Goal: Task Accomplishment & Management: Use online tool/utility

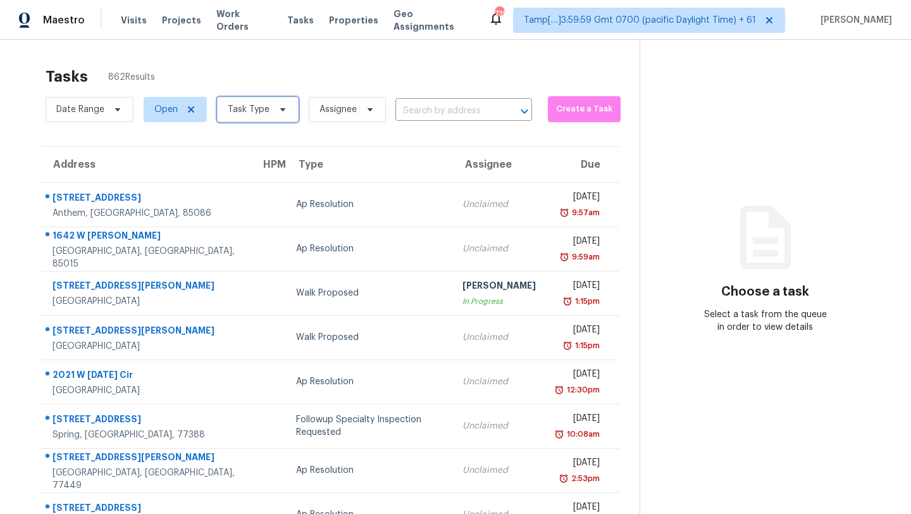
click at [271, 120] on span "Task Type" at bounding box center [258, 109] width 82 height 25
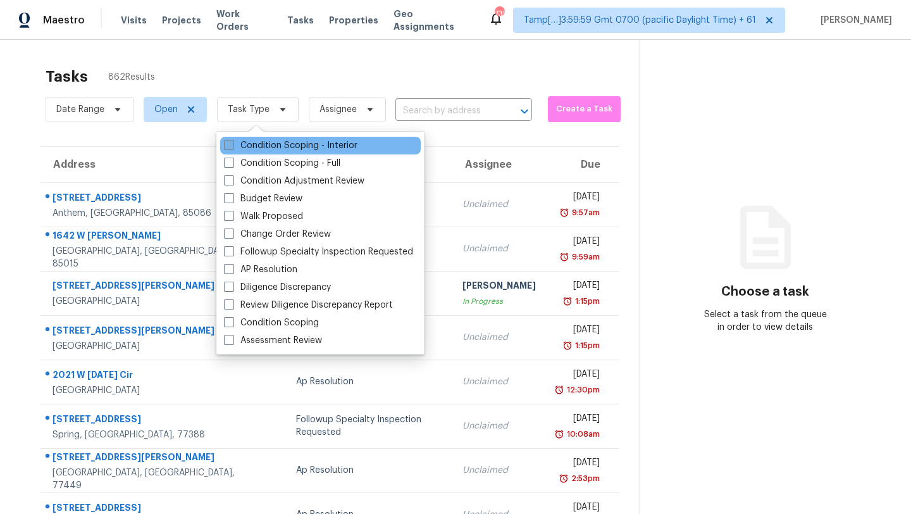
click at [266, 151] on label "Condition Scoping - Interior" at bounding box center [290, 145] width 133 height 13
click at [232, 147] on input "Condition Scoping - Interior" at bounding box center [228, 143] width 8 height 8
checkbox input "true"
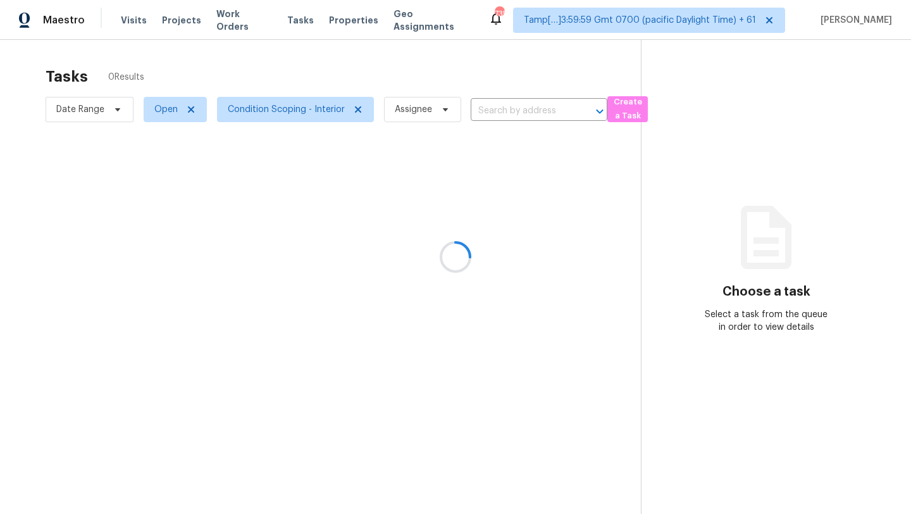
click at [312, 86] on div at bounding box center [455, 257] width 911 height 514
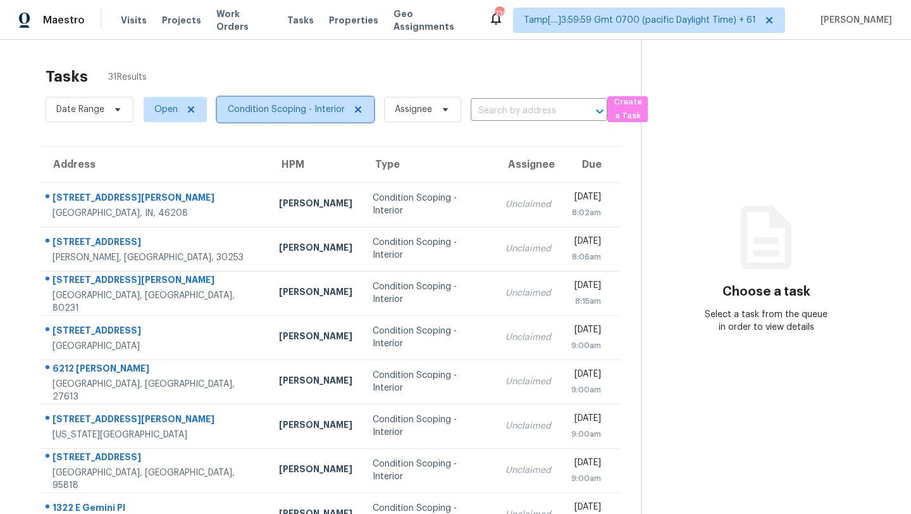
click at [309, 99] on span "Condition Scoping - Interior" at bounding box center [295, 109] width 157 height 25
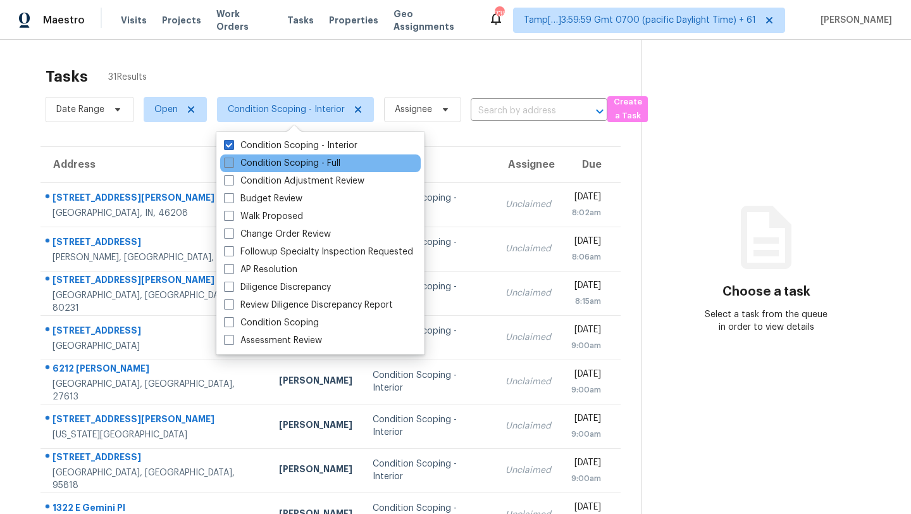
click at [308, 159] on label "Condition Scoping - Full" at bounding box center [282, 163] width 116 height 13
click at [232, 159] on input "Condition Scoping - Full" at bounding box center [228, 161] width 8 height 8
checkbox input "true"
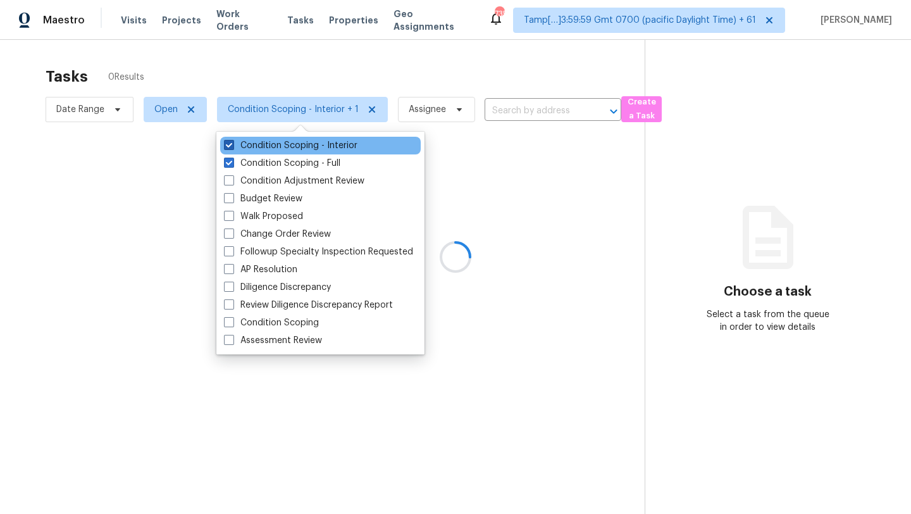
click at [299, 146] on label "Condition Scoping - Interior" at bounding box center [290, 145] width 133 height 13
click at [232, 146] on input "Condition Scoping - Interior" at bounding box center [228, 143] width 8 height 8
checkbox input "false"
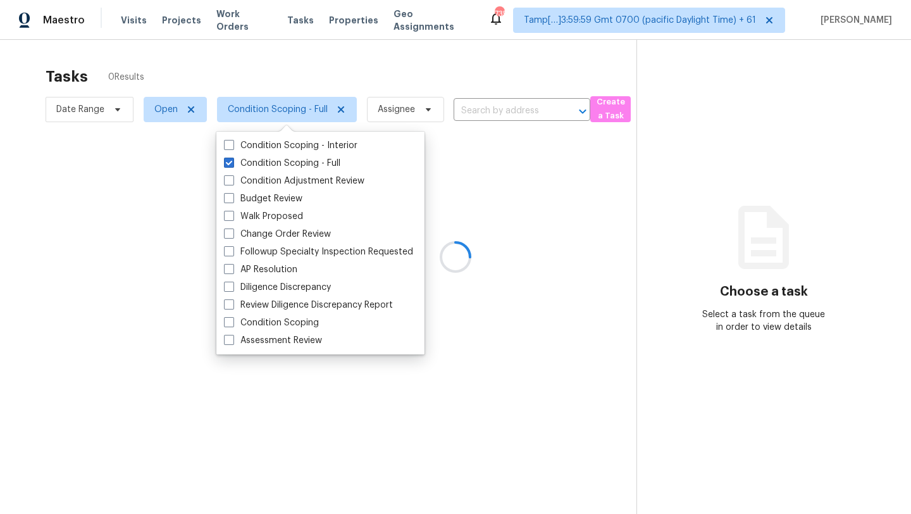
click at [306, 78] on div at bounding box center [455, 257] width 911 height 514
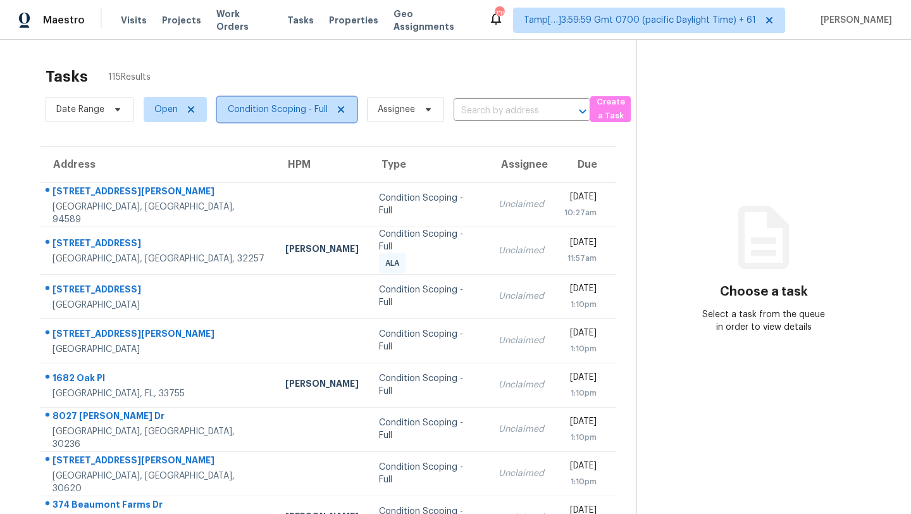
click at [285, 109] on span "Condition Scoping - Full" at bounding box center [278, 109] width 100 height 13
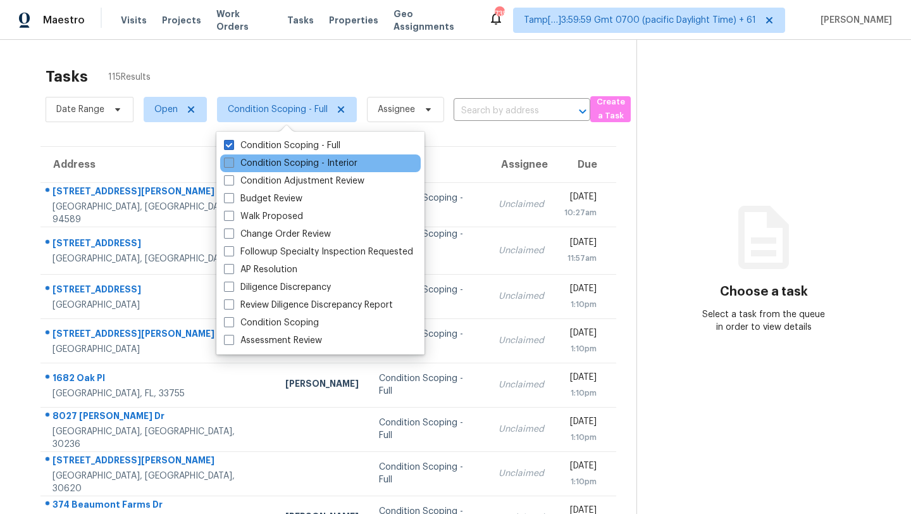
click at [281, 160] on label "Condition Scoping - Interior" at bounding box center [290, 163] width 133 height 13
click at [232, 160] on input "Condition Scoping - Interior" at bounding box center [228, 161] width 8 height 8
checkbox input "true"
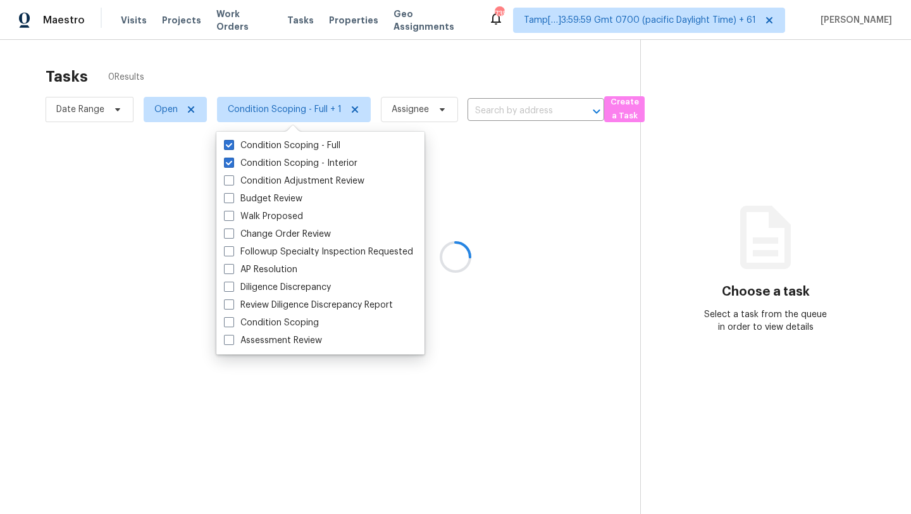
click at [308, 79] on div at bounding box center [455, 257] width 911 height 514
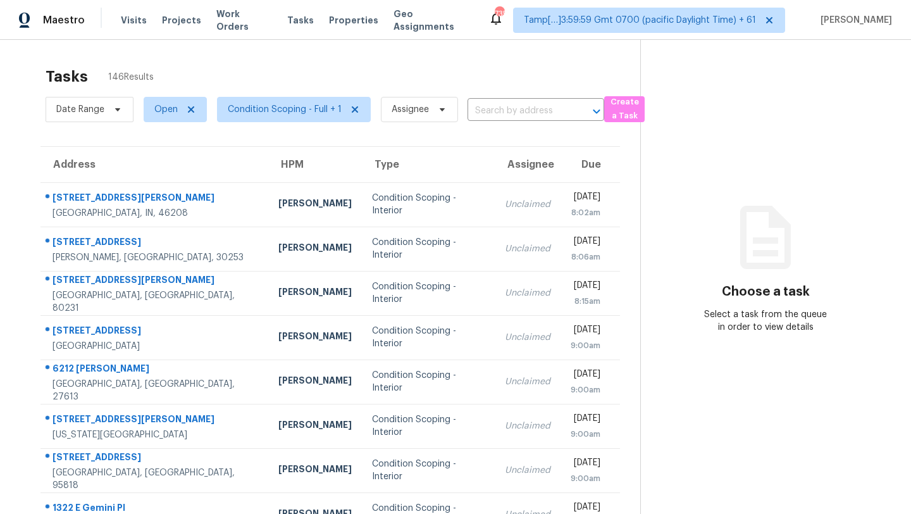
click at [232, 130] on section "Tasks 146 Results Date Range Open Condition Scoping - Full + 1 Assignee ​ Creat…" at bounding box center [330, 359] width 620 height 599
click at [273, 111] on span "Condition Scoping - Full + 1" at bounding box center [285, 109] width 114 height 13
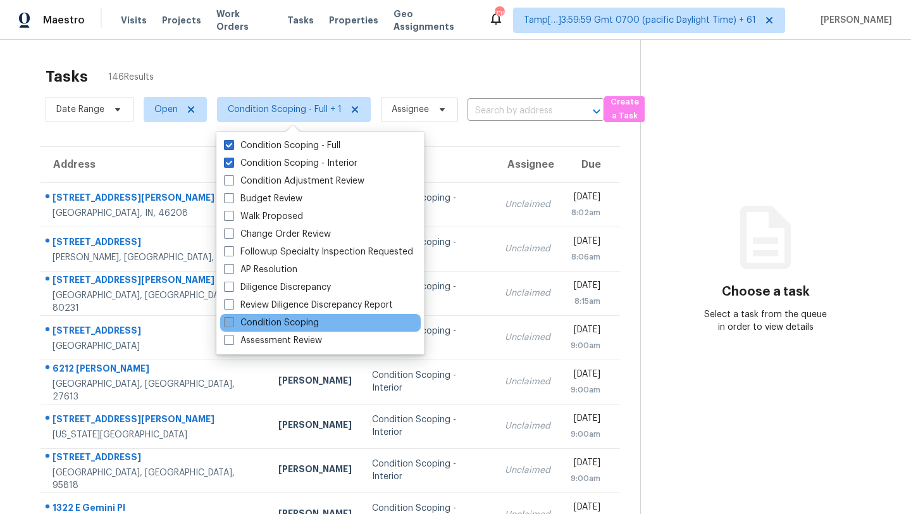
click at [261, 328] on label "Condition Scoping" at bounding box center [271, 322] width 95 height 13
click at [232, 324] on input "Condition Scoping" at bounding box center [228, 320] width 8 height 8
checkbox input "true"
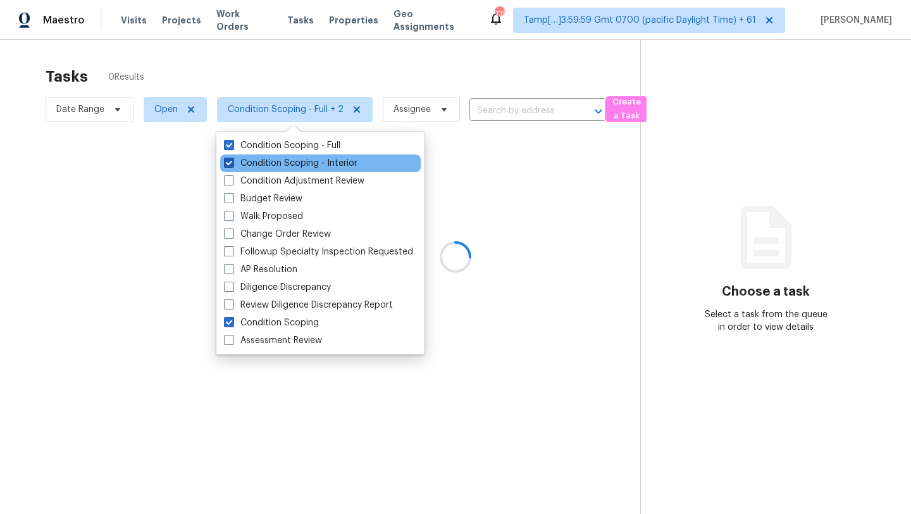
click at [260, 159] on label "Condition Scoping - Interior" at bounding box center [290, 163] width 133 height 13
click at [232, 159] on input "Condition Scoping - Interior" at bounding box center [228, 161] width 8 height 8
checkbox input "false"
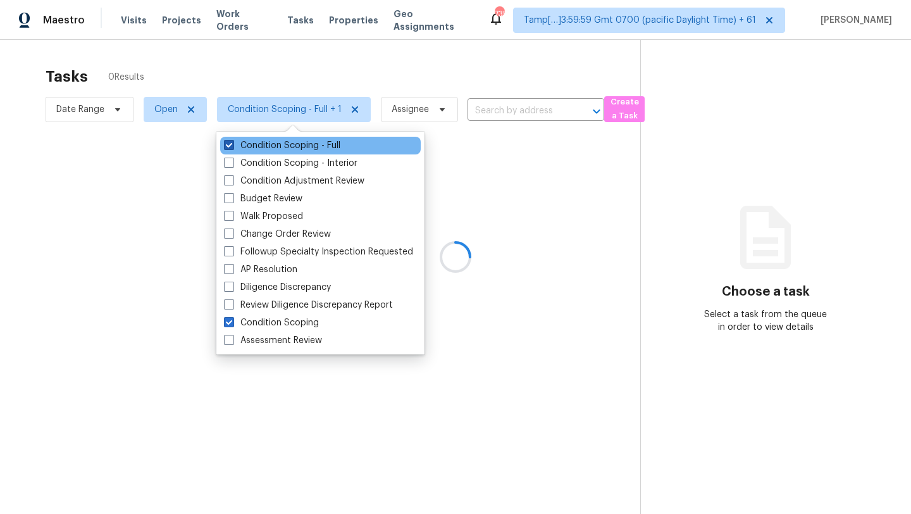
click at [260, 149] on label "Condition Scoping - Full" at bounding box center [282, 145] width 116 height 13
click at [232, 147] on input "Condition Scoping - Full" at bounding box center [228, 143] width 8 height 8
checkbox input "false"
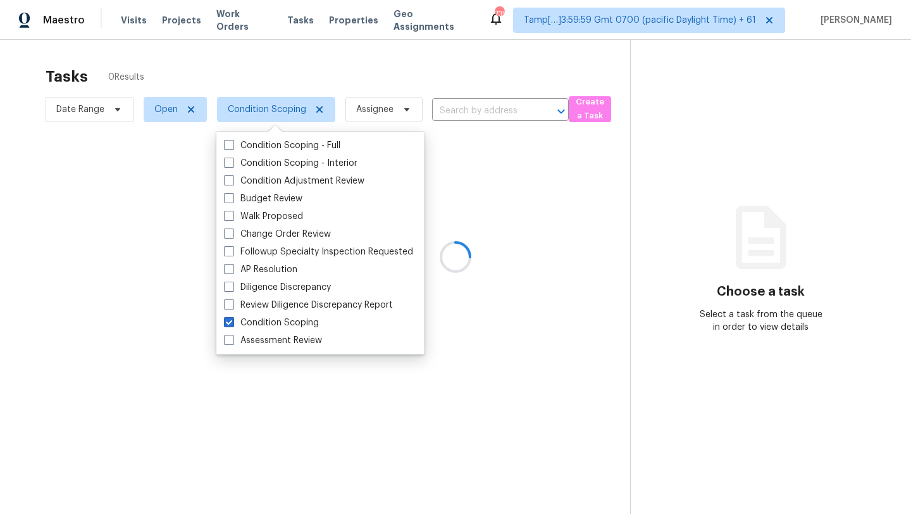
click at [275, 77] on div at bounding box center [455, 257] width 911 height 514
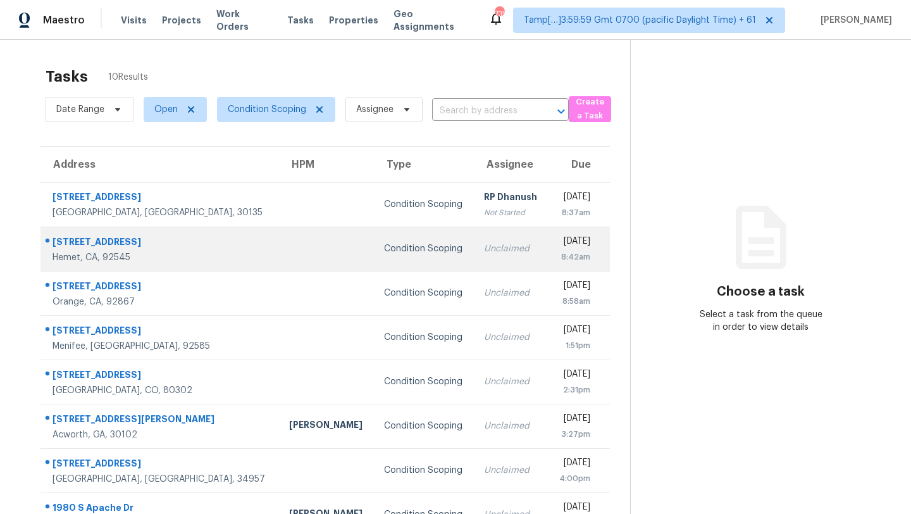
click at [474, 256] on td "Unclaimed" at bounding box center [511, 248] width 75 height 44
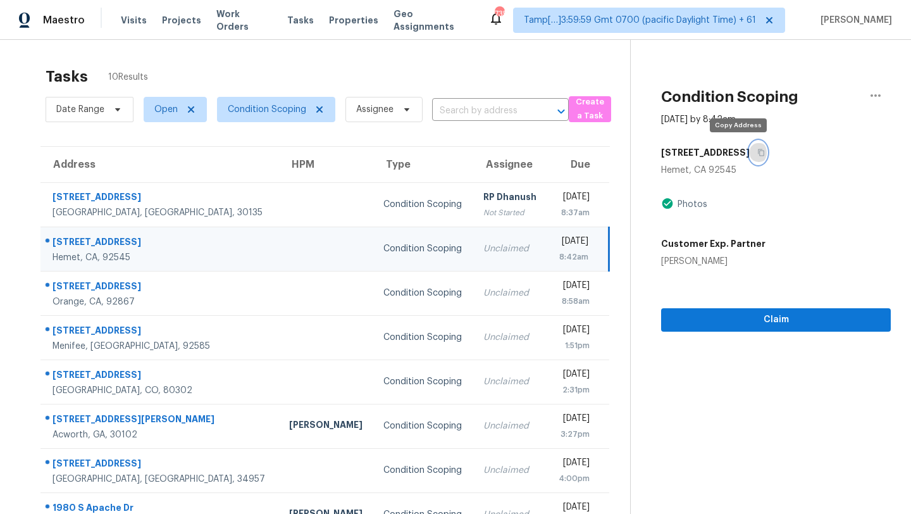
click at [758, 150] on icon "button" at bounding box center [761, 152] width 6 height 7
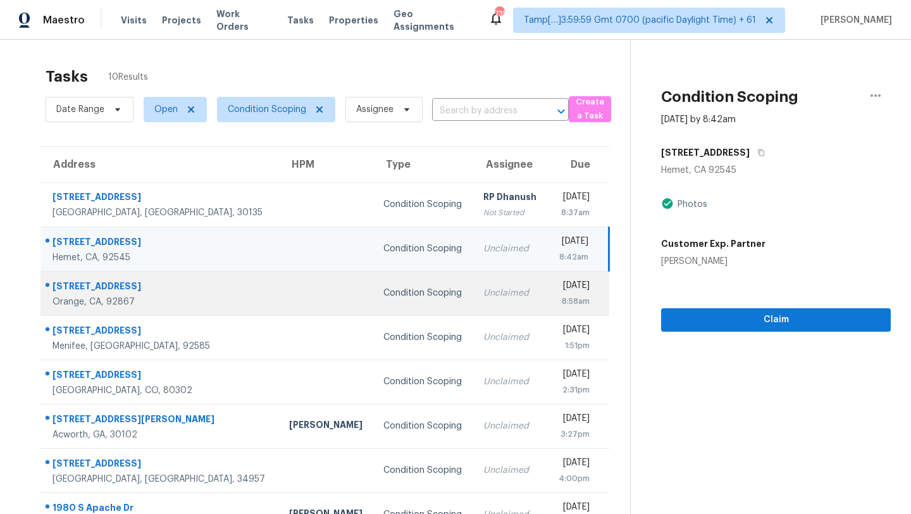
click at [473, 284] on td "Unclaimed" at bounding box center [510, 293] width 74 height 44
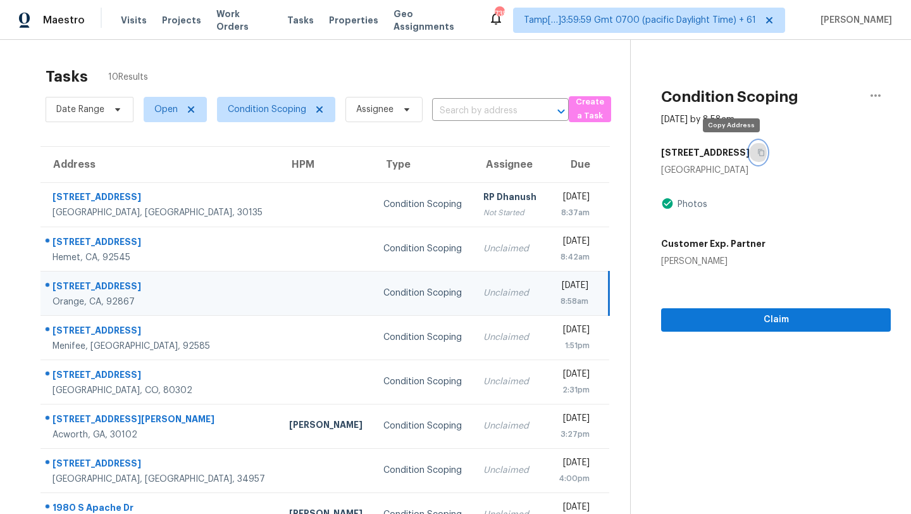
click at [749, 158] on button "button" at bounding box center [757, 152] width 17 height 23
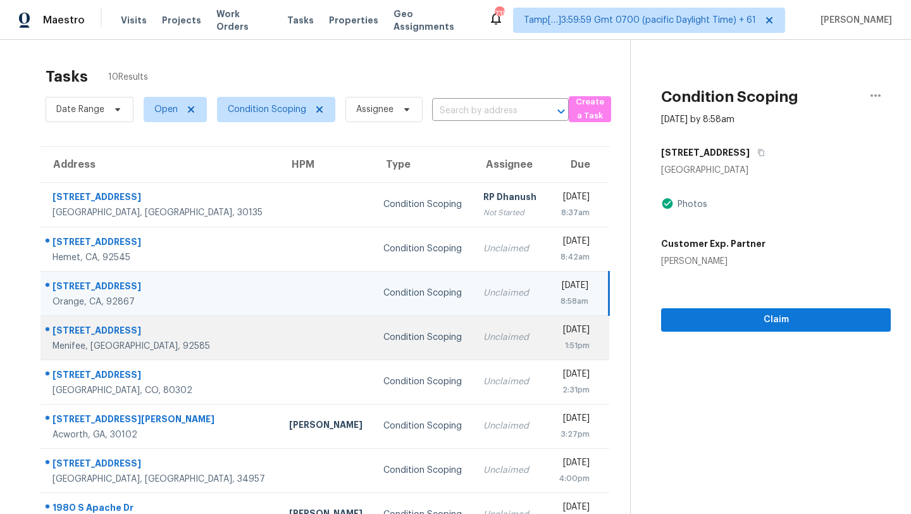
click at [483, 336] on div "Unclaimed" at bounding box center [510, 337] width 54 height 13
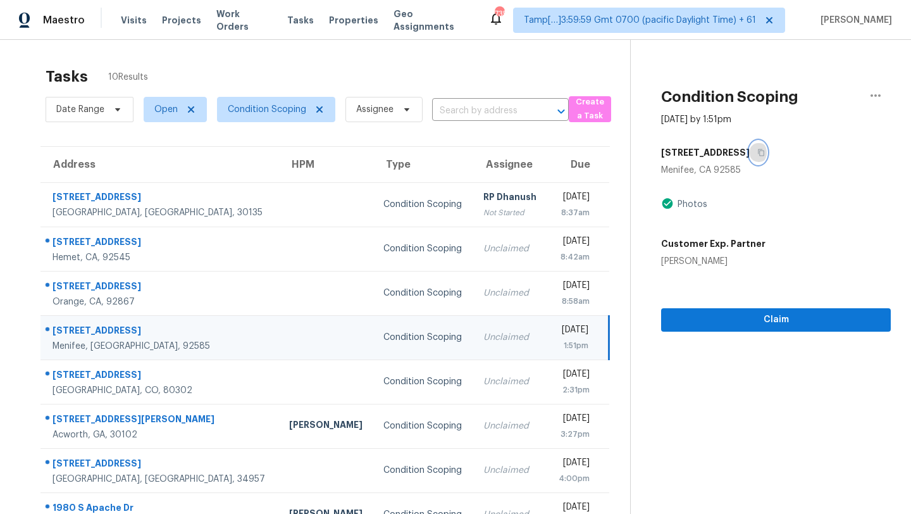
click at [756, 153] on button "button" at bounding box center [757, 152] width 17 height 23
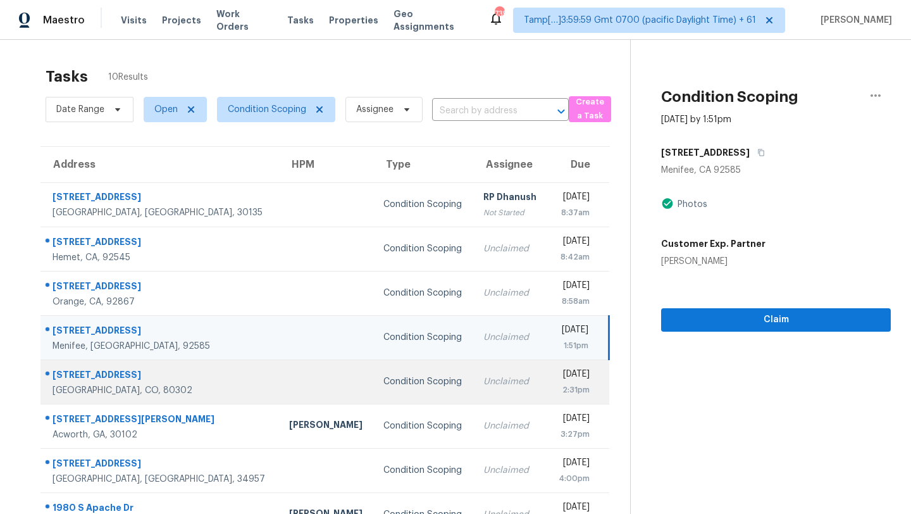
click at [473, 389] on td "Unclaimed" at bounding box center [510, 381] width 74 height 44
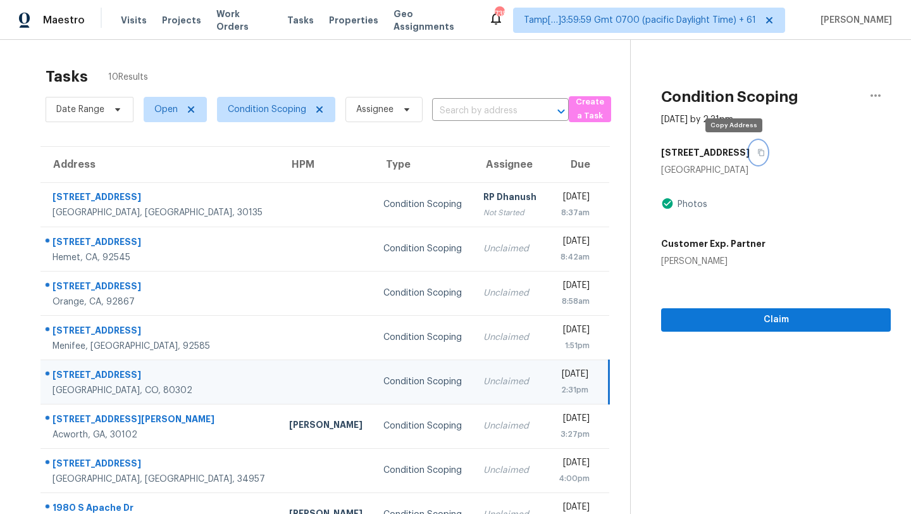
click at [757, 149] on icon "button" at bounding box center [761, 153] width 8 height 8
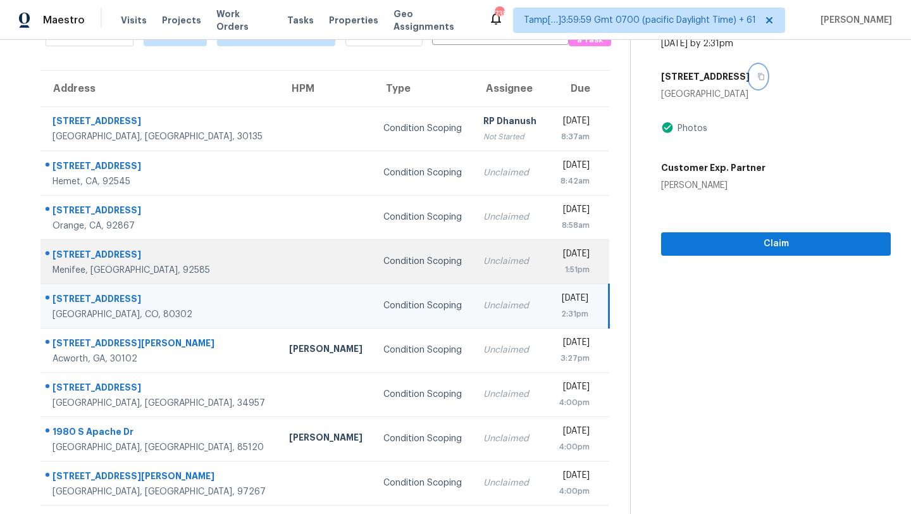
scroll to position [121, 0]
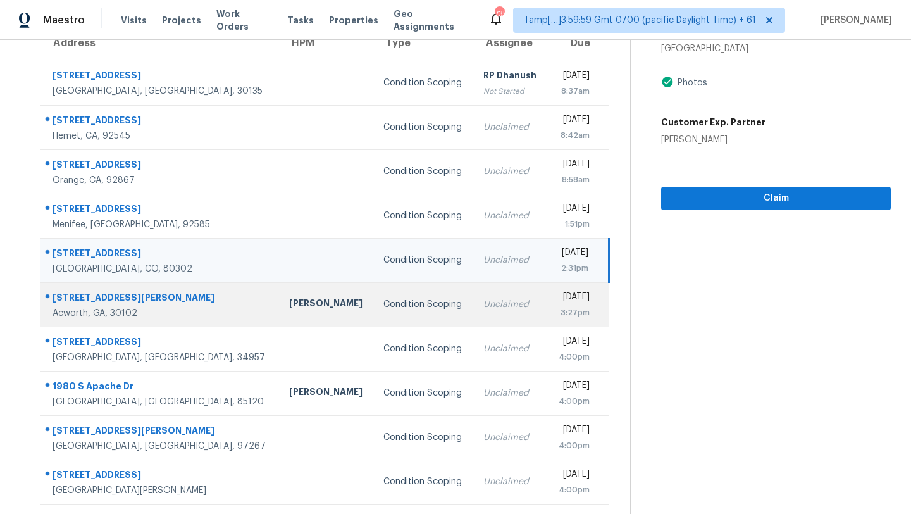
click at [483, 304] on div "Unclaimed" at bounding box center [510, 304] width 54 height 13
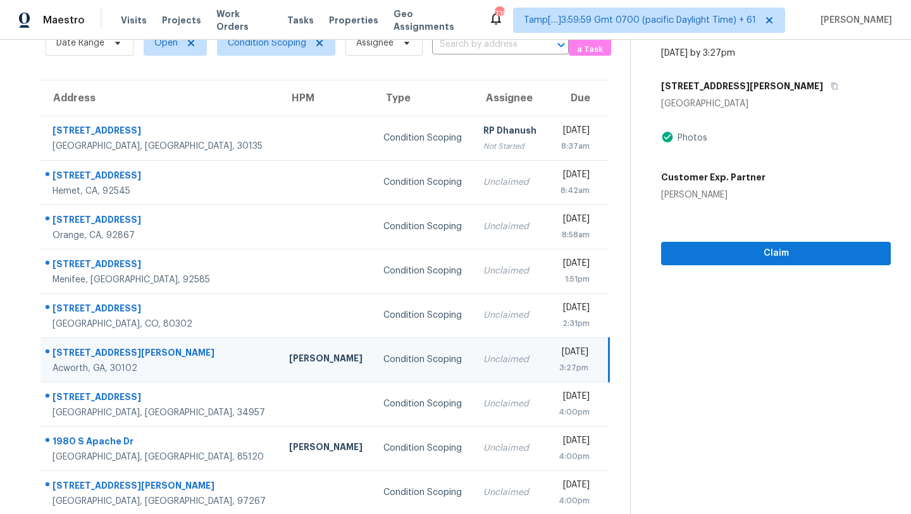
scroll to position [56, 0]
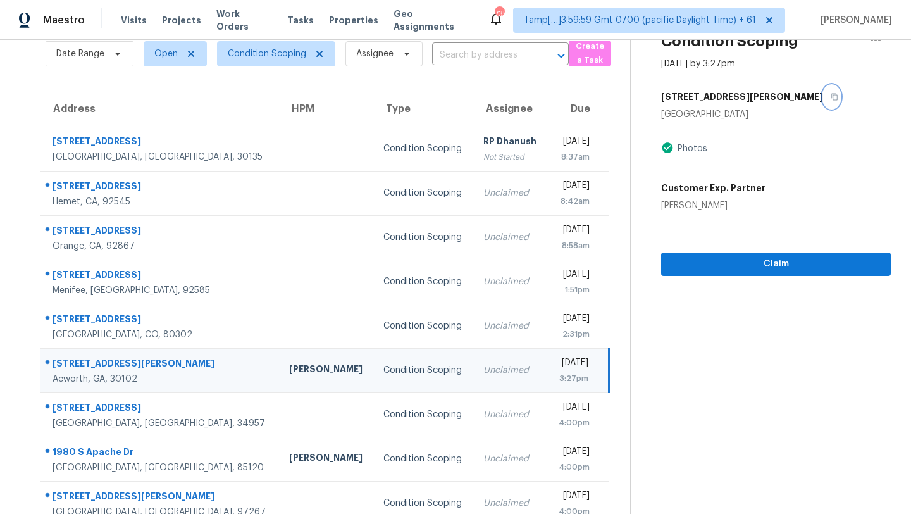
click at [830, 97] on icon "button" at bounding box center [834, 97] width 8 height 8
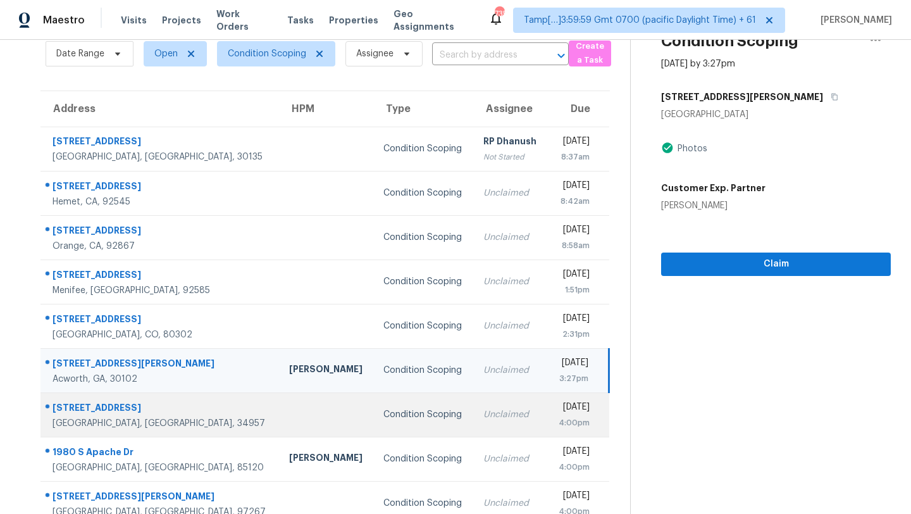
click at [558, 421] on div "4:00pm" at bounding box center [574, 422] width 32 height 13
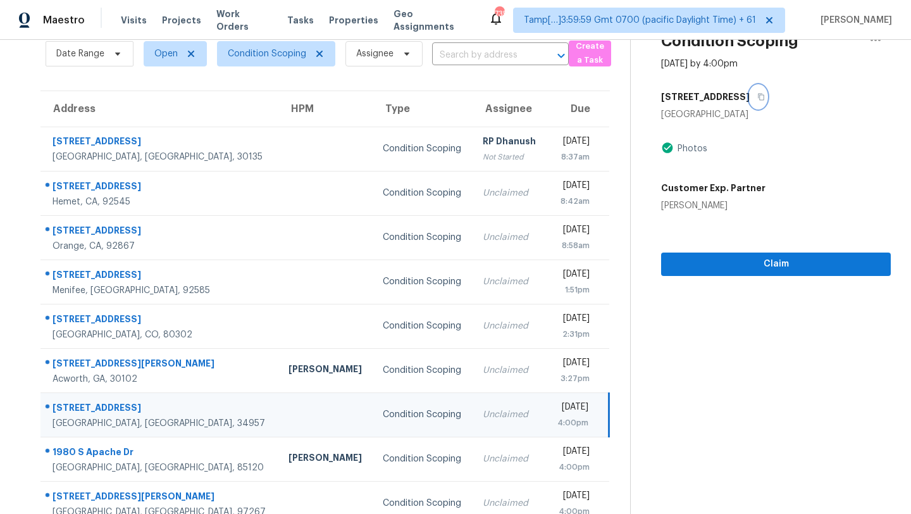
click at [757, 95] on icon "button" at bounding box center [761, 97] width 8 height 8
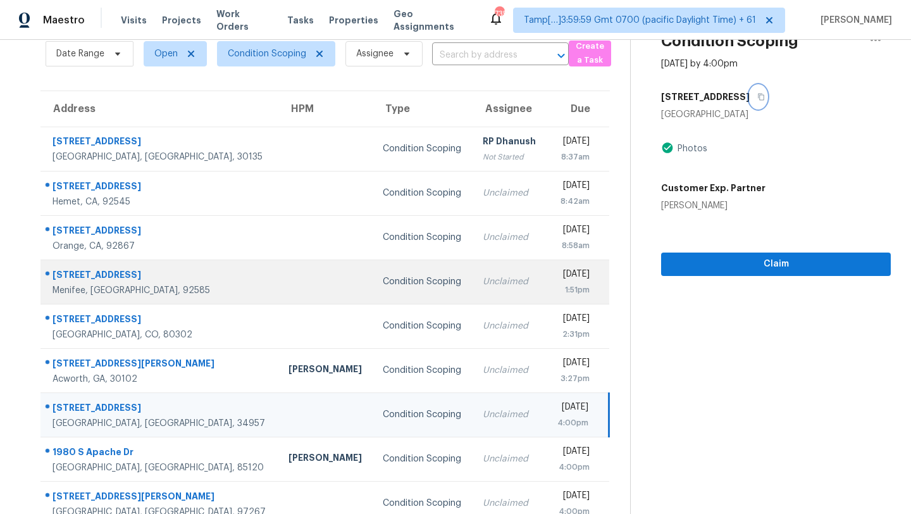
scroll to position [121, 0]
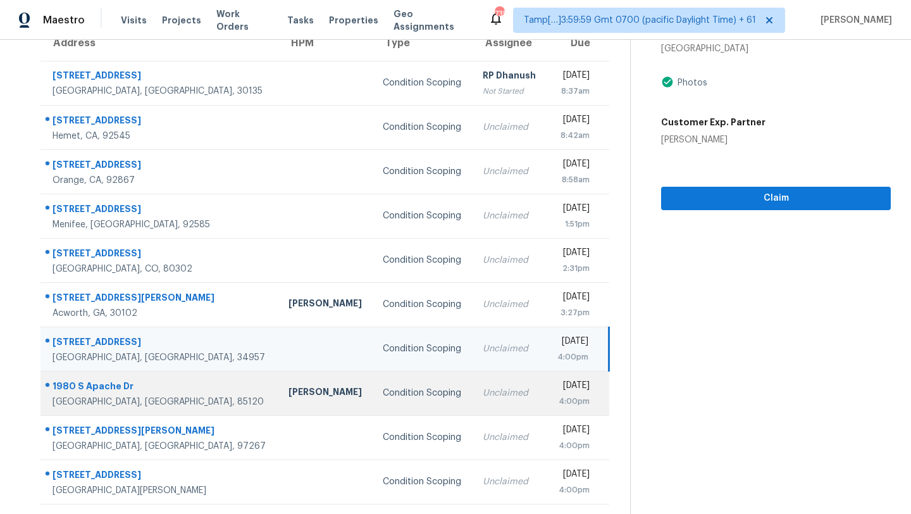
click at [483, 388] on div "Unclaimed" at bounding box center [510, 392] width 54 height 13
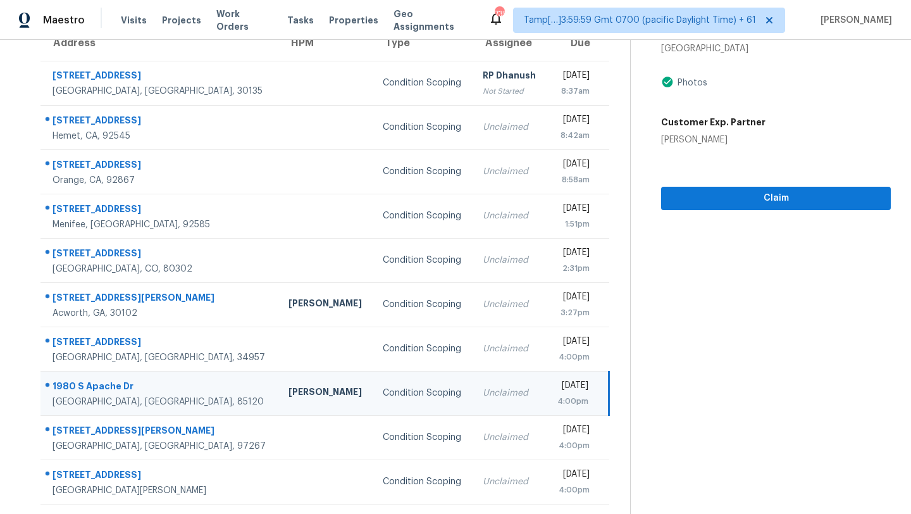
scroll to position [51, 0]
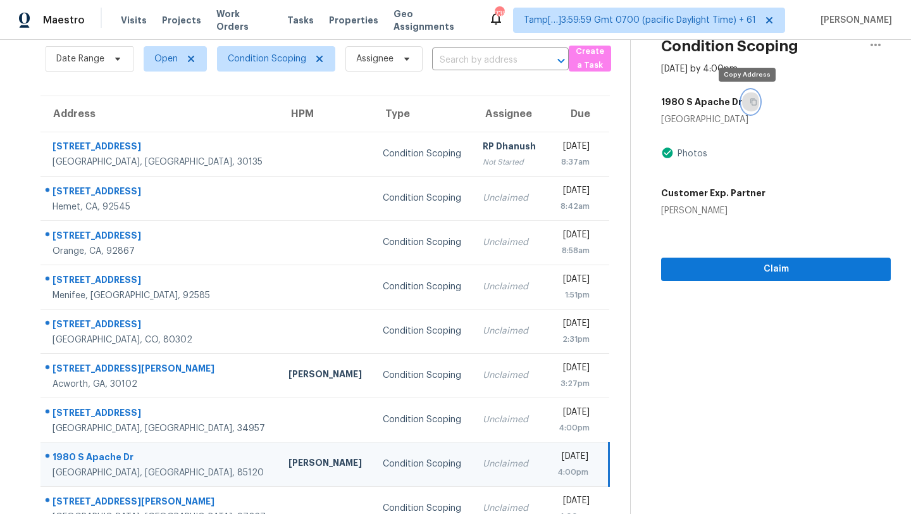
drag, startPoint x: 751, startPoint y: 97, endPoint x: 610, endPoint y: 128, distance: 143.9
click at [751, 97] on button "button" at bounding box center [750, 101] width 17 height 23
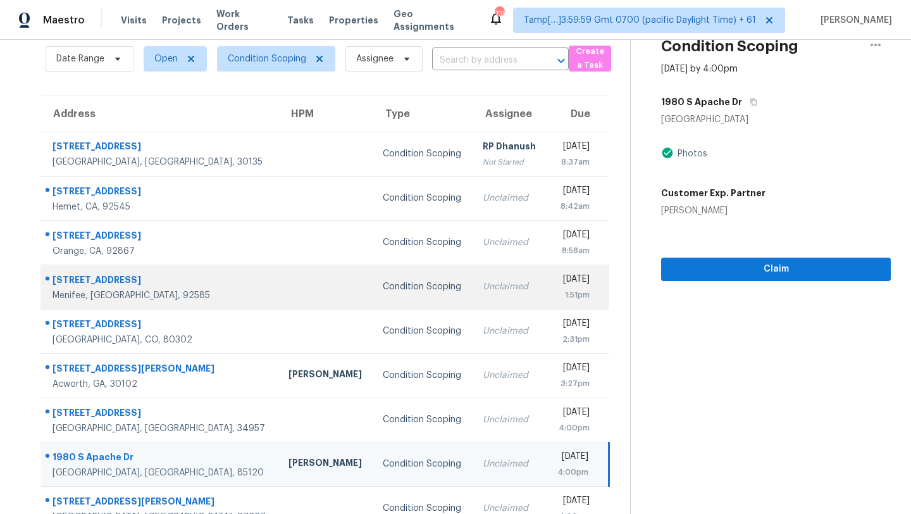
click at [483, 283] on div "Unclaimed" at bounding box center [510, 286] width 54 height 13
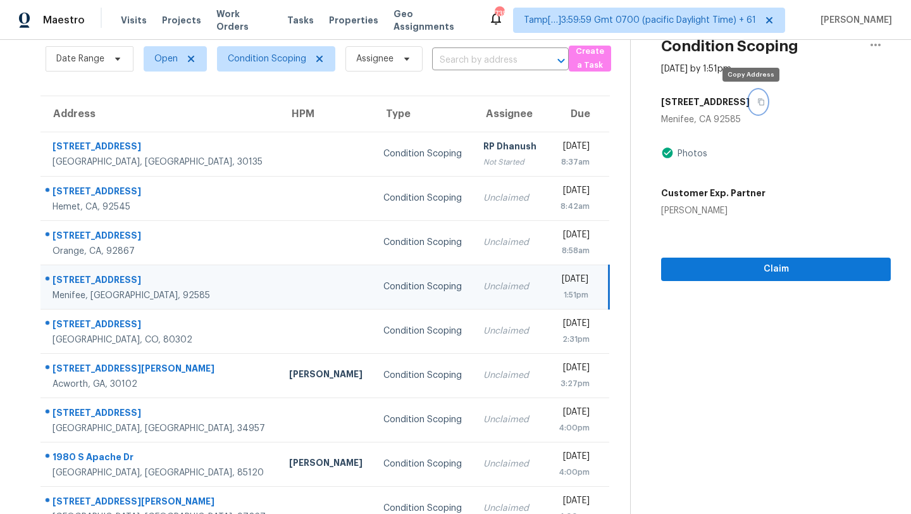
click at [749, 106] on button "button" at bounding box center [757, 101] width 17 height 23
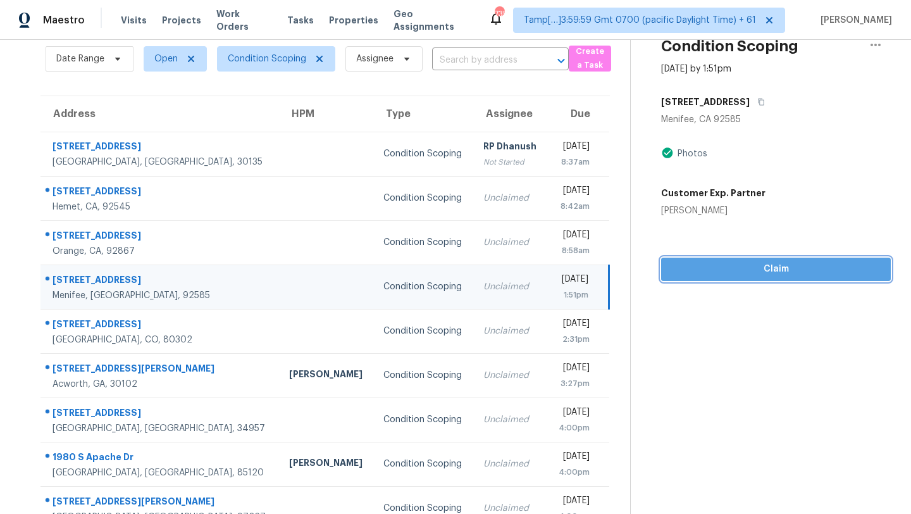
click at [720, 273] on span "Claim" at bounding box center [775, 269] width 209 height 16
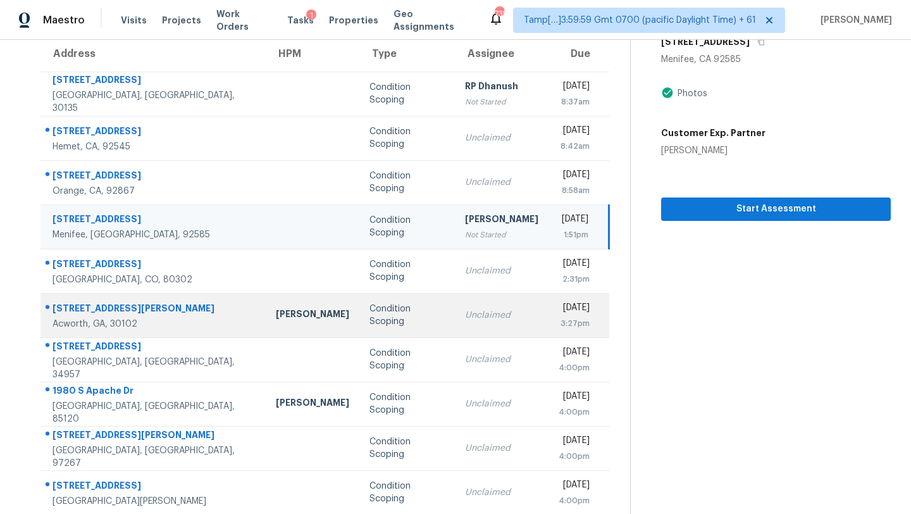
scroll to position [121, 0]
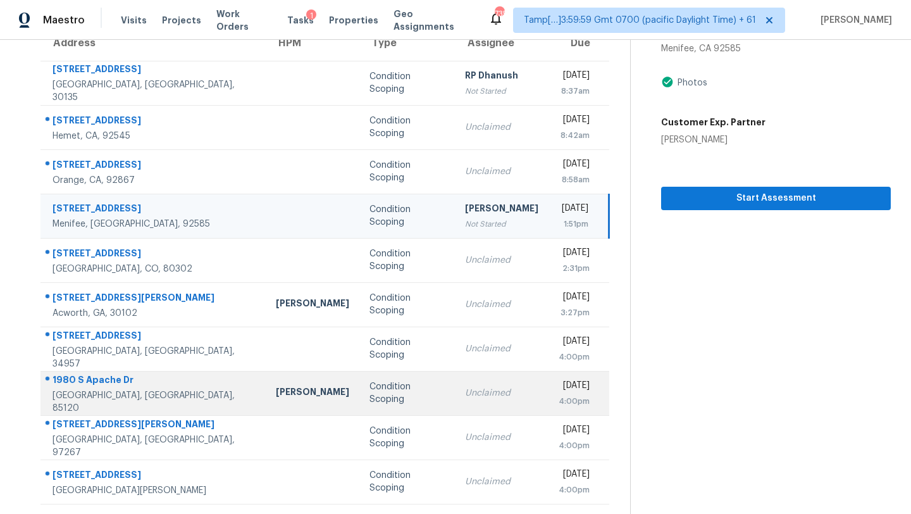
click at [465, 393] on div "Unclaimed" at bounding box center [501, 392] width 73 height 13
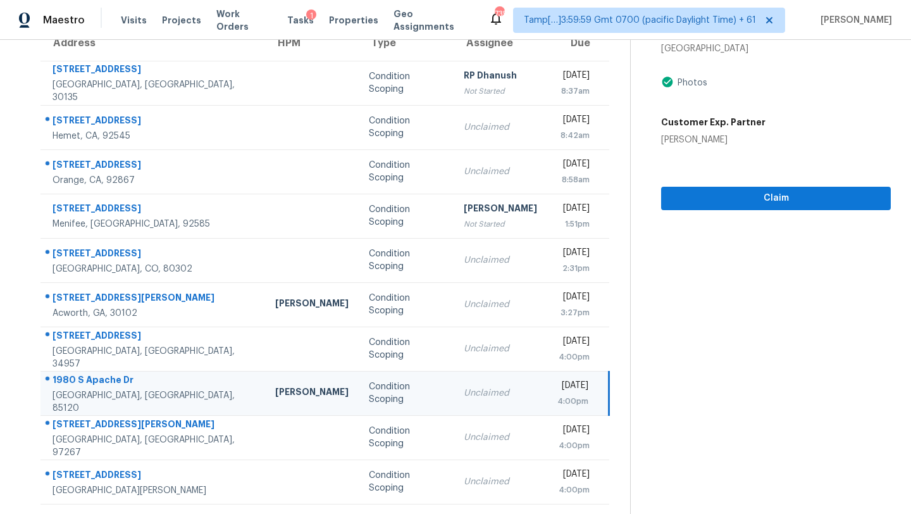
scroll to position [78, 0]
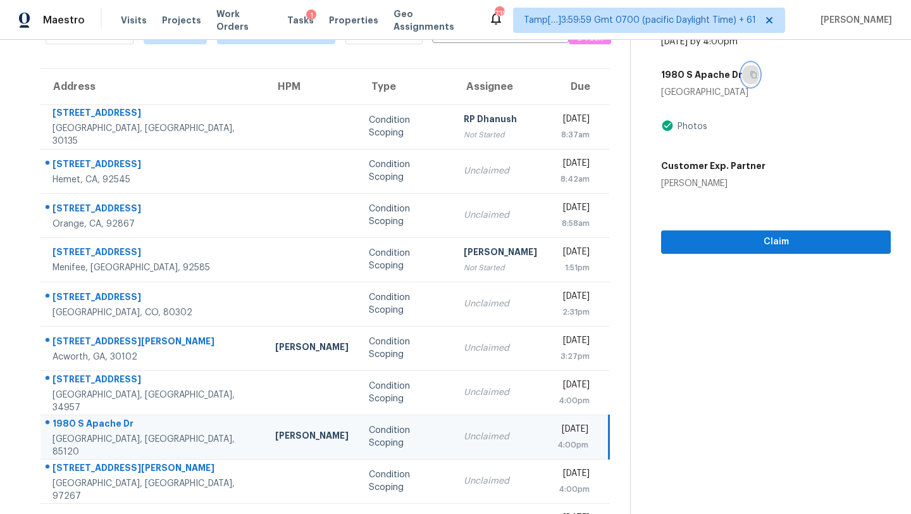
click at [749, 73] on icon "button" at bounding box center [753, 75] width 8 height 8
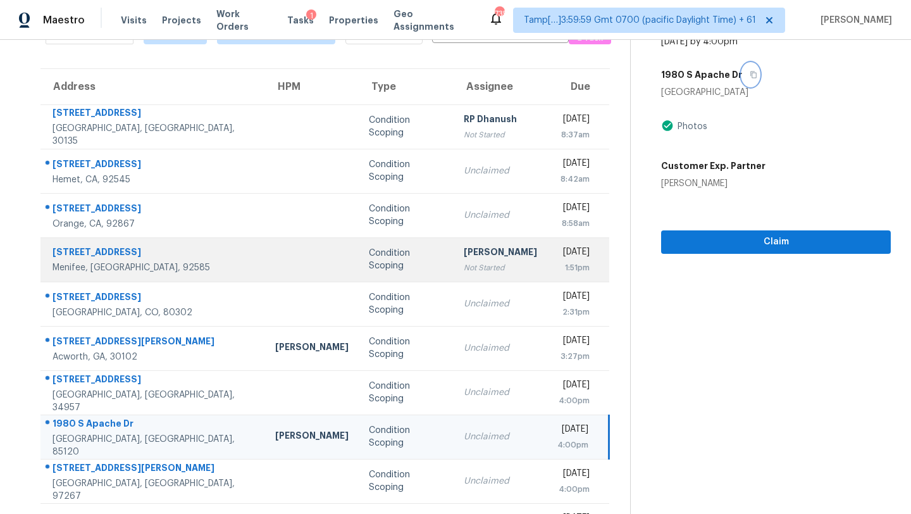
scroll to position [121, 0]
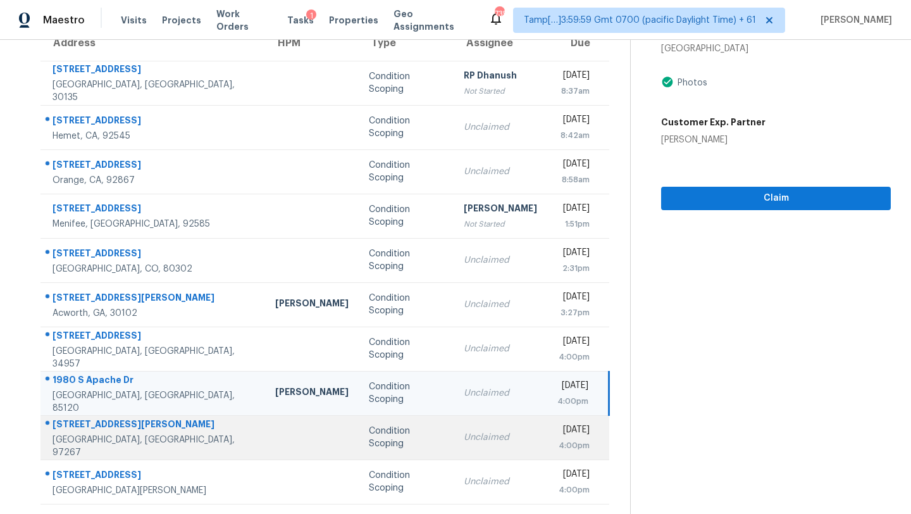
click at [453, 445] on td "Unclaimed" at bounding box center [500, 437] width 94 height 44
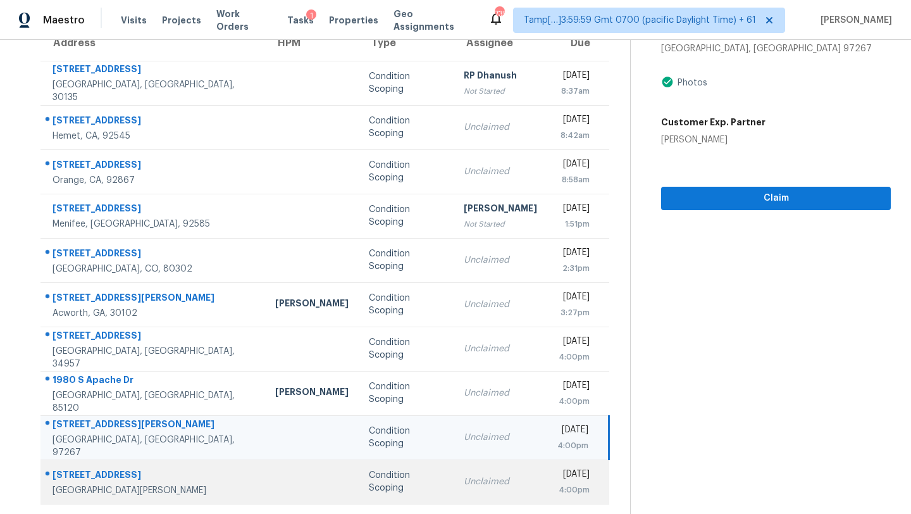
click at [381, 483] on div "Condition Scoping" at bounding box center [406, 481] width 75 height 25
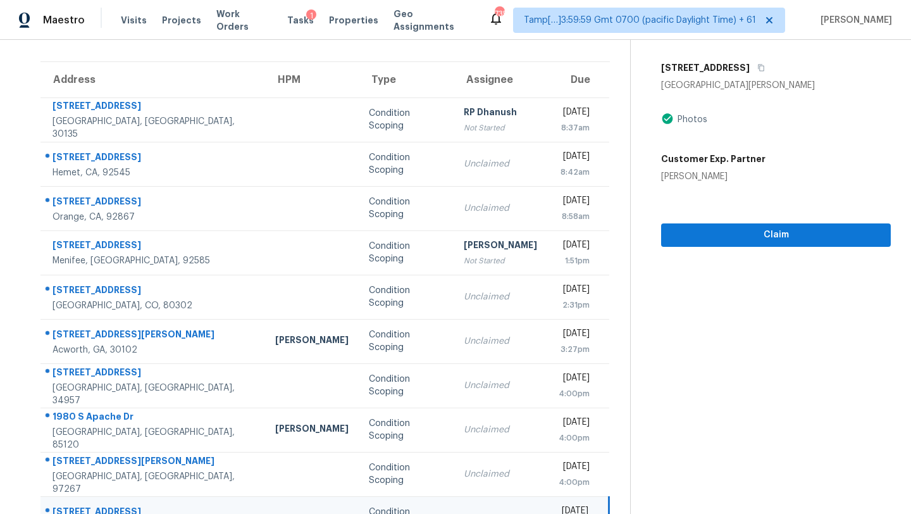
scroll to position [73, 0]
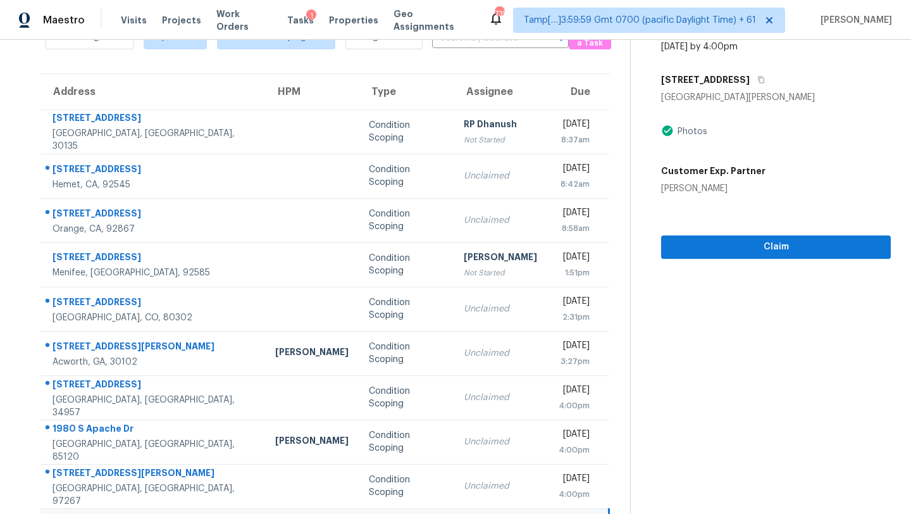
click at [710, 80] on h5 "511 S 11th St" at bounding box center [705, 79] width 89 height 13
click at [749, 80] on button "button" at bounding box center [757, 79] width 17 height 23
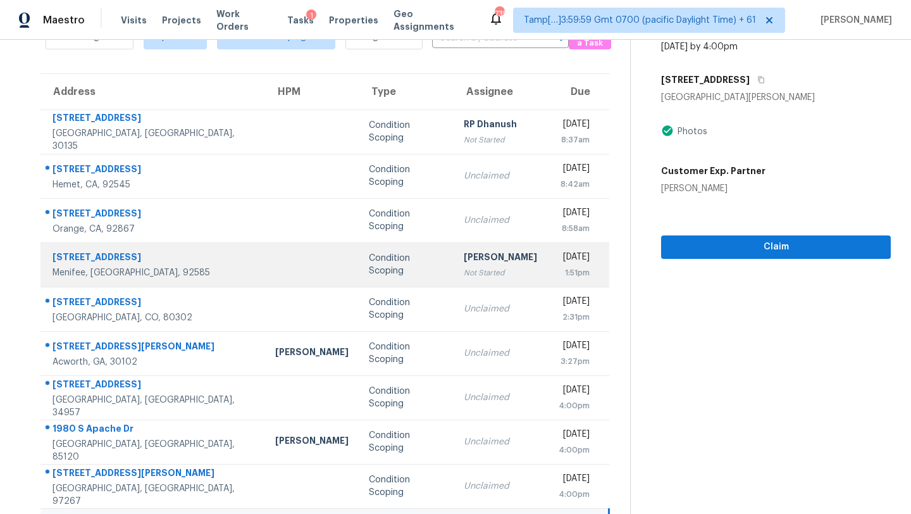
click at [464, 252] on div "[PERSON_NAME]" at bounding box center [500, 258] width 73 height 16
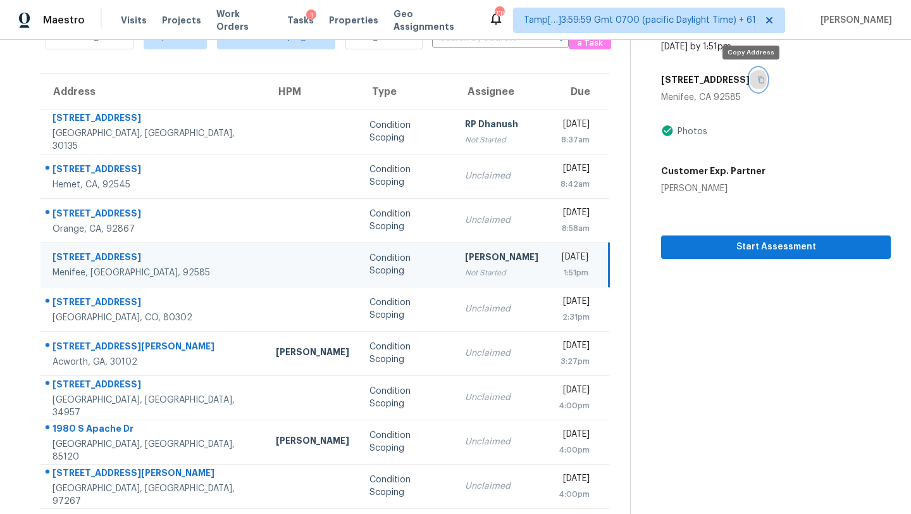
click at [757, 81] on icon "button" at bounding box center [761, 80] width 8 height 8
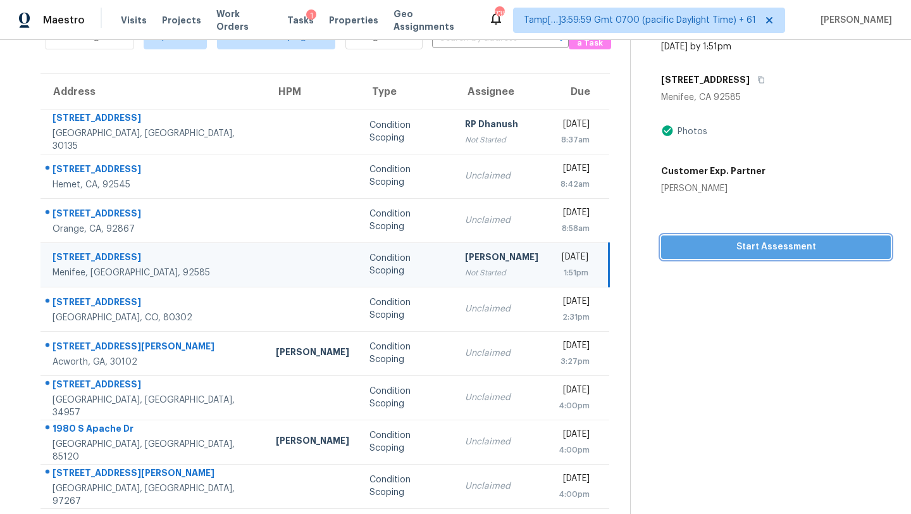
click at [702, 250] on span "Start Assessment" at bounding box center [775, 247] width 209 height 16
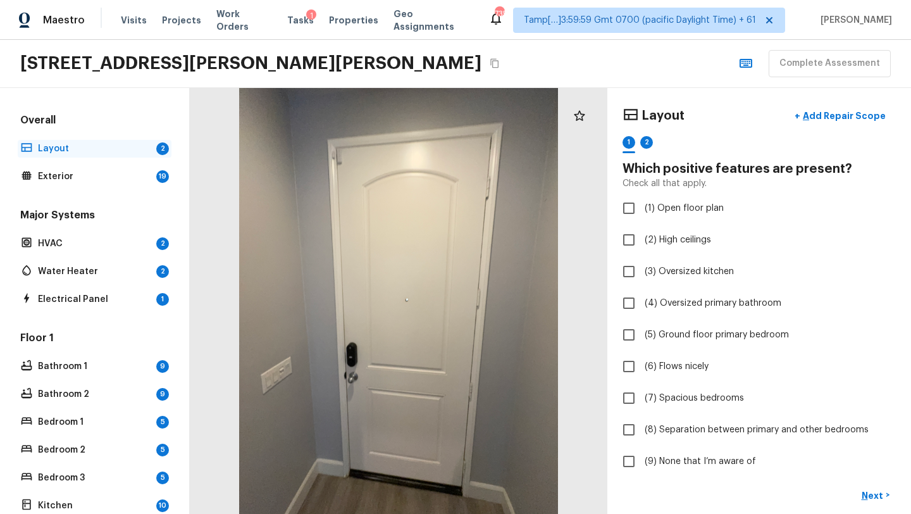
click at [86, 151] on p "Layout" at bounding box center [94, 148] width 113 height 13
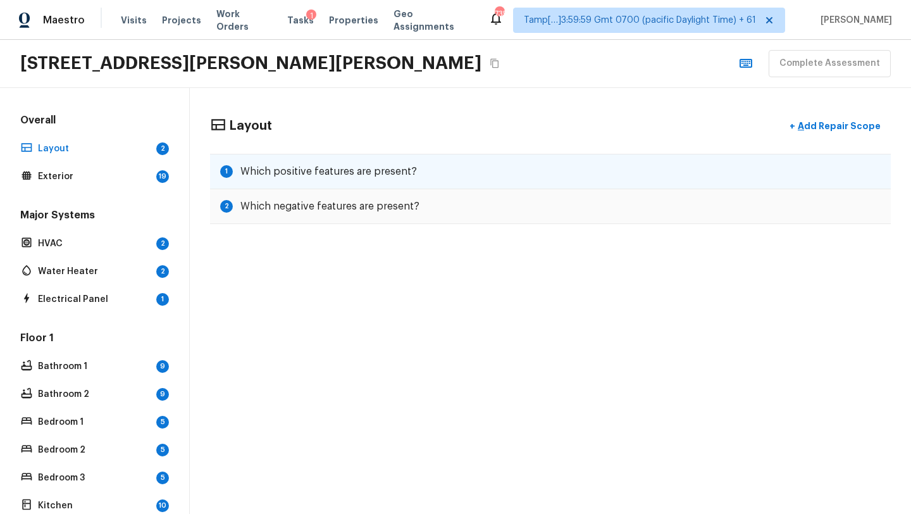
click at [317, 176] on h5 "Which positive features are present?" at bounding box center [328, 171] width 176 height 14
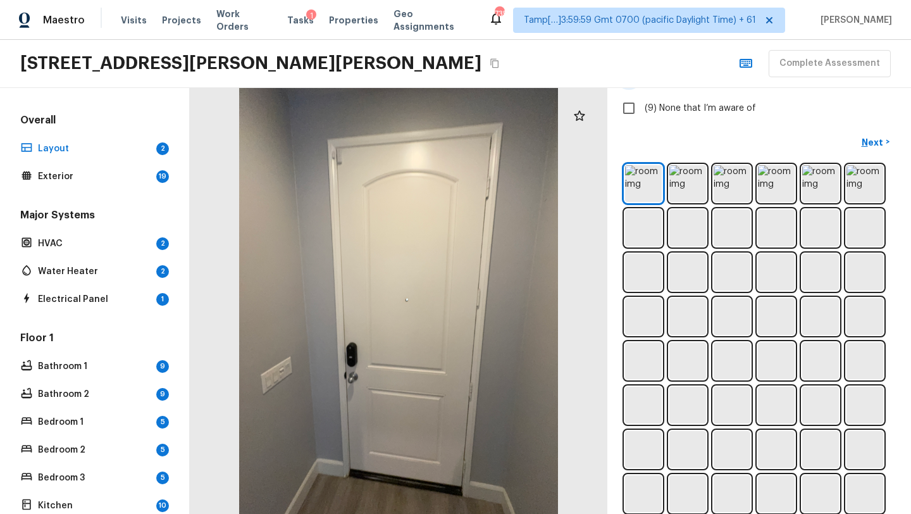
scroll to position [407, 0]
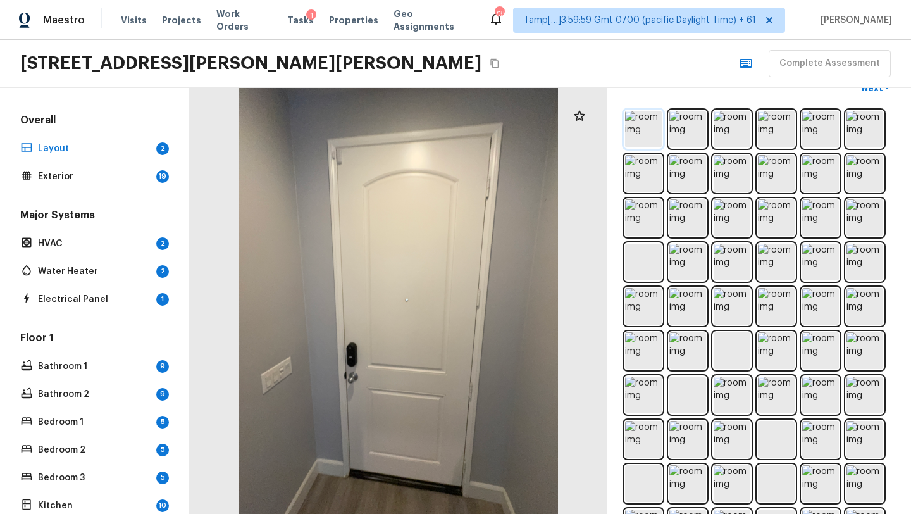
click at [635, 121] on img at bounding box center [643, 129] width 37 height 37
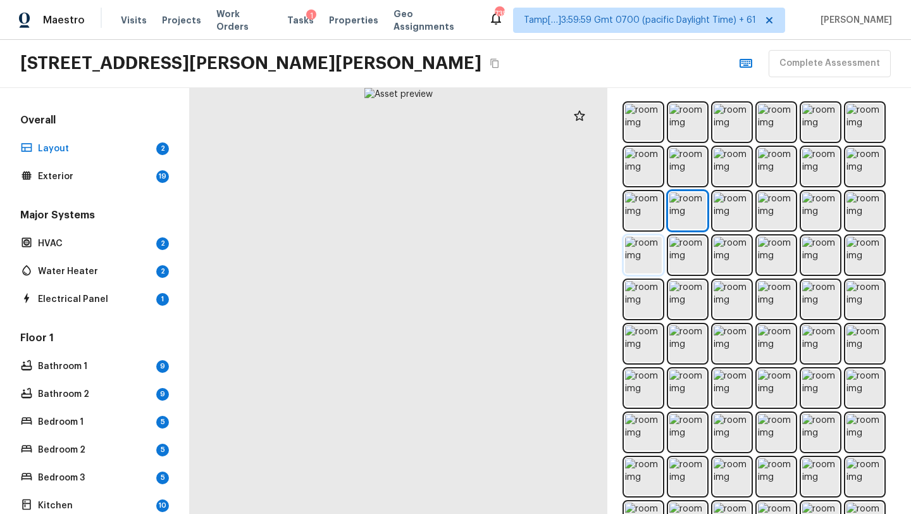
scroll to position [360, 0]
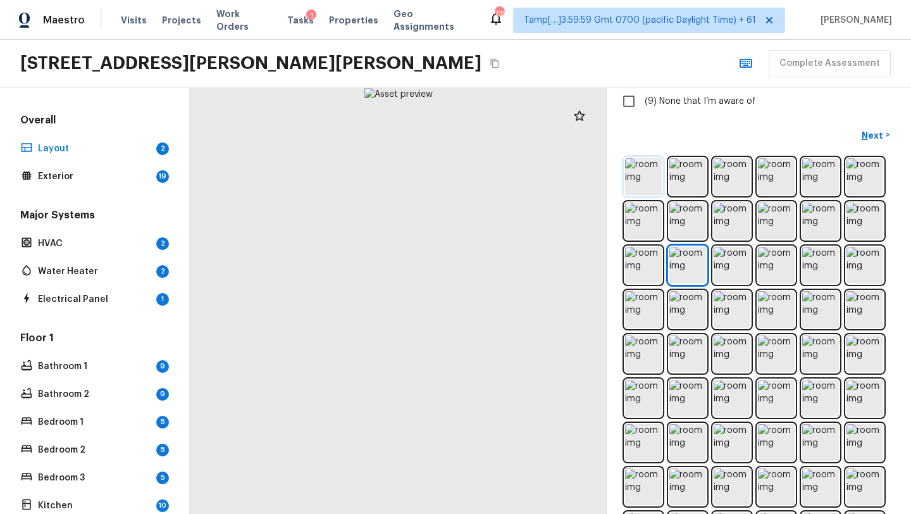
click at [641, 189] on img at bounding box center [643, 176] width 37 height 37
drag, startPoint x: 451, startPoint y: 282, endPoint x: 436, endPoint y: 288, distance: 16.4
click at [436, 288] on div at bounding box center [265, 290] width 2028 height 2068
drag, startPoint x: 452, startPoint y: 278, endPoint x: 436, endPoint y: 316, distance: 40.3
click at [436, 316] on div at bounding box center [247, 326] width 2028 height 2068
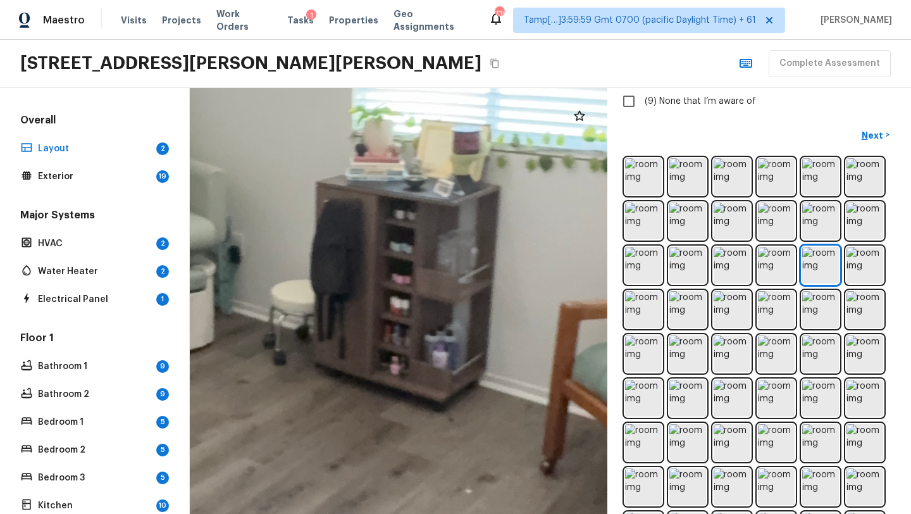
drag, startPoint x: 436, startPoint y: 316, endPoint x: 438, endPoint y: 261, distance: 55.1
click at [438, 262] on div at bounding box center [249, 236] width 2028 height 2068
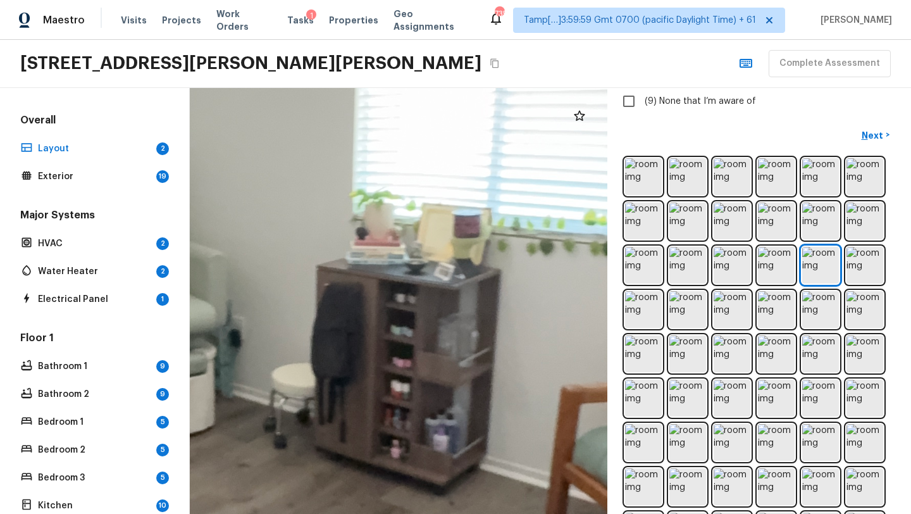
drag, startPoint x: 438, startPoint y: 261, endPoint x: 438, endPoint y: 340, distance: 79.1
click at [438, 341] on div at bounding box center [249, 320] width 2028 height 2068
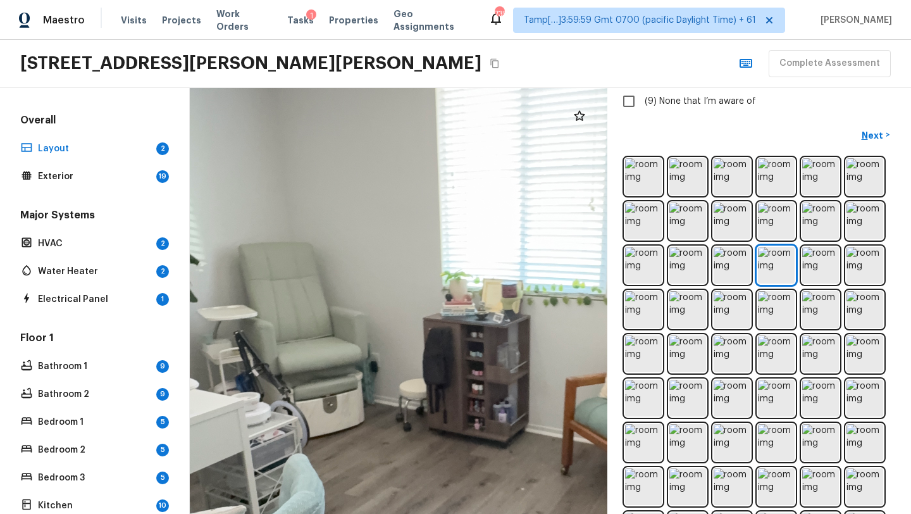
drag, startPoint x: 338, startPoint y: 292, endPoint x: 553, endPoint y: 295, distance: 214.4
click at [553, 295] on div at bounding box center [507, 364] width 1281 height 1306
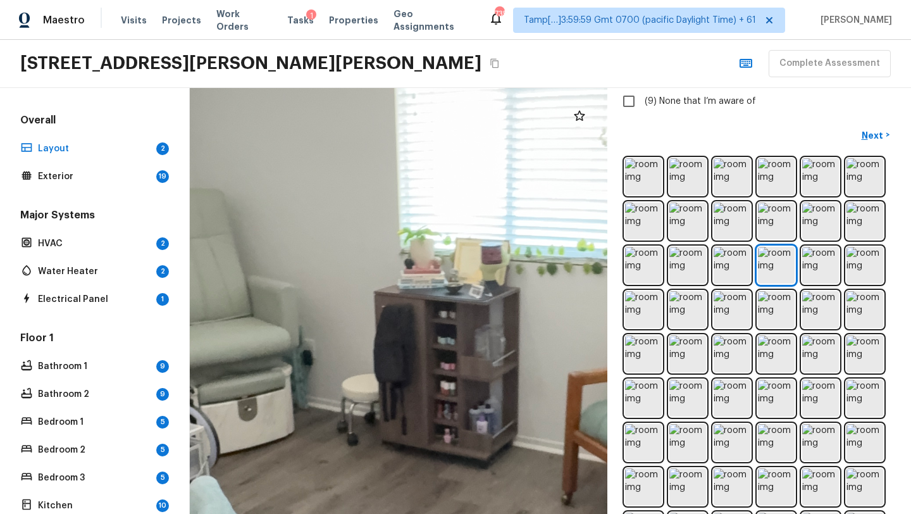
drag, startPoint x: 488, startPoint y: 323, endPoint x: 484, endPoint y: 288, distance: 34.3
click at [484, 288] on div at bounding box center [488, 353] width 1741 height 1775
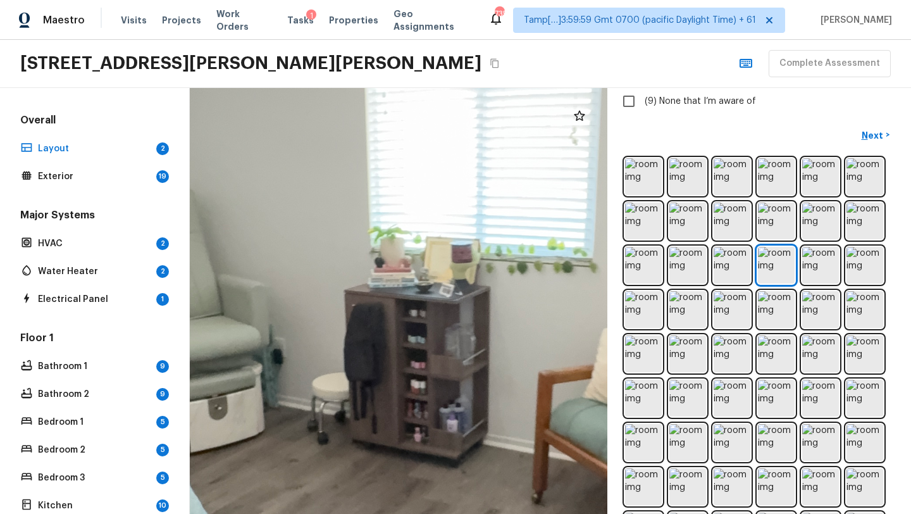
drag, startPoint x: 484, startPoint y: 288, endPoint x: 455, endPoint y: 287, distance: 29.2
click at [455, 287] on div at bounding box center [458, 352] width 1741 height 1775
click at [687, 269] on img at bounding box center [687, 265] width 37 height 37
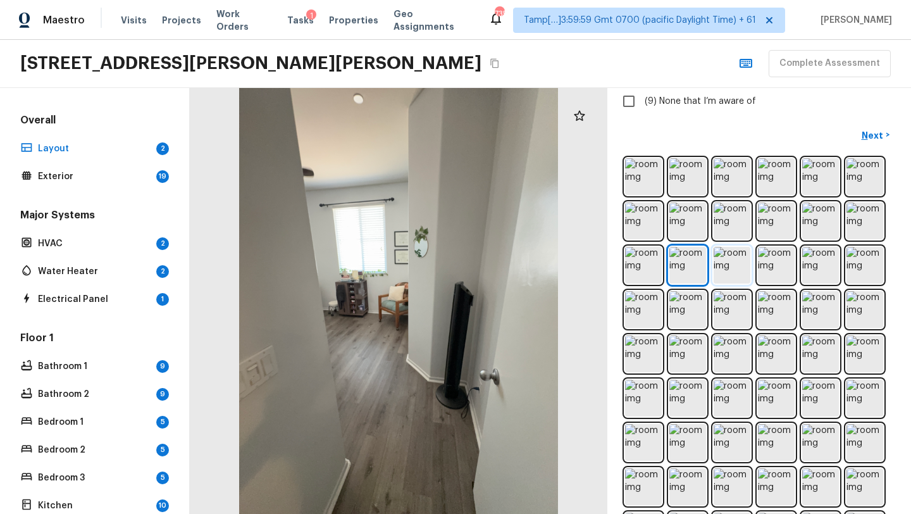
click at [718, 269] on img at bounding box center [731, 265] width 37 height 37
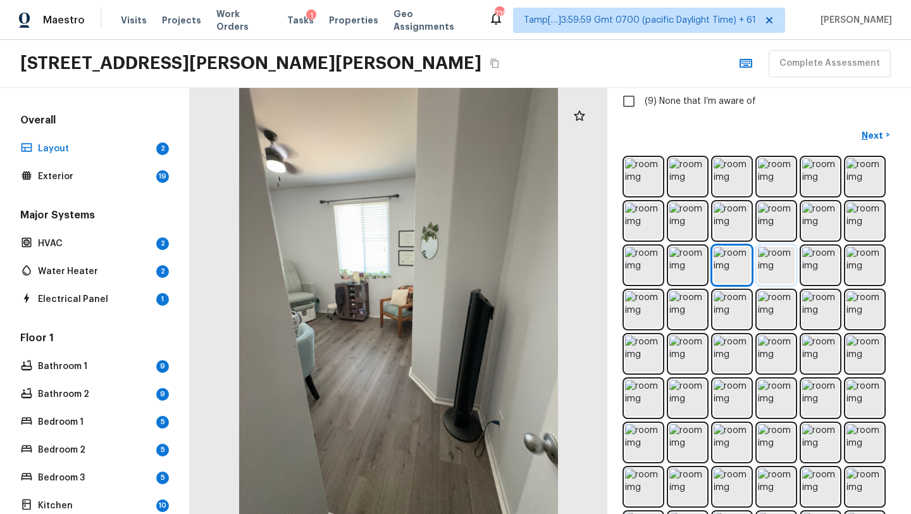
click at [758, 274] on img at bounding box center [776, 265] width 37 height 37
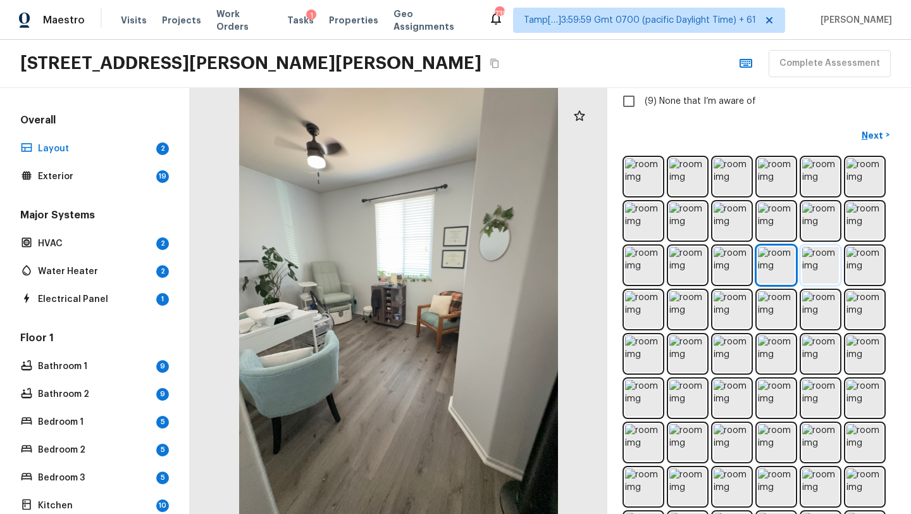
click at [808, 269] on img at bounding box center [820, 265] width 37 height 37
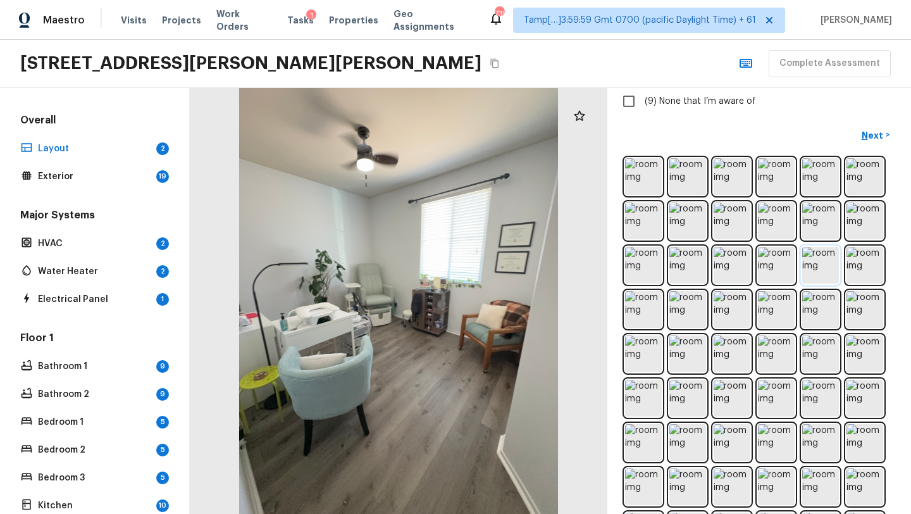
click at [829, 269] on img at bounding box center [820, 265] width 37 height 37
click at [853, 270] on img at bounding box center [864, 265] width 37 height 37
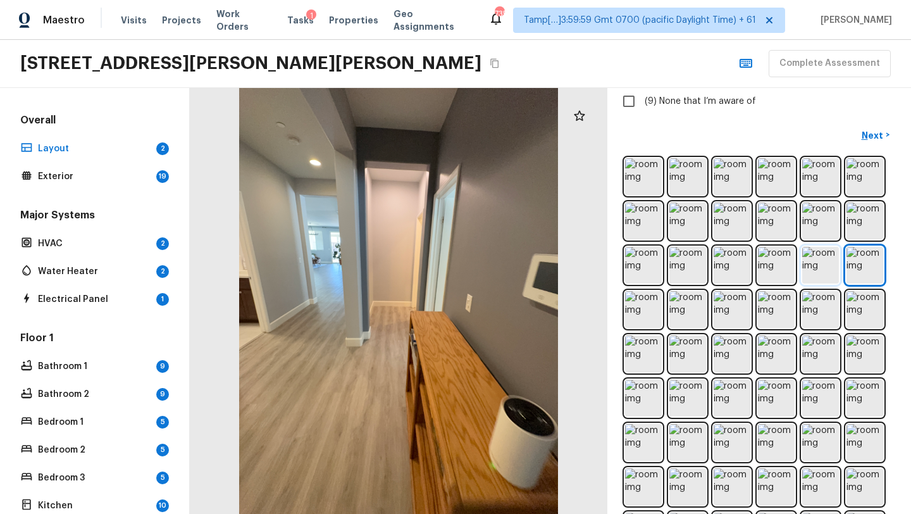
click at [813, 270] on img at bounding box center [820, 265] width 37 height 37
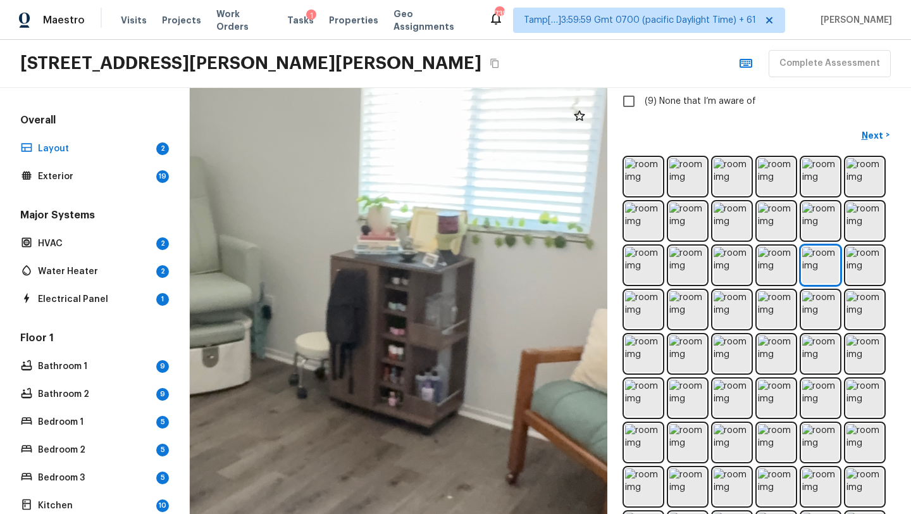
drag, startPoint x: 419, startPoint y: 169, endPoint x: 422, endPoint y: 256, distance: 86.7
click at [422, 258] on div at bounding box center [278, 298] width 1587 height 1618
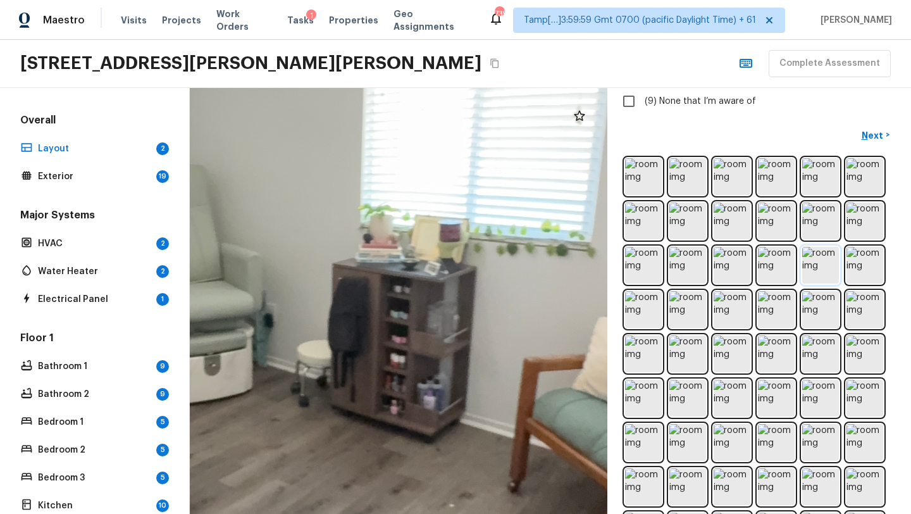
click at [811, 261] on img at bounding box center [820, 265] width 37 height 37
click at [777, 262] on img at bounding box center [776, 265] width 37 height 37
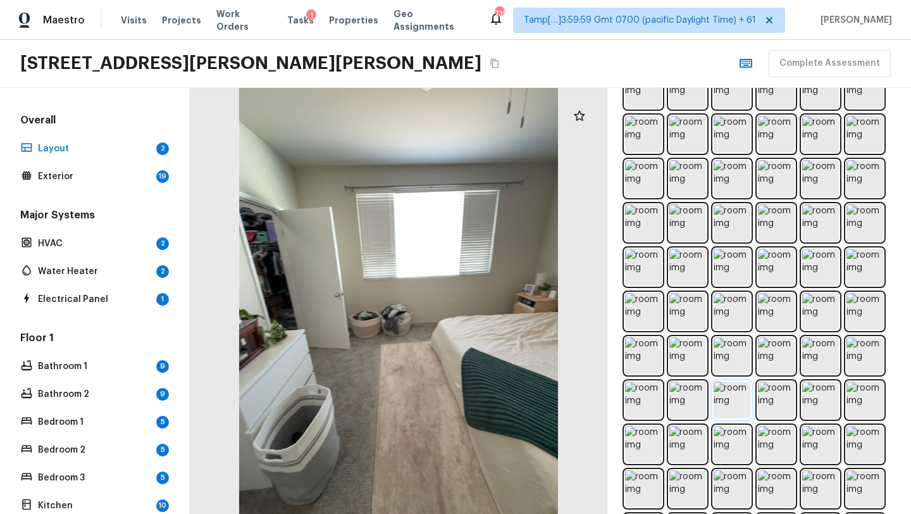
scroll to position [0, 0]
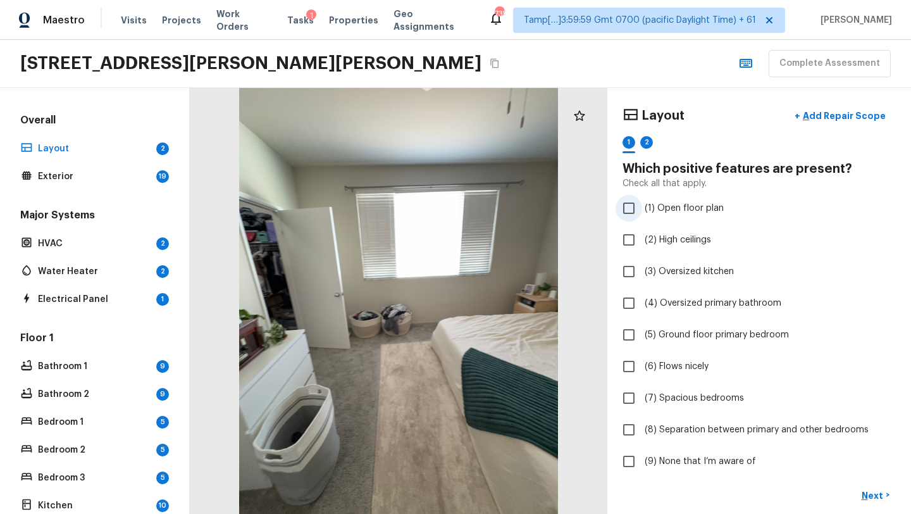
click at [644, 209] on span "(1) Open floor plan" at bounding box center [683, 208] width 79 height 13
click at [642, 209] on input "(1) Open floor plan" at bounding box center [628, 208] width 27 height 27
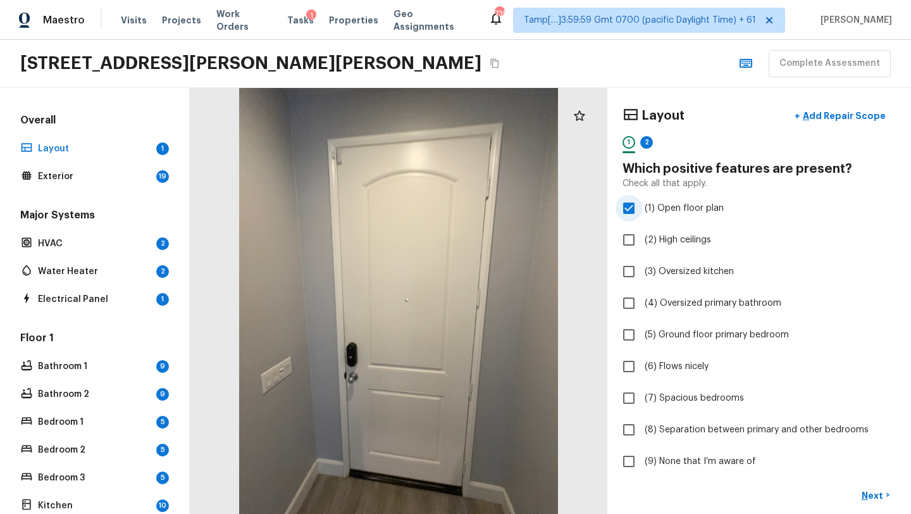
click at [644, 209] on span "(1) Open floor plan" at bounding box center [683, 208] width 79 height 13
click at [642, 209] on input "(1) Open floor plan" at bounding box center [628, 208] width 27 height 27
checkbox input "false"
click at [642, 365] on label "(6) Flows nicely" at bounding box center [750, 366] width 270 height 27
click at [642, 365] on input "(6) Flows nicely" at bounding box center [628, 366] width 27 height 27
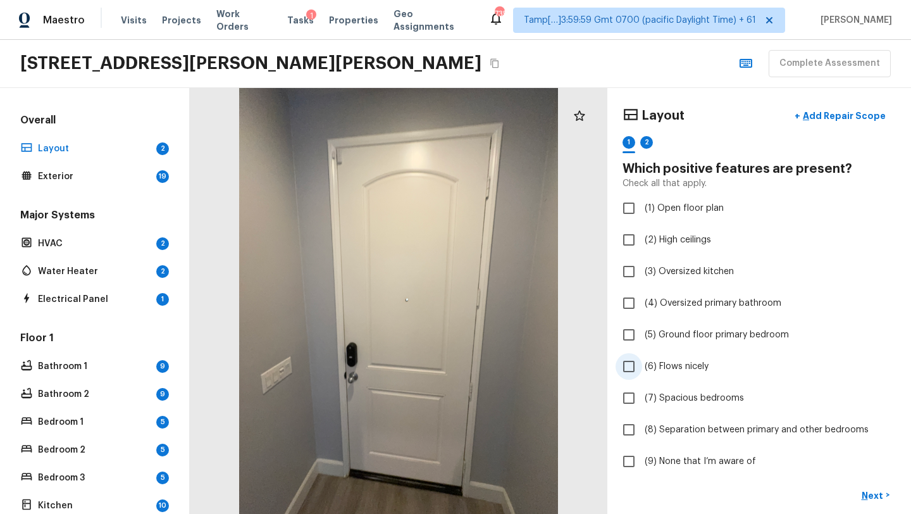
checkbox input "true"
click at [872, 490] on p "Next" at bounding box center [873, 495] width 24 height 13
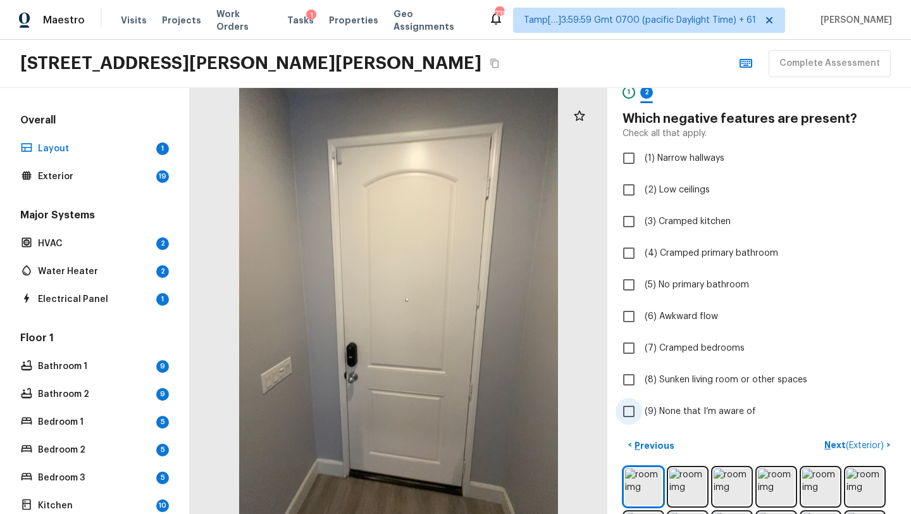
click at [662, 407] on span "(9) None that I’m aware of" at bounding box center [699, 411] width 111 height 13
click at [642, 407] on input "(9) None that I’m aware of" at bounding box center [628, 411] width 27 height 27
checkbox input "true"
click at [842, 447] on p "Next ( Exterior )" at bounding box center [855, 444] width 62 height 13
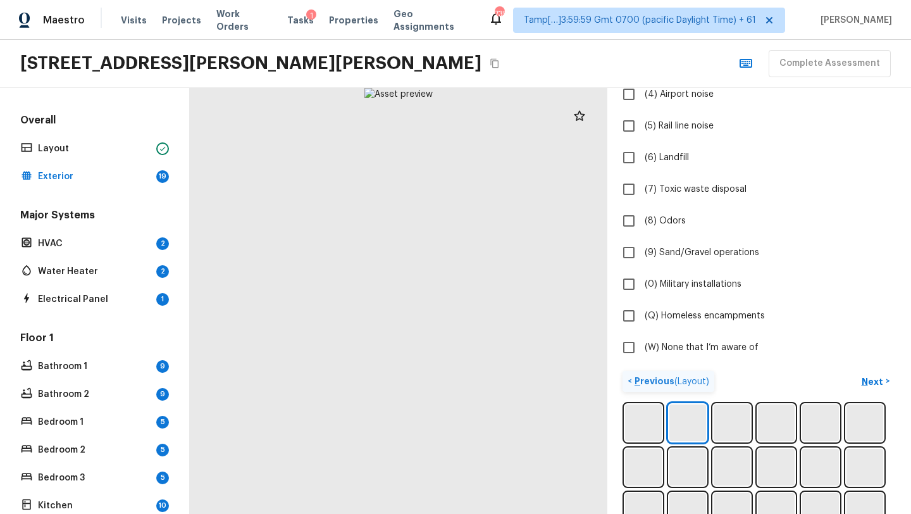
scroll to position [275, 0]
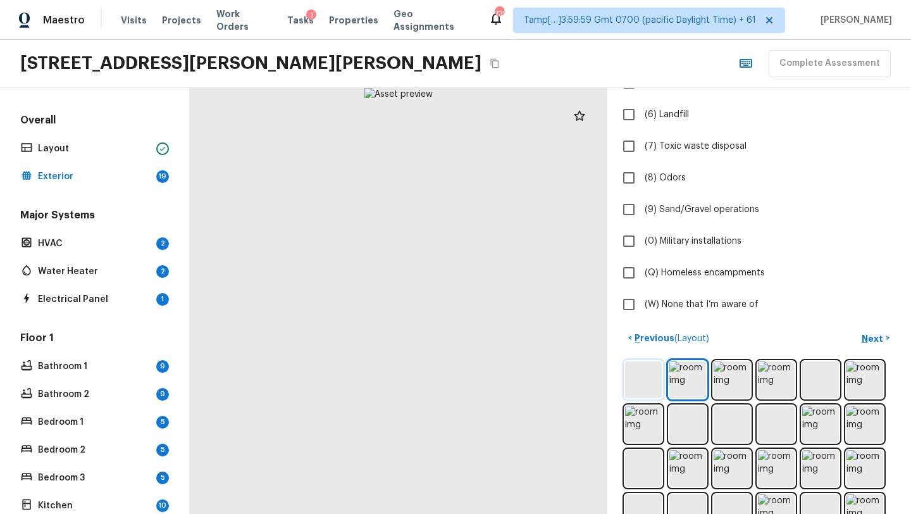
click at [651, 362] on img at bounding box center [643, 379] width 37 height 37
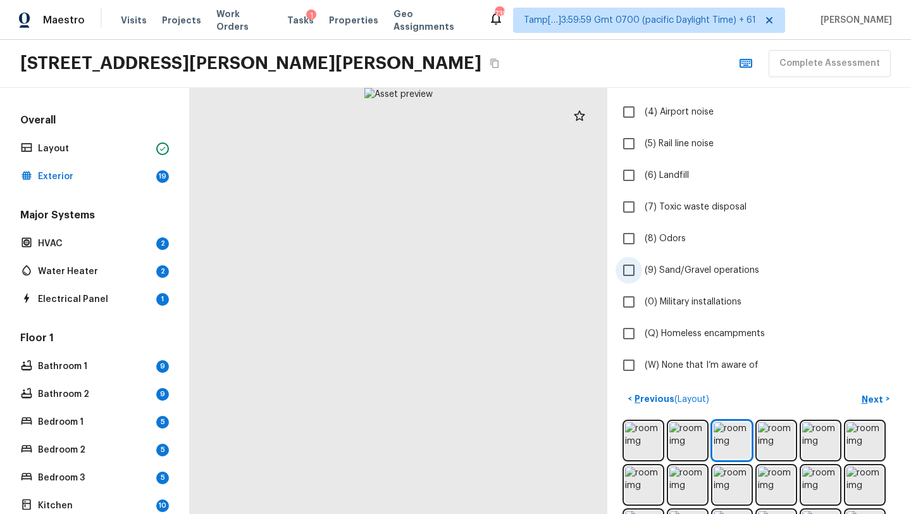
scroll to position [484, 0]
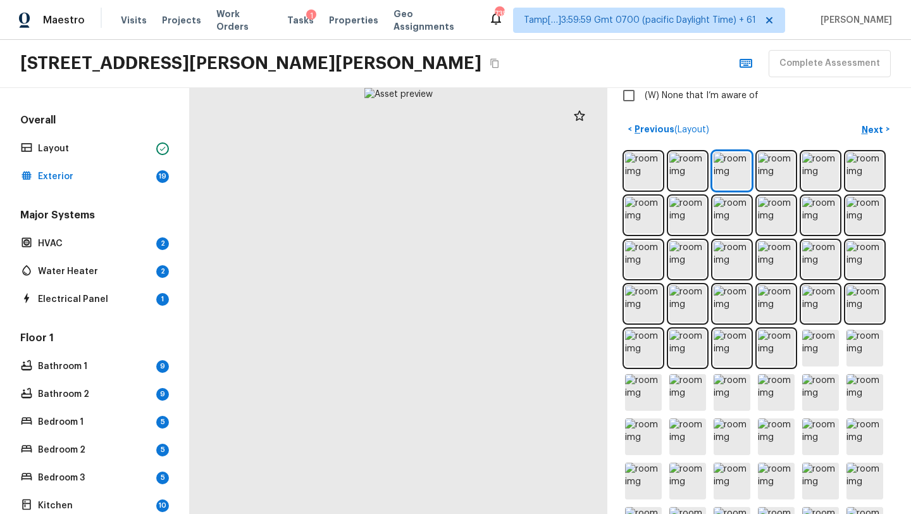
click at [624, 180] on div at bounding box center [758, 436] width 273 height 573
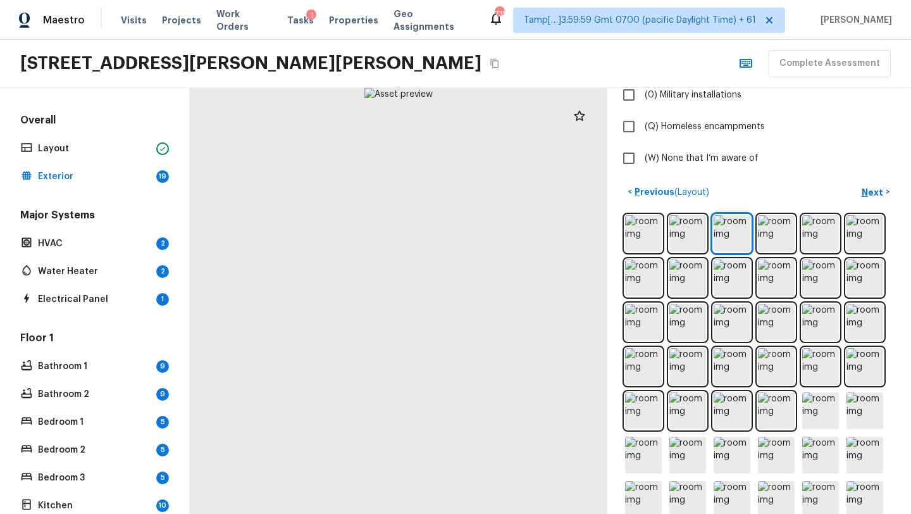
scroll to position [403, 0]
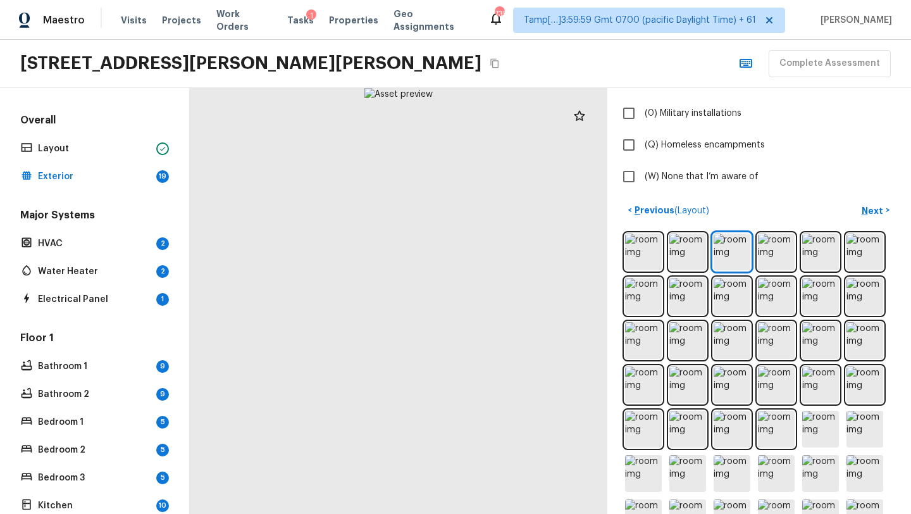
click at [632, 227] on div "< Previous ( Layout ) Next >" at bounding box center [758, 502] width 273 height 604
click at [632, 247] on img at bounding box center [643, 251] width 37 height 37
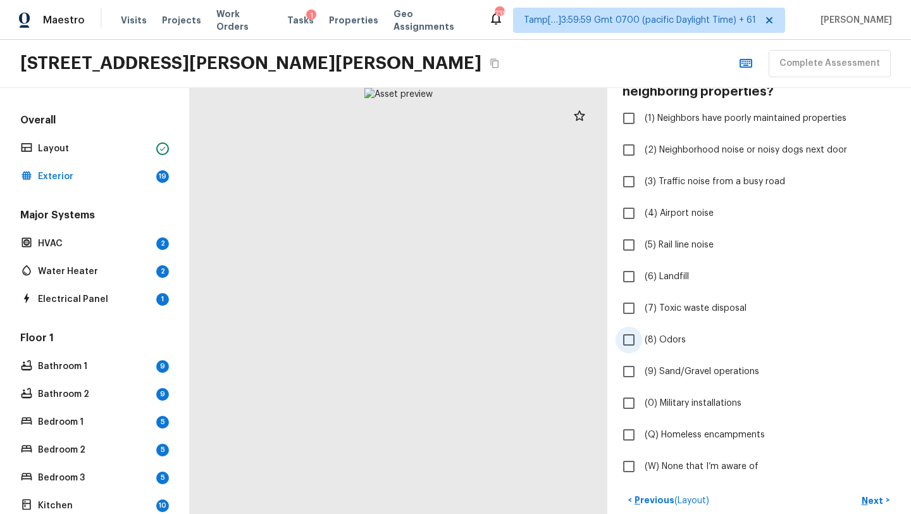
scroll to position [96, 0]
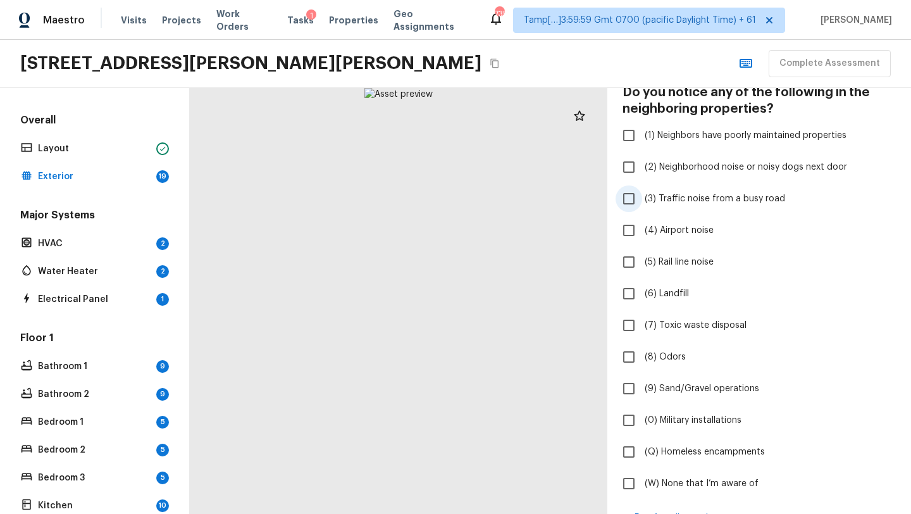
click at [625, 199] on input "(3) Traffic noise from a busy road" at bounding box center [628, 198] width 27 height 27
checkbox input "true"
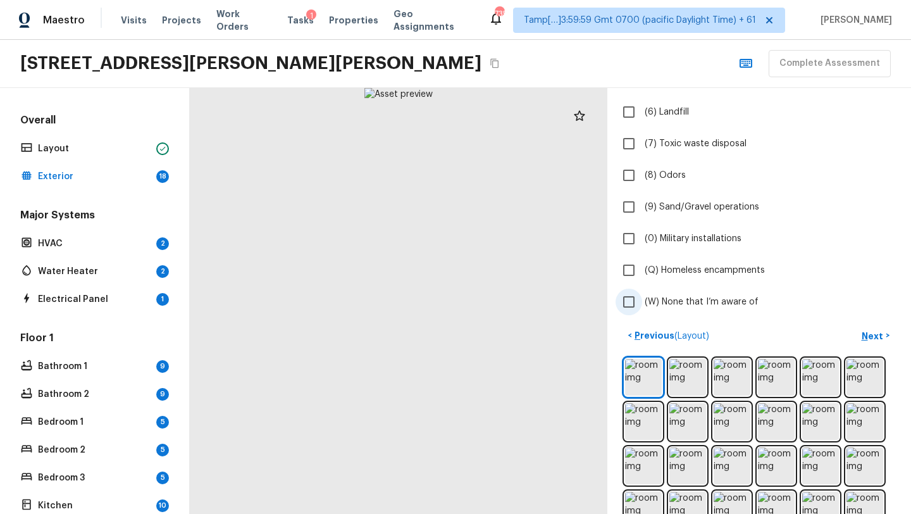
scroll to position [303, 0]
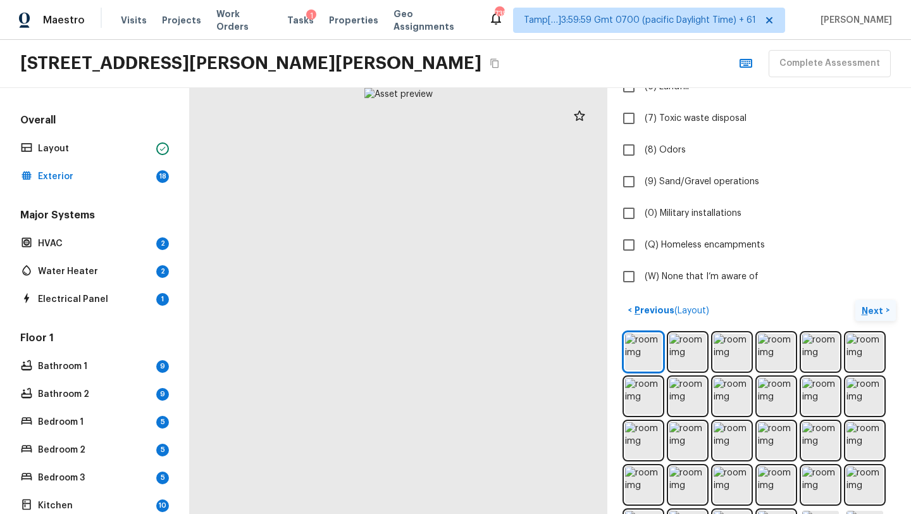
click at [864, 311] on p "Next" at bounding box center [873, 310] width 24 height 13
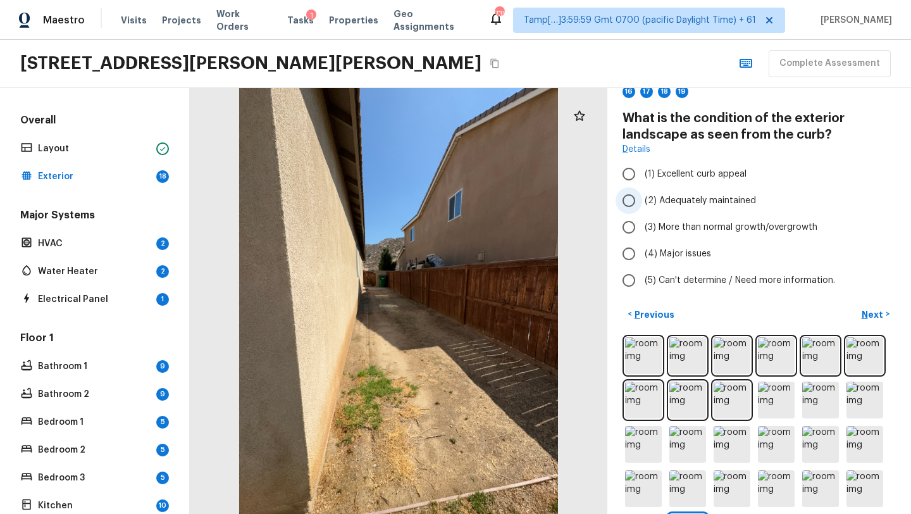
scroll to position [52, 0]
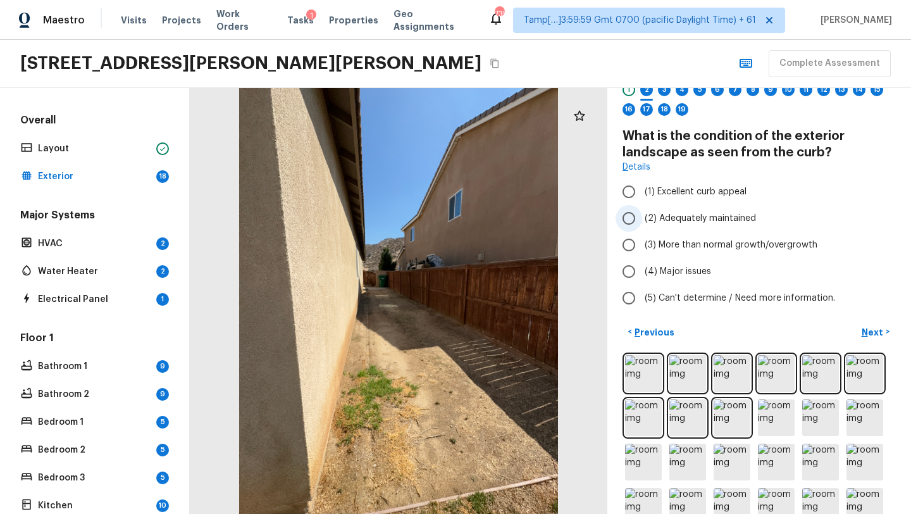
click at [665, 219] on span "(2) Adequately maintained" at bounding box center [699, 218] width 111 height 13
click at [642, 219] on input "(2) Adequately maintained" at bounding box center [628, 218] width 27 height 27
radio input "true"
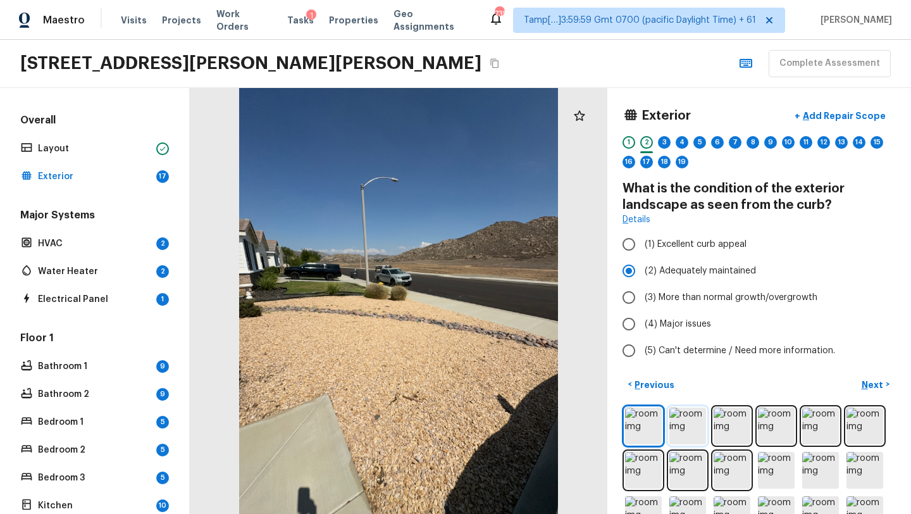
click at [694, 426] on img at bounding box center [687, 425] width 37 height 37
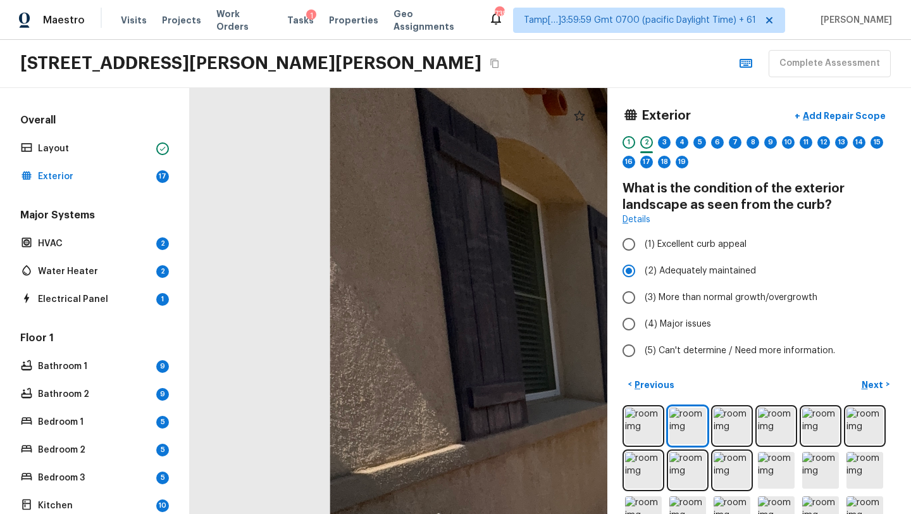
drag, startPoint x: 348, startPoint y: 263, endPoint x: 822, endPoint y: 513, distance: 535.0
click at [822, 513] on html "Maestro Visits Projects Work Orders Tasks 1 Properties Geo Assignments 735 Tamp…" at bounding box center [455, 257] width 911 height 514
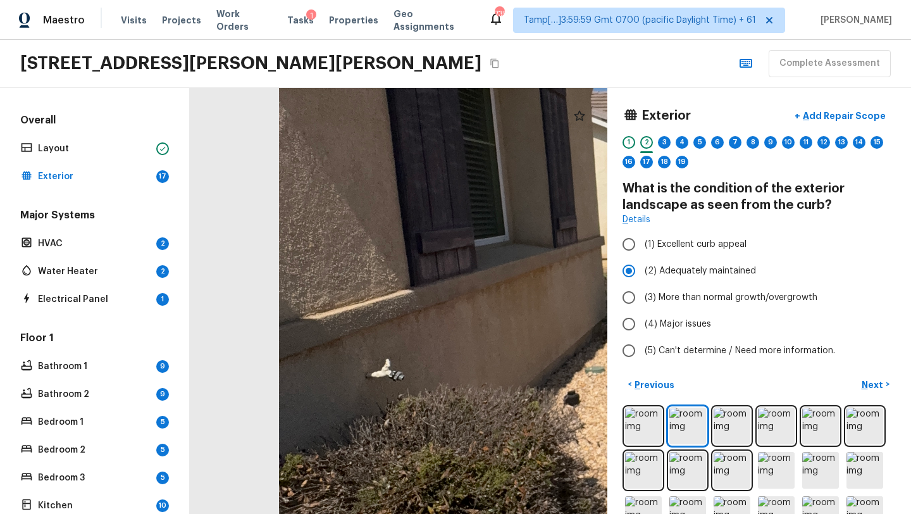
drag, startPoint x: 543, startPoint y: 410, endPoint x: 476, endPoint y: 256, distance: 168.3
click at [476, 256] on div at bounding box center [784, 270] width 1322 height 1348
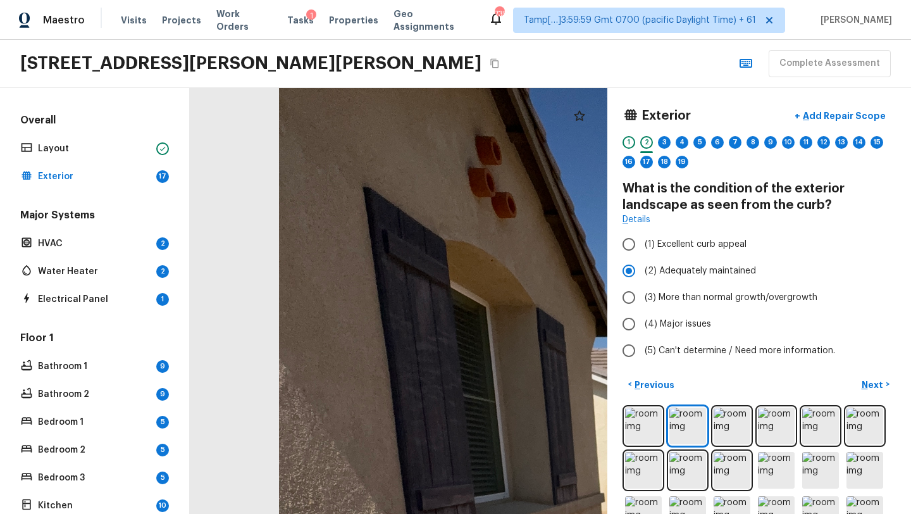
drag, startPoint x: 476, startPoint y: 256, endPoint x: 476, endPoint y: 508, distance: 252.4
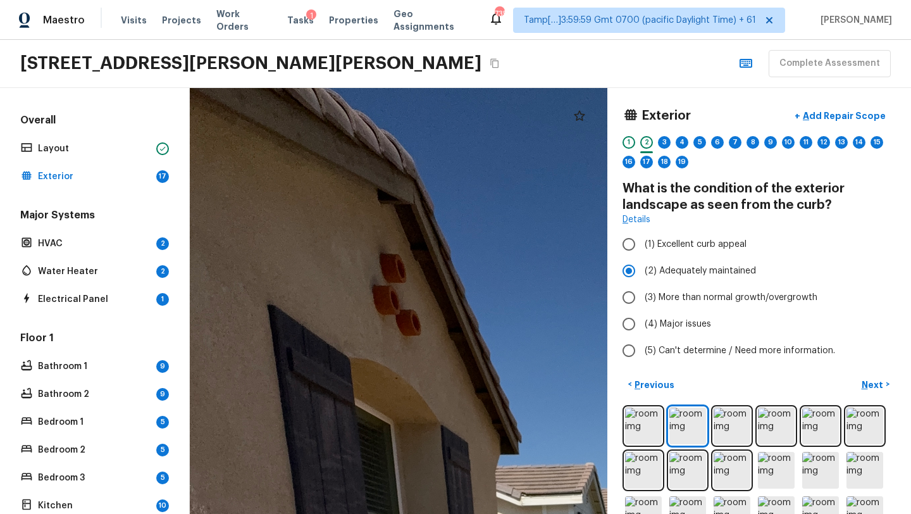
drag, startPoint x: 498, startPoint y: 357, endPoint x: 420, endPoint y: 512, distance: 172.8
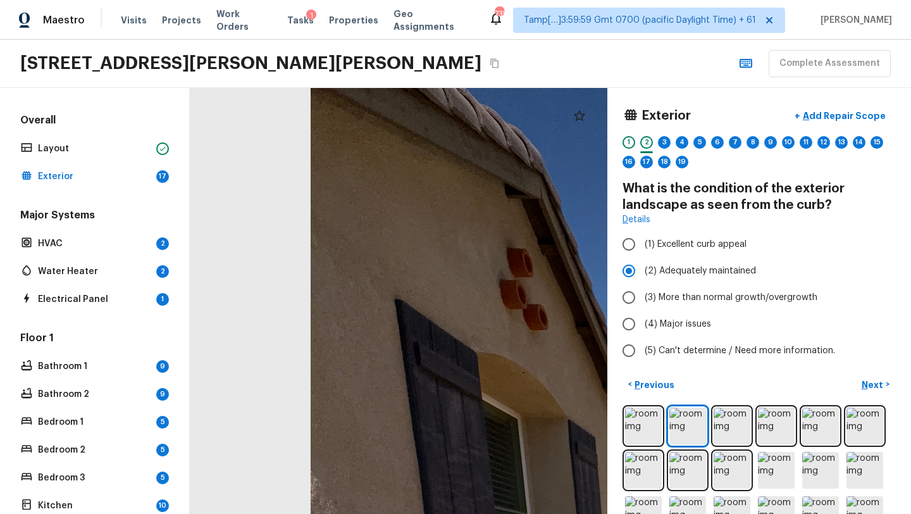
drag, startPoint x: 444, startPoint y: 342, endPoint x: 571, endPoint y: 369, distance: 130.0
click at [739, 414] on img at bounding box center [731, 425] width 37 height 37
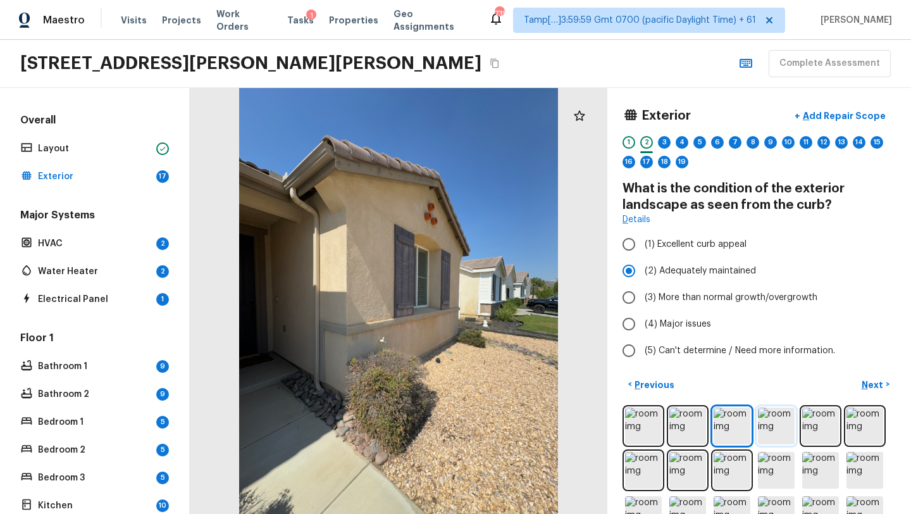
click at [780, 423] on img at bounding box center [776, 425] width 37 height 37
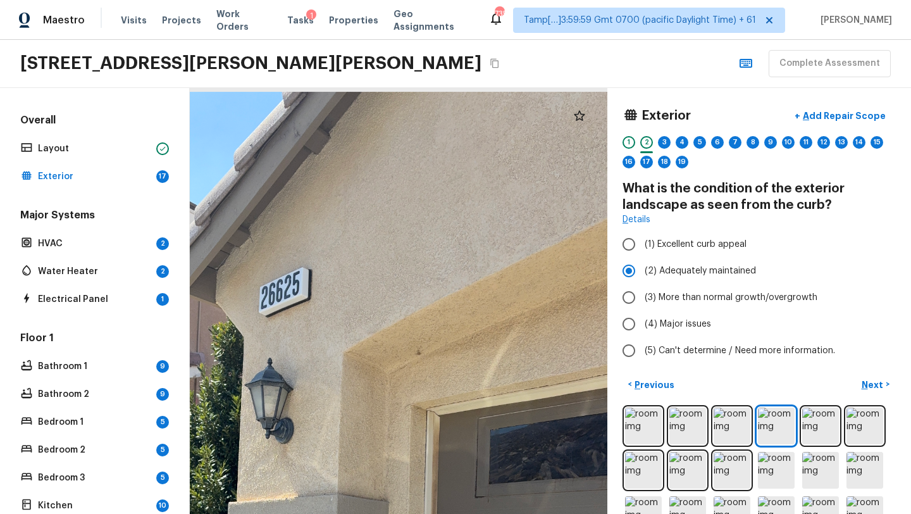
drag, startPoint x: 402, startPoint y: 283, endPoint x: 211, endPoint y: 509, distance: 296.6
click at [211, 510] on div at bounding box center [319, 502] width 804 height 820
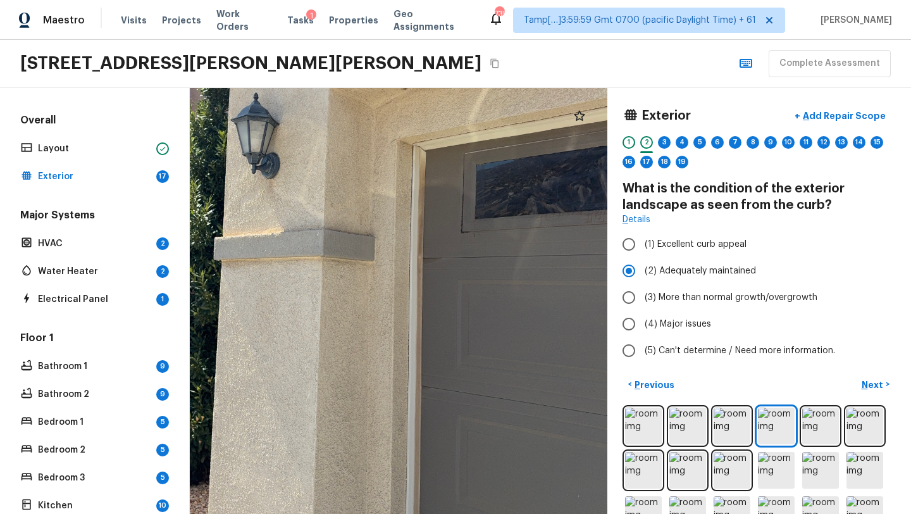
drag, startPoint x: 367, startPoint y: 325, endPoint x: 361, endPoint y: 109, distance: 216.4
click at [361, 109] on div at bounding box center [305, 237] width 804 height 820
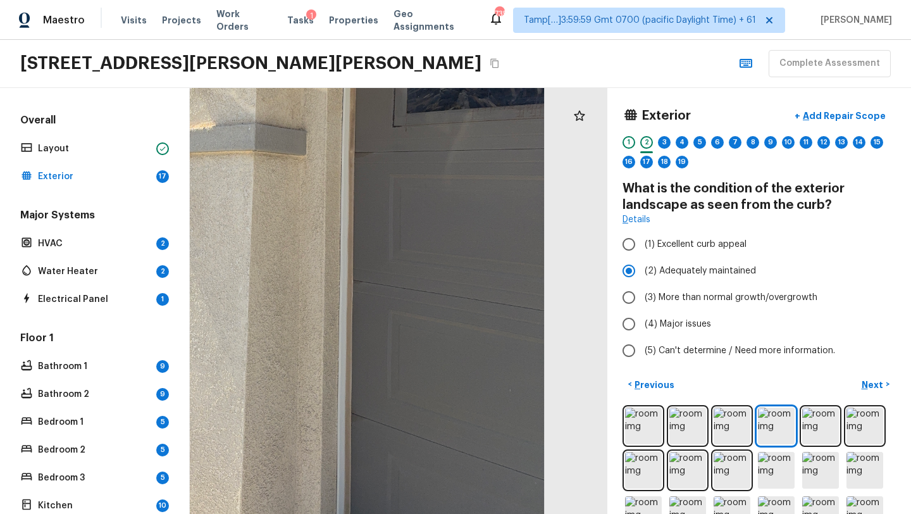
drag, startPoint x: 432, startPoint y: 241, endPoint x: 345, endPoint y: 132, distance: 140.0
click at [345, 132] on div at bounding box center [237, 131] width 804 height 820
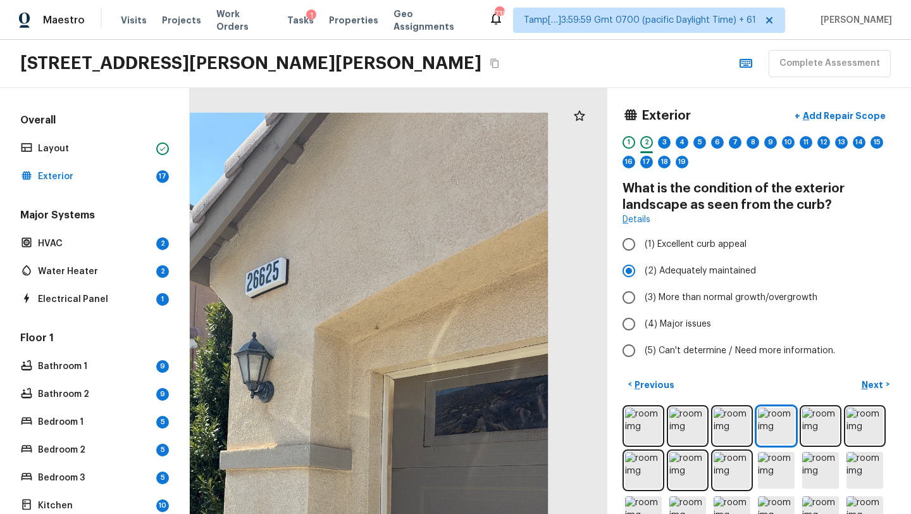
drag, startPoint x: 418, startPoint y: 238, endPoint x: 457, endPoint y: 513, distance: 277.3
click at [457, 513] on html "Maestro Visits Projects Work Orders Tasks 1 Properties Geo Assignments 735 Tamp…" at bounding box center [455, 257] width 911 height 514
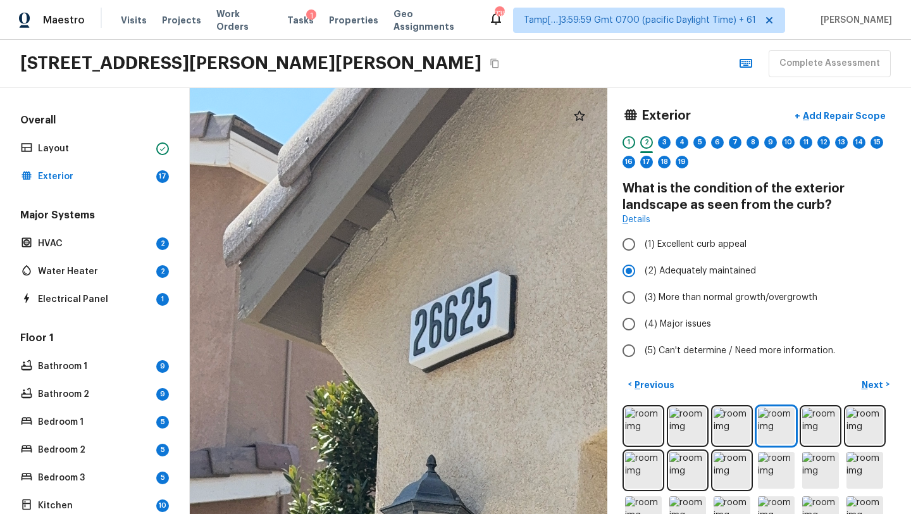
drag, startPoint x: 269, startPoint y: 209, endPoint x: 417, endPoint y: 214, distance: 148.7
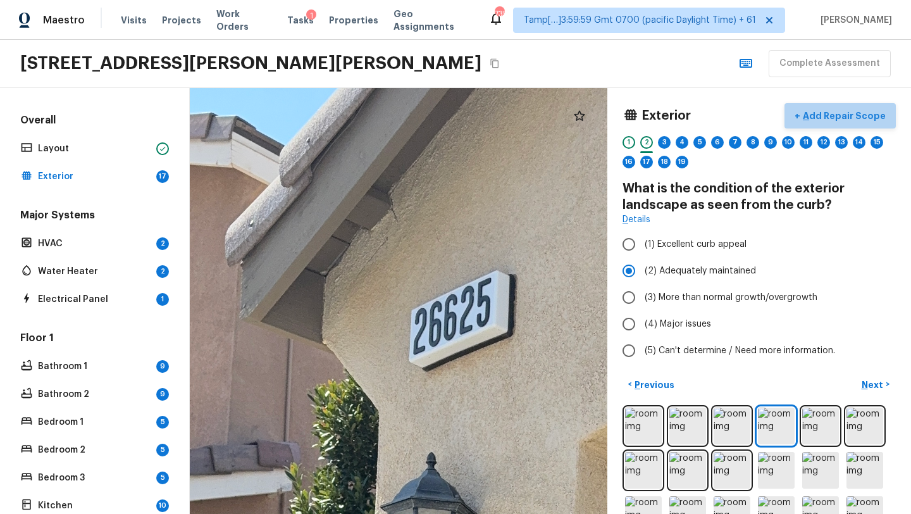
click at [851, 118] on p "Add Repair Scope" at bounding box center [842, 115] width 85 height 13
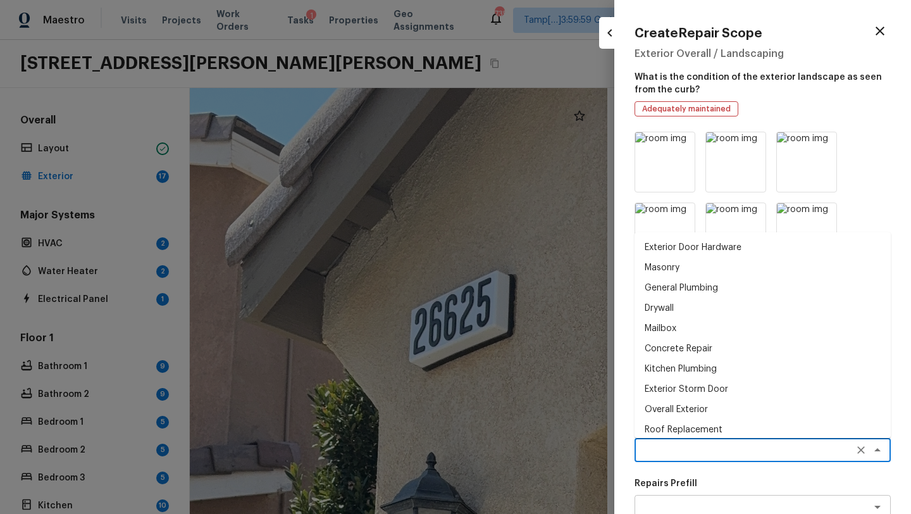
click at [672, 451] on textarea at bounding box center [744, 449] width 209 height 13
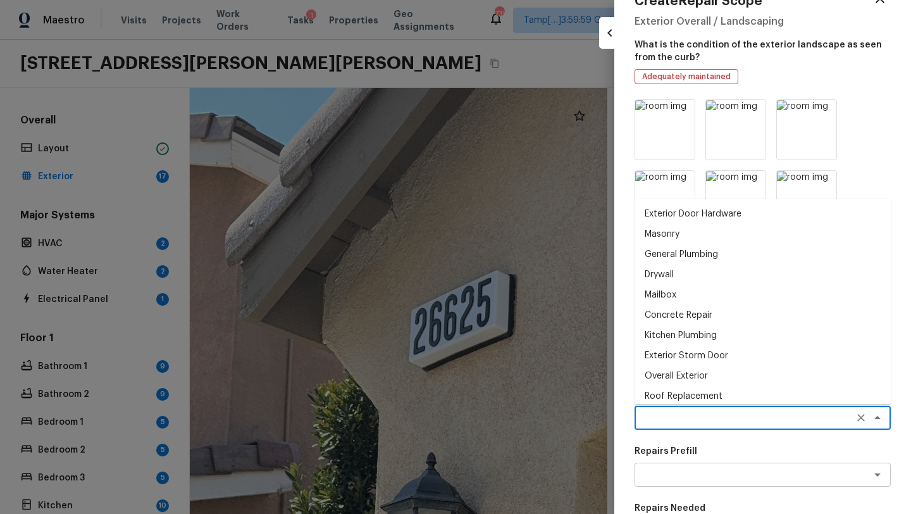
scroll to position [35, 0]
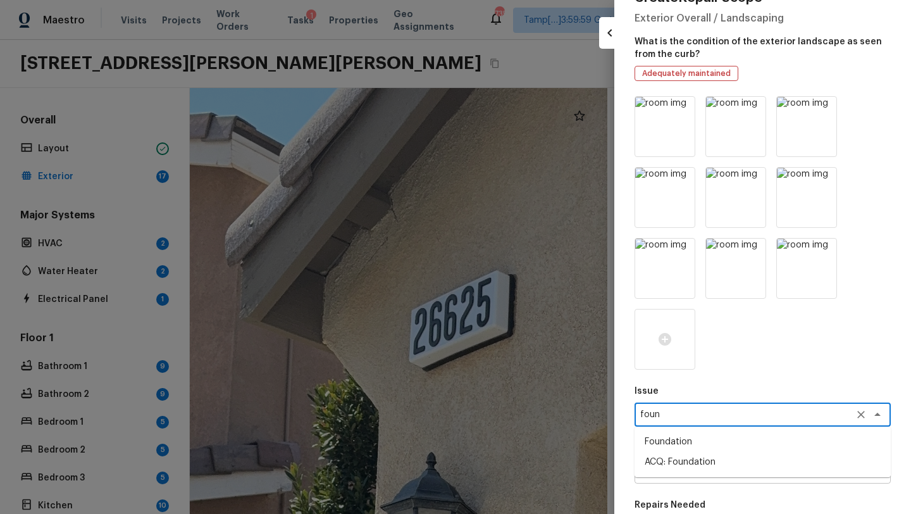
click at [663, 465] on li "ACQ: Foundation" at bounding box center [762, 462] width 256 height 20
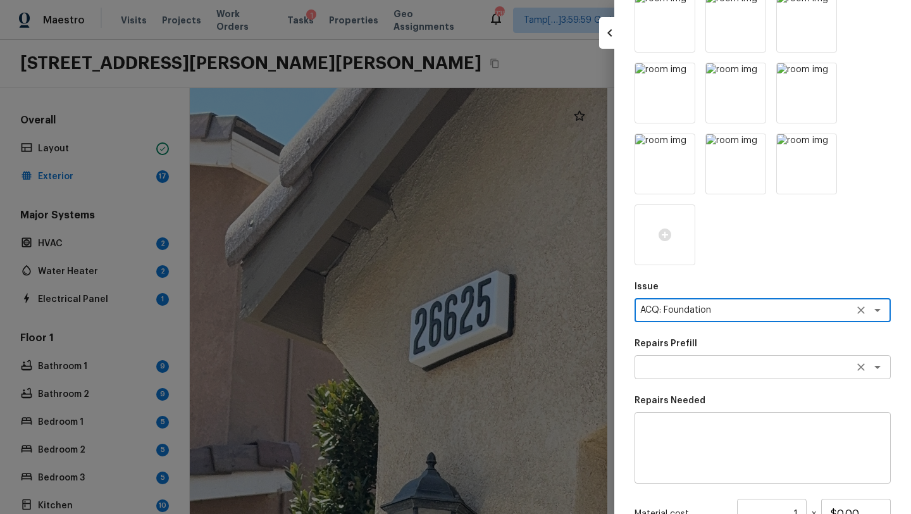
scroll to position [144, 0]
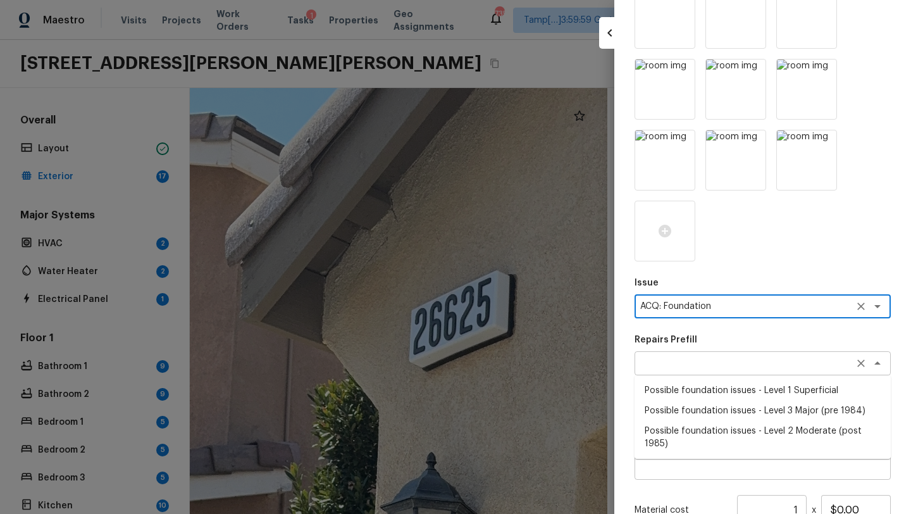
click at [669, 354] on div "x ​" at bounding box center [762, 363] width 256 height 24
type textarea "ACQ: Foundation"
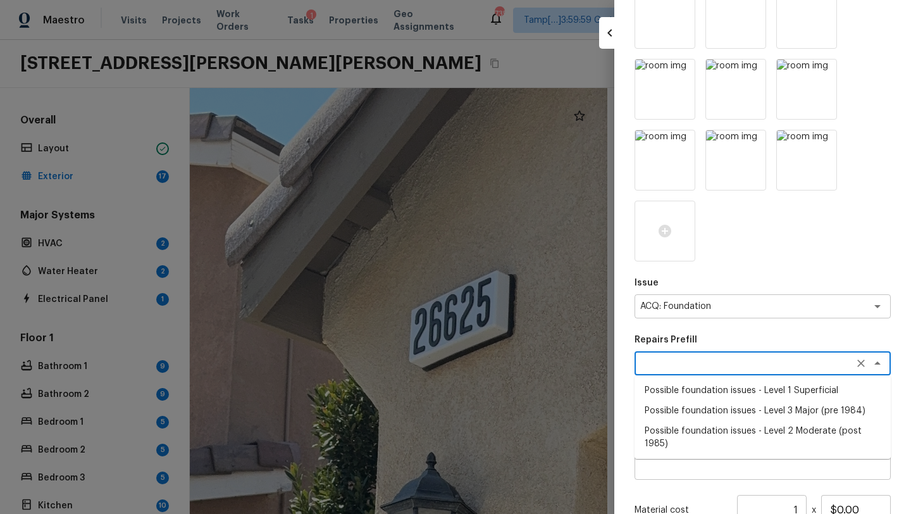
click at [669, 391] on li "Possible foundation issues - Level 1 Superficial" at bounding box center [762, 390] width 256 height 20
type textarea "Possible foundation issues - Level 1 Superficial"
type textarea "Possible foundation issues - Level 1 - Superficial. Disclaimer: This is NOT a t…"
type input "$999.00"
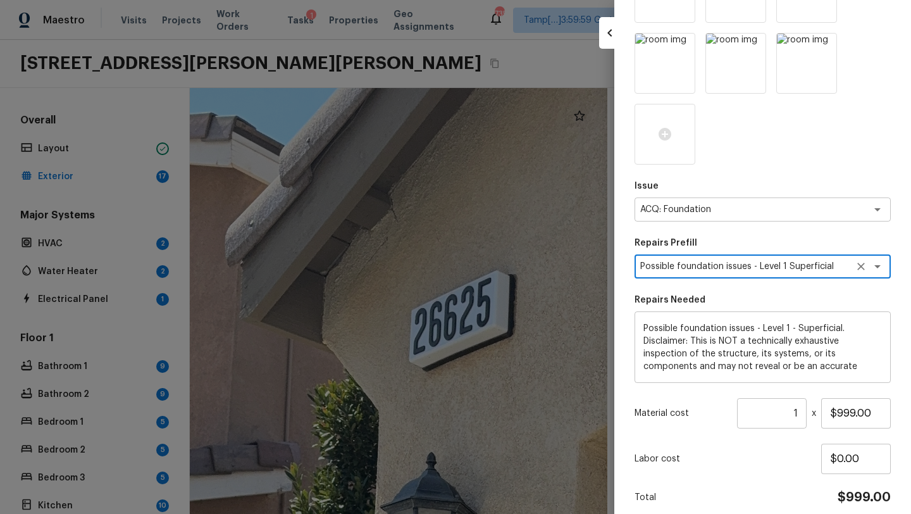
scroll to position [293, 0]
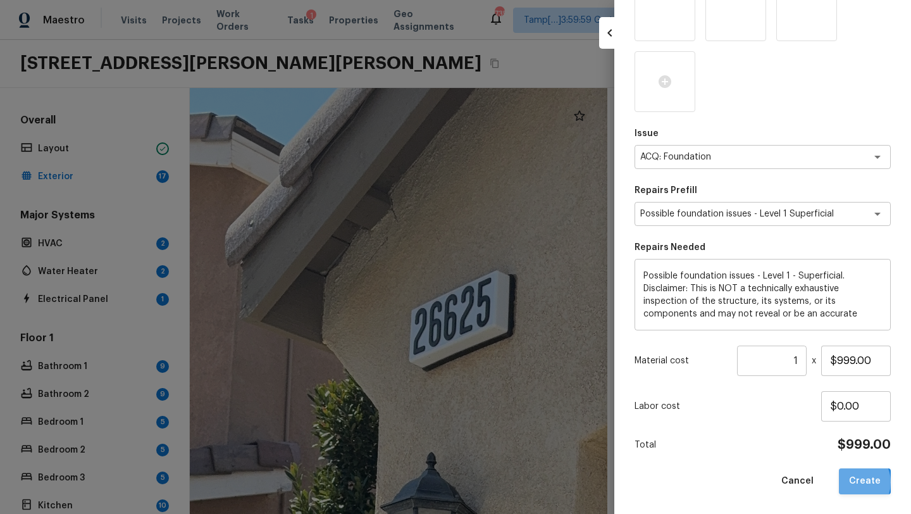
click at [855, 481] on button "Create" at bounding box center [865, 481] width 52 height 26
type input "$0.00"
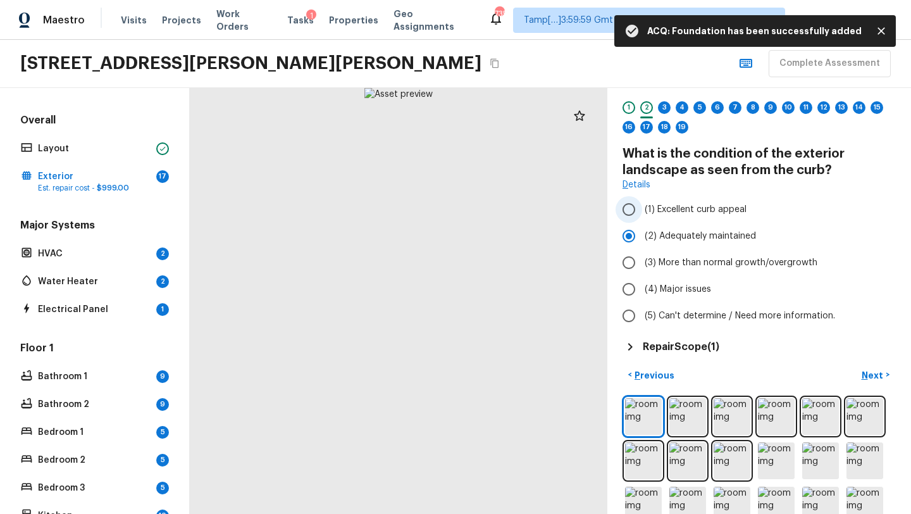
scroll to position [66, 0]
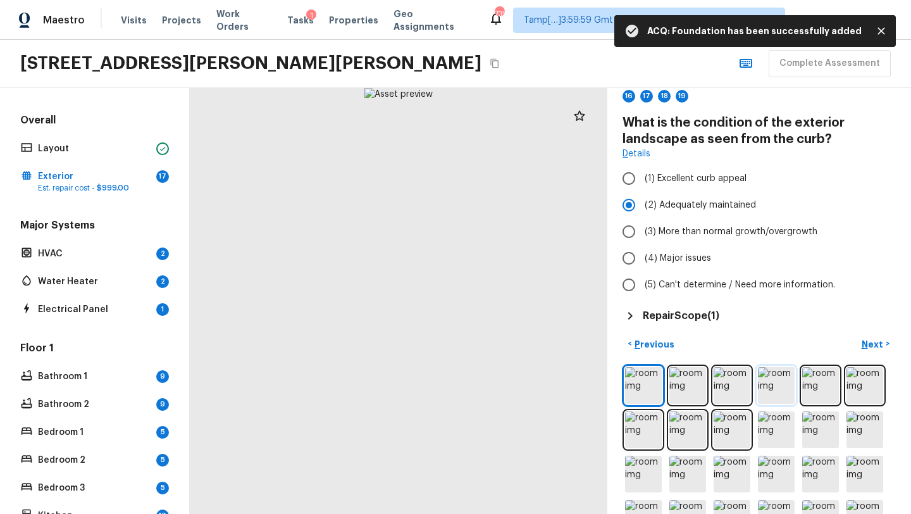
click at [763, 379] on img at bounding box center [776, 385] width 37 height 37
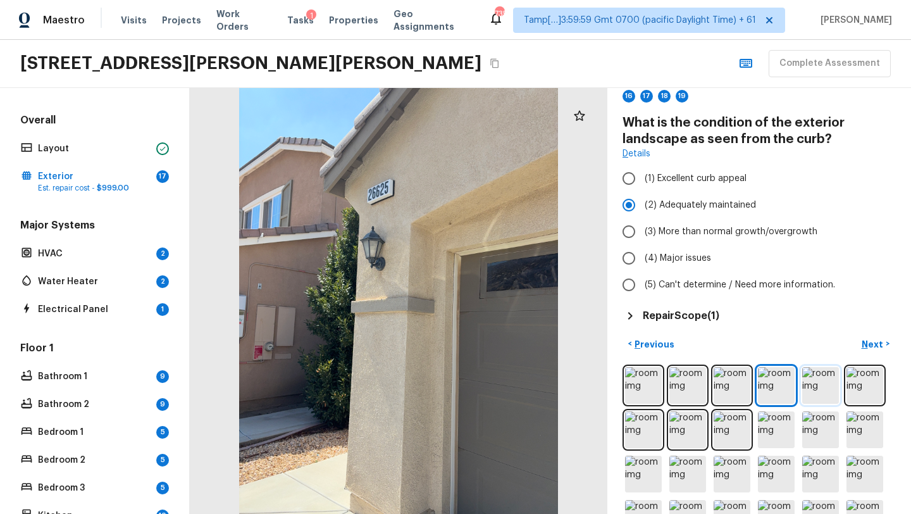
click at [826, 382] on img at bounding box center [820, 385] width 37 height 37
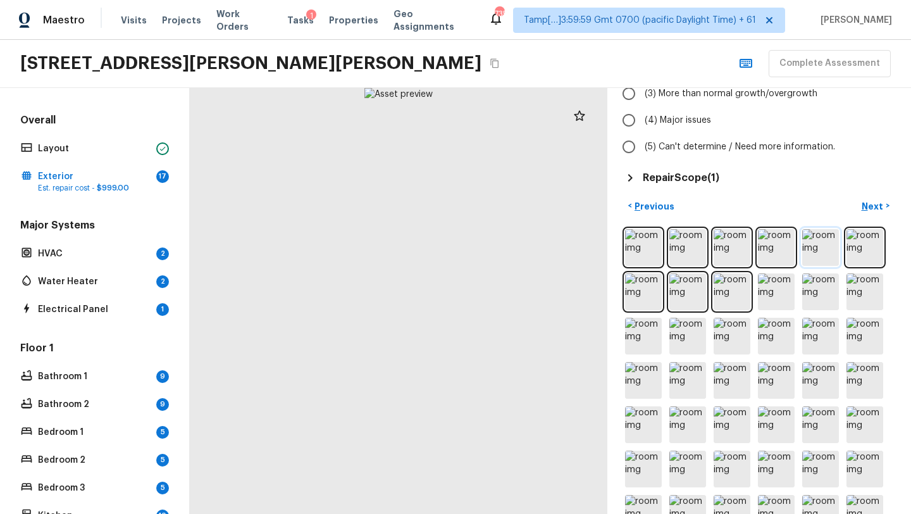
scroll to position [209, 0]
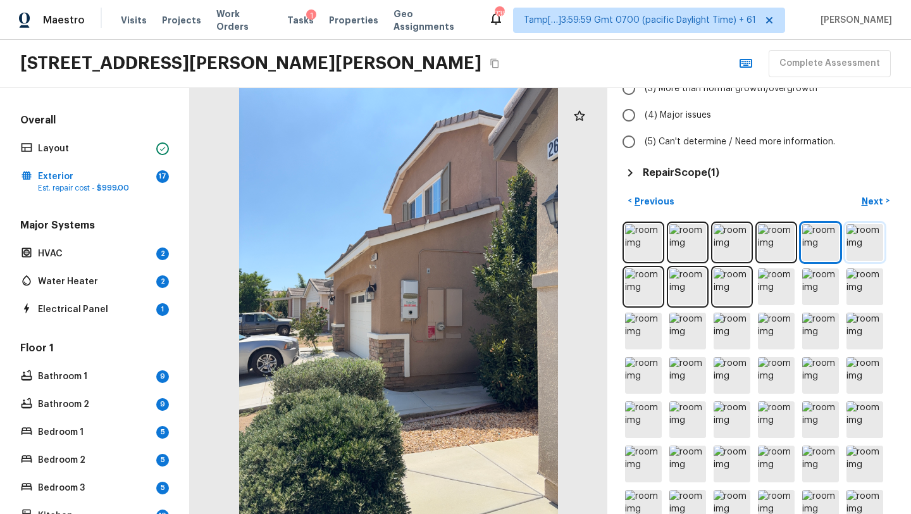
click at [869, 238] on img at bounding box center [864, 242] width 37 height 37
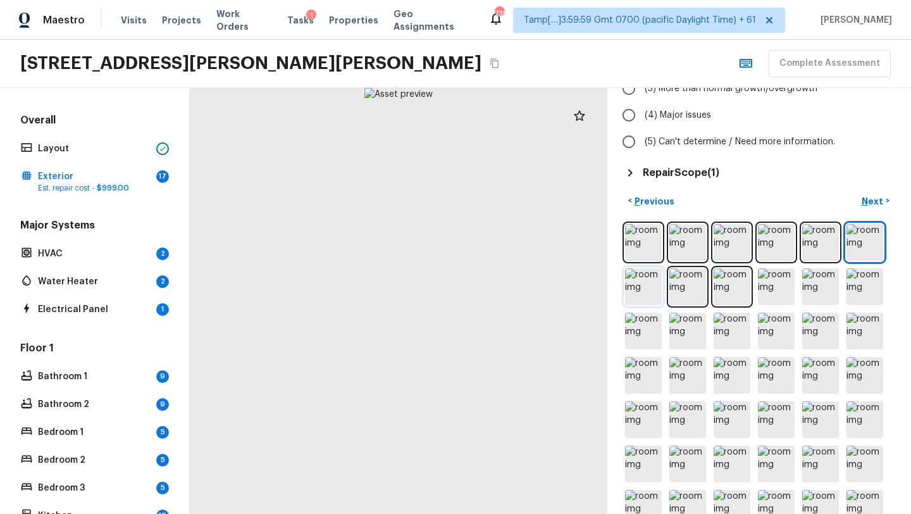
click at [633, 295] on img at bounding box center [643, 286] width 37 height 37
drag, startPoint x: 391, startPoint y: 357, endPoint x: 437, endPoint y: 512, distance: 162.3
click at [437, 512] on div at bounding box center [463, 325] width 1406 height 1434
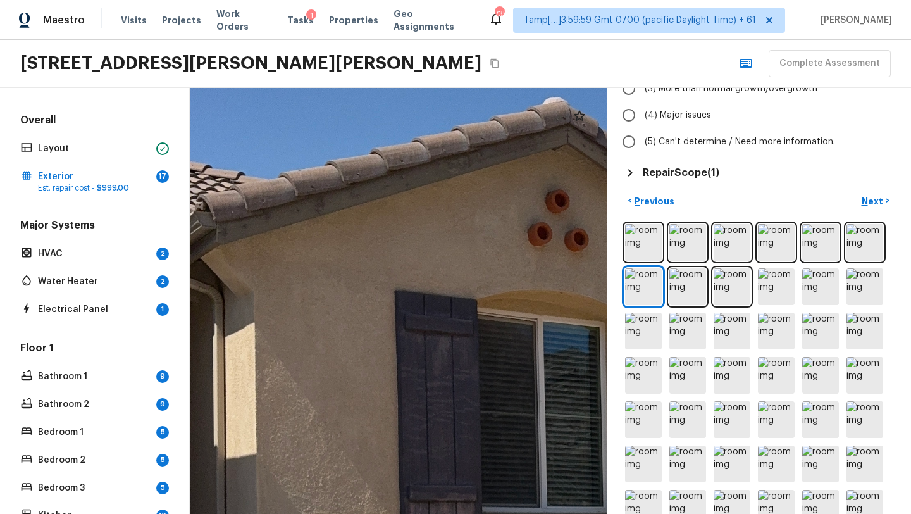
drag, startPoint x: 434, startPoint y: 288, endPoint x: 669, endPoint y: 513, distance: 324.8
click at [669, 513] on html "Maestro Visits Projects Work Orders Tasks 1 Properties Geo Assignments 735 Tamp…" at bounding box center [455, 257] width 911 height 514
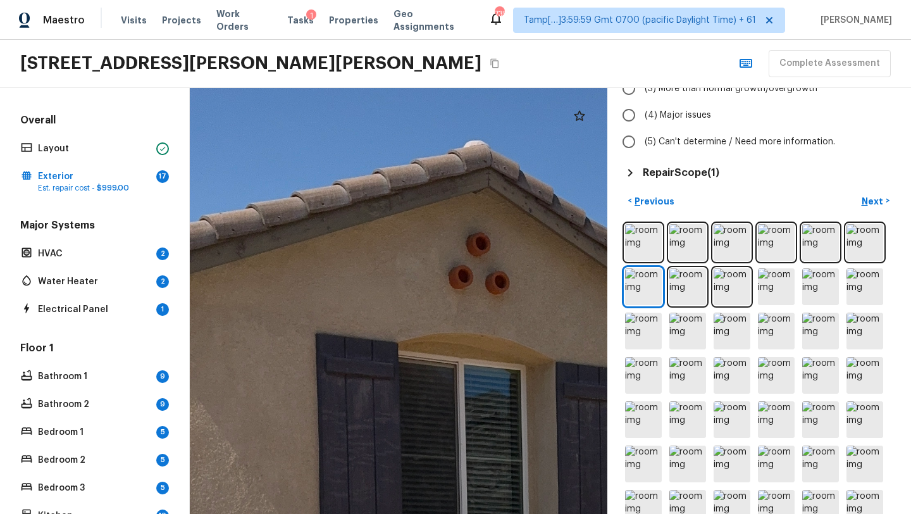
drag, startPoint x: 581, startPoint y: 470, endPoint x: 502, endPoint y: 513, distance: 90.0
click at [502, 513] on html "Maestro Visits Projects Work Orders Tasks 1 Properties Geo Assignments 735 Tamp…" at bounding box center [455, 257] width 911 height 514
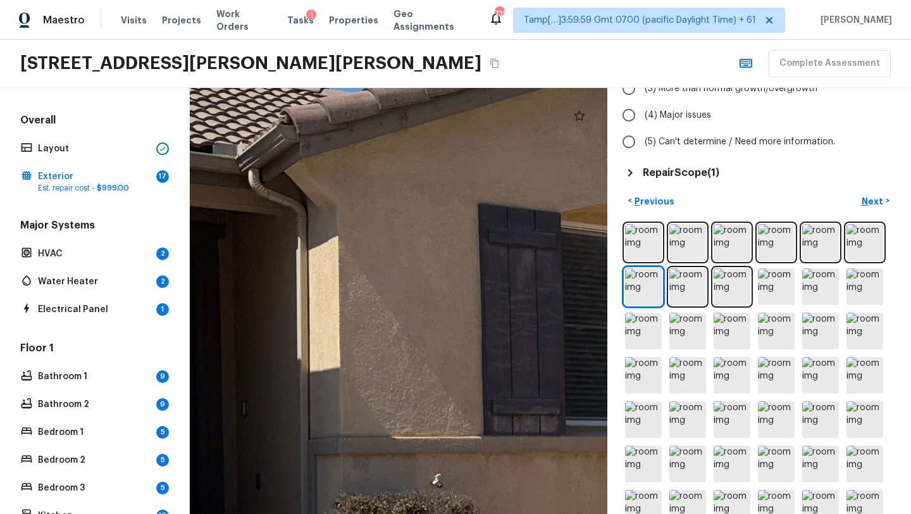
drag, startPoint x: 514, startPoint y: 318, endPoint x: 677, endPoint y: 188, distance: 207.9
click at [677, 188] on div "Exterior + Add Repair Scope 1 2 3 4 5 6 7 8 9 10 11 12 13 14 15 16 17 18 19 Wha…" at bounding box center [550, 301] width 721 height 426
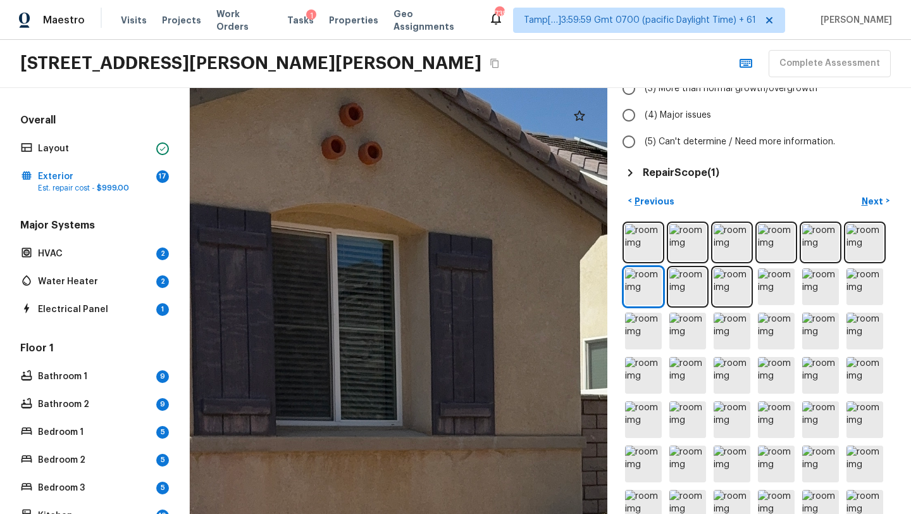
drag, startPoint x: 546, startPoint y: 243, endPoint x: 257, endPoint y: 243, distance: 289.7
click at [257, 243] on div at bounding box center [491, 450] width 1618 height 1650
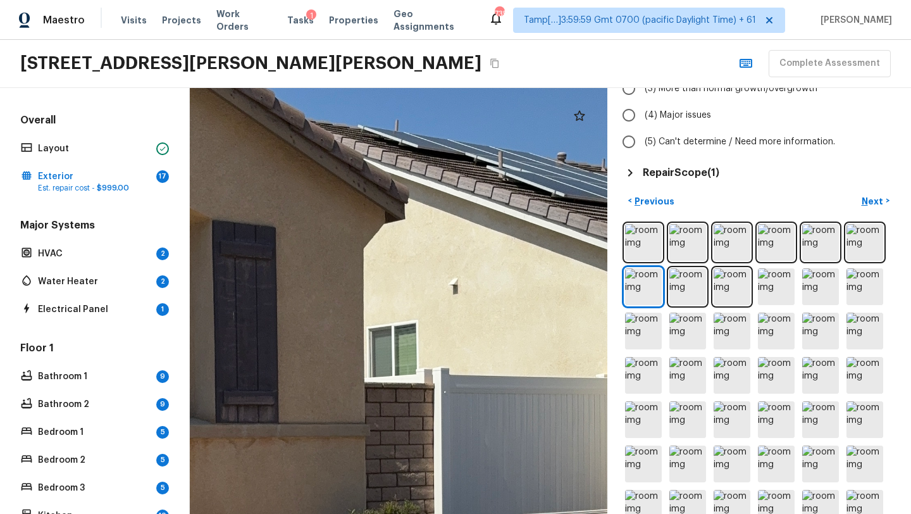
drag, startPoint x: 257, startPoint y: 243, endPoint x: 40, endPoint y: 231, distance: 216.7
click at [40, 231] on div "Overall Layout Exterior 17 Est. repair cost - $999.00 Major Systems HVAC 2 Wate…" at bounding box center [455, 301] width 911 height 426
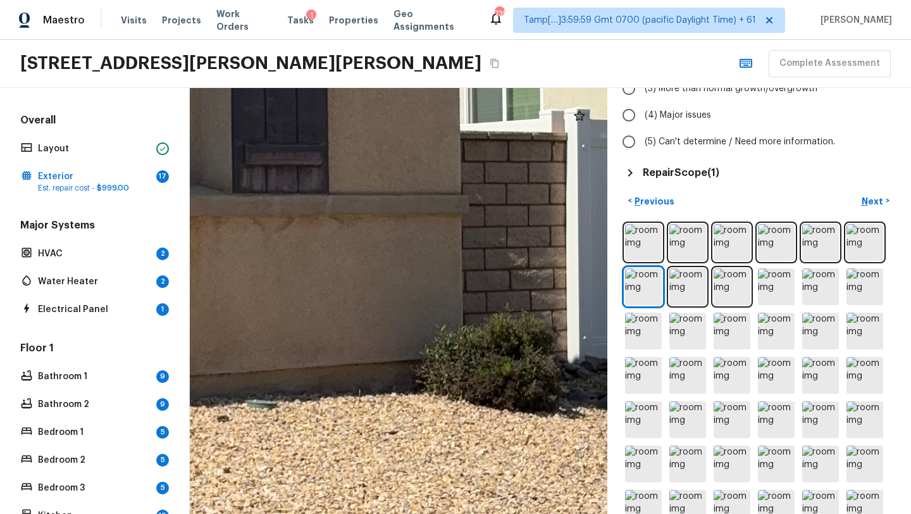
drag, startPoint x: 313, startPoint y: 317, endPoint x: 349, endPoint y: 42, distance: 278.1
click at [349, 42] on div "Maestro Visits Projects Work Orders Tasks 1 Properties Geo Assignments 735 Tamp…" at bounding box center [455, 257] width 911 height 514
drag, startPoint x: 349, startPoint y: 42, endPoint x: 509, endPoint y: 39, distance: 160.0
click at [509, 39] on div "Maestro Visits Projects Work Orders Tasks 1 Properties Geo Assignments 735 Tamp…" at bounding box center [455, 257] width 911 height 514
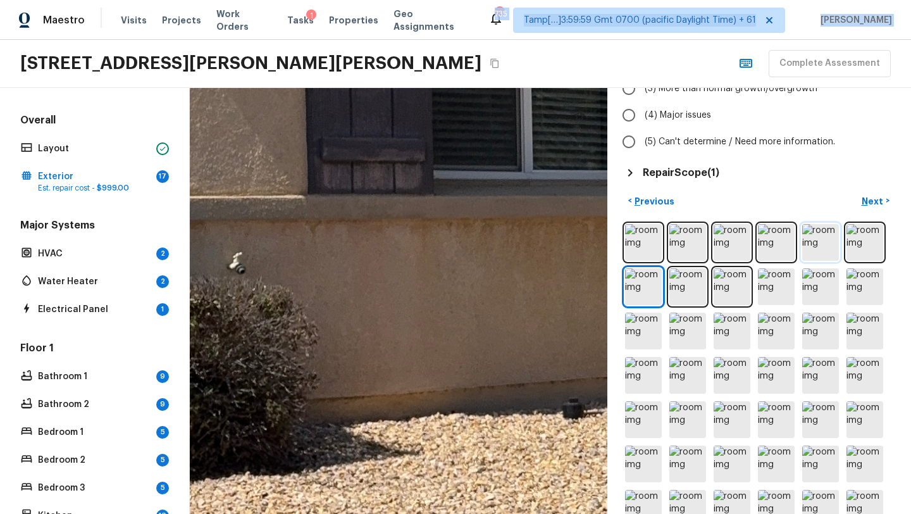
drag, startPoint x: 397, startPoint y: 257, endPoint x: 835, endPoint y: 257, distance: 438.9
click at [835, 257] on div "Exterior + Add Repair Scope 1 2 3 4 5 6 7 8 9 10 11 12 13 14 15 16 17 18 19 Wha…" at bounding box center [550, 301] width 721 height 426
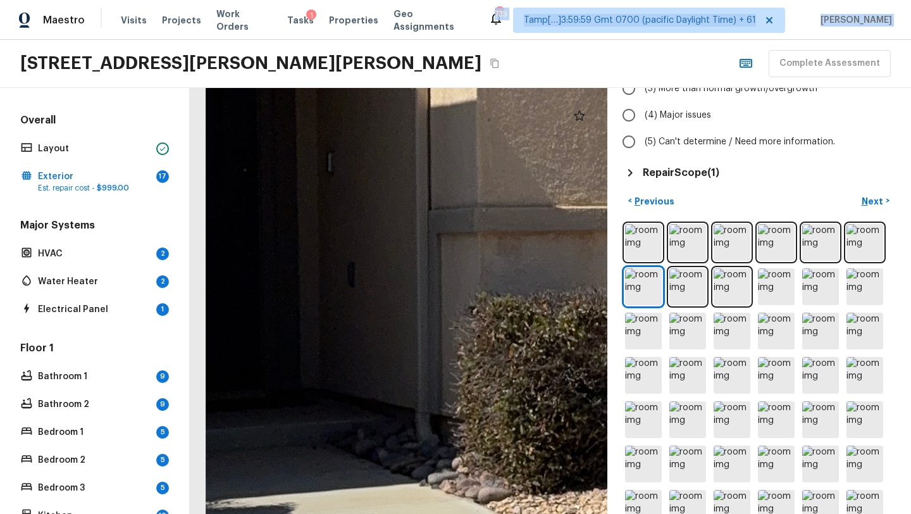
drag, startPoint x: 452, startPoint y: 352, endPoint x: 842, endPoint y: 362, distance: 390.4
click at [842, 362] on div "Exterior + Add Repair Scope 1 2 3 4 5 6 7 8 9 10 11 12 13 14 15 16 17 18 19 Wha…" at bounding box center [550, 301] width 721 height 426
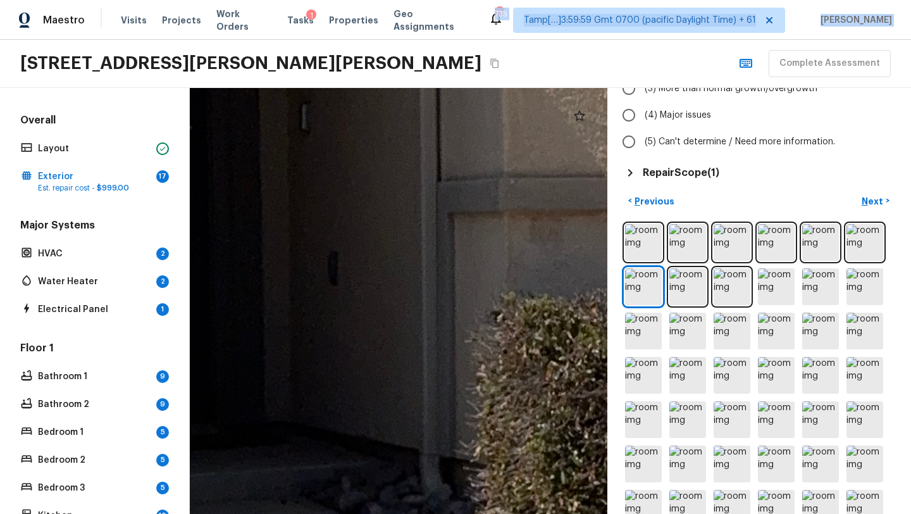
click at [681, 287] on img at bounding box center [687, 286] width 37 height 37
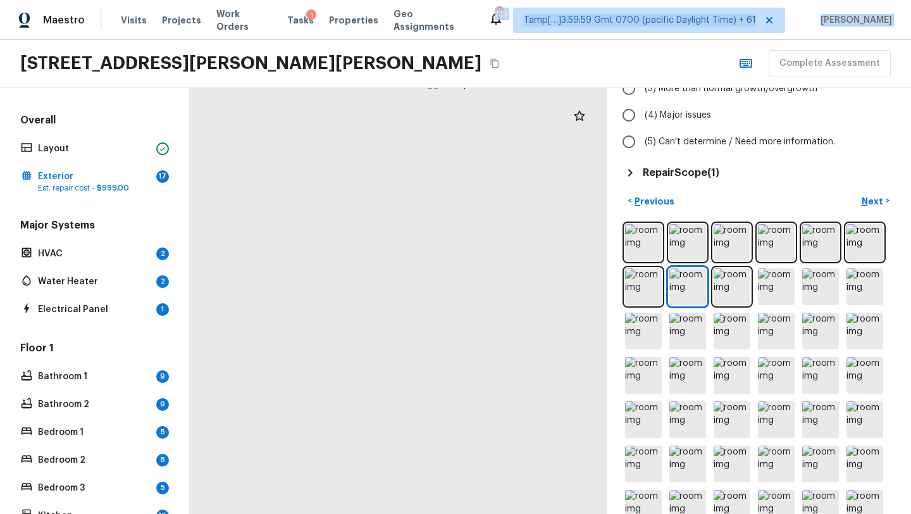
drag, startPoint x: 371, startPoint y: 351, endPoint x: 531, endPoint y: 340, distance: 159.7
click at [531, 341] on div at bounding box center [461, 291] width 417 height 426
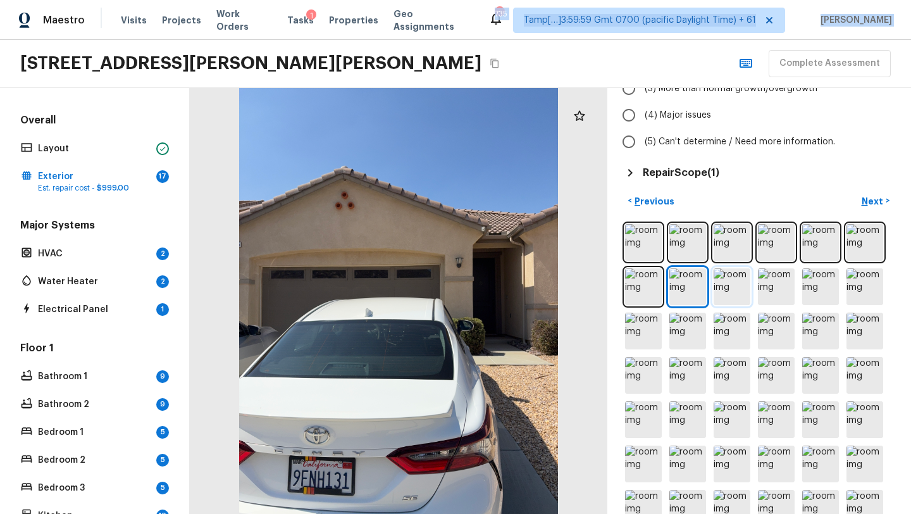
click at [743, 293] on img at bounding box center [731, 286] width 37 height 37
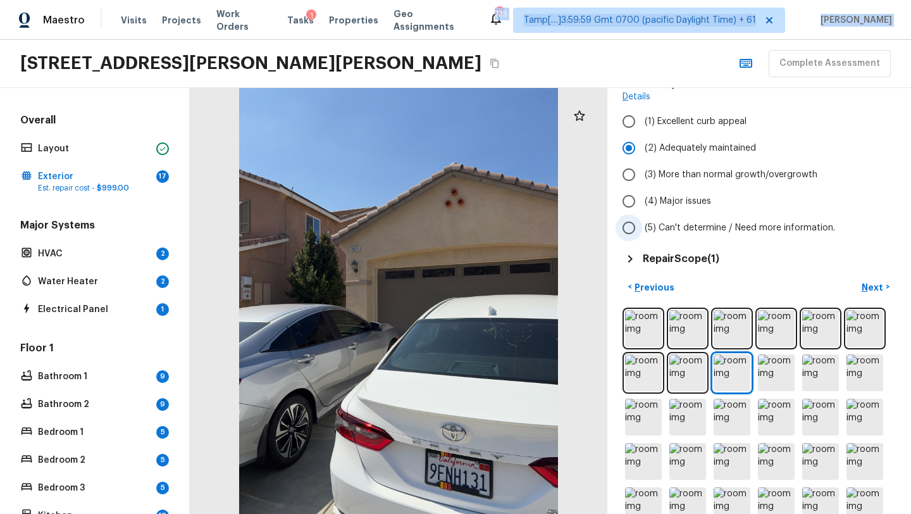
scroll to position [165, 0]
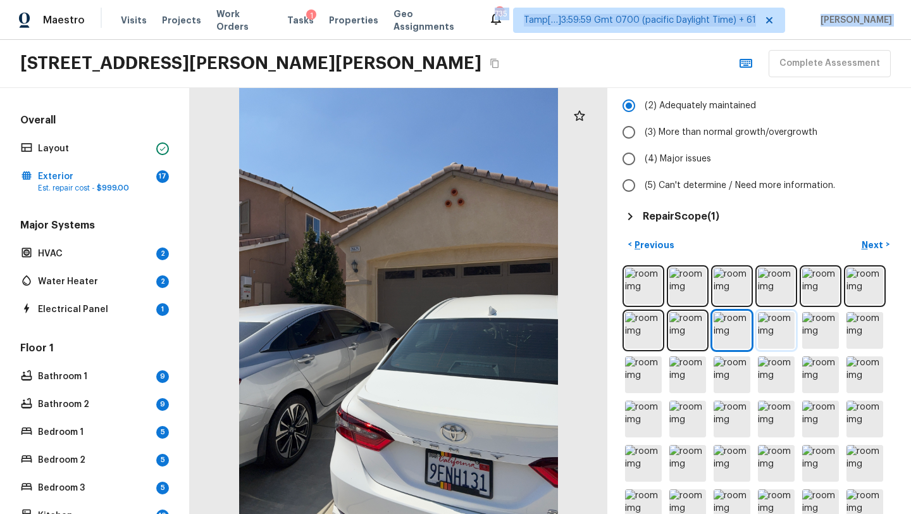
click at [786, 333] on img at bounding box center [776, 330] width 37 height 37
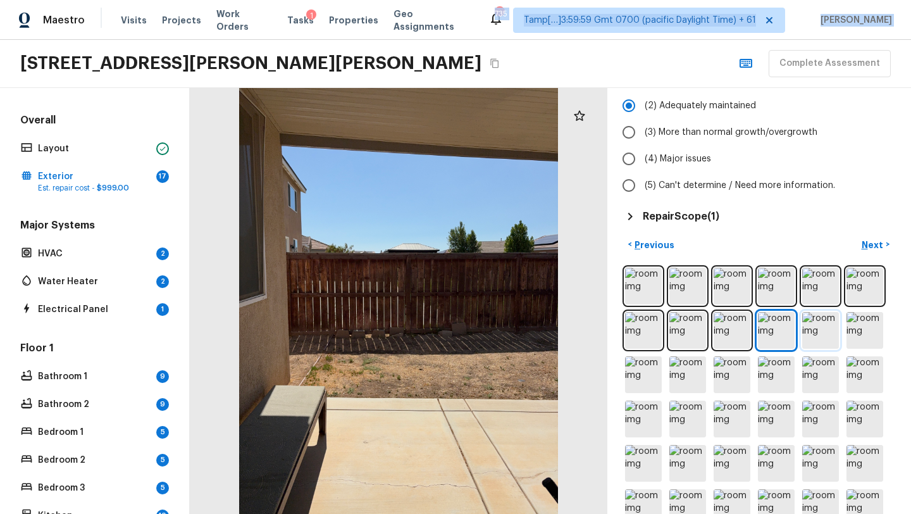
click at [807, 334] on img at bounding box center [820, 330] width 37 height 37
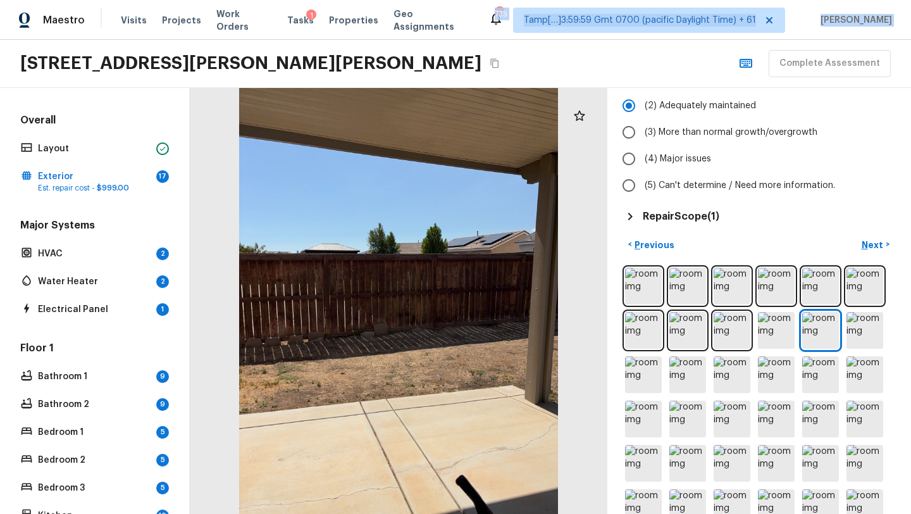
scroll to position [0, 0]
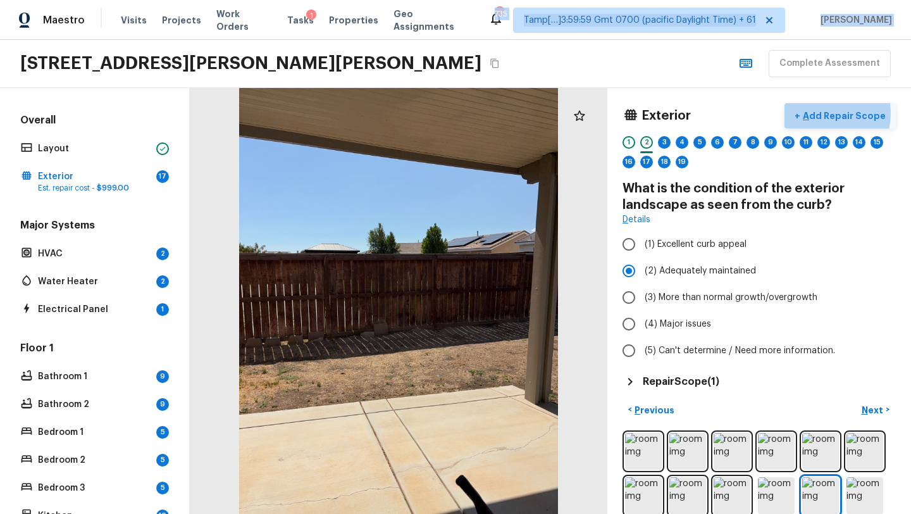
click at [829, 113] on p "Add Repair Scope" at bounding box center [842, 115] width 85 height 13
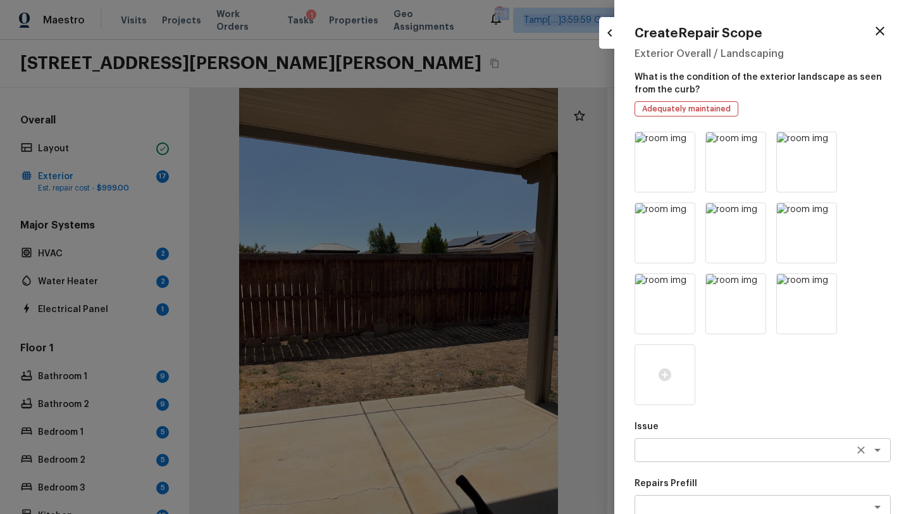
click at [658, 441] on div "x ​" at bounding box center [762, 450] width 256 height 24
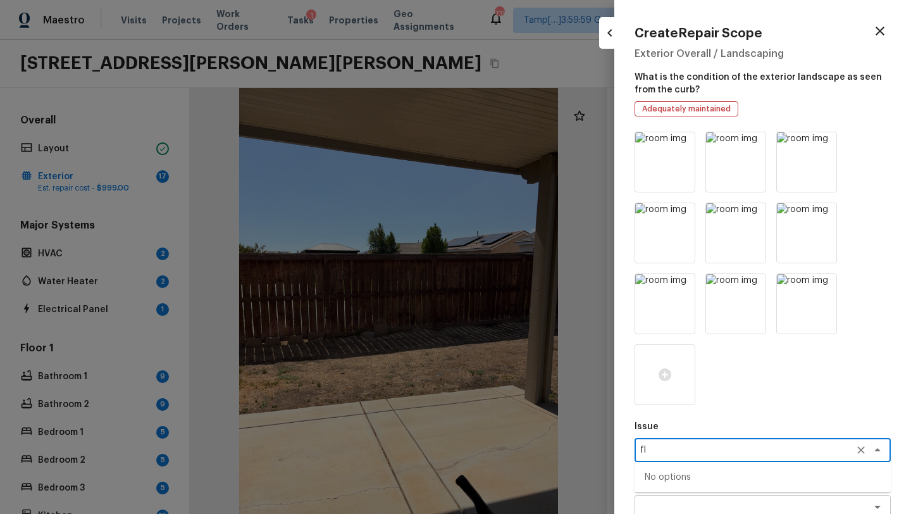
type textarea "f"
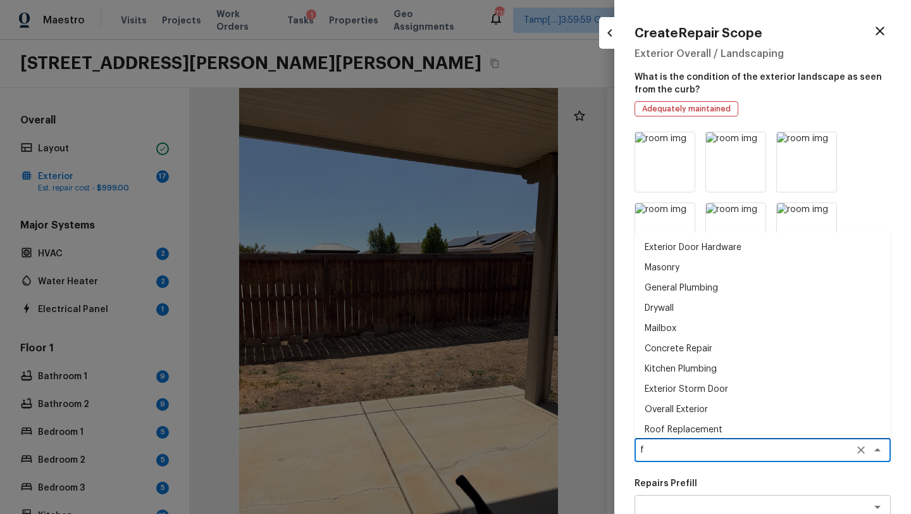
type textarea "fl"
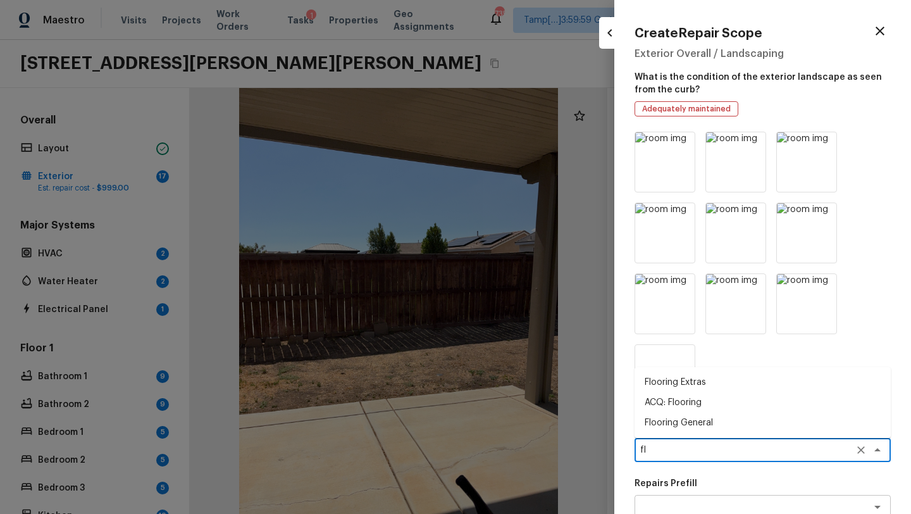
click at [718, 450] on textarea "fl" at bounding box center [744, 449] width 209 height 13
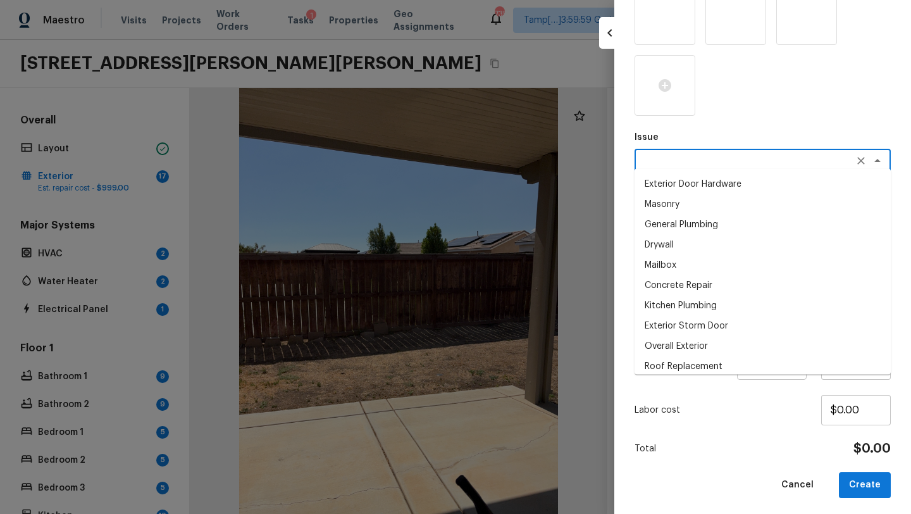
scroll to position [293, 0]
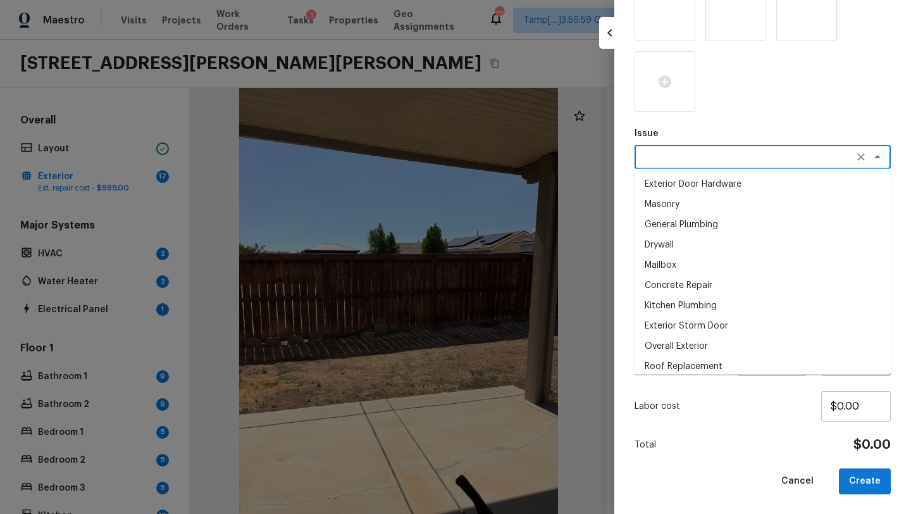
click at [736, 378] on div "Issue x ​ Exterior Door Hardware Masonry General Plumbing Drywall Mailbox Concr…" at bounding box center [762, 166] width 256 height 655
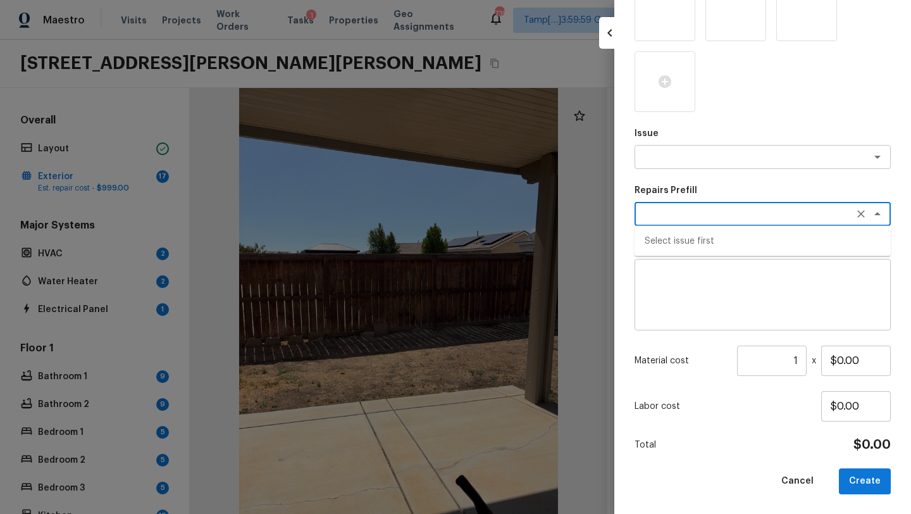
click at [683, 213] on textarea at bounding box center [744, 213] width 209 height 13
click at [669, 167] on div "x ​" at bounding box center [762, 157] width 256 height 24
type textarea "fla"
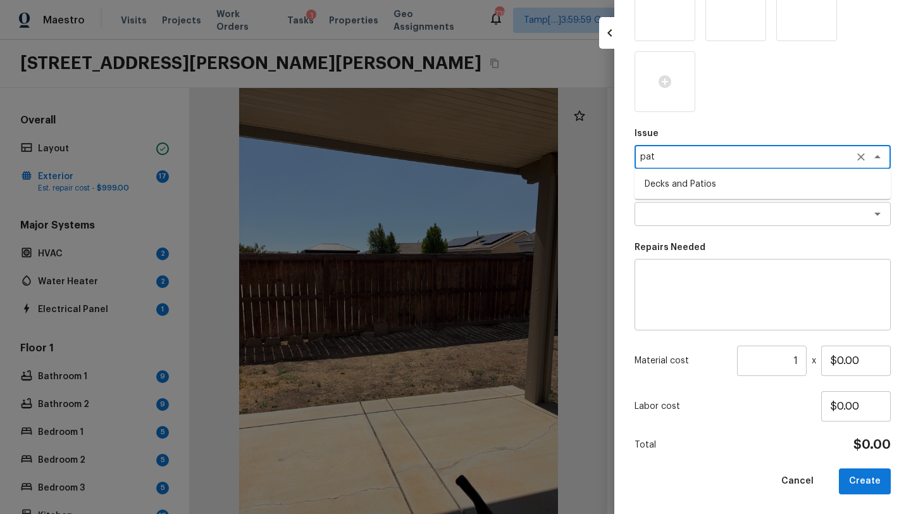
click at [690, 187] on li "Decks and Patios" at bounding box center [762, 184] width 256 height 20
type textarea "Decks and Patios"
click at [679, 217] on textarea at bounding box center [744, 213] width 209 height 13
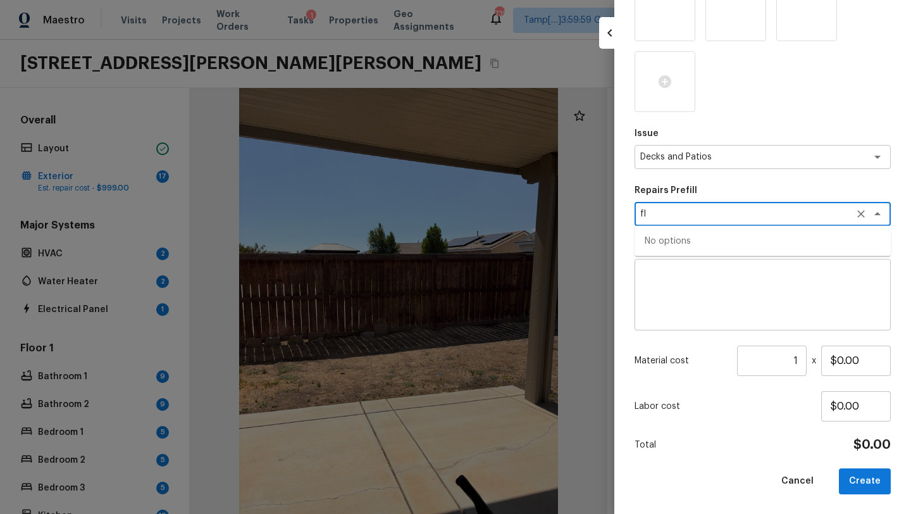
type textarea "f"
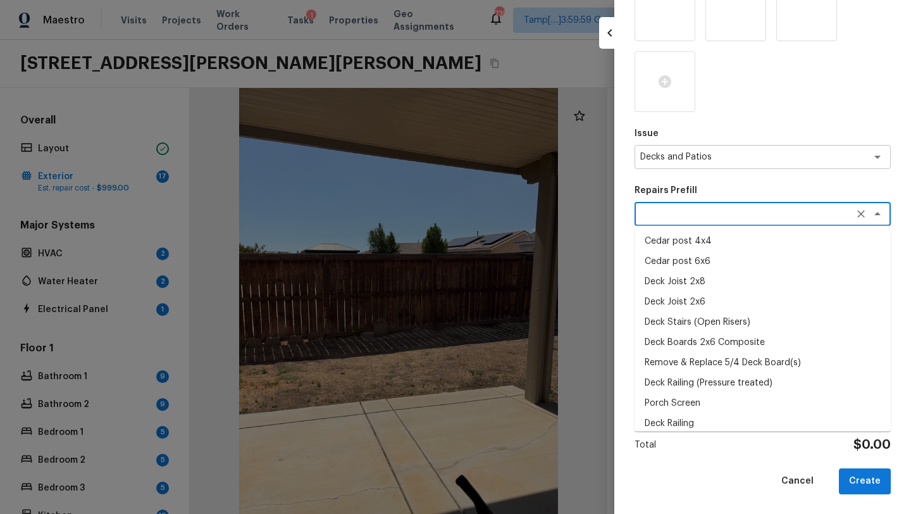
click at [679, 451] on div "Total $0.00" at bounding box center [762, 444] width 256 height 16
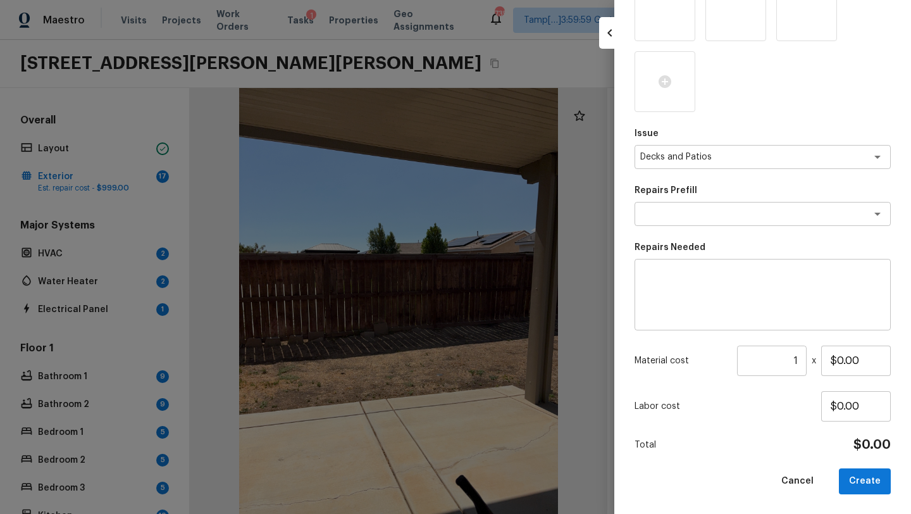
click at [462, 330] on div at bounding box center [455, 257] width 911 height 514
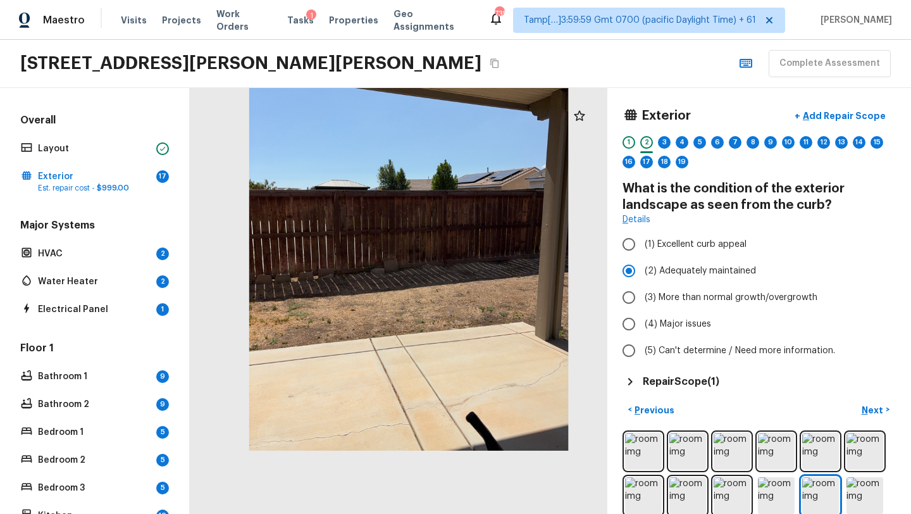
drag, startPoint x: 353, startPoint y: 451, endPoint x: 363, endPoint y: 333, distance: 118.7
click at [363, 333] on div at bounding box center [409, 237] width 418 height 426
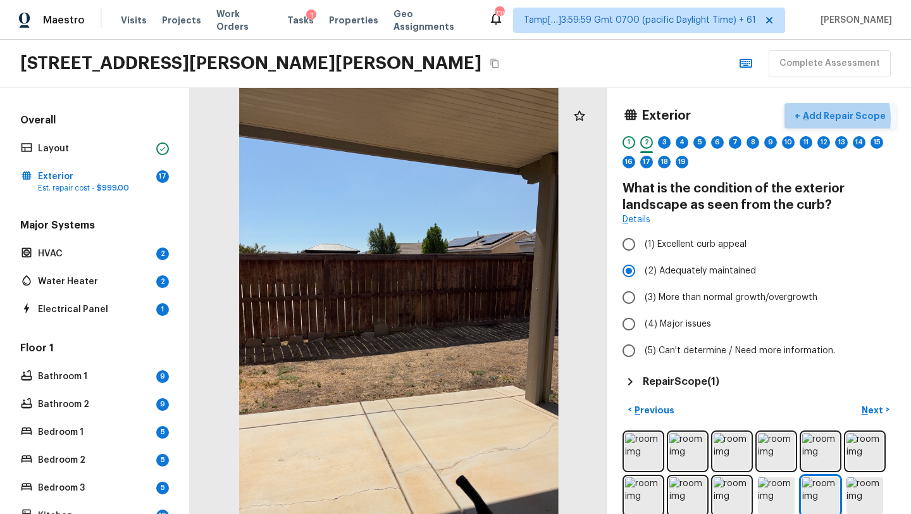
click at [827, 118] on p "Add Repair Scope" at bounding box center [842, 115] width 85 height 13
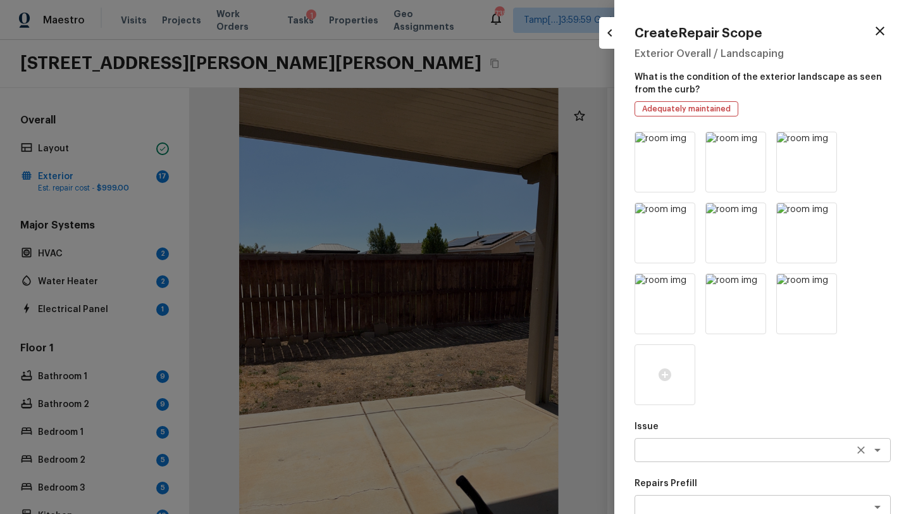
click at [676, 447] on textarea at bounding box center [744, 449] width 209 height 13
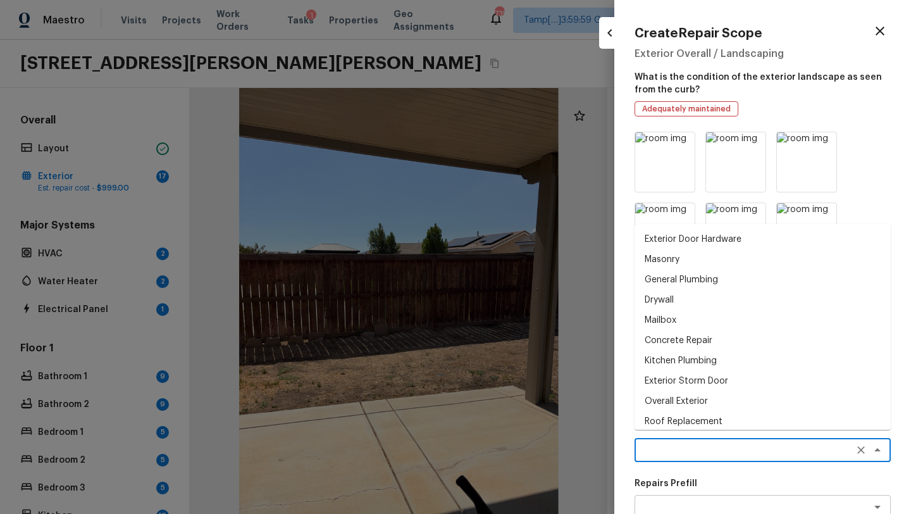
scroll to position [37, 0]
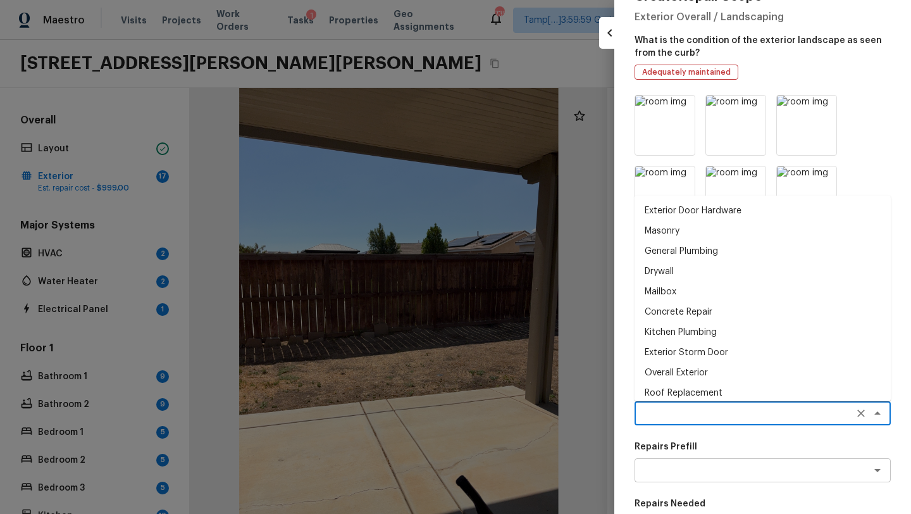
click at [676, 447] on p "Repairs Prefill" at bounding box center [762, 446] width 256 height 13
click at [684, 417] on textarea at bounding box center [744, 413] width 209 height 13
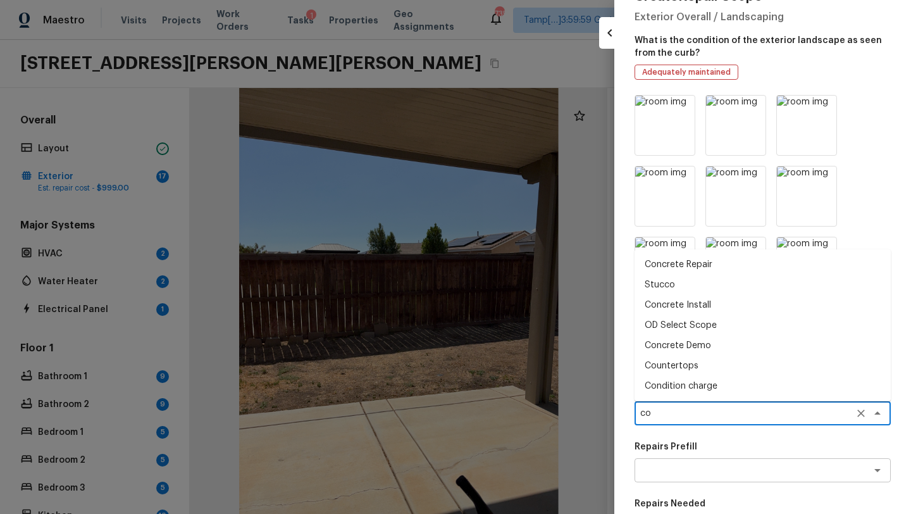
click at [687, 270] on li "Concrete Repair" at bounding box center [762, 264] width 256 height 20
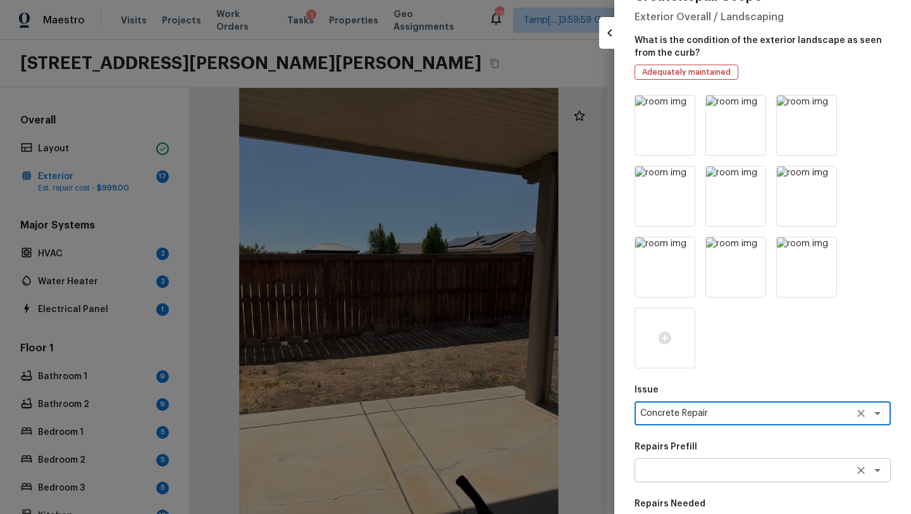
type textarea "Concrete Repair"
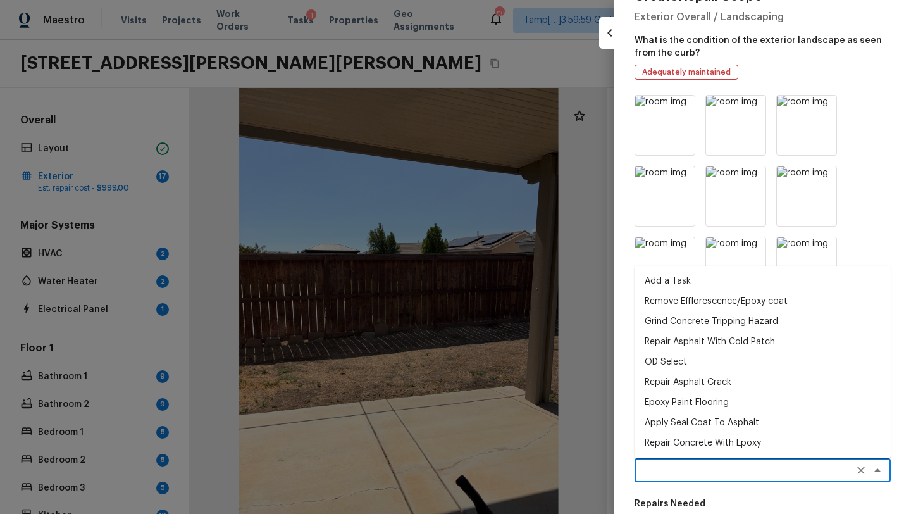
click at [687, 466] on textarea at bounding box center [744, 470] width 209 height 13
click at [690, 397] on li "Epoxy Paint Flooring" at bounding box center [762, 402] width 256 height 20
type textarea "Epoxy Paint Flooring"
type textarea "Mask, scrape and prep flooring for new coat of epoxy paint."
type input "$1.15"
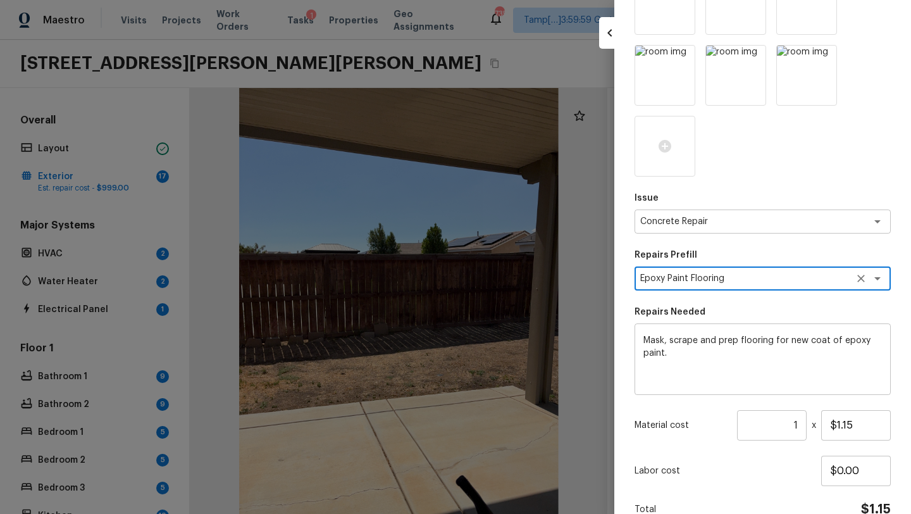
scroll to position [285, 0]
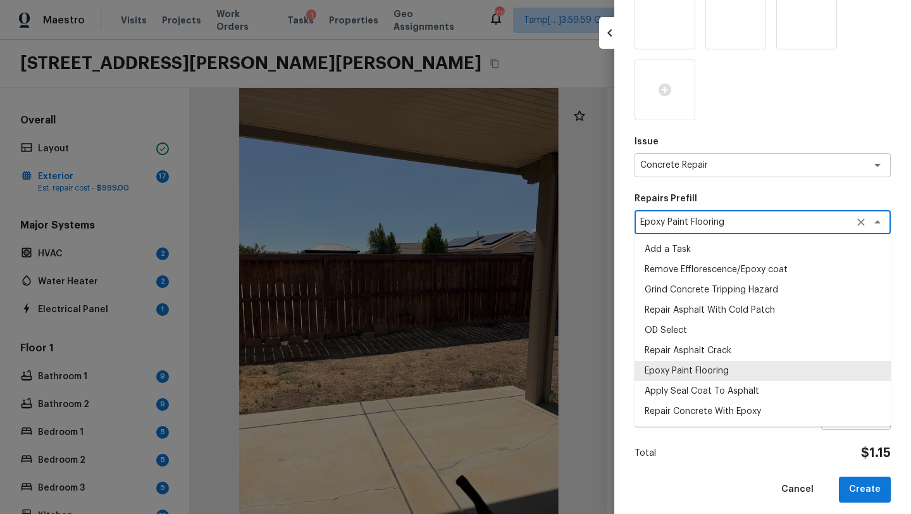
click at [775, 219] on textarea "Epoxy Paint Flooring" at bounding box center [744, 222] width 209 height 13
click at [694, 416] on li "Repair Concrete With Epoxy" at bounding box center [762, 411] width 256 height 20
type textarea "Repair Concrete With Epoxy"
type textarea "Prep and clean the crack in the concrete thoroughly. Apply/inject a concrete ad…"
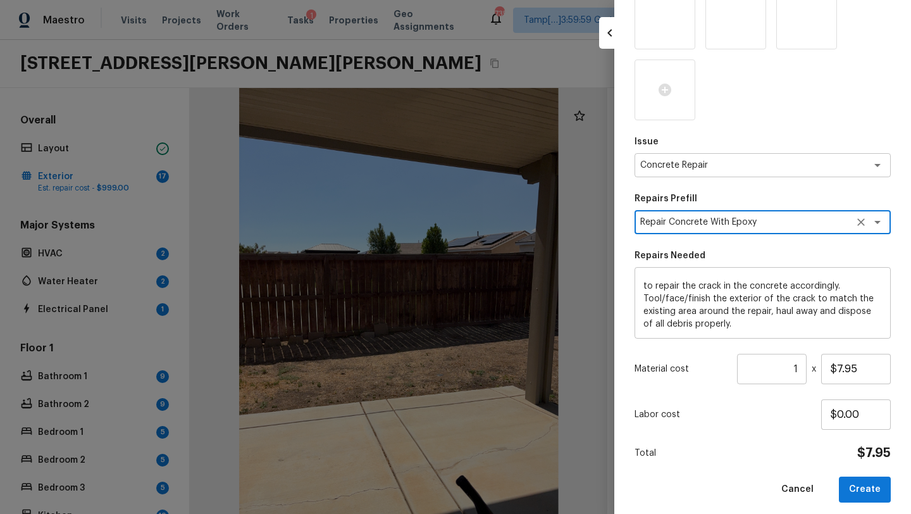
scroll to position [293, 0]
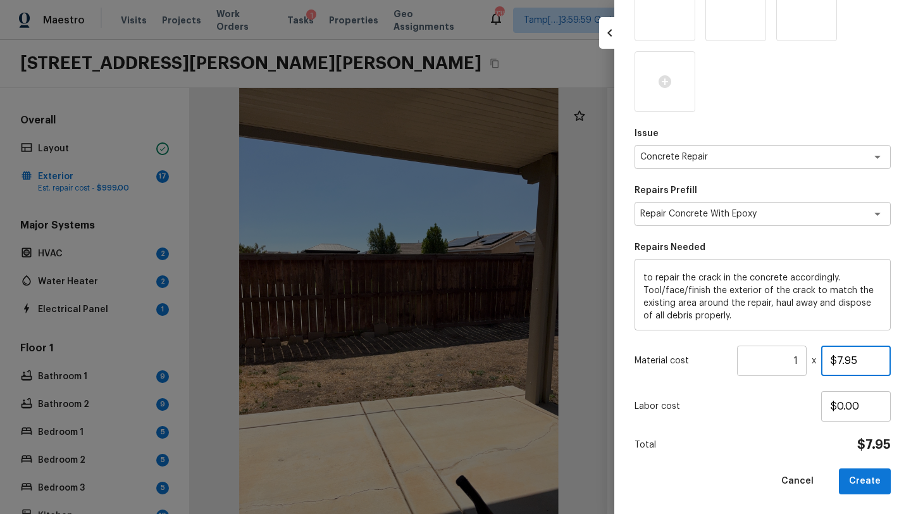
drag, startPoint x: 830, startPoint y: 360, endPoint x: 860, endPoint y: 360, distance: 29.7
click at [860, 360] on input "$7.95" at bounding box center [856, 360] width 70 height 30
type input "$200.00"
click at [761, 441] on div "Total $200.00" at bounding box center [762, 444] width 256 height 16
click at [863, 484] on button "Create" at bounding box center [865, 481] width 52 height 26
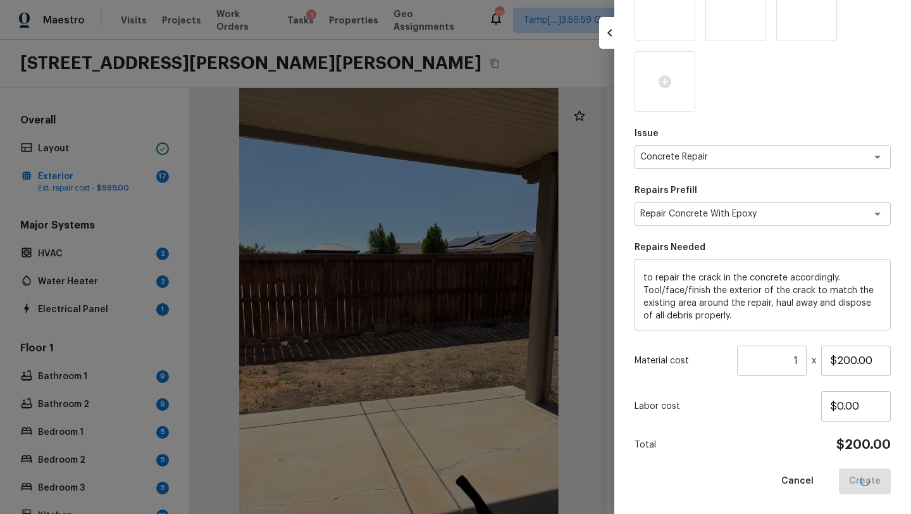
type input "$0.00"
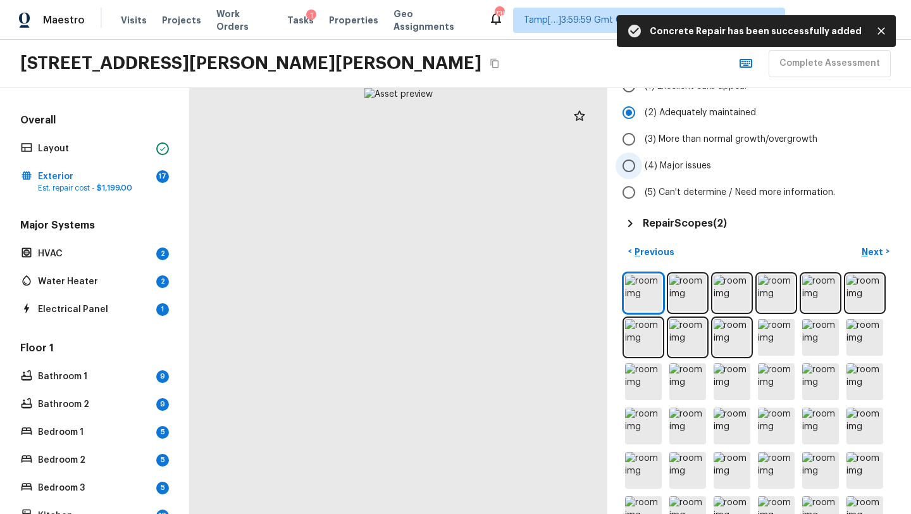
scroll to position [309, 0]
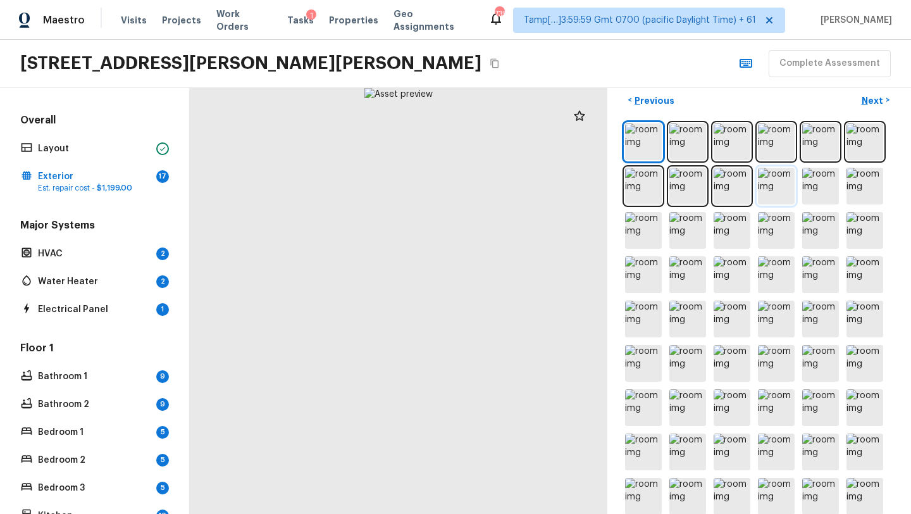
click at [781, 190] on img at bounding box center [776, 186] width 37 height 37
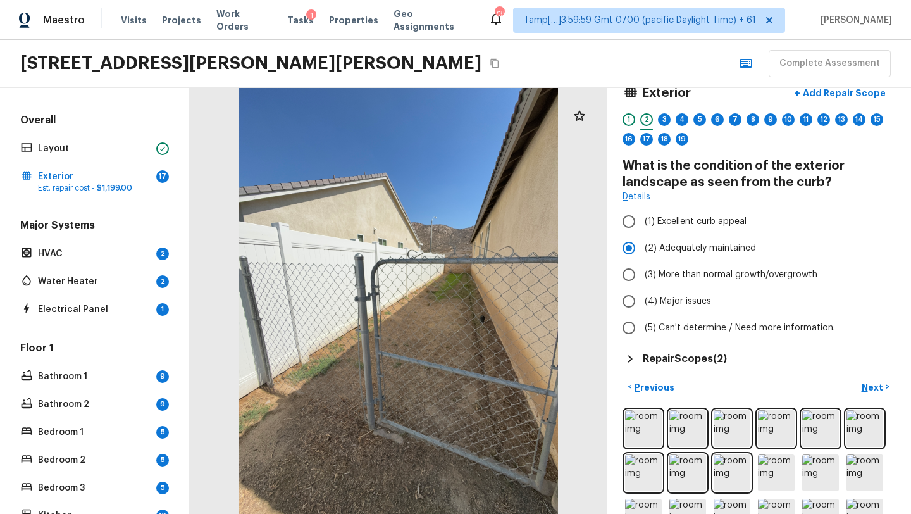
scroll to position [0, 0]
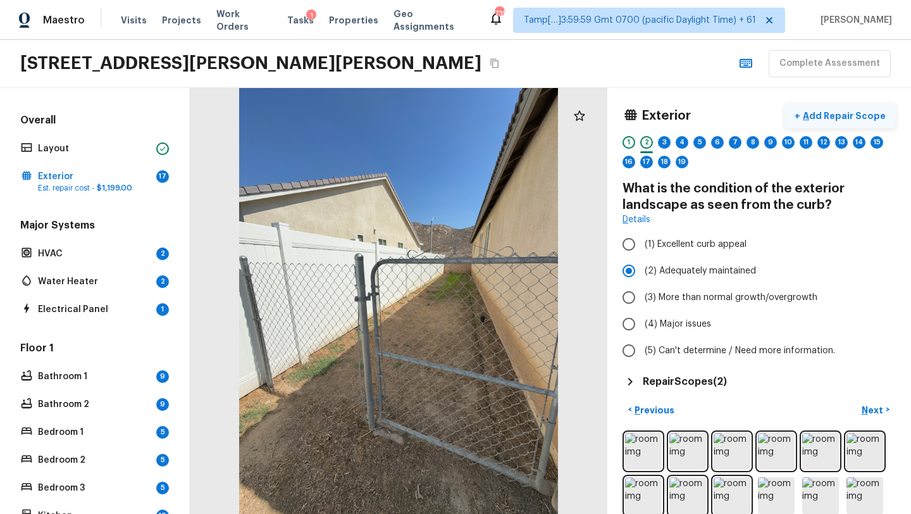
click at [844, 111] on p "Add Repair Scope" at bounding box center [842, 115] width 85 height 13
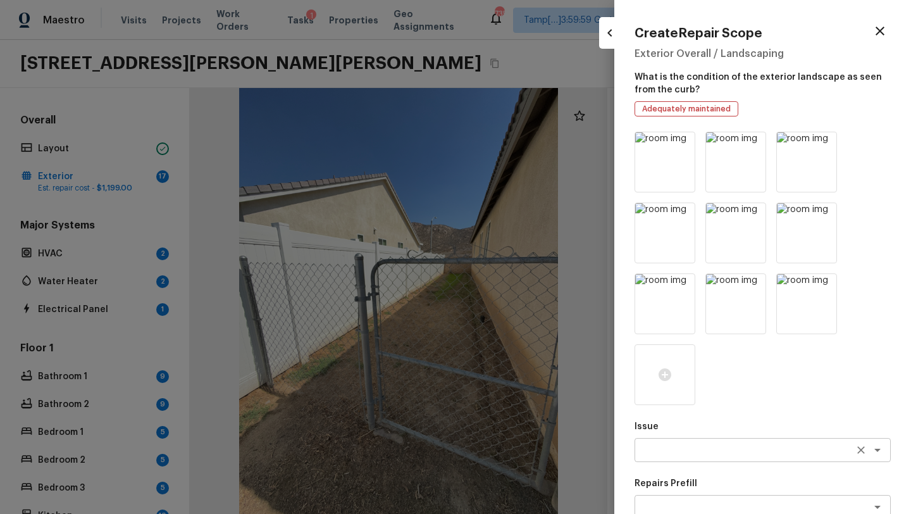
click at [672, 453] on textarea at bounding box center [744, 449] width 209 height 13
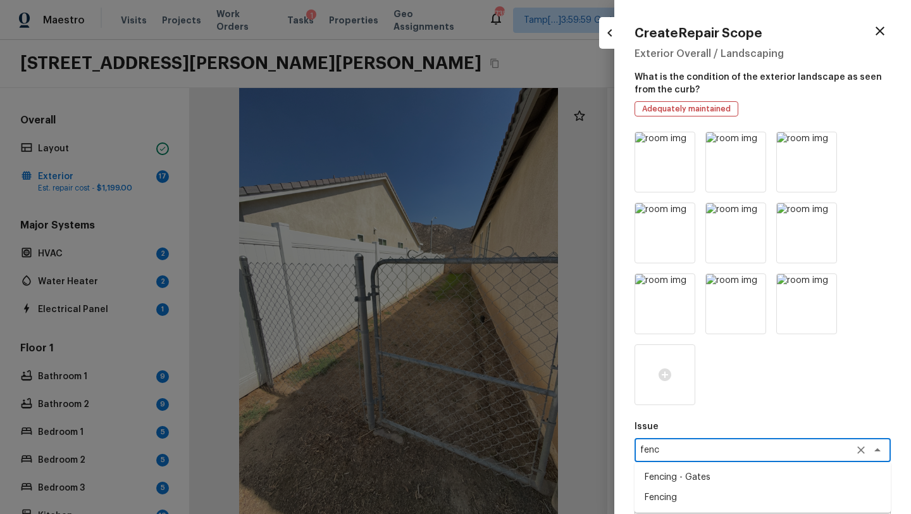
click at [679, 500] on li "Fencing" at bounding box center [762, 497] width 256 height 20
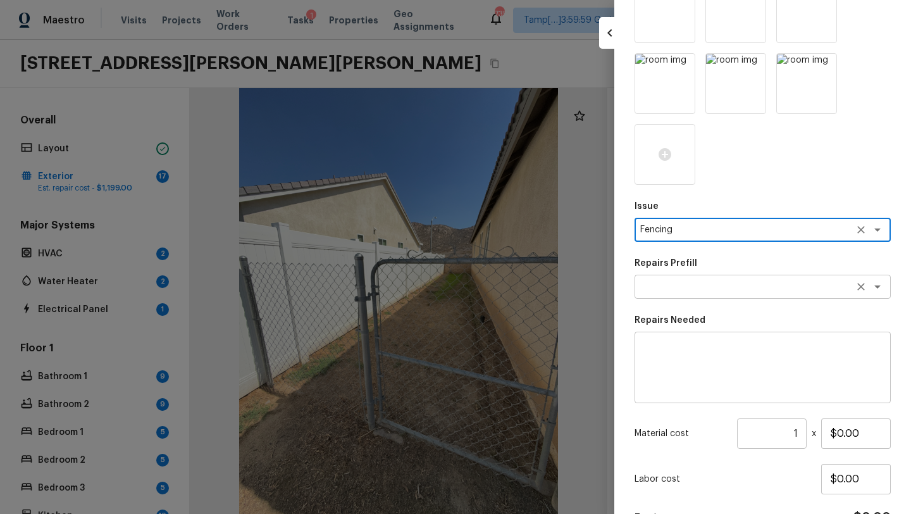
type textarea "Fencing"
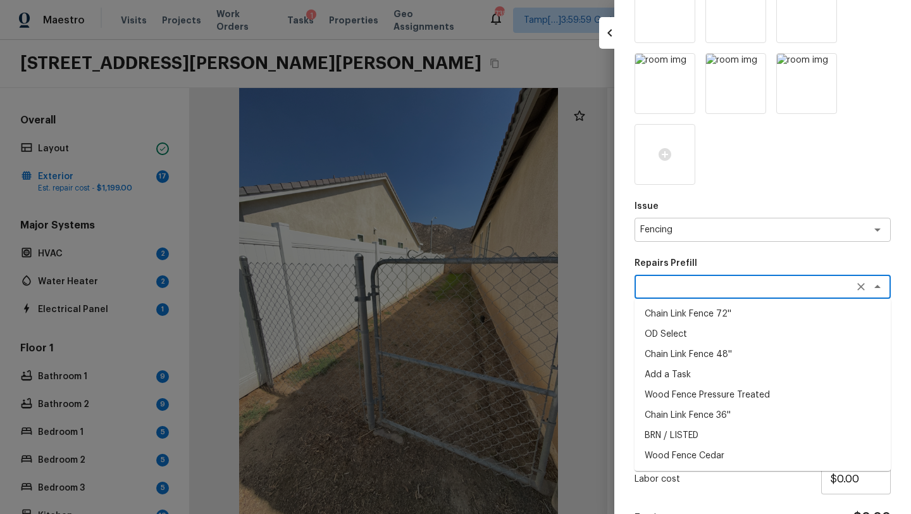
click at [678, 283] on textarea at bounding box center [744, 286] width 209 height 13
click at [742, 497] on div "Issue Fencing x ​ Repairs Prefill x ​ Chain Link Fence 72'' OD Select Chain Lin…" at bounding box center [762, 238] width 256 height 655
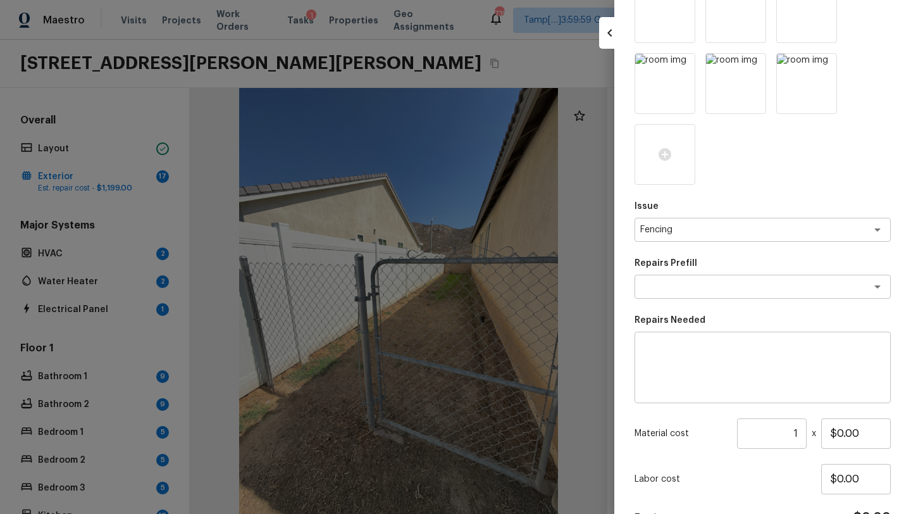
click at [703, 384] on textarea at bounding box center [762, 367] width 238 height 51
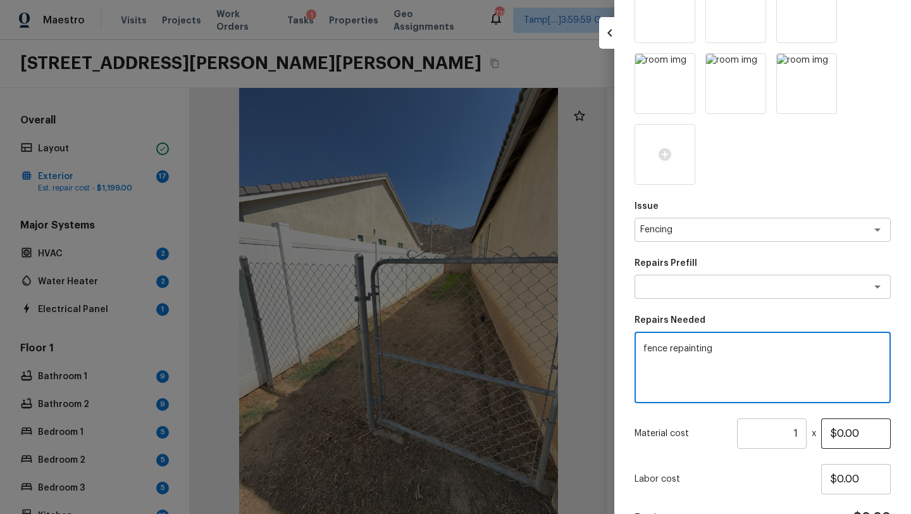
type textarea "fence repainting"
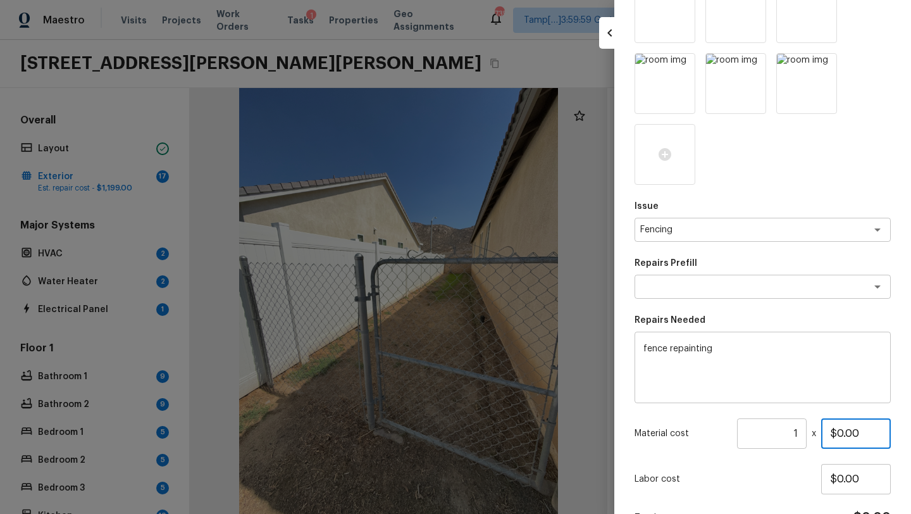
drag, startPoint x: 834, startPoint y: 431, endPoint x: 862, endPoint y: 431, distance: 27.8
click at [862, 431] on input "$0.00" at bounding box center [856, 433] width 70 height 30
type input "$800.00"
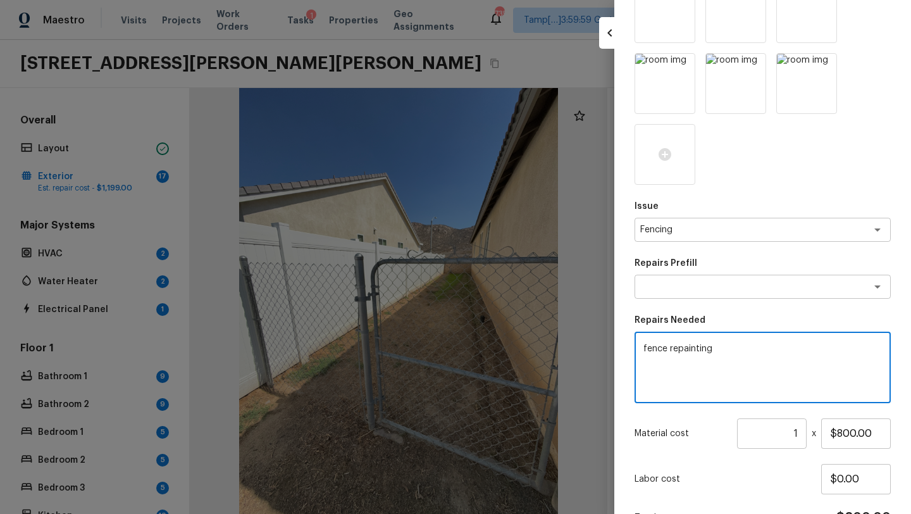
click at [756, 362] on textarea "fence repainting" at bounding box center [762, 367] width 238 height 51
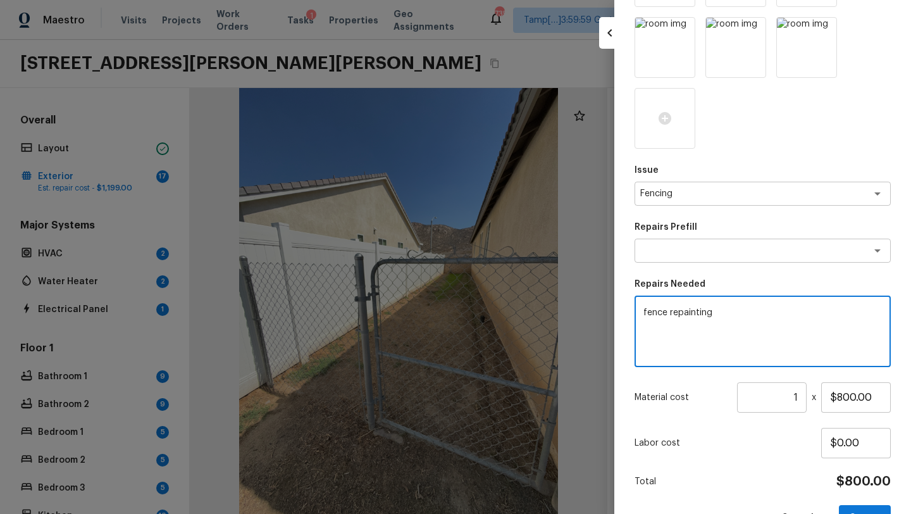
scroll to position [293, 0]
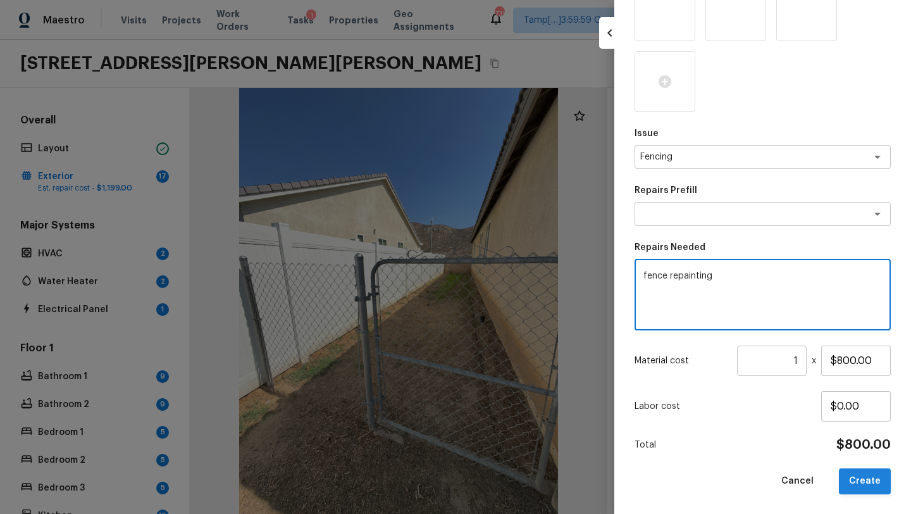
click at [860, 474] on button "Create" at bounding box center [865, 481] width 52 height 26
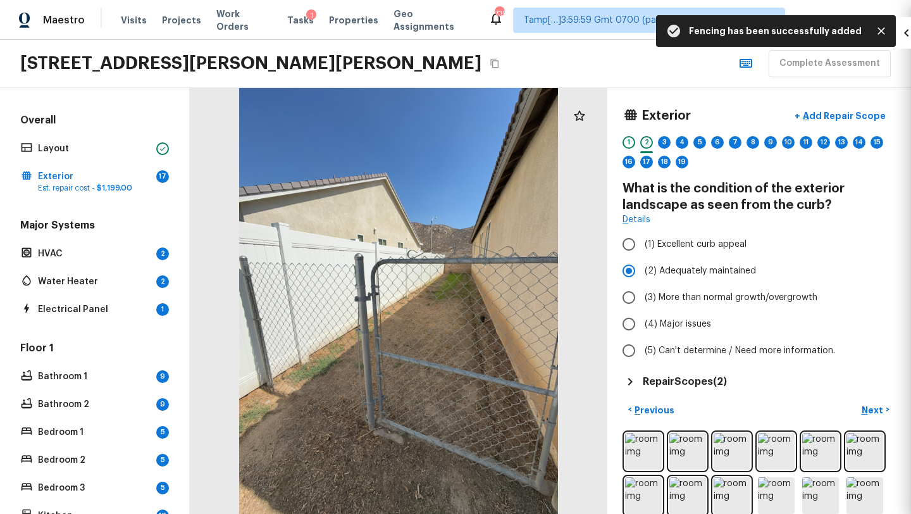
type input "$0.00"
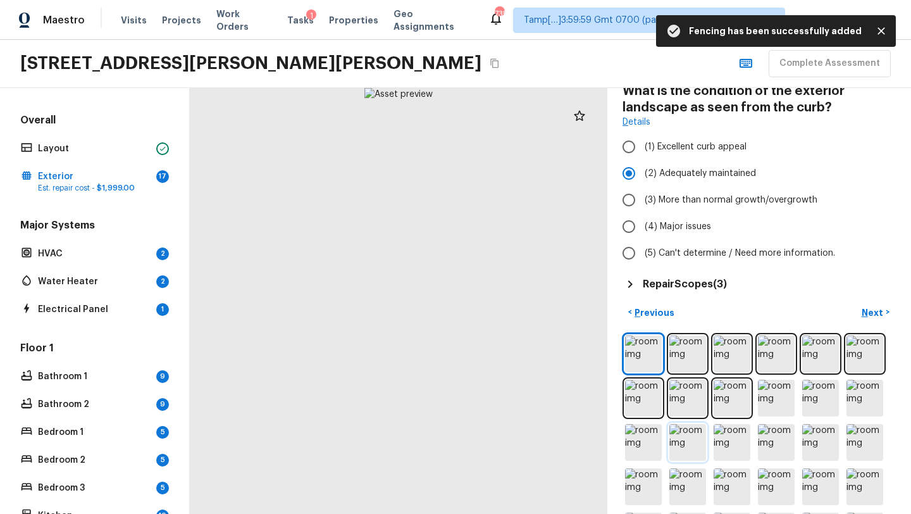
scroll to position [128, 0]
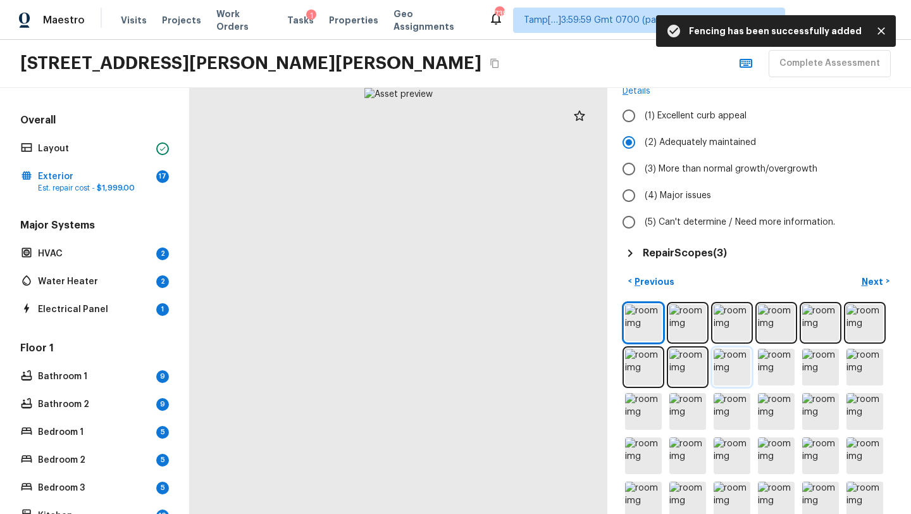
click at [737, 371] on img at bounding box center [731, 366] width 37 height 37
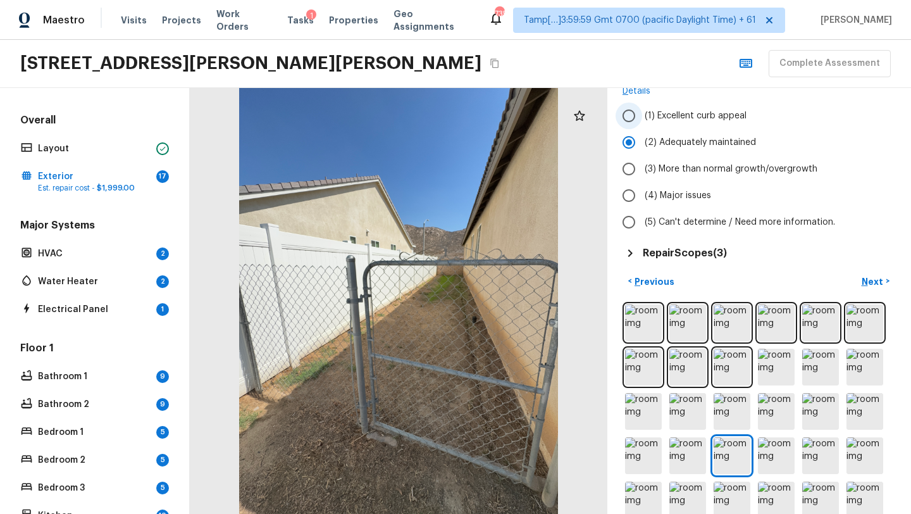
scroll to position [0, 0]
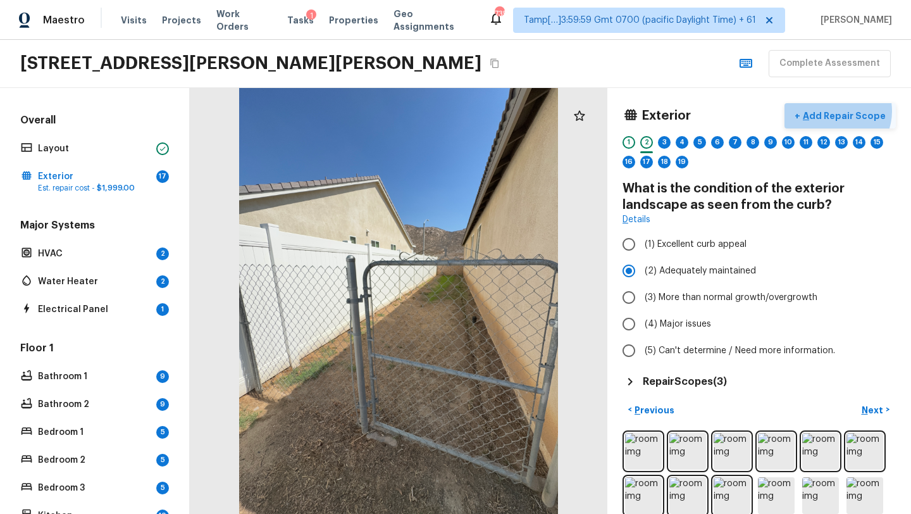
click at [840, 111] on p "Add Repair Scope" at bounding box center [842, 115] width 85 height 13
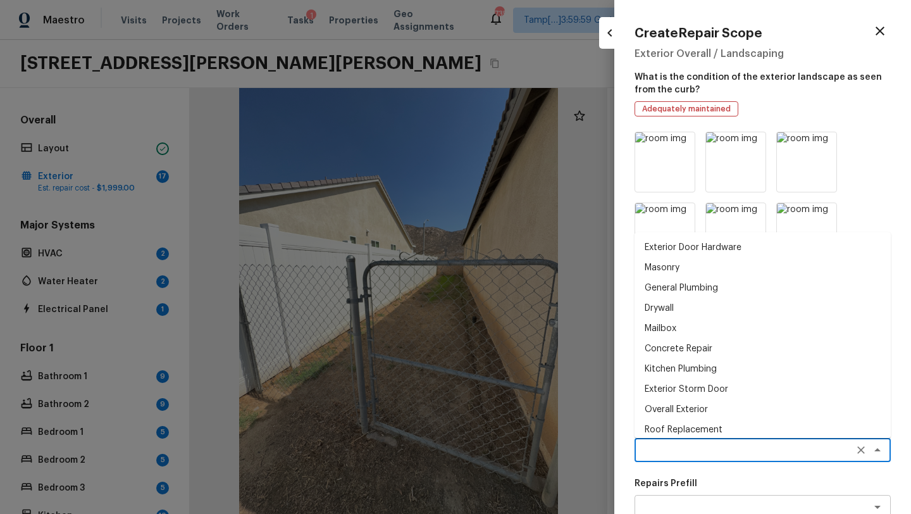
click at [696, 447] on textarea at bounding box center [744, 449] width 209 height 13
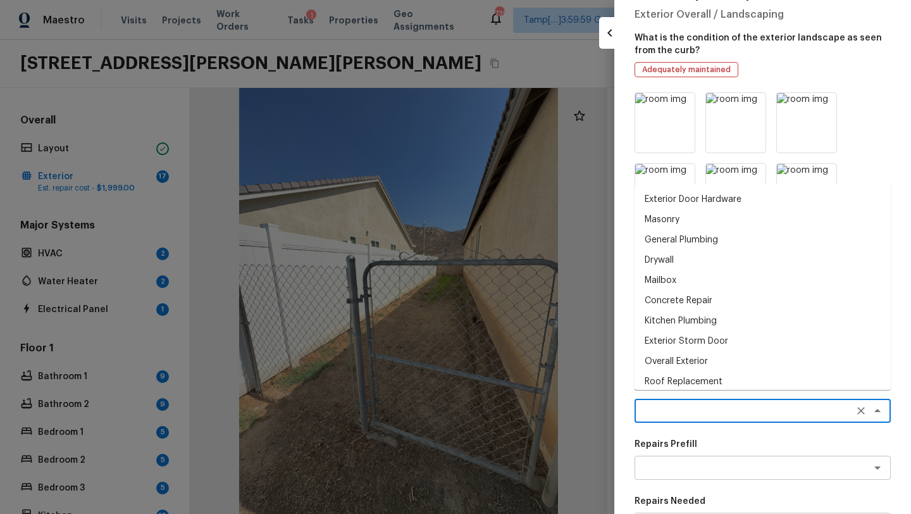
scroll to position [48, 0]
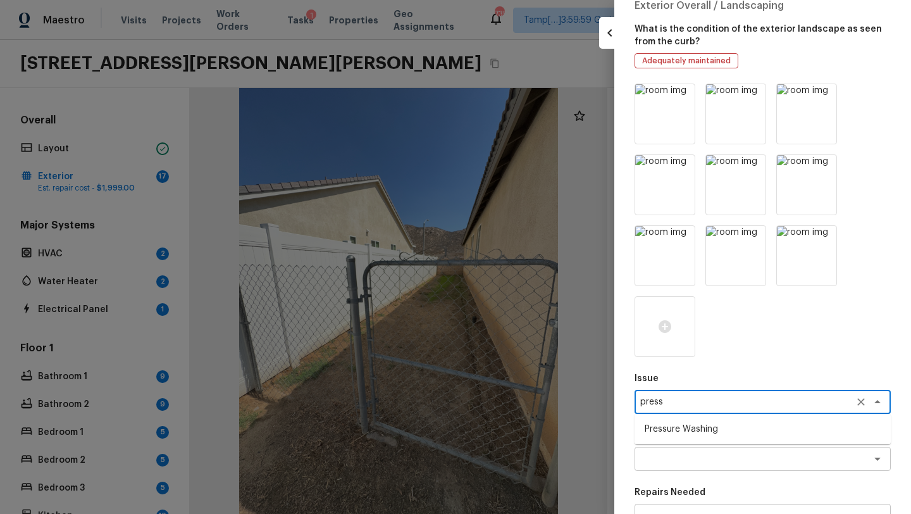
click at [691, 430] on li "Pressure Washing" at bounding box center [762, 429] width 256 height 20
type textarea "Pressure Washing"
click at [684, 455] on textarea at bounding box center [744, 458] width 209 height 13
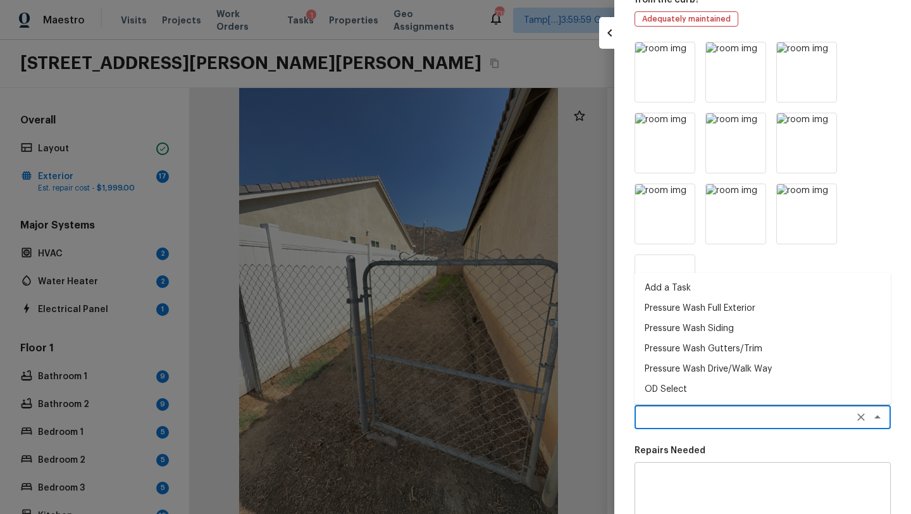
scroll to position [90, 0]
click at [686, 314] on li "Pressure Wash Full Exterior" at bounding box center [762, 308] width 256 height 20
type textarea "Pressure Wash Full Exterior"
type textarea "Pressure wash the House, Flatwork, Deck and Garage interior."
type input "$250.00"
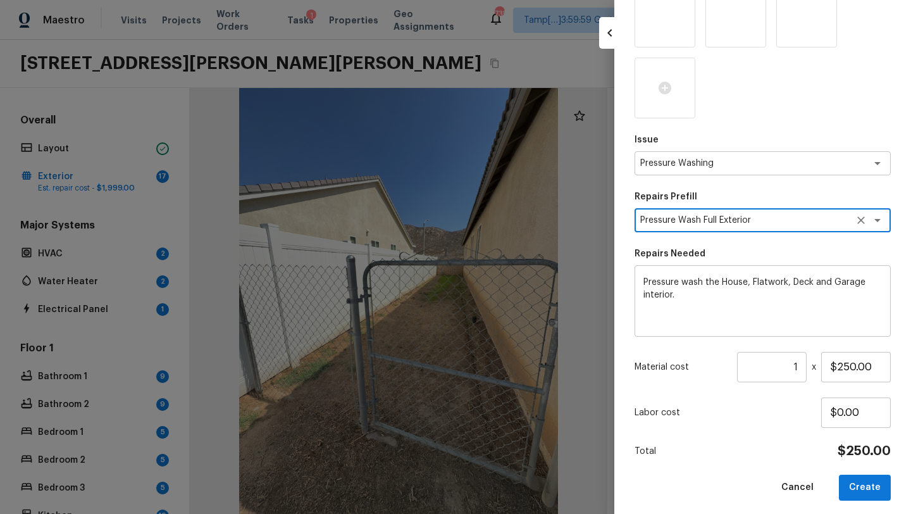
scroll to position [293, 0]
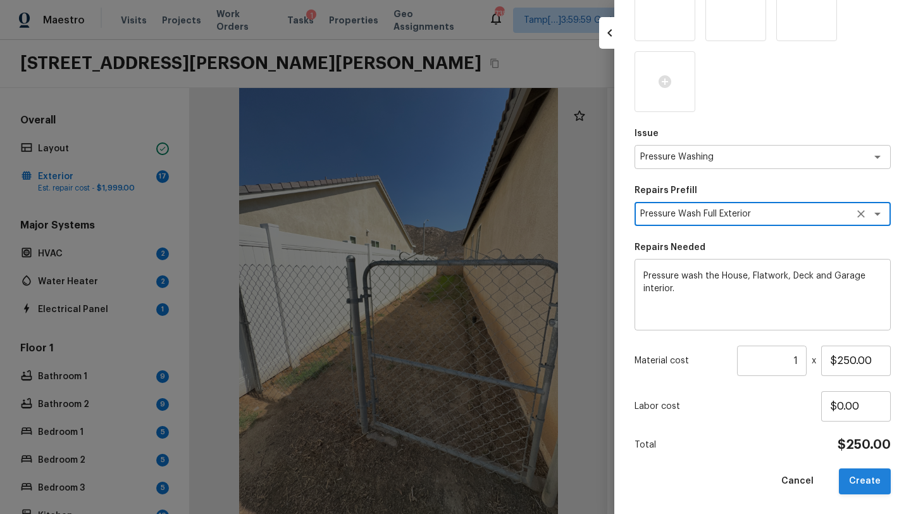
click at [863, 484] on button "Create" at bounding box center [865, 481] width 52 height 26
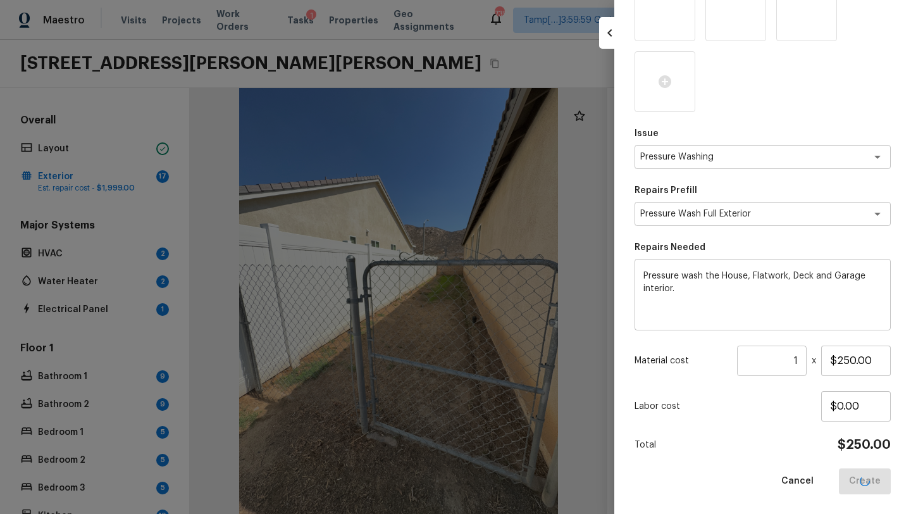
type input "$0.00"
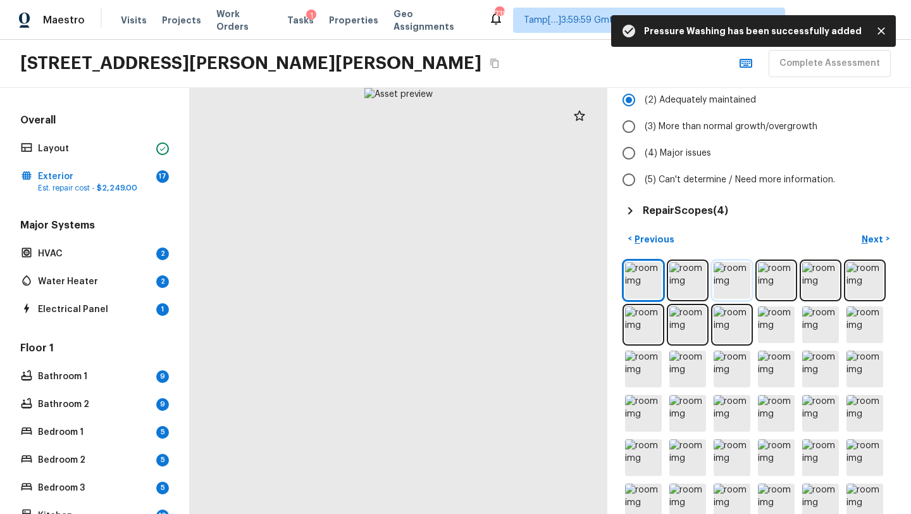
scroll to position [296, 0]
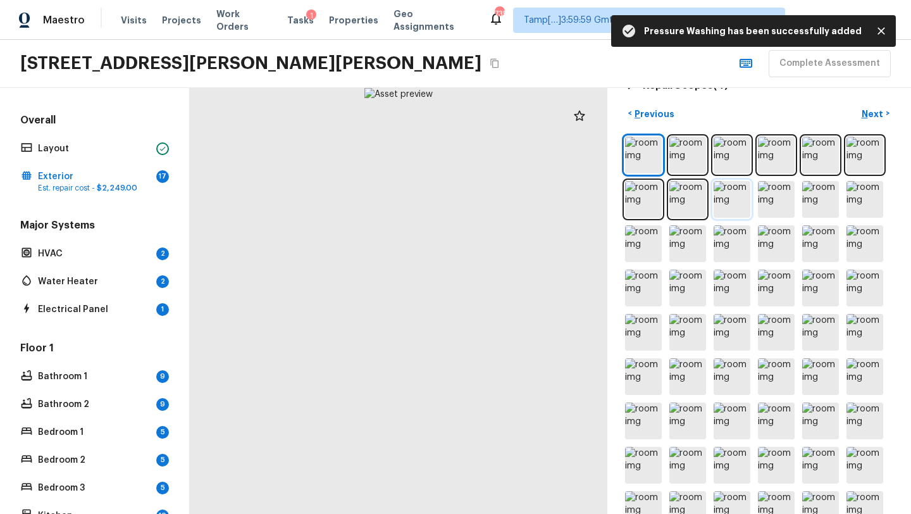
click at [741, 188] on img at bounding box center [731, 199] width 37 height 37
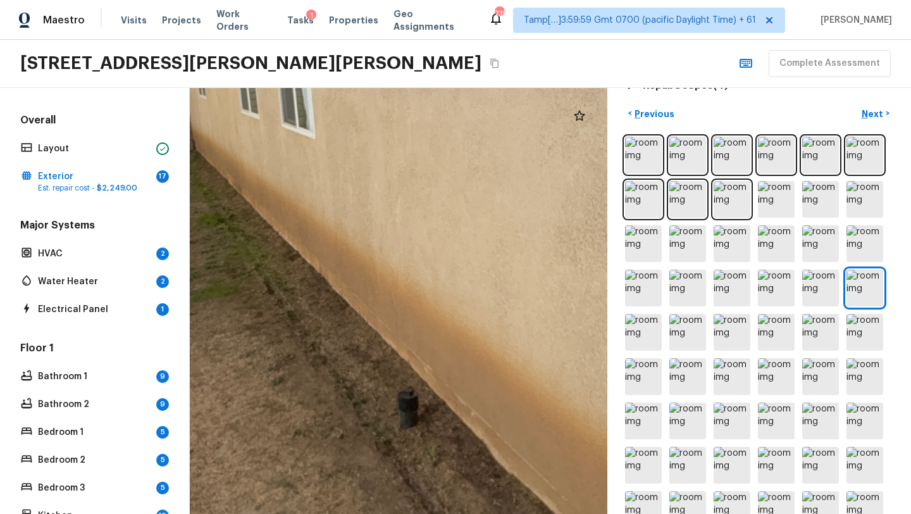
drag, startPoint x: 439, startPoint y: 273, endPoint x: 461, endPoint y: 512, distance: 239.5
click at [461, 512] on div at bounding box center [401, 302] width 1818 height 1853
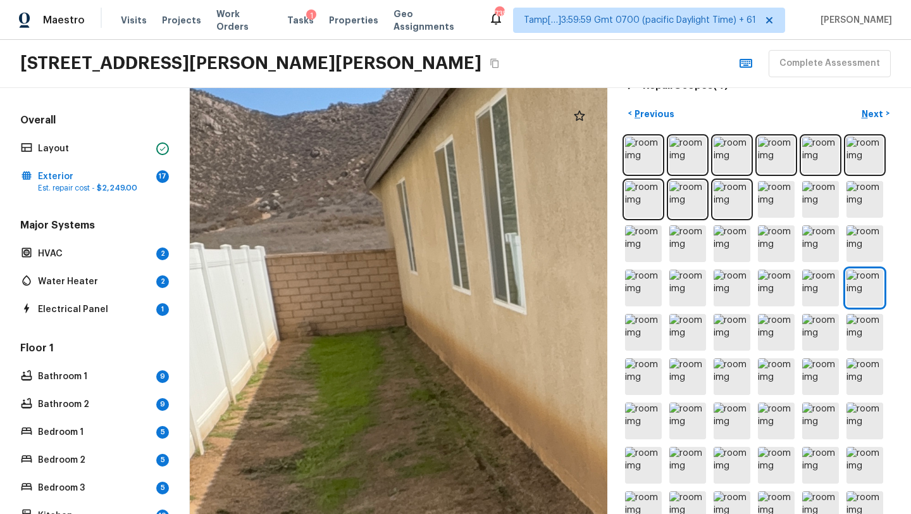
drag, startPoint x: 304, startPoint y: 402, endPoint x: 494, endPoint y: 488, distance: 208.3
click at [493, 488] on div at bounding box center [612, 478] width 1818 height 1853
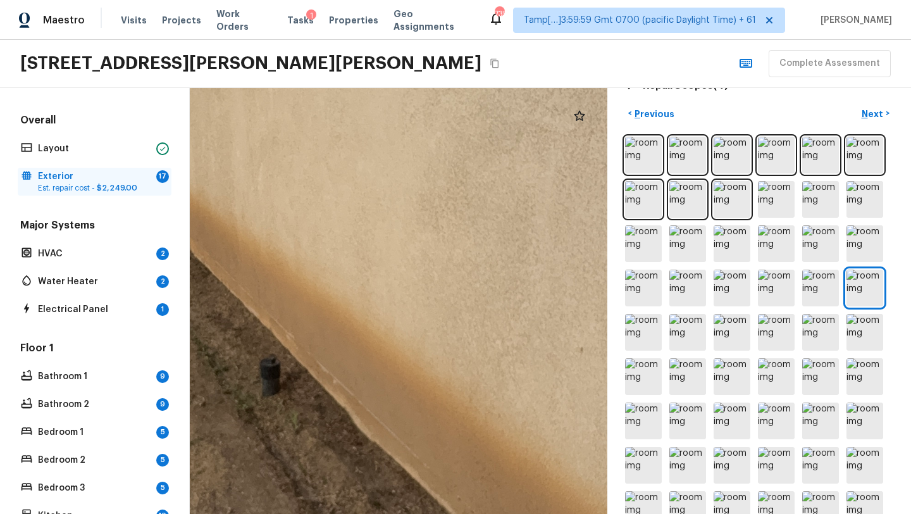
drag, startPoint x: 507, startPoint y: 412, endPoint x: 138, endPoint y: 192, distance: 429.4
click at [139, 193] on div "Overall Layout Exterior 17 Est. repair cost - $2,249.00 Major Systems HVAC 2 Wa…" at bounding box center [455, 301] width 911 height 426
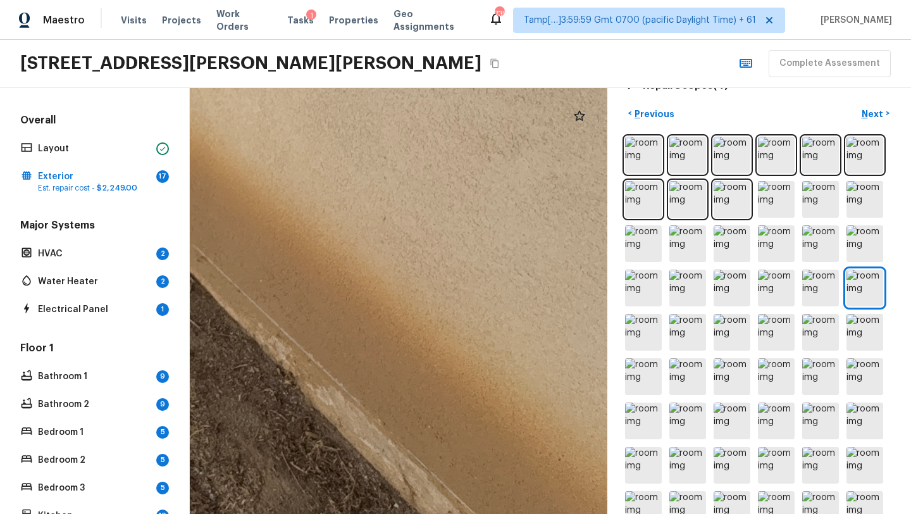
drag, startPoint x: 281, startPoint y: 269, endPoint x: 37, endPoint y: 22, distance: 348.4
click at [37, 22] on div "Maestro Visits Projects Work Orders Tasks 1 Properties Geo Assignments 735 Tamp…" at bounding box center [455, 257] width 911 height 514
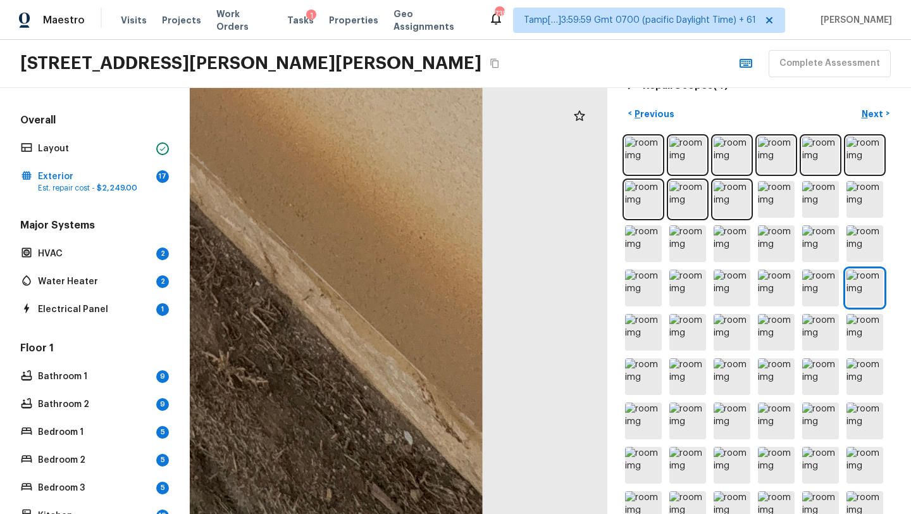
drag, startPoint x: 322, startPoint y: 278, endPoint x: 315, endPoint y: 151, distance: 126.7
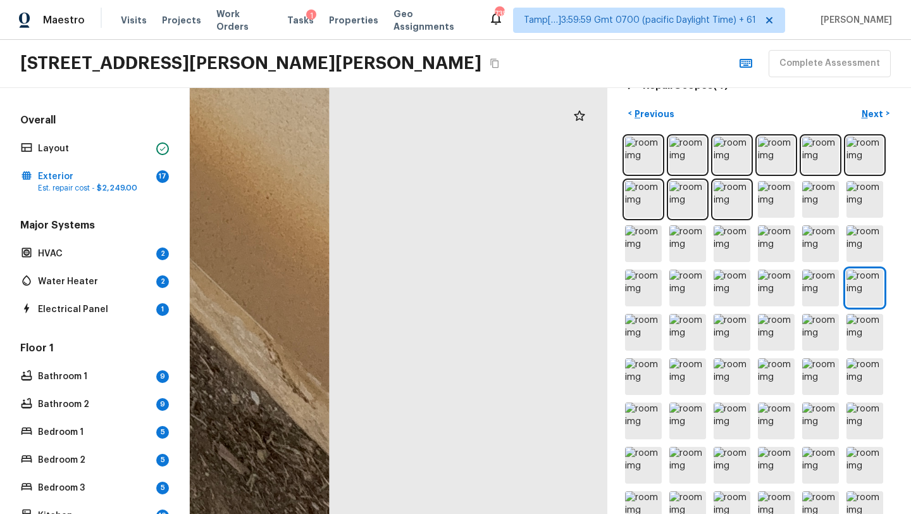
drag, startPoint x: 400, startPoint y: 284, endPoint x: 173, endPoint y: 244, distance: 231.1
click at [172, 244] on div "Overall Layout Exterior 17 Est. repair cost - $2,249.00 Major Systems HVAC 2 Wa…" at bounding box center [455, 301] width 911 height 426
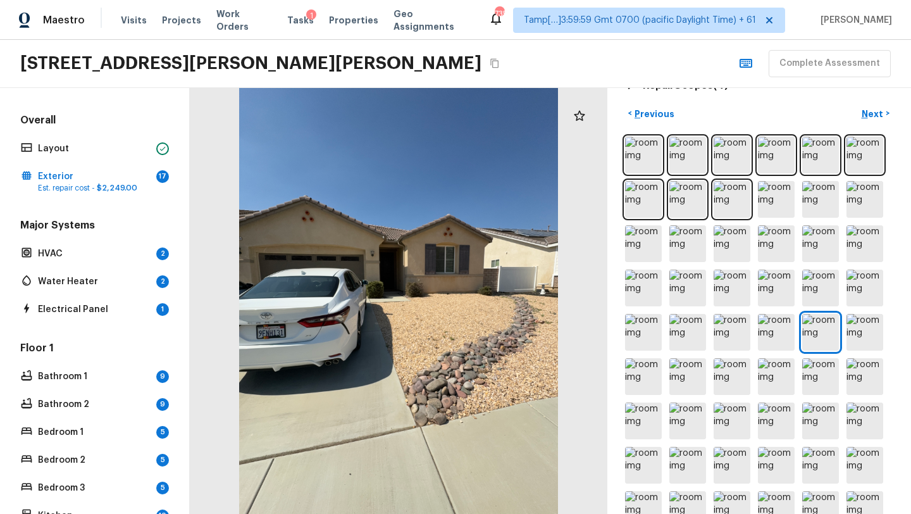
click at [752, 244] on div at bounding box center [758, 420] width 273 height 573
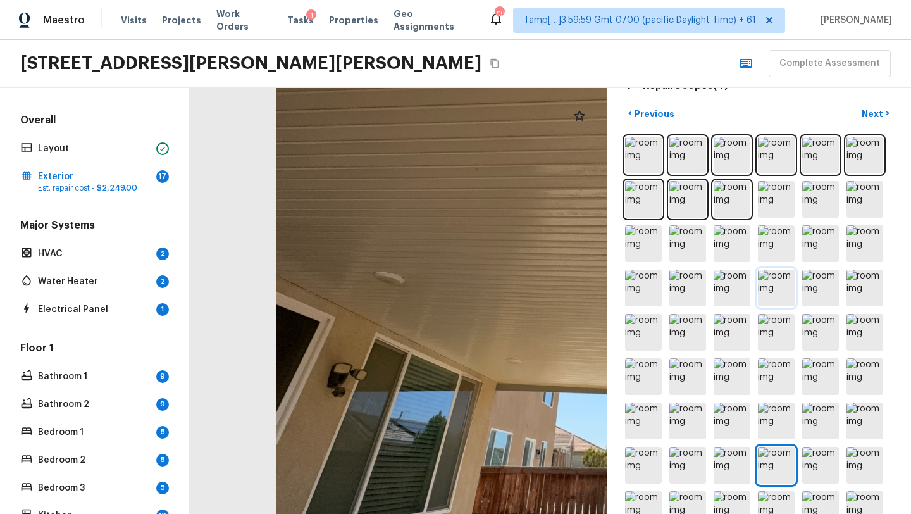
drag, startPoint x: 434, startPoint y: 297, endPoint x: 770, endPoint y: 293, distance: 335.9
click at [770, 293] on div "Exterior + Add Repair Scope 1 2 3 4 5 6 7 8 9 10 11 12 13 14 15 16 17 18 19 Wha…" at bounding box center [550, 301] width 721 height 426
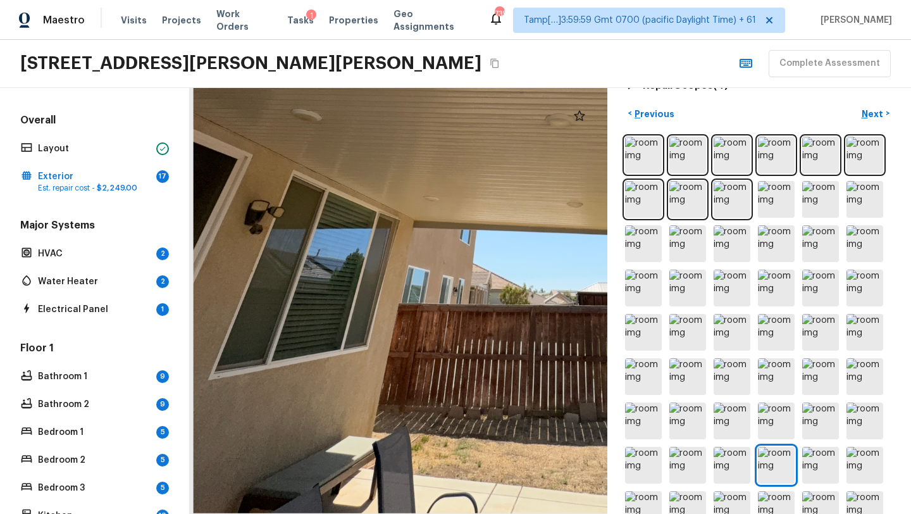
drag, startPoint x: 467, startPoint y: 269, endPoint x: 359, endPoint y: 127, distance: 179.1
click at [359, 127] on div at bounding box center [550, 35] width 935 height 953
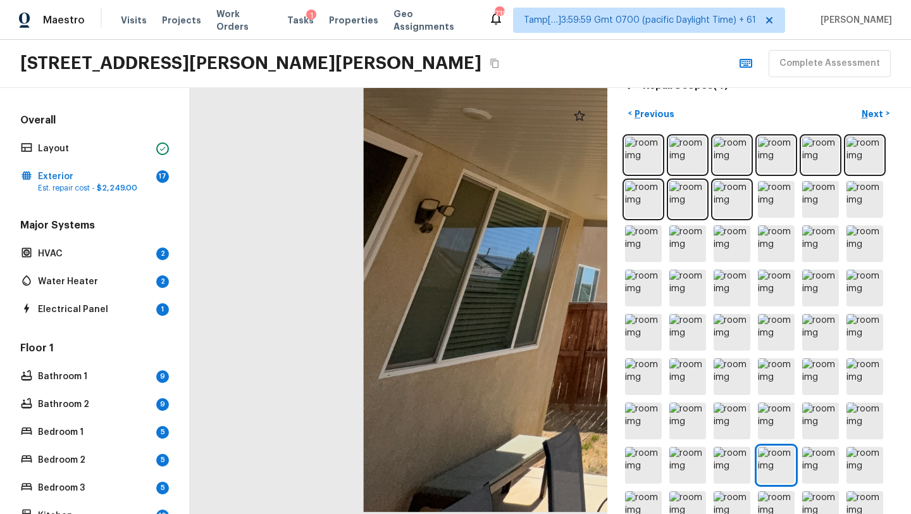
drag, startPoint x: 343, startPoint y: 252, endPoint x: 525, endPoint y: 248, distance: 182.2
click at [526, 249] on div at bounding box center [720, 34] width 935 height 953
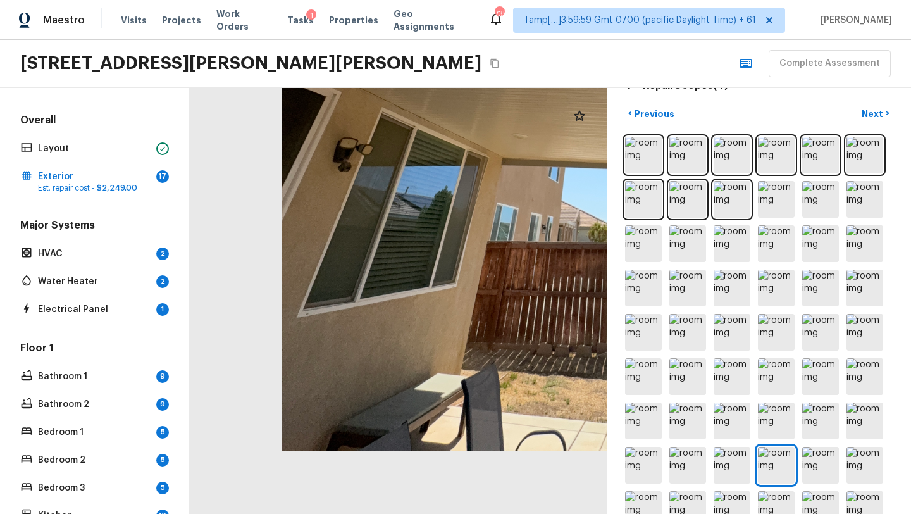
drag, startPoint x: 497, startPoint y: 343, endPoint x: 466, endPoint y: 200, distance: 146.3
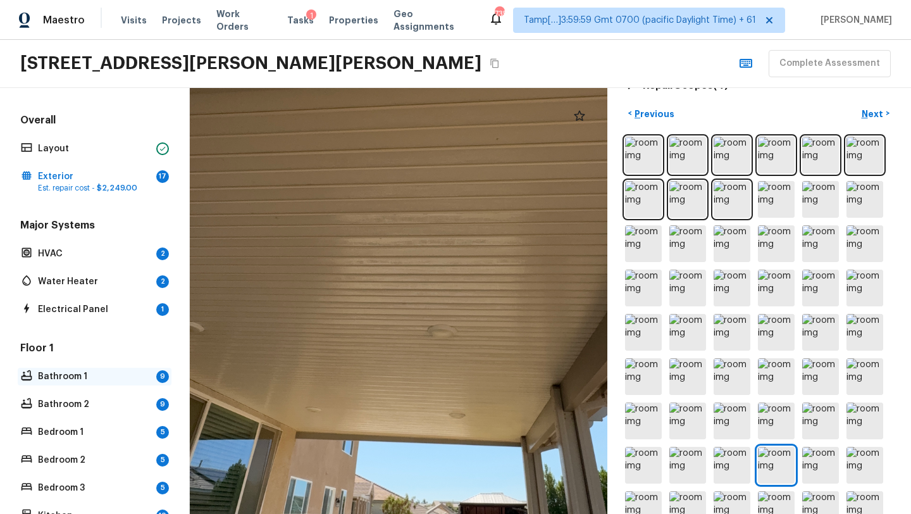
drag, startPoint x: 466, startPoint y: 200, endPoint x: 157, endPoint y: 380, distance: 357.1
click at [160, 385] on div "Overall Layout Exterior 17 Est. repair cost - $2,249.00 Major Systems HVAC 2 Wa…" at bounding box center [455, 301] width 911 height 426
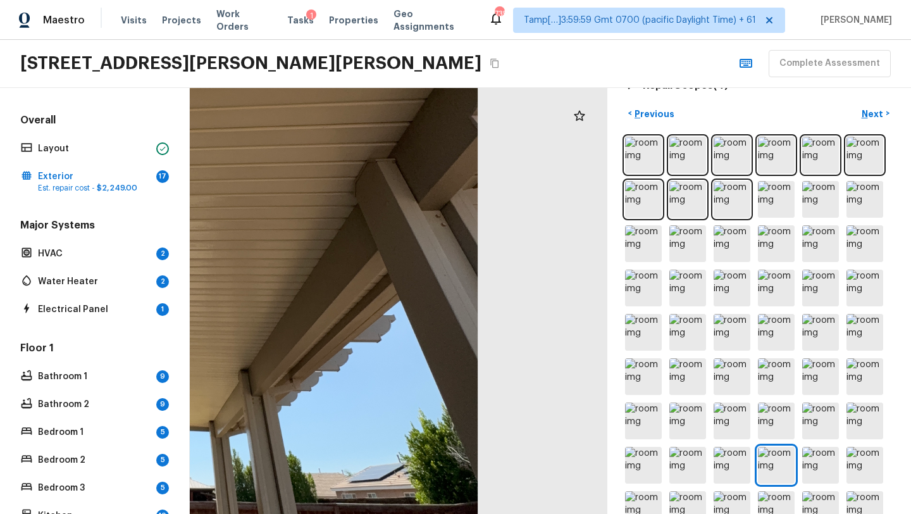
drag, startPoint x: 335, startPoint y: 385, endPoint x: 271, endPoint y: 513, distance: 143.4
click at [271, 513] on html "Maestro Visits Projects Work Orders Tasks 1 Properties Geo Assignments 735 Tamp…" at bounding box center [455, 257] width 911 height 514
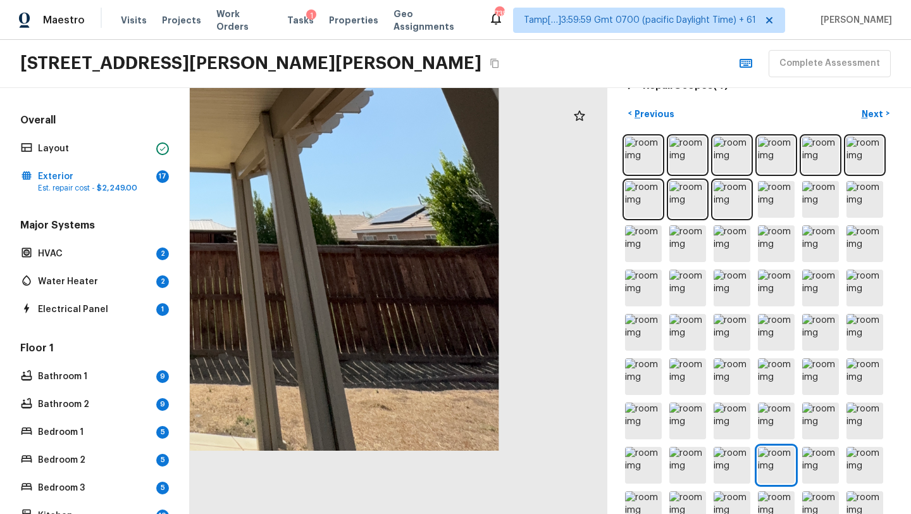
drag, startPoint x: 405, startPoint y: 331, endPoint x: 407, endPoint y: 51, distance: 279.6
click at [407, 51] on div "Maestro Visits Projects Work Orders Tasks 1 Properties Geo Assignments 735 Tamp…" at bounding box center [455, 257] width 911 height 514
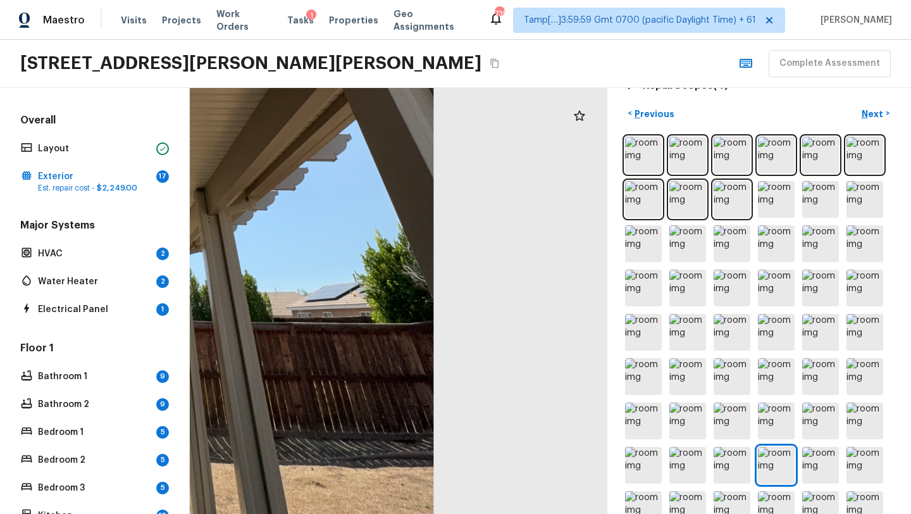
drag, startPoint x: 450, startPoint y: 183, endPoint x: 273, endPoint y: 195, distance: 177.5
click at [273, 197] on div at bounding box center [76, 50] width 935 height 953
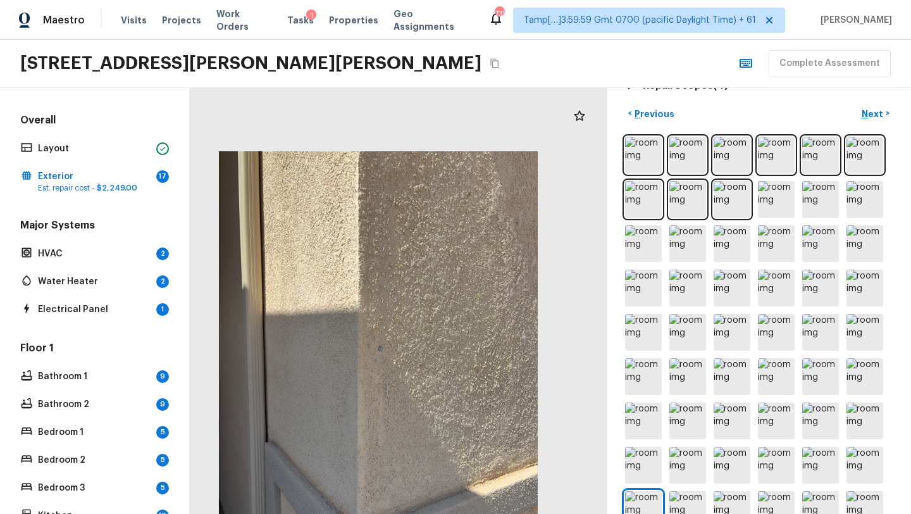
drag, startPoint x: 410, startPoint y: 287, endPoint x: 397, endPoint y: 397, distance: 110.2
click at [397, 397] on div at bounding box center [377, 364] width 417 height 426
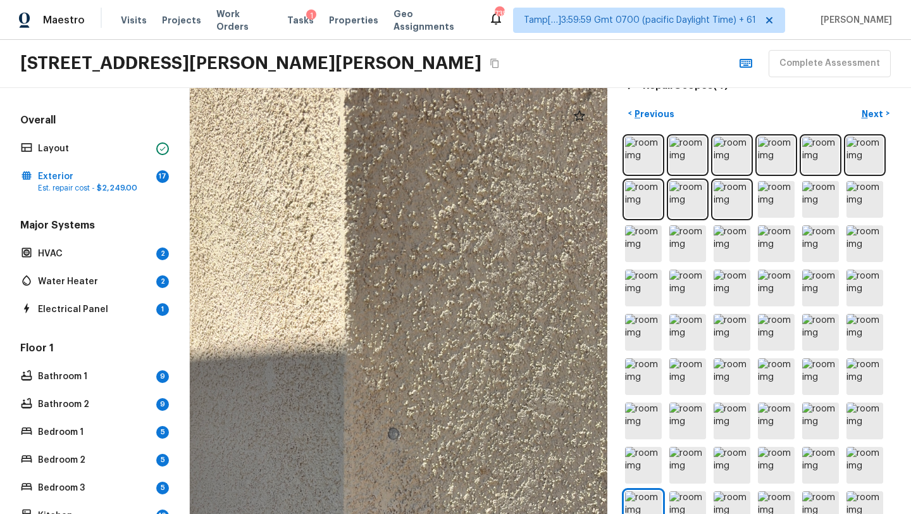
drag, startPoint x: 416, startPoint y: 244, endPoint x: 406, endPoint y: 467, distance: 222.9
click at [407, 467] on div at bounding box center [388, 467] width 919 height 937
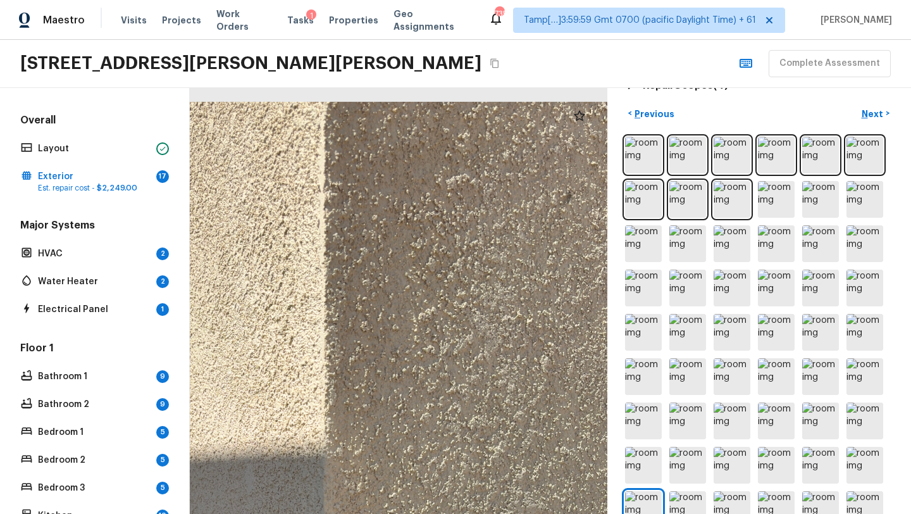
drag, startPoint x: 438, startPoint y: 302, endPoint x: 436, endPoint y: 510, distance: 208.1
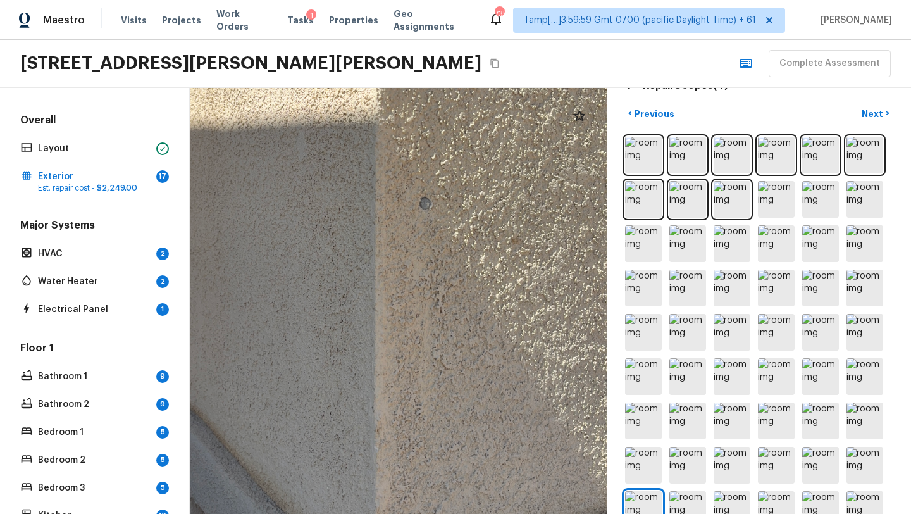
drag, startPoint x: 434, startPoint y: 435, endPoint x: 538, endPoint y: 12, distance: 435.8
click at [525, 37] on div "Maestro Visits Projects Work Orders Tasks 1 Properties Geo Assignments 735 Tamp…" at bounding box center [455, 257] width 911 height 514
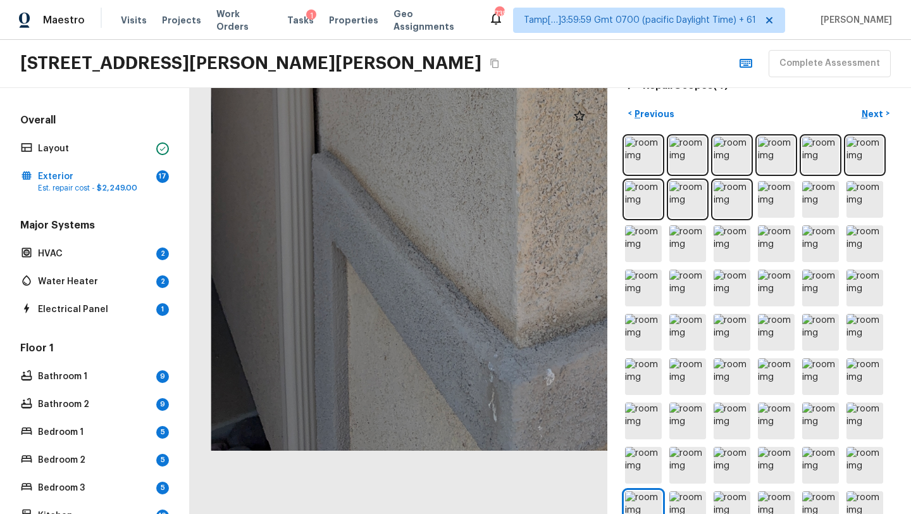
drag, startPoint x: 498, startPoint y: 283, endPoint x: 411, endPoint y: 207, distance: 115.2
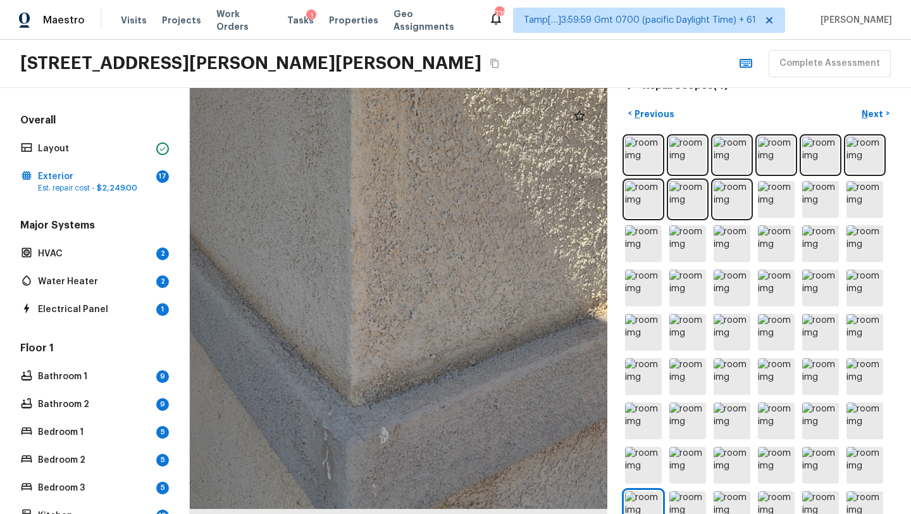
drag, startPoint x: 524, startPoint y: 368, endPoint x: 324, endPoint y: 362, distance: 199.9
click at [324, 362] on div at bounding box center [396, 39] width 919 height 937
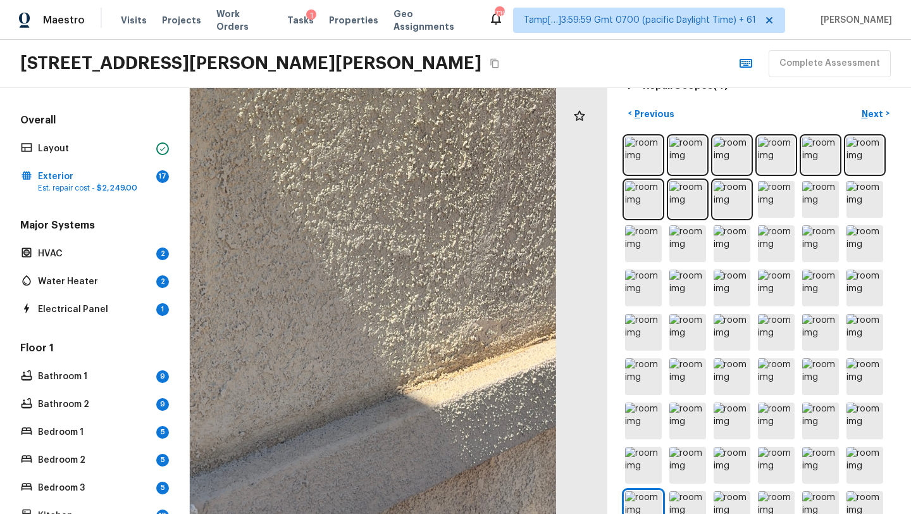
drag, startPoint x: 386, startPoint y: 367, endPoint x: 618, endPoint y: 423, distance: 238.8
click at [615, 424] on div "Exterior + Add Repair Scope 1 2 3 4 5 6 7 8 9 10 11 12 13 14 15 16 17 18 19 Wha…" at bounding box center [550, 301] width 721 height 426
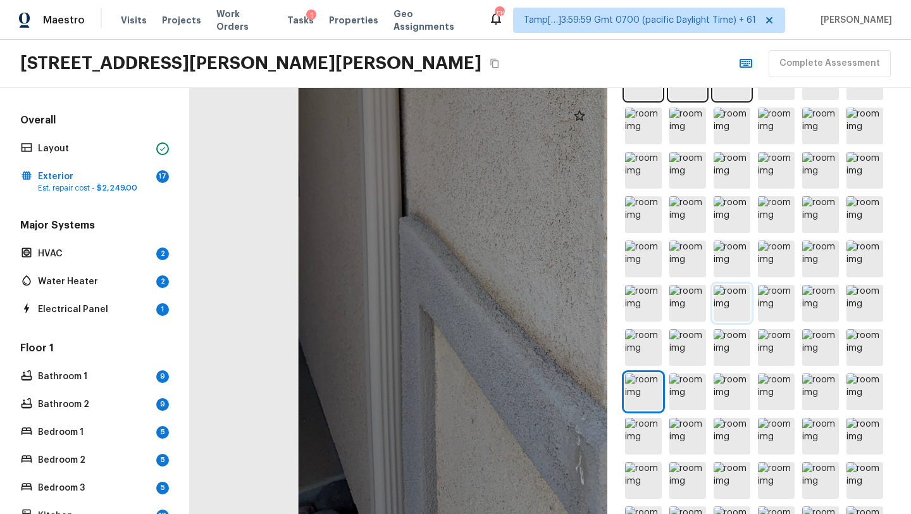
scroll to position [441, 0]
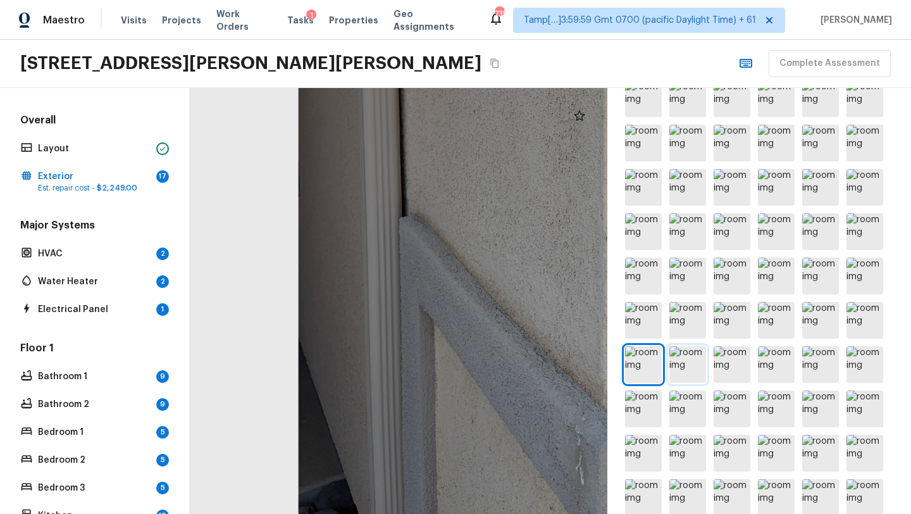
click at [686, 373] on img at bounding box center [687, 364] width 37 height 37
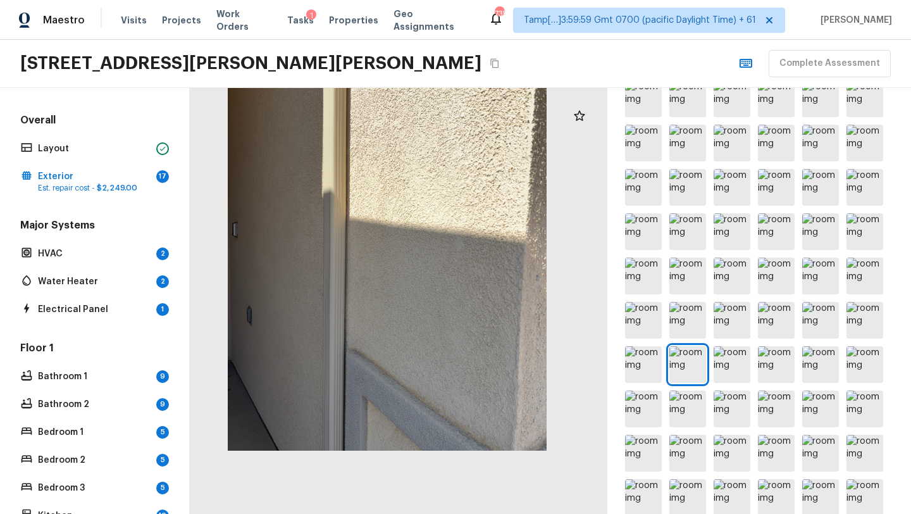
drag, startPoint x: 484, startPoint y: 317, endPoint x: 474, endPoint y: 217, distance: 101.0
click at [474, 217] on div at bounding box center [386, 238] width 417 height 426
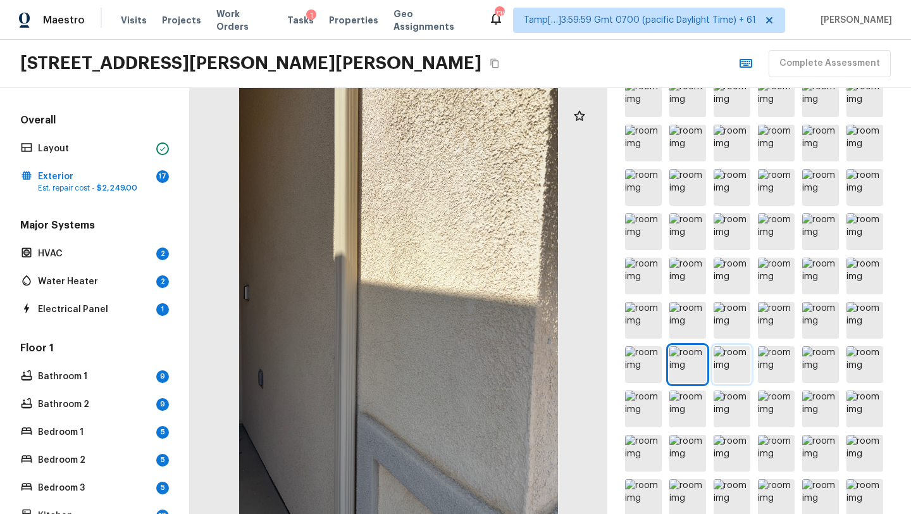
click at [734, 370] on img at bounding box center [731, 364] width 37 height 37
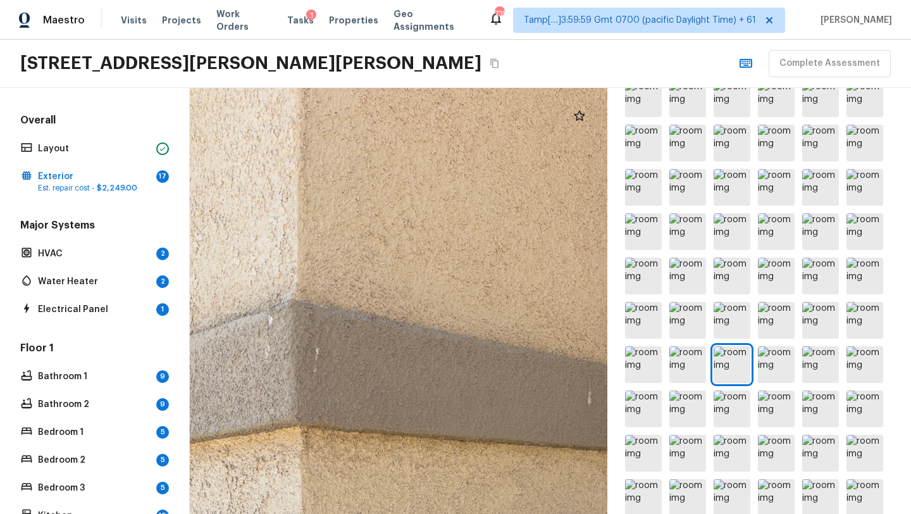
drag, startPoint x: 397, startPoint y: 291, endPoint x: 399, endPoint y: 513, distance: 222.0
click at [399, 513] on html "Maestro Visits Projects Work Orders Tasks 1 Properties Geo Assignments 735 Tamp…" at bounding box center [455, 257] width 911 height 514
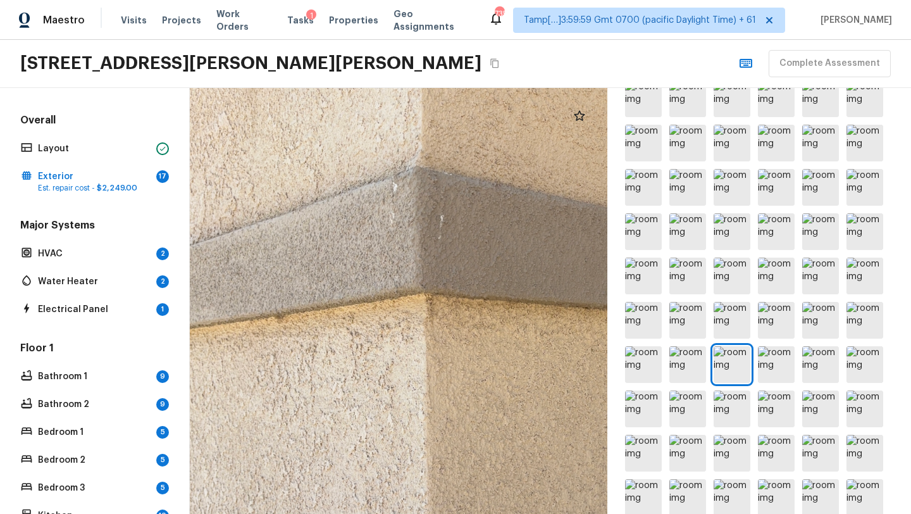
drag, startPoint x: 295, startPoint y: 453, endPoint x: 420, endPoint y: 321, distance: 182.5
click at [420, 321] on div at bounding box center [529, 402] width 1004 height 1023
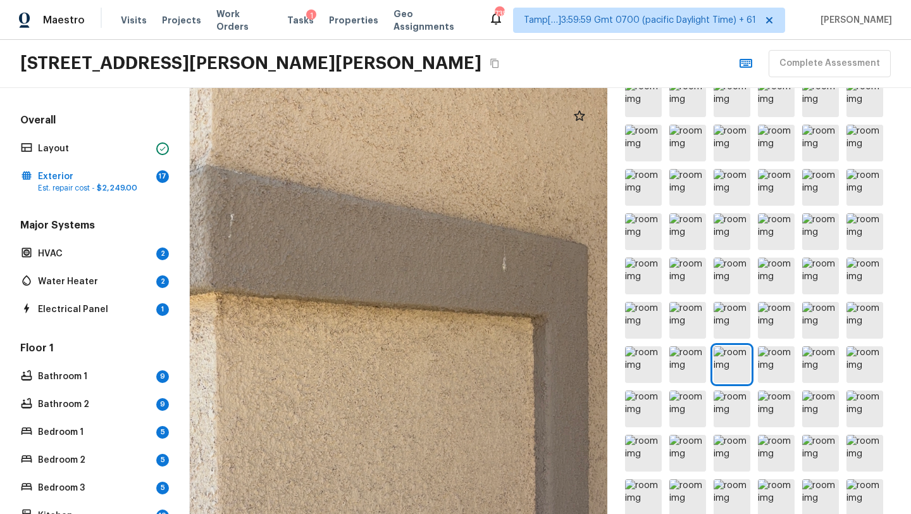
drag, startPoint x: 502, startPoint y: 299, endPoint x: 328, endPoint y: 299, distance: 173.9
click at [328, 299] on div at bounding box center [319, 401] width 1004 height 1023
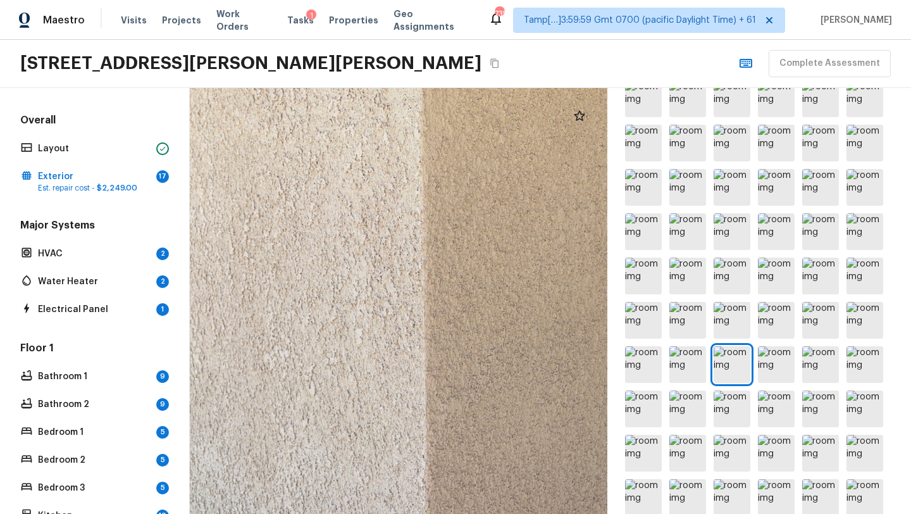
drag, startPoint x: 327, startPoint y: 299, endPoint x: 533, endPoint y: 24, distance: 343.3
click at [533, 24] on div "Maestro Visits Projects Work Orders Tasks 1 Properties Geo Assignments 735 Tamp…" at bounding box center [455, 257] width 911 height 514
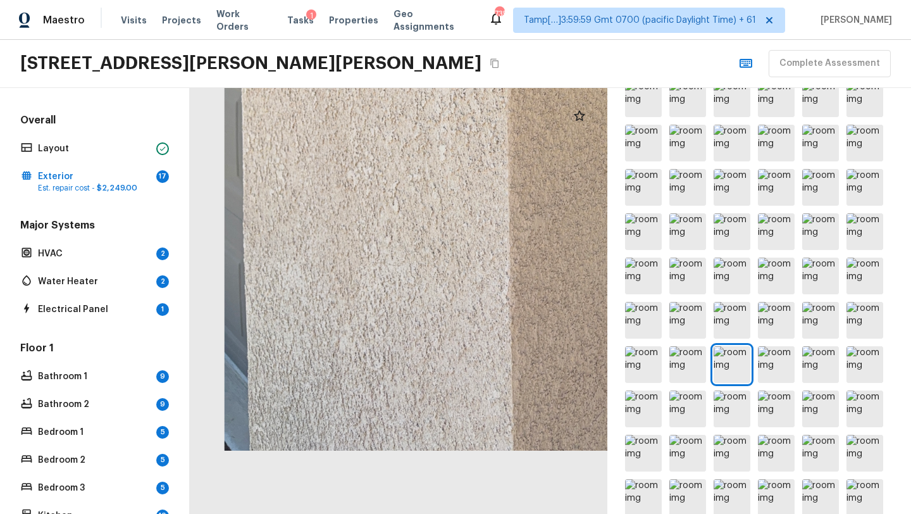
drag, startPoint x: 425, startPoint y: 317, endPoint x: 506, endPoint y: 77, distance: 253.0
click at [506, 77] on div "Maestro Visits Projects Work Orders Tasks 1 Properties Geo Assignments 735 Tamp…" at bounding box center [455, 257] width 911 height 514
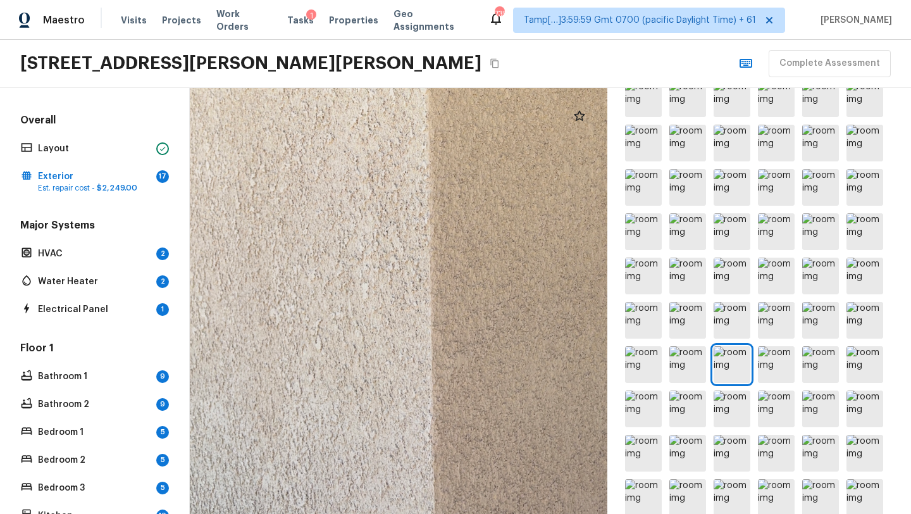
drag, startPoint x: 496, startPoint y: 186, endPoint x: 334, endPoint y: 261, distance: 179.1
click at [335, 261] on div at bounding box center [530, 76] width 1004 height 1023
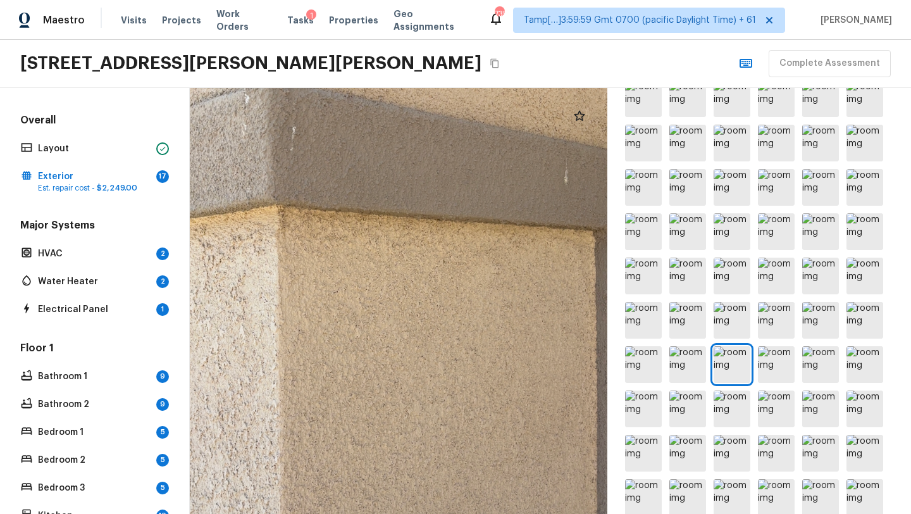
drag, startPoint x: 334, startPoint y: 261, endPoint x: 174, endPoint y: 510, distance: 296.1
click at [175, 512] on div "Overall Layout Exterior 17 Est. repair cost - $2,249.00 Major Systems HVAC 2 Wa…" at bounding box center [455, 301] width 911 height 426
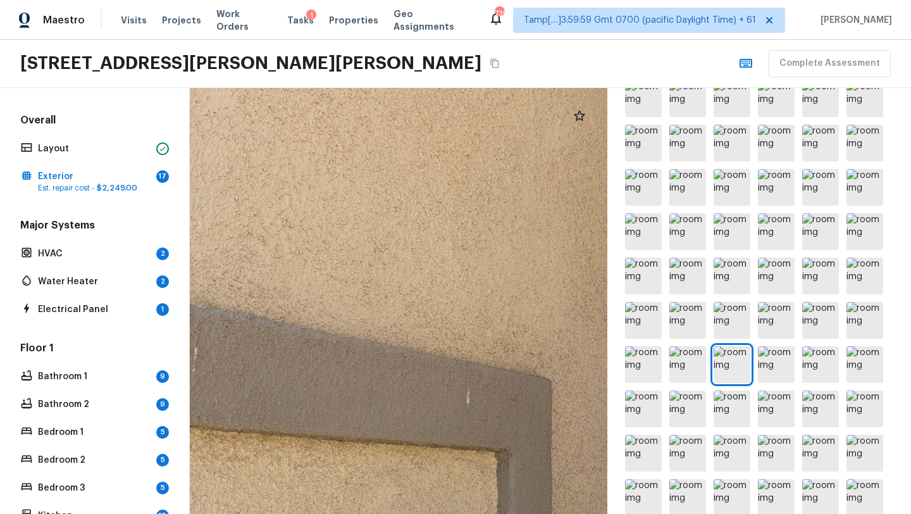
drag, startPoint x: 447, startPoint y: 249, endPoint x: 359, endPoint y: 484, distance: 251.4
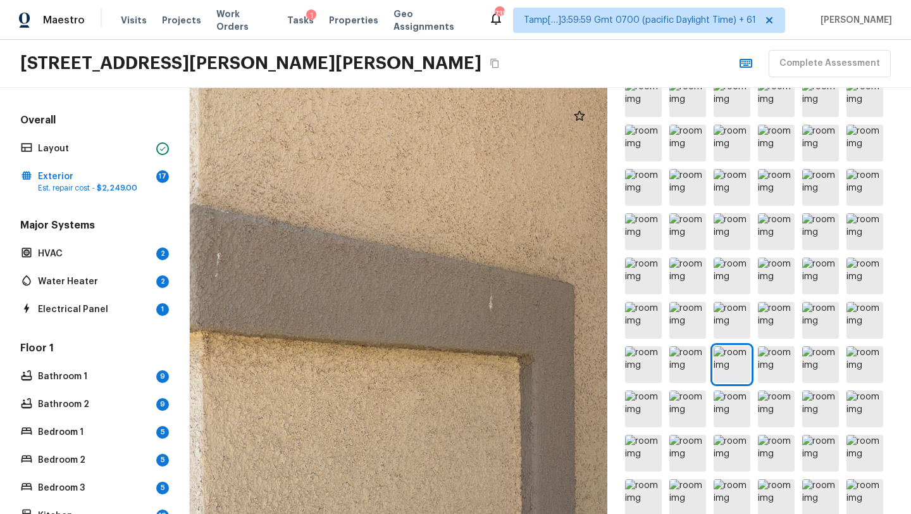
drag, startPoint x: 362, startPoint y: 474, endPoint x: 414, endPoint y: 396, distance: 94.4
click at [414, 396] on div at bounding box center [305, 440] width 1004 height 1023
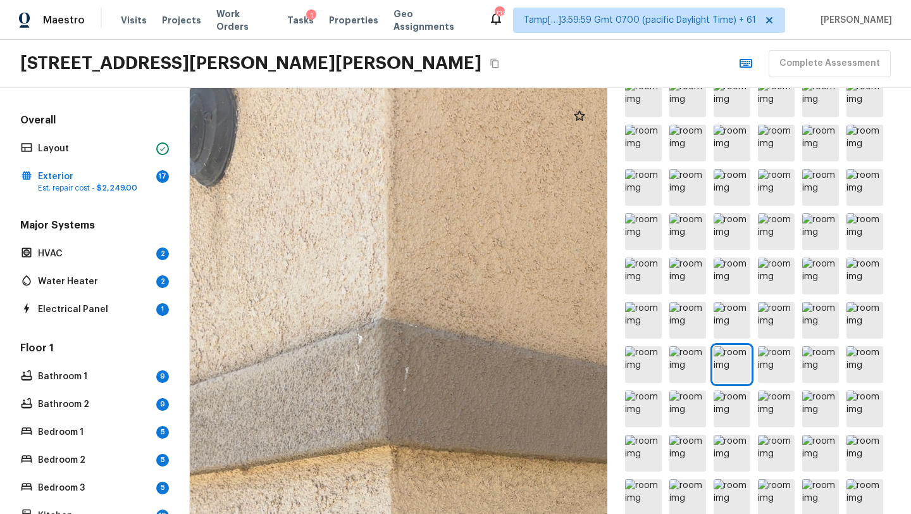
drag, startPoint x: 307, startPoint y: 249, endPoint x: 415, endPoint y: 469, distance: 244.7
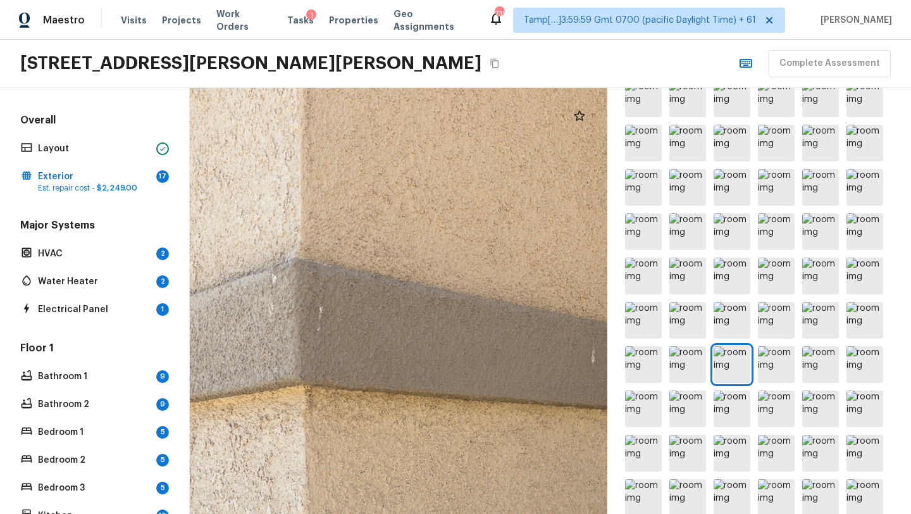
drag, startPoint x: 409, startPoint y: 451, endPoint x: 321, endPoint y: 420, distance: 92.6
click at [321, 422] on div at bounding box center [408, 494] width 1004 height 1023
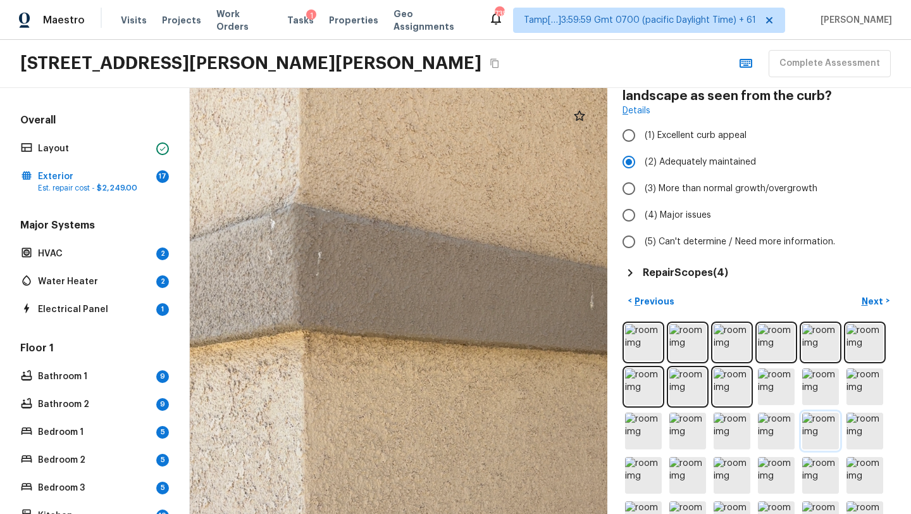
scroll to position [0, 0]
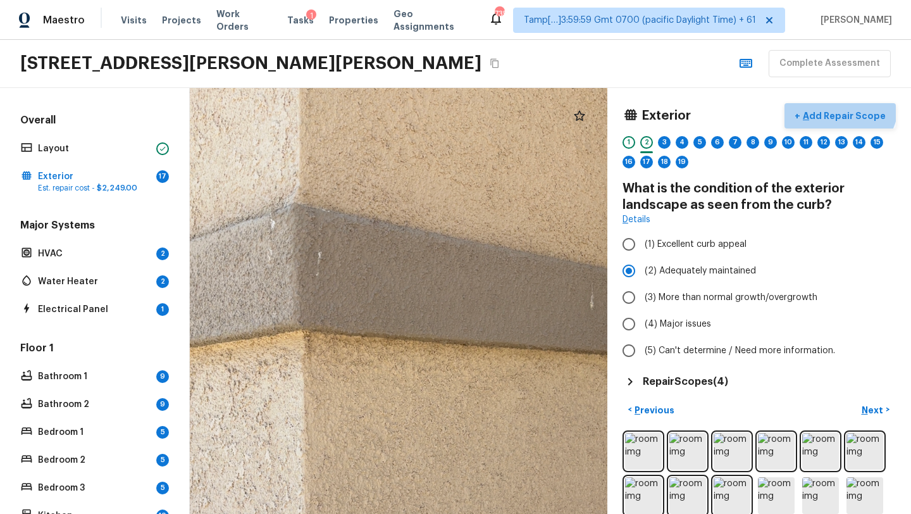
click at [846, 104] on button "+ Add Repair Scope" at bounding box center [839, 116] width 111 height 26
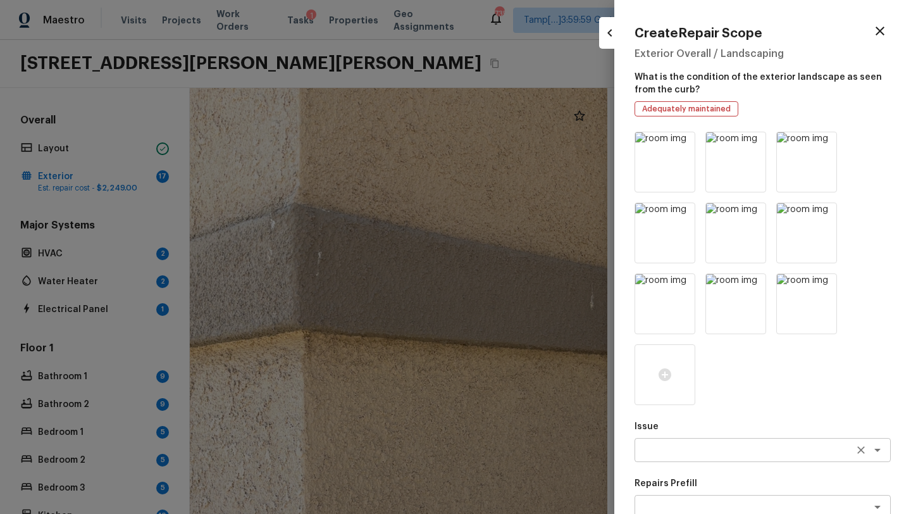
click at [677, 450] on textarea at bounding box center [744, 449] width 209 height 13
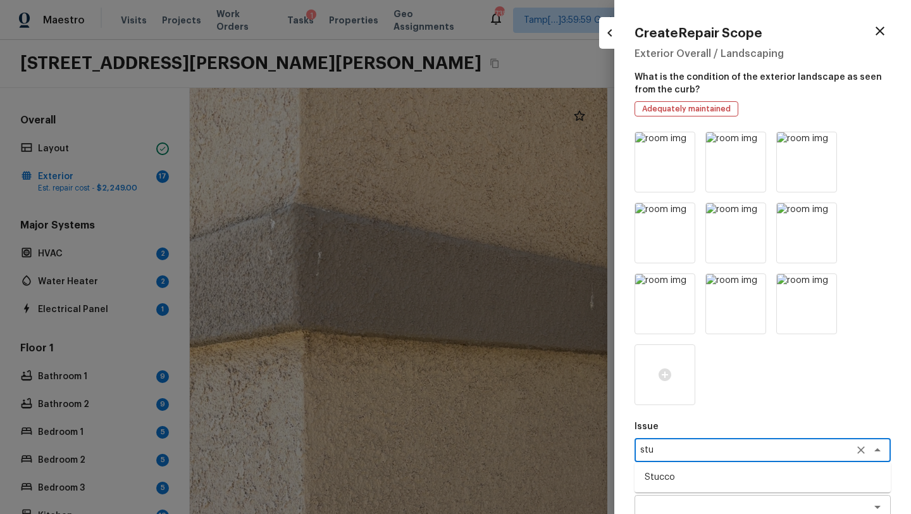
click at [675, 481] on li "Stucco" at bounding box center [762, 477] width 256 height 20
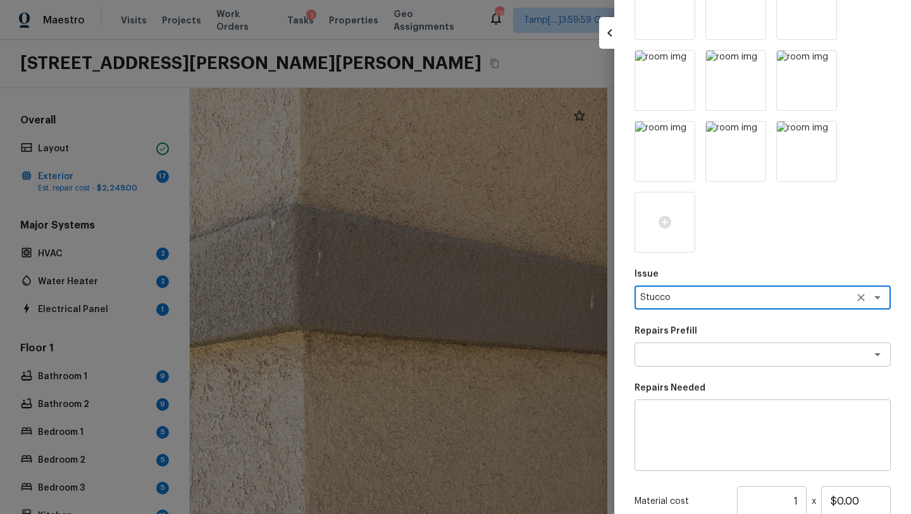
scroll to position [185, 0]
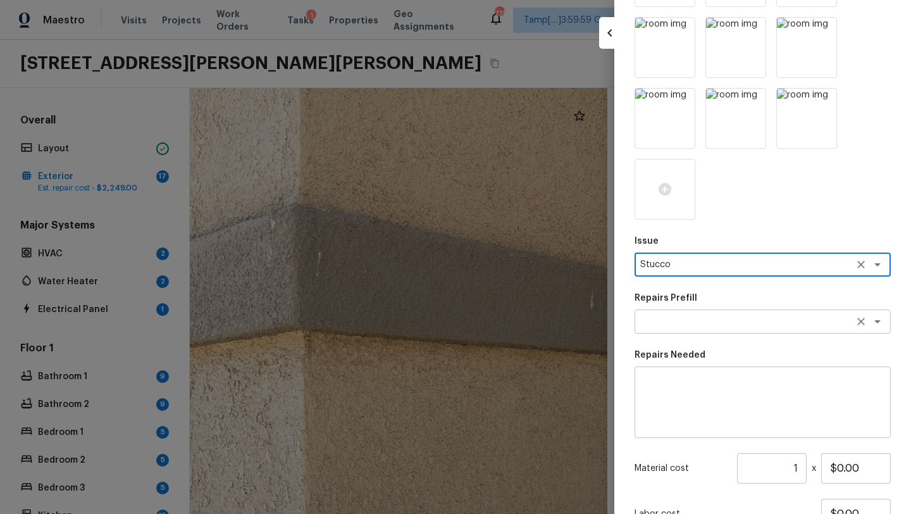
type textarea "Stucco"
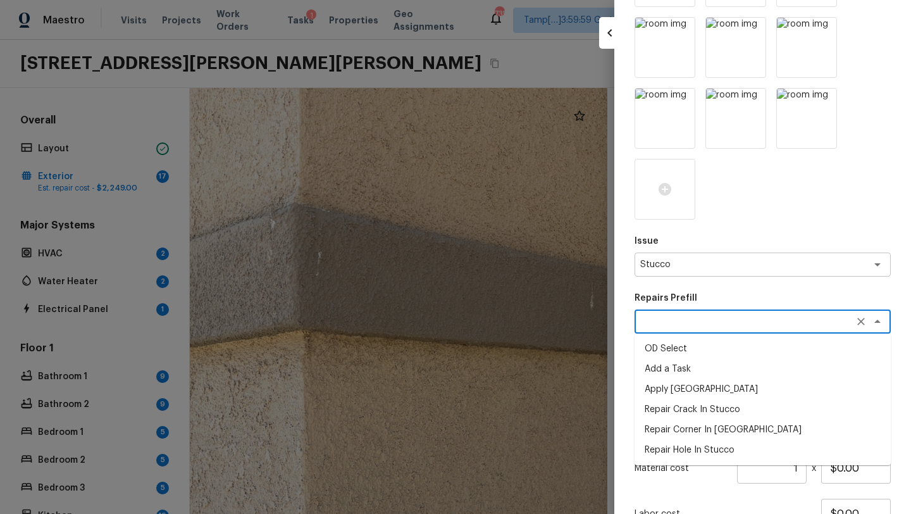
click at [679, 319] on textarea at bounding box center [744, 321] width 209 height 13
click at [687, 426] on li "Repair Corner In Stucco" at bounding box center [762, 429] width 256 height 20
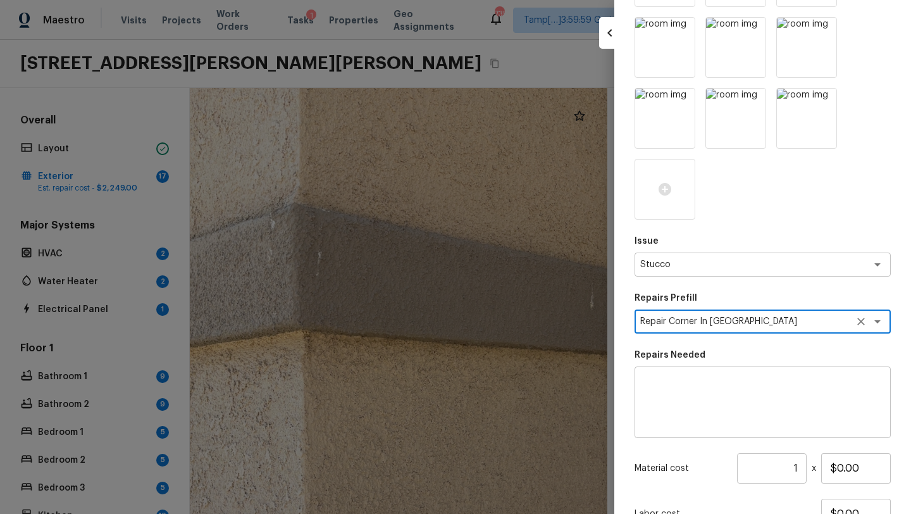
type textarea "Repair Corner In Stucco"
type textarea "Prep the area around the damaged corner in the stucco that needs to be repaired…"
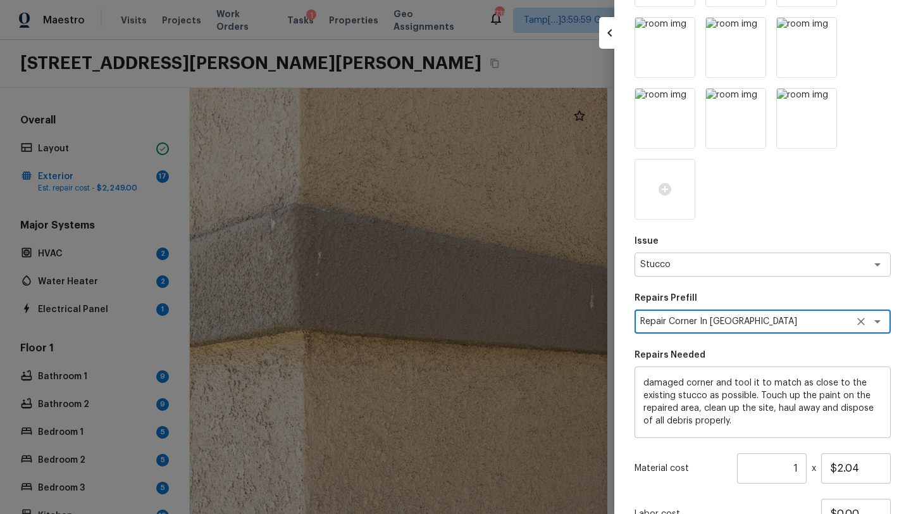
scroll to position [293, 0]
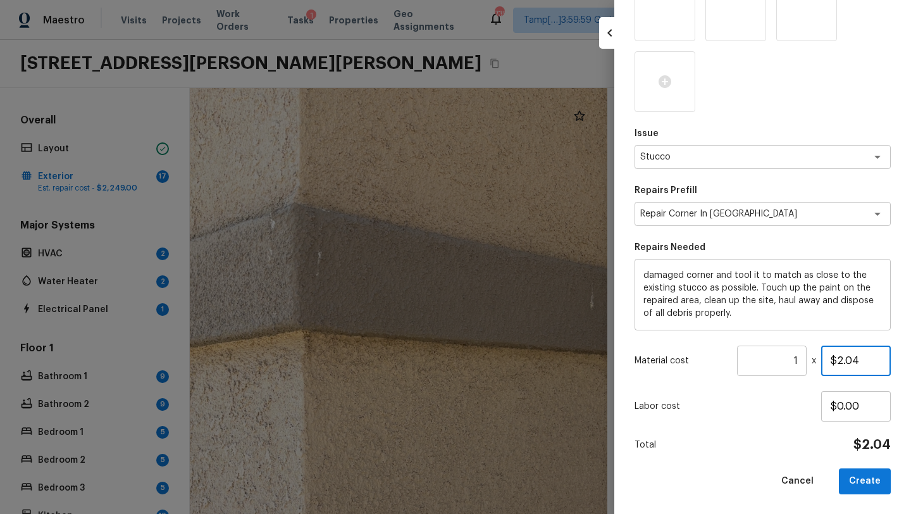
drag, startPoint x: 835, startPoint y: 361, endPoint x: 871, endPoint y: 361, distance: 35.4
click at [871, 361] on input "$2.04" at bounding box center [856, 360] width 70 height 30
type input "$200.00"
click at [871, 473] on button "Create" at bounding box center [865, 481] width 52 height 26
type input "$0.00"
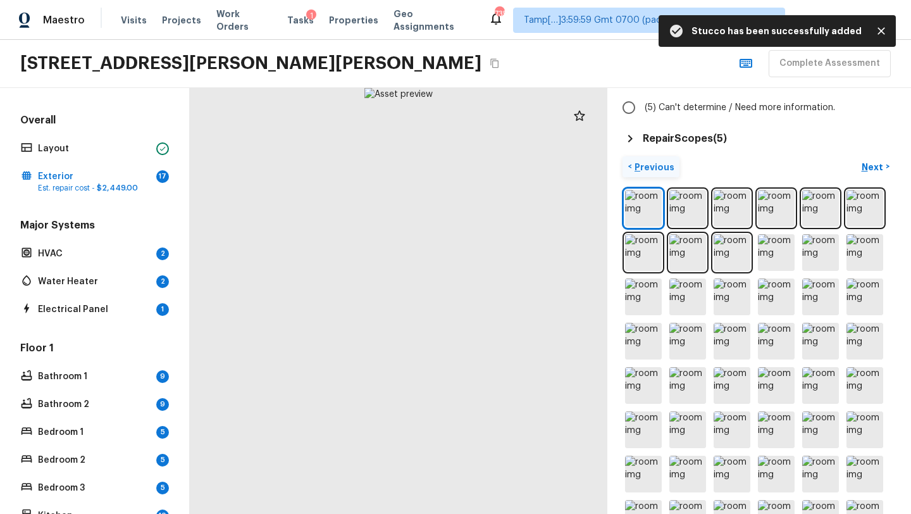
scroll to position [505, 0]
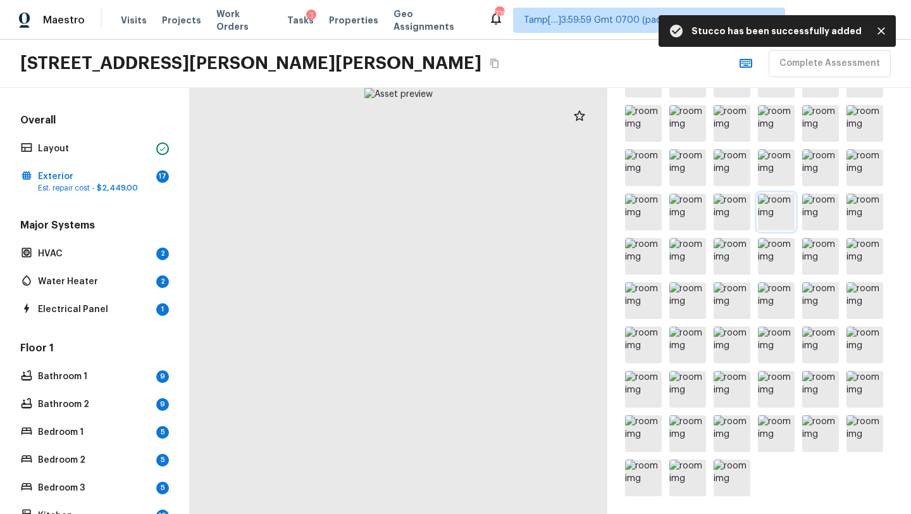
click at [784, 212] on img at bounding box center [776, 212] width 37 height 37
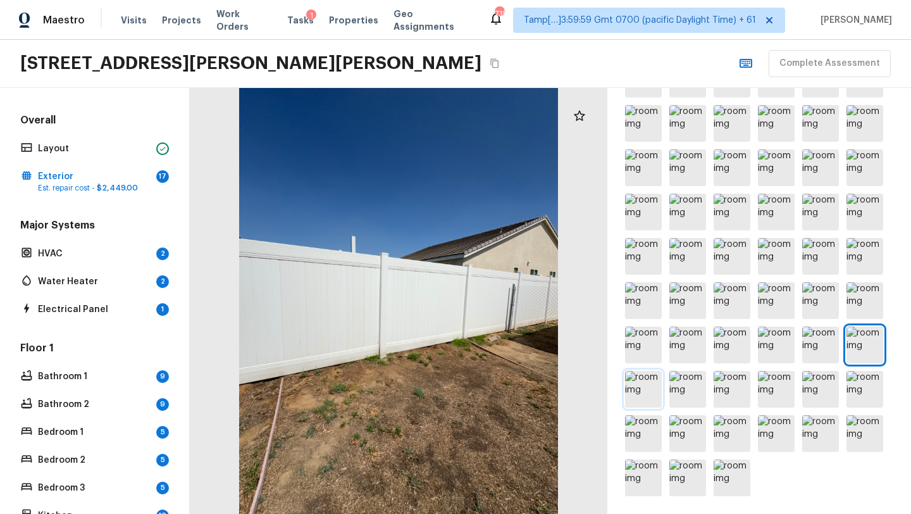
click at [651, 386] on img at bounding box center [643, 389] width 37 height 37
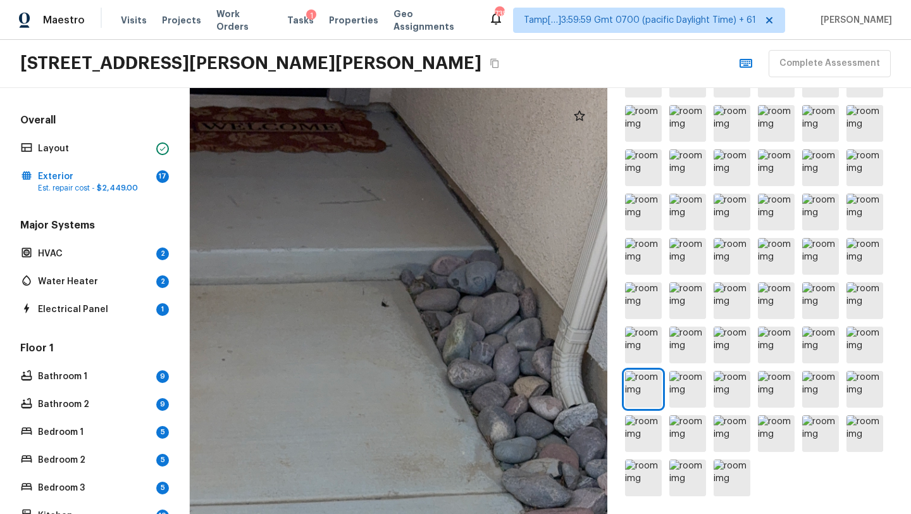
drag, startPoint x: 451, startPoint y: 171, endPoint x: 459, endPoint y: 513, distance: 342.2
click at [459, 513] on html "Maestro Visits Projects Work Orders Tasks 1 Properties Geo Assignments 735 Tamp…" at bounding box center [455, 257] width 911 height 514
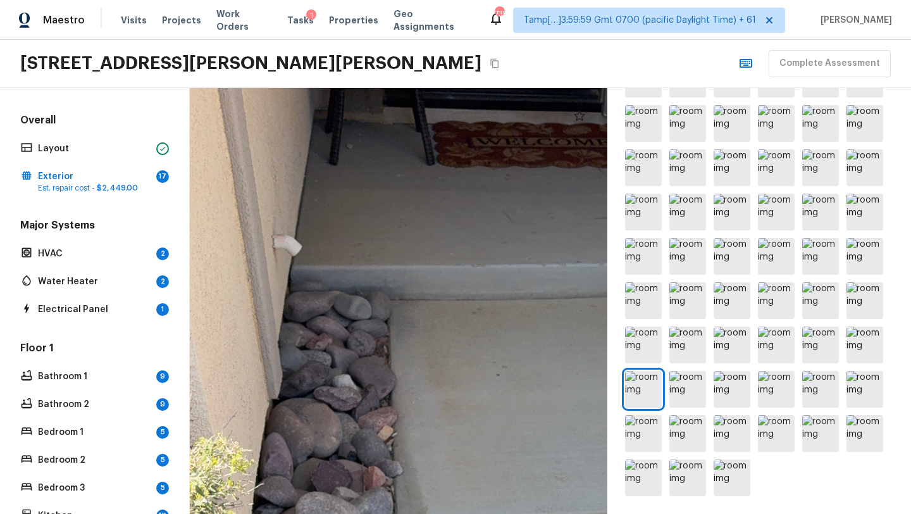
drag, startPoint x: 402, startPoint y: 428, endPoint x: 564, endPoint y: 398, distance: 164.7
click at [567, 396] on div at bounding box center [542, 523] width 1190 height 1214
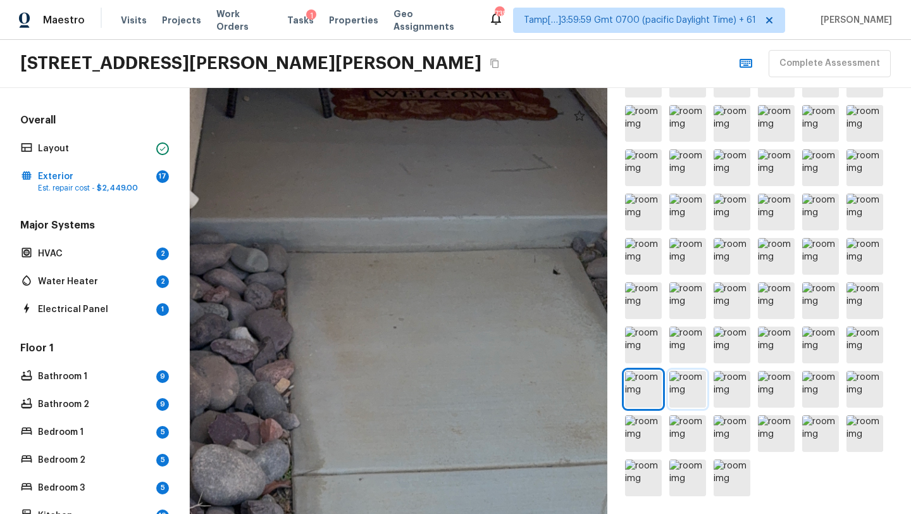
click at [670, 391] on img at bounding box center [687, 389] width 37 height 37
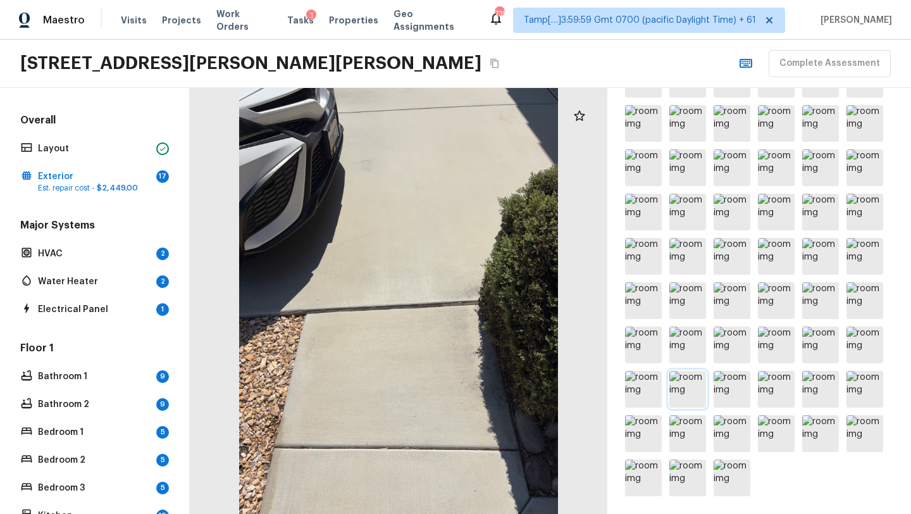
click at [675, 391] on img at bounding box center [687, 389] width 37 height 37
click at [739, 393] on img at bounding box center [731, 389] width 37 height 37
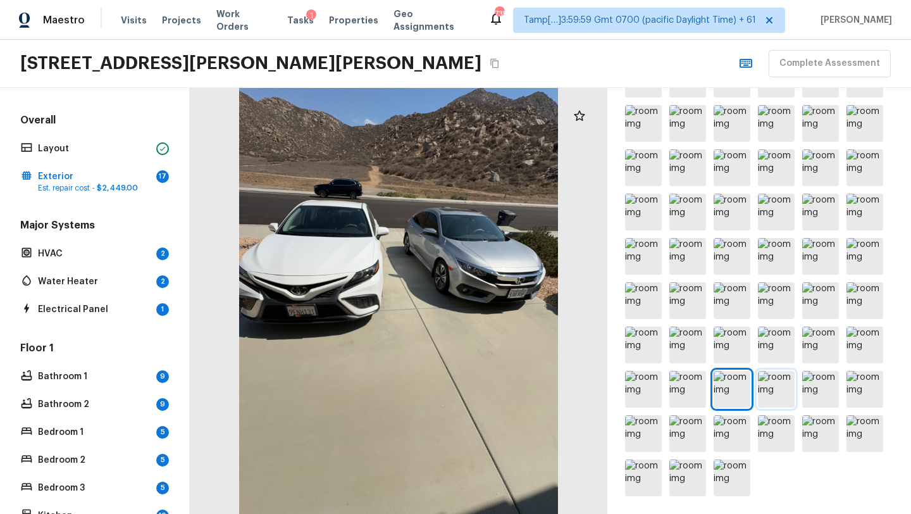
click at [767, 381] on img at bounding box center [776, 389] width 37 height 37
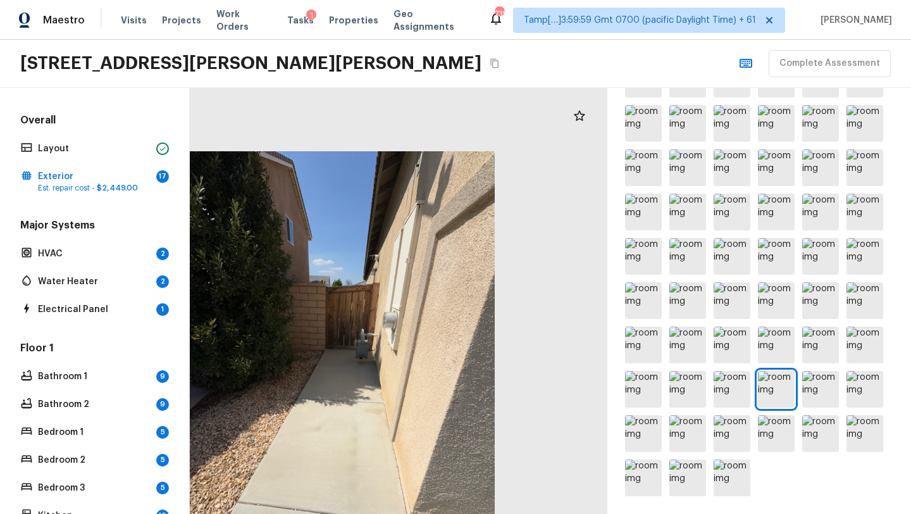
drag, startPoint x: 496, startPoint y: 330, endPoint x: 437, endPoint y: 461, distance: 144.4
click at [436, 462] on div at bounding box center [334, 364] width 417 height 426
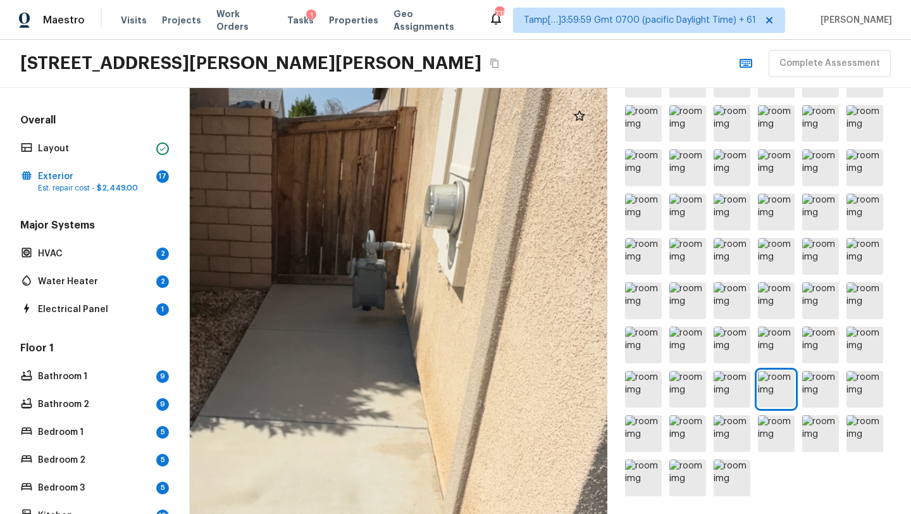
drag, startPoint x: 520, startPoint y: 266, endPoint x: 390, endPoint y: 513, distance: 279.5
click at [390, 513] on html "Maestro Visits Projects Work Orders Tasks 1 Properties Geo Assignments 735 Tamp…" at bounding box center [455, 257] width 911 height 514
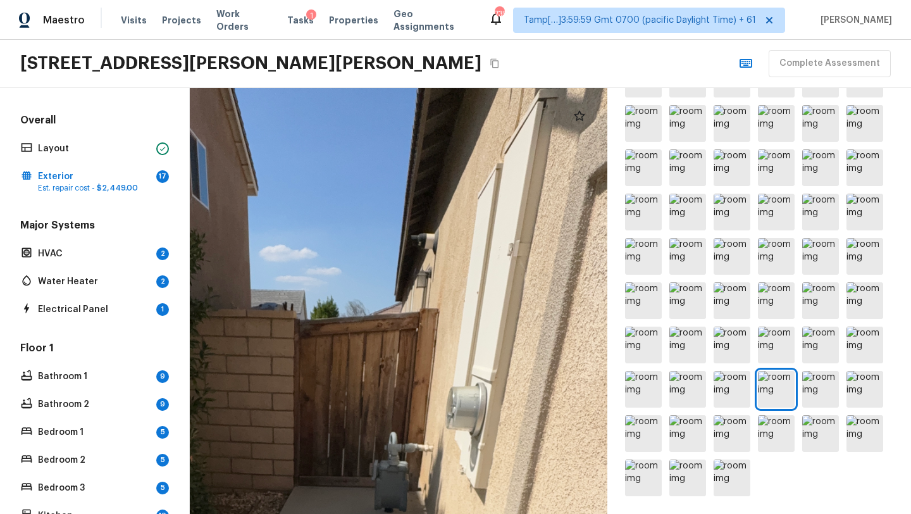
drag, startPoint x: 340, startPoint y: 296, endPoint x: 493, endPoint y: 494, distance: 249.8
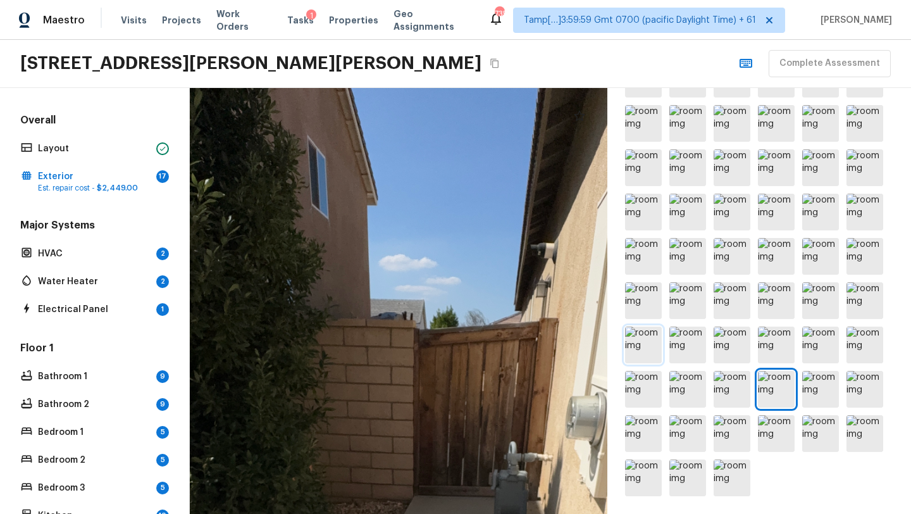
drag, startPoint x: 523, startPoint y: 347, endPoint x: 654, endPoint y: 350, distance: 131.0
click at [654, 350] on div "Exterior + Add Repair Scope 1 2 3 4 5 6 7 8 9 10 11 12 13 14 15 16 17 18 19 Wha…" at bounding box center [550, 301] width 721 height 426
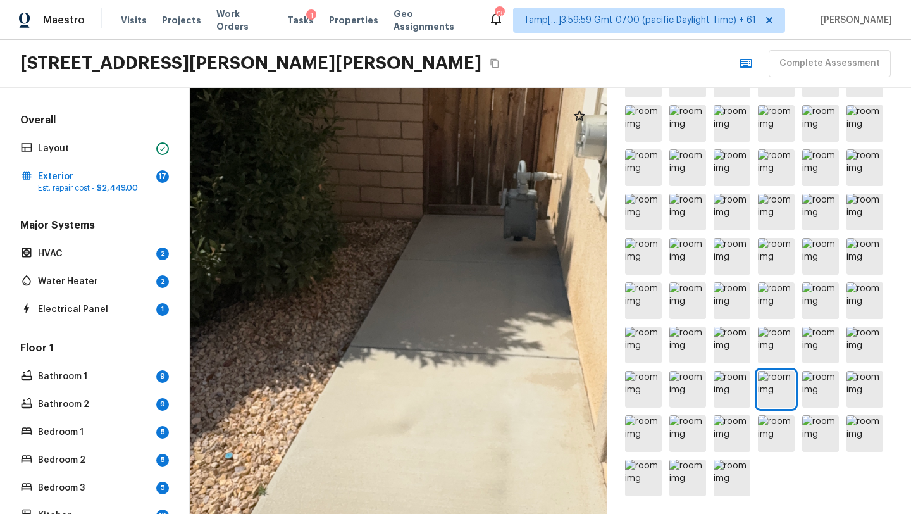
drag, startPoint x: 489, startPoint y: 411, endPoint x: 488, endPoint y: 138, distance: 273.2
click at [488, 138] on div at bounding box center [449, 254] width 1115 height 1137
click at [813, 402] on img at bounding box center [820, 389] width 37 height 37
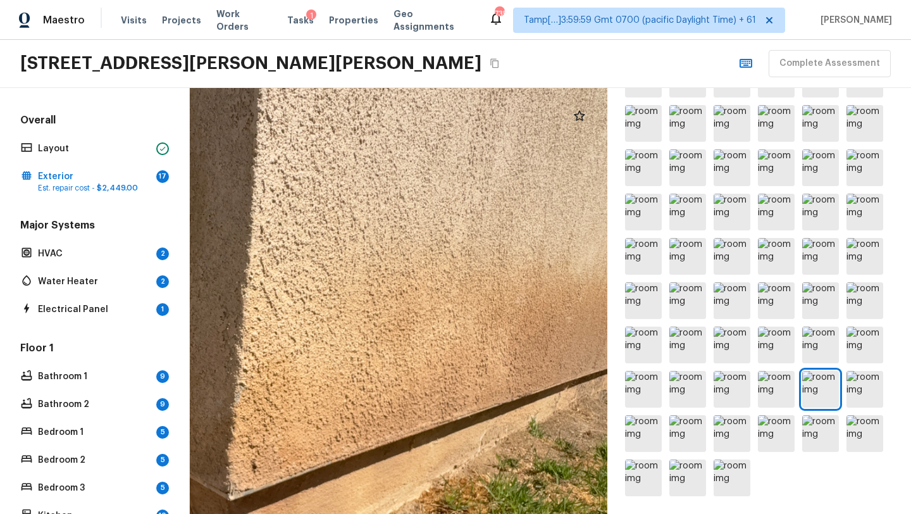
drag, startPoint x: 433, startPoint y: 360, endPoint x: 173, endPoint y: 509, distance: 299.2
click at [173, 509] on div "Overall Layout Exterior 17 Est. repair cost - $2,449.00 Major Systems HVAC 2 Wa…" at bounding box center [455, 301] width 911 height 426
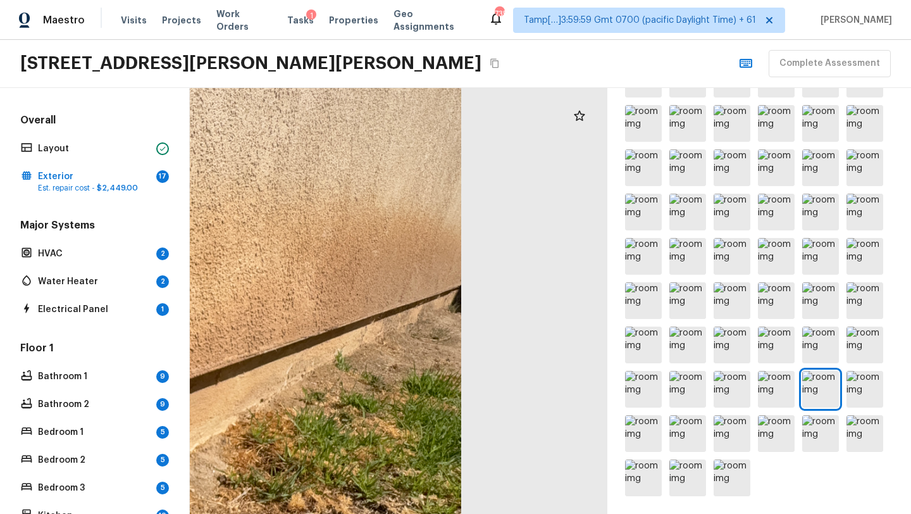
drag, startPoint x: 382, startPoint y: 467, endPoint x: 192, endPoint y: 380, distance: 209.4
click at [192, 380] on div at bounding box center [27, 357] width 1137 height 1159
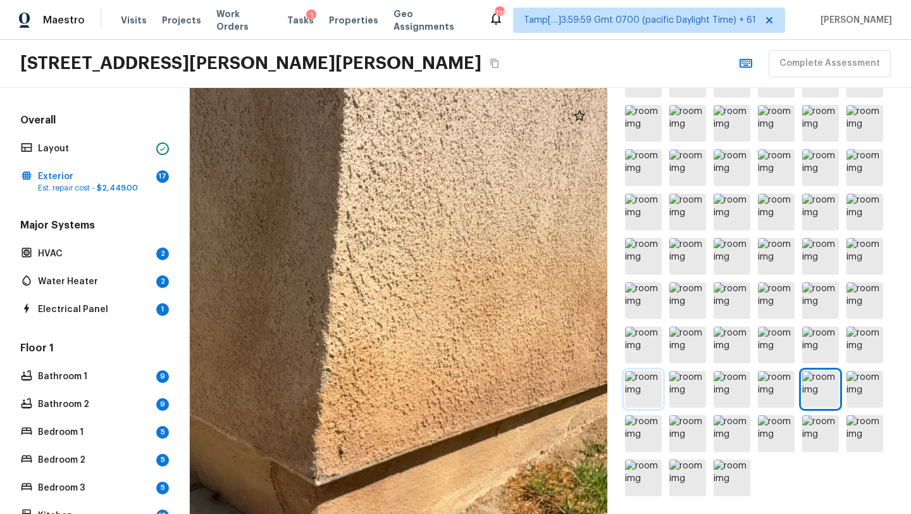
drag, startPoint x: 361, startPoint y: 370, endPoint x: 629, endPoint y: 406, distance: 270.6
click at [629, 406] on div "Exterior + Add Repair Scope 1 2 3 4 5 6 7 8 9 10 11 12 13 14 15 16 17 18 19 Wha…" at bounding box center [550, 301] width 721 height 426
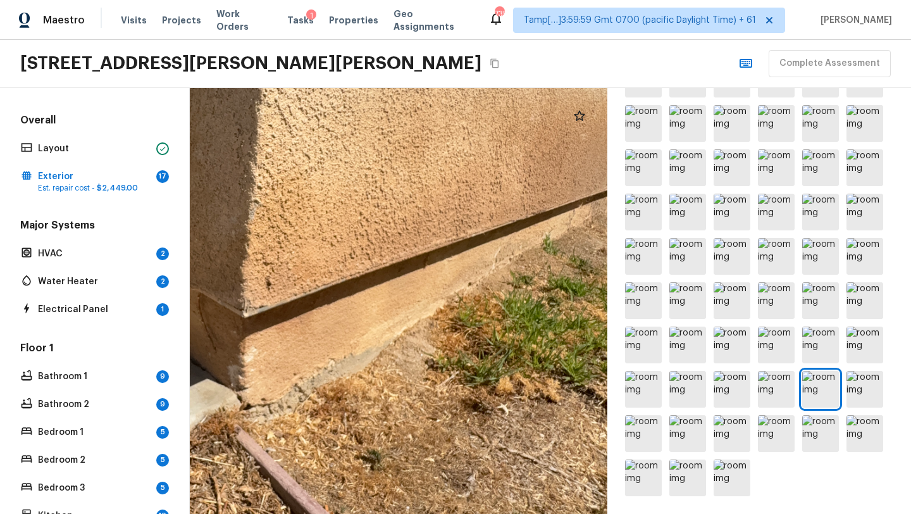
drag, startPoint x: 500, startPoint y: 389, endPoint x: 429, endPoint y: 224, distance: 179.6
click at [429, 223] on div at bounding box center [235, 241] width 1137 height 1159
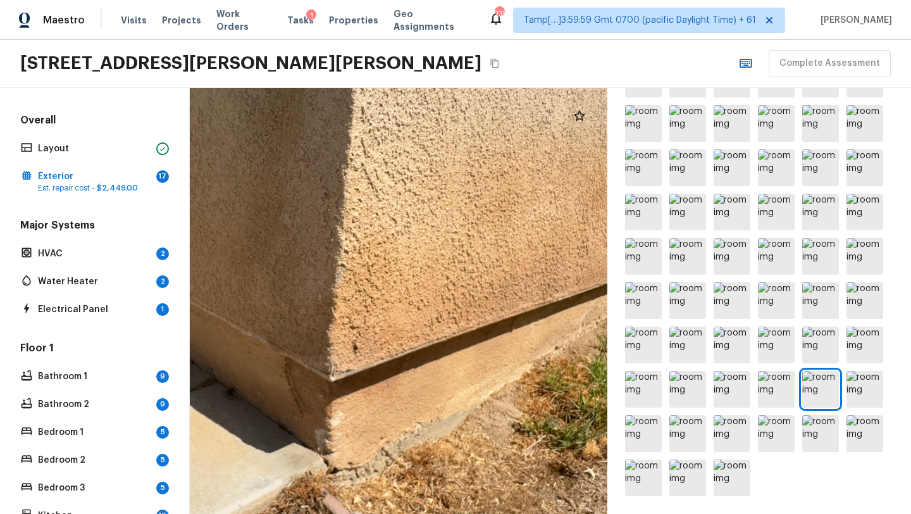
drag, startPoint x: 482, startPoint y: 256, endPoint x: 615, endPoint y: 305, distance: 141.9
click at [615, 305] on div "Exterior + Add Repair Scope 1 2 3 4 5 6 7 8 9 10 11 12 13 14 15 16 17 18 19 Wha…" at bounding box center [550, 301] width 721 height 426
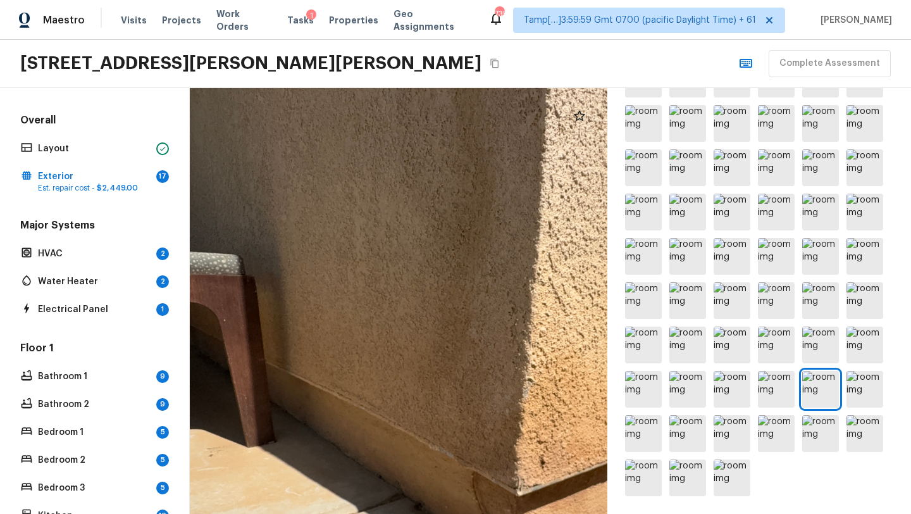
drag, startPoint x: 328, startPoint y: 360, endPoint x: 467, endPoint y: 486, distance: 187.6
click at [467, 486] on div at bounding box center [509, 419] width 1137 height 1159
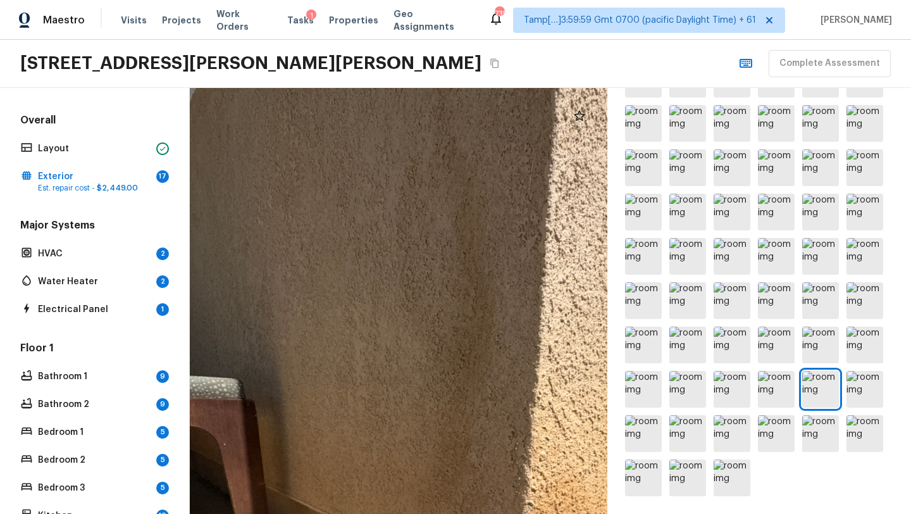
drag, startPoint x: 440, startPoint y: 389, endPoint x: 440, endPoint y: 512, distance: 123.3
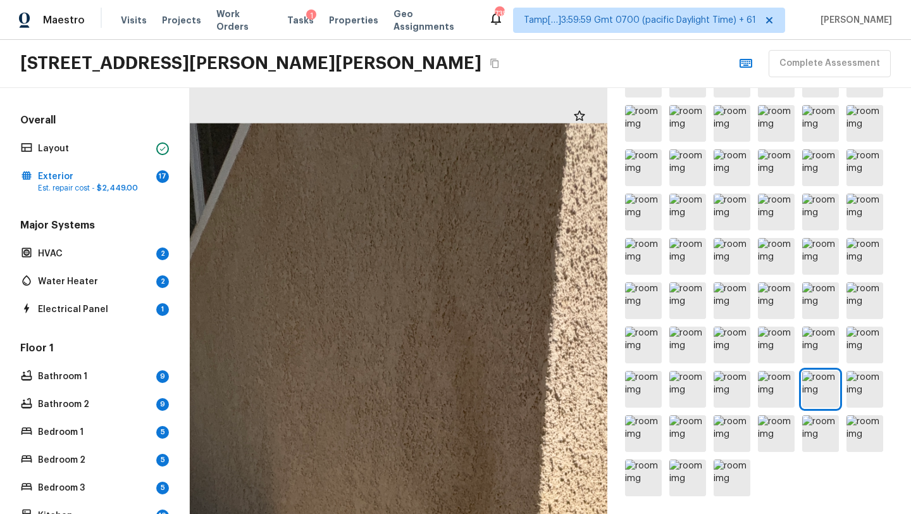
drag, startPoint x: 440, startPoint y: 354, endPoint x: 440, endPoint y: 505, distance: 151.8
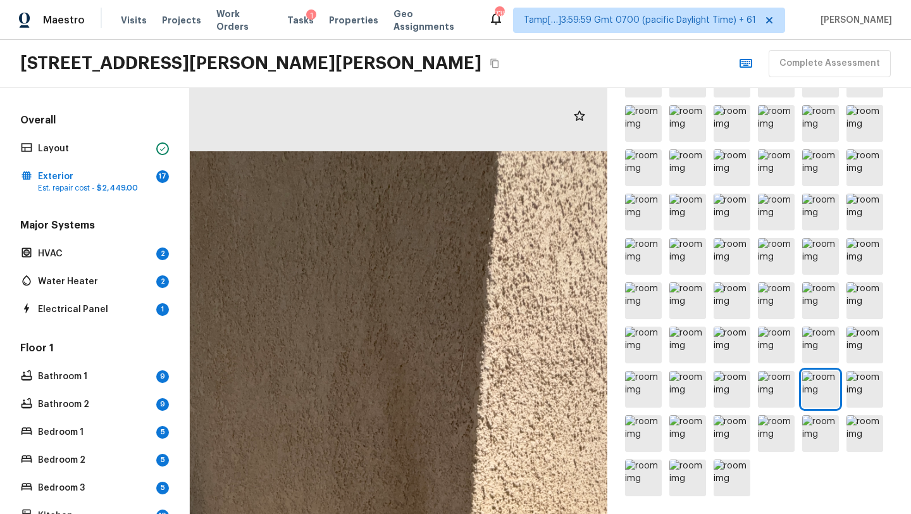
drag, startPoint x: 441, startPoint y: 314, endPoint x: 371, endPoint y: 513, distance: 210.4
click at [371, 513] on html "Maestro Visits Projects Work Orders Tasks 1 Properties Geo Assignments 735 Tamp…" at bounding box center [455, 257] width 911 height 514
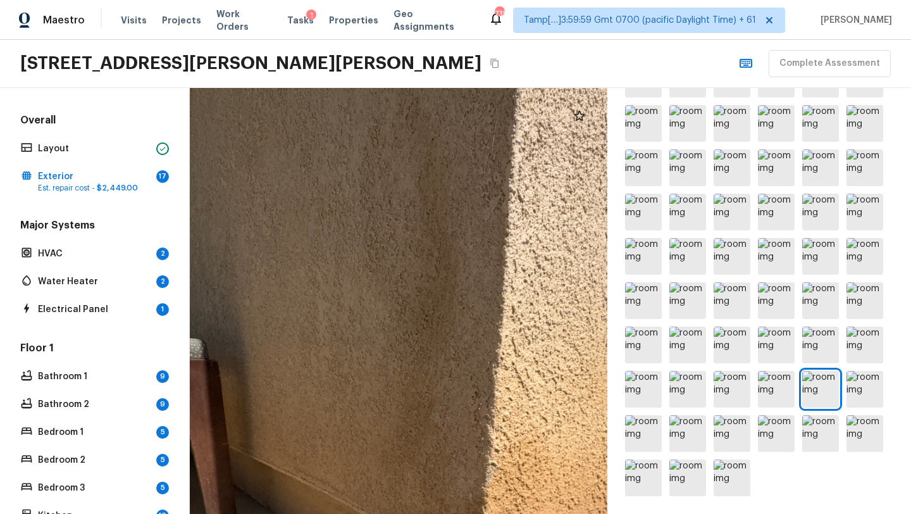
drag, startPoint x: 407, startPoint y: 404, endPoint x: 441, endPoint y: 235, distance: 172.2
click at [440, 236] on div at bounding box center [472, 504] width 1137 height 1159
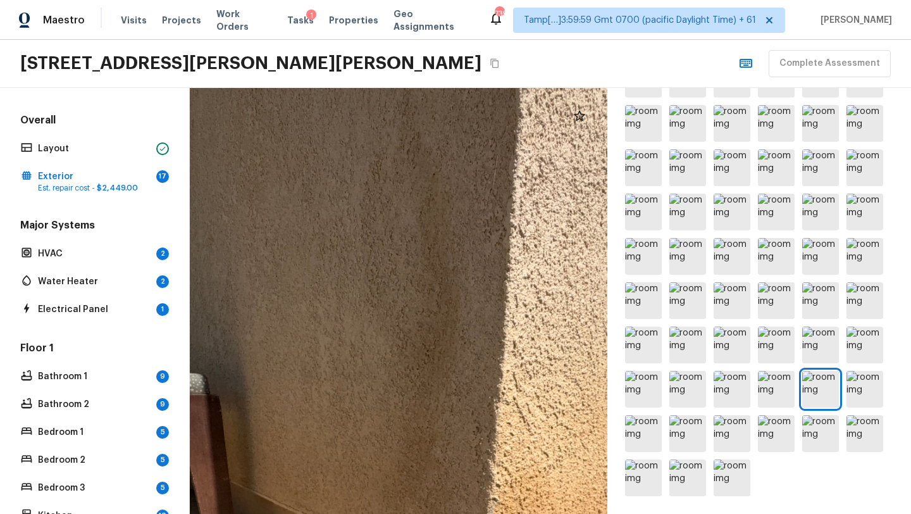
drag, startPoint x: 484, startPoint y: 273, endPoint x: 485, endPoint y: 359, distance: 86.7
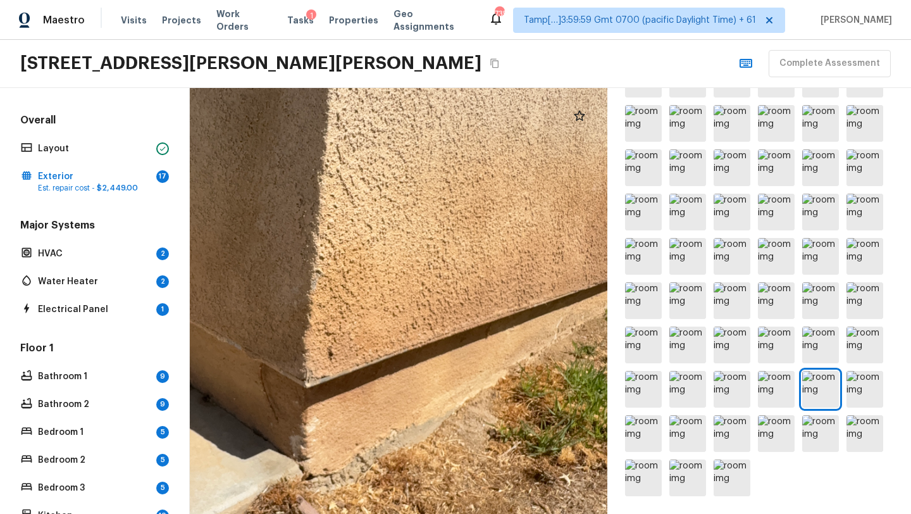
drag, startPoint x: 409, startPoint y: 297, endPoint x: 232, endPoint y: 104, distance: 261.4
click at [232, 104] on div at bounding box center [297, 311] width 1137 height 1159
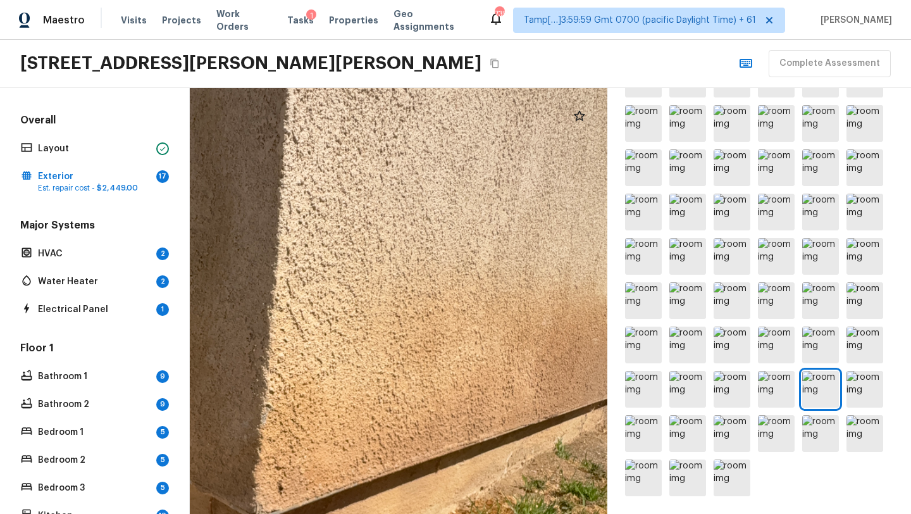
drag, startPoint x: 467, startPoint y: 300, endPoint x: 417, endPoint y: 434, distance: 143.1
click at [417, 434] on div at bounding box center [247, 445] width 1137 height 1159
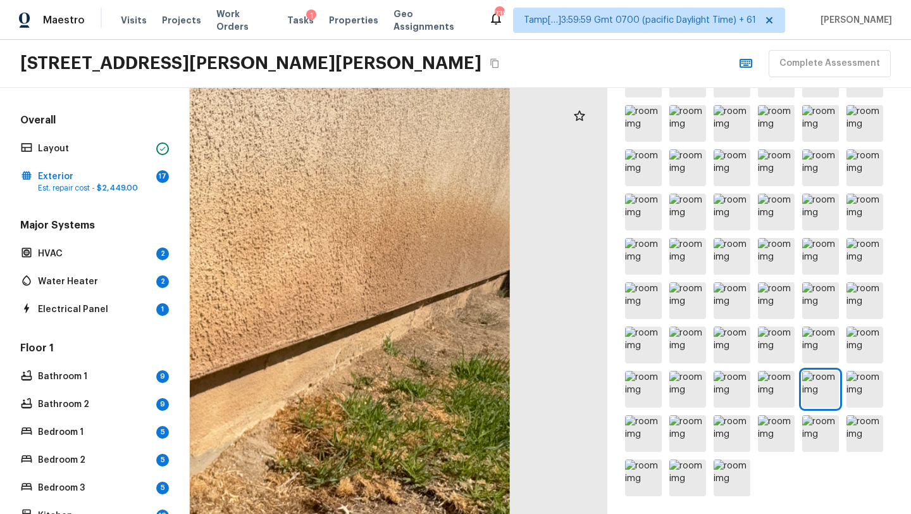
drag, startPoint x: 526, startPoint y: 397, endPoint x: 355, endPoint y: 295, distance: 199.1
click at [355, 295] on div at bounding box center [75, 342] width 1137 height 1159
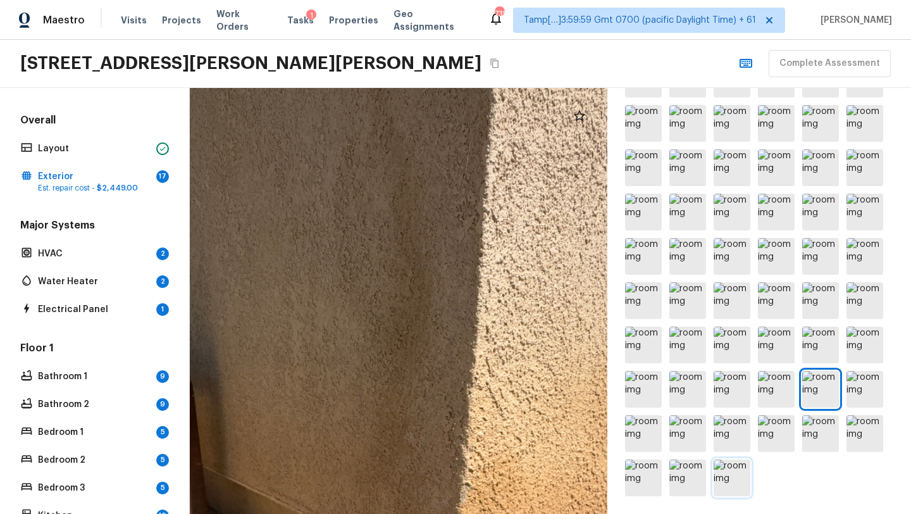
drag, startPoint x: 355, startPoint y: 295, endPoint x: 732, endPoint y: 483, distance: 422.0
click at [732, 483] on div "Exterior + Add Repair Scope 1 2 3 4 5 6 7 8 9 10 11 12 13 14 15 16 17 18 19 Wha…" at bounding box center [550, 301] width 721 height 426
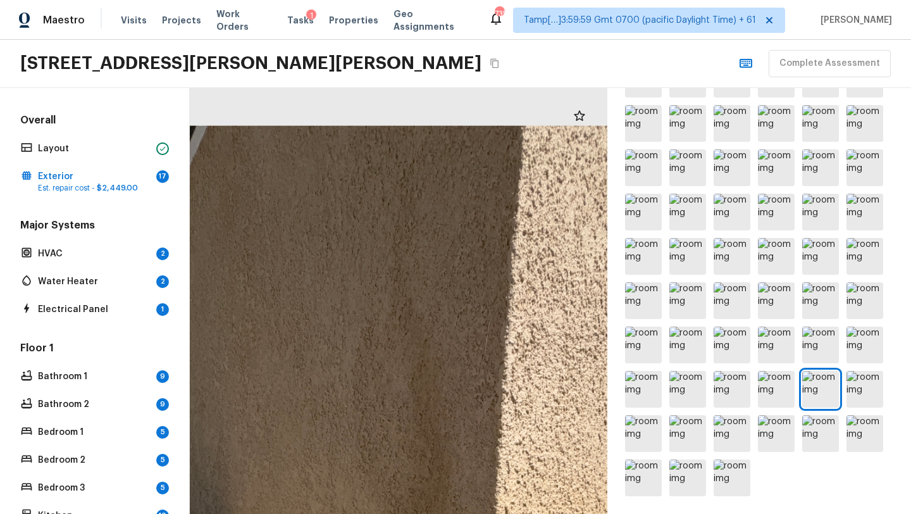
drag, startPoint x: 394, startPoint y: 297, endPoint x: 405, endPoint y: 470, distance: 173.7
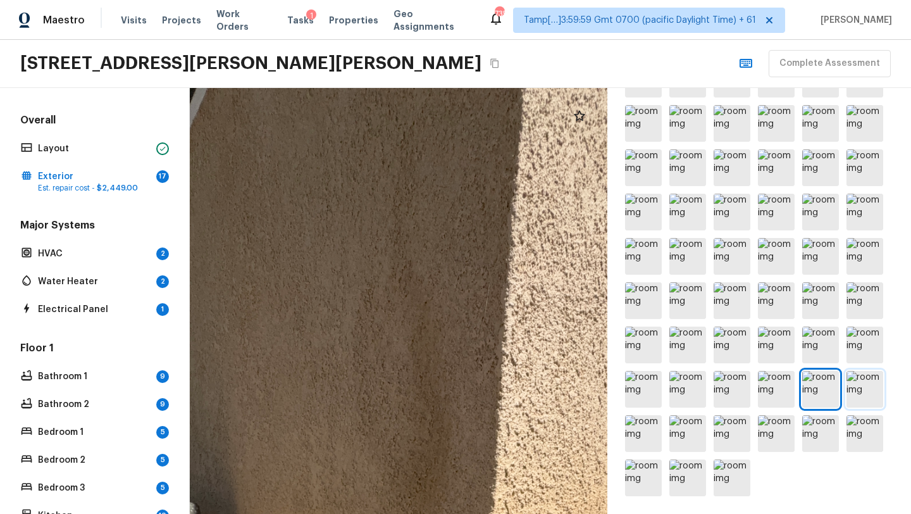
click at [866, 390] on img at bounding box center [864, 389] width 37 height 37
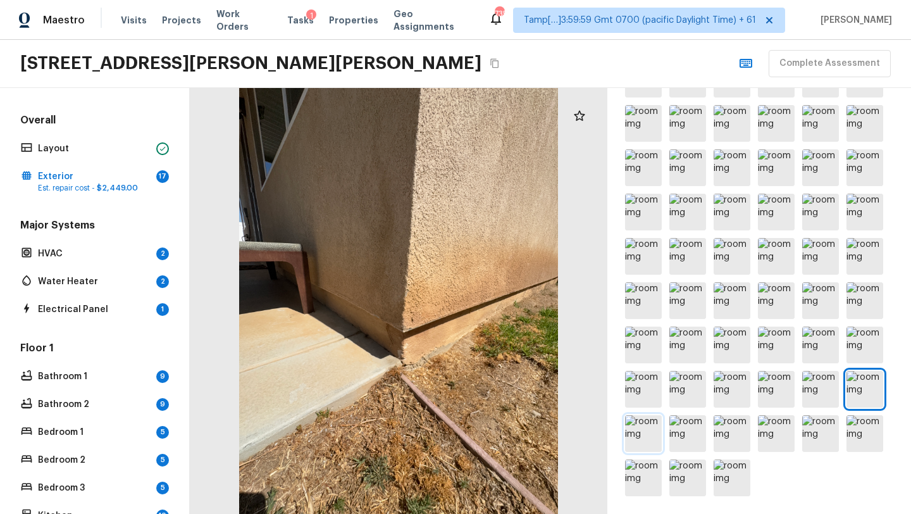
click at [644, 436] on img at bounding box center [643, 433] width 37 height 37
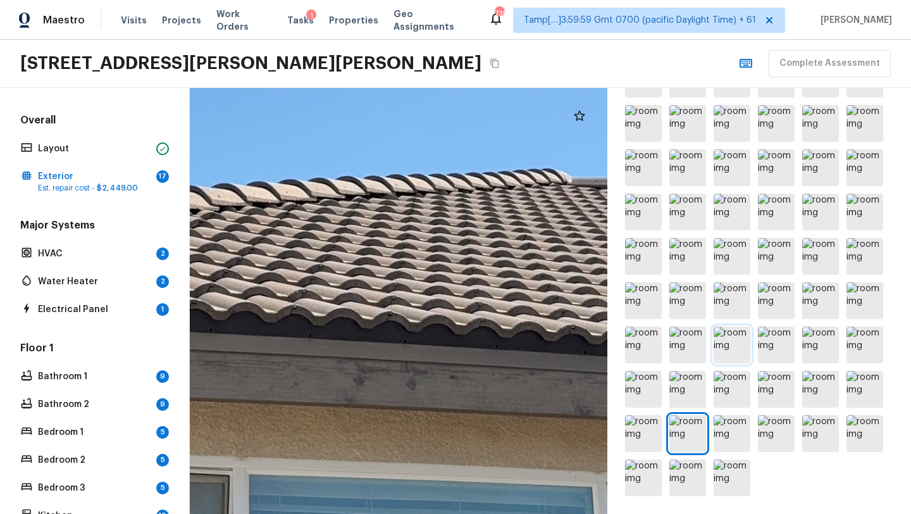
drag, startPoint x: 405, startPoint y: 397, endPoint x: 733, endPoint y: 330, distance: 334.3
click at [733, 331] on div "Exterior + Add Repair Scope 1 2 3 4 5 6 7 8 9 10 11 12 13 14 15 16 17 18 19 Wha…" at bounding box center [550, 301] width 721 height 426
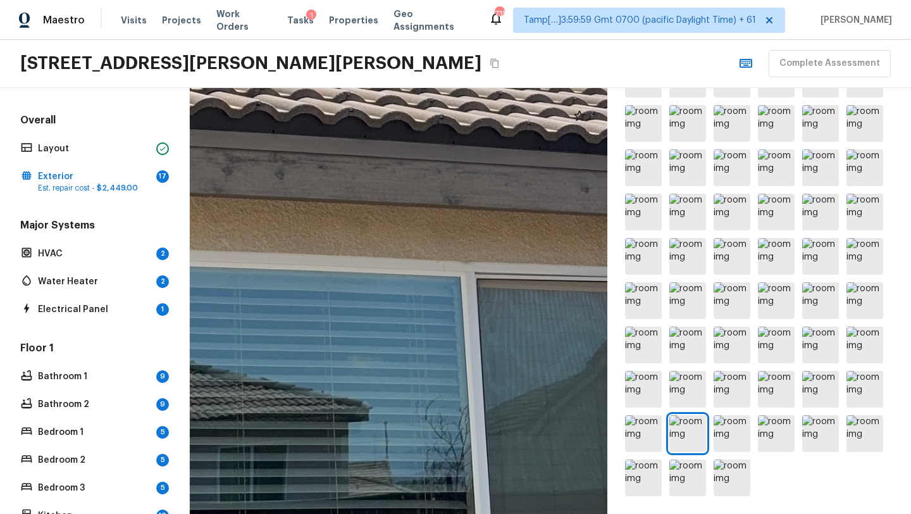
drag, startPoint x: 401, startPoint y: 310, endPoint x: 231, endPoint y: 86, distance: 280.8
click at [231, 84] on div "Maestro Visits Projects Work Orders Tasks 1 Properties Geo Assignments 735 Tamp…" at bounding box center [455, 257] width 911 height 514
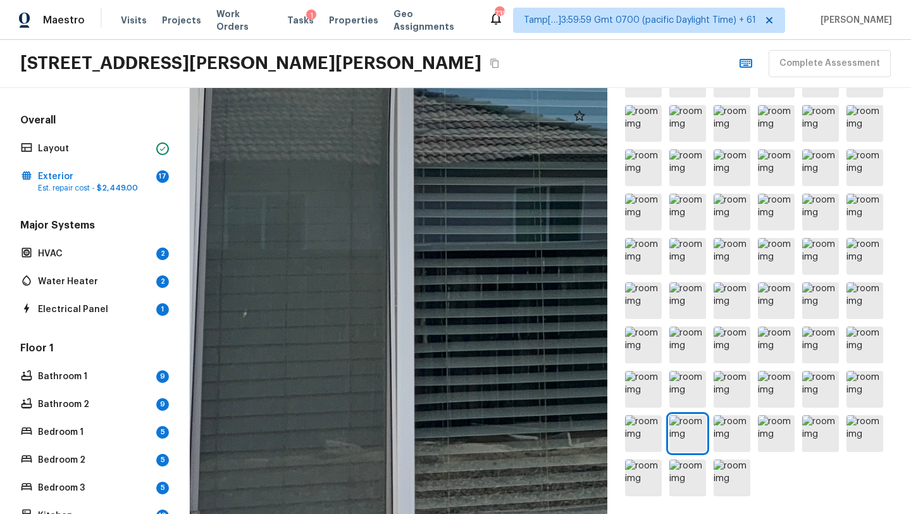
drag, startPoint x: 416, startPoint y: 342, endPoint x: 746, endPoint y: 66, distance: 430.6
click at [746, 66] on div "Maestro Visits Projects Work Orders Tasks 1 Properties Geo Assignments 735 Tamp…" at bounding box center [455, 257] width 911 height 514
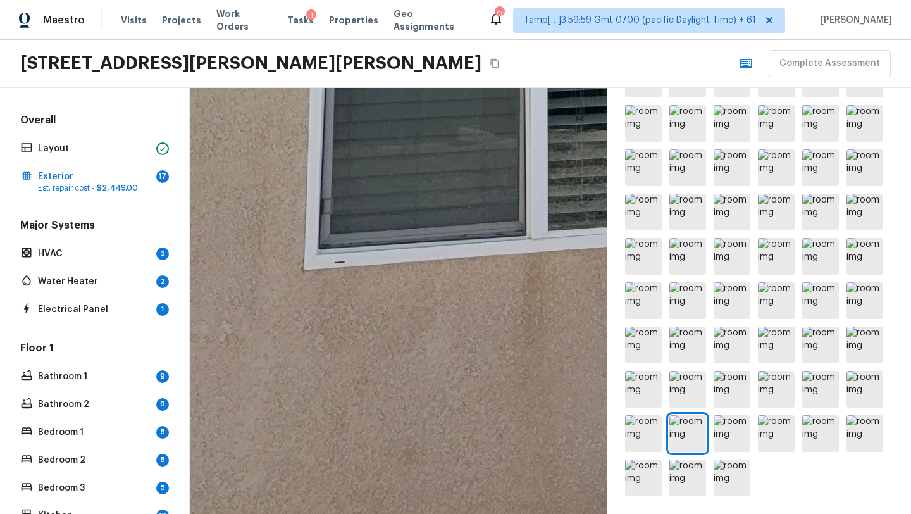
drag, startPoint x: 501, startPoint y: 272, endPoint x: 598, endPoint y: -39, distance: 325.9
click at [598, 0] on html "Maestro Visits Projects Work Orders Tasks 1 Properties Geo Assignments 735 Tamp…" at bounding box center [455, 257] width 911 height 514
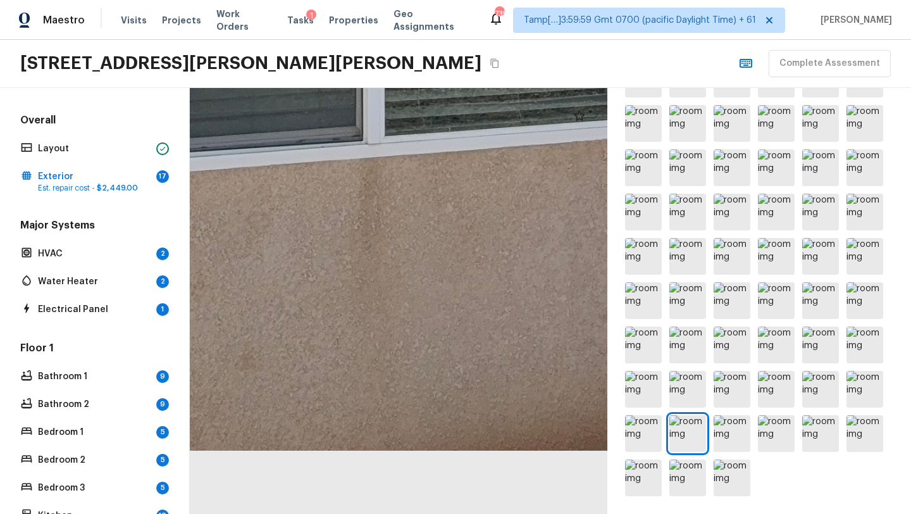
drag, startPoint x: 421, startPoint y: 168, endPoint x: 256, endPoint y: -54, distance: 276.6
click at [256, 0] on html "Maestro Visits Projects Work Orders Tasks 1 Properties Geo Assignments 735 Tamp…" at bounding box center [455, 257] width 911 height 514
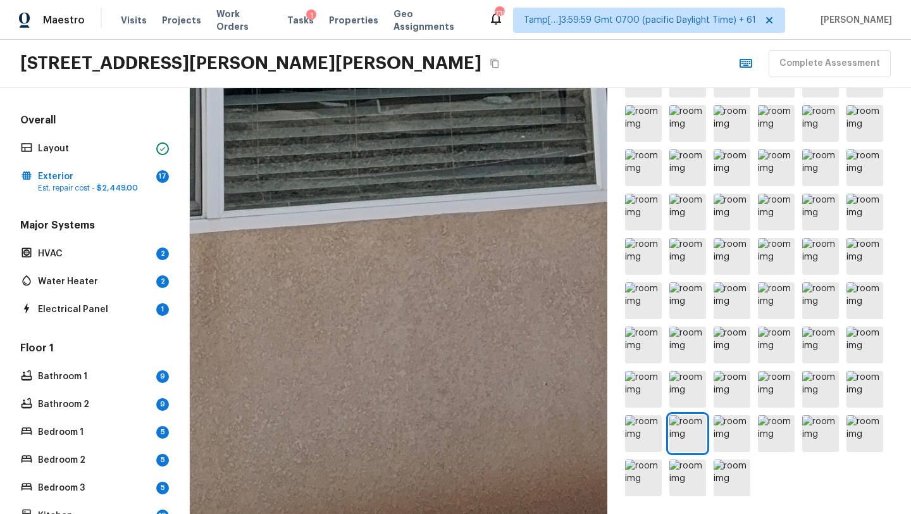
drag, startPoint x: 400, startPoint y: 292, endPoint x: 0, endPoint y: 385, distance: 411.0
click at [0, 385] on div "Overall Layout Exterior 17 Est. repair cost - $2,449.00 Major Systems HVAC 2 Wa…" at bounding box center [455, 301] width 911 height 426
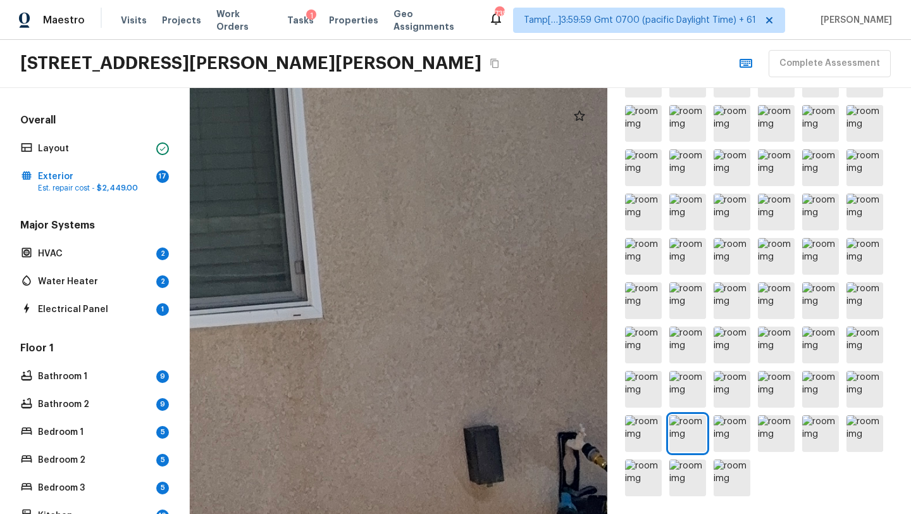
drag, startPoint x: 278, startPoint y: 388, endPoint x: 0, endPoint y: 472, distance: 290.3
click at [0, 472] on div "Overall Layout Exterior 17 Est. repair cost - $2,449.00 Major Systems HVAC 2 Wa…" at bounding box center [455, 301] width 911 height 426
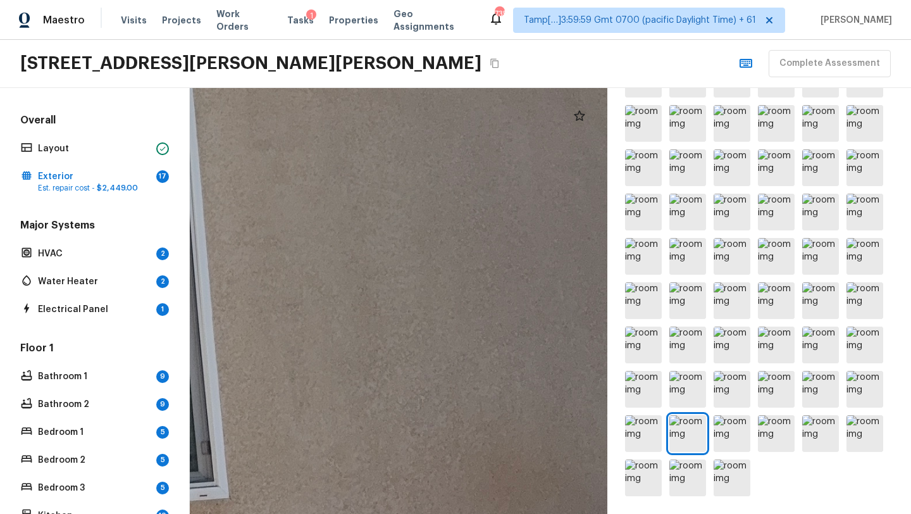
drag, startPoint x: 422, startPoint y: 374, endPoint x: 369, endPoint y: 512, distance: 148.1
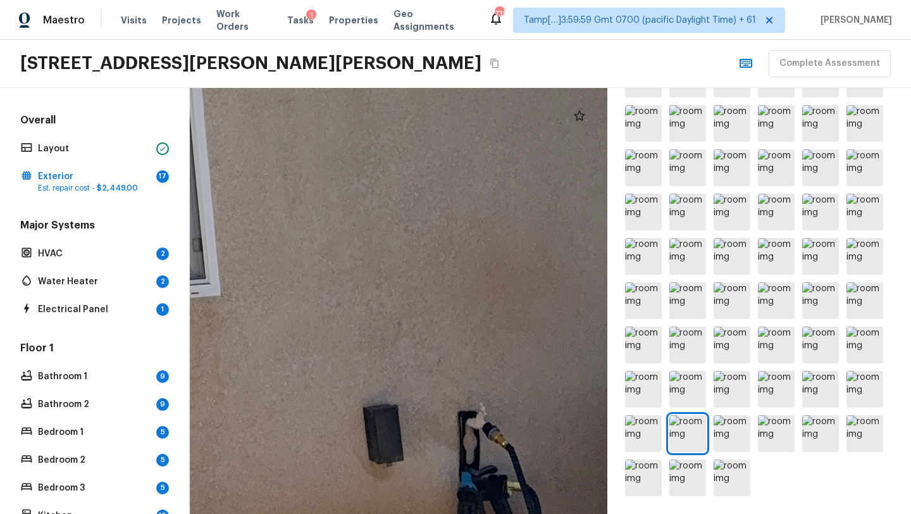
drag, startPoint x: 452, startPoint y: 412, endPoint x: 436, endPoint y: 188, distance: 223.9
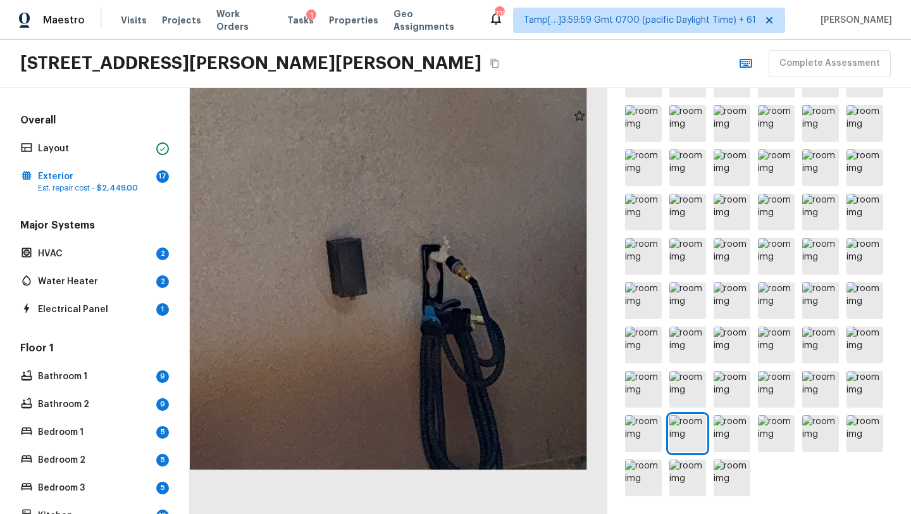
drag, startPoint x: 415, startPoint y: 326, endPoint x: 350, endPoint y: 125, distance: 210.6
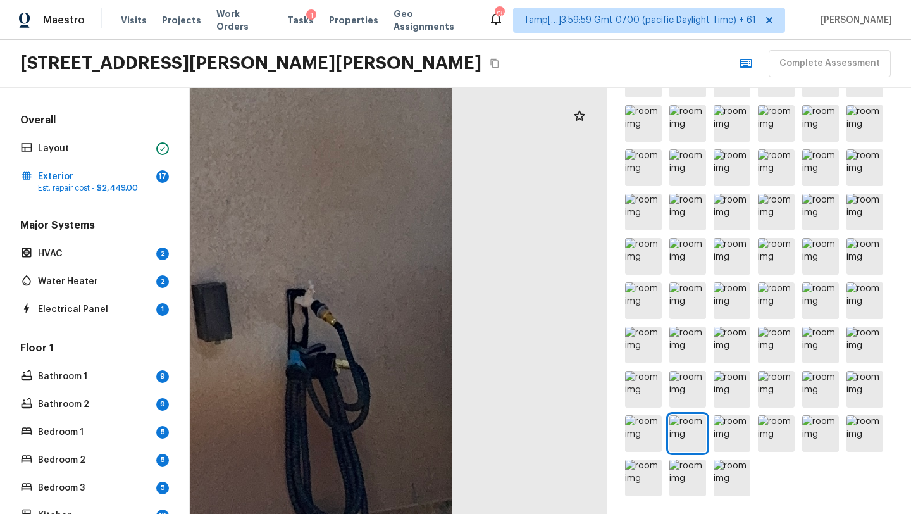
drag, startPoint x: 440, startPoint y: 297, endPoint x: 338, endPoint y: 294, distance: 102.5
click at [728, 436] on img at bounding box center [731, 433] width 37 height 37
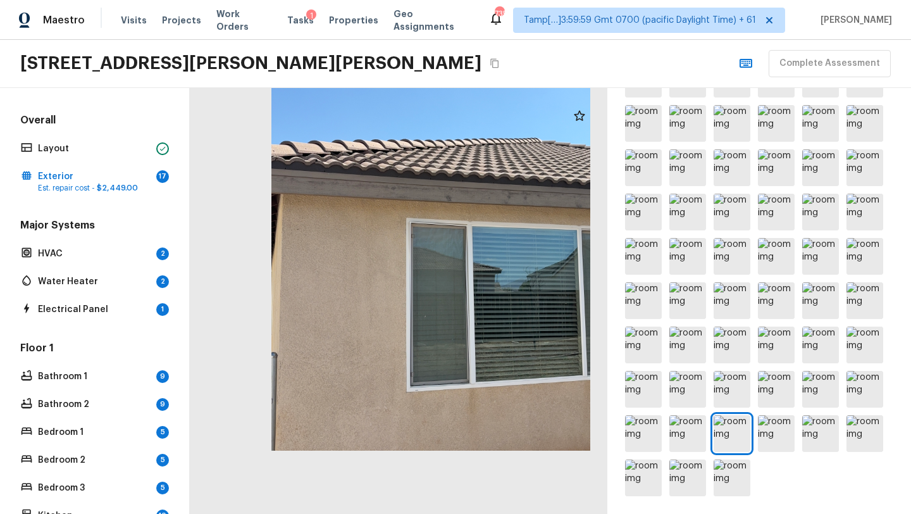
drag, startPoint x: 350, startPoint y: 388, endPoint x: 381, endPoint y: 281, distance: 111.5
click at [381, 281] on div at bounding box center [430, 238] width 417 height 426
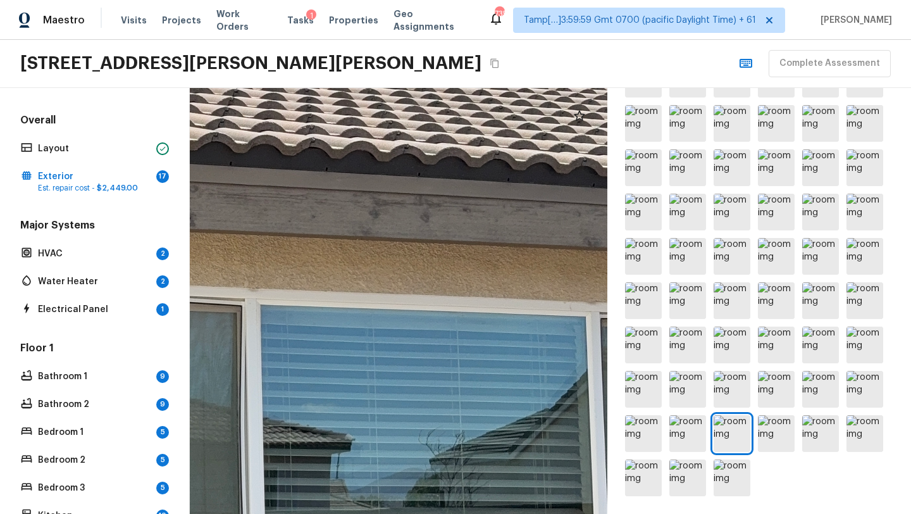
drag, startPoint x: 468, startPoint y: 244, endPoint x: 166, endPoint y: 243, distance: 302.3
click at [166, 243] on div "Overall Layout Exterior 17 Est. repair cost - $2,449.00 Major Systems HVAC 2 Wa…" at bounding box center [455, 301] width 911 height 426
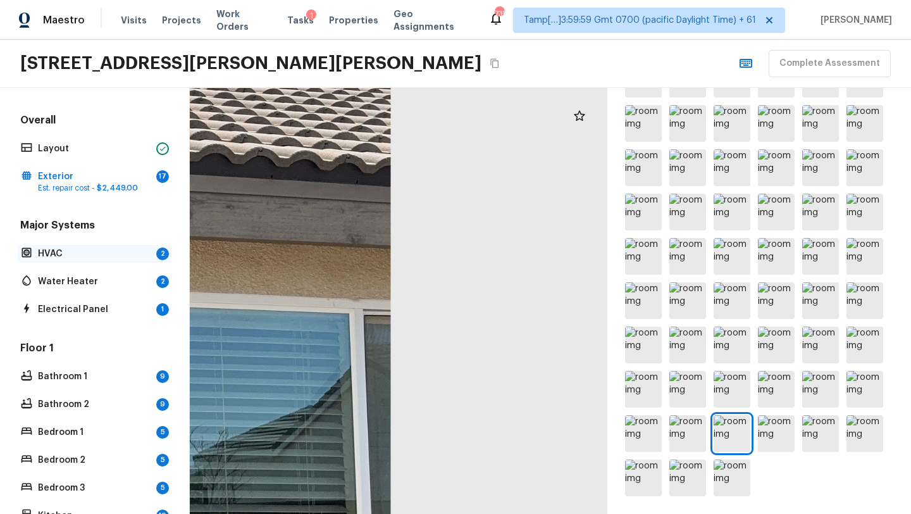
drag, startPoint x: 480, startPoint y: 255, endPoint x: 89, endPoint y: 252, distance: 391.5
click at [89, 252] on div "Overall Layout Exterior 17 Est. repair cost - $2,449.00 Major Systems HVAC 2 Wa…" at bounding box center [455, 301] width 911 height 426
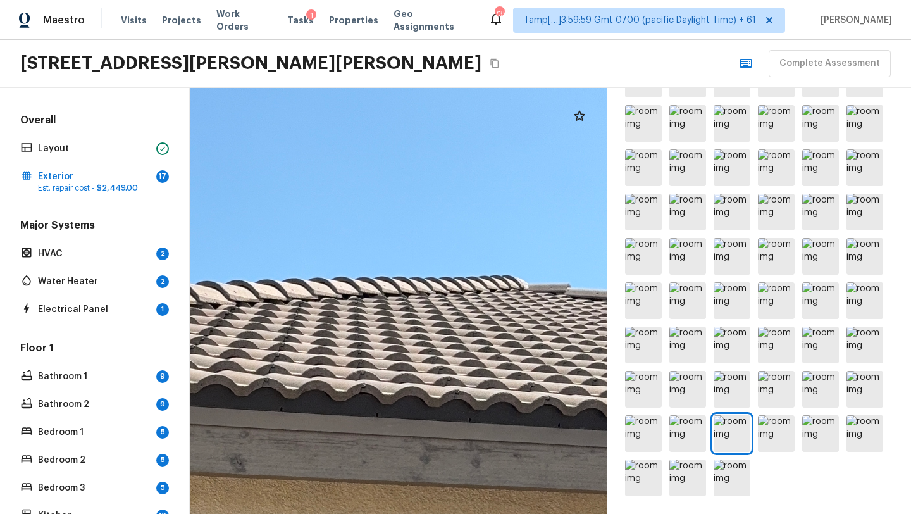
drag, startPoint x: 300, startPoint y: 235, endPoint x: 563, endPoint y: 512, distance: 381.2
click at [563, 513] on html "Maestro Visits Projects Work Orders Tasks 1 Properties Geo Assignments 735 Tamp…" at bounding box center [455, 257] width 911 height 514
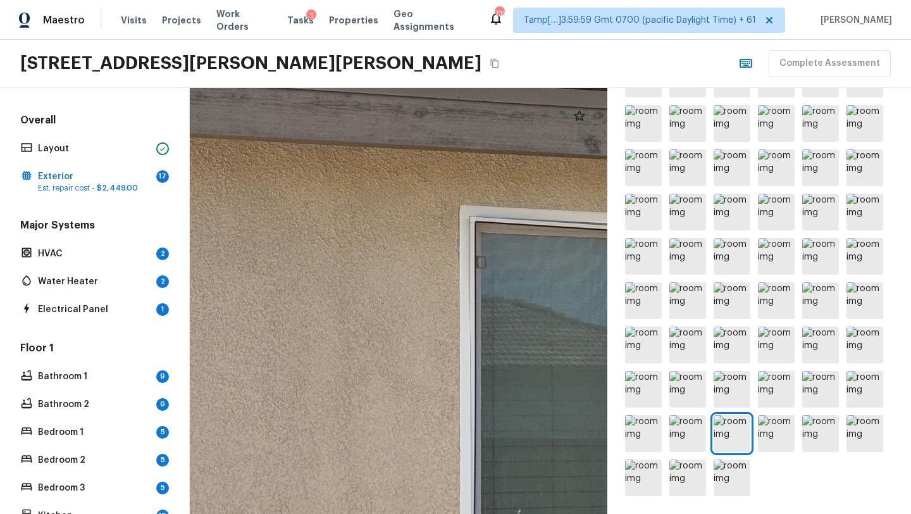
drag, startPoint x: 400, startPoint y: 293, endPoint x: 716, endPoint y: -55, distance: 470.2
click at [716, 0] on html "Maestro Visits Projects Work Orders Tasks 1 Properties Geo Assignments 735 Tamp…" at bounding box center [455, 257] width 911 height 514
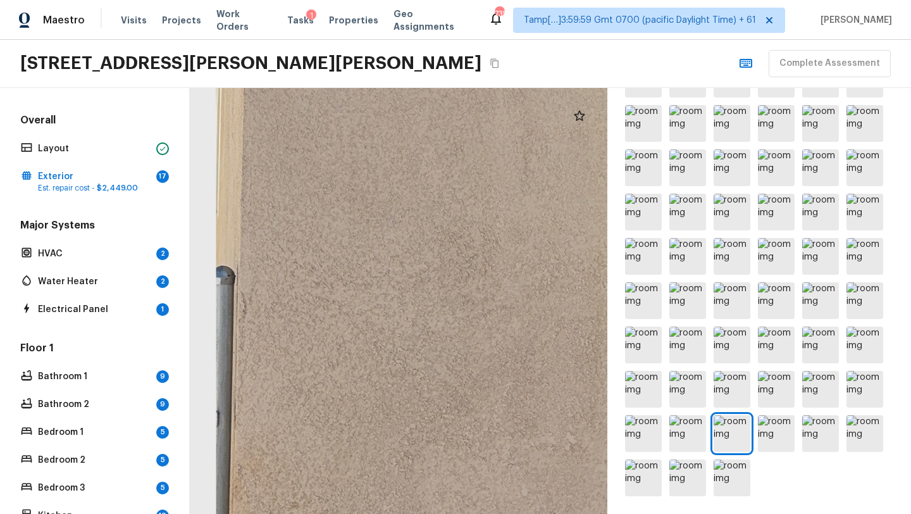
drag, startPoint x: 316, startPoint y: 301, endPoint x: 491, endPoint y: -56, distance: 397.4
click at [491, 0] on html "Maestro Visits Projects Work Orders Tasks 1 Properties Geo Assignments 735 Tamp…" at bounding box center [455, 257] width 911 height 514
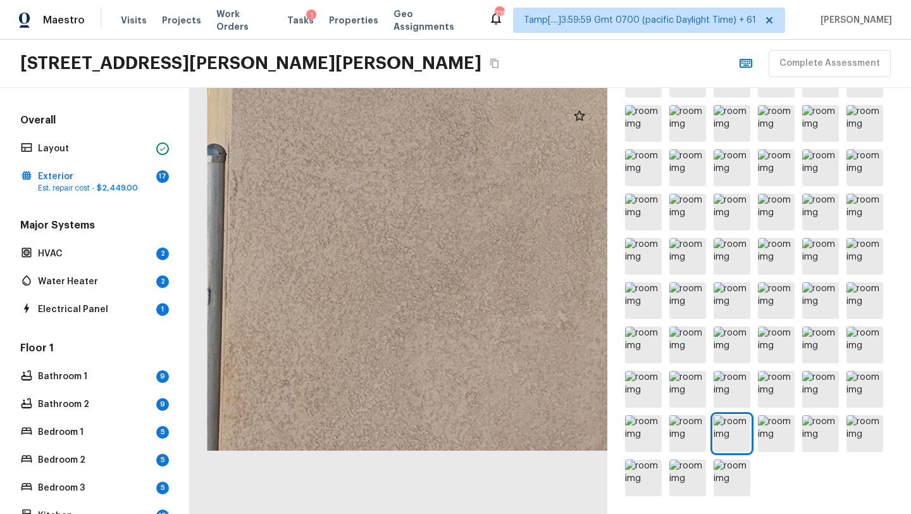
drag, startPoint x: 394, startPoint y: 279, endPoint x: 372, endPoint y: 49, distance: 231.3
click at [372, 49] on div "Maestro Visits Projects Work Orders Tasks 1 Properties Geo Assignments 735 Tamp…" at bounding box center [455, 257] width 911 height 514
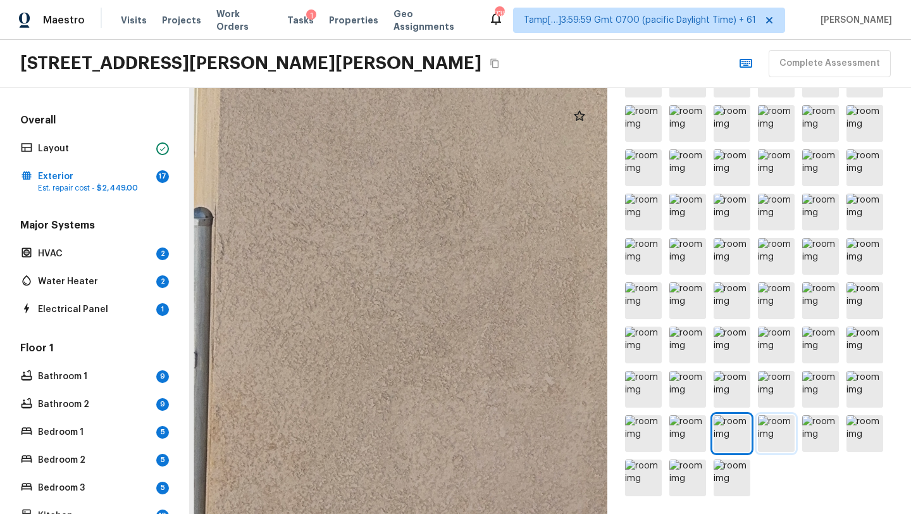
click at [789, 421] on img at bounding box center [776, 433] width 37 height 37
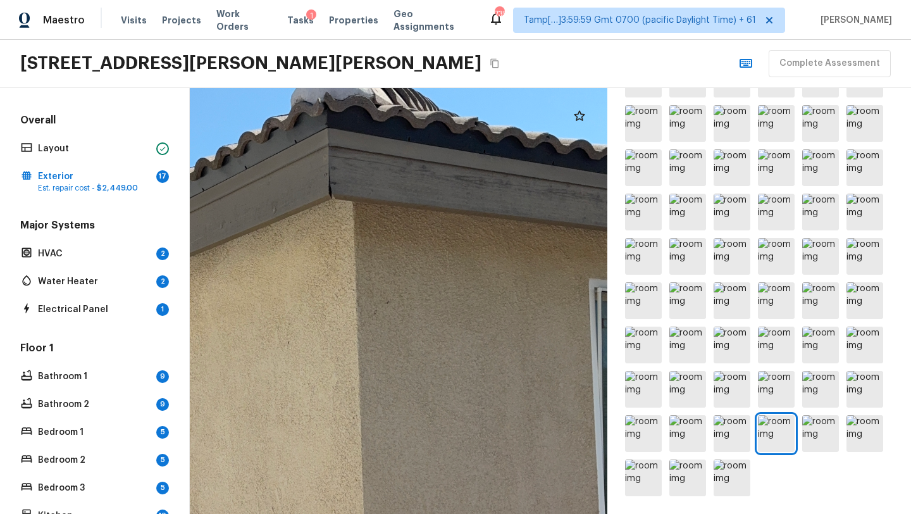
drag, startPoint x: 434, startPoint y: 316, endPoint x: 434, endPoint y: 511, distance: 195.4
click at [434, 512] on div at bounding box center [284, 394] width 901 height 918
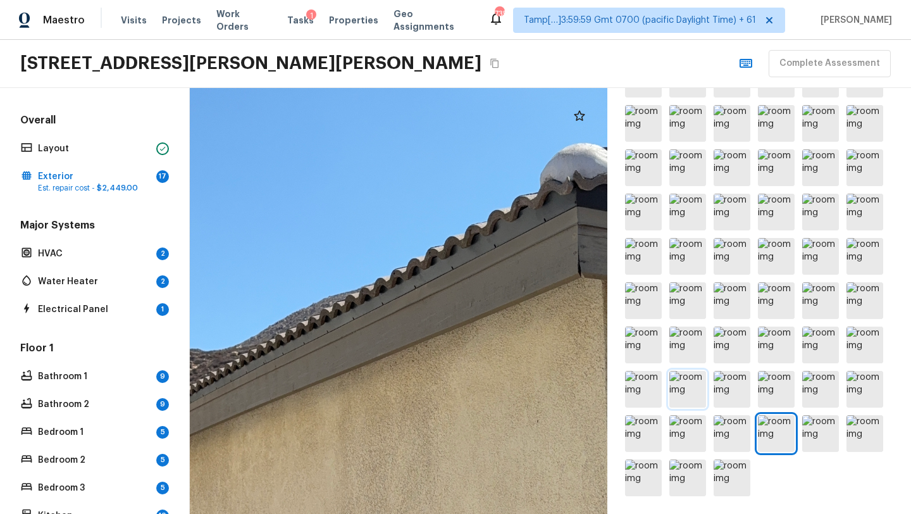
drag, startPoint x: 419, startPoint y: 308, endPoint x: 670, endPoint y: 386, distance: 262.4
click at [670, 387] on div "Exterior + Add Repair Scope 1 2 3 4 5 6 7 8 9 10 11 12 13 14 15 16 17 18 19 Wha…" at bounding box center [550, 301] width 721 height 426
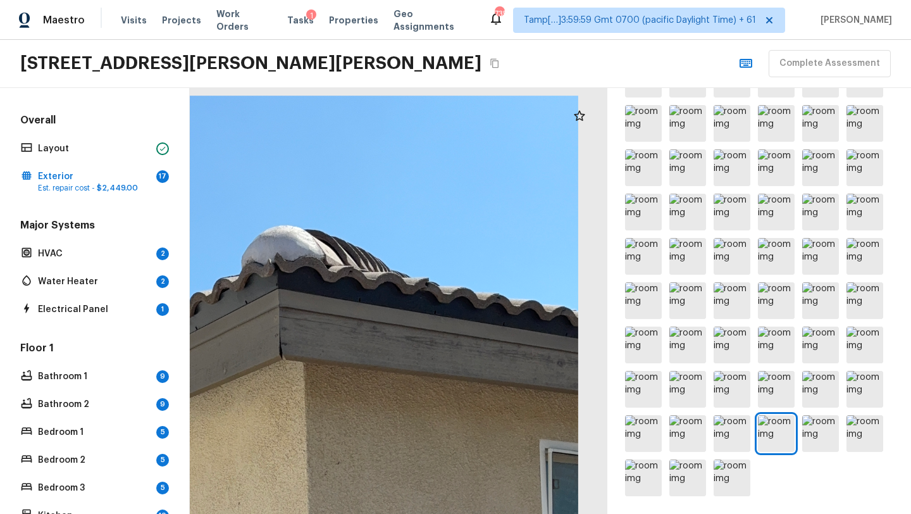
drag, startPoint x: 555, startPoint y: 366, endPoint x: 232, endPoint y: 447, distance: 332.7
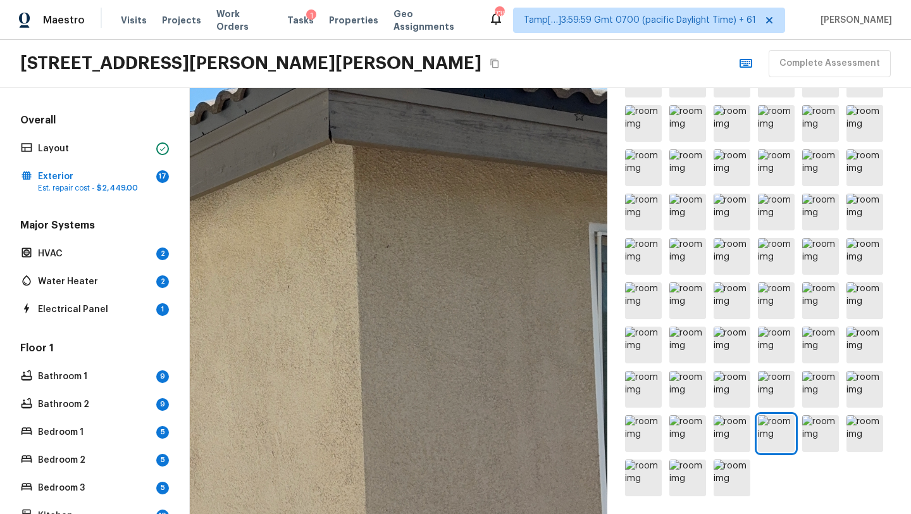
drag, startPoint x: 229, startPoint y: 390, endPoint x: 308, endPoint y: 164, distance: 239.8
click at [308, 164] on div at bounding box center [284, 338] width 901 height 918
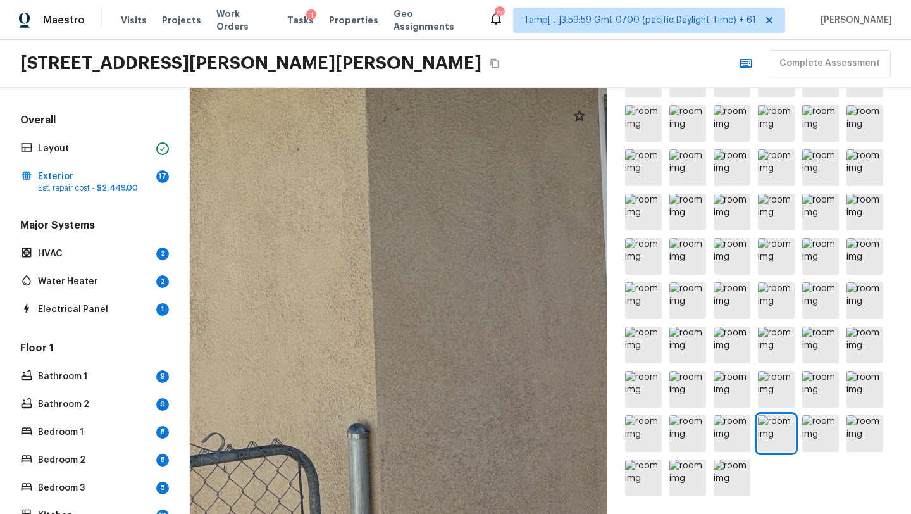
drag, startPoint x: 332, startPoint y: 337, endPoint x: 338, endPoint y: 210, distance: 127.3
click at [338, 210] on div at bounding box center [293, 201] width 901 height 918
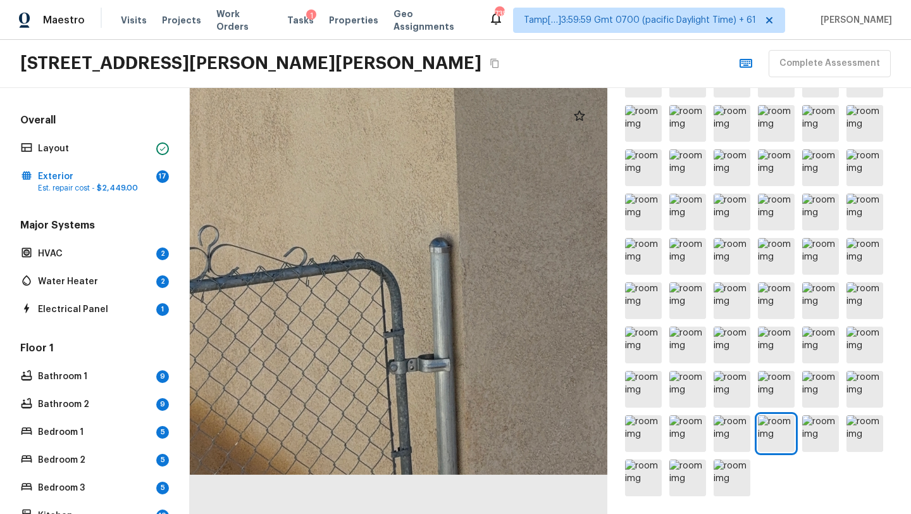
drag, startPoint x: 335, startPoint y: 288, endPoint x: 423, endPoint y: 136, distance: 175.4
click at [423, 136] on div at bounding box center [375, 15] width 901 height 918
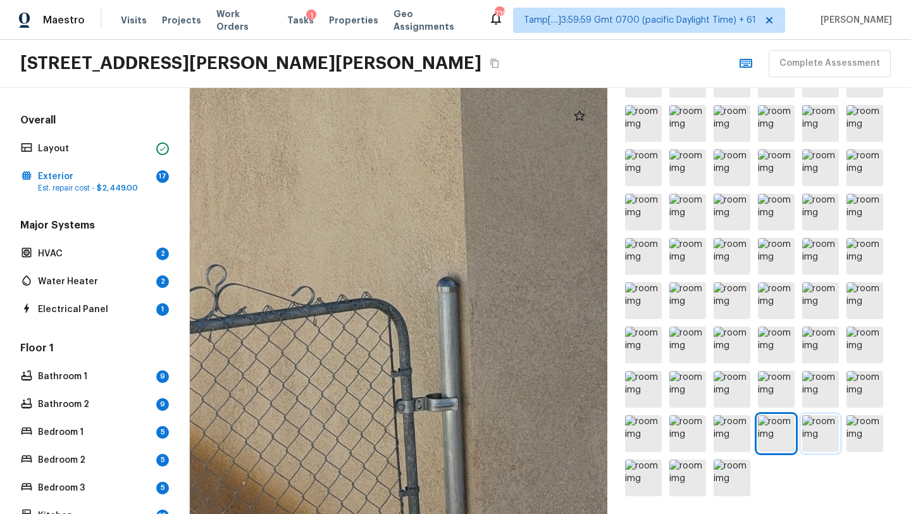
click at [812, 419] on img at bounding box center [820, 433] width 37 height 37
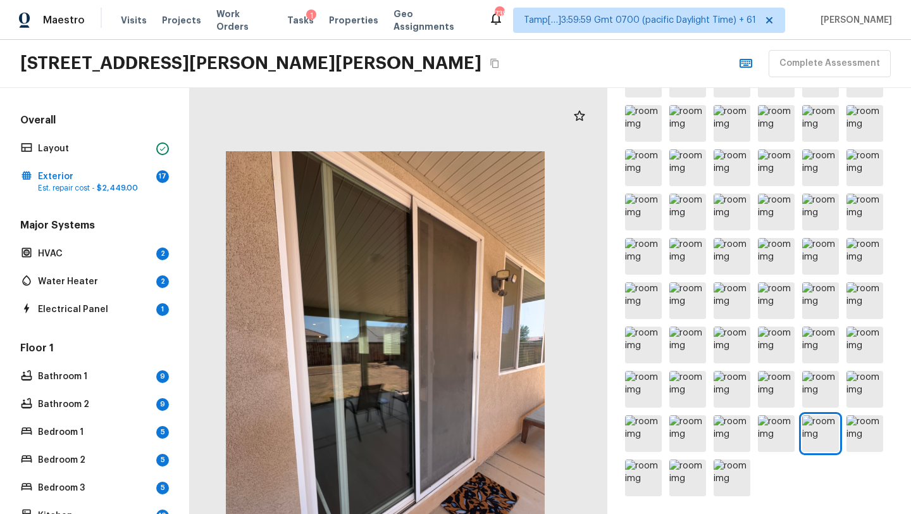
drag, startPoint x: 382, startPoint y: 364, endPoint x: 367, endPoint y: 508, distance: 144.4
click at [367, 509] on div at bounding box center [384, 364] width 417 height 426
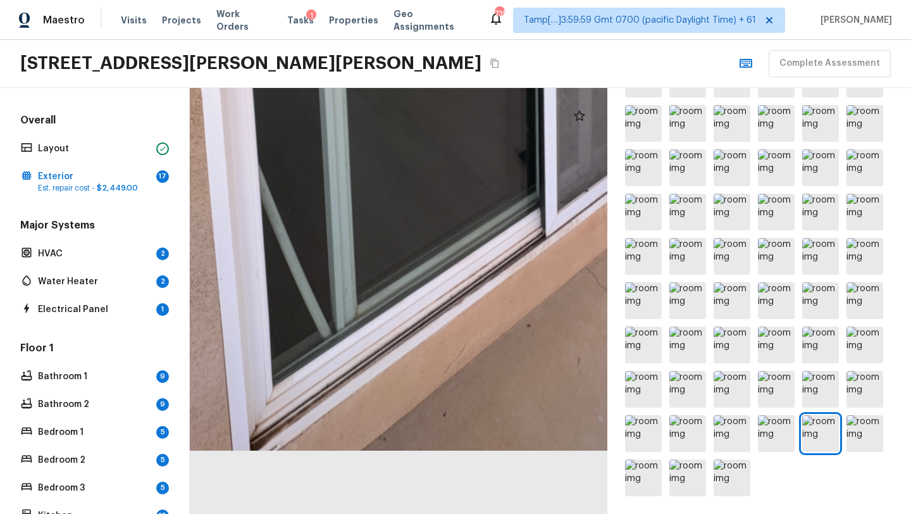
drag, startPoint x: 371, startPoint y: 431, endPoint x: 372, endPoint y: 317, distance: 113.8
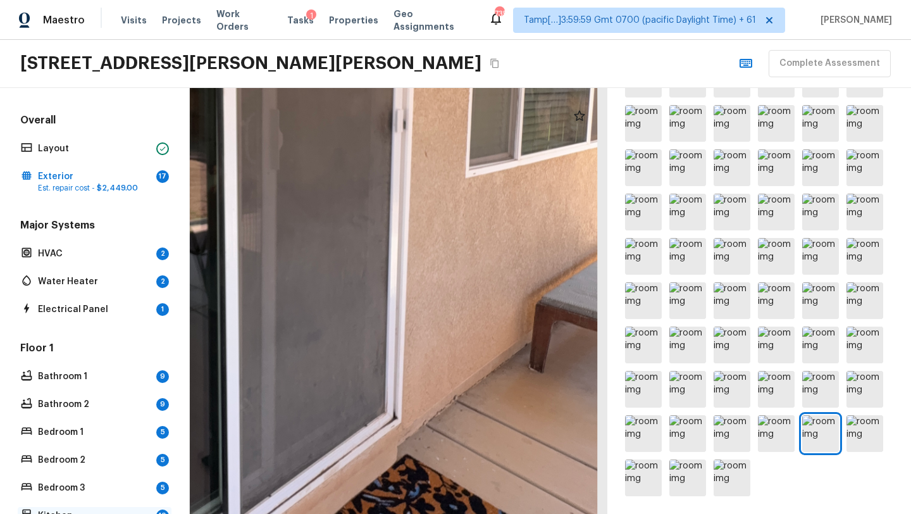
drag, startPoint x: 503, startPoint y: 271, endPoint x: 108, endPoint y: 510, distance: 461.1
click at [108, 512] on div "Overall Layout Exterior 17 Est. repair cost - $2,449.00 Major Systems HVAC 2 Wa…" at bounding box center [455, 301] width 911 height 426
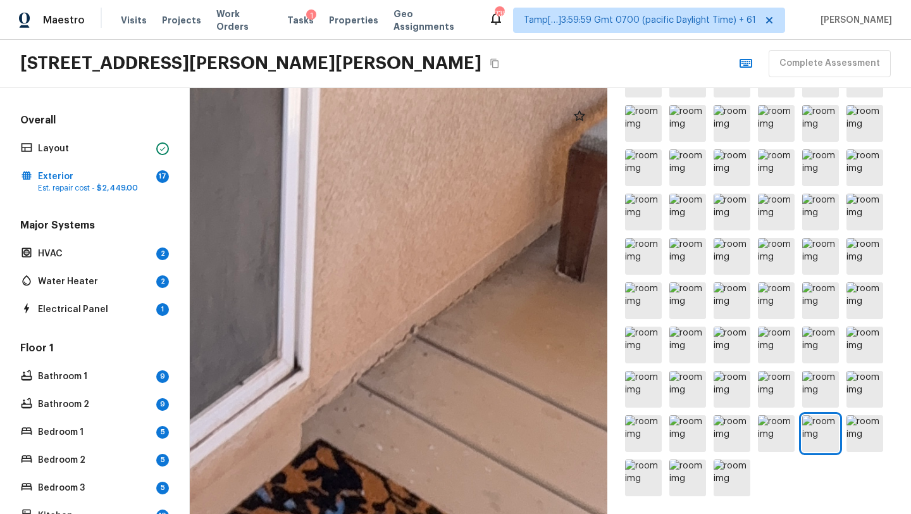
drag, startPoint x: 476, startPoint y: 281, endPoint x: 471, endPoint y: 262, distance: 19.6
click at [861, 432] on img at bounding box center [864, 433] width 37 height 37
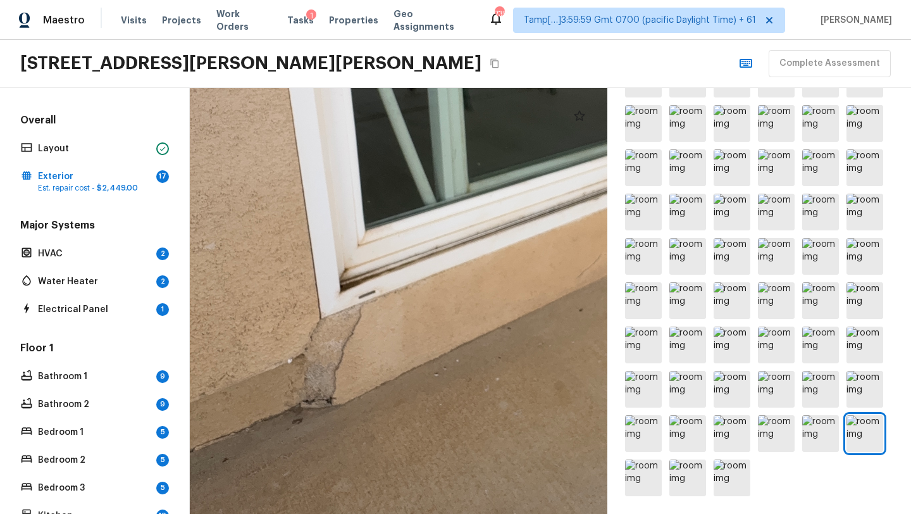
drag, startPoint x: 407, startPoint y: 374, endPoint x: 589, endPoint y: 316, distance: 190.4
click at [589, 317] on div at bounding box center [561, 86] width 1314 height 1340
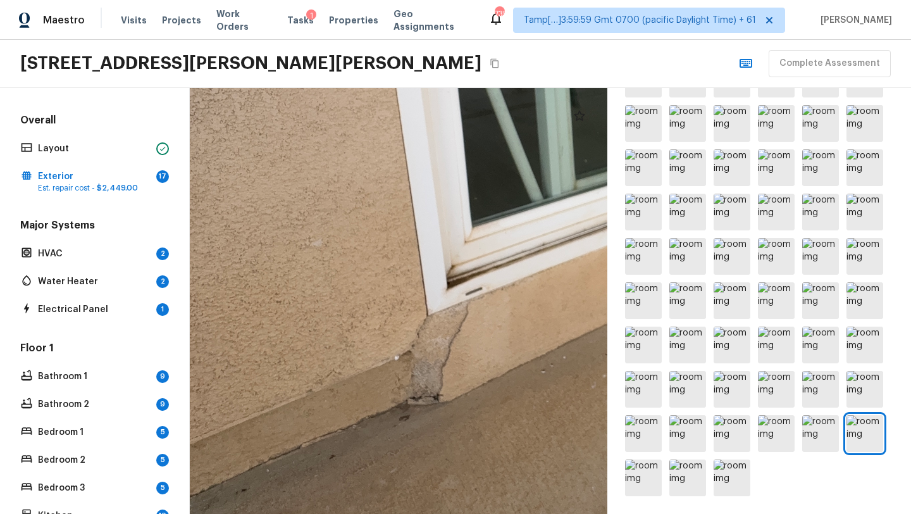
drag, startPoint x: 349, startPoint y: 350, endPoint x: 456, endPoint y: 345, distance: 107.0
click at [456, 345] on div at bounding box center [668, 82] width 1314 height 1340
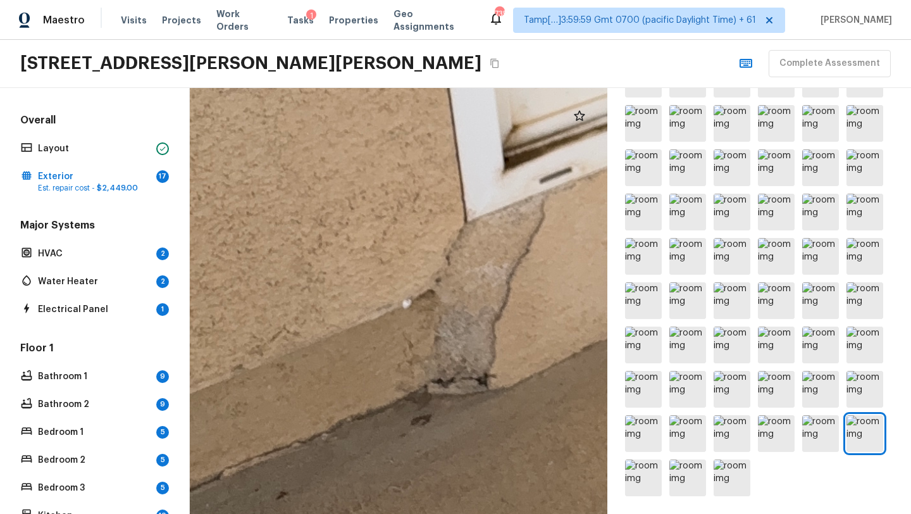
drag, startPoint x: 456, startPoint y: 345, endPoint x: 521, endPoint y: 281, distance: 91.2
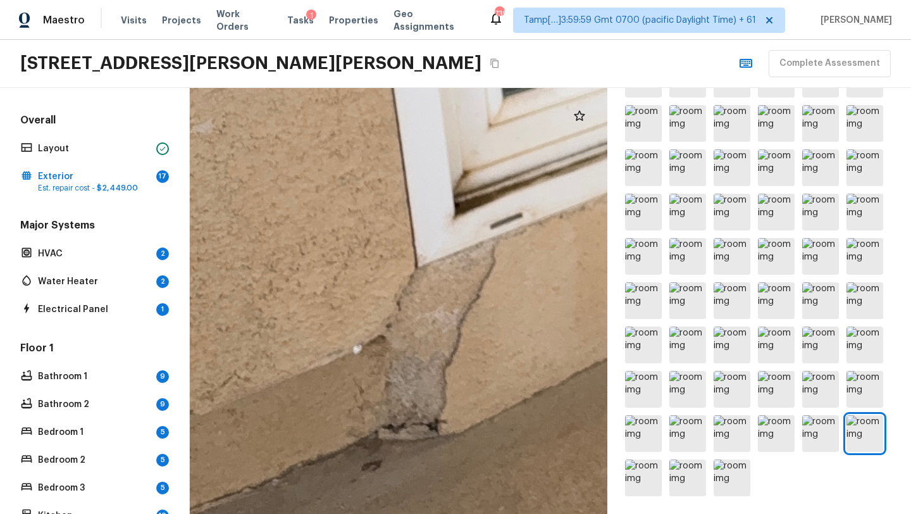
drag, startPoint x: 521, startPoint y: 281, endPoint x: 471, endPoint y: 326, distance: 67.6
click at [586, 111] on icon at bounding box center [579, 115] width 15 height 15
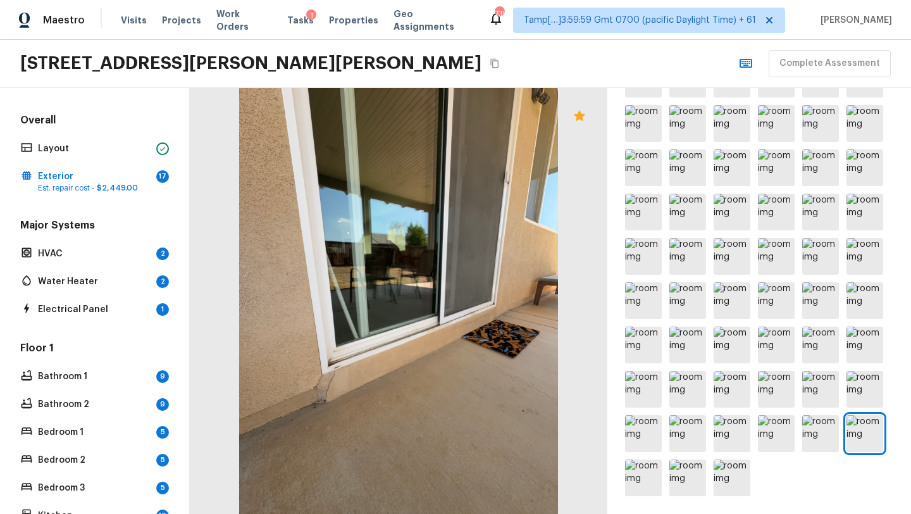
scroll to position [0, 0]
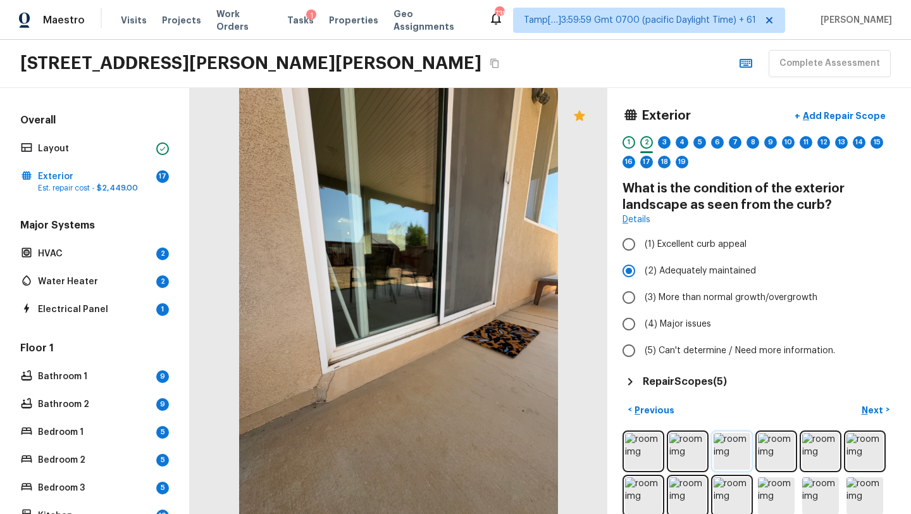
click at [730, 449] on img at bounding box center [731, 451] width 37 height 37
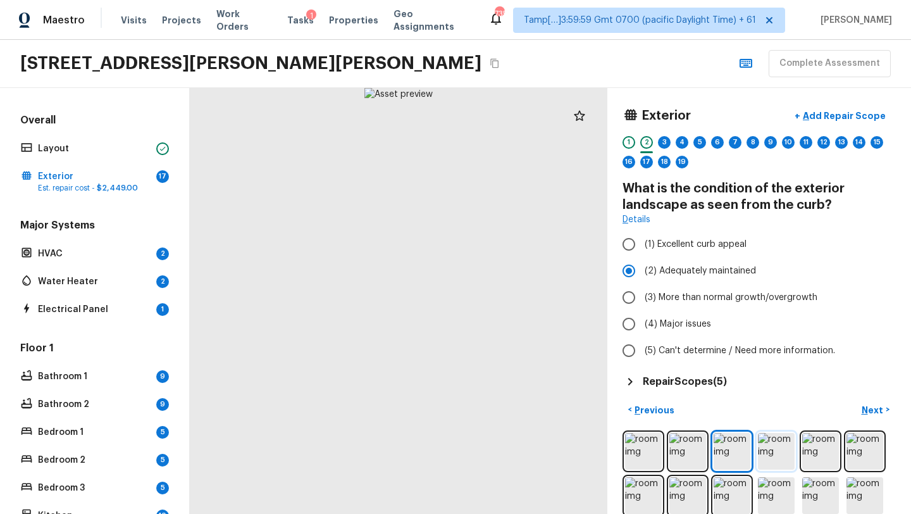
click at [767, 450] on img at bounding box center [776, 451] width 37 height 37
click at [578, 123] on div at bounding box center [579, 115] width 25 height 25
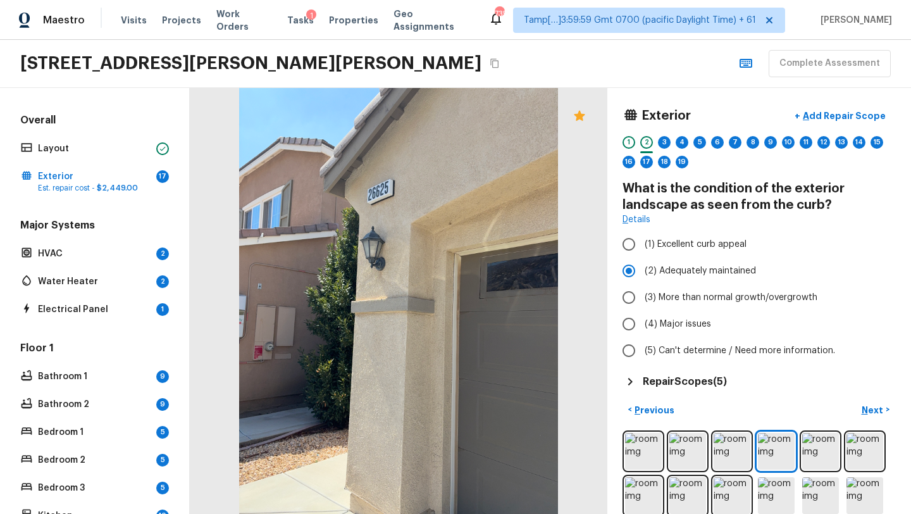
click at [486, 378] on div at bounding box center [398, 301] width 417 height 426
click at [837, 118] on p "Add Repair Scope" at bounding box center [842, 115] width 85 height 13
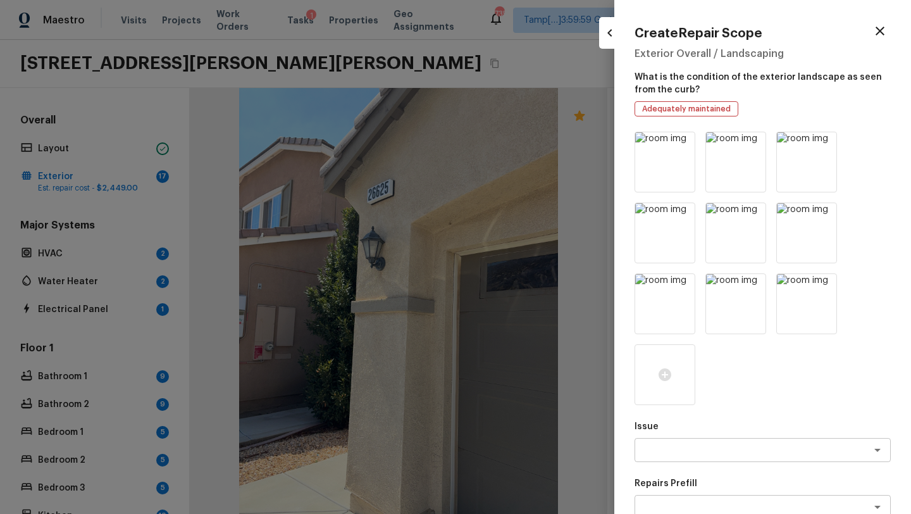
click at [880, 30] on icon "button" at bounding box center [879, 31] width 9 height 9
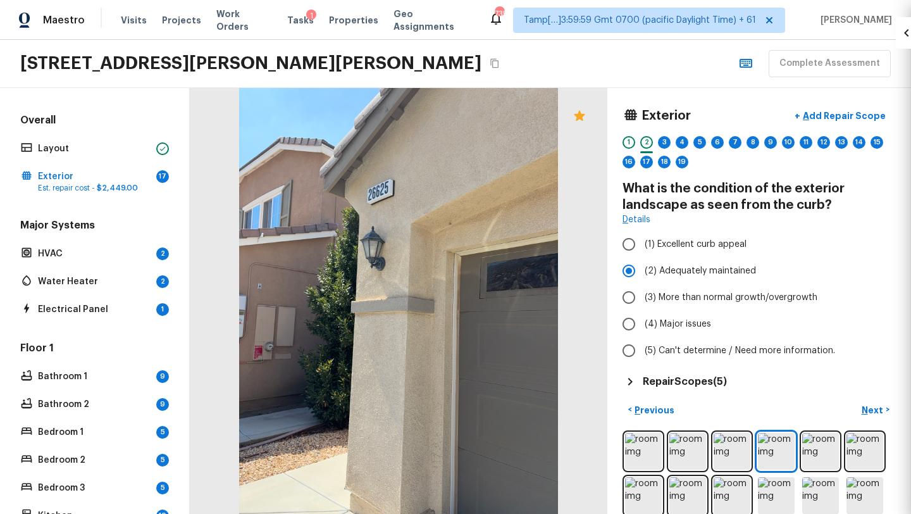
click at [825, 114] on p "Add Repair Scope" at bounding box center [842, 115] width 85 height 13
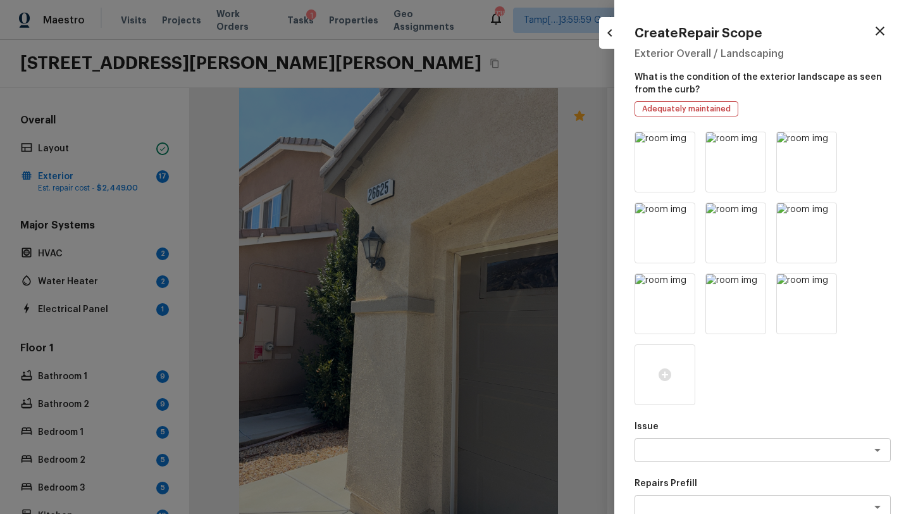
click at [679, 433] on div "Issue x ​" at bounding box center [762, 441] width 256 height 42
click at [679, 446] on textarea at bounding box center [744, 449] width 209 height 13
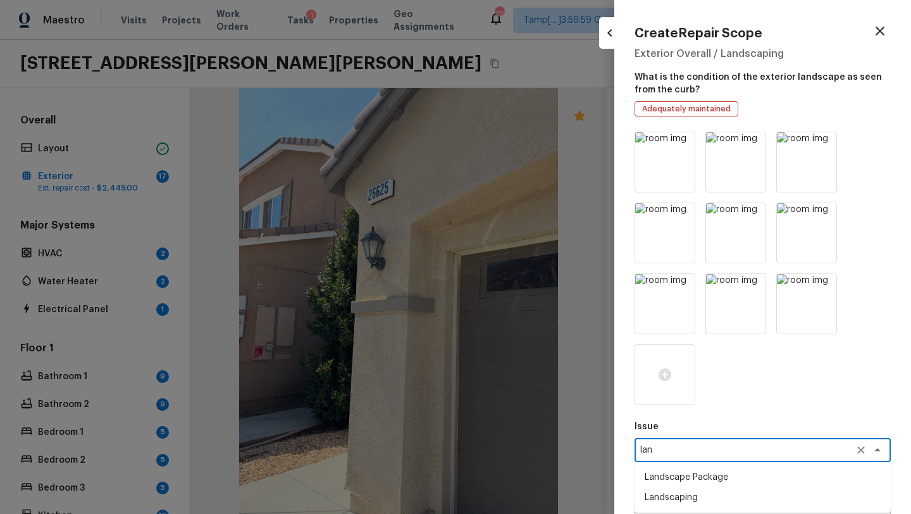
click at [678, 482] on li "Landscape Package" at bounding box center [762, 477] width 256 height 20
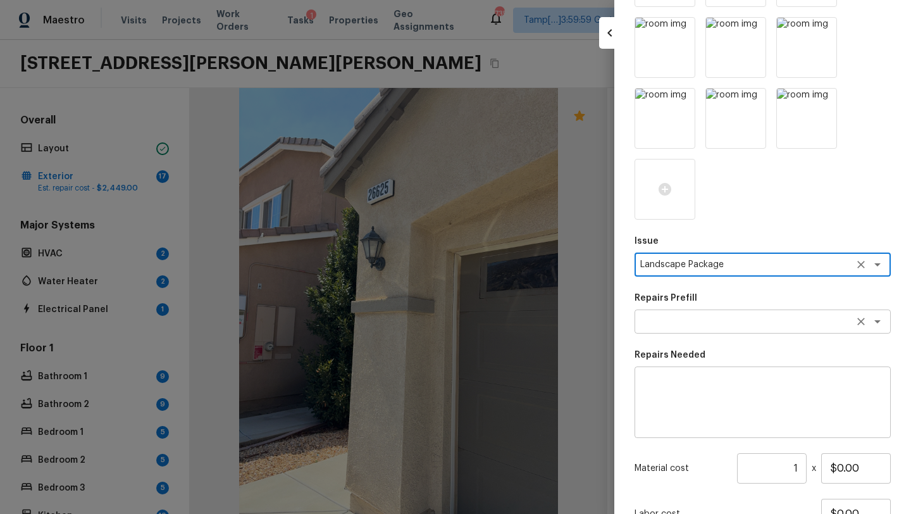
type textarea "Landscape Package"
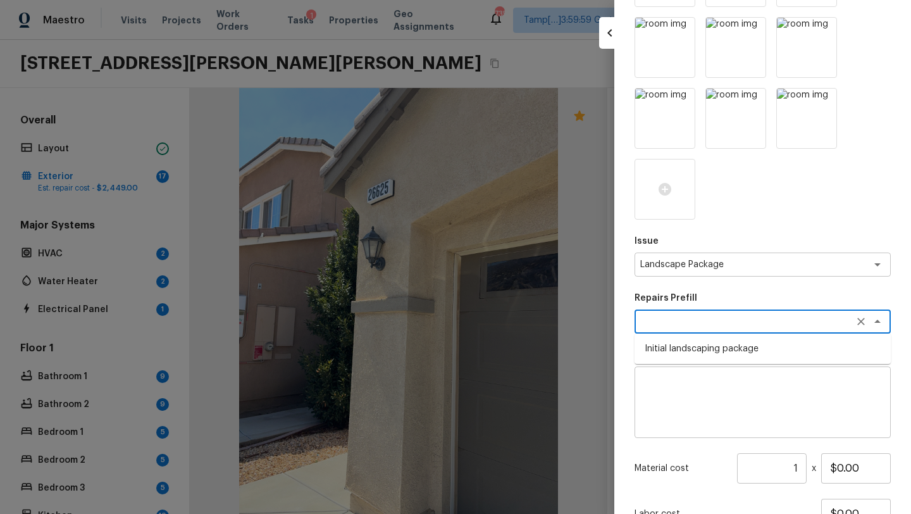
click at [678, 326] on textarea at bounding box center [744, 321] width 209 height 13
click at [678, 349] on li "Initial landscaping package" at bounding box center [762, 348] width 256 height 20
type textarea "Initial landscaping package"
type textarea "Mowing of grass up to 6" in height. Mow, edge along driveways & sidewalks, trim…"
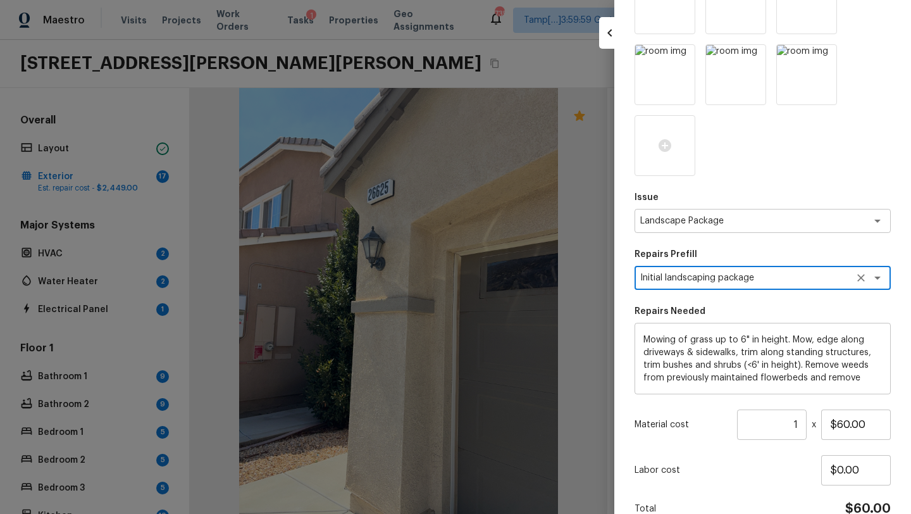
scroll to position [293, 0]
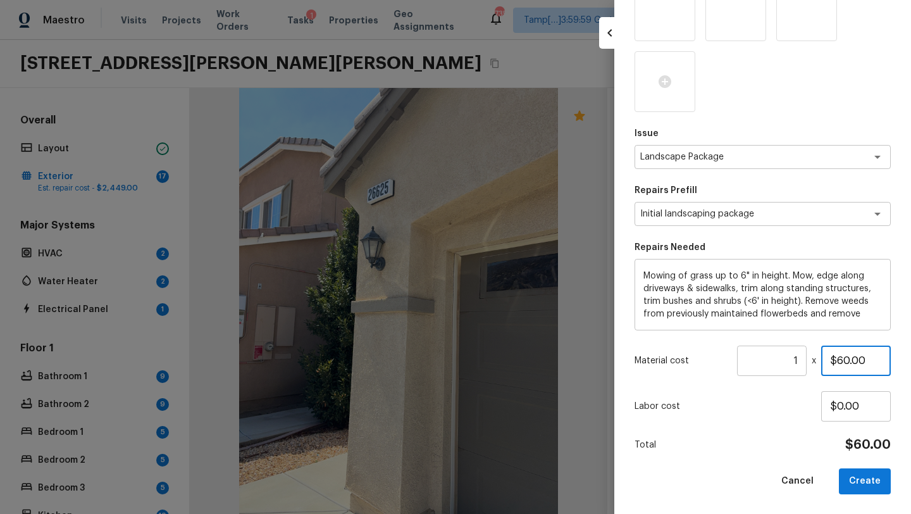
drag, startPoint x: 837, startPoint y: 359, endPoint x: 893, endPoint y: 360, distance: 56.3
click at [893, 360] on div "Create Repair Scope Exterior Overall / Landscaping What is the condition of the…" at bounding box center [762, 257] width 297 height 514
type input "$300.00"
click at [860, 471] on button "Create" at bounding box center [865, 481] width 52 height 26
type input "$0.00"
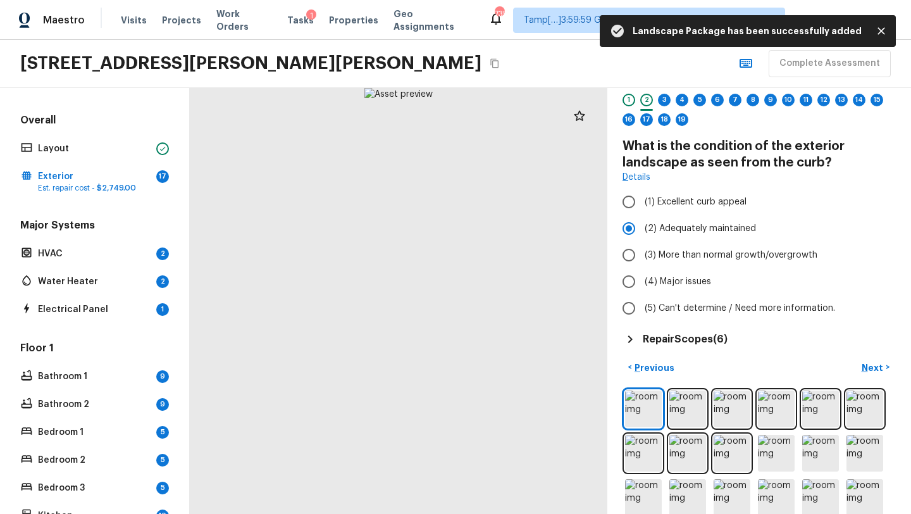
scroll to position [43, 0]
click at [880, 368] on p "Next" at bounding box center [873, 367] width 24 height 13
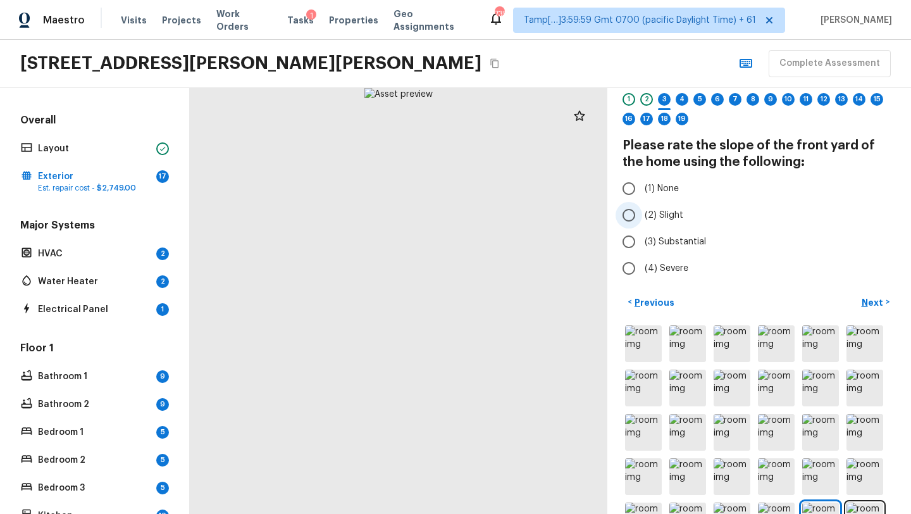
click at [644, 215] on span "(2) Slight" at bounding box center [663, 215] width 39 height 13
click at [642, 215] on input "(2) Slight" at bounding box center [628, 215] width 27 height 27
radio input "true"
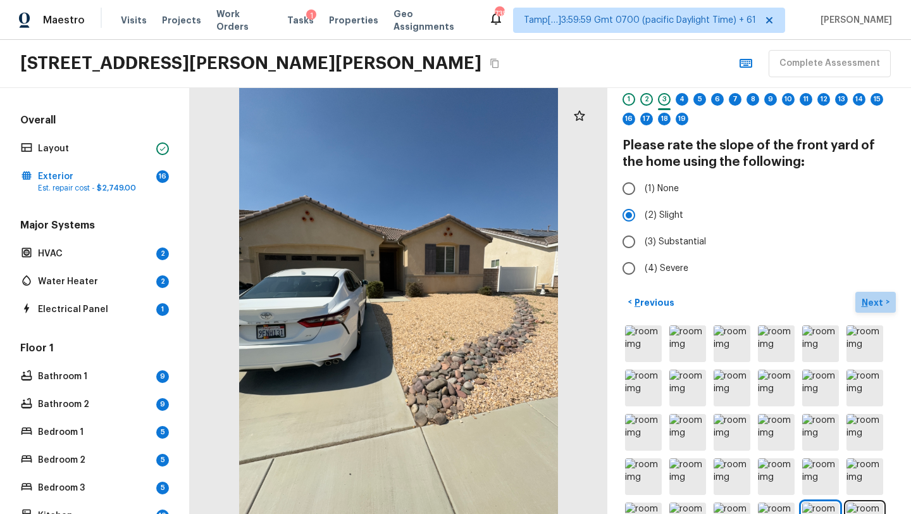
click at [878, 301] on p "Next" at bounding box center [873, 302] width 24 height 13
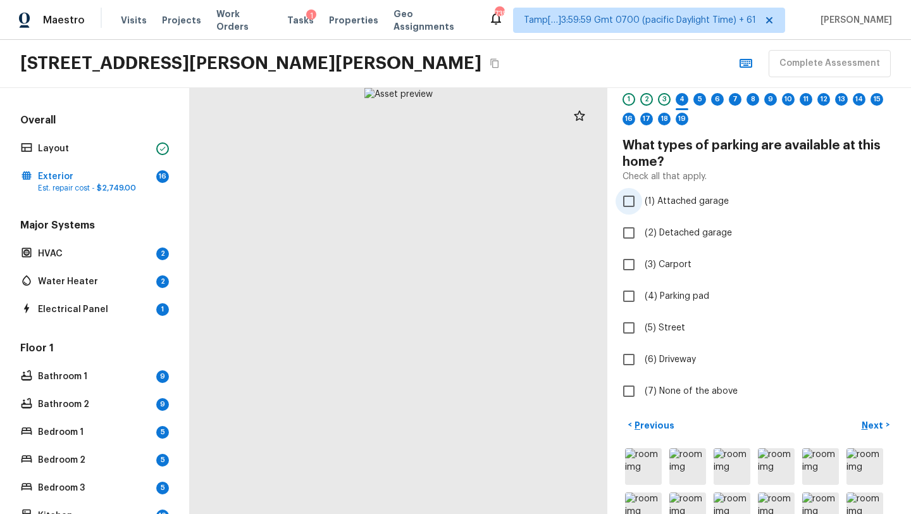
click at [643, 210] on label "(1) Attached garage" at bounding box center [750, 201] width 270 height 27
click at [642, 210] on input "(1) Attached garage" at bounding box center [628, 201] width 27 height 27
checkbox input "true"
click at [875, 422] on p "Next" at bounding box center [873, 425] width 24 height 13
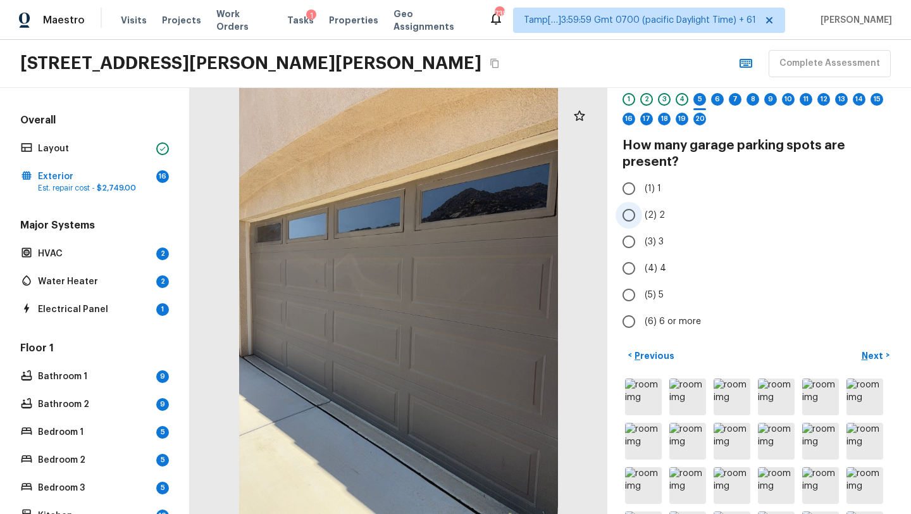
click at [641, 211] on input "(2) 2" at bounding box center [628, 215] width 27 height 27
radio input "true"
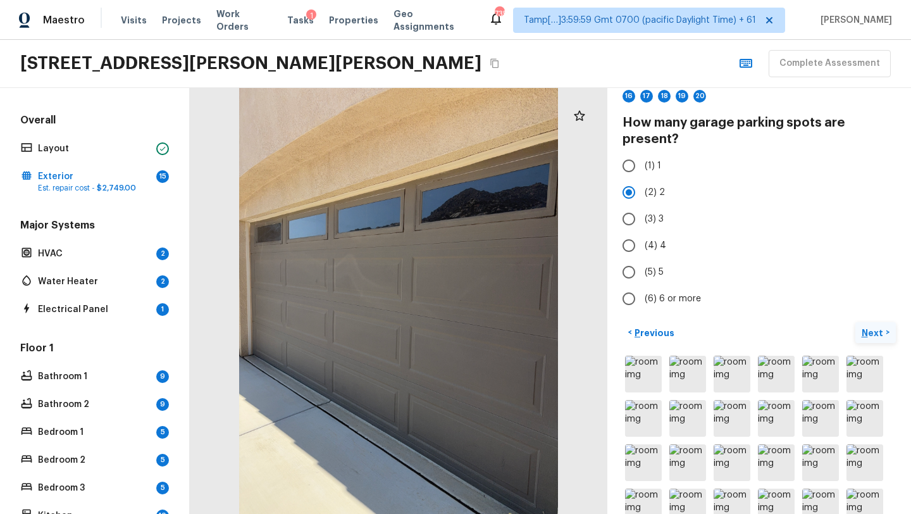
click at [882, 333] on p "Next" at bounding box center [873, 332] width 24 height 13
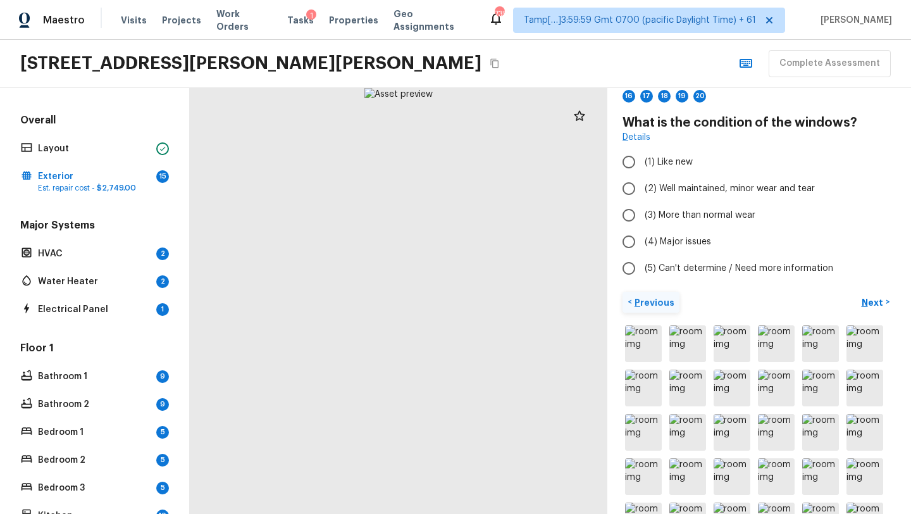
click at [651, 294] on button "< Previous" at bounding box center [650, 302] width 57 height 21
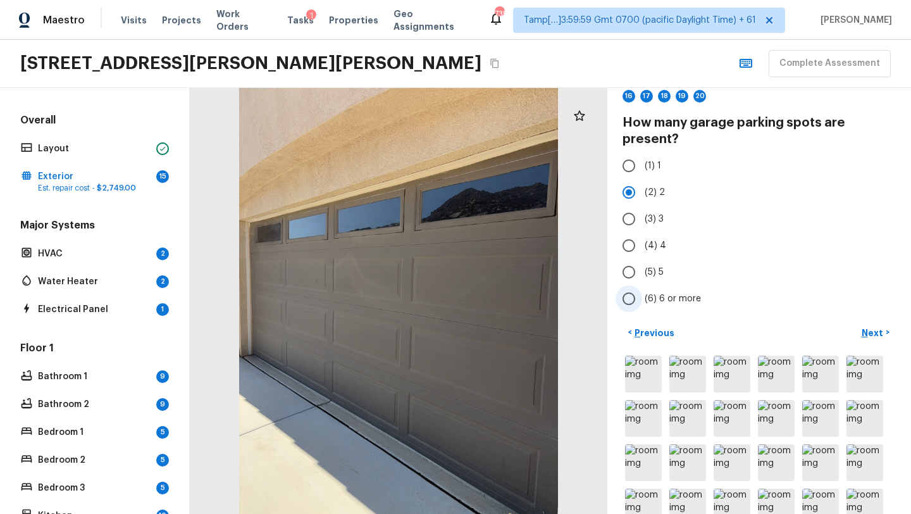
click at [631, 292] on input "(6) 6 or more" at bounding box center [628, 298] width 27 height 27
radio input "true"
click at [874, 333] on p "Next" at bounding box center [873, 332] width 24 height 13
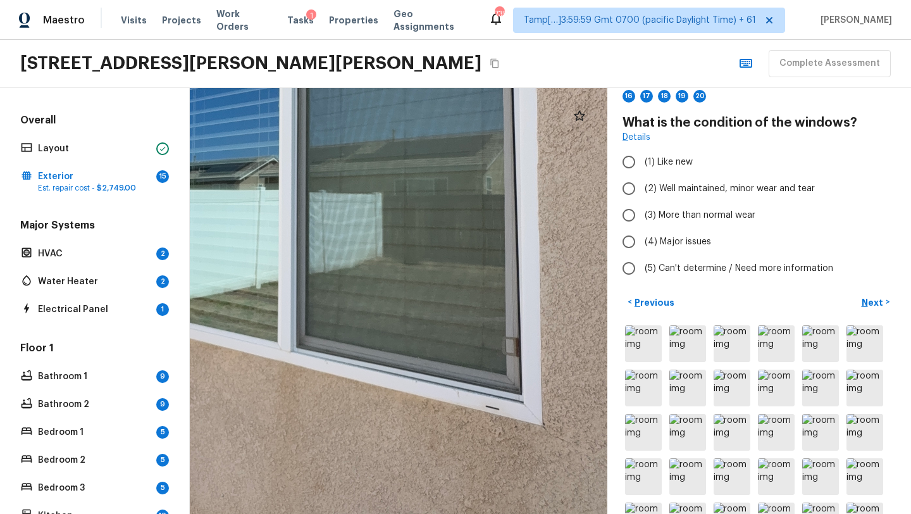
drag, startPoint x: 455, startPoint y: 373, endPoint x: 371, endPoint y: 276, distance: 128.3
click at [371, 276] on div at bounding box center [237, 184] width 1288 height 1314
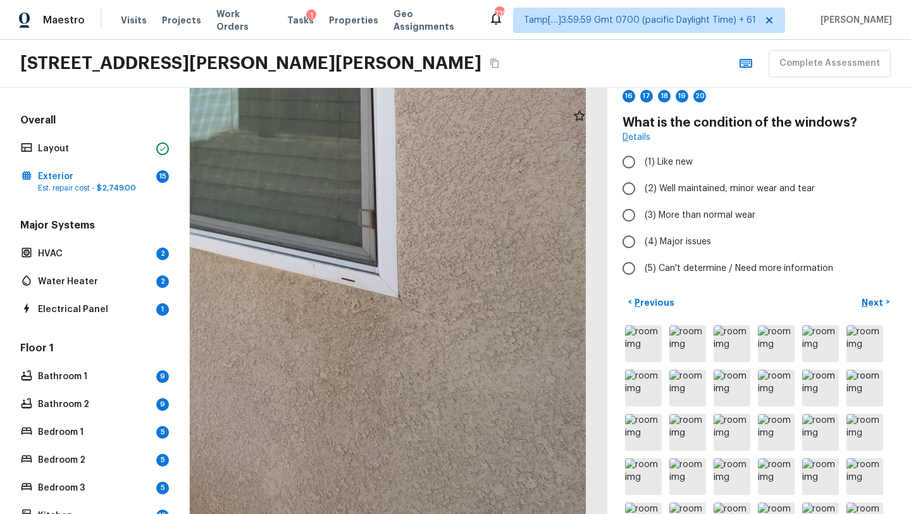
drag, startPoint x: 417, startPoint y: 358, endPoint x: 276, endPoint y: 233, distance: 189.1
click at [276, 232] on div at bounding box center [93, 56] width 1288 height 1314
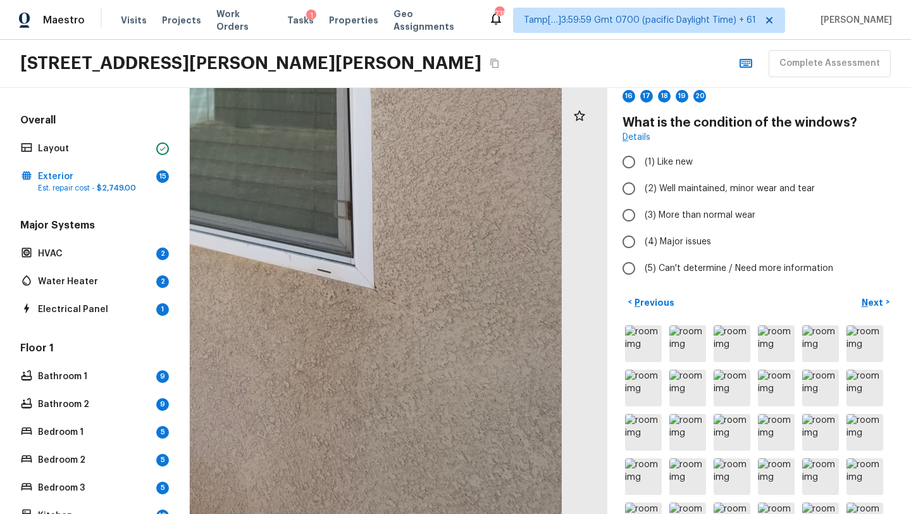
drag, startPoint x: 412, startPoint y: 366, endPoint x: 386, endPoint y: 354, distance: 28.3
click at [386, 354] on div at bounding box center [69, 47] width 1288 height 1314
click at [581, 125] on div at bounding box center [579, 115] width 25 height 25
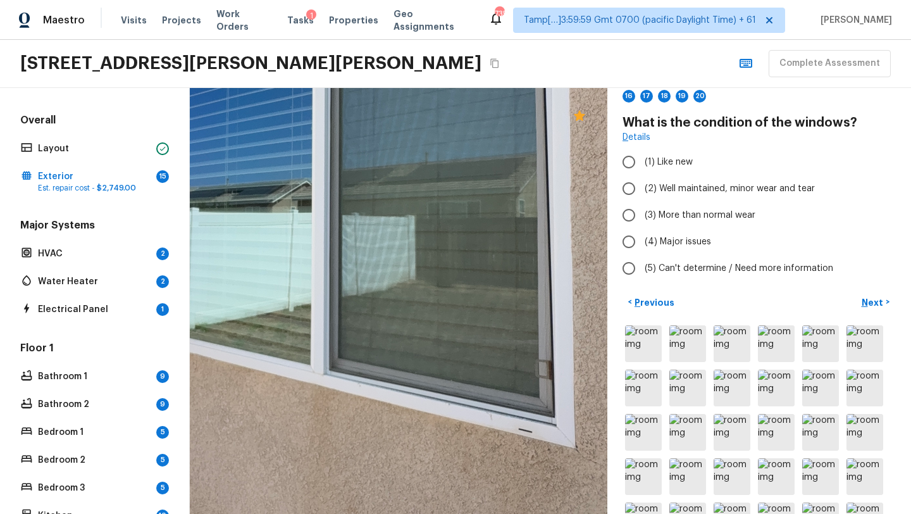
drag, startPoint x: 405, startPoint y: 326, endPoint x: 613, endPoint y: 493, distance: 266.8
click at [613, 495] on div "Exterior + Add Repair Scope 1 2 3 4 5 6 7 8 9 10 11 12 13 14 15 16 17 18 19 20 …" at bounding box center [550, 301] width 721 height 426
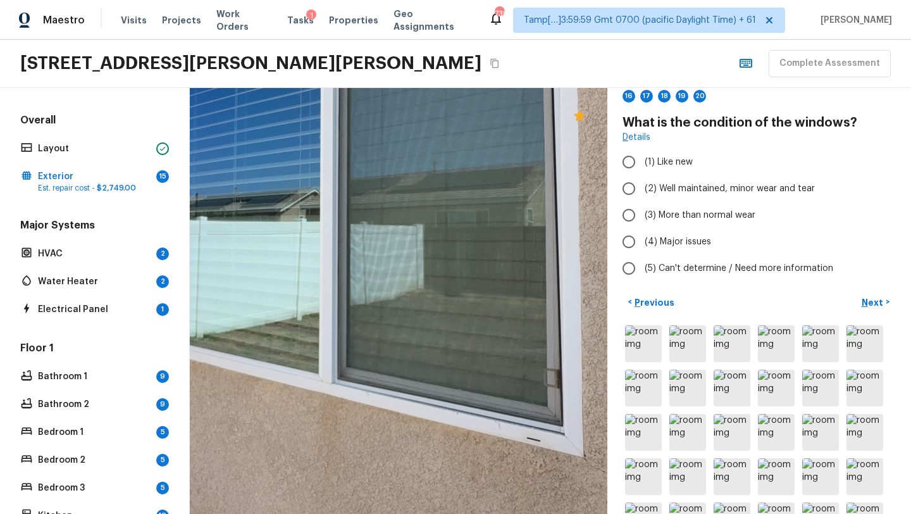
drag, startPoint x: 613, startPoint y: 493, endPoint x: 883, endPoint y: 513, distance: 270.1
click at [883, 513] on html "Maestro Visits Projects Work Orders Tasks 1 Properties Geo Assignments 735 Tamp…" at bounding box center [455, 257] width 911 height 514
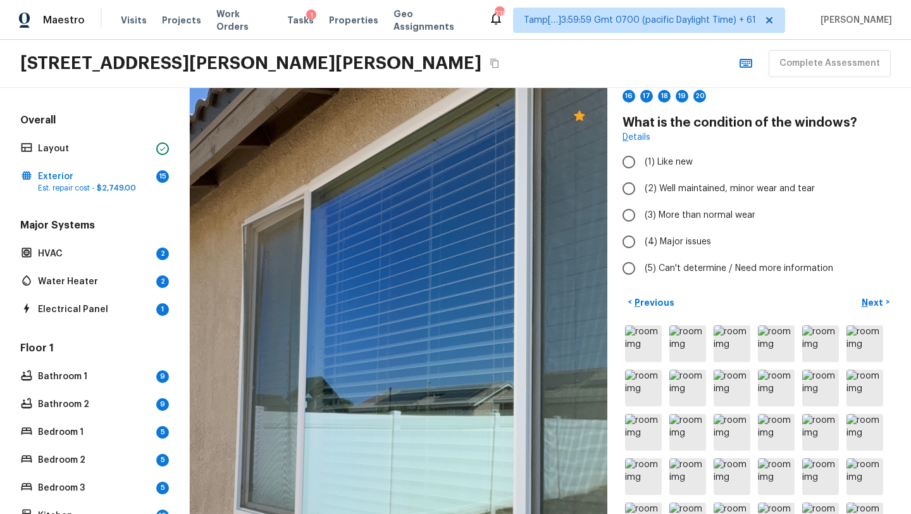
drag, startPoint x: 363, startPoint y: 319, endPoint x: 557, endPoint y: 510, distance: 272.4
click at [557, 511] on div at bounding box center [472, 410] width 1288 height 1314
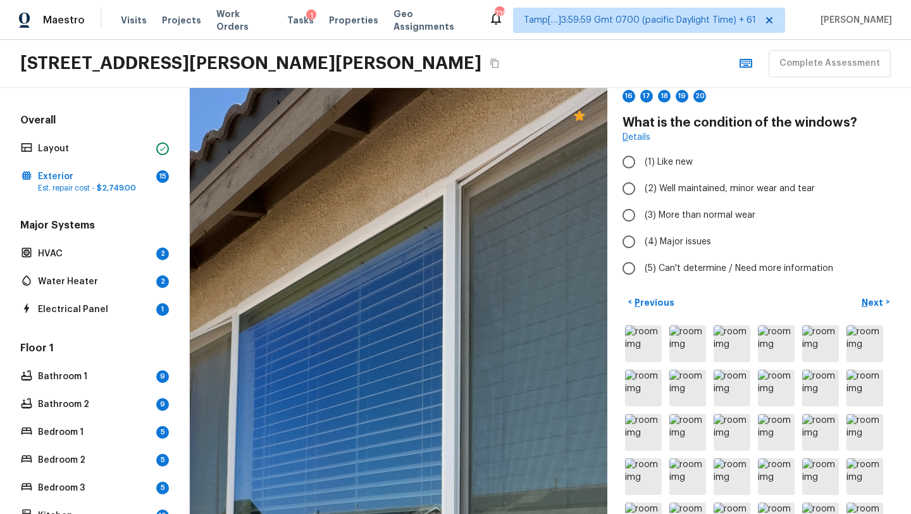
drag, startPoint x: 397, startPoint y: 354, endPoint x: 264, endPoint y: 512, distance: 206.1
click at [266, 513] on html "Maestro Visits Projects Work Orders Tasks 1 Properties Geo Assignments 735 Tamp…" at bounding box center [455, 257] width 911 height 514
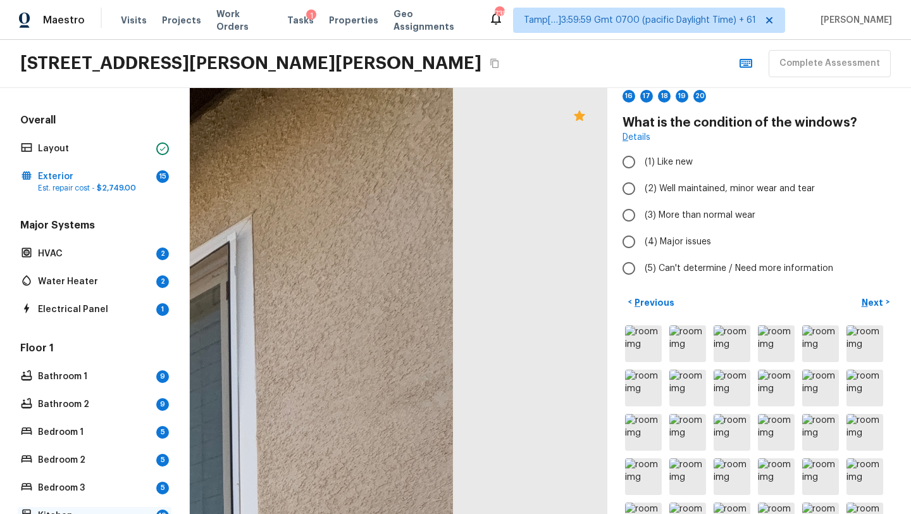
drag, startPoint x: 407, startPoint y: 322, endPoint x: 26, endPoint y: 513, distance: 426.5
click at [27, 513] on div "Overall Layout Exterior 15 Est. repair cost - $2,749.00 Major Systems HVAC 2 Wa…" at bounding box center [455, 301] width 911 height 426
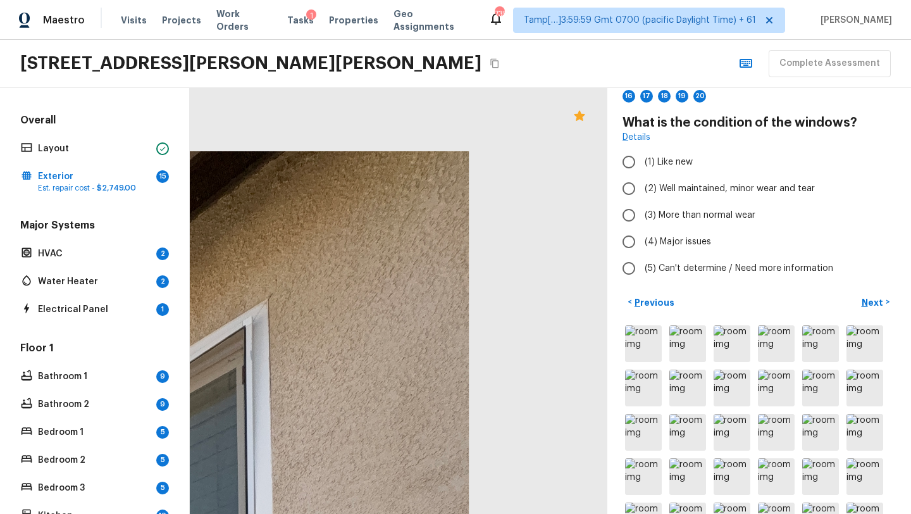
drag, startPoint x: 352, startPoint y: 258, endPoint x: 366, endPoint y: 459, distance: 201.0
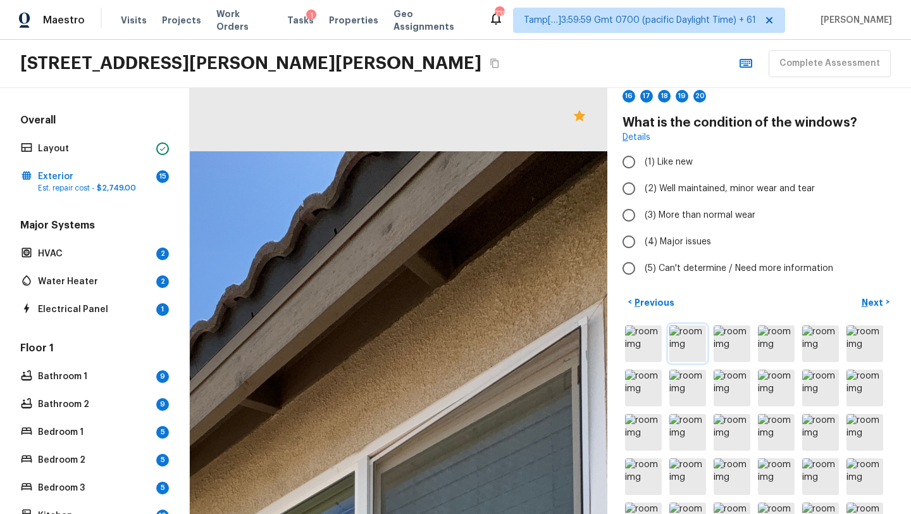
drag, startPoint x: 360, startPoint y: 271, endPoint x: 694, endPoint y: 354, distance: 344.7
click at [694, 354] on div "Exterior + Add Repair Scope 1 2 3 4 5 6 7 8 9 10 11 12 13 14 15 16 17 18 19 20 …" at bounding box center [550, 301] width 721 height 426
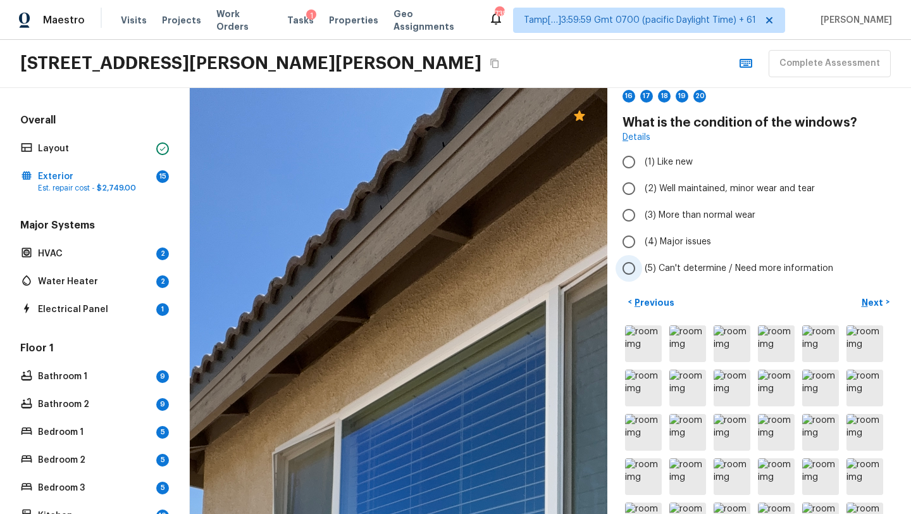
drag, startPoint x: 479, startPoint y: 361, endPoint x: 670, endPoint y: 255, distance: 218.6
click at [670, 255] on div "Exterior + Add Repair Scope 1 2 3 4 5 6 7 8 9 10 11 12 13 14 15 16 17 18 19 20 …" at bounding box center [550, 301] width 721 height 426
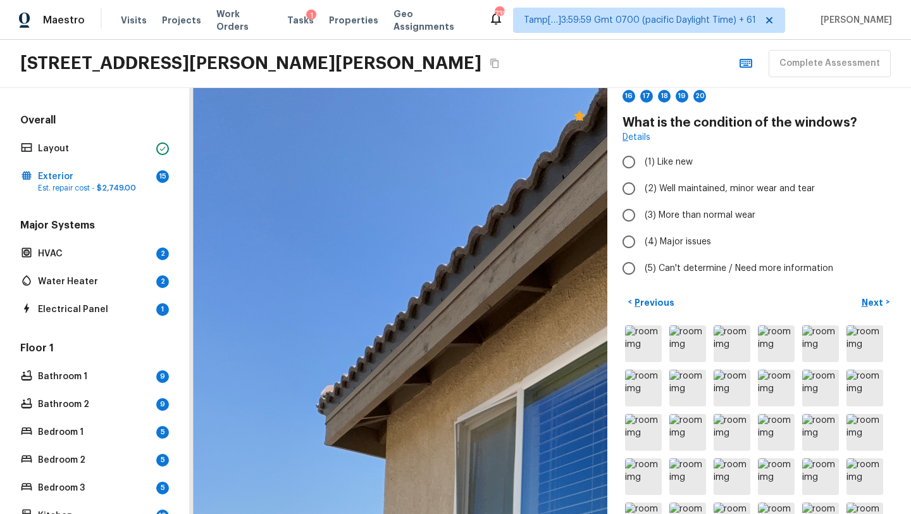
drag, startPoint x: 422, startPoint y: 304, endPoint x: 603, endPoint y: 271, distance: 183.7
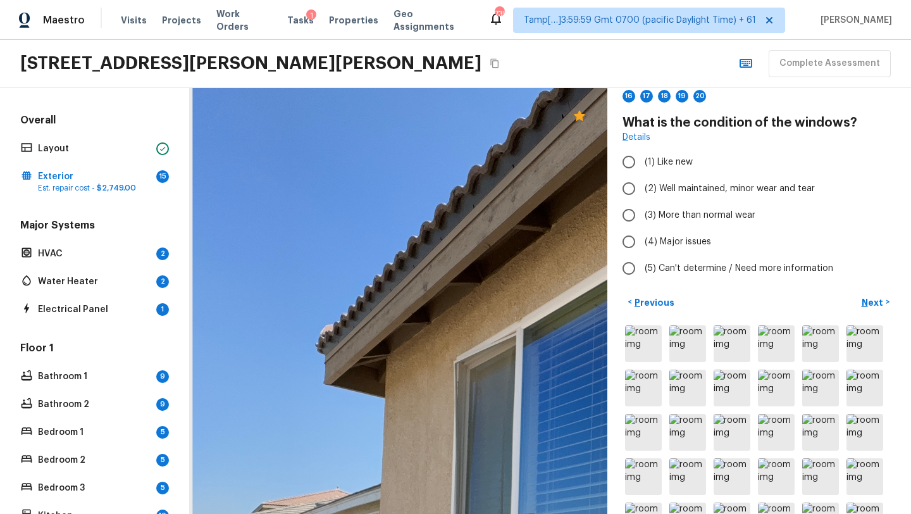
drag, startPoint x: 476, startPoint y: 364, endPoint x: 476, endPoint y: 305, distance: 58.2
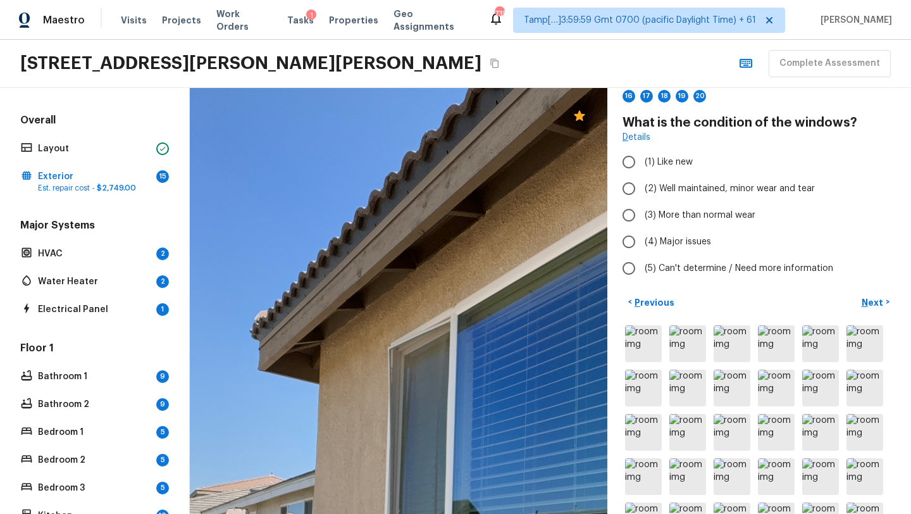
drag, startPoint x: 431, startPoint y: 342, endPoint x: 366, endPoint y: 328, distance: 67.4
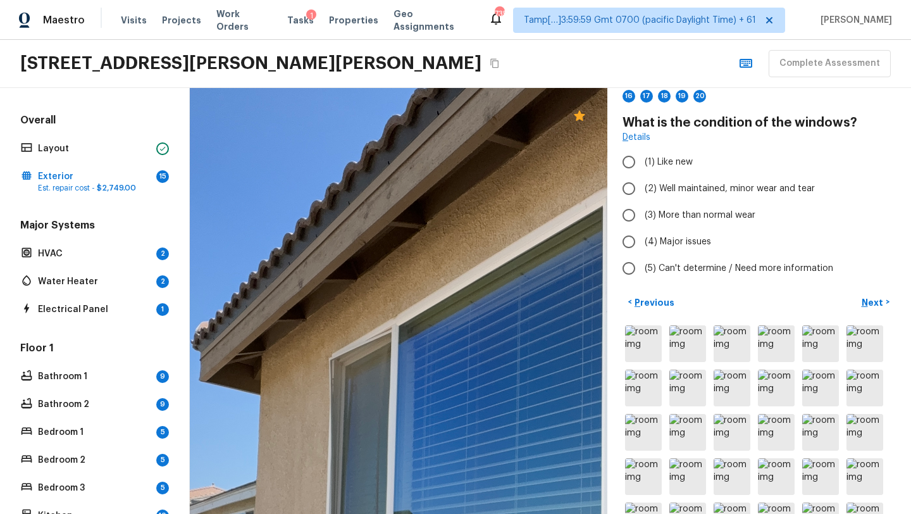
drag, startPoint x: 418, startPoint y: 304, endPoint x: 359, endPoint y: 315, distance: 59.8
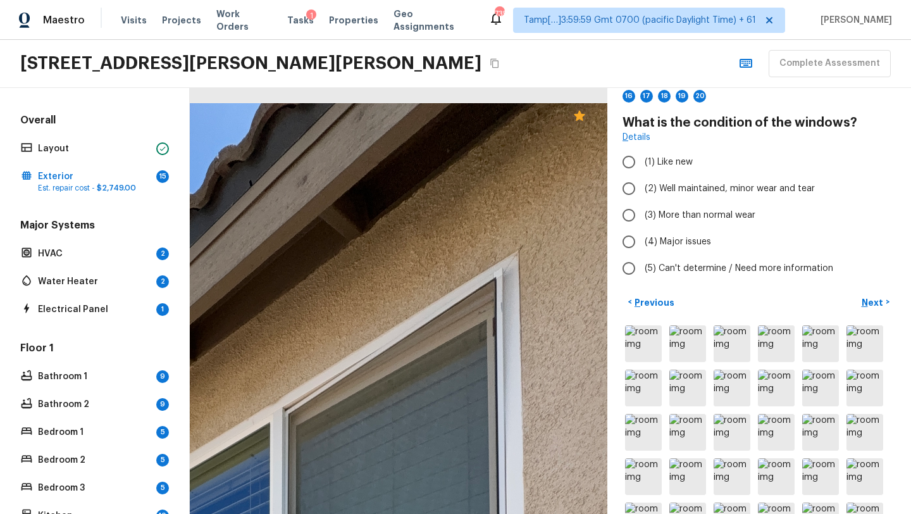
drag, startPoint x: 410, startPoint y: 297, endPoint x: 77, endPoint y: 513, distance: 396.8
click at [77, 513] on html "Maestro Visits Projects Work Orders Tasks 1 Properties Geo Assignments 735 Tamp…" at bounding box center [455, 257] width 911 height 514
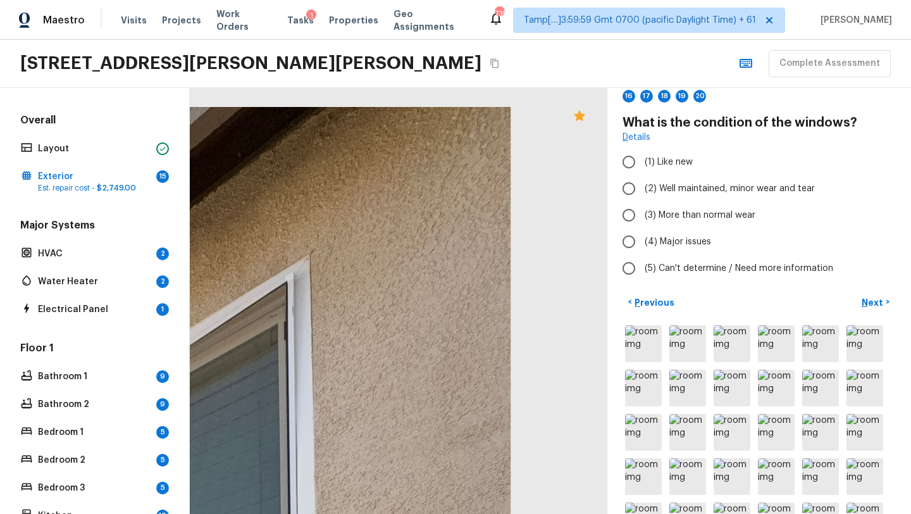
drag, startPoint x: 398, startPoint y: 341, endPoint x: 190, endPoint y: 356, distance: 209.3
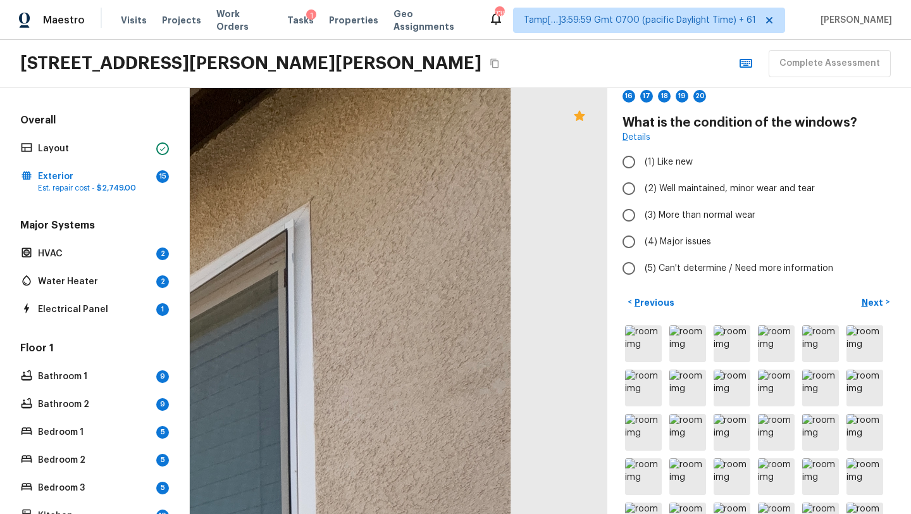
drag, startPoint x: 329, startPoint y: 435, endPoint x: 438, endPoint y: 0, distance: 448.7
click at [438, 0] on div "Maestro Visits Projects Work Orders Tasks 1 Properties Geo Assignments 735 Tamp…" at bounding box center [455, 257] width 911 height 514
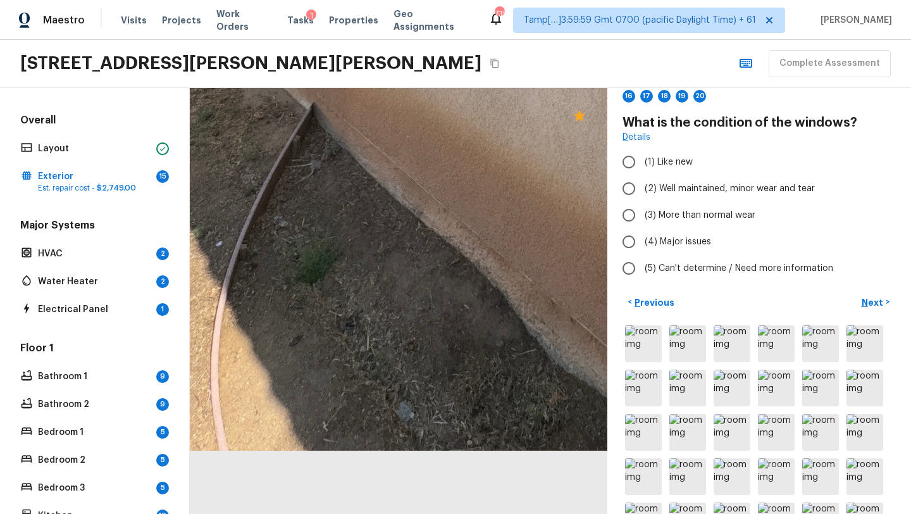
drag, startPoint x: 526, startPoint y: 292, endPoint x: 236, endPoint y: 202, distance: 304.1
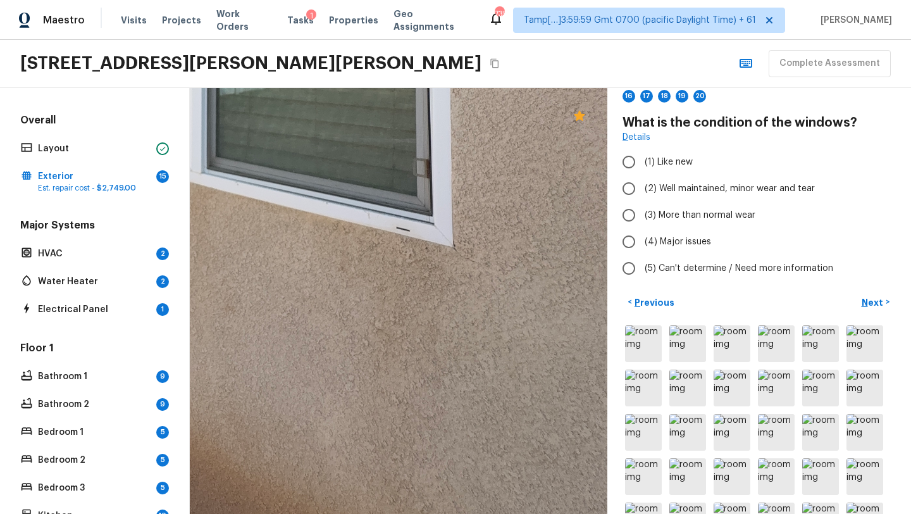
drag, startPoint x: 507, startPoint y: 364, endPoint x: 112, endPoint y: 513, distance: 421.9
click at [112, 513] on html "Maestro Visits Projects Work Orders Tasks 1 Properties Geo Assignments 735 Tamp…" at bounding box center [455, 257] width 911 height 514
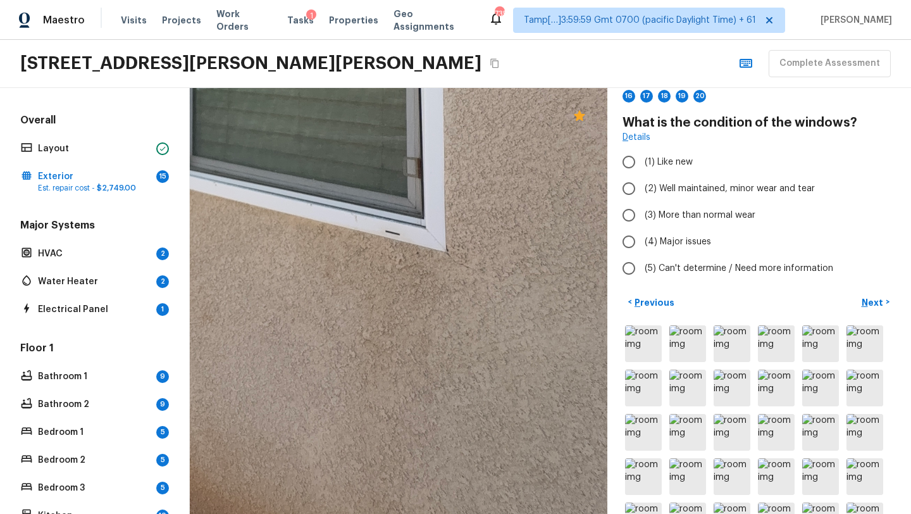
scroll to position [233, 0]
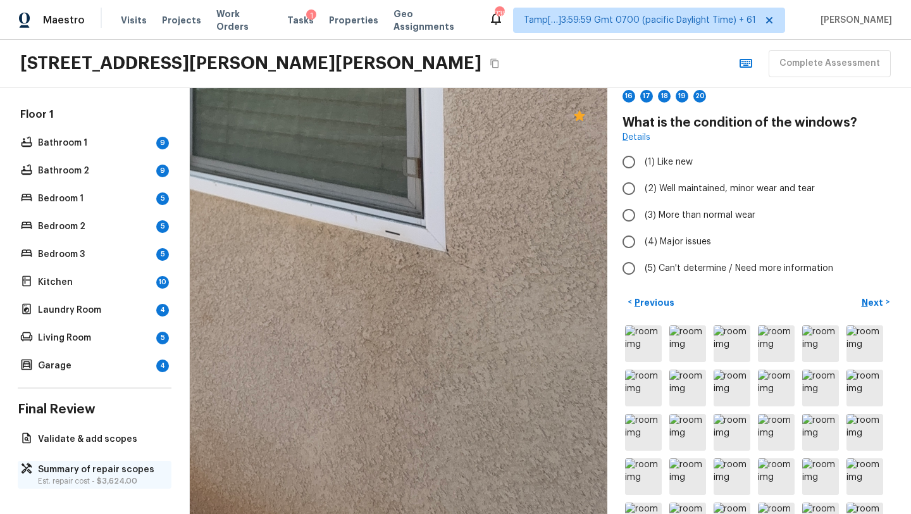
click at [77, 471] on p "Summary of repair scopes" at bounding box center [101, 469] width 126 height 13
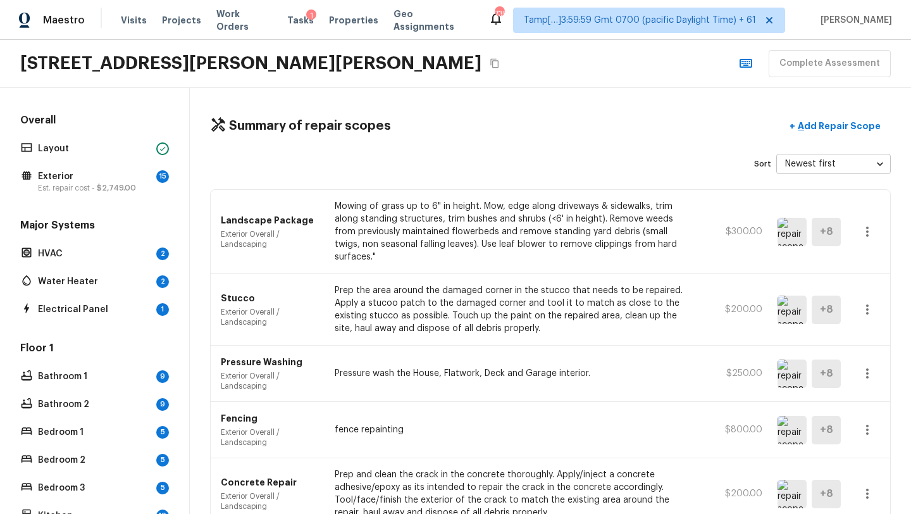
scroll to position [165, 0]
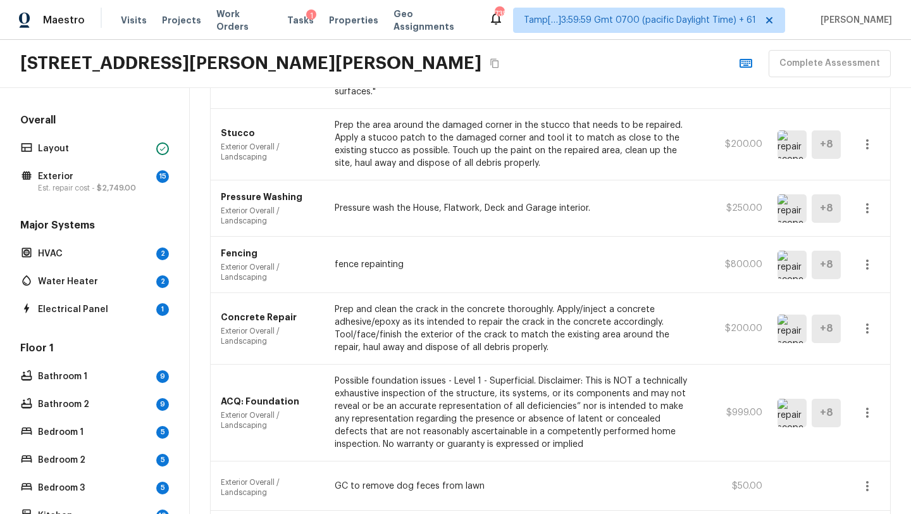
click at [868, 405] on icon "button" at bounding box center [867, 412] width 15 height 15
click at [846, 438] on li "Edit" at bounding box center [871, 436] width 59 height 38
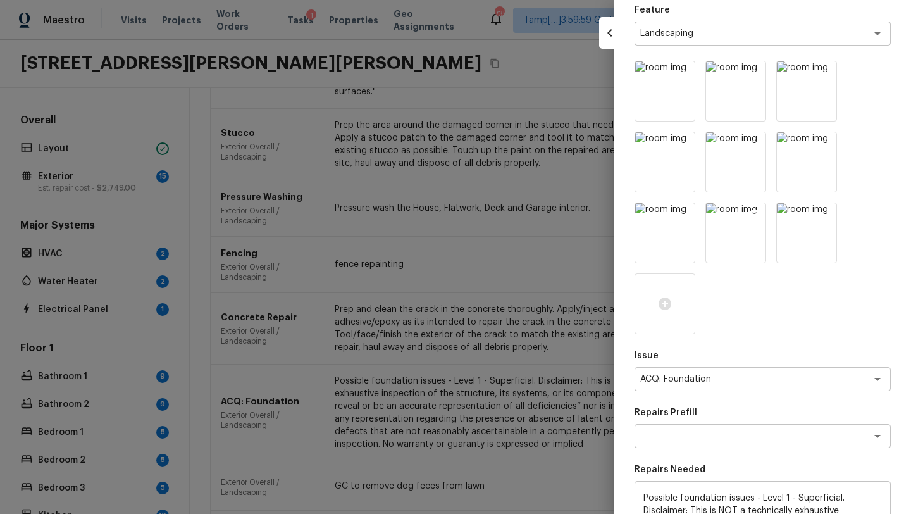
scroll to position [111, 0]
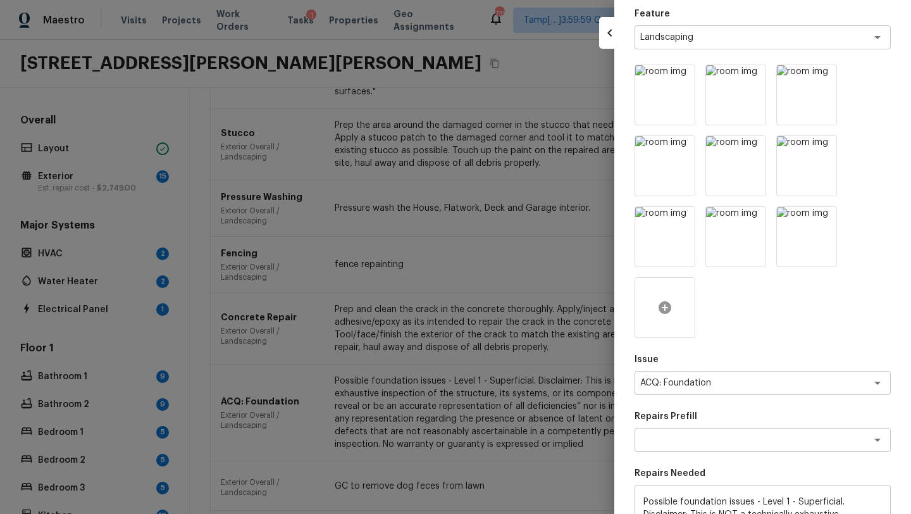
click at [662, 299] on div at bounding box center [664, 307] width 61 height 61
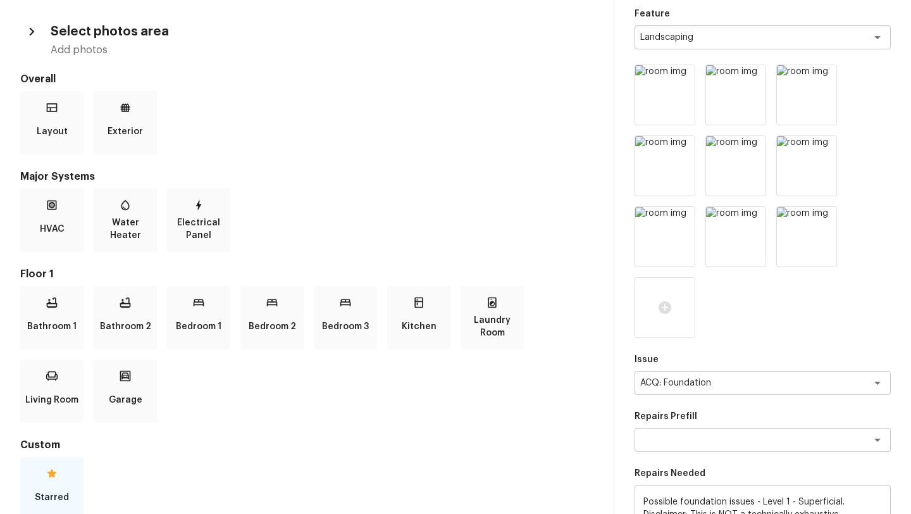
click at [63, 461] on div "Starred" at bounding box center [51, 488] width 63 height 63
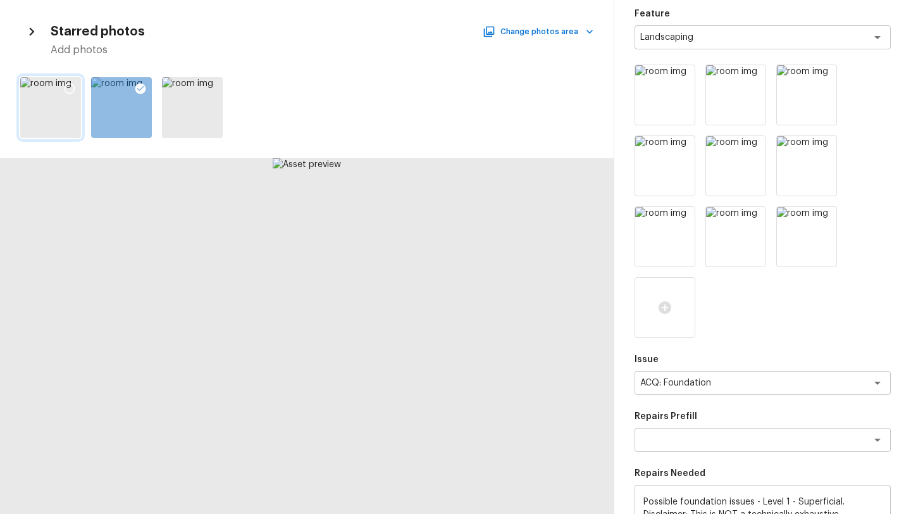
click at [67, 91] on icon at bounding box center [69, 88] width 13 height 13
click at [214, 89] on icon at bounding box center [211, 88] width 13 height 13
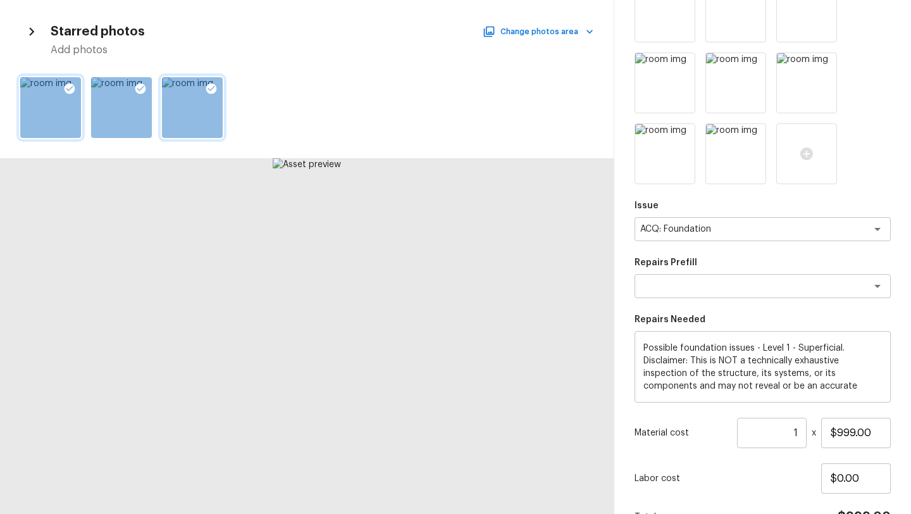
scroll to position [337, 0]
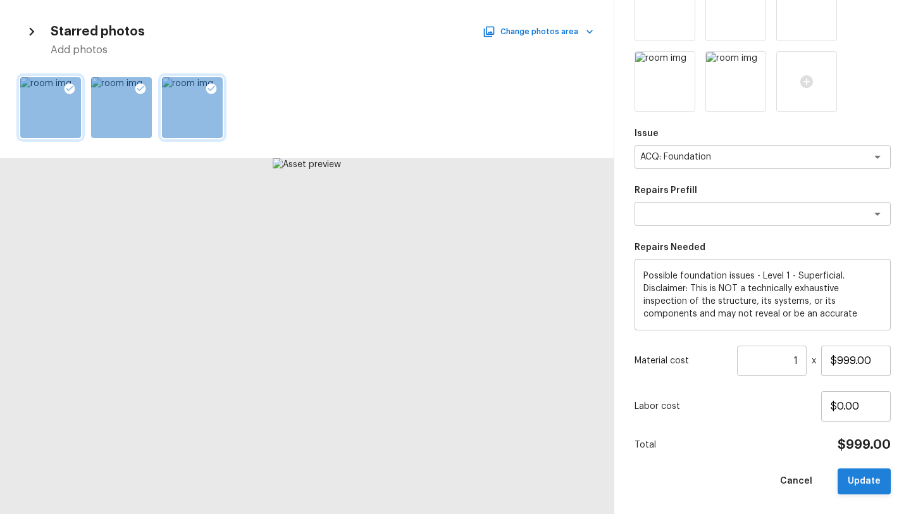
click at [859, 476] on button "Update" at bounding box center [863, 481] width 53 height 26
type input "$0.00"
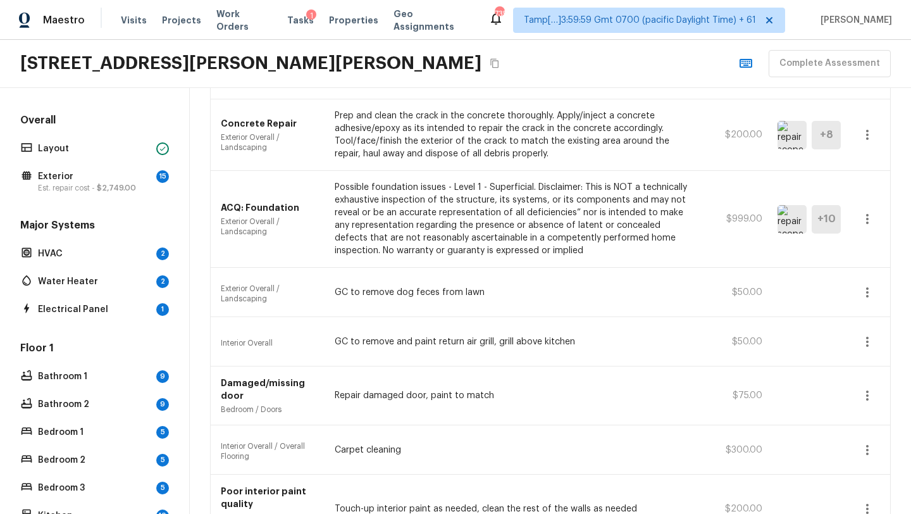
scroll to position [355, 0]
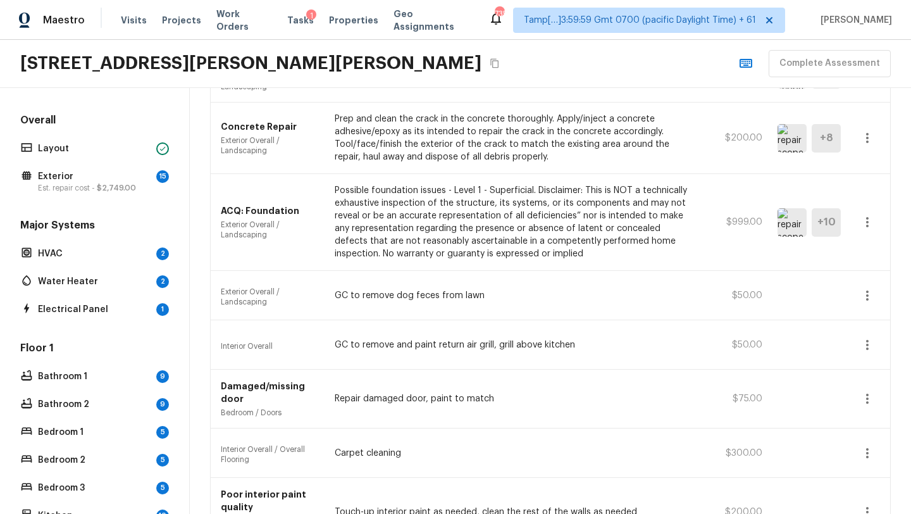
click at [868, 288] on icon "button" at bounding box center [867, 295] width 15 height 15
click at [866, 358] on li "Remove" at bounding box center [871, 357] width 59 height 38
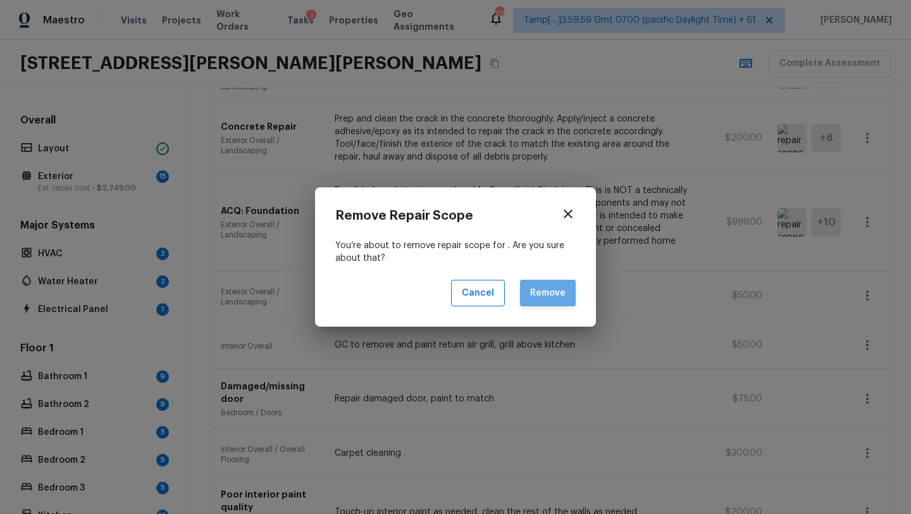
click at [562, 294] on button "Remove" at bounding box center [548, 293] width 56 height 27
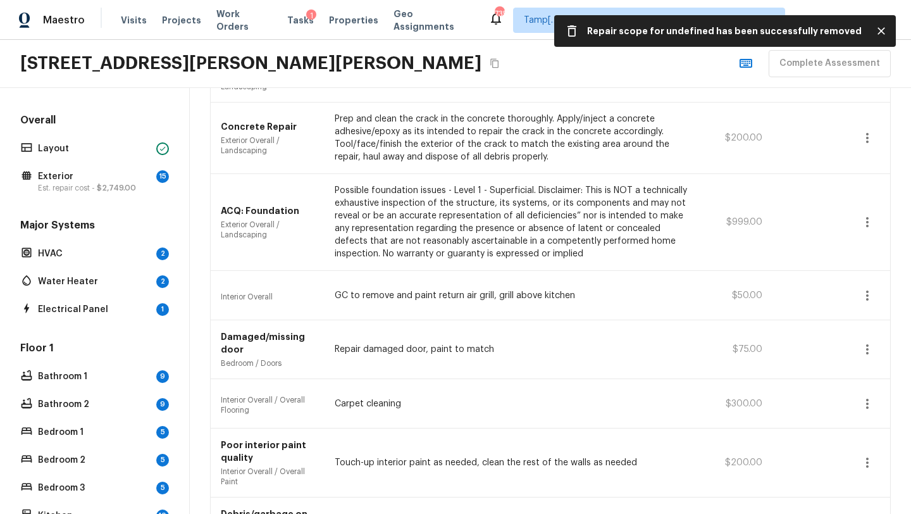
click at [898, 307] on div "Summary of repair scopes + Add Repair Scope Sort Newest first newestFirst ​ Lan…" at bounding box center [550, 301] width 721 height 426
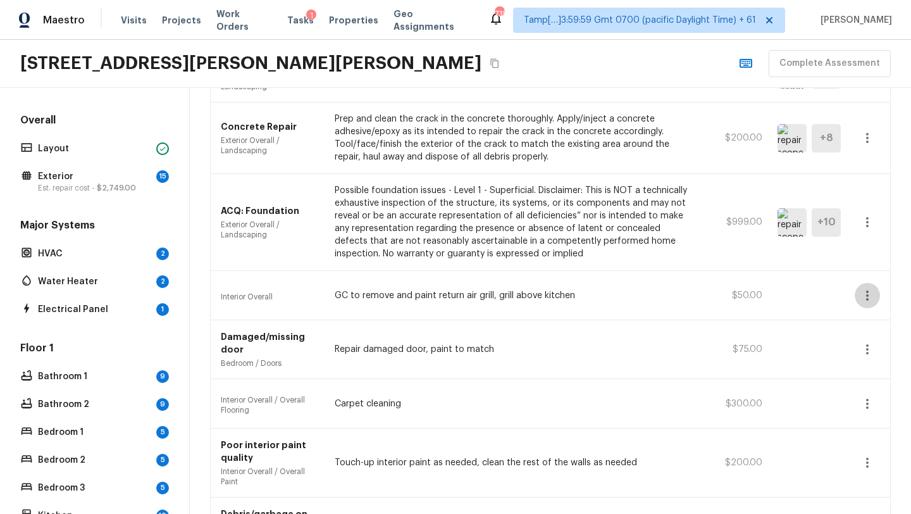
click at [867, 288] on icon "button" at bounding box center [867, 295] width 15 height 15
click at [871, 367] on li "Remove" at bounding box center [871, 357] width 59 height 38
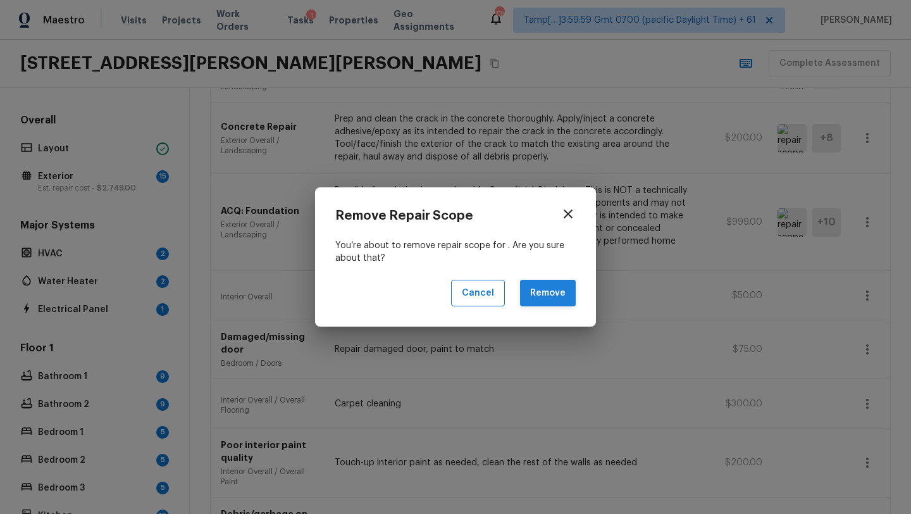
click at [562, 295] on button "Remove" at bounding box center [548, 293] width 56 height 27
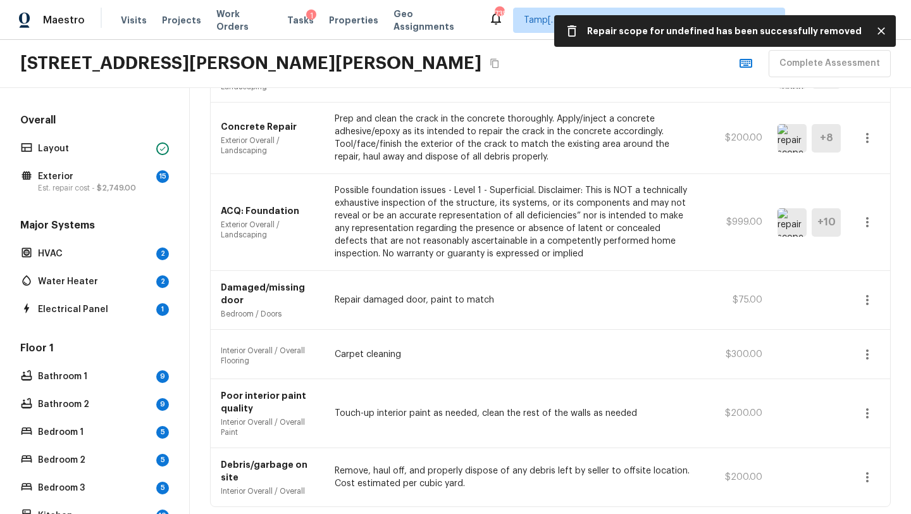
click at [868, 292] on icon "button" at bounding box center [867, 299] width 15 height 15
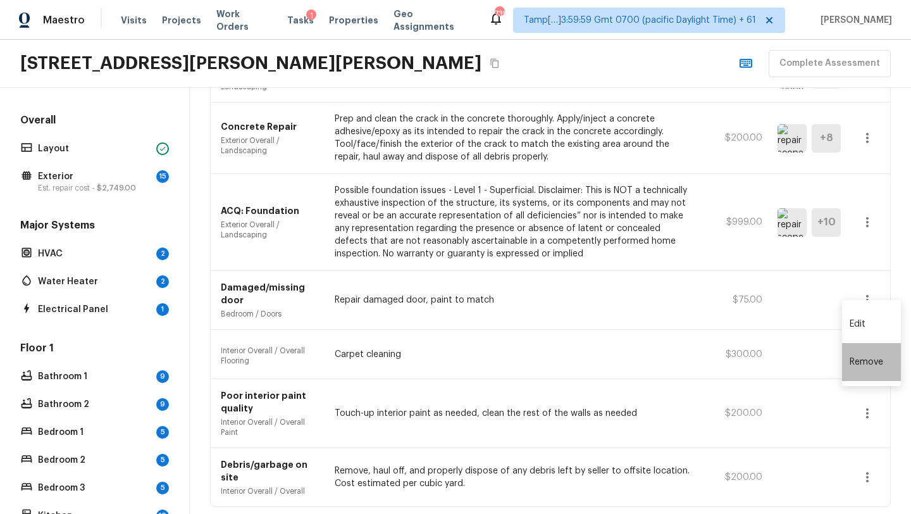
click at [865, 359] on li "Remove" at bounding box center [871, 362] width 59 height 38
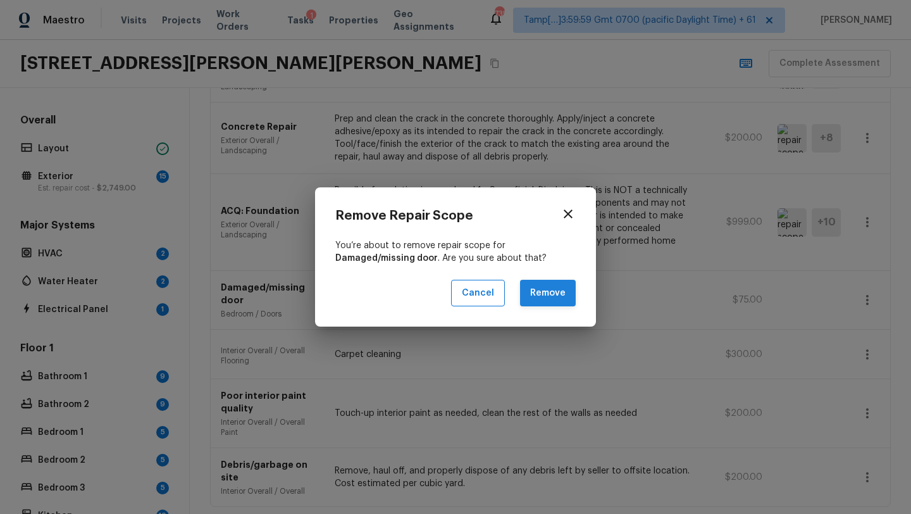
click at [560, 297] on button "Remove" at bounding box center [548, 293] width 56 height 27
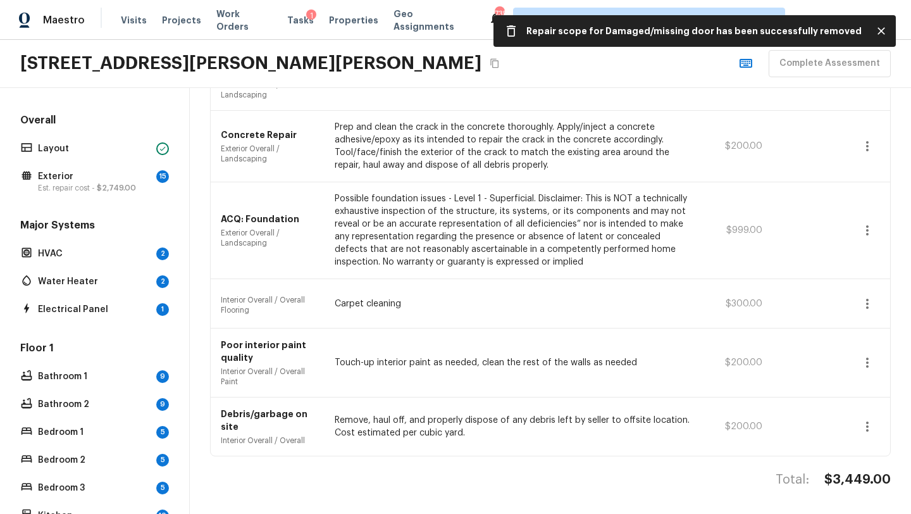
scroll to position [324, 0]
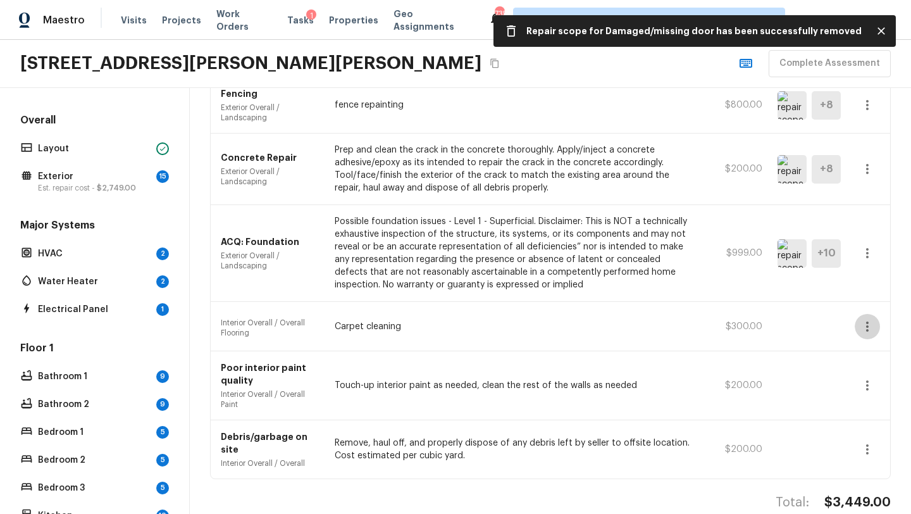
click at [870, 319] on icon "button" at bounding box center [867, 326] width 15 height 15
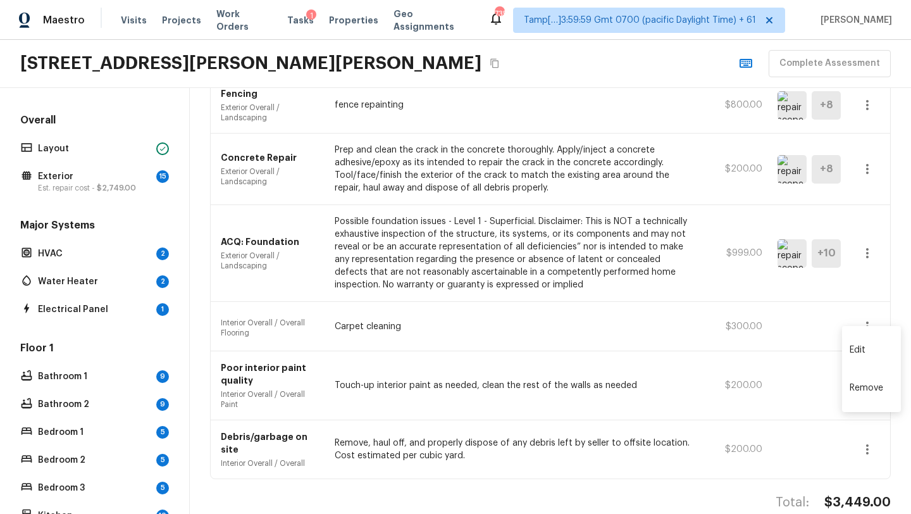
click at [864, 388] on li "Remove" at bounding box center [871, 388] width 59 height 38
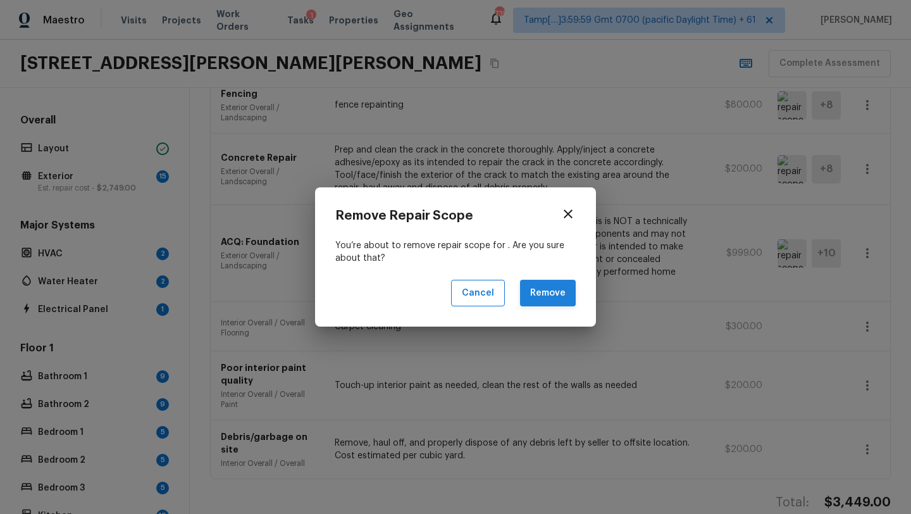
click at [563, 296] on button "Remove" at bounding box center [548, 293] width 56 height 27
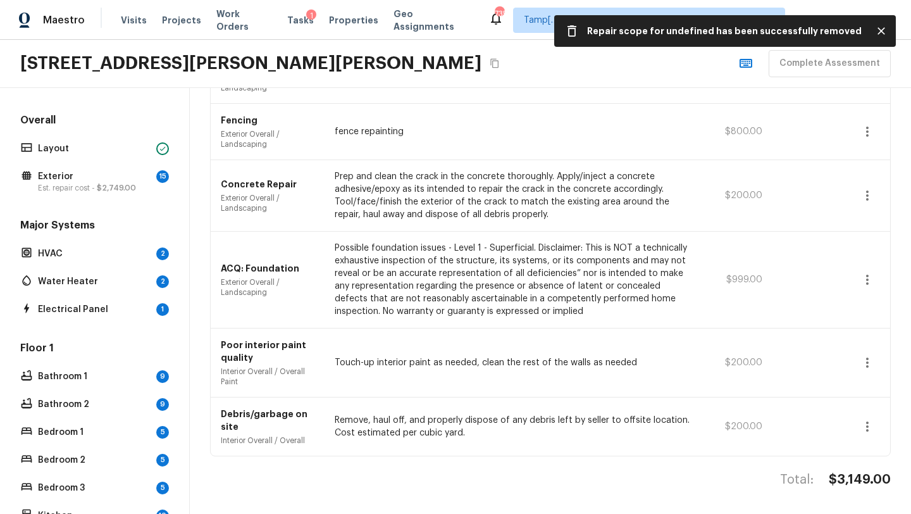
scroll to position [275, 0]
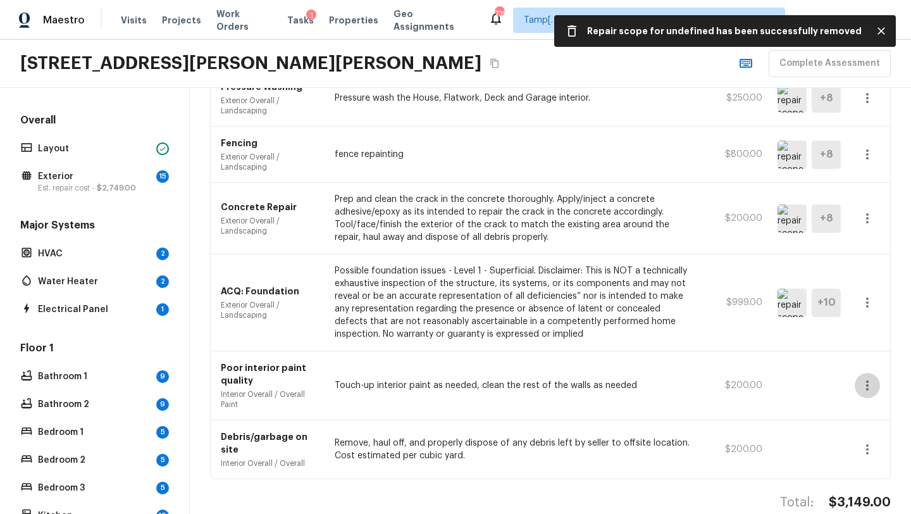
click at [873, 381] on button "button" at bounding box center [866, 385] width 25 height 25
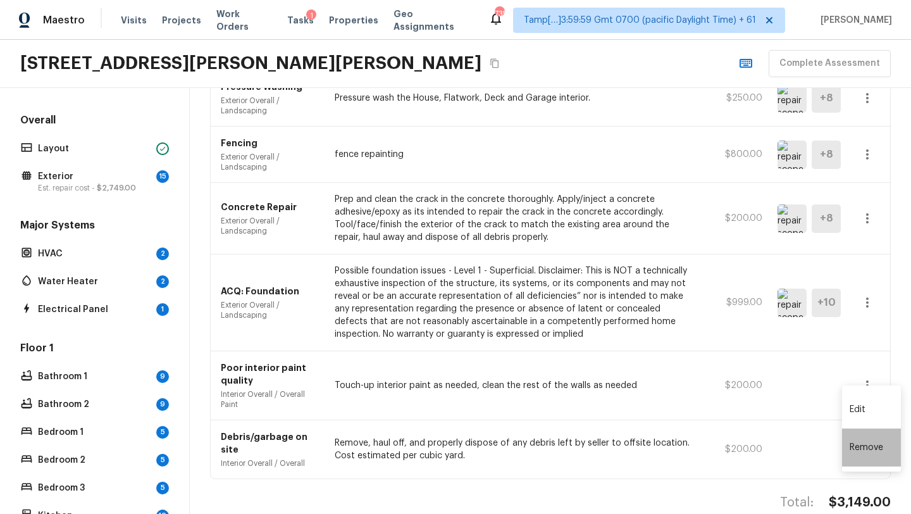
click at [863, 443] on li "Remove" at bounding box center [871, 447] width 59 height 38
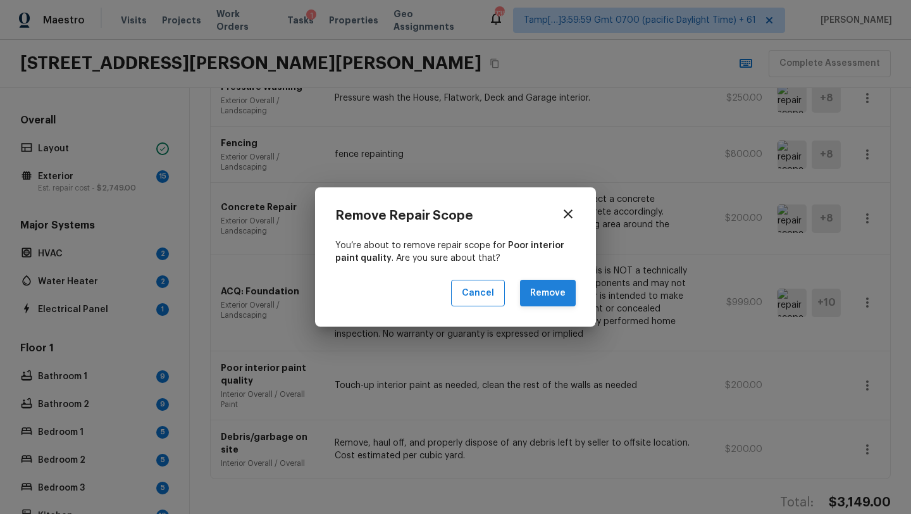
click at [545, 288] on button "Remove" at bounding box center [548, 293] width 56 height 27
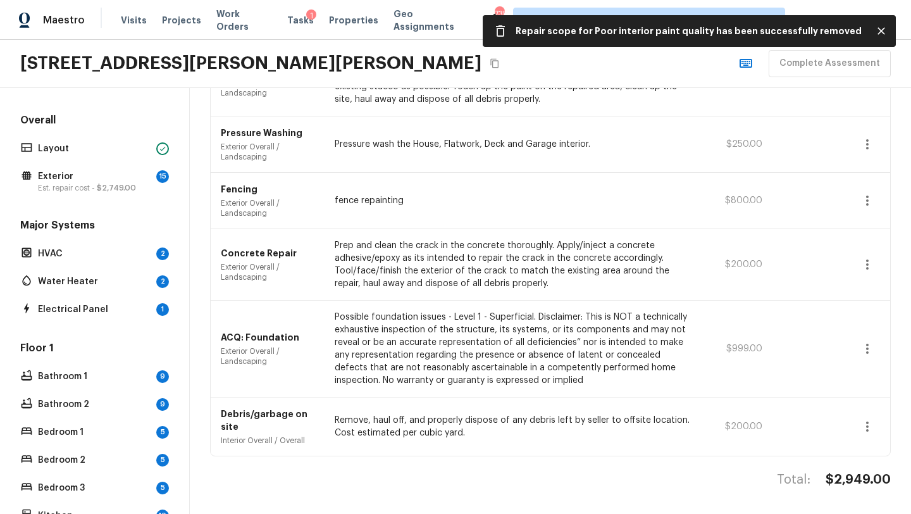
scroll to position [206, 0]
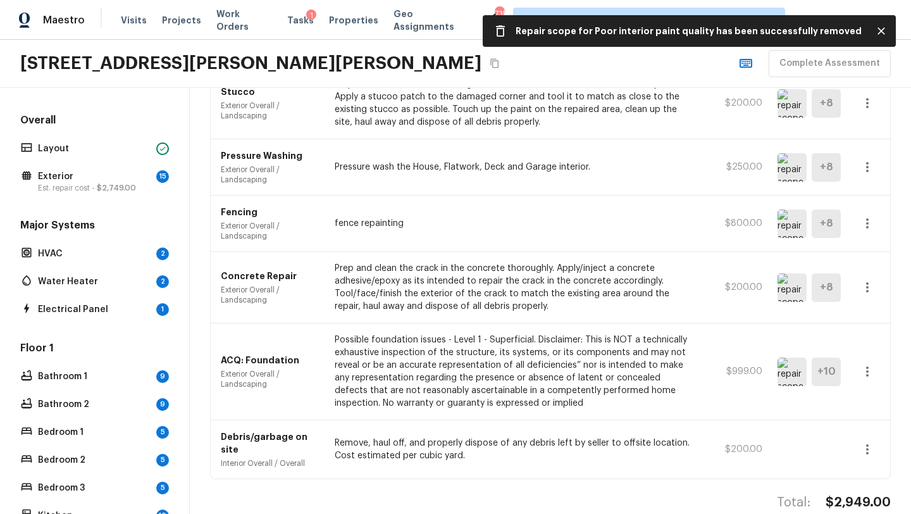
click at [873, 436] on button "button" at bounding box center [866, 448] width 25 height 25
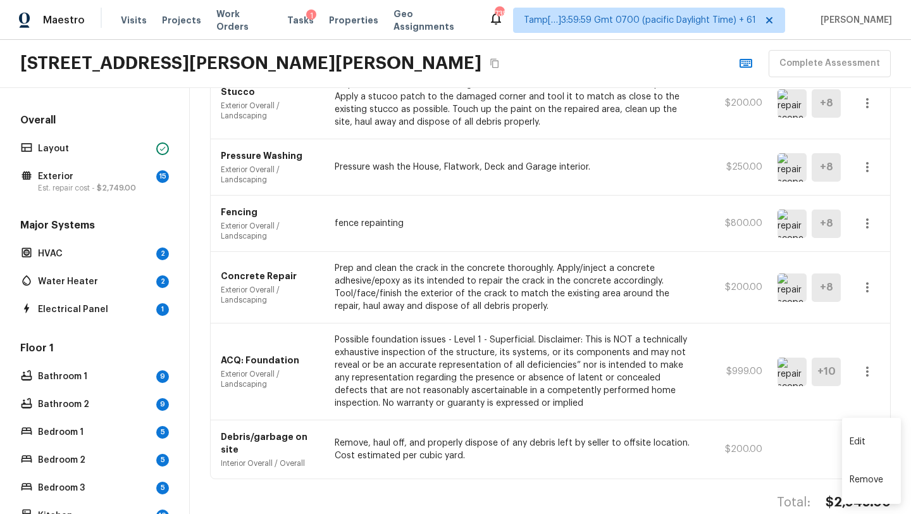
click at [863, 481] on li "Remove" at bounding box center [871, 479] width 59 height 38
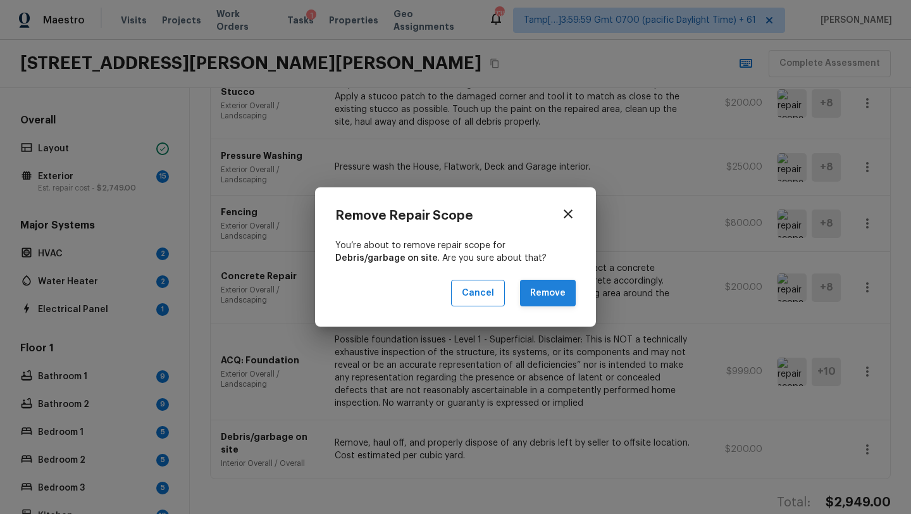
click at [556, 303] on button "Remove" at bounding box center [548, 293] width 56 height 27
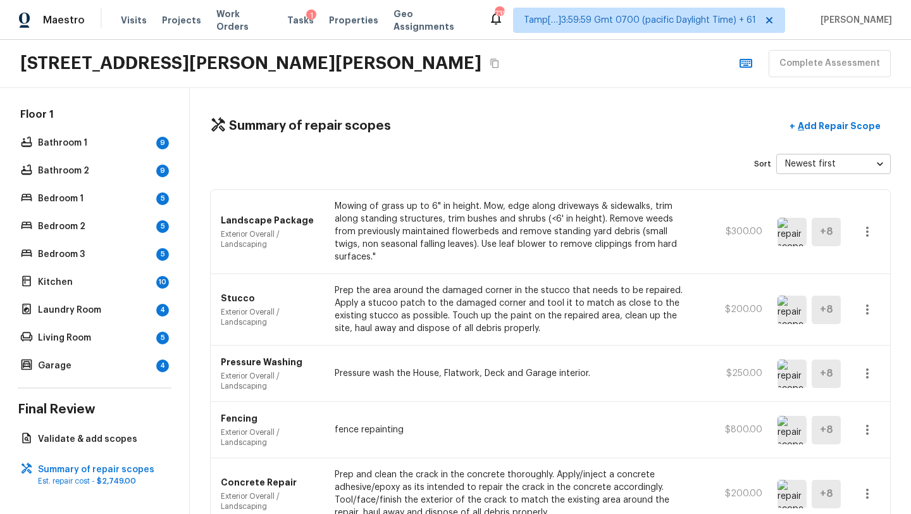
scroll to position [0, 0]
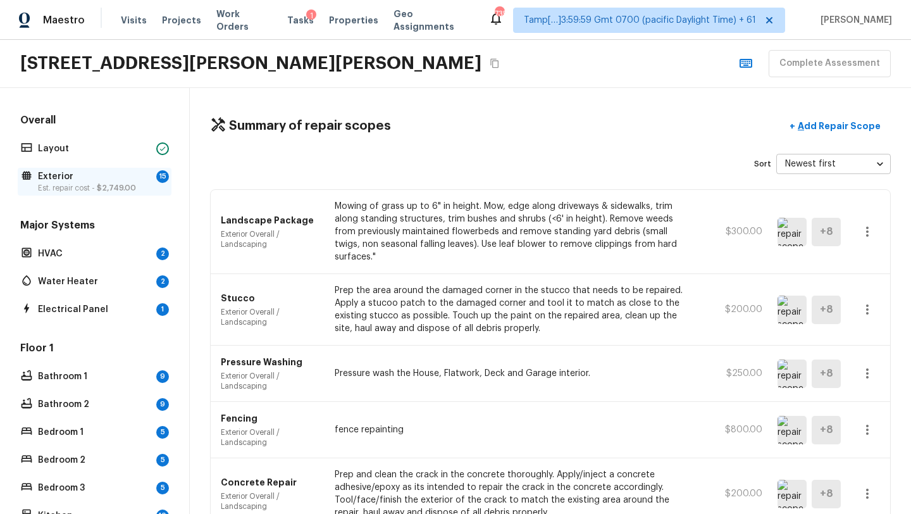
click at [52, 174] on p "Exterior" at bounding box center [94, 176] width 113 height 13
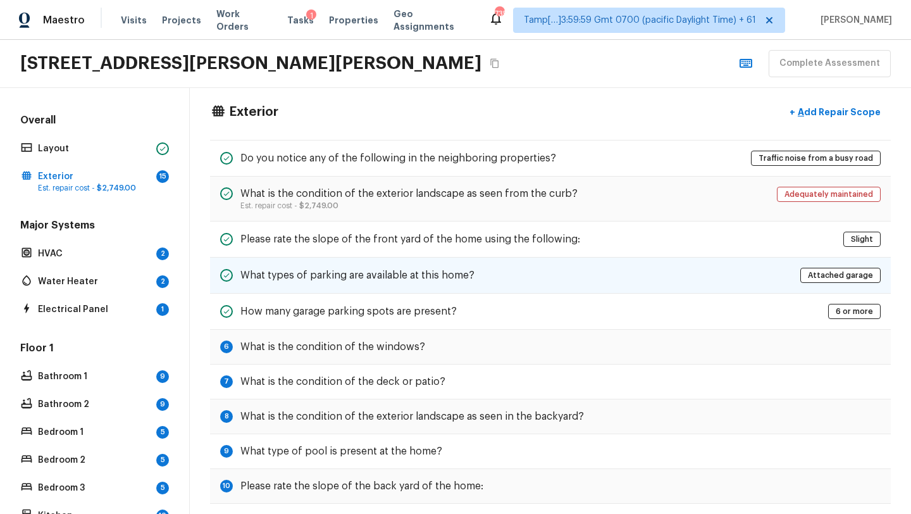
scroll to position [15, 0]
click at [351, 340] on h5 "What is the condition of the windows?" at bounding box center [332, 346] width 185 height 14
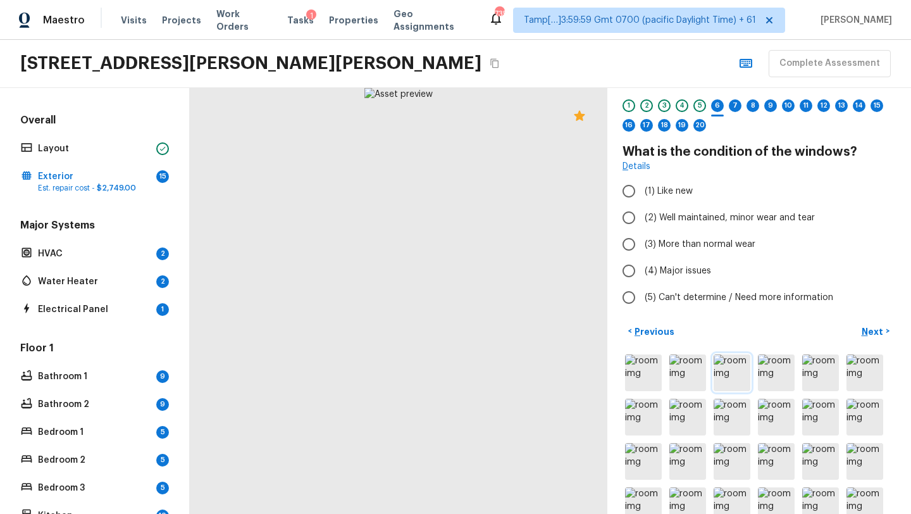
scroll to position [93, 0]
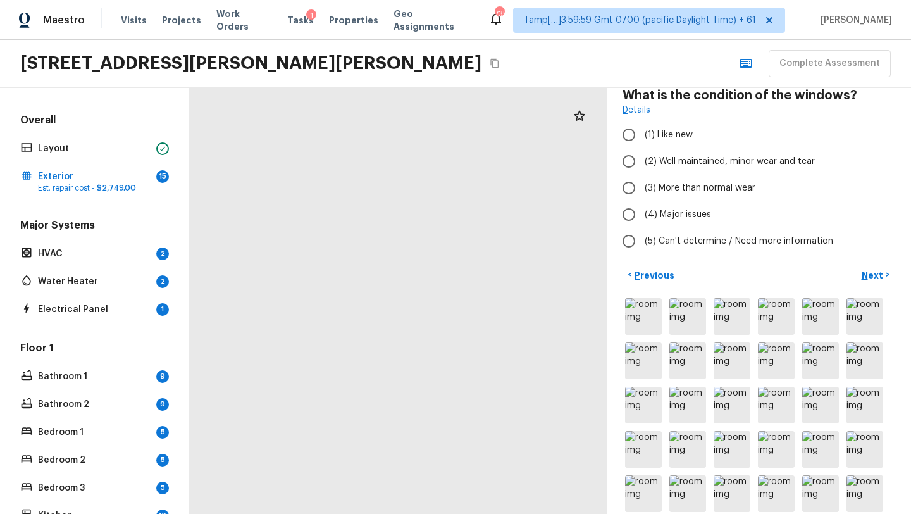
drag, startPoint x: 361, startPoint y: 426, endPoint x: 434, endPoint y: 350, distance: 105.6
click at [434, 350] on div at bounding box center [461, 238] width 417 height 426
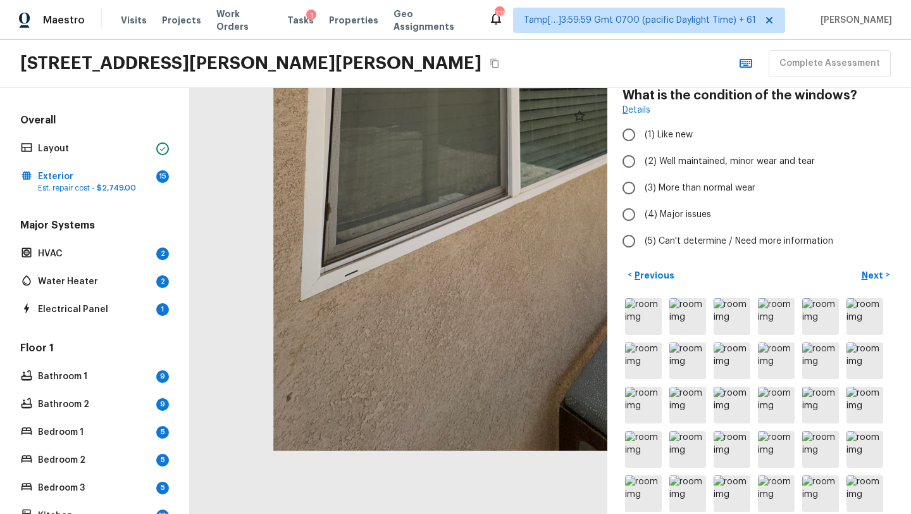
drag, startPoint x: 338, startPoint y: 399, endPoint x: 455, endPoint y: 240, distance: 196.8
click at [455, 240] on div at bounding box center [564, 61] width 762 height 777
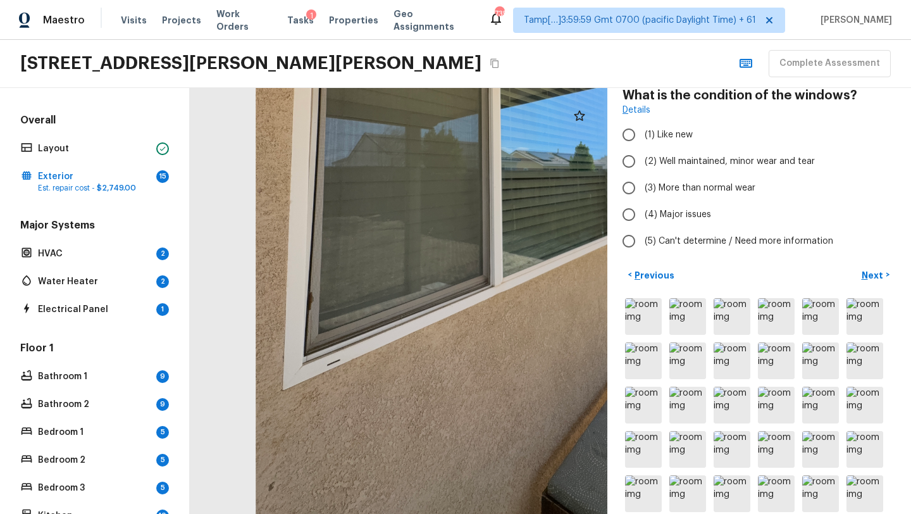
drag, startPoint x: 480, startPoint y: 287, endPoint x: 357, endPoint y: 491, distance: 238.3
click at [359, 491] on div at bounding box center [547, 150] width 762 height 777
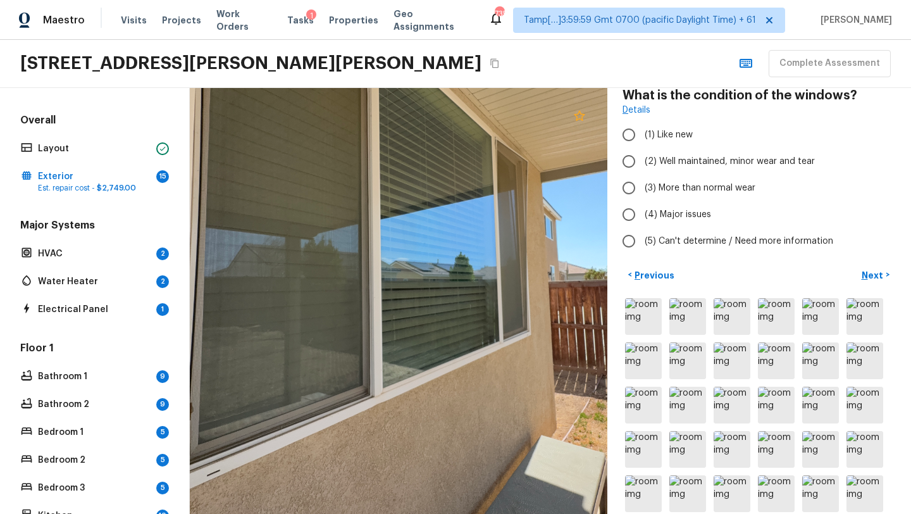
click at [582, 120] on icon at bounding box center [579, 115] width 11 height 10
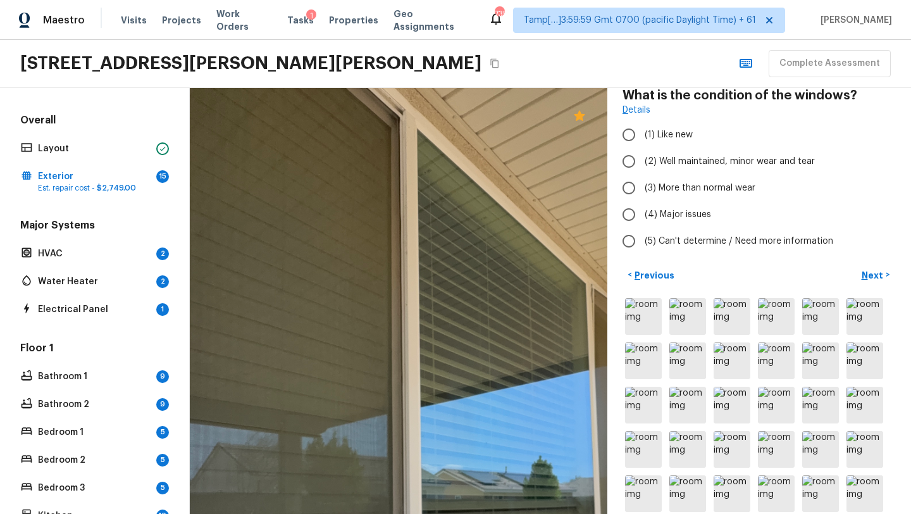
drag, startPoint x: 399, startPoint y: 300, endPoint x: 488, endPoint y: 508, distance: 225.6
click at [488, 509] on div at bounding box center [489, 469] width 1137 height 1159
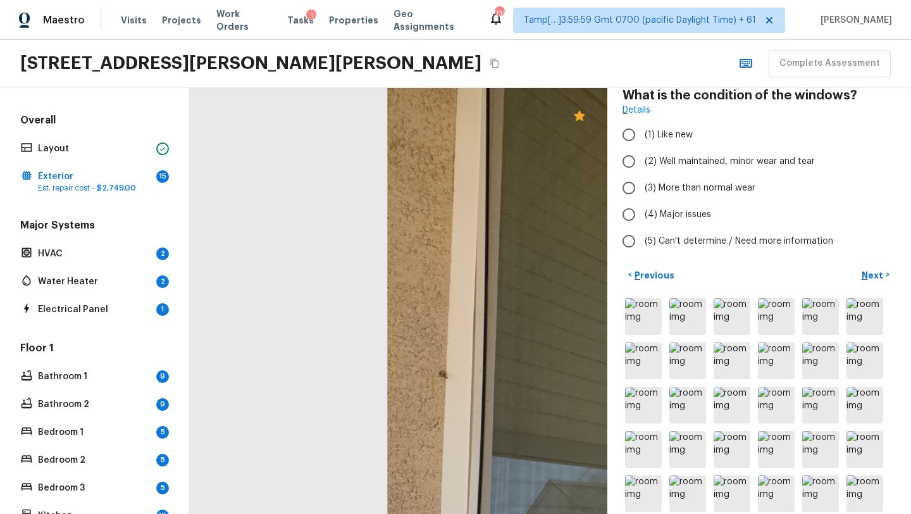
drag, startPoint x: 292, startPoint y: 410, endPoint x: 436, endPoint y: 360, distance: 153.2
click at [441, 362] on div at bounding box center [821, 506] width 1137 height 1159
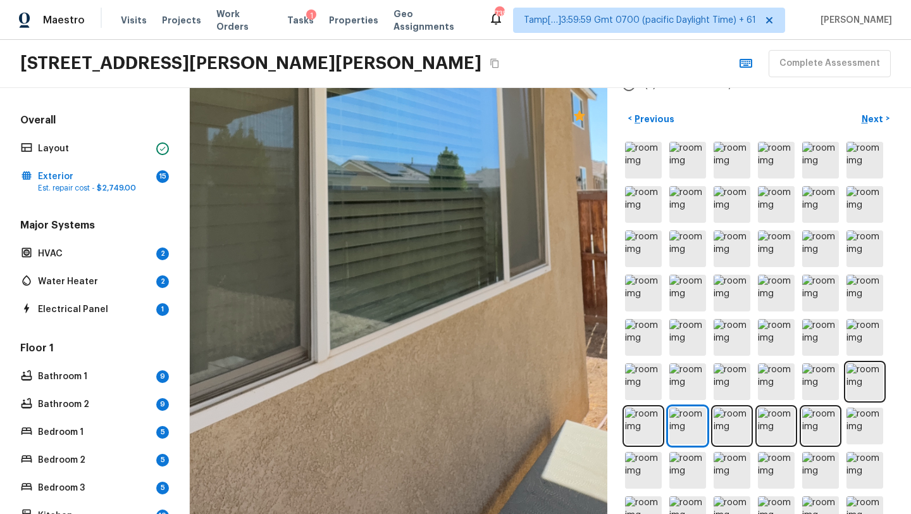
scroll to position [243, 0]
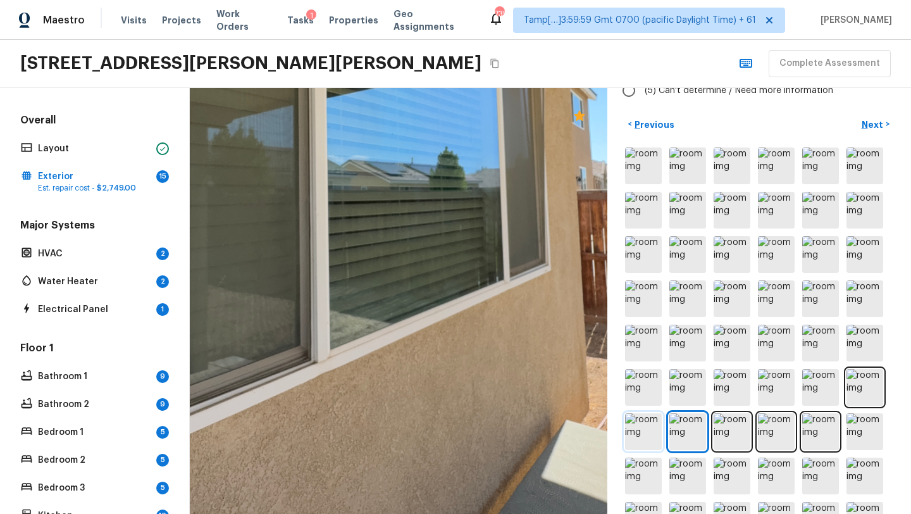
click at [644, 441] on img at bounding box center [643, 431] width 37 height 37
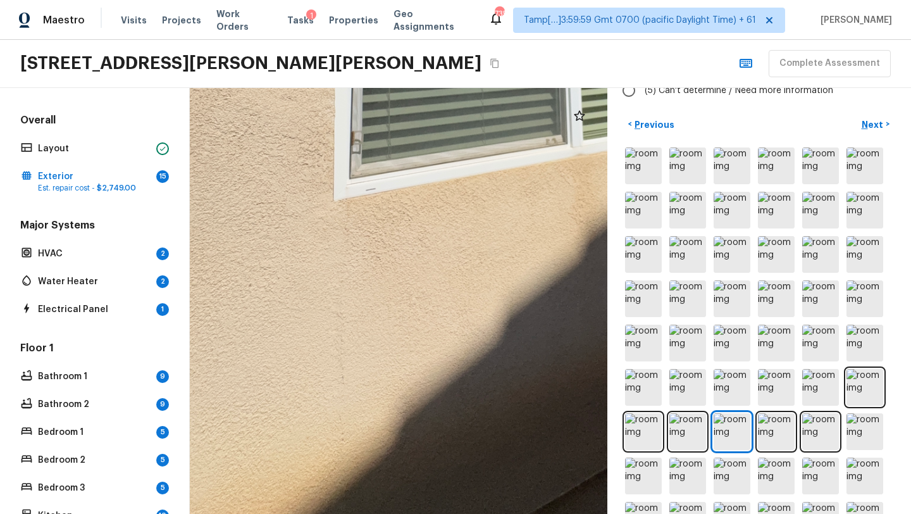
drag, startPoint x: 368, startPoint y: 403, endPoint x: 367, endPoint y: 231, distance: 171.4
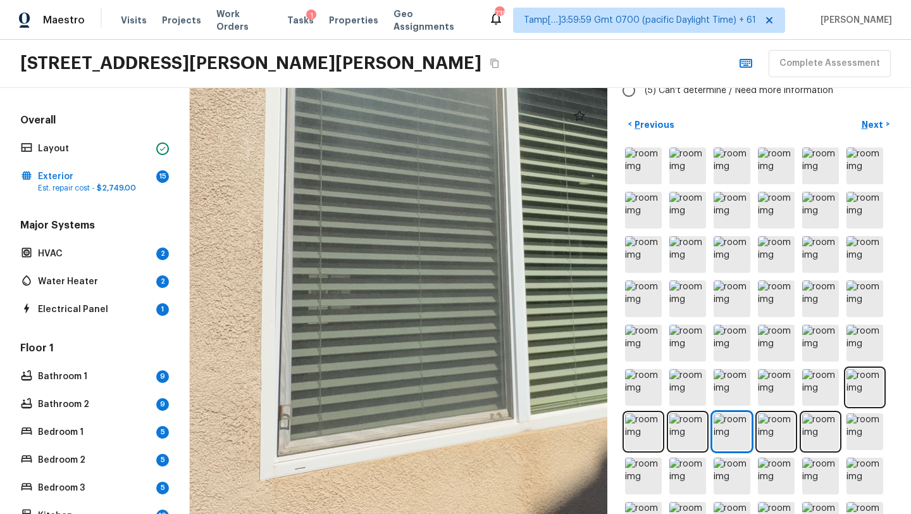
drag, startPoint x: 367, startPoint y: 231, endPoint x: 295, endPoint y: 507, distance: 285.0
click at [295, 509] on div at bounding box center [487, 239] width 1273 height 1297
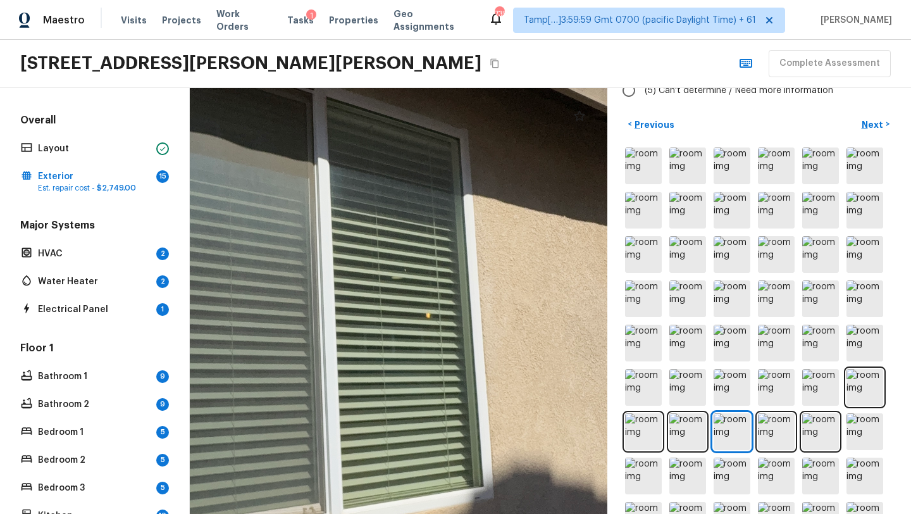
drag, startPoint x: 405, startPoint y: 329, endPoint x: 229, endPoint y: 513, distance: 255.0
click at [230, 513] on html "Maestro Visits Projects Work Orders Tasks 1 Properties Geo Assignments 735 Tamp…" at bounding box center [455, 257] width 911 height 514
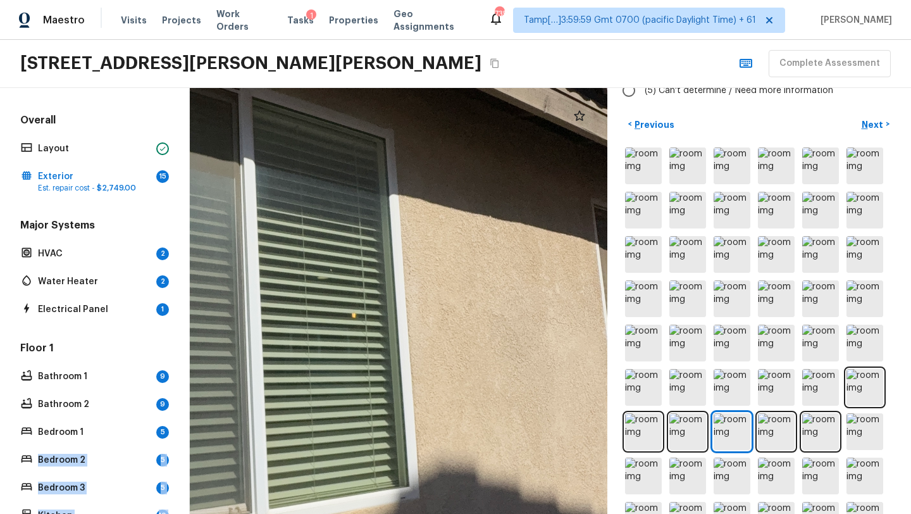
drag, startPoint x: 229, startPoint y: 513, endPoint x: 16, endPoint y: 459, distance: 219.4
click at [16, 459] on html "Maestro Visits Projects Work Orders Tasks 1 Properties Geo Assignments 735 Tamp…" at bounding box center [455, 257] width 911 height 514
click at [577, 110] on icon at bounding box center [579, 115] width 15 height 15
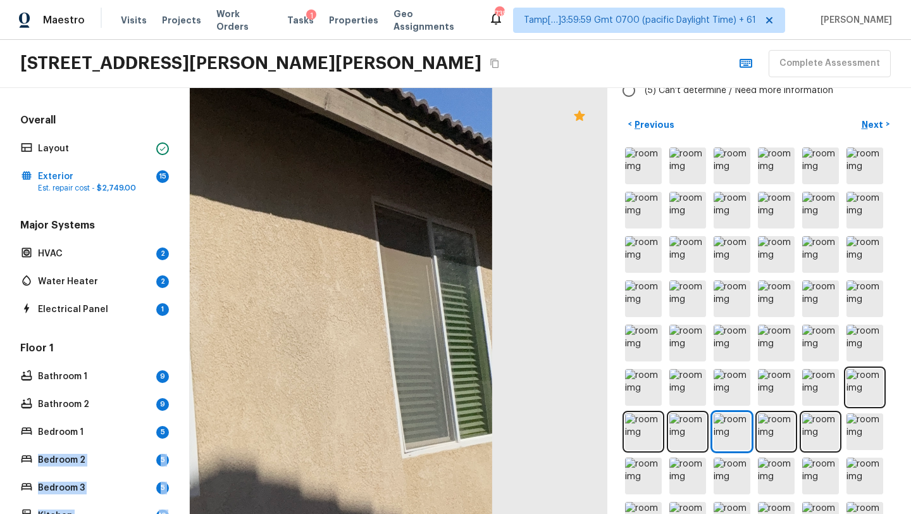
drag, startPoint x: 470, startPoint y: 307, endPoint x: 251, endPoint y: 305, distance: 218.8
click at [251, 305] on div at bounding box center [6, 331] width 1273 height 1297
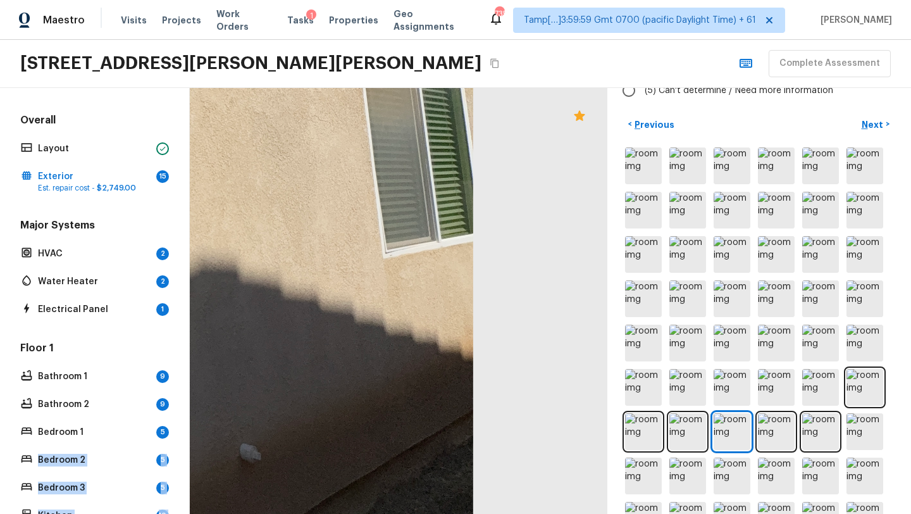
drag, startPoint x: 306, startPoint y: 429, endPoint x: 287, endPoint y: 230, distance: 200.8
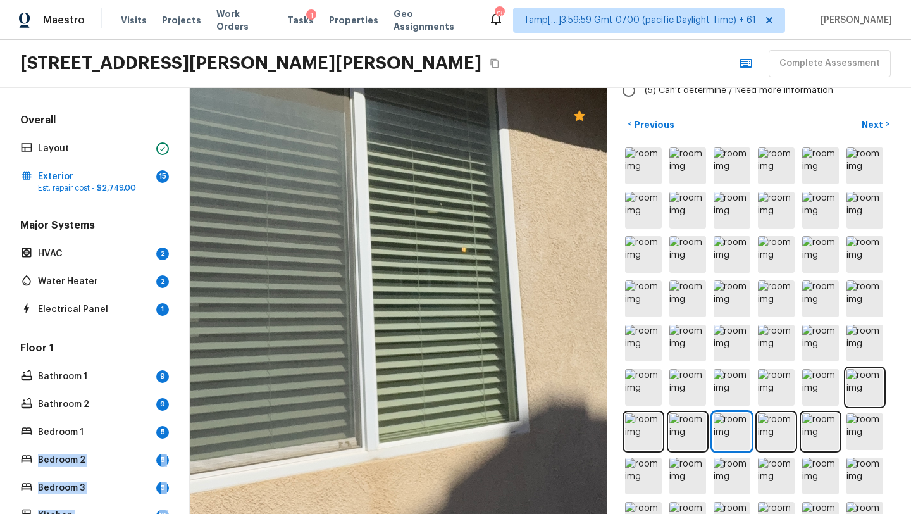
drag, startPoint x: 380, startPoint y: 226, endPoint x: 910, endPoint y: 513, distance: 602.5
click at [910, 503] on div "Exterior + Add Repair Scope 1 2 3 4 5 6 7 8 9 10 11 12 13 14 15 16 17 18 19 20 …" at bounding box center [550, 301] width 721 height 426
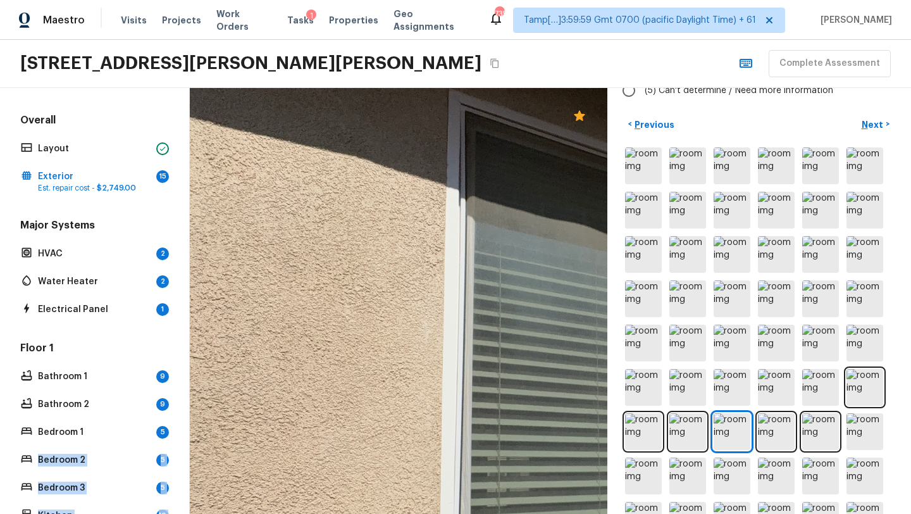
drag, startPoint x: 527, startPoint y: 321, endPoint x: 366, endPoint y: 7, distance: 352.4
click at [366, 7] on div "Maestro Visits Projects Work Orders Tasks 1 Properties Geo Assignments 735 Tamp…" at bounding box center [455, 257] width 911 height 514
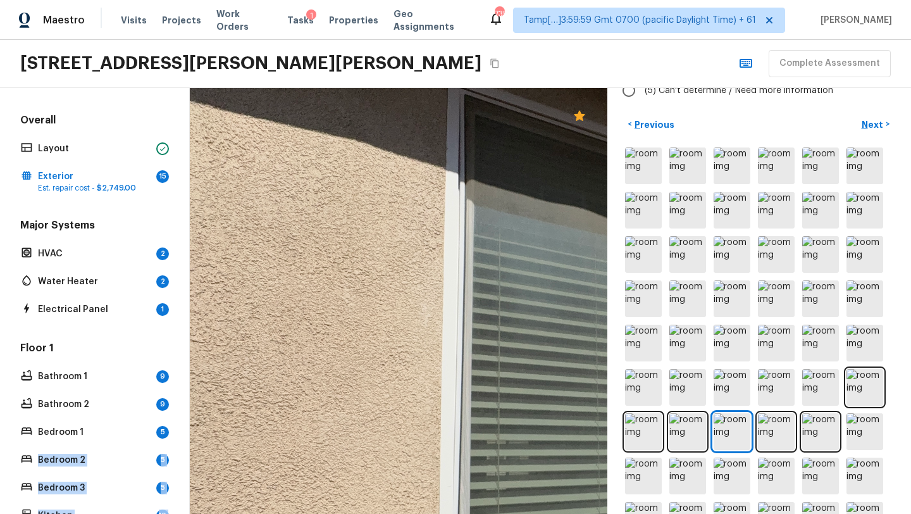
drag, startPoint x: 307, startPoint y: 223, endPoint x: 297, endPoint y: -14, distance: 237.4
click at [297, 0] on html "Maestro Visits Projects Work Orders Tasks 1 Properties Geo Assignments 735 Tamp…" at bounding box center [455, 257] width 911 height 514
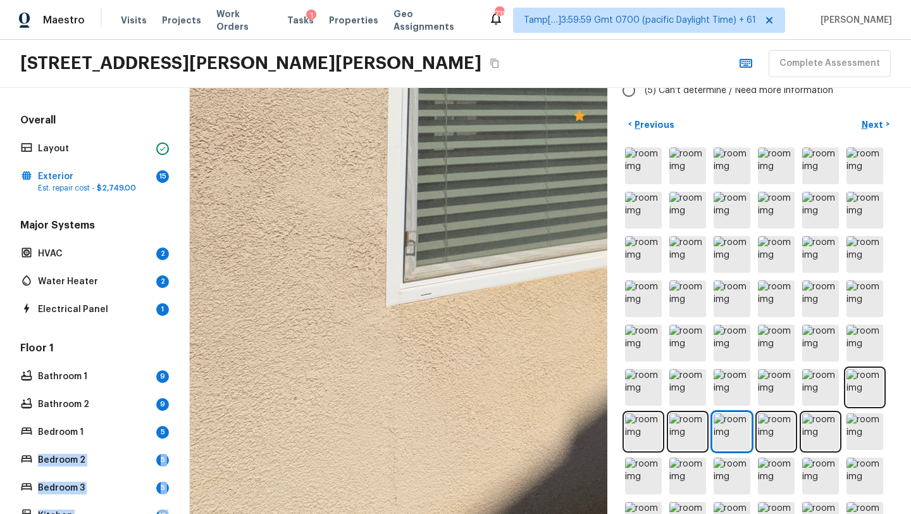
drag, startPoint x: 435, startPoint y: 225, endPoint x: 410, endPoint y: 158, distance: 70.8
click at [410, 158] on div at bounding box center [613, 66] width 1273 height 1297
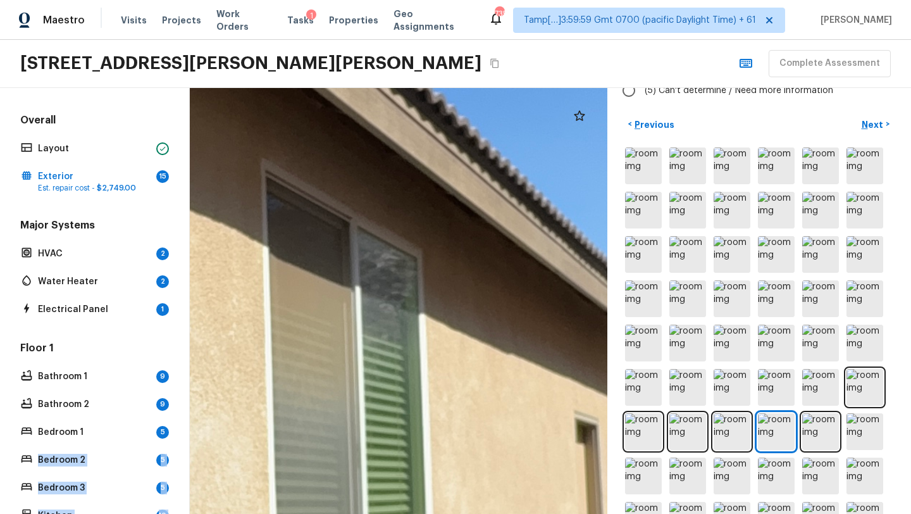
drag, startPoint x: 424, startPoint y: 315, endPoint x: 423, endPoint y: 508, distance: 193.5
click at [424, 510] on div at bounding box center [246, 413] width 2865 height 2921
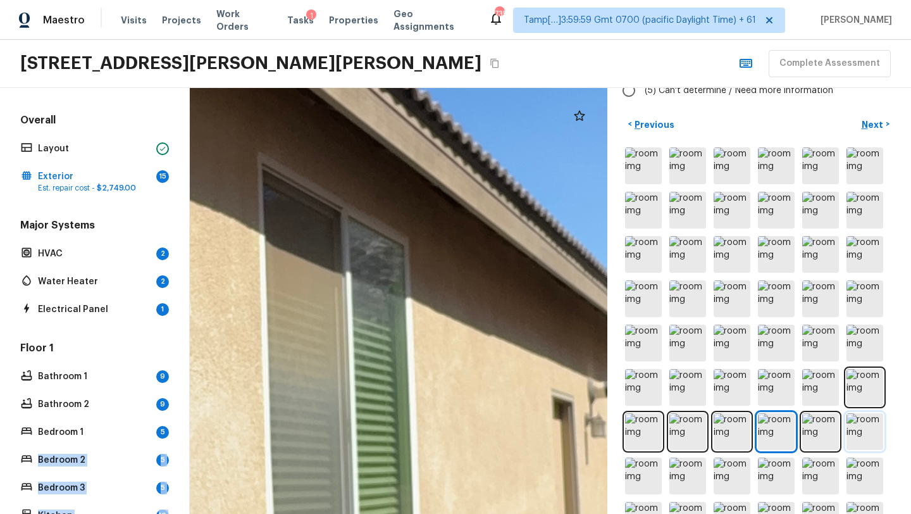
click at [863, 433] on img at bounding box center [864, 431] width 37 height 37
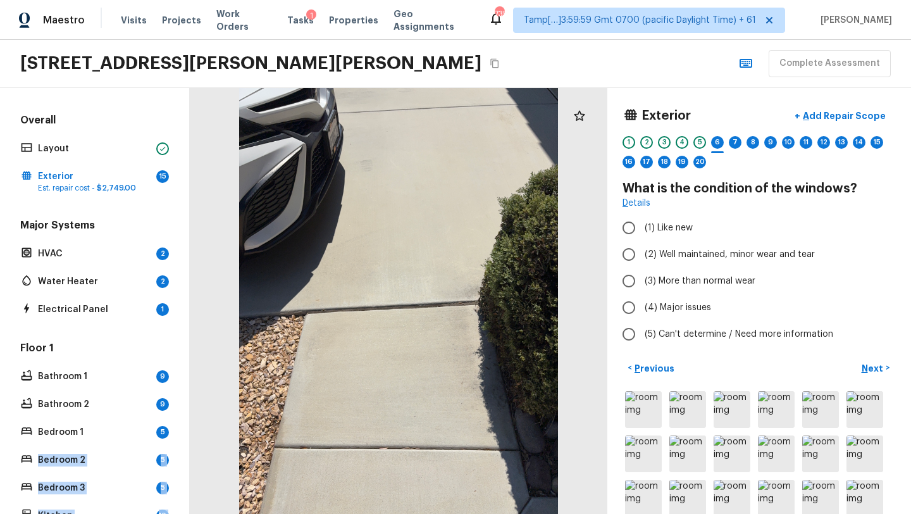
scroll to position [233, 0]
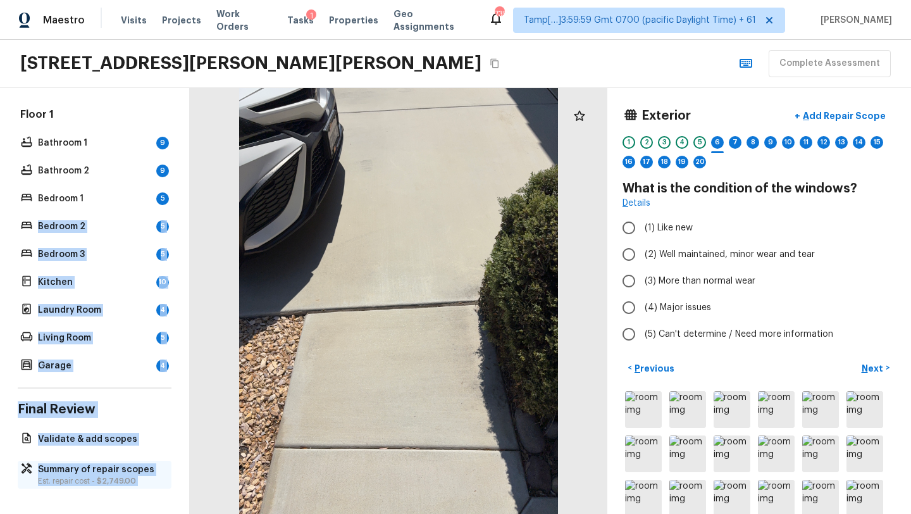
click at [87, 476] on p "Est. repair cost - $2,749.00" at bounding box center [101, 481] width 126 height 10
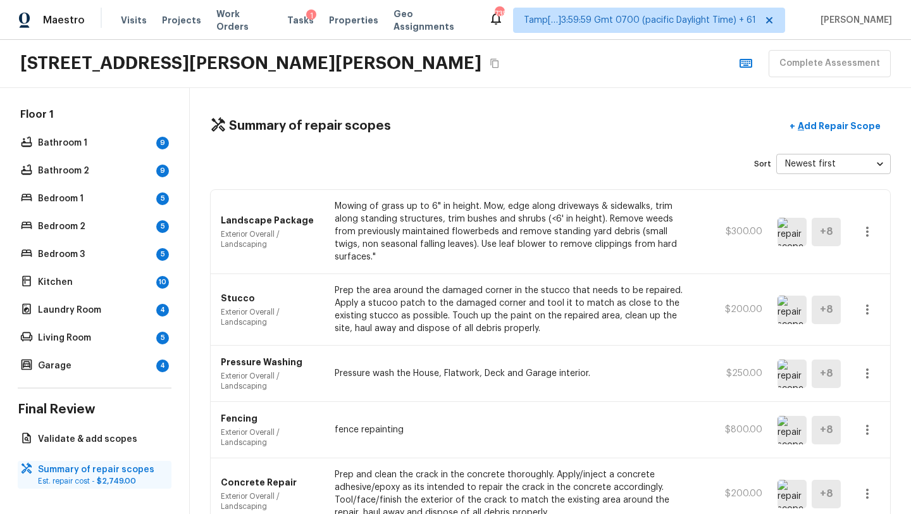
click at [87, 476] on p "Est. repair cost - $2,749.00" at bounding box center [101, 481] width 126 height 10
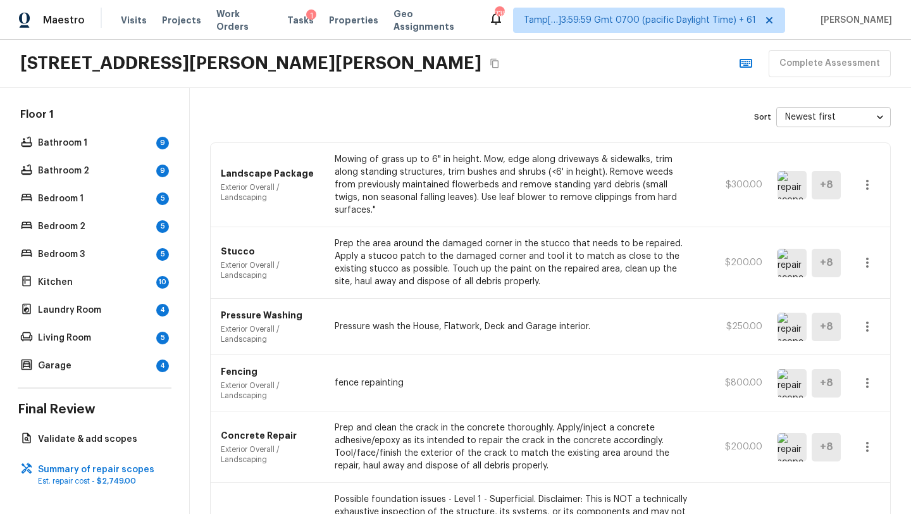
scroll to position [157, 0]
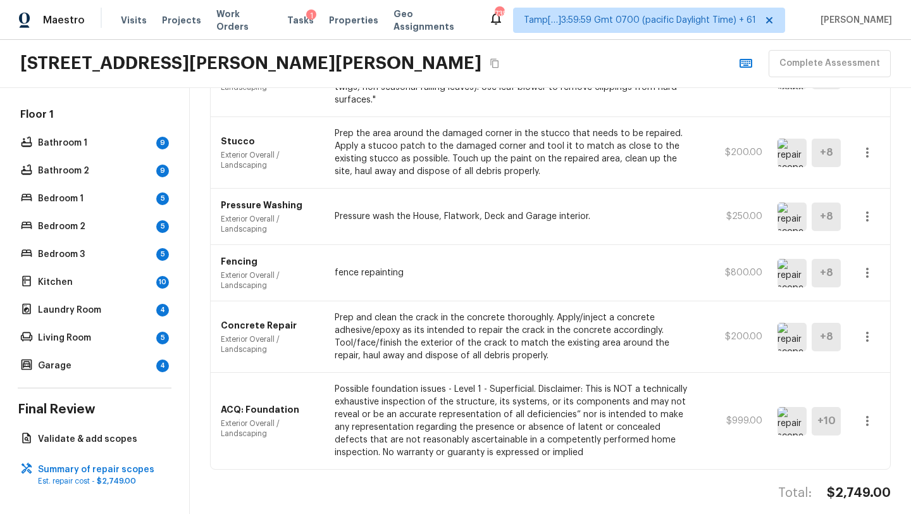
click at [865, 413] on icon "button" at bounding box center [867, 420] width 15 height 15
click at [886, 407] on div at bounding box center [455, 257] width 911 height 514
click at [864, 413] on icon "button" at bounding box center [867, 420] width 15 height 15
click at [884, 405] on div at bounding box center [455, 257] width 911 height 514
click at [864, 413] on icon "button" at bounding box center [867, 420] width 15 height 15
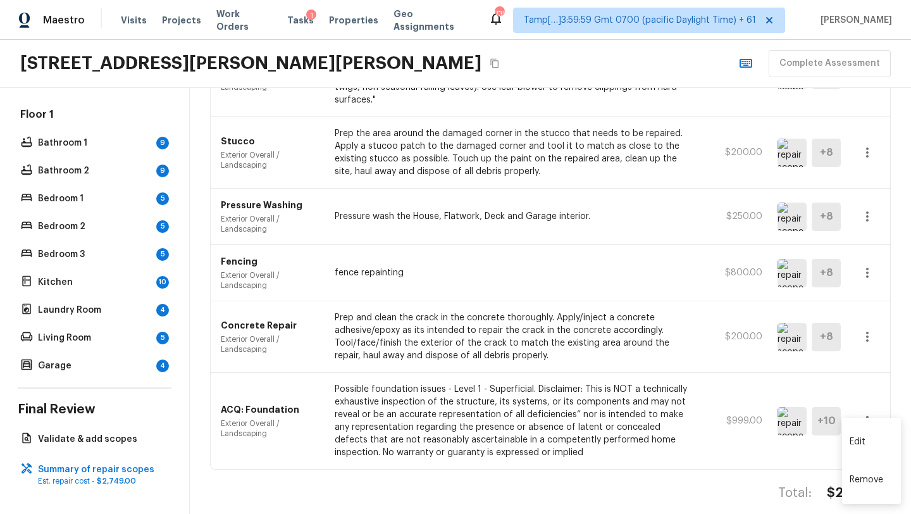
click at [864, 431] on li "Edit" at bounding box center [871, 441] width 59 height 38
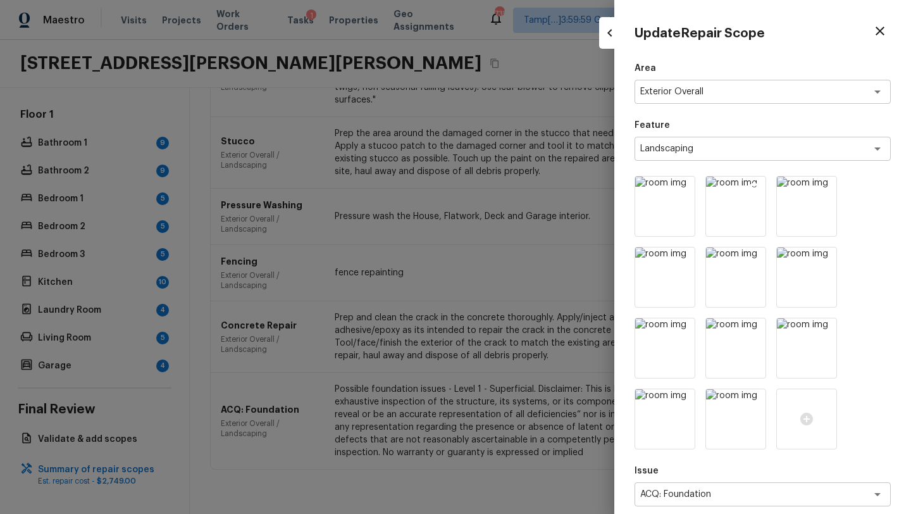
click at [755, 189] on icon at bounding box center [754, 188] width 13 height 13
click at [755, 189] on icon at bounding box center [754, 188] width 11 height 11
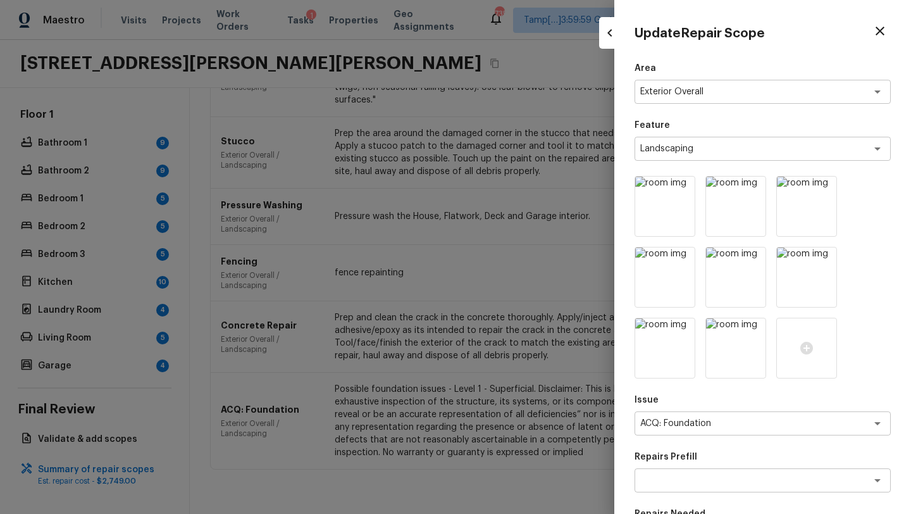
click at [755, 189] on icon at bounding box center [754, 188] width 11 height 11
click at [823, 192] on icon at bounding box center [825, 188] width 11 height 11
click at [691, 252] on img at bounding box center [664, 276] width 59 height 59
click at [684, 263] on icon at bounding box center [683, 259] width 11 height 11
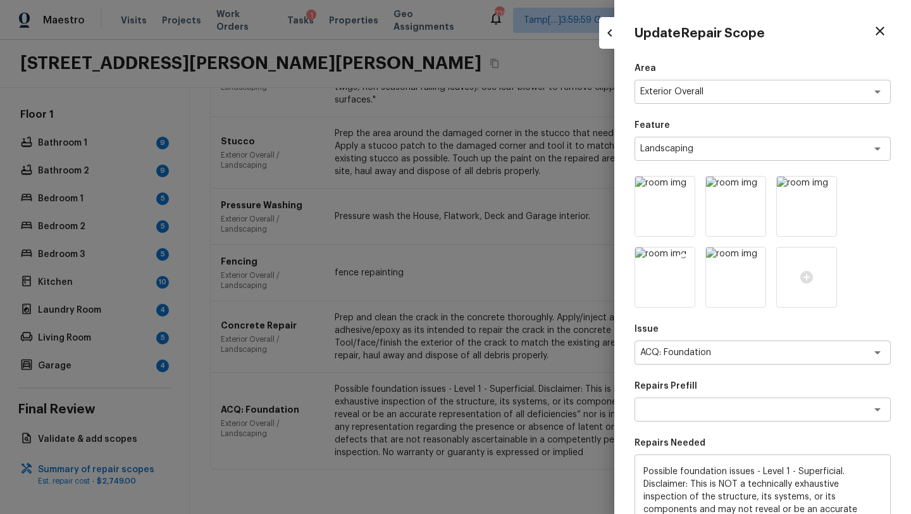
click at [682, 261] on icon at bounding box center [683, 259] width 11 height 11
click at [731, 281] on icon at bounding box center [735, 277] width 13 height 13
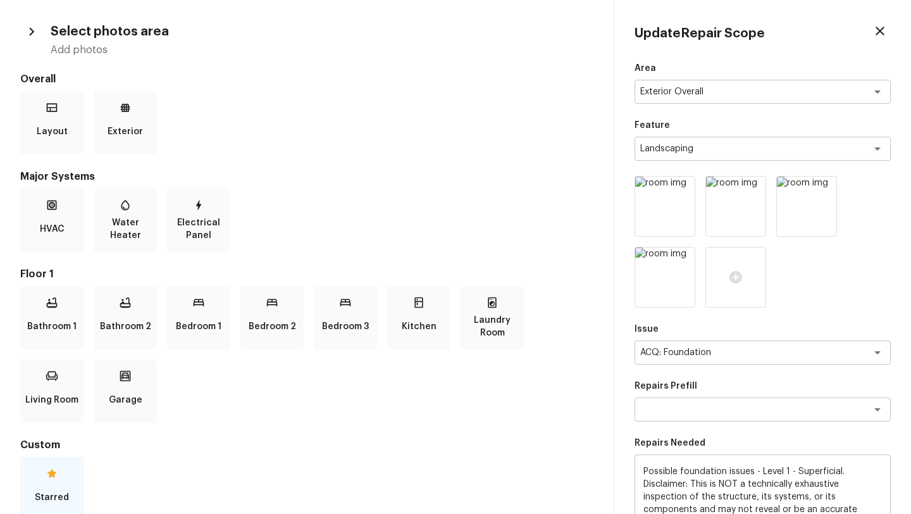
click at [57, 492] on p "Starred" at bounding box center [52, 496] width 34 height 25
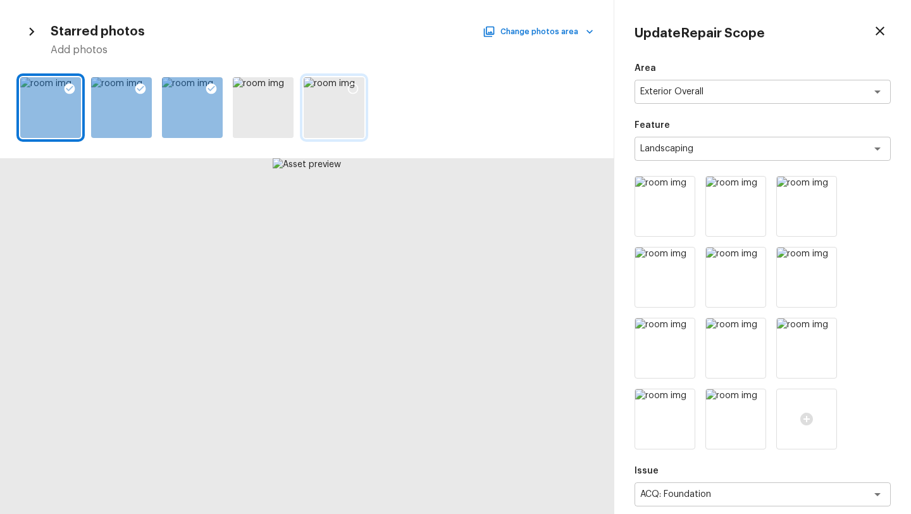
click at [352, 96] on div at bounding box center [353, 90] width 23 height 27
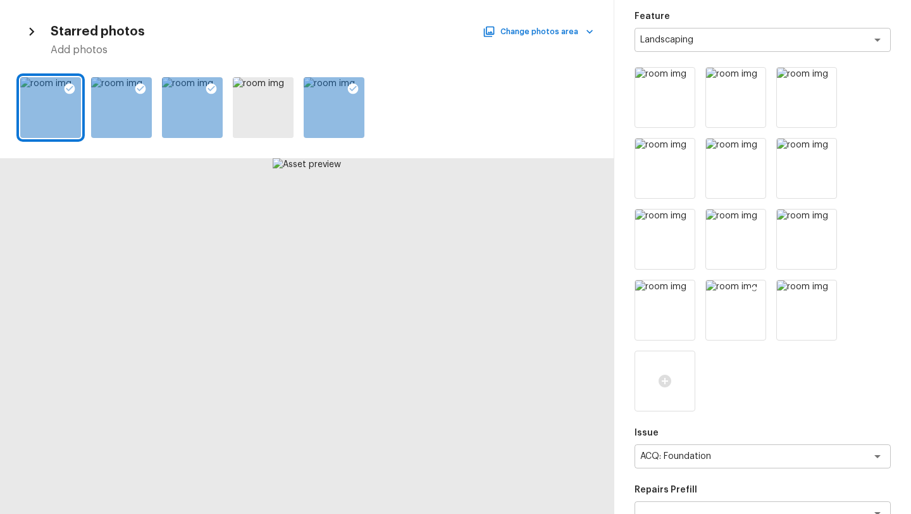
scroll to position [58, 0]
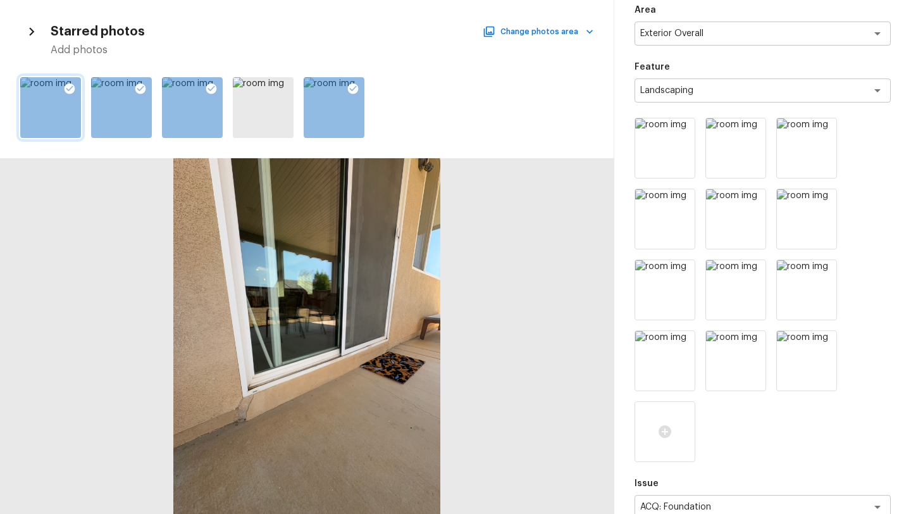
click at [66, 85] on icon at bounding box center [70, 88] width 11 height 11
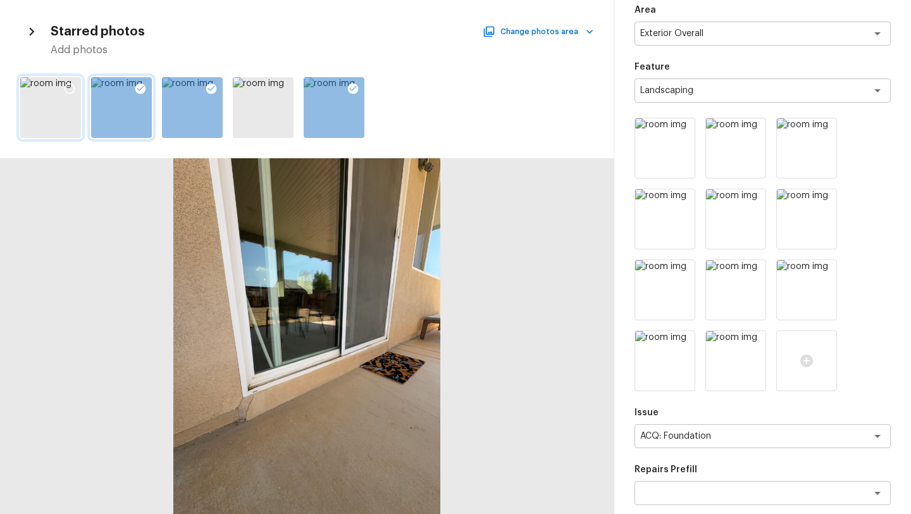
click at [140, 85] on icon at bounding box center [140, 88] width 11 height 11
click at [216, 88] on icon at bounding box center [211, 88] width 11 height 11
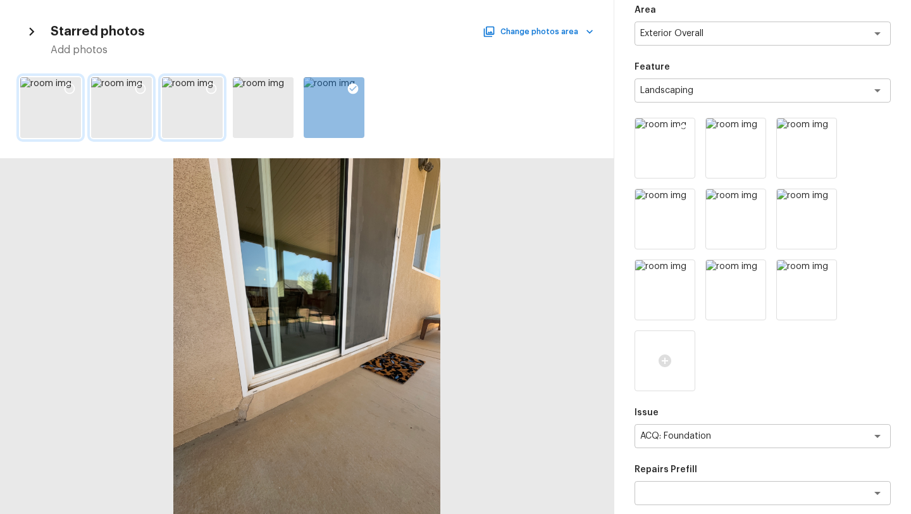
click at [682, 128] on icon at bounding box center [683, 129] width 13 height 13
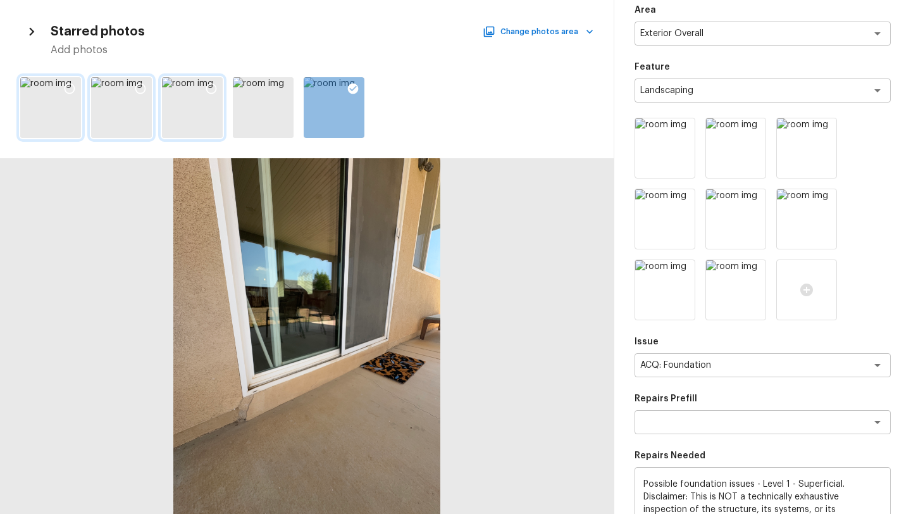
click at [682, 128] on icon at bounding box center [683, 129] width 13 height 13
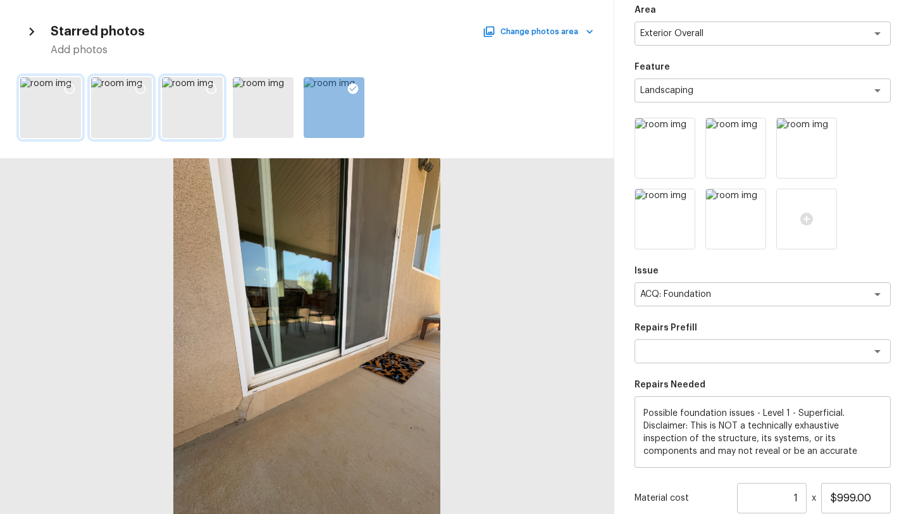
click at [682, 128] on icon at bounding box center [683, 129] width 13 height 13
click at [748, 128] on icon at bounding box center [754, 129] width 13 height 13
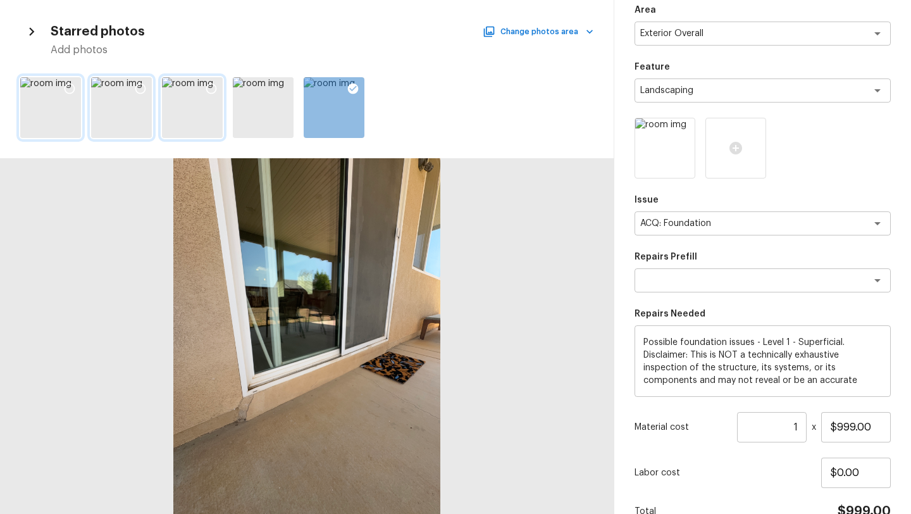
click at [682, 128] on icon at bounding box center [683, 129] width 13 height 13
click at [70, 88] on icon at bounding box center [69, 88] width 13 height 13
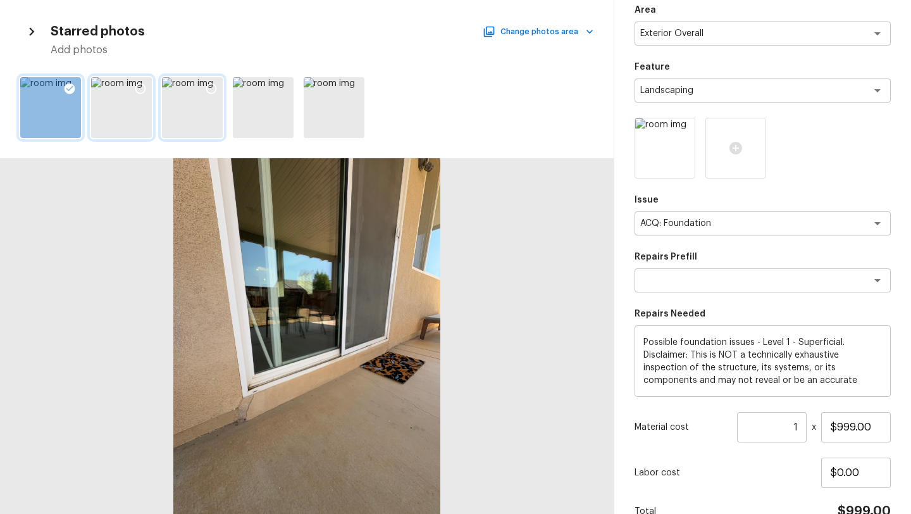
click at [144, 87] on icon at bounding box center [140, 88] width 13 height 13
click at [209, 93] on icon at bounding box center [211, 88] width 11 height 11
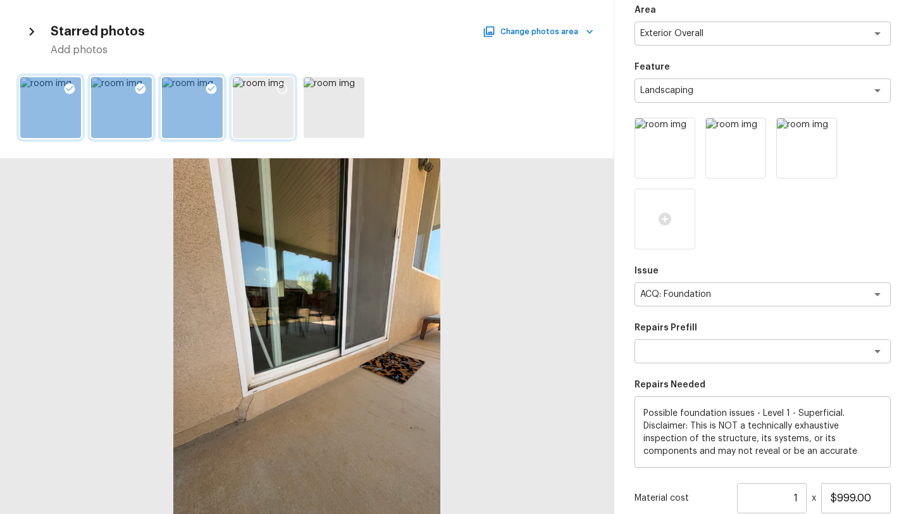
click at [283, 92] on icon at bounding box center [282, 88] width 13 height 13
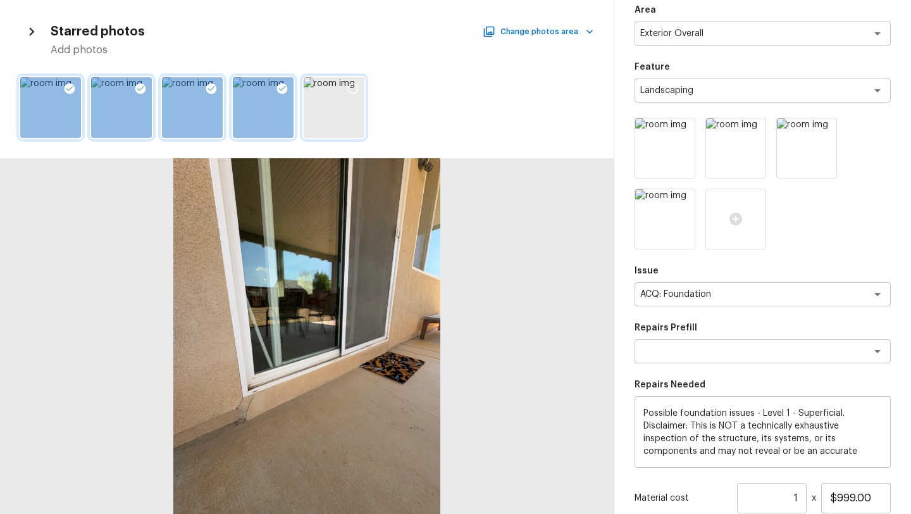
click at [356, 88] on icon at bounding box center [353, 88] width 13 height 13
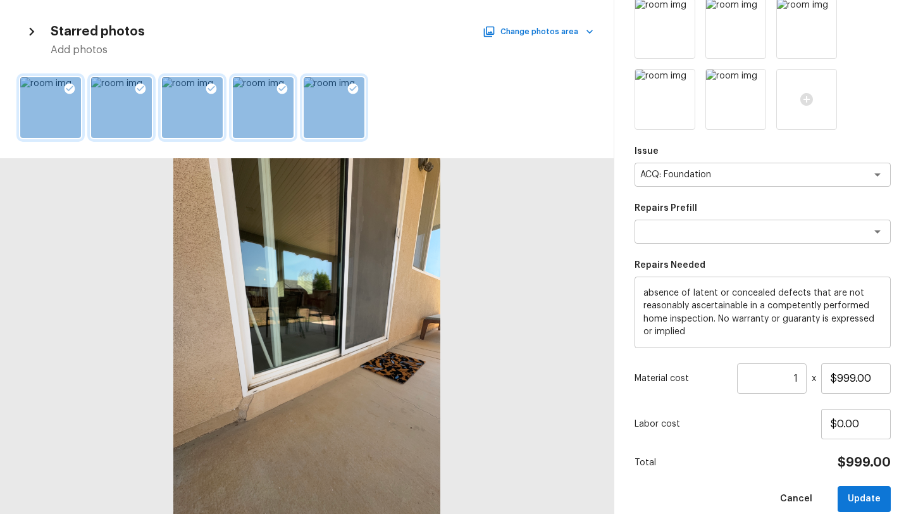
scroll to position [195, 0]
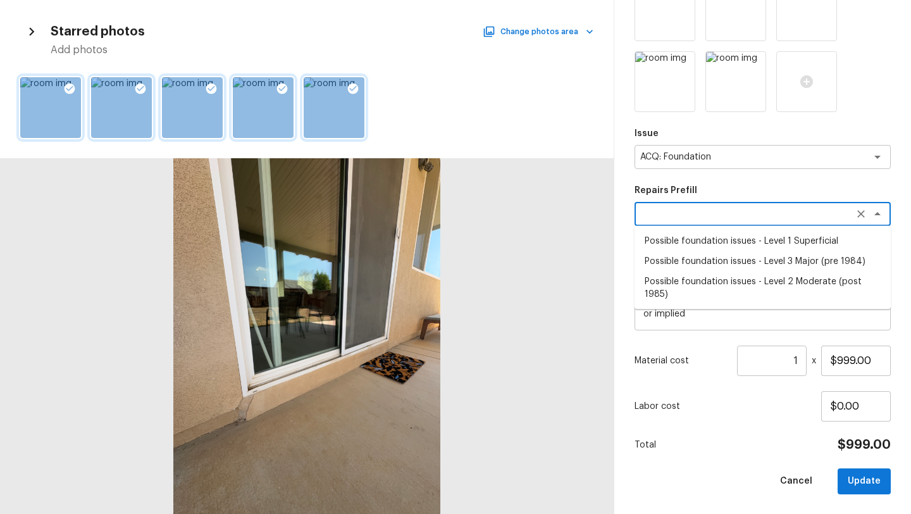
click at [708, 218] on textarea at bounding box center [744, 213] width 209 height 13
click at [691, 266] on li "Possible foundation issues - Level 3 Major (pre 1984)" at bounding box center [762, 261] width 256 height 20
type textarea "Possible foundation issues - Level 3 Major (pre 1984)"
type textarea "Possible foundation issues - Level 3 Major: Disclaimer: This is NOT a technical…"
type input "$15,000.00"
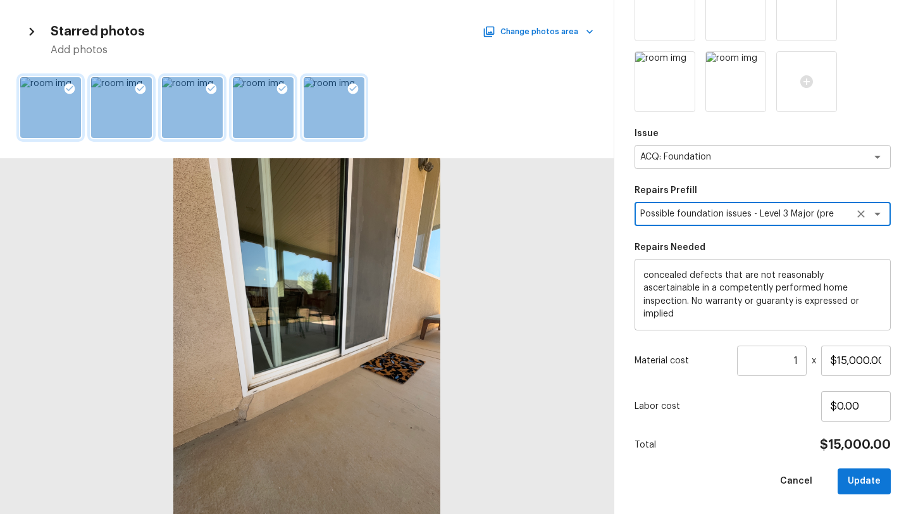
scroll to position [64, 0]
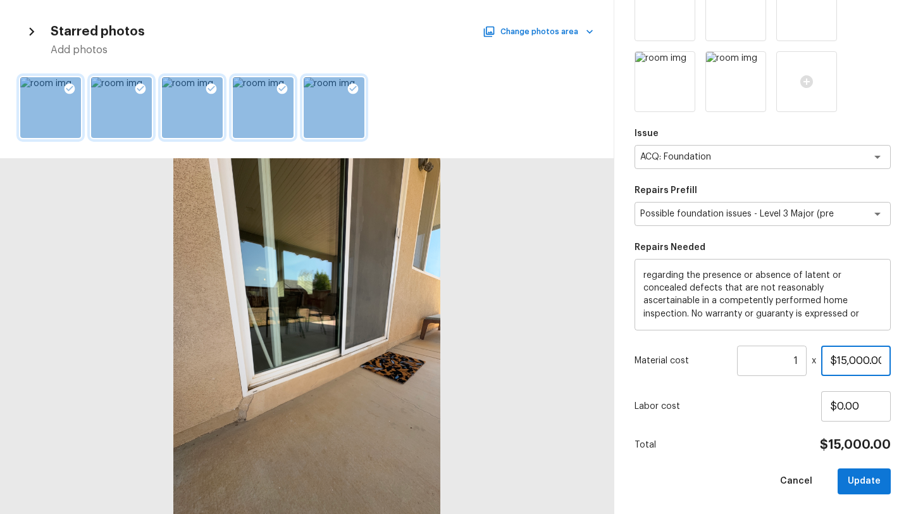
click at [843, 360] on input "$15,000.00" at bounding box center [856, 360] width 70 height 30
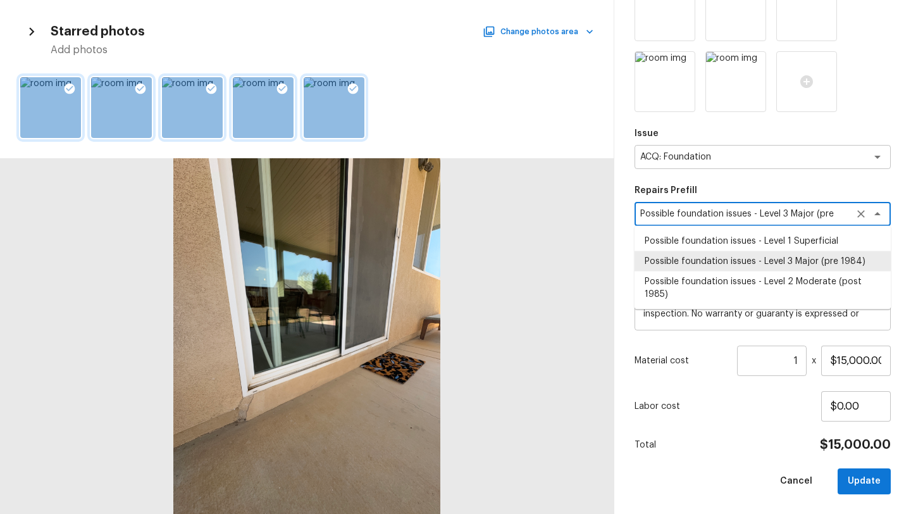
click at [786, 216] on textarea "Possible foundation issues - Level 3 Major (pre 1984)" at bounding box center [744, 213] width 209 height 13
click at [768, 283] on li "Possible foundation issues - Level 2 Moderate (post 1985)" at bounding box center [762, 287] width 256 height 33
type textarea "Possible foundation issues - Level 2 Moderate (post 1985)"
type textarea "Possible foundation issues - Level 2 Moderate: Disclaimer: This is NOT a techni…"
type input "$5,000.00"
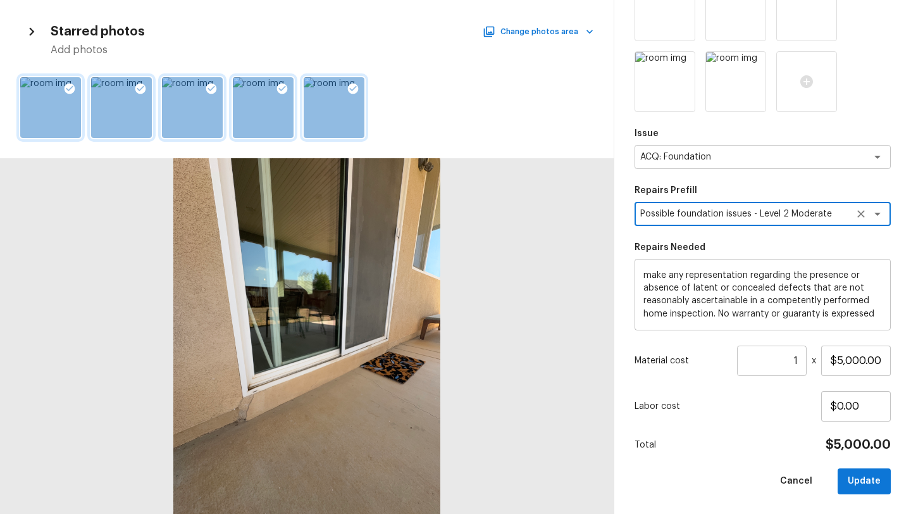
scroll to position [77, 0]
click at [870, 491] on button "Update" at bounding box center [863, 481] width 53 height 26
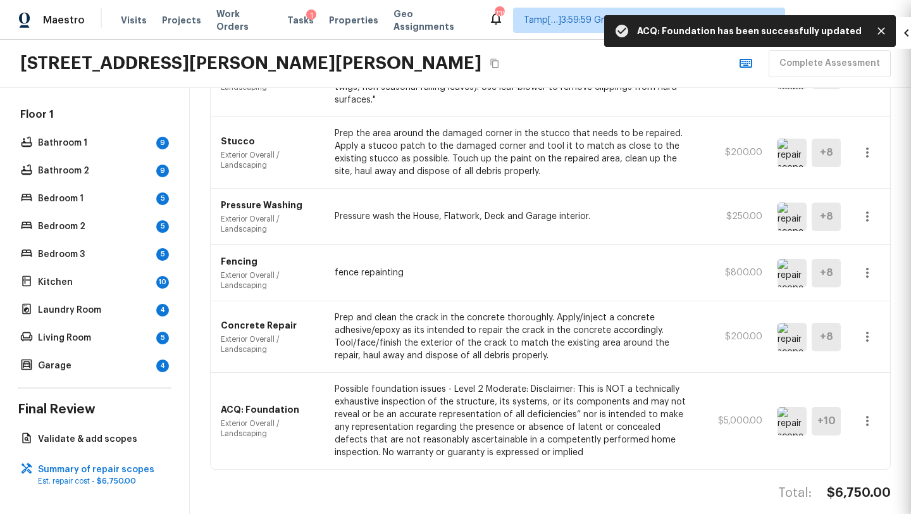
type input "$0.00"
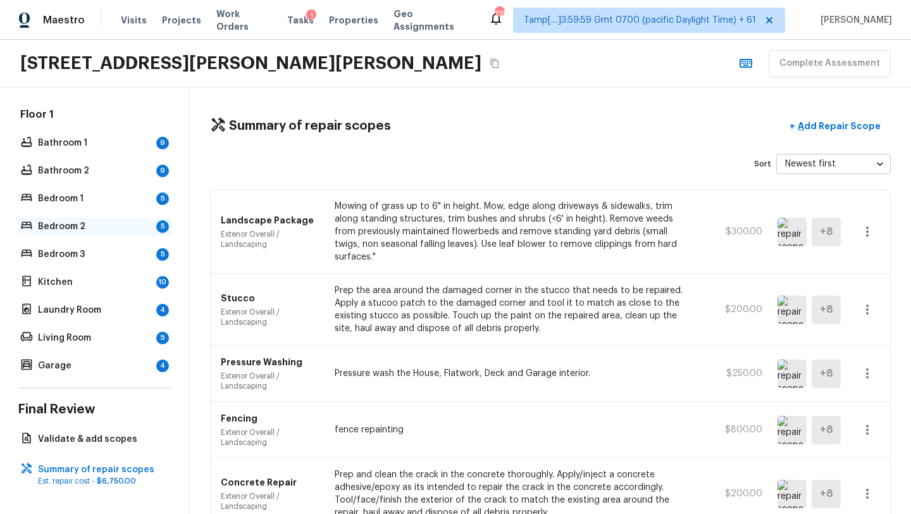
scroll to position [0, 0]
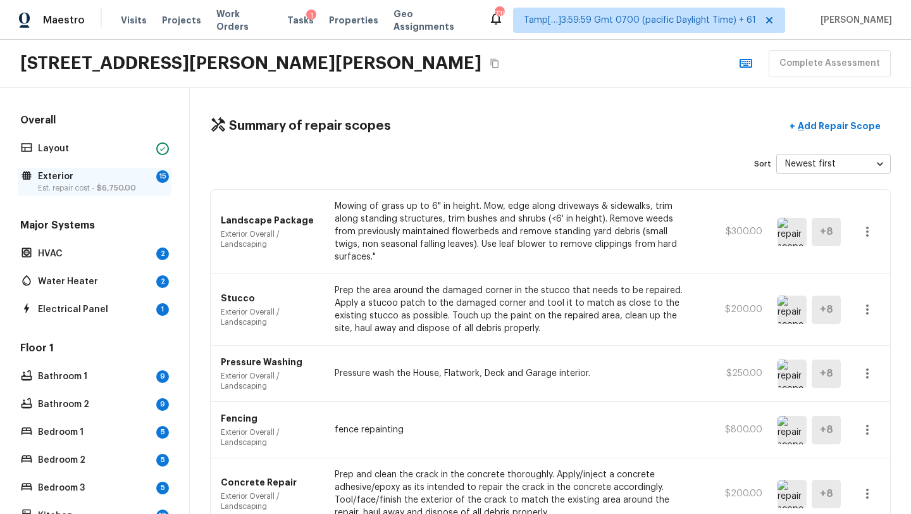
click at [97, 180] on p "Exterior" at bounding box center [94, 176] width 113 height 13
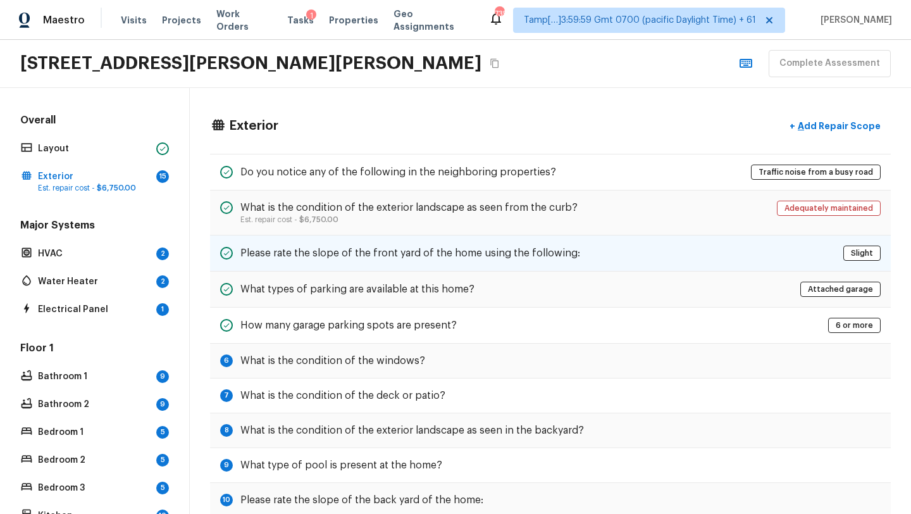
scroll to position [88, 0]
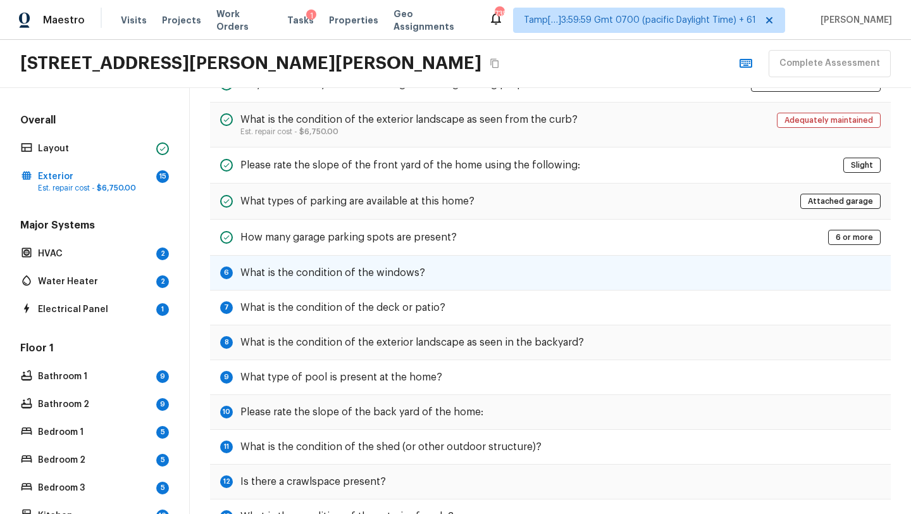
click at [385, 276] on h5 "What is the condition of the windows?" at bounding box center [332, 273] width 185 height 14
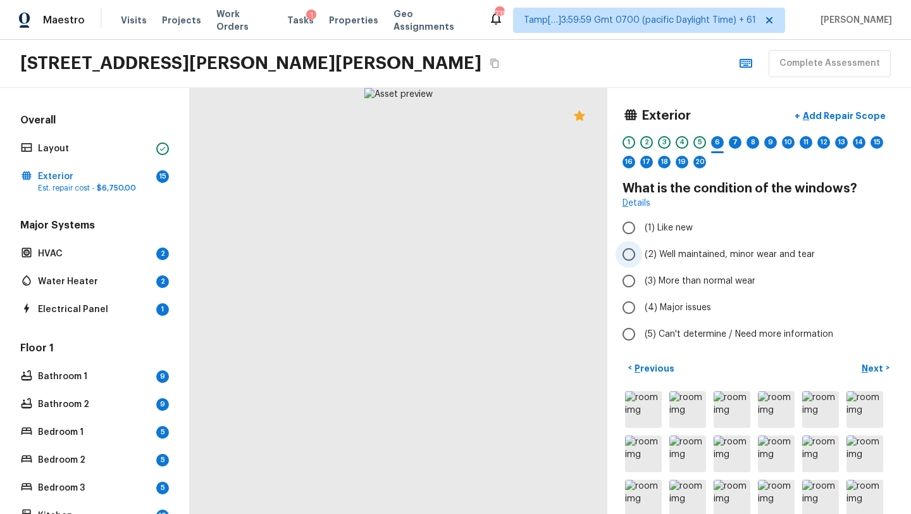
click at [655, 255] on span "(2) Well maintained, minor wear and tear" at bounding box center [729, 254] width 170 height 13
click at [642, 255] on input "(2) Well maintained, minor wear and tear" at bounding box center [628, 254] width 27 height 27
radio input "true"
click at [881, 371] on p "Next" at bounding box center [873, 368] width 24 height 13
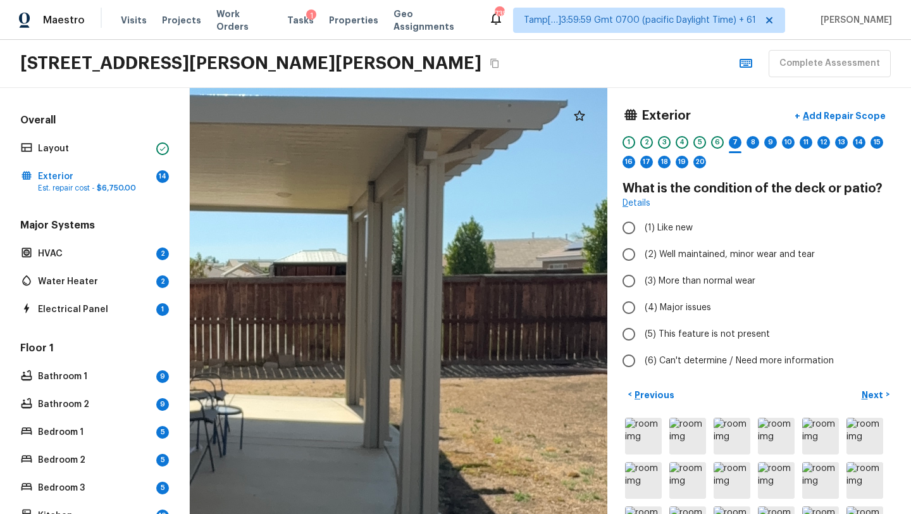
drag, startPoint x: 385, startPoint y: 352, endPoint x: 440, endPoint y: 450, distance: 112.4
click at [440, 452] on div at bounding box center [241, 308] width 1794 height 1830
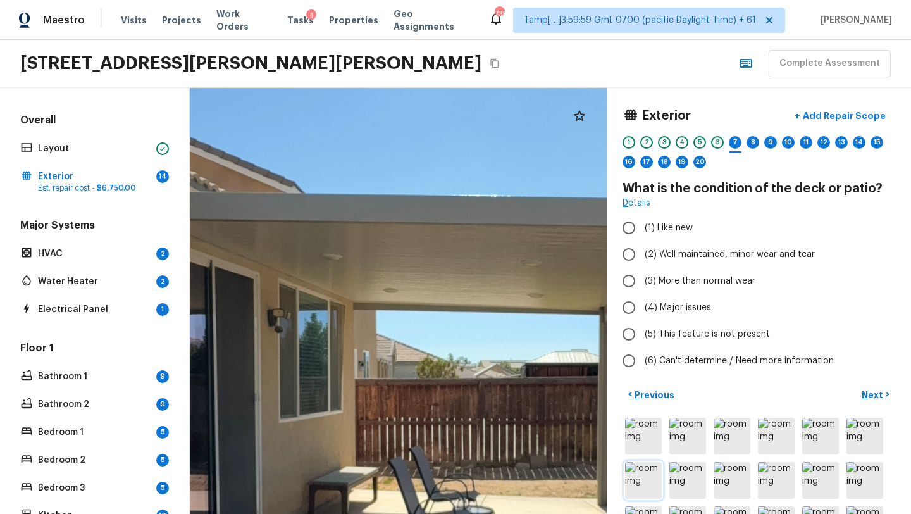
drag, startPoint x: 440, startPoint y: 450, endPoint x: 660, endPoint y: 485, distance: 222.9
click at [661, 486] on div "Exterior + Add Repair Scope 1 2 3 4 5 6 7 8 9 10 11 12 13 14 15 16 17 18 19 20 …" at bounding box center [550, 301] width 721 height 426
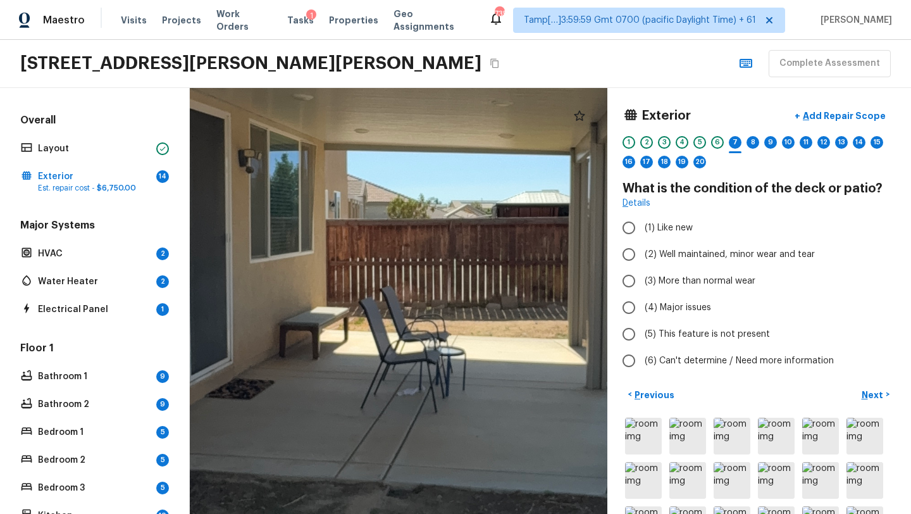
drag, startPoint x: 507, startPoint y: 436, endPoint x: 428, endPoint y: 249, distance: 203.0
click at [428, 249] on div at bounding box center [464, 249] width 1794 height 1830
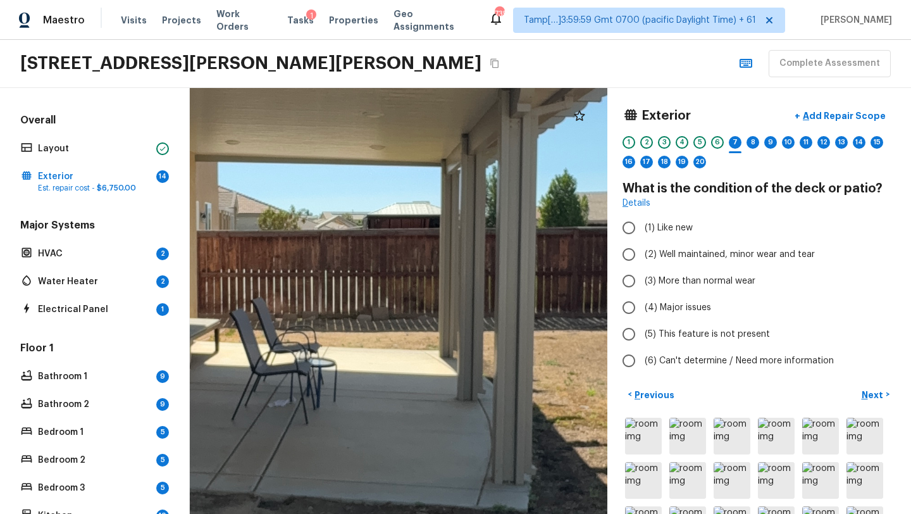
drag, startPoint x: 474, startPoint y: 320, endPoint x: 378, endPoint y: 342, distance: 98.6
click at [378, 342] on div at bounding box center [335, 260] width 1794 height 1830
click at [727, 263] on label "(2) Well maintained, minor wear and tear" at bounding box center [750, 254] width 270 height 27
click at [642, 263] on input "(2) Well maintained, minor wear and tear" at bounding box center [628, 254] width 27 height 27
radio input "true"
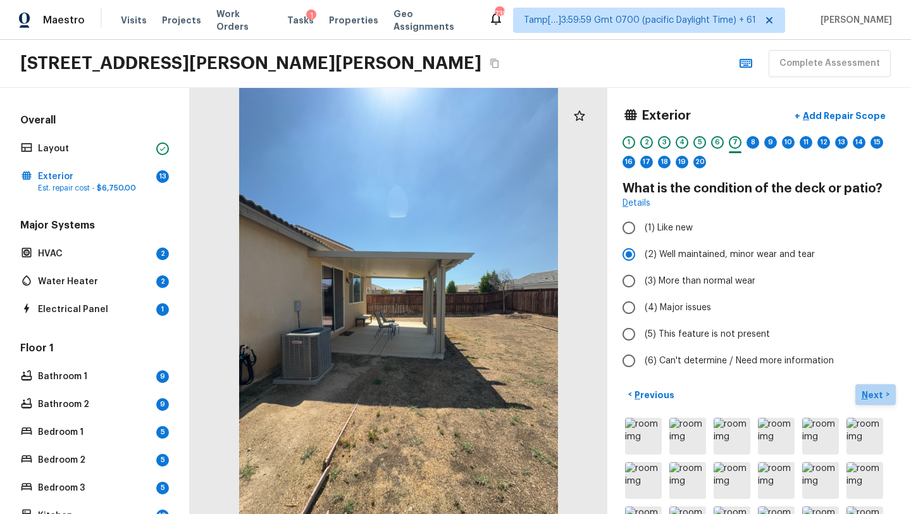
click at [870, 393] on p "Next" at bounding box center [873, 394] width 24 height 13
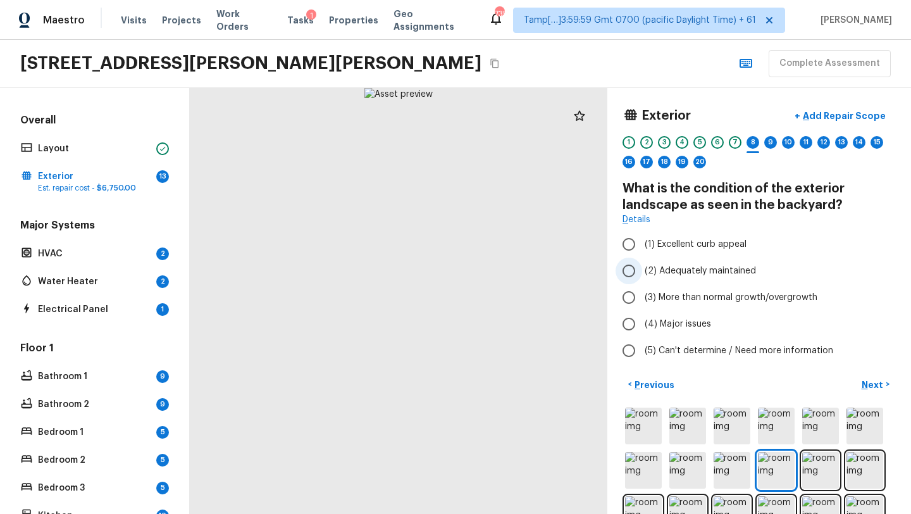
click at [684, 273] on span "(2) Adequately maintained" at bounding box center [699, 270] width 111 height 13
click at [642, 273] on input "(2) Adequately maintained" at bounding box center [628, 270] width 27 height 27
radio input "true"
click at [878, 383] on p "Next" at bounding box center [873, 384] width 24 height 13
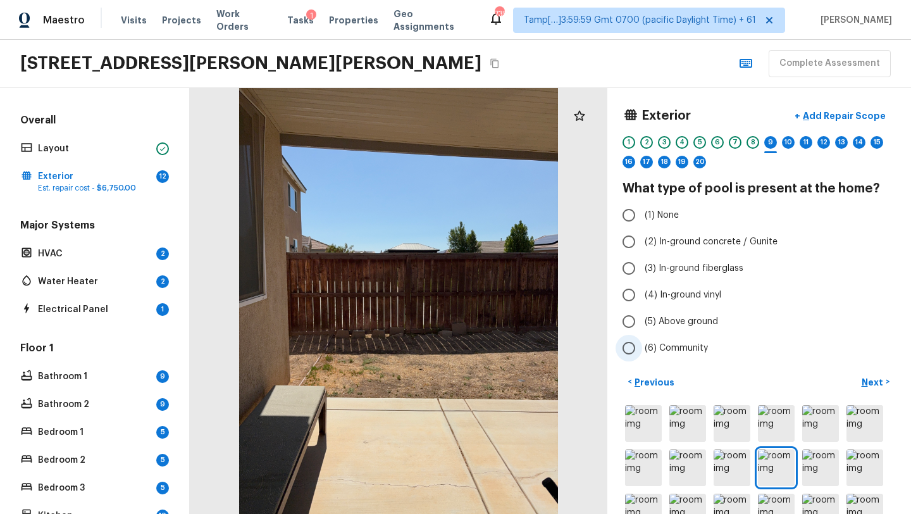
click at [656, 350] on span "(6) Community" at bounding box center [675, 348] width 63 height 13
click at [642, 350] on input "(6) Community" at bounding box center [628, 348] width 27 height 27
radio input "true"
click at [624, 200] on div "Exterior + Add Repair Scope 1 2 3 4 5 6 7 8 9 10 11 12 13 14 15 16 17 18 19 20 …" at bounding box center [758, 232] width 273 height 259
click at [628, 213] on input "(1) None" at bounding box center [628, 215] width 27 height 27
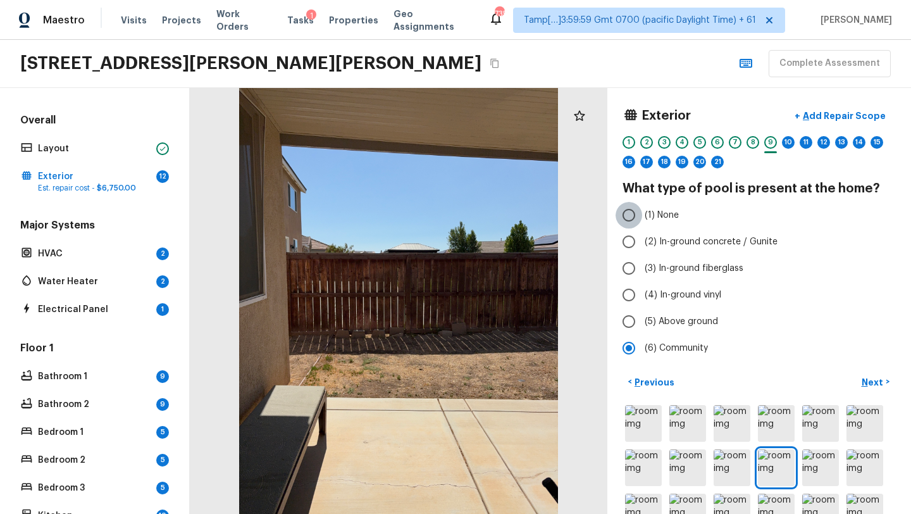
radio input "true"
click at [882, 386] on p "Next" at bounding box center [873, 382] width 24 height 13
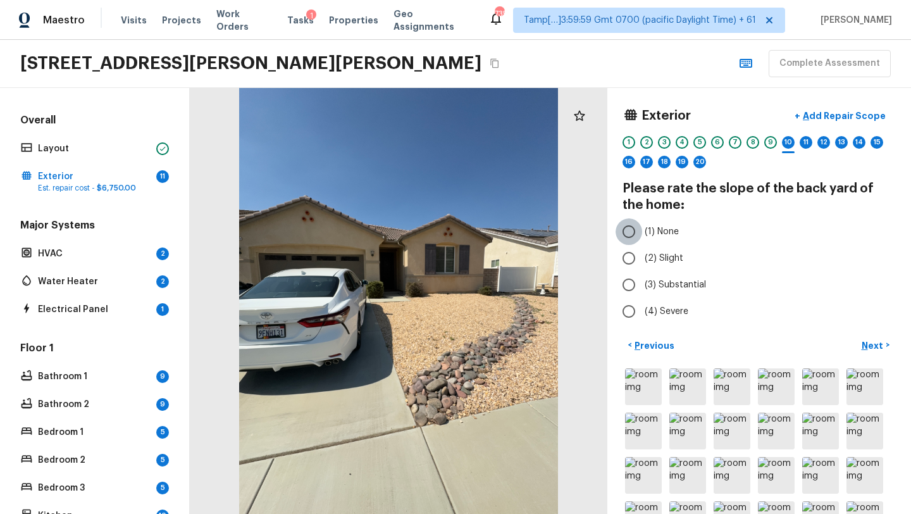
click at [631, 242] on input "(1) None" at bounding box center [628, 231] width 27 height 27
radio input "true"
click at [870, 347] on p "Next" at bounding box center [873, 345] width 24 height 13
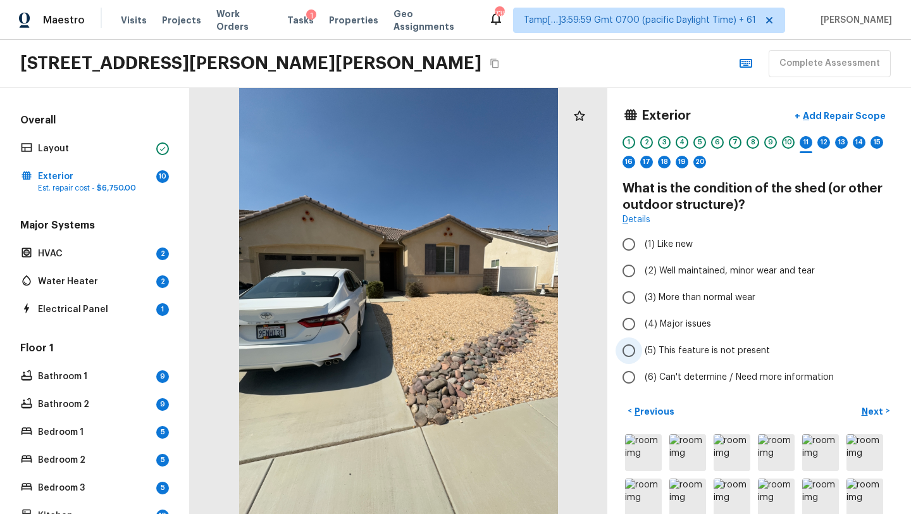
click at [628, 360] on input "(5) This feature is not present" at bounding box center [628, 350] width 27 height 27
radio input "true"
click at [874, 415] on p "Next" at bounding box center [873, 411] width 24 height 13
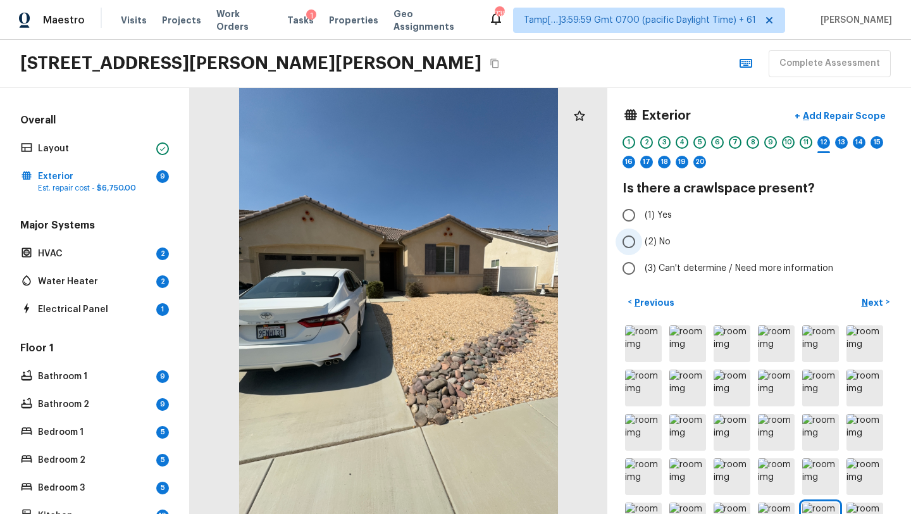
click at [644, 249] on label "(2) No" at bounding box center [750, 241] width 270 height 27
click at [642, 249] on input "(2) No" at bounding box center [628, 241] width 27 height 27
radio input "true"
click at [878, 305] on p "Next" at bounding box center [873, 302] width 24 height 13
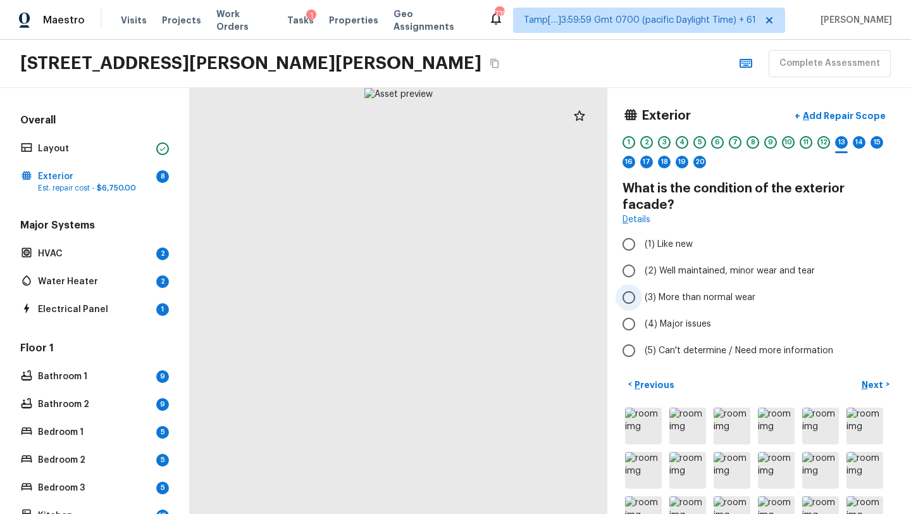
click at [686, 291] on span "(3) More than normal wear" at bounding box center [699, 297] width 111 height 13
click at [642, 286] on input "(3) More than normal wear" at bounding box center [628, 297] width 27 height 27
radio input "true"
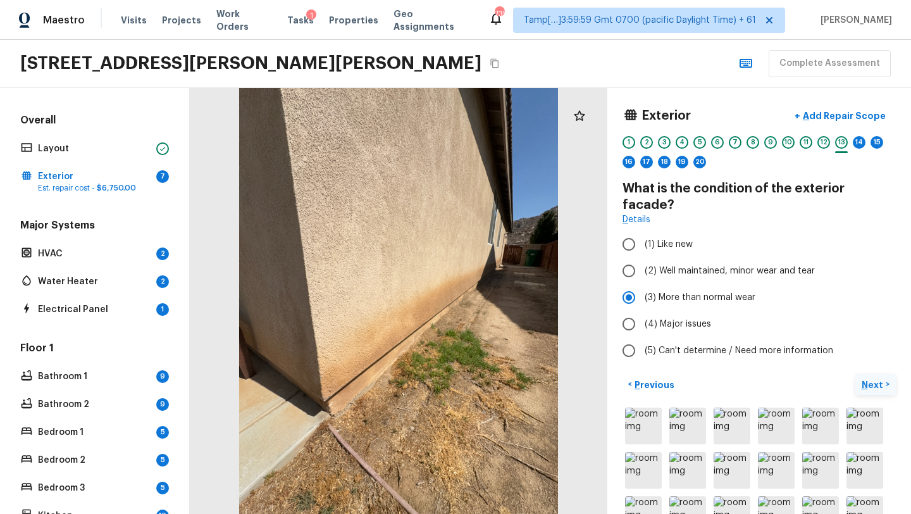
click at [861, 378] on p "Next" at bounding box center [873, 384] width 24 height 13
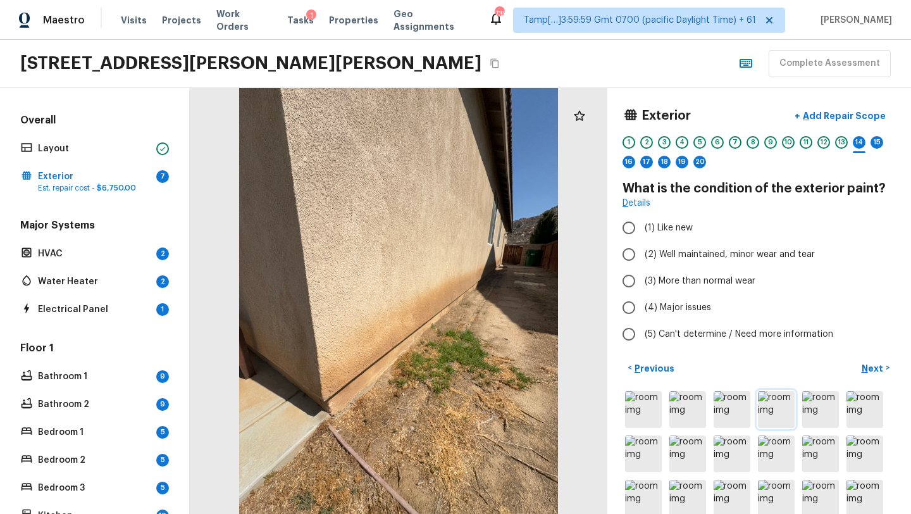
click at [774, 412] on img at bounding box center [776, 409] width 37 height 37
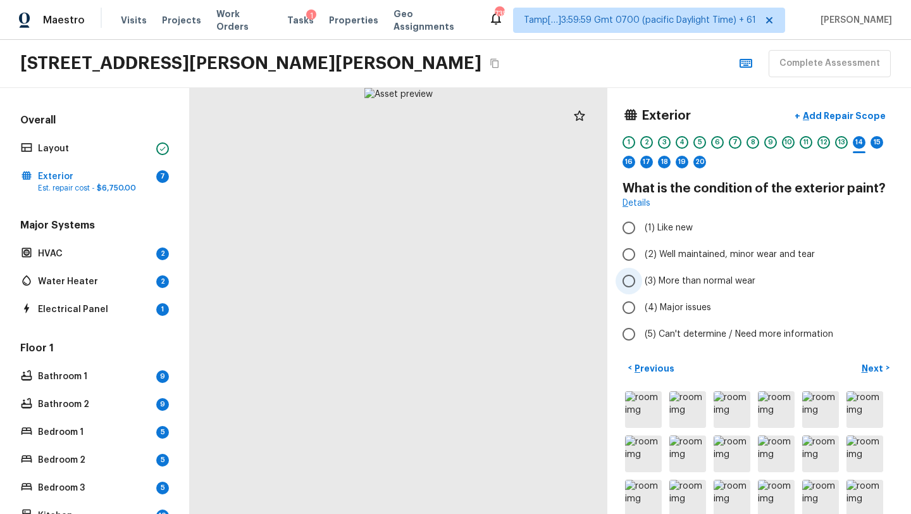
click at [691, 272] on label "(3) More than normal wear" at bounding box center [750, 281] width 270 height 27
click at [642, 272] on input "(3) More than normal wear" at bounding box center [628, 281] width 27 height 27
radio input "true"
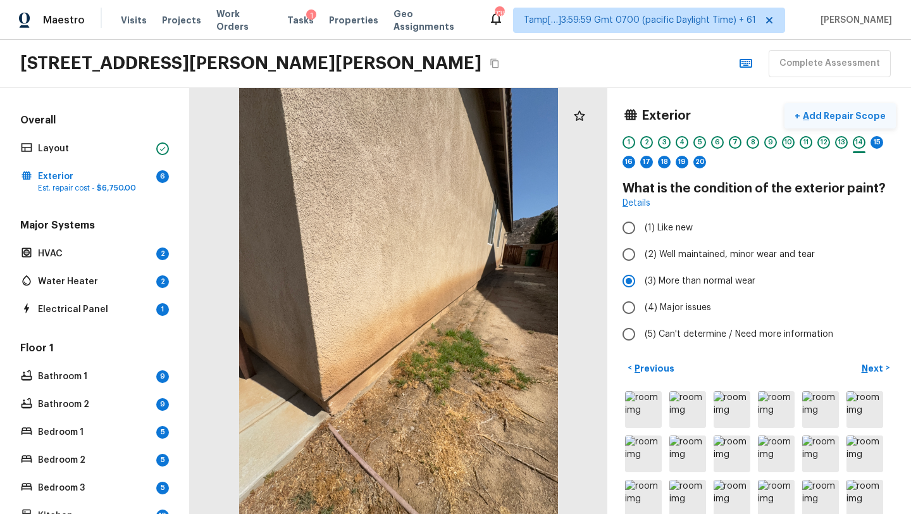
click at [822, 111] on p "Add Repair Scope" at bounding box center [842, 115] width 85 height 13
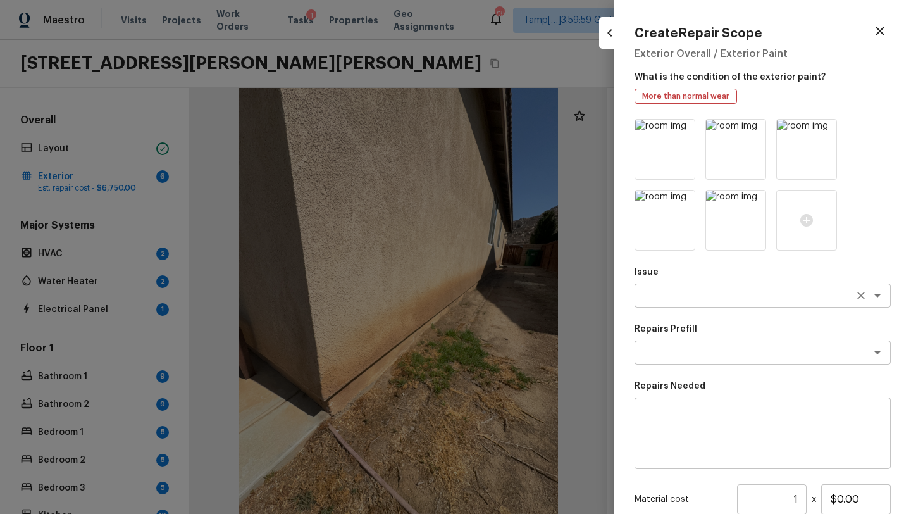
click at [690, 294] on textarea at bounding box center [744, 295] width 209 height 13
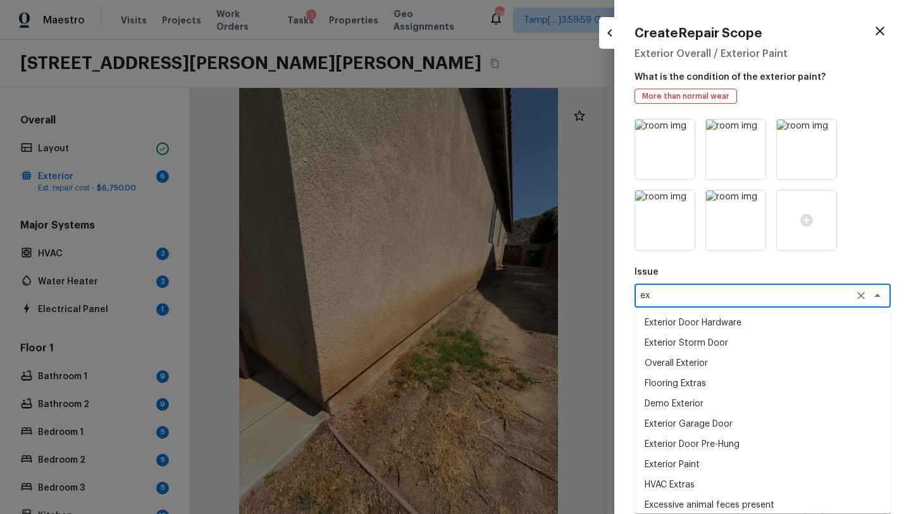
scroll to position [21, 0]
click at [693, 435] on li "Exterior Paint" at bounding box center [762, 443] width 256 height 20
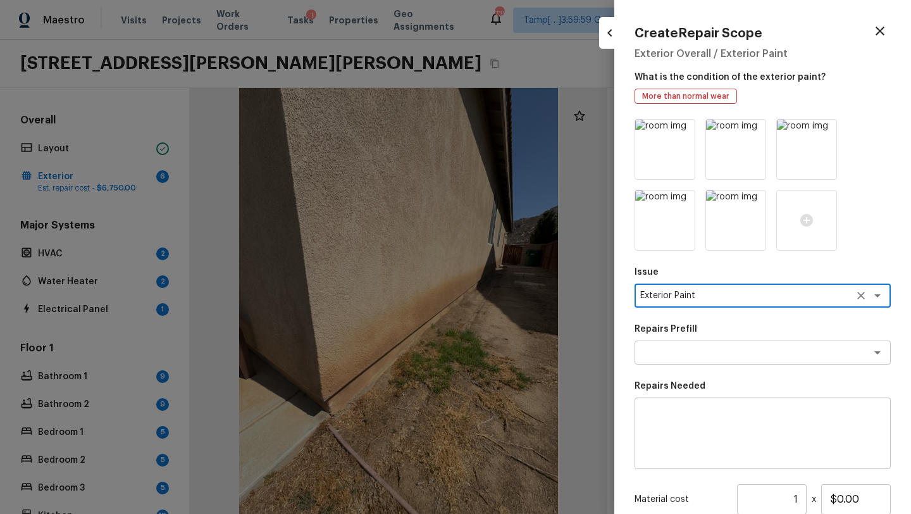
type textarea "Exterior Paint"
click at [693, 338] on div "Repairs Prefill x ​" at bounding box center [762, 344] width 256 height 42
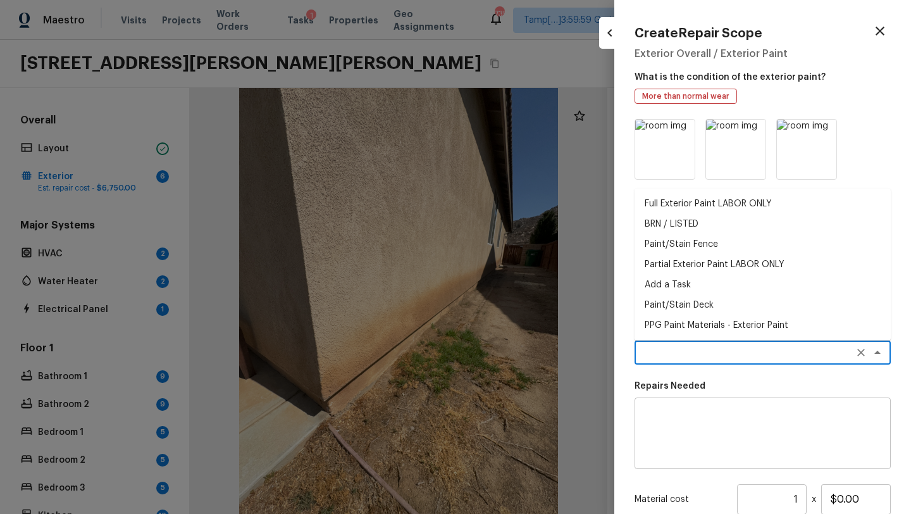
click at [693, 357] on textarea at bounding box center [744, 352] width 209 height 13
click at [665, 287] on li "Add a Task" at bounding box center [762, 284] width 256 height 20
type textarea "Add a Task"
type textarea "HPM to detail"
type input "$1.00"
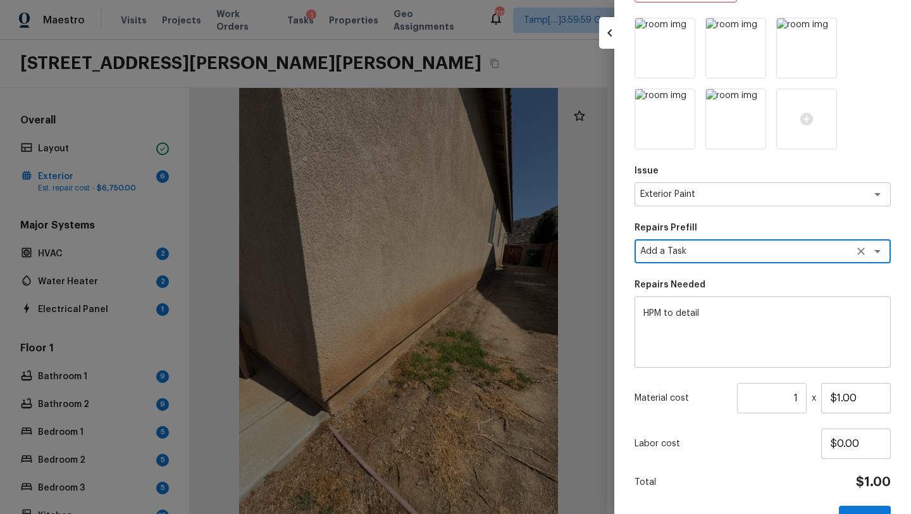
scroll to position [139, 0]
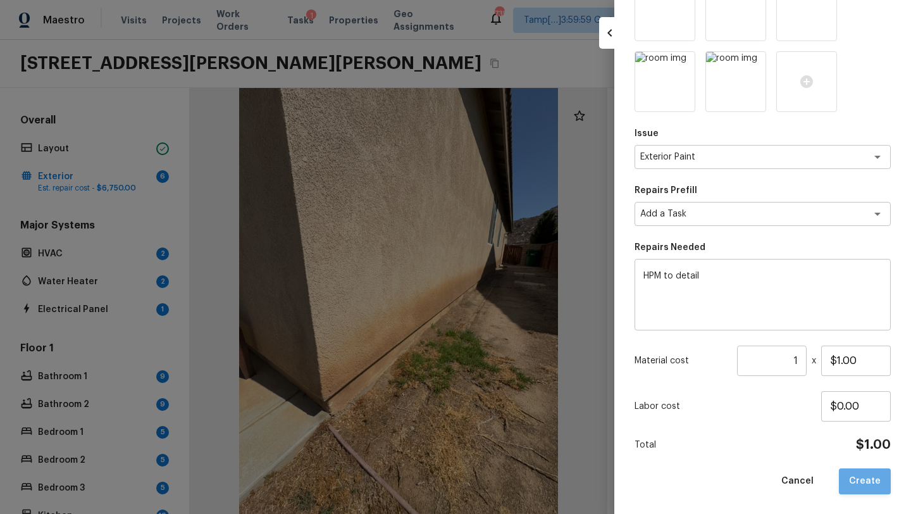
click at [867, 478] on button "Create" at bounding box center [865, 481] width 52 height 26
type input "$0.00"
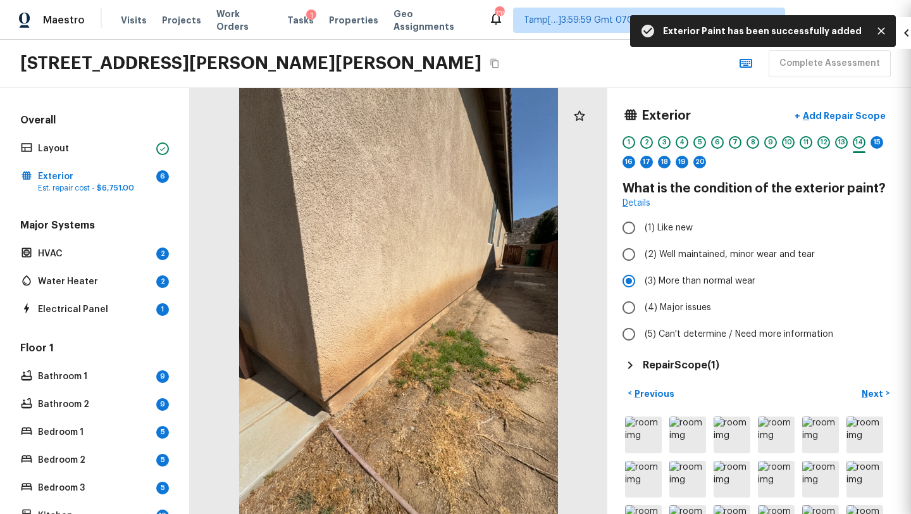
scroll to position [68, 0]
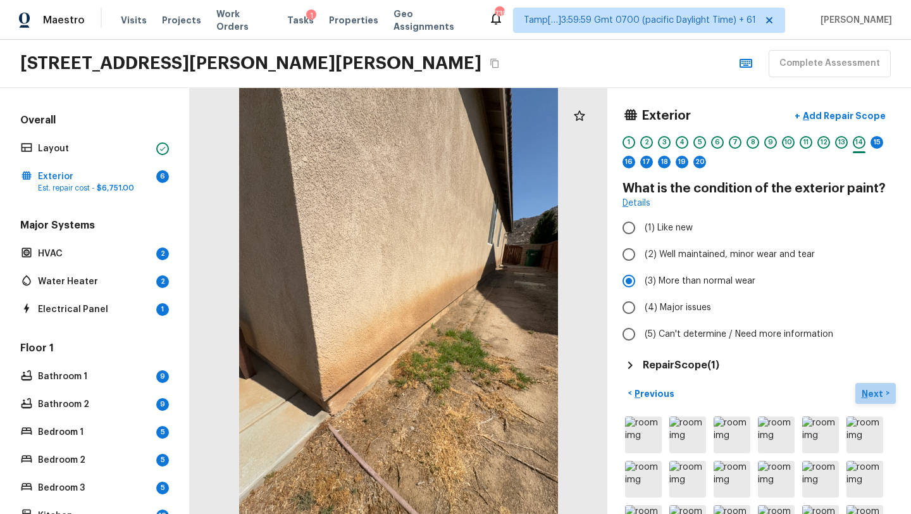
click at [876, 394] on p "Next" at bounding box center [873, 393] width 24 height 13
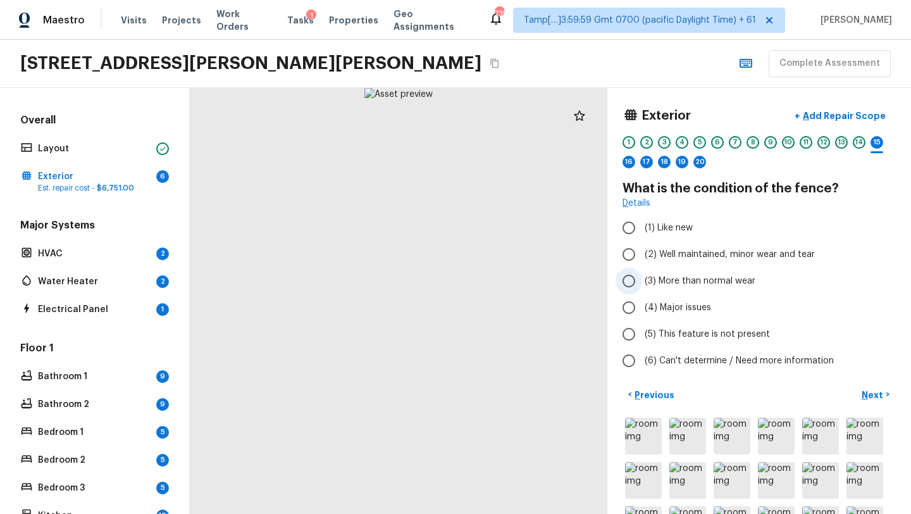
scroll to position [4, 0]
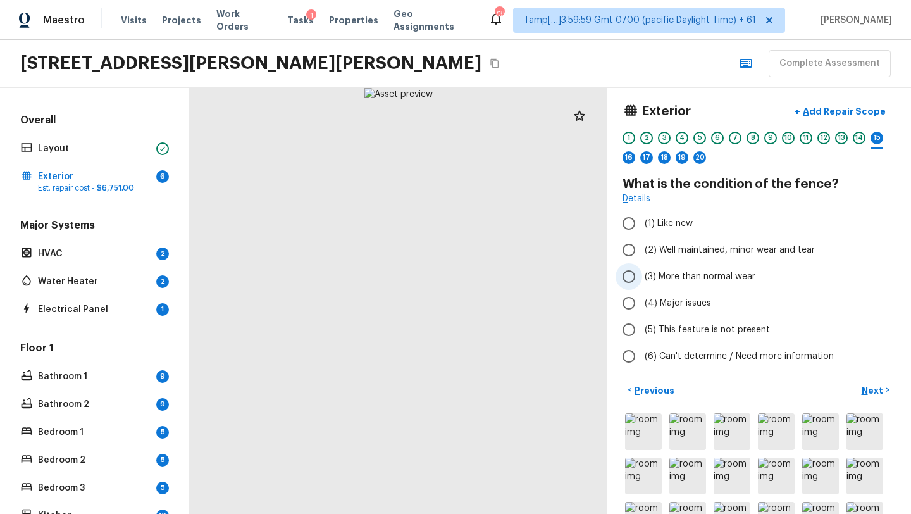
click at [680, 276] on span "(3) More than normal wear" at bounding box center [699, 276] width 111 height 13
click at [642, 276] on input "(3) More than normal wear" at bounding box center [628, 276] width 27 height 27
radio input "true"
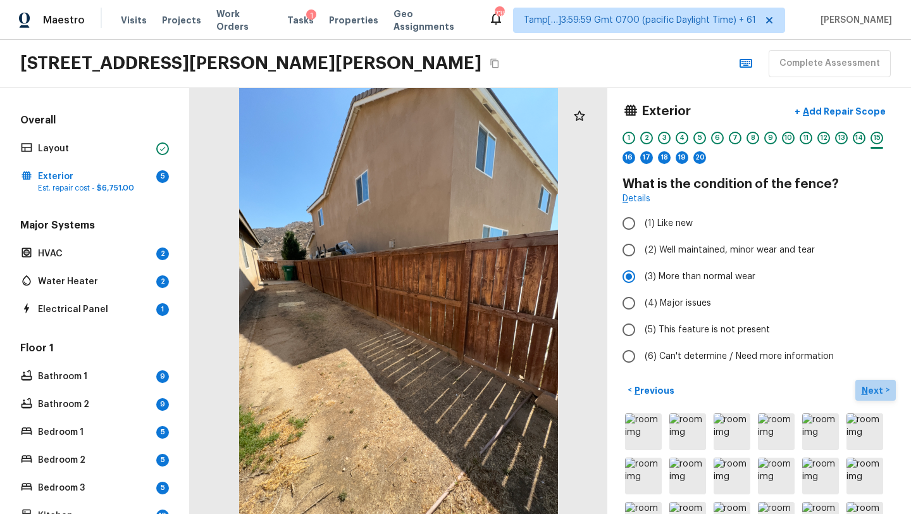
click at [872, 392] on p "Next" at bounding box center [873, 390] width 24 height 13
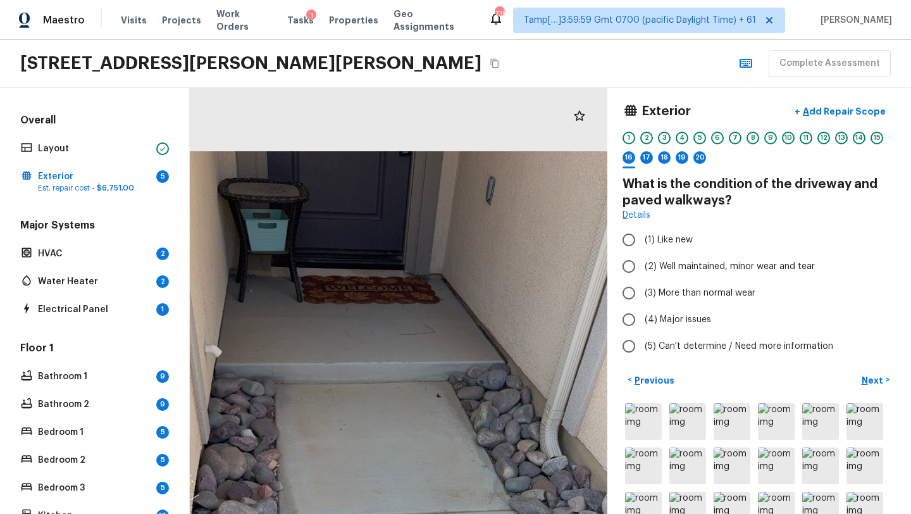
drag, startPoint x: 463, startPoint y: 271, endPoint x: 479, endPoint y: 513, distance: 242.2
click at [479, 513] on html "Maestro Visits Projects Work Orders Tasks 1 Properties Geo Assignments 735 Tamp…" at bounding box center [455, 257] width 911 height 514
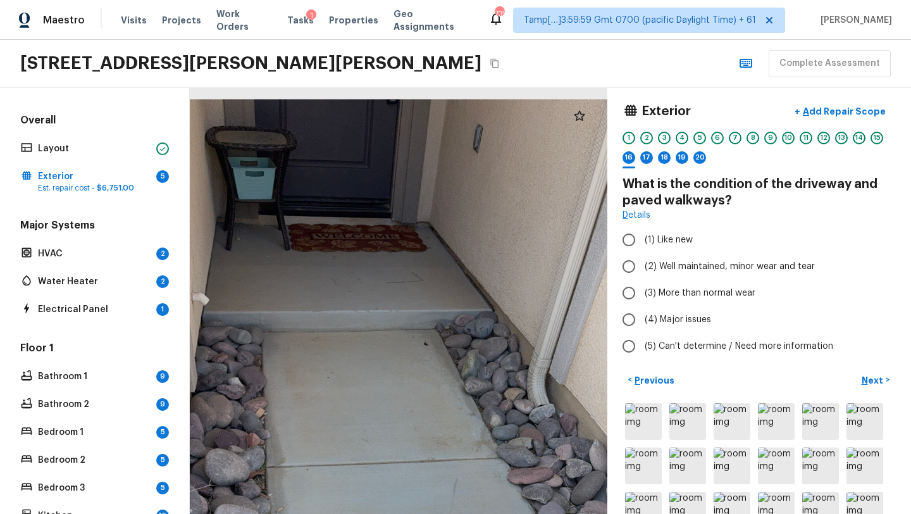
drag, startPoint x: 443, startPoint y: 484, endPoint x: 430, endPoint y: 493, distance: 15.4
click at [430, 493] on div at bounding box center [355, 467] width 722 height 736
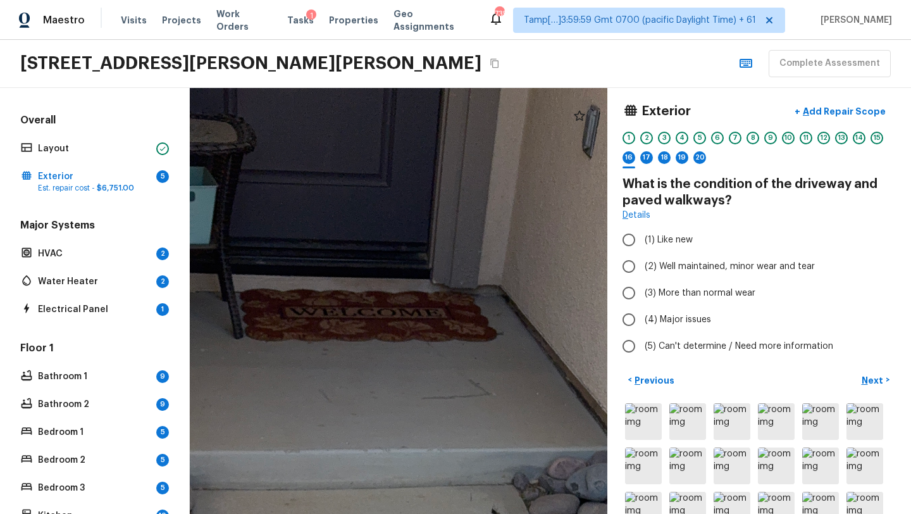
drag, startPoint x: 476, startPoint y: 204, endPoint x: 565, endPoint y: 439, distance: 251.0
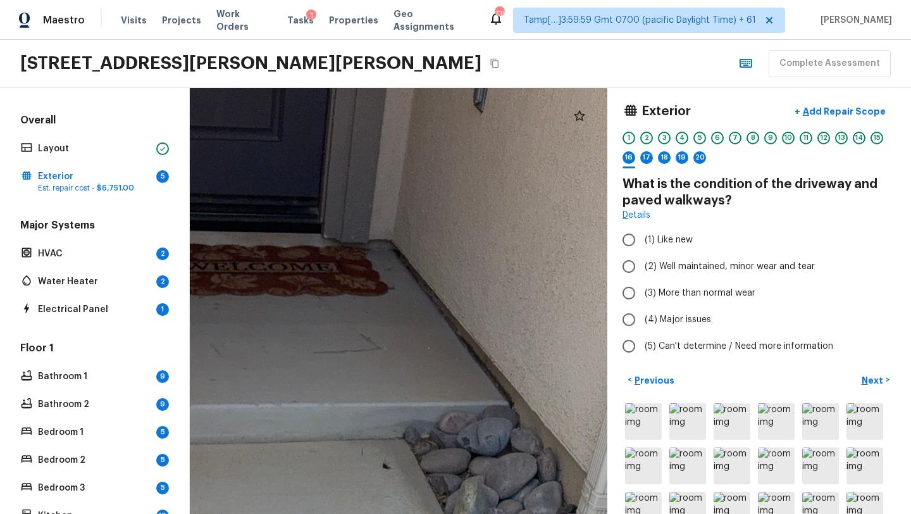
drag, startPoint x: 446, startPoint y: 451, endPoint x: 336, endPoint y: 405, distance: 118.5
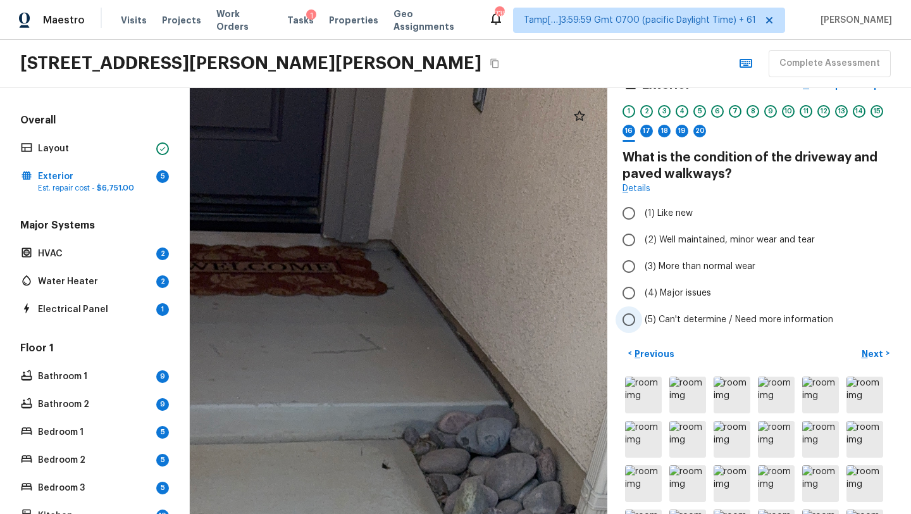
scroll to position [6, 0]
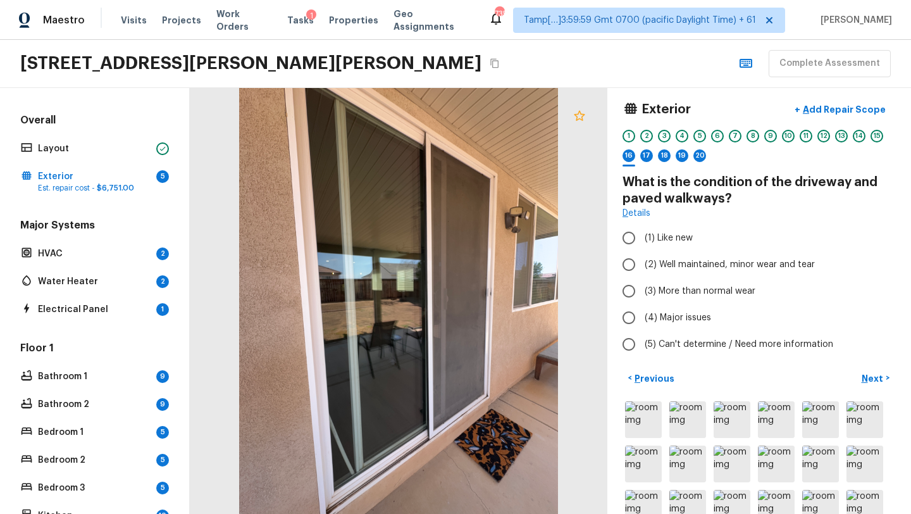
click at [581, 120] on icon at bounding box center [579, 115] width 15 height 15
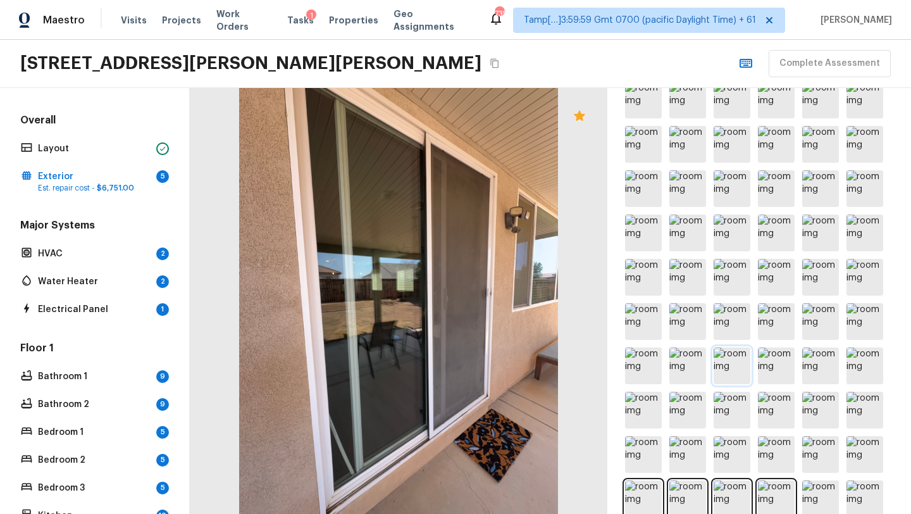
scroll to position [365, 0]
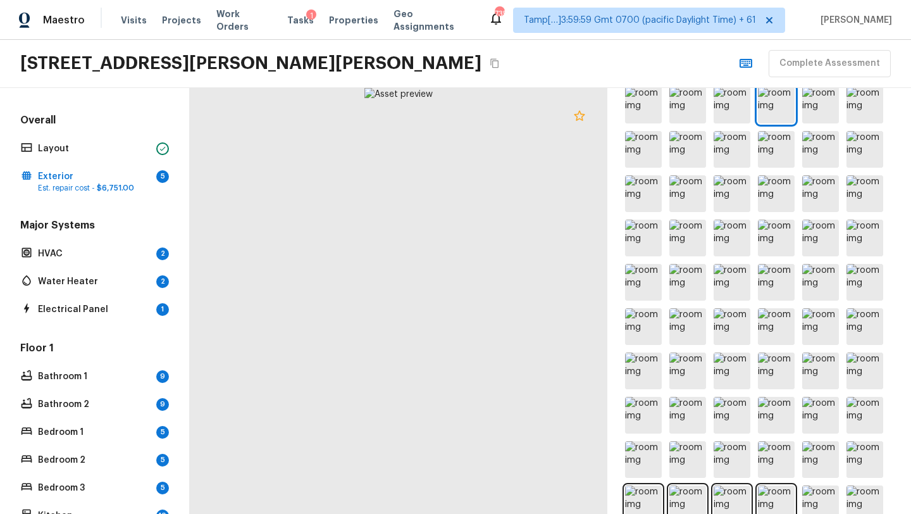
click at [583, 115] on icon at bounding box center [579, 115] width 11 height 10
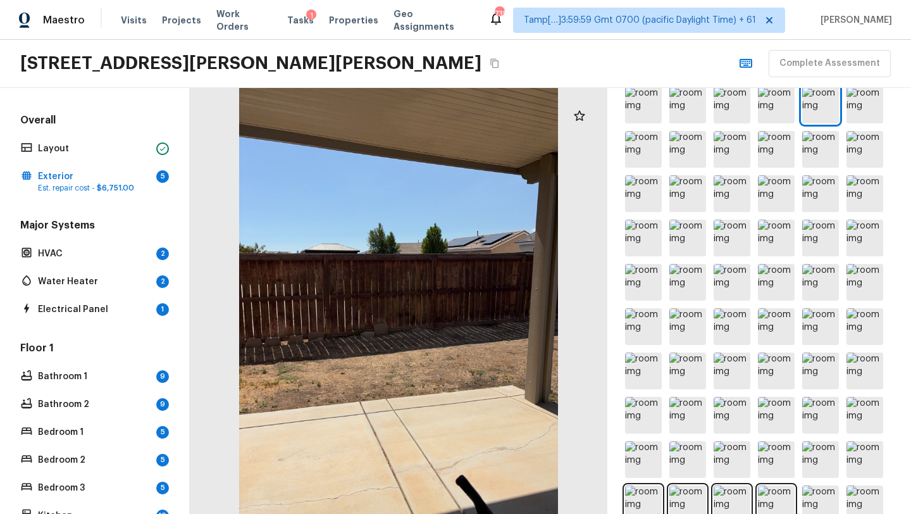
click at [583, 124] on div at bounding box center [579, 115] width 25 height 25
click at [699, 116] on img at bounding box center [687, 105] width 37 height 37
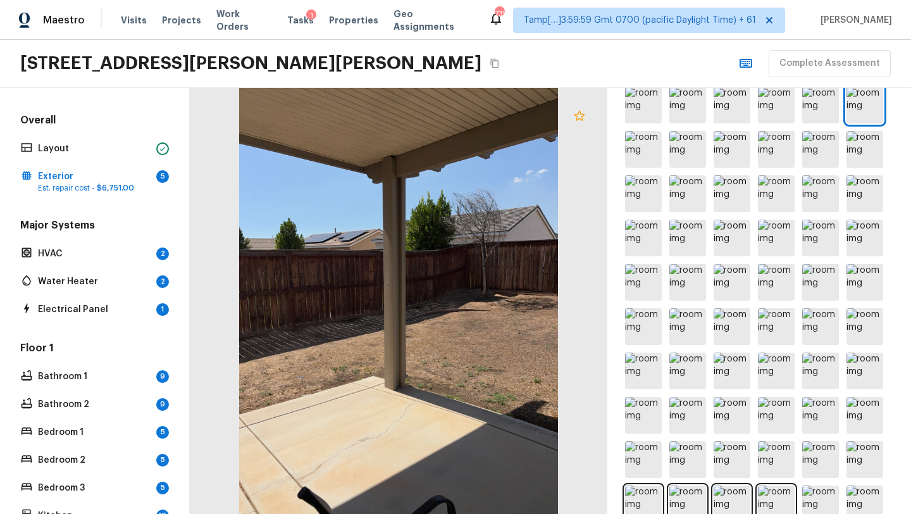
click at [577, 120] on icon at bounding box center [579, 115] width 15 height 15
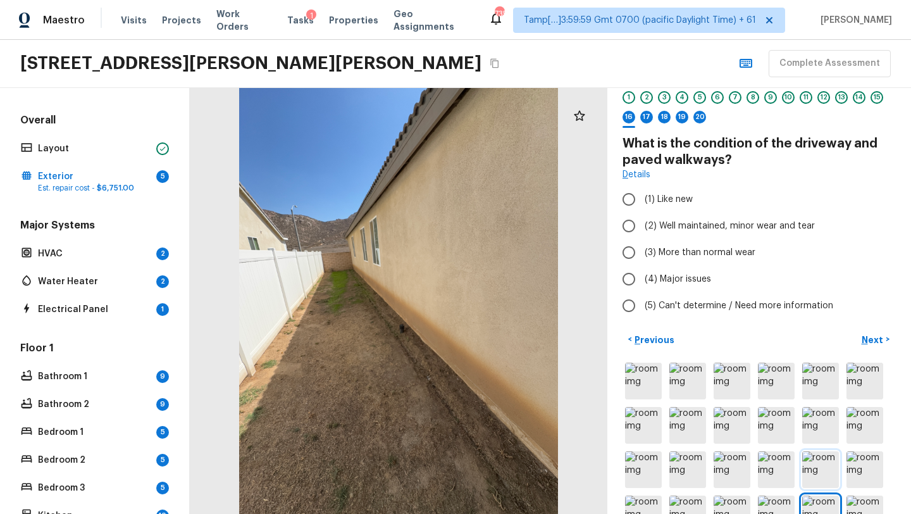
scroll to position [0, 0]
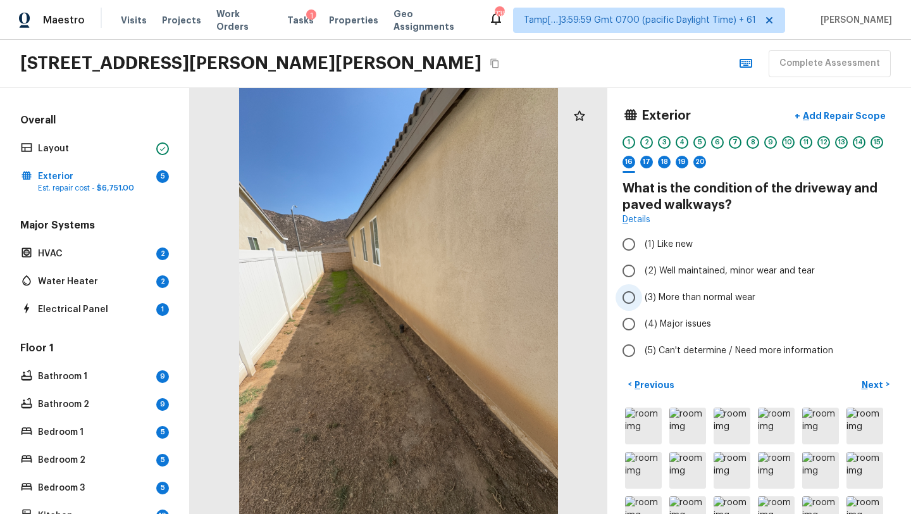
click at [651, 306] on label "(3) More than normal wear" at bounding box center [750, 297] width 270 height 27
click at [642, 306] on input "(3) More than normal wear" at bounding box center [628, 297] width 27 height 27
radio input "true"
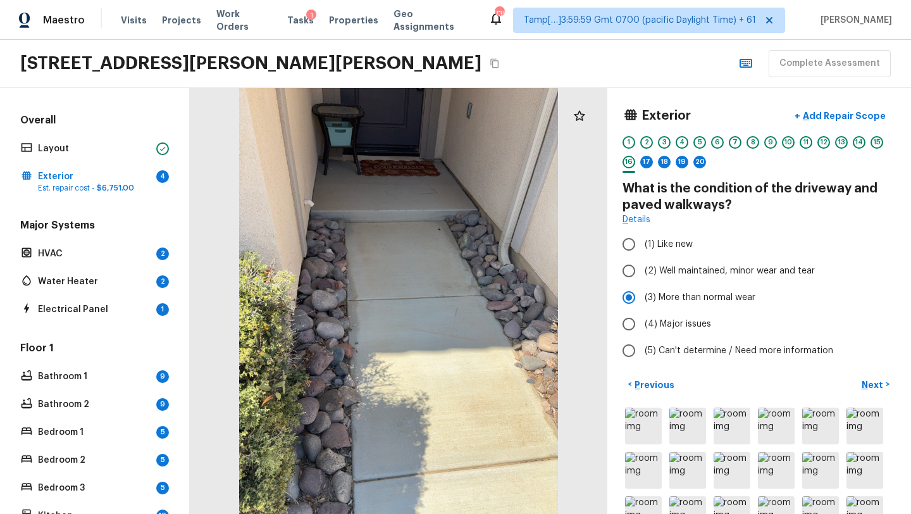
scroll to position [233, 0]
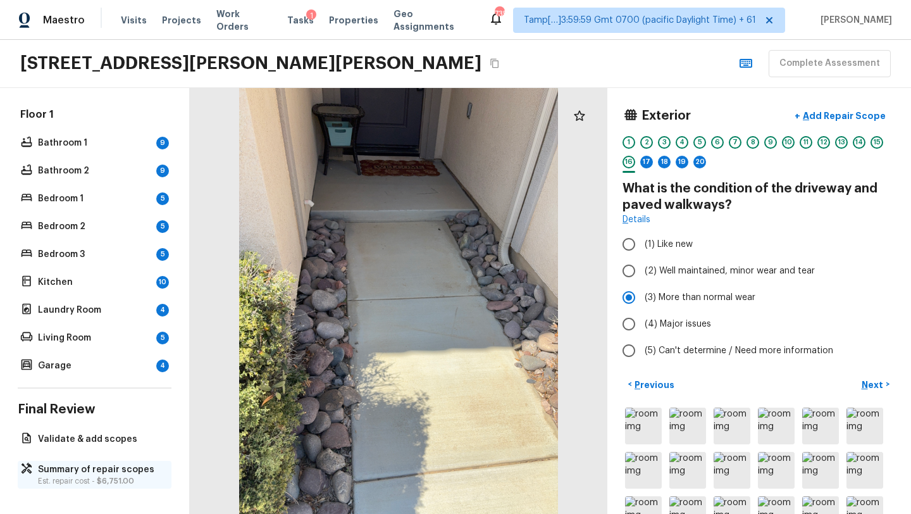
click at [115, 469] on p "Summary of repair scopes" at bounding box center [101, 469] width 126 height 13
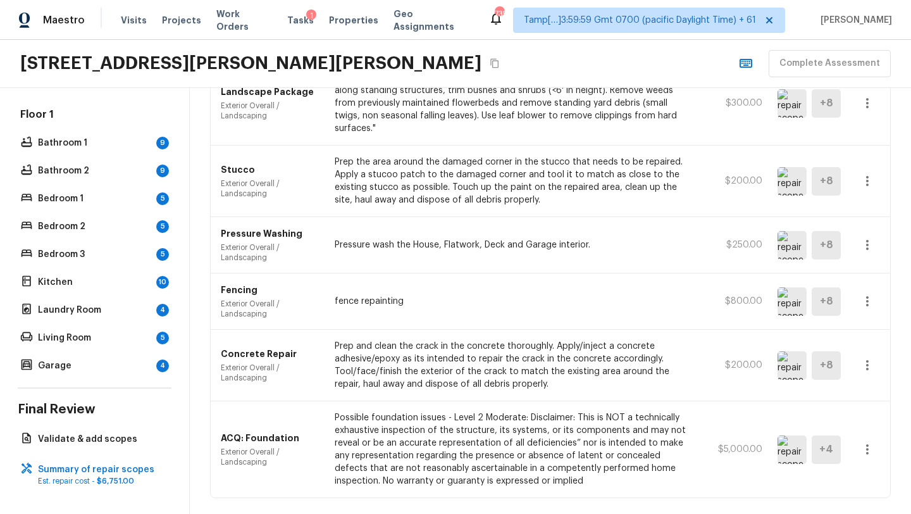
scroll to position [180, 0]
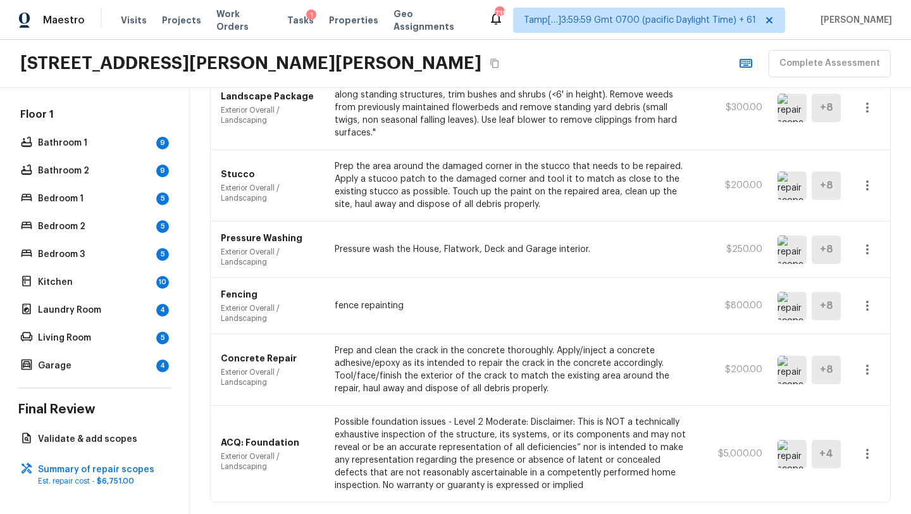
click at [874, 359] on button "button" at bounding box center [866, 369] width 25 height 25
click at [857, 398] on li "Edit" at bounding box center [871, 393] width 59 height 38
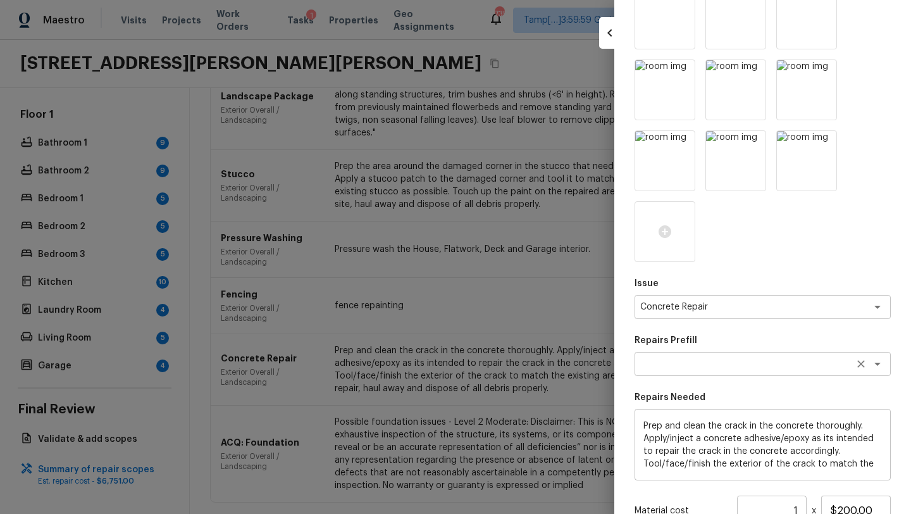
scroll to position [229, 0]
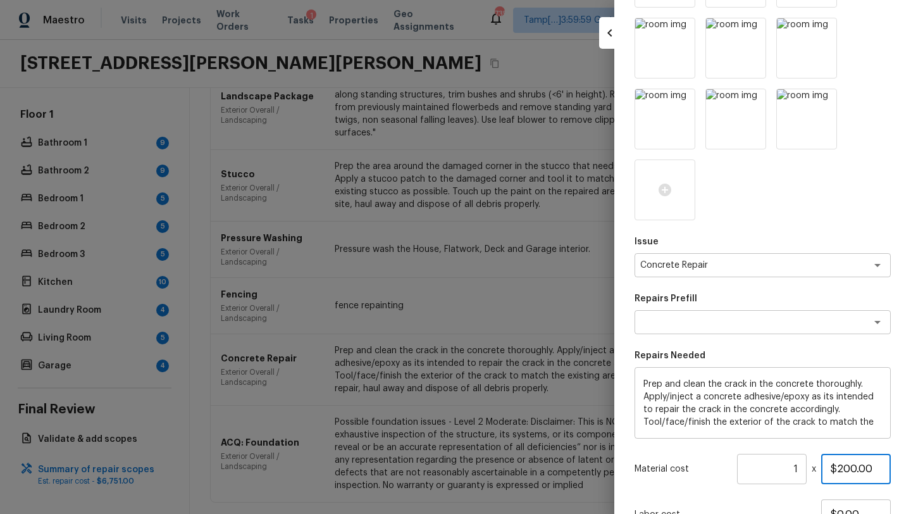
click at [848, 466] on input "$200.00" at bounding box center [856, 468] width 70 height 30
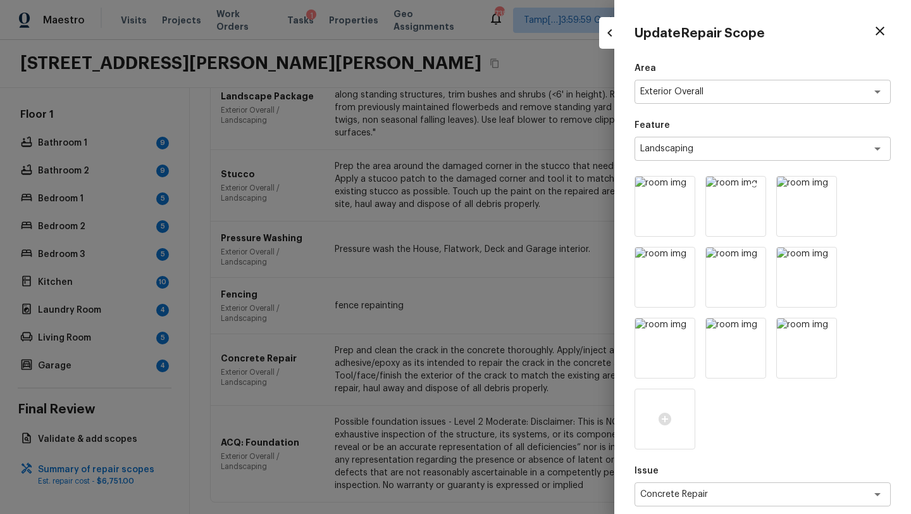
type input "$500.00"
click at [754, 188] on icon at bounding box center [754, 188] width 13 height 13
click at [754, 188] on icon at bounding box center [754, 188] width 11 height 11
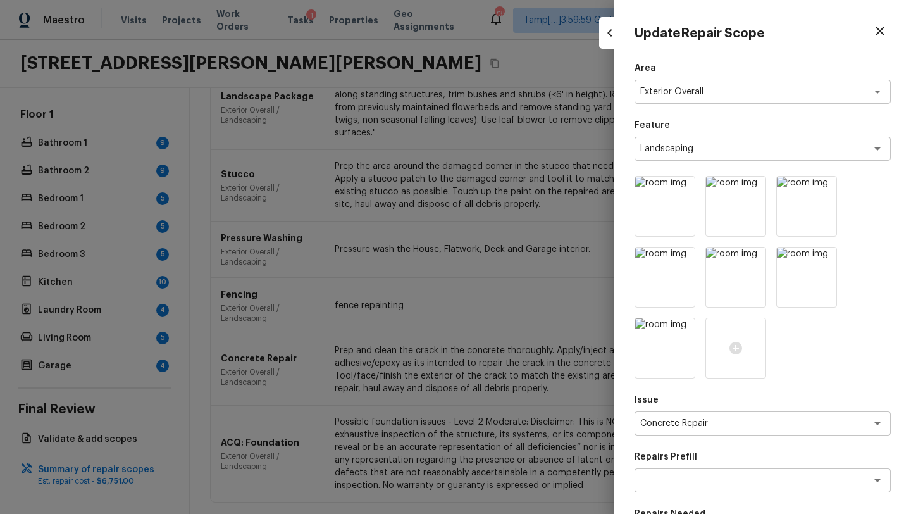
click at [754, 188] on icon at bounding box center [754, 188] width 11 height 11
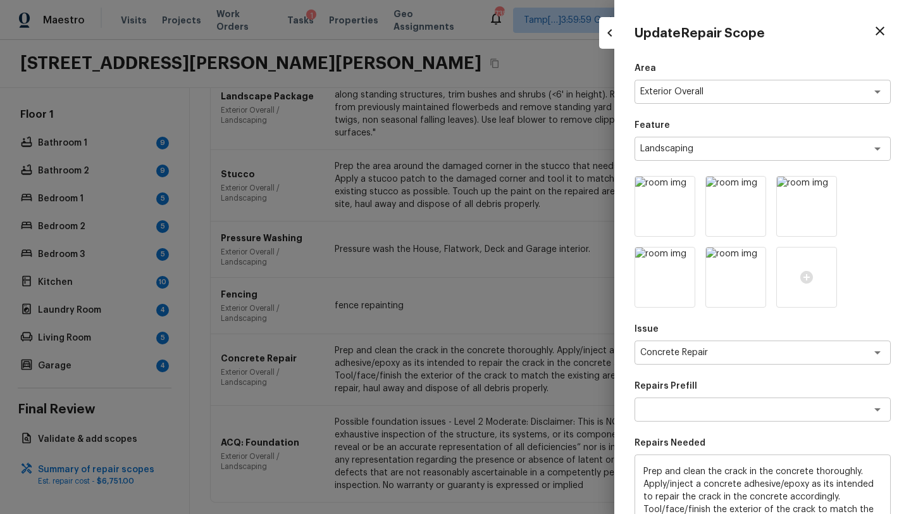
click at [754, 188] on icon at bounding box center [754, 188] width 11 height 11
click at [754, 189] on icon at bounding box center [754, 188] width 11 height 11
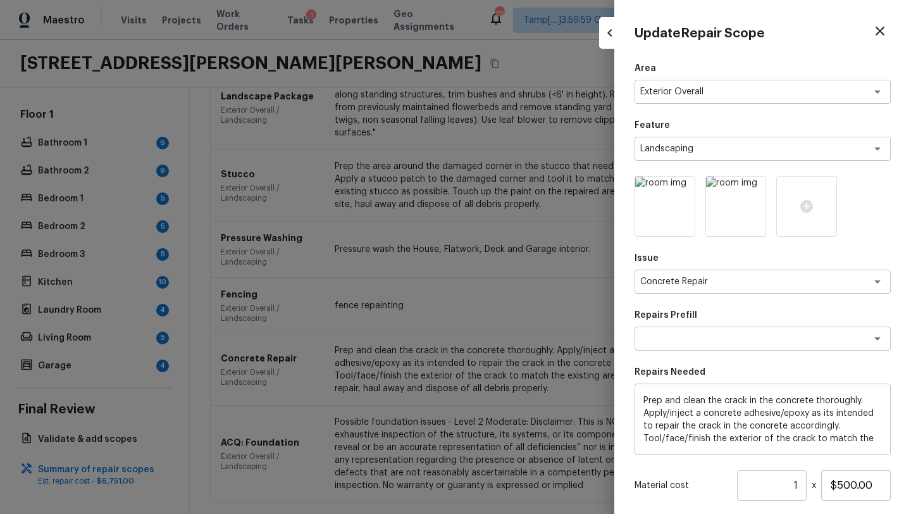
click at [754, 189] on icon at bounding box center [754, 188] width 11 height 11
click at [686, 187] on icon at bounding box center [683, 188] width 11 height 11
click at [669, 199] on icon at bounding box center [664, 206] width 15 height 15
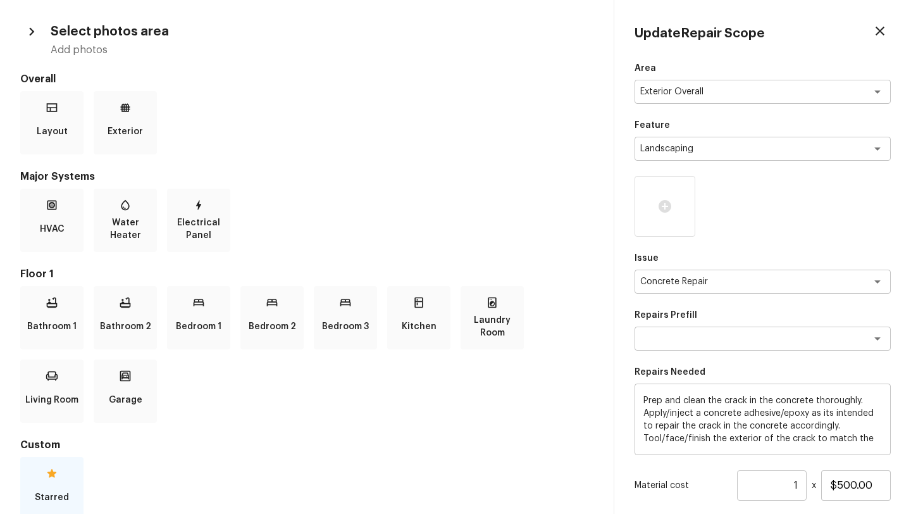
click at [67, 478] on div "Starred" at bounding box center [51, 488] width 63 height 63
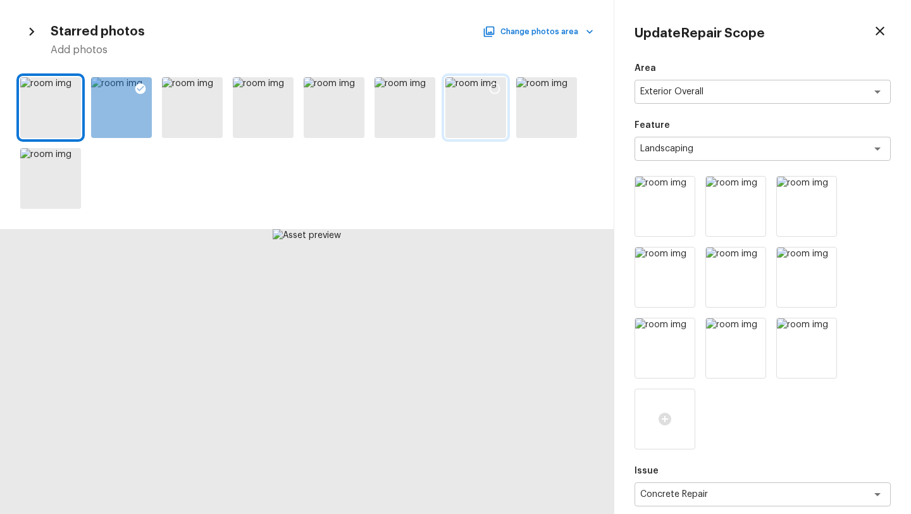
click at [492, 90] on icon at bounding box center [494, 88] width 13 height 13
click at [425, 87] on icon at bounding box center [423, 88] width 13 height 13
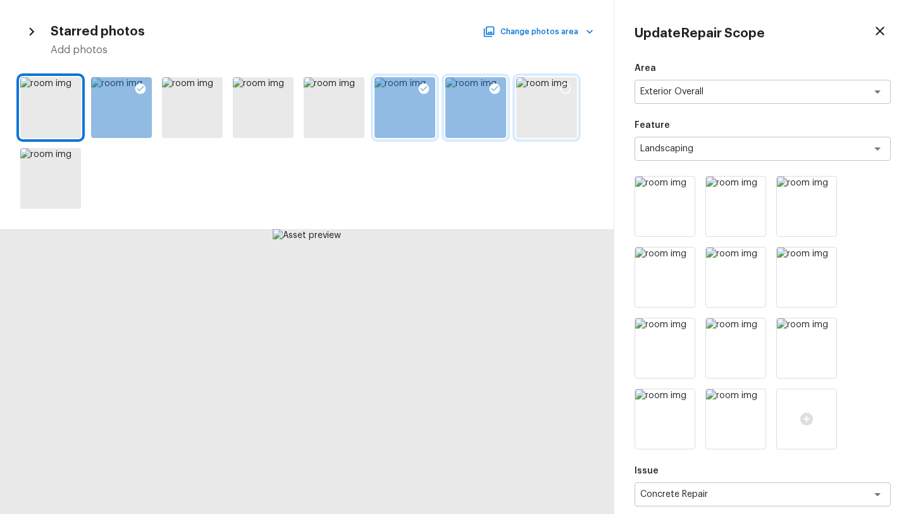
click at [563, 82] on icon at bounding box center [565, 88] width 13 height 13
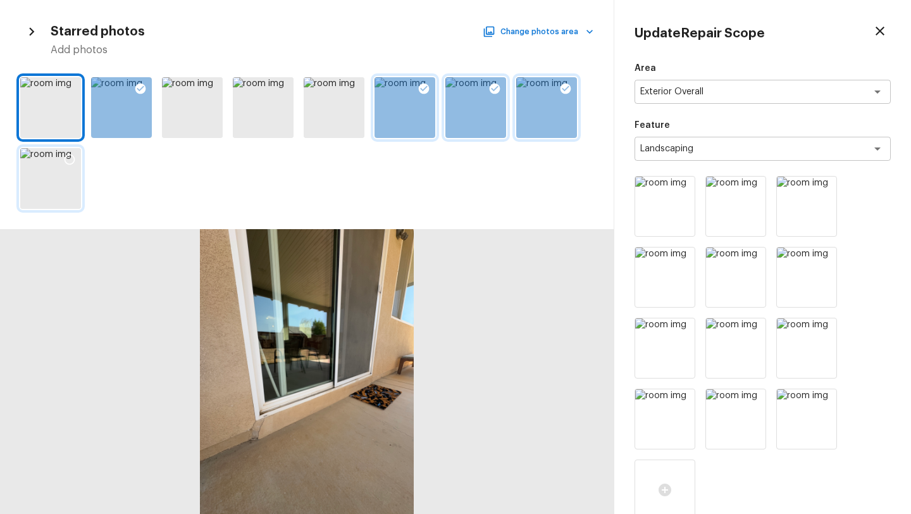
click at [68, 160] on icon at bounding box center [69, 159] width 13 height 13
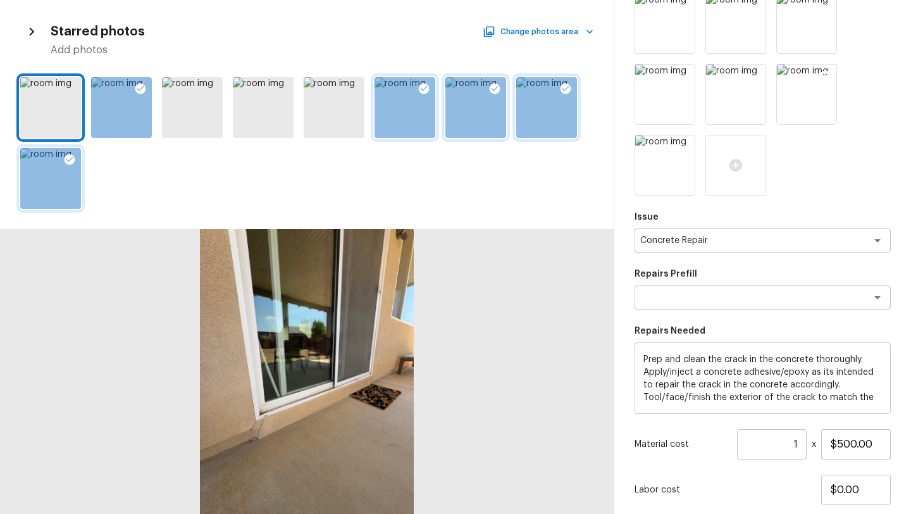
scroll to position [408, 0]
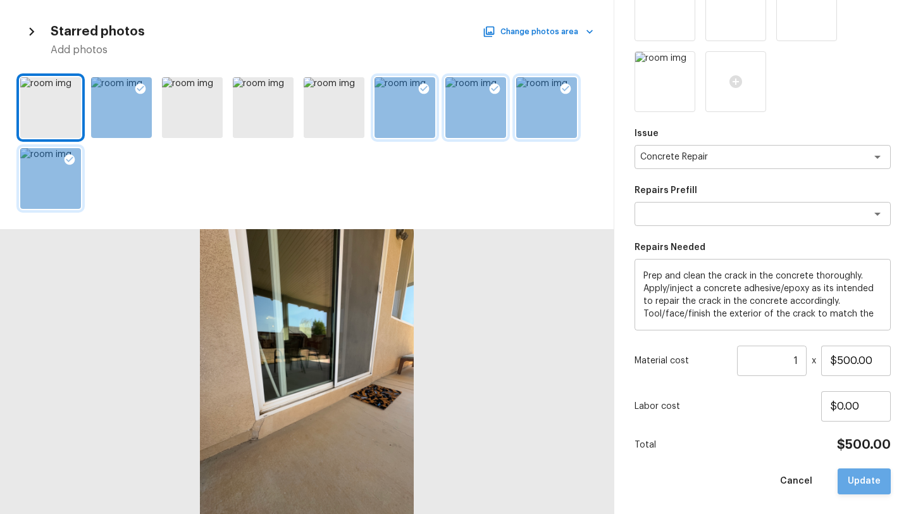
click at [856, 486] on button "Update" at bounding box center [863, 481] width 53 height 26
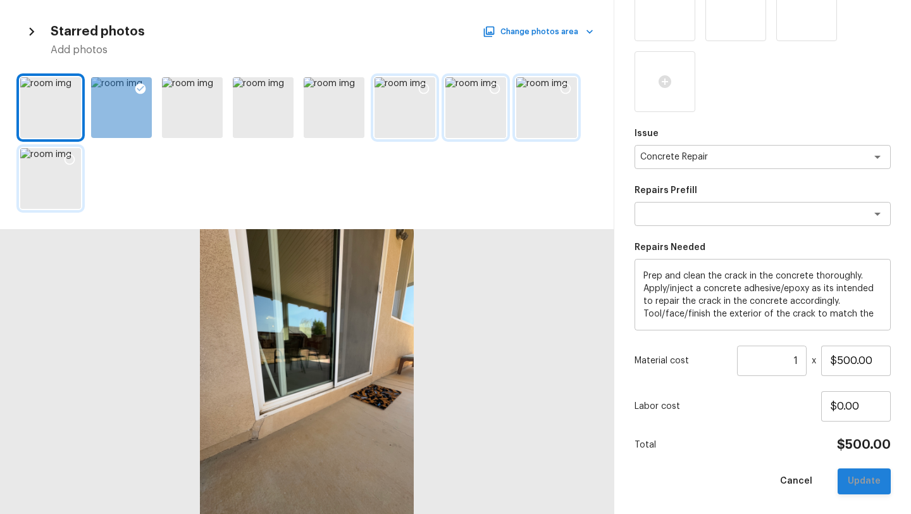
type input "$0.00"
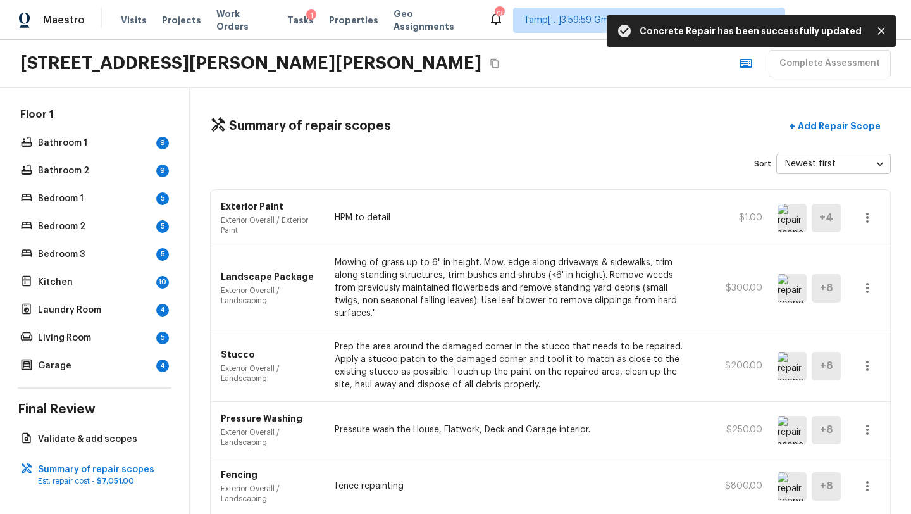
scroll to position [0, 0]
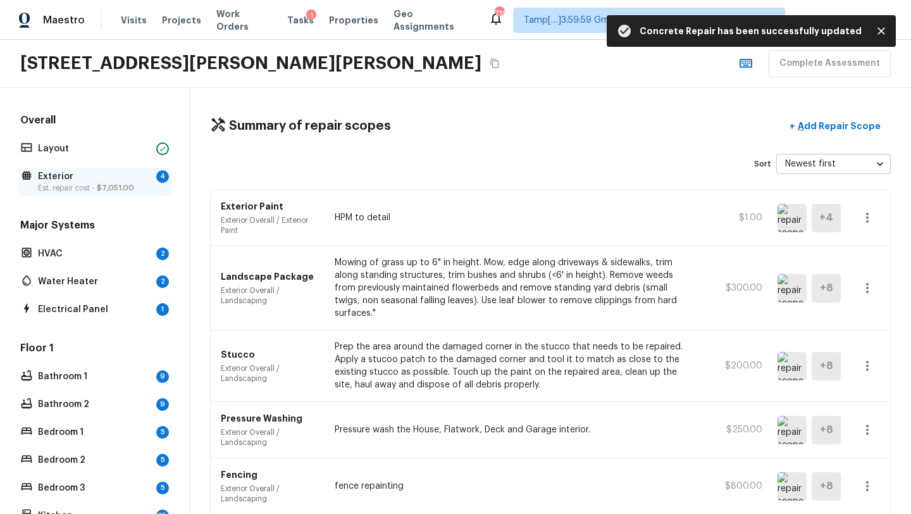
click at [95, 182] on p "Exterior" at bounding box center [94, 176] width 113 height 13
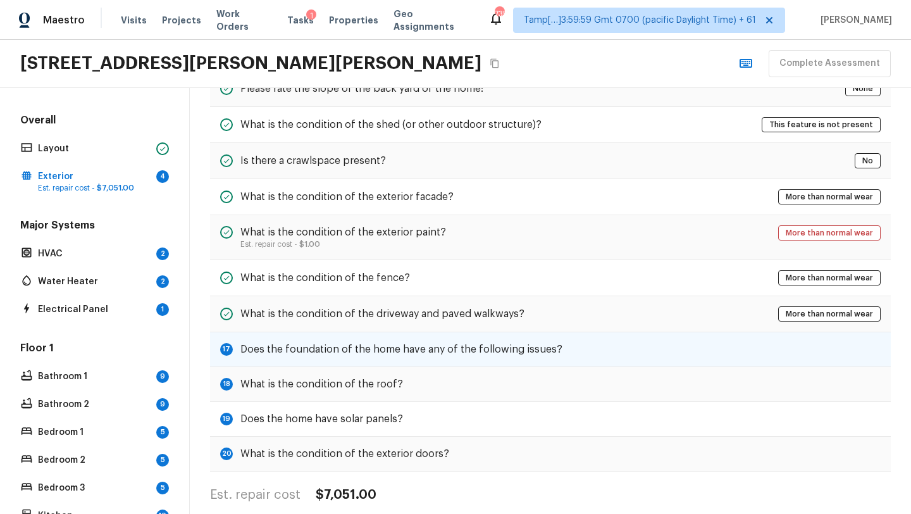
scroll to position [417, 0]
click at [423, 356] on div "17 Does the foundation of the home have any of the following issues?" at bounding box center [550, 348] width 681 height 35
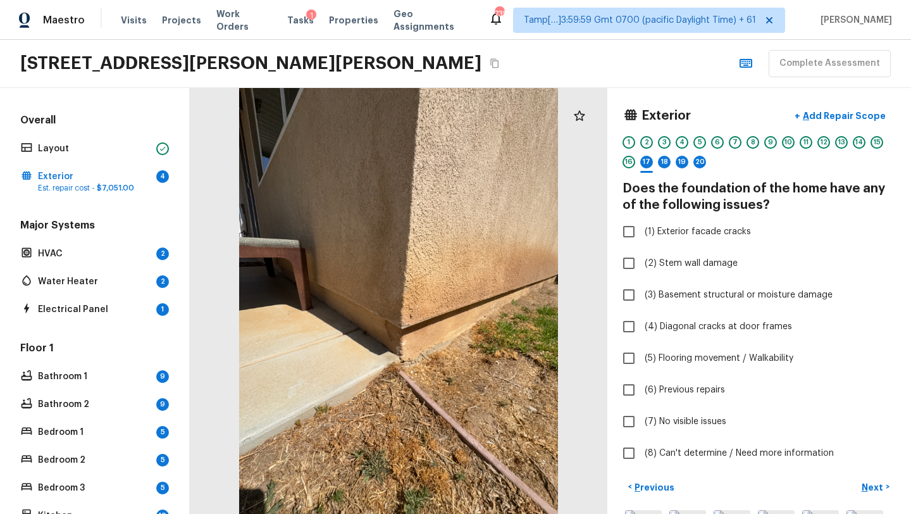
scroll to position [0, 0]
click at [657, 324] on span "(4) Diagonal cracks at door frames" at bounding box center [717, 326] width 147 height 13
click at [642, 324] on input "(4) Diagonal cracks at door frames" at bounding box center [628, 326] width 27 height 27
checkbox input "true"
click at [875, 488] on p "Next" at bounding box center [873, 487] width 24 height 13
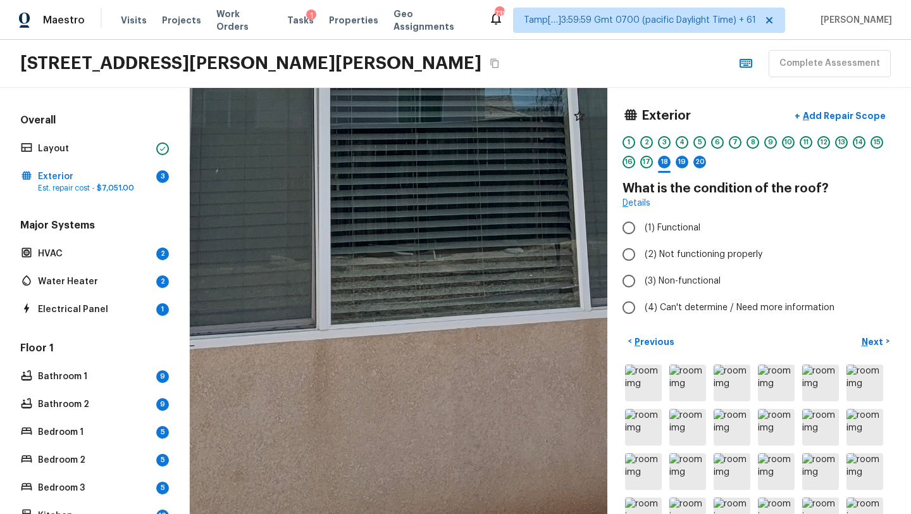
drag, startPoint x: 424, startPoint y: 369, endPoint x: 509, endPoint y: 5, distance: 374.0
click at [509, 5] on div "Maestro Visits Projects Work Orders Tasks 1 Properties Geo Assignments 735 Tamp…" at bounding box center [455, 257] width 911 height 514
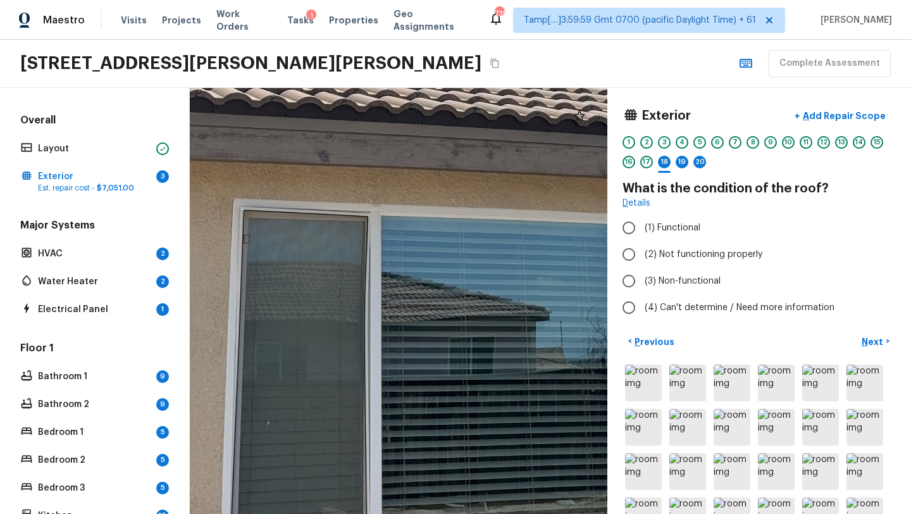
drag, startPoint x: 370, startPoint y: 261, endPoint x: 423, endPoint y: 513, distance: 257.3
click at [422, 513] on html "Maestro Visits Projects Work Orders Tasks 1 Properties Geo Assignments 735 Tamp…" at bounding box center [455, 257] width 911 height 514
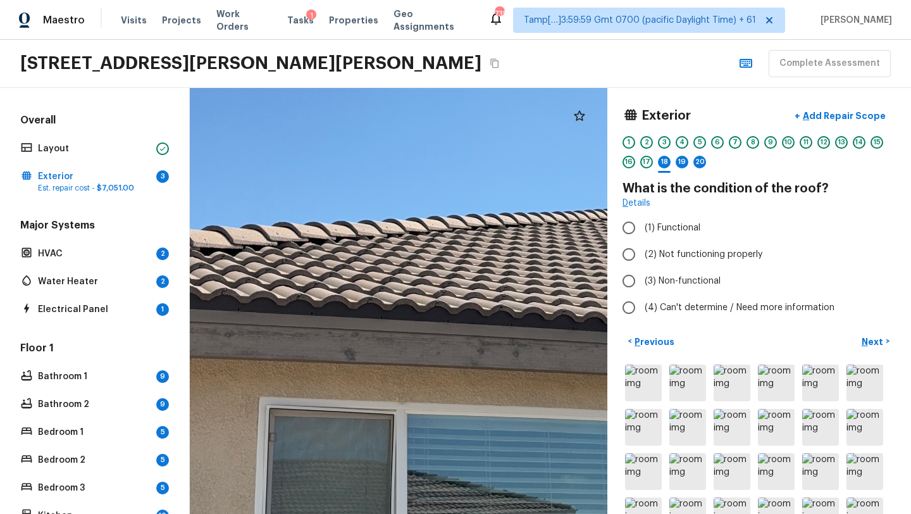
drag, startPoint x: 372, startPoint y: 315, endPoint x: 398, endPoint y: 511, distance: 197.8
click at [398, 511] on div at bounding box center [467, 201] width 1537 height 1567
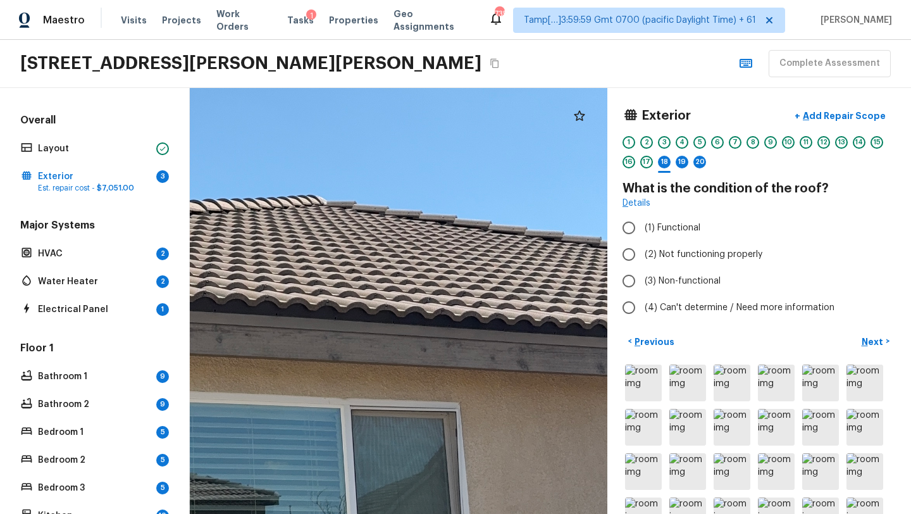
drag, startPoint x: 476, startPoint y: 322, endPoint x: 180, endPoint y: 342, distance: 297.3
click at [179, 343] on div "Overall Layout Exterior 3 Est. repair cost - $7,051.00 Major Systems HVAC 2 Wat…" at bounding box center [455, 301] width 911 height 426
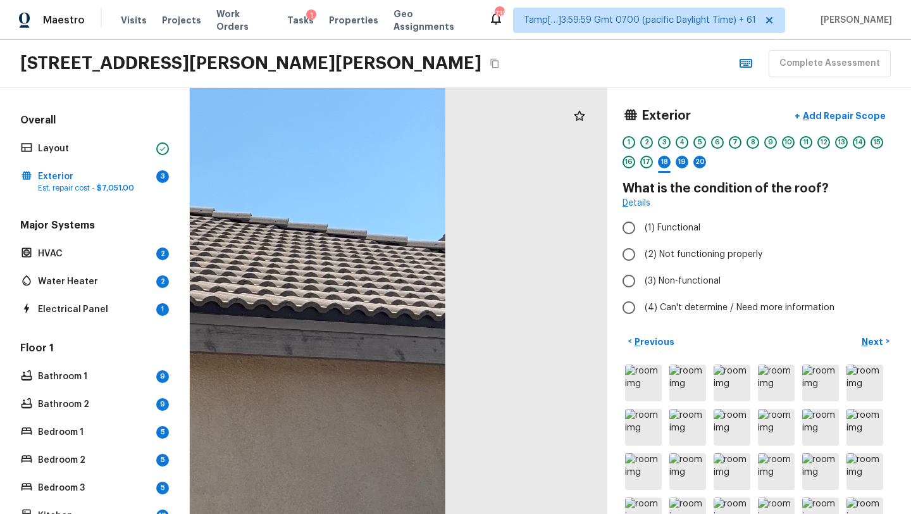
drag, startPoint x: 428, startPoint y: 340, endPoint x: 99, endPoint y: 337, distance: 329.5
click at [98, 338] on div "Overall Layout Exterior 3 Est. repair cost - $7,051.00 Major Systems HVAC 2 Wat…" at bounding box center [455, 301] width 911 height 426
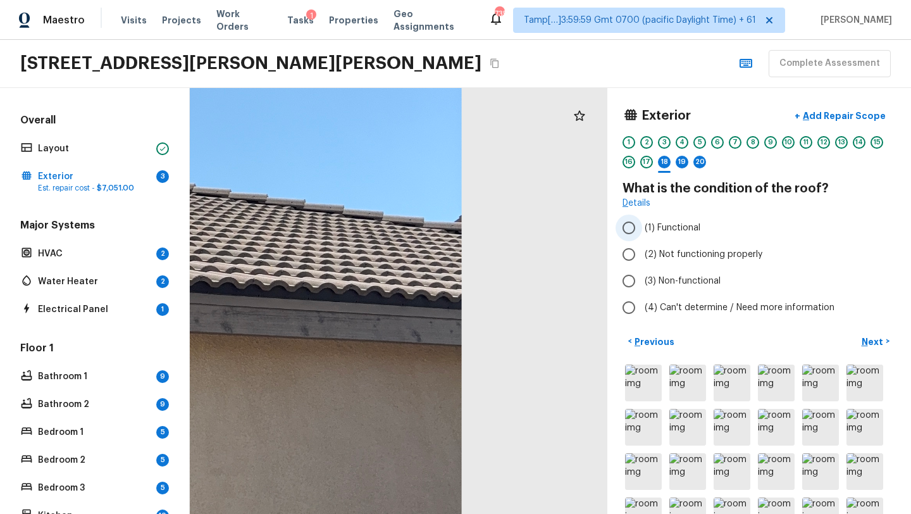
click at [650, 232] on span "(1) Functional" at bounding box center [672, 227] width 56 height 13
click at [642, 232] on input "(1) Functional" at bounding box center [628, 227] width 27 height 27
radio input "true"
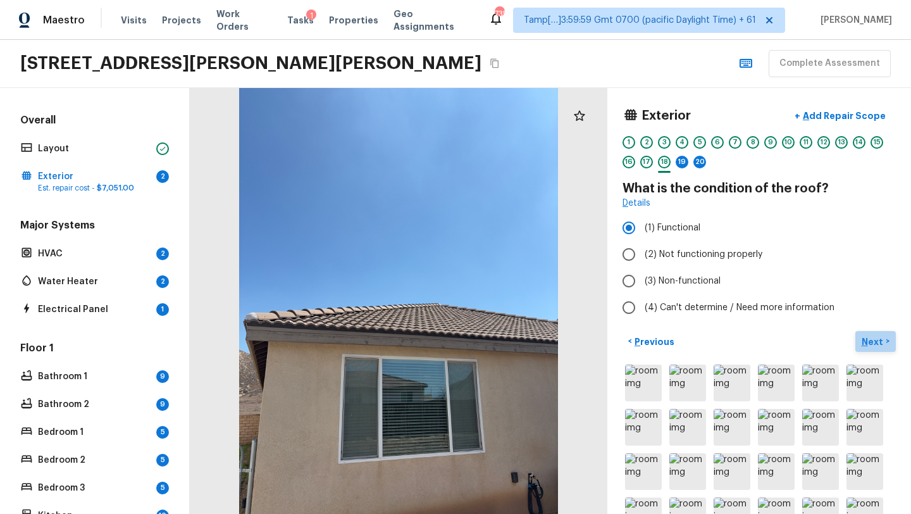
click at [868, 340] on p "Next" at bounding box center [873, 341] width 24 height 13
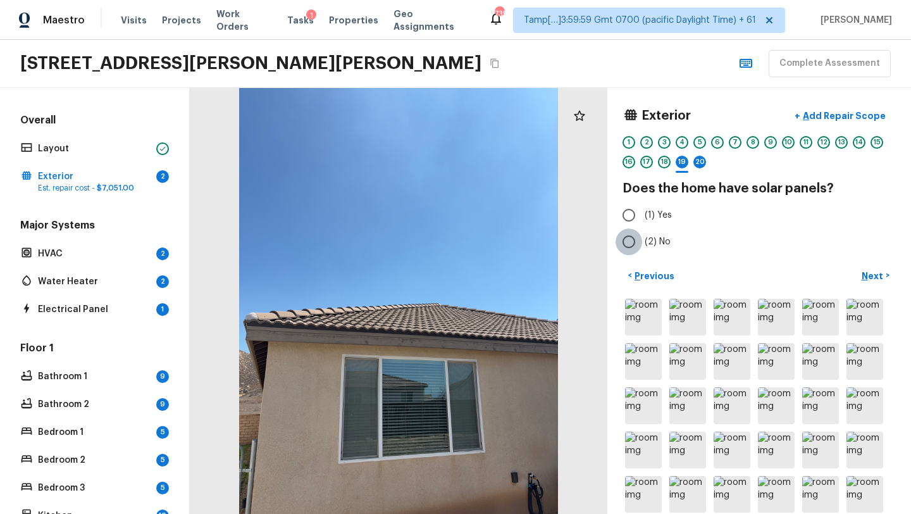
click at [634, 247] on input "(2) No" at bounding box center [628, 241] width 27 height 27
radio input "true"
click at [870, 280] on p "Next" at bounding box center [873, 275] width 24 height 13
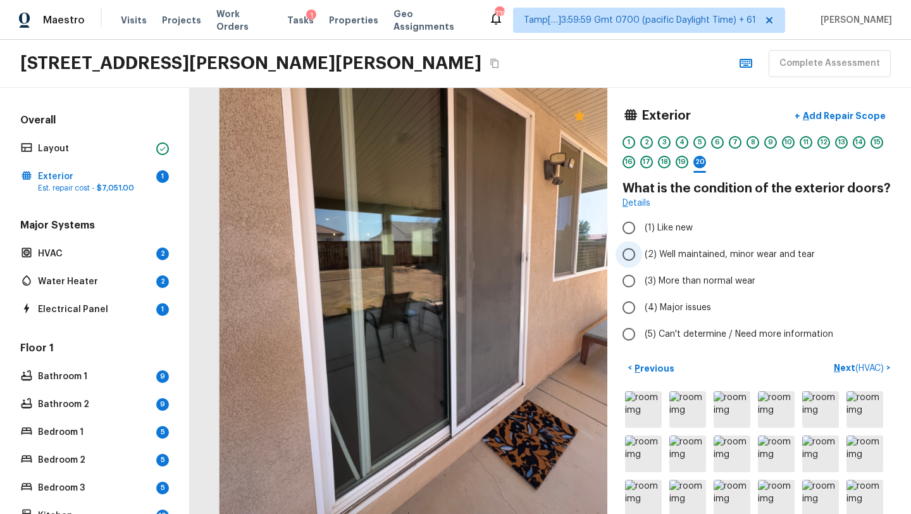
click at [671, 245] on label "(2) Well maintained, minor wear and tear" at bounding box center [750, 254] width 270 height 27
click at [642, 245] on input "(2) Well maintained, minor wear and tear" at bounding box center [628, 254] width 27 height 27
radio input "true"
click at [851, 371] on p "Next ( HVAC )" at bounding box center [860, 367] width 52 height 13
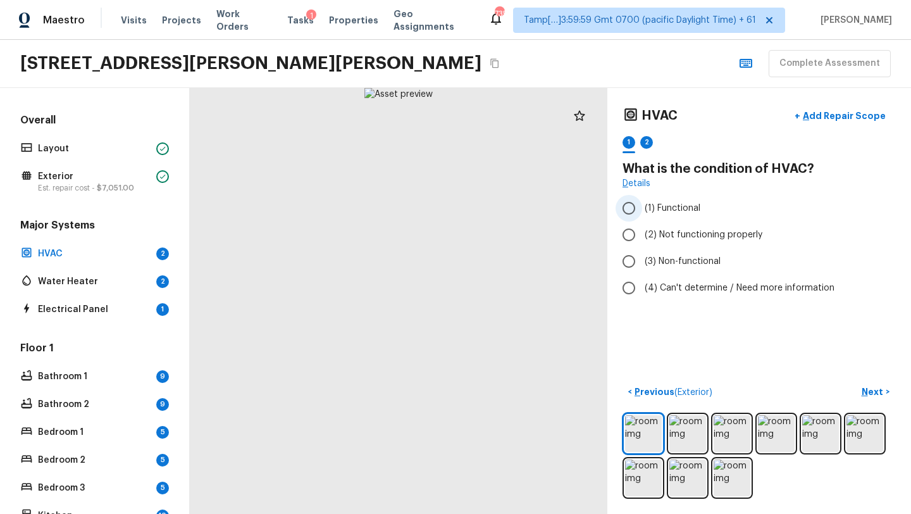
click at [648, 213] on span "(1) Functional" at bounding box center [672, 208] width 56 height 13
click at [642, 213] on input "(1) Functional" at bounding box center [628, 208] width 27 height 27
radio input "true"
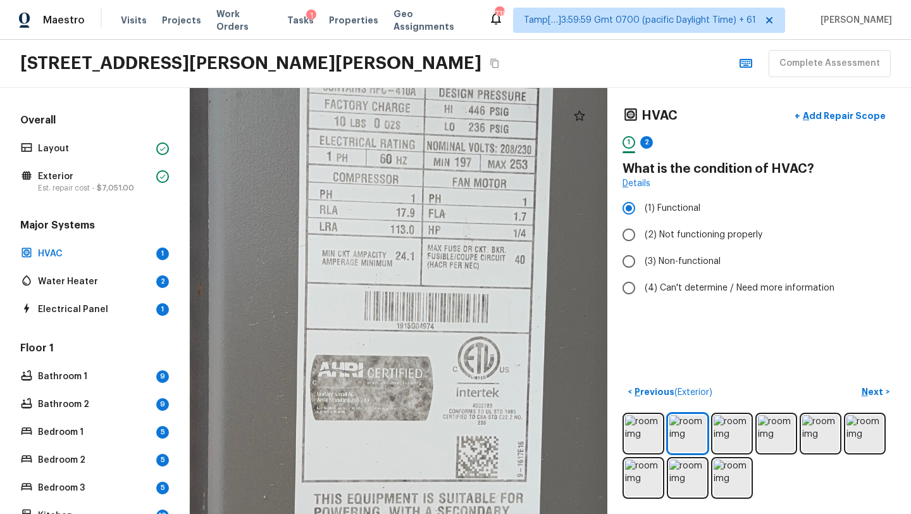
drag, startPoint x: 426, startPoint y: 300, endPoint x: 400, endPoint y: 503, distance: 205.3
click at [400, 506] on div at bounding box center [428, 363] width 1649 height 1681
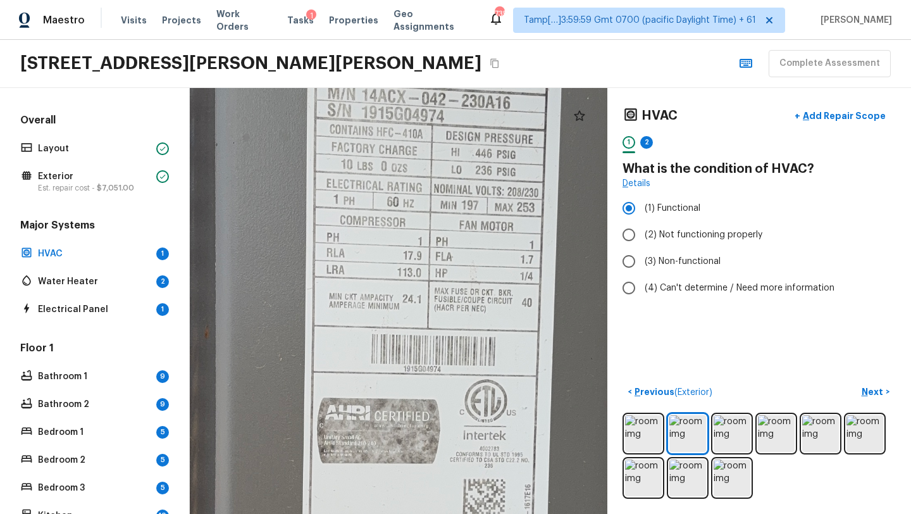
drag, startPoint x: 430, startPoint y: 379, endPoint x: 441, endPoint y: 508, distance: 129.5
click at [441, 510] on div at bounding box center [435, 406] width 1649 height 1681
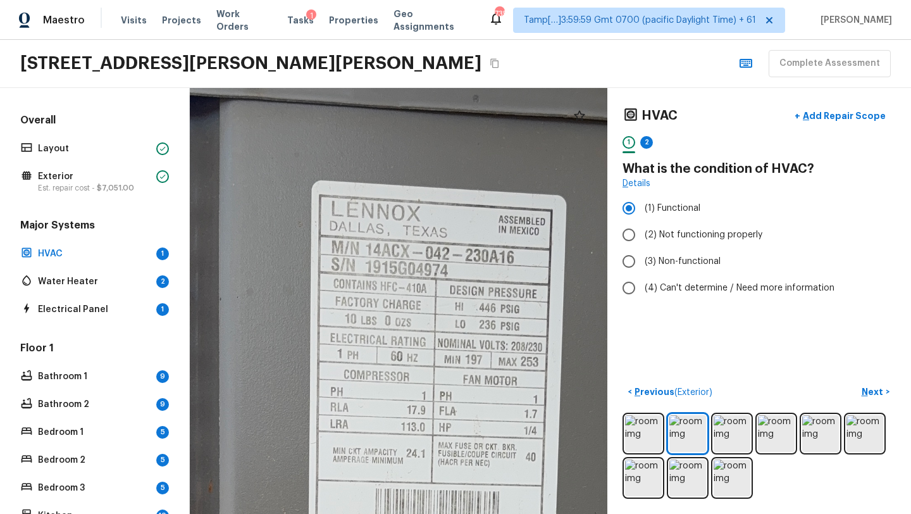
drag, startPoint x: 452, startPoint y: 288, endPoint x: 451, endPoint y: 505, distance: 216.9
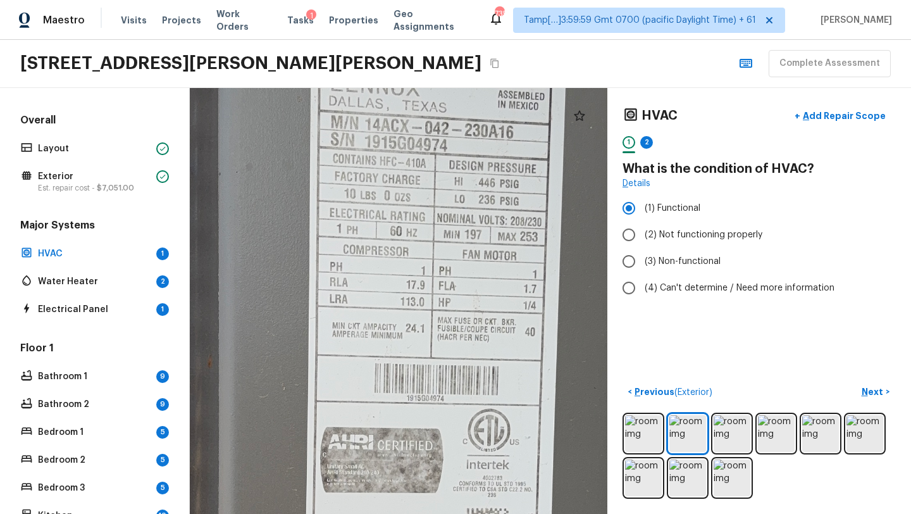
click at [451, 505] on div at bounding box center [438, 435] width 1649 height 1681
click at [870, 388] on p "Next" at bounding box center [873, 391] width 24 height 13
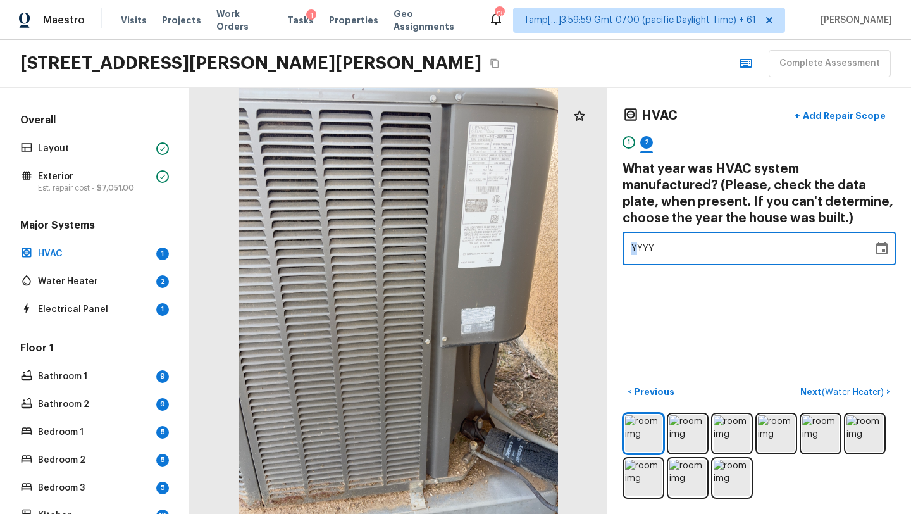
click at [636, 248] on span "YYYY" at bounding box center [642, 248] width 23 height 9
click at [653, 249] on div "YYYY" at bounding box center [747, 248] width 233 height 34
type input "2015"
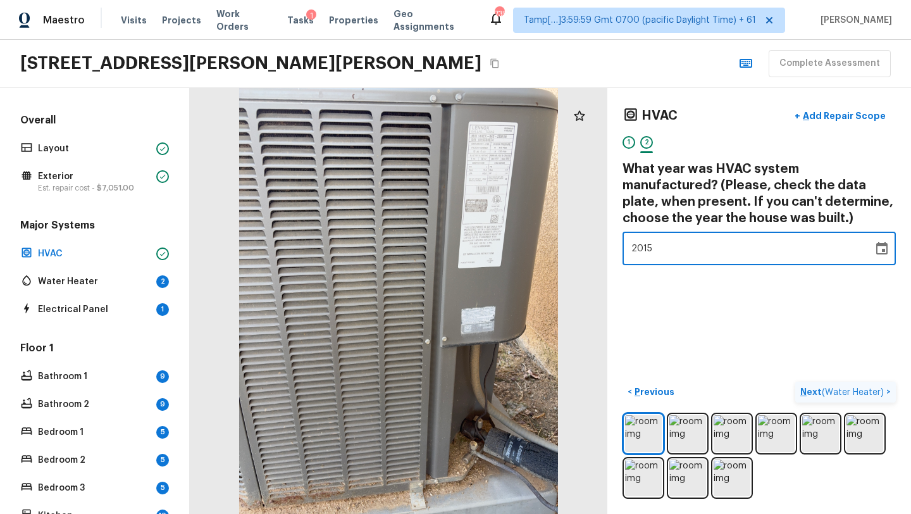
click at [813, 387] on p "Next ( Water Heater )" at bounding box center [843, 391] width 86 height 13
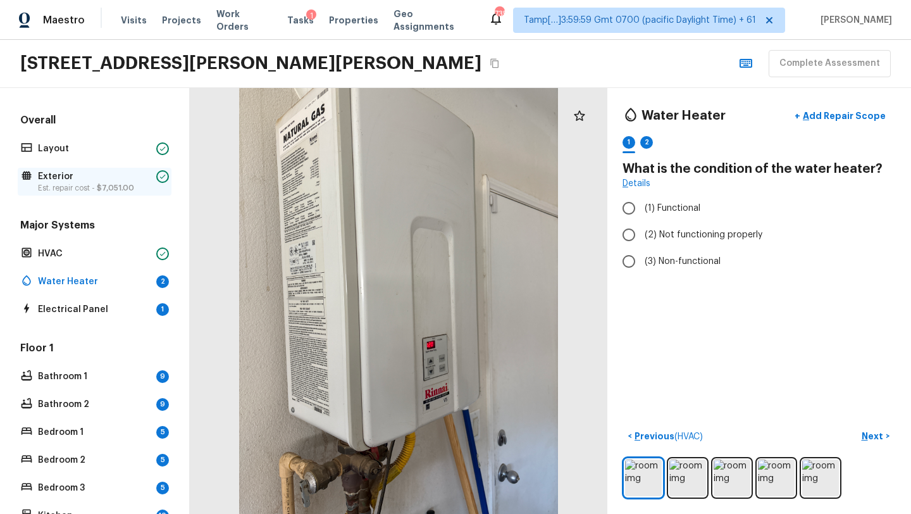
click at [97, 186] on span "$7,051.00" at bounding box center [115, 188] width 37 height 8
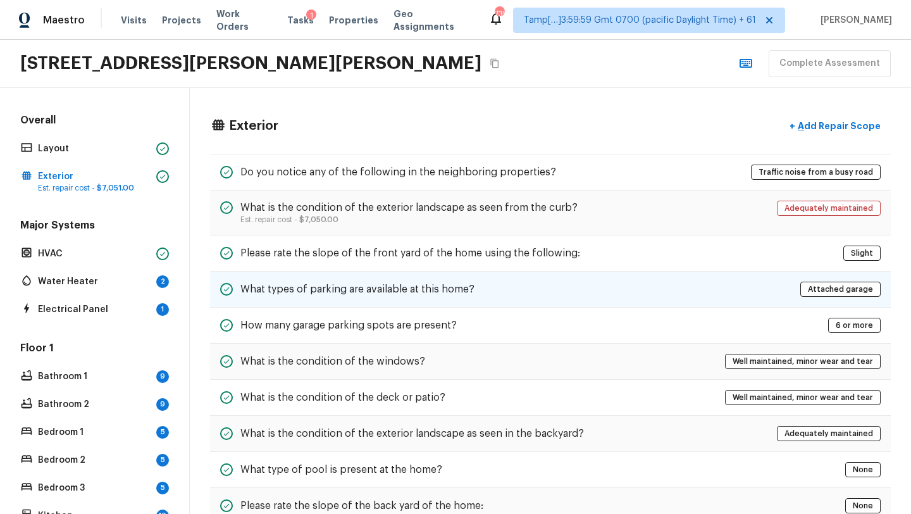
click at [360, 293] on h5 "What types of parking are available at this home?" at bounding box center [357, 289] width 234 height 14
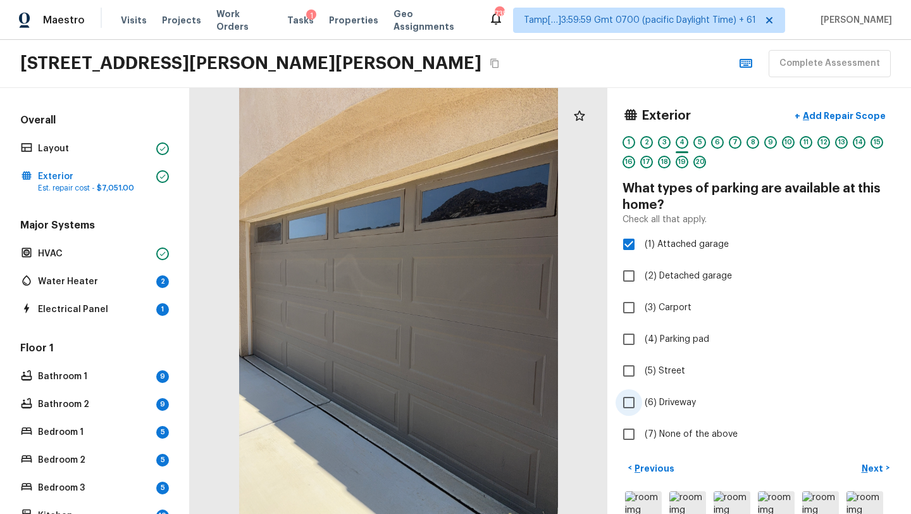
click at [659, 400] on span "(6) Driveway" at bounding box center [669, 402] width 51 height 13
click at [642, 400] on input "(6) Driveway" at bounding box center [628, 402] width 27 height 27
checkbox input "true"
click at [868, 465] on p "Next" at bounding box center [873, 468] width 24 height 13
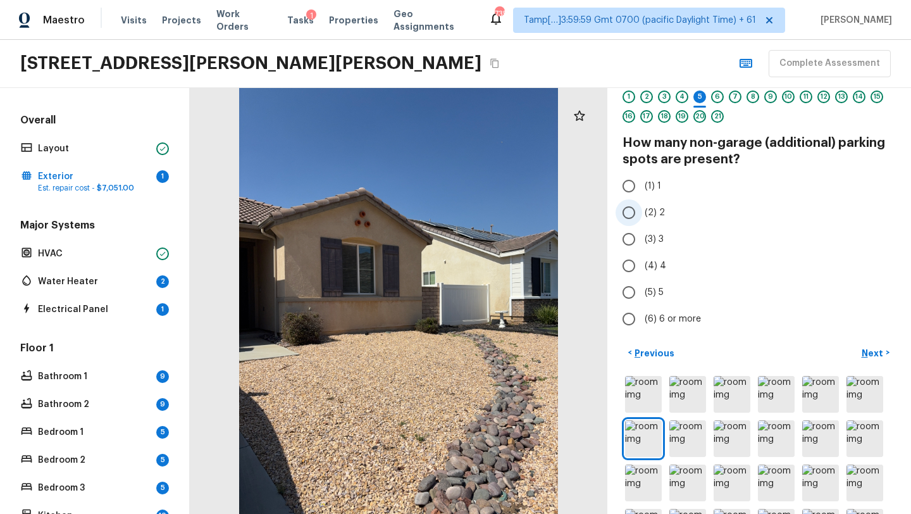
click at [634, 218] on input "(2) 2" at bounding box center [628, 212] width 27 height 27
radio input "true"
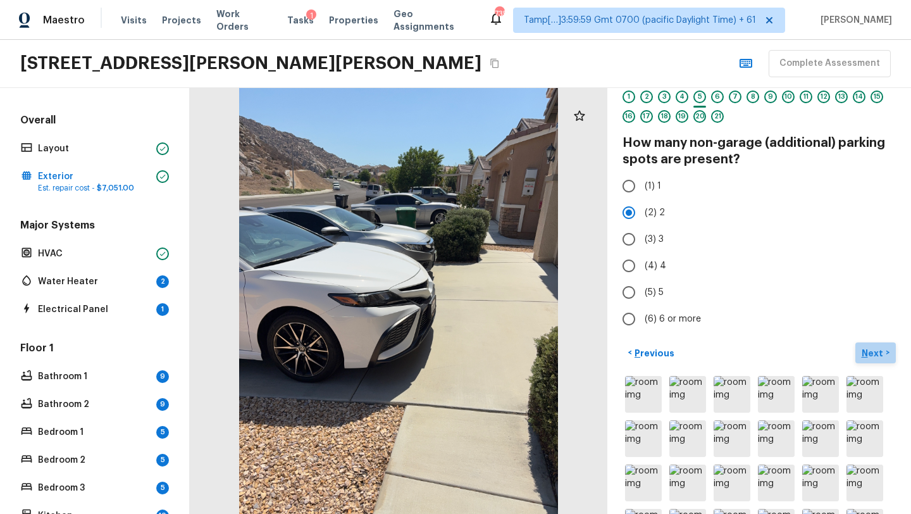
click at [866, 352] on p "Next" at bounding box center [873, 353] width 24 height 13
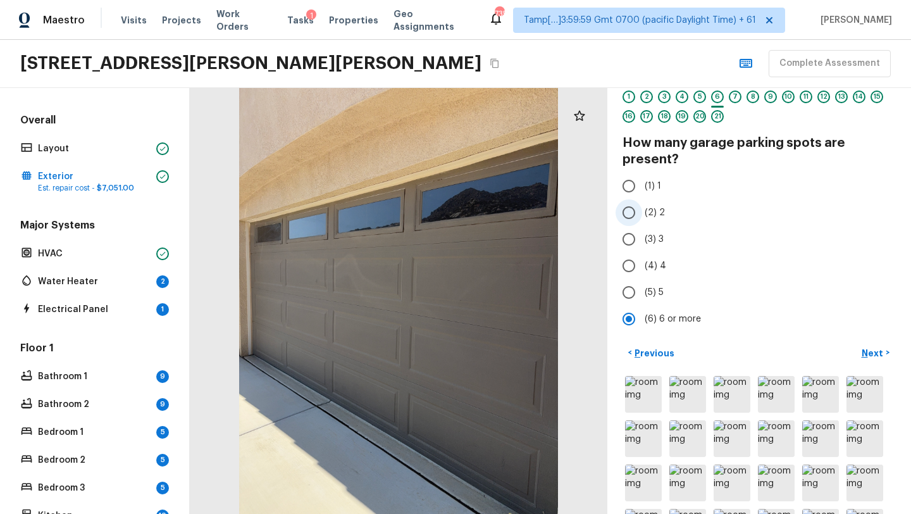
click at [633, 218] on input "(2) 2" at bounding box center [628, 212] width 27 height 27
radio input "true"
click at [873, 352] on p "Next" at bounding box center [873, 353] width 24 height 13
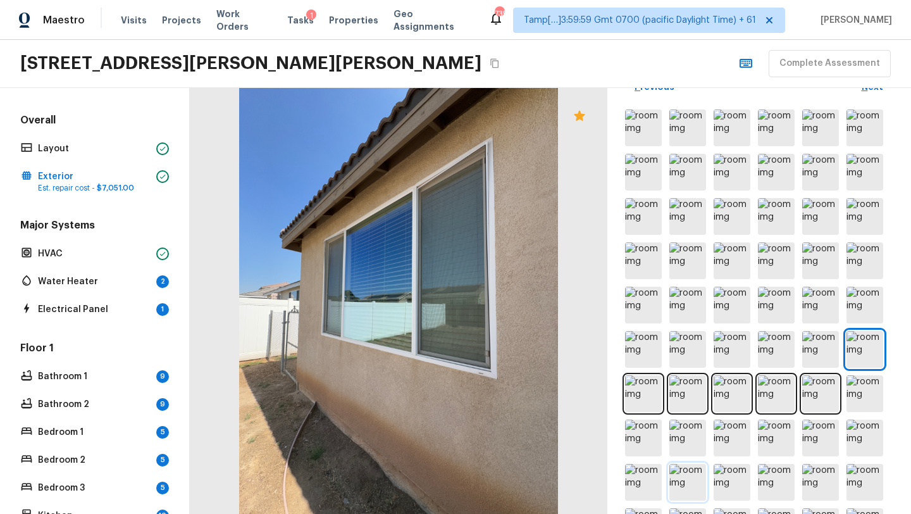
scroll to position [0, 0]
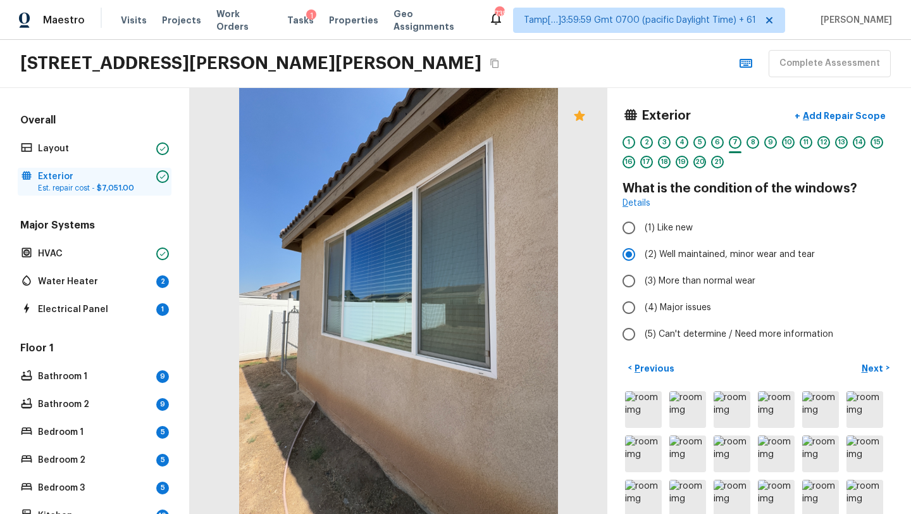
click at [77, 176] on p "Exterior" at bounding box center [94, 176] width 113 height 13
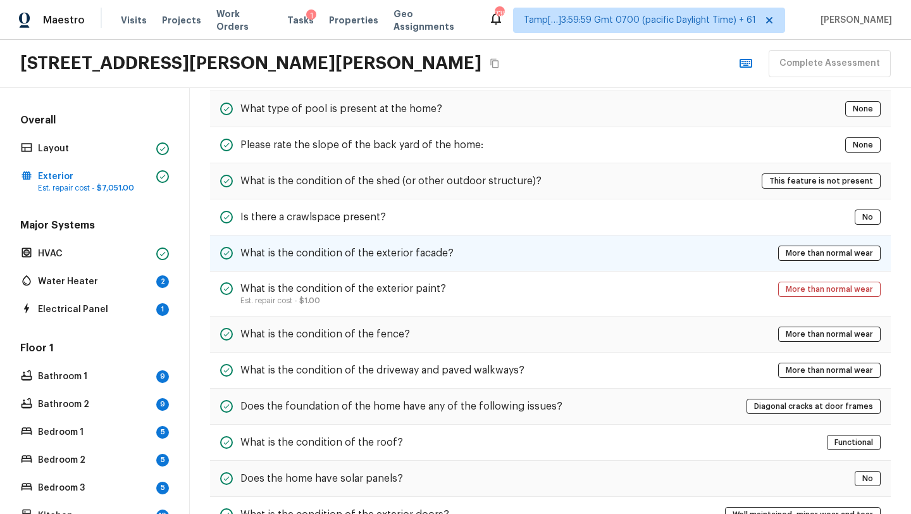
scroll to position [472, 0]
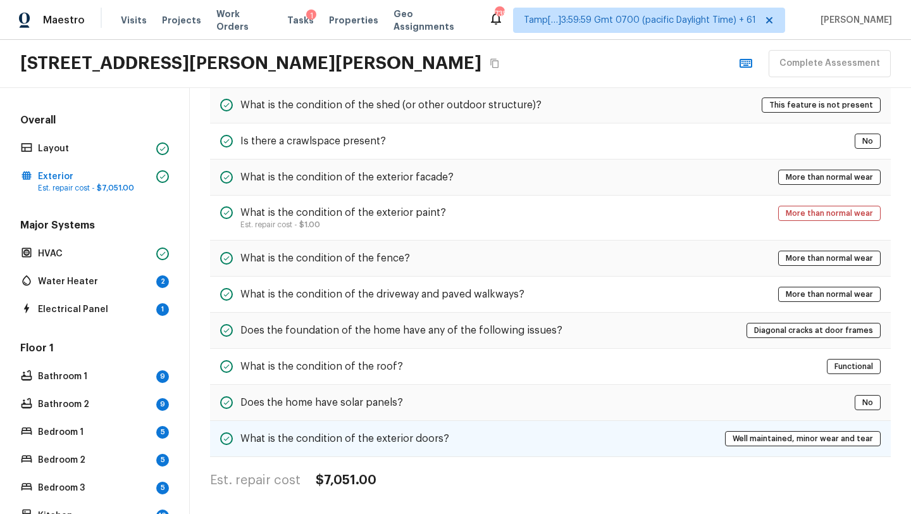
click at [330, 439] on h5 "What is the condition of the exterior doors?" at bounding box center [344, 438] width 209 height 14
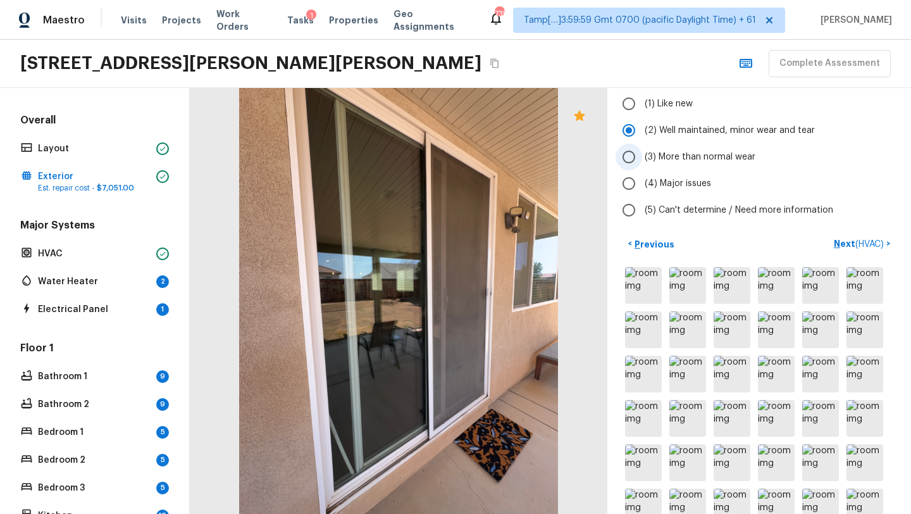
scroll to position [166, 0]
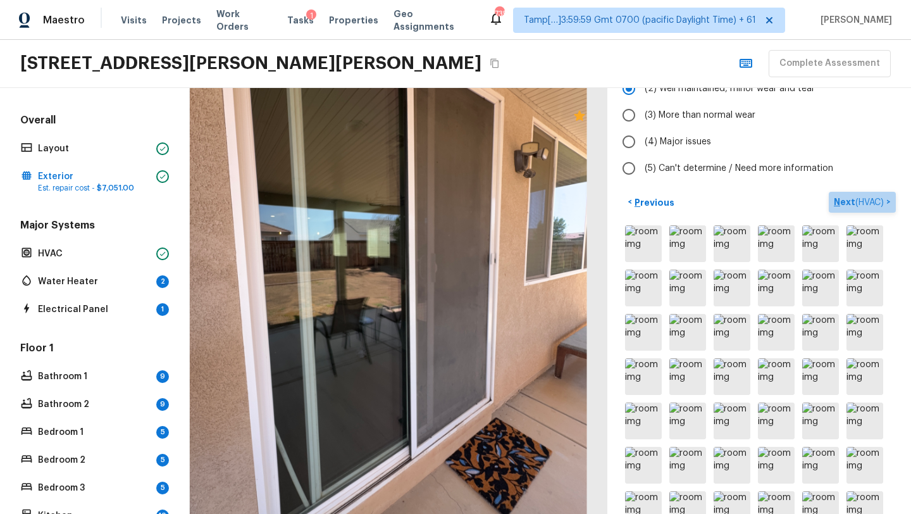
click at [839, 199] on p "Next ( HVAC )" at bounding box center [860, 201] width 52 height 13
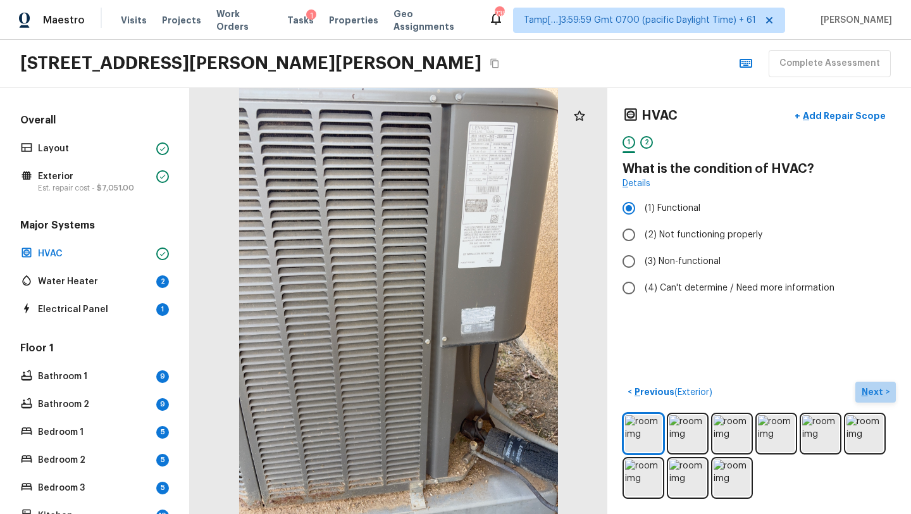
click at [866, 388] on p "Next" at bounding box center [873, 391] width 24 height 13
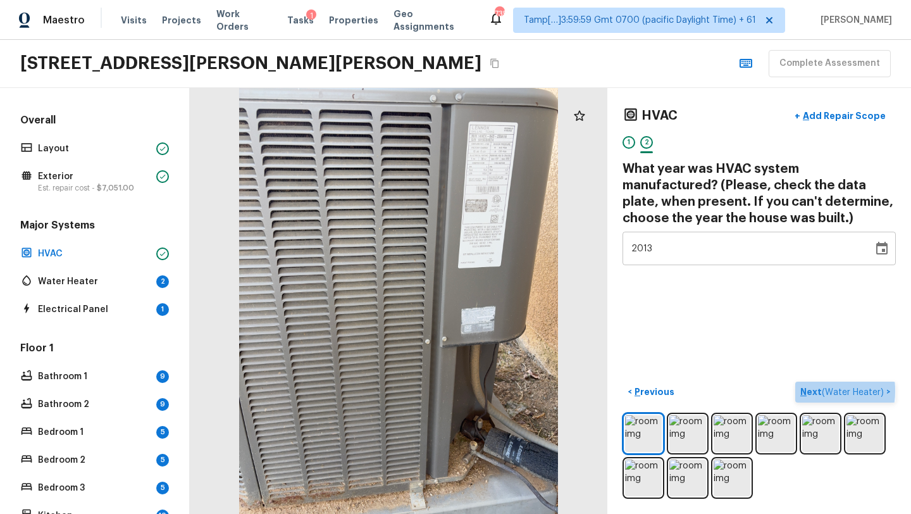
click at [811, 390] on p "Next ( Water Heater )" at bounding box center [843, 391] width 86 height 13
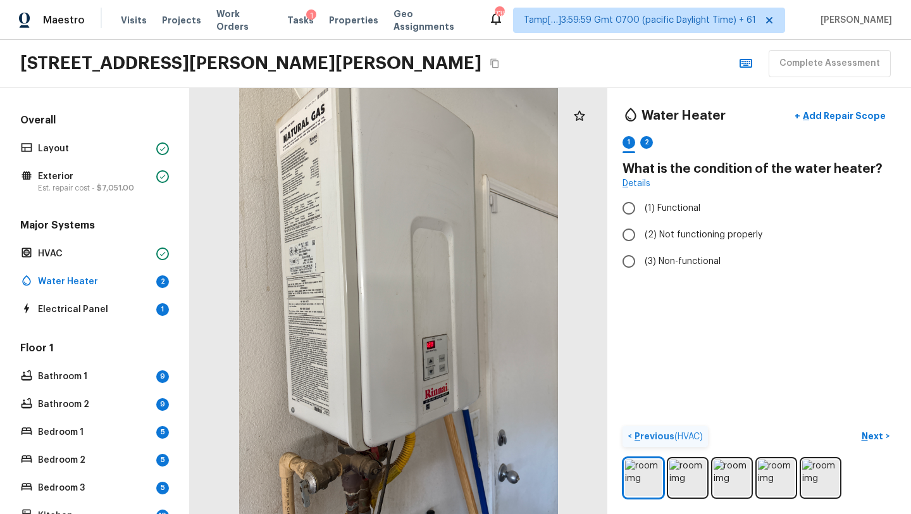
click at [644, 438] on p "Previous ( HVAC )" at bounding box center [667, 435] width 71 height 13
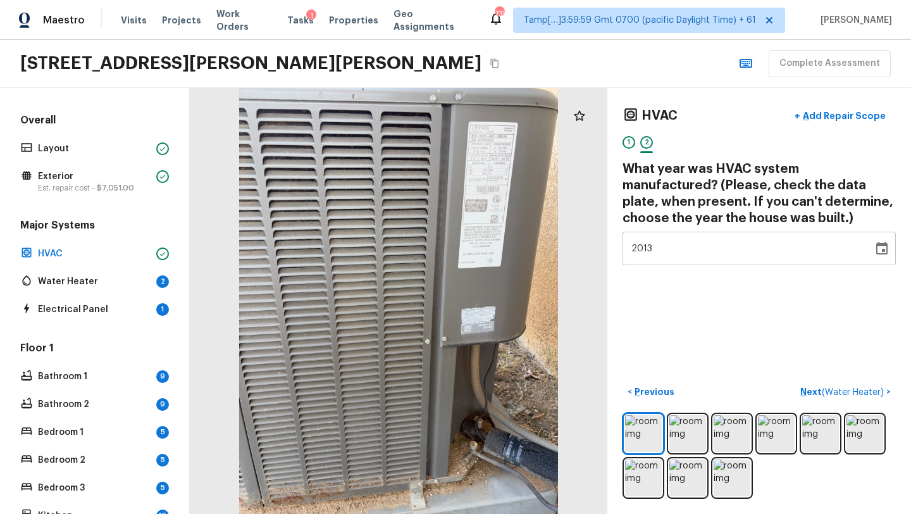
type input "2011"
click at [651, 249] on div "2011" at bounding box center [747, 248] width 233 height 34
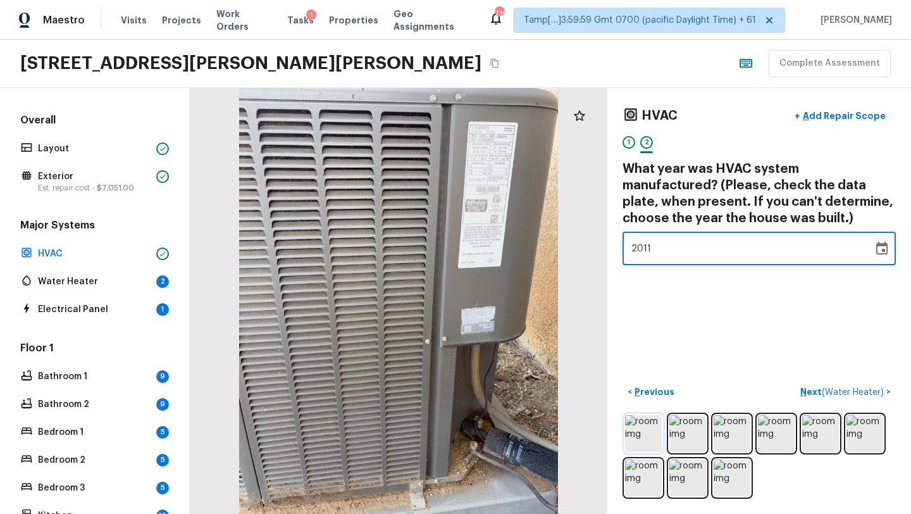
type input "2001"
type input "0201"
type input "2001"
type input "2014"
type input "2001"
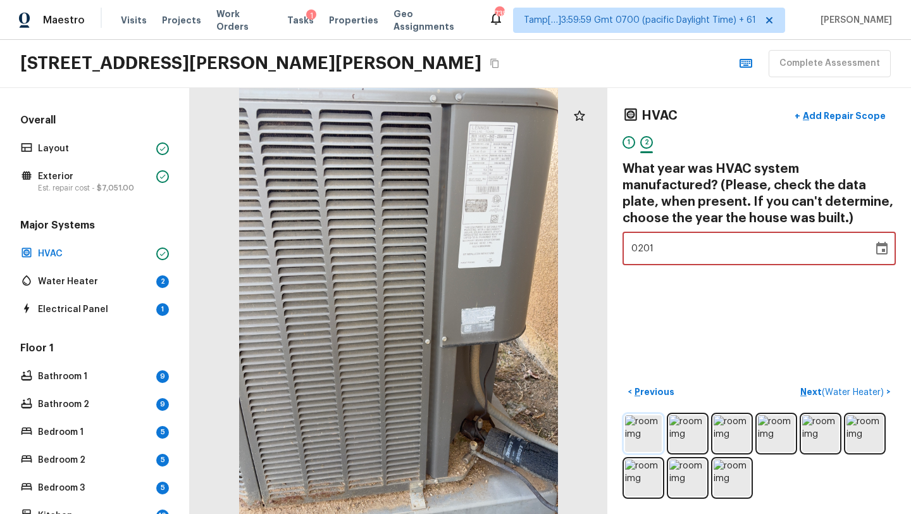
type input "2014"
type input "2001"
type input "2014"
type input "2001"
type input "2014"
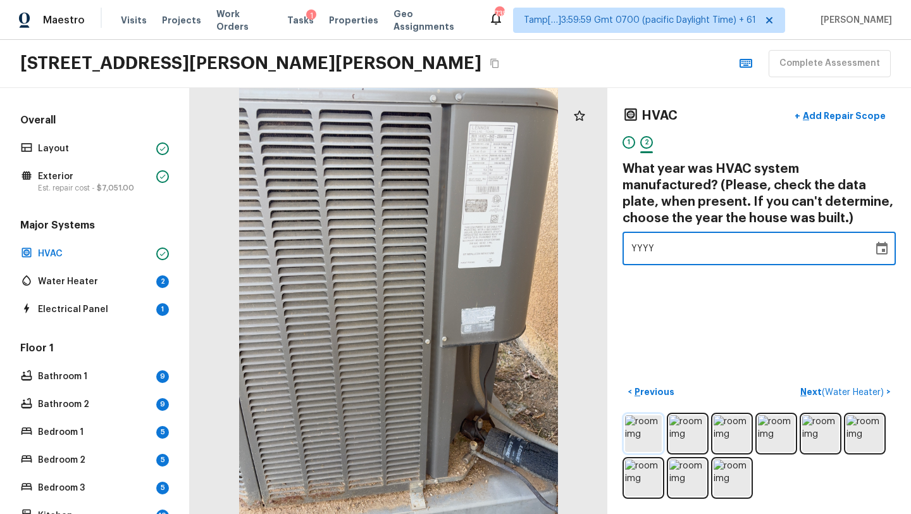
type input "2001"
type input "2013"
type input "2001"
type input "2013"
click at [816, 394] on p "Next ( Water Heater )" at bounding box center [843, 391] width 86 height 13
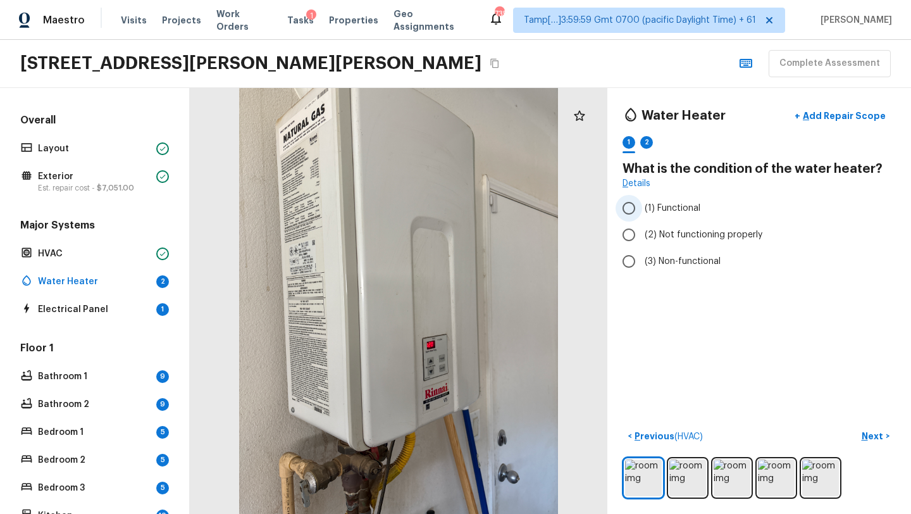
click at [686, 206] on span "(1) Functional" at bounding box center [672, 208] width 56 height 13
click at [642, 206] on input "(1) Functional" at bounding box center [628, 208] width 27 height 27
radio input "true"
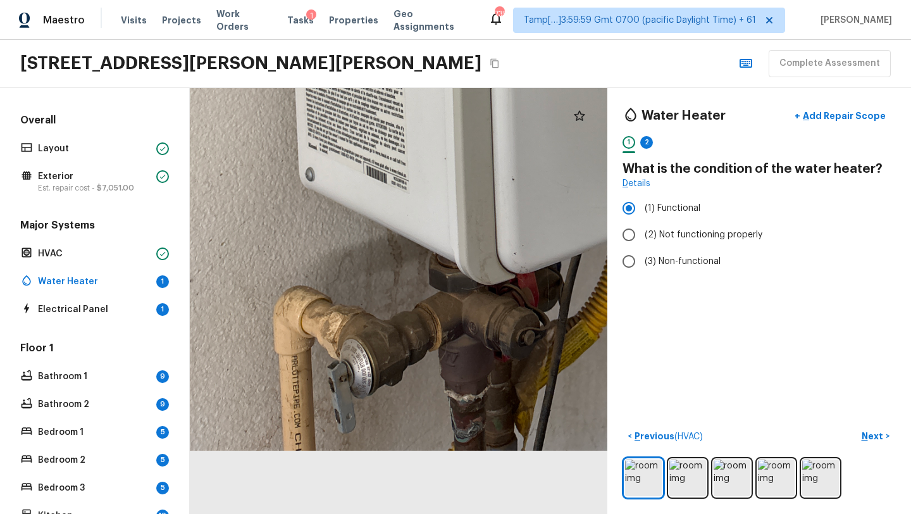
drag, startPoint x: 344, startPoint y: 311, endPoint x: 537, endPoint y: 46, distance: 327.8
click at [537, 50] on div "Maestro Visits Projects Work Orders Tasks 1 Properties Geo Assignments 735 Tamp…" at bounding box center [455, 257] width 911 height 514
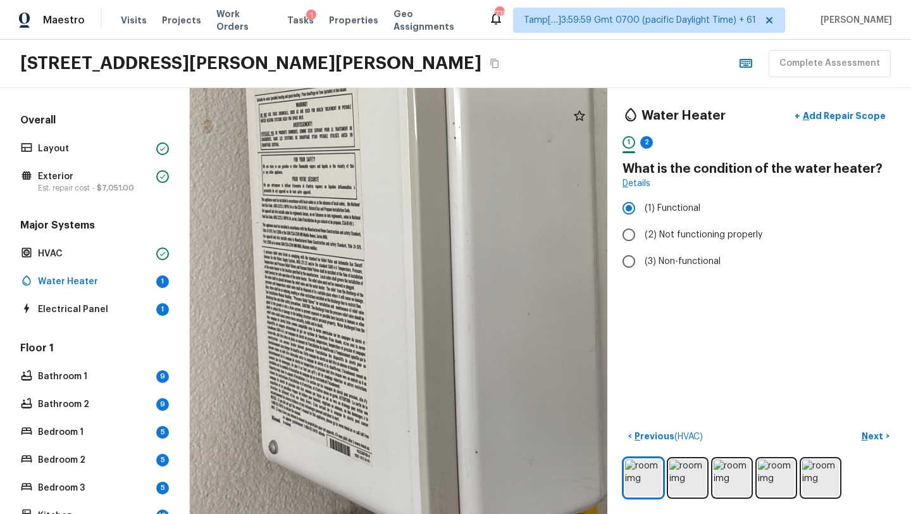
drag, startPoint x: 409, startPoint y: 304, endPoint x: 345, endPoint y: 513, distance: 218.9
click at [346, 513] on html "Maestro Visits Projects Work Orders Tasks 1 Properties Geo Assignments 735 Tamp…" at bounding box center [455, 257] width 911 height 514
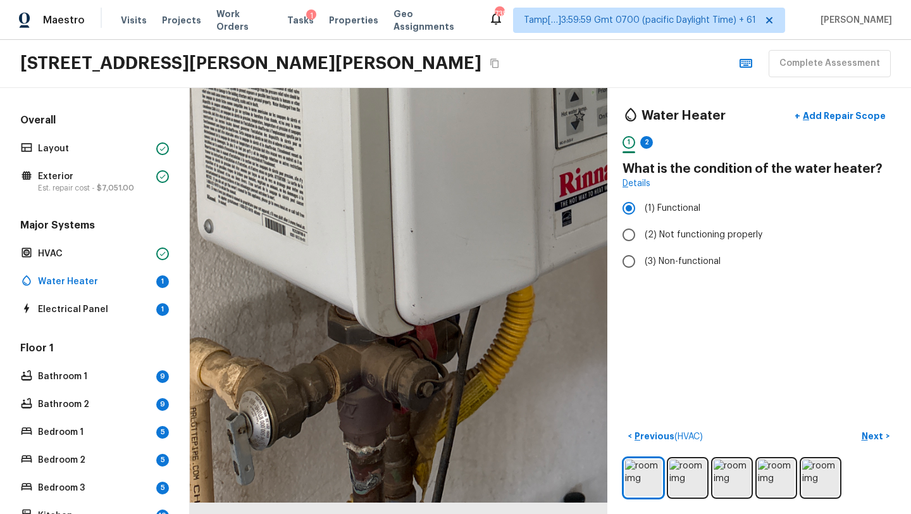
drag, startPoint x: 342, startPoint y: 460, endPoint x: 372, endPoint y: 240, distance: 222.1
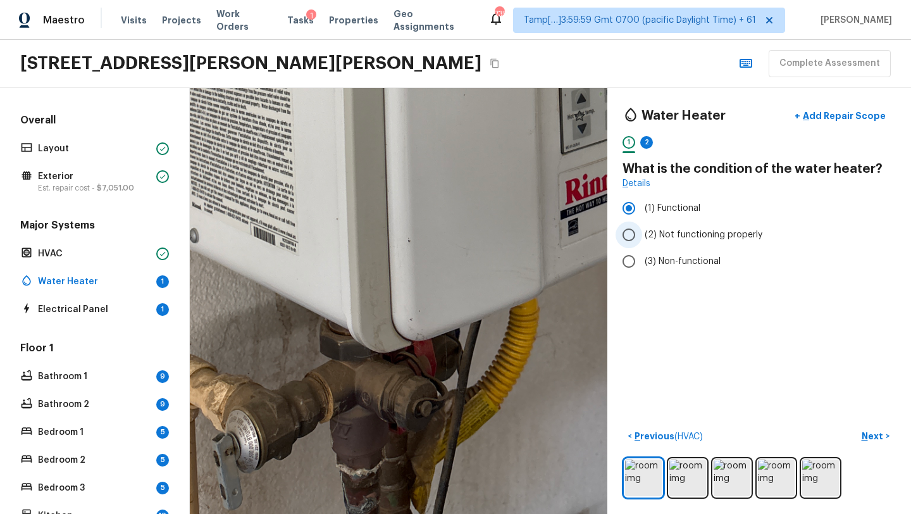
click at [671, 230] on span "(2) Not functioning properly" at bounding box center [703, 234] width 118 height 13
click at [642, 230] on input "(2) Not functioning properly" at bounding box center [628, 234] width 27 height 27
radio input "true"
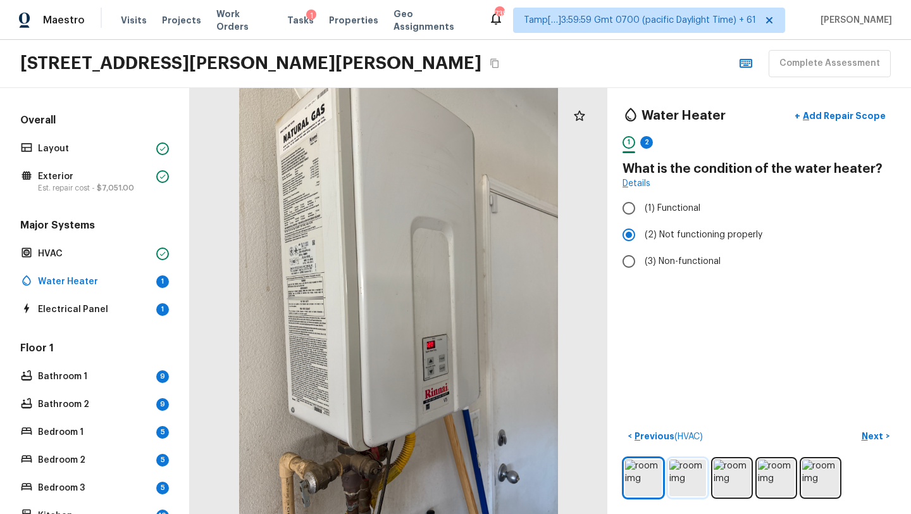
click at [698, 483] on img at bounding box center [687, 477] width 37 height 37
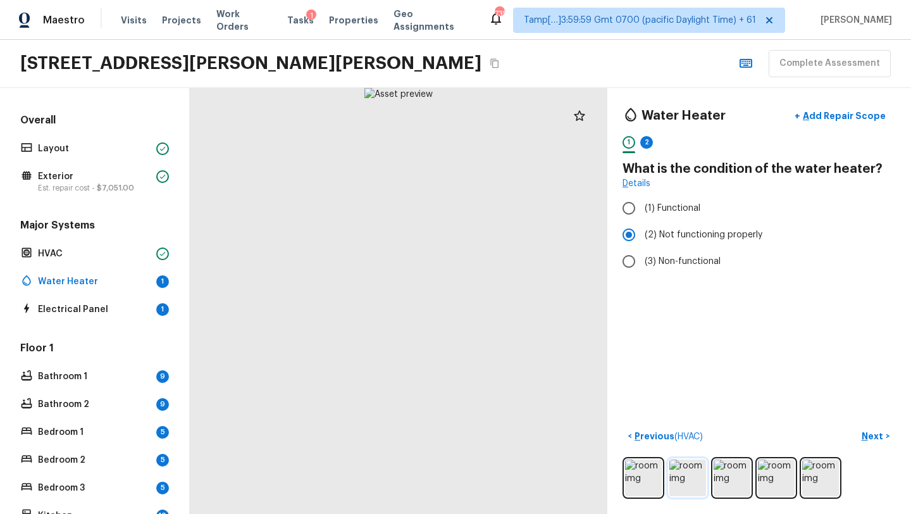
click at [689, 483] on img at bounding box center [687, 477] width 37 height 37
drag, startPoint x: 381, startPoint y: 195, endPoint x: 381, endPoint y: 366, distance: 170.8
click at [381, 366] on div at bounding box center [503, 371] width 1288 height 1314
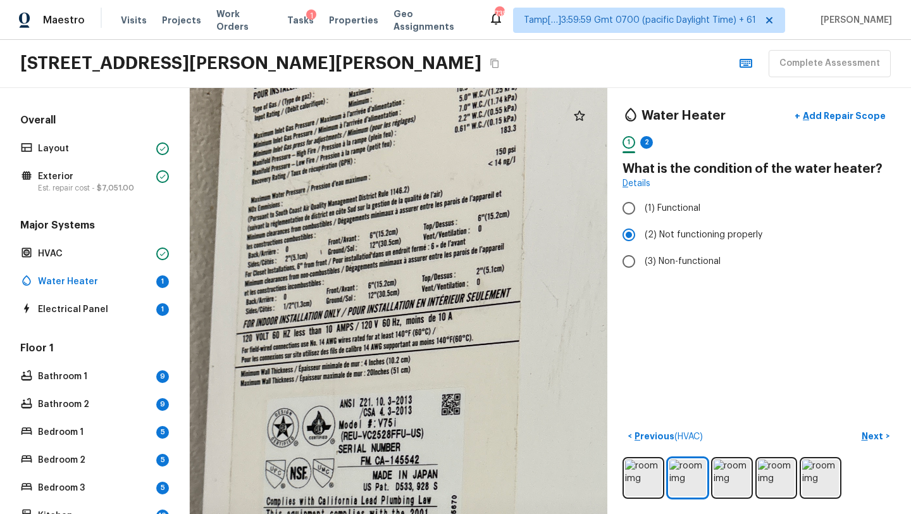
drag, startPoint x: 381, startPoint y: 366, endPoint x: 381, endPoint y: 509, distance: 143.6
click at [381, 511] on div at bounding box center [503, 518] width 1288 height 1314
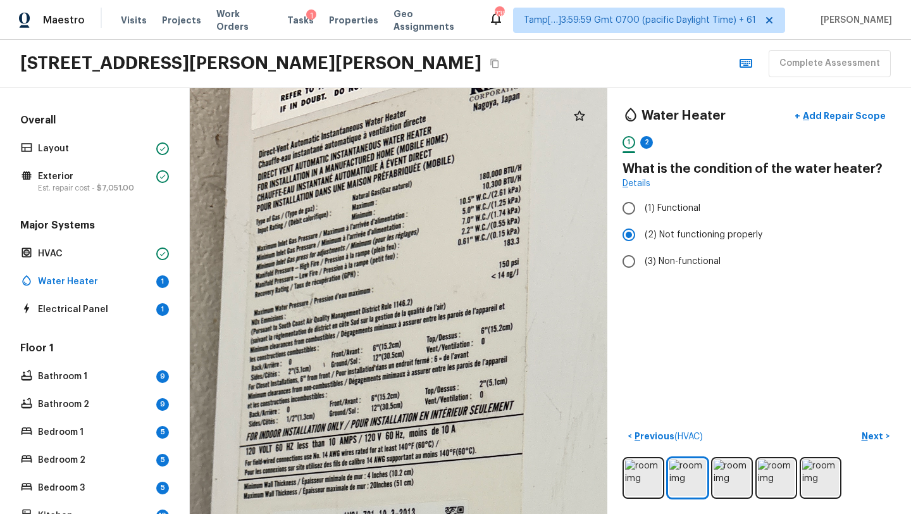
drag, startPoint x: 394, startPoint y: 348, endPoint x: 404, endPoint y: 509, distance: 161.0
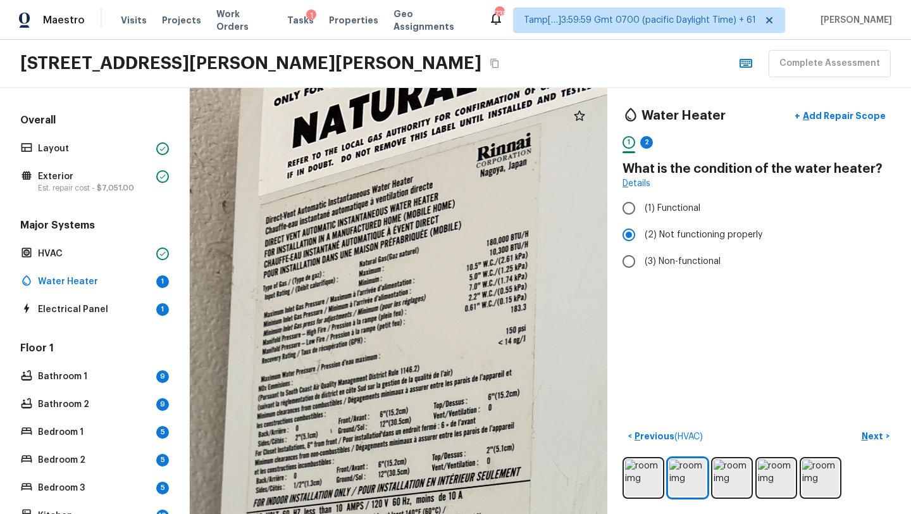
drag, startPoint x: 406, startPoint y: 298, endPoint x: 406, endPoint y: 511, distance: 213.1
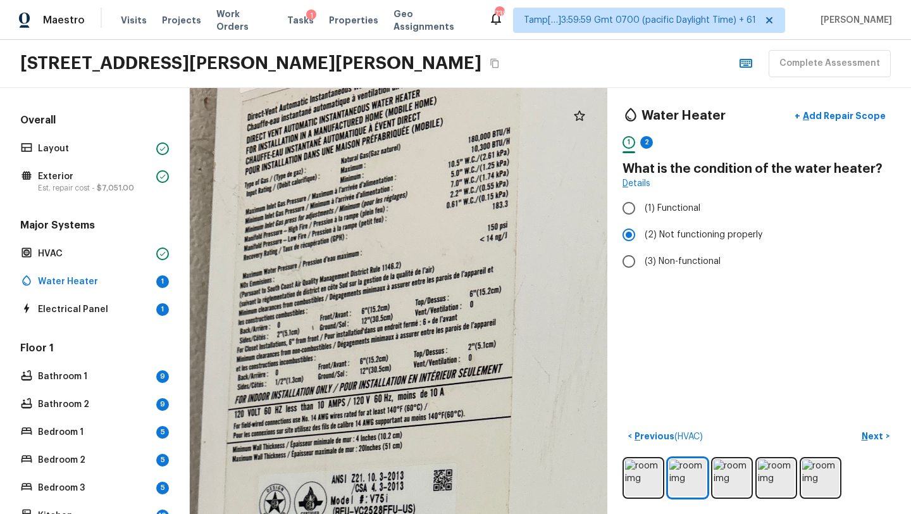
drag, startPoint x: 397, startPoint y: 434, endPoint x: 378, endPoint y: 292, distance: 144.2
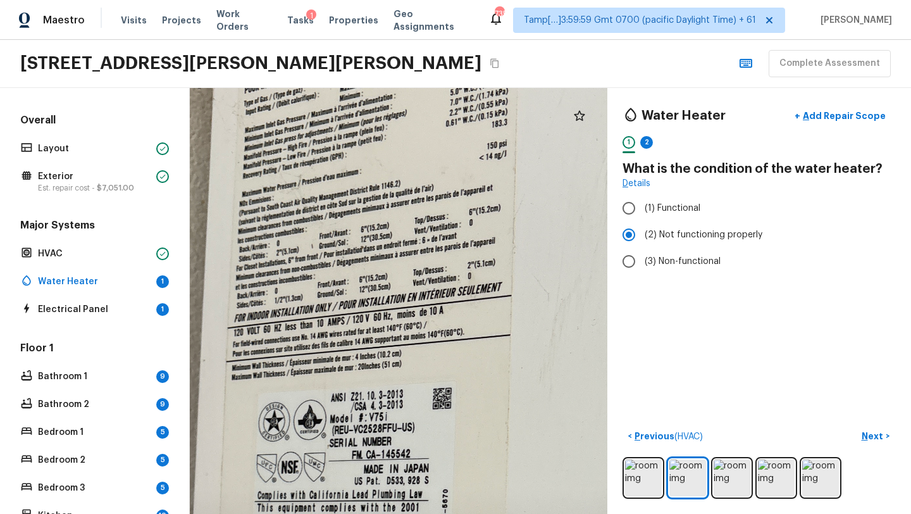
drag, startPoint x: 368, startPoint y: 321, endPoint x: 366, endPoint y: 231, distance: 90.5
click at [366, 231] on div at bounding box center [494, 512] width 1288 height 1314
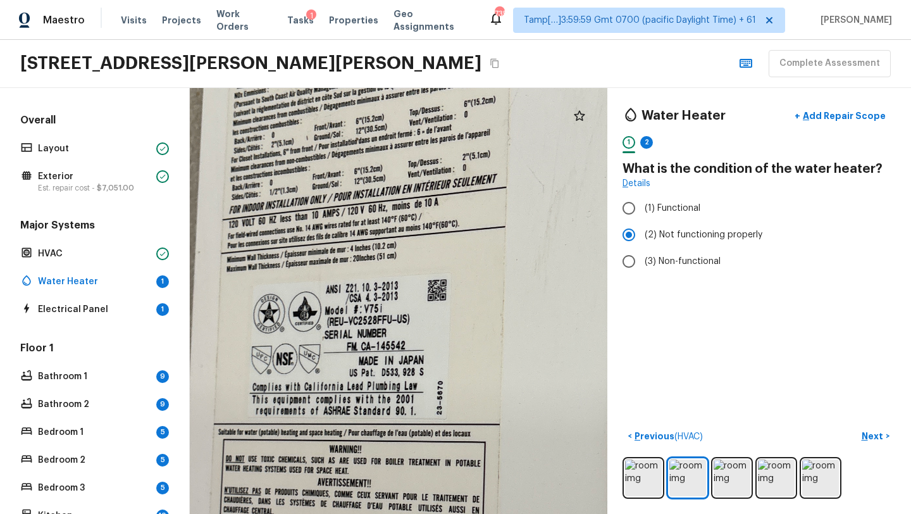
drag, startPoint x: 366, startPoint y: 231, endPoint x: 362, endPoint y: 132, distance: 99.4
click at [362, 132] on div at bounding box center [489, 404] width 1288 height 1314
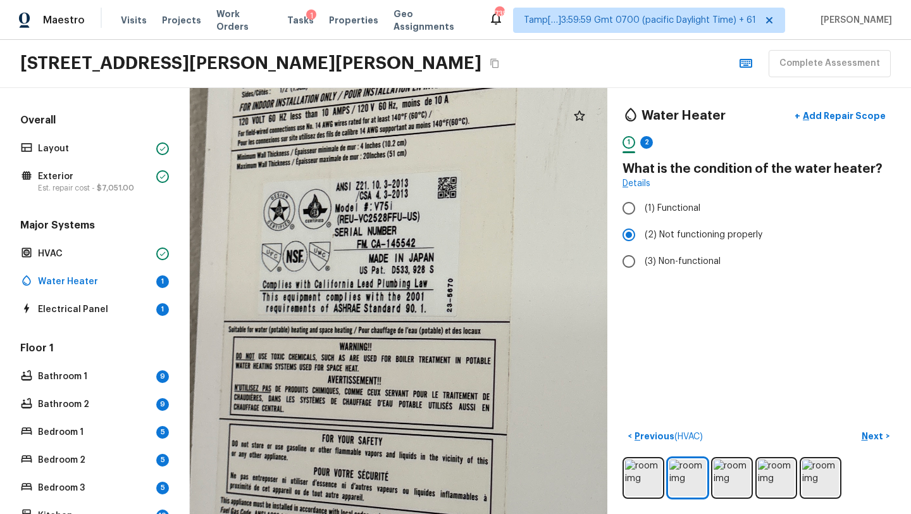
drag, startPoint x: 365, startPoint y: 225, endPoint x: 375, endPoint y: 121, distance: 104.2
click at [375, 120] on div at bounding box center [499, 302] width 1288 height 1314
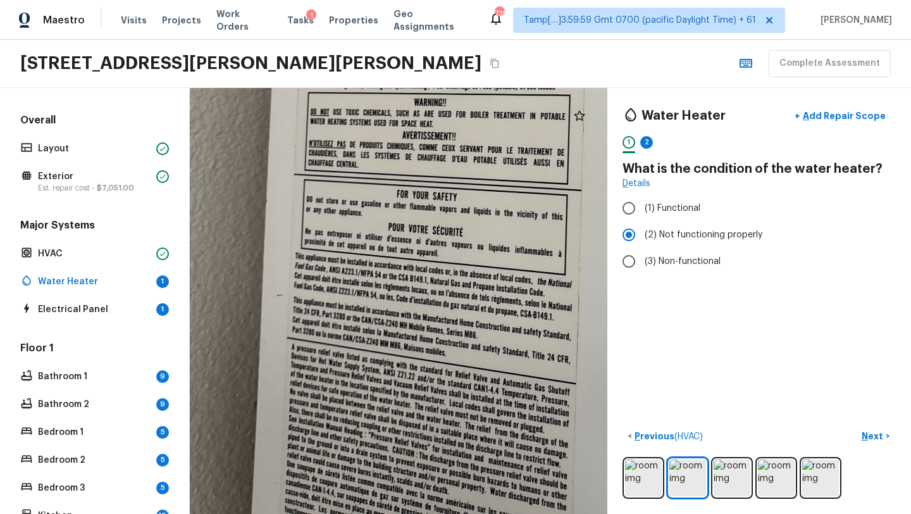
drag, startPoint x: 368, startPoint y: 187, endPoint x: 443, endPoint y: -56, distance: 254.1
click at [443, 0] on html "Maestro Visits Projects Work Orders Tasks 1 Properties Geo Assignments 735 Tamp…" at bounding box center [455, 257] width 911 height 514
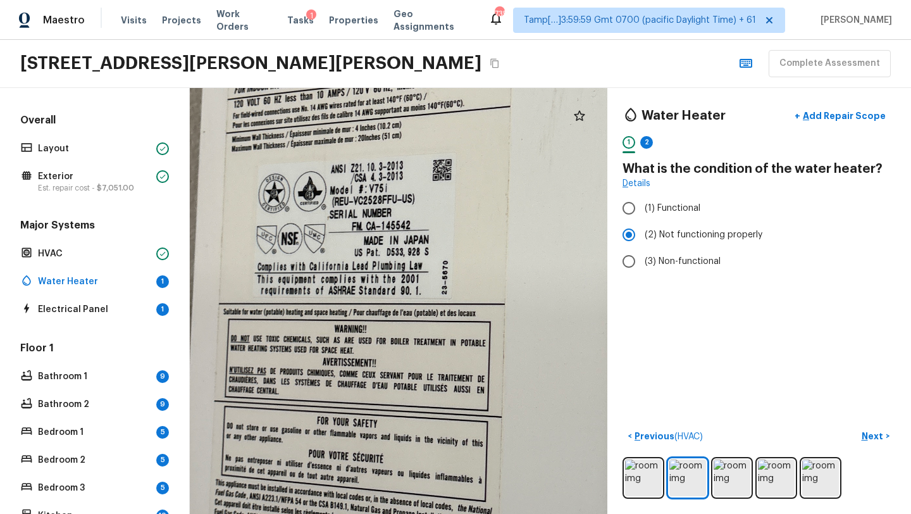
drag, startPoint x: 450, startPoint y: 287, endPoint x: 356, endPoint y: 510, distance: 242.7
click at [356, 513] on div at bounding box center [494, 284] width 1288 height 1314
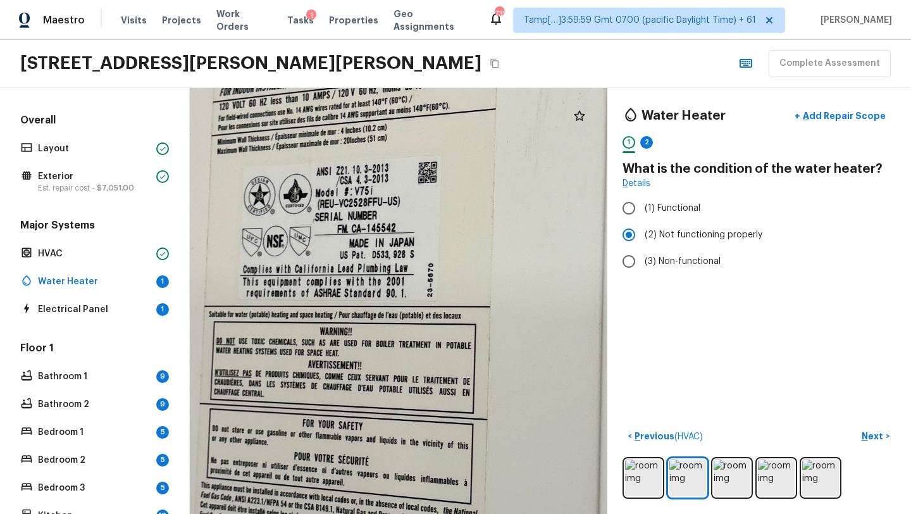
click at [355, 508] on div at bounding box center [480, 286] width 1288 height 1314
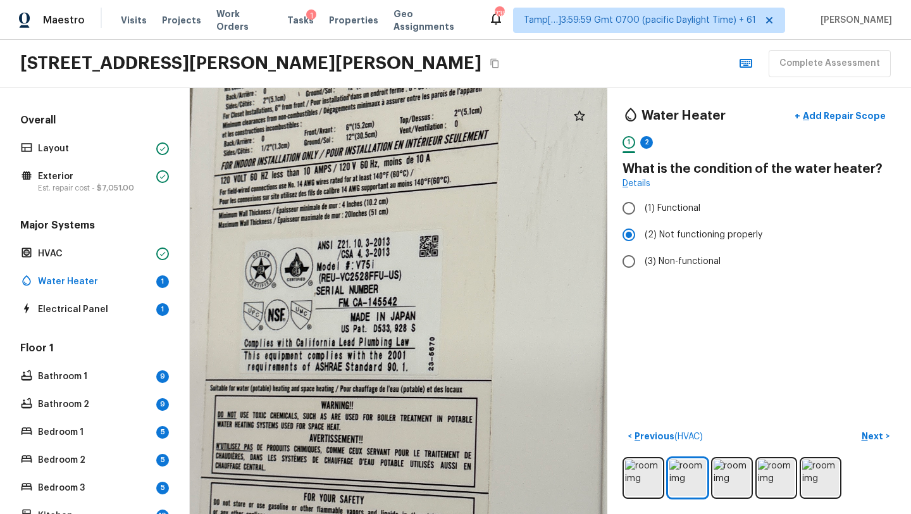
drag, startPoint x: 421, startPoint y: 292, endPoint x: 423, endPoint y: 453, distance: 161.3
click at [423, 454] on div at bounding box center [481, 360] width 1288 height 1314
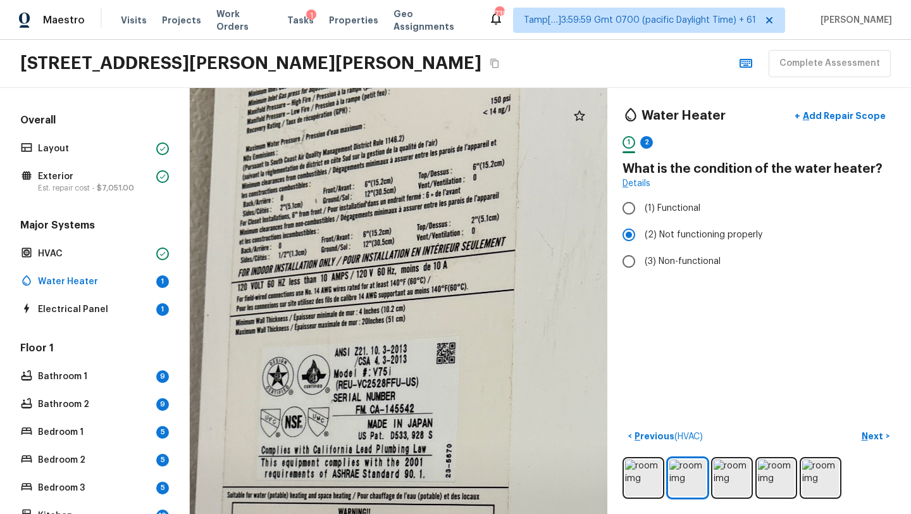
drag, startPoint x: 398, startPoint y: 256, endPoint x: 415, endPoint y: 364, distance: 109.5
click at [415, 364] on div at bounding box center [498, 467] width 1288 height 1314
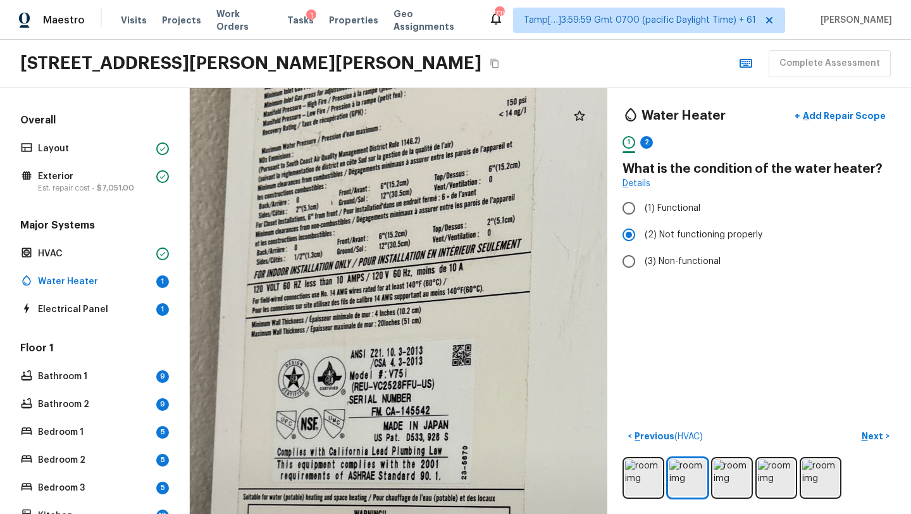
drag, startPoint x: 340, startPoint y: 405, endPoint x: 353, endPoint y: 404, distance: 13.3
click at [353, 405] on div at bounding box center [514, 469] width 1288 height 1314
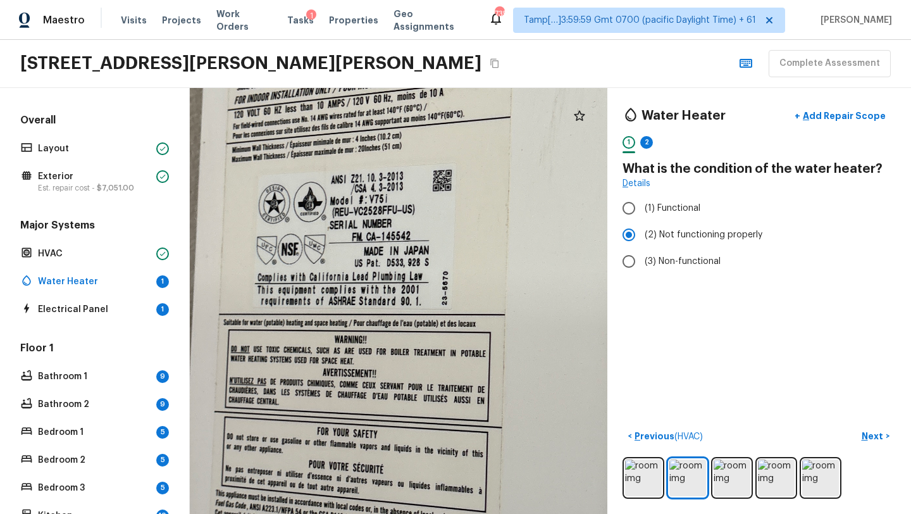
drag, startPoint x: 343, startPoint y: 381, endPoint x: 345, endPoint y: 215, distance: 166.3
click at [345, 215] on div at bounding box center [494, 295] width 1288 height 1314
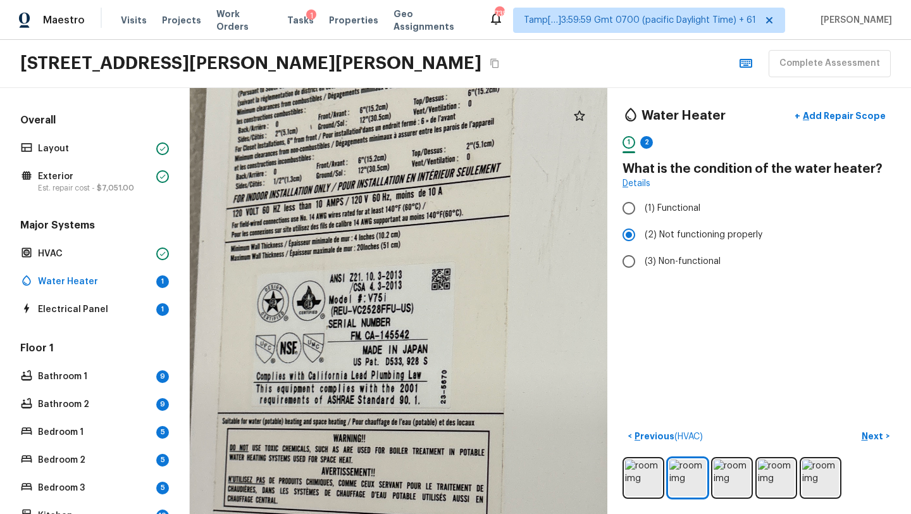
drag, startPoint x: 369, startPoint y: 404, endPoint x: 351, endPoint y: 513, distance: 110.8
click at [352, 513] on html "Maestro Visits Projects Work Orders Tasks 1 Properties Geo Assignments 735 Tamp…" at bounding box center [455, 257] width 911 height 514
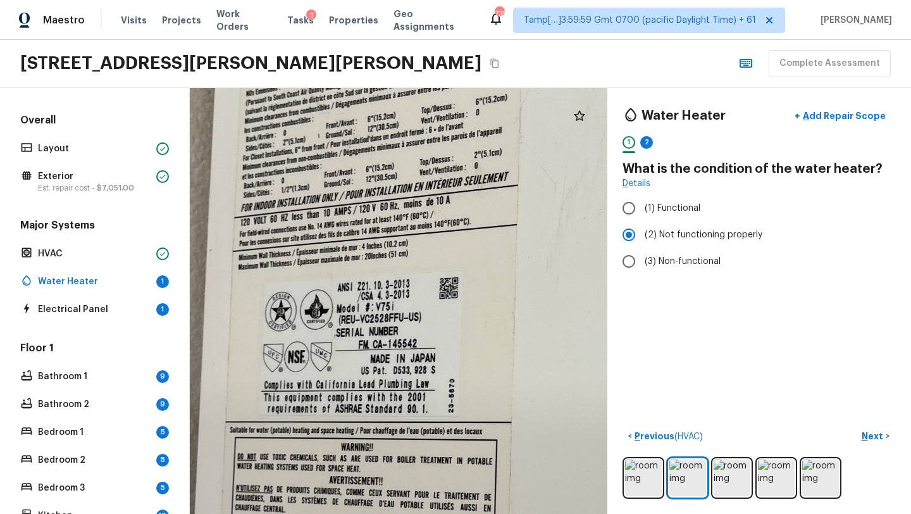
drag, startPoint x: 297, startPoint y: 385, endPoint x: 404, endPoint y: 393, distance: 106.6
click at [404, 393] on div at bounding box center [501, 402] width 1288 height 1314
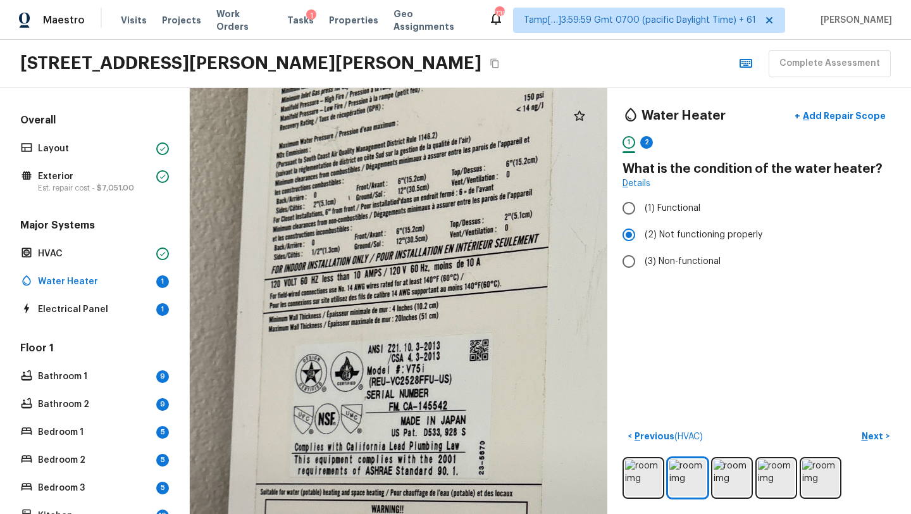
drag, startPoint x: 328, startPoint y: 262, endPoint x: 358, endPoint y: 324, distance: 69.0
click at [358, 324] on div at bounding box center [531, 464] width 1288 height 1314
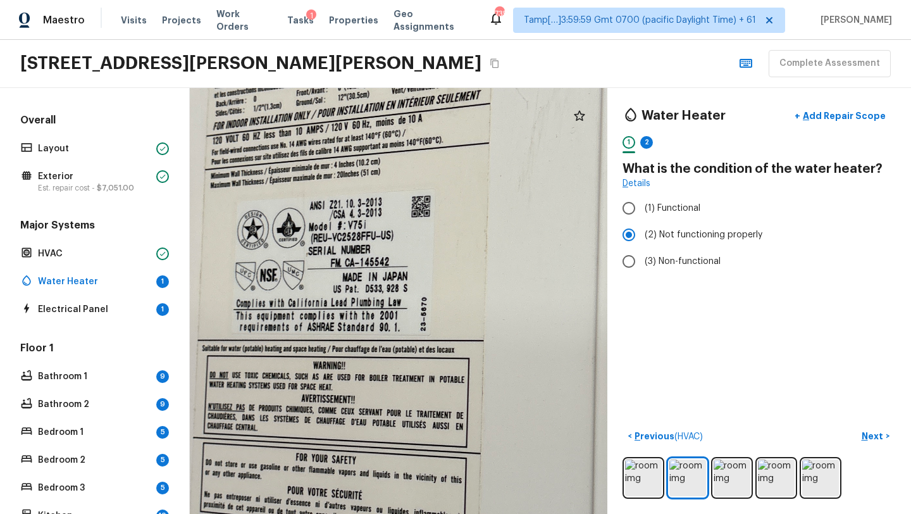
drag, startPoint x: 334, startPoint y: 254, endPoint x: 277, endPoint y: 108, distance: 156.8
click at [277, 109] on div at bounding box center [473, 321] width 1288 height 1314
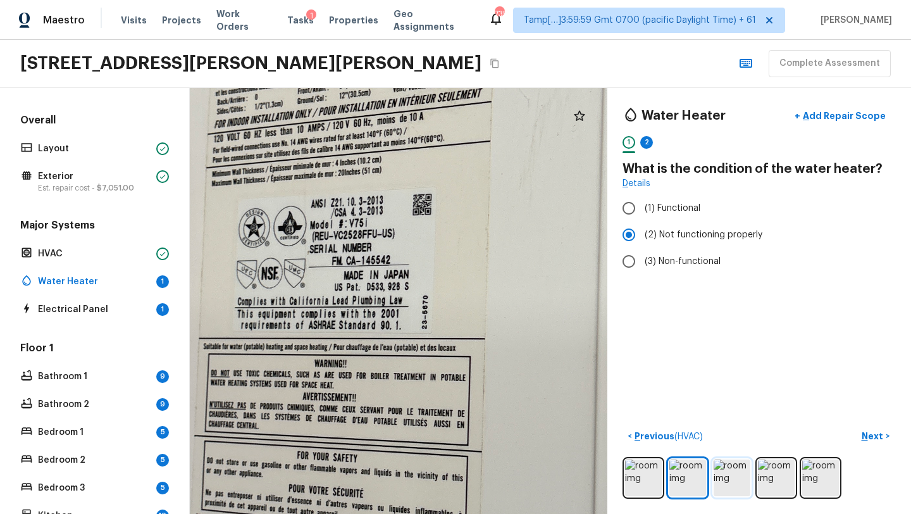
click at [743, 486] on img at bounding box center [731, 477] width 37 height 37
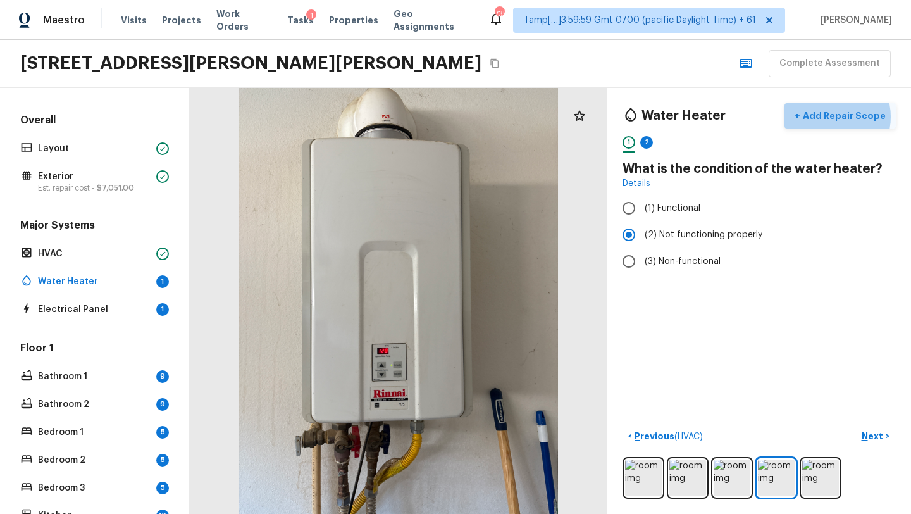
click at [834, 116] on p "Add Repair Scope" at bounding box center [842, 115] width 85 height 13
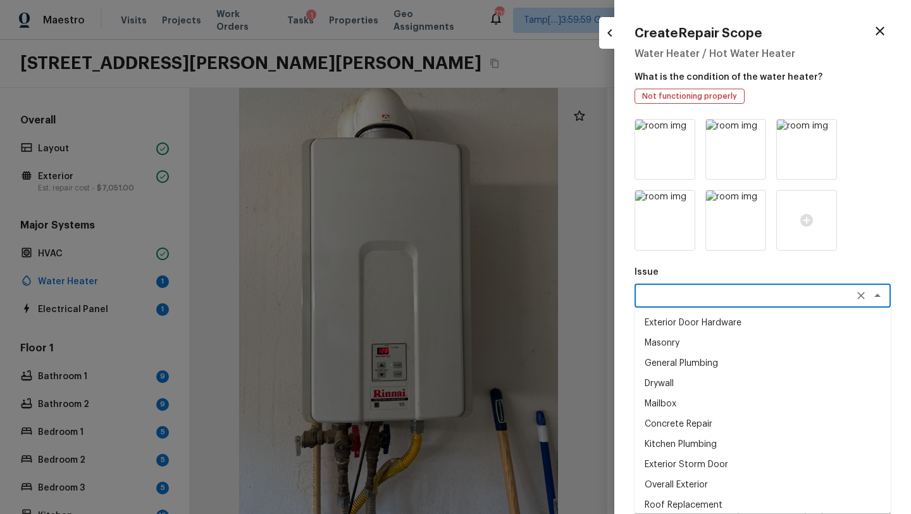
click at [689, 296] on textarea at bounding box center [744, 295] width 209 height 13
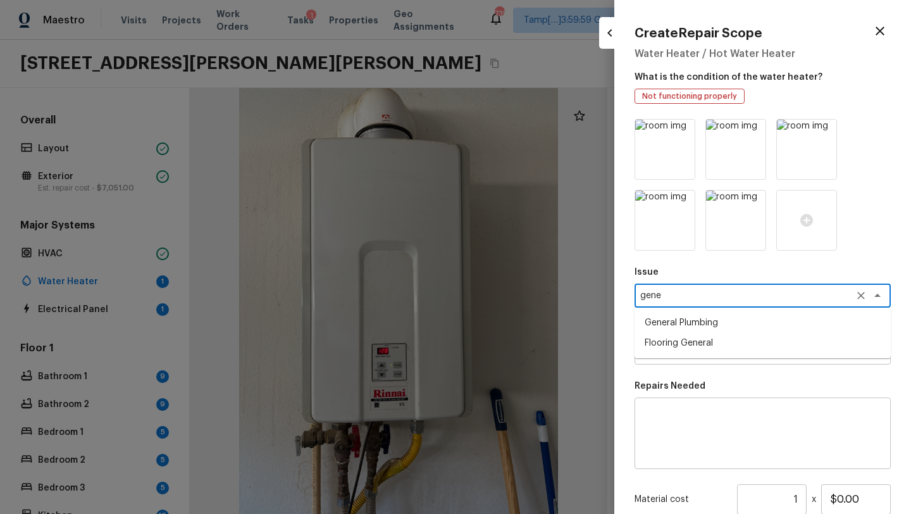
click at [694, 328] on li "General Plumbing" at bounding box center [762, 322] width 256 height 20
type textarea "General Plumbing"
click at [687, 349] on textarea at bounding box center [744, 352] width 209 height 13
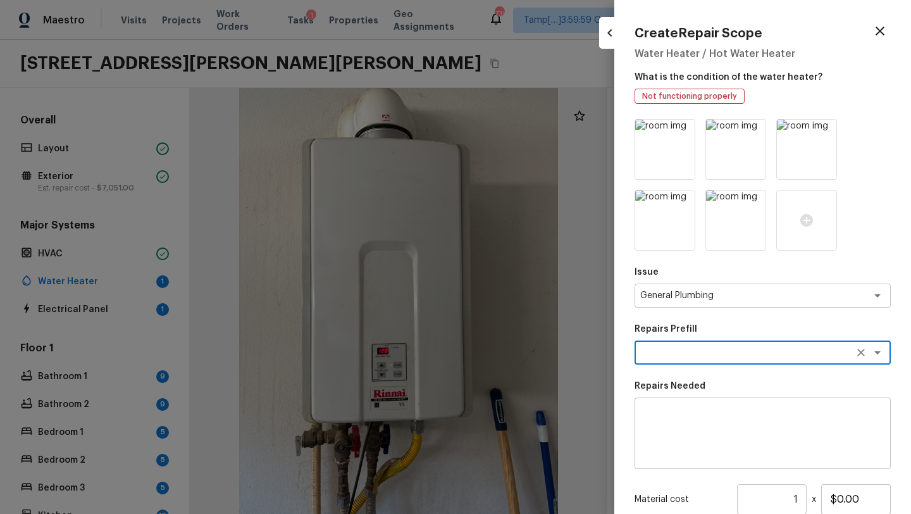
click at [681, 359] on div "x ​" at bounding box center [762, 352] width 256 height 24
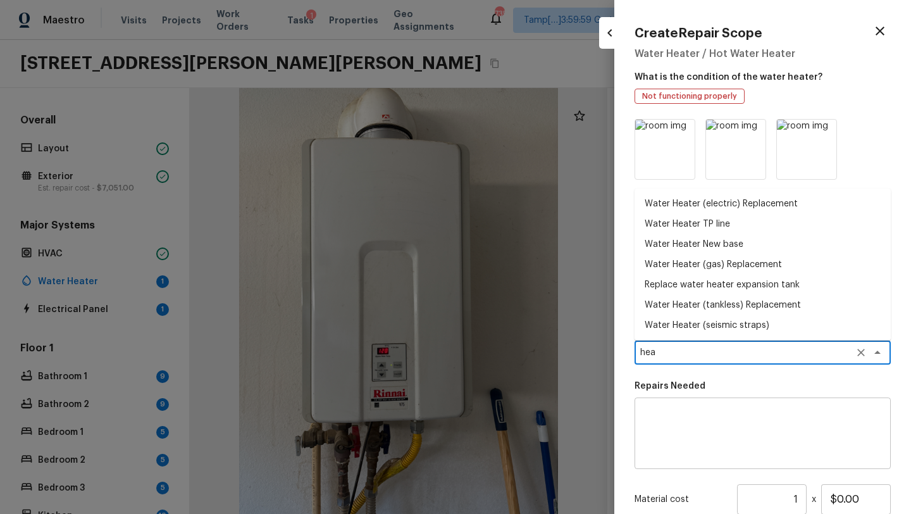
click at [696, 328] on li "Water Heater (seismic straps)" at bounding box center [762, 325] width 256 height 20
type textarea "Water Heater (seismic straps)"
type textarea "Prep the area around the water heater and install new seismic strapping (x2) ar…"
type input "$79.13"
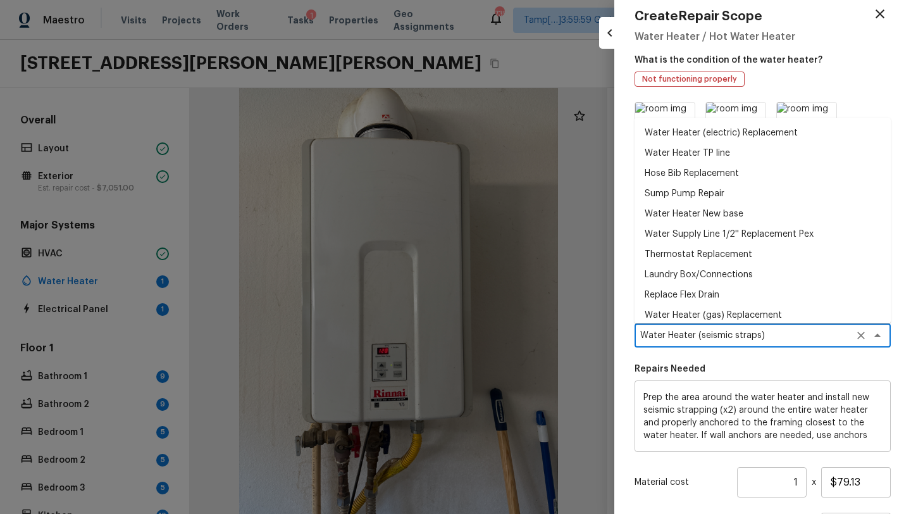
scroll to position [346, 0]
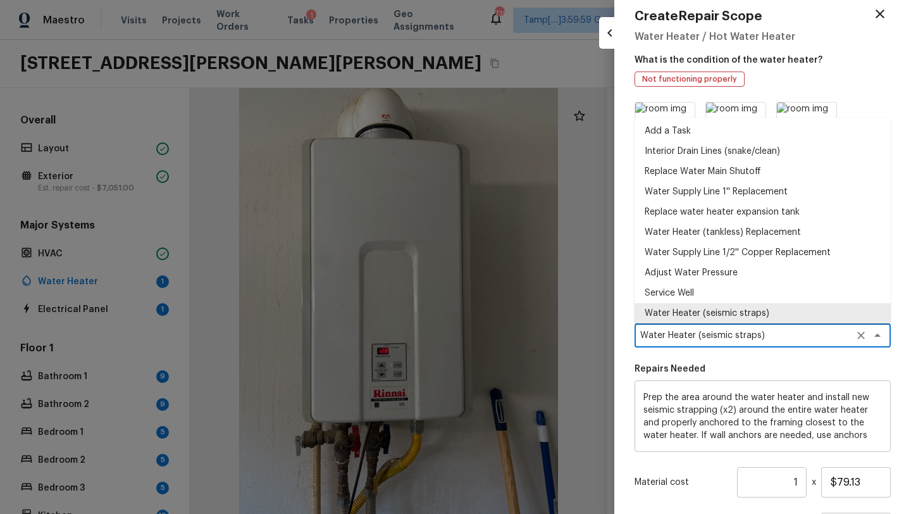
click at [787, 331] on textarea "Water Heater (seismic straps)" at bounding box center [744, 335] width 209 height 13
click at [724, 300] on li "Service Well" at bounding box center [762, 293] width 256 height 20
type textarea "Service Well"
type textarea "Sevice the well (water supply) on the home ensuring that the inspection meets o…"
type input "$400.00"
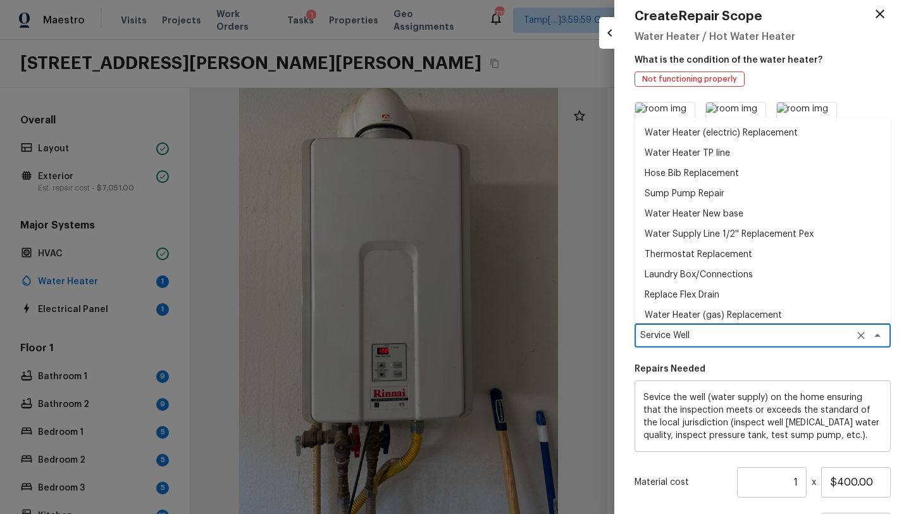
click at [709, 338] on textarea "Service Well" at bounding box center [744, 335] width 209 height 13
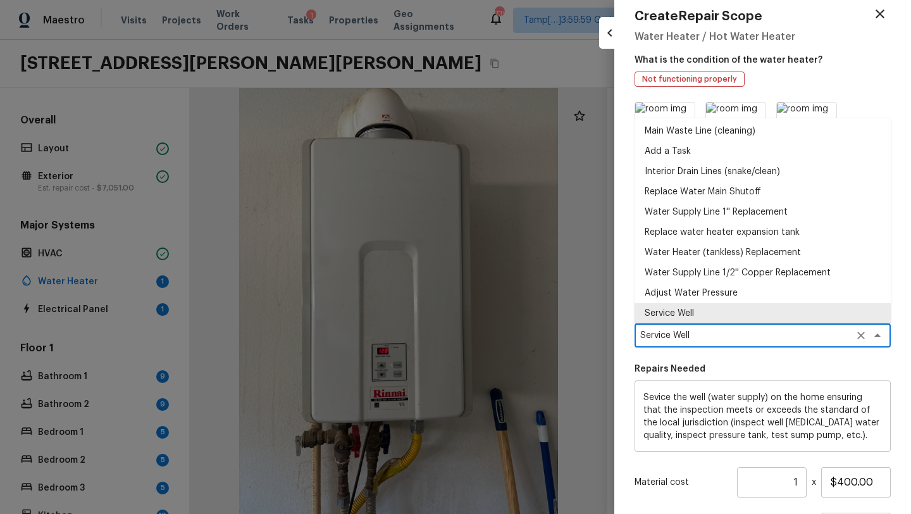
click at [709, 338] on textarea "Service Well" at bounding box center [744, 335] width 209 height 13
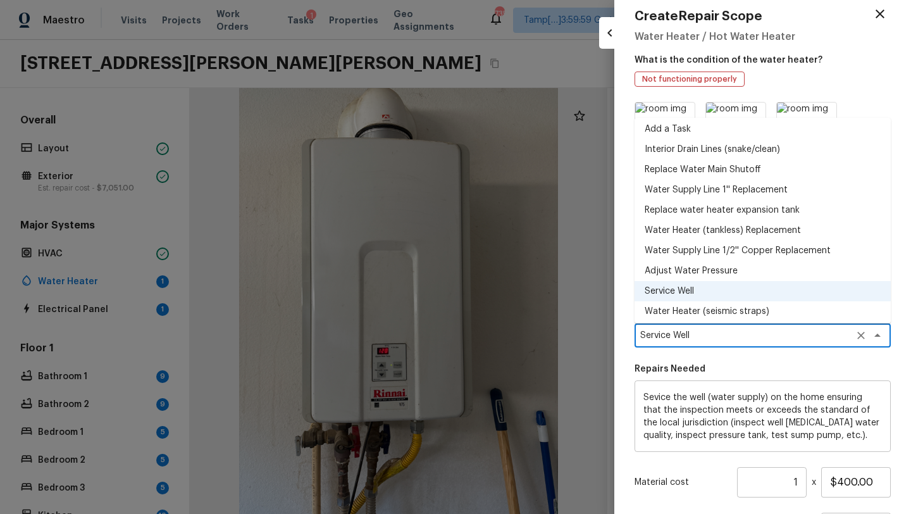
scroll to position [371, 0]
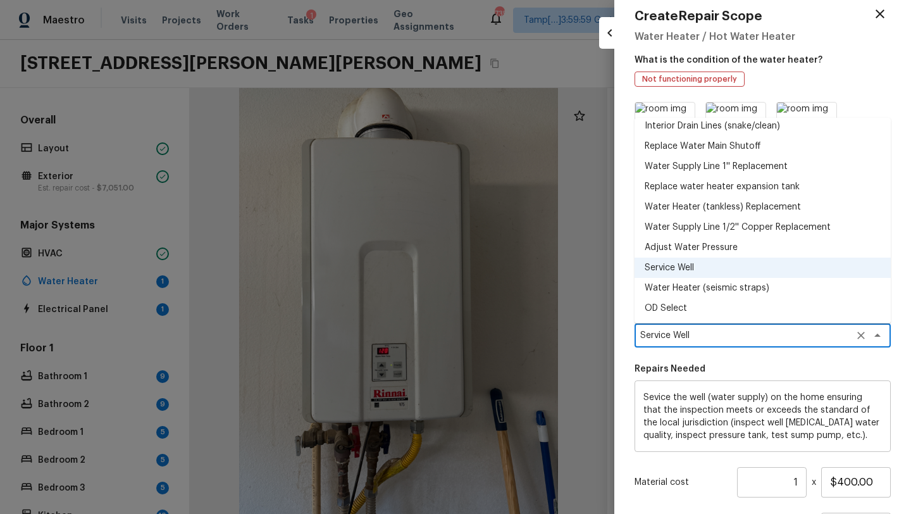
click at [711, 292] on li "Water Heater (seismic straps)" at bounding box center [762, 288] width 256 height 20
type textarea "Water Heater (seismic straps)"
type textarea "Prep the area around the water heater and install new seismic strapping (x2) ar…"
type input "$79.13"
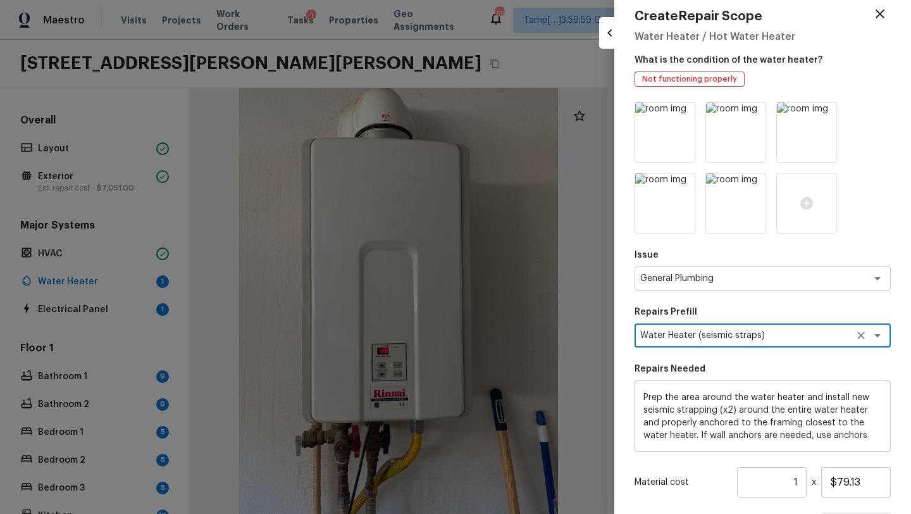
type textarea "Water Heater (seismic straps)"
click at [577, 114] on div at bounding box center [455, 257] width 911 height 514
type input "$0.00"
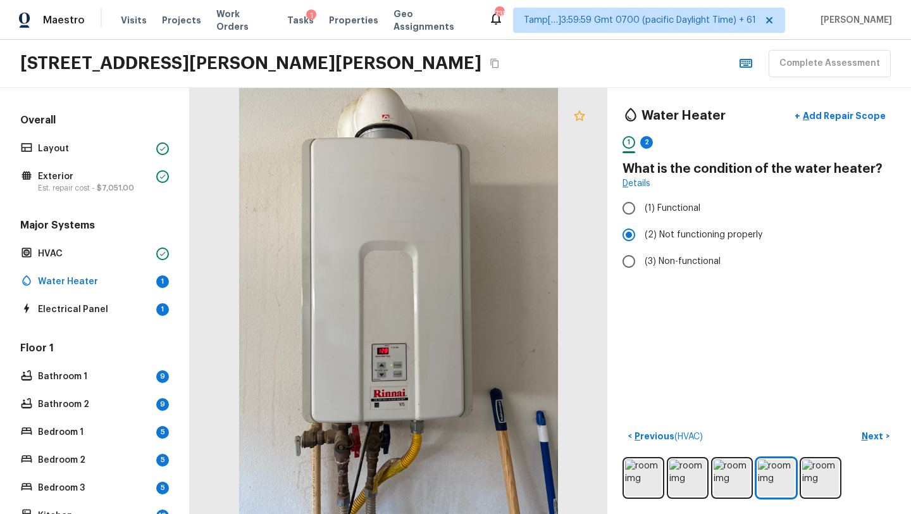
click at [579, 115] on icon at bounding box center [579, 115] width 15 height 15
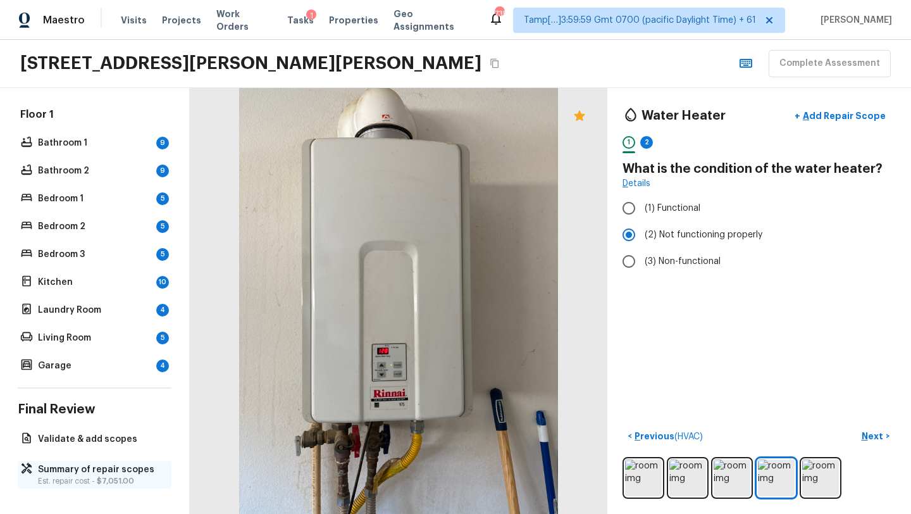
click at [69, 473] on p "Summary of repair scopes" at bounding box center [101, 469] width 126 height 13
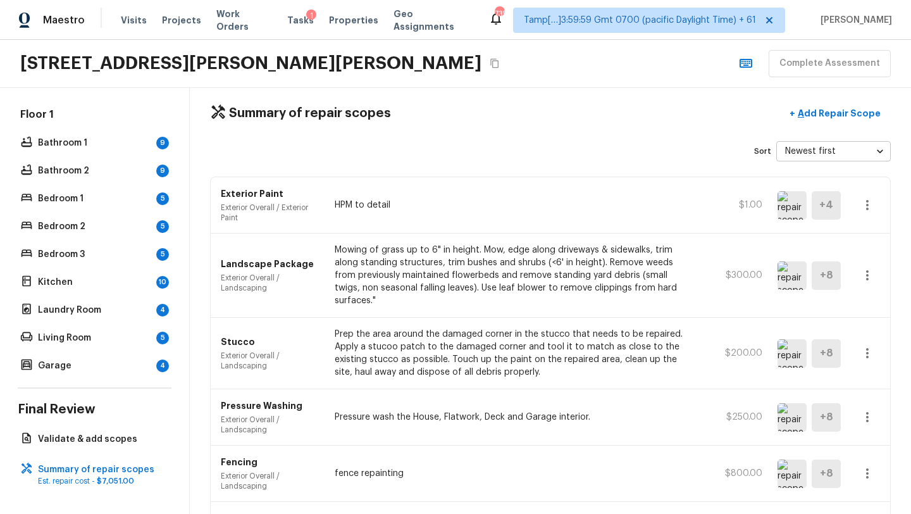
scroll to position [0, 0]
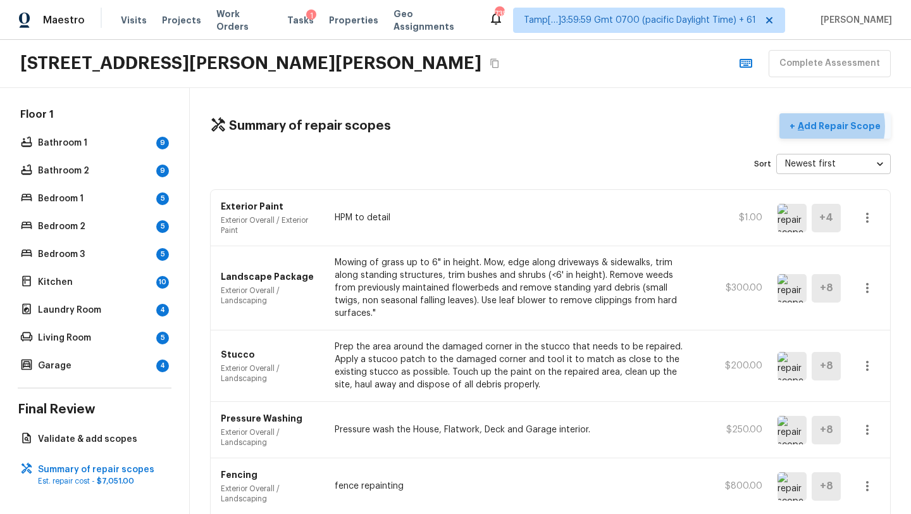
click at [829, 126] on p "Add Repair Scope" at bounding box center [837, 126] width 85 height 13
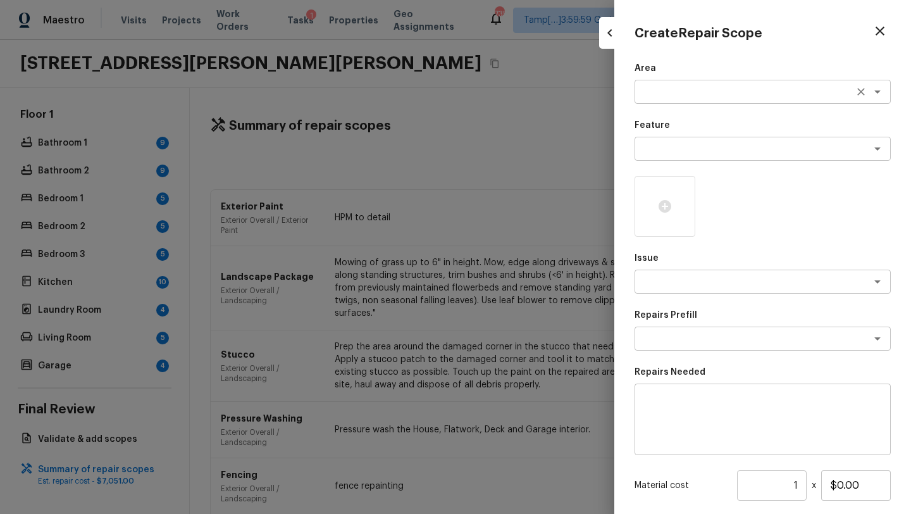
click at [672, 94] on textarea at bounding box center [744, 91] width 209 height 13
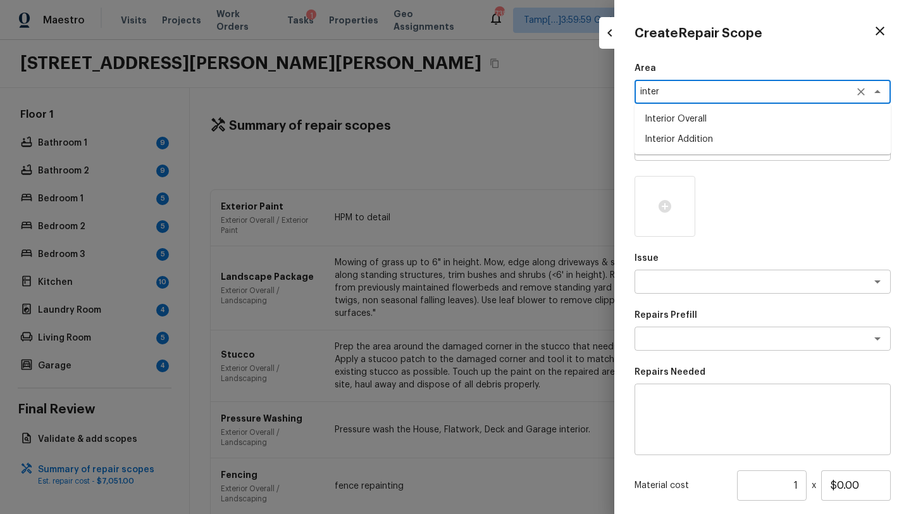
click at [681, 112] on li "Interior Overall" at bounding box center [762, 119] width 256 height 20
type textarea "Interior Overall"
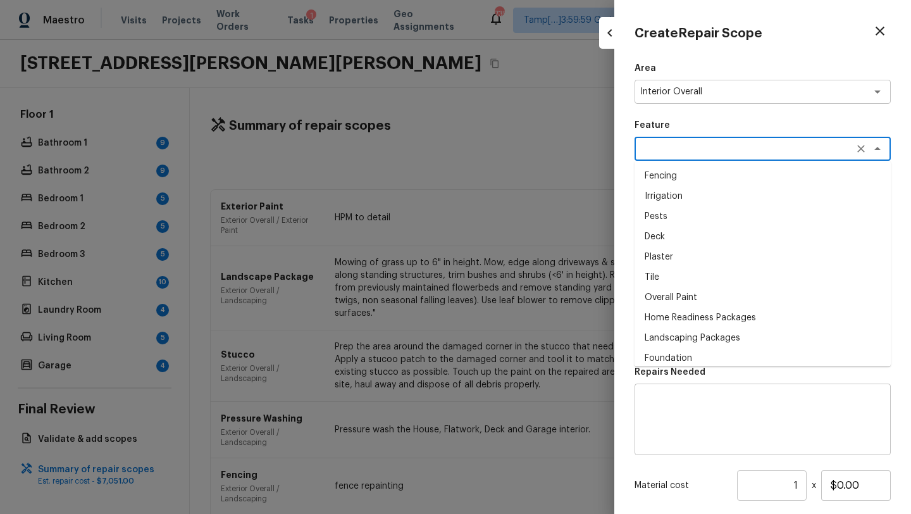
click at [680, 142] on textarea at bounding box center [744, 148] width 209 height 13
type textarea "g"
click at [674, 244] on li "Overall" at bounding box center [762, 236] width 256 height 20
type textarea "Overall"
click at [674, 278] on textarea at bounding box center [744, 281] width 209 height 13
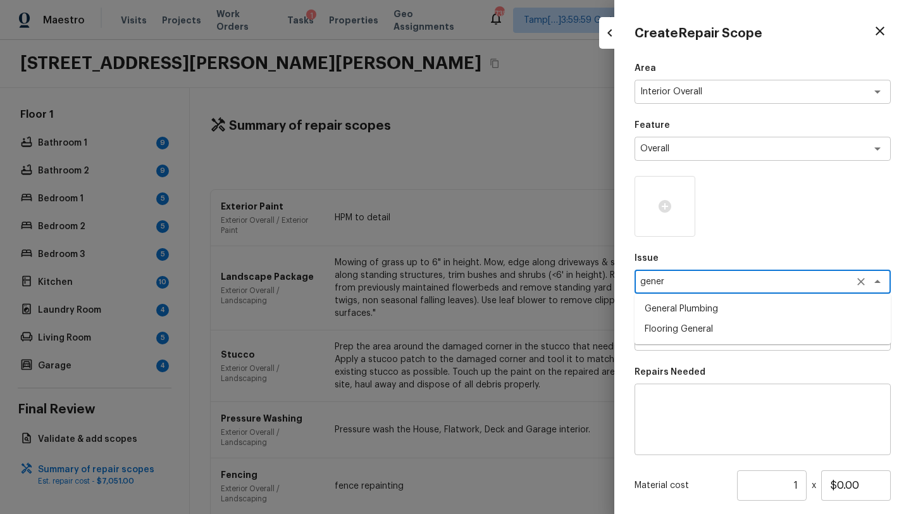
click at [670, 312] on li "General Plumbing" at bounding box center [762, 309] width 256 height 20
type textarea "General Plumbing"
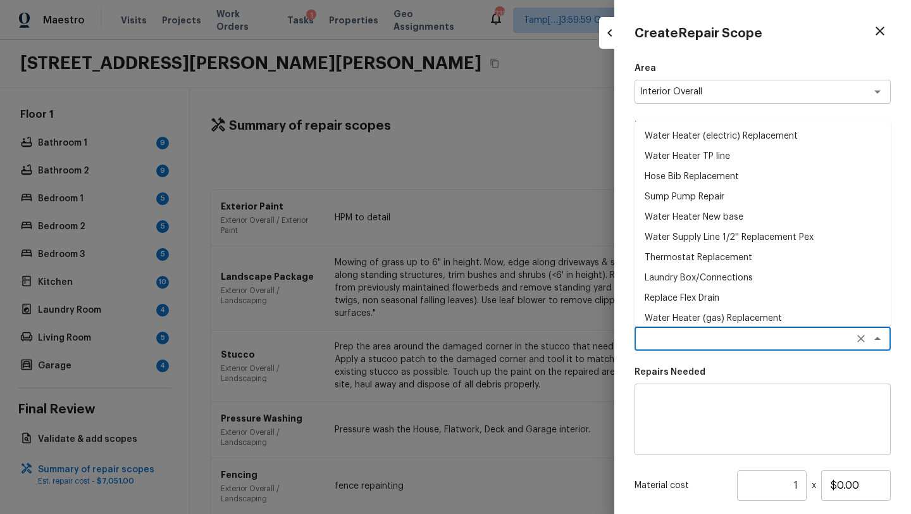
click at [670, 338] on textarea at bounding box center [744, 338] width 209 height 13
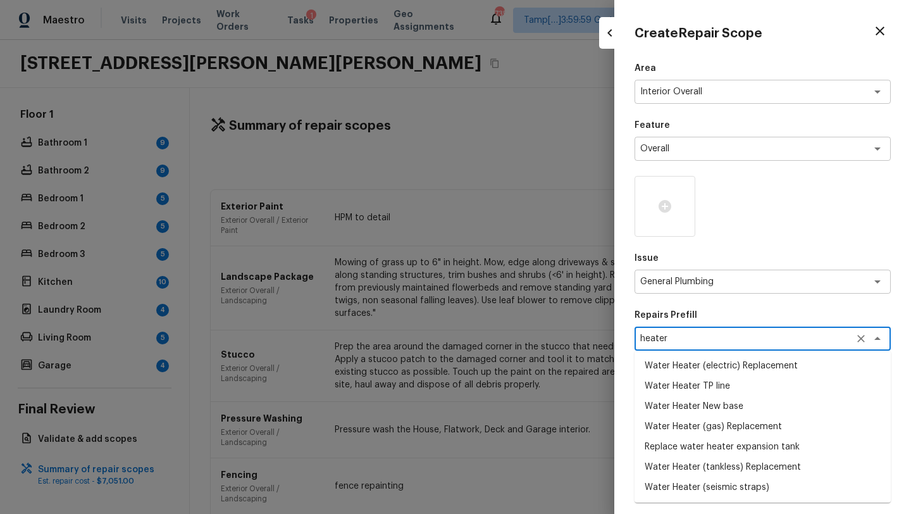
click at [705, 491] on li "Water Heater (seismic straps)" at bounding box center [762, 487] width 256 height 20
type textarea "Water Heater (seismic straps)"
type textarea "Prep the area around the water heater and install new seismic strapping (x2) ar…"
type input "$79.13"
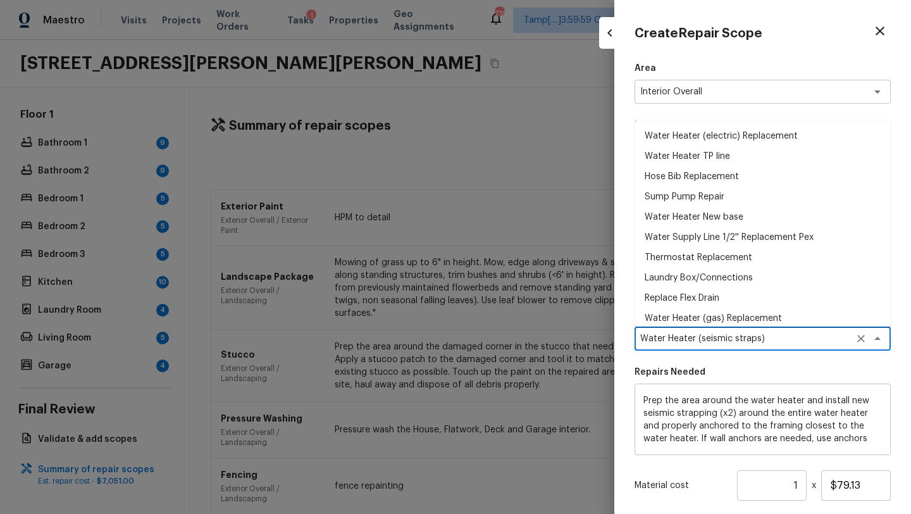
scroll to position [346, 0]
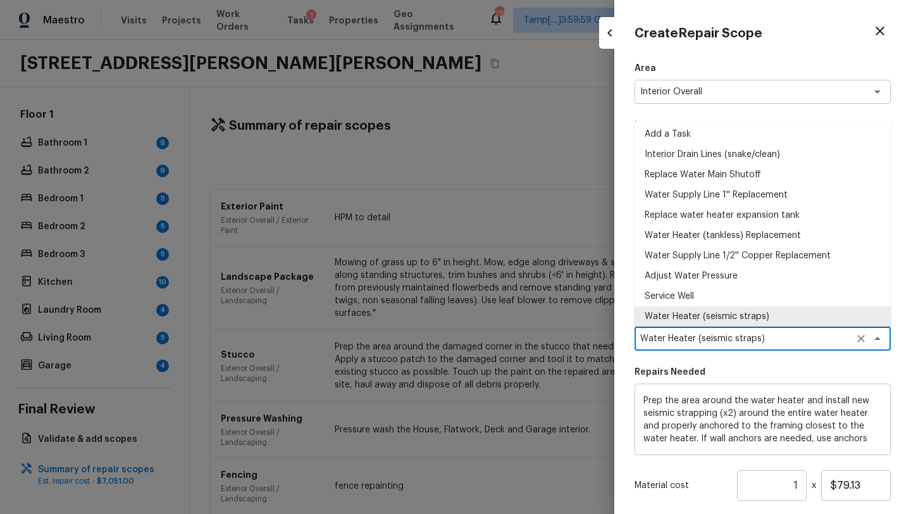
drag, startPoint x: 773, startPoint y: 338, endPoint x: 613, endPoint y: 337, distance: 160.6
click at [613, 338] on div "Create Repair Scope Area Interior Overall x ​ Feature Overall x ​ Issue General…" at bounding box center [455, 257] width 911 height 514
type textarea "Water Heater (seismic straps)"
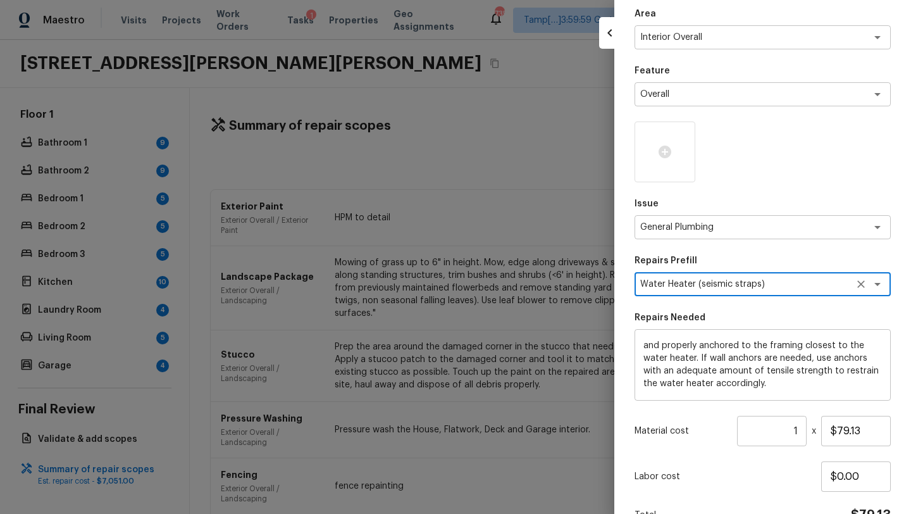
scroll to position [125, 0]
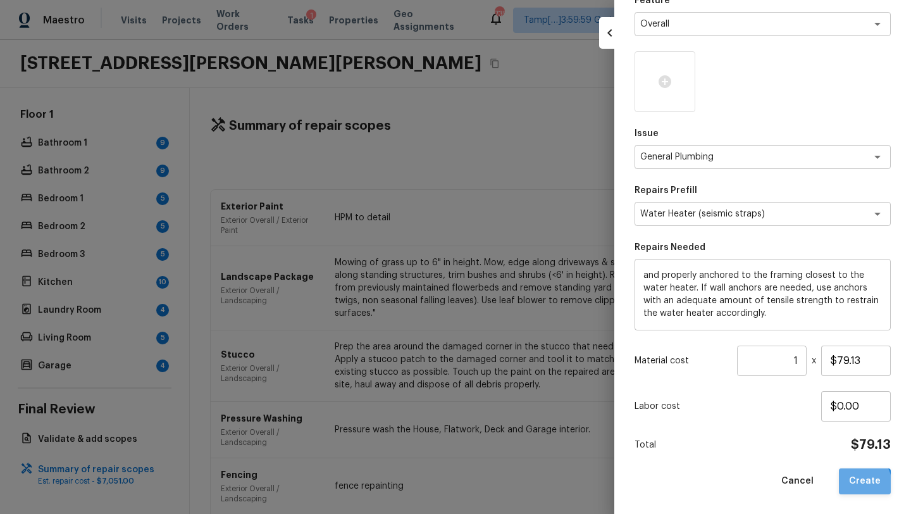
click at [857, 484] on button "Create" at bounding box center [865, 481] width 52 height 26
type input "$0.00"
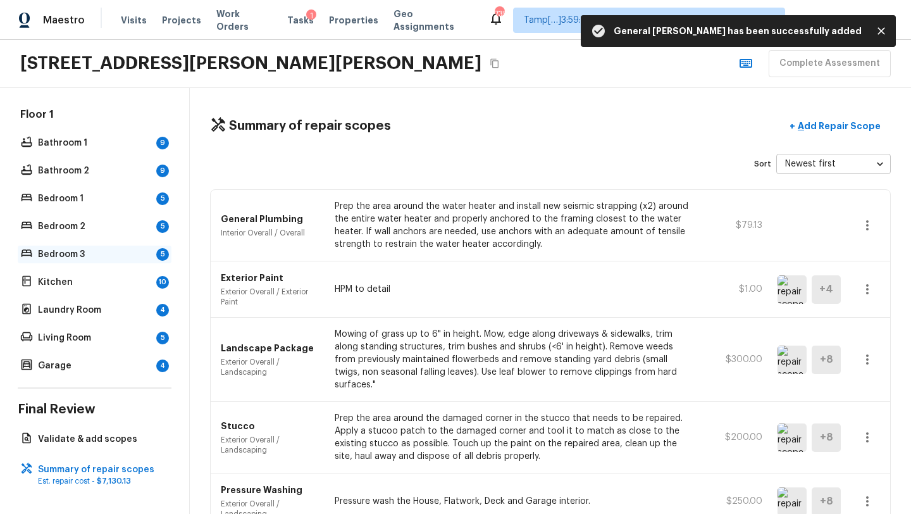
scroll to position [0, 0]
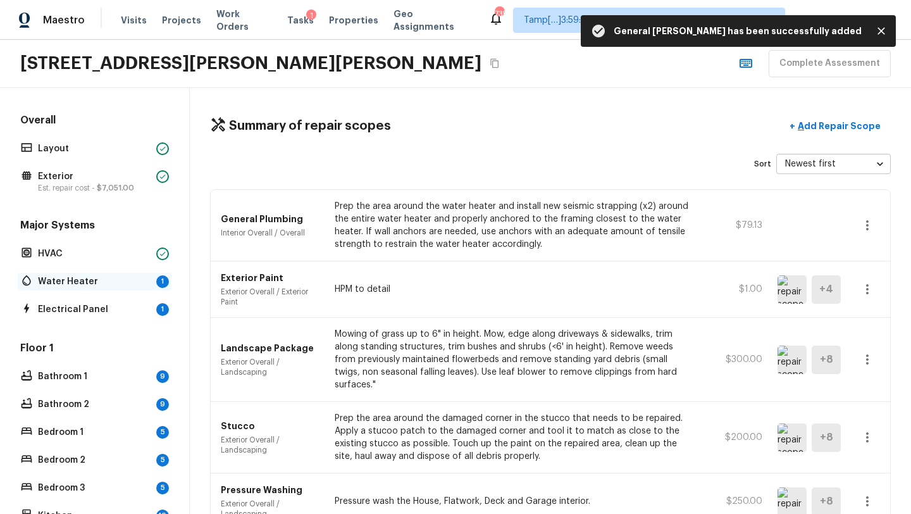
click at [108, 286] on p "Water Heater" at bounding box center [94, 281] width 113 height 13
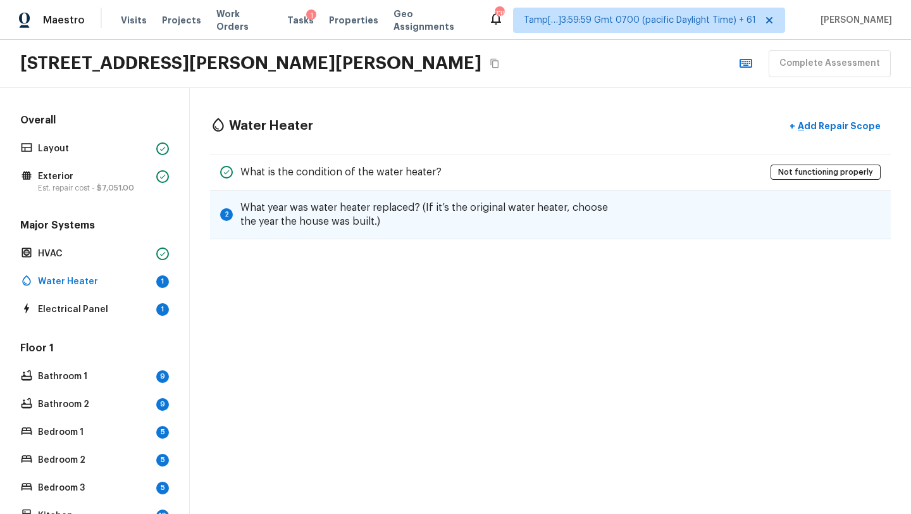
click at [558, 208] on h5 "What year was water heater replaced? (If it’s the original water heater, choose…" at bounding box center [428, 214] width 376 height 28
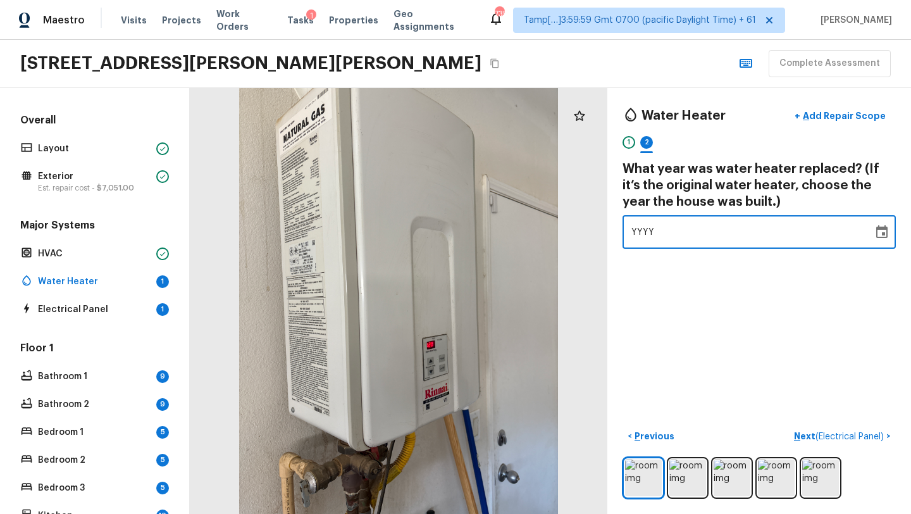
click at [636, 231] on span "YYYY" at bounding box center [642, 232] width 23 height 9
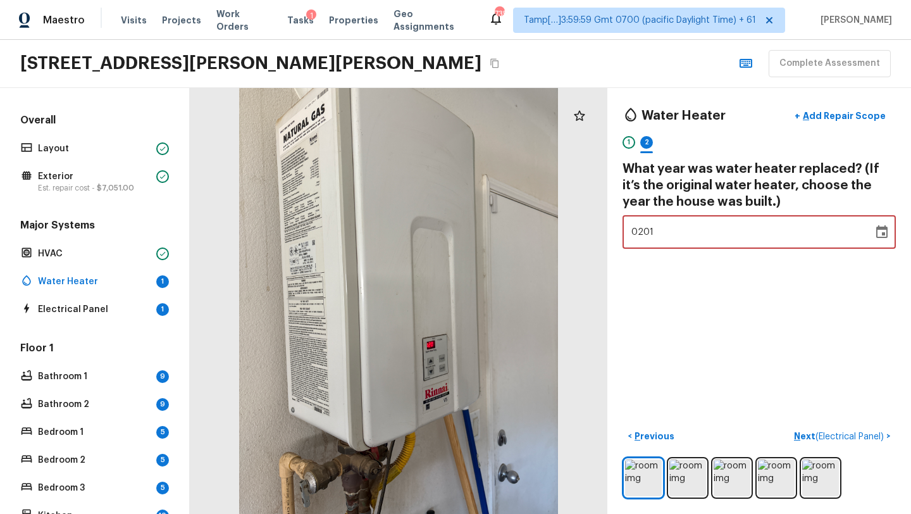
type input "2013"
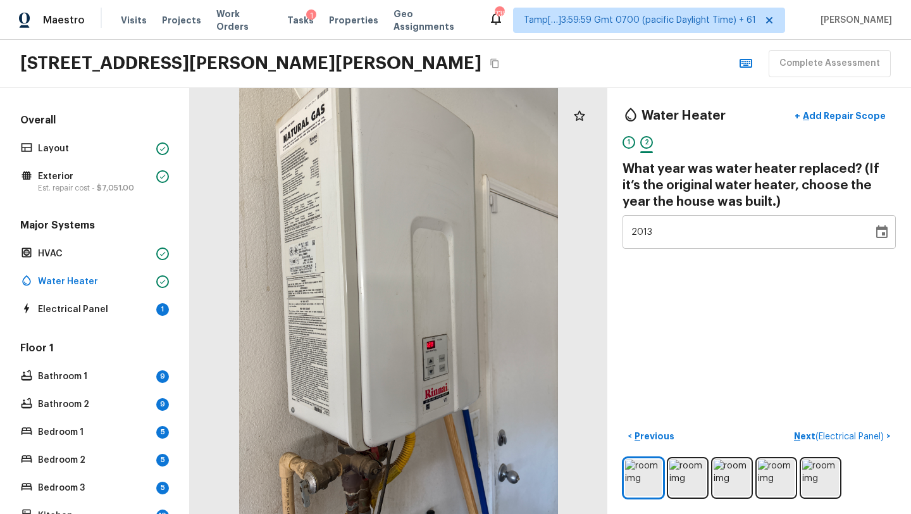
click at [698, 284] on div "Water Heater + Add Repair Scope 1 2 What year was water heater replaced? (If it…" at bounding box center [759, 301] width 304 height 426
click at [805, 436] on p "Next ( Electrical Panel )" at bounding box center [840, 435] width 92 height 13
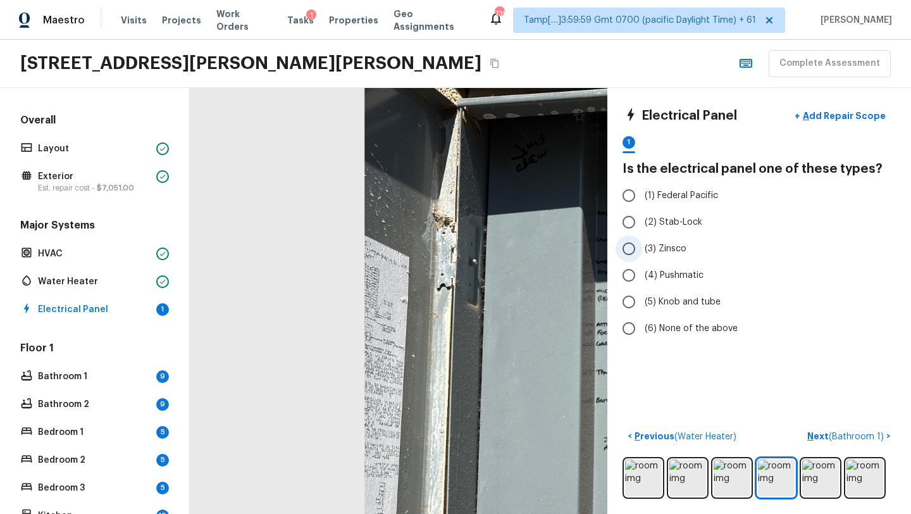
drag, startPoint x: 282, startPoint y: 233, endPoint x: 735, endPoint y: 255, distance: 453.4
click at [735, 255] on div "Electrical Panel + Add Repair Scope 1 Is the electrical panel one of these type…" at bounding box center [550, 301] width 721 height 426
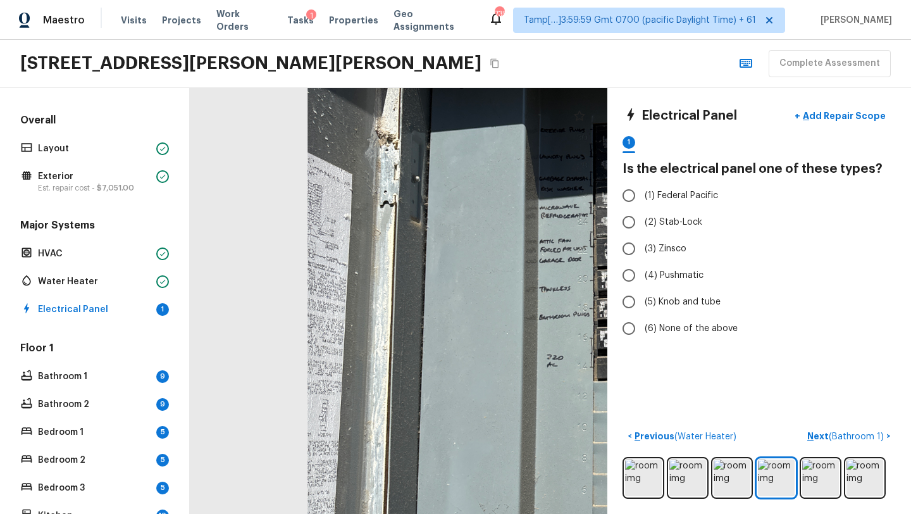
drag, startPoint x: 474, startPoint y: 295, endPoint x: 481, endPoint y: 213, distance: 82.5
click at [481, 213] on div at bounding box center [668, 339] width 944 height 962
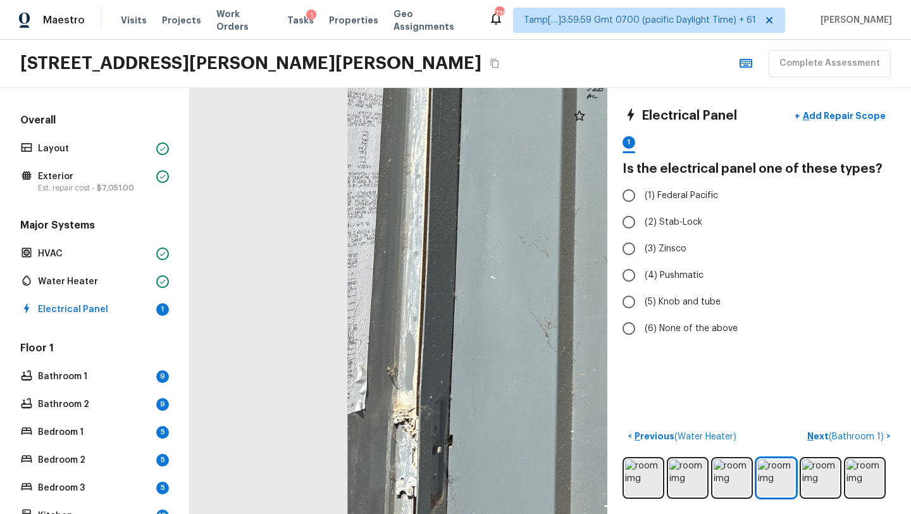
drag, startPoint x: 481, startPoint y: 213, endPoint x: 527, endPoint y: -56, distance: 272.7
click at [527, 0] on html "Maestro Visits Projects Work Orders Tasks 1 Properties Geo Assignments 735 Tamp…" at bounding box center [455, 257] width 911 height 514
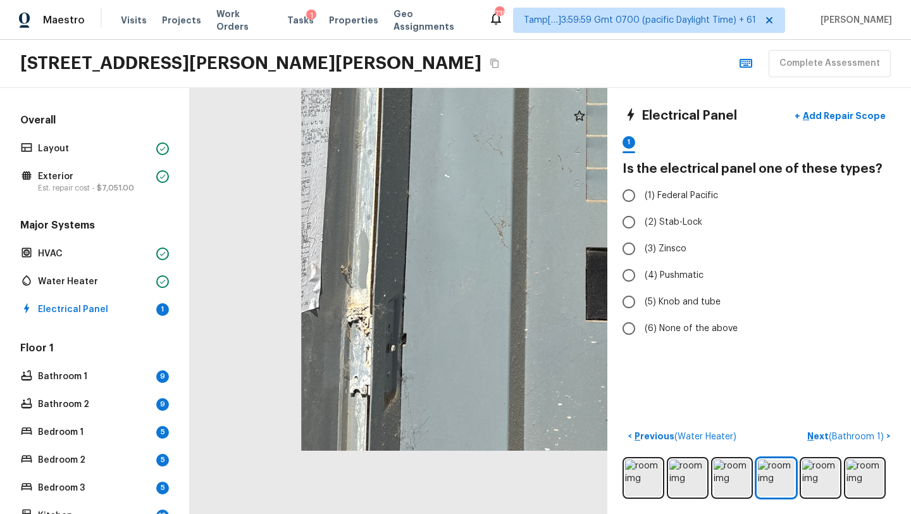
drag, startPoint x: 348, startPoint y: 435, endPoint x: 348, endPoint y: 309, distance: 126.5
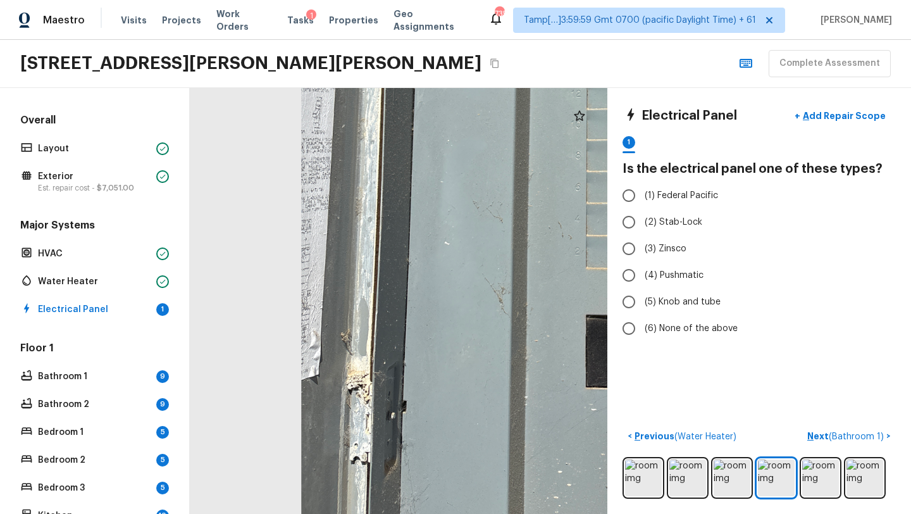
click at [348, 309] on div at bounding box center [662, 36] width 944 height 962
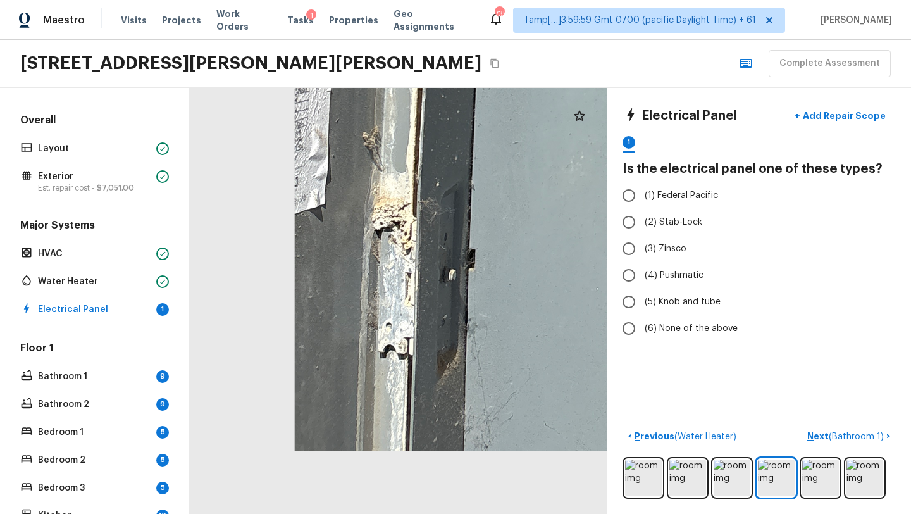
drag, startPoint x: 398, startPoint y: 384, endPoint x: 426, endPoint y: 109, distance: 276.5
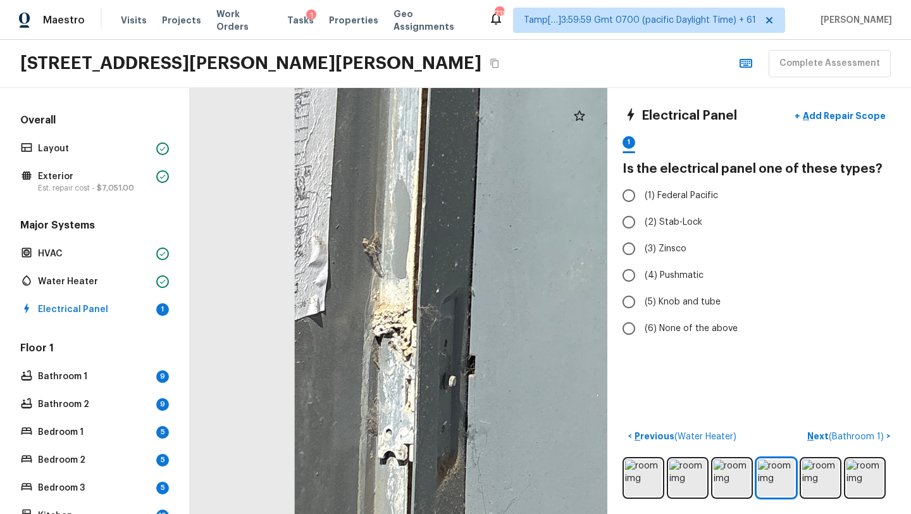
drag, startPoint x: 426, startPoint y: 109, endPoint x: 383, endPoint y: 513, distance: 406.4
click at [384, 513] on html "Maestro Visits Projects Work Orders Tasks 1 Properties Geo Assignments 735 Tamp…" at bounding box center [455, 257] width 911 height 514
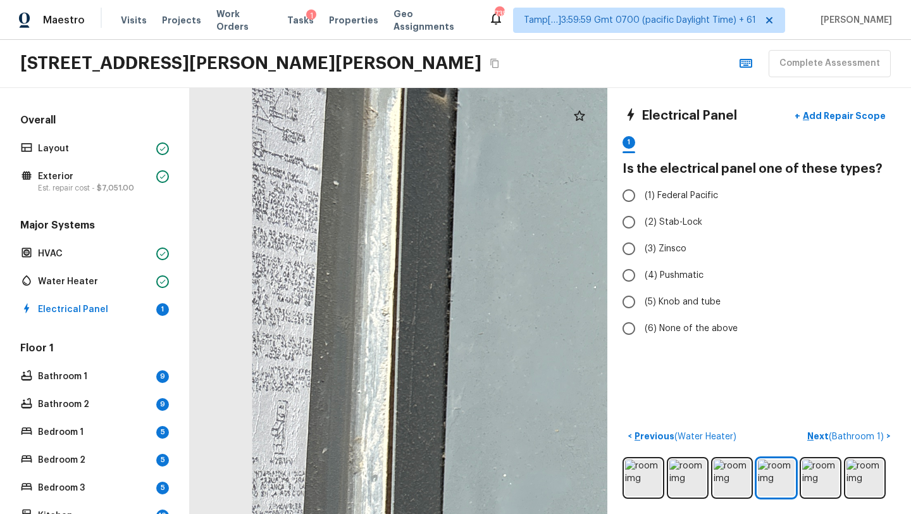
drag, startPoint x: 368, startPoint y: 308, endPoint x: 359, endPoint y: 513, distance: 205.1
click at [360, 513] on html "Maestro Visits Projects Work Orders Tasks 1 Properties Geo Assignments 735 Tamp…" at bounding box center [455, 257] width 911 height 514
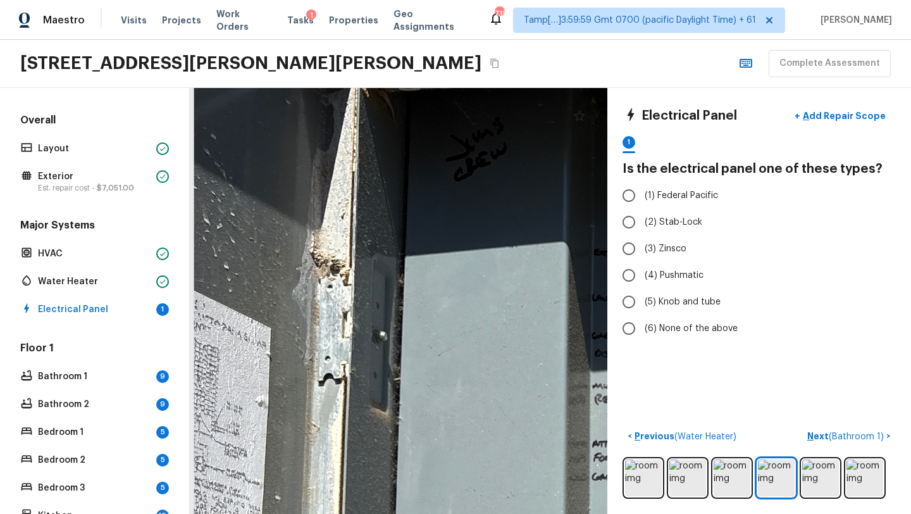
drag, startPoint x: 335, startPoint y: 199, endPoint x: 335, endPoint y: 513, distance: 314.3
click at [335, 513] on html "Maestro Visits Projects Work Orders Tasks 1 Properties Geo Assignments 735 Tamp…" at bounding box center [455, 257] width 911 height 514
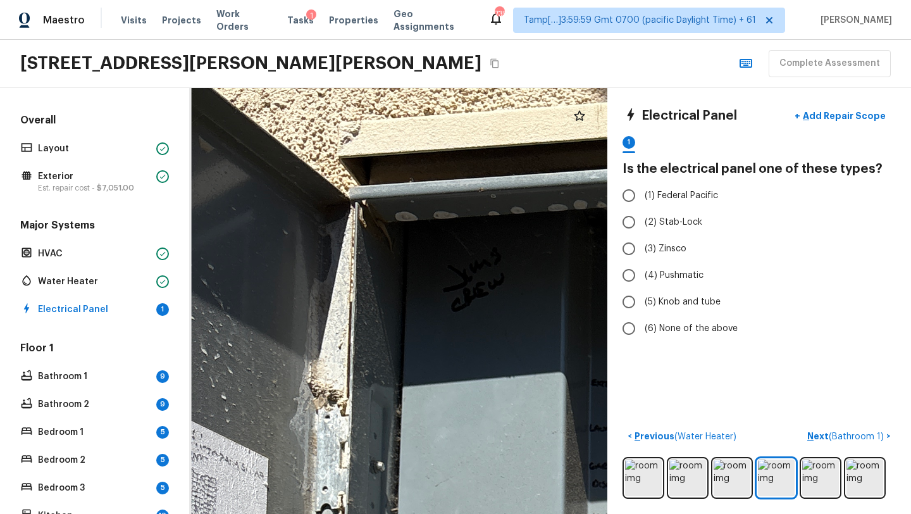
drag, startPoint x: 305, startPoint y: 383, endPoint x: 302, endPoint y: 512, distance: 129.1
click at [302, 513] on html "Maestro Visits Projects Work Orders Tasks 1 Properties Geo Assignments 735 Tamp…" at bounding box center [455, 257] width 911 height 514
click at [581, 117] on icon at bounding box center [579, 115] width 15 height 15
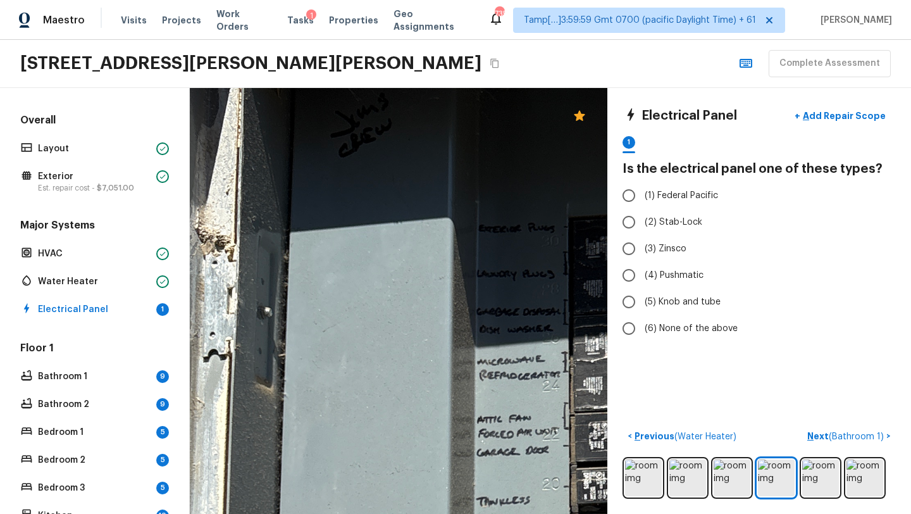
drag, startPoint x: 382, startPoint y: 375, endPoint x: 265, endPoint y: 171, distance: 234.9
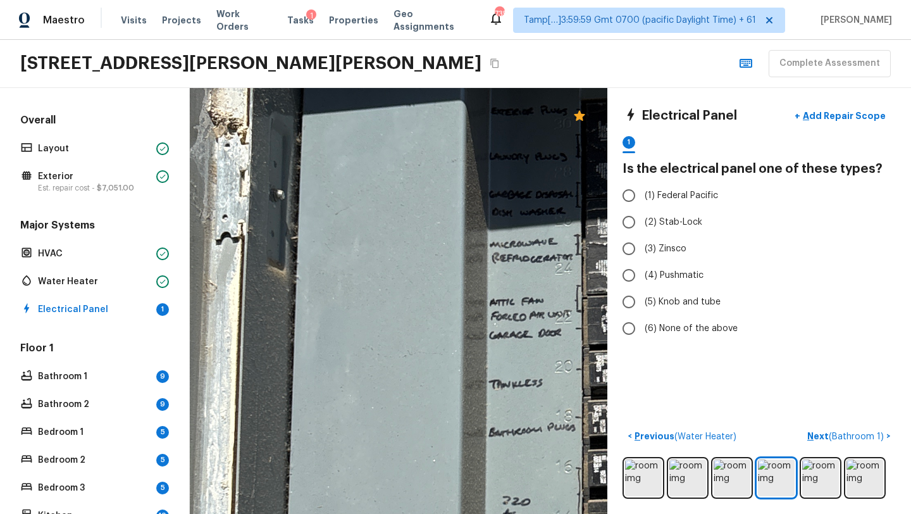
click at [447, 367] on div at bounding box center [710, 469] width 1620 height 1652
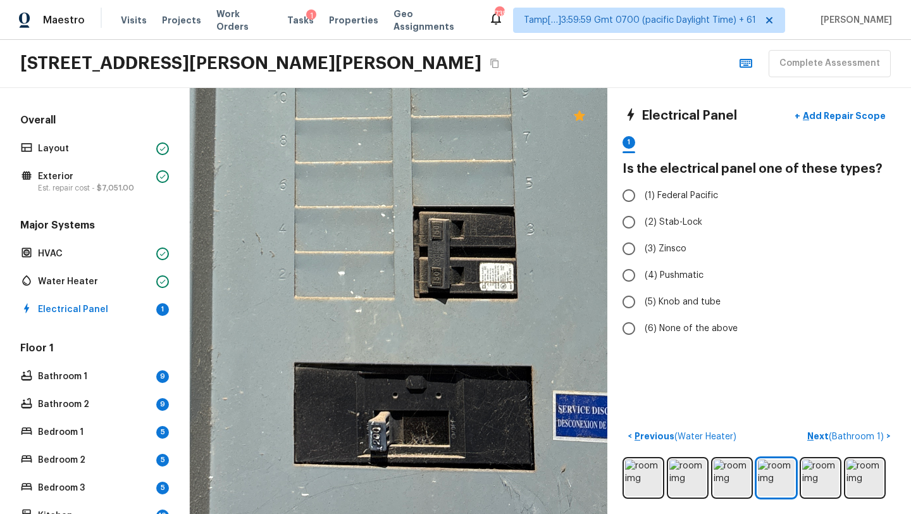
drag, startPoint x: 357, startPoint y: 316, endPoint x: 485, endPoint y: -56, distance: 393.2
click at [485, 0] on html "Maestro Visits Projects Work Orders Tasks 1 Properties Geo Assignments 735 Tamp…" at bounding box center [455, 257] width 911 height 514
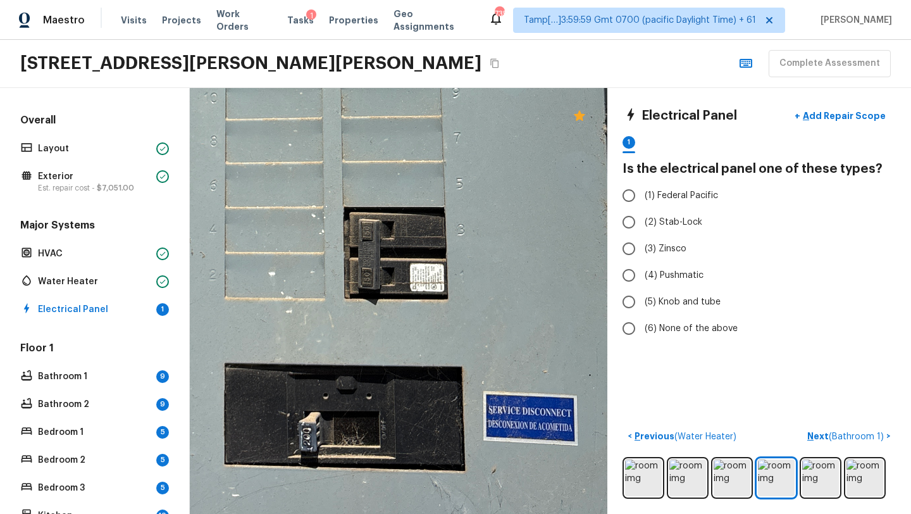
drag, startPoint x: 533, startPoint y: 313, endPoint x: 465, endPoint y: 314, distance: 68.3
click at [631, 223] on input "(2) Stab-Lock" at bounding box center [628, 222] width 27 height 27
radio input "true"
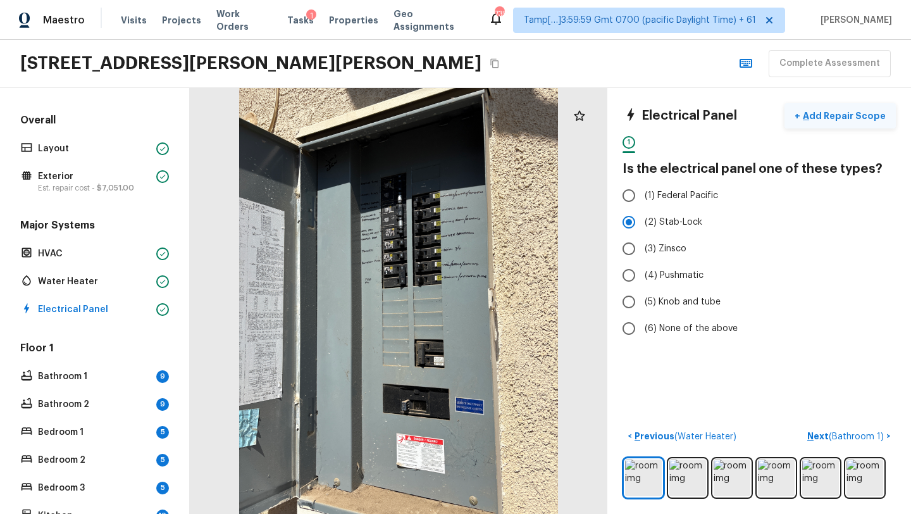
click at [841, 120] on p "Add Repair Scope" at bounding box center [842, 115] width 85 height 13
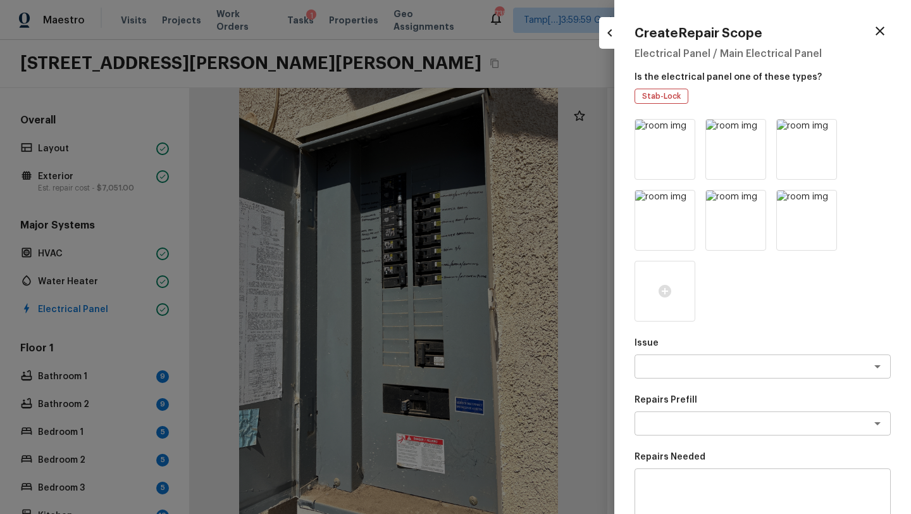
click at [671, 352] on div "Issue x ​" at bounding box center [762, 357] width 256 height 42
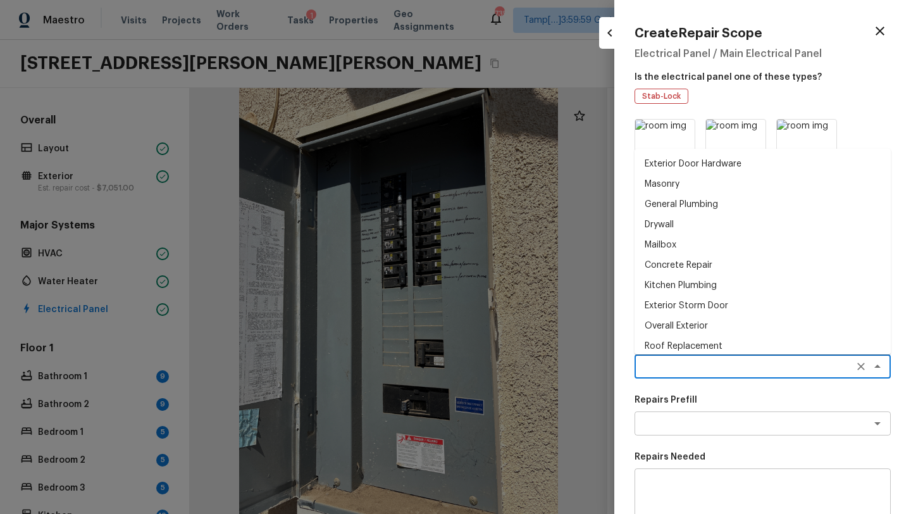
click at [671, 372] on textarea at bounding box center [744, 366] width 209 height 13
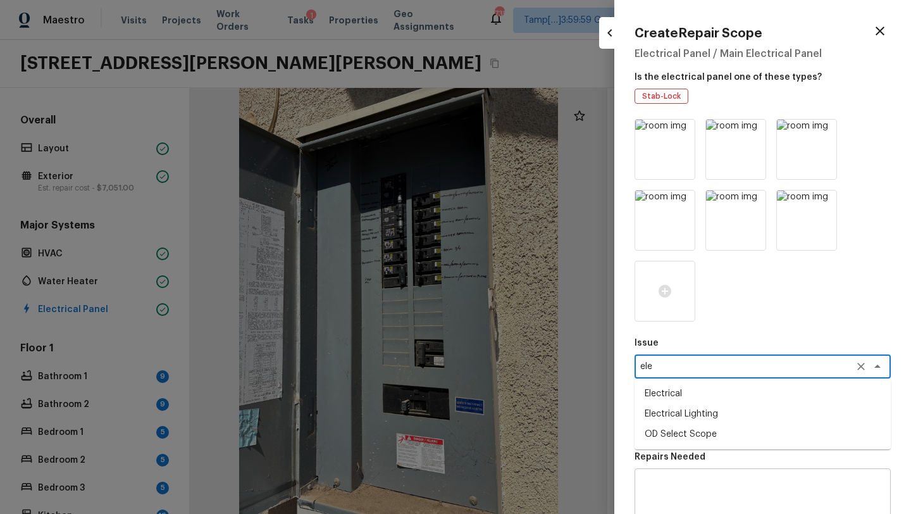
click at [673, 394] on li "Electrical" at bounding box center [762, 393] width 256 height 20
type textarea "Electrical"
click at [673, 417] on textarea at bounding box center [744, 423] width 209 height 13
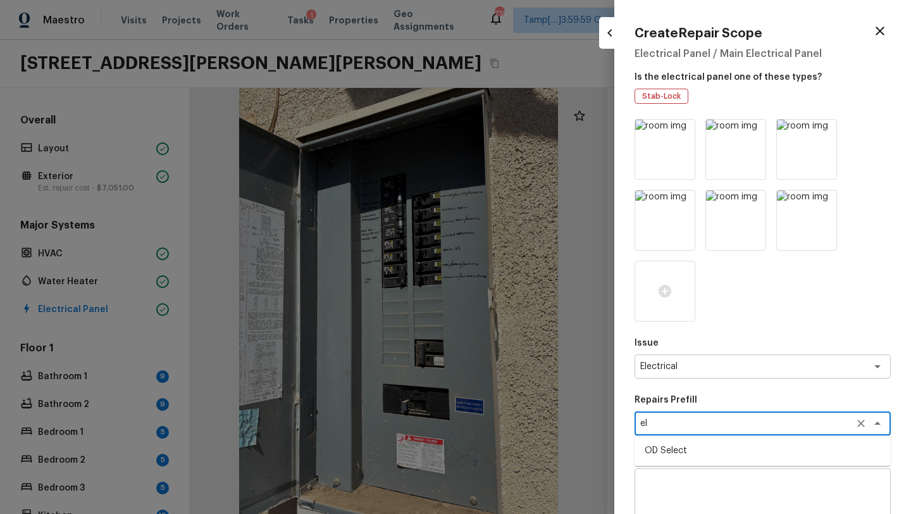
type textarea "e"
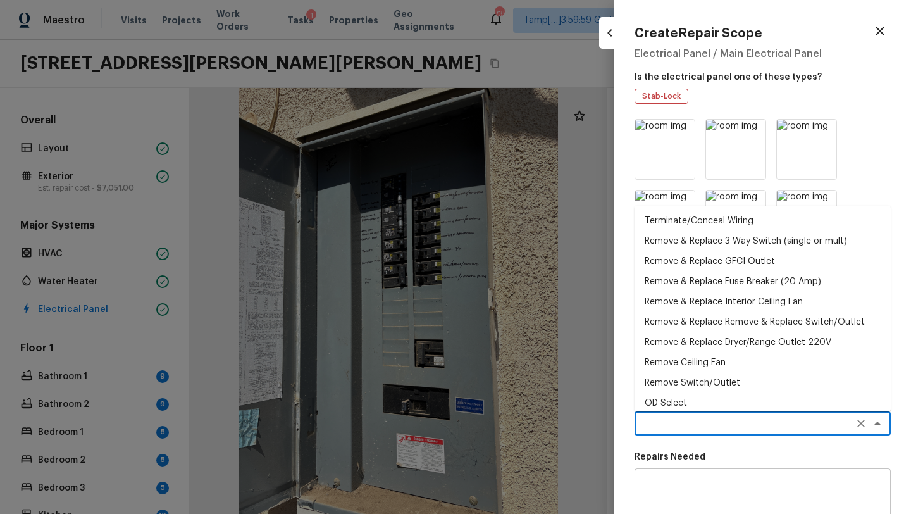
click at [705, 402] on li "OD Select" at bounding box center [762, 403] width 256 height 20
type textarea "OD Select"
type textarea "Refer to the agreed upon scope document for further details."
type input "$1.00"
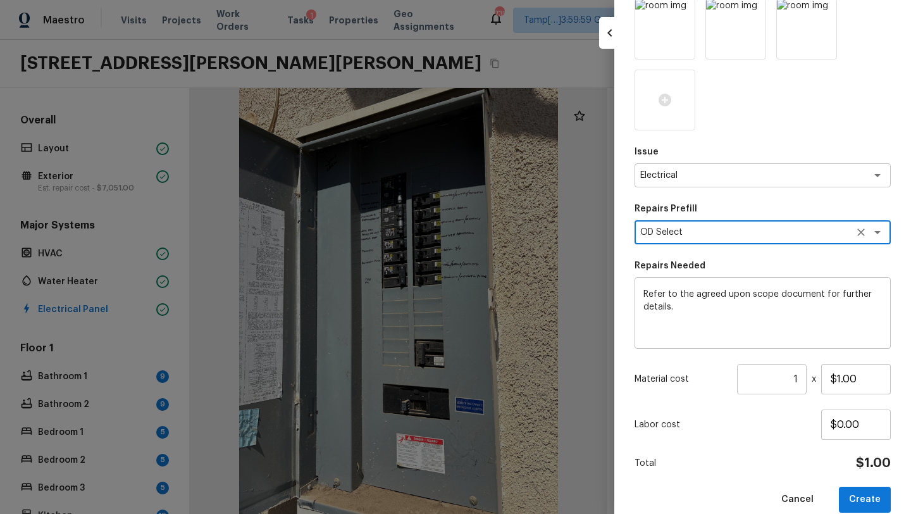
scroll to position [209, 0]
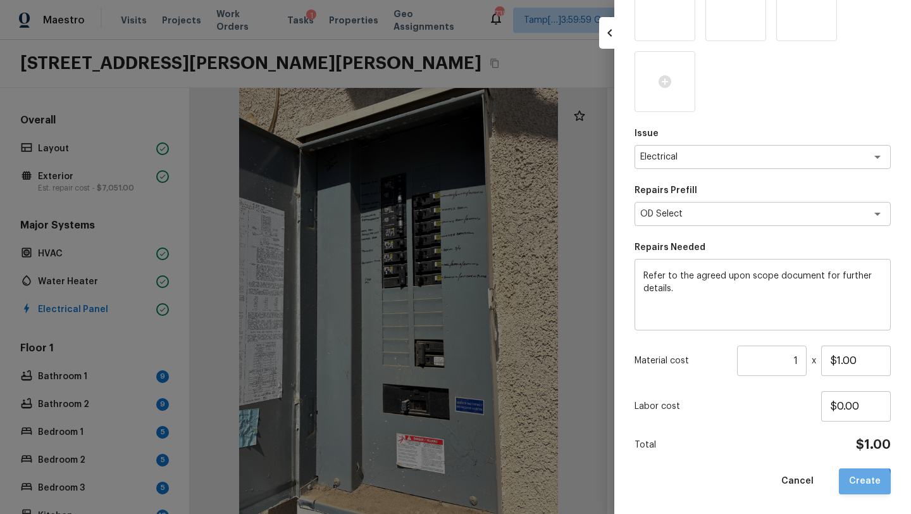
click at [858, 484] on button "Create" at bounding box center [865, 481] width 52 height 26
type input "$0.00"
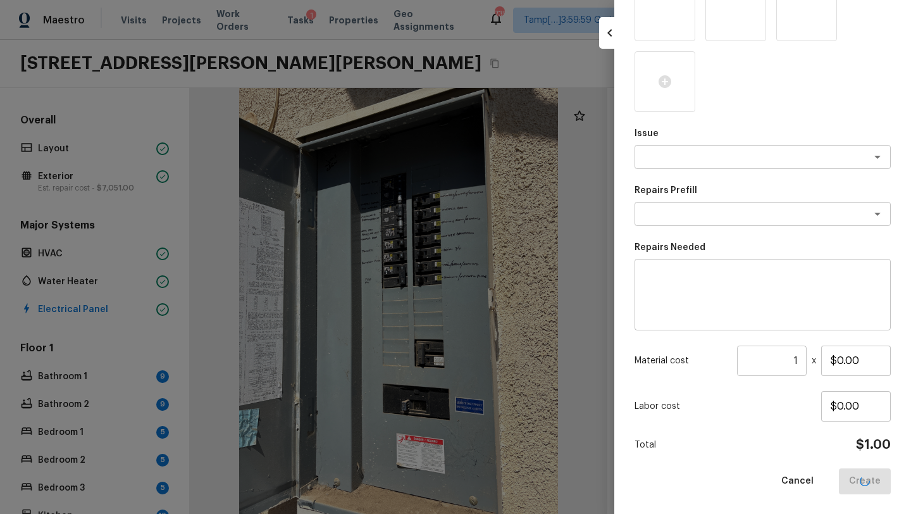
scroll to position [68, 0]
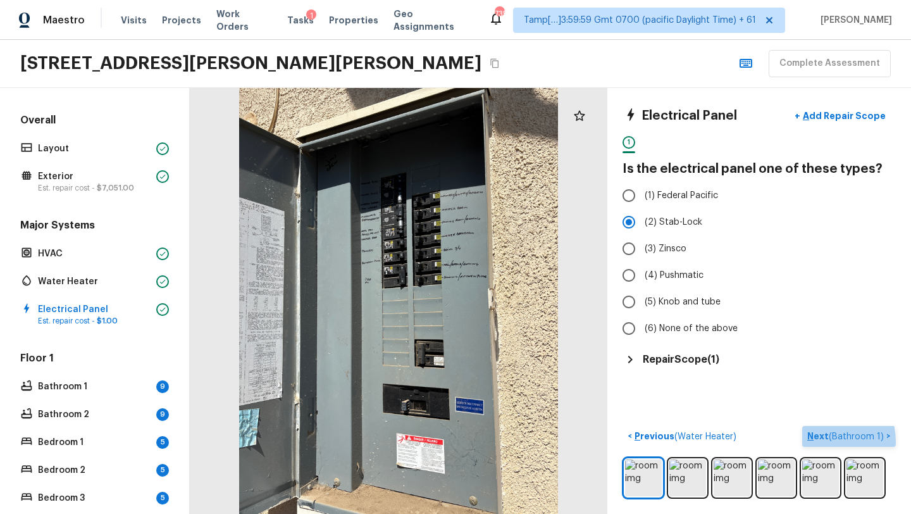
click at [822, 441] on p "Next ( Bathroom 1 )" at bounding box center [846, 435] width 79 height 13
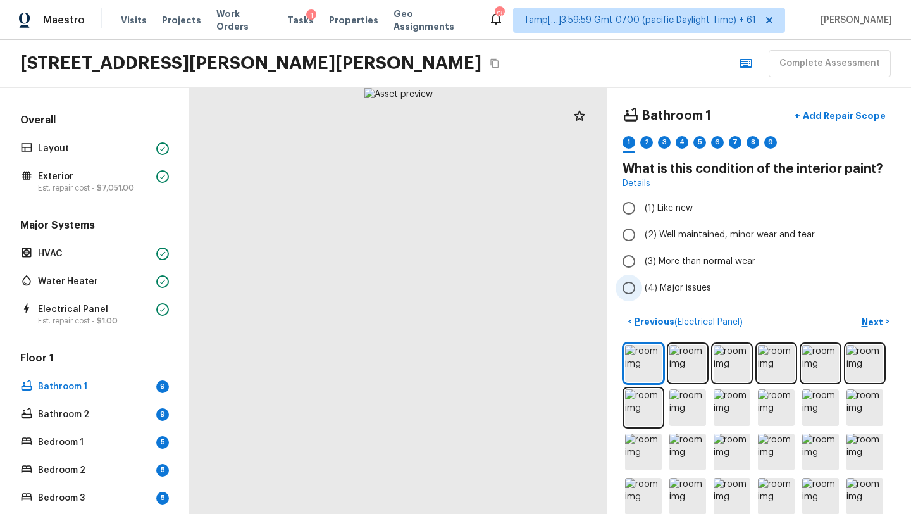
scroll to position [34, 0]
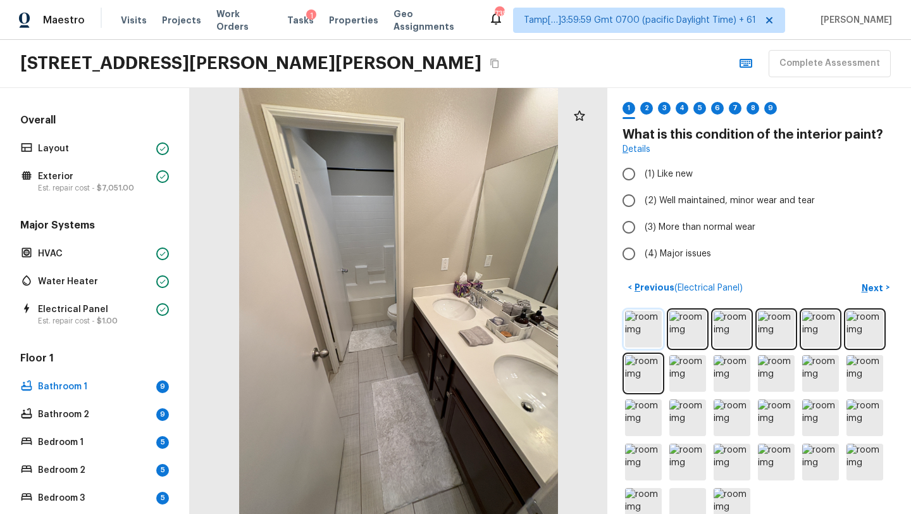
click at [642, 333] on img at bounding box center [643, 329] width 37 height 37
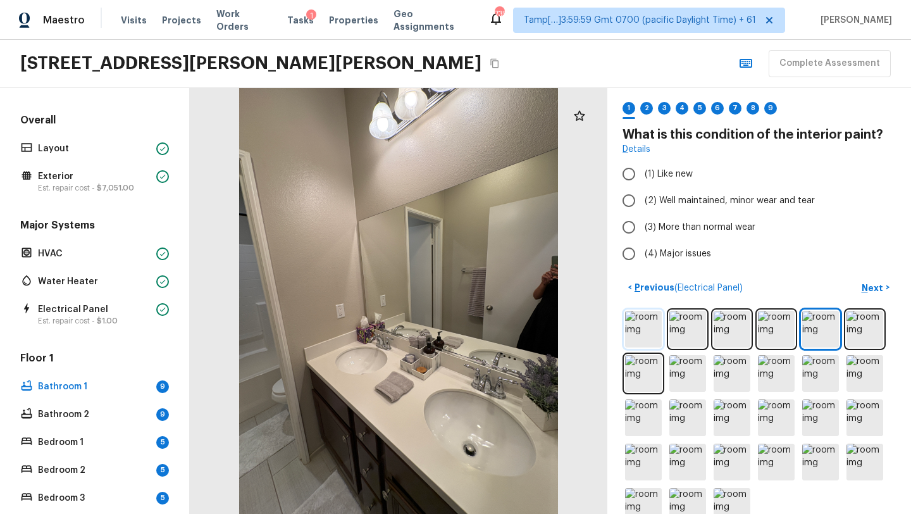
scroll to position [0, 0]
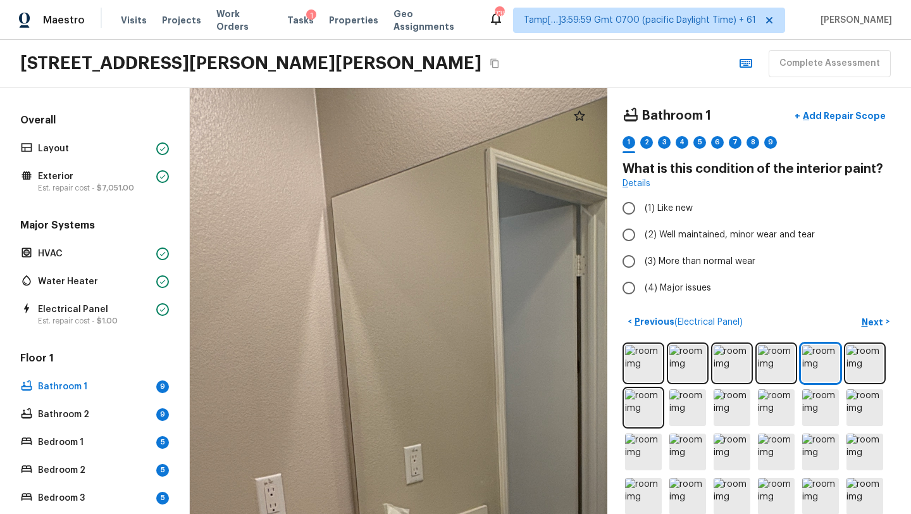
drag, startPoint x: 455, startPoint y: 315, endPoint x: 671, endPoint y: 513, distance: 292.7
click at [671, 513] on html "Maestro Visits Projects Work Orders Tasks 1 Properties Geo Assignments 735 Tamp…" at bounding box center [455, 257] width 911 height 514
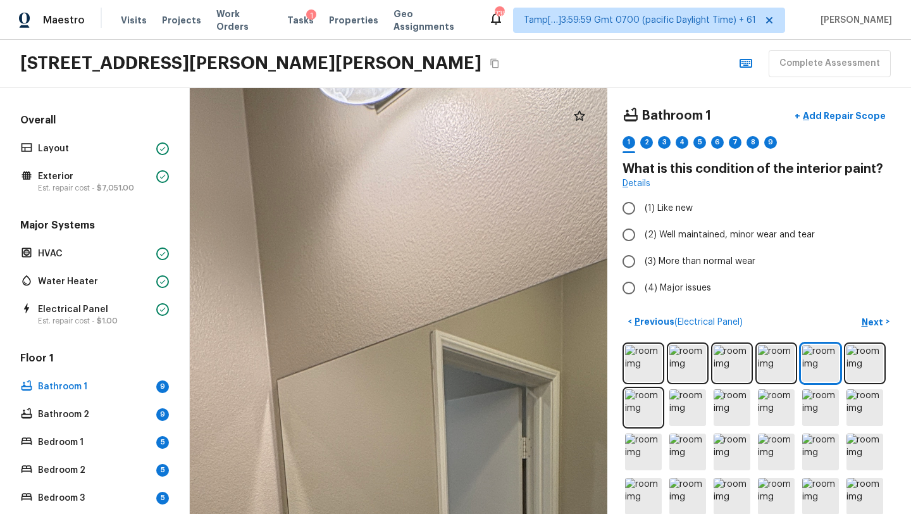
drag, startPoint x: 557, startPoint y: 331, endPoint x: 487, endPoint y: 508, distance: 191.1
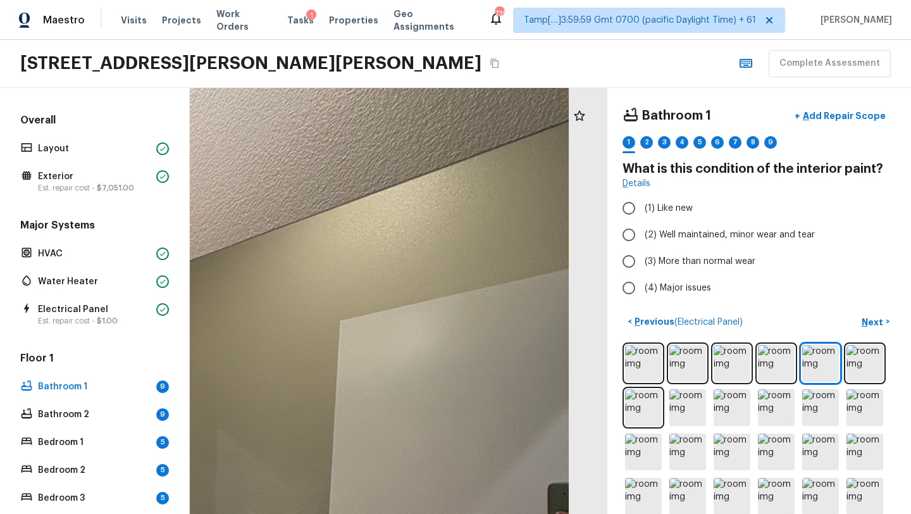
drag, startPoint x: 451, startPoint y: 489, endPoint x: 73, endPoint y: 513, distance: 379.0
click at [73, 513] on html "Maestro Visits Projects Work Orders Tasks 1 Properties Geo Assignments 735 Tamp…" at bounding box center [455, 257] width 911 height 514
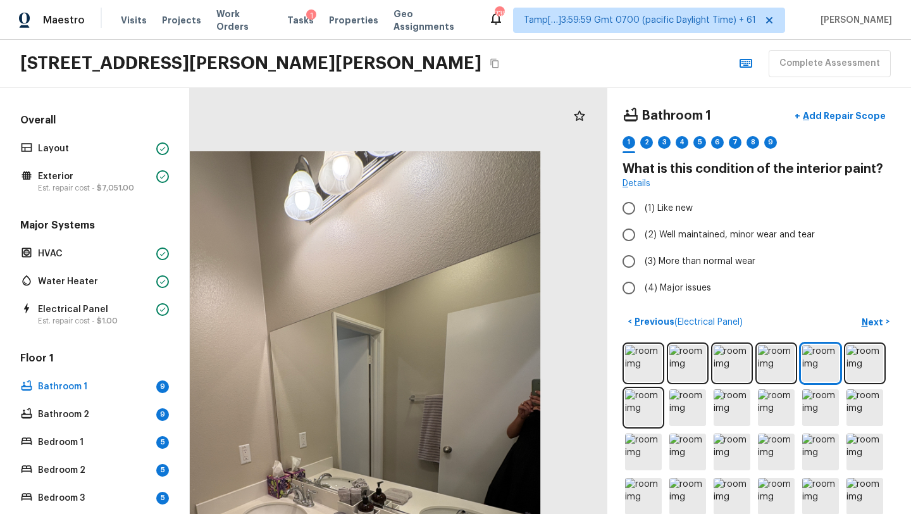
drag, startPoint x: 311, startPoint y: 174, endPoint x: 311, endPoint y: 498, distance: 323.8
click at [311, 499] on div at bounding box center [323, 439] width 567 height 577
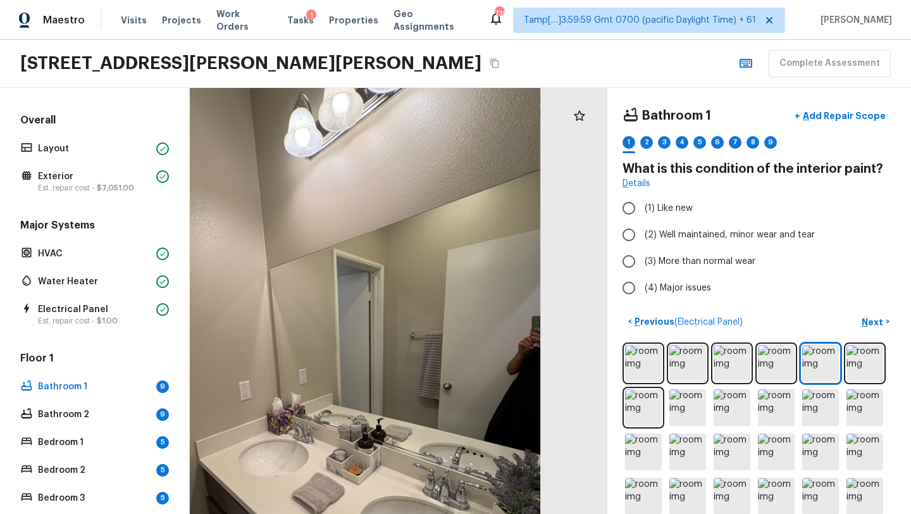
click at [311, 498] on div at bounding box center [323, 376] width 567 height 577
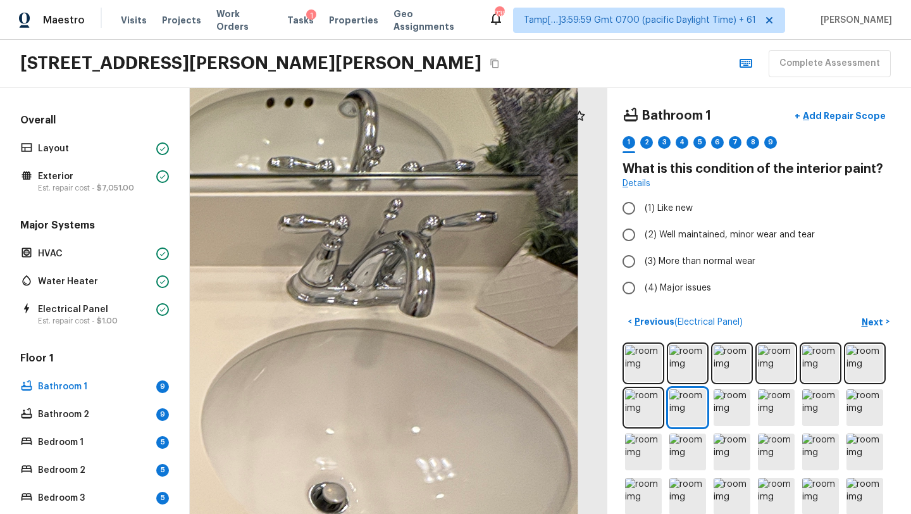
drag, startPoint x: 480, startPoint y: 366, endPoint x: 307, endPoint y: 512, distance: 226.2
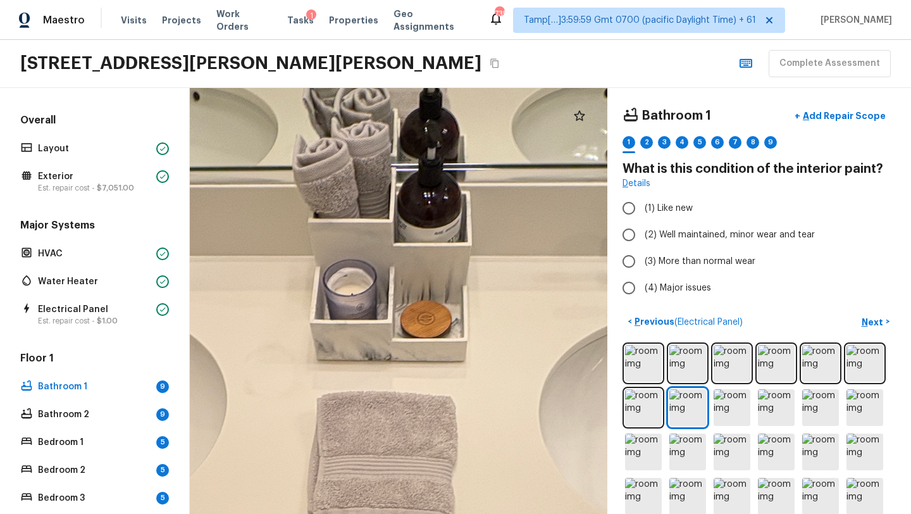
drag, startPoint x: 312, startPoint y: 451, endPoint x: 795, endPoint y: 436, distance: 482.8
click at [795, 436] on div "Bathroom 1 + Add Repair Scope 1 2 3 4 5 6 7 8 9 What is this condition of the i…" at bounding box center [550, 301] width 721 height 426
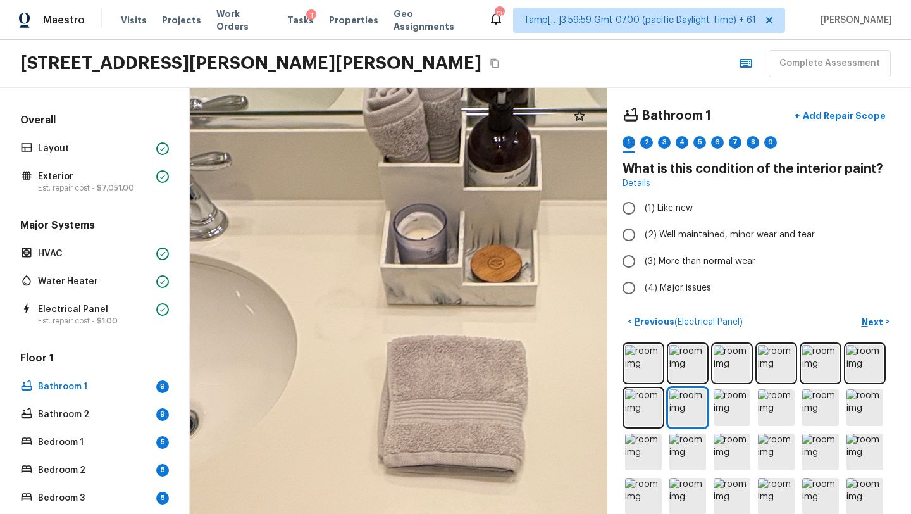
drag, startPoint x: 412, startPoint y: 366, endPoint x: 325, endPoint y: 316, distance: 100.6
click at [325, 316] on div at bounding box center [452, 473] width 1398 height 1426
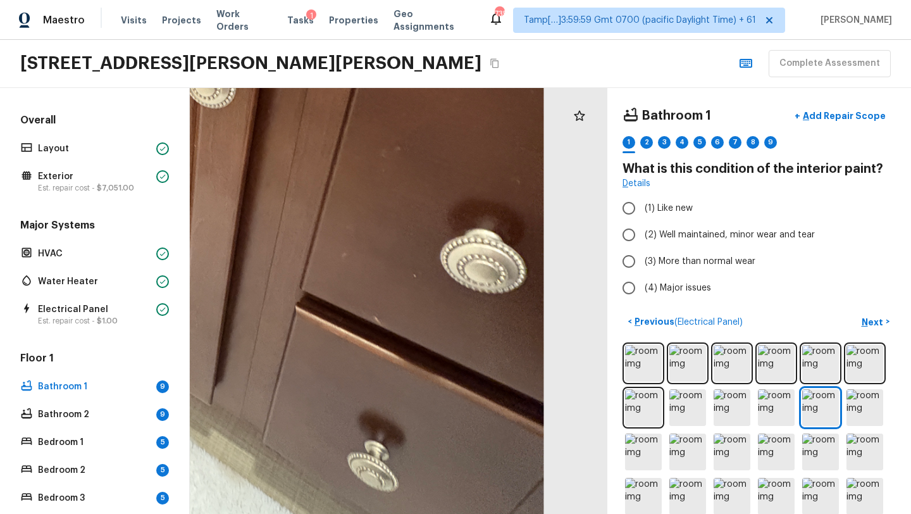
drag, startPoint x: 455, startPoint y: 324, endPoint x: 119, endPoint y: 218, distance: 352.7
click at [119, 218] on div "Overall Layout Exterior Est. repair cost - $7,051.00 Major Systems HVAC Water H…" at bounding box center [455, 301] width 911 height 426
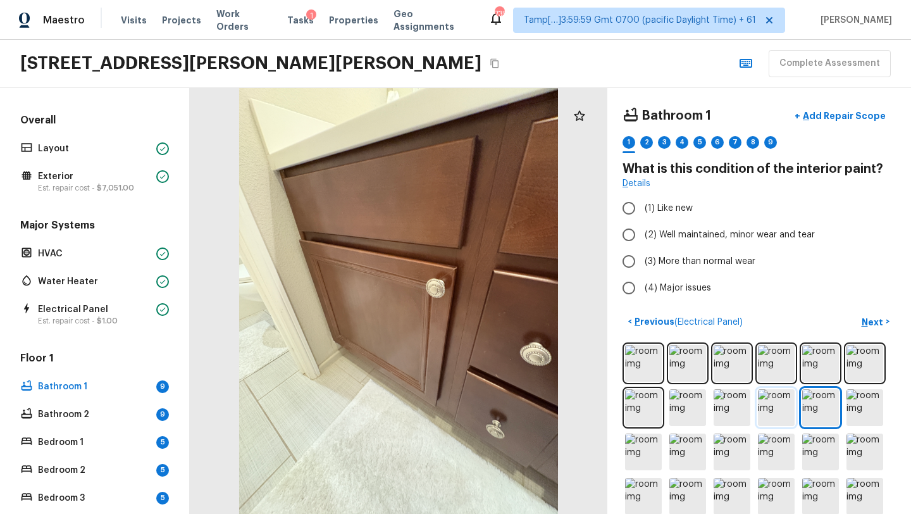
scroll to position [36, 0]
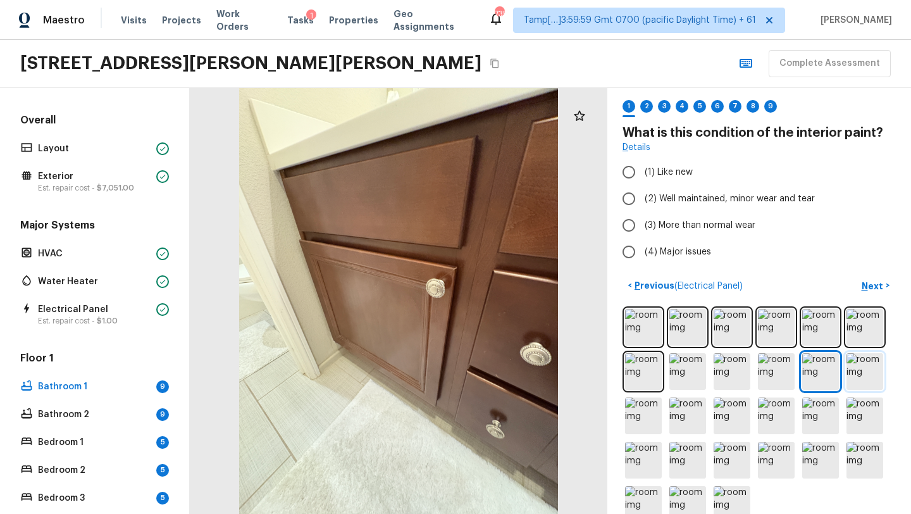
click at [847, 371] on img at bounding box center [864, 371] width 37 height 37
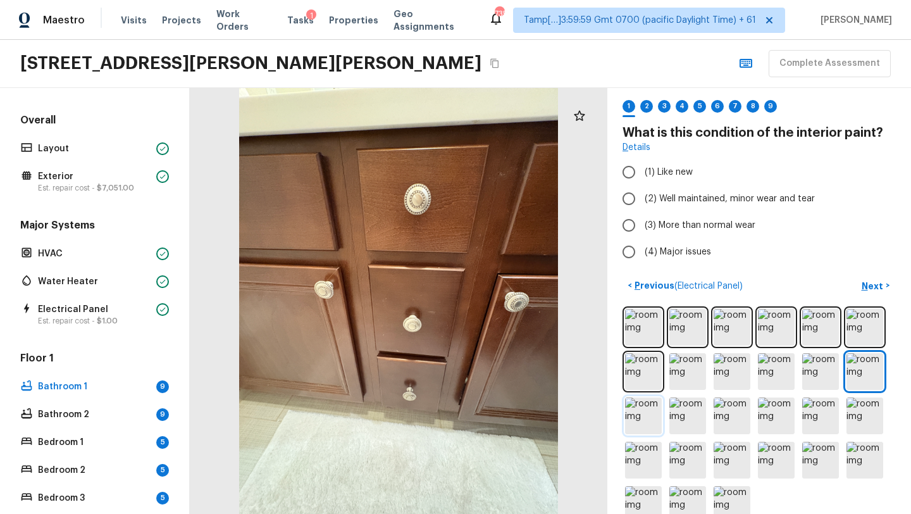
click at [632, 416] on img at bounding box center [643, 415] width 37 height 37
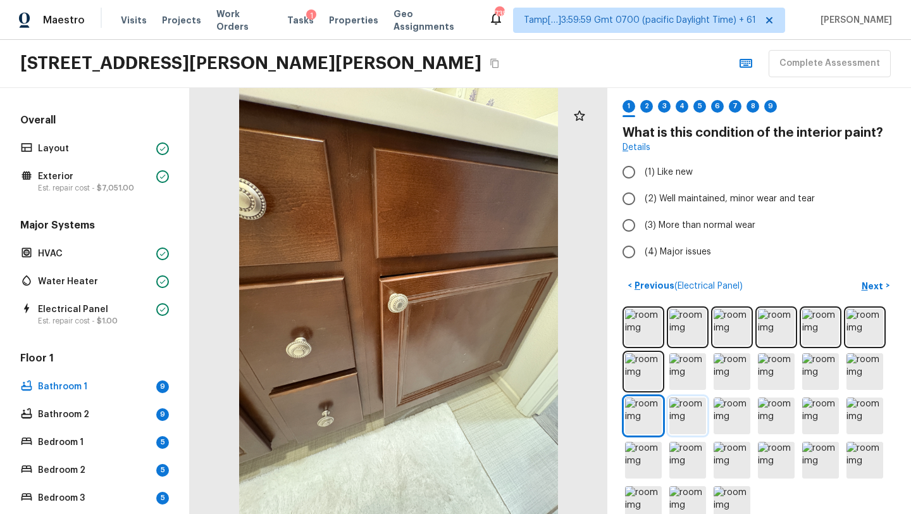
click at [678, 424] on img at bounding box center [687, 415] width 37 height 37
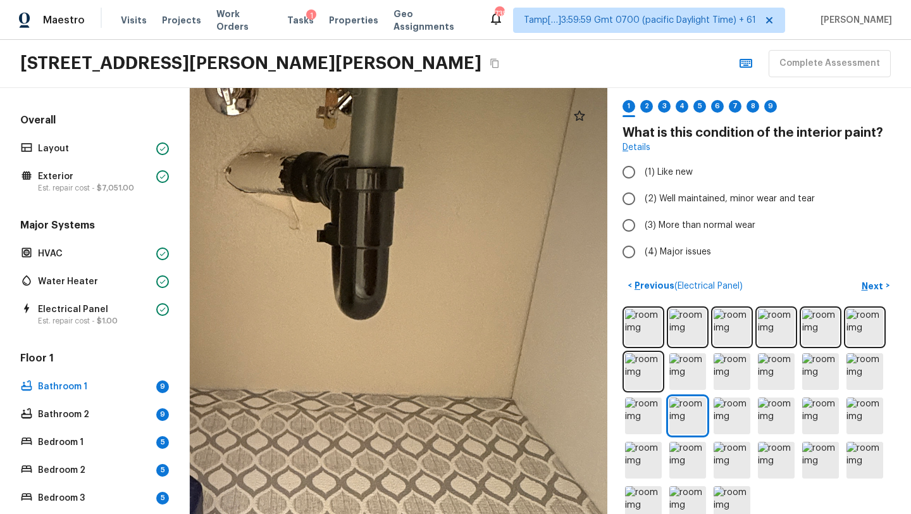
drag, startPoint x: 431, startPoint y: 314, endPoint x: 420, endPoint y: 512, distance: 198.3
click at [420, 512] on div at bounding box center [257, 310] width 1397 height 1425
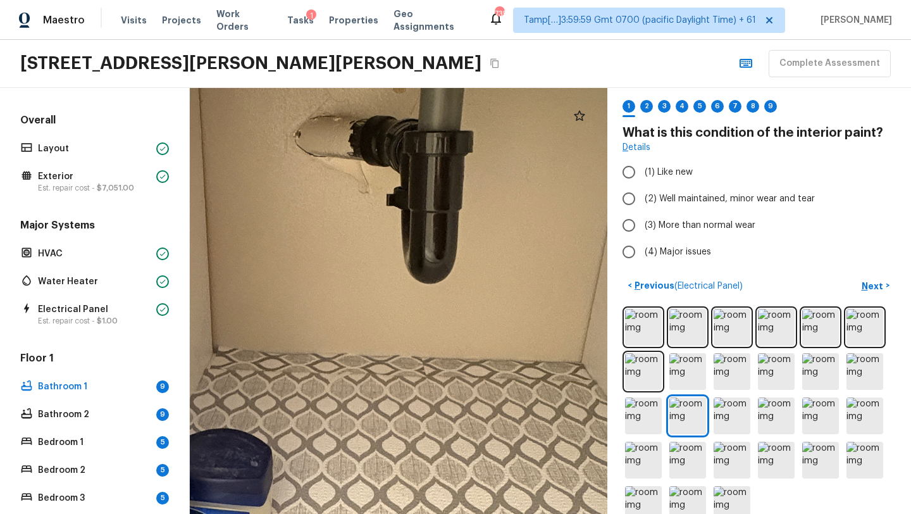
drag, startPoint x: 326, startPoint y: 276, endPoint x: 395, endPoint y: 244, distance: 76.4
click at [395, 245] on div at bounding box center [327, 274] width 1397 height 1425
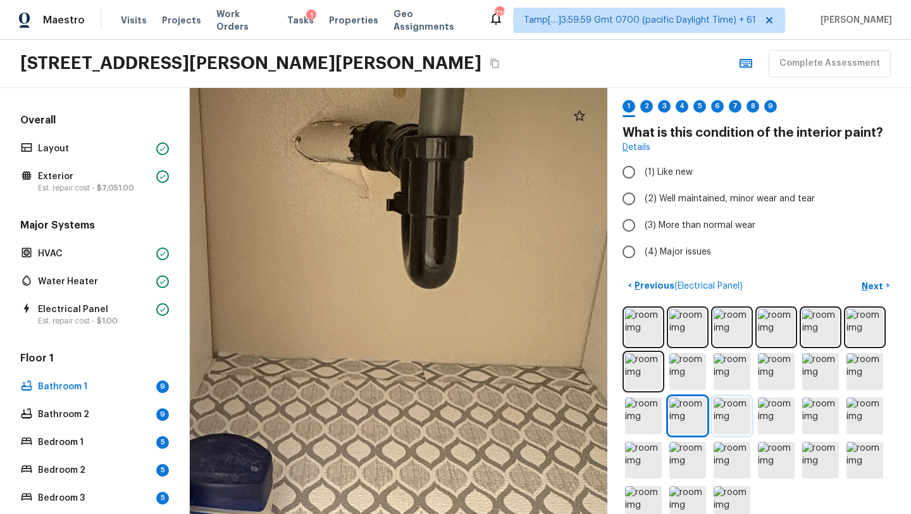
click at [716, 419] on img at bounding box center [731, 415] width 37 height 37
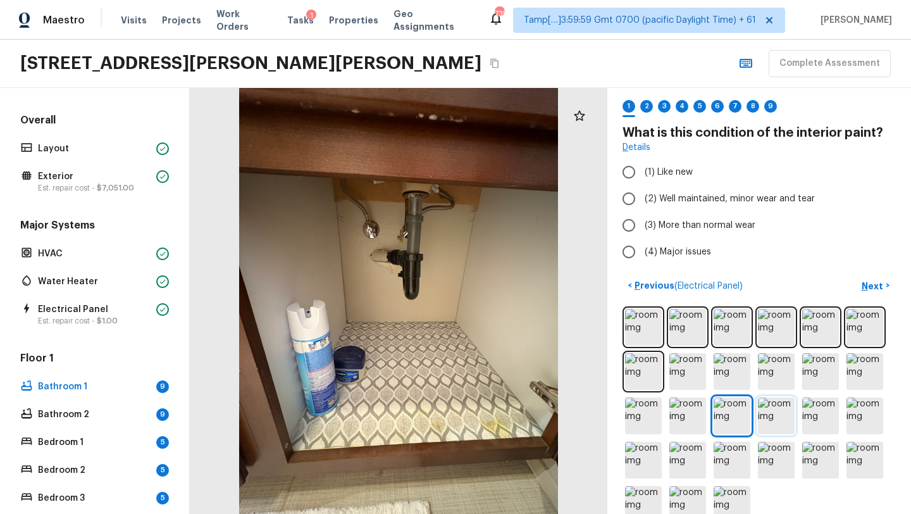
click at [762, 429] on img at bounding box center [776, 415] width 37 height 37
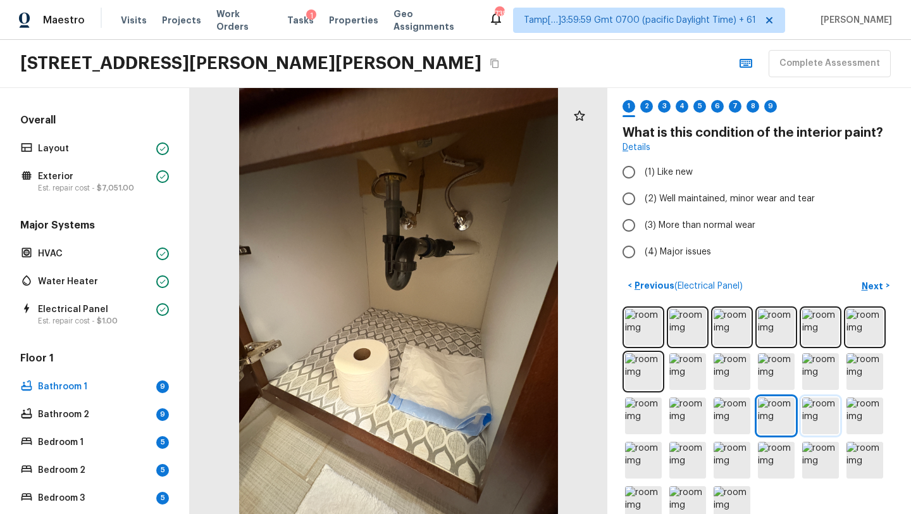
click at [824, 419] on img at bounding box center [820, 415] width 37 height 37
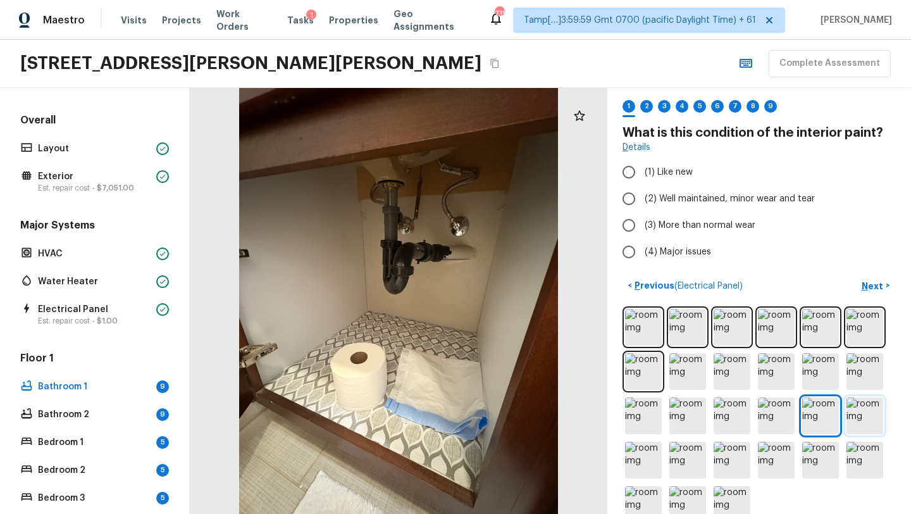
click at [860, 417] on img at bounding box center [864, 415] width 37 height 37
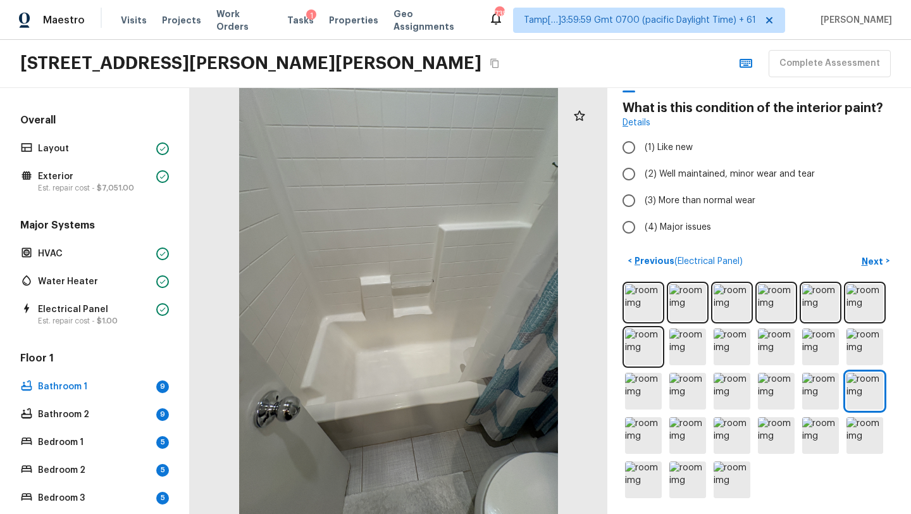
scroll to position [63, 0]
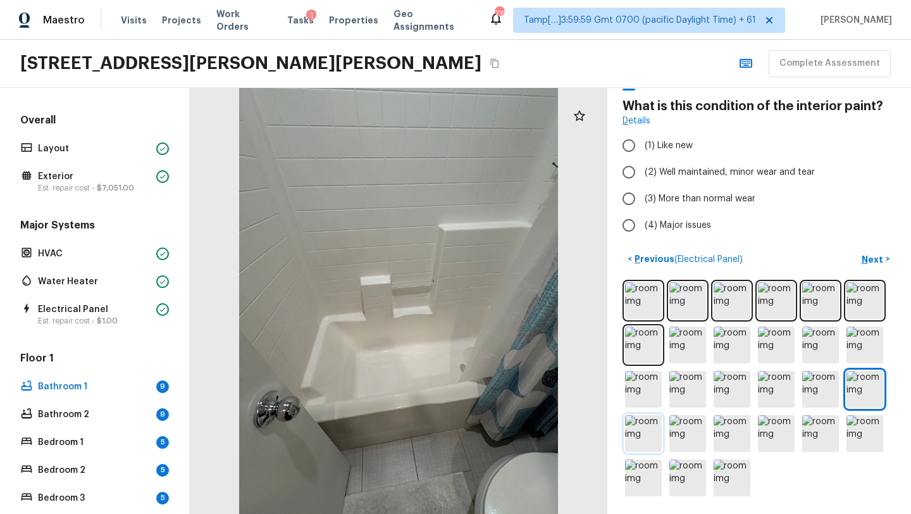
click at [635, 427] on img at bounding box center [643, 433] width 37 height 37
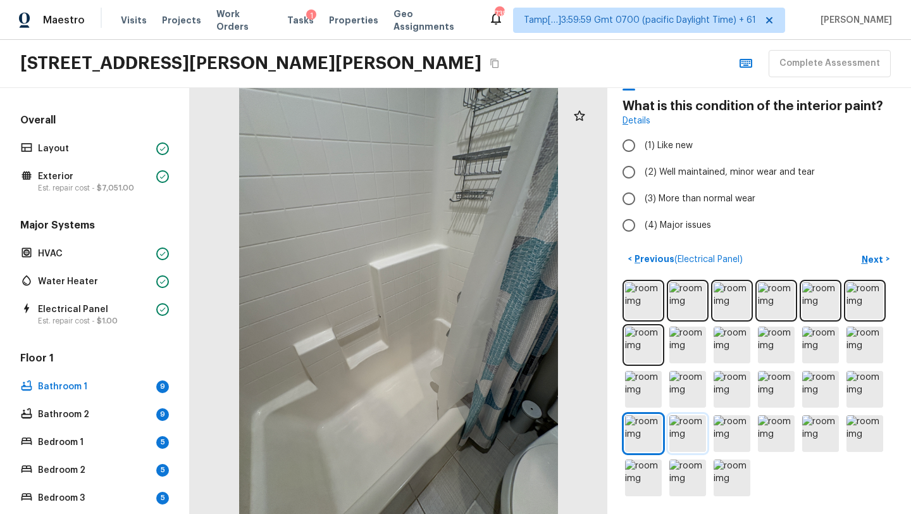
click at [687, 428] on img at bounding box center [687, 433] width 37 height 37
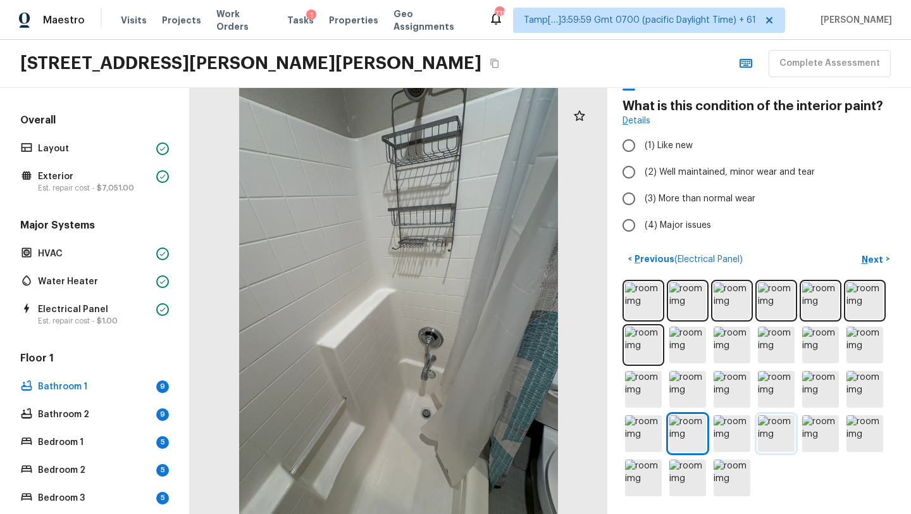
click at [761, 429] on img at bounding box center [776, 433] width 37 height 37
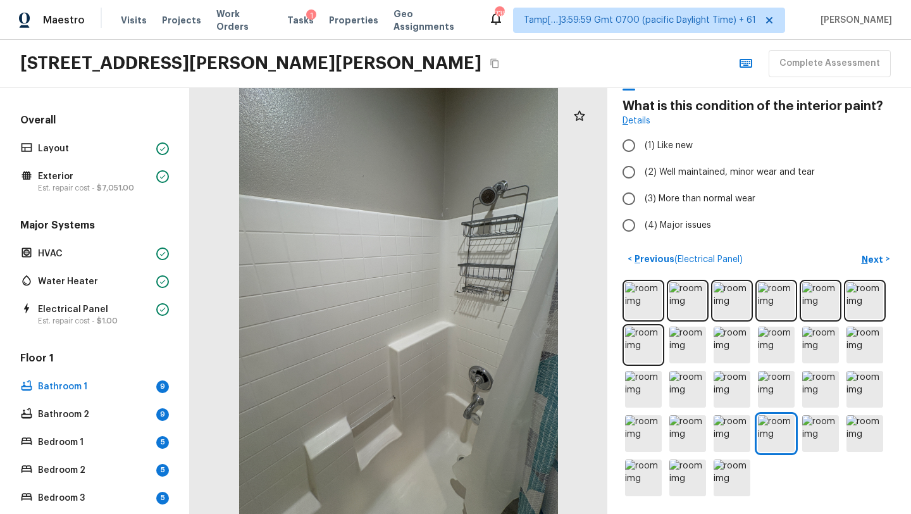
click at [800, 430] on div at bounding box center [758, 389] width 273 height 219
click at [860, 437] on img at bounding box center [864, 433] width 37 height 37
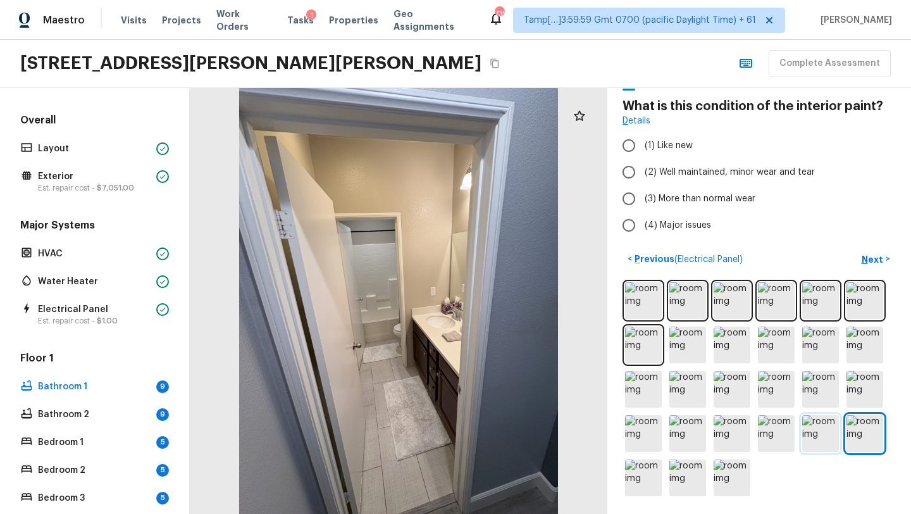
click at [819, 431] on img at bounding box center [820, 433] width 37 height 37
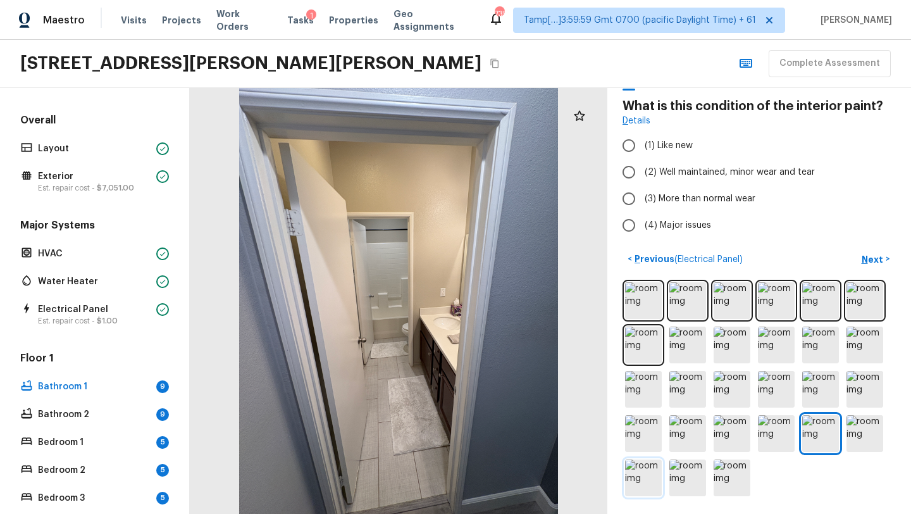
click at [646, 473] on img at bounding box center [643, 477] width 37 height 37
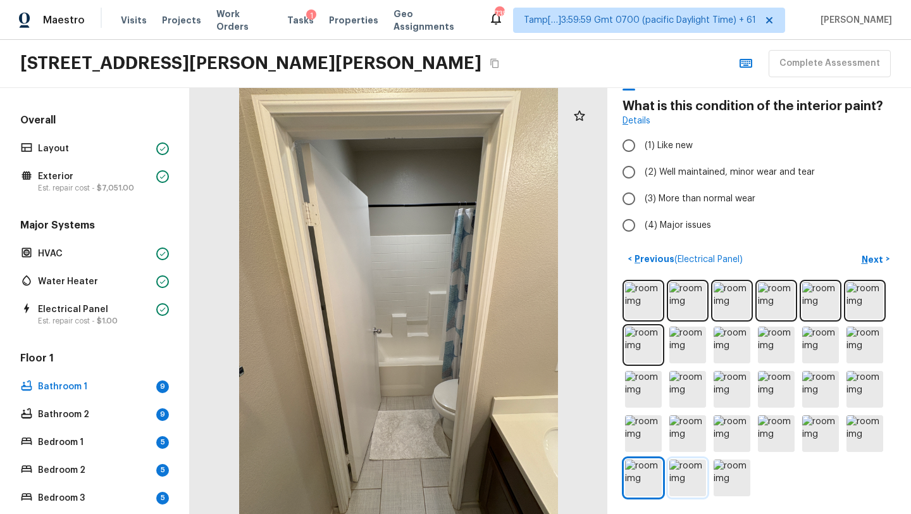
click at [687, 475] on img at bounding box center [687, 477] width 37 height 37
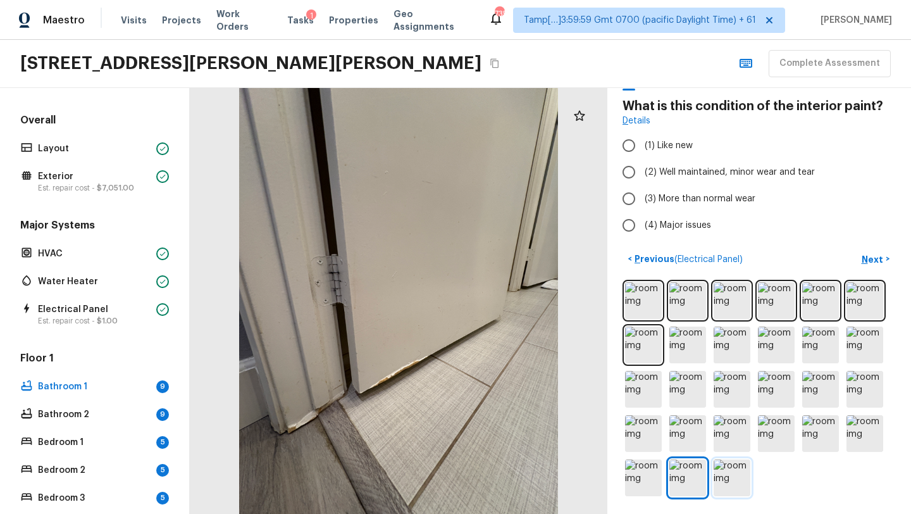
click at [730, 484] on img at bounding box center [731, 477] width 37 height 37
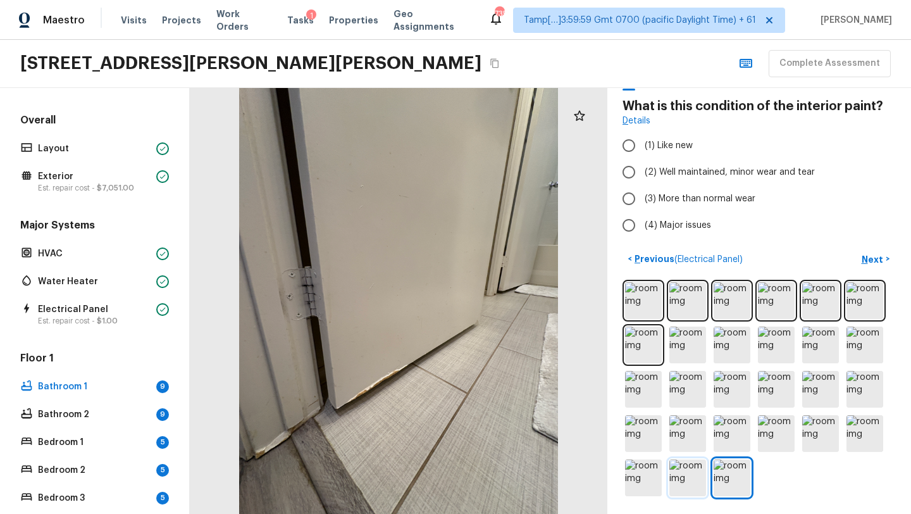
click at [674, 476] on img at bounding box center [687, 477] width 37 height 37
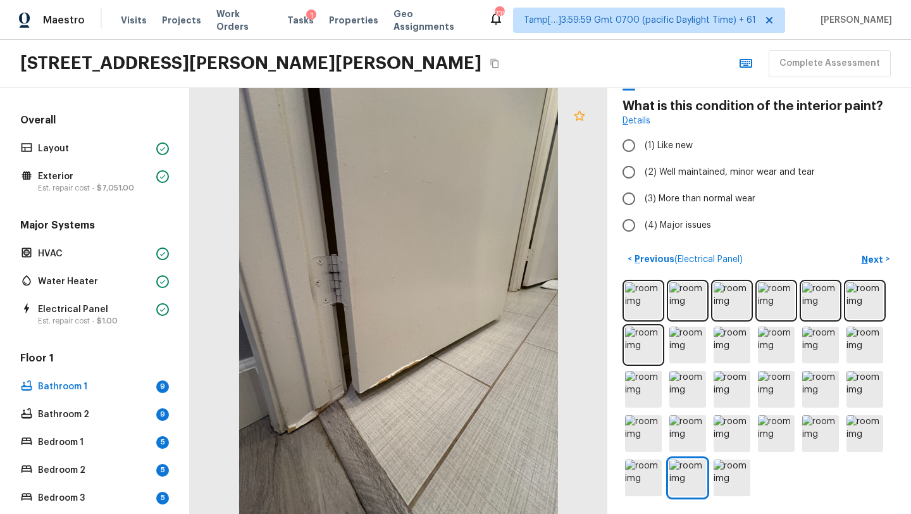
click at [580, 116] on icon at bounding box center [579, 115] width 15 height 15
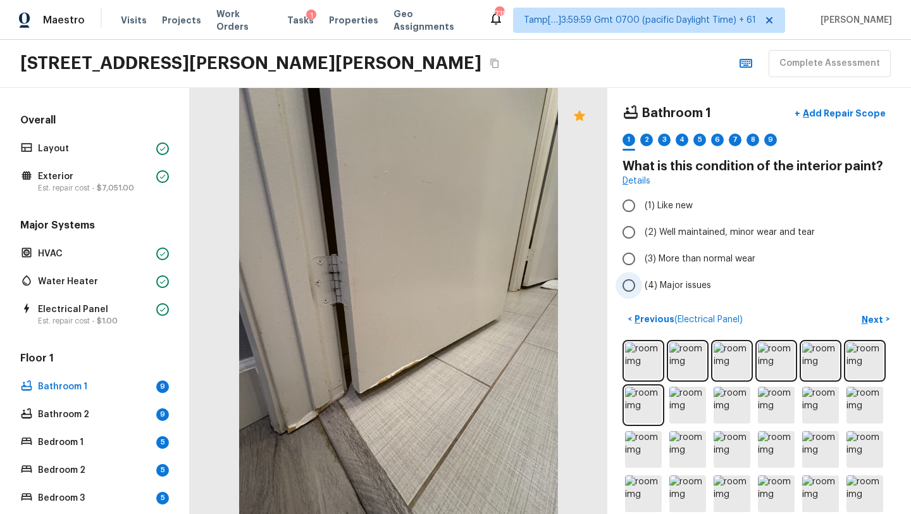
scroll to position [0, 0]
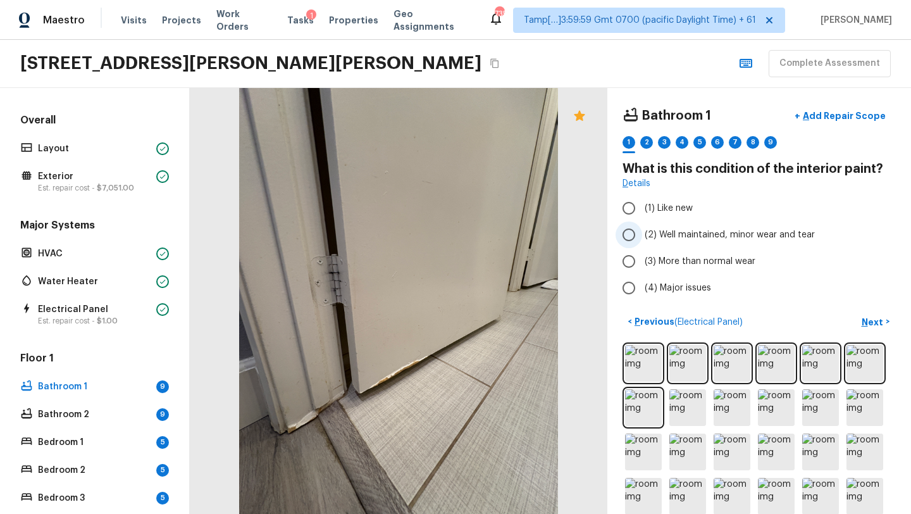
click at [658, 233] on span "(2) Well maintained, minor wear and tear" at bounding box center [729, 234] width 170 height 13
click at [642, 233] on input "(2) Well maintained, minor wear and tear" at bounding box center [628, 234] width 27 height 27
radio input "true"
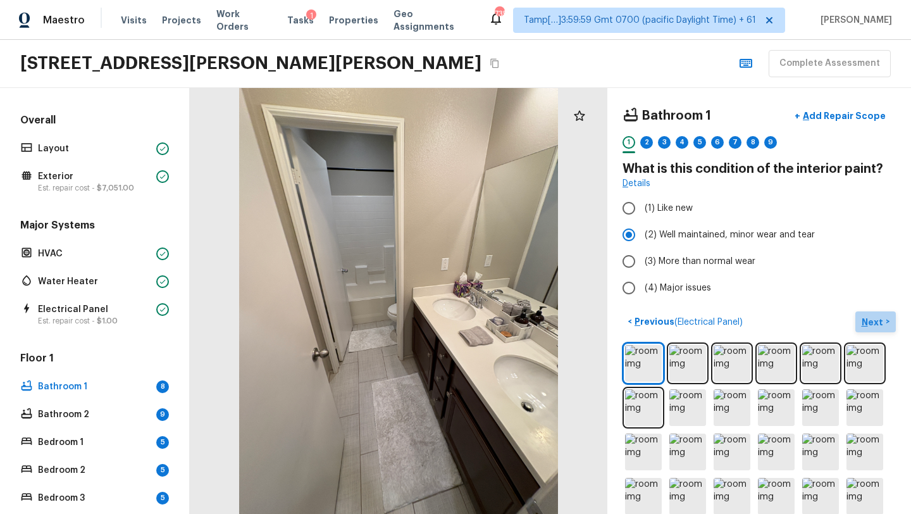
click at [872, 324] on p "Next" at bounding box center [873, 322] width 24 height 13
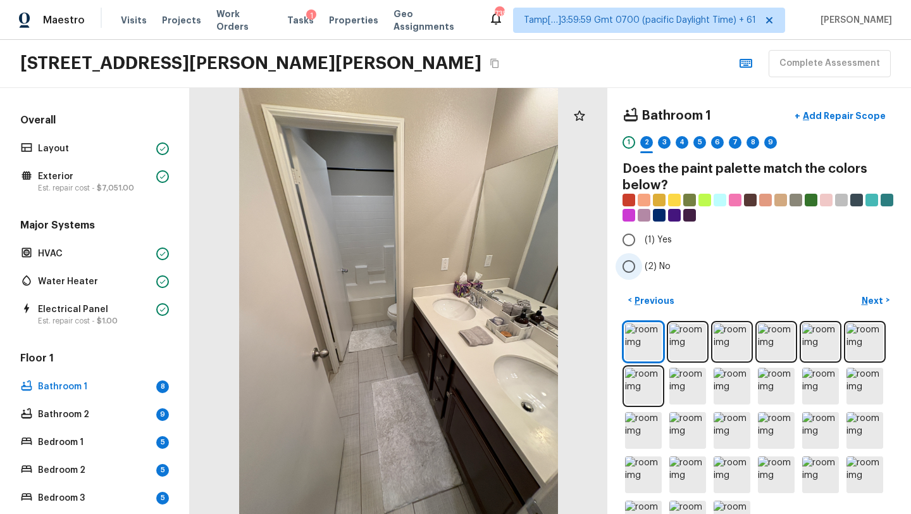
click at [635, 267] on input "(2) No" at bounding box center [628, 266] width 27 height 27
radio input "true"
click at [880, 301] on p "Next" at bounding box center [873, 300] width 24 height 13
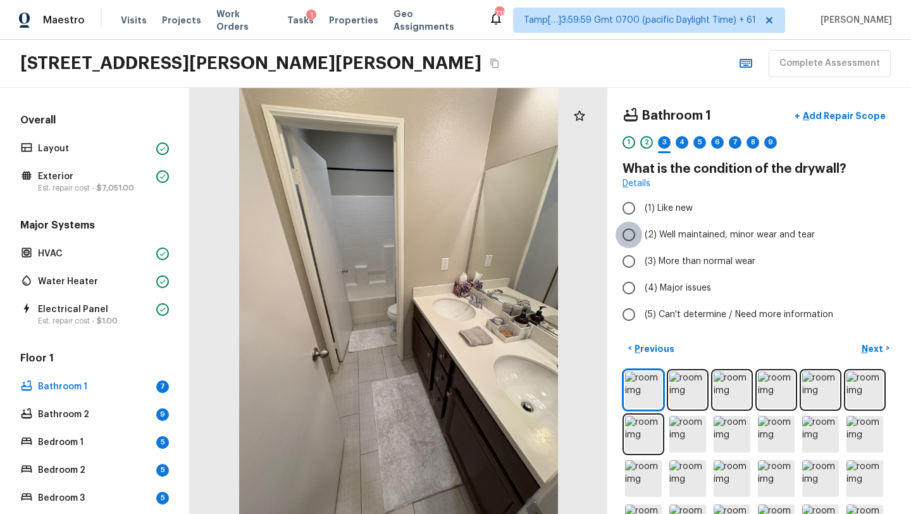
click at [629, 230] on input "(2) Well maintained, minor wear and tear" at bounding box center [628, 234] width 27 height 27
radio input "true"
click at [870, 347] on p "Next" at bounding box center [873, 348] width 24 height 13
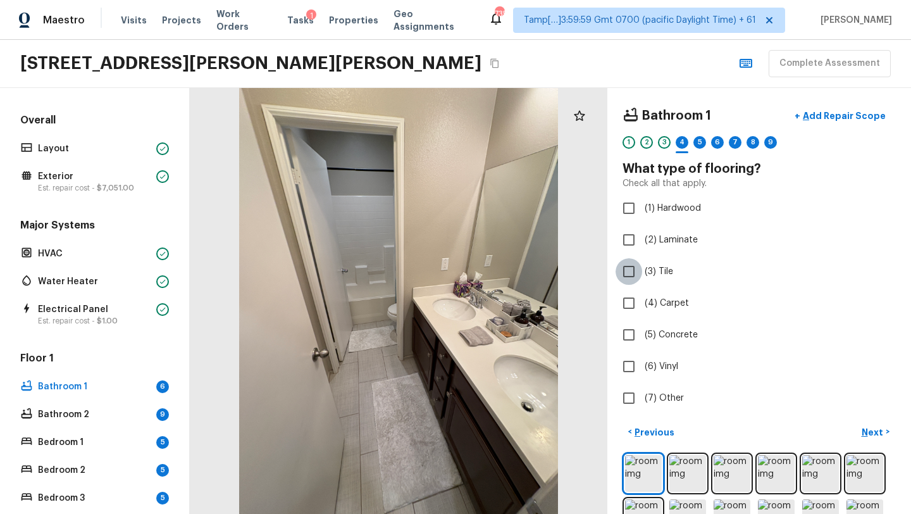
click at [636, 274] on input "(3) Tile" at bounding box center [628, 271] width 27 height 27
checkbox input "true"
click at [873, 440] on button "Next >" at bounding box center [875, 431] width 40 height 21
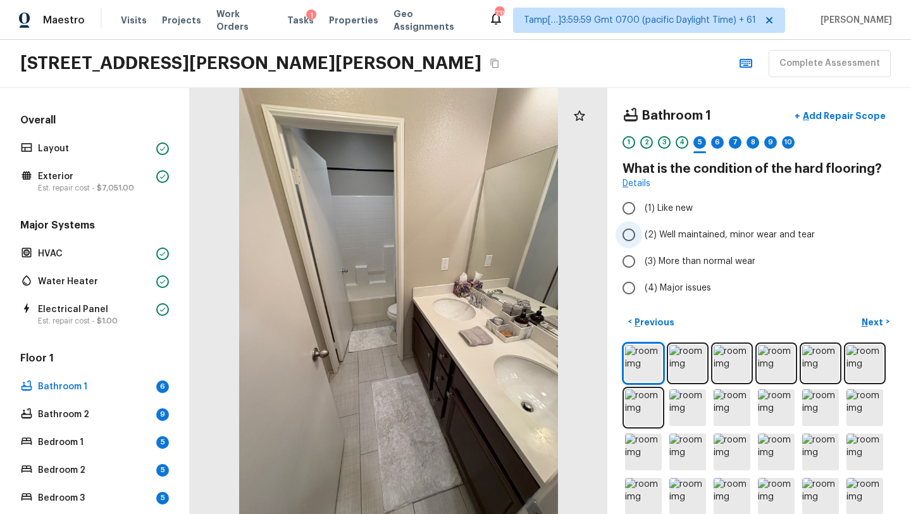
click at [652, 237] on span "(2) Well maintained, minor wear and tear" at bounding box center [729, 234] width 170 height 13
click at [642, 237] on input "(2) Well maintained, minor wear and tear" at bounding box center [628, 234] width 27 height 27
radio input "true"
click at [866, 322] on p "Next" at bounding box center [873, 322] width 24 height 13
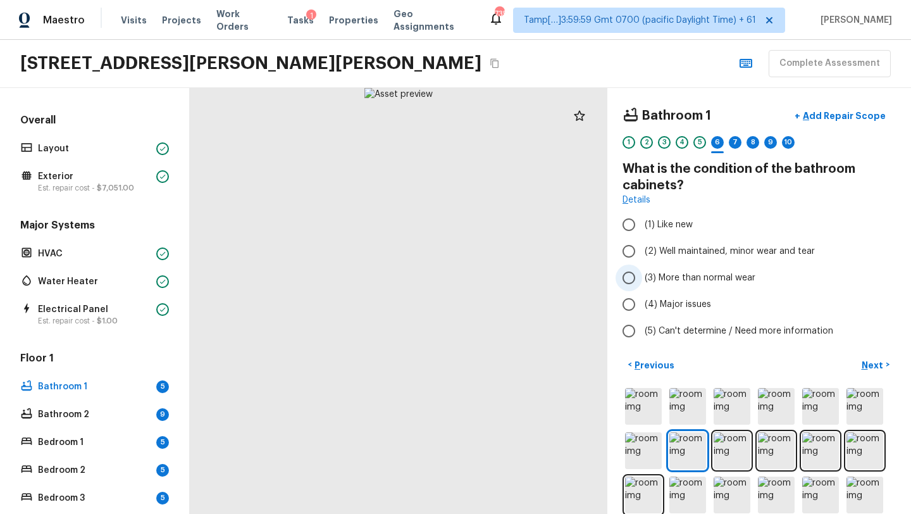
click at [646, 274] on span "(3) More than normal wear" at bounding box center [699, 277] width 111 height 13
click at [642, 274] on input "(3) More than normal wear" at bounding box center [628, 277] width 27 height 27
radio input "true"
click at [840, 123] on button "+ Add Repair Scope" at bounding box center [839, 116] width 111 height 26
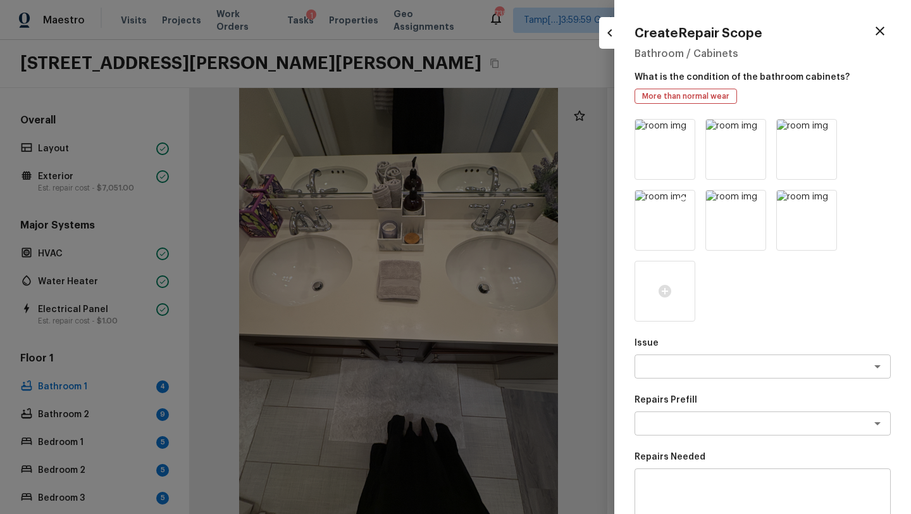
click at [676, 223] on img at bounding box center [664, 219] width 59 height 59
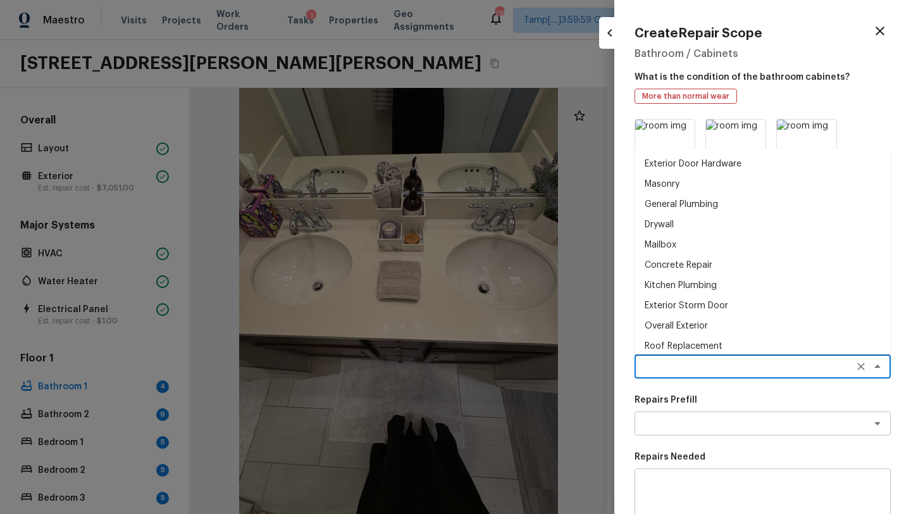
click at [670, 367] on textarea at bounding box center [744, 366] width 209 height 13
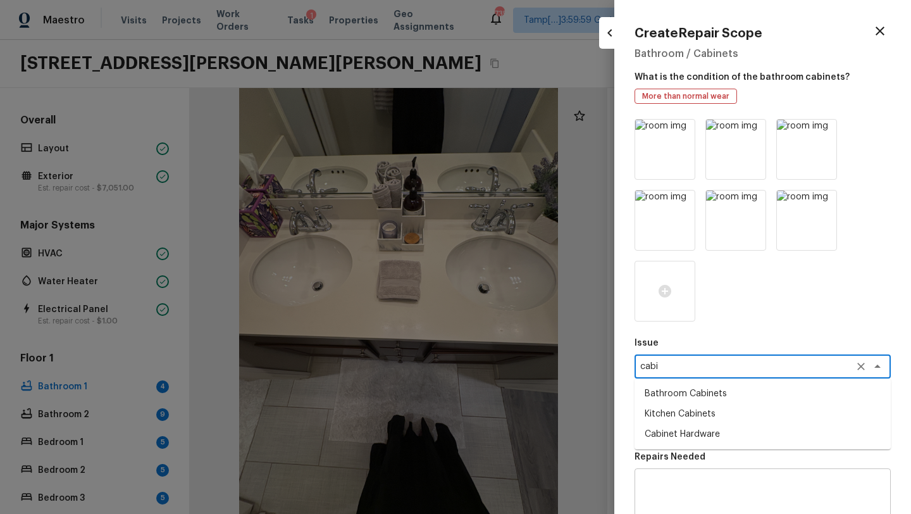
click at [689, 381] on ul "Bathroom Cabinets Kitchen Cabinets Cabinet Hardware" at bounding box center [762, 413] width 256 height 71
click at [689, 387] on li "Bathroom Cabinets" at bounding box center [762, 393] width 256 height 20
type textarea "Bathroom Cabinets"
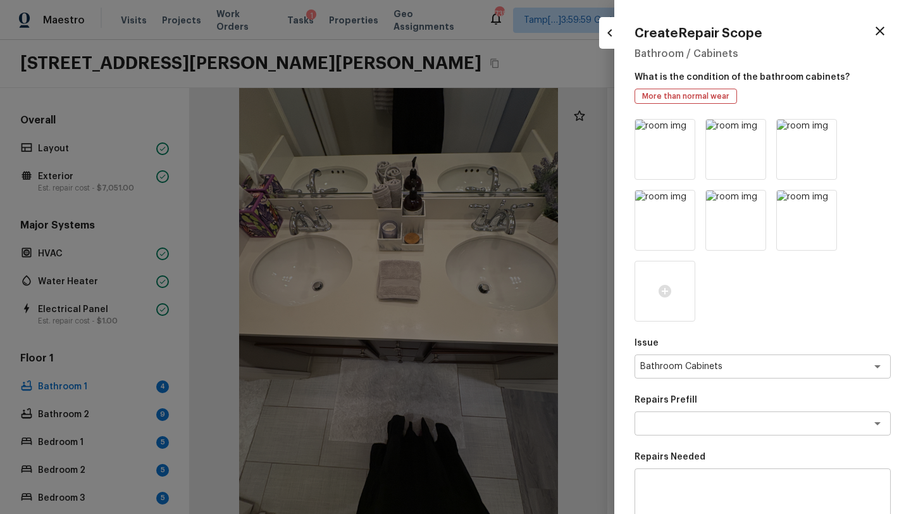
click at [686, 404] on p "Repairs Prefill" at bounding box center [762, 399] width 256 height 13
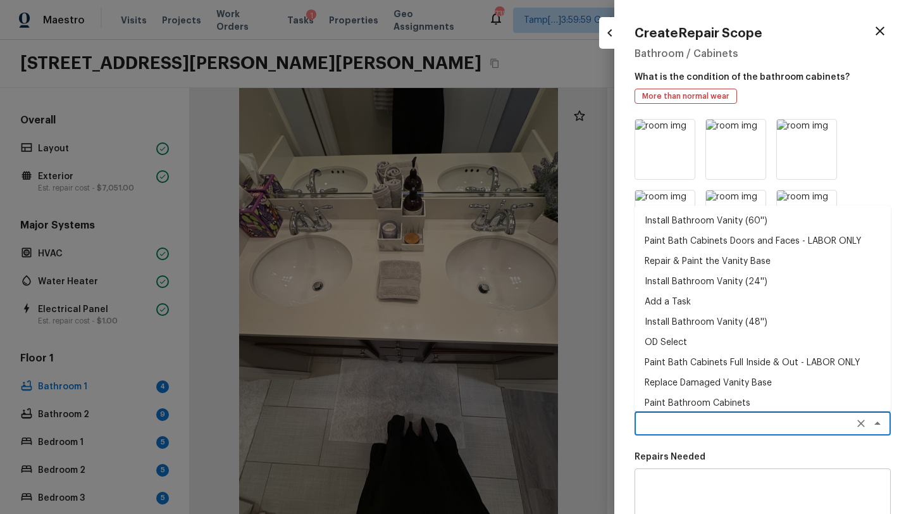
click at [686, 426] on textarea at bounding box center [744, 423] width 209 height 13
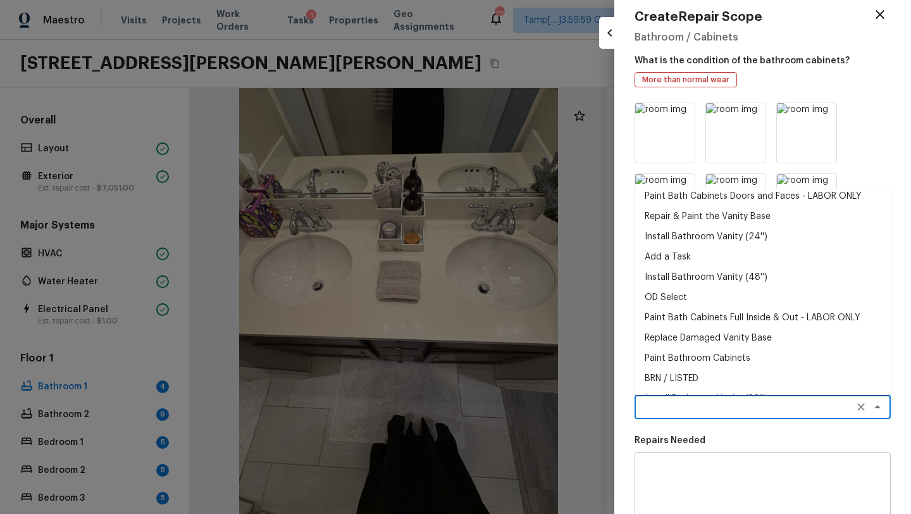
scroll to position [16, 0]
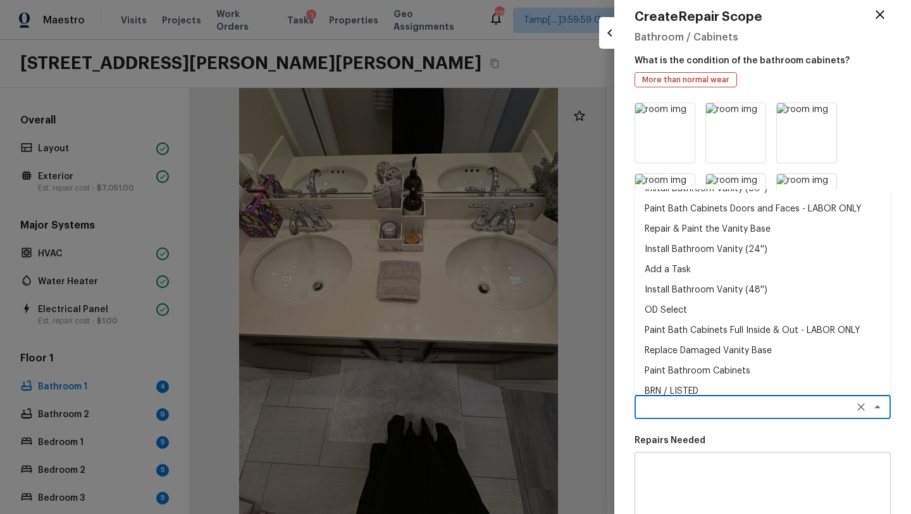
click at [689, 366] on li "Paint Bathroom Cabinets" at bounding box center [762, 371] width 256 height 20
type textarea "Paint Bathroom Cabinets"
type textarea "Prep, sand, mask and apply 2 coats of paint to the bathroom cabinet doors, inte…"
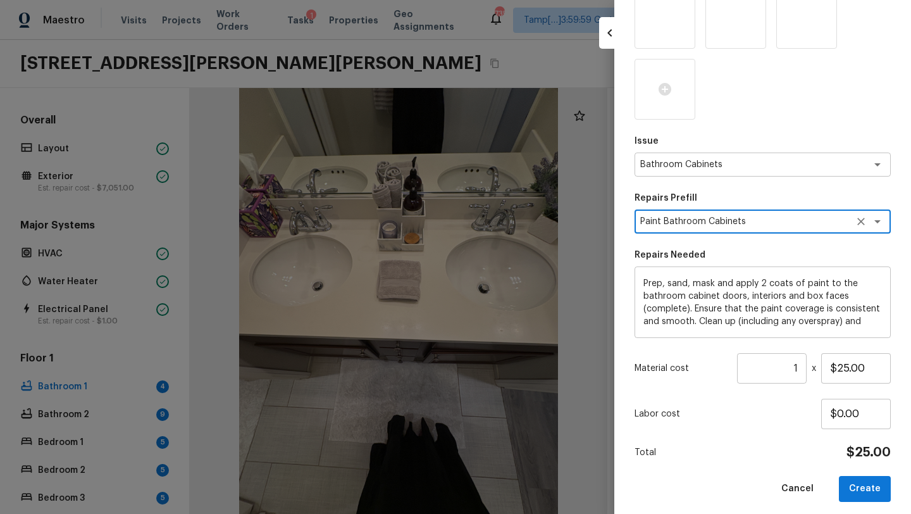
scroll to position [209, 0]
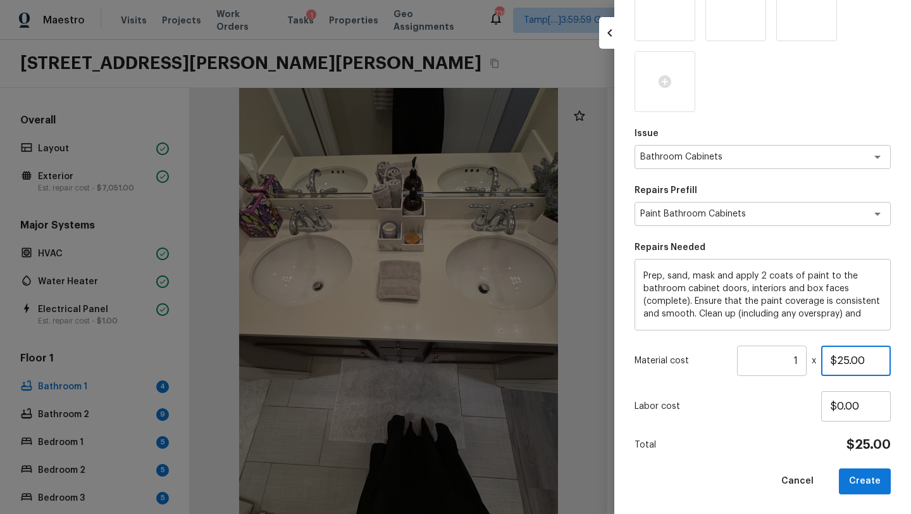
drag, startPoint x: 838, startPoint y: 362, endPoint x: 875, endPoint y: 364, distance: 37.3
click at [875, 364] on input "$25.00" at bounding box center [856, 360] width 70 height 30
type input "$300.00"
click at [865, 472] on button "Create" at bounding box center [865, 481] width 52 height 26
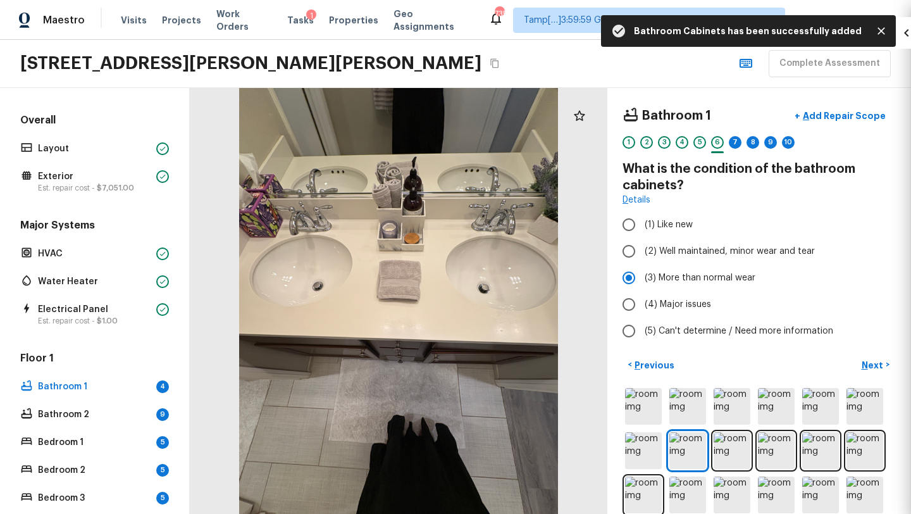
scroll to position [68, 0]
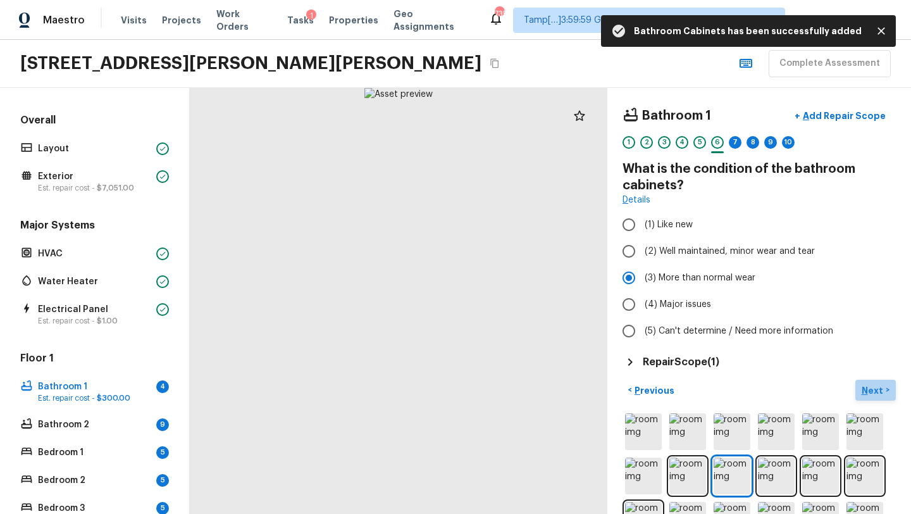
click at [866, 391] on p "Next" at bounding box center [873, 390] width 24 height 13
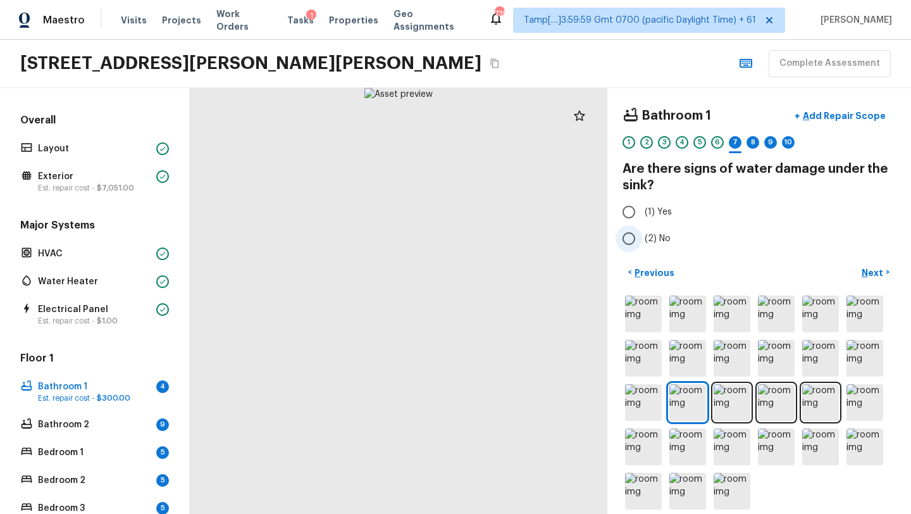
click at [643, 235] on label "(2) No" at bounding box center [750, 238] width 270 height 27
click at [642, 235] on input "(2) No" at bounding box center [628, 238] width 27 height 27
click at [871, 270] on p "Next" at bounding box center [873, 272] width 24 height 13
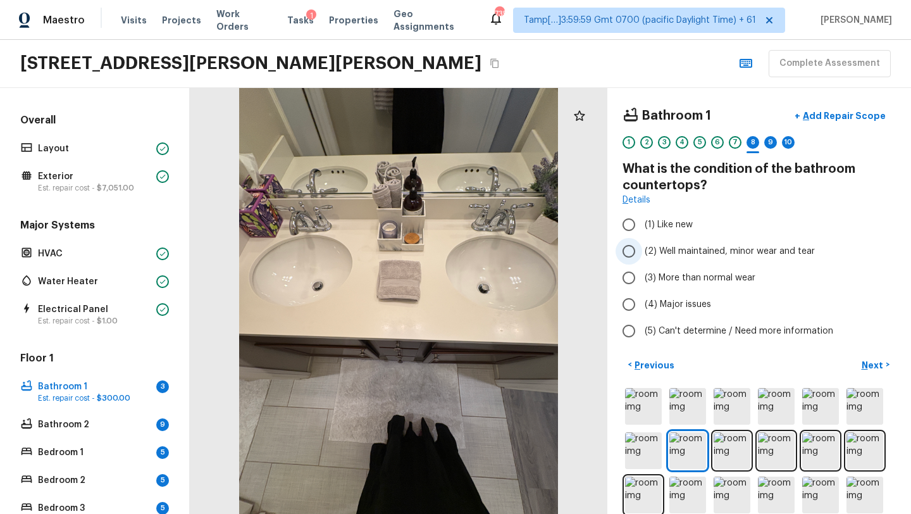
click at [669, 250] on span "(2) Well maintained, minor wear and tear" at bounding box center [729, 251] width 170 height 13
click at [642, 250] on input "(2) Well maintained, minor wear and tear" at bounding box center [628, 251] width 27 height 27
click at [860, 361] on button "Next >" at bounding box center [875, 364] width 40 height 21
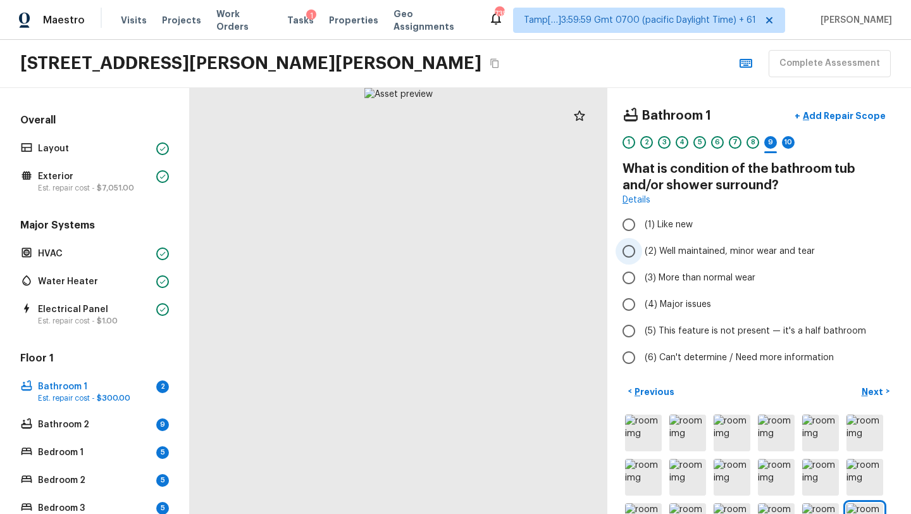
scroll to position [9, 0]
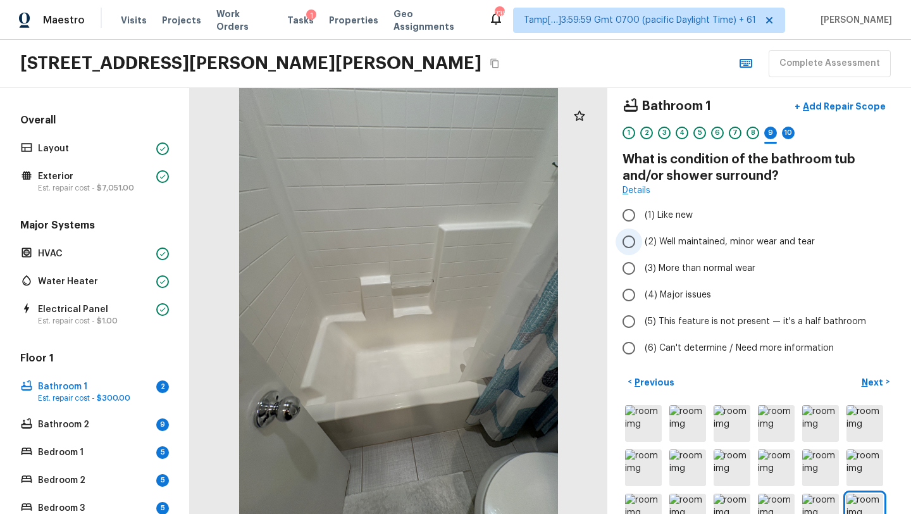
click at [643, 241] on label "(2) Well maintained, minor wear and tear" at bounding box center [750, 241] width 270 height 27
click at [642, 241] on input "(2) Well maintained, minor wear and tear" at bounding box center [628, 241] width 27 height 27
click at [878, 385] on p "Next" at bounding box center [873, 382] width 24 height 13
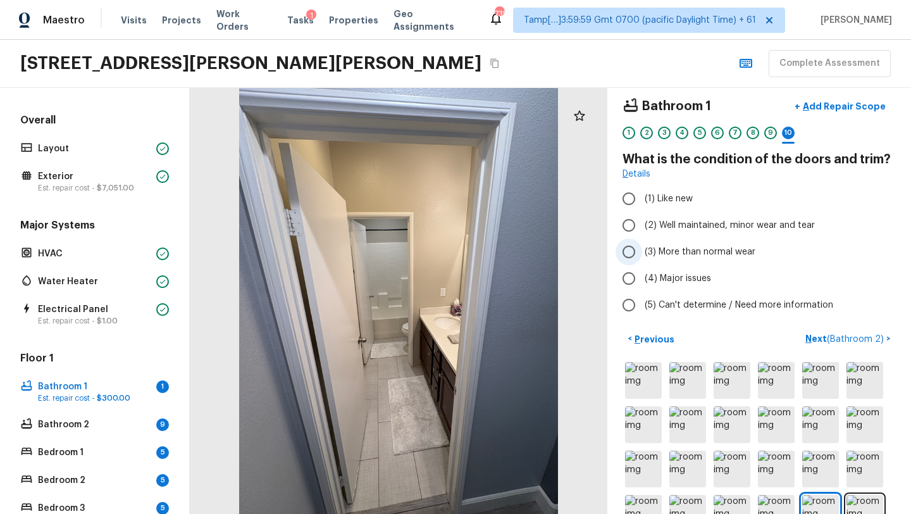
click at [684, 250] on span "(3) More than normal wear" at bounding box center [699, 251] width 111 height 13
click at [642, 250] on input "(3) More than normal wear" at bounding box center [628, 251] width 27 height 27
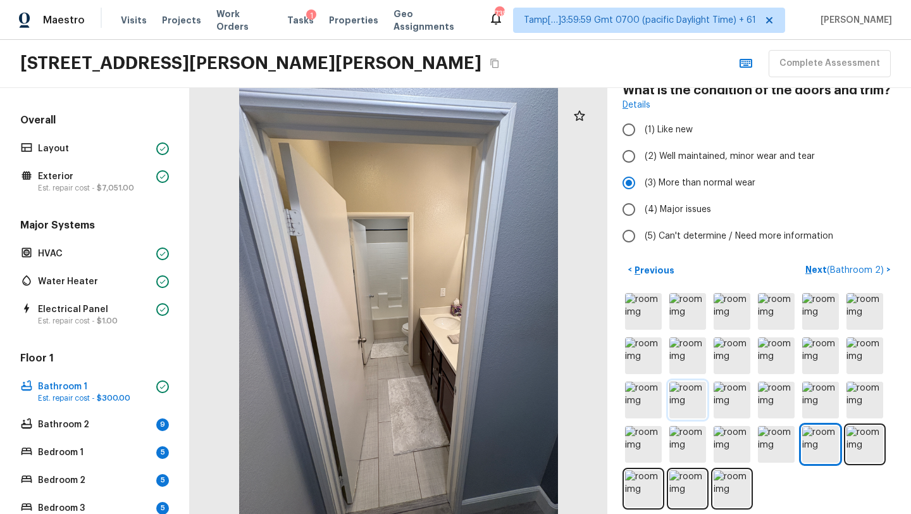
scroll to position [89, 0]
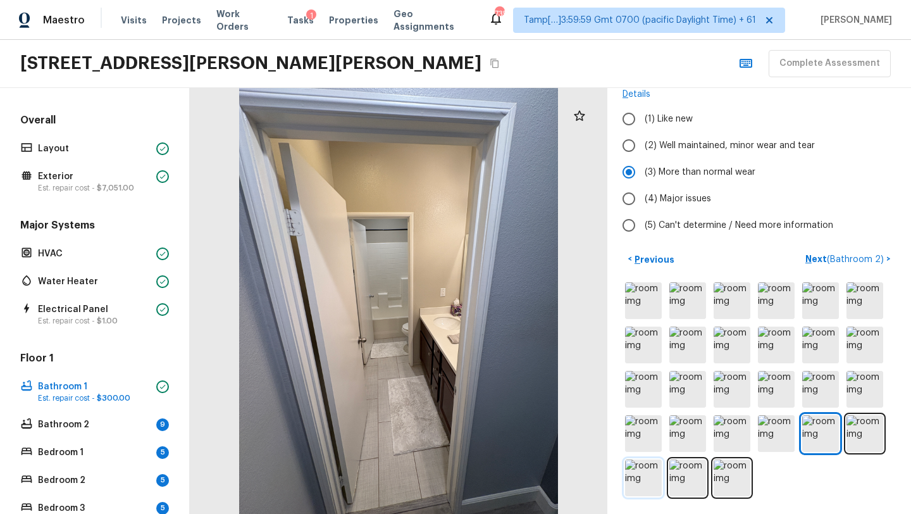
click at [650, 483] on img at bounding box center [643, 477] width 37 height 37
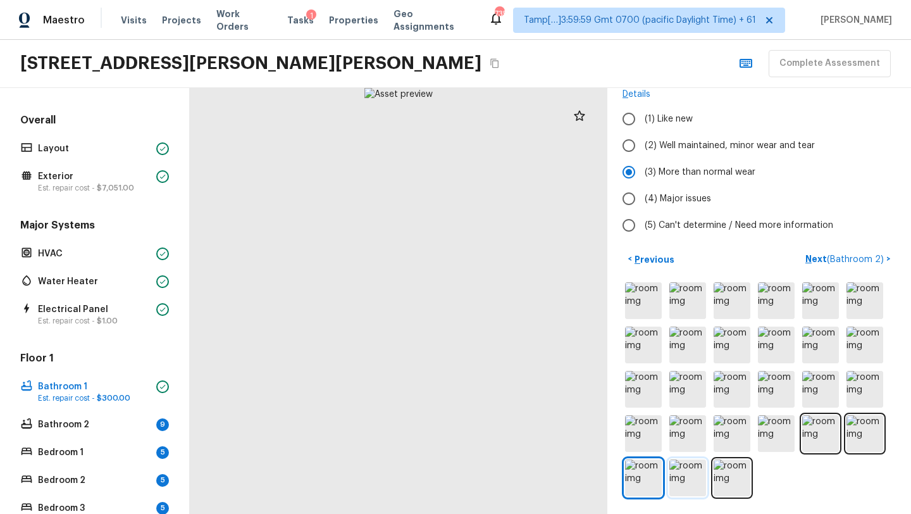
click at [687, 483] on img at bounding box center [687, 477] width 37 height 37
drag, startPoint x: 314, startPoint y: 381, endPoint x: 409, endPoint y: 330, distance: 107.8
click at [410, 330] on div at bounding box center [472, 217] width 589 height 600
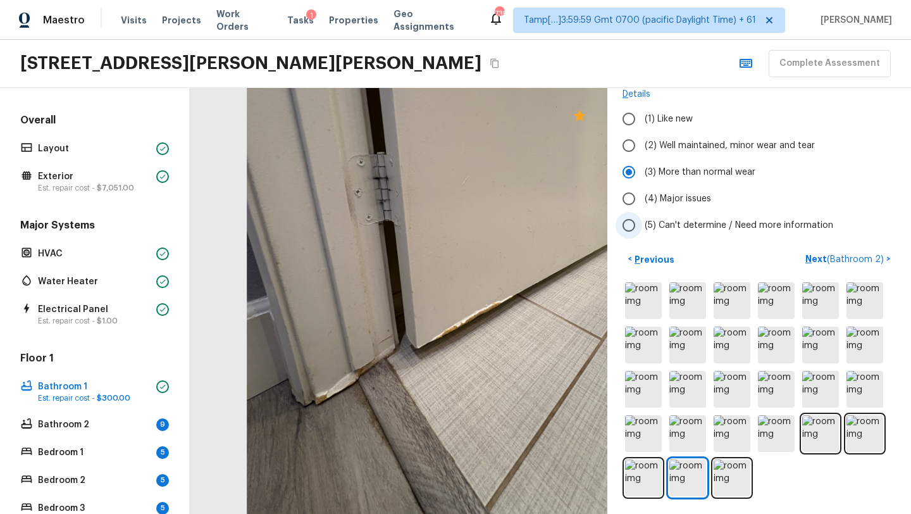
scroll to position [0, 0]
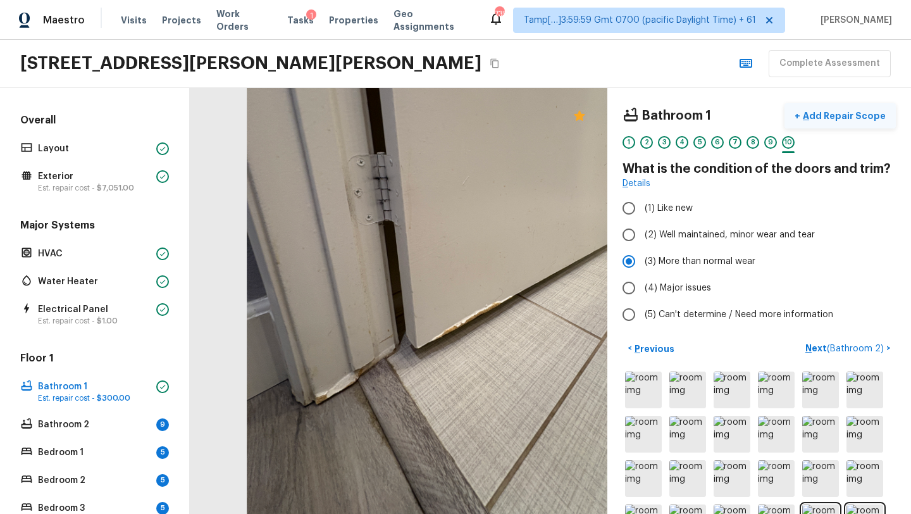
click at [816, 117] on p "Add Repair Scope" at bounding box center [842, 115] width 85 height 13
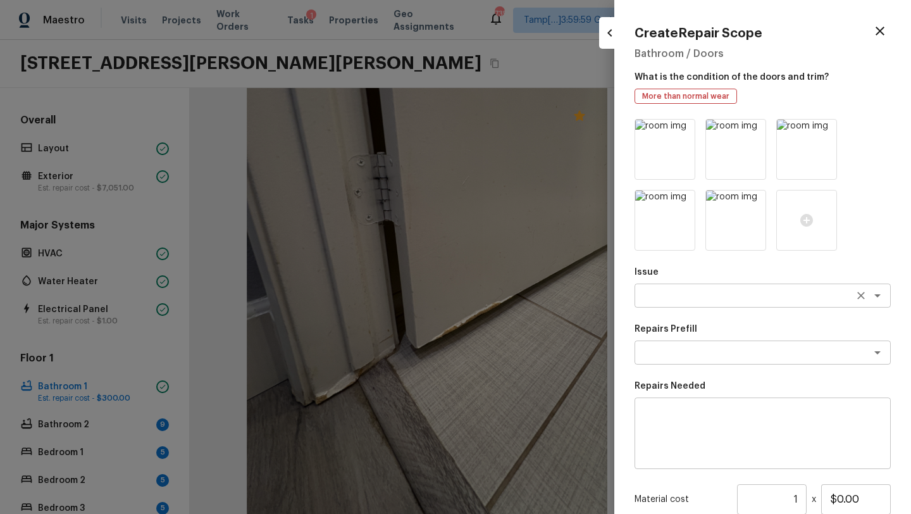
click at [651, 302] on div "x ​" at bounding box center [762, 295] width 256 height 24
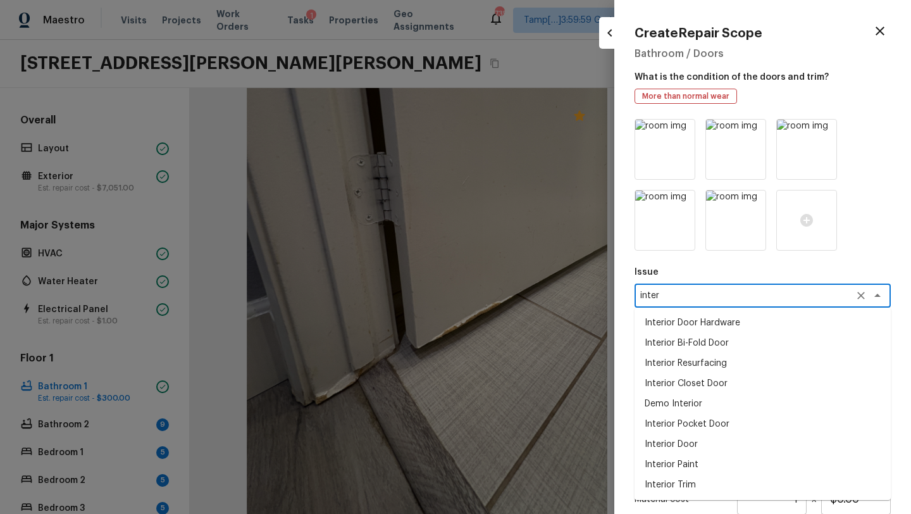
click at [687, 322] on li "Interior Door Hardware" at bounding box center [762, 322] width 256 height 20
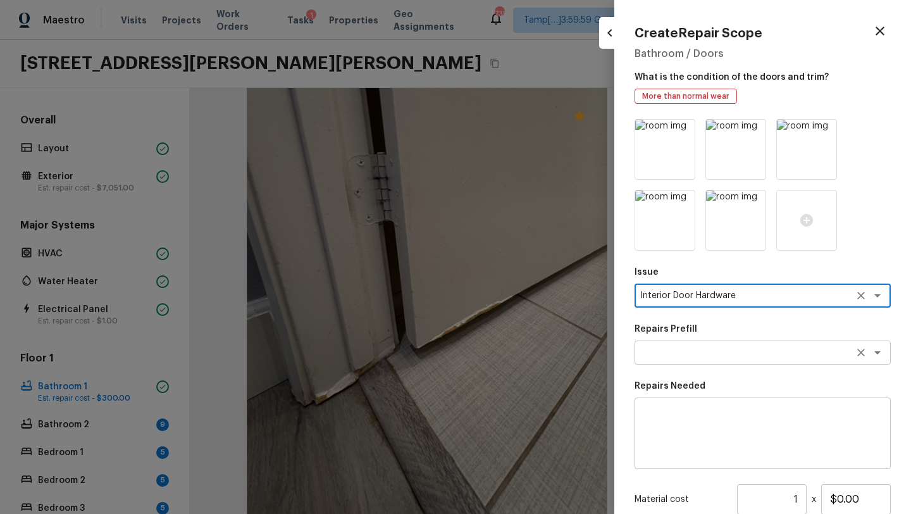
click at [681, 350] on textarea at bounding box center [744, 352] width 209 height 13
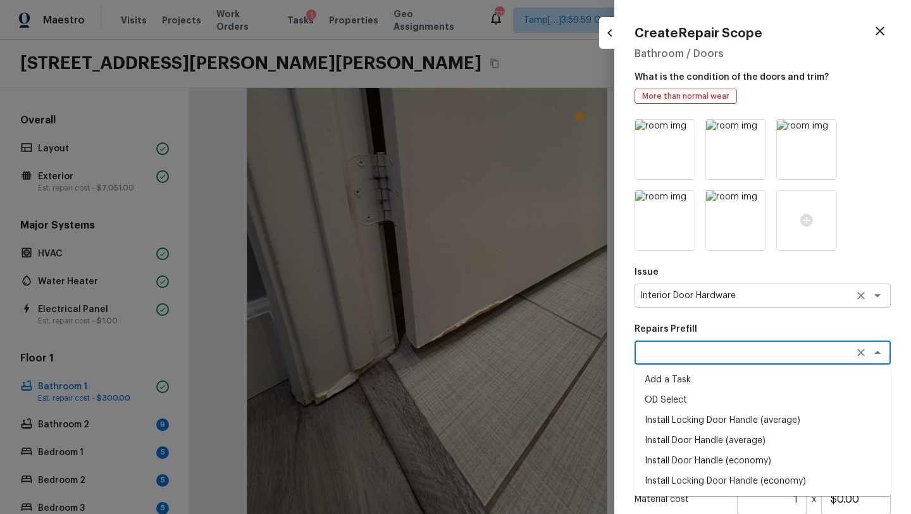
click at [722, 299] on textarea "Interior Door Hardware" at bounding box center [744, 295] width 209 height 13
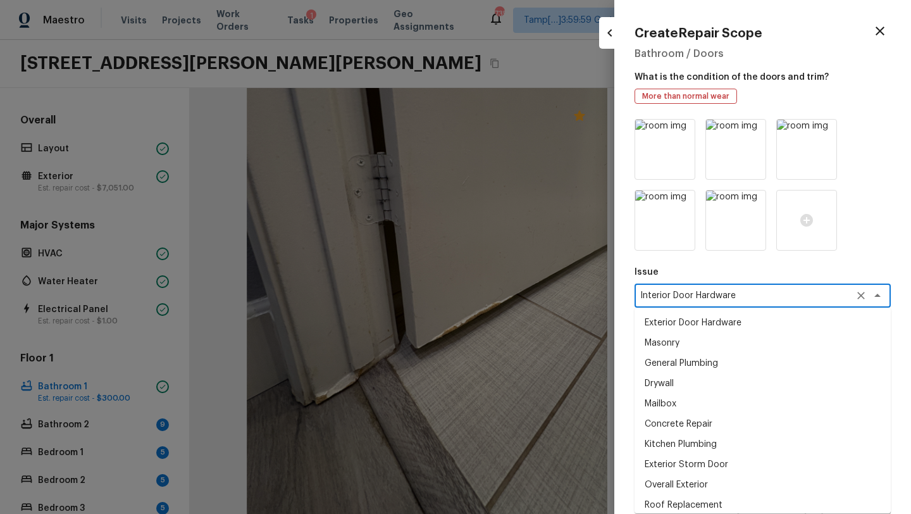
click at [722, 299] on textarea "Interior Door Hardware" at bounding box center [744, 295] width 209 height 13
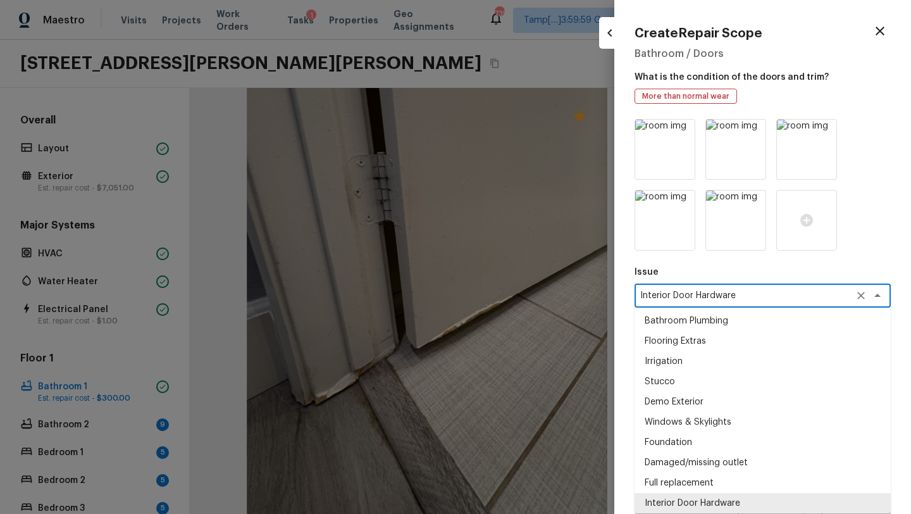
click at [722, 299] on textarea "Interior Door Hardware" at bounding box center [744, 295] width 209 height 13
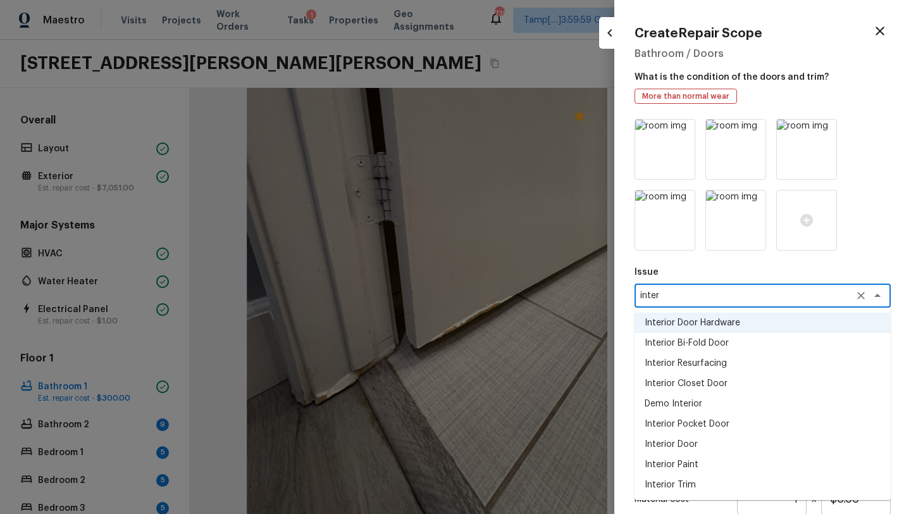
click at [675, 483] on li "Interior Trim" at bounding box center [762, 484] width 256 height 20
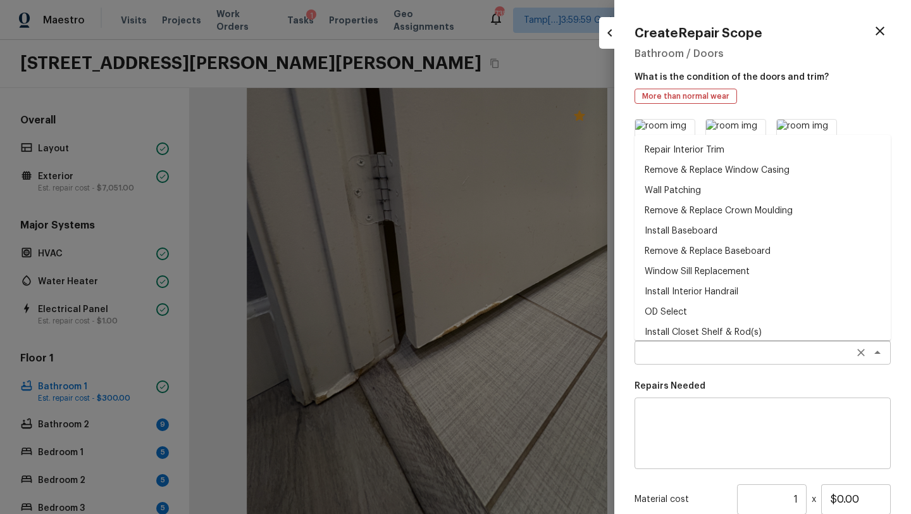
click at [657, 359] on div "x ​" at bounding box center [762, 352] width 256 height 24
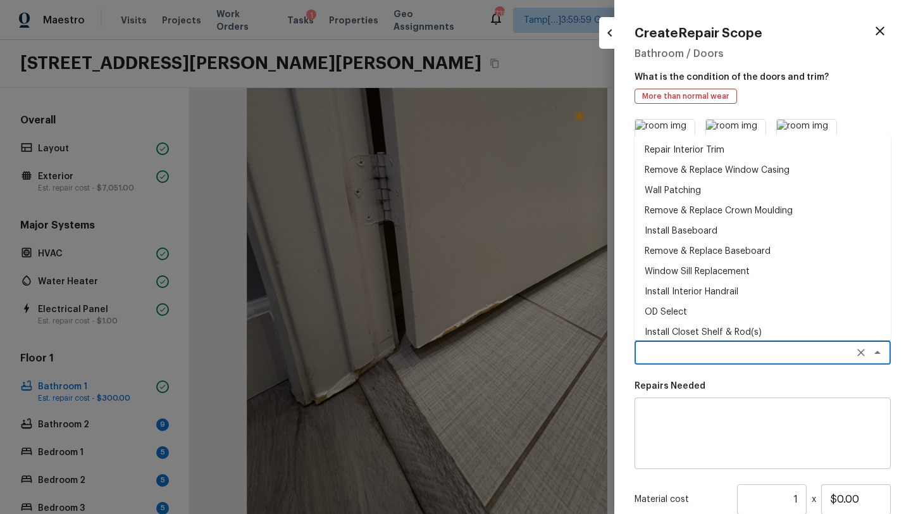
click at [698, 156] on li "Repair Interior Trim" at bounding box center [762, 150] width 256 height 20
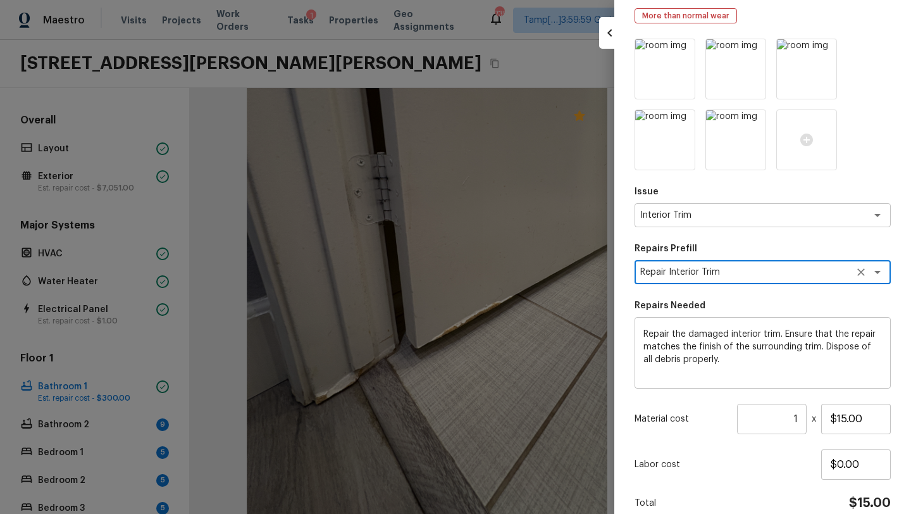
scroll to position [139, 0]
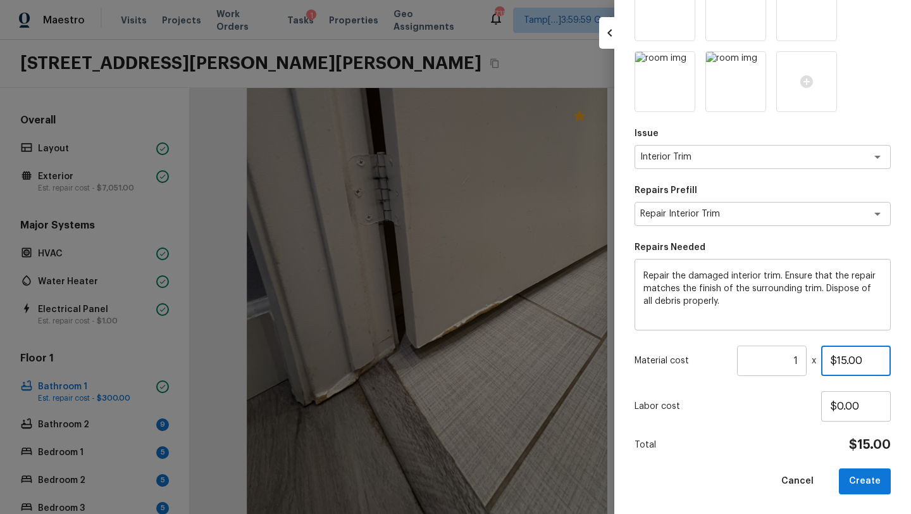
drag, startPoint x: 838, startPoint y: 363, endPoint x: 865, endPoint y: 363, distance: 26.6
click at [865, 363] on input "$15.00" at bounding box center [856, 360] width 70 height 30
click at [858, 480] on button "Create" at bounding box center [865, 481] width 52 height 26
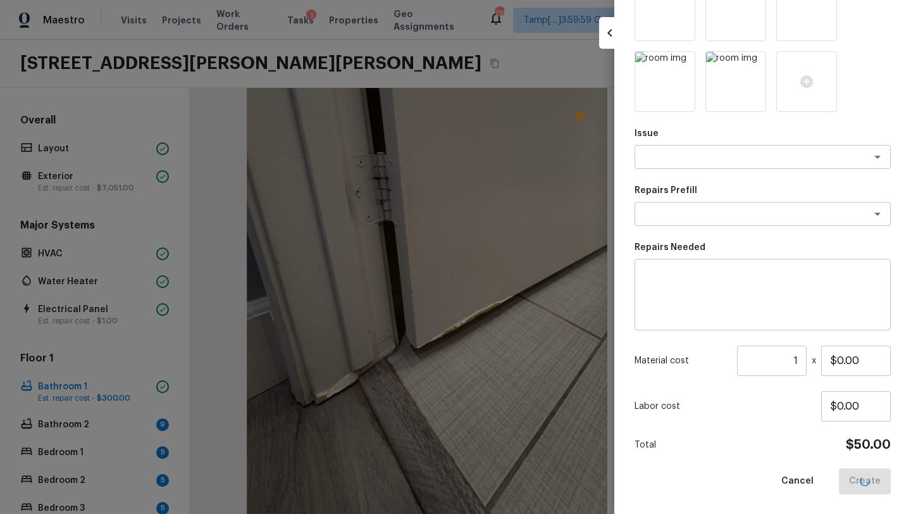
scroll to position [68, 0]
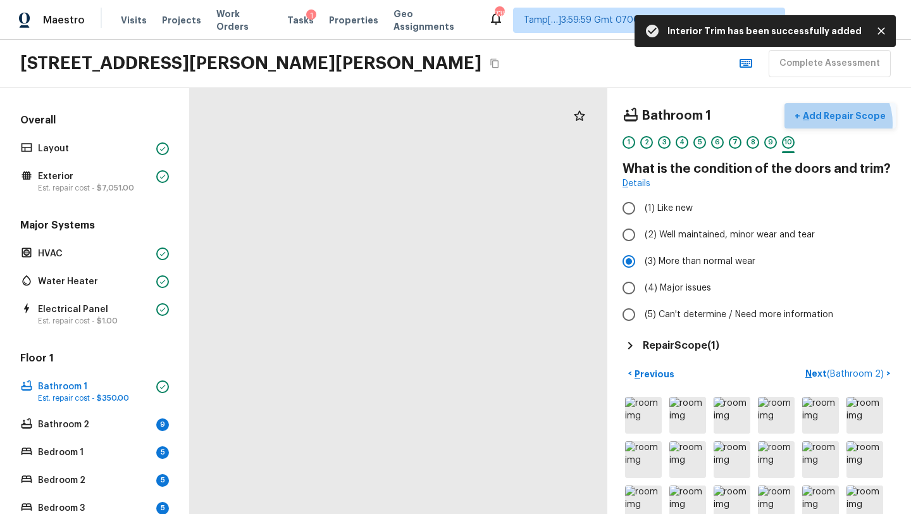
click at [837, 123] on button "+ Add Repair Scope" at bounding box center [839, 116] width 111 height 26
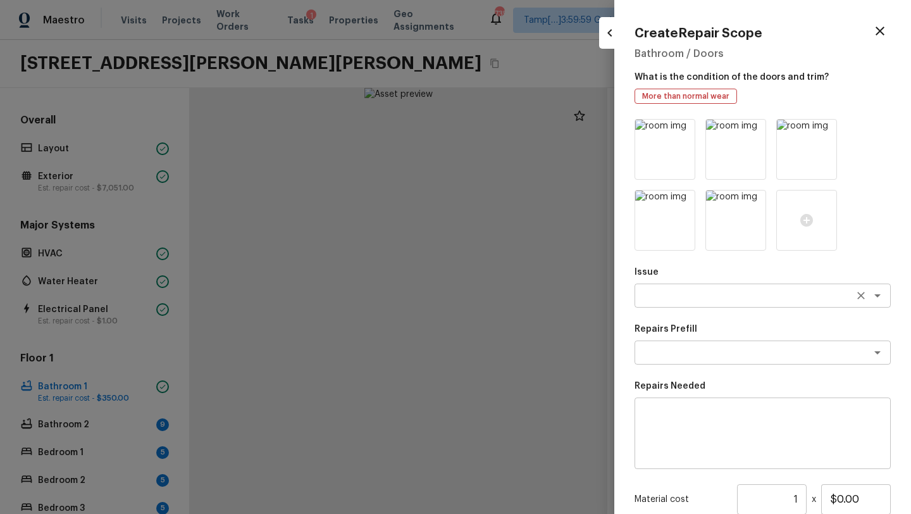
click at [684, 298] on textarea at bounding box center [744, 295] width 209 height 13
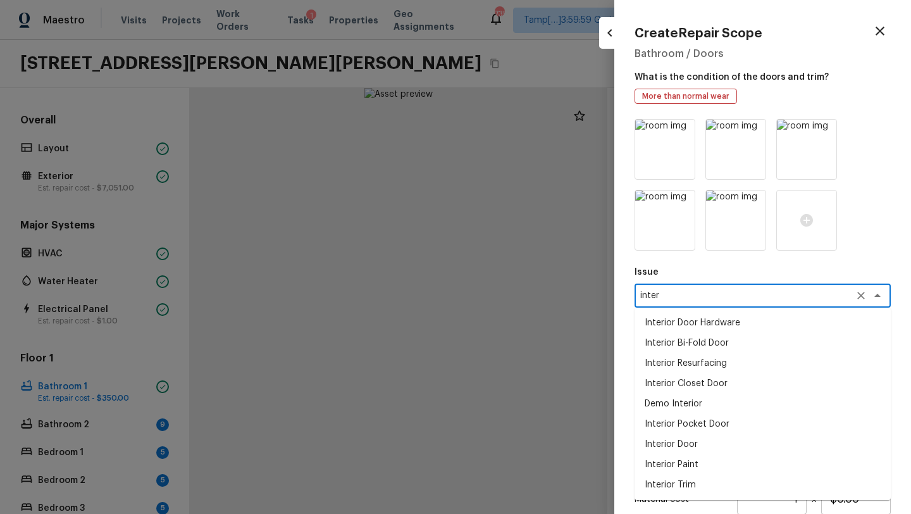
click at [693, 446] on li "Interior Door" at bounding box center [762, 444] width 256 height 20
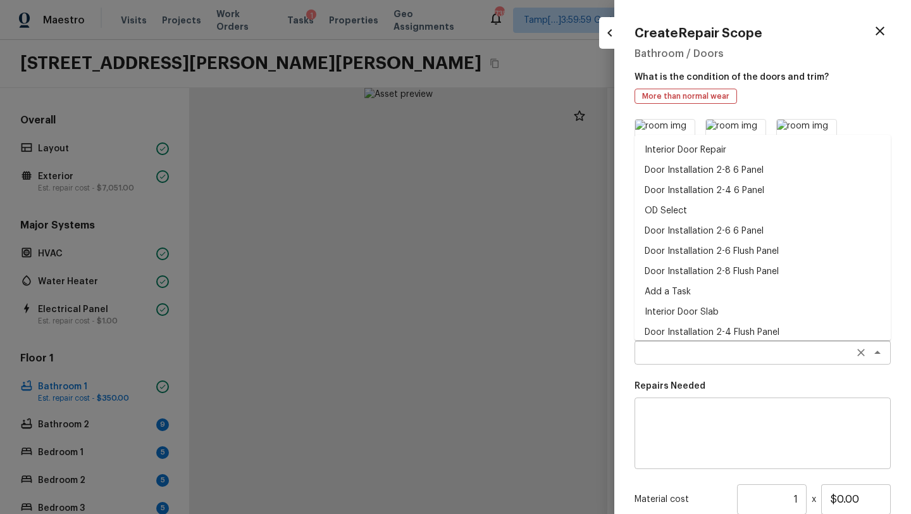
click at [697, 359] on div "x ​" at bounding box center [762, 352] width 256 height 24
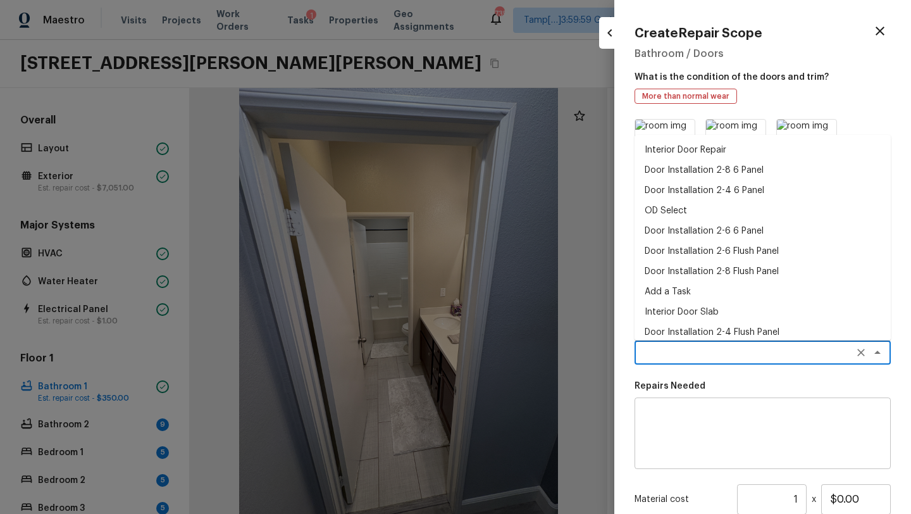
scroll to position [7, 0]
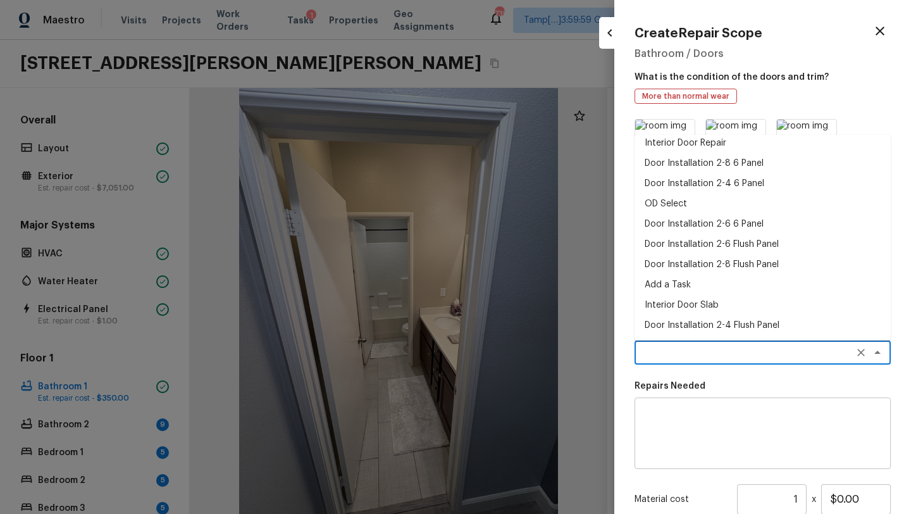
click at [681, 305] on li "Interior Door Slab" at bounding box center [762, 305] width 256 height 20
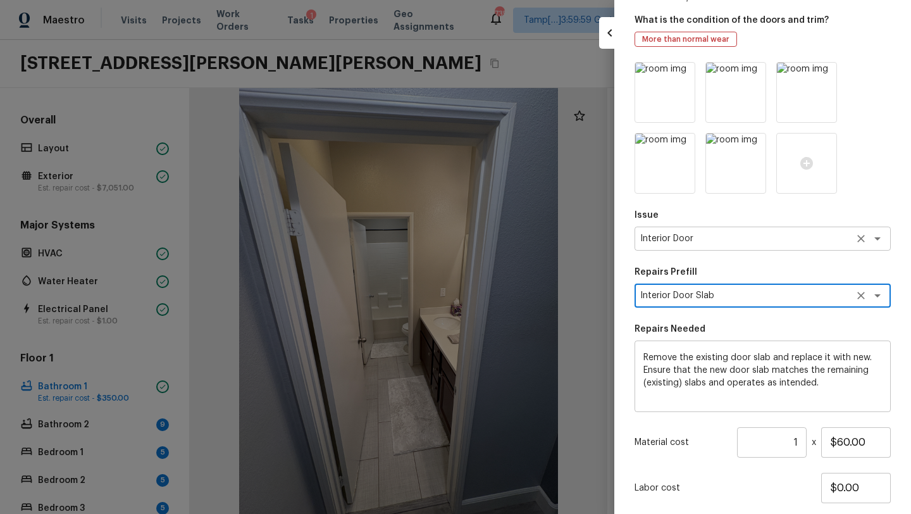
scroll to position [75, 0]
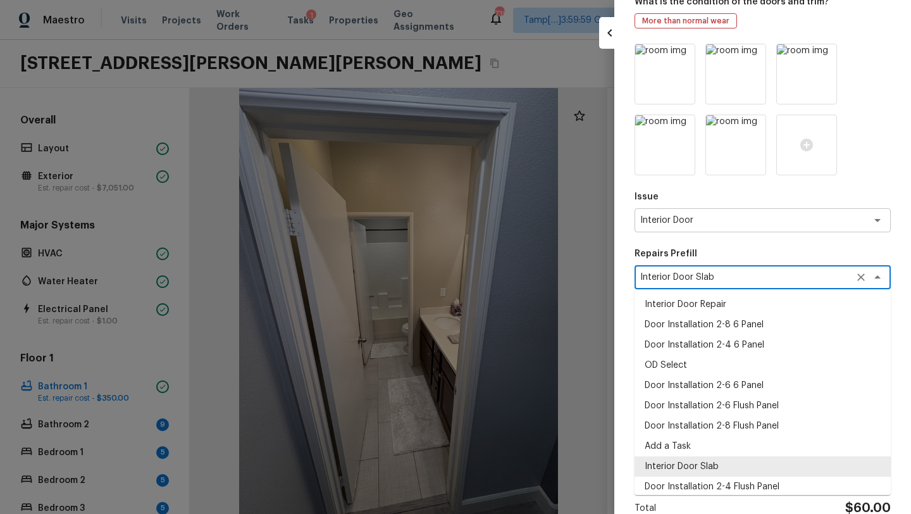
drag, startPoint x: 716, startPoint y: 274, endPoint x: 614, endPoint y: 274, distance: 101.8
click at [613, 274] on div "Create Repair Scope Bathroom / Doors What is the condition of the doors and tri…" at bounding box center [455, 257] width 911 height 514
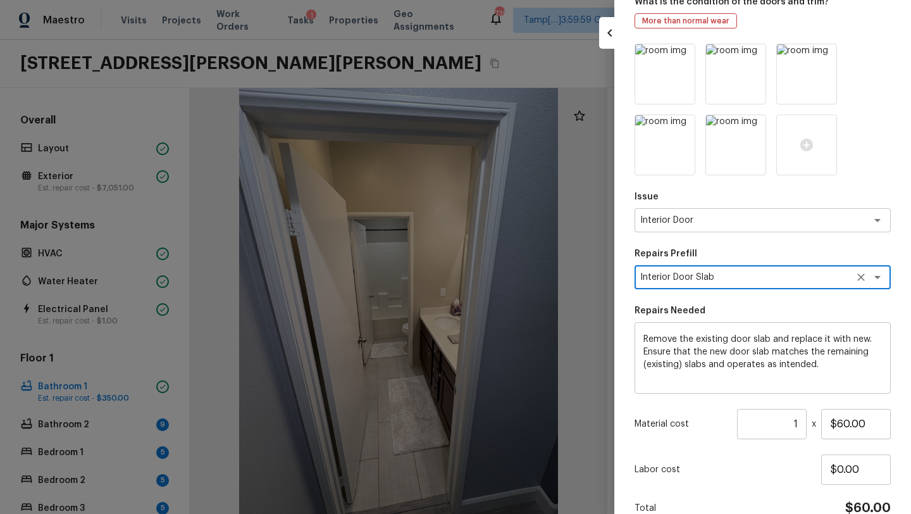
click at [758, 283] on textarea "Interior Door Slab" at bounding box center [744, 277] width 209 height 13
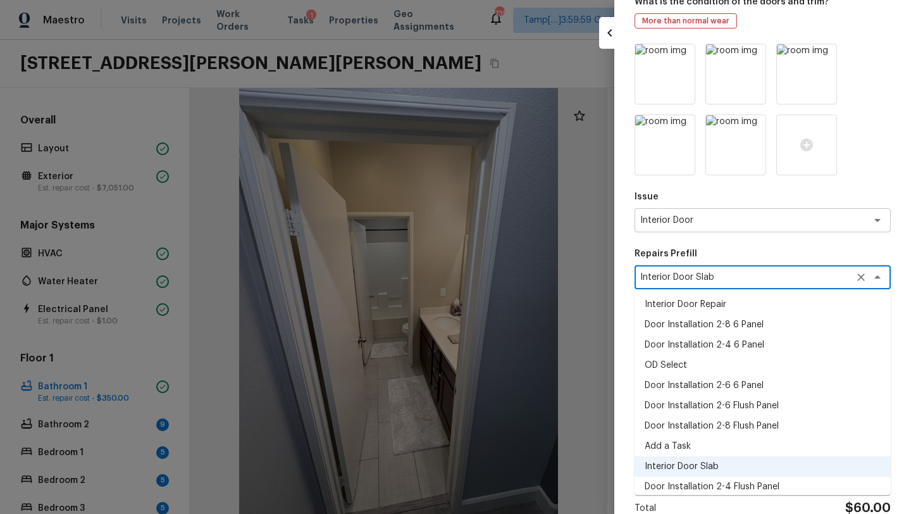
click at [707, 301] on li "Interior Door Repair" at bounding box center [762, 304] width 256 height 20
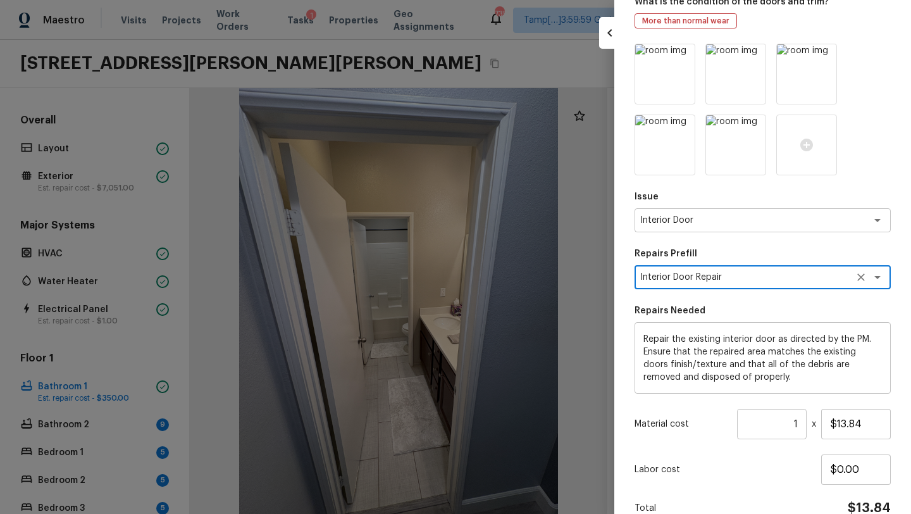
scroll to position [139, 0]
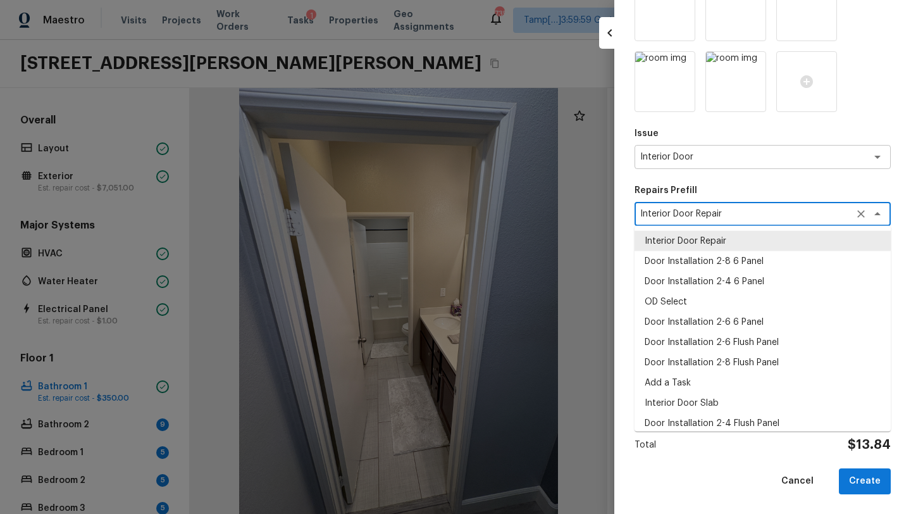
click at [772, 225] on div "Interior Door Repair x ​" at bounding box center [762, 214] width 256 height 24
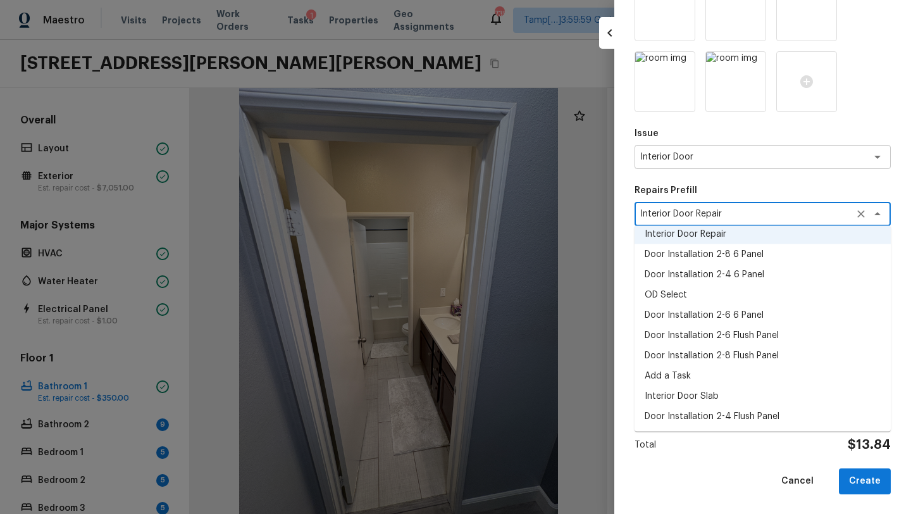
scroll to position [0, 0]
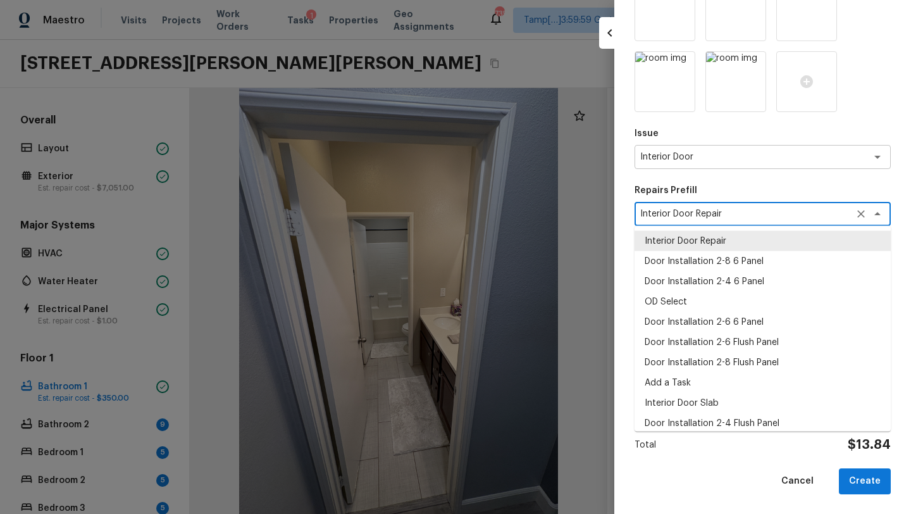
click at [699, 242] on li "Interior Door Repair" at bounding box center [762, 241] width 256 height 20
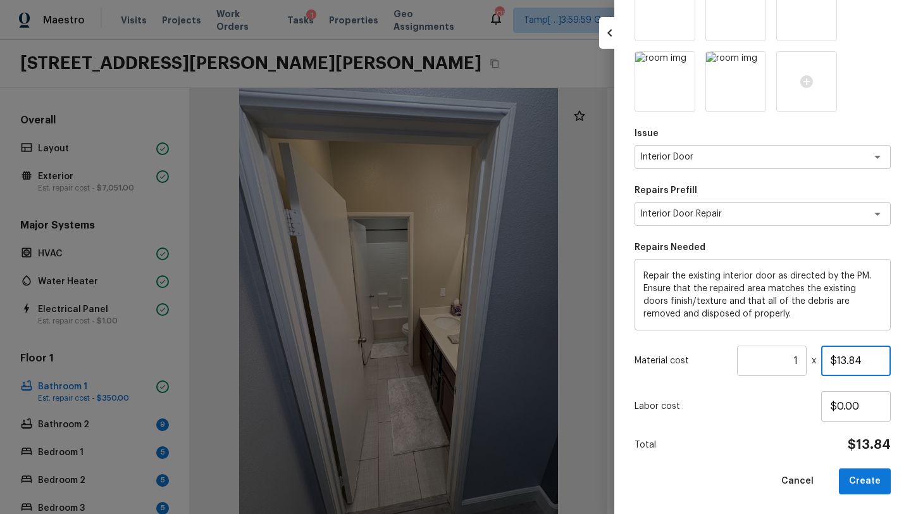
drag, startPoint x: 837, startPoint y: 360, endPoint x: 879, endPoint y: 359, distance: 41.7
click at [879, 359] on input "$13.84" at bounding box center [856, 360] width 70 height 30
click at [872, 482] on button "Create" at bounding box center [865, 481] width 52 height 26
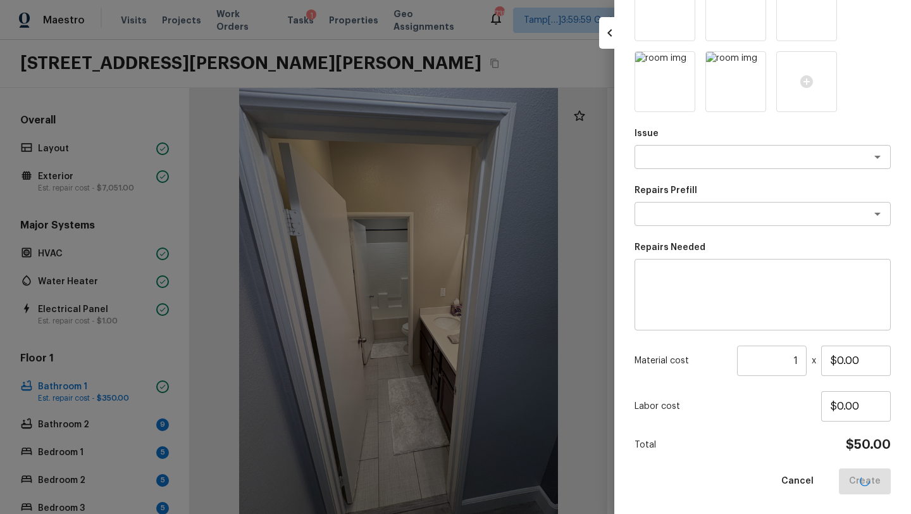
scroll to position [68, 0]
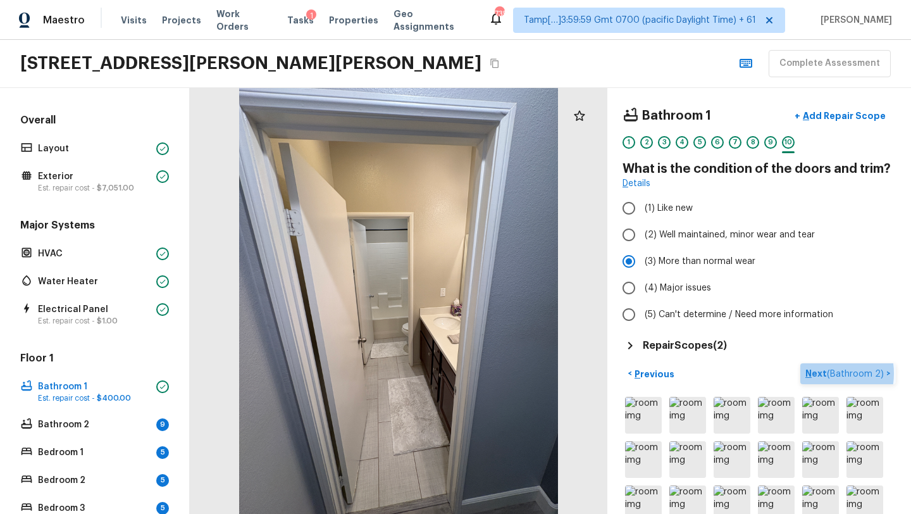
click at [820, 373] on p "Next ( Bathroom 2 )" at bounding box center [845, 373] width 81 height 13
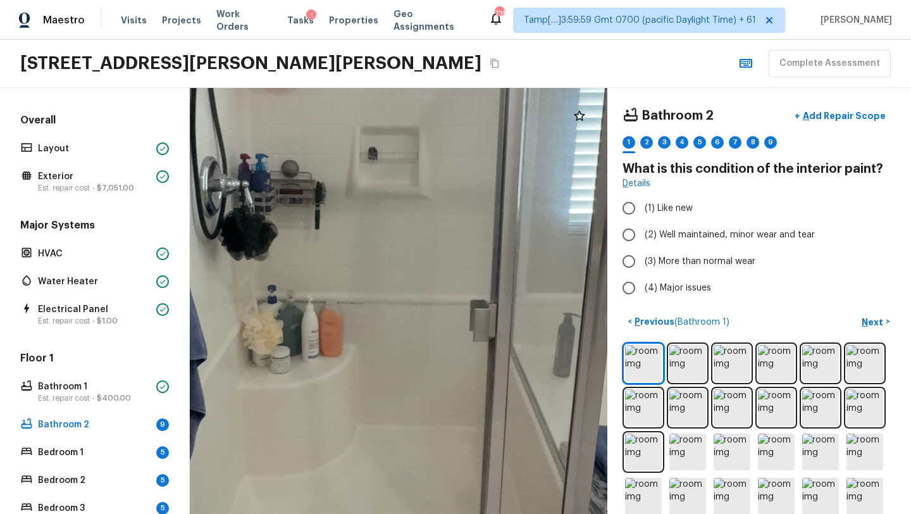
drag, startPoint x: 392, startPoint y: 230, endPoint x: 359, endPoint y: -11, distance: 243.3
click at [359, 0] on html "Maestro Visits Projects Work Orders Tasks 1 Properties Geo Assignments 735 Tamp…" at bounding box center [455, 257] width 911 height 514
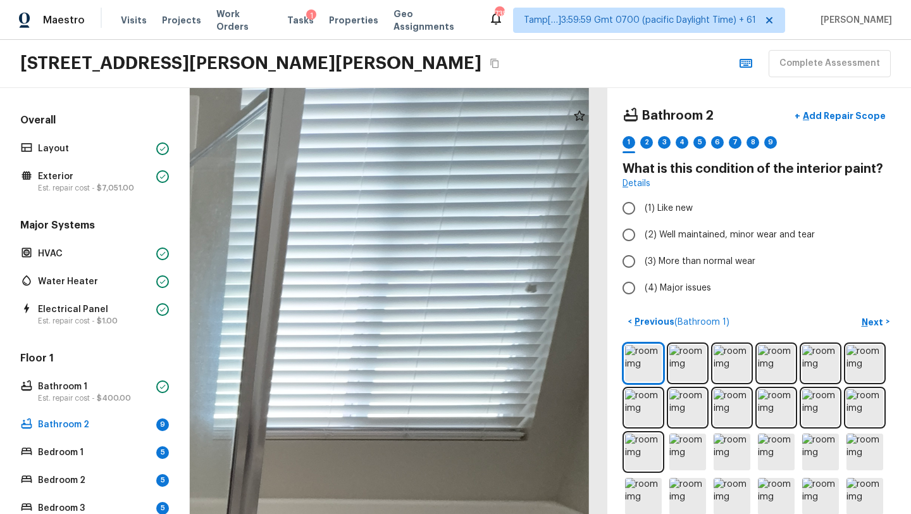
drag, startPoint x: 357, startPoint y: 266, endPoint x: 0, endPoint y: 453, distance: 402.8
click at [0, 453] on div "Overall Layout Exterior Est. repair cost - $7,051.00 Major Systems HVAC Water H…" at bounding box center [455, 301] width 911 height 426
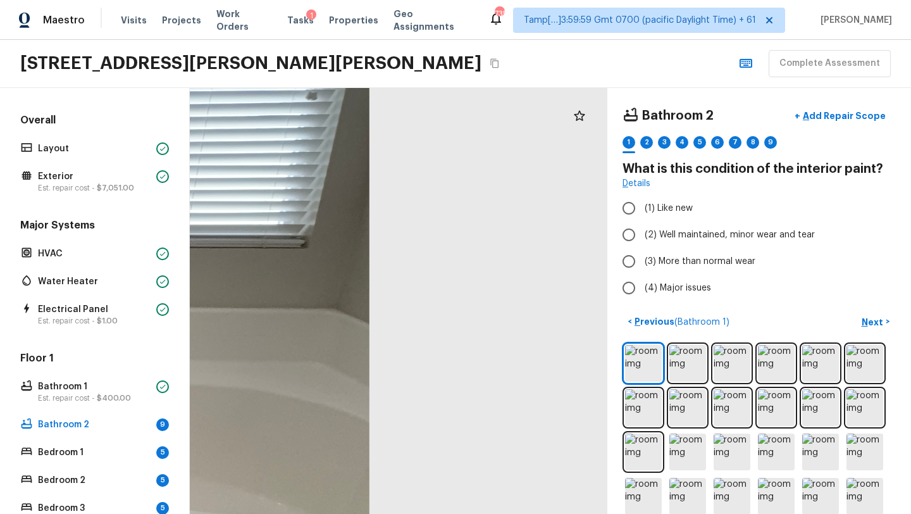
drag, startPoint x: 494, startPoint y: 409, endPoint x: 226, endPoint y: 231, distance: 321.2
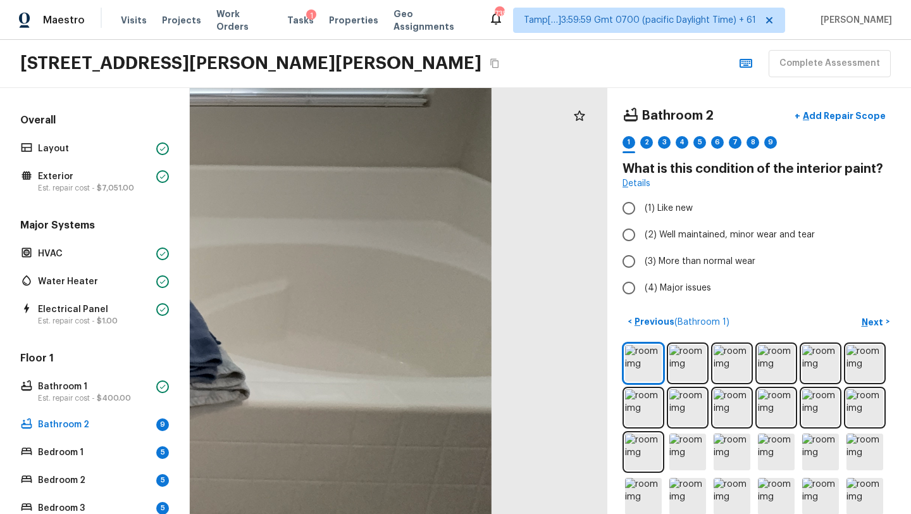
drag, startPoint x: 226, startPoint y: 231, endPoint x: 285, endPoint y: 89, distance: 153.4
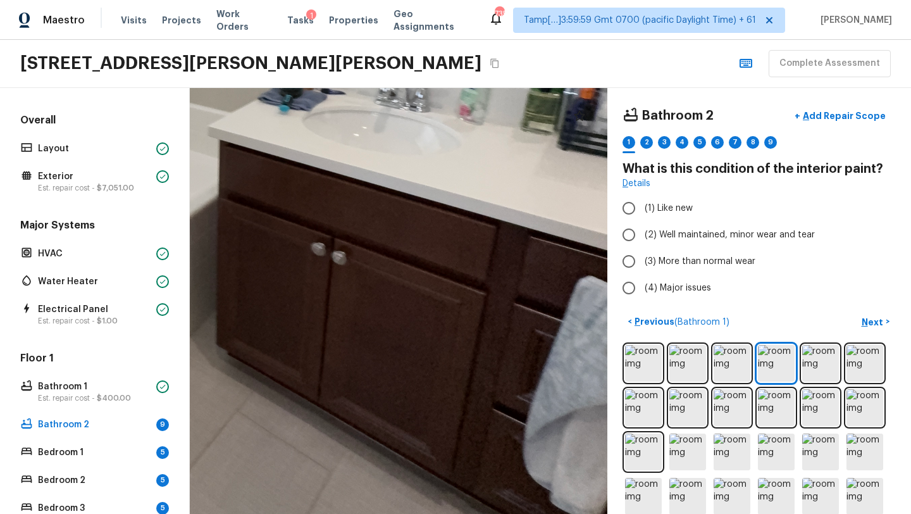
drag, startPoint x: 482, startPoint y: 339, endPoint x: 332, endPoint y: 175, distance: 222.0
click at [332, 175] on div at bounding box center [116, 88] width 1336 height 1362
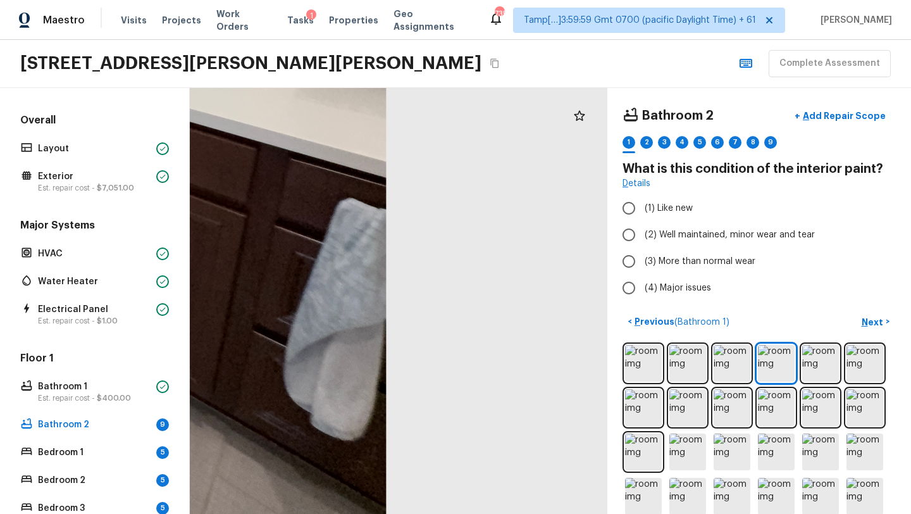
drag, startPoint x: 483, startPoint y: 323, endPoint x: 219, endPoint y: 281, distance: 267.0
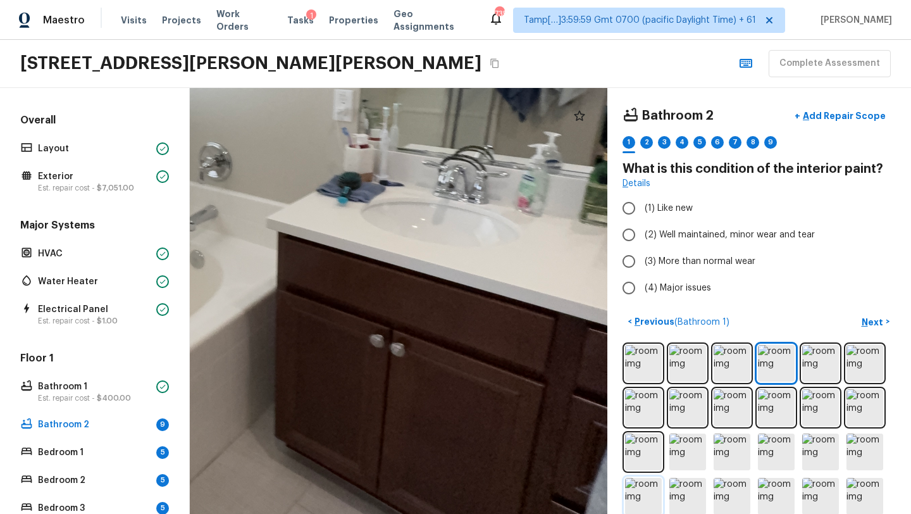
drag, startPoint x: 354, startPoint y: 338, endPoint x: 632, endPoint y: 513, distance: 328.5
click at [632, 513] on html "Maestro Visits Projects Work Orders Tasks 1 Properties Geo Assignments 735 Tamp…" at bounding box center [455, 257] width 911 height 514
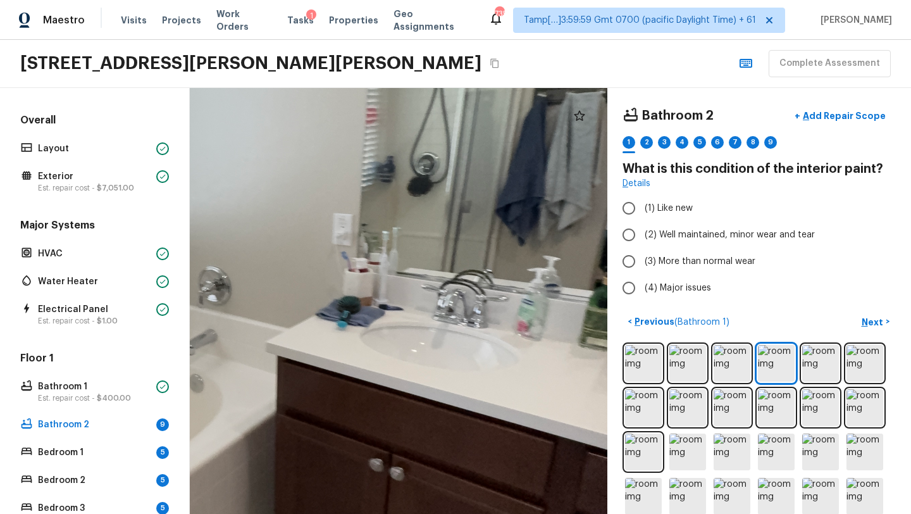
drag, startPoint x: 584, startPoint y: 393, endPoint x: 534, endPoint y: 508, distance: 124.7
click at [535, 508] on div at bounding box center [173, 304] width 1336 height 1362
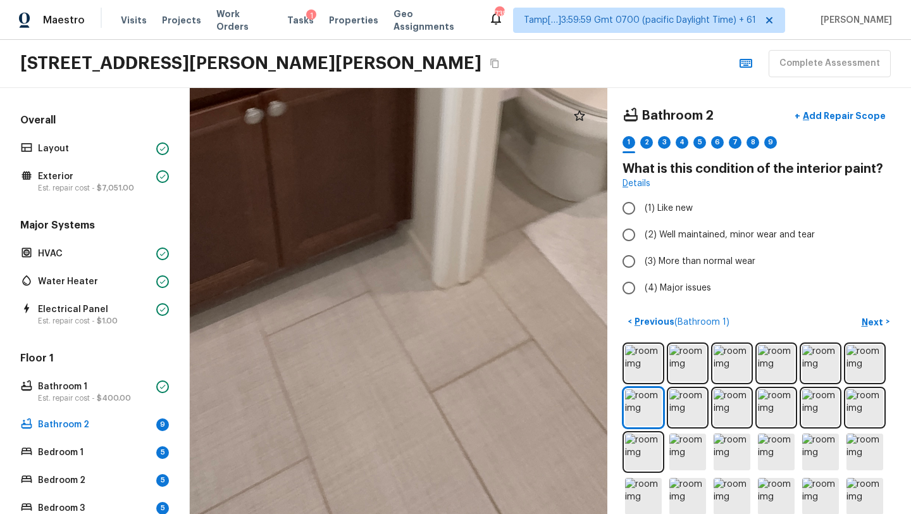
drag, startPoint x: 360, startPoint y: 337, endPoint x: 259, endPoint y: -56, distance: 405.4
click at [259, 0] on html "Maestro Visits Projects Work Orders Tasks 1 Properties Geo Assignments 735 Tamp…" at bounding box center [455, 257] width 911 height 514
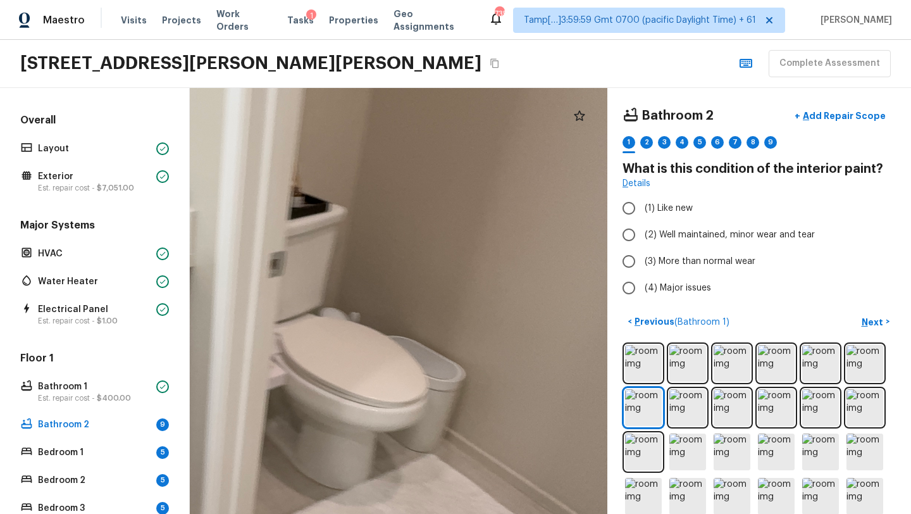
drag, startPoint x: 480, startPoint y: 226, endPoint x: 271, endPoint y: 513, distance: 355.3
click at [271, 513] on html "Maestro Visits Projects Work Orders Tasks 1 Properties Geo Assignments 735 Tamp…" at bounding box center [455, 257] width 911 height 514
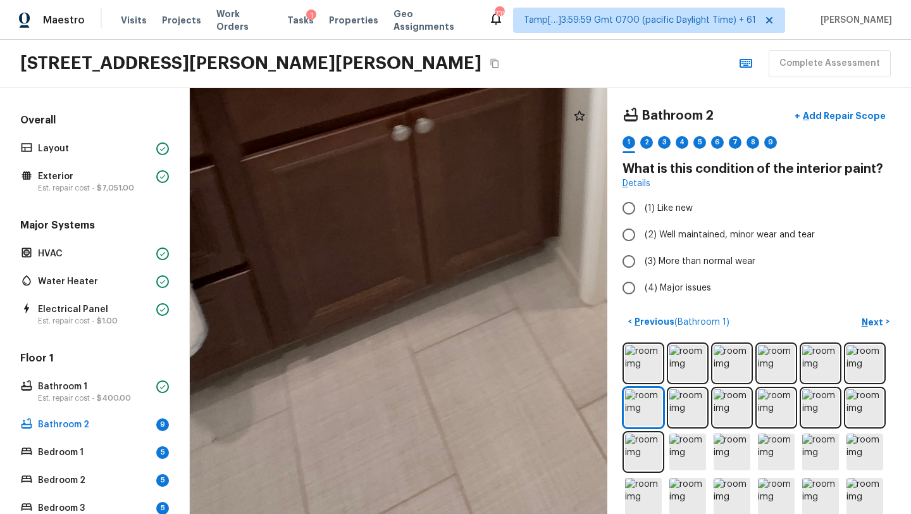
drag, startPoint x: 321, startPoint y: 354, endPoint x: 679, endPoint y: 83, distance: 448.8
click at [679, 83] on div "Maestro Visits Projects Work Orders Tasks 1 Properties Geo Assignments 735 Tamp…" at bounding box center [455, 257] width 911 height 514
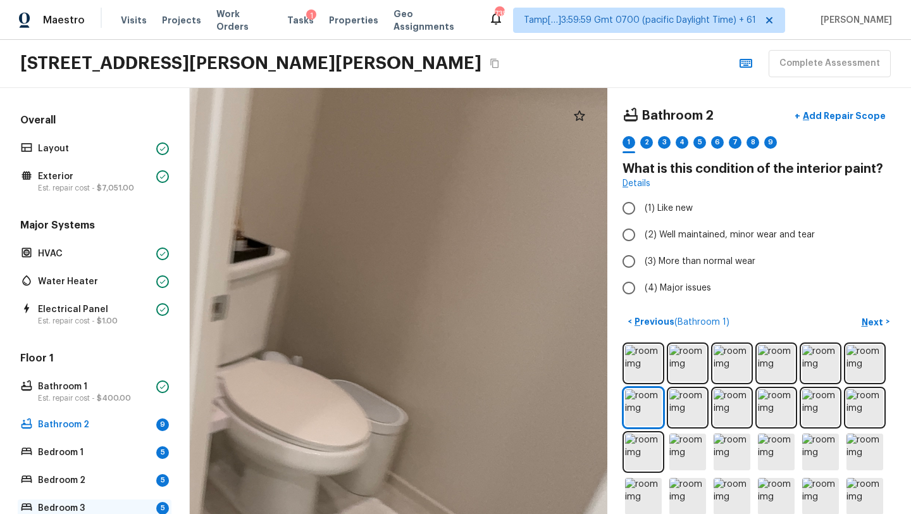
drag, startPoint x: 567, startPoint y: 198, endPoint x: 129, endPoint y: 510, distance: 538.3
click at [129, 511] on div "Overall Layout Exterior Est. repair cost - $7,051.00 Major Systems HVAC Water H…" at bounding box center [455, 301] width 911 height 426
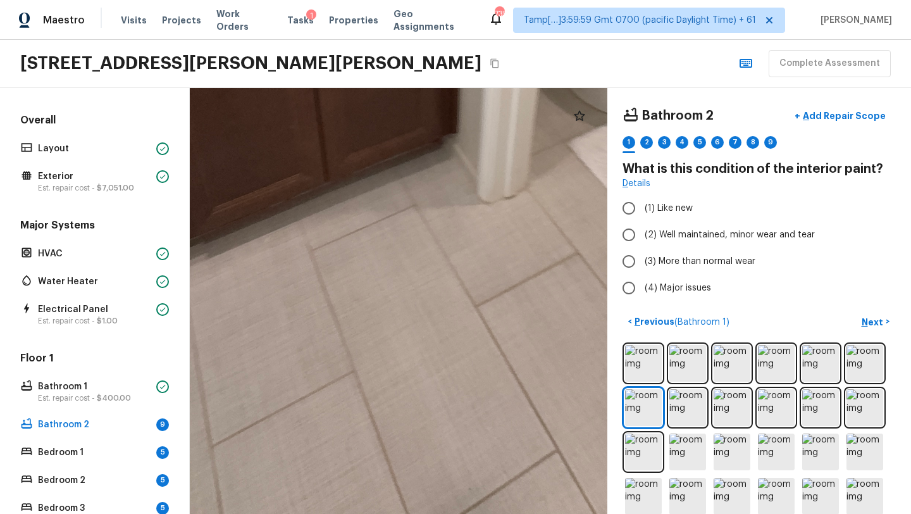
drag, startPoint x: 335, startPoint y: 357, endPoint x: 667, endPoint y: -25, distance: 506.6
click at [667, 0] on html "Maestro Visits Projects Work Orders Tasks 1 Properties Geo Assignments 735 Tamp…" at bounding box center [455, 257] width 911 height 514
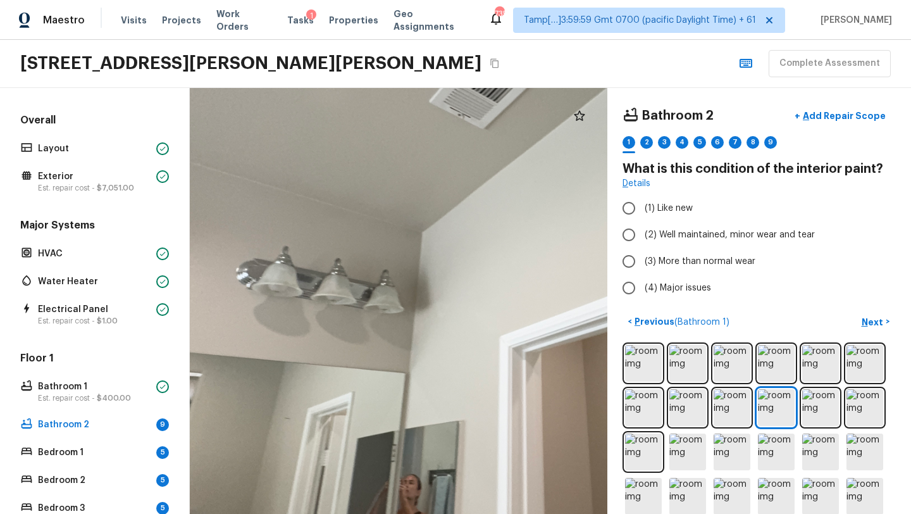
drag, startPoint x: 369, startPoint y: 248, endPoint x: 612, endPoint y: 123, distance: 273.0
click at [612, 123] on div "Bathroom 2 + Add Repair Scope 1 2 3 4 5 6 7 8 9 What is this condition of the i…" at bounding box center [550, 301] width 721 height 426
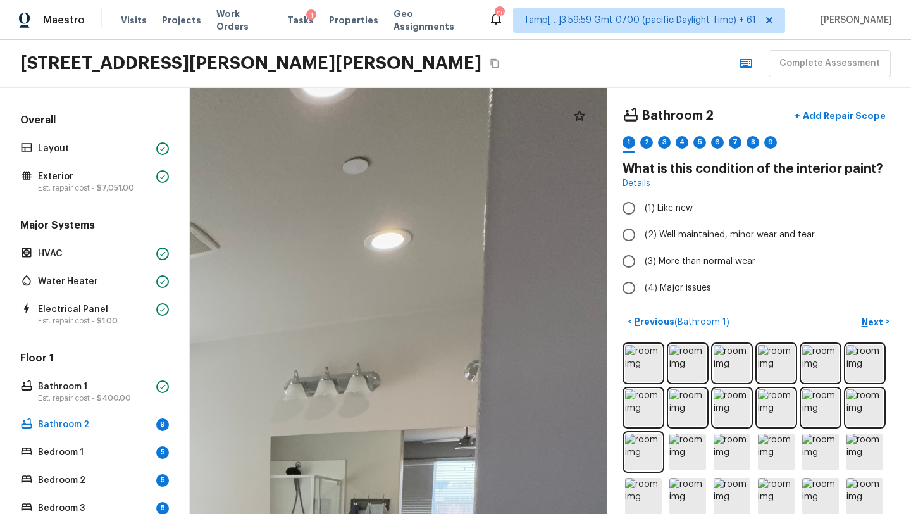
drag, startPoint x: 409, startPoint y: 292, endPoint x: 258, endPoint y: 513, distance: 267.2
click at [258, 513] on html "Maestro Visits Projects Work Orders Tasks 1 Properties Geo Assignments 735 Tamp…" at bounding box center [455, 257] width 911 height 514
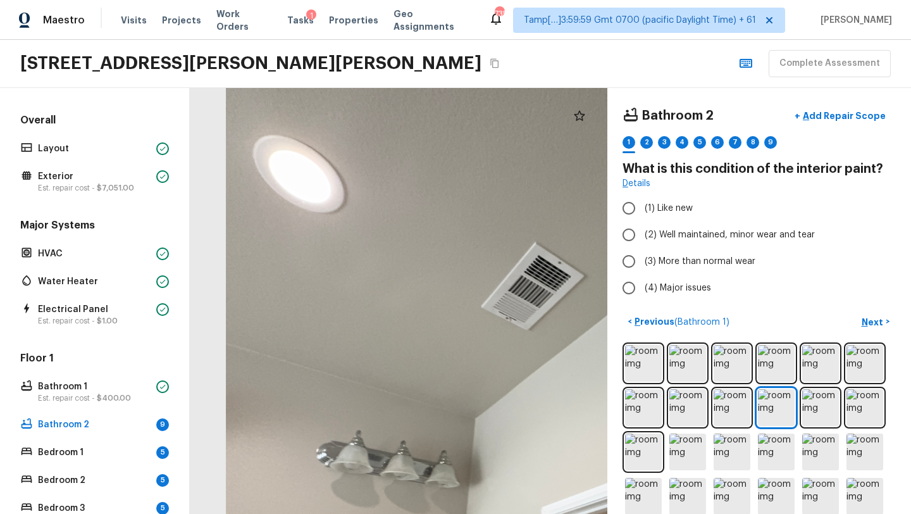
drag, startPoint x: 378, startPoint y: 178, endPoint x: 483, endPoint y: 143, distance: 110.6
click at [483, 143] on div at bounding box center [586, 427] width 945 height 963
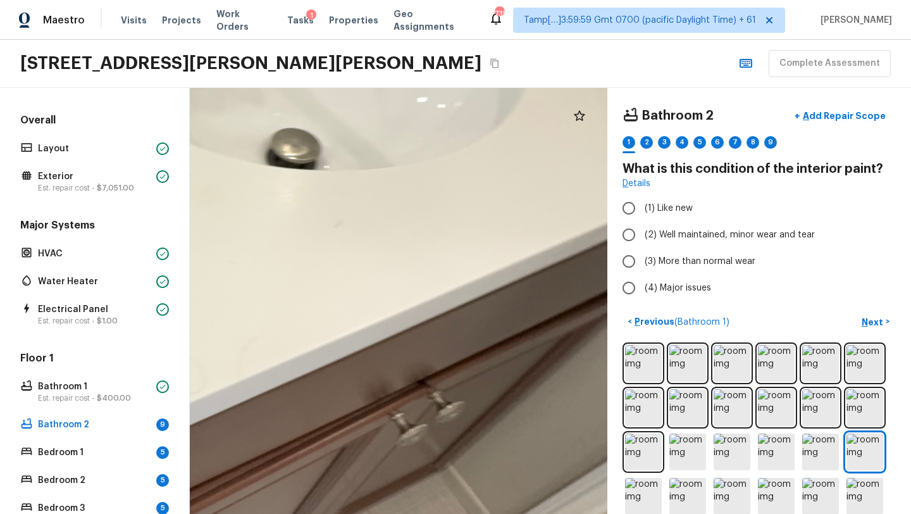
drag, startPoint x: 466, startPoint y: 228, endPoint x: 195, endPoint y: 149, distance: 282.4
click at [195, 149] on div at bounding box center [123, 265] width 1547 height 1577
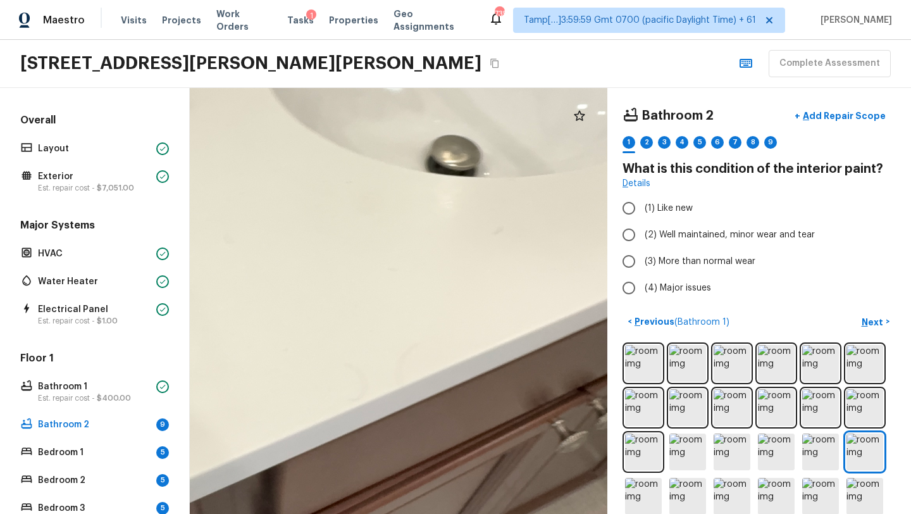
drag, startPoint x: 279, startPoint y: 271, endPoint x: 451, endPoint y: 268, distance: 172.1
click at [451, 268] on div at bounding box center [283, 272] width 1547 height 1577
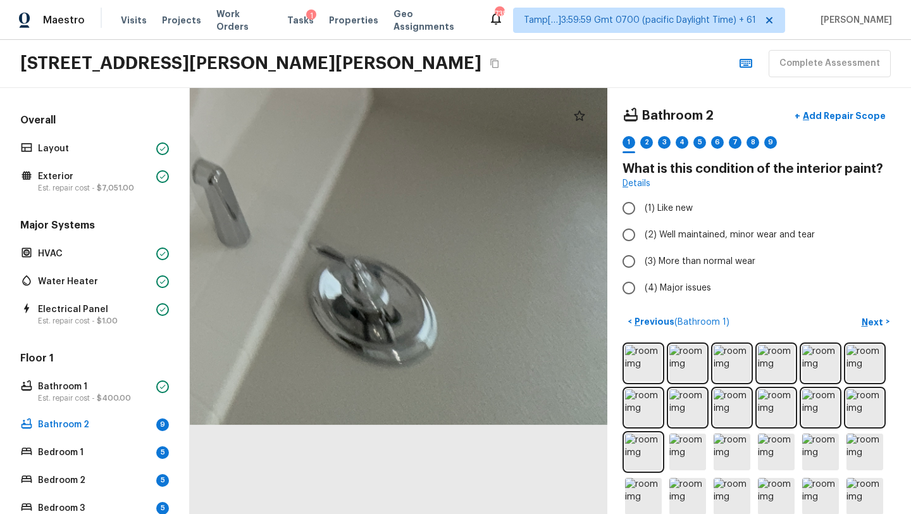
drag, startPoint x: 517, startPoint y: 385, endPoint x: 367, endPoint y: 209, distance: 231.0
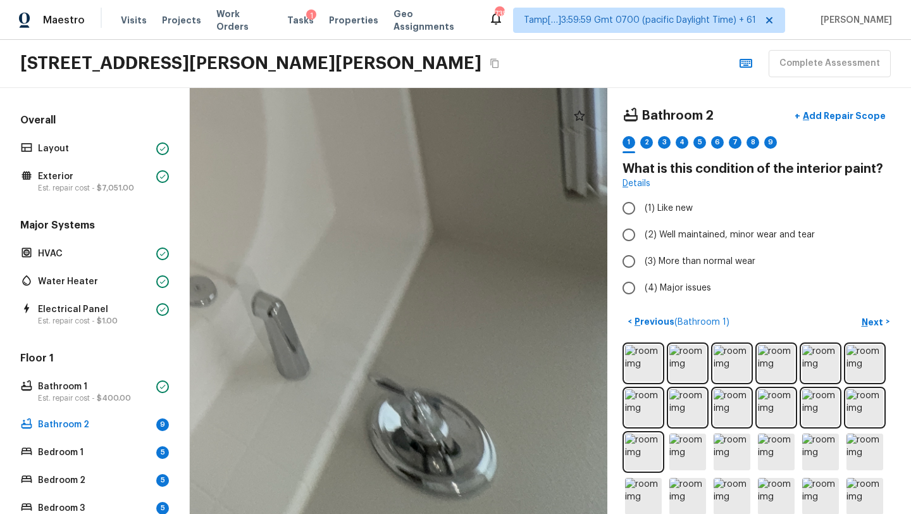
drag, startPoint x: 390, startPoint y: 241, endPoint x: 450, endPoint y: 374, distance: 146.4
click at [450, 374] on div at bounding box center [76, 92] width 1238 height 1262
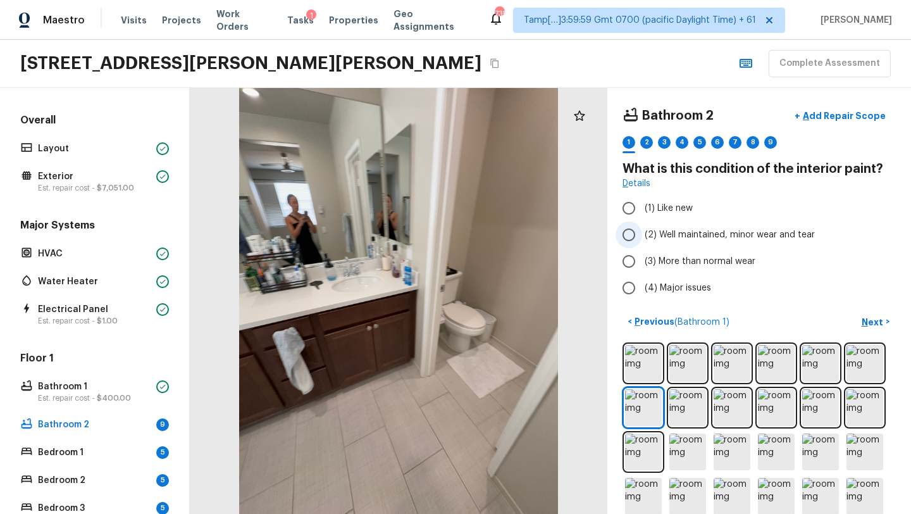
click at [653, 226] on label "(2) Well maintained, minor wear and tear" at bounding box center [750, 234] width 270 height 27
click at [642, 226] on input "(2) Well maintained, minor wear and tear" at bounding box center [628, 234] width 27 height 27
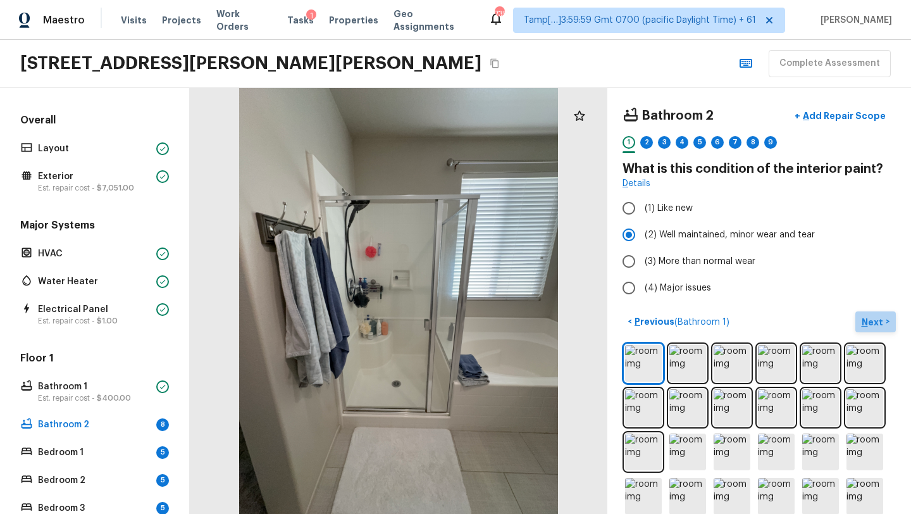
click at [892, 319] on button "Next >" at bounding box center [875, 321] width 40 height 21
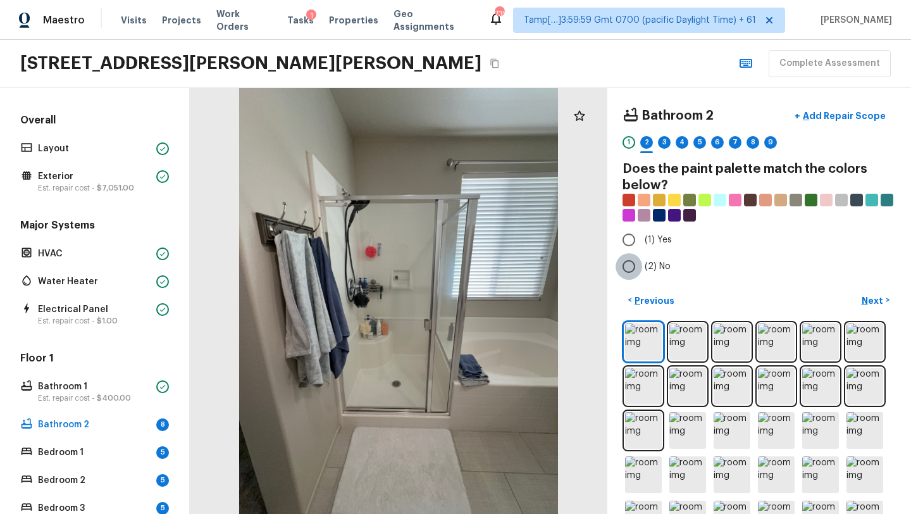
click at [634, 259] on input "(2) No" at bounding box center [628, 266] width 27 height 27
click at [863, 301] on p "Next" at bounding box center [873, 300] width 24 height 13
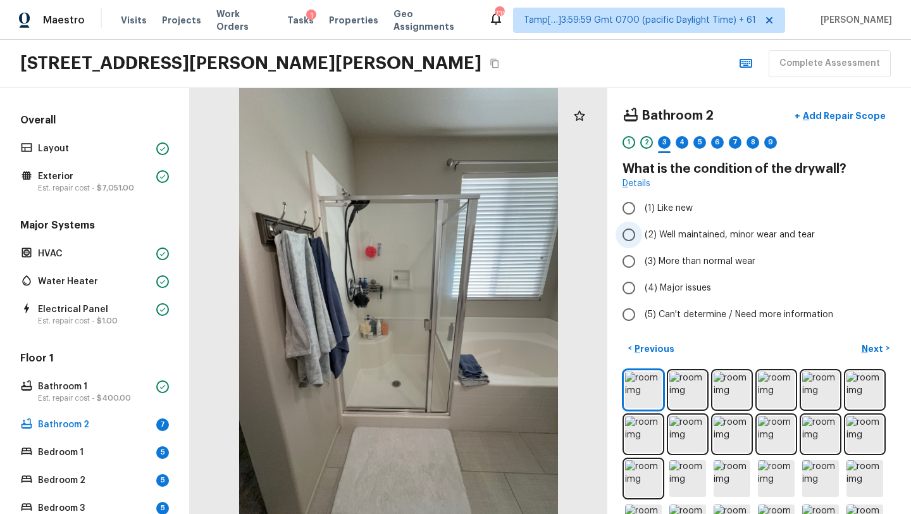
click at [649, 237] on span "(2) Well maintained, minor wear and tear" at bounding box center [729, 234] width 170 height 13
click at [642, 237] on input "(2) Well maintained, minor wear and tear" at bounding box center [628, 234] width 27 height 27
click at [870, 343] on p "Next" at bounding box center [873, 348] width 24 height 13
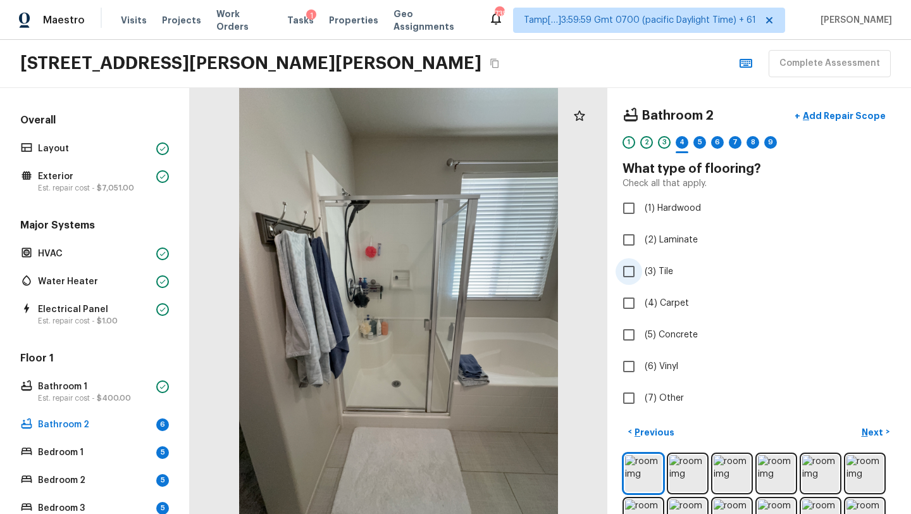
click at [646, 281] on label "(3) Tile" at bounding box center [750, 271] width 270 height 27
click at [642, 281] on input "(3) Tile" at bounding box center [628, 271] width 27 height 27
click at [878, 429] on p "Next" at bounding box center [873, 432] width 24 height 13
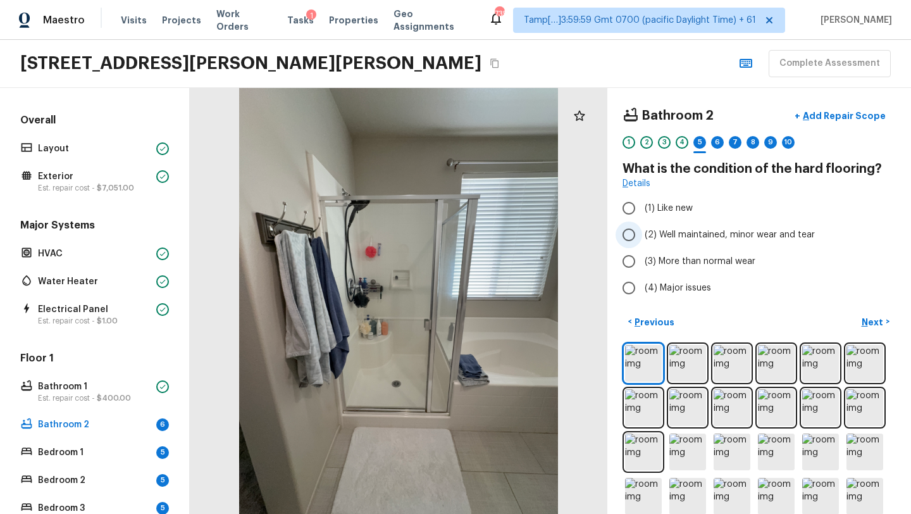
click at [657, 232] on span "(2) Well maintained, minor wear and tear" at bounding box center [729, 234] width 170 height 13
click at [642, 232] on input "(2) Well maintained, minor wear and tear" at bounding box center [628, 234] width 27 height 27
click at [882, 323] on p "Next" at bounding box center [873, 322] width 24 height 13
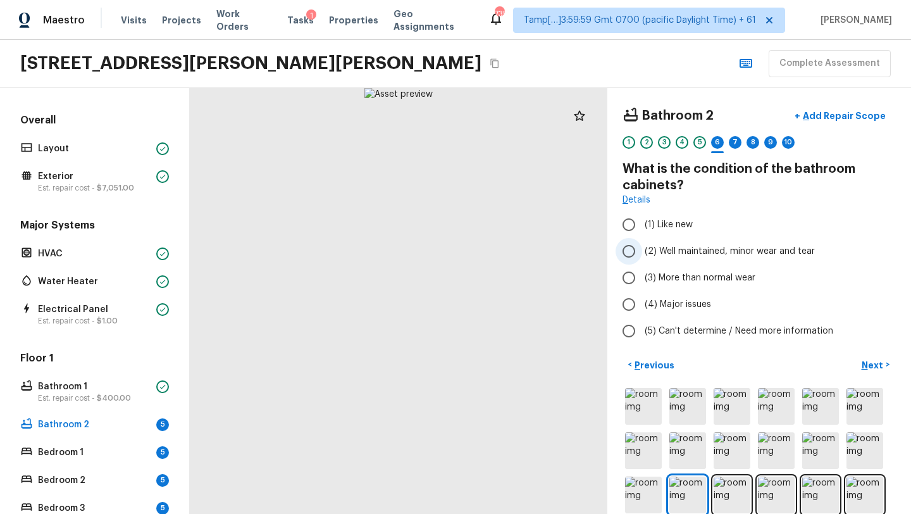
click at [697, 251] on span "(2) Well maintained, minor wear and tear" at bounding box center [729, 251] width 170 height 13
click at [642, 251] on input "(2) Well maintained, minor wear and tear" at bounding box center [628, 251] width 27 height 27
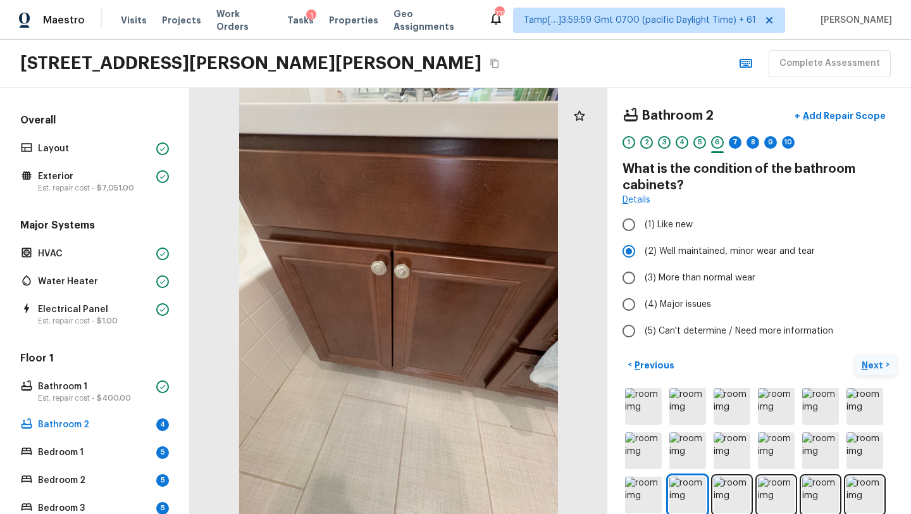
click at [872, 367] on p "Next" at bounding box center [873, 365] width 24 height 13
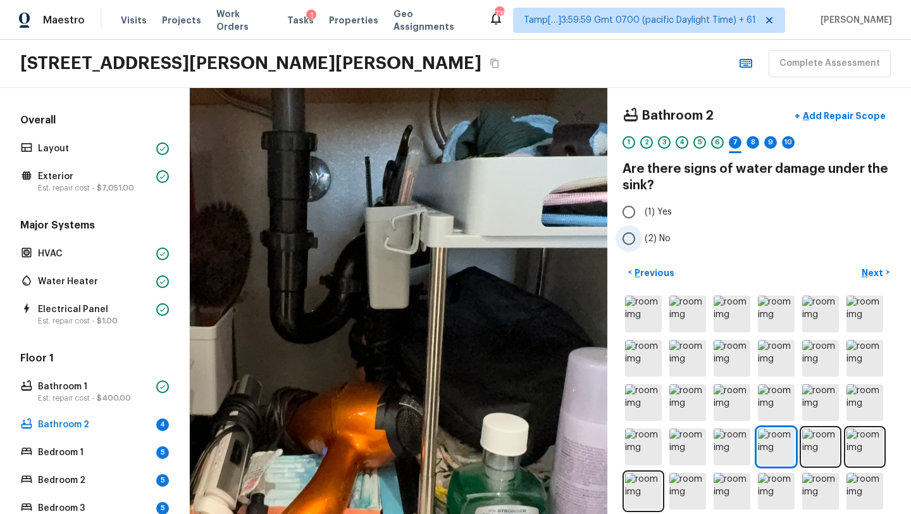
click at [646, 244] on span "(2) No" at bounding box center [657, 238] width 26 height 13
click at [642, 244] on input "(2) No" at bounding box center [628, 238] width 27 height 27
click at [878, 270] on p "Next" at bounding box center [873, 272] width 24 height 13
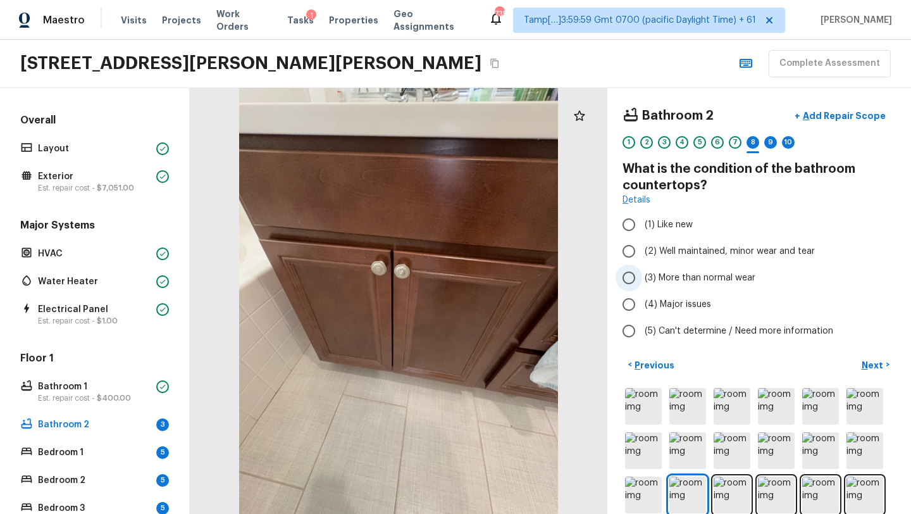
click at [632, 278] on input "(3) More than normal wear" at bounding box center [628, 277] width 27 height 27
click at [734, 254] on span "(2) Well maintained, minor wear and tear" at bounding box center [729, 251] width 170 height 13
click at [642, 254] on input "(2) Well maintained, minor wear and tear" at bounding box center [628, 251] width 27 height 27
click at [874, 362] on p "Next" at bounding box center [873, 365] width 24 height 13
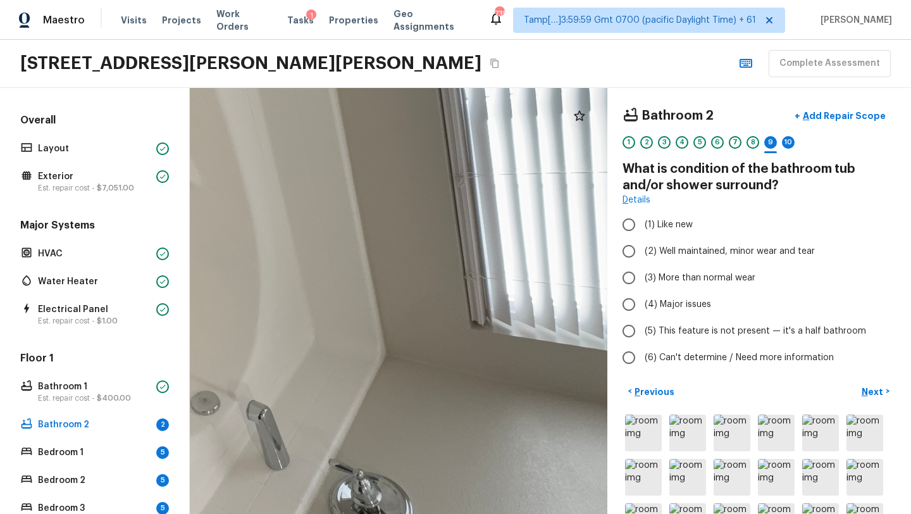
drag, startPoint x: 490, startPoint y: 276, endPoint x: 6, endPoint y: 84, distance: 520.4
click at [6, 84] on div "Maestro Visits Projects Work Orders Tasks 1 Properties Geo Assignments 735 Tamp…" at bounding box center [455, 257] width 911 height 514
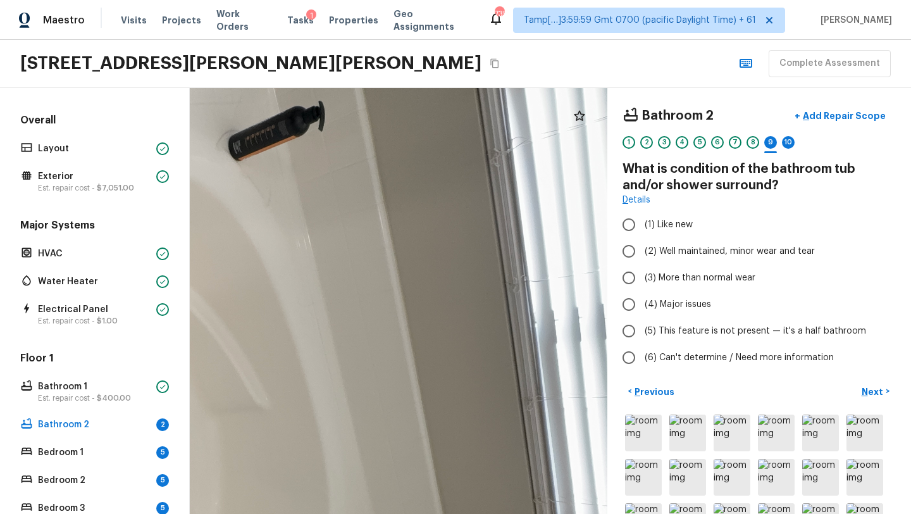
drag, startPoint x: 325, startPoint y: 290, endPoint x: 395, endPoint y: 510, distance: 231.0
click at [395, 511] on div at bounding box center [197, 410] width 1293 height 1318
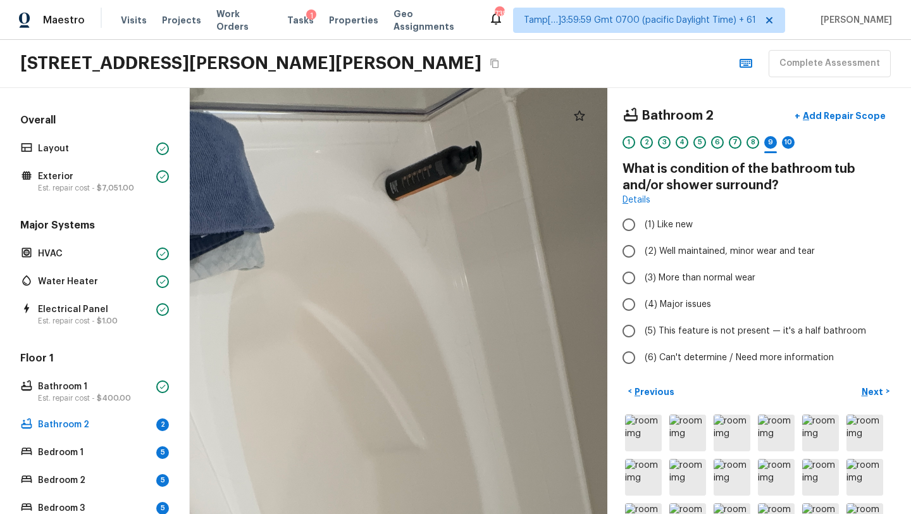
drag, startPoint x: 361, startPoint y: 419, endPoint x: 517, endPoint y: 509, distance: 180.2
click at [517, 509] on div at bounding box center [354, 450] width 1293 height 1318
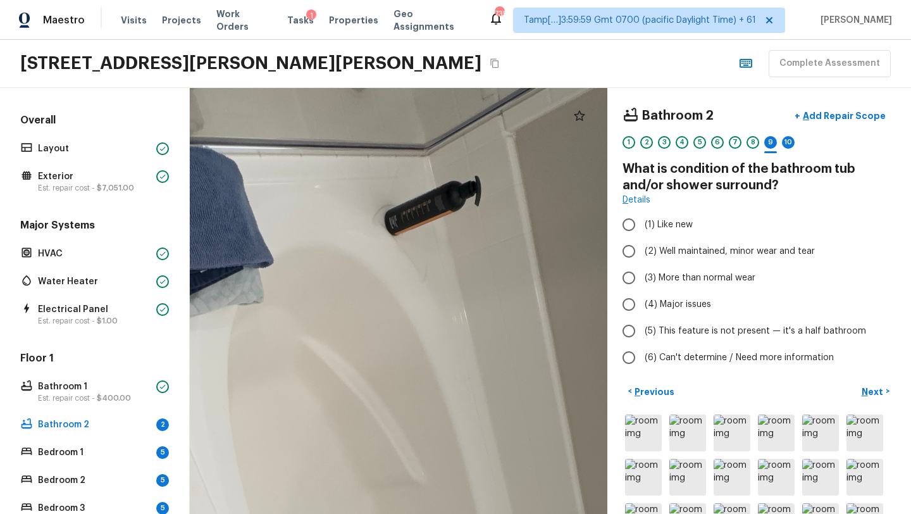
drag, startPoint x: 488, startPoint y: 384, endPoint x: 488, endPoint y: 452, distance: 68.3
click at [488, 455] on div at bounding box center [353, 484] width 1293 height 1318
click at [669, 247] on span "(2) Well maintained, minor wear and tear" at bounding box center [729, 251] width 170 height 13
click at [642, 247] on input "(2) Well maintained, minor wear and tear" at bounding box center [628, 251] width 27 height 27
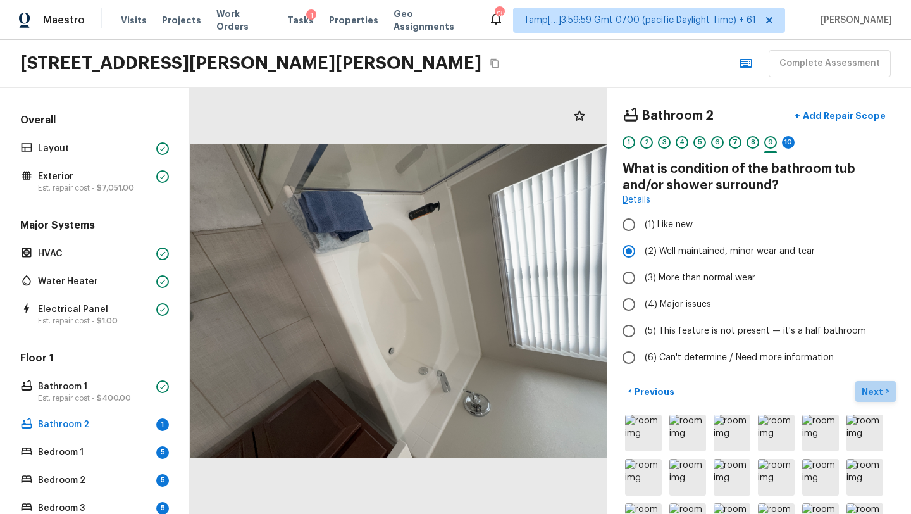
click at [875, 395] on p "Next" at bounding box center [873, 391] width 24 height 13
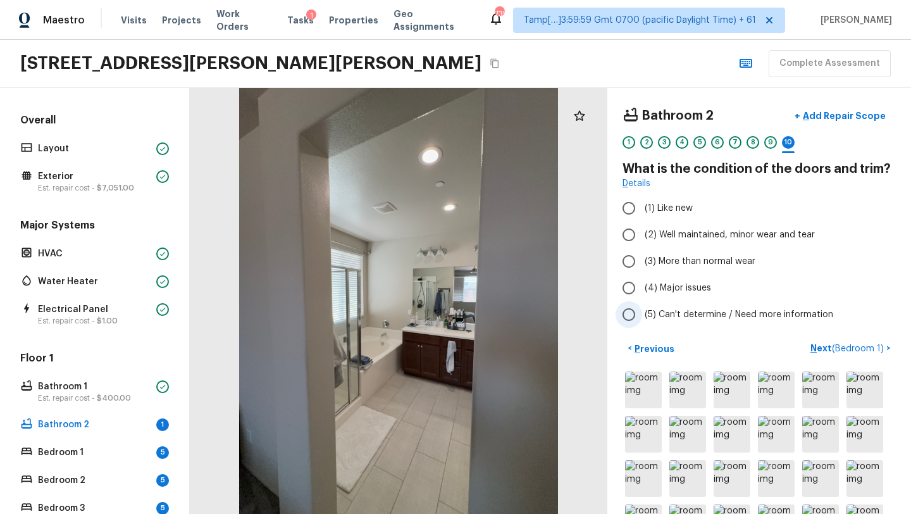
click at [677, 315] on span "(5) Can't determine / Need more information" at bounding box center [738, 314] width 188 height 13
click at [642, 315] on input "(5) Can't determine / Need more information" at bounding box center [628, 314] width 27 height 27
click at [818, 344] on p "Next ( Bedroom 1 )" at bounding box center [848, 348] width 76 height 13
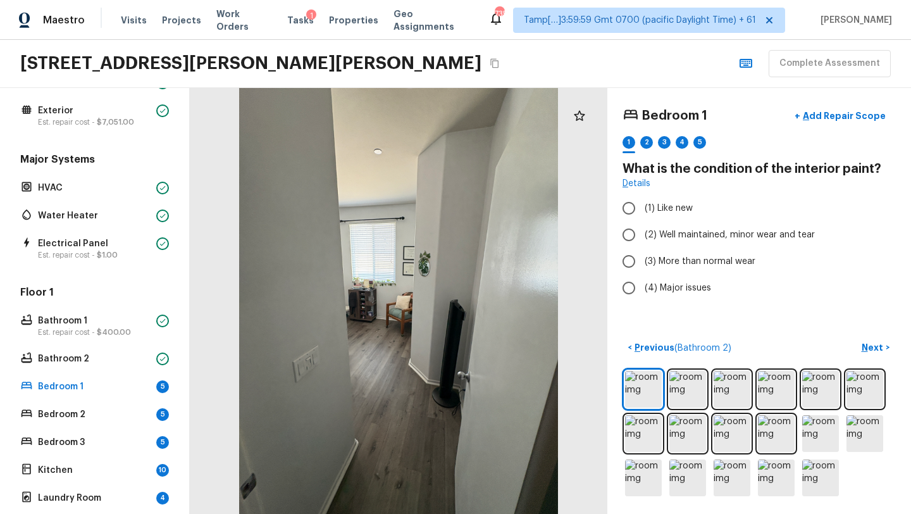
scroll to position [254, 0]
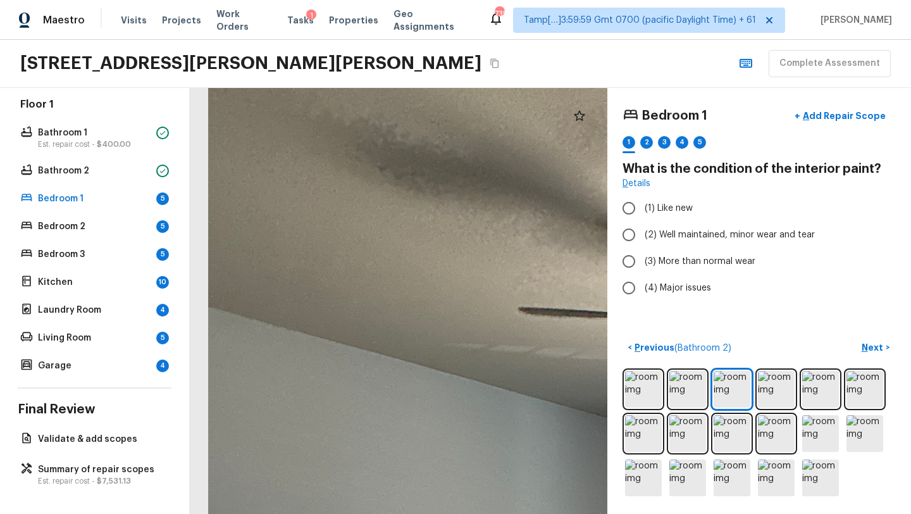
drag, startPoint x: 371, startPoint y: 212, endPoint x: 609, endPoint y: 211, distance: 237.8
click at [610, 211] on div "Bedroom 1 + Add Repair Scope 1 2 3 4 5 What is the condition of the interior pa…" at bounding box center [550, 301] width 721 height 426
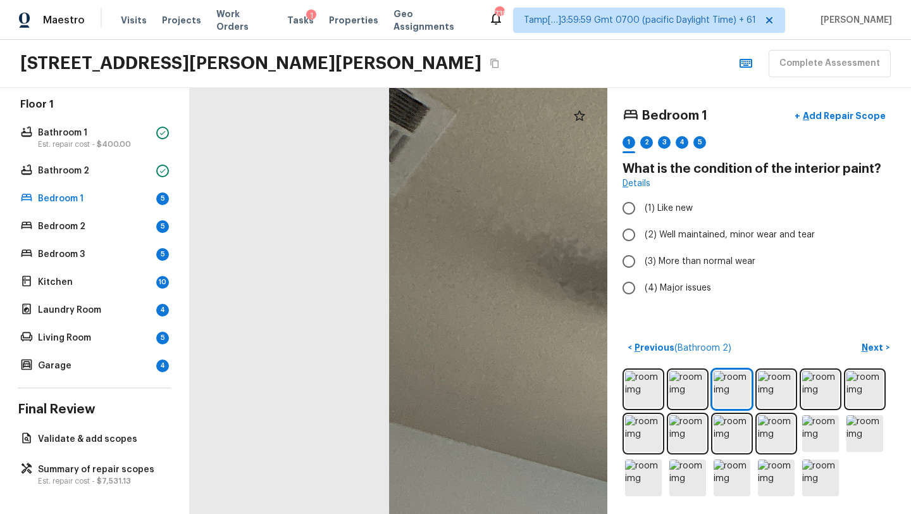
drag, startPoint x: 519, startPoint y: 293, endPoint x: 490, endPoint y: 479, distance: 188.2
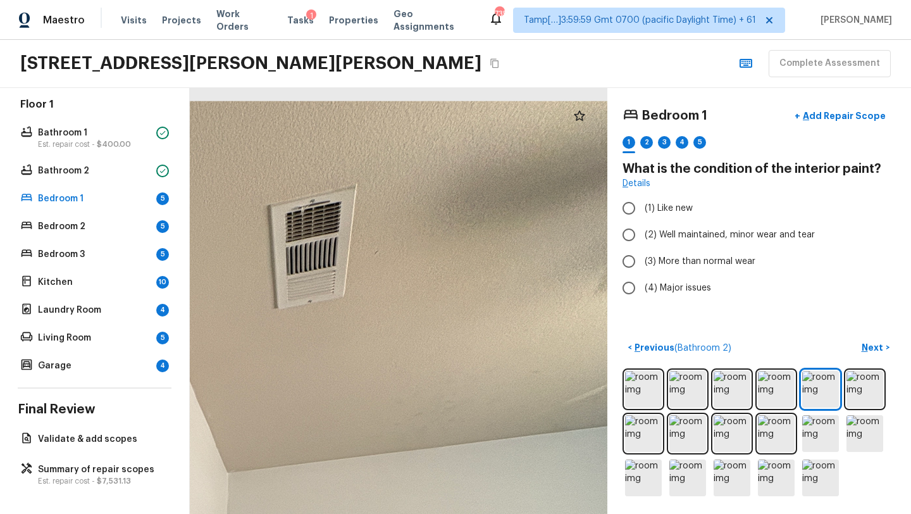
drag, startPoint x: 505, startPoint y: 206, endPoint x: 369, endPoint y: 510, distance: 333.2
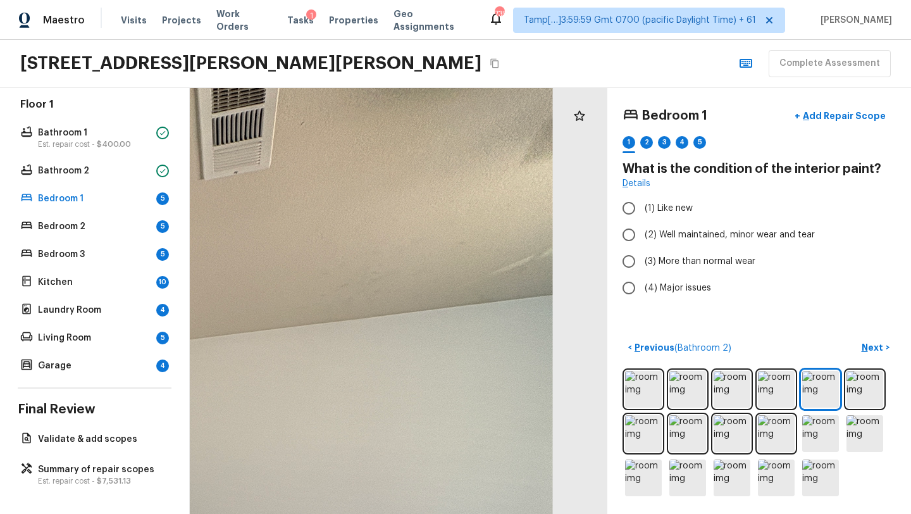
drag, startPoint x: 453, startPoint y: 392, endPoint x: 378, endPoint y: 283, distance: 131.9
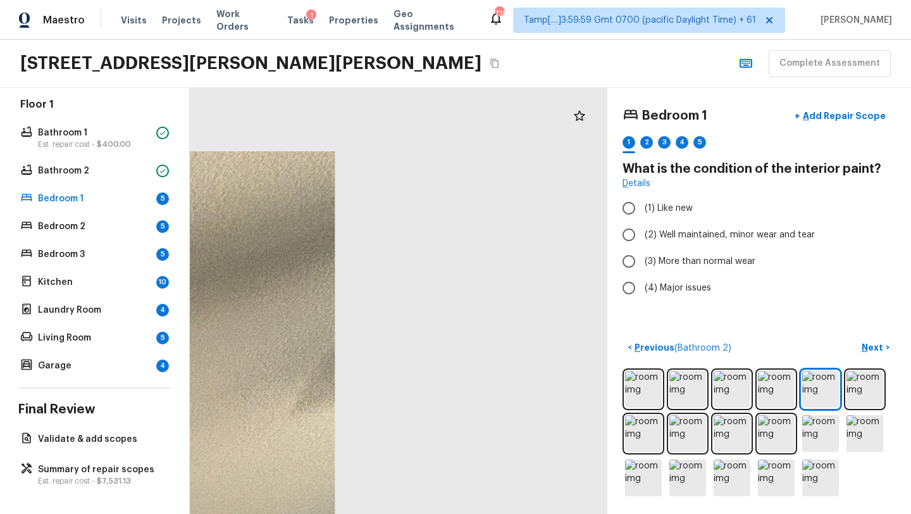
drag, startPoint x: 445, startPoint y: 269, endPoint x: 83, endPoint y: 488, distance: 422.3
click at [83, 489] on div "Overall Layout Exterior Est. repair cost - $7,051.00 Major Systems HVAC Water H…" at bounding box center [455, 301] width 911 height 426
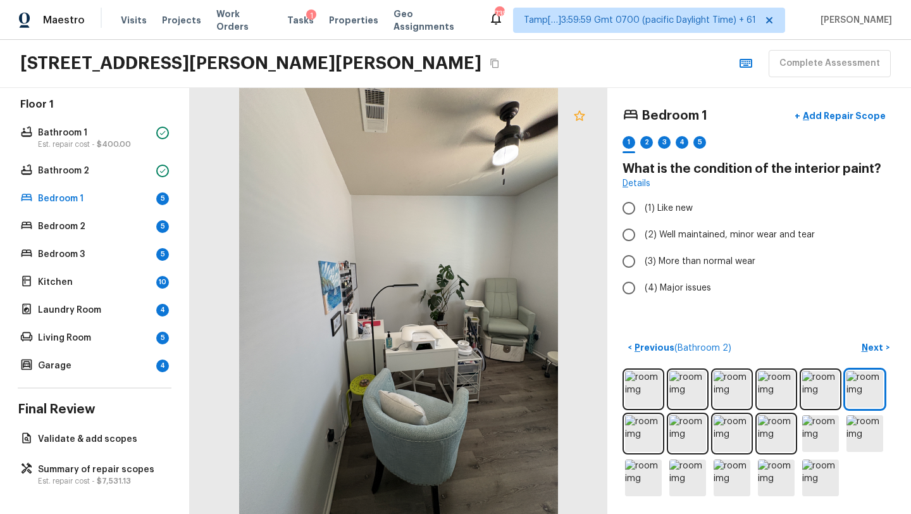
click at [581, 115] on icon at bounding box center [579, 115] width 15 height 15
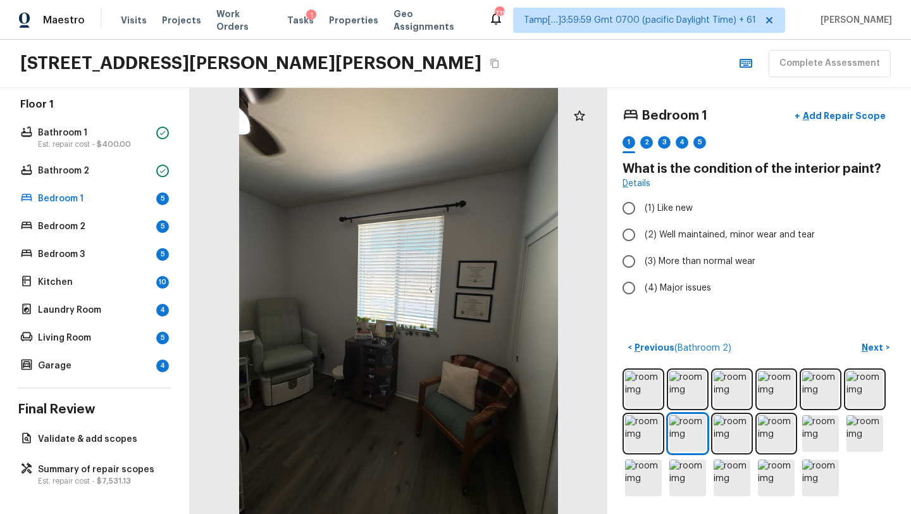
click at [581, 115] on icon at bounding box center [579, 115] width 15 height 15
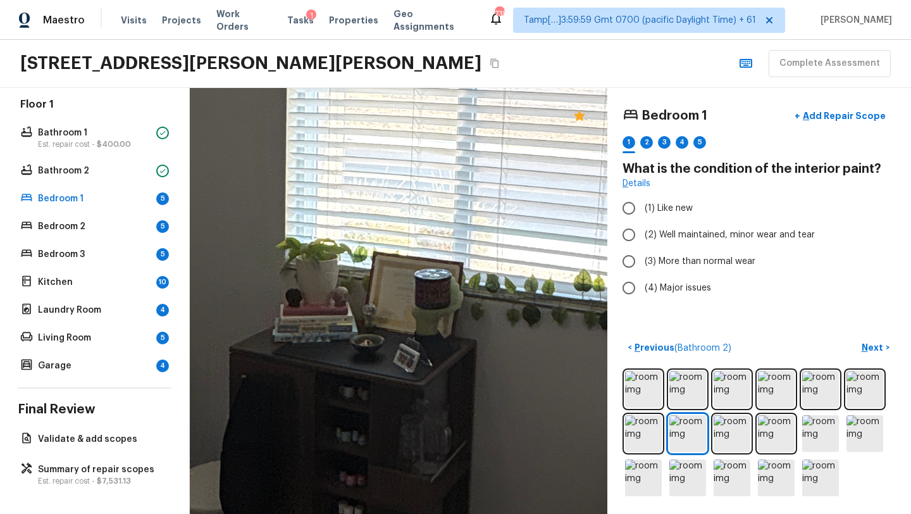
drag, startPoint x: 294, startPoint y: 412, endPoint x: 393, endPoint y: 300, distance: 149.6
click at [393, 300] on div at bounding box center [476, 165] width 1920 height 1957
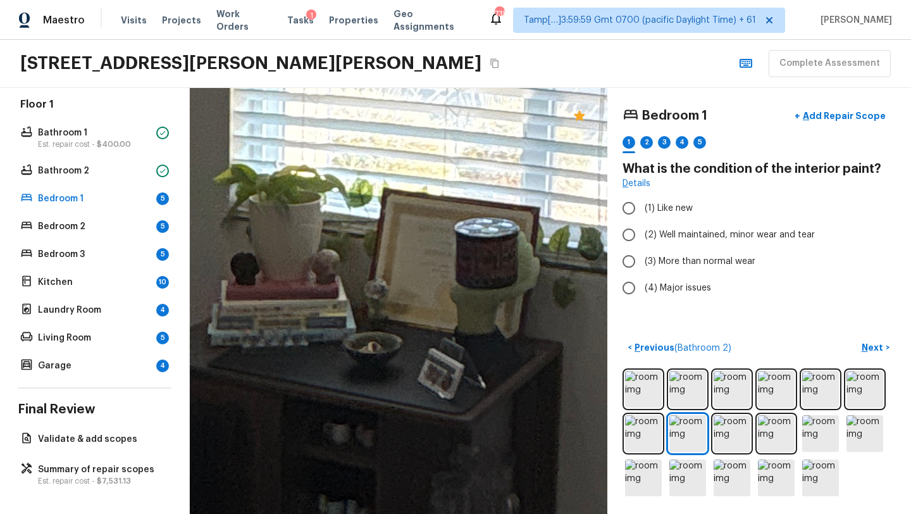
drag, startPoint x: 390, startPoint y: 360, endPoint x: 416, endPoint y: 335, distance: 35.8
click at [416, 335] on div at bounding box center [559, 39] width 3339 height 3405
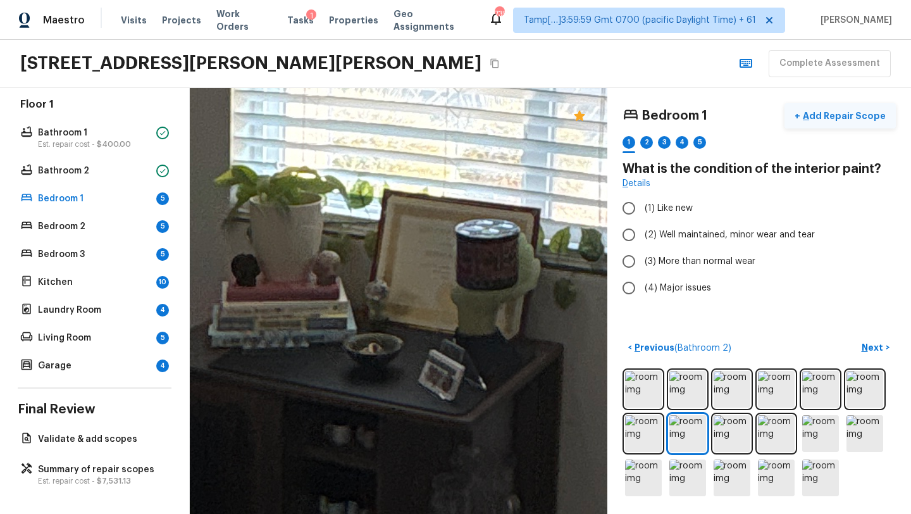
click at [842, 123] on button "+ Add Repair Scope" at bounding box center [839, 116] width 111 height 26
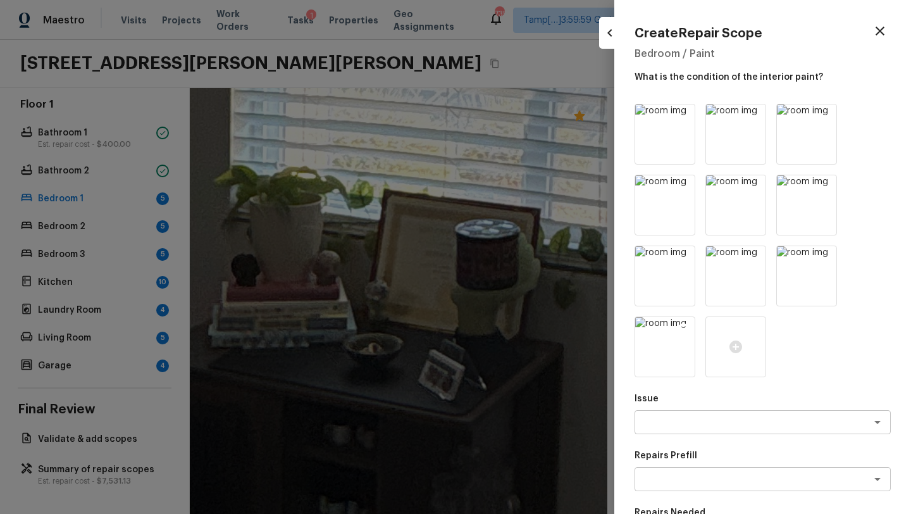
click at [681, 329] on icon at bounding box center [683, 328] width 13 height 13
click at [681, 263] on icon at bounding box center [683, 257] width 13 height 13
click at [681, 253] on icon at bounding box center [683, 257] width 11 height 11
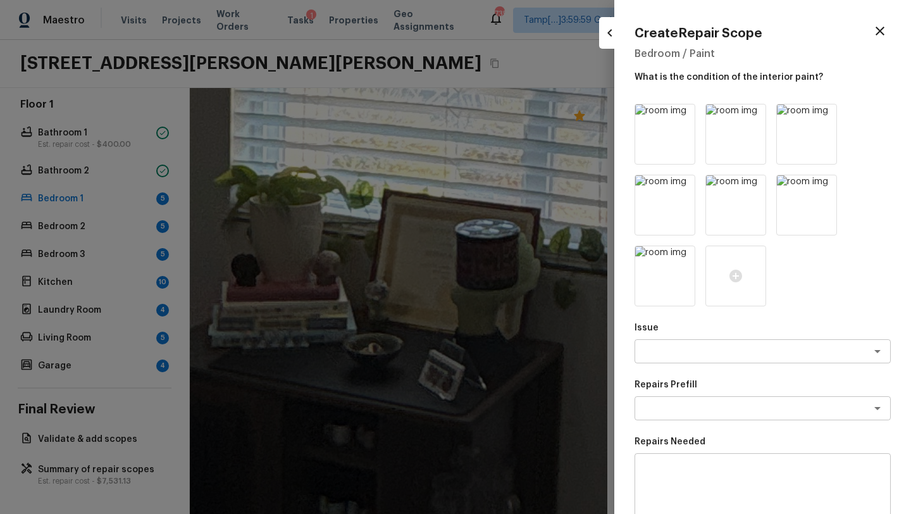
click at [681, 253] on icon at bounding box center [683, 257] width 11 height 11
click at [681, 253] on div at bounding box center [664, 275] width 61 height 61
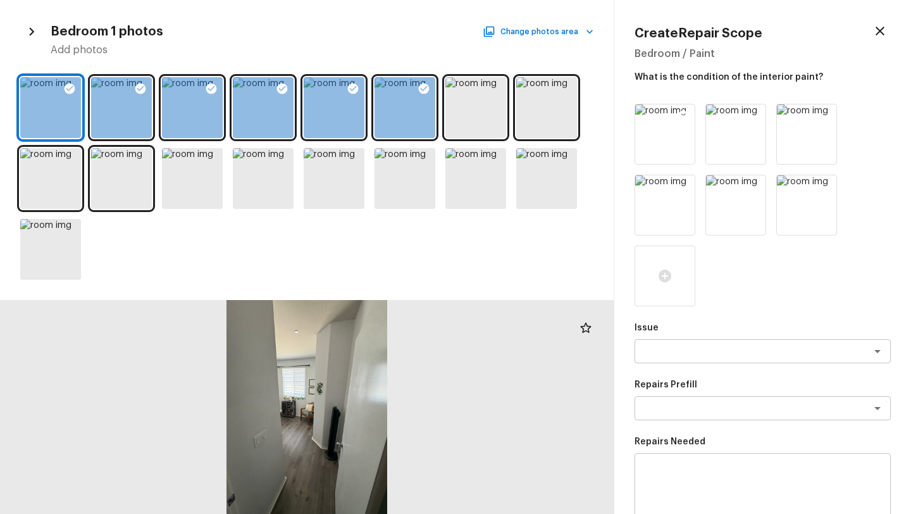
click at [686, 114] on icon at bounding box center [683, 116] width 11 height 11
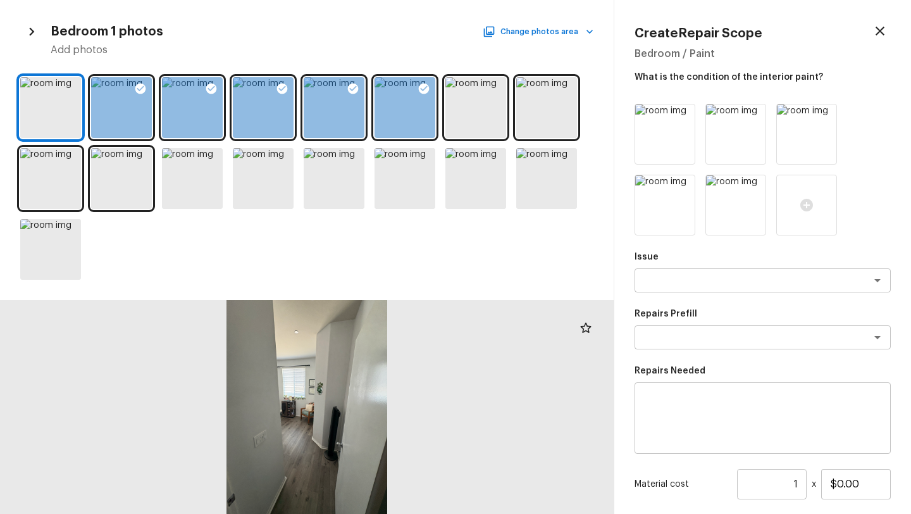
click at [686, 114] on icon at bounding box center [683, 116] width 11 height 11
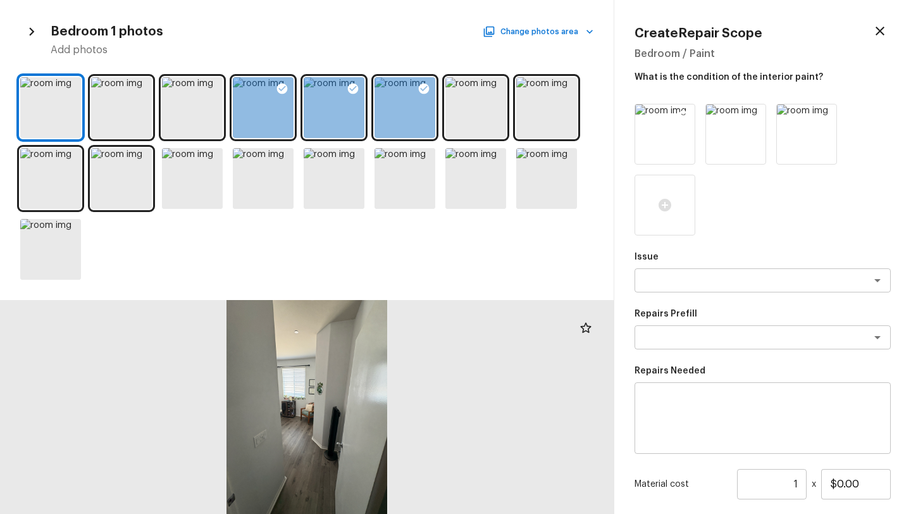
click at [686, 115] on icon at bounding box center [683, 116] width 11 height 11
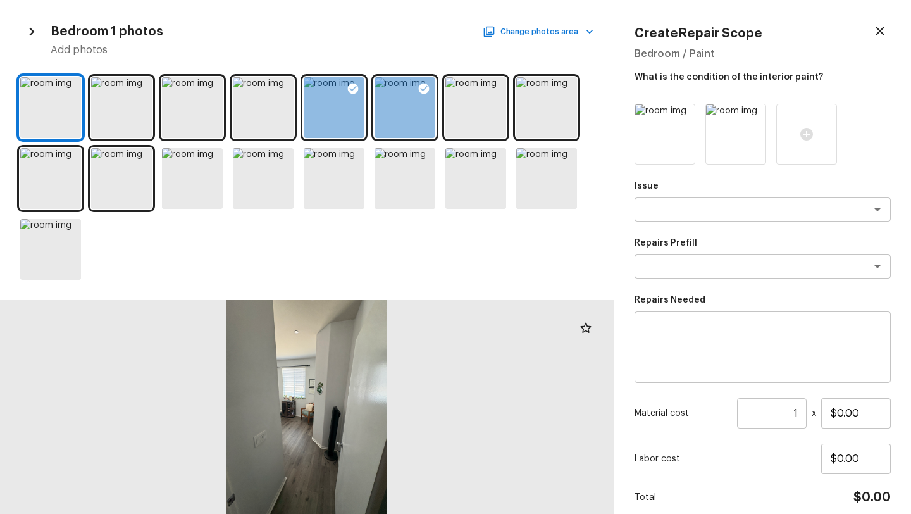
click at [686, 115] on icon at bounding box center [683, 116] width 11 height 11
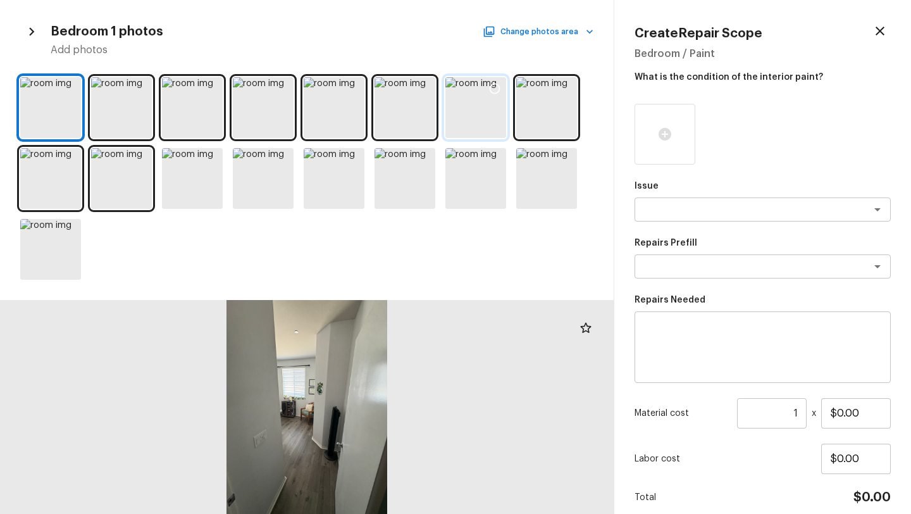
click at [498, 89] on icon at bounding box center [494, 88] width 13 height 13
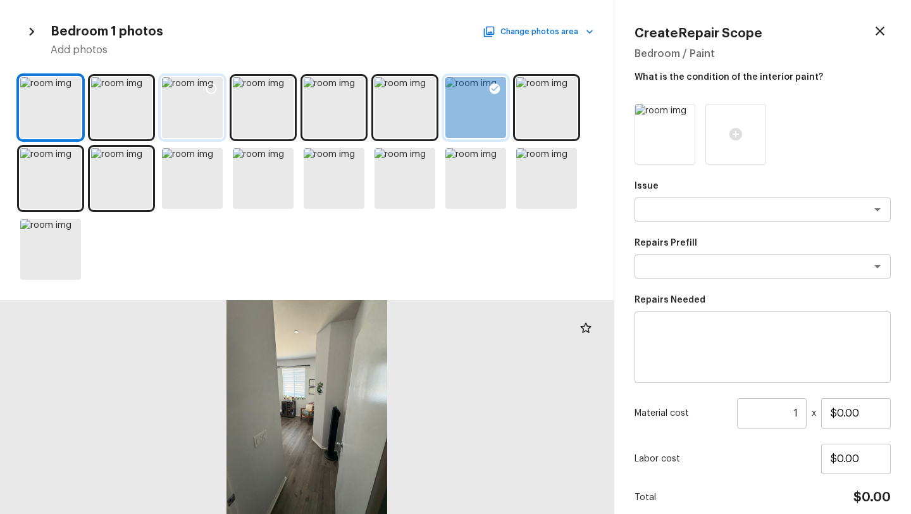
click at [208, 85] on icon at bounding box center [211, 88] width 11 height 11
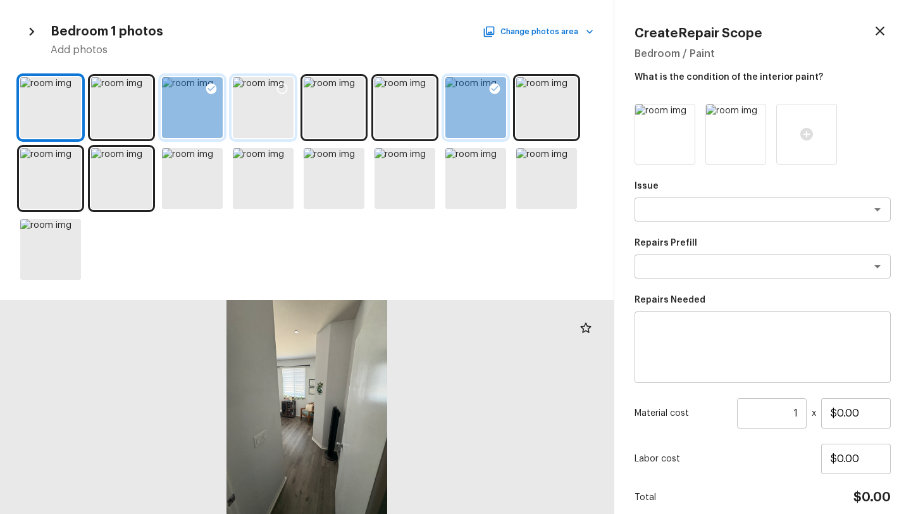
click at [288, 91] on div at bounding box center [282, 90] width 23 height 27
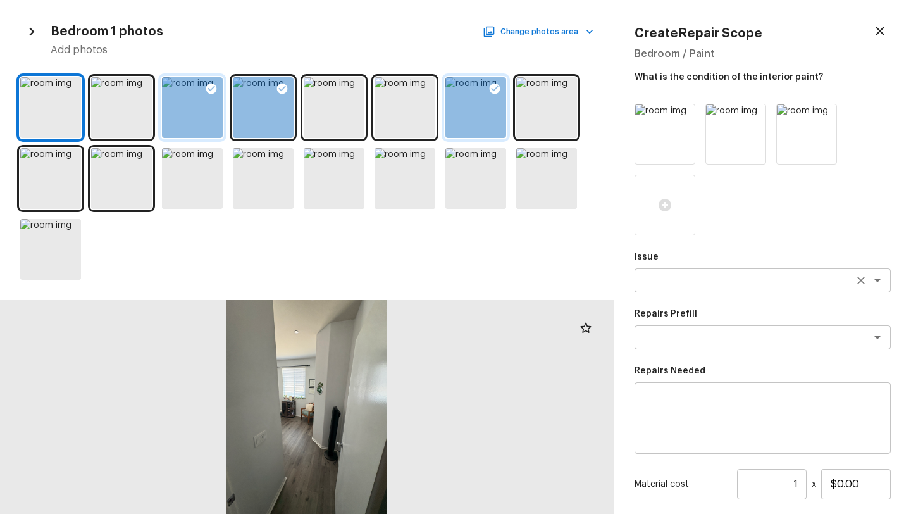
click at [736, 283] on textarea at bounding box center [744, 280] width 209 height 13
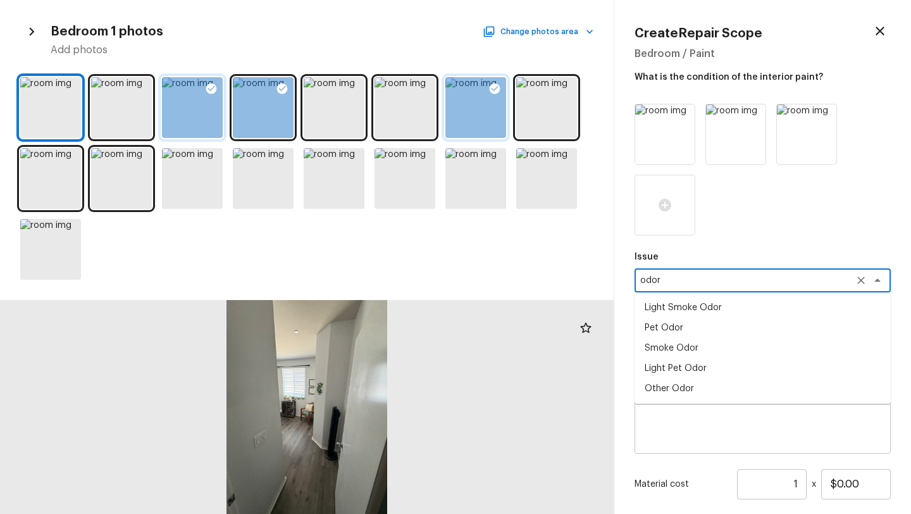
click at [717, 310] on li "Light Smoke Odor" at bounding box center [762, 307] width 256 height 20
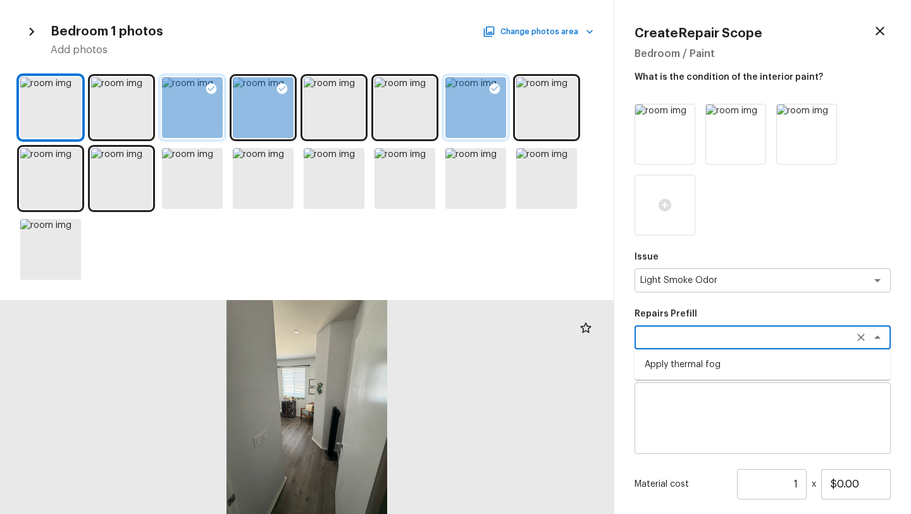
click at [692, 338] on textarea at bounding box center [744, 337] width 209 height 13
click at [669, 333] on textarea at bounding box center [744, 337] width 209 height 13
click at [859, 288] on button "Clear" at bounding box center [861, 280] width 18 height 18
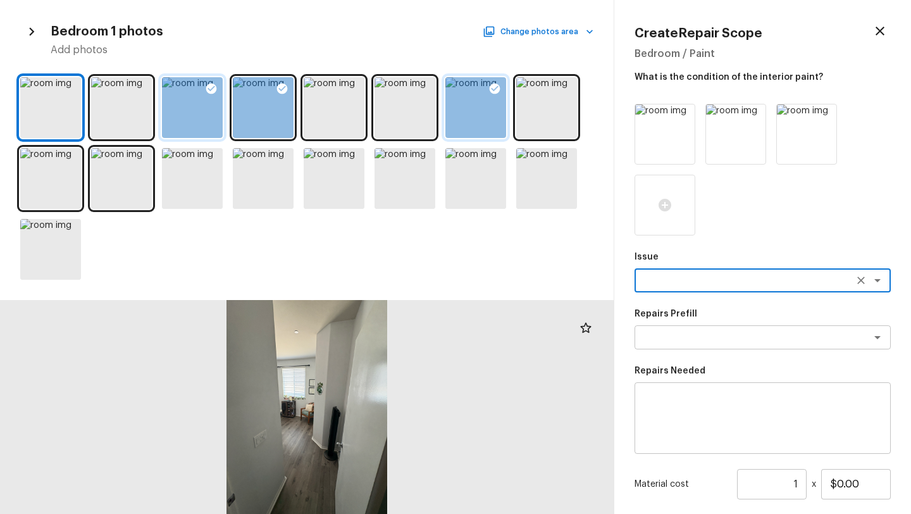
click at [839, 285] on textarea at bounding box center [744, 280] width 209 height 13
click at [812, 331] on li "Smoke Odor" at bounding box center [762, 327] width 256 height 20
click at [725, 331] on textarea at bounding box center [744, 337] width 209 height 13
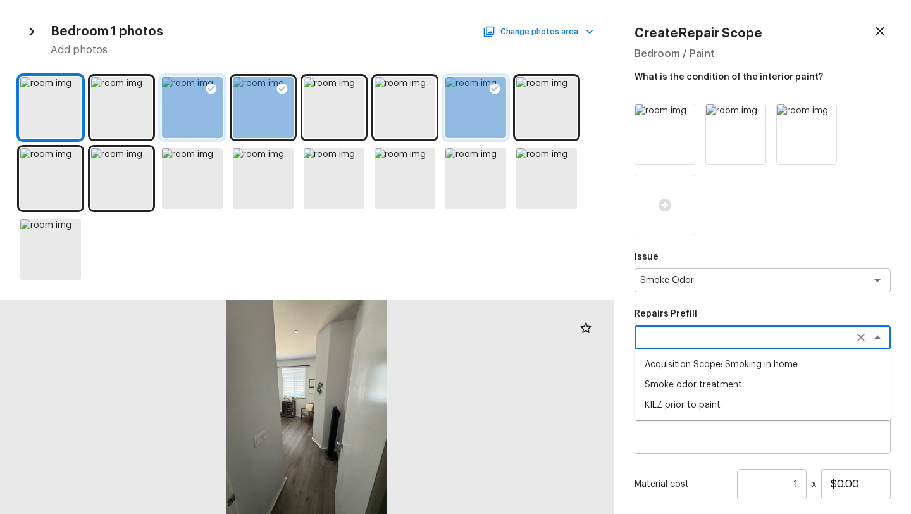
click at [706, 388] on li "Smoke odor treatment" at bounding box center [762, 384] width 256 height 20
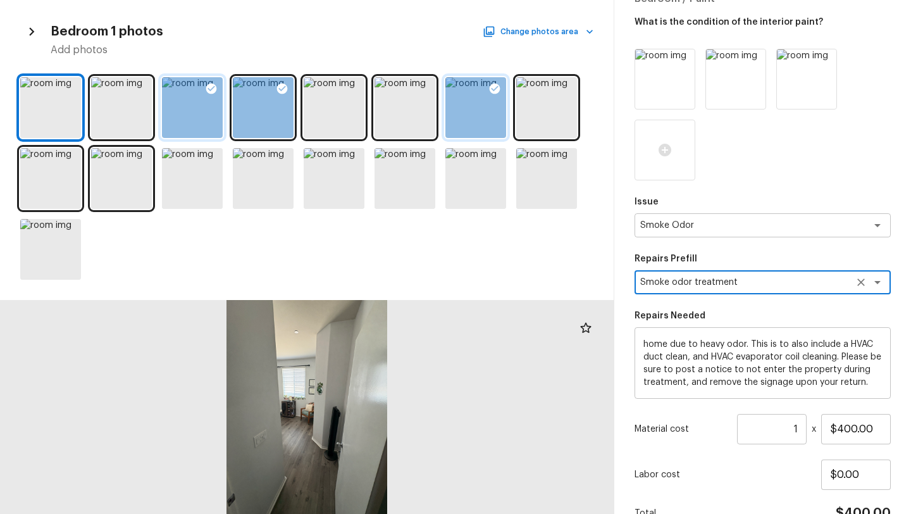
scroll to position [123, 0]
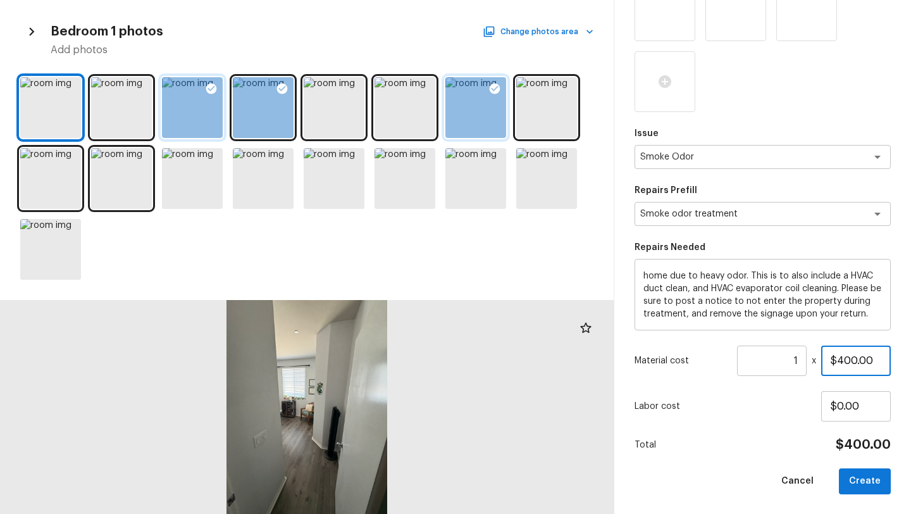
drag, startPoint x: 837, startPoint y: 359, endPoint x: 858, endPoint y: 359, distance: 20.2
click at [858, 359] on input "$400.00" at bounding box center [856, 360] width 70 height 30
click at [715, 423] on div "Issue Smoke Odor x ​ Repairs Prefill Smoke odor treatment x ​ Repairs Needed Co…" at bounding box center [762, 237] width 256 height 514
click at [856, 483] on button "Create" at bounding box center [865, 481] width 52 height 26
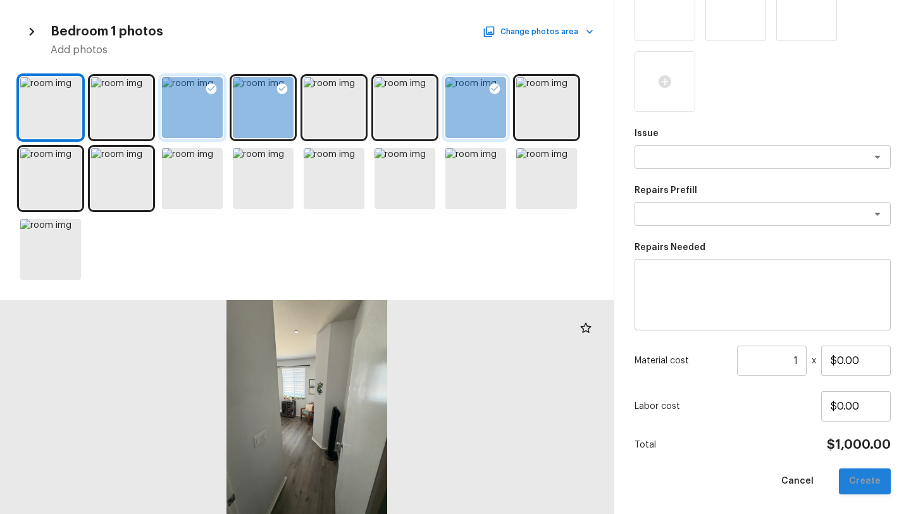
scroll to position [52, 0]
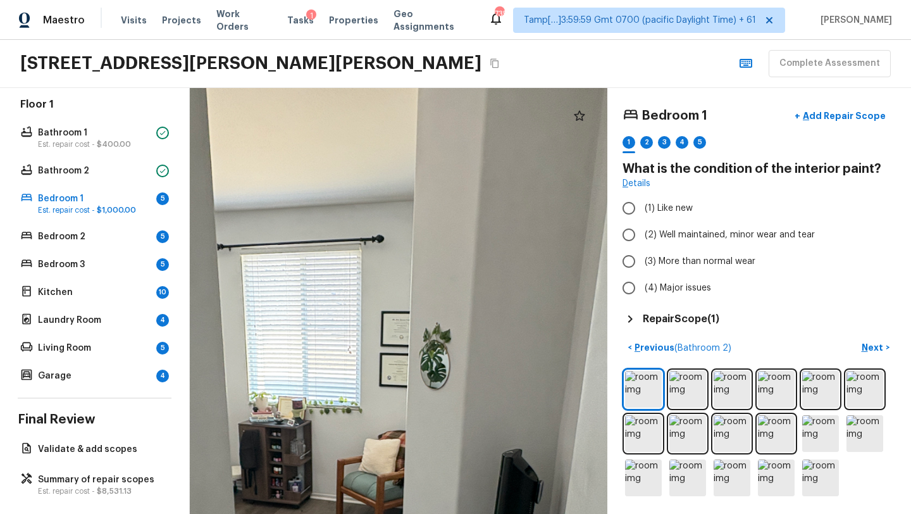
drag, startPoint x: 433, startPoint y: 289, endPoint x: 589, endPoint y: 379, distance: 180.2
click at [589, 379] on div at bounding box center [368, 452] width 1079 height 1100
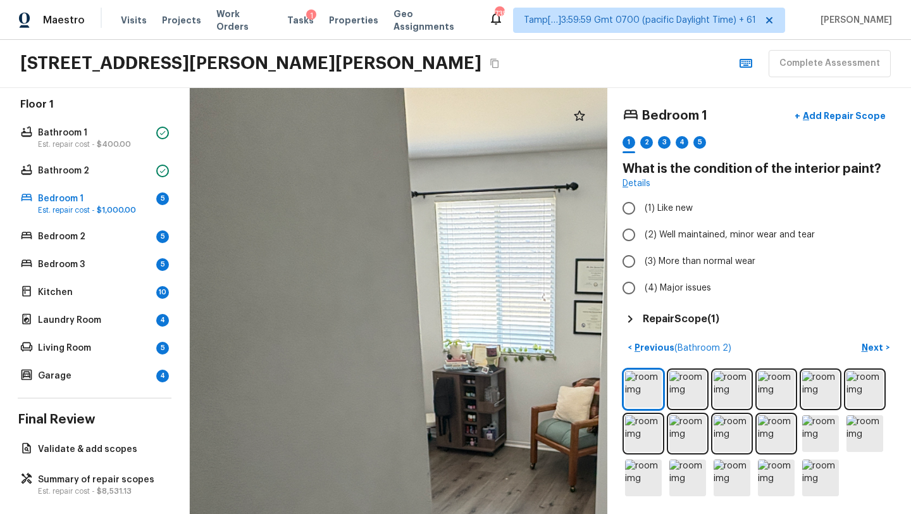
drag, startPoint x: 471, startPoint y: 373, endPoint x: 664, endPoint y: 319, distance: 200.9
click at [664, 321] on div "Bedroom 1 + Add Repair Scope 1 2 3 4 5 What is the condition of the interior pa…" at bounding box center [550, 301] width 721 height 426
click at [730, 231] on span "(2) Well maintained, minor wear and tear" at bounding box center [729, 234] width 170 height 13
click at [642, 231] on input "(2) Well maintained, minor wear and tear" at bounding box center [628, 234] width 27 height 27
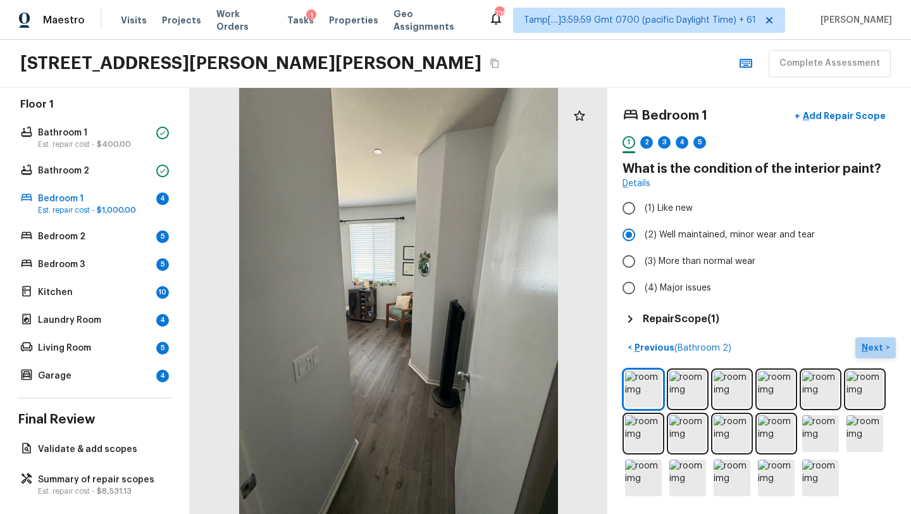
click at [870, 348] on p "Next" at bounding box center [873, 347] width 24 height 13
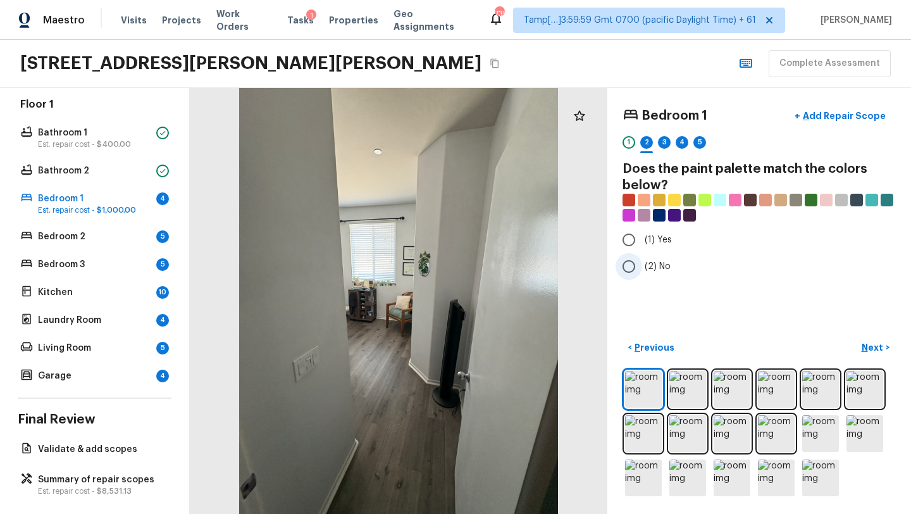
click at [629, 273] on input "(2) No" at bounding box center [628, 266] width 27 height 27
click at [869, 351] on p "Next" at bounding box center [873, 347] width 24 height 13
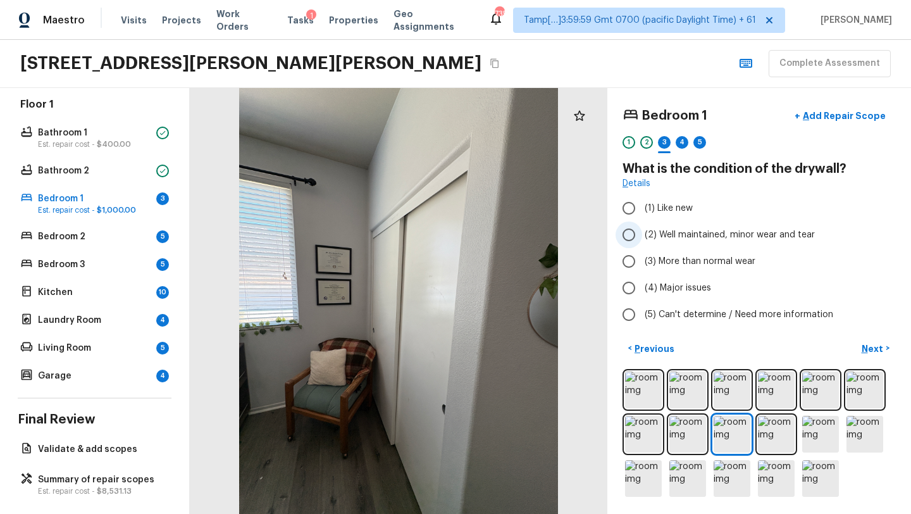
click at [699, 240] on span "(2) Well maintained, minor wear and tear" at bounding box center [729, 234] width 170 height 13
click at [642, 240] on input "(2) Well maintained, minor wear and tear" at bounding box center [628, 234] width 27 height 27
click at [877, 348] on p "Next" at bounding box center [873, 348] width 24 height 13
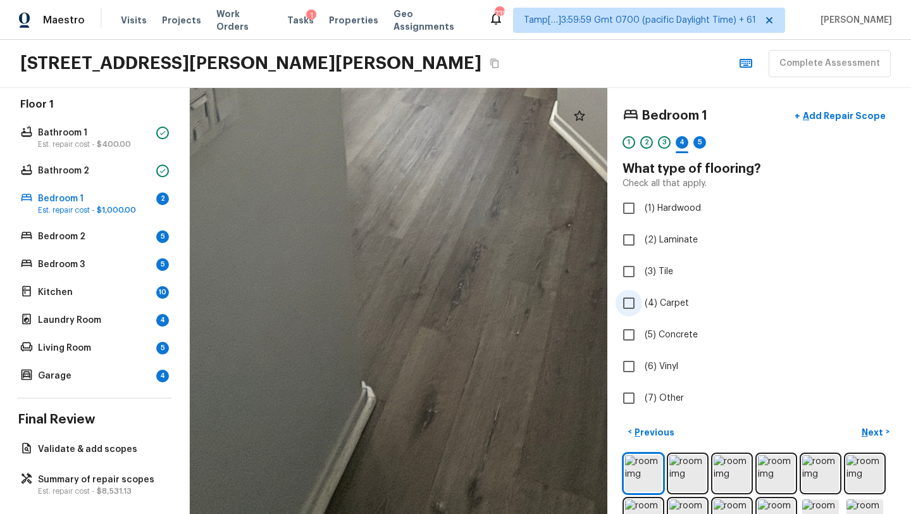
drag, startPoint x: 347, startPoint y: 445, endPoint x: 686, endPoint y: 300, distance: 368.4
click at [686, 300] on div "Bedroom 1 + Add Repair Scope 1 2 3 4 5 What type of flooring? Check all that ap…" at bounding box center [550, 301] width 721 height 426
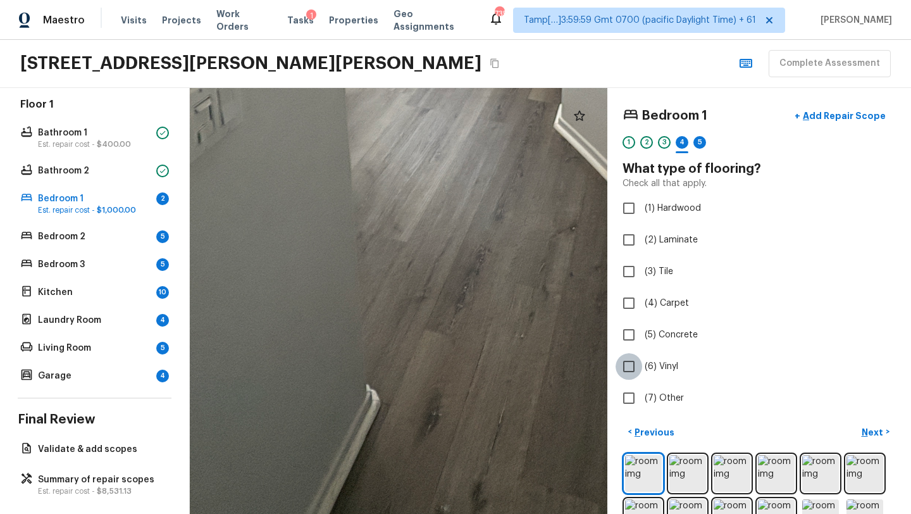
click at [629, 371] on input "(6) Vinyl" at bounding box center [628, 366] width 27 height 27
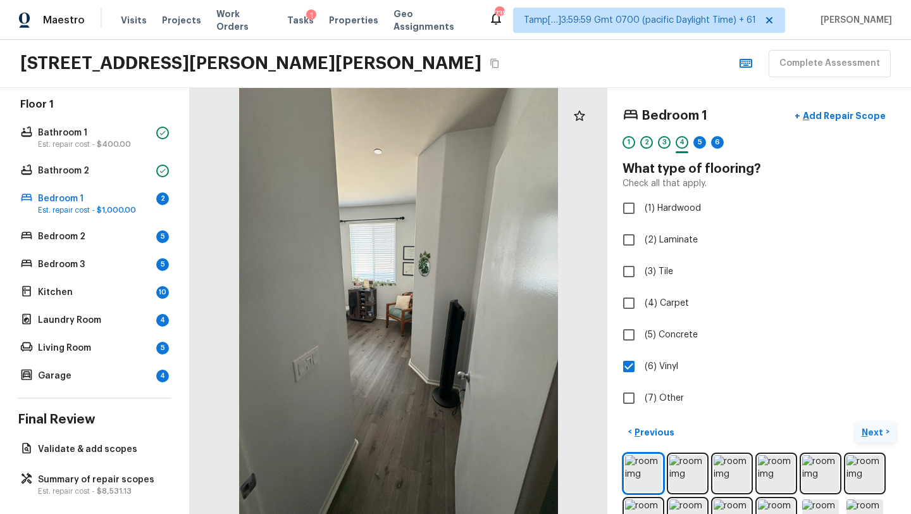
click at [870, 435] on p "Next" at bounding box center [873, 432] width 24 height 13
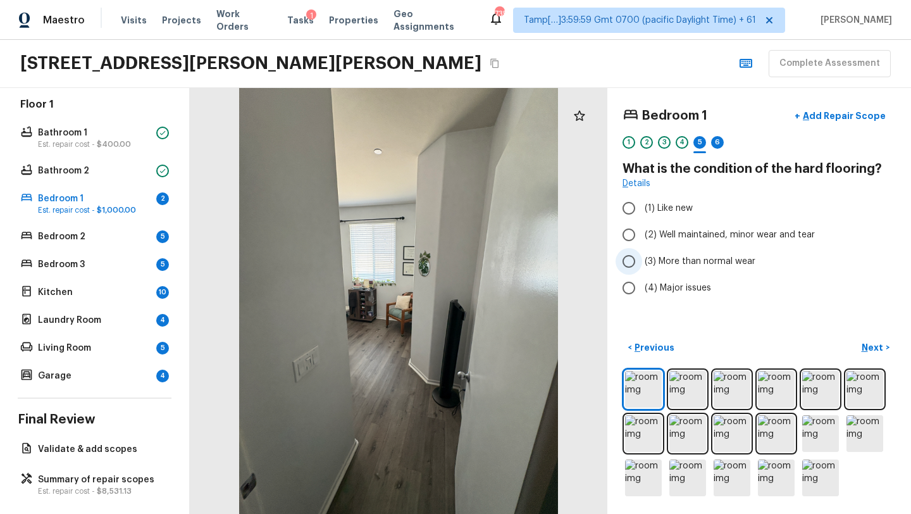
click at [629, 248] on input "(3) More than normal wear" at bounding box center [628, 261] width 27 height 27
click at [627, 238] on input "(2) Well maintained, minor wear and tear" at bounding box center [628, 234] width 27 height 27
click at [874, 354] on button "Next >" at bounding box center [875, 347] width 40 height 21
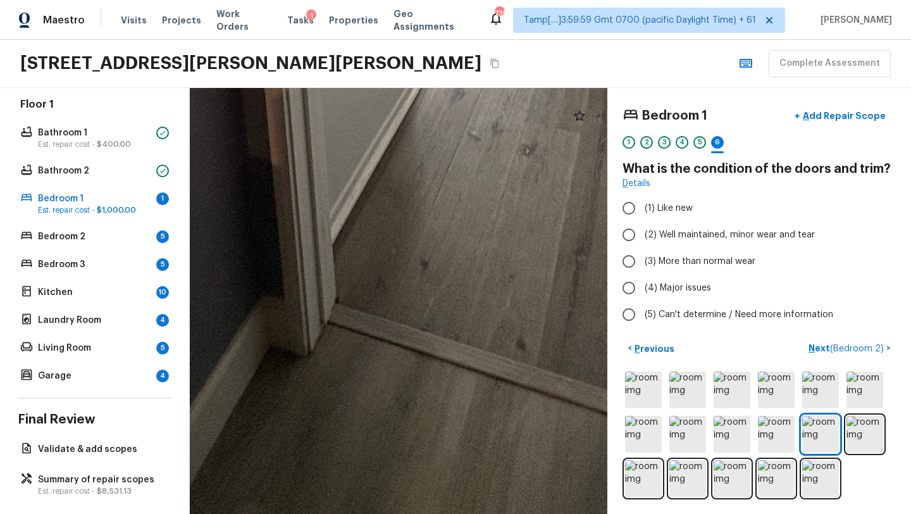
drag, startPoint x: 478, startPoint y: 426, endPoint x: 614, endPoint y: 309, distance: 180.3
click at [614, 309] on div "Bedroom 1 + Add Repair Scope 1 2 3 4 5 6 What is the condition of the doors and…" at bounding box center [550, 301] width 721 height 426
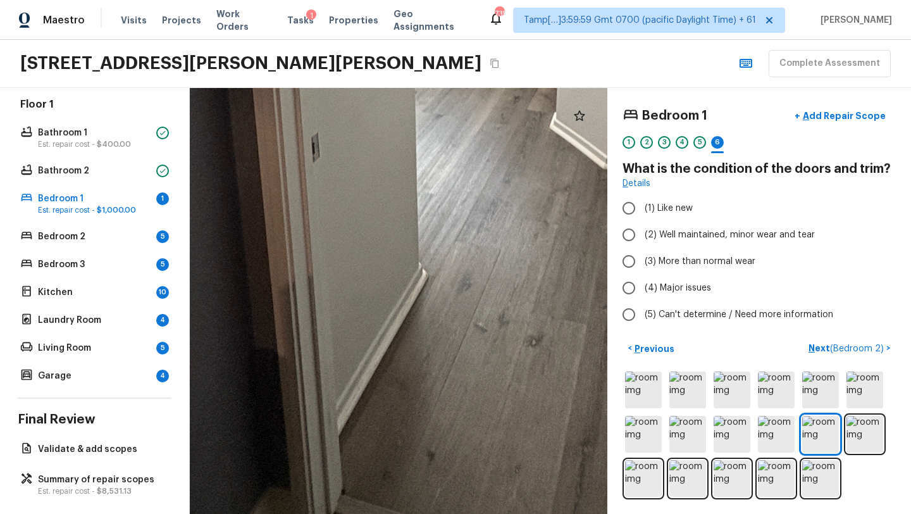
drag, startPoint x: 431, startPoint y: 400, endPoint x: 429, endPoint y: 513, distance: 113.2
click at [431, 513] on html "Maestro Visits Projects Work Orders Tasks 1 Properties Geo Assignments 735 Tamp…" at bounding box center [455, 257] width 911 height 514
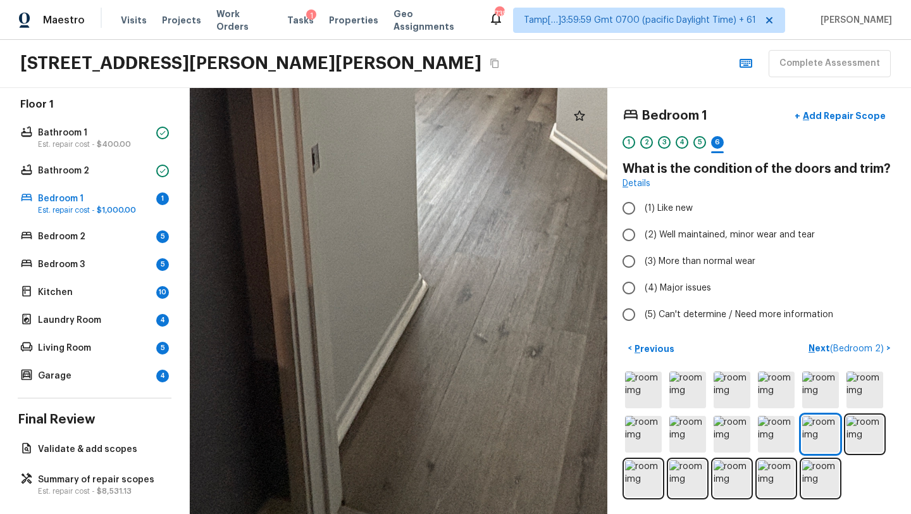
drag, startPoint x: 363, startPoint y: 259, endPoint x: 361, endPoint y: 513, distance: 254.3
click at [362, 513] on html "Maestro Visits Projects Work Orders Tasks 1 Properties Geo Assignments 735 Tamp…" at bounding box center [455, 257] width 911 height 514
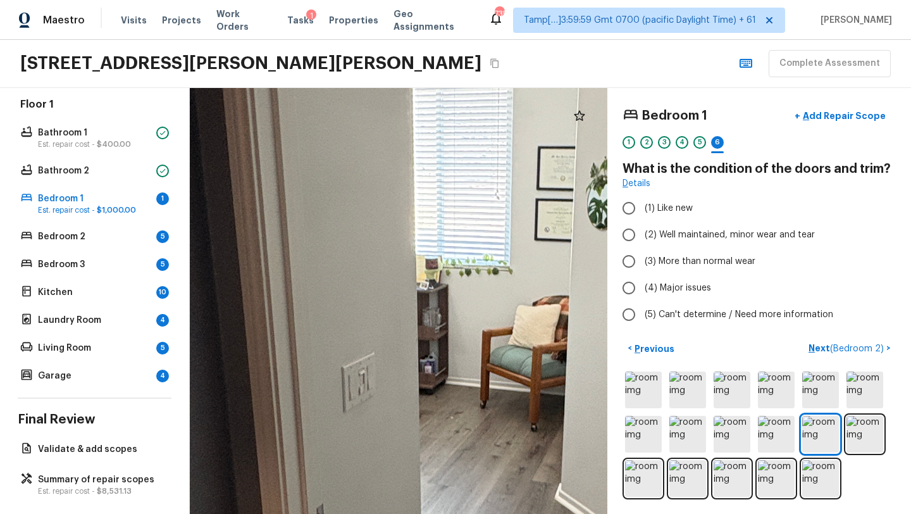
drag, startPoint x: 359, startPoint y: 397, endPoint x: 365, endPoint y: 513, distance: 116.5
click at [365, 513] on html "Maestro Visits Projects Work Orders Tasks 1 Properties Geo Assignments 735 Tamp…" at bounding box center [455, 257] width 911 height 514
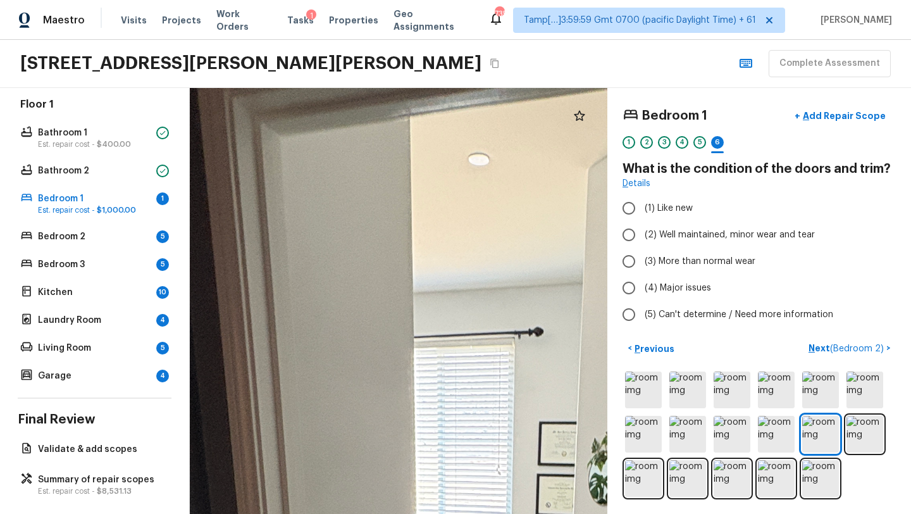
drag, startPoint x: 387, startPoint y: 238, endPoint x: 391, endPoint y: 512, distance: 273.9
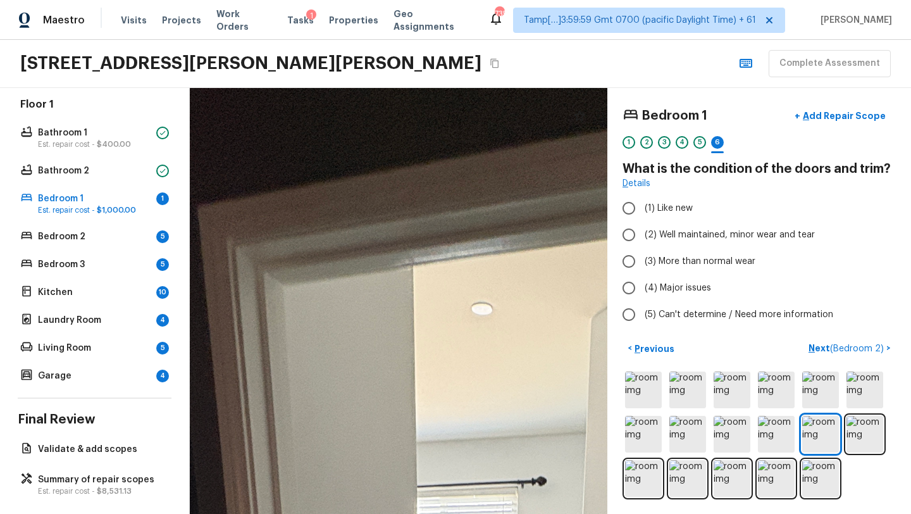
drag, startPoint x: 399, startPoint y: 362, endPoint x: 399, endPoint y: 512, distance: 149.9
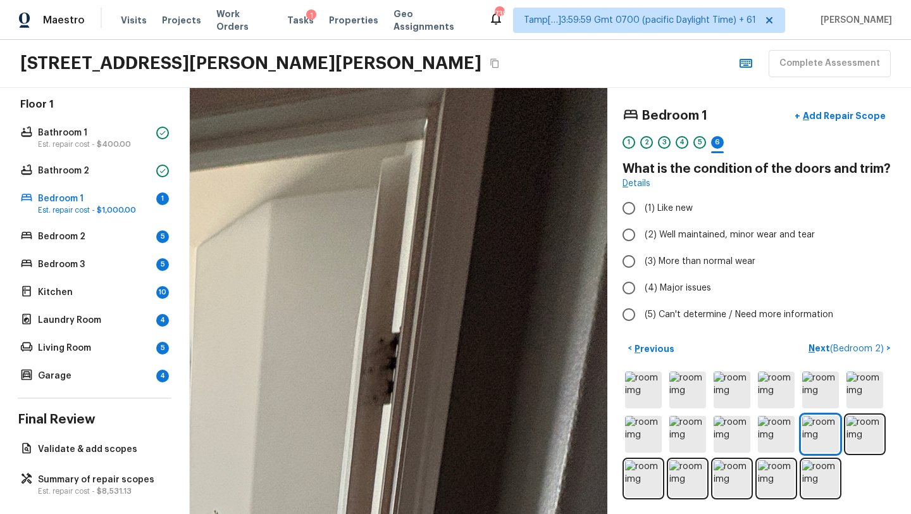
drag, startPoint x: 471, startPoint y: 436, endPoint x: 0, endPoint y: 383, distance: 473.5
click at [0, 383] on div "Overall Layout Exterior Est. repair cost - $7,051.00 Major Systems HVAC Water H…" at bounding box center [455, 301] width 911 height 426
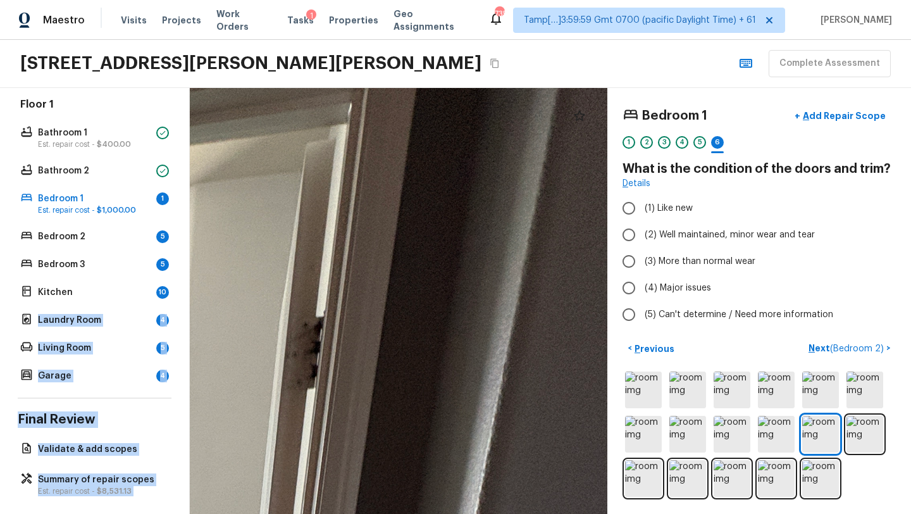
drag, startPoint x: 187, startPoint y: 305, endPoint x: 226, endPoint y: 101, distance: 207.4
click at [226, 101] on div "Overall Layout Exterior Est. repair cost - $7,051.00 Major Systems HVAC Water H…" at bounding box center [455, 301] width 911 height 426
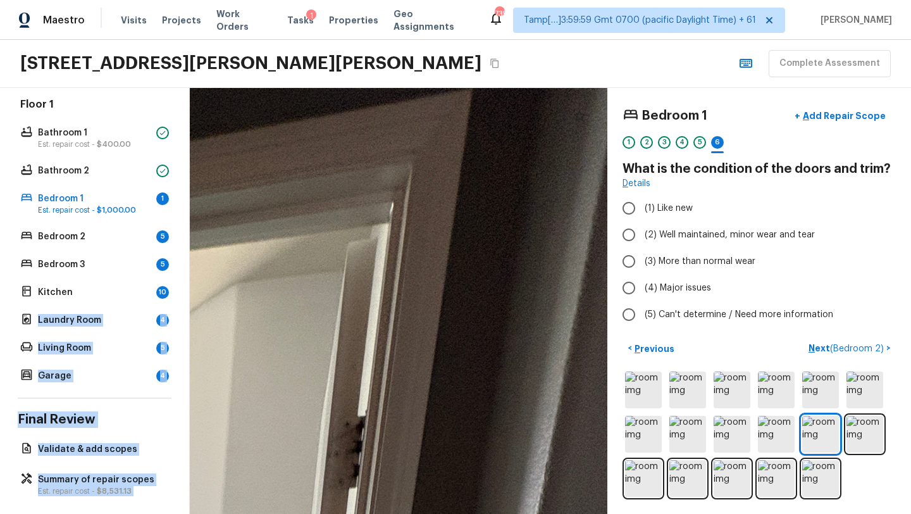
drag, startPoint x: 297, startPoint y: 414, endPoint x: 340, endPoint y: 512, distance: 107.4
click at [340, 513] on html "Maestro Visits Projects Work Orders Tasks 1 Properties Geo Assignments 735 Tamp…" at bounding box center [455, 257] width 911 height 514
click at [641, 230] on input "(2) Well maintained, minor wear and tear" at bounding box center [628, 234] width 27 height 27
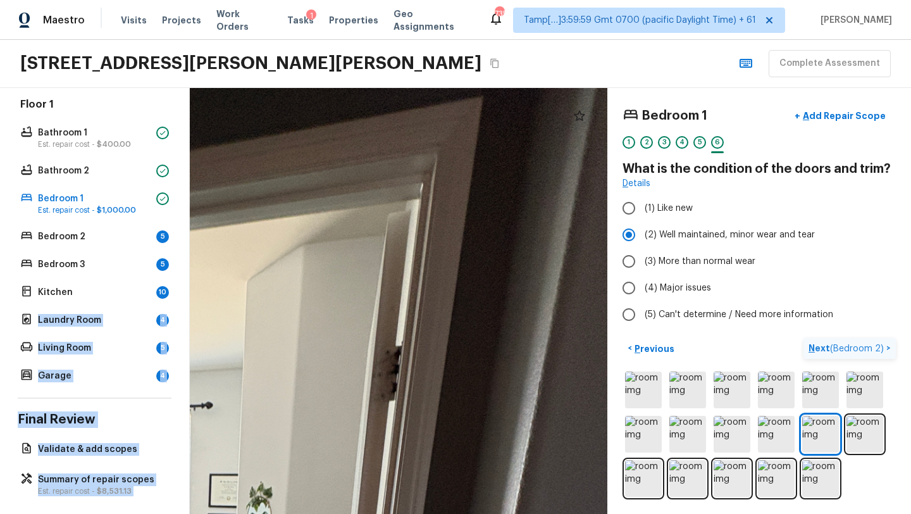
click at [818, 347] on p "Next ( Bedroom 2 )" at bounding box center [847, 348] width 78 height 13
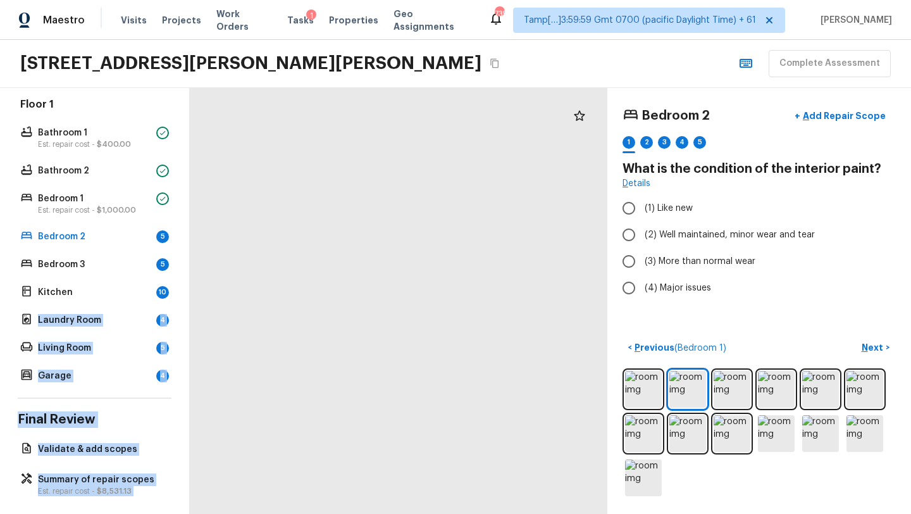
drag, startPoint x: 429, startPoint y: 231, endPoint x: 429, endPoint y: 513, distance: 282.1
click at [429, 513] on html "Maestro Visits Projects Work Orders Tasks 1 Properties Geo Assignments 735 Tamp…" at bounding box center [455, 257] width 911 height 514
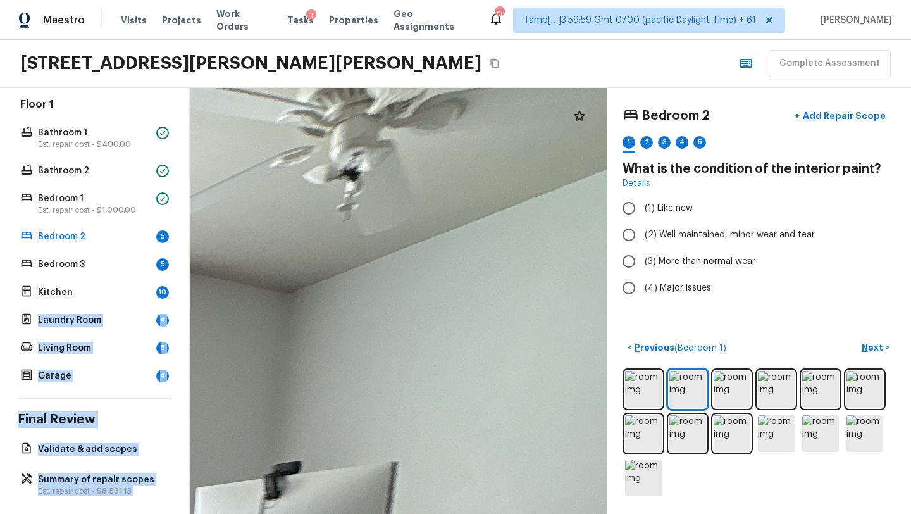
drag, startPoint x: 420, startPoint y: 384, endPoint x: 40, endPoint y: 434, distance: 383.4
click at [40, 434] on div "Overall Layout Exterior Est. repair cost - $7,051.00 Major Systems HVAC Water H…" at bounding box center [455, 301] width 911 height 426
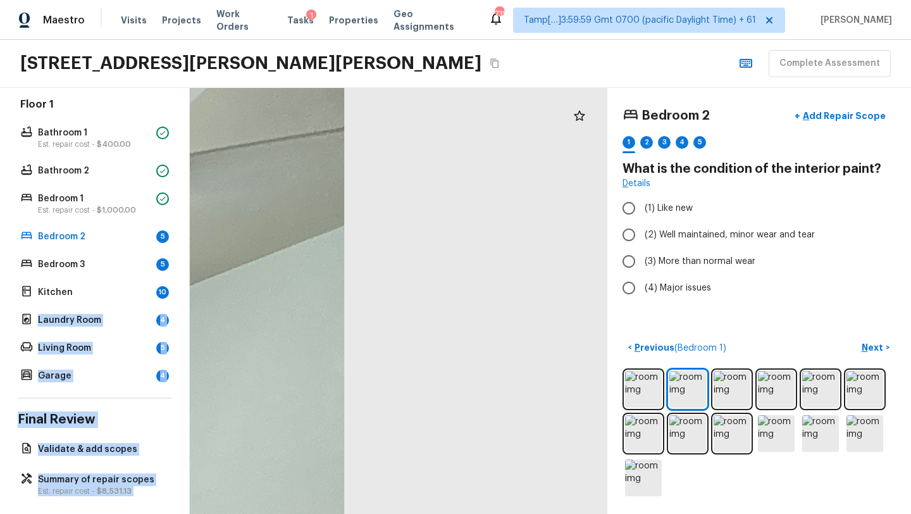
drag, startPoint x: 388, startPoint y: 299, endPoint x: 3, endPoint y: 386, distance: 394.3
click at [3, 386] on div "Overall Layout Exterior Est. repair cost - $7,051.00 Major Systems HVAC Water H…" at bounding box center [455, 301] width 911 height 426
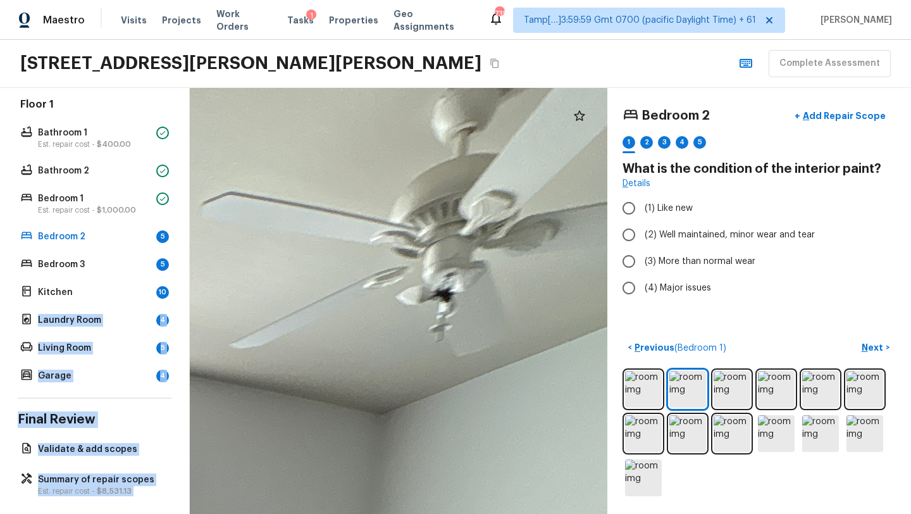
drag, startPoint x: 255, startPoint y: 328, endPoint x: 577, endPoint y: 361, distance: 324.3
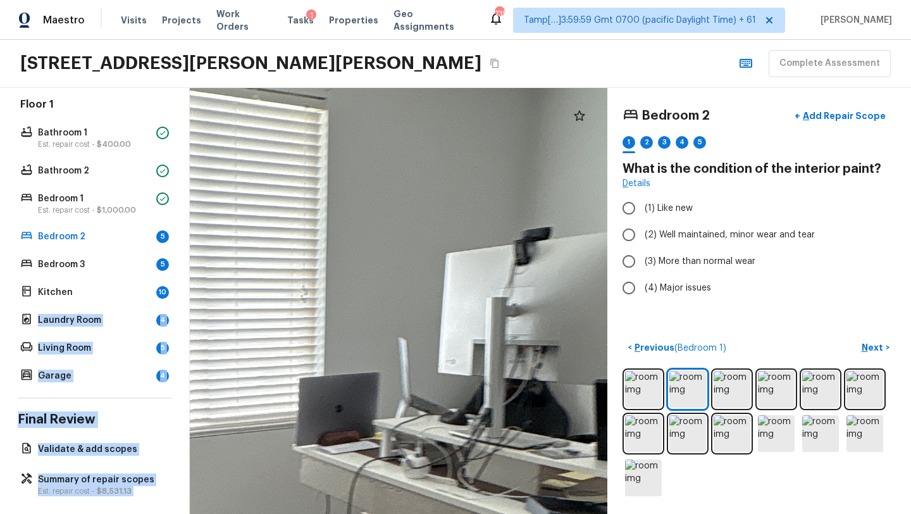
drag, startPoint x: 577, startPoint y: 361, endPoint x: 698, endPoint y: -22, distance: 401.1
click at [698, 0] on html "Maestro Visits Projects Work Orders Tasks 1 Properties Geo Assignments 735 Tamp…" at bounding box center [455, 257] width 911 height 514
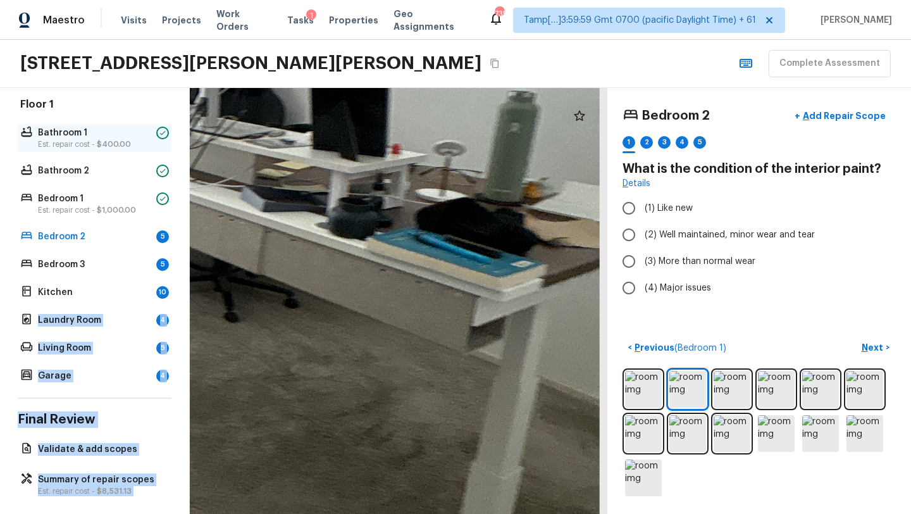
drag, startPoint x: 529, startPoint y: 294, endPoint x: 149, endPoint y: 128, distance: 414.9
click at [149, 128] on div "Overall Layout Exterior Est. repair cost - $7,051.00 Major Systems HVAC Water H…" at bounding box center [455, 301] width 911 height 426
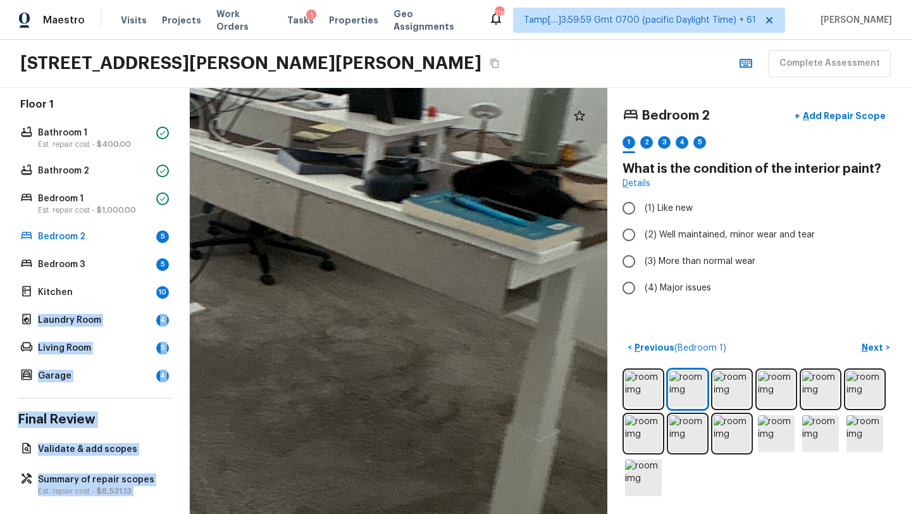
drag, startPoint x: 290, startPoint y: 266, endPoint x: 328, endPoint y: 230, distance: 51.9
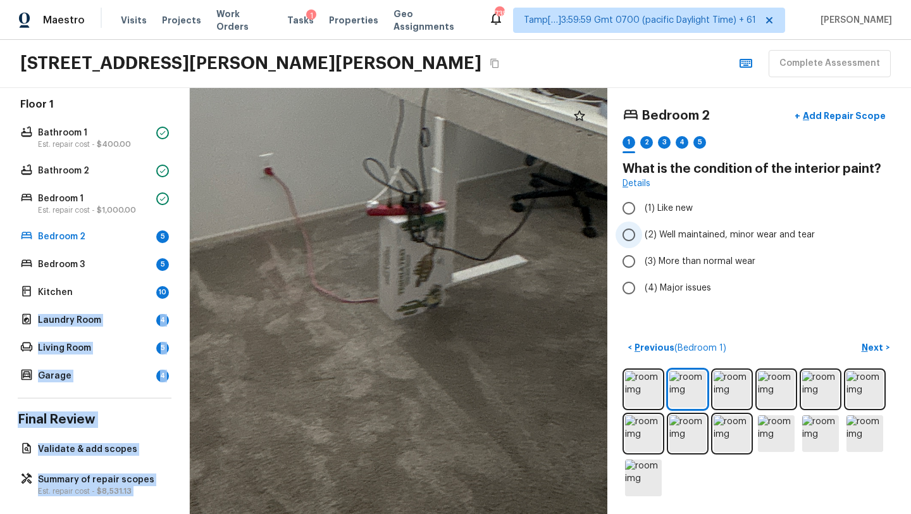
drag, startPoint x: 379, startPoint y: 294, endPoint x: 734, endPoint y: 246, distance: 358.7
click at [734, 246] on div "Bedroom 2 + Add Repair Scope 1 2 3 4 5 What is the condition of the interior pa…" at bounding box center [550, 301] width 721 height 426
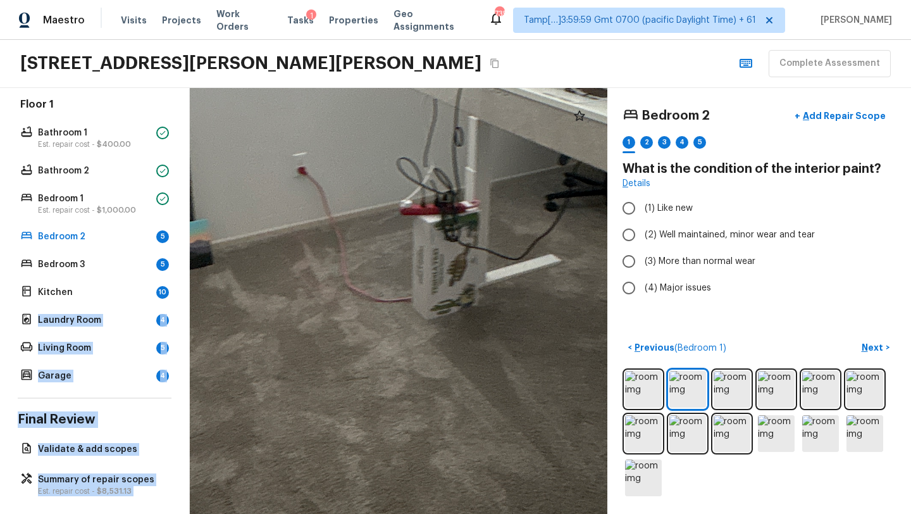
click at [526, 295] on div at bounding box center [345, 94] width 1690 height 1723
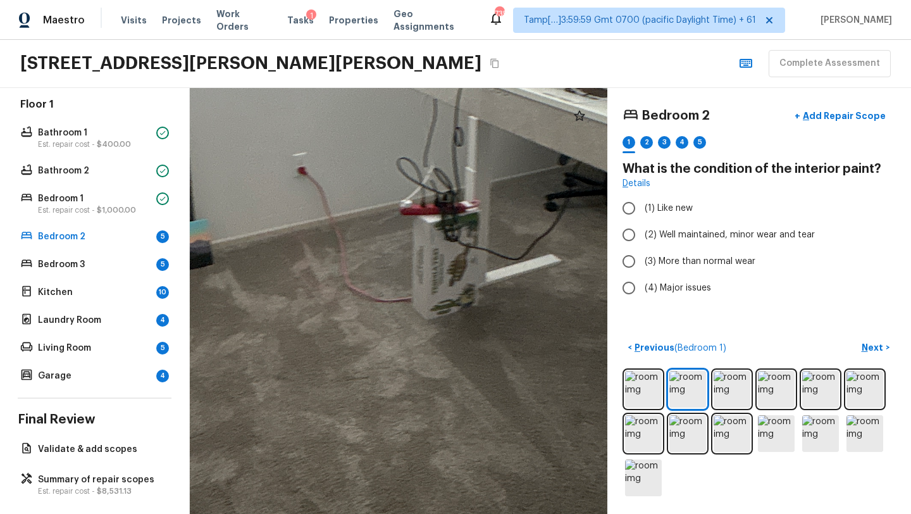
click at [783, 304] on div "Bedroom 2 + Add Repair Scope 1 2 3 4 5 What is the condition of the interior pa…" at bounding box center [759, 301] width 304 height 426
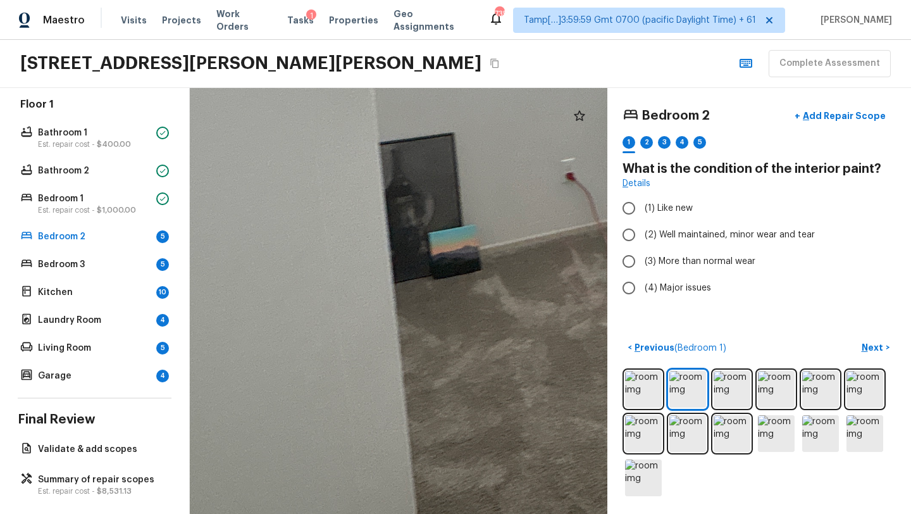
drag, startPoint x: 336, startPoint y: 370, endPoint x: 603, endPoint y: 375, distance: 266.9
click at [604, 376] on div at bounding box center [614, 100] width 1690 height 1723
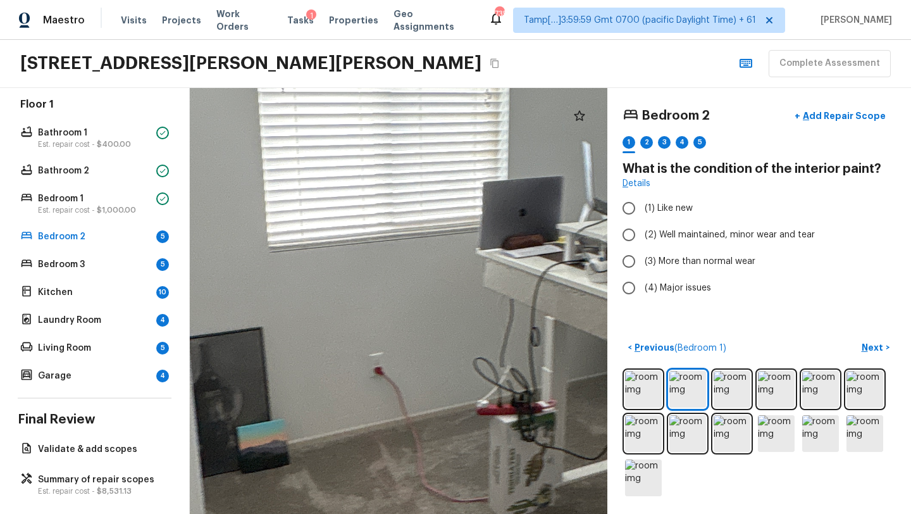
drag, startPoint x: 465, startPoint y: 319, endPoint x: 259, endPoint y: 513, distance: 283.2
click at [260, 513] on html "Maestro Visits Projects Work Orders Tasks 1 Properties Geo Assignments 735 Tamp…" at bounding box center [455, 257] width 911 height 514
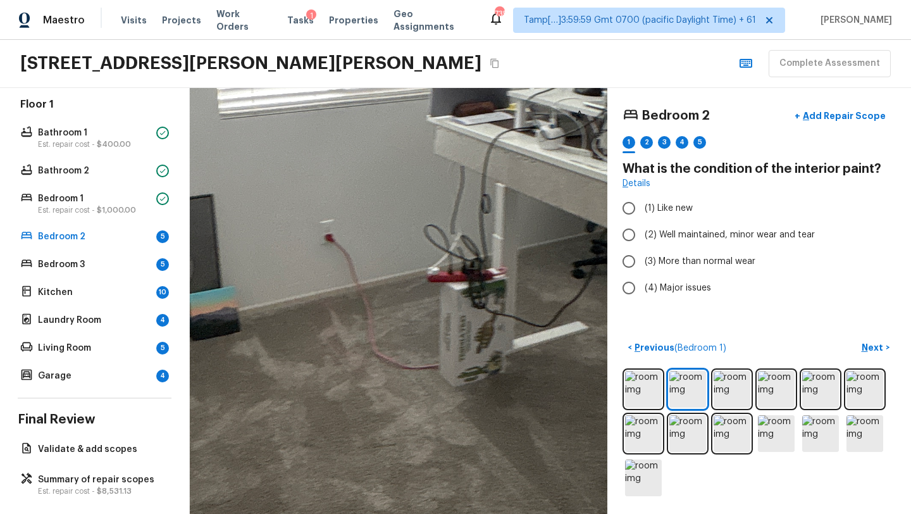
drag, startPoint x: 264, startPoint y: 498, endPoint x: 288, endPoint y: 347, distance: 152.4
click at [286, 351] on div at bounding box center [373, 161] width 1690 height 1723
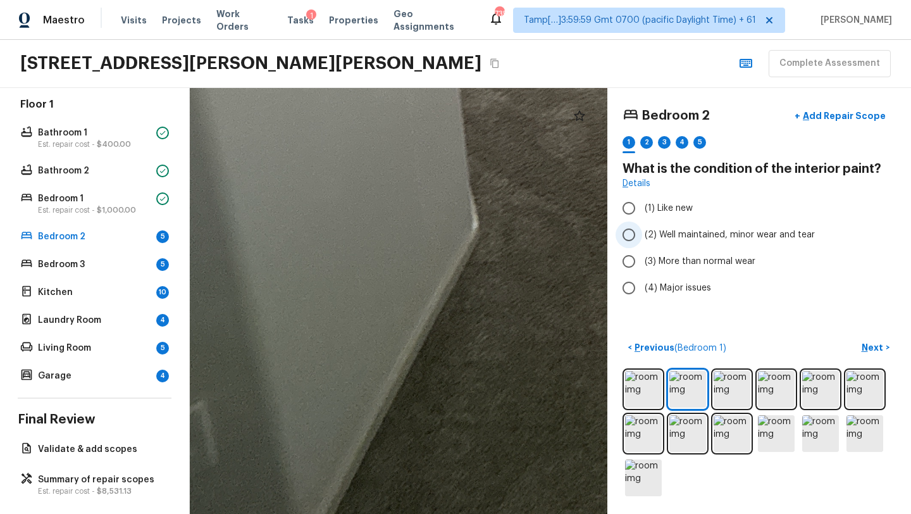
click at [653, 241] on label "(2) Well maintained, minor wear and tear" at bounding box center [750, 234] width 270 height 27
click at [642, 241] on input "(2) Well maintained, minor wear and tear" at bounding box center [628, 234] width 27 height 27
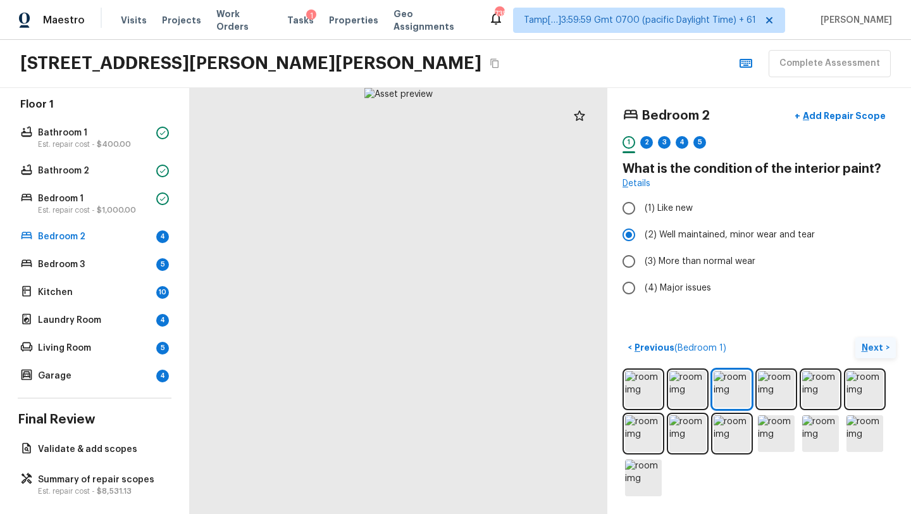
click at [866, 352] on p "Next" at bounding box center [873, 347] width 24 height 13
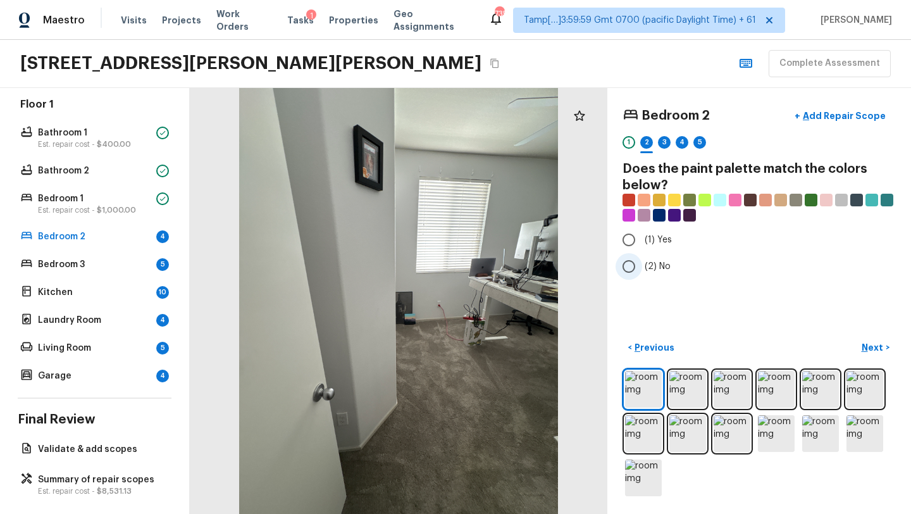
click at [655, 270] on span "(2) No" at bounding box center [657, 266] width 26 height 13
click at [642, 270] on input "(2) No" at bounding box center [628, 266] width 27 height 27
click at [871, 345] on p "Next" at bounding box center [873, 347] width 24 height 13
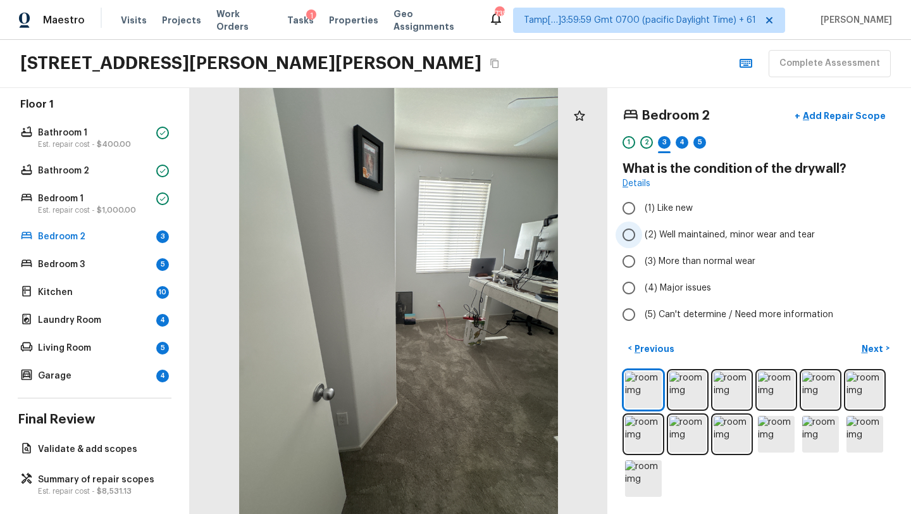
click at [655, 237] on span "(2) Well maintained, minor wear and tear" at bounding box center [729, 234] width 170 height 13
click at [642, 237] on input "(2) Well maintained, minor wear and tear" at bounding box center [628, 234] width 27 height 27
click at [869, 345] on p "Next" at bounding box center [873, 348] width 24 height 13
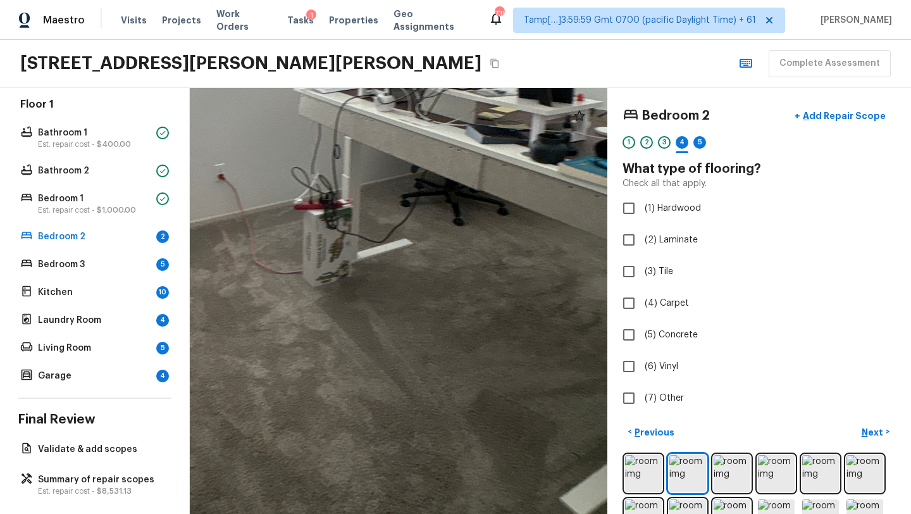
drag, startPoint x: 465, startPoint y: 384, endPoint x: 455, endPoint y: 315, distance: 69.7
click at [455, 315] on div at bounding box center [254, 120] width 1250 height 1274
click at [625, 312] on input "(4) Carpet" at bounding box center [628, 303] width 27 height 27
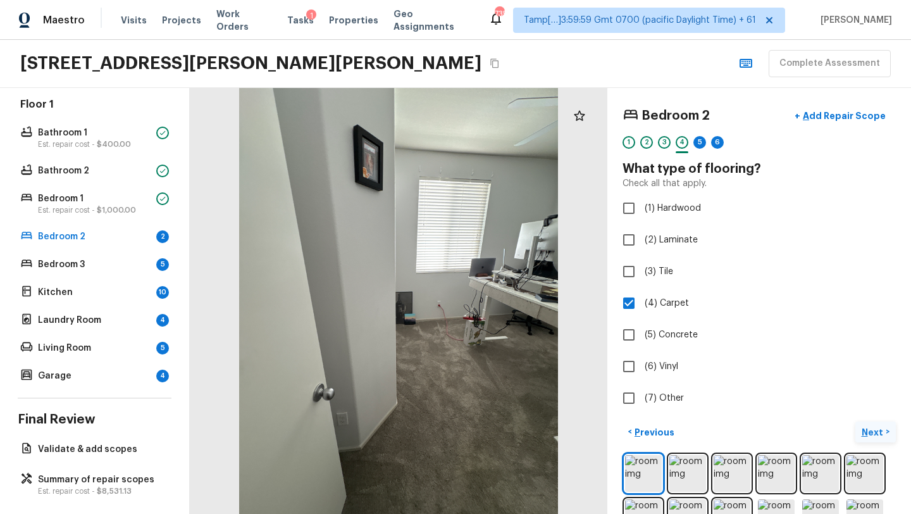
click at [870, 426] on p "Next" at bounding box center [873, 432] width 24 height 13
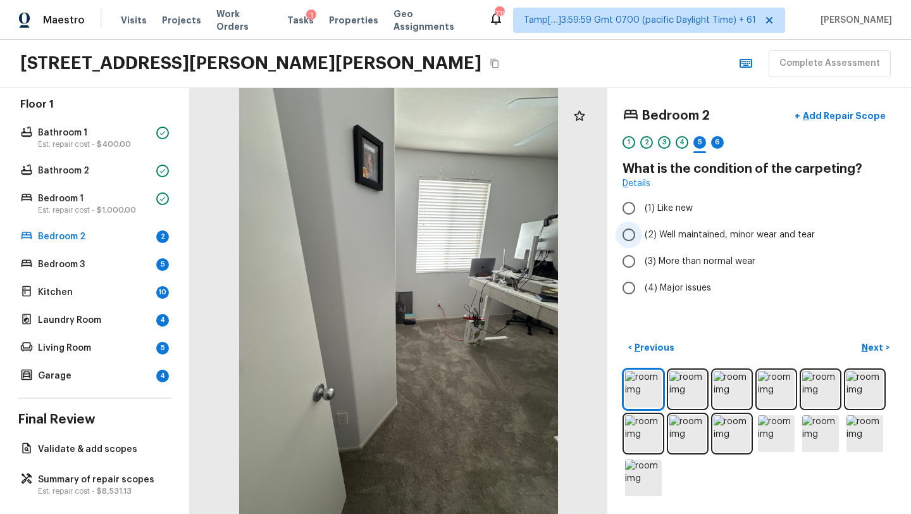
click at [634, 225] on input "(2) Well maintained, minor wear and tear" at bounding box center [628, 234] width 27 height 27
click at [868, 343] on p "Next" at bounding box center [873, 347] width 24 height 13
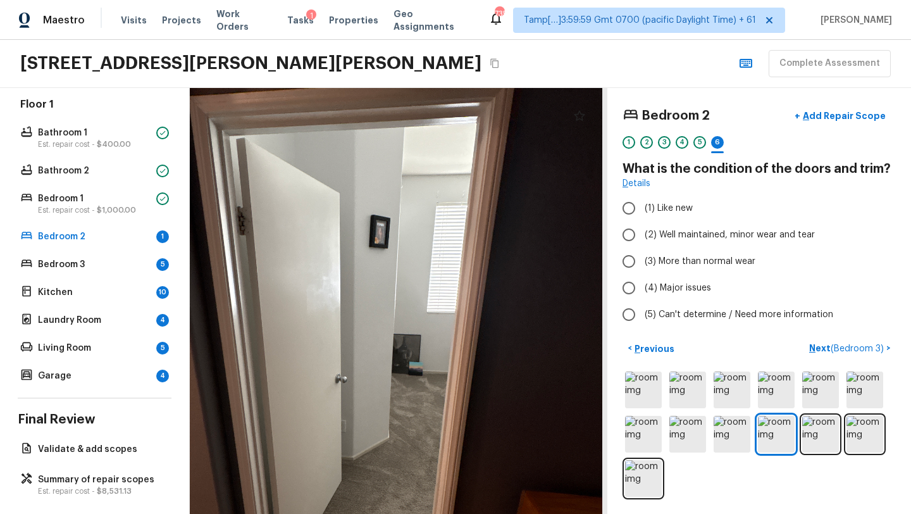
drag, startPoint x: 429, startPoint y: 373, endPoint x: 456, endPoint y: 403, distance: 40.3
click at [456, 403] on div at bounding box center [348, 343] width 664 height 677
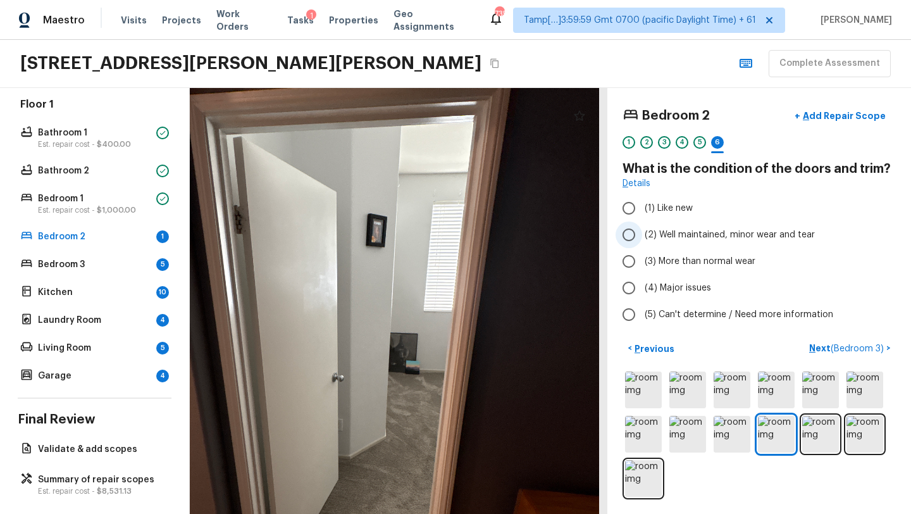
click at [632, 244] on input "(2) Well maintained, minor wear and tear" at bounding box center [628, 234] width 27 height 27
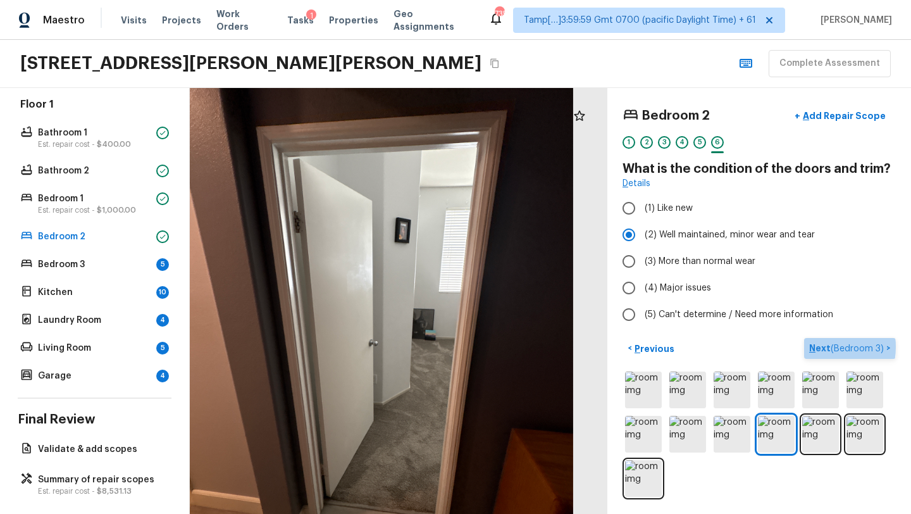
click at [820, 347] on p "Next ( Bedroom 3 )" at bounding box center [847, 348] width 77 height 13
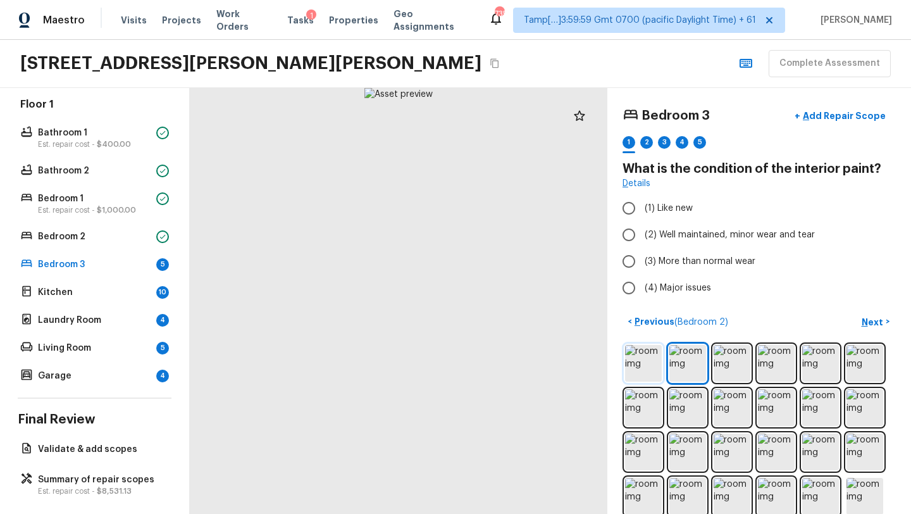
click at [639, 362] on img at bounding box center [643, 363] width 37 height 37
click at [533, 335] on div at bounding box center [398, 301] width 417 height 426
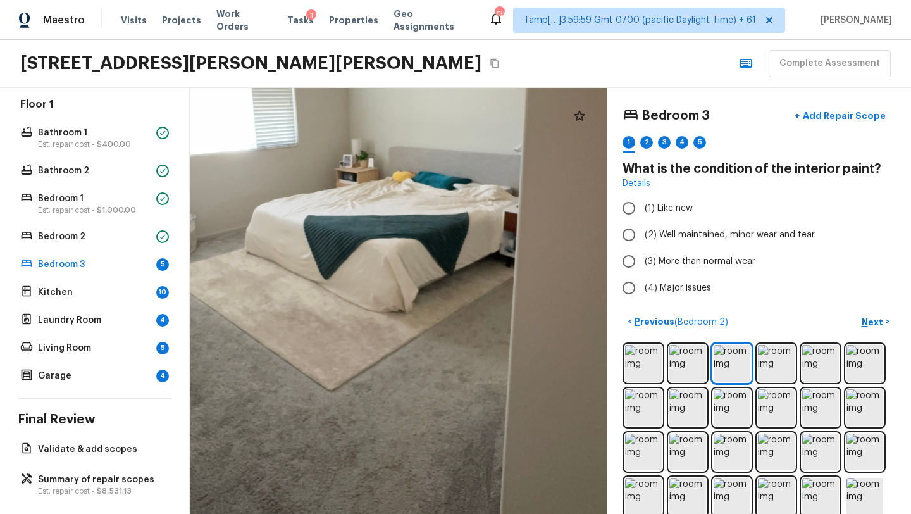
drag, startPoint x: 404, startPoint y: 341, endPoint x: 366, endPoint y: 314, distance: 45.8
click at [371, 314] on div at bounding box center [369, 208] width 1029 height 1049
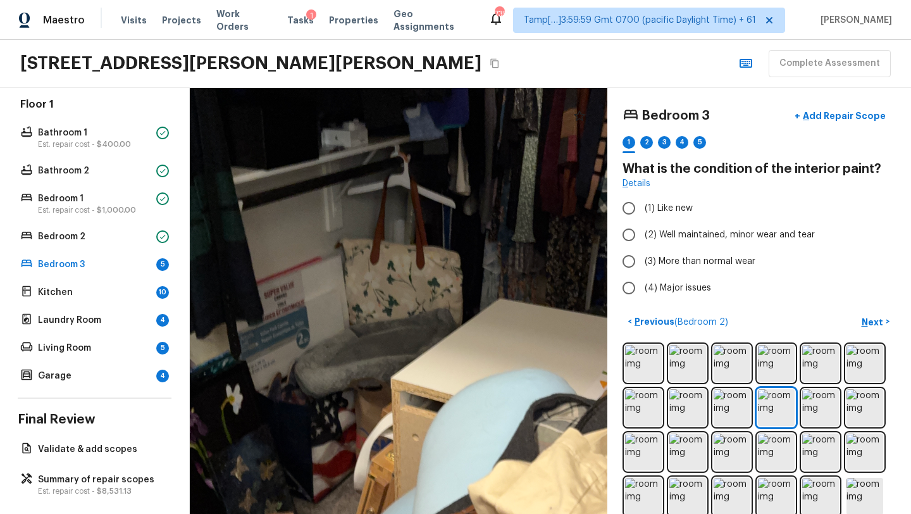
drag, startPoint x: 309, startPoint y: 226, endPoint x: 330, endPoint y: 504, distance: 279.1
click at [330, 504] on div at bounding box center [420, 372] width 897 height 915
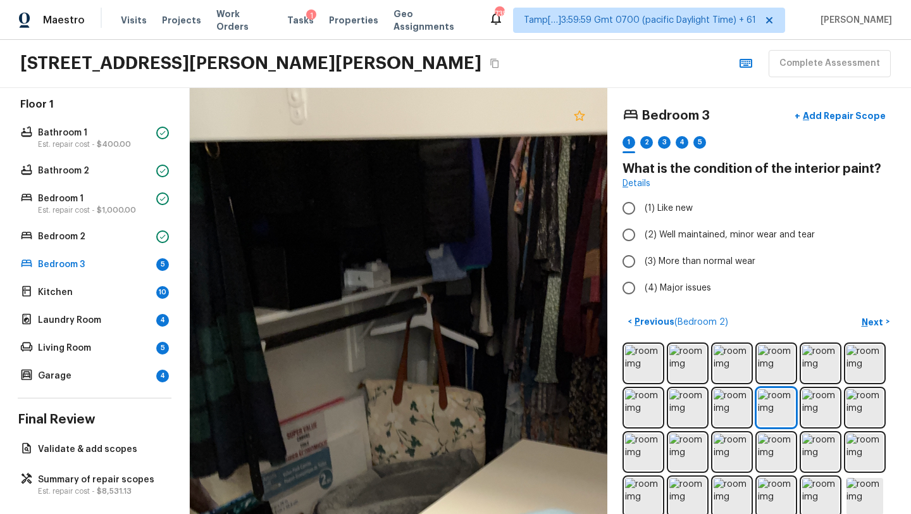
click at [579, 113] on icon at bounding box center [579, 115] width 11 height 10
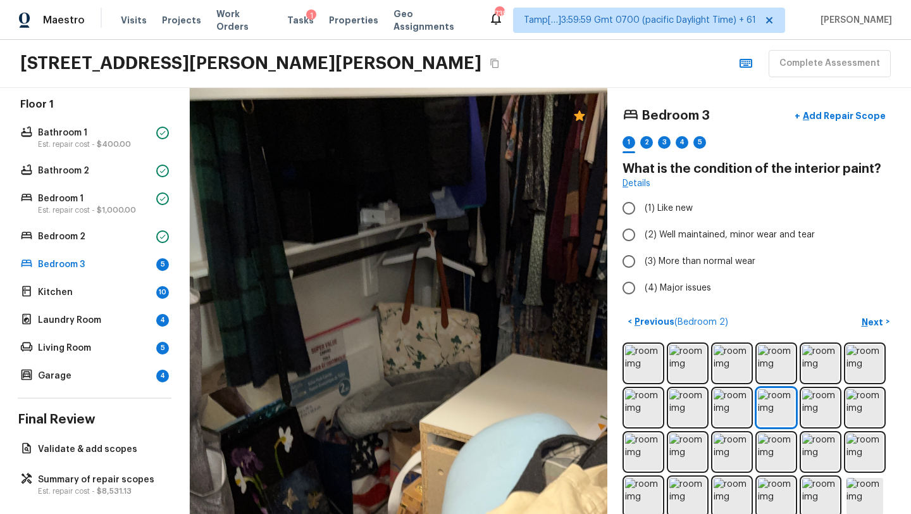
drag, startPoint x: 369, startPoint y: 420, endPoint x: 365, endPoint y: 343, distance: 76.7
click at [365, 342] on div at bounding box center [444, 415] width 766 height 781
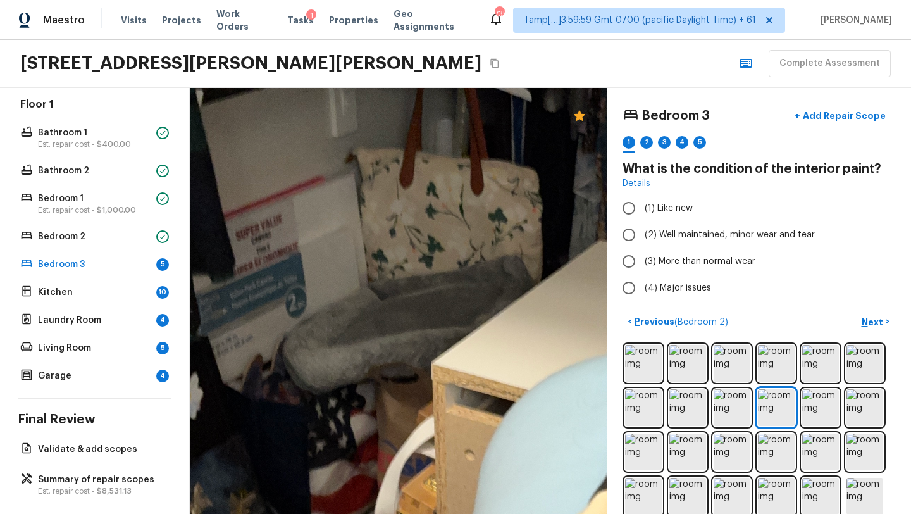
drag, startPoint x: 365, startPoint y: 343, endPoint x: 343, endPoint y: 204, distance: 141.5
click at [342, 202] on div at bounding box center [476, 354] width 1384 height 1412
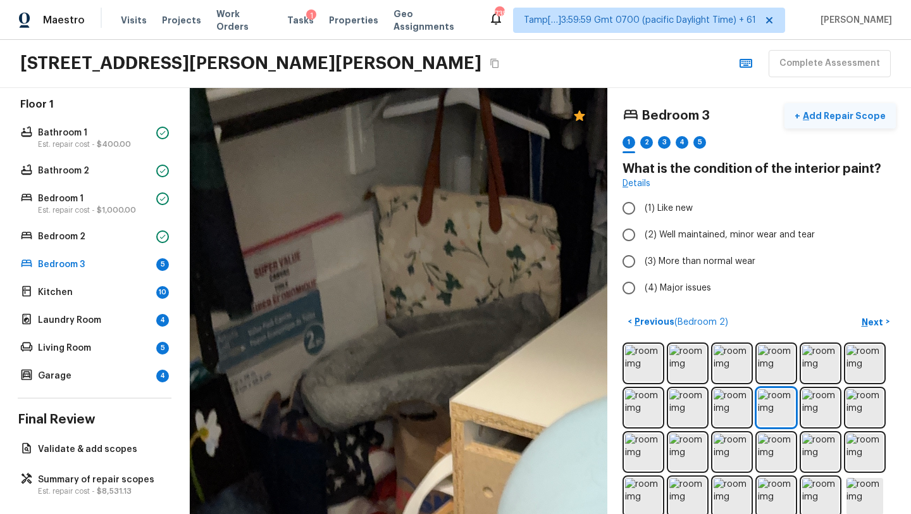
click at [845, 120] on p "Add Repair Scope" at bounding box center [842, 115] width 85 height 13
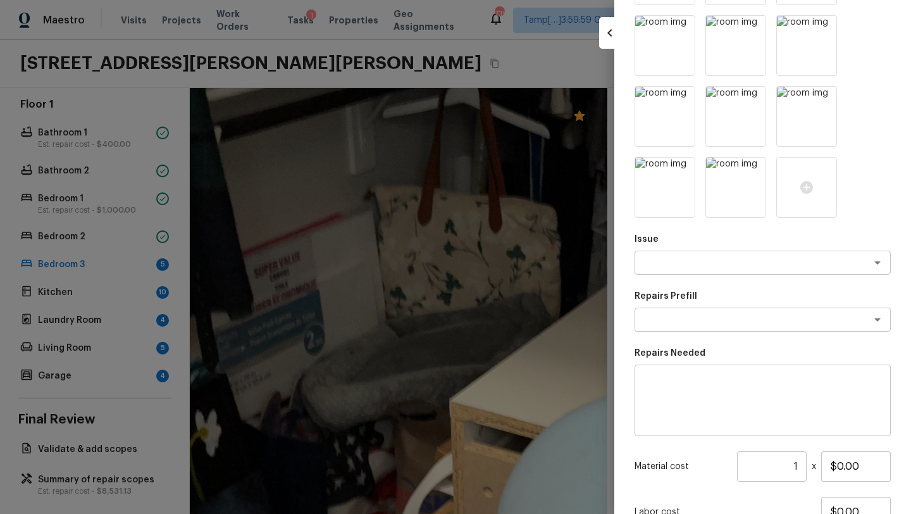
scroll to position [478, 0]
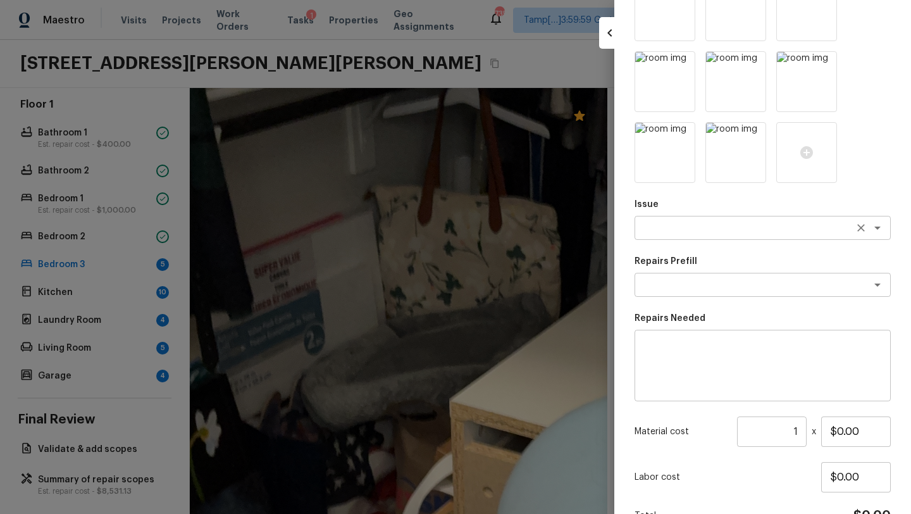
click at [661, 233] on textarea at bounding box center [744, 227] width 209 height 13
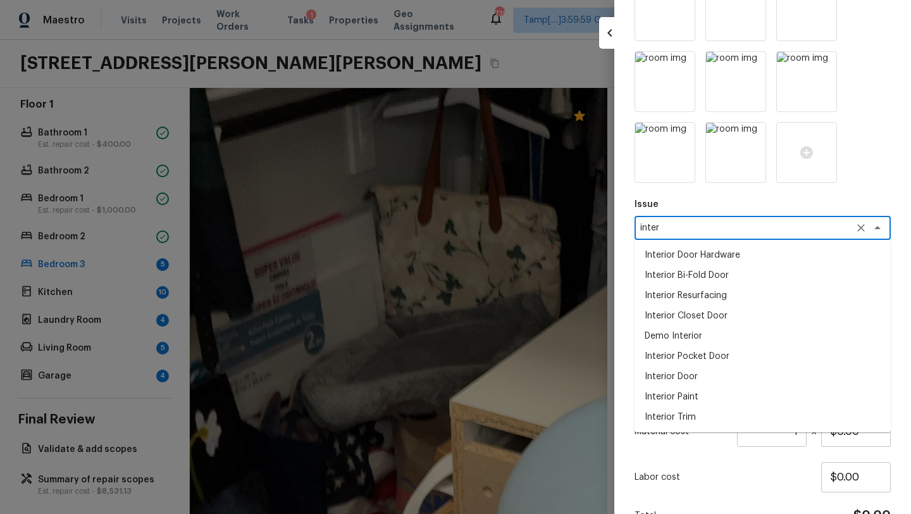
click at [670, 237] on div "inter x ​" at bounding box center [762, 228] width 256 height 24
click at [671, 236] on div "inter x ​" at bounding box center [762, 228] width 256 height 24
click at [671, 235] on div "inter x ​" at bounding box center [762, 228] width 256 height 24
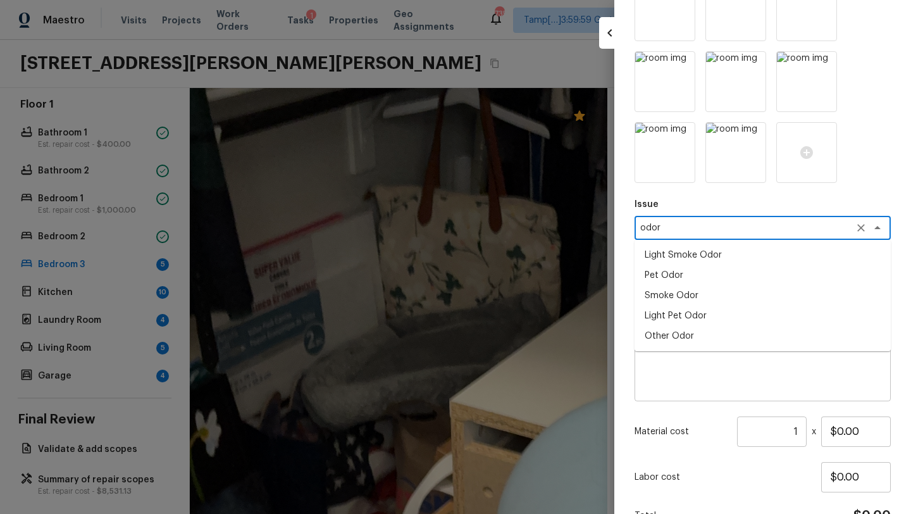
click at [672, 317] on li "Light Pet Odor" at bounding box center [762, 315] width 256 height 20
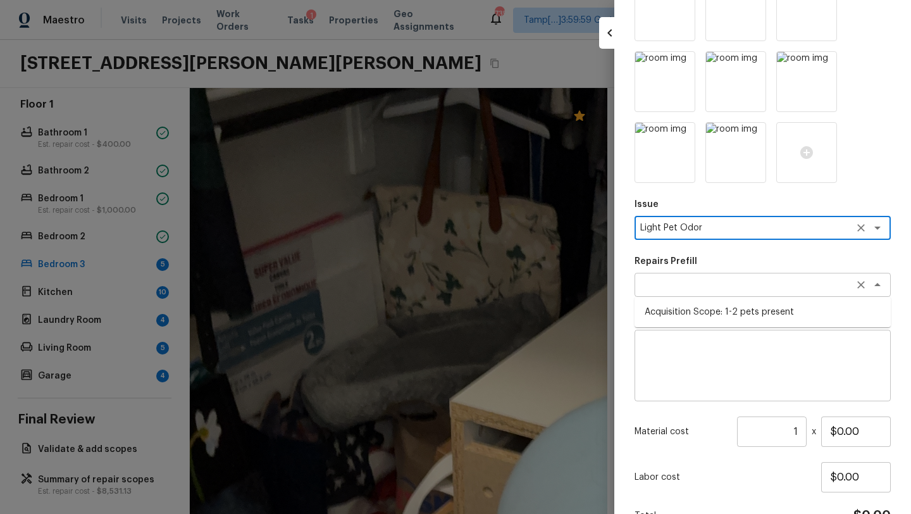
click at [672, 291] on div "x ​" at bounding box center [762, 285] width 256 height 24
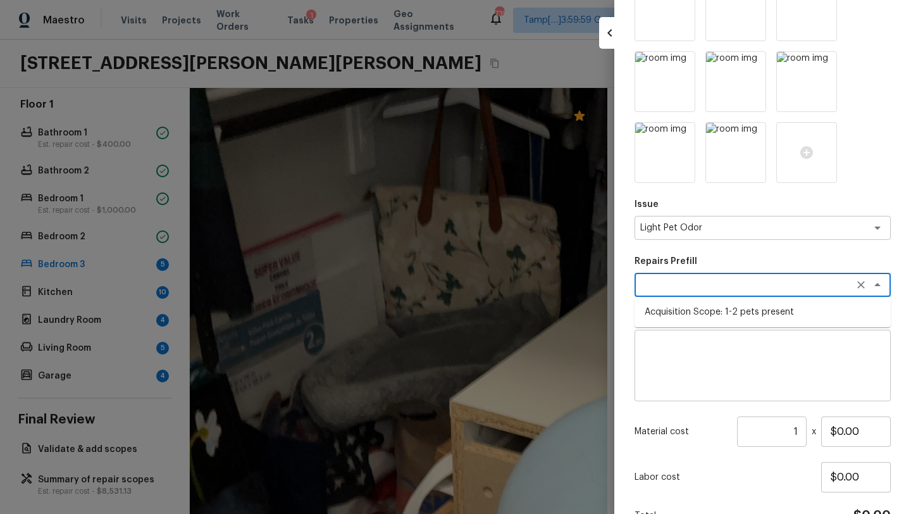
click at [673, 312] on li "Acquisition Scope: 1-2 pets present" at bounding box center [762, 312] width 256 height 20
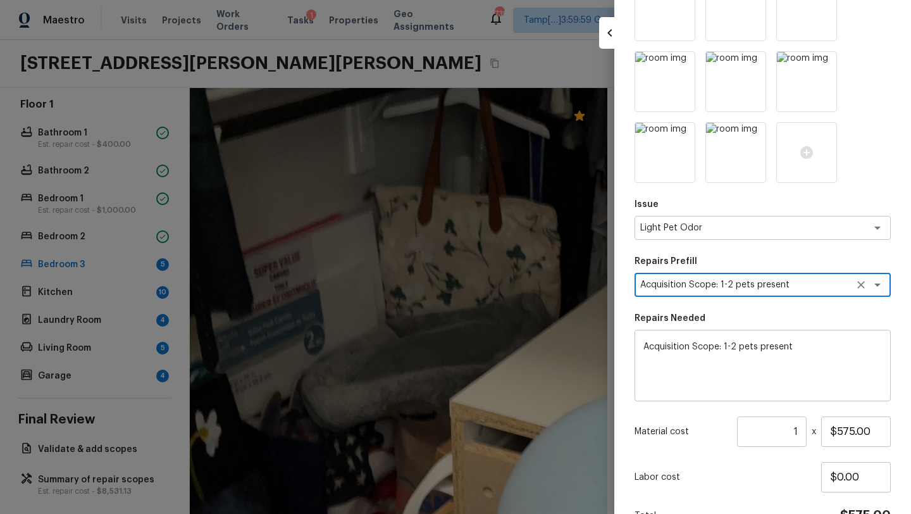
scroll to position [548, 0]
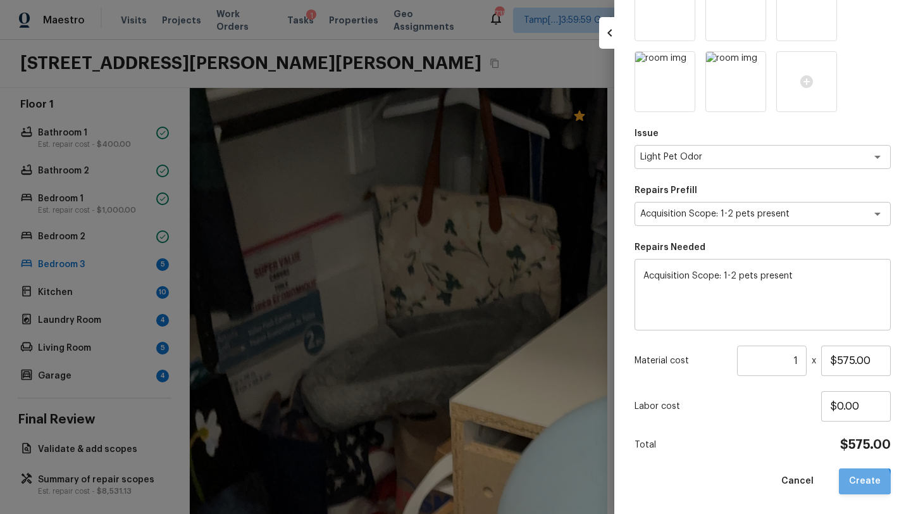
click at [865, 482] on button "Create" at bounding box center [865, 481] width 52 height 26
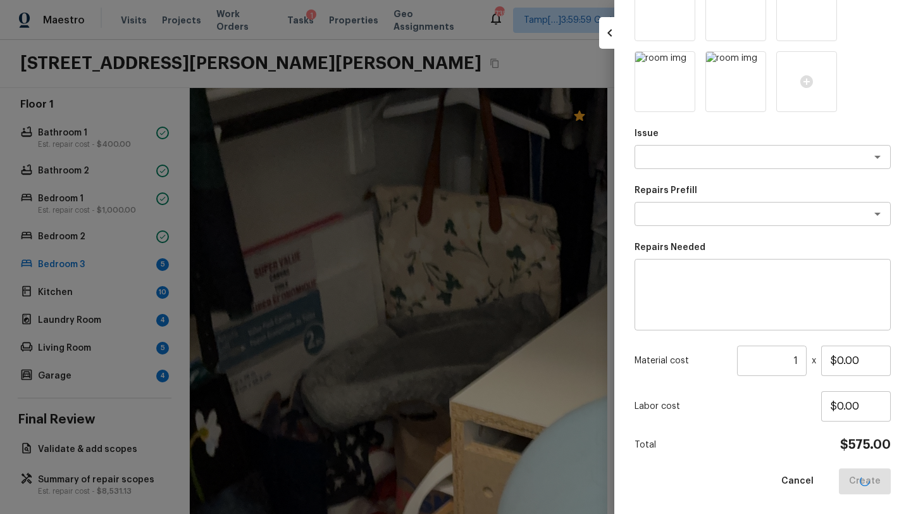
scroll to position [52, 0]
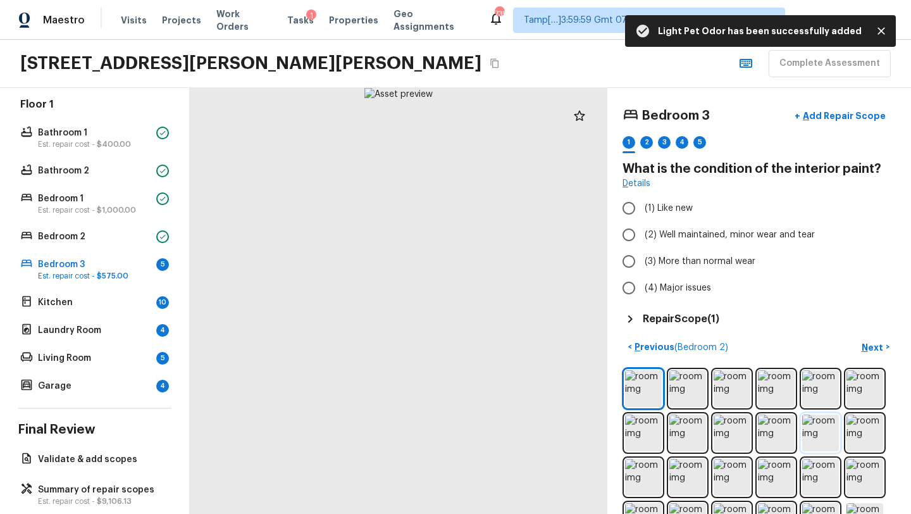
click at [809, 431] on img at bounding box center [820, 432] width 37 height 37
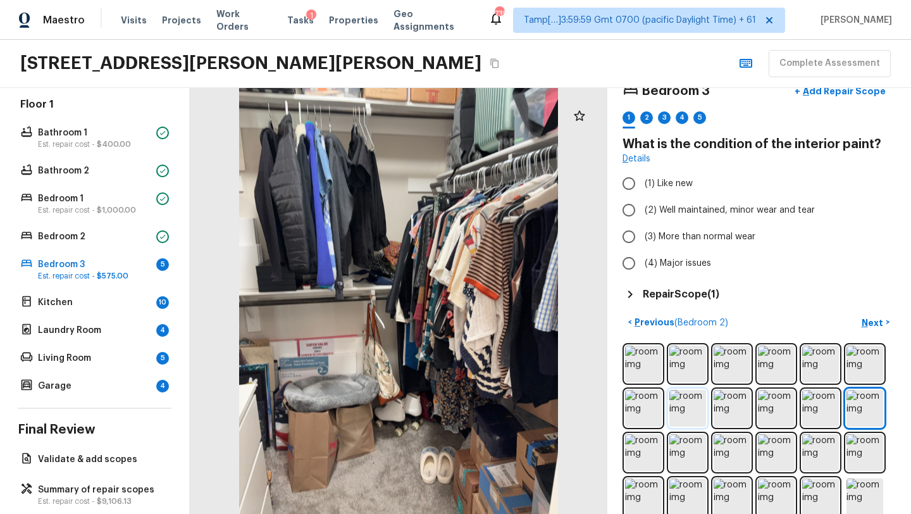
scroll to position [41, 0]
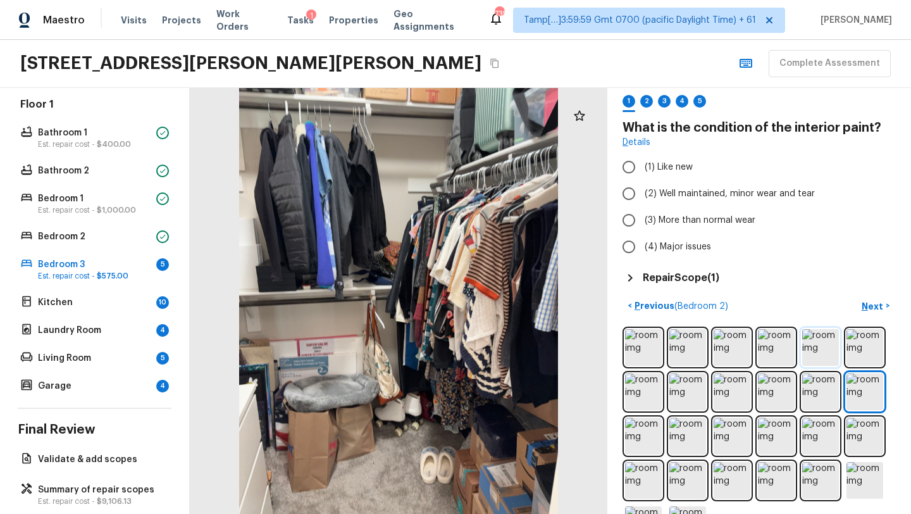
click at [829, 340] on img at bounding box center [820, 347] width 37 height 37
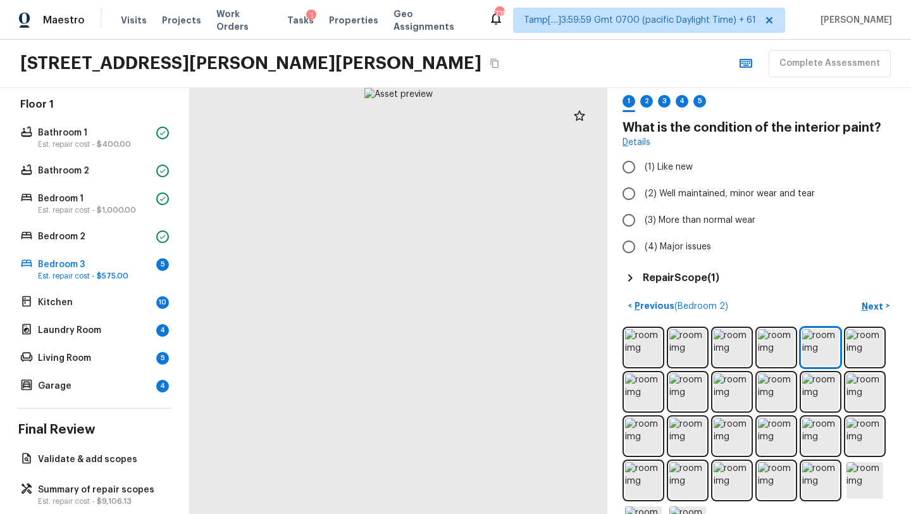
click at [889, 324] on div "< Previous ( Bedroom 2 ) Next >" at bounding box center [758, 420] width 273 height 250
click at [854, 397] on img at bounding box center [864, 391] width 37 height 37
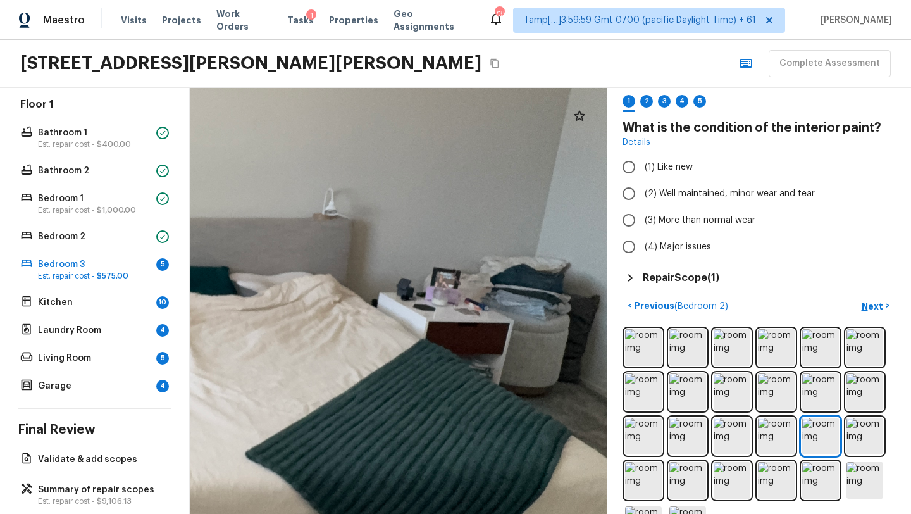
drag, startPoint x: 483, startPoint y: 297, endPoint x: 274, endPoint y: 479, distance: 276.6
click at [274, 479] on div at bounding box center [77, 280] width 1454 height 1482
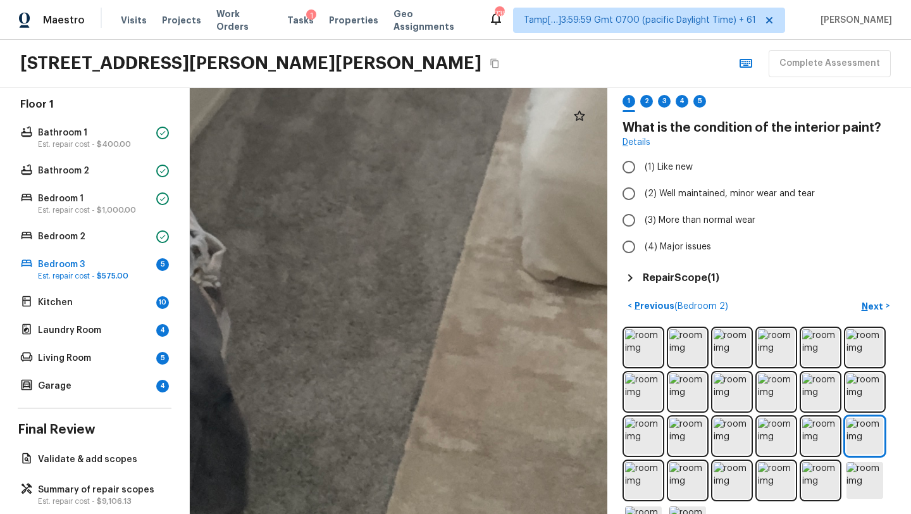
drag, startPoint x: 488, startPoint y: 299, endPoint x: 0, endPoint y: 513, distance: 533.0
click at [0, 513] on html "Maestro Visits Projects Work Orders Tasks 1 Properties Geo Assignments 735 Tamp…" at bounding box center [455, 257] width 911 height 514
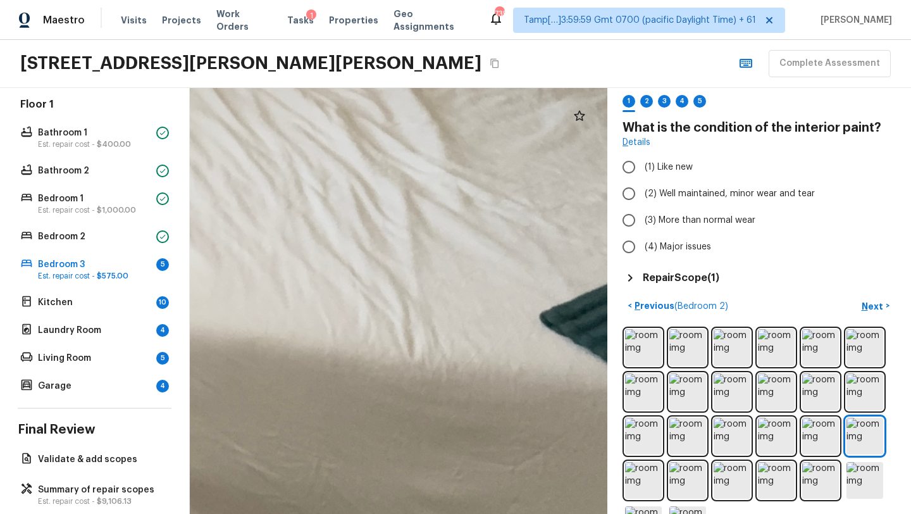
drag, startPoint x: 446, startPoint y: 243, endPoint x: 0, endPoint y: 513, distance: 521.0
click at [0, 513] on html "Maestro Visits Projects Work Orders Tasks 1 Properties Geo Assignments 735 Tamp…" at bounding box center [455, 257] width 911 height 514
drag, startPoint x: 381, startPoint y: 299, endPoint x: 0, endPoint y: 513, distance: 437.5
click at [0, 513] on html "Maestro Visits Projects Work Orders Tasks 1 Properties Geo Assignments 735 Tamp…" at bounding box center [455, 257] width 911 height 514
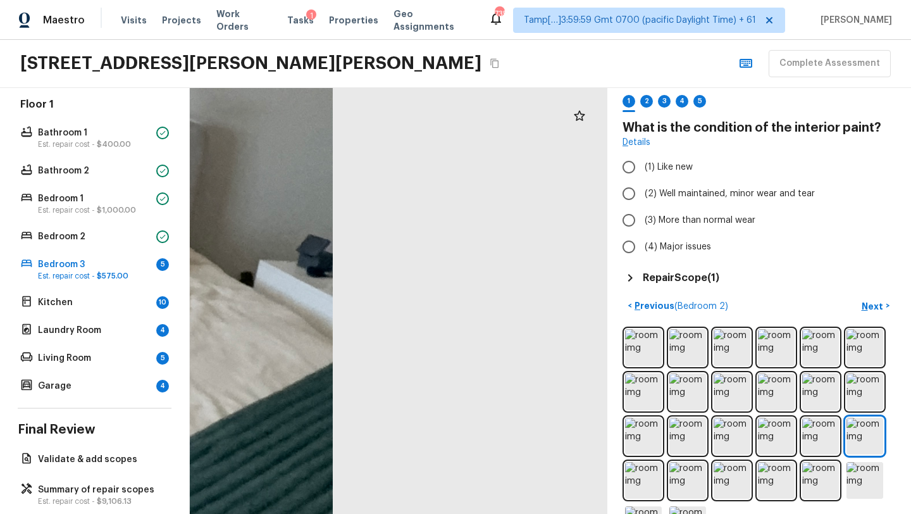
drag, startPoint x: 361, startPoint y: 351, endPoint x: 190, endPoint y: 349, distance: 170.8
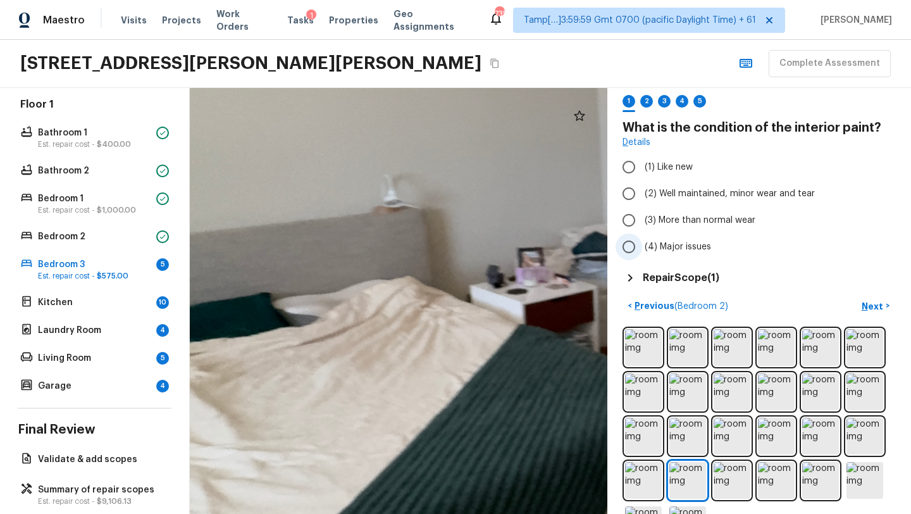
drag, startPoint x: 410, startPoint y: 293, endPoint x: 822, endPoint y: 254, distance: 413.0
click at [822, 254] on div "Bedroom 3 + Add Repair Scope 1 2 3 4 5 What is the condition of the interior pa…" at bounding box center [550, 301] width 721 height 426
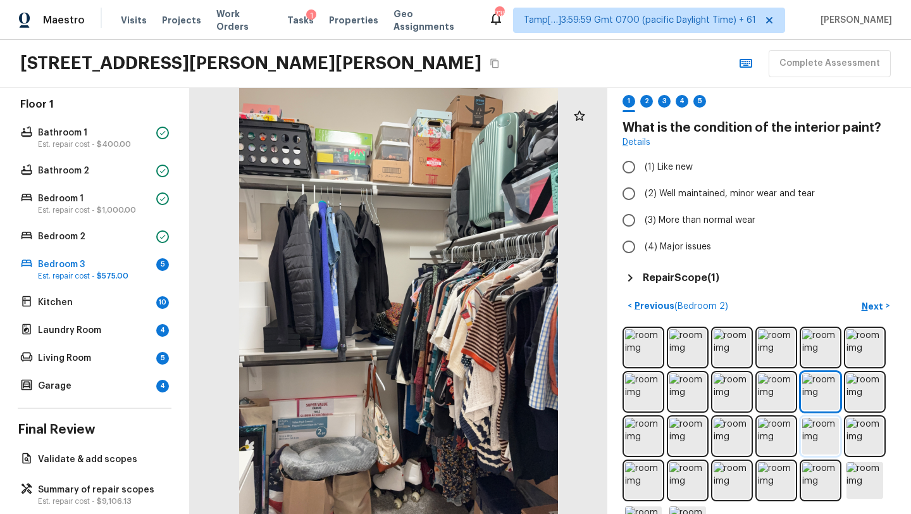
click at [837, 452] on img at bounding box center [820, 435] width 37 height 37
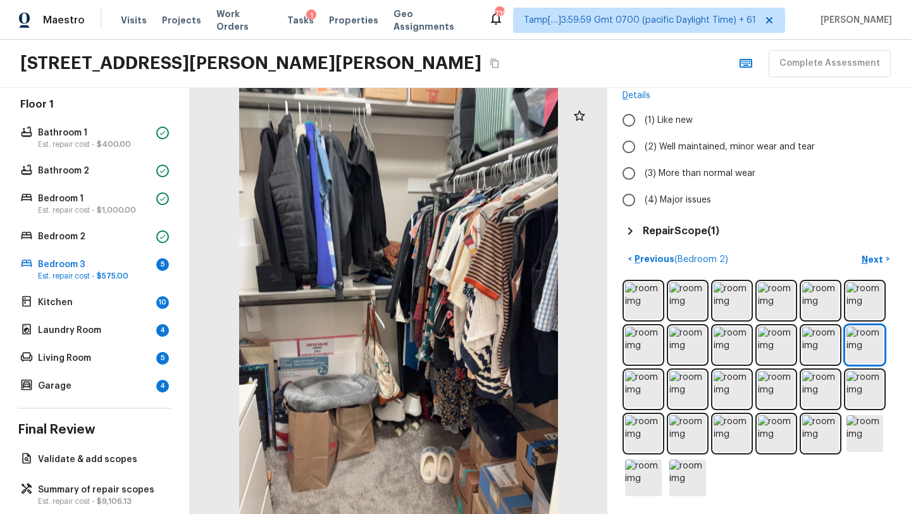
scroll to position [0, 0]
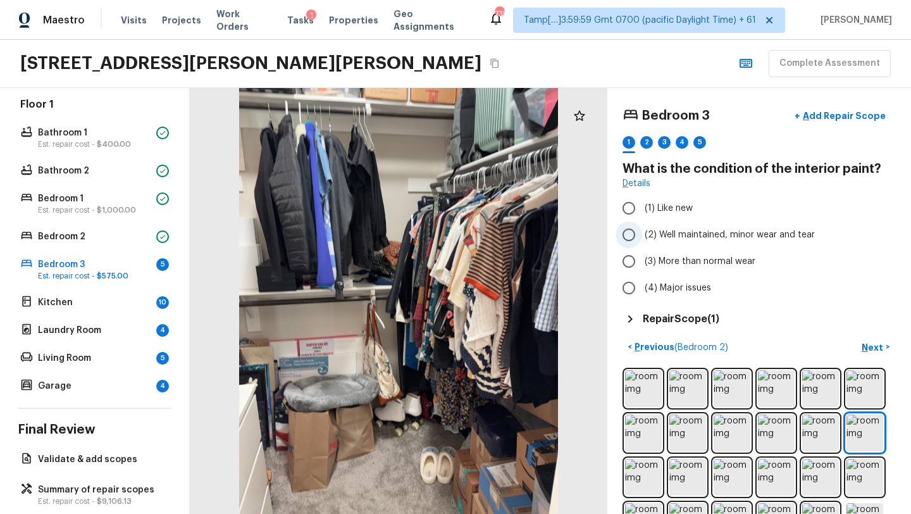
click at [644, 238] on span "(2) Well maintained, minor wear and tear" at bounding box center [729, 234] width 170 height 13
click at [642, 238] on input "(2) Well maintained, minor wear and tear" at bounding box center [628, 234] width 27 height 27
click at [869, 348] on p "Next" at bounding box center [873, 347] width 24 height 13
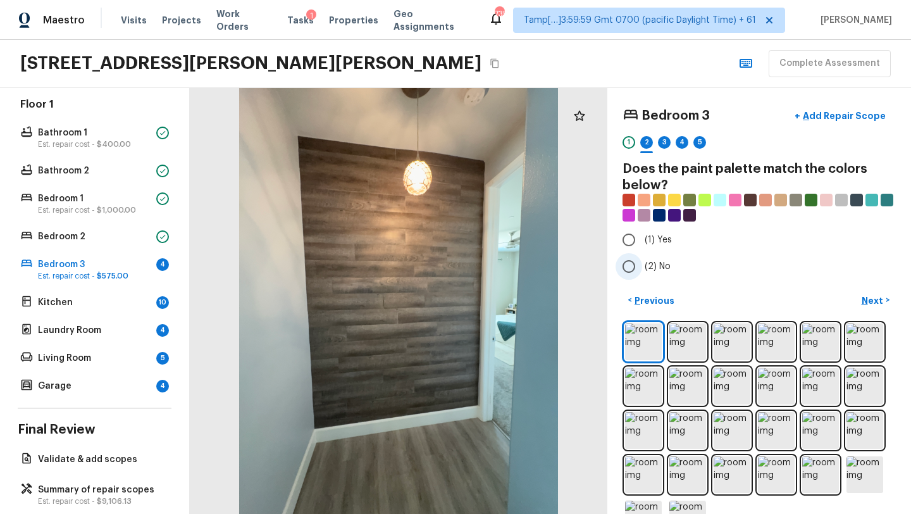
click at [646, 264] on span "(2) No" at bounding box center [657, 266] width 26 height 13
click at [642, 264] on input "(2) No" at bounding box center [628, 266] width 27 height 27
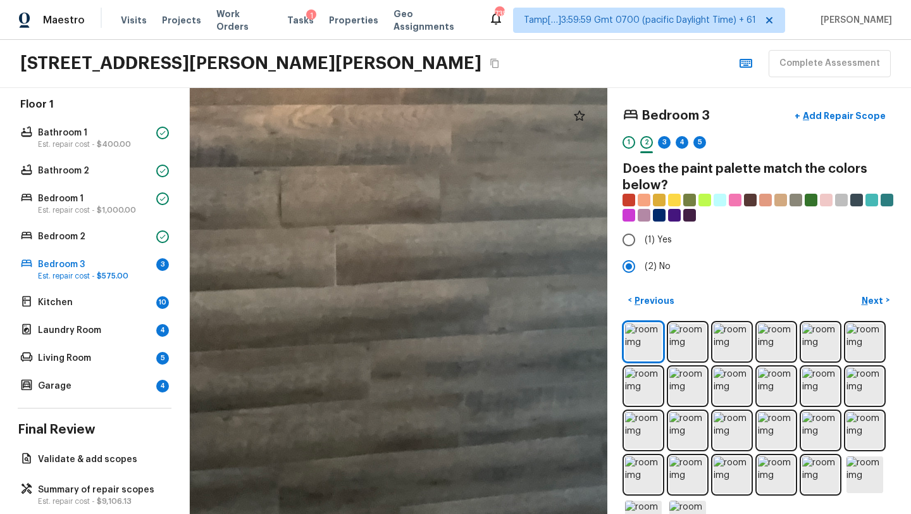
drag, startPoint x: 364, startPoint y: 201, endPoint x: 482, endPoint y: 254, distance: 129.4
click at [482, 254] on div at bounding box center [338, 196] width 1631 height 1663
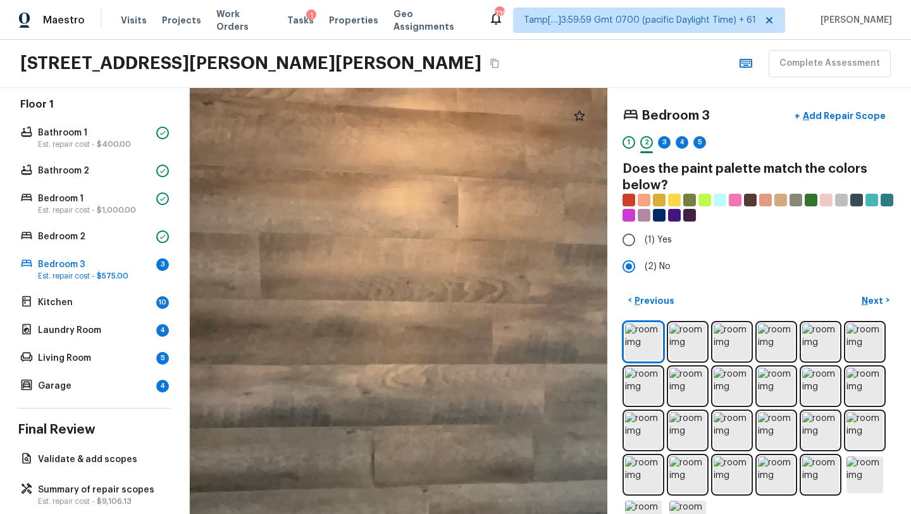
drag, startPoint x: 482, startPoint y: 254, endPoint x: 575, endPoint y: 508, distance: 270.7
click at [575, 512] on div at bounding box center [431, 455] width 1631 height 1663
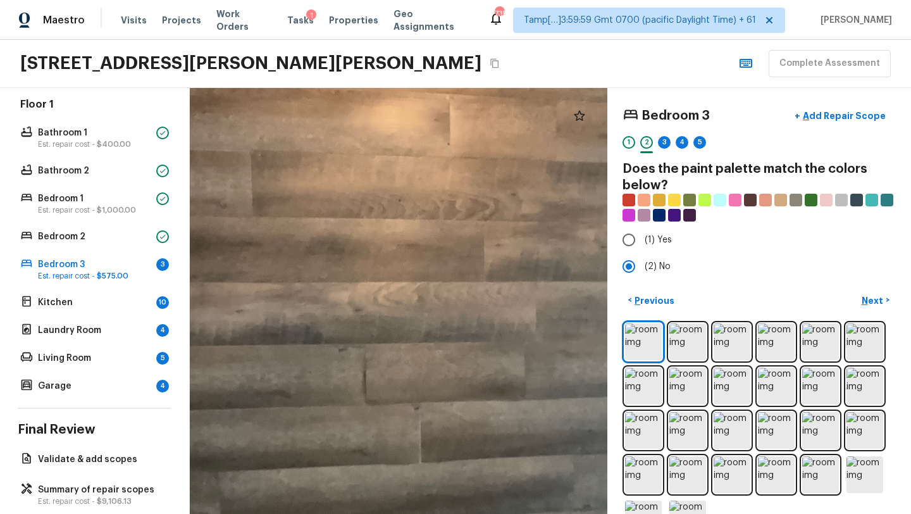
drag, startPoint x: 533, startPoint y: 483, endPoint x: 524, endPoint y: 403, distance: 80.8
click at [524, 402] on div at bounding box center [423, 373] width 1631 height 1663
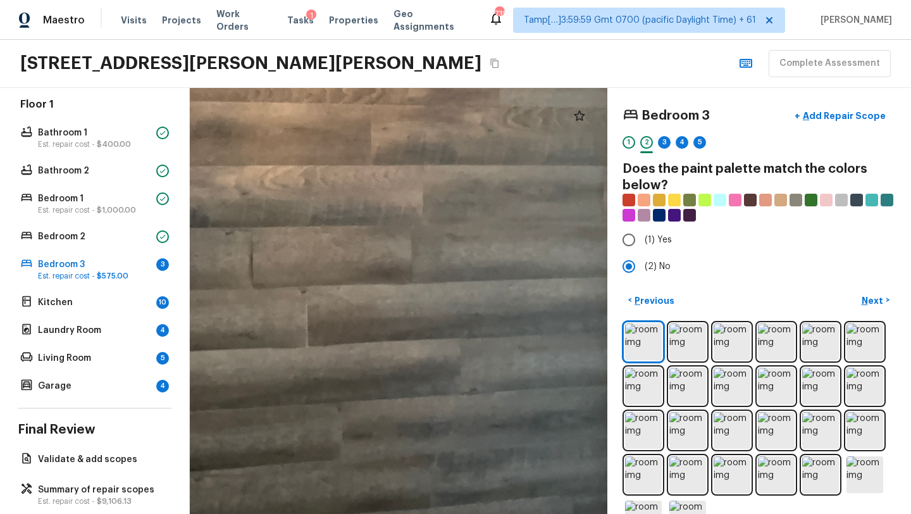
drag, startPoint x: 524, startPoint y: 403, endPoint x: 410, endPoint y: 281, distance: 166.0
click at [410, 283] on div at bounding box center [310, 257] width 1631 height 1663
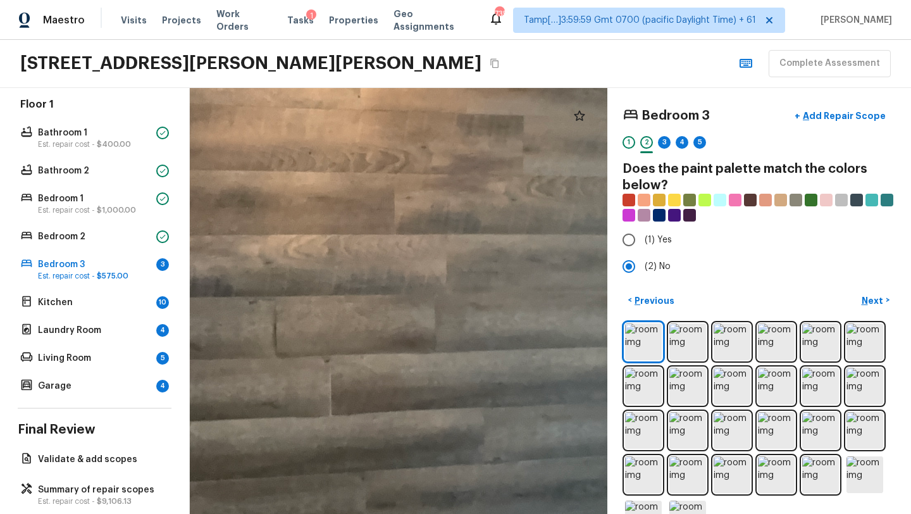
drag, startPoint x: 410, startPoint y: 281, endPoint x: 500, endPoint y: 513, distance: 248.3
click at [497, 513] on html "Maestro Visits Projects Work Orders Tasks 1 Properties Geo Assignments 735 Tamp…" at bounding box center [455, 257] width 911 height 514
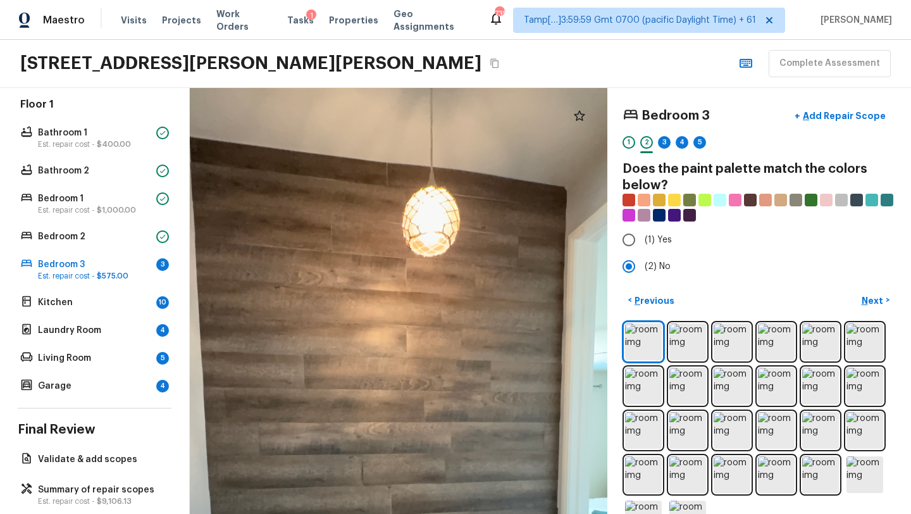
drag, startPoint x: 464, startPoint y: 364, endPoint x: 361, endPoint y: 421, distance: 117.5
click at [361, 420] on div at bounding box center [393, 469] width 842 height 859
click at [832, 115] on p "Add Repair Scope" at bounding box center [842, 115] width 85 height 13
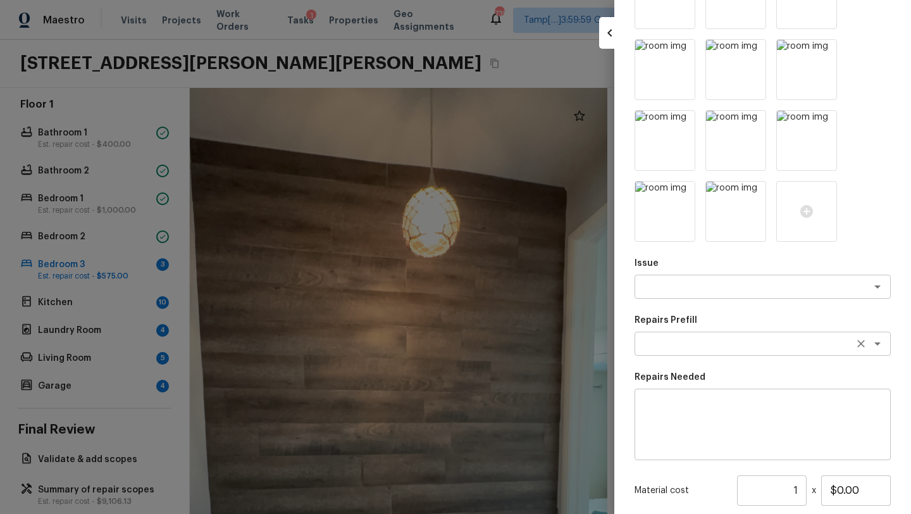
scroll to position [533, 0]
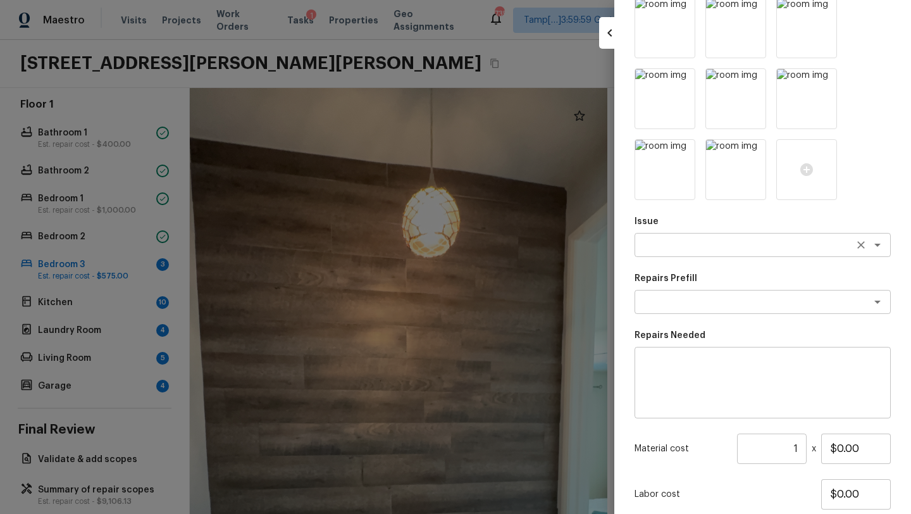
click at [662, 233] on div "x ​" at bounding box center [762, 245] width 256 height 24
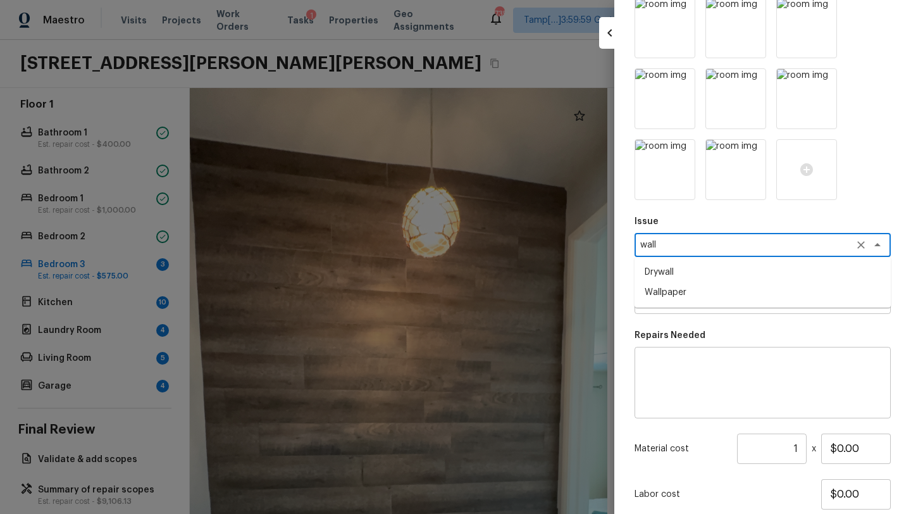
click at [661, 302] on ul "Drywall Wallpaper" at bounding box center [762, 282] width 256 height 51
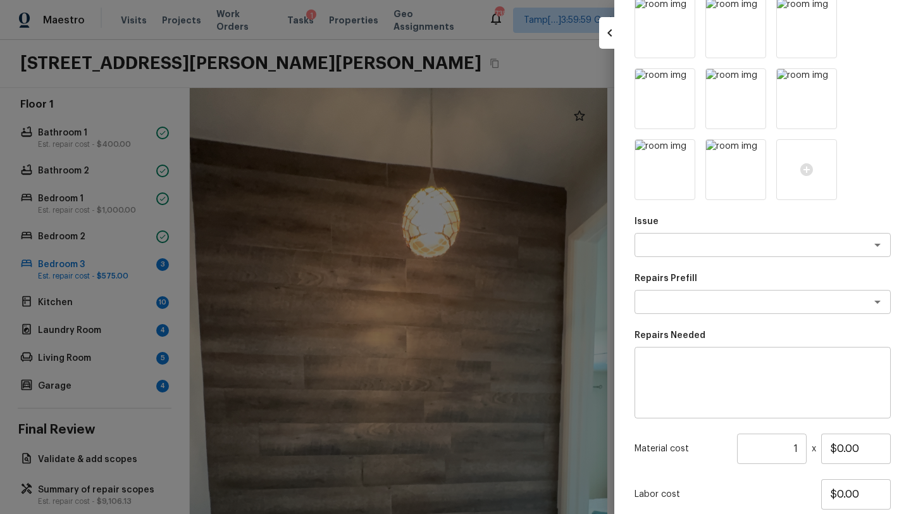
click at [582, 113] on div at bounding box center [455, 257] width 911 height 514
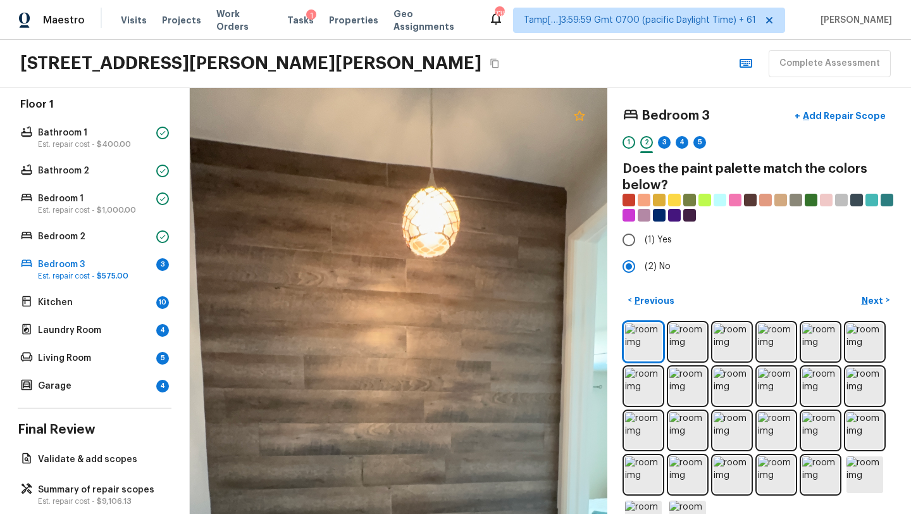
click at [582, 115] on icon at bounding box center [579, 115] width 15 height 15
click at [862, 118] on p "Add Repair Scope" at bounding box center [842, 115] width 85 height 13
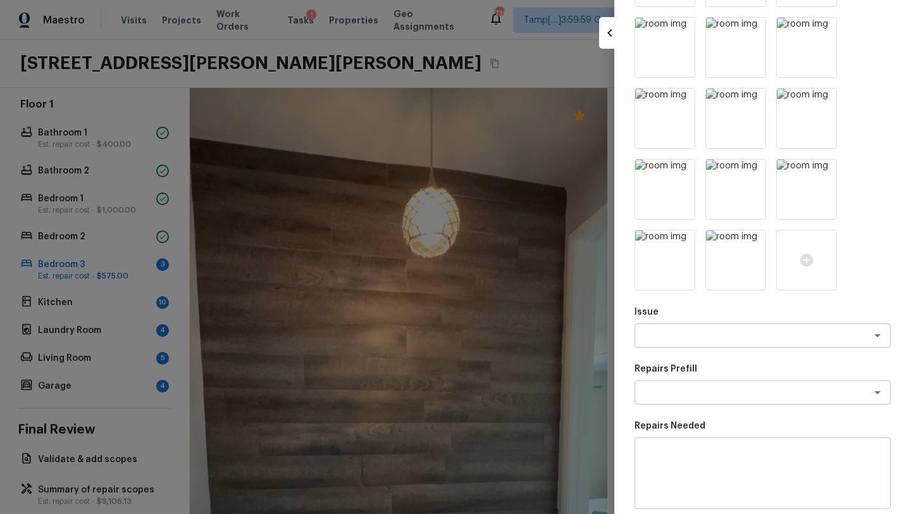
scroll to position [620, 0]
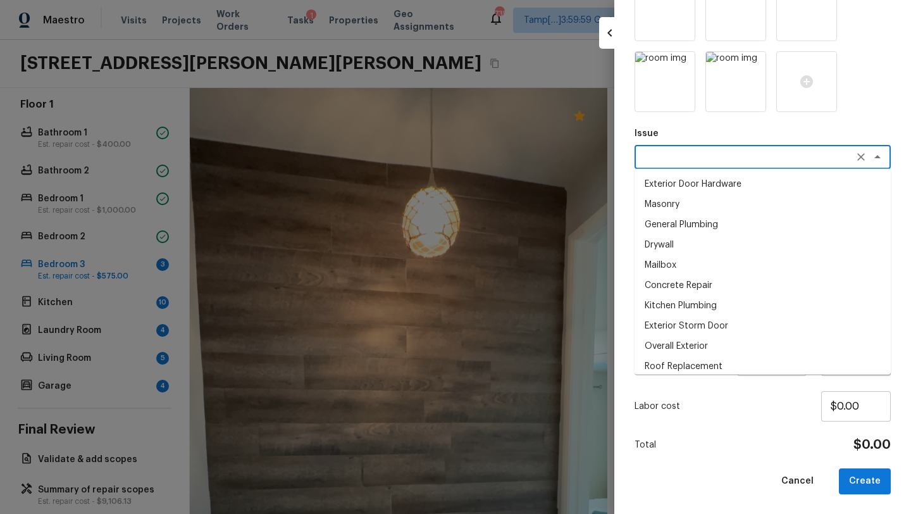
click at [669, 157] on textarea at bounding box center [744, 157] width 209 height 13
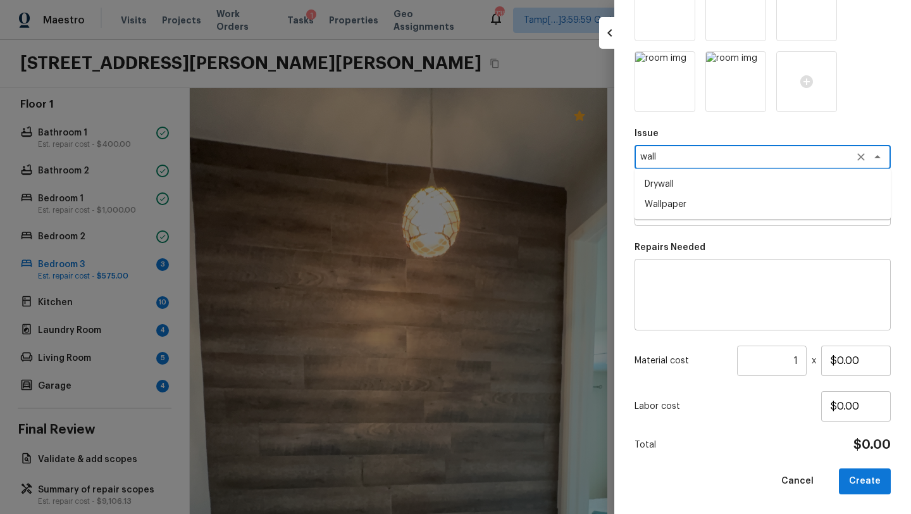
click at [672, 200] on li "Wallpaper" at bounding box center [762, 204] width 256 height 20
click at [667, 206] on div "x ​" at bounding box center [762, 214] width 256 height 24
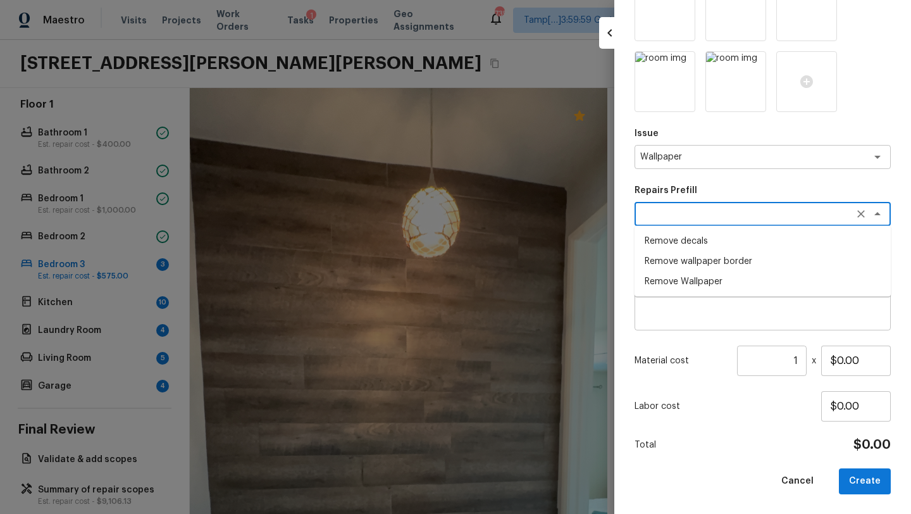
click at [670, 277] on li "Remove Wallpaper" at bounding box center [762, 281] width 256 height 20
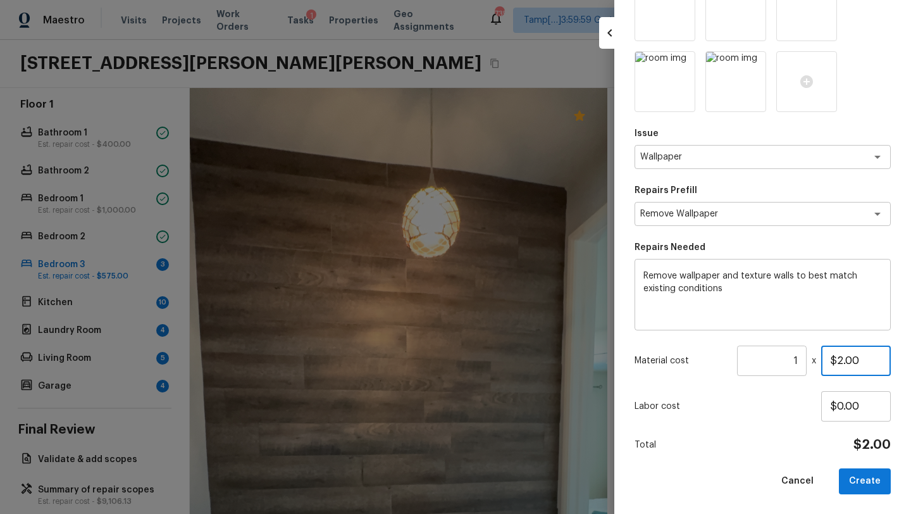
drag, startPoint x: 839, startPoint y: 359, endPoint x: 866, endPoint y: 362, distance: 26.8
click at [866, 362] on input "$2.00" at bounding box center [856, 360] width 70 height 30
click at [875, 481] on button "Create" at bounding box center [865, 481] width 52 height 26
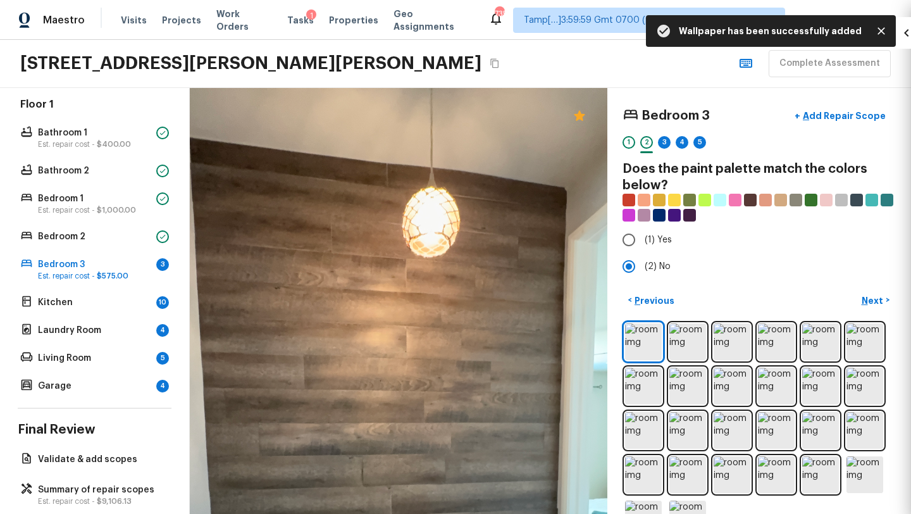
scroll to position [125, 0]
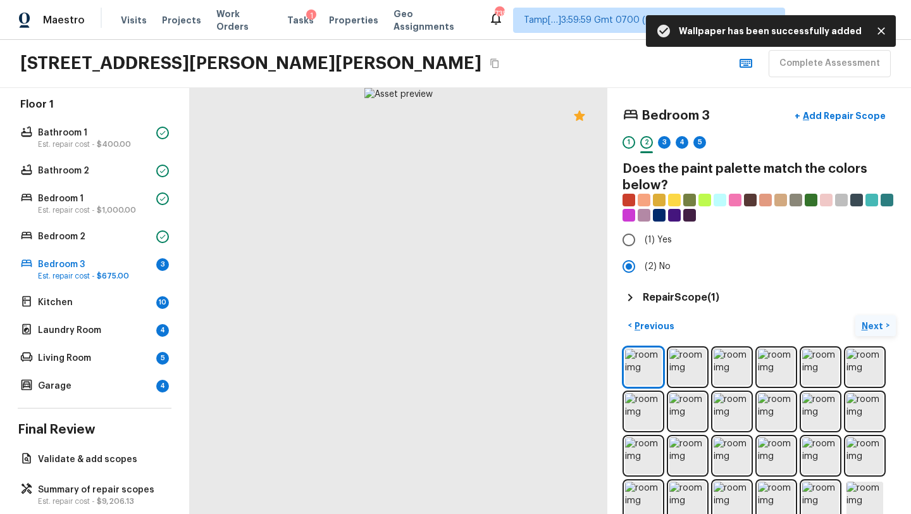
click at [869, 327] on p "Next" at bounding box center [873, 325] width 24 height 13
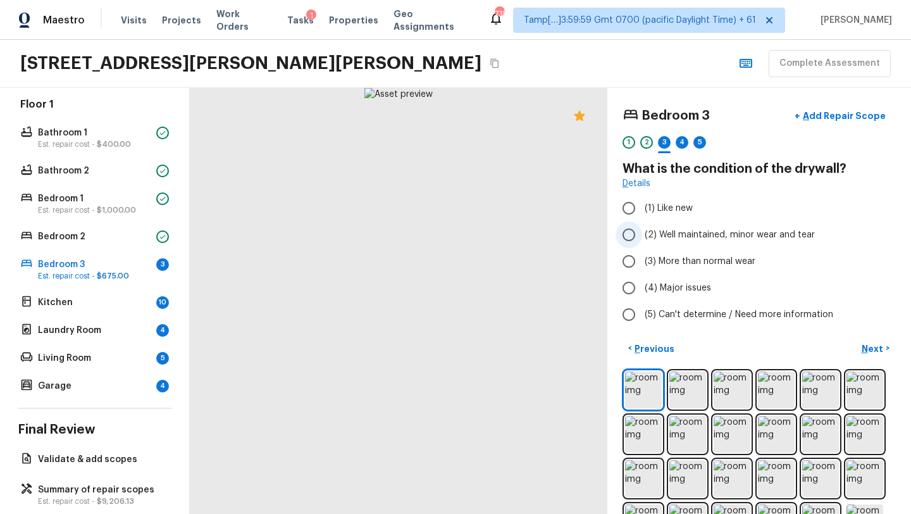
click at [658, 234] on span "(2) Well maintained, minor wear and tear" at bounding box center [729, 234] width 170 height 13
click at [642, 234] on input "(2) Well maintained, minor wear and tear" at bounding box center [628, 234] width 27 height 27
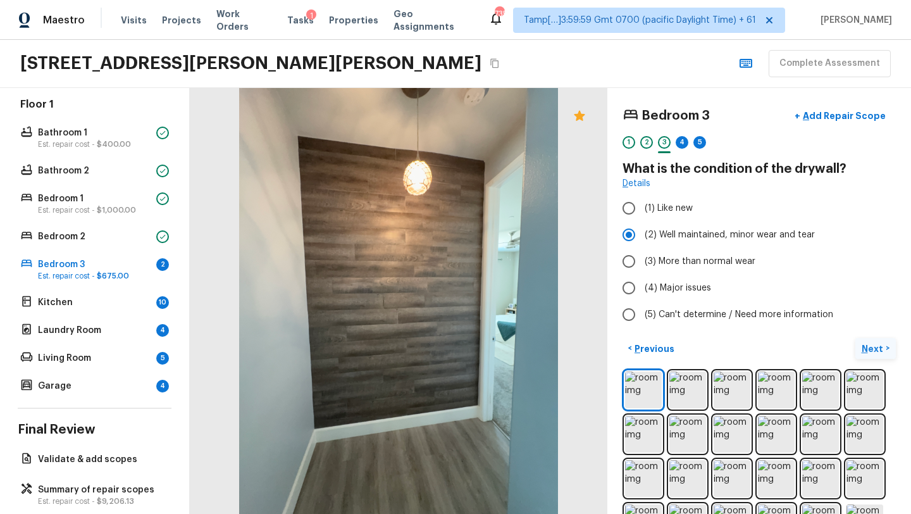
click at [865, 347] on p "Next" at bounding box center [873, 348] width 24 height 13
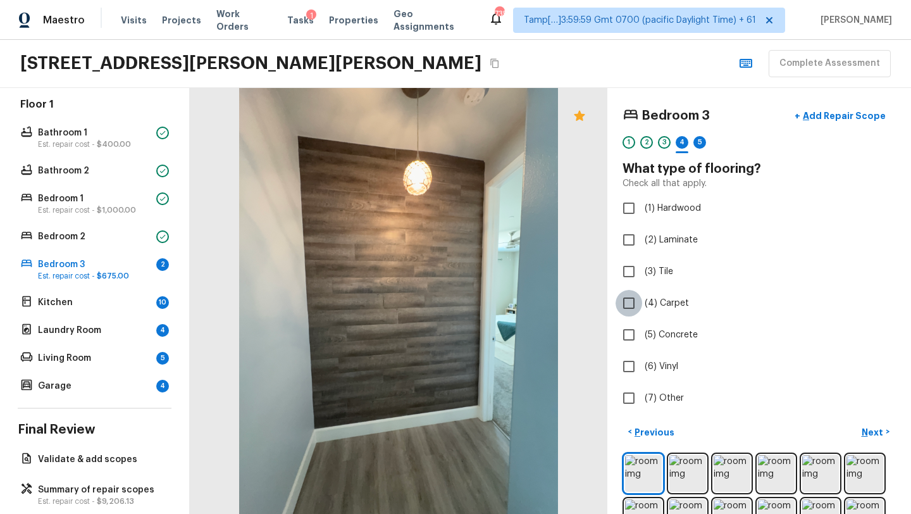
click at [626, 304] on input "(4) Carpet" at bounding box center [628, 303] width 27 height 27
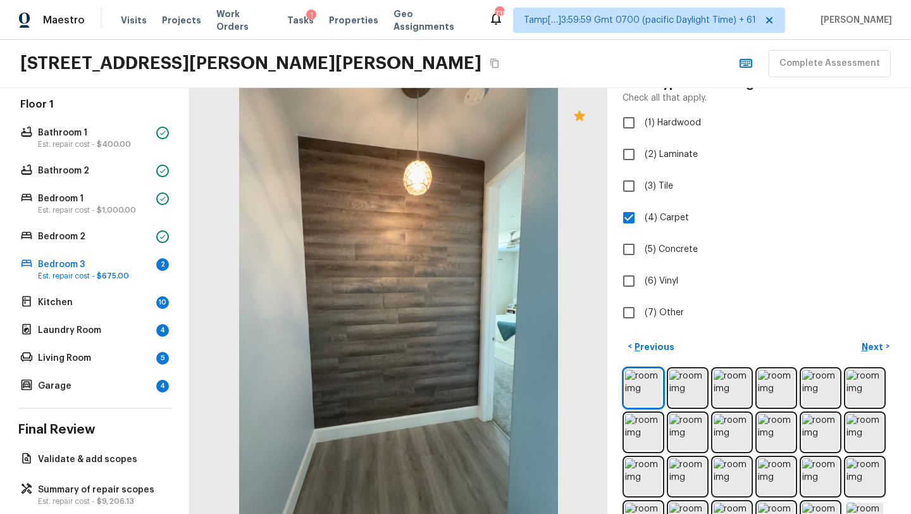
scroll to position [145, 0]
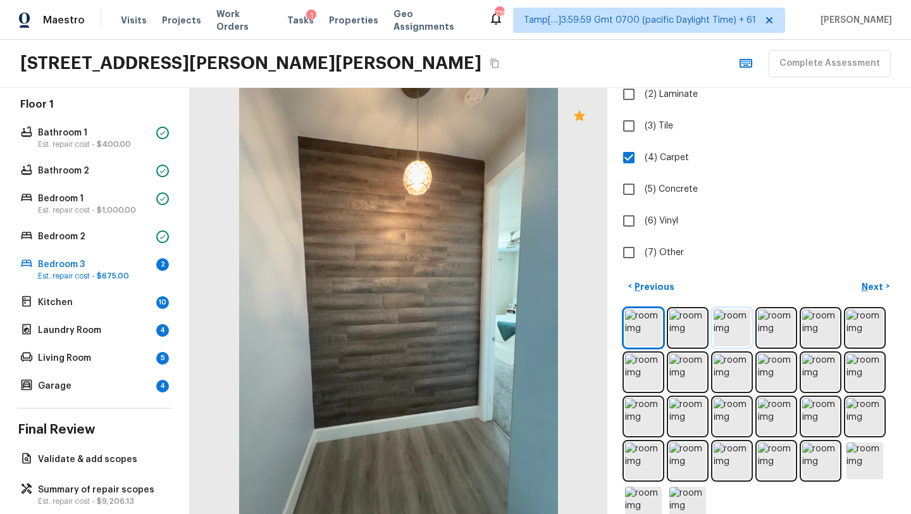
click at [727, 312] on img at bounding box center [731, 327] width 37 height 37
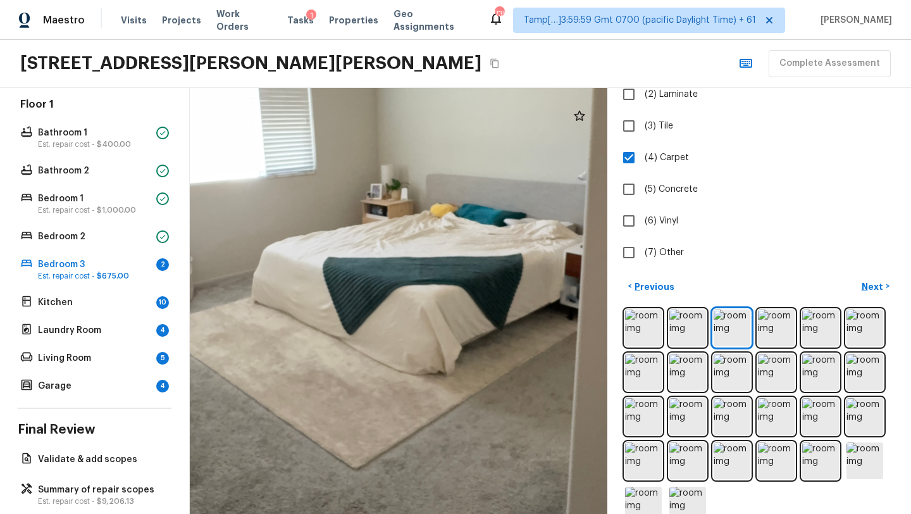
drag, startPoint x: 208, startPoint y: 431, endPoint x: 505, endPoint y: 467, distance: 298.9
click at [505, 467] on div at bounding box center [402, 249] width 1244 height 1269
click at [879, 285] on p "Next" at bounding box center [873, 286] width 24 height 13
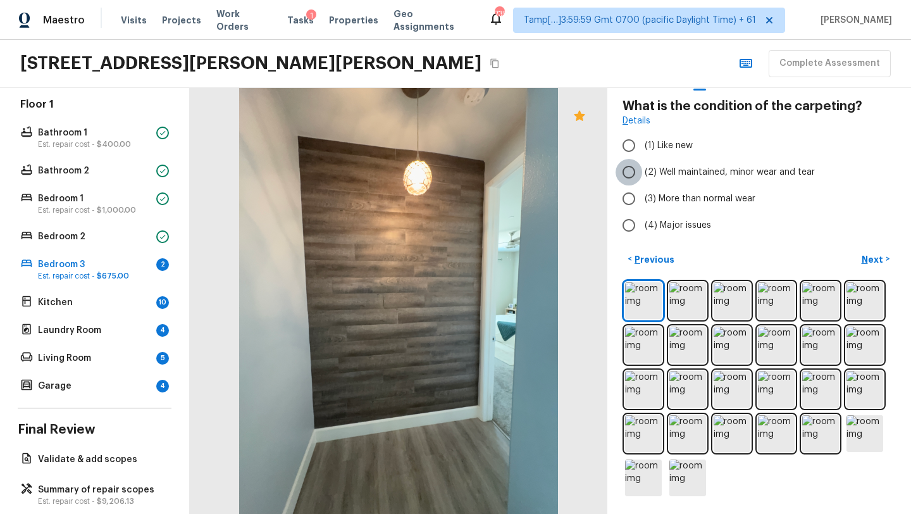
click at [636, 178] on input "(2) Well maintained, minor wear and tear" at bounding box center [628, 172] width 27 height 27
click at [872, 256] on p "Next" at bounding box center [873, 259] width 24 height 13
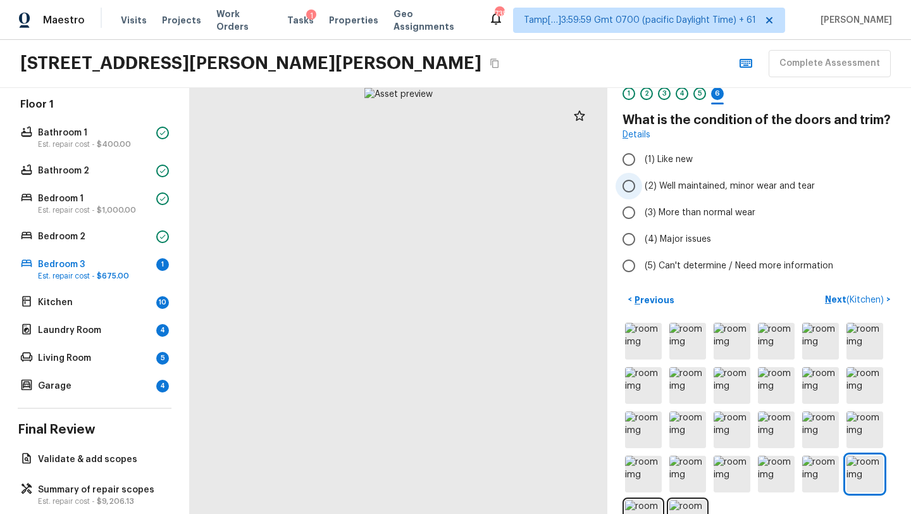
scroll to position [47, 0]
click at [639, 196] on input "(2) Well maintained, minor wear and tear" at bounding box center [628, 187] width 27 height 27
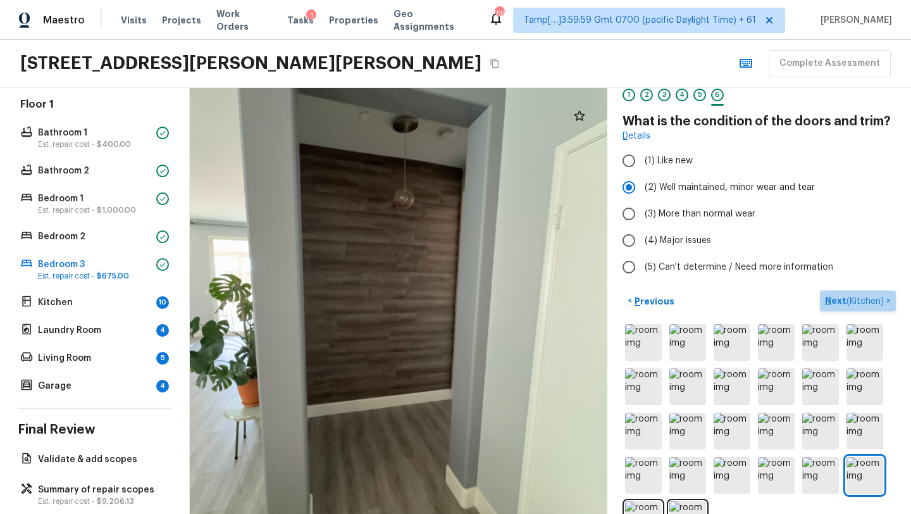
click at [838, 297] on p "Next ( Kitchen )" at bounding box center [855, 300] width 61 height 13
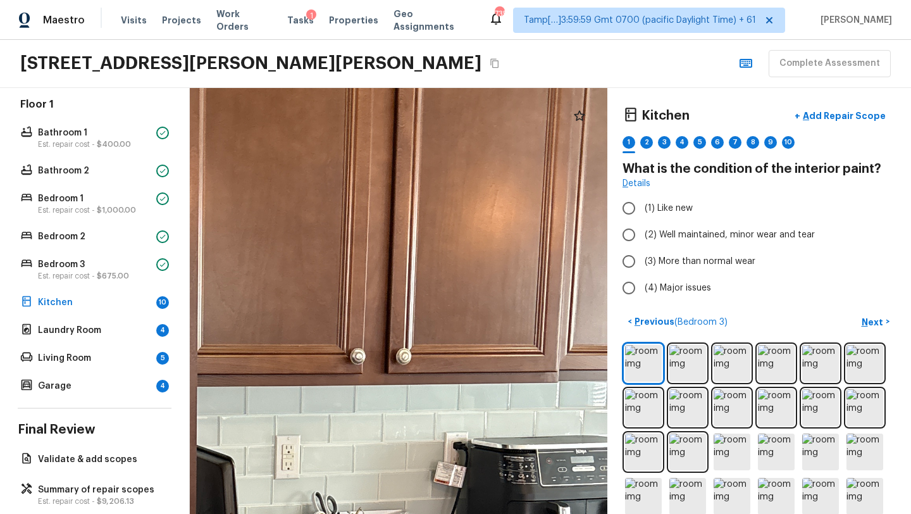
drag, startPoint x: 483, startPoint y: 371, endPoint x: 264, endPoint y: 513, distance: 260.7
click at [264, 513] on html "Maestro Visits Projects Work Orders Tasks 1 Properties Geo Assignments 735 Tamp…" at bounding box center [455, 257] width 911 height 514
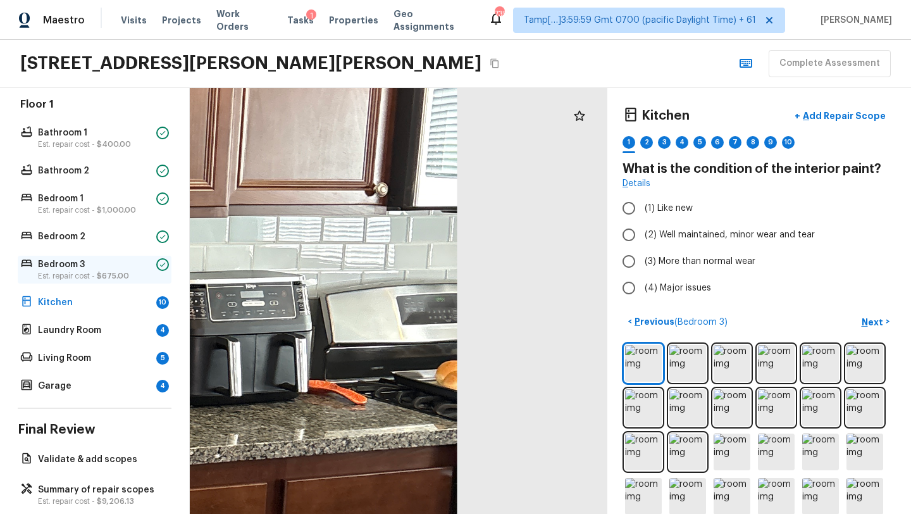
drag, startPoint x: 393, startPoint y: 426, endPoint x: 63, endPoint y: 261, distance: 369.7
click at [63, 261] on div "Overall Layout Exterior Est. repair cost - $7,051.00 Major Systems HVAC Water H…" at bounding box center [455, 301] width 911 height 426
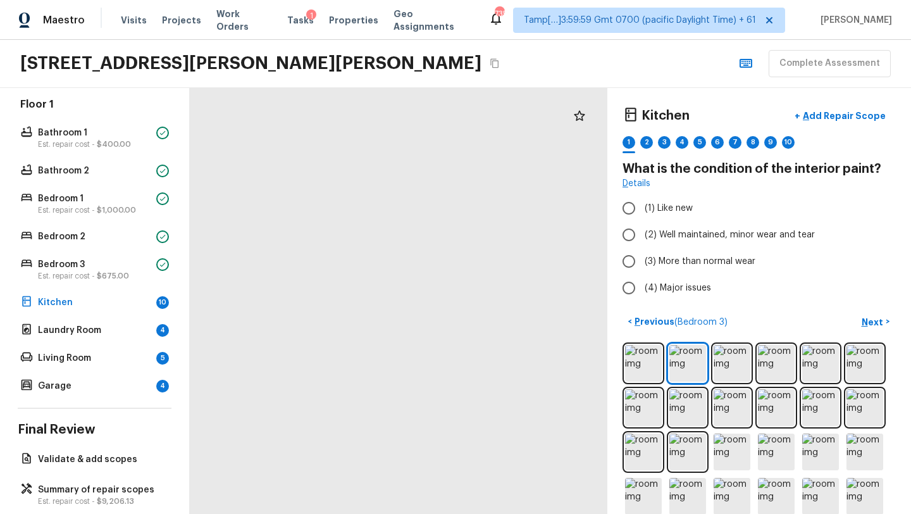
drag, startPoint x: 473, startPoint y: 328, endPoint x: 283, endPoint y: 310, distance: 190.6
click at [283, 310] on div at bounding box center [194, 244] width 878 height 896
drag, startPoint x: 304, startPoint y: 304, endPoint x: 304, endPoint y: 201, distance: 103.1
click at [304, 201] on div at bounding box center [169, 121] width 878 height 896
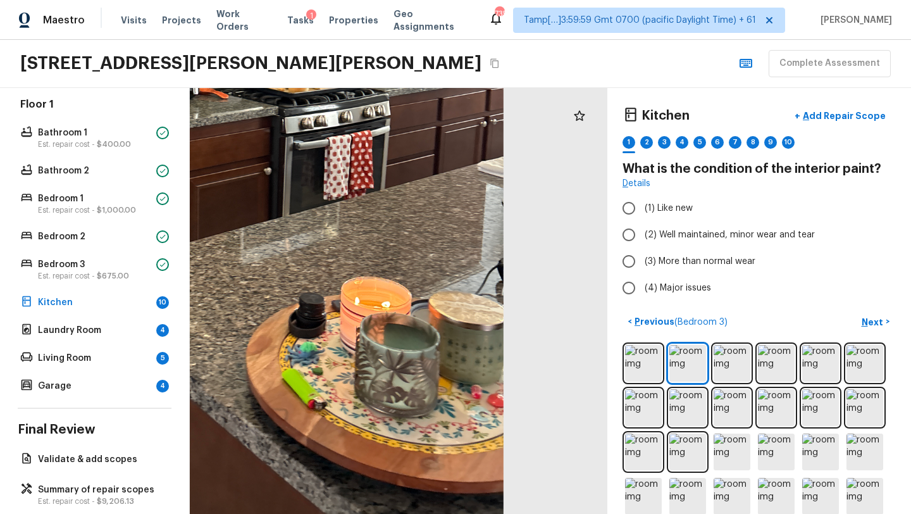
drag, startPoint x: 309, startPoint y: 469, endPoint x: 309, endPoint y: 385, distance: 84.1
click at [309, 385] on div at bounding box center [168, 89] width 878 height 896
click at [579, 116] on icon at bounding box center [579, 115] width 15 height 15
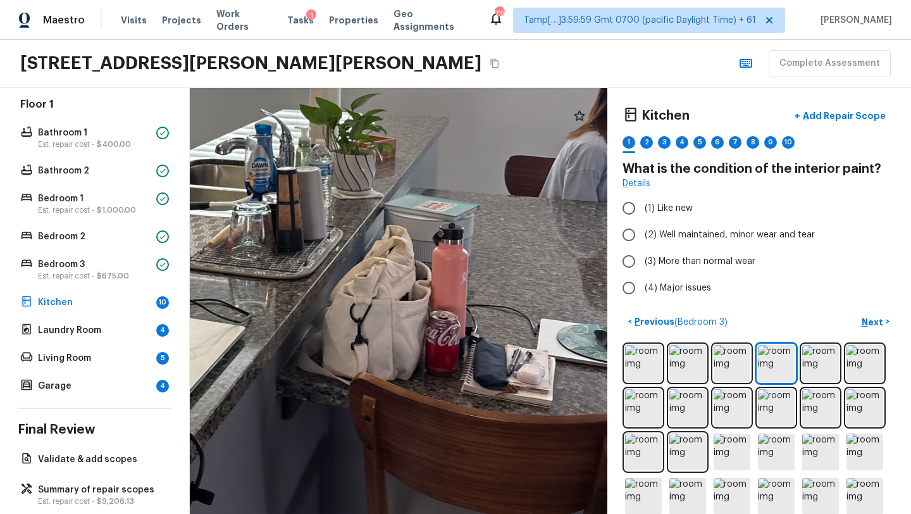
drag, startPoint x: 373, startPoint y: 276, endPoint x: 261, endPoint y: 266, distance: 113.1
click at [260, 265] on div at bounding box center [193, 149] width 1116 height 1138
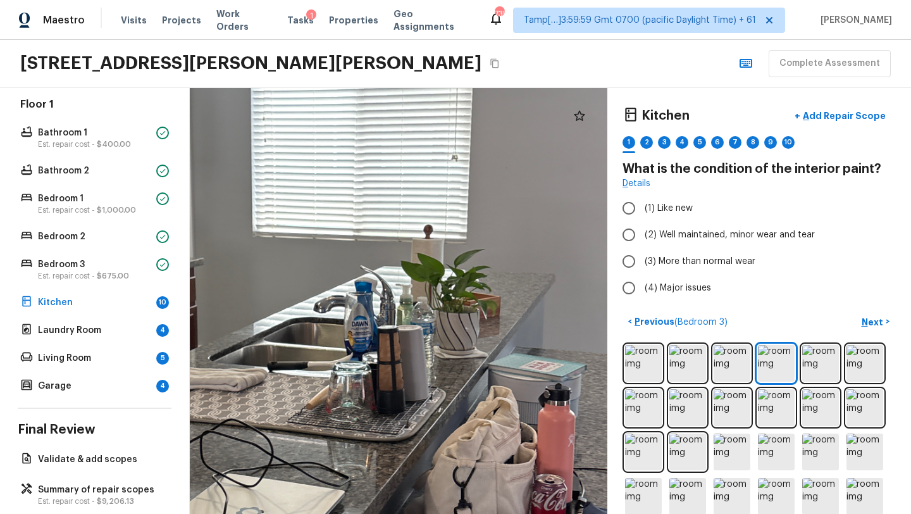
drag, startPoint x: 433, startPoint y: 272, endPoint x: 537, endPoint y: 434, distance: 192.8
click at [538, 435] on div at bounding box center [291, 307] width 1154 height 1176
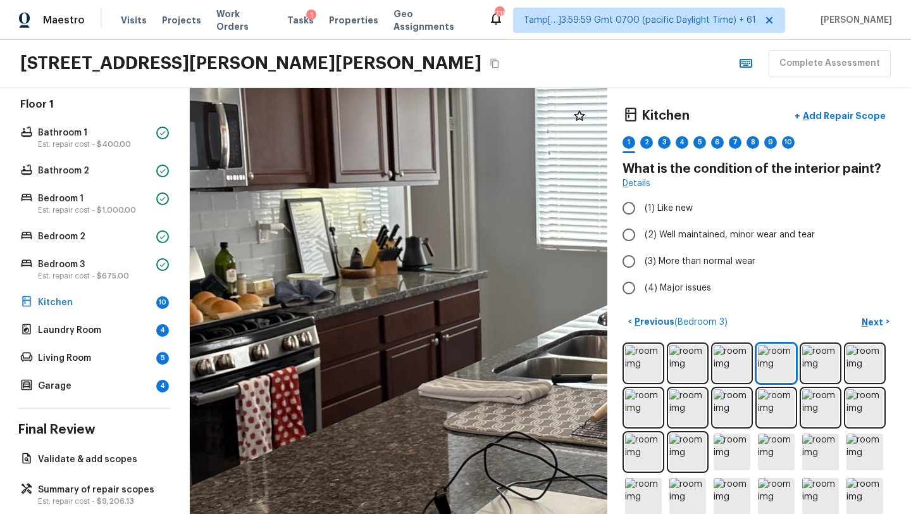
drag, startPoint x: 516, startPoint y: 355, endPoint x: 800, endPoint y: 367, distance: 284.2
click at [800, 367] on div "Kitchen + Add Repair Scope 1 2 3 4 5 6 7 8 9 10 What is the condition of the in…" at bounding box center [550, 301] width 721 height 426
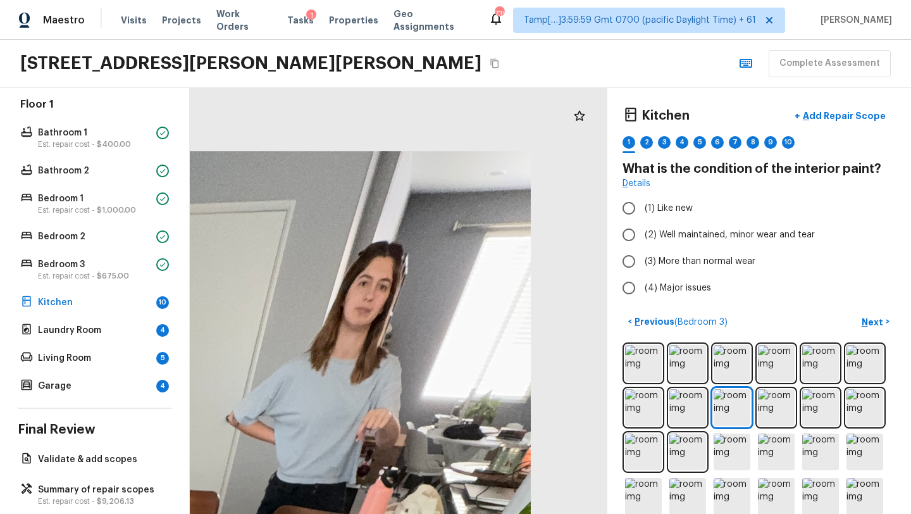
drag, startPoint x: 510, startPoint y: 241, endPoint x: 333, endPoint y: 502, distance: 315.6
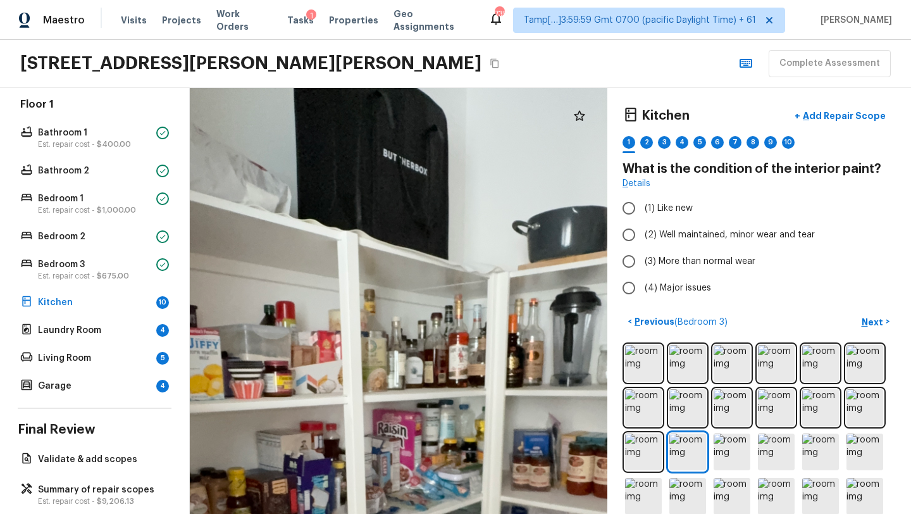
click at [390, 273] on div at bounding box center [391, 506] width 1224 height 1249
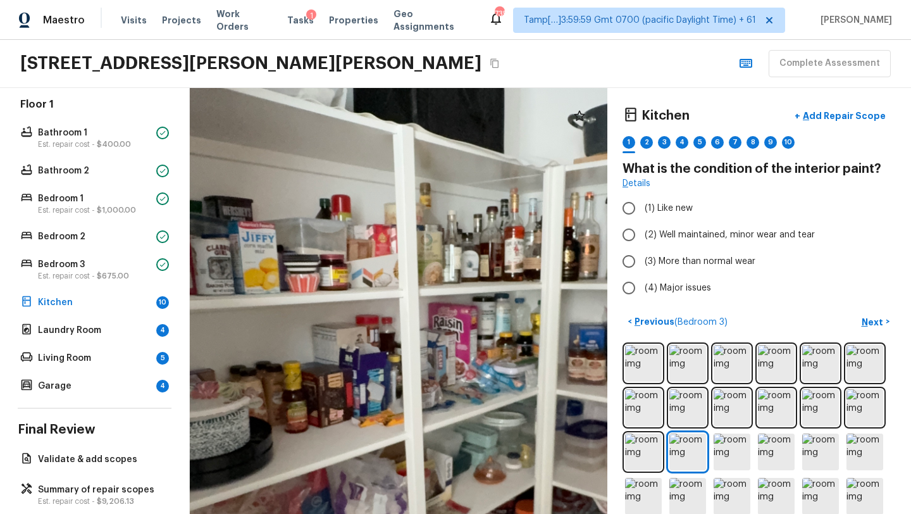
click at [384, 319] on div at bounding box center [446, 399] width 1224 height 1249
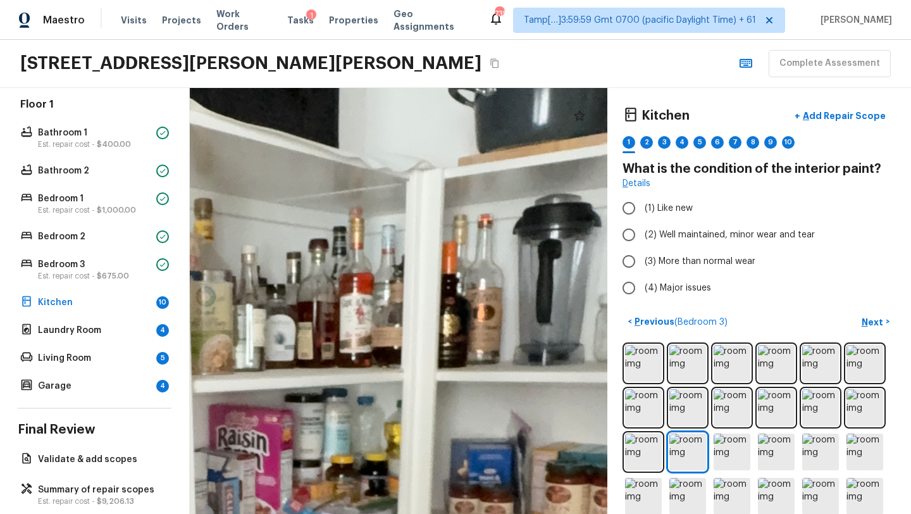
drag, startPoint x: 508, startPoint y: 259, endPoint x: 348, endPoint y: 329, distance: 174.5
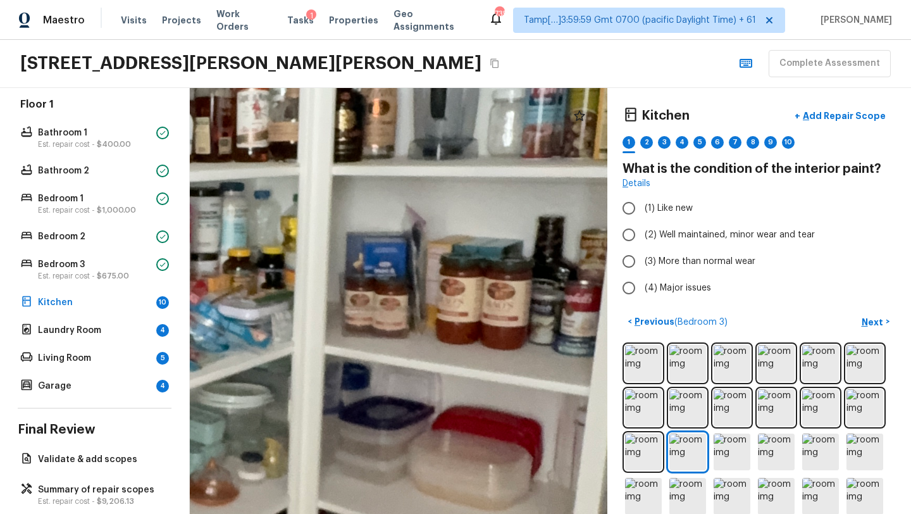
drag, startPoint x: 296, startPoint y: 452, endPoint x: 203, endPoint y: 250, distance: 222.7
click at [200, 249] on div at bounding box center [139, 363] width 2076 height 2116
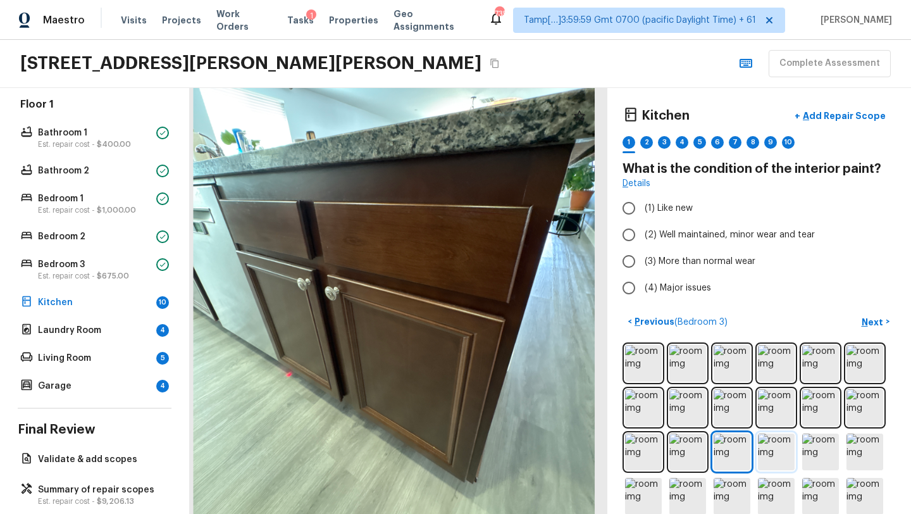
click at [787, 450] on img at bounding box center [776, 451] width 37 height 37
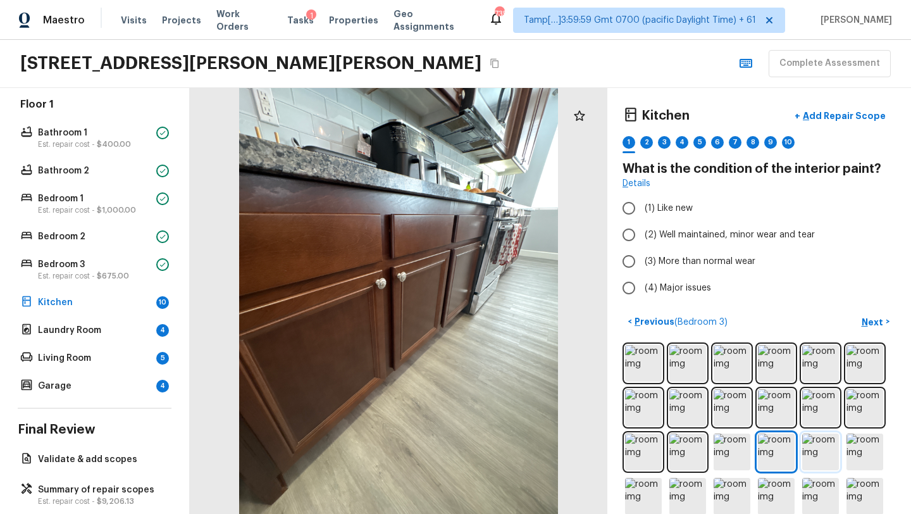
click at [815, 459] on img at bounding box center [820, 451] width 37 height 37
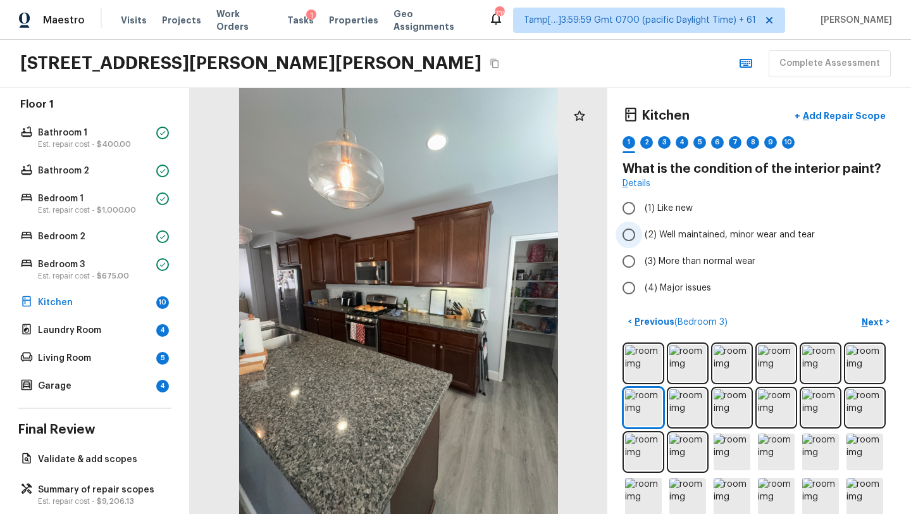
click at [669, 237] on span "(2) Well maintained, minor wear and tear" at bounding box center [729, 234] width 170 height 13
click at [642, 237] on input "(2) Well maintained, minor wear and tear" at bounding box center [628, 234] width 27 height 27
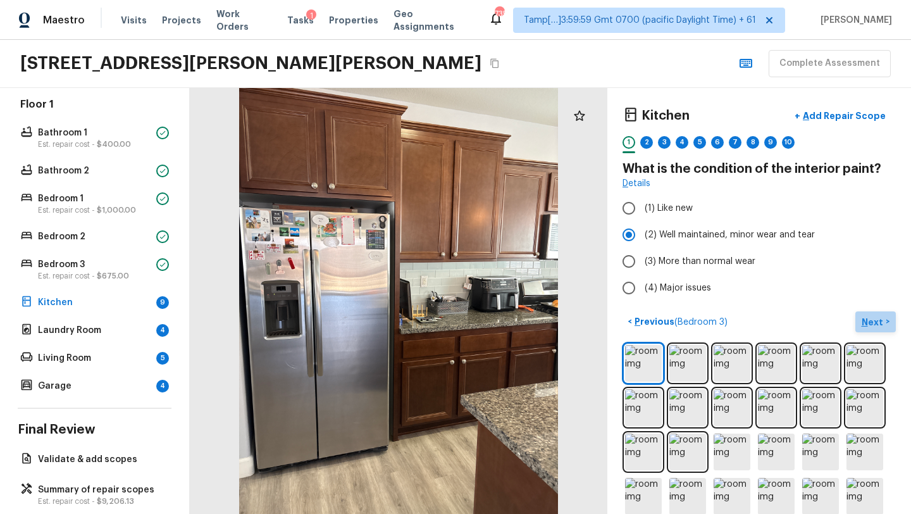
click at [871, 319] on p "Next" at bounding box center [873, 322] width 24 height 13
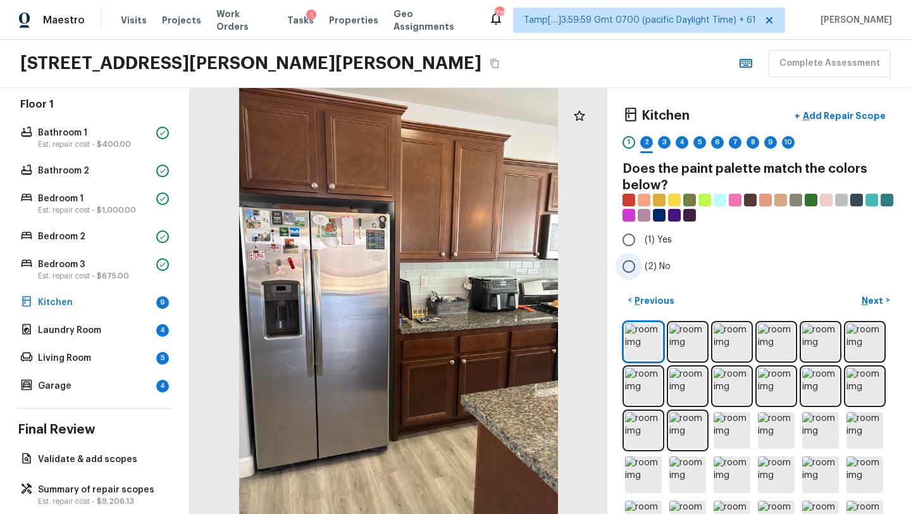
click at [637, 268] on input "(2) No" at bounding box center [628, 266] width 27 height 27
click at [870, 300] on p "Next" at bounding box center [873, 300] width 24 height 13
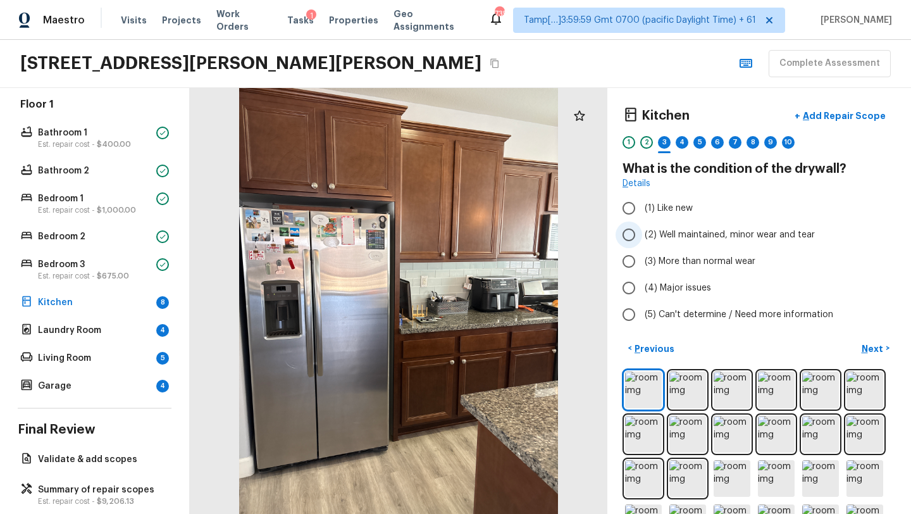
click at [629, 238] on input "(2) Well maintained, minor wear and tear" at bounding box center [628, 234] width 27 height 27
click at [870, 354] on p "Next" at bounding box center [873, 348] width 24 height 13
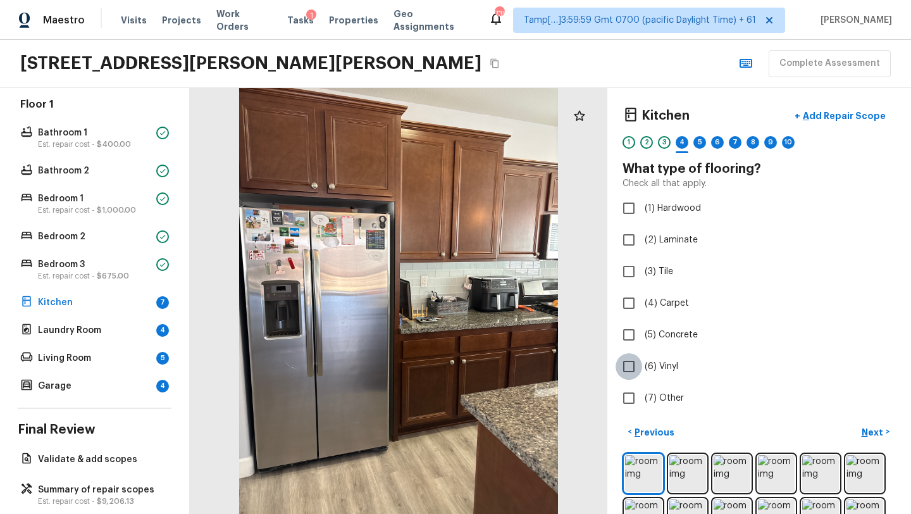
click at [629, 376] on input "(6) Vinyl" at bounding box center [628, 366] width 27 height 27
click at [884, 428] on button "Next >" at bounding box center [875, 431] width 40 height 21
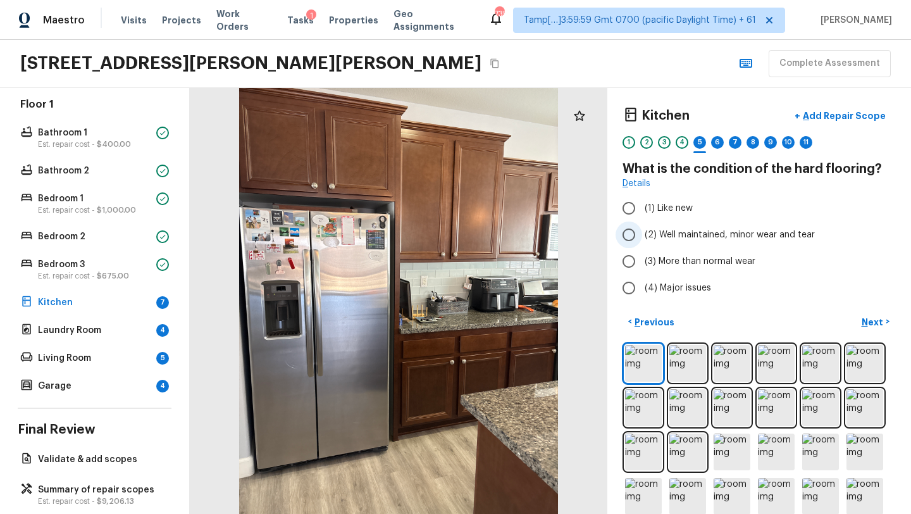
click at [643, 244] on label "(2) Well maintained, minor wear and tear" at bounding box center [750, 234] width 270 height 27
click at [642, 244] on input "(2) Well maintained, minor wear and tear" at bounding box center [628, 234] width 27 height 27
click at [885, 319] on button "Next >" at bounding box center [875, 321] width 40 height 21
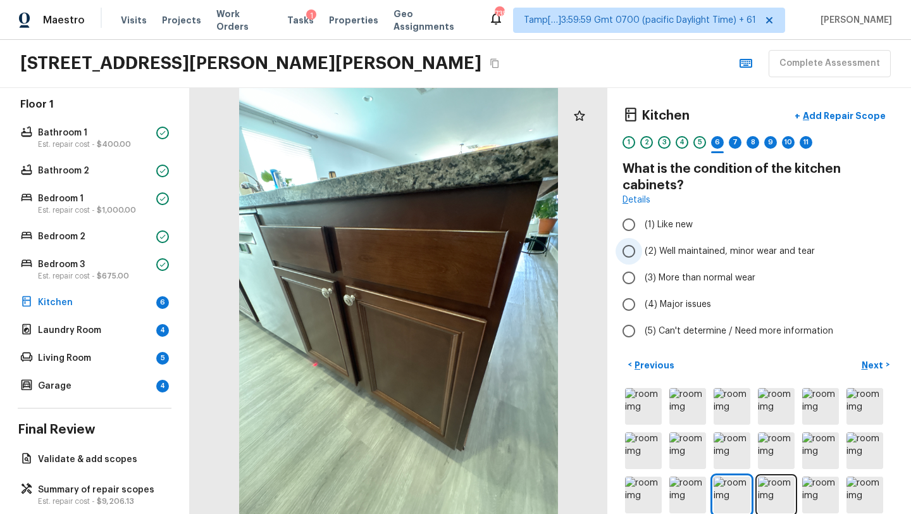
click at [660, 251] on span "(2) Well maintained, minor wear and tear" at bounding box center [729, 251] width 170 height 13
click at [642, 251] on input "(2) Well maintained, minor wear and tear" at bounding box center [628, 251] width 27 height 27
click at [874, 362] on p "Next" at bounding box center [873, 365] width 24 height 13
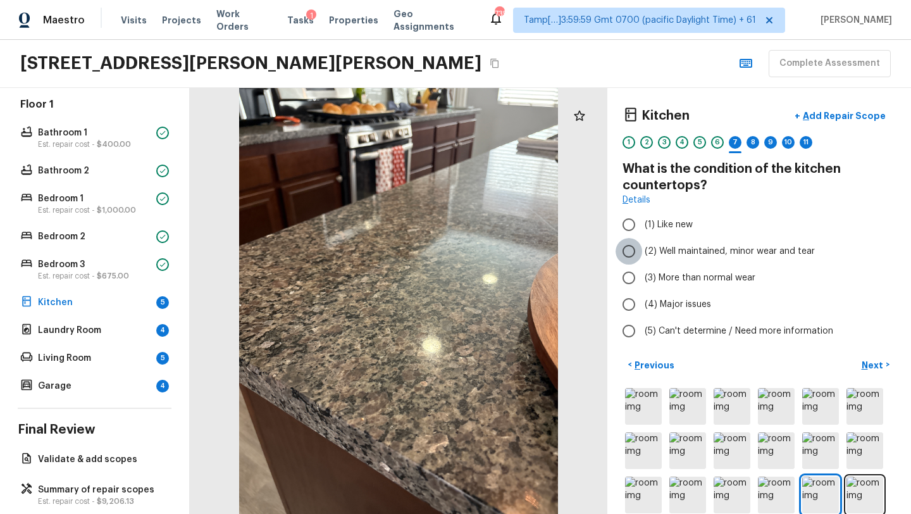
click at [632, 254] on input "(2) Well maintained, minor wear and tear" at bounding box center [628, 251] width 27 height 27
click at [869, 359] on p "Next" at bounding box center [873, 365] width 24 height 13
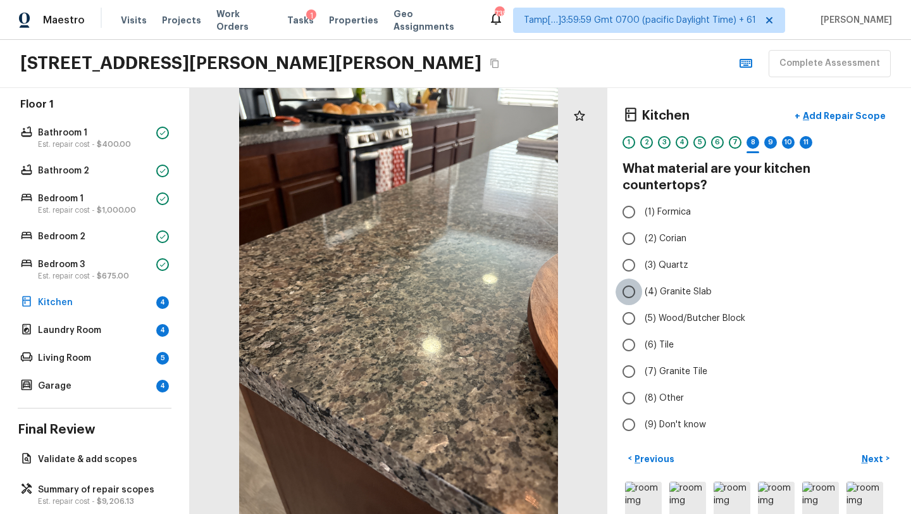
click at [632, 283] on input "(4) Granite Slab" at bounding box center [628, 291] width 27 height 27
click at [887, 448] on button "Next >" at bounding box center [875, 458] width 40 height 21
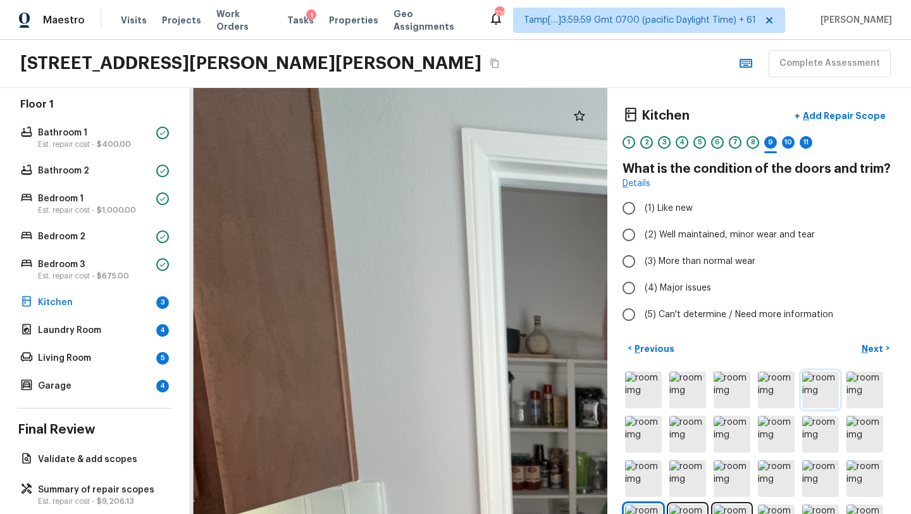
drag, startPoint x: 444, startPoint y: 206, endPoint x: 805, endPoint y: 376, distance: 399.2
click at [805, 376] on div "Kitchen + Add Repair Scope 1 2 3 4 5 6 7 8 9 10 11 What is the condition of the…" at bounding box center [550, 301] width 721 height 426
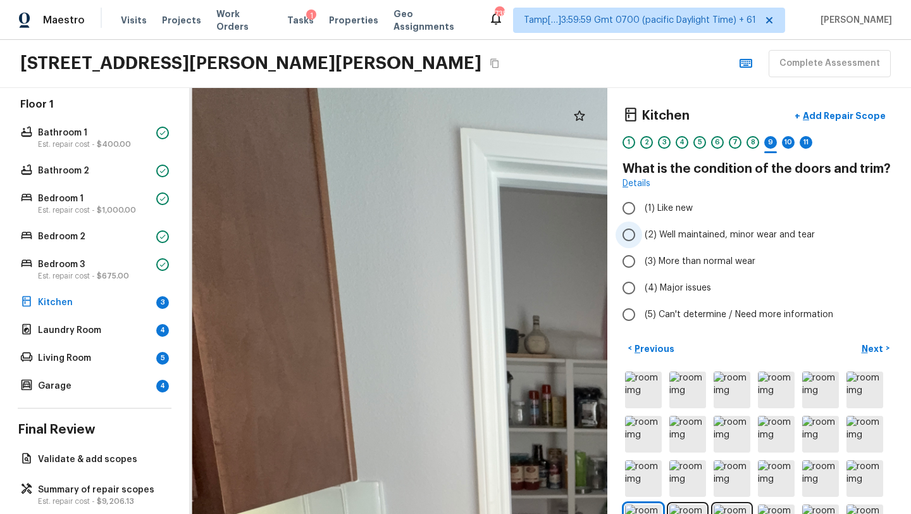
click at [666, 235] on span "(2) Well maintained, minor wear and tear" at bounding box center [729, 234] width 170 height 13
click at [642, 235] on input "(2) Well maintained, minor wear and tear" at bounding box center [628, 234] width 27 height 27
click at [874, 347] on p "Next" at bounding box center [873, 348] width 24 height 13
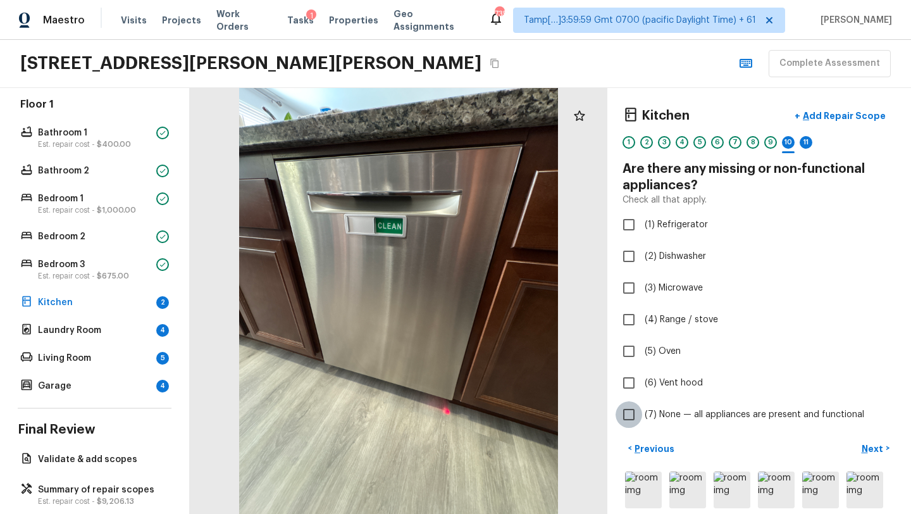
click at [618, 412] on input "(7) None — all appliances are present and functional" at bounding box center [628, 414] width 27 height 27
click at [880, 445] on p "Next" at bounding box center [873, 448] width 24 height 13
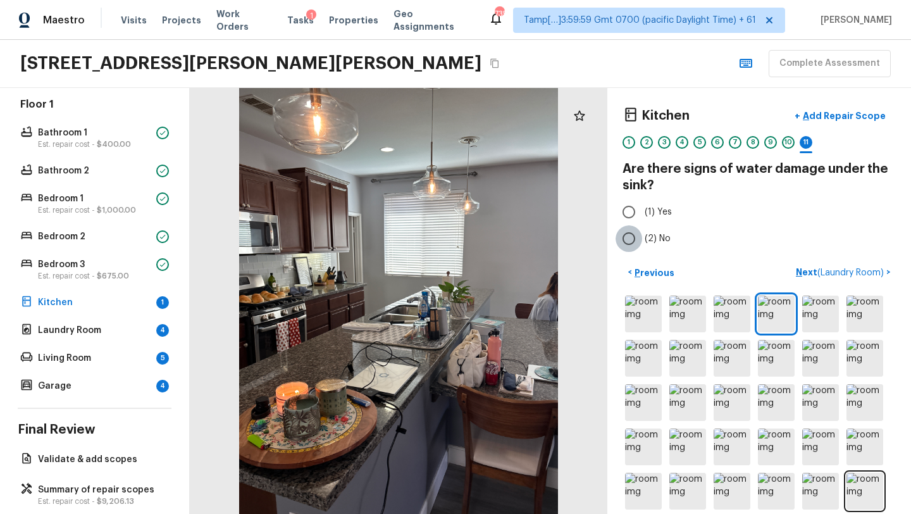
click at [632, 245] on input "(2) No" at bounding box center [628, 238] width 27 height 27
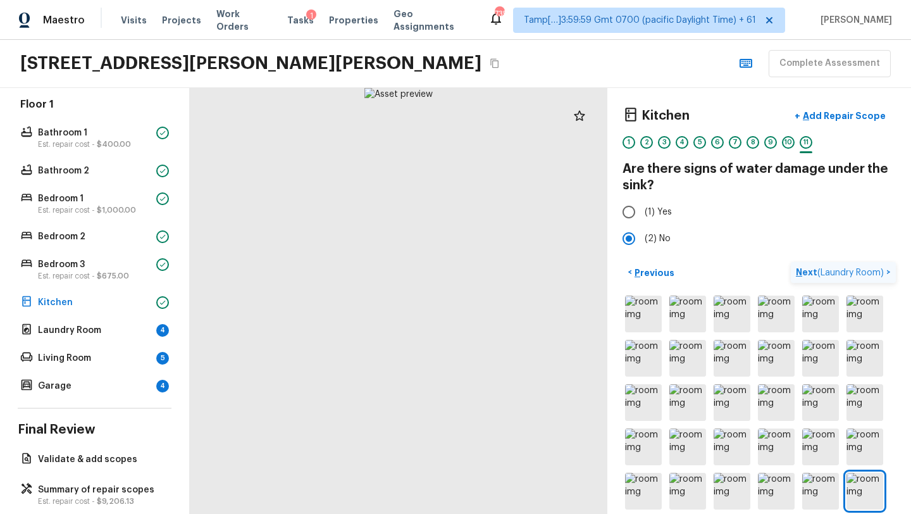
click at [802, 271] on p "Next ( Laundry Room )" at bounding box center [841, 272] width 90 height 13
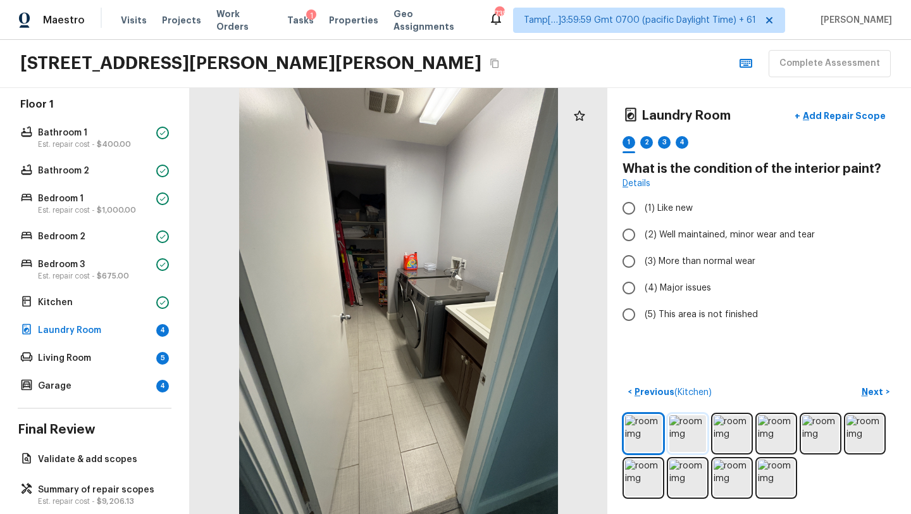
click at [689, 436] on img at bounding box center [687, 433] width 37 height 37
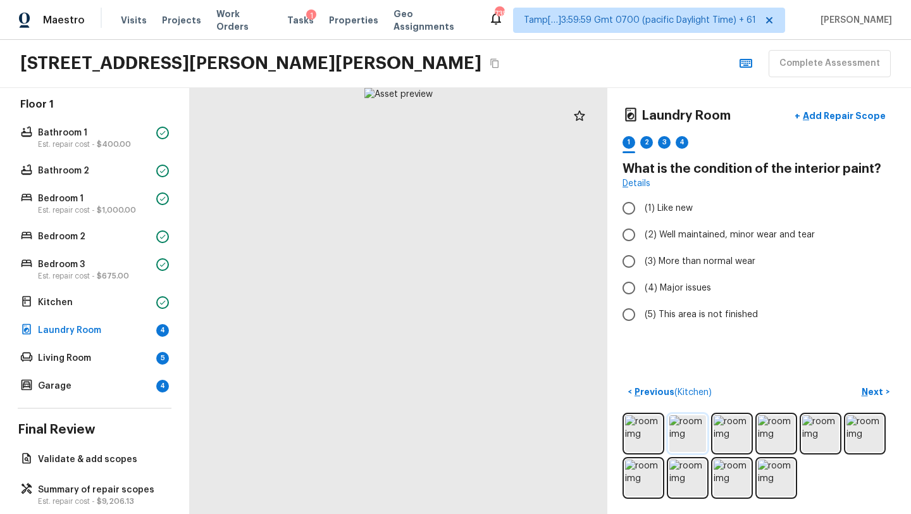
click at [689, 436] on img at bounding box center [687, 433] width 37 height 37
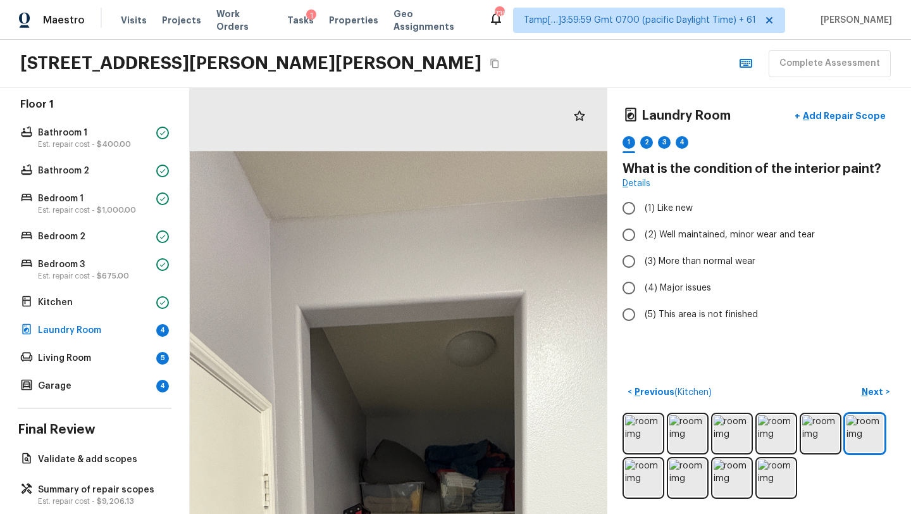
drag, startPoint x: 373, startPoint y: 161, endPoint x: 402, endPoint y: 335, distance: 176.3
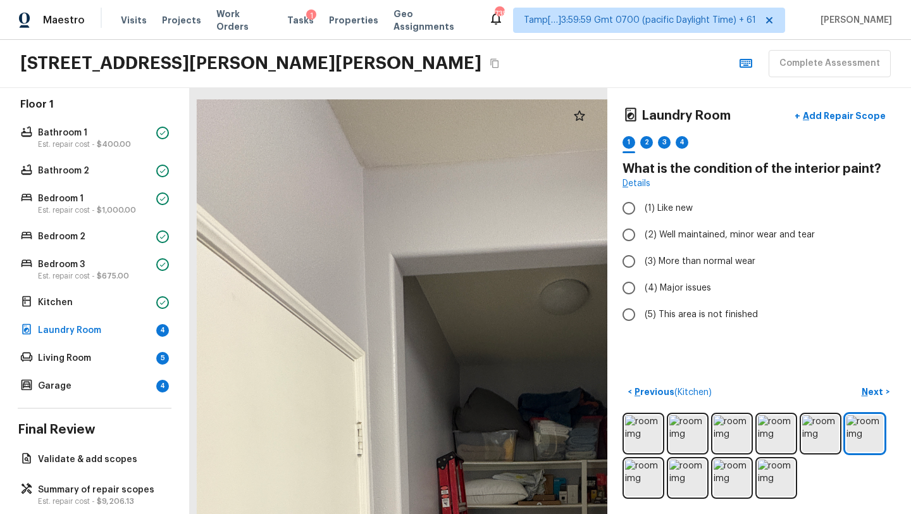
drag, startPoint x: 402, startPoint y: 336, endPoint x: 512, endPoint y: 355, distance: 111.8
click at [513, 356] on div at bounding box center [499, 503] width 792 height 808
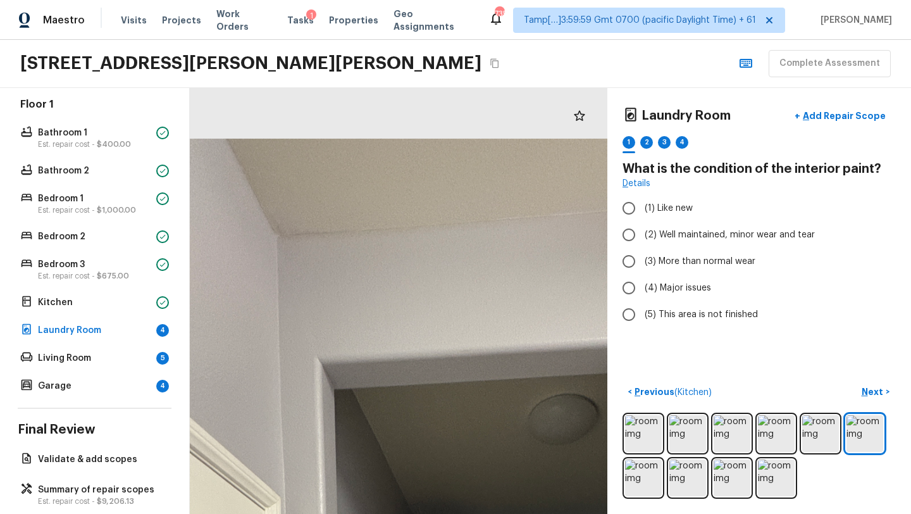
drag, startPoint x: 373, startPoint y: 171, endPoint x: 373, endPoint y: 299, distance: 127.8
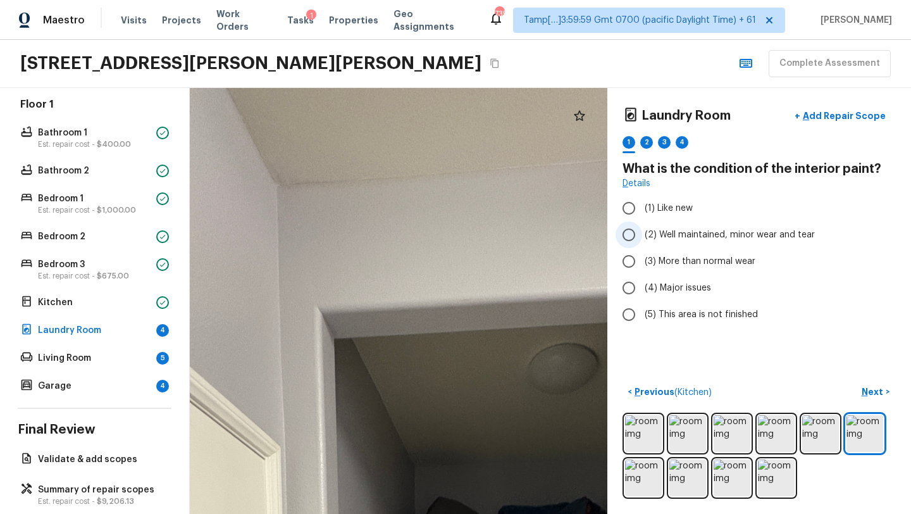
click at [674, 238] on span "(2) Well maintained, minor wear and tear" at bounding box center [729, 234] width 170 height 13
click at [642, 238] on input "(2) Well maintained, minor wear and tear" at bounding box center [628, 234] width 27 height 27
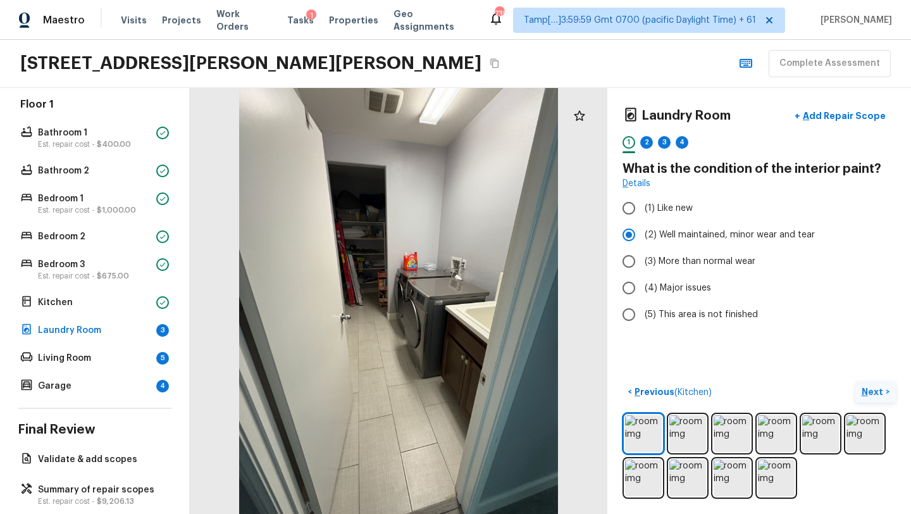
click at [878, 393] on p "Next" at bounding box center [873, 391] width 24 height 13
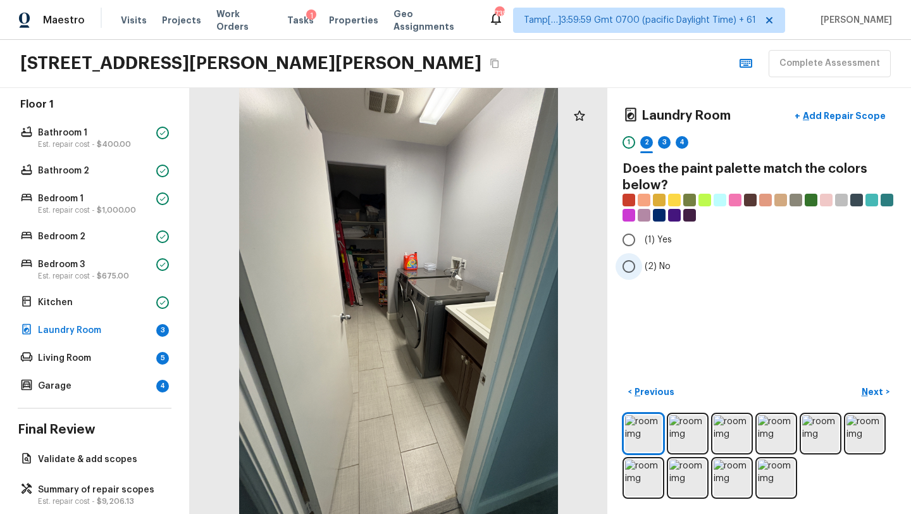
click at [629, 264] on input "(2) No" at bounding box center [628, 266] width 27 height 27
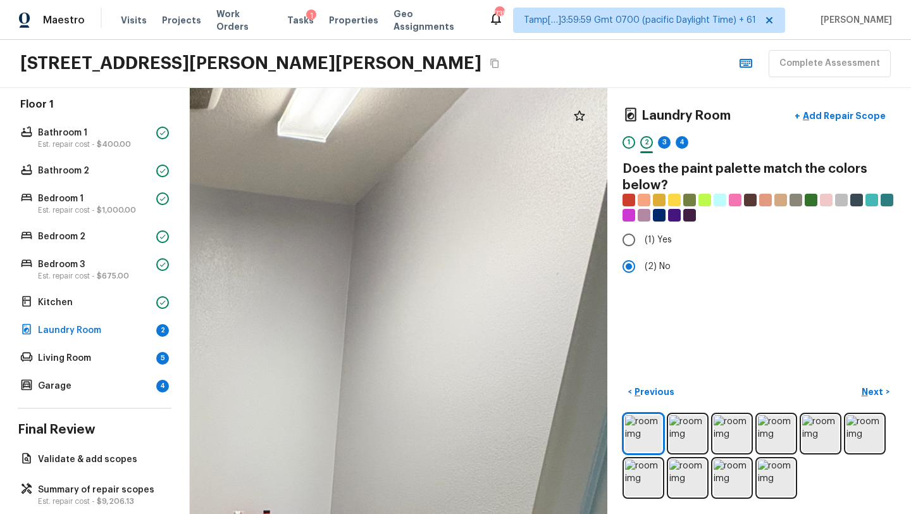
drag, startPoint x: 480, startPoint y: 228, endPoint x: 488, endPoint y: 440, distance: 212.0
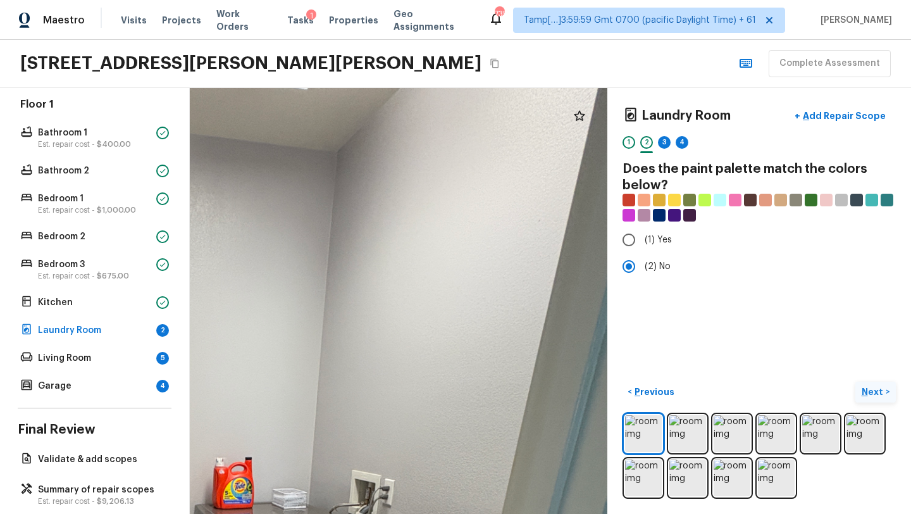
click at [874, 385] on p "Next" at bounding box center [873, 391] width 24 height 13
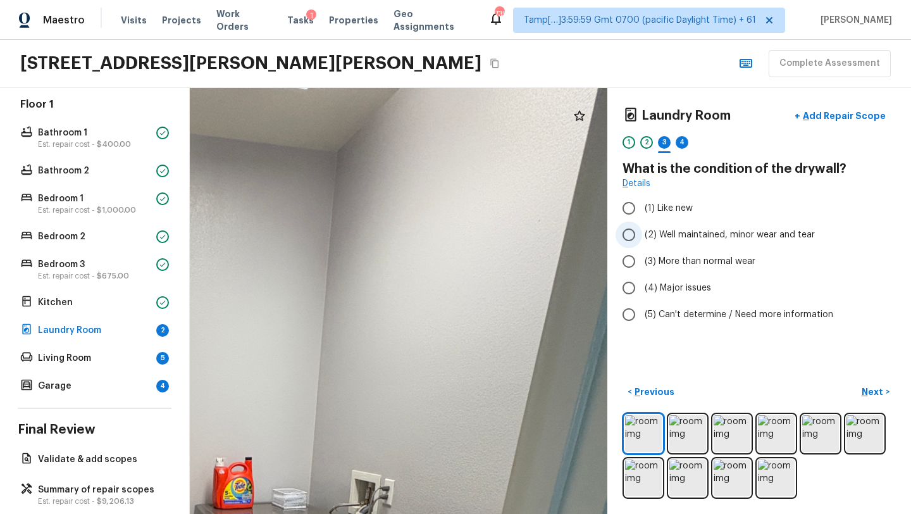
click at [696, 240] on span "(2) Well maintained, minor wear and tear" at bounding box center [729, 234] width 170 height 13
click at [642, 240] on input "(2) Well maintained, minor wear and tear" at bounding box center [628, 234] width 27 height 27
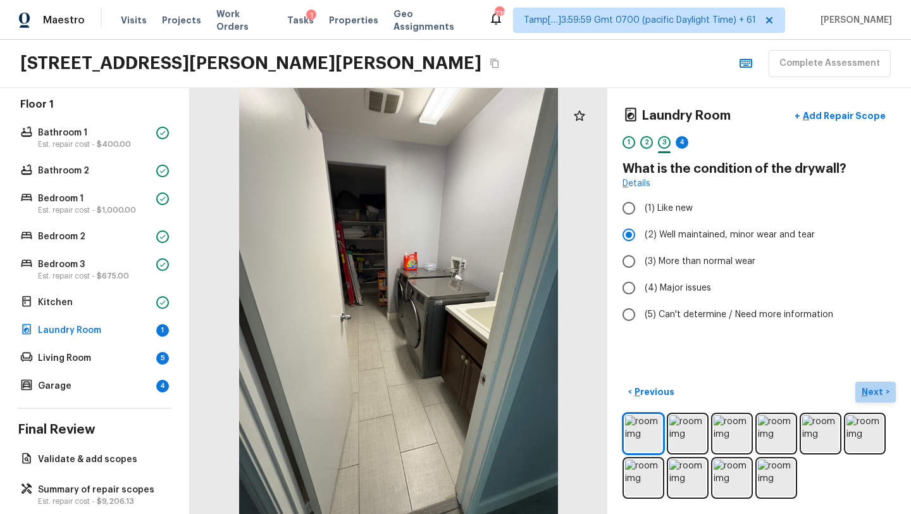
click at [866, 395] on p "Next" at bounding box center [873, 391] width 24 height 13
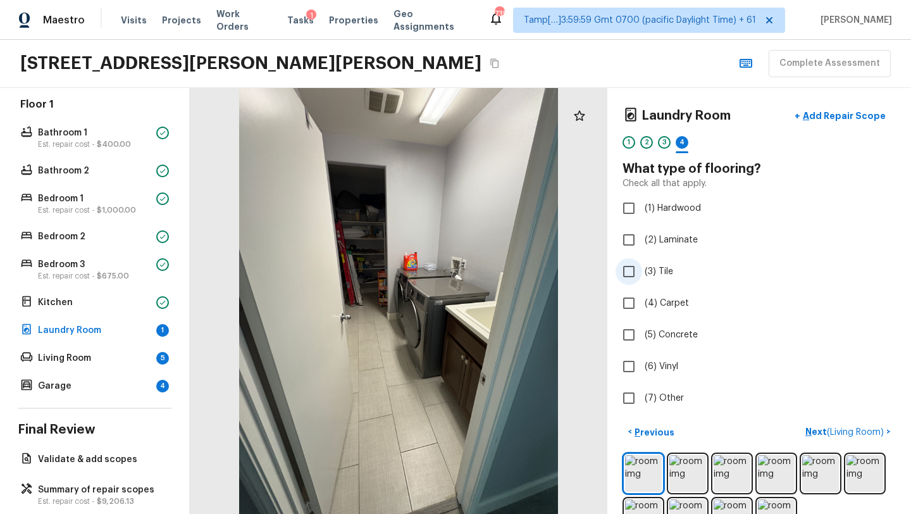
click at [653, 278] on label "(3) Tile" at bounding box center [750, 271] width 270 height 27
click at [642, 278] on input "(3) Tile" at bounding box center [628, 271] width 27 height 27
click at [877, 427] on p "Next" at bounding box center [873, 432] width 24 height 13
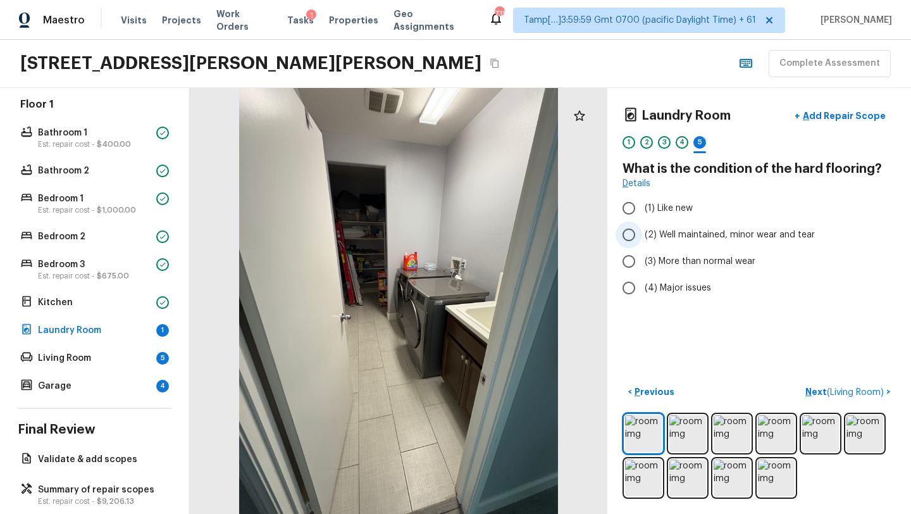
click at [672, 240] on span "(2) Well maintained, minor wear and tear" at bounding box center [729, 234] width 170 height 13
click at [642, 240] on input "(2) Well maintained, minor wear and tear" at bounding box center [628, 234] width 27 height 27
click at [822, 391] on p "Next ( Living Room )" at bounding box center [845, 391] width 81 height 13
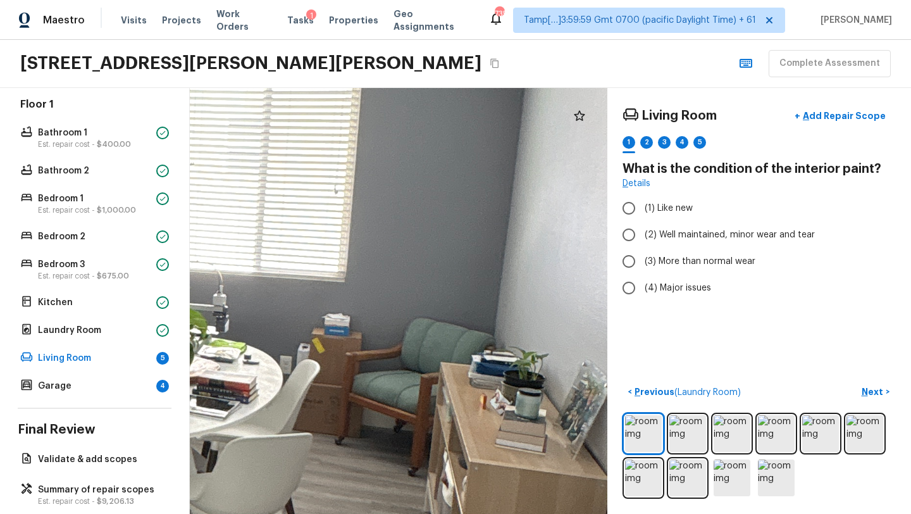
drag, startPoint x: 427, startPoint y: 330, endPoint x: 518, endPoint y: 513, distance: 204.8
click at [518, 513] on html "Maestro Visits Projects Work Orders Tasks 1 Properties Geo Assignments 735 Tamp…" at bounding box center [455, 257] width 911 height 514
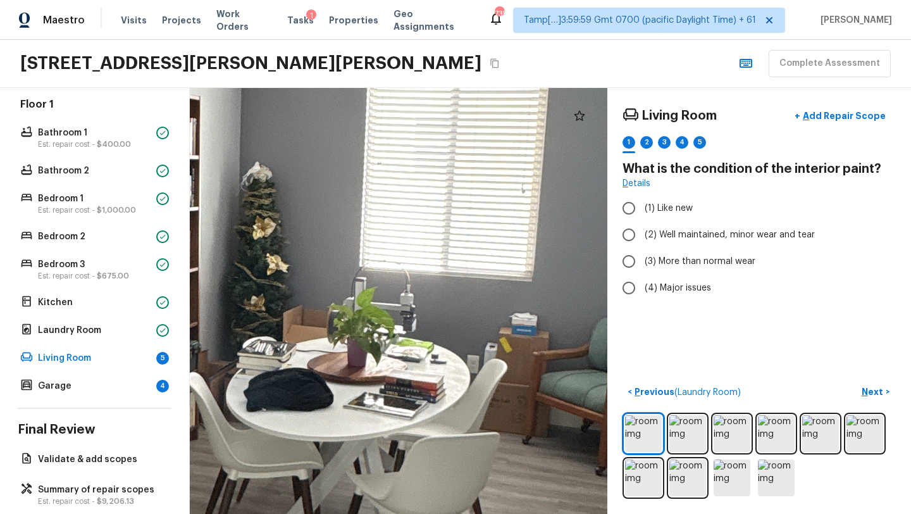
drag, startPoint x: 397, startPoint y: 414, endPoint x: 584, endPoint y: 413, distance: 187.2
click at [584, 413] on div at bounding box center [309, 315] width 1933 height 1971
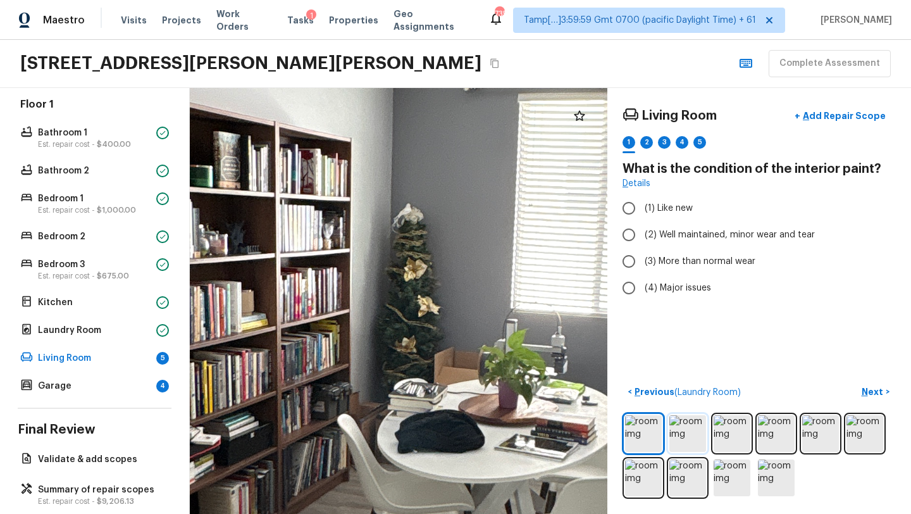
drag, startPoint x: 521, startPoint y: 383, endPoint x: 672, endPoint y: 426, distance: 156.5
click at [672, 426] on div "Living Room + Add Repair Scope 1 2 3 4 5 What is the condition of the interior …" at bounding box center [550, 301] width 721 height 426
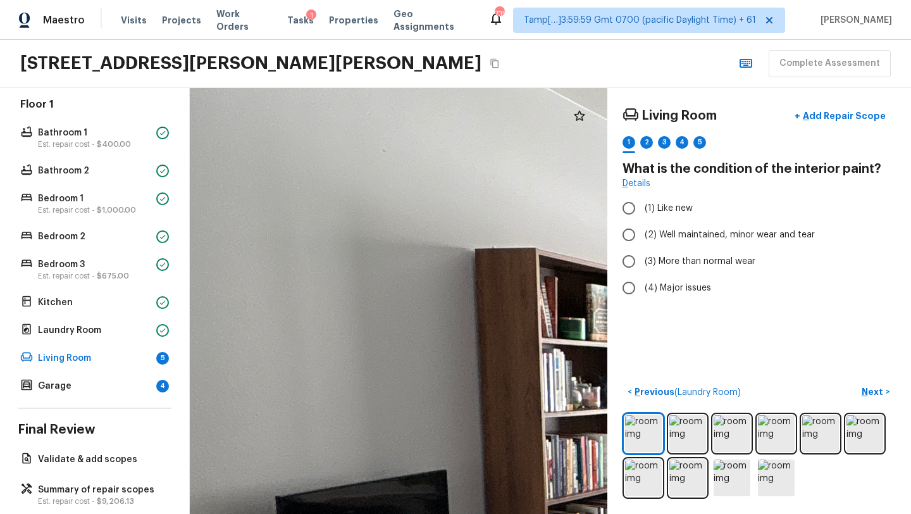
drag, startPoint x: 399, startPoint y: 361, endPoint x: 771, endPoint y: 513, distance: 401.7
click at [772, 513] on html "Maestro Visits Projects Work Orders Tasks 1 Properties Geo Assignments 735 Tamp…" at bounding box center [455, 257] width 911 height 514
drag, startPoint x: 522, startPoint y: 513, endPoint x: 552, endPoint y: 407, distance: 110.3
click at [552, 407] on html "Maestro Visits Projects Work Orders Tasks 1 Properties Geo Assignments 735 Tamp…" at bounding box center [455, 257] width 911 height 514
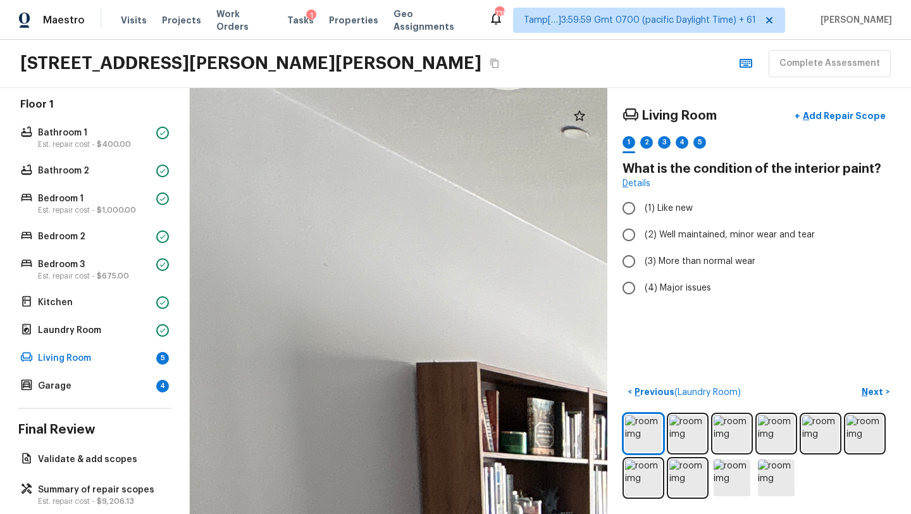
drag, startPoint x: 512, startPoint y: 399, endPoint x: 452, endPoint y: 511, distance: 127.0
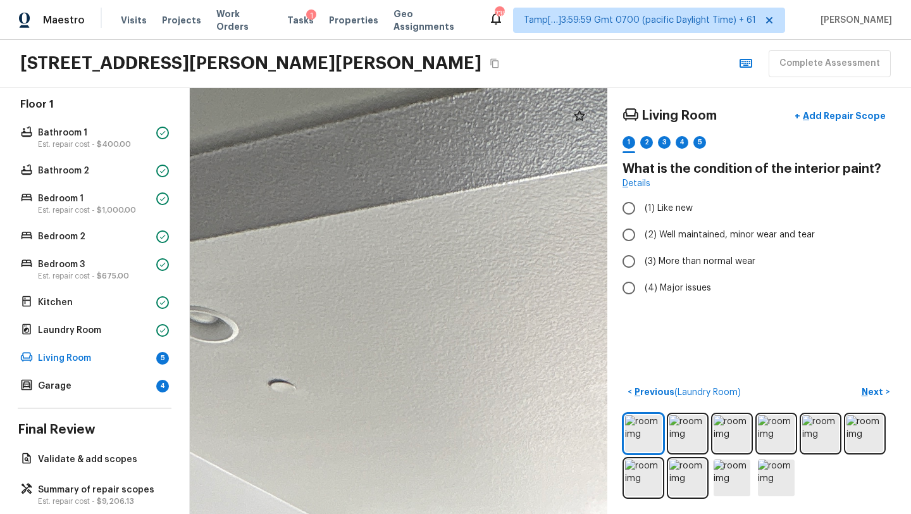
drag, startPoint x: 469, startPoint y: 259, endPoint x: 174, endPoint y: 511, distance: 388.1
click at [176, 512] on div "Overall Layout Exterior Est. repair cost - $7,051.00 Major Systems HVAC Water H…" at bounding box center [455, 301] width 911 height 426
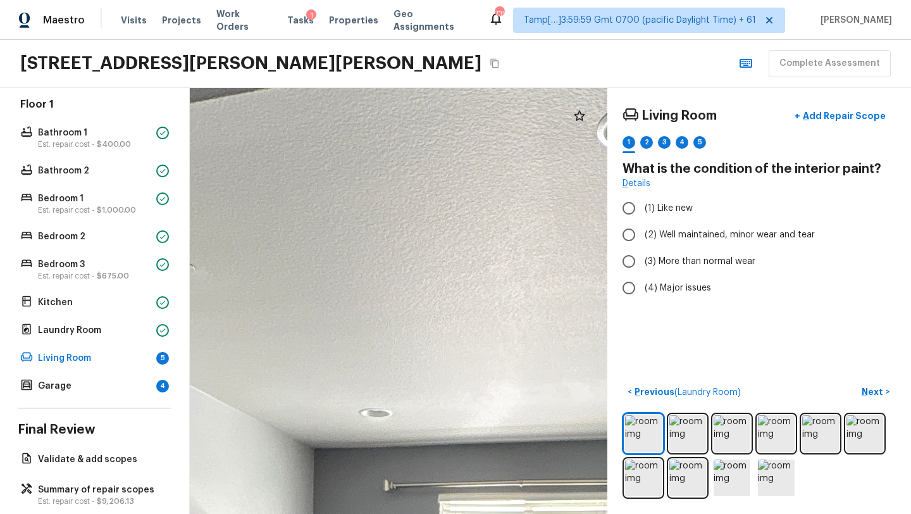
drag, startPoint x: 391, startPoint y: 331, endPoint x: 292, endPoint y: 213, distance: 154.0
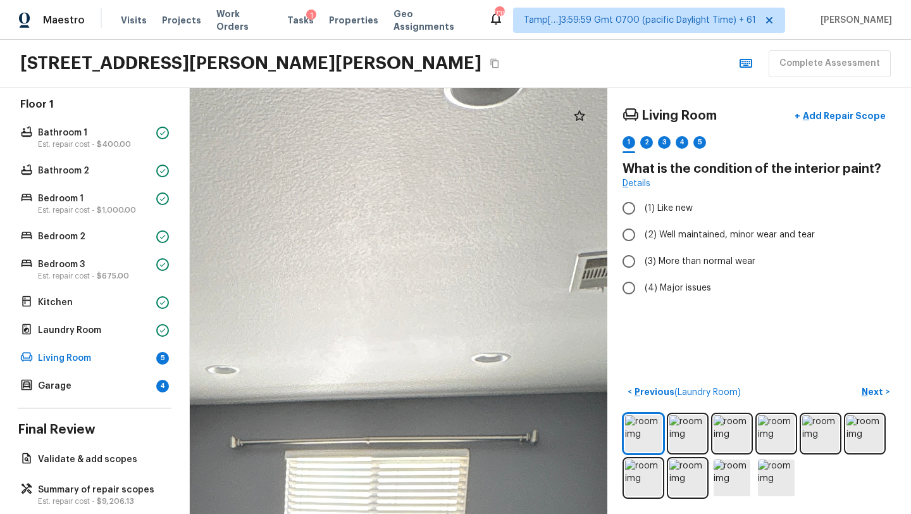
drag, startPoint x: 360, startPoint y: 229, endPoint x: 204, endPoint y: 184, distance: 161.9
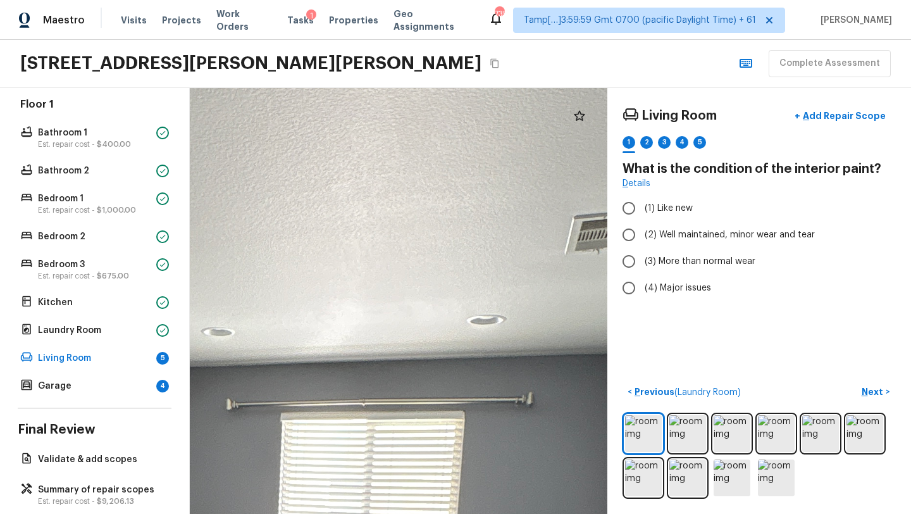
drag, startPoint x: 390, startPoint y: 305, endPoint x: 386, endPoint y: 268, distance: 36.8
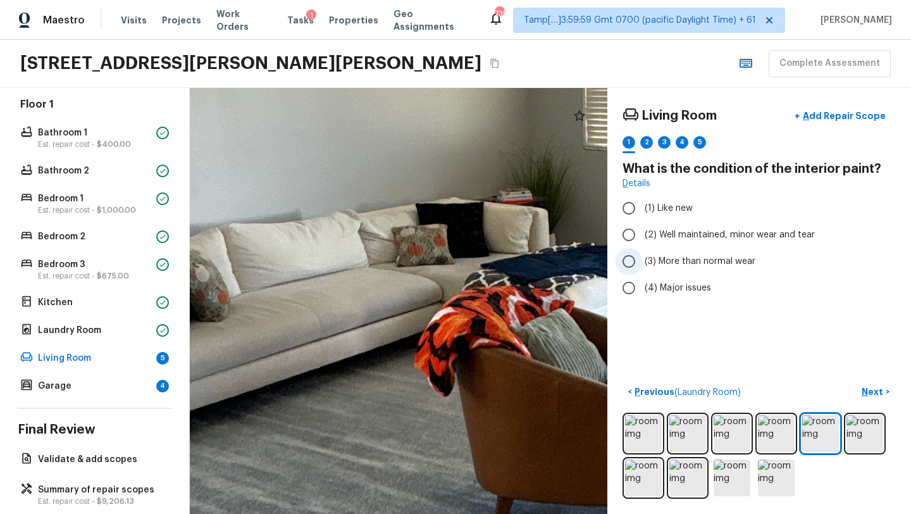
drag, startPoint x: 397, startPoint y: 305, endPoint x: 622, endPoint y: 266, distance: 228.4
click at [622, 266] on div "Living Room + Add Repair Scope 1 2 3 4 5 What is the condition of the interior …" at bounding box center [550, 301] width 721 height 426
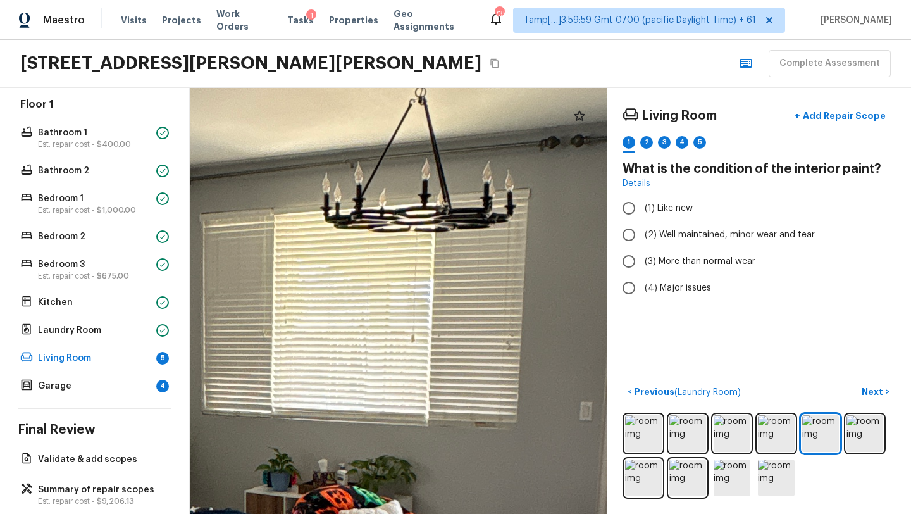
drag, startPoint x: 395, startPoint y: 249, endPoint x: 11, endPoint y: 513, distance: 466.3
click at [12, 513] on html "Maestro Visits Projects Work Orders Tasks 1 Properties Geo Assignments 735 Tamp…" at bounding box center [455, 257] width 911 height 514
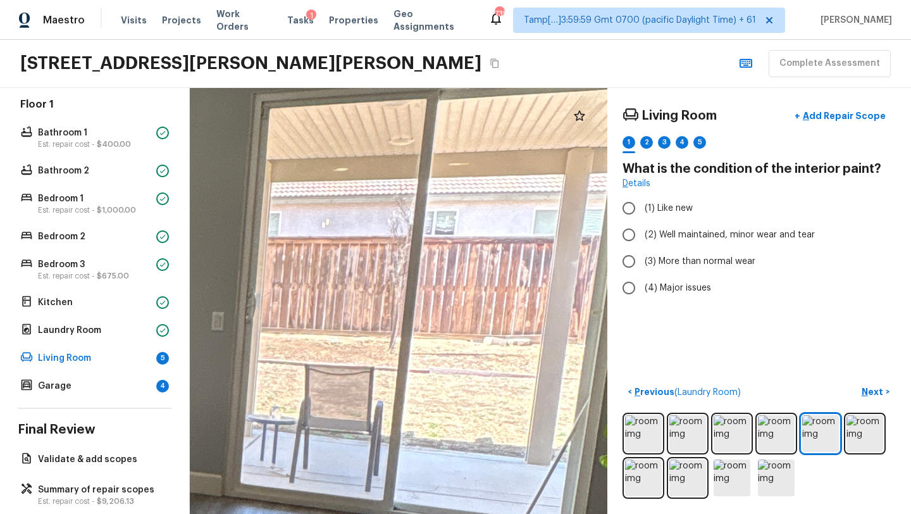
drag, startPoint x: 380, startPoint y: 437, endPoint x: 12, endPoint y: 346, distance: 379.2
click at [12, 346] on div "Overall Layout Exterior Est. repair cost - $7,051.00 Major Systems HVAC Water H…" at bounding box center [455, 301] width 911 height 426
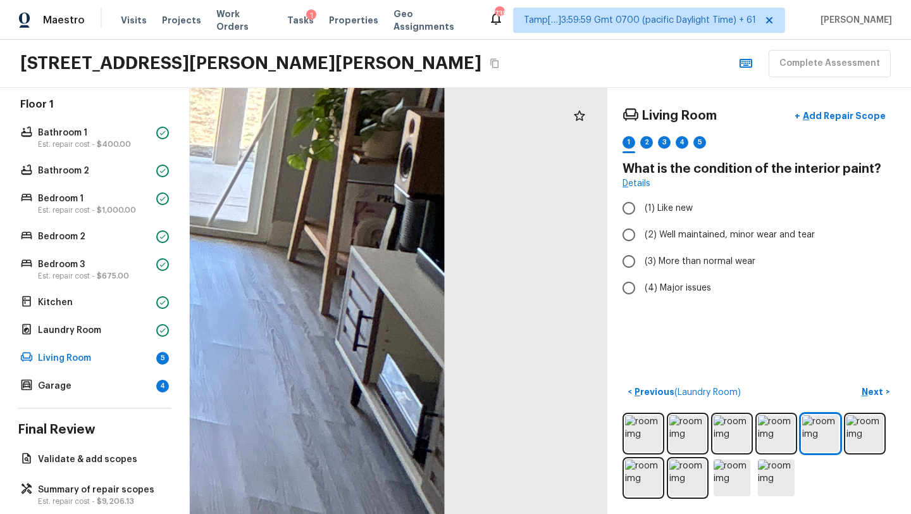
drag, startPoint x: 385, startPoint y: 387, endPoint x: 75, endPoint y: 89, distance: 430.8
click at [75, 89] on div "Overall Layout Exterior Est. repair cost - $7,051.00 Major Systems HVAC Water H…" at bounding box center [455, 301] width 911 height 426
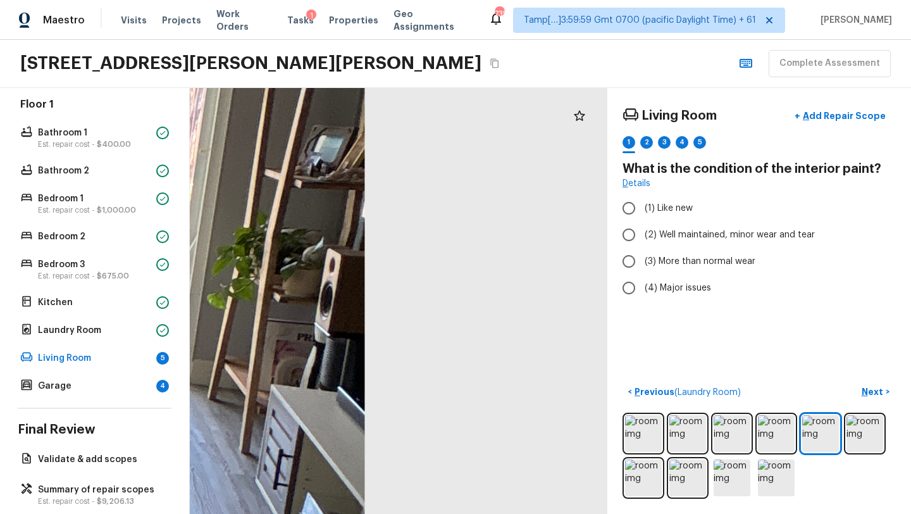
drag, startPoint x: 307, startPoint y: 219, endPoint x: 228, endPoint y: 355, distance: 157.6
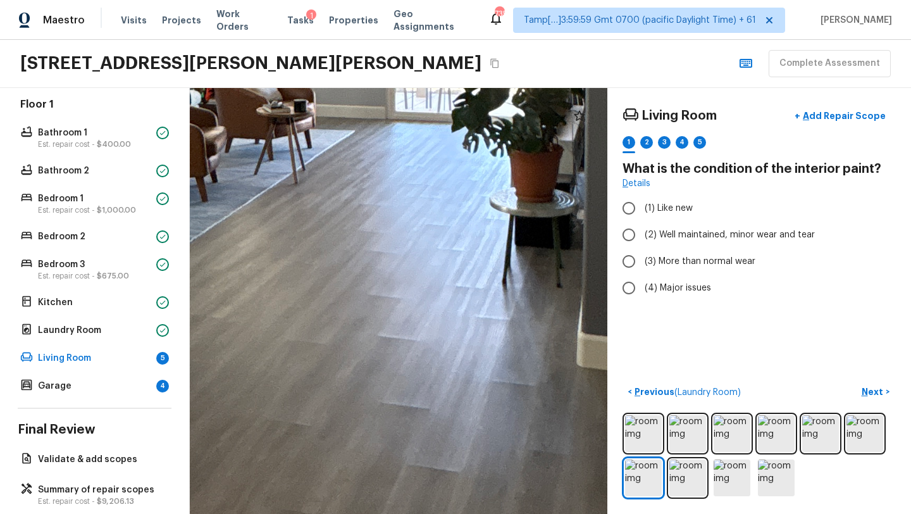
drag, startPoint x: 359, startPoint y: 359, endPoint x: 449, endPoint y: 364, distance: 89.9
click at [449, 364] on div at bounding box center [392, 56] width 2073 height 2114
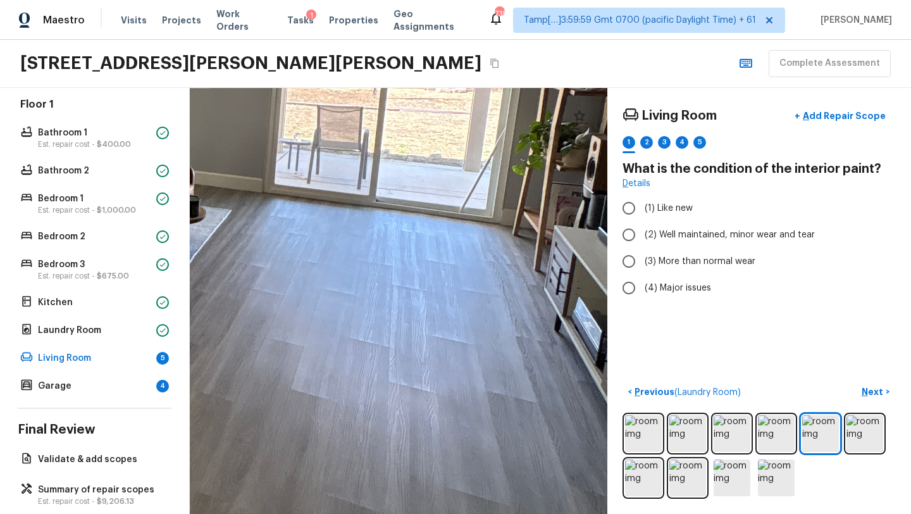
drag, startPoint x: 538, startPoint y: 373, endPoint x: 312, endPoint y: 382, distance: 226.6
click at [311, 381] on div at bounding box center [37, 140] width 1515 height 1545
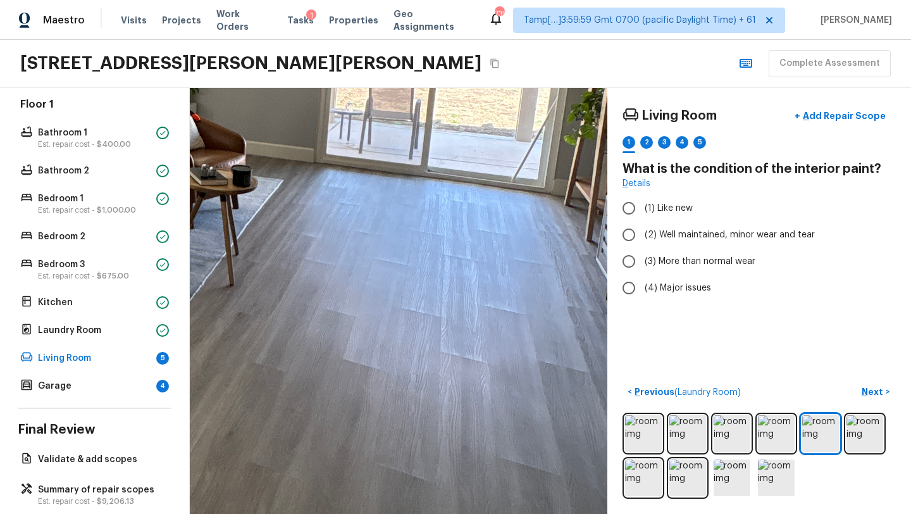
drag, startPoint x: 312, startPoint y: 382, endPoint x: 346, endPoint y: 316, distance: 74.1
click at [346, 316] on div at bounding box center [89, 109] width 1515 height 1545
click at [637, 257] on input "(3) More than normal wear" at bounding box center [628, 261] width 27 height 27
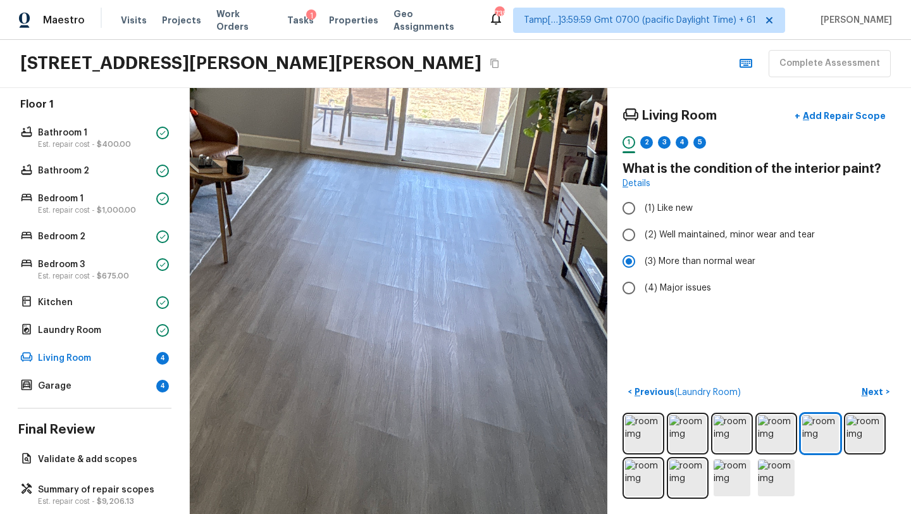
drag, startPoint x: 523, startPoint y: 371, endPoint x: 405, endPoint y: 335, distance: 122.9
click at [405, 335] on div at bounding box center [98, 105] width 1357 height 1383
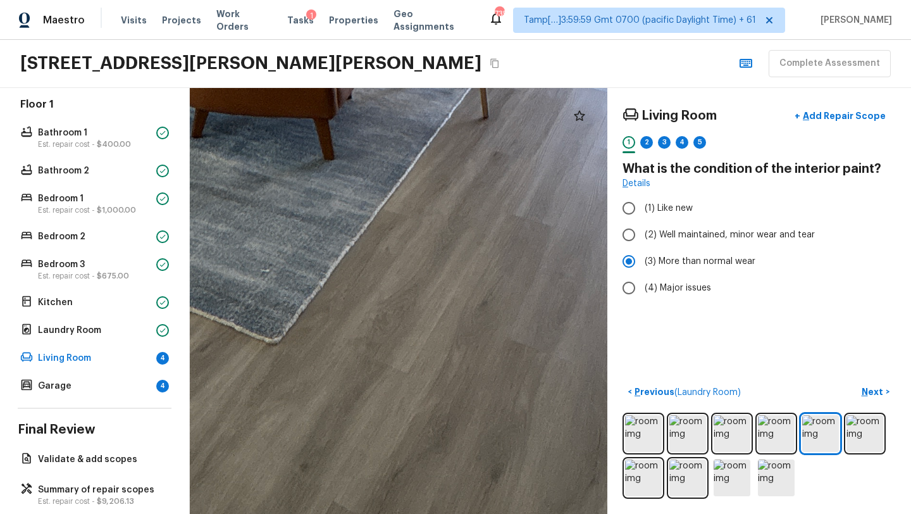
drag, startPoint x: 503, startPoint y: 342, endPoint x: 173, endPoint y: 320, distance: 330.2
click at [173, 320] on div "Overall Layout Exterior Est. repair cost - $7,051.00 Major Systems HVAC Water H…" at bounding box center [455, 301] width 911 height 426
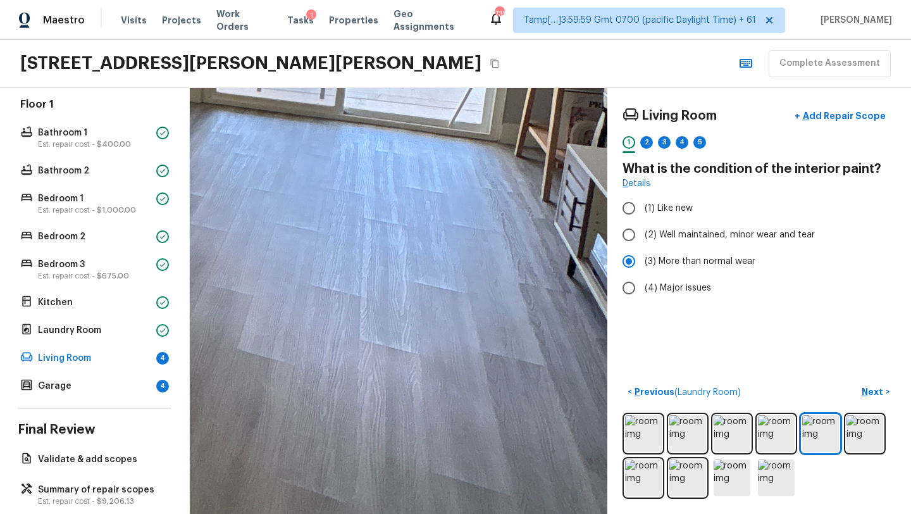
drag, startPoint x: 449, startPoint y: 332, endPoint x: 60, endPoint y: 470, distance: 412.7
click at [59, 469] on div "Overall Layout Exterior Est. repair cost - $7,051.00 Major Systems HVAC Water H…" at bounding box center [455, 301] width 911 height 426
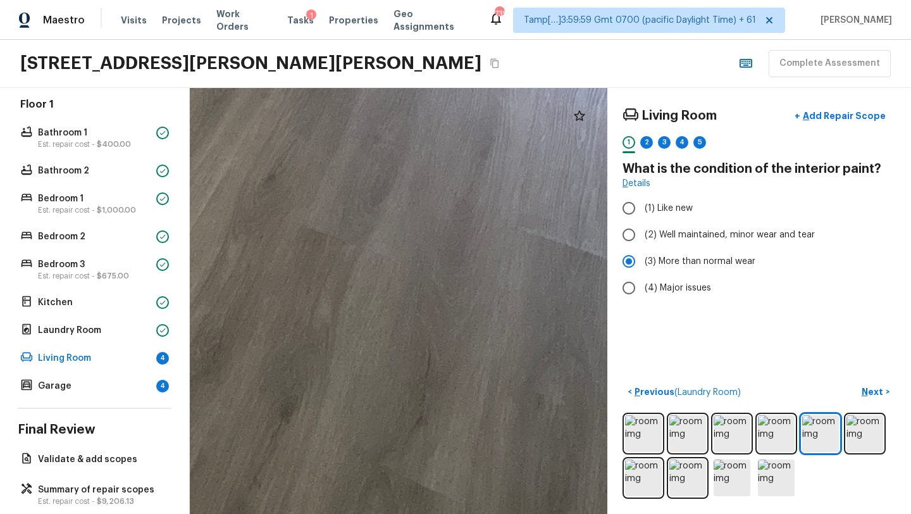
drag, startPoint x: 388, startPoint y: 226, endPoint x: 620, endPoint y: -55, distance: 364.8
click at [620, 0] on html "Maestro Visits Projects Work Orders Tasks 1 Properties Geo Assignments 735 Tamp…" at bounding box center [455, 257] width 911 height 514
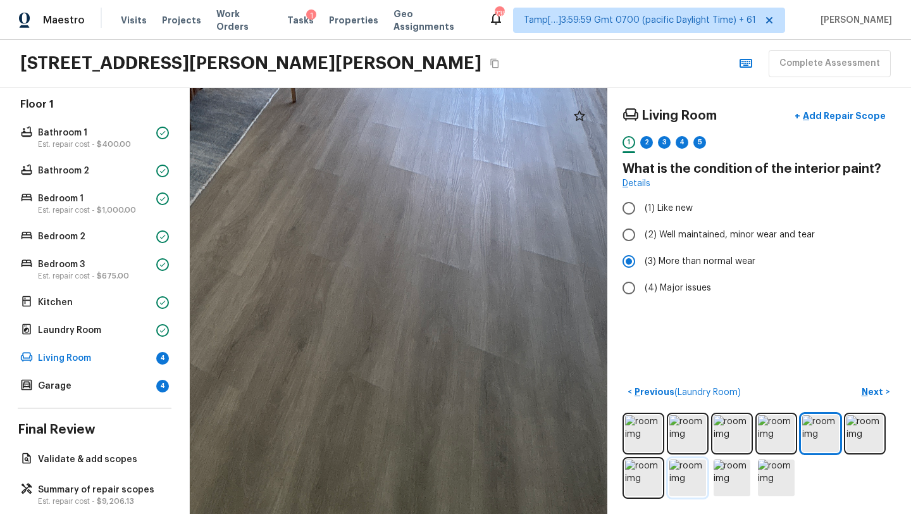
click at [695, 480] on img at bounding box center [687, 477] width 37 height 37
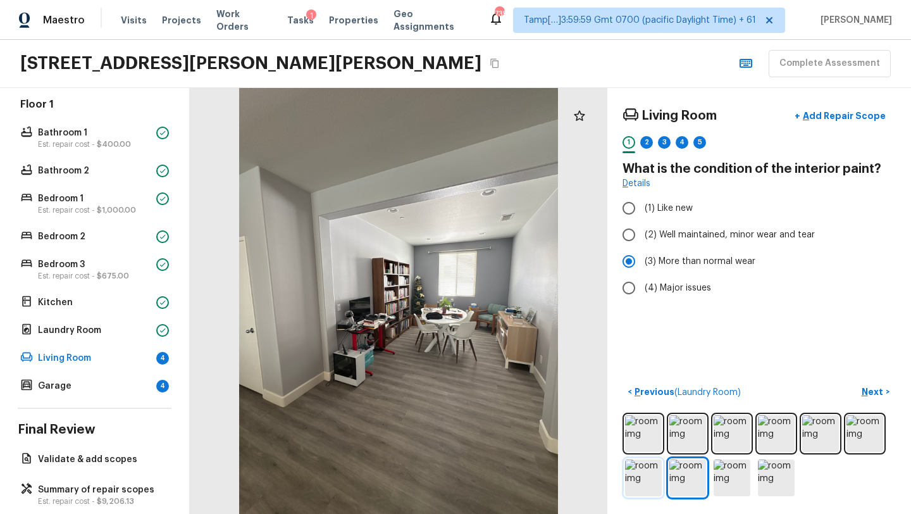
click at [631, 481] on img at bounding box center [643, 477] width 37 height 37
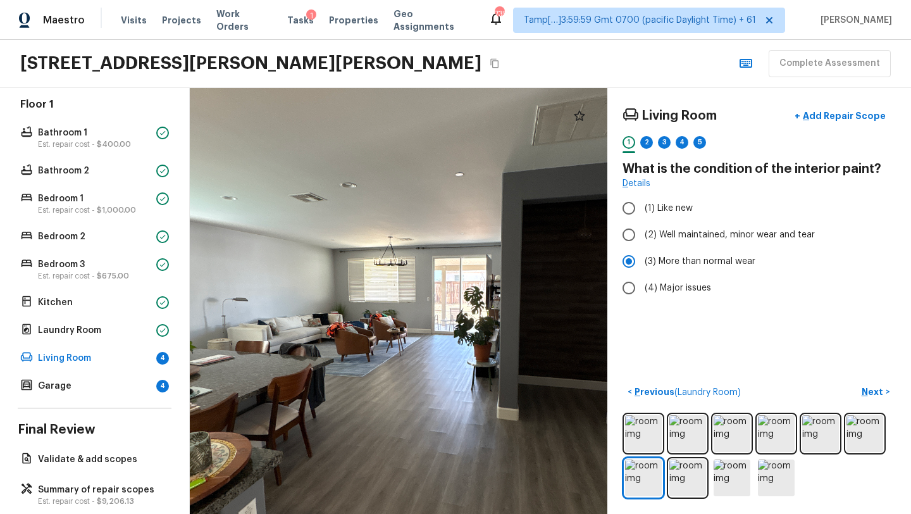
click at [581, 123] on div at bounding box center [579, 115] width 25 height 25
click at [698, 226] on label "(2) Well maintained, minor wear and tear" at bounding box center [750, 234] width 270 height 27
click at [642, 226] on input "(2) Well maintained, minor wear and tear" at bounding box center [628, 234] width 27 height 27
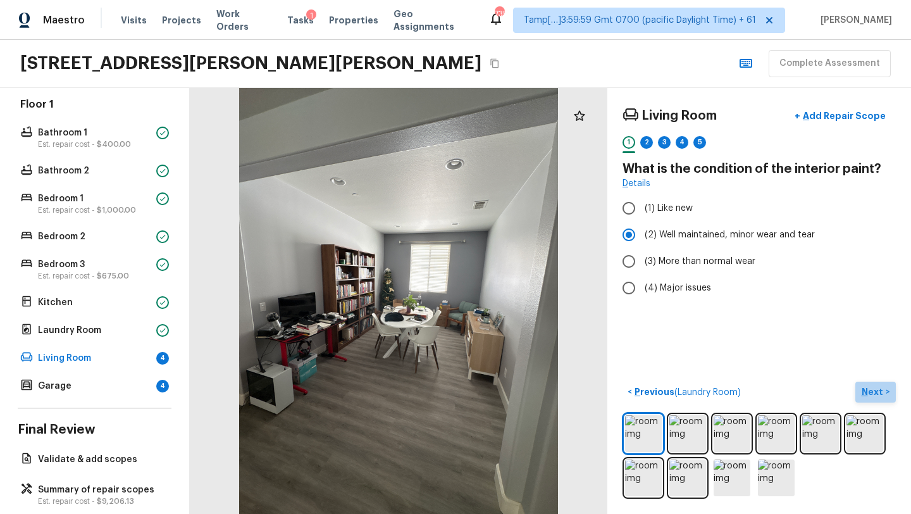
click at [878, 392] on p "Next" at bounding box center [873, 391] width 24 height 13
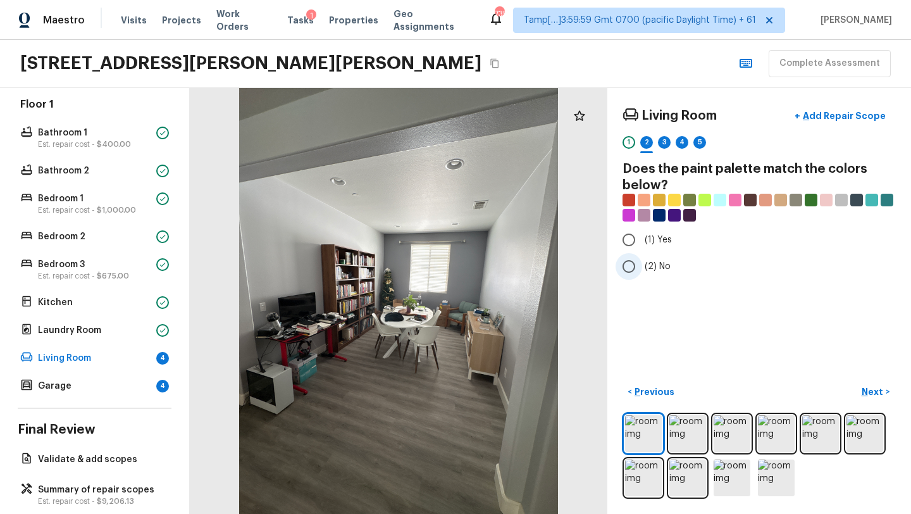
click at [658, 264] on span "(2) No" at bounding box center [657, 266] width 26 height 13
click at [642, 264] on input "(2) No" at bounding box center [628, 266] width 27 height 27
click at [870, 393] on p "Next" at bounding box center [873, 391] width 24 height 13
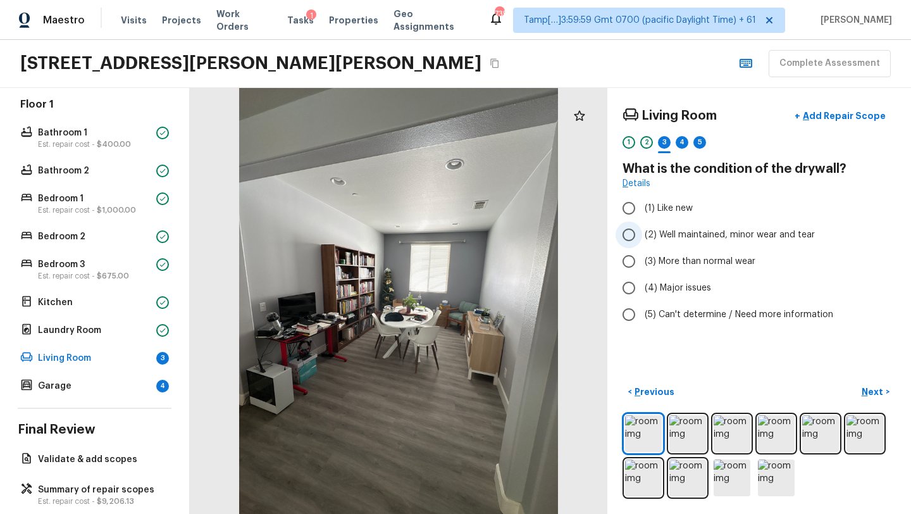
click at [675, 235] on span "(2) Well maintained, minor wear and tear" at bounding box center [729, 234] width 170 height 13
click at [642, 235] on input "(2) Well maintained, minor wear and tear" at bounding box center [628, 234] width 27 height 27
click at [873, 393] on p "Next" at bounding box center [873, 391] width 24 height 13
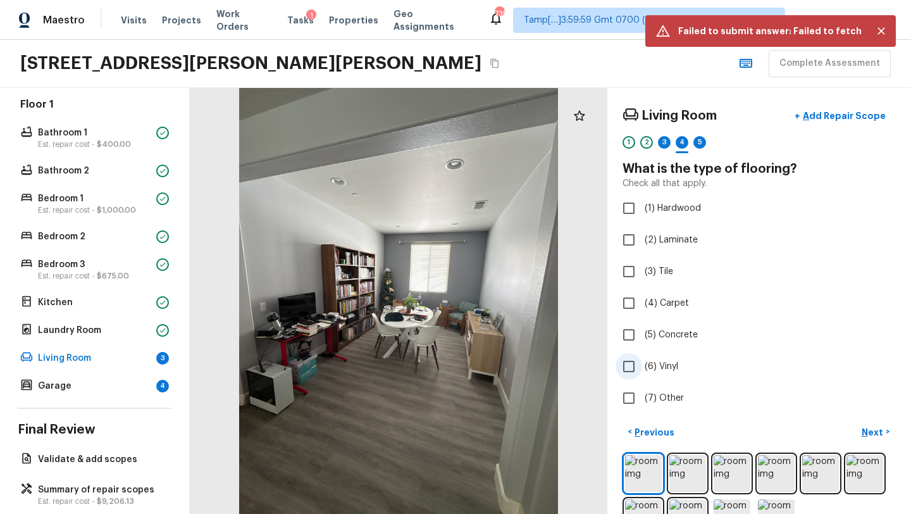
click at [633, 365] on input "(6) Vinyl" at bounding box center [628, 366] width 27 height 27
click at [657, 237] on span "(2) Laminate" at bounding box center [670, 239] width 53 height 13
click at [642, 237] on input "(2) Laminate" at bounding box center [628, 239] width 27 height 27
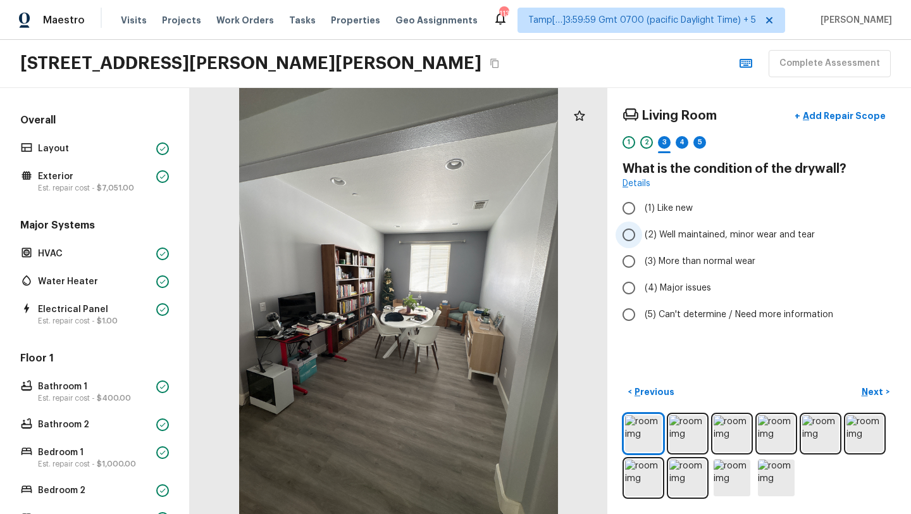
click at [644, 232] on label "(2) Well maintained, minor wear and tear" at bounding box center [750, 234] width 270 height 27
click at [642, 232] on input "(2) Well maintained, minor wear and tear" at bounding box center [628, 234] width 27 height 27
radio input "true"
click at [871, 385] on p "Next" at bounding box center [873, 391] width 24 height 13
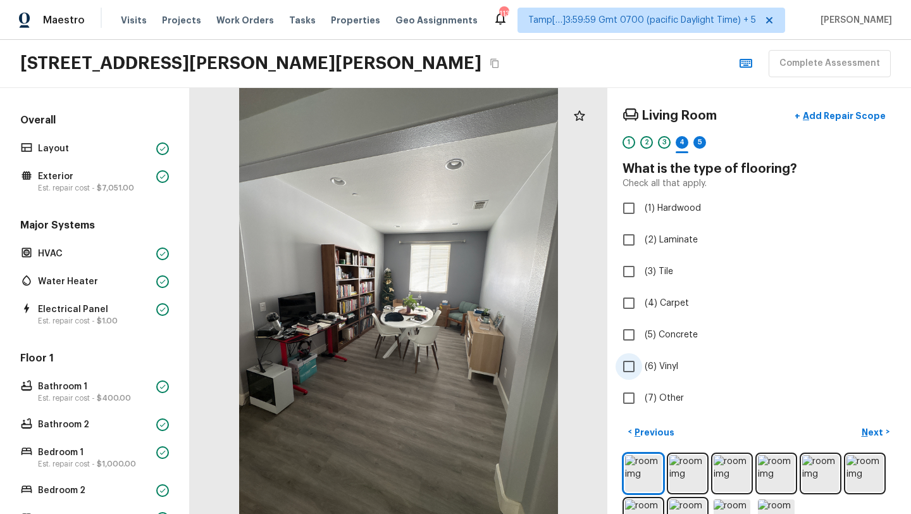
click at [649, 364] on span "(6) Vinyl" at bounding box center [661, 366] width 34 height 13
click at [642, 364] on input "(6) Vinyl" at bounding box center [628, 366] width 27 height 27
checkbox input "true"
click at [869, 427] on p "Next" at bounding box center [873, 432] width 24 height 13
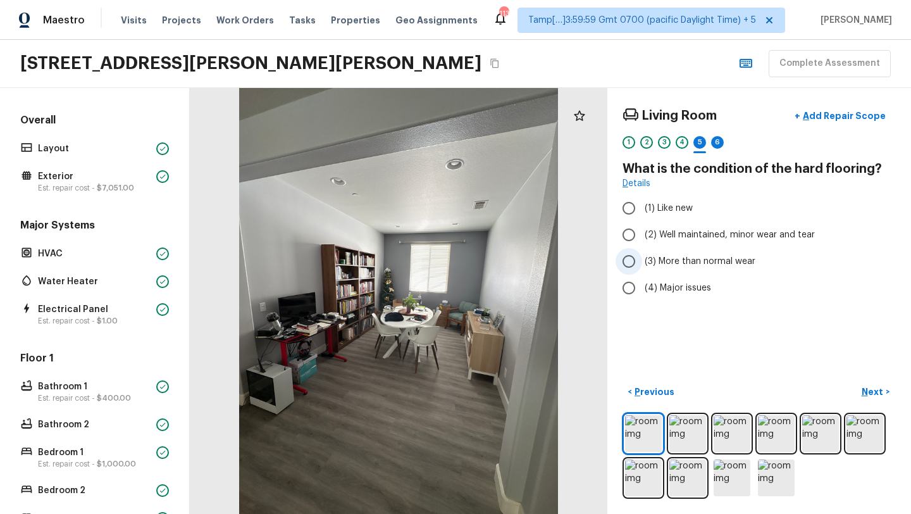
click at [658, 252] on label "(3) More than normal wear" at bounding box center [750, 261] width 270 height 27
click at [642, 252] on input "(3) More than normal wear" at bounding box center [628, 261] width 27 height 27
radio input "true"
click at [883, 396] on p "Next" at bounding box center [873, 391] width 24 height 13
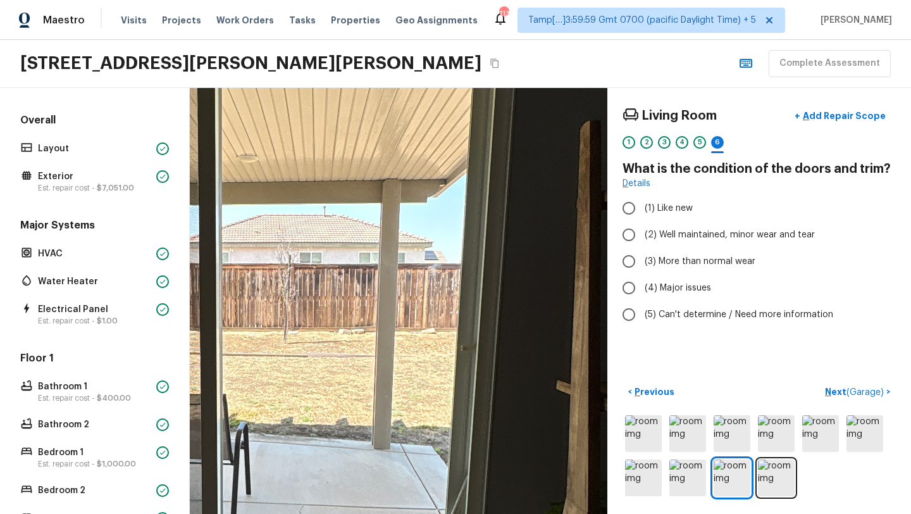
drag, startPoint x: 326, startPoint y: 380, endPoint x: 397, endPoint y: 460, distance: 106.2
click at [405, 460] on div at bounding box center [255, 357] width 1322 height 1348
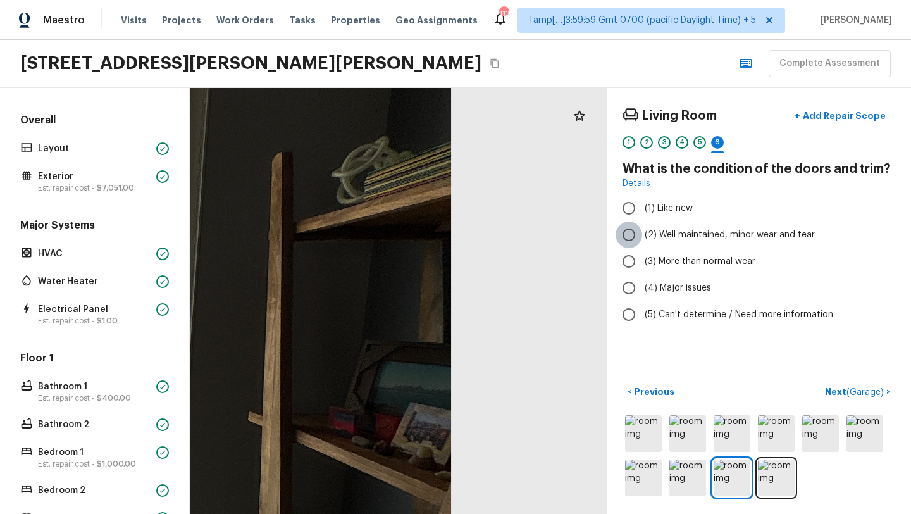
click at [633, 231] on input "(2) Well maintained, minor wear and tear" at bounding box center [628, 234] width 27 height 27
radio input "true"
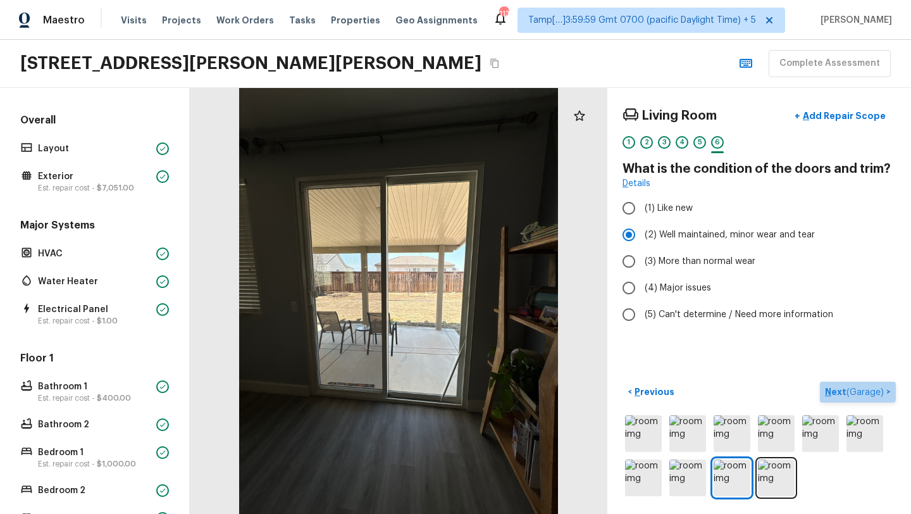
click at [832, 390] on p "Next ( Garage )" at bounding box center [855, 391] width 61 height 13
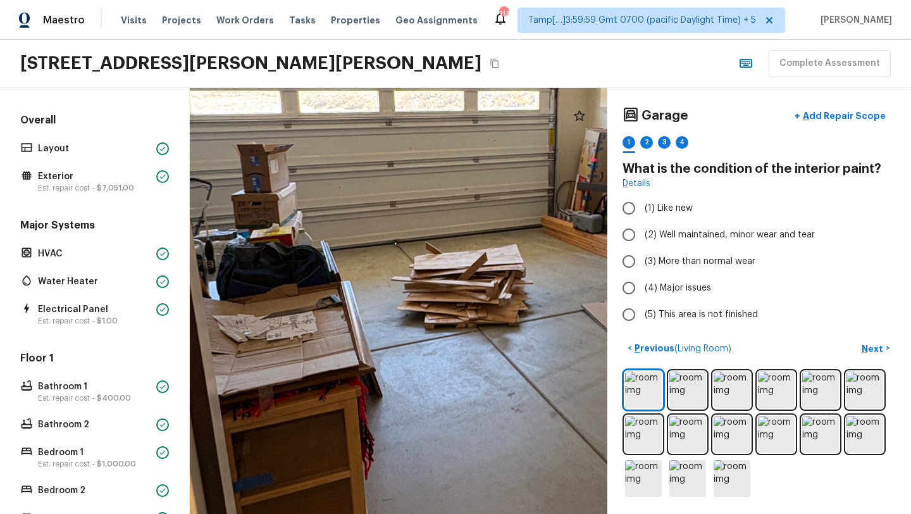
drag, startPoint x: 390, startPoint y: 324, endPoint x: 209, endPoint y: 325, distance: 181.5
click at [209, 325] on div at bounding box center [493, 233] width 1250 height 1274
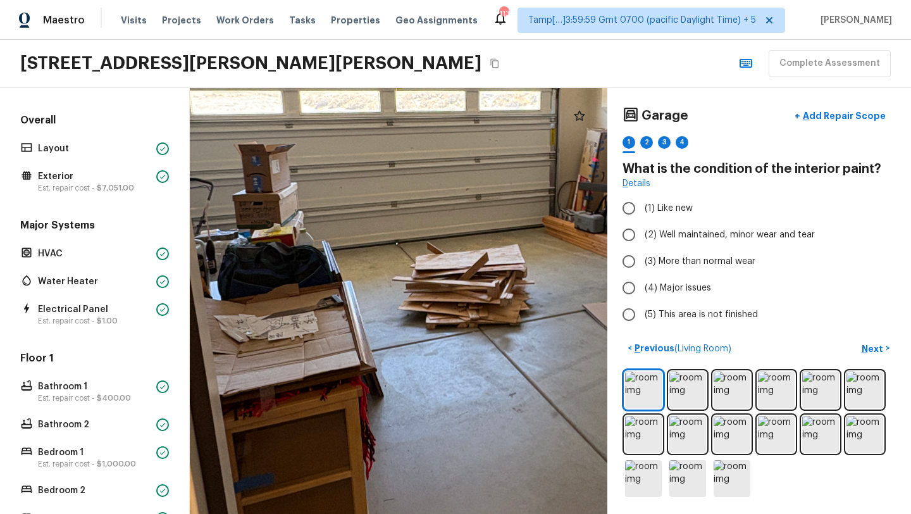
click at [666, 401] on div at bounding box center [758, 434] width 273 height 130
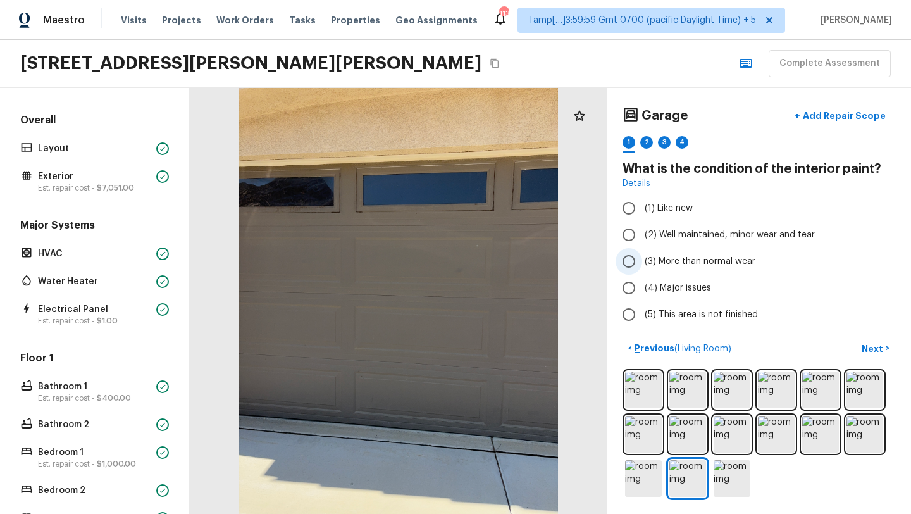
click at [682, 259] on span "(3) More than normal wear" at bounding box center [699, 261] width 111 height 13
click at [642, 259] on input "(3) More than normal wear" at bounding box center [628, 261] width 27 height 27
radio input "true"
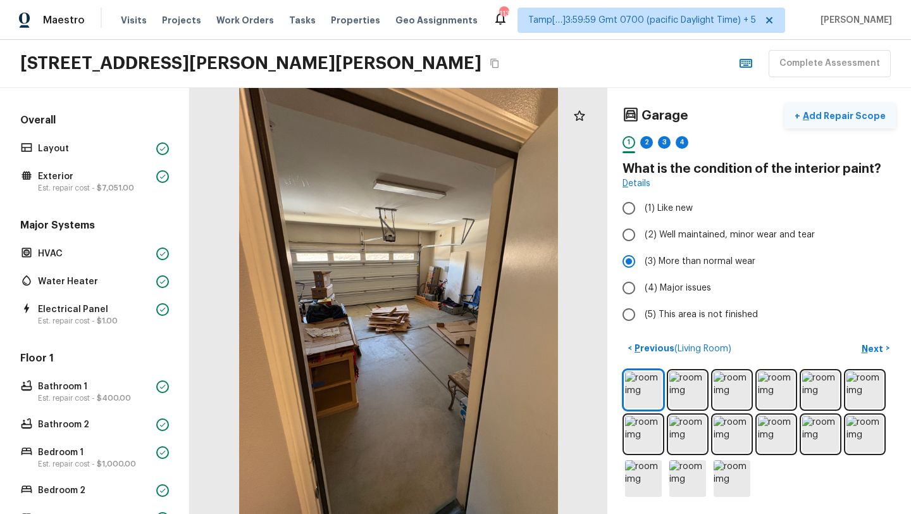
click at [826, 120] on p "Add Repair Scope" at bounding box center [842, 115] width 85 height 13
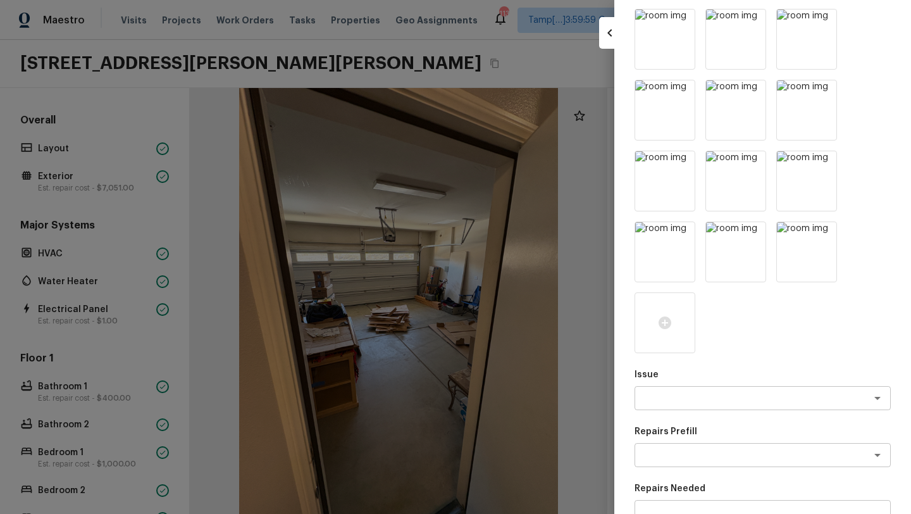
scroll to position [218, 0]
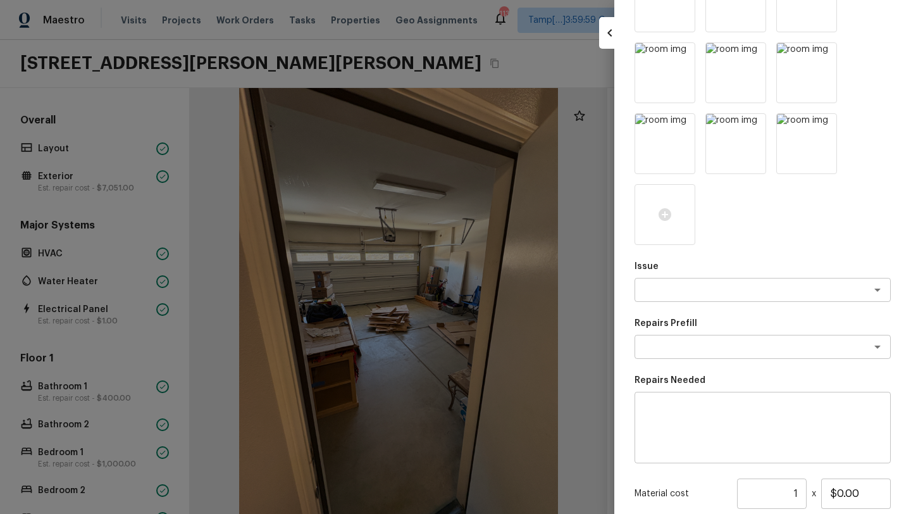
click at [672, 306] on div "Issue x ​ Repairs Prefill x ​ Repairs Needed x ​ Material cost 1 ​ x $0.00 Labo…" at bounding box center [762, 264] width 256 height 726
click at [672, 304] on div "Issue x ​ Repairs Prefill x ​ Repairs Needed x ​ Material cost 1 ​ x $0.00 Labo…" at bounding box center [762, 264] width 256 height 726
click at [672, 303] on div "Issue x ​ Repairs Prefill x ​ Repairs Needed x ​ Material cost 1 ​ x $0.00 Labo…" at bounding box center [762, 264] width 256 height 726
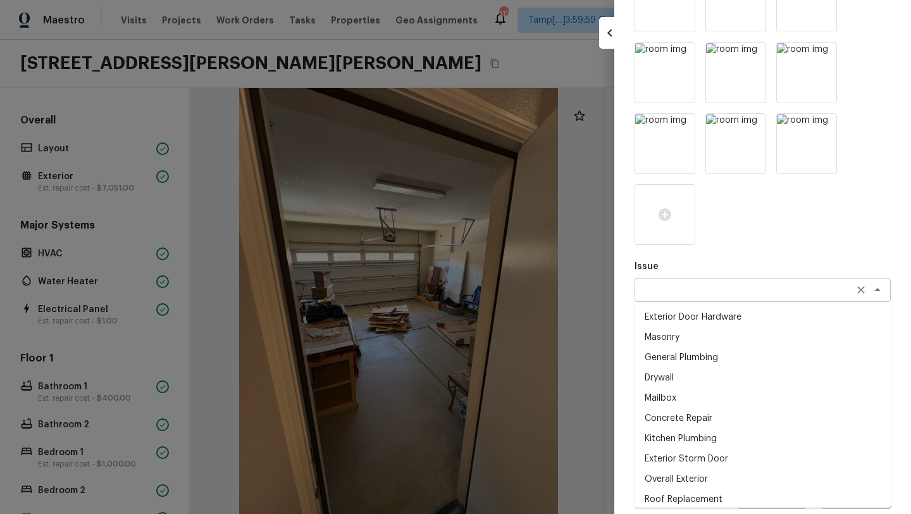
click at [667, 282] on div "x ​" at bounding box center [762, 290] width 256 height 24
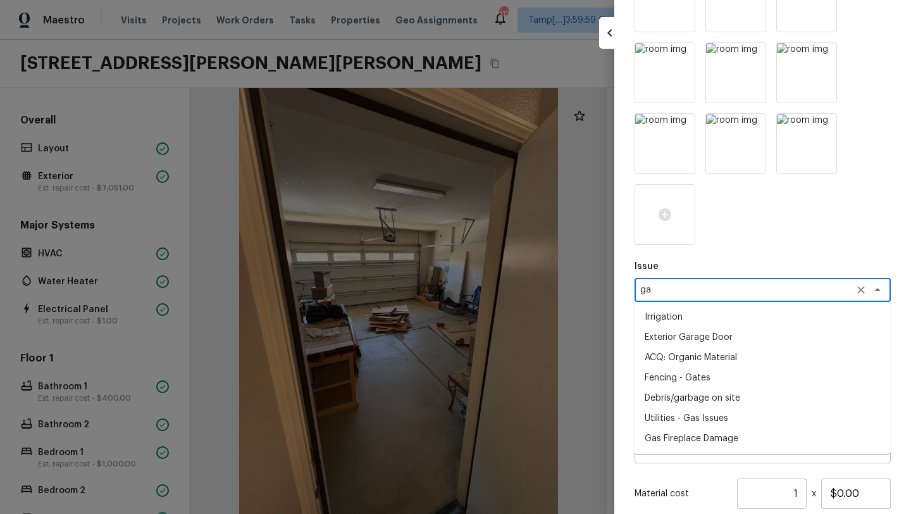
type textarea "ga"
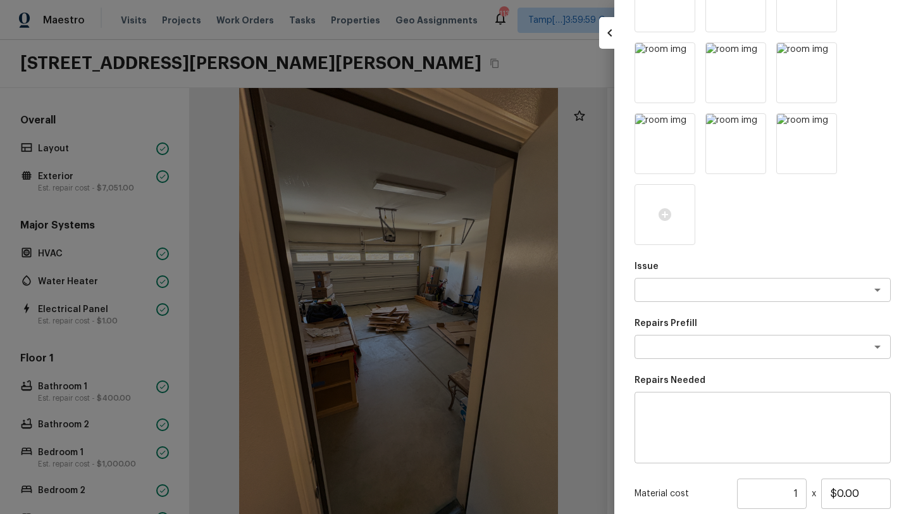
click at [693, 270] on p "Issue" at bounding box center [762, 266] width 256 height 13
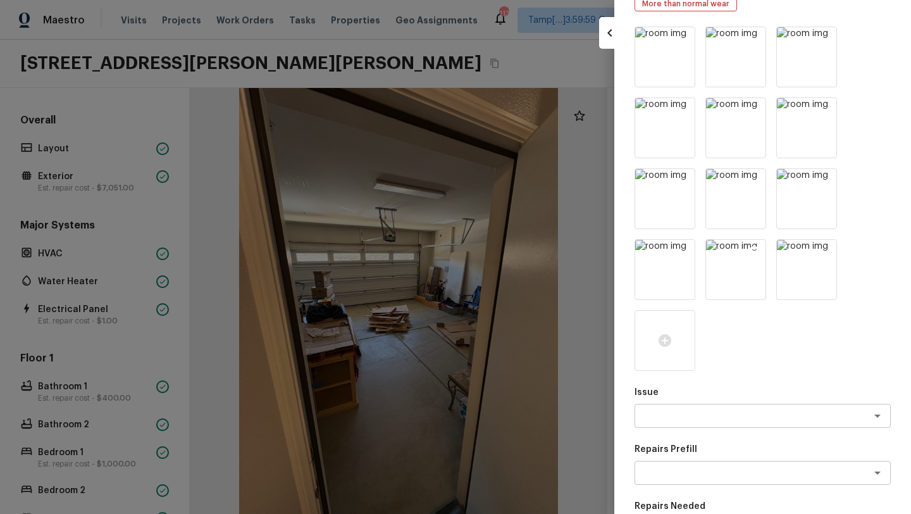
scroll to position [0, 0]
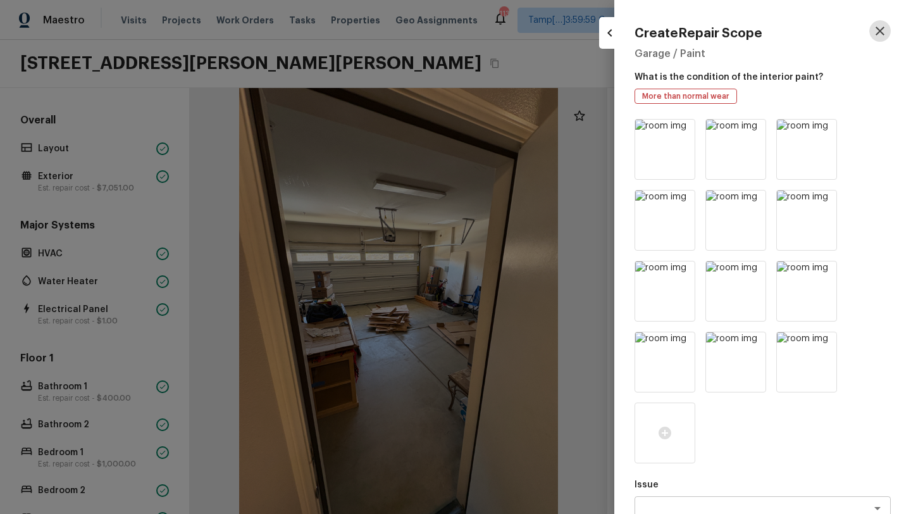
click at [880, 30] on icon "button" at bounding box center [879, 31] width 9 height 9
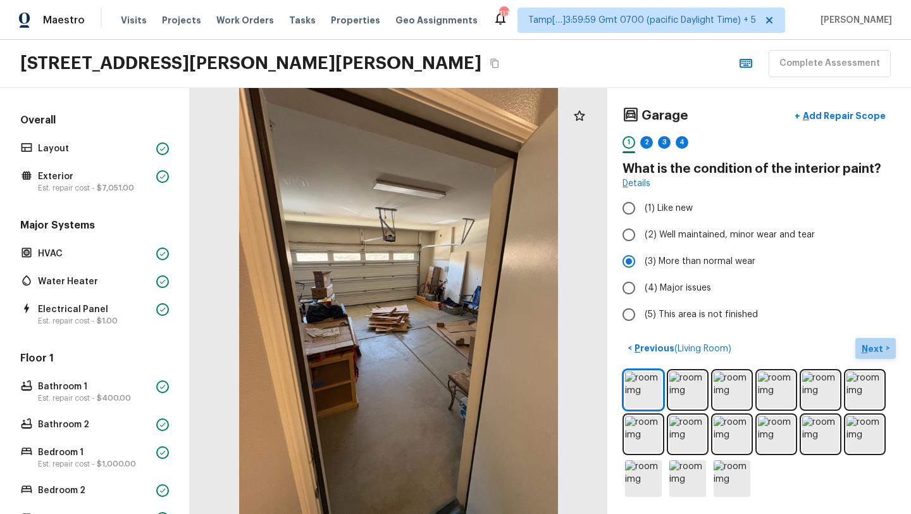
click at [877, 352] on p "Next" at bounding box center [873, 348] width 24 height 13
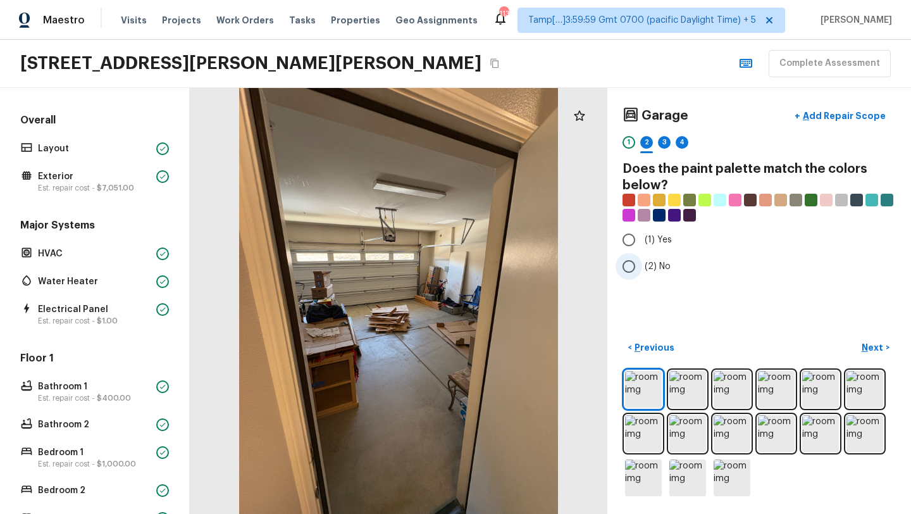
click at [644, 267] on span "(2) No" at bounding box center [657, 266] width 26 height 13
click at [642, 267] on input "(2) No" at bounding box center [628, 266] width 27 height 27
radio input "true"
click at [868, 350] on p "Next" at bounding box center [873, 347] width 24 height 13
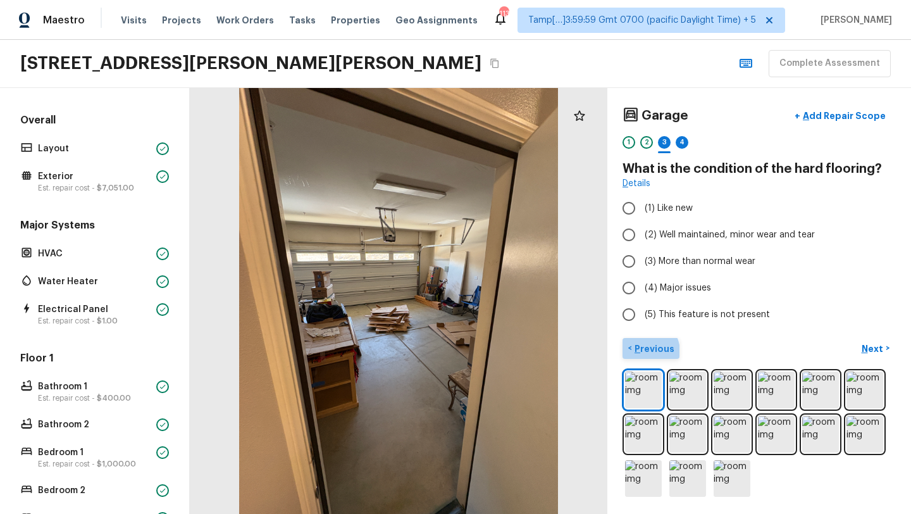
click at [643, 352] on p "Previous" at bounding box center [653, 348] width 42 height 13
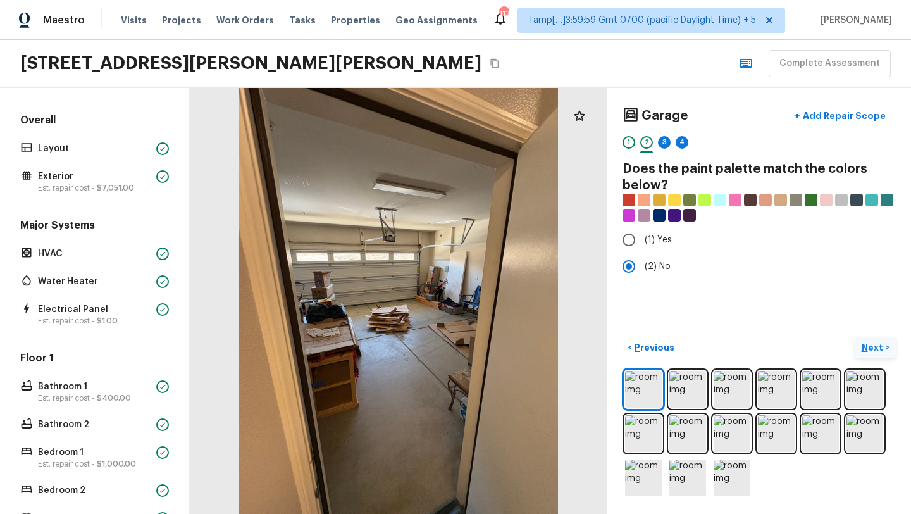
click at [871, 343] on p "Next" at bounding box center [873, 347] width 24 height 13
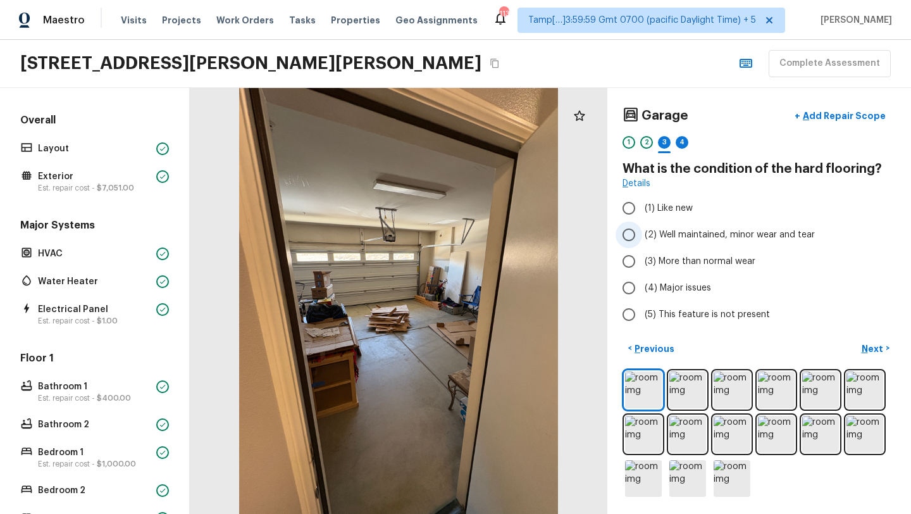
click at [654, 234] on span "(2) Well maintained, minor wear and tear" at bounding box center [729, 234] width 170 height 13
click at [642, 234] on input "(2) Well maintained, minor wear and tear" at bounding box center [628, 234] width 27 height 27
radio input "true"
click at [879, 352] on p "Next" at bounding box center [873, 348] width 24 height 13
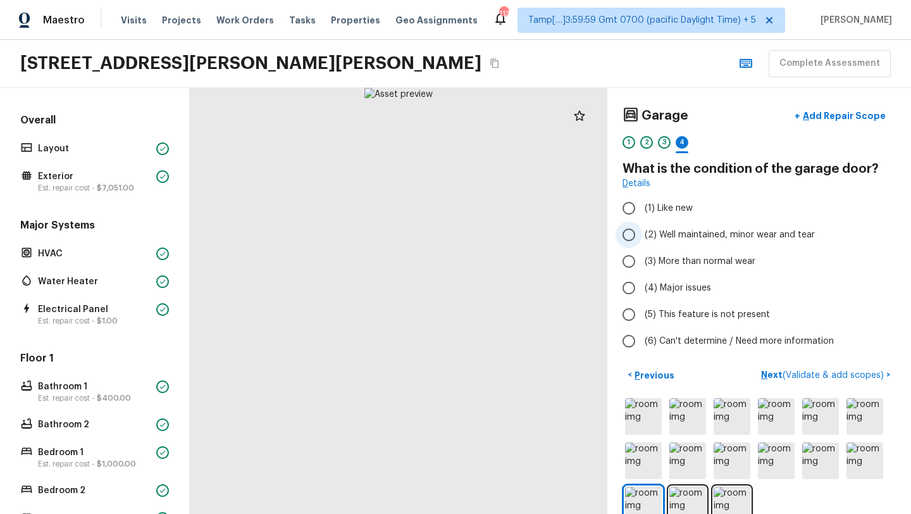
click at [693, 244] on label "(2) Well maintained, minor wear and tear" at bounding box center [750, 234] width 270 height 27
click at [642, 244] on input "(2) Well maintained, minor wear and tear" at bounding box center [628, 234] width 27 height 27
radio input "true"
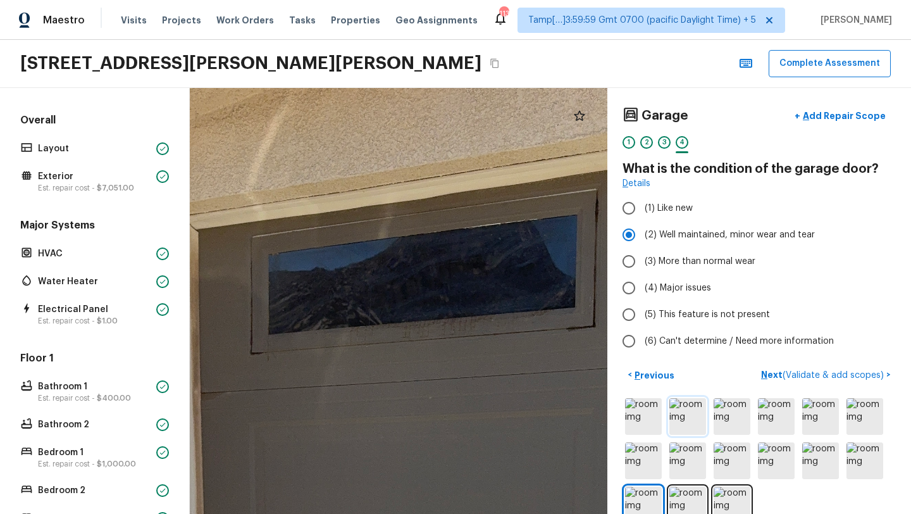
drag, startPoint x: 454, startPoint y: 206, endPoint x: 686, endPoint y: 400, distance: 302.2
click at [686, 400] on div "Garage + Add Repair Scope 1 2 3 4 What is the condition of the garage door? Det…" at bounding box center [550, 301] width 721 height 426
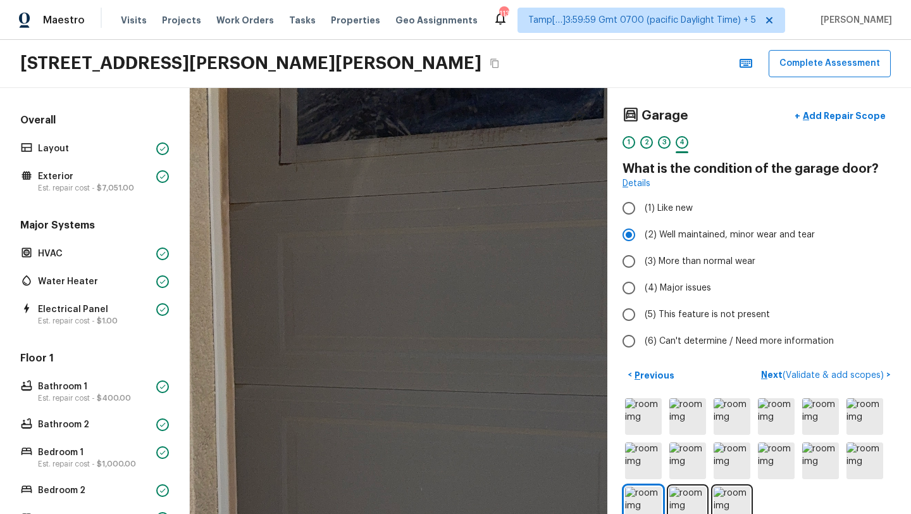
drag, startPoint x: 488, startPoint y: 442, endPoint x: 409, endPoint y: 216, distance: 239.8
click at [410, 216] on div at bounding box center [449, 420] width 1360 height 1386
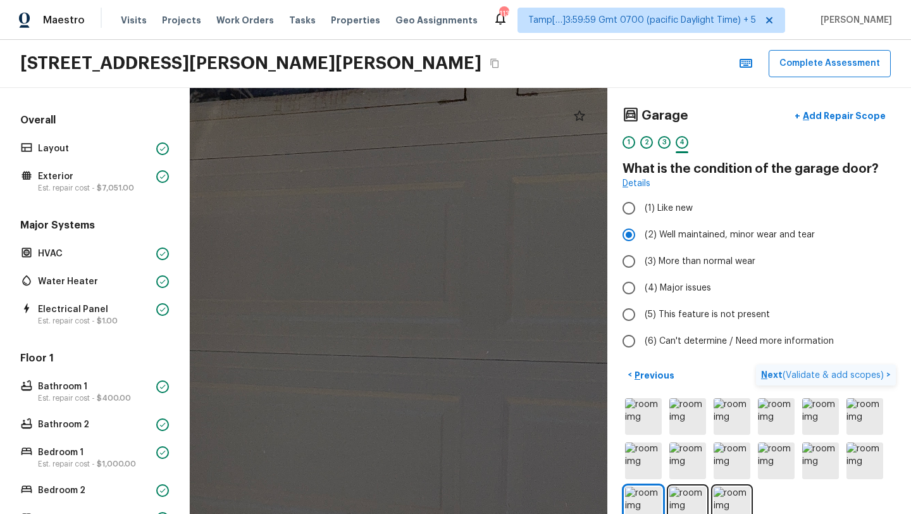
click at [767, 376] on p "Next ( Validate & add scopes )" at bounding box center [823, 374] width 125 height 13
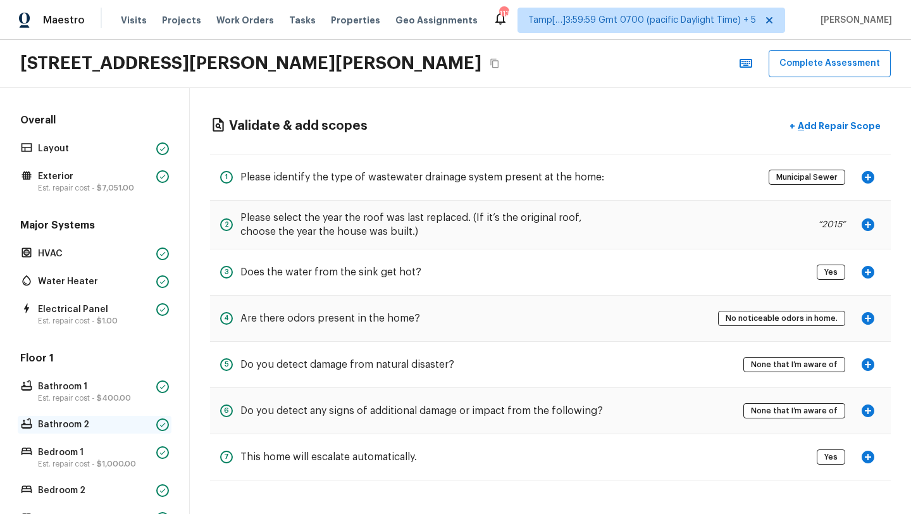
scroll to position [274, 0]
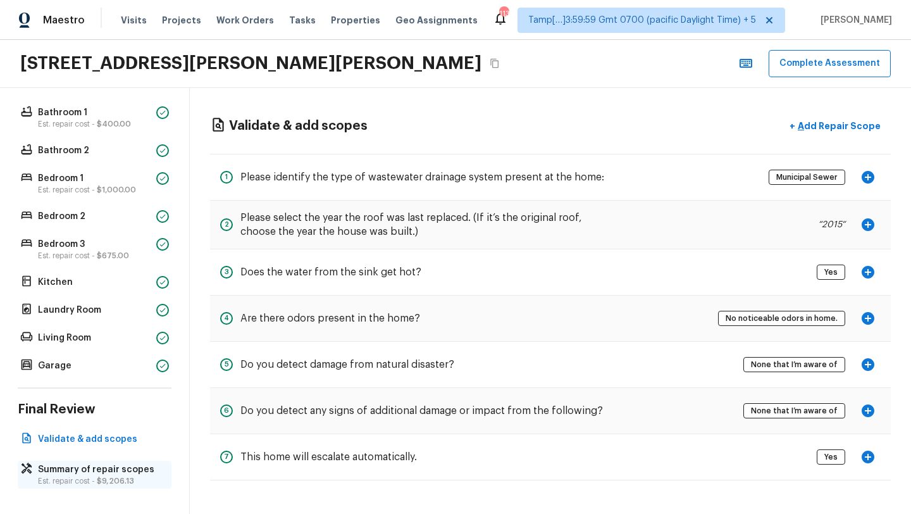
click at [90, 478] on p "Est. repair cost - $9,206.13" at bounding box center [101, 481] width 126 height 10
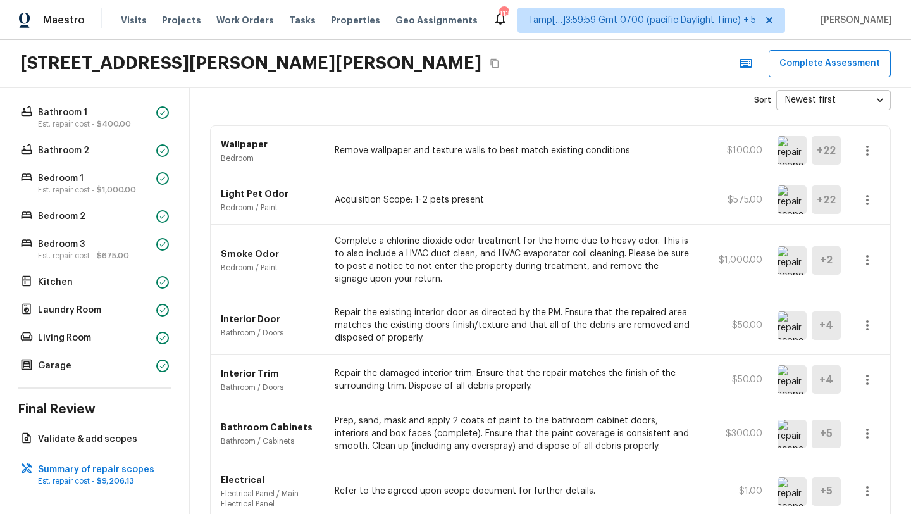
scroll to position [0, 0]
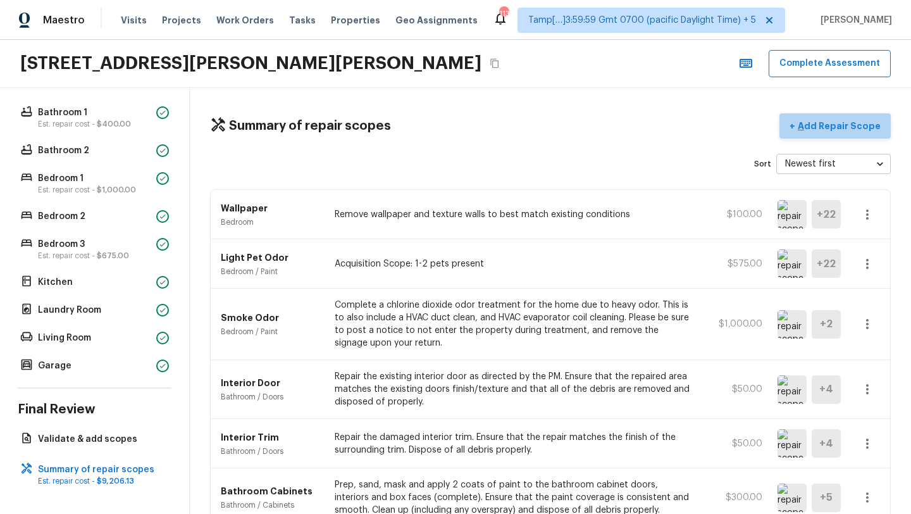
click at [844, 121] on p "Add Repair Scope" at bounding box center [837, 126] width 85 height 13
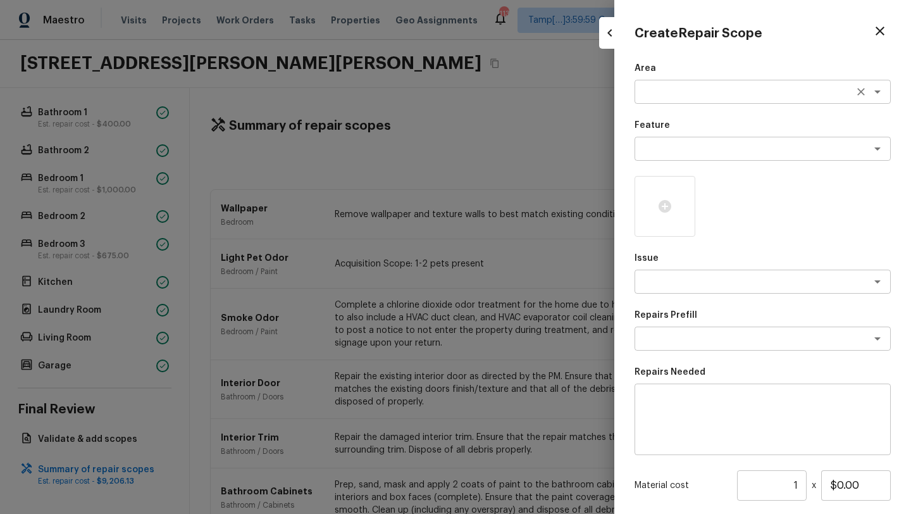
click at [674, 83] on div "x ​" at bounding box center [762, 92] width 256 height 24
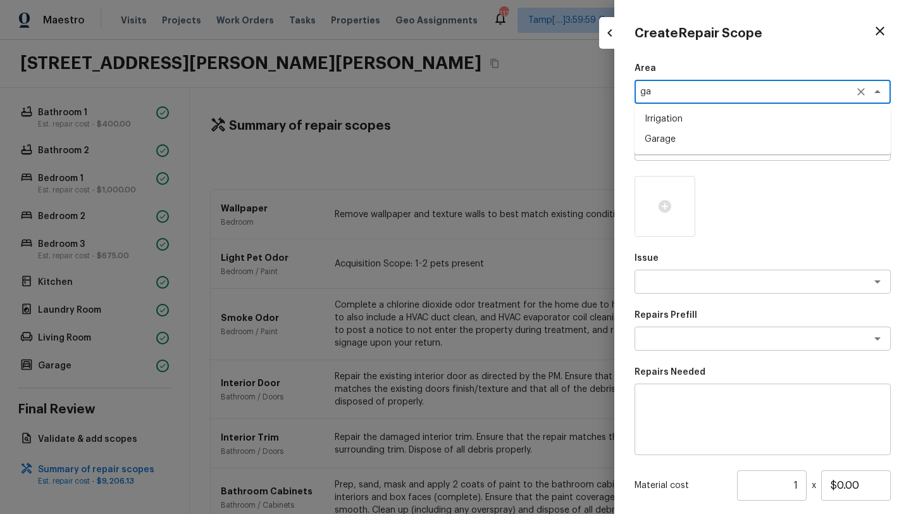
click at [664, 135] on li "Garage" at bounding box center [762, 139] width 256 height 20
type textarea "Garage"
click at [664, 153] on textarea at bounding box center [744, 148] width 209 height 13
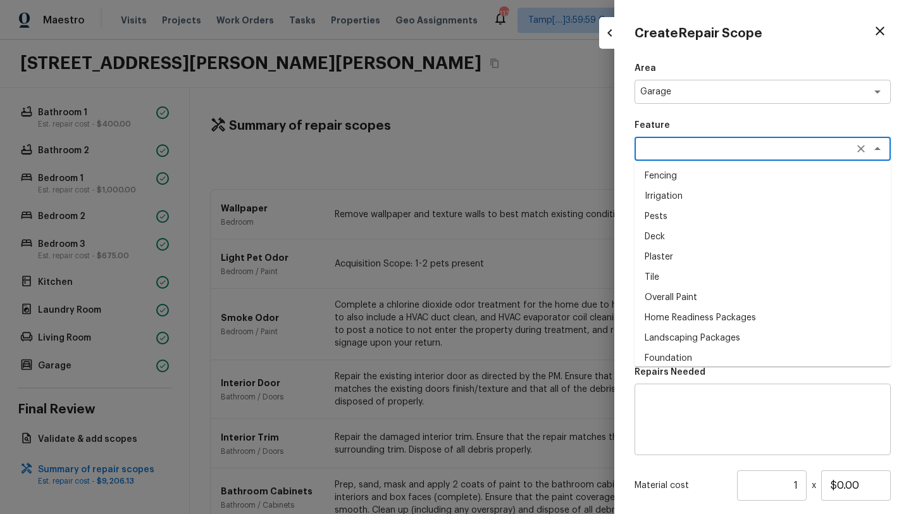
click at [661, 300] on li "Overall Paint" at bounding box center [762, 297] width 256 height 20
type textarea "Overall Paint"
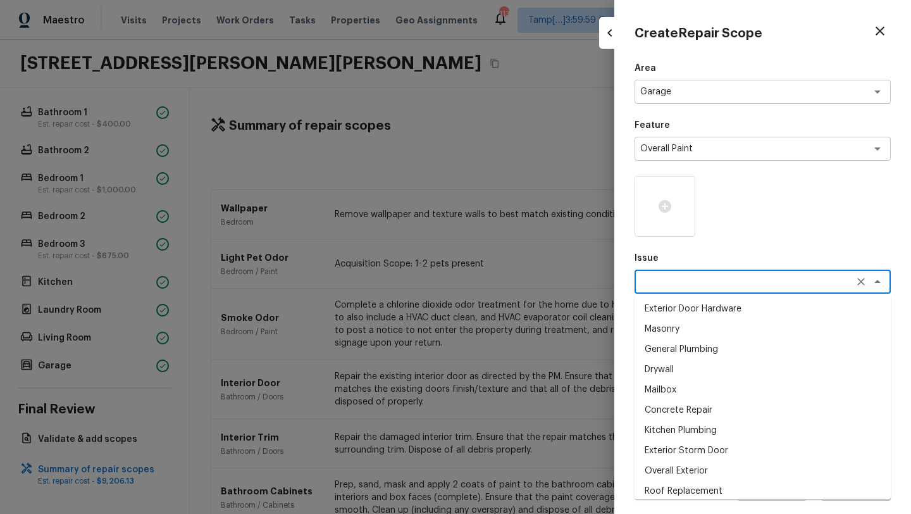
click at [675, 285] on textarea at bounding box center [744, 281] width 209 height 13
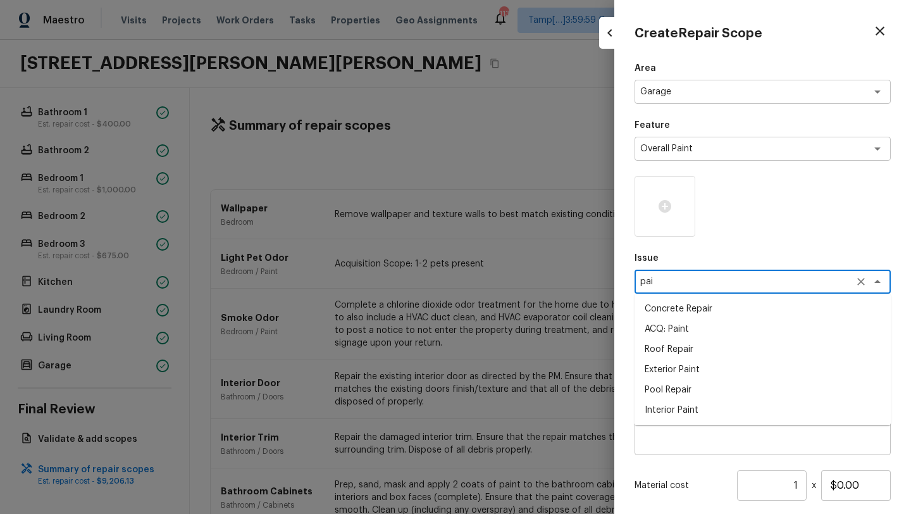
click at [667, 402] on li "Interior Paint" at bounding box center [762, 410] width 256 height 20
type textarea "Interior Paint"
click at [668, 343] on textarea at bounding box center [744, 338] width 209 height 13
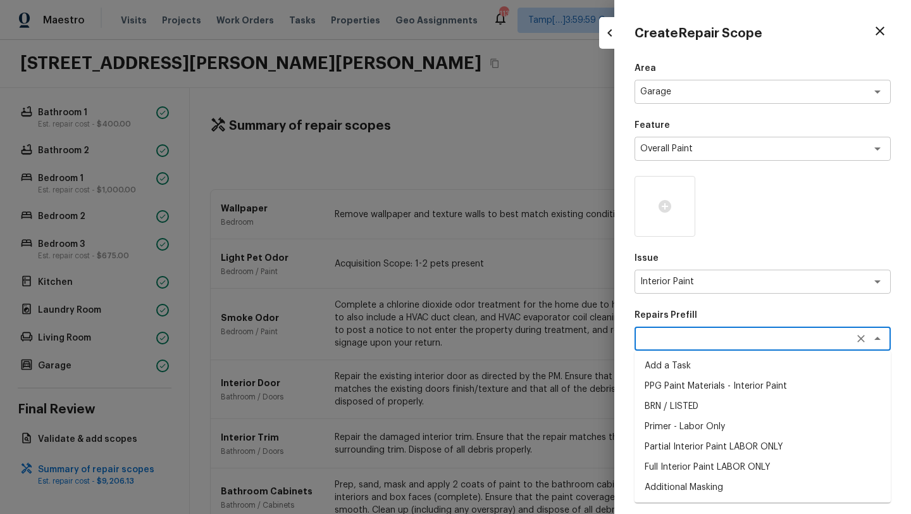
click at [679, 472] on li "Full Interior Paint LABOR ONLY" at bounding box center [762, 467] width 256 height 20
type textarea "Full Interior Paint LABOR ONLY"
type textarea "Full Interior paint - (walls, ceilings, trim, and doors) - PAINT PROVIDED BY OP…"
type input "$1.65"
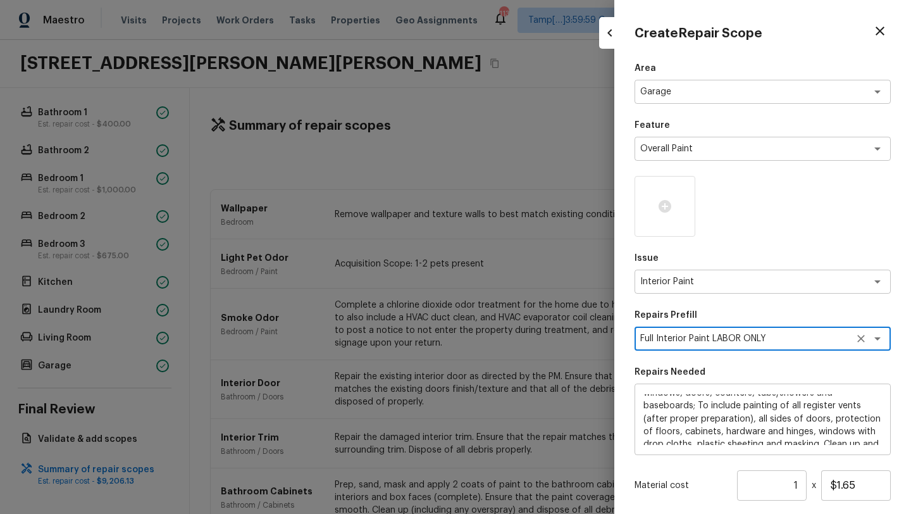
scroll to position [102, 0]
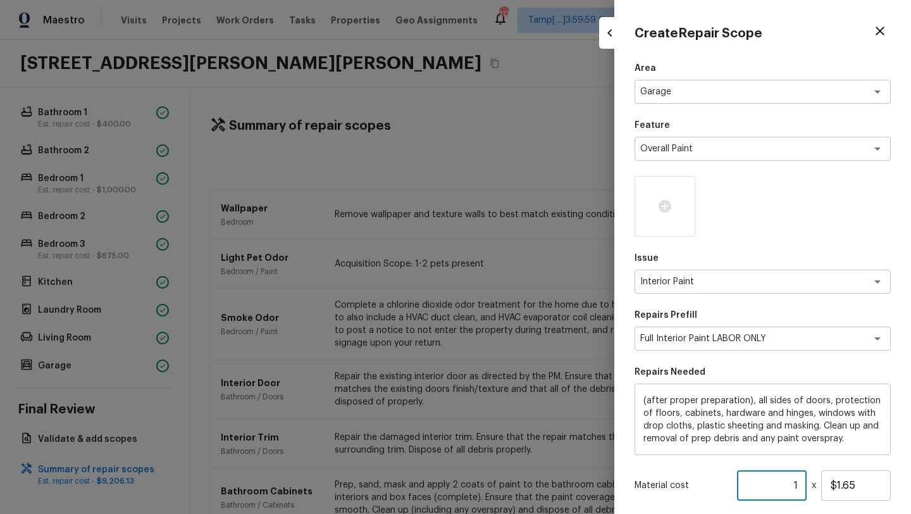
drag, startPoint x: 786, startPoint y: 482, endPoint x: 807, endPoint y: 483, distance: 20.9
click at [807, 483] on div "Material cost 1 ​ x $1.65" at bounding box center [762, 485] width 256 height 30
type input "25"
type input "250"
click at [749, 254] on p "Issue" at bounding box center [762, 258] width 256 height 13
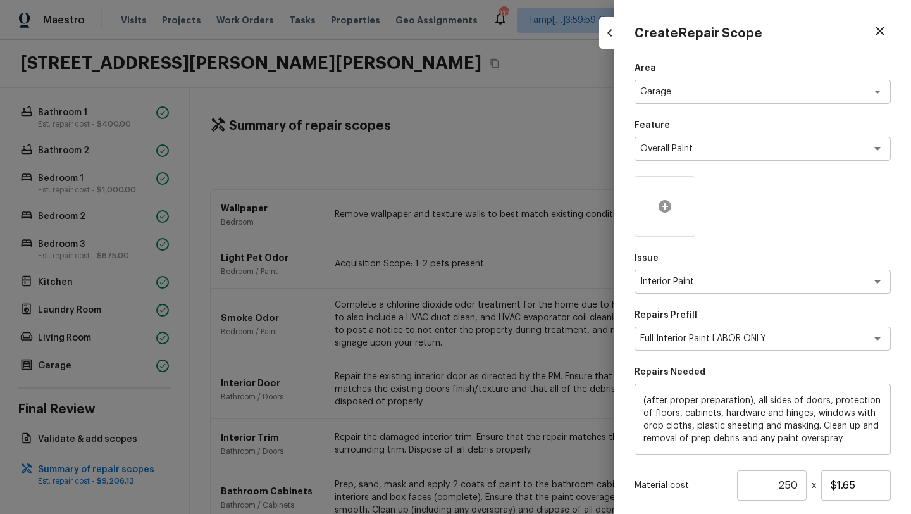
click at [665, 218] on div at bounding box center [664, 206] width 61 height 61
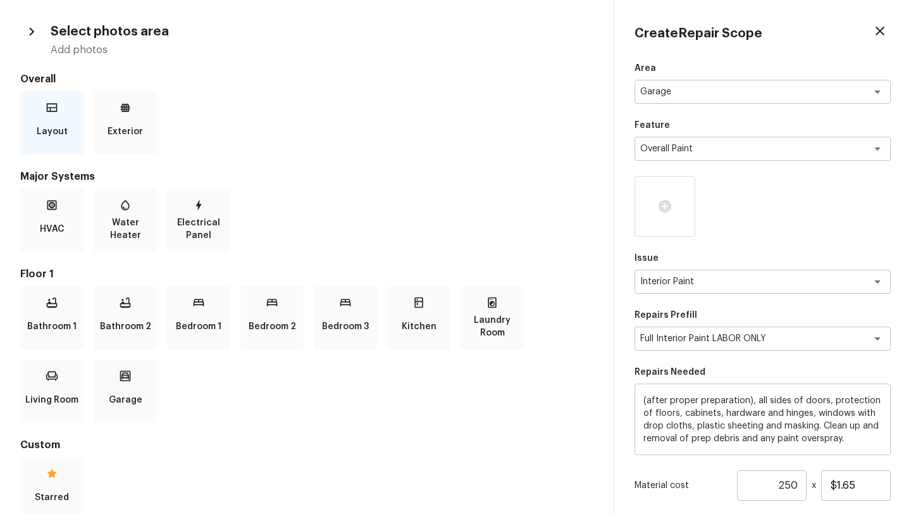
click at [63, 130] on p "Layout" at bounding box center [52, 131] width 31 height 25
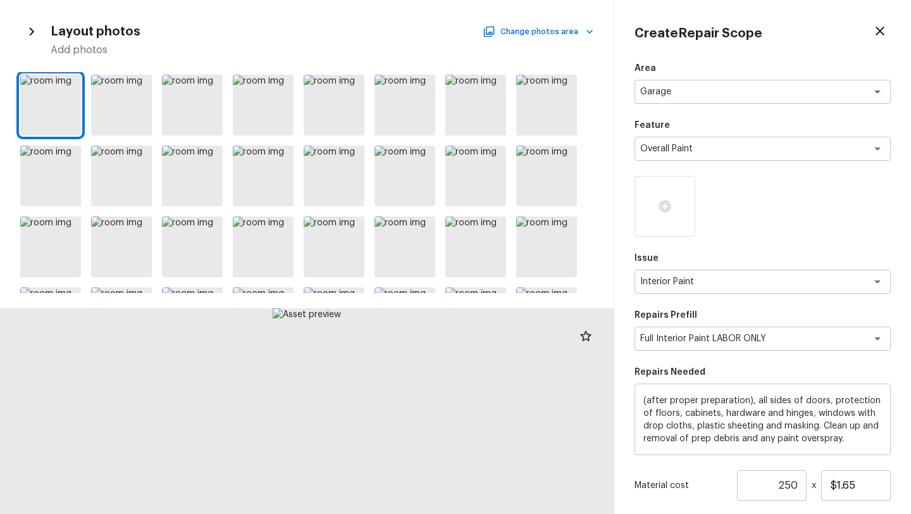
scroll to position [0, 0]
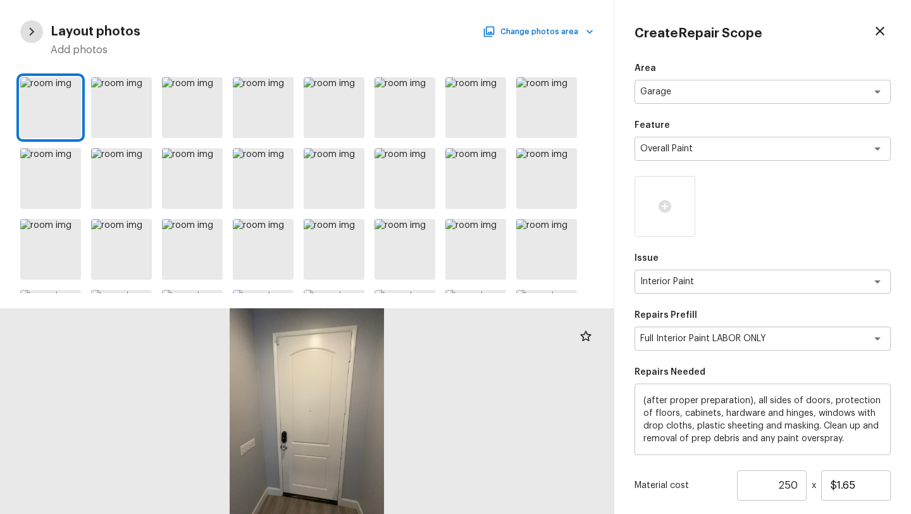
click at [27, 30] on icon "button" at bounding box center [31, 31] width 16 height 16
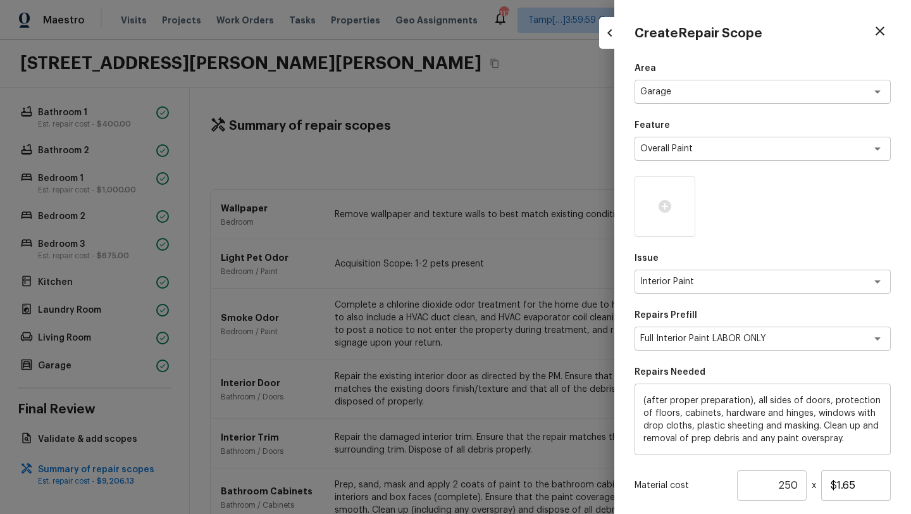
click at [479, 125] on div at bounding box center [455, 257] width 911 height 514
type input "1"
type input "$0.00"
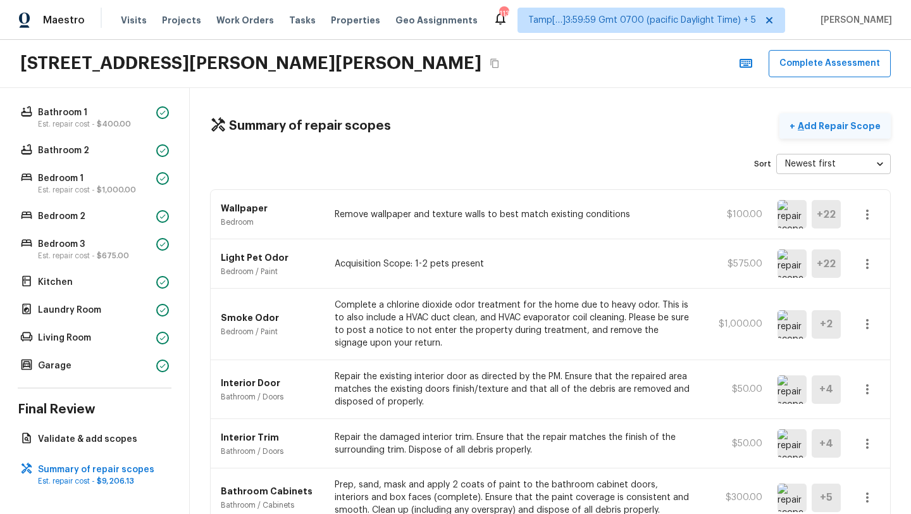
click at [835, 125] on p "Add Repair Scope" at bounding box center [837, 126] width 85 height 13
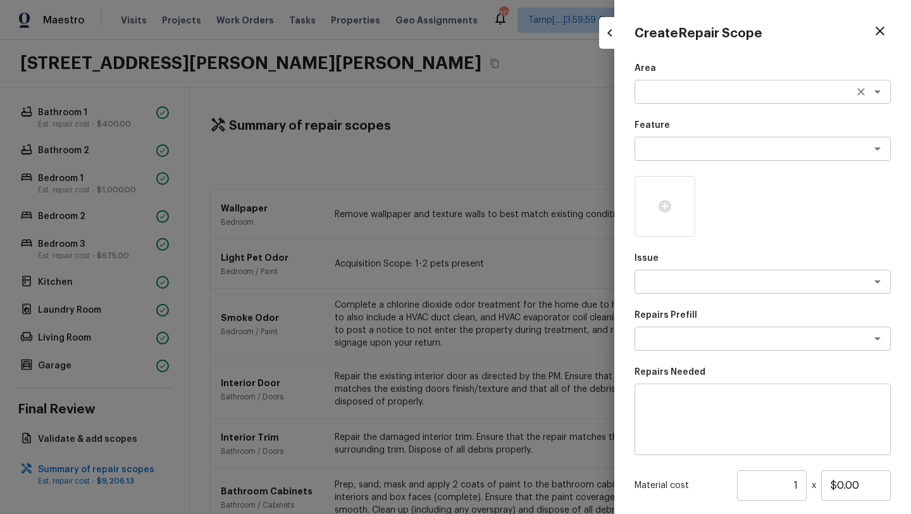
click at [692, 82] on div "x ​" at bounding box center [762, 92] width 256 height 24
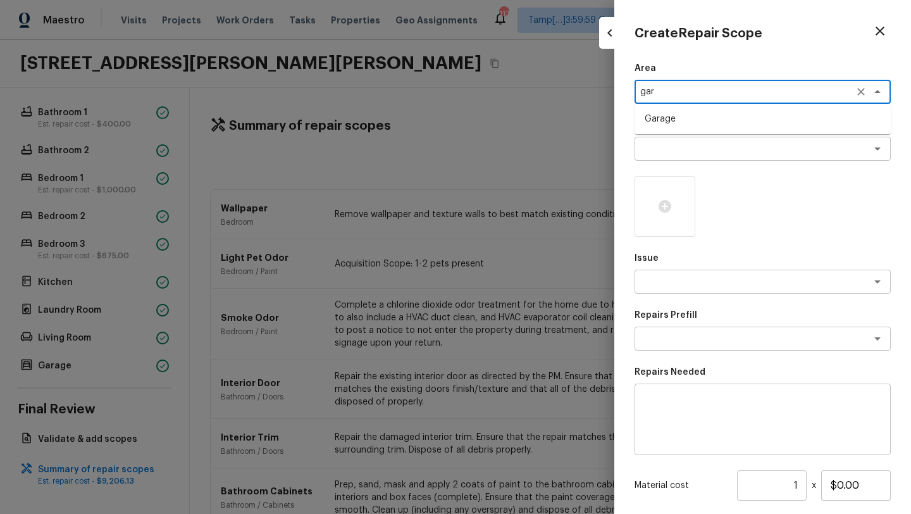
click at [691, 115] on li "Garage" at bounding box center [762, 119] width 256 height 20
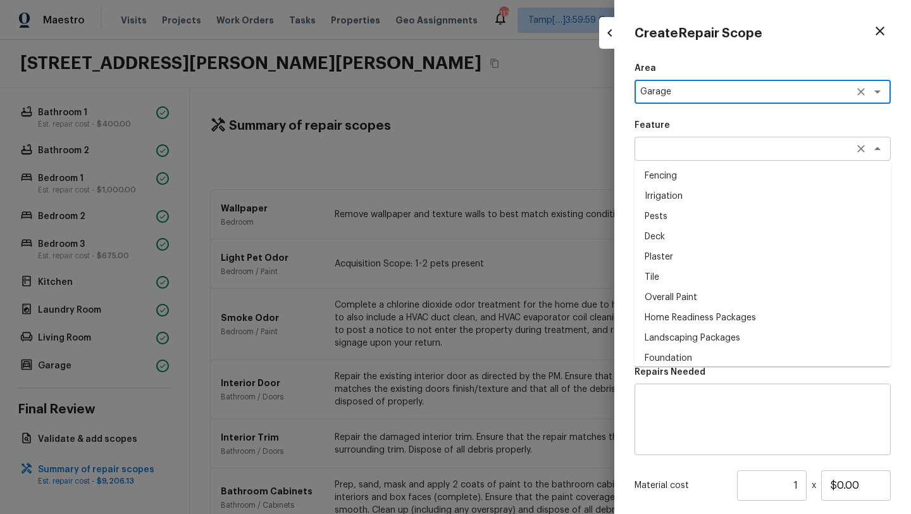
click at [687, 159] on div "x ​" at bounding box center [762, 149] width 256 height 24
type textarea "Garage"
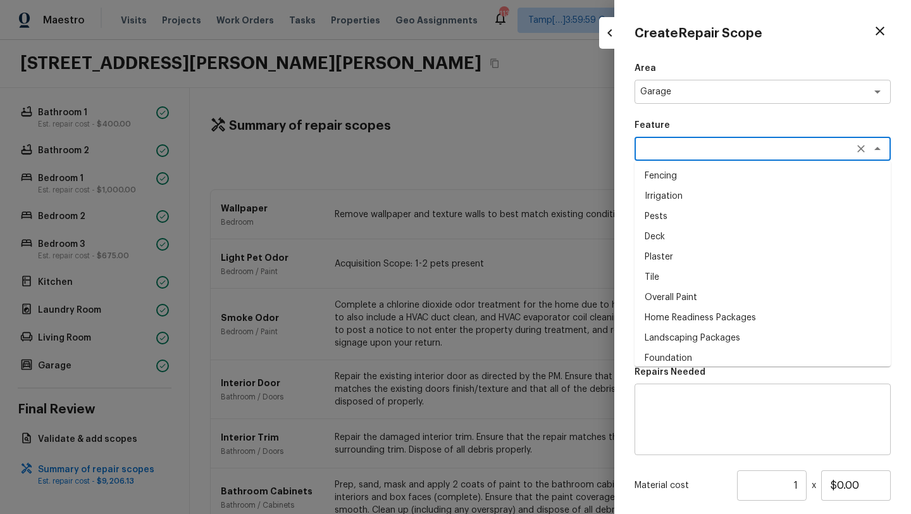
click at [675, 295] on li "Overall Paint" at bounding box center [762, 297] width 256 height 20
type textarea "Overall Paint"
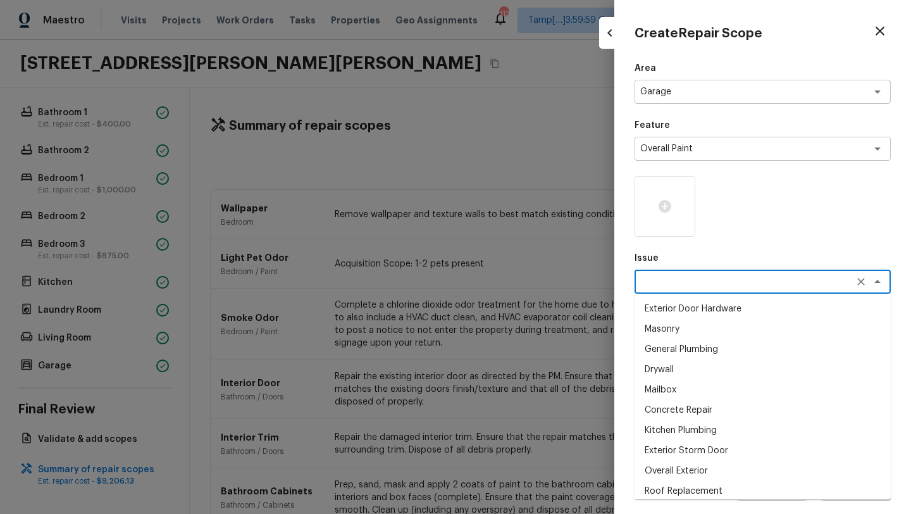
click at [675, 286] on textarea at bounding box center [744, 281] width 209 height 13
click at [673, 452] on li "Interior Paint" at bounding box center [762, 450] width 256 height 20
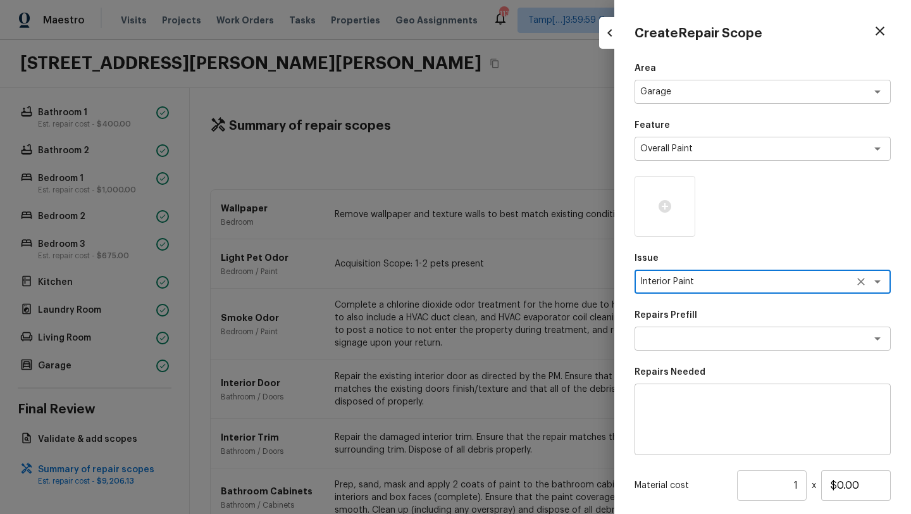
type textarea "Interior Paint"
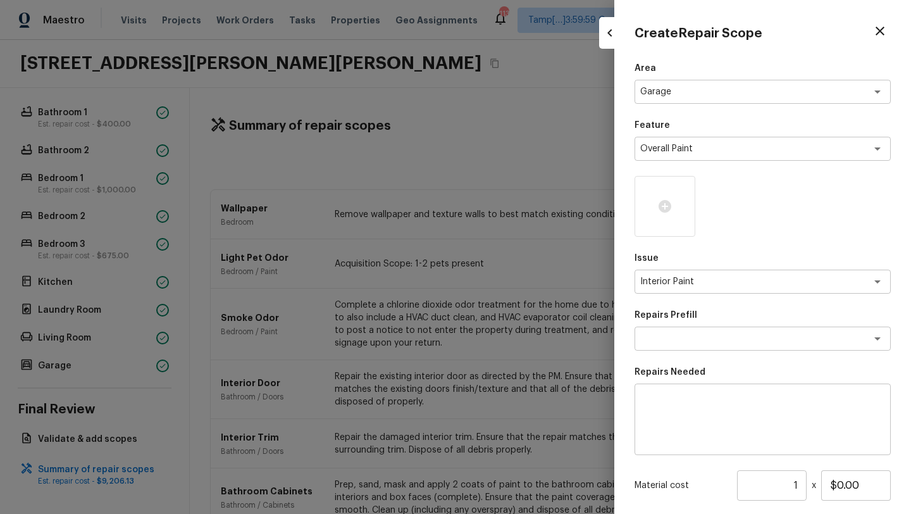
click at [681, 322] on div "Repairs Prefill x ​" at bounding box center [762, 330] width 256 height 42
click at [681, 324] on div "Repairs Prefill x ​" at bounding box center [762, 330] width 256 height 42
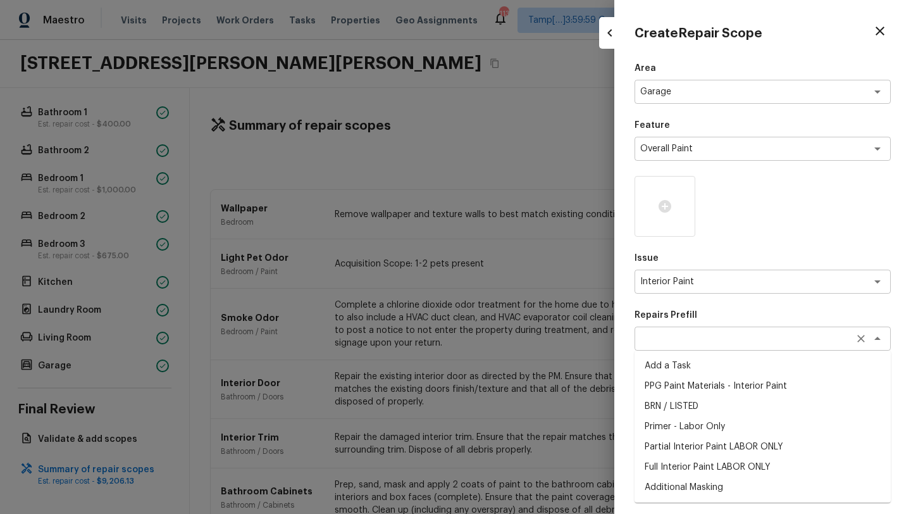
click at [681, 331] on div "x ​" at bounding box center [762, 338] width 256 height 24
click at [682, 448] on li "Partial Interior Paint LABOR ONLY" at bounding box center [762, 446] width 256 height 20
type textarea "Partial Interior Paint LABOR ONLY"
type textarea "Partial Interior paint - Prep, mask, and paint specified interior areas. Ensure…"
type input "$1.65"
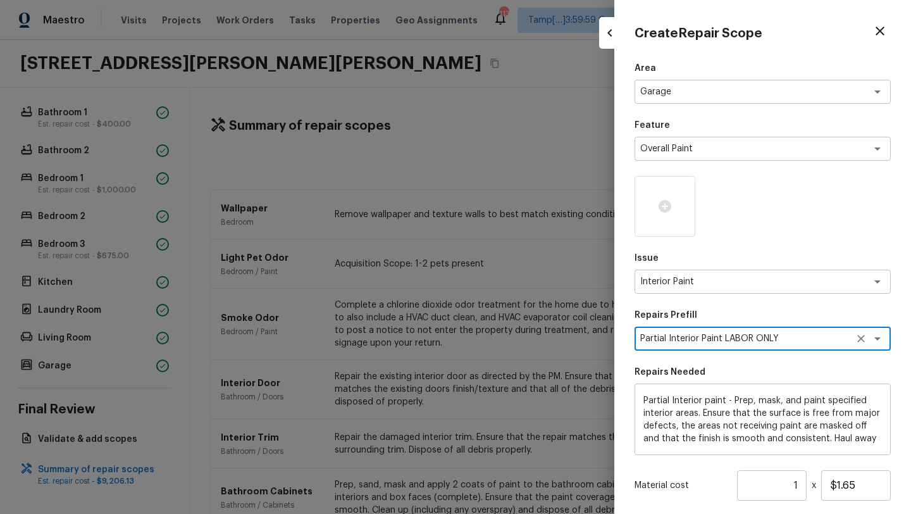
scroll to position [125, 0]
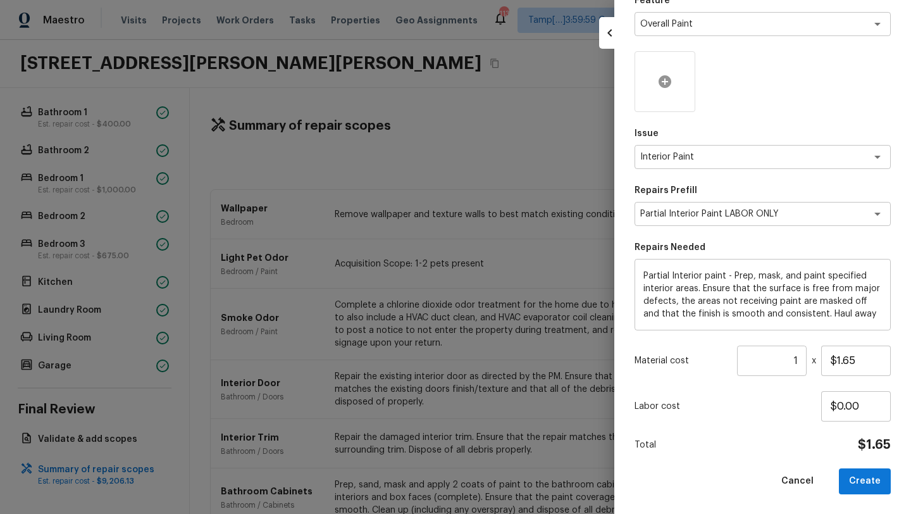
click at [668, 96] on div at bounding box center [664, 81] width 61 height 61
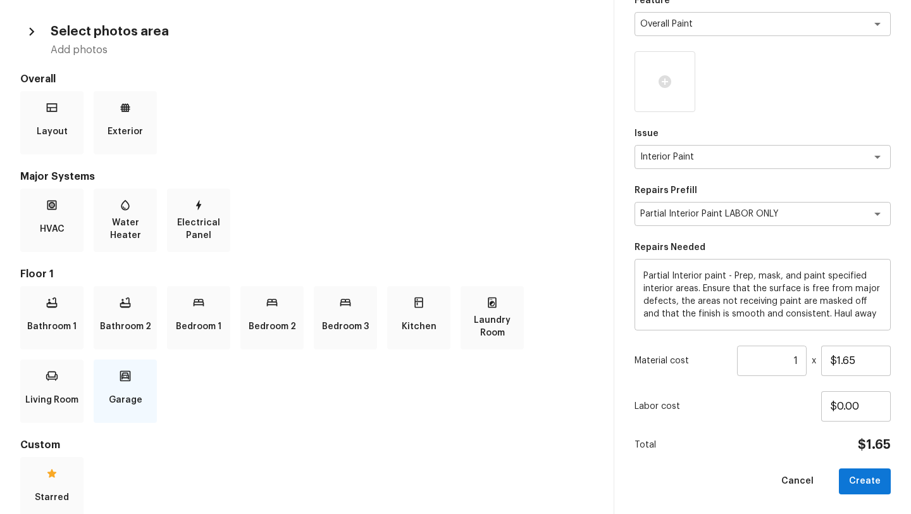
click at [132, 379] on div "Garage" at bounding box center [125, 390] width 63 height 63
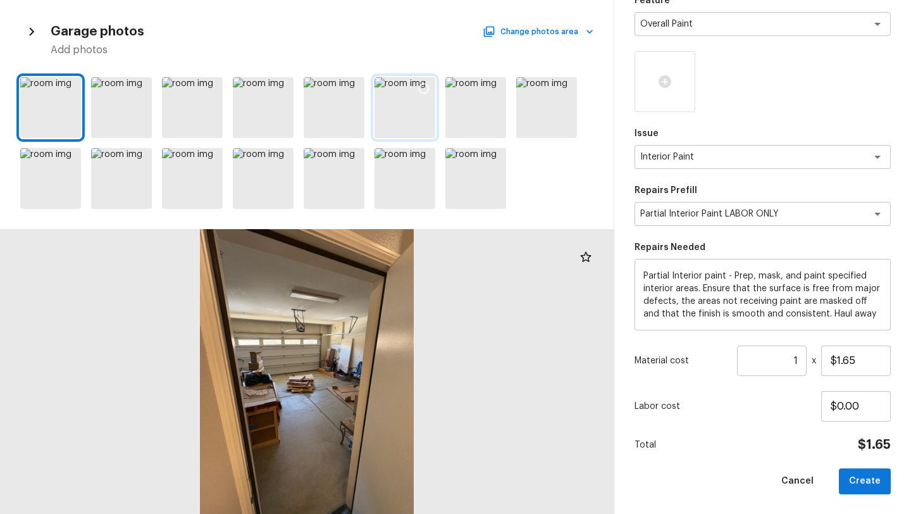
click at [420, 83] on icon at bounding box center [423, 88] width 13 height 13
click at [351, 82] on icon at bounding box center [353, 88] width 13 height 13
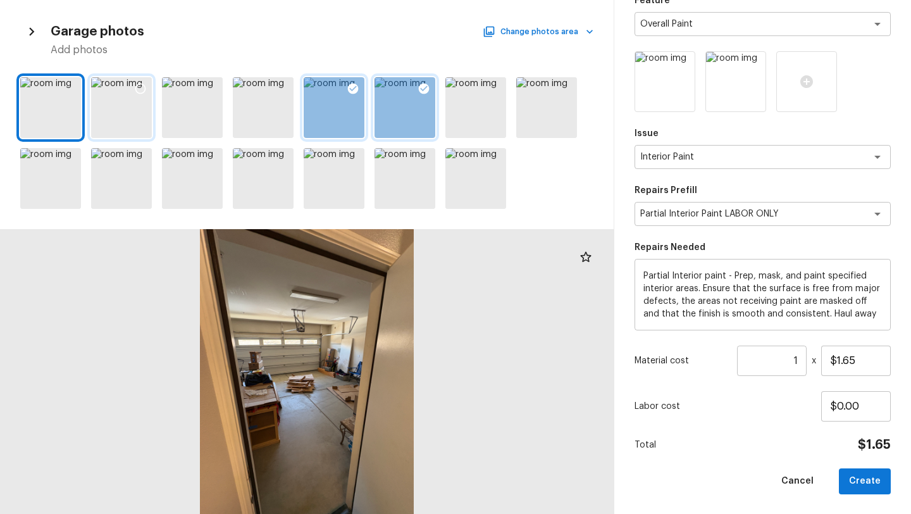
click at [139, 89] on icon at bounding box center [140, 88] width 13 height 13
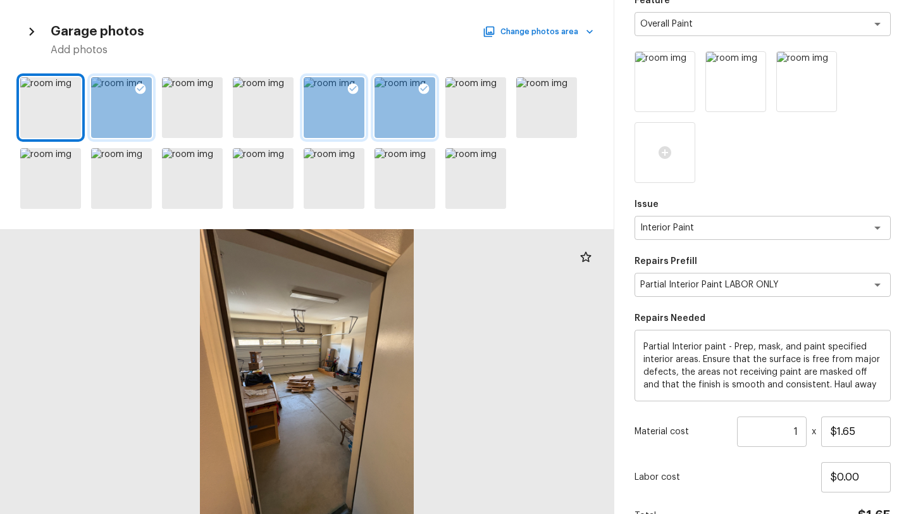
scroll to position [195, 0]
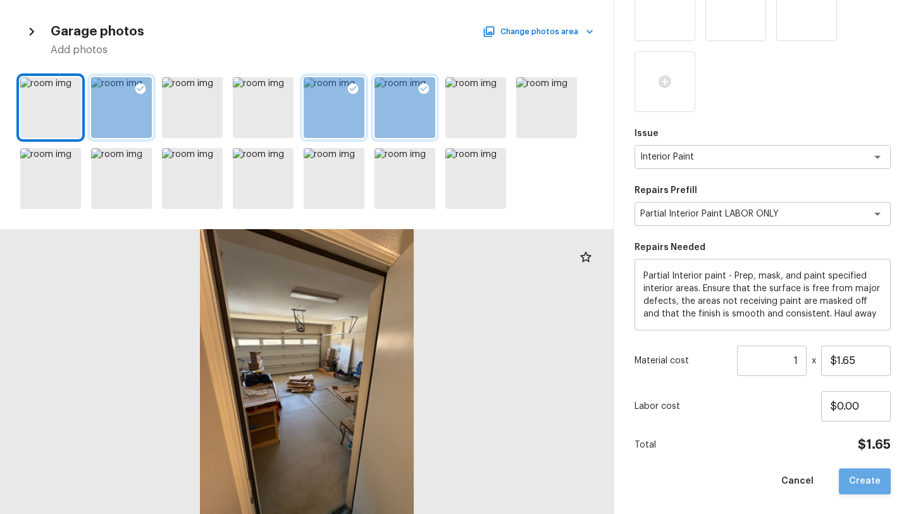
click at [875, 473] on button "Create" at bounding box center [865, 481] width 52 height 26
type input "$0.00"
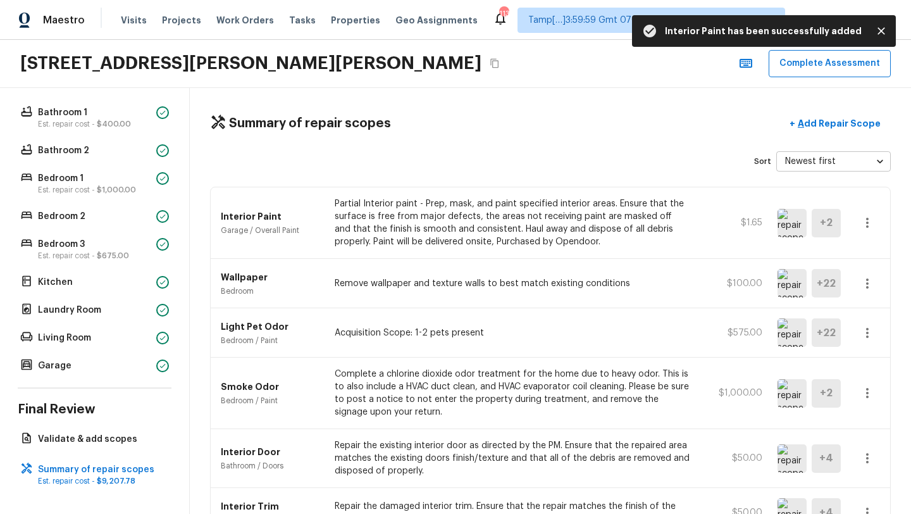
scroll to position [0, 0]
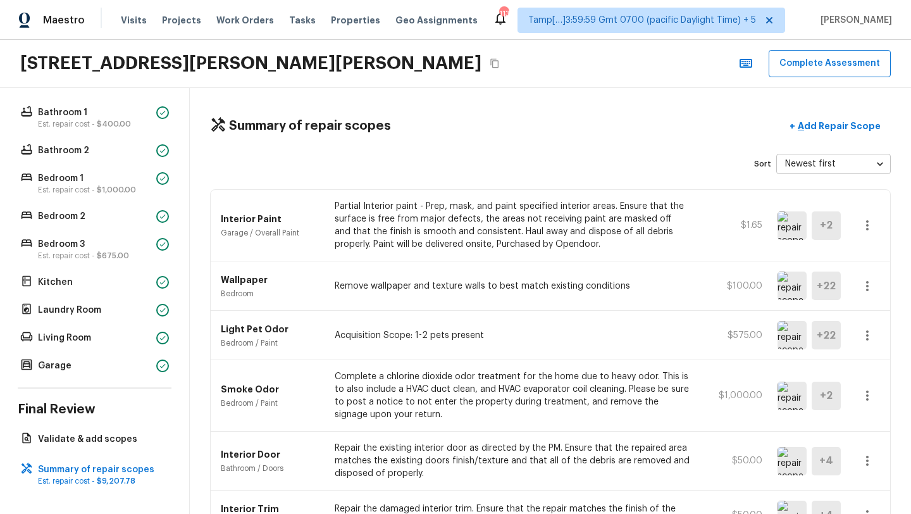
click at [870, 230] on icon "button" at bounding box center [867, 225] width 15 height 15
click at [879, 229] on div at bounding box center [455, 257] width 911 height 514
click at [863, 218] on icon "button" at bounding box center [867, 225] width 15 height 15
click at [871, 261] on li "Edit" at bounding box center [871, 262] width 59 height 38
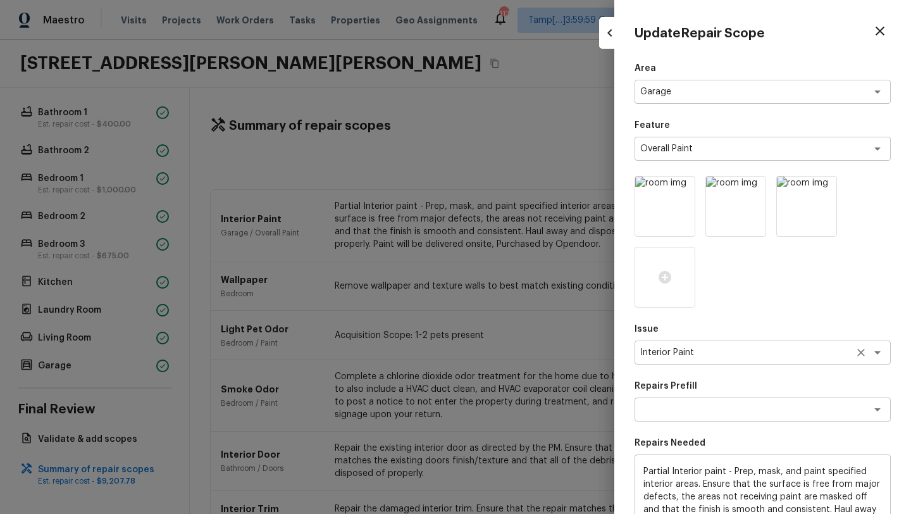
scroll to position [195, 0]
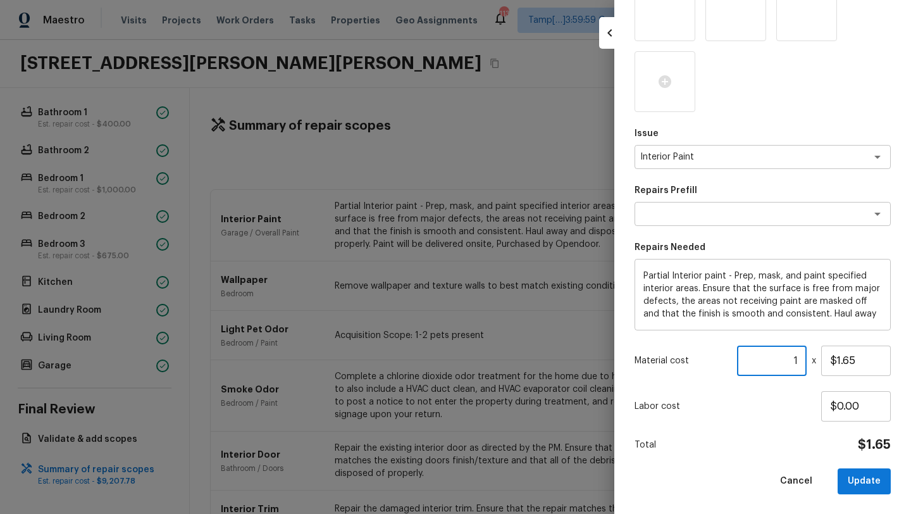
drag, startPoint x: 785, startPoint y: 358, endPoint x: 801, endPoint y: 358, distance: 15.8
click at [801, 358] on input "1" at bounding box center [772, 360] width 70 height 30
type input "250"
click at [882, 474] on button "Update" at bounding box center [863, 481] width 53 height 26
type input "1"
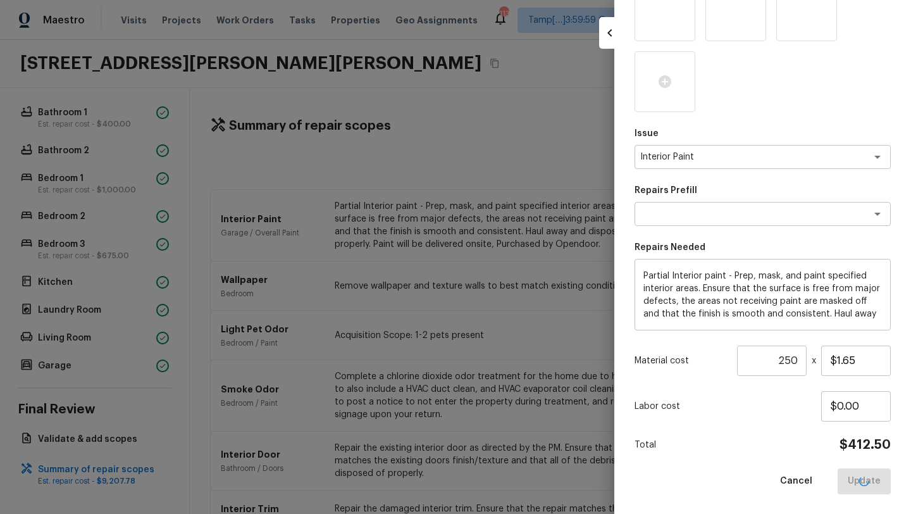
type input "$0.00"
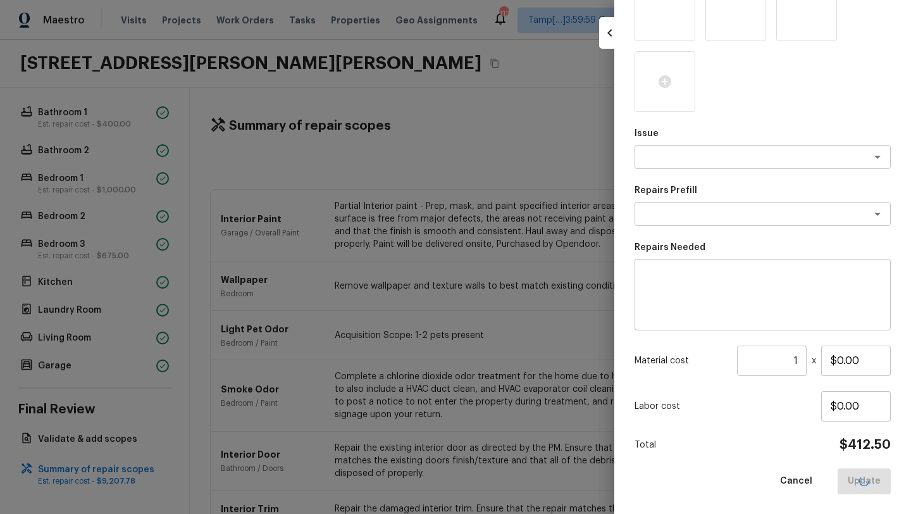
scroll to position [125, 0]
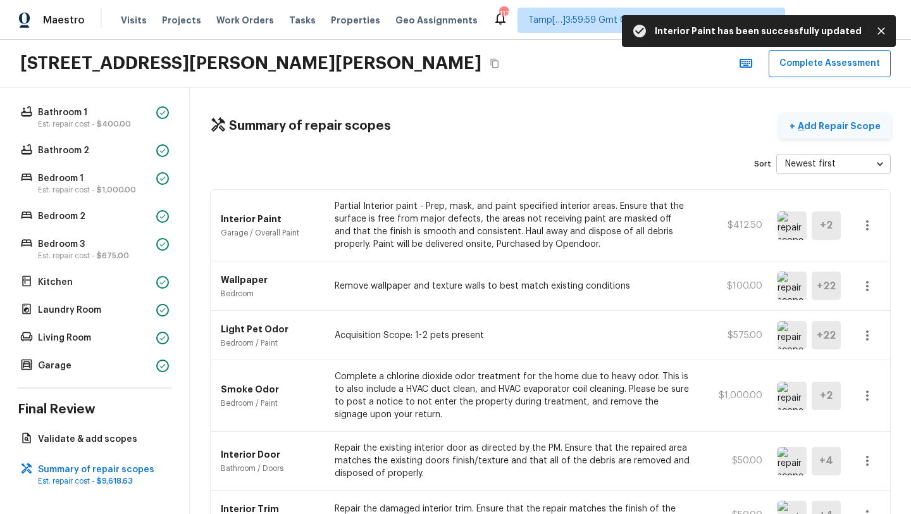
click at [846, 128] on p "Add Repair Scope" at bounding box center [837, 126] width 85 height 13
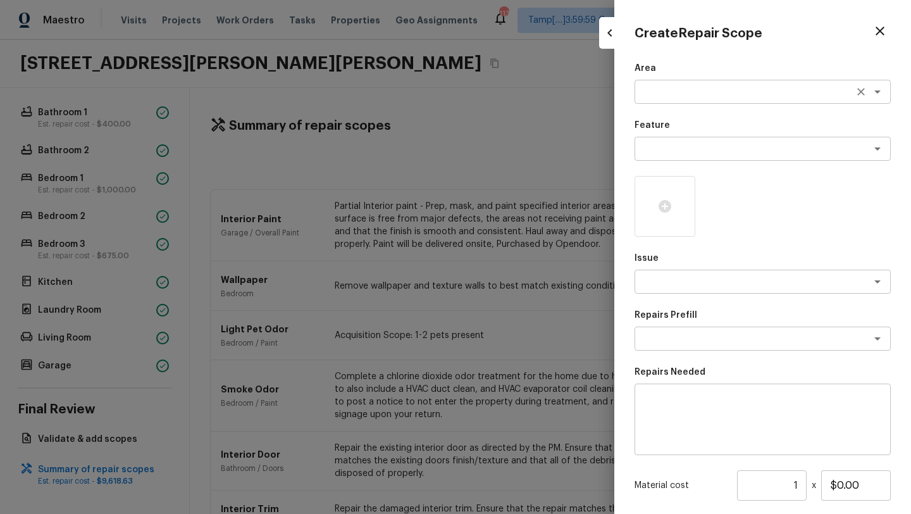
click at [706, 90] on textarea at bounding box center [744, 91] width 209 height 13
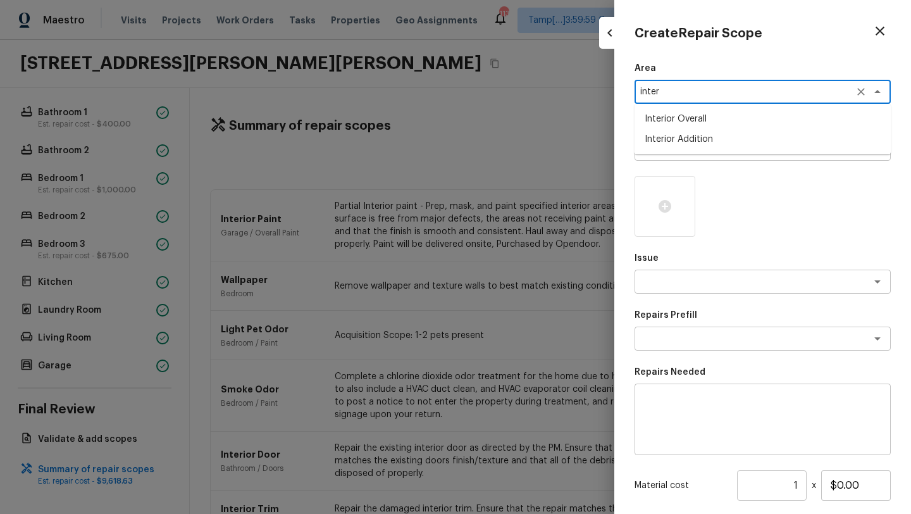
click at [701, 122] on li "Interior Overall" at bounding box center [762, 119] width 256 height 20
type textarea "Interior Overall"
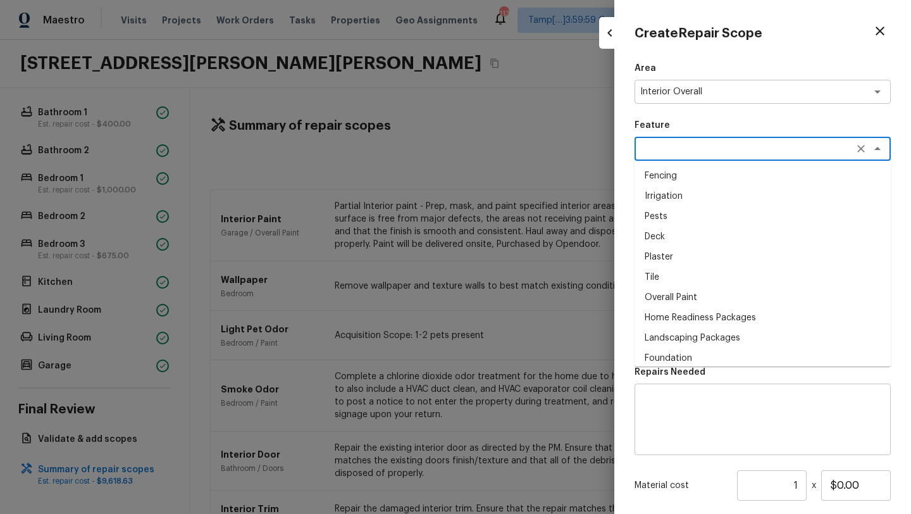
click at [699, 144] on textarea at bounding box center [744, 148] width 209 height 13
click at [662, 298] on li "Overall Paint" at bounding box center [762, 297] width 256 height 20
type textarea "Overall Paint"
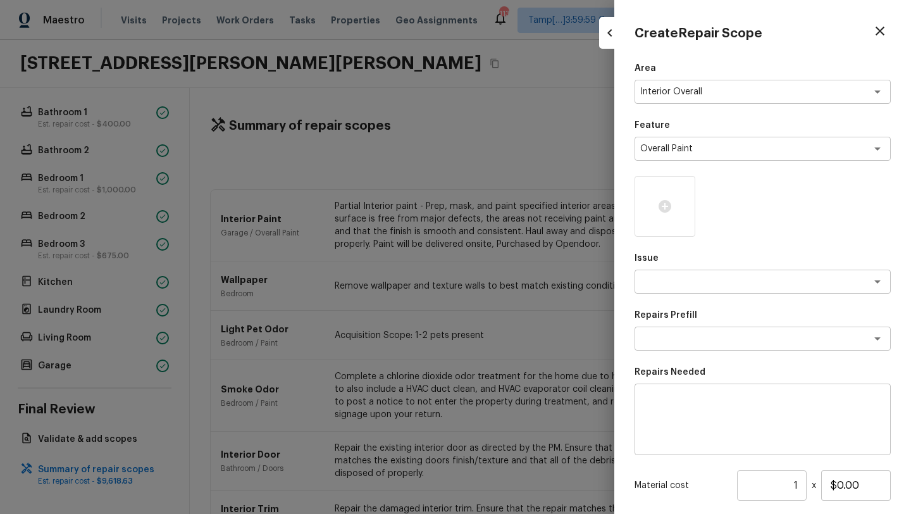
click at [674, 295] on div "Area Interior Overall x ​ Feature Overall Paint x ​ Issue x ​ Repairs Prefill x…" at bounding box center [762, 340] width 256 height 557
click at [676, 292] on div "x ​" at bounding box center [762, 281] width 256 height 24
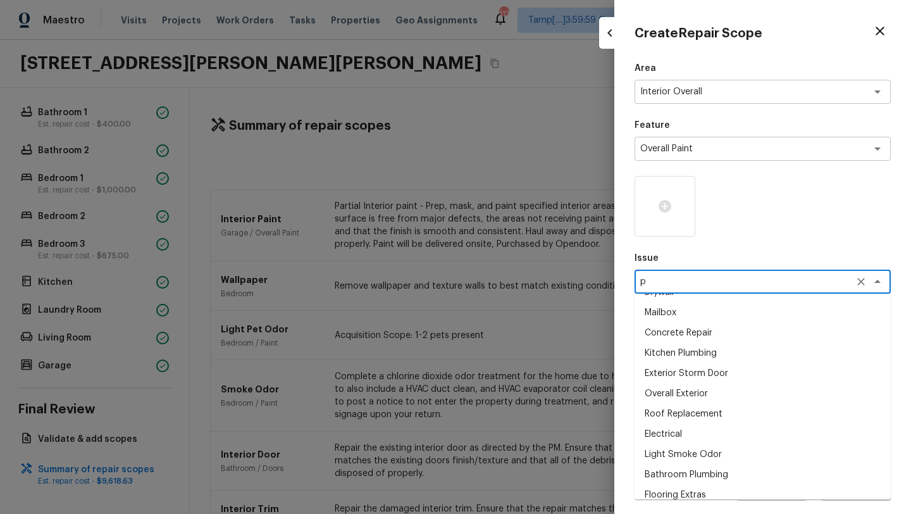
scroll to position [0, 0]
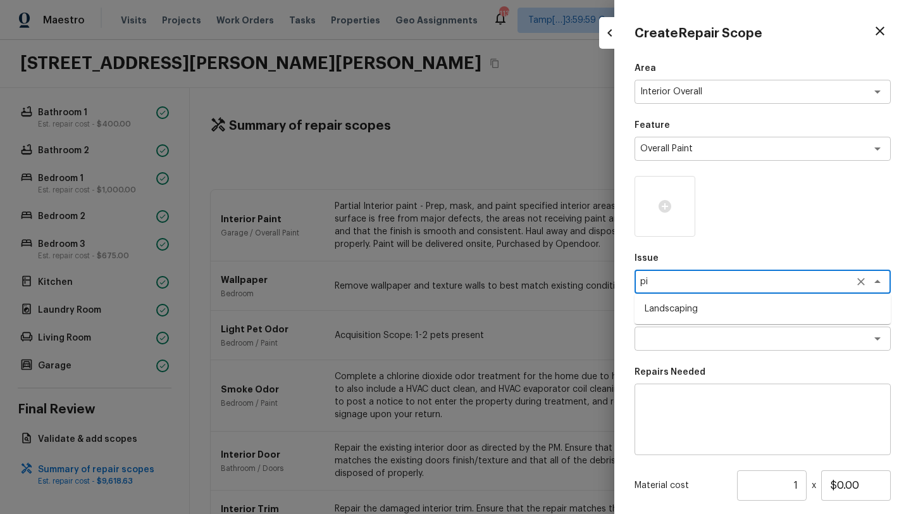
type textarea "p"
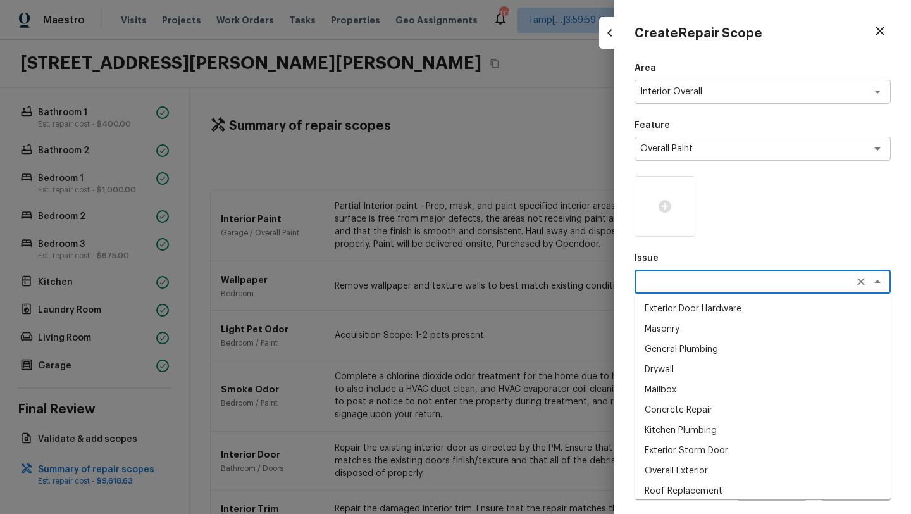
type textarea "c"
click at [682, 398] on li "ACQ: Paint" at bounding box center [762, 389] width 256 height 20
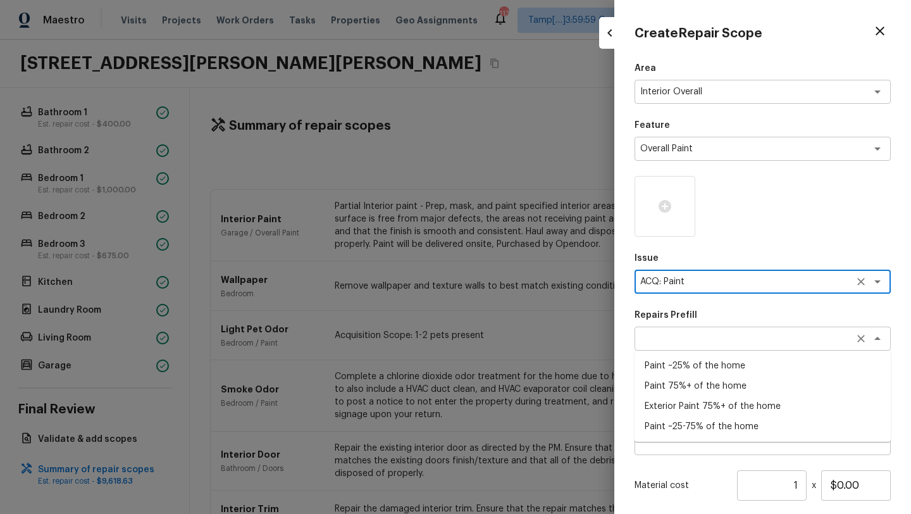
click at [692, 331] on div "x ​" at bounding box center [762, 338] width 256 height 24
type textarea "ACQ: Paint"
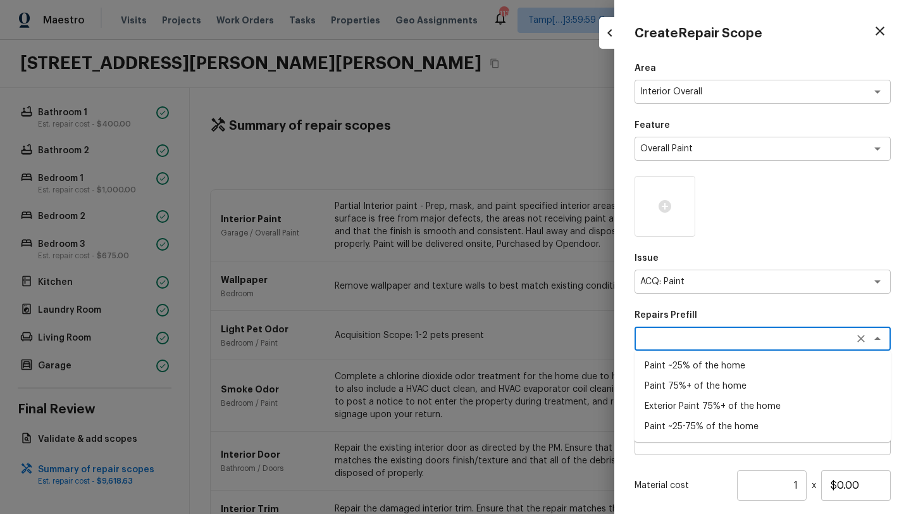
click at [685, 369] on li "Paint ~25% of the home" at bounding box center [762, 365] width 256 height 20
type textarea "Paint ~25% of the home"
type textarea "Acquisition Scope: ~25% of the home needs interior paint"
type input "$0.46"
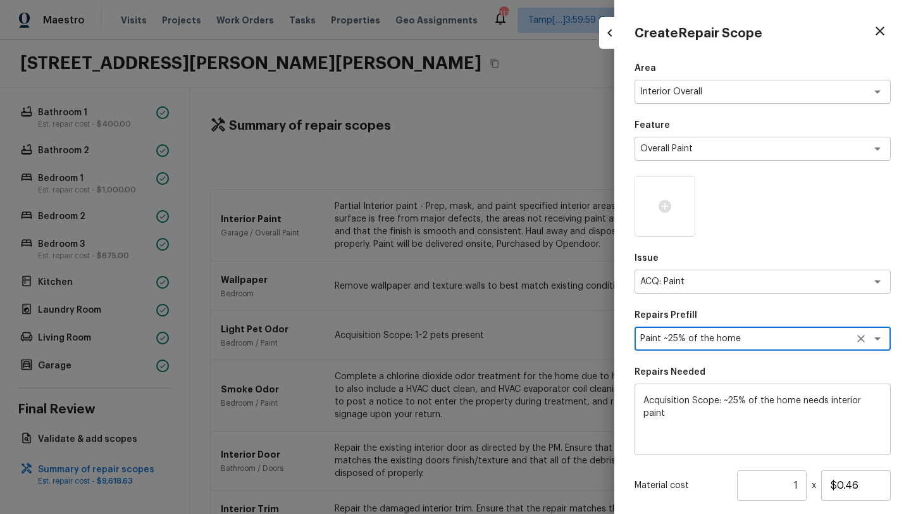
scroll to position [105, 0]
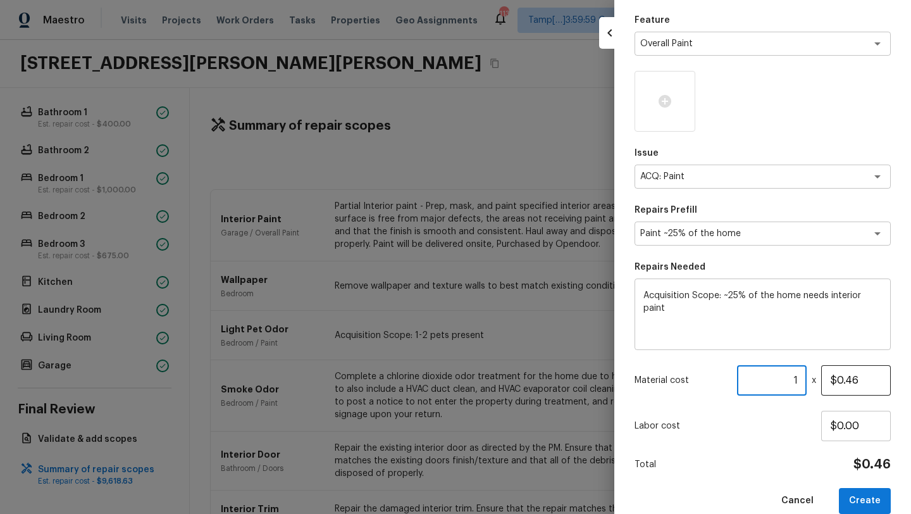
drag, startPoint x: 789, startPoint y: 380, endPoint x: 829, endPoint y: 380, distance: 40.5
click at [829, 380] on div "Material cost 1 ​ x $0.46" at bounding box center [762, 380] width 256 height 30
type input "2032"
click at [878, 503] on button "Create" at bounding box center [865, 501] width 52 height 26
type input "1"
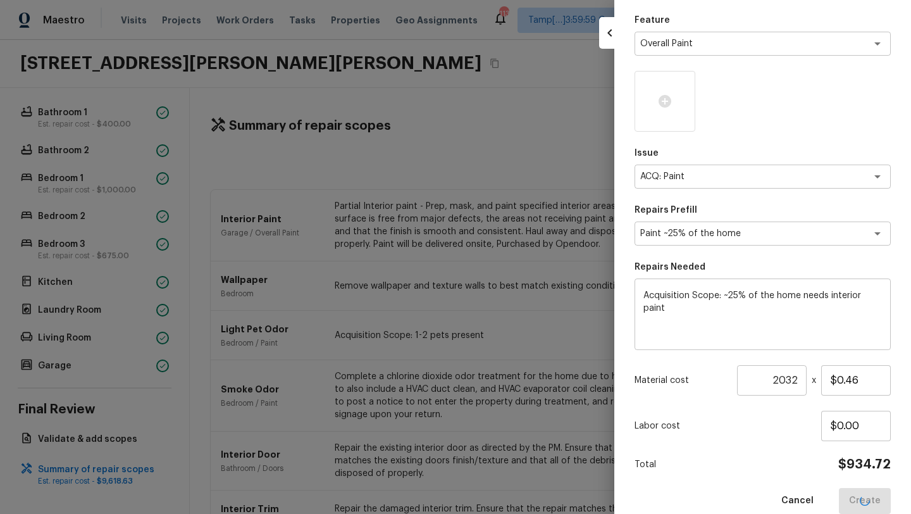
type input "$0.00"
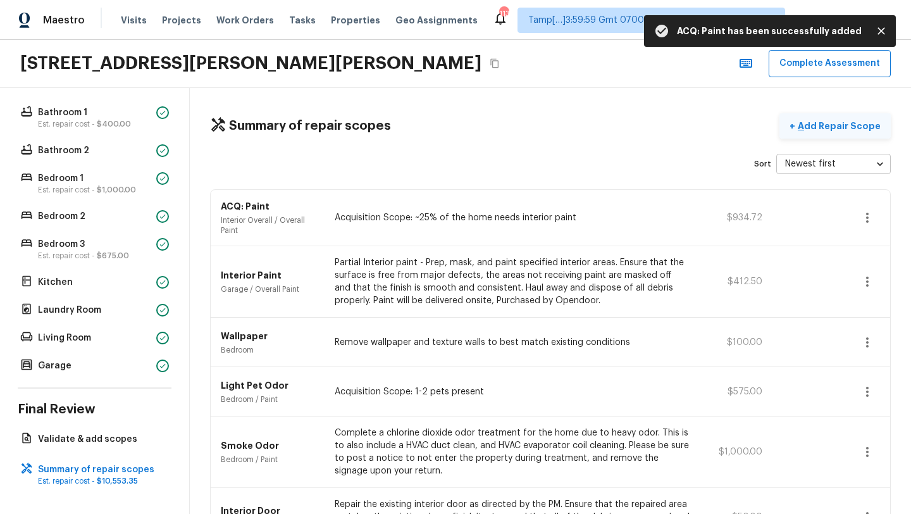
click at [842, 126] on p "Add Repair Scope" at bounding box center [837, 126] width 85 height 13
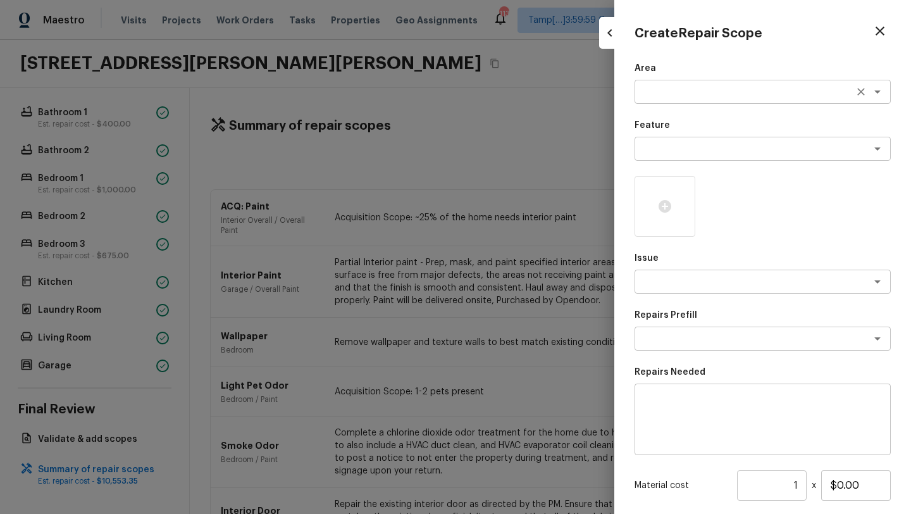
click at [668, 87] on textarea at bounding box center [744, 91] width 209 height 13
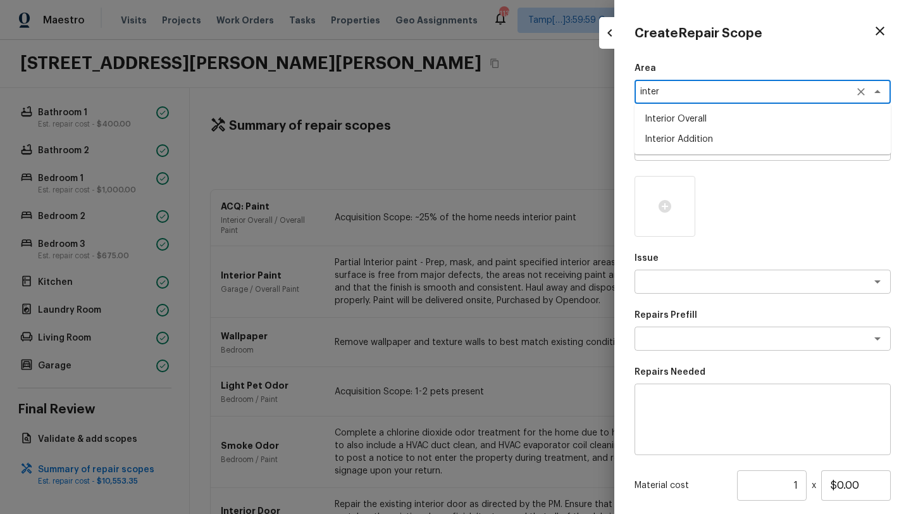
click at [672, 109] on li "Interior Overall" at bounding box center [762, 119] width 256 height 20
click at [672, 140] on div "x ​" at bounding box center [762, 149] width 256 height 24
type textarea "Interior Overall"
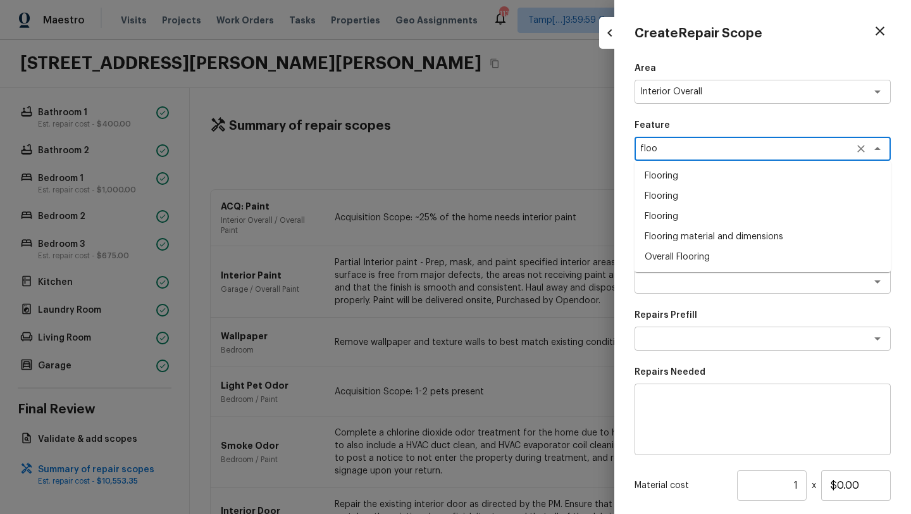
click at [668, 253] on li "Overall Flooring" at bounding box center [762, 257] width 256 height 20
click at [732, 142] on div "Overall Flooring x ​" at bounding box center [762, 149] width 256 height 24
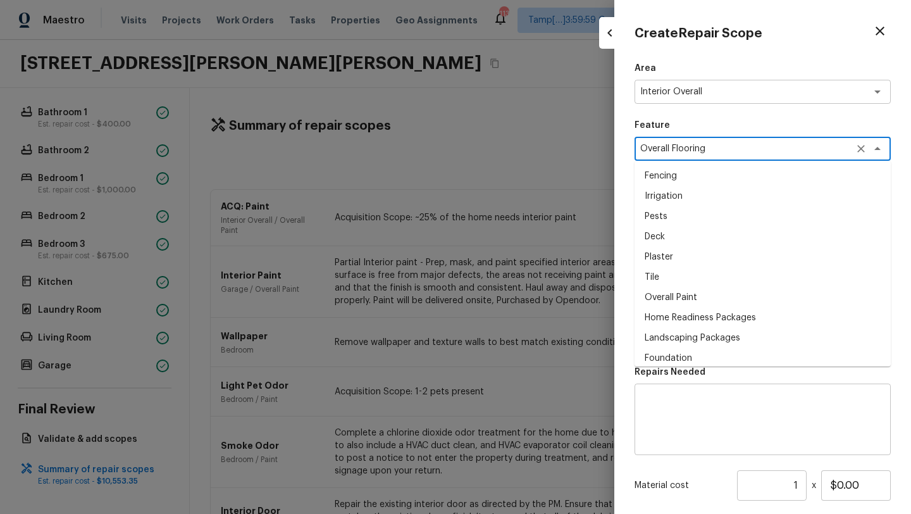
scroll to position [1864, 0]
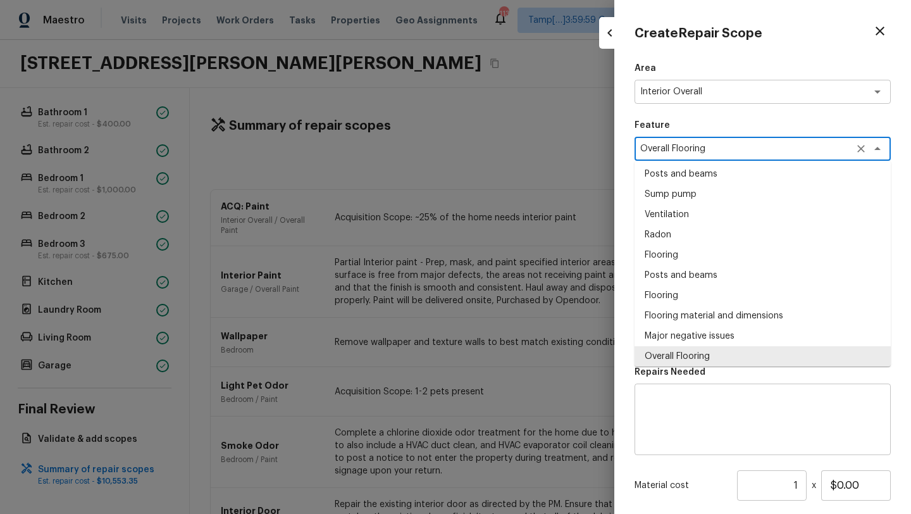
click at [732, 142] on textarea "Overall Flooring" at bounding box center [744, 148] width 209 height 13
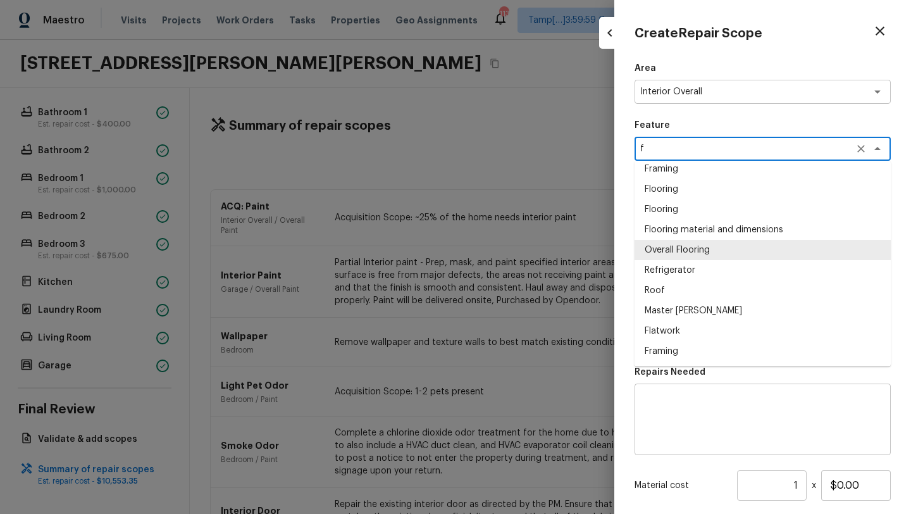
scroll to position [0, 0]
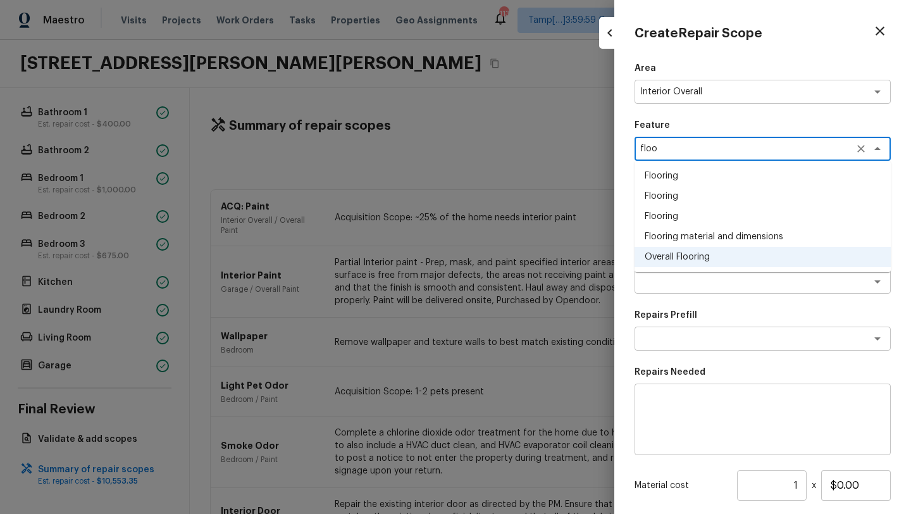
click at [675, 173] on li "Flooring" at bounding box center [762, 176] width 256 height 20
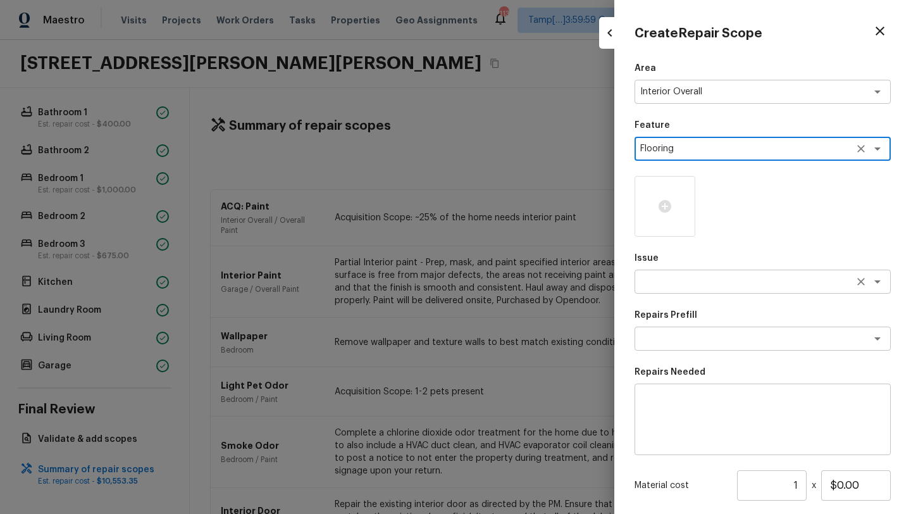
type textarea "Flooring"
click at [686, 284] on textarea at bounding box center [744, 281] width 209 height 13
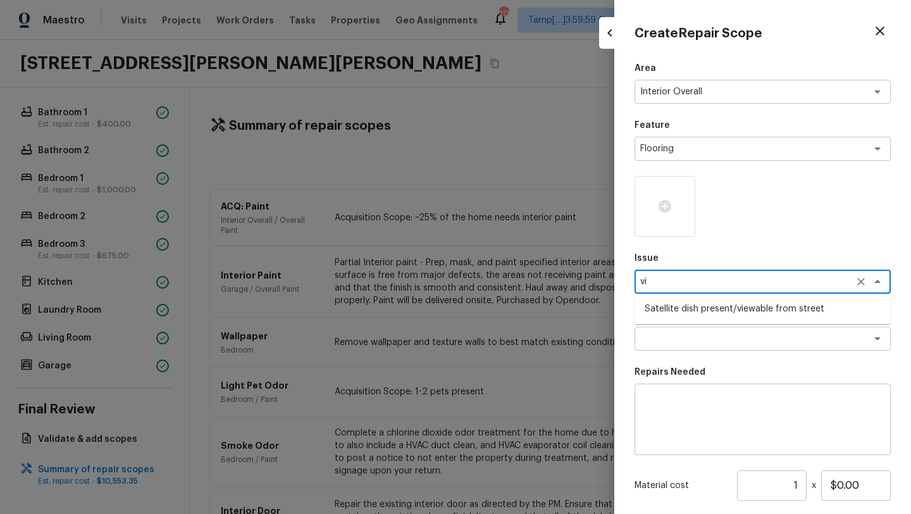
type textarea "v"
click at [662, 313] on li "Flooring Extras" at bounding box center [762, 309] width 256 height 20
type textarea "Flooring Extras"
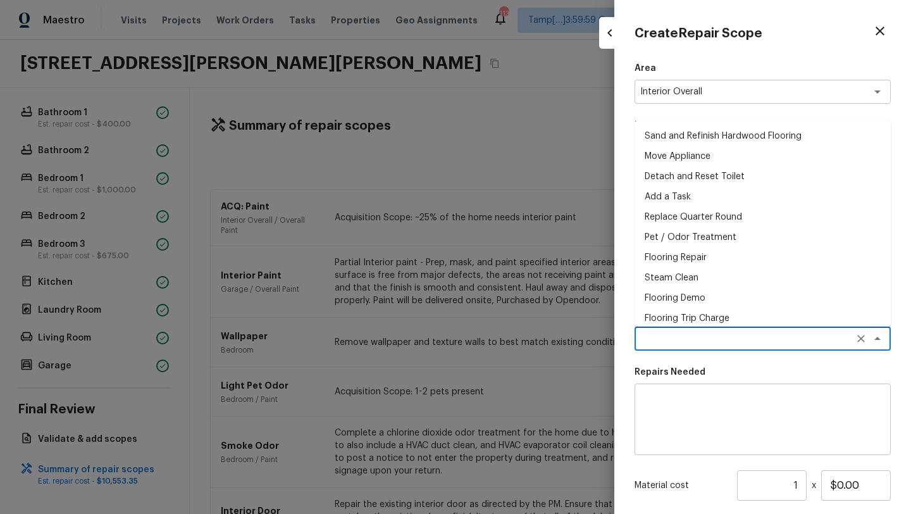
click at [662, 335] on textarea at bounding box center [744, 338] width 209 height 13
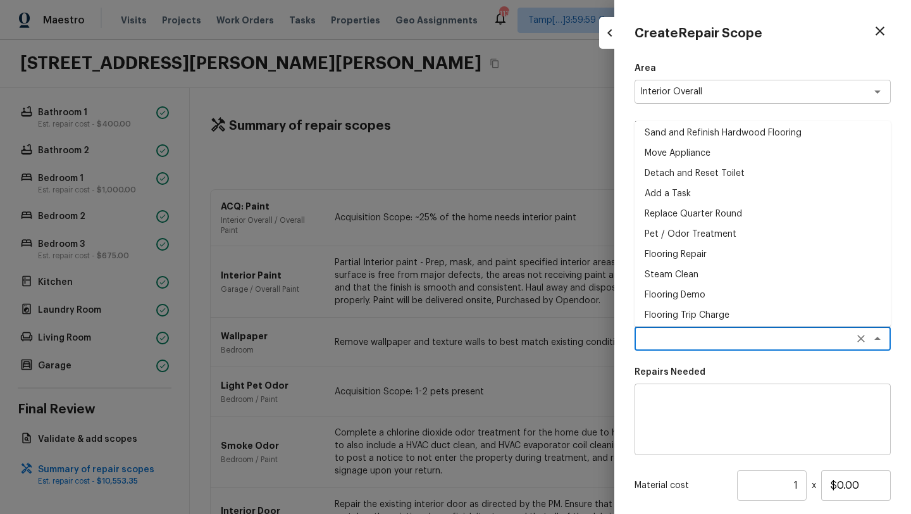
scroll to position [27, 0]
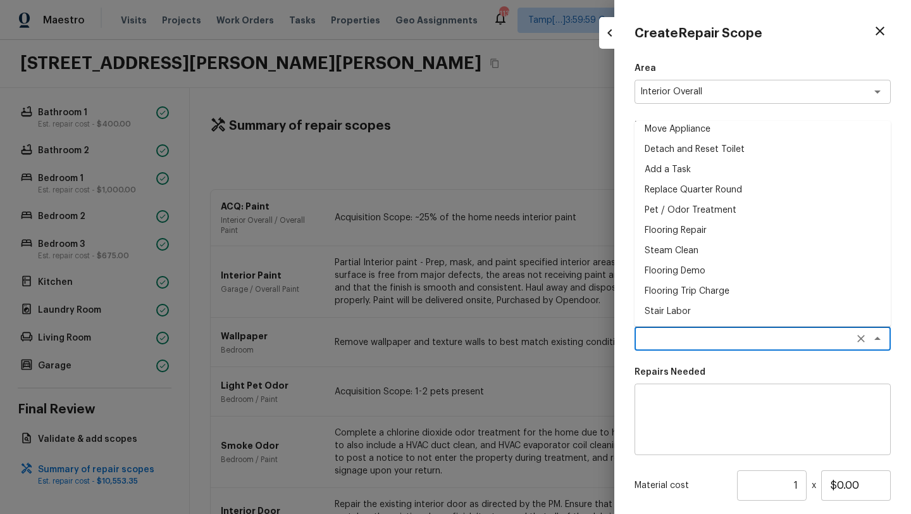
click at [677, 231] on li "Flooring Repair" at bounding box center [762, 230] width 256 height 20
type textarea "Flooring Repair"
type textarea "(Please use this pre-fill to detail your Flooring repairs)"
type input "$1.00"
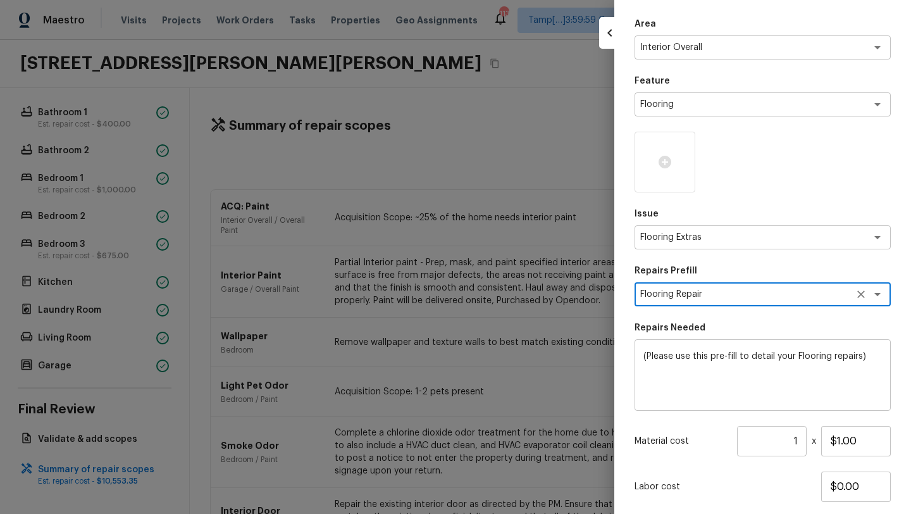
scroll to position [86, 0]
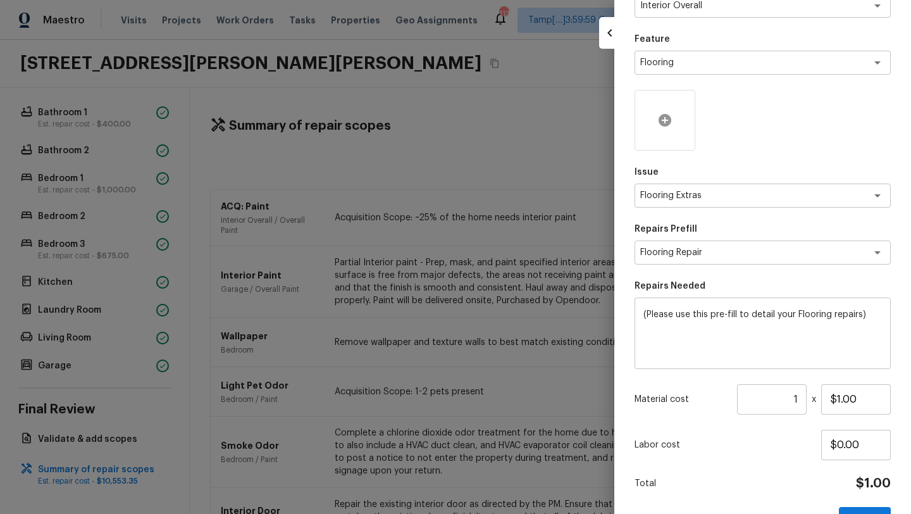
click at [663, 135] on div at bounding box center [664, 120] width 61 height 61
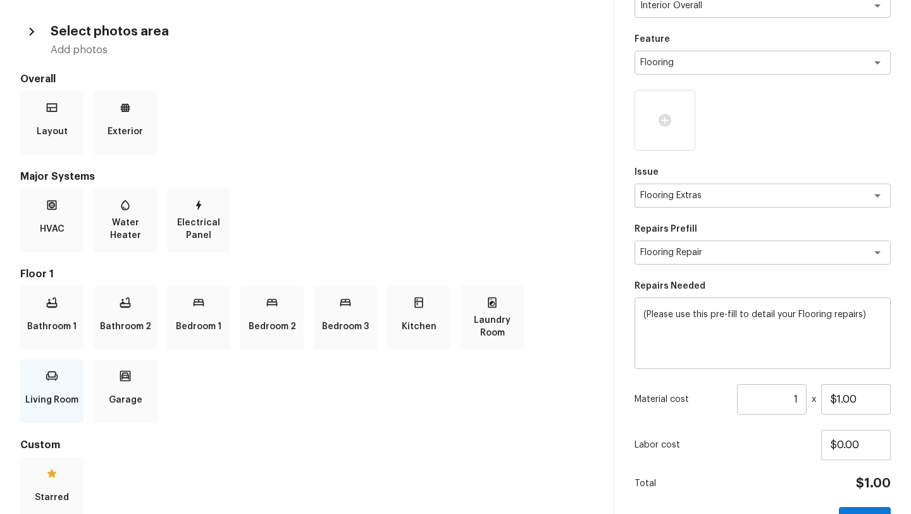
click at [46, 385] on div "Living Room" at bounding box center [51, 390] width 63 height 63
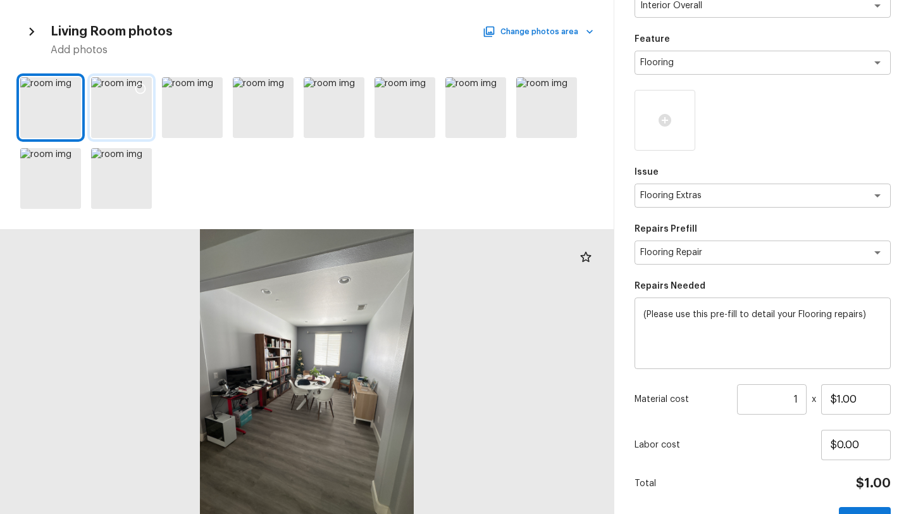
click at [94, 125] on div at bounding box center [121, 107] width 61 height 61
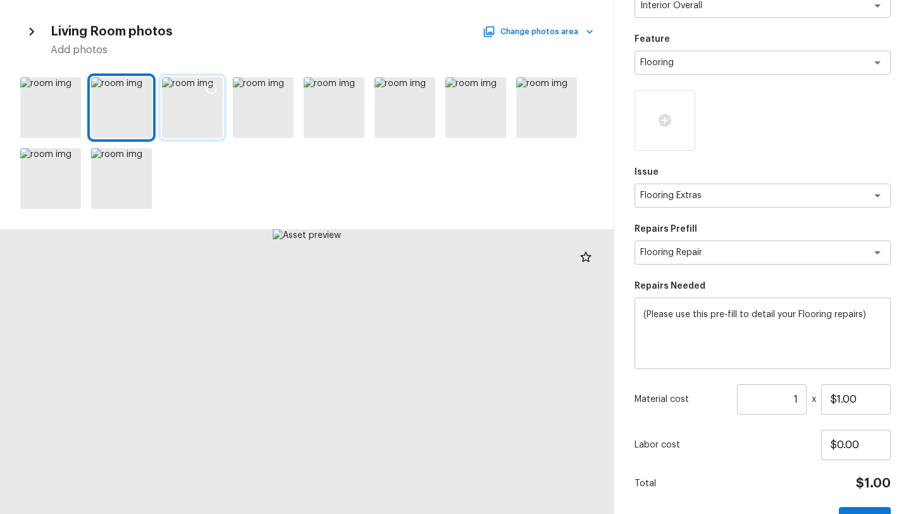
click at [201, 110] on div at bounding box center [192, 107] width 61 height 61
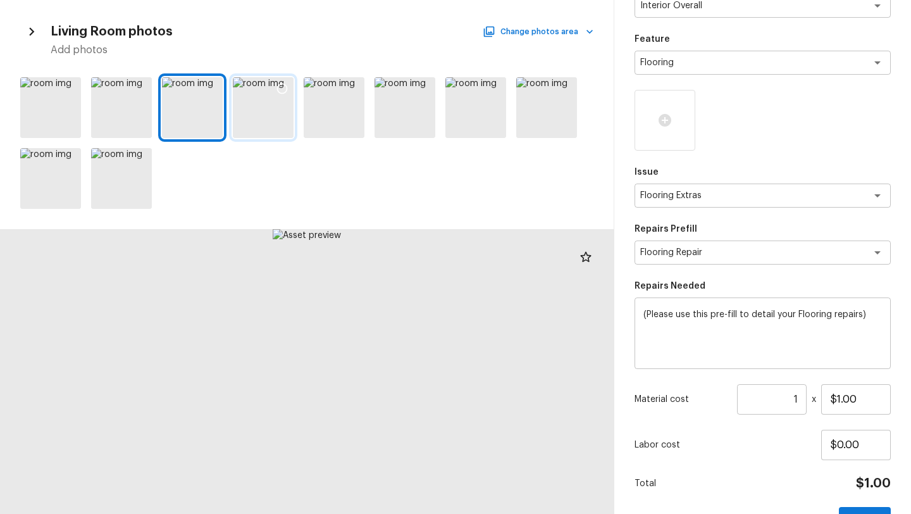
click at [288, 111] on div at bounding box center [263, 107] width 61 height 61
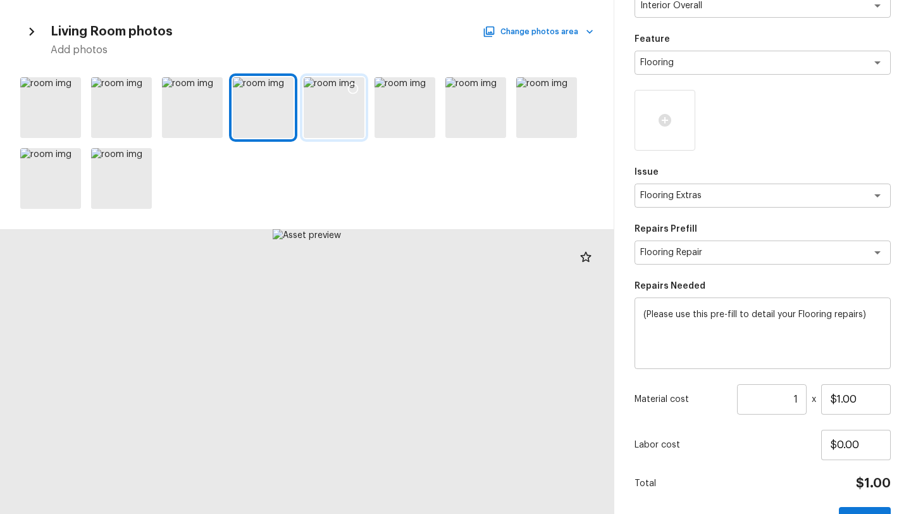
click at [318, 129] on div at bounding box center [334, 107] width 61 height 61
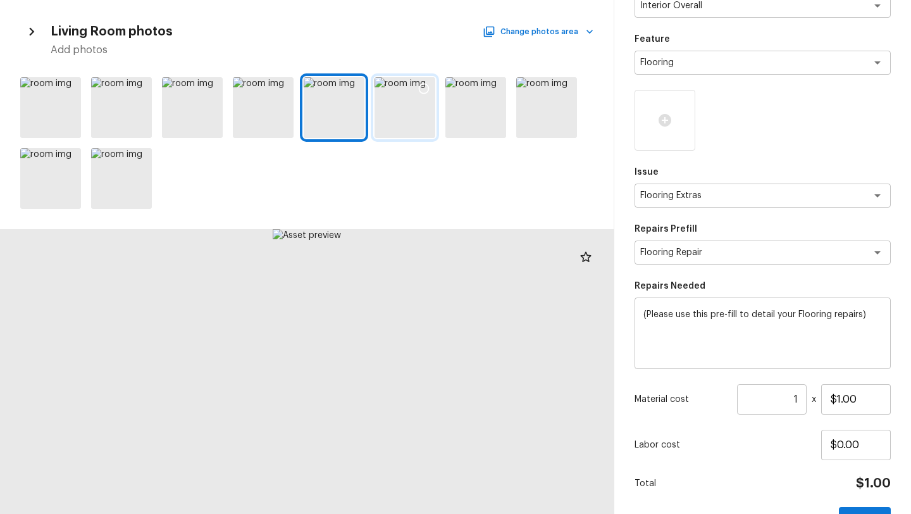
click at [398, 127] on div at bounding box center [404, 107] width 61 height 61
click at [417, 93] on icon at bounding box center [423, 88] width 13 height 13
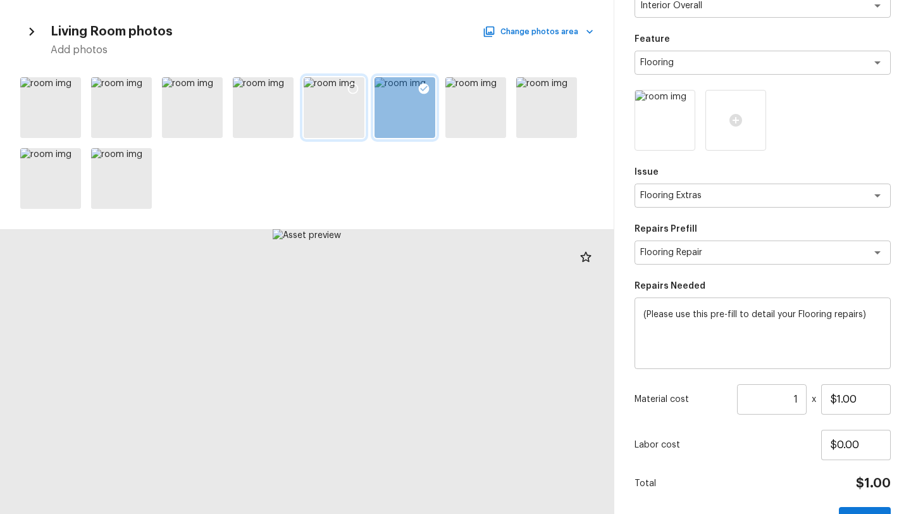
click at [354, 86] on icon at bounding box center [353, 88] width 13 height 13
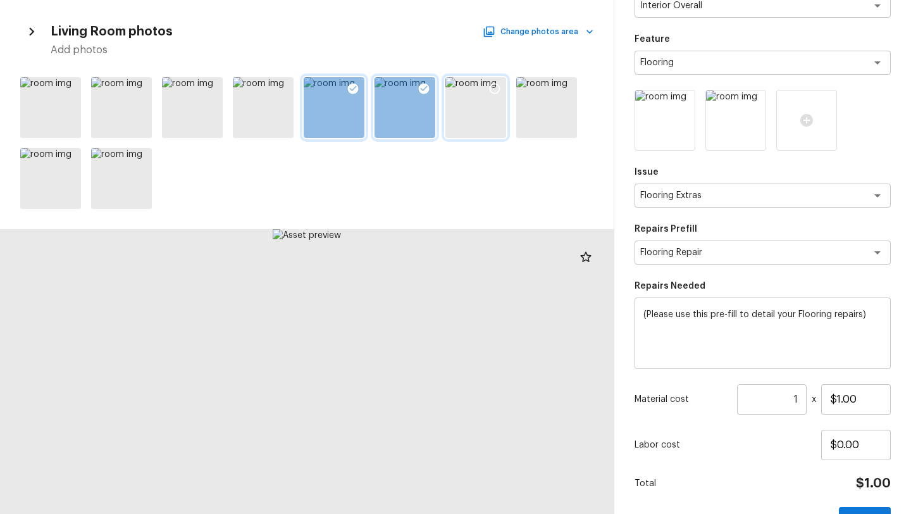
click at [491, 87] on icon at bounding box center [494, 88] width 13 height 13
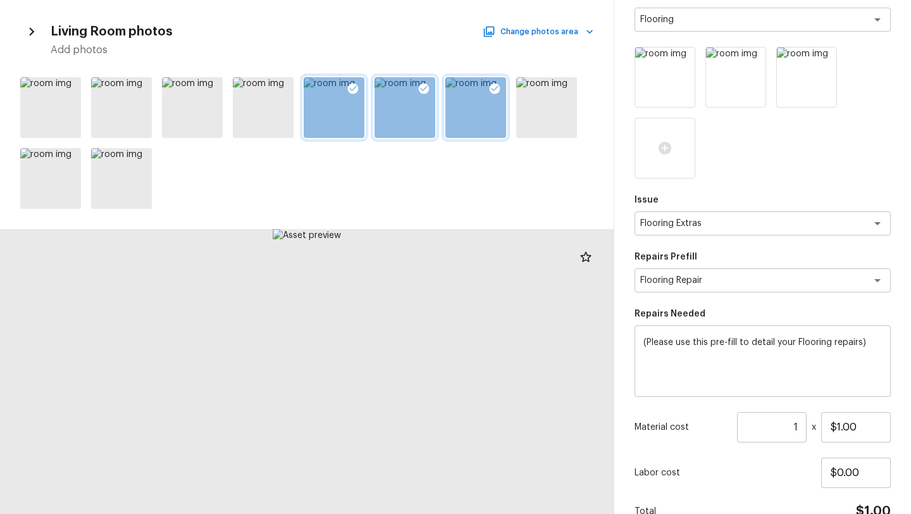
scroll to position [195, 0]
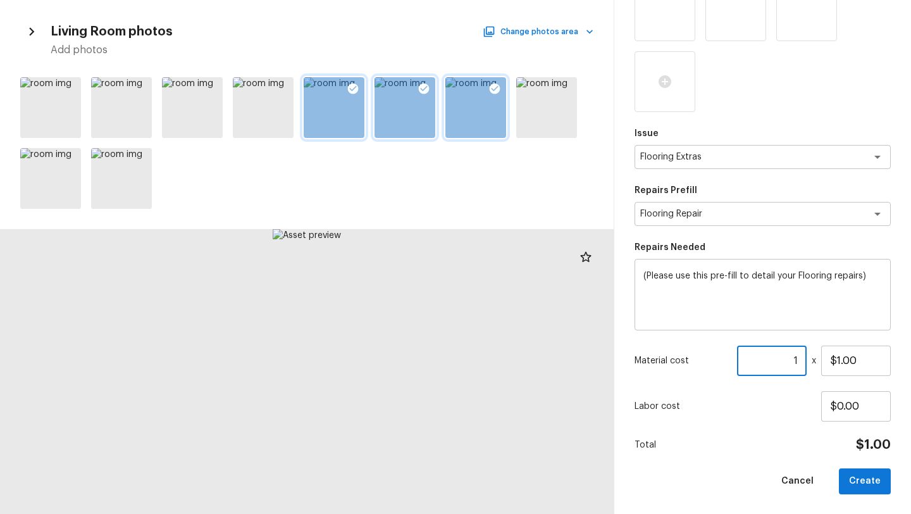
drag, startPoint x: 790, startPoint y: 364, endPoint x: 798, endPoint y: 364, distance: 8.2
click at [798, 364] on input "1" at bounding box center [772, 360] width 70 height 30
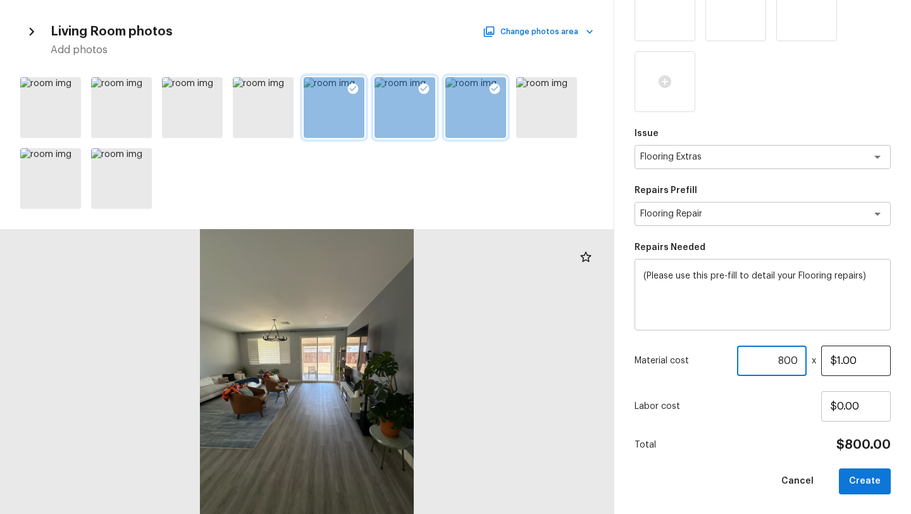
type input "800"
drag, startPoint x: 831, startPoint y: 362, endPoint x: 872, endPoint y: 362, distance: 41.1
click at [872, 362] on input "$1.00" at bounding box center [856, 360] width 70 height 30
type input "$800.00"
click at [799, 356] on input "800" at bounding box center [772, 360] width 70 height 30
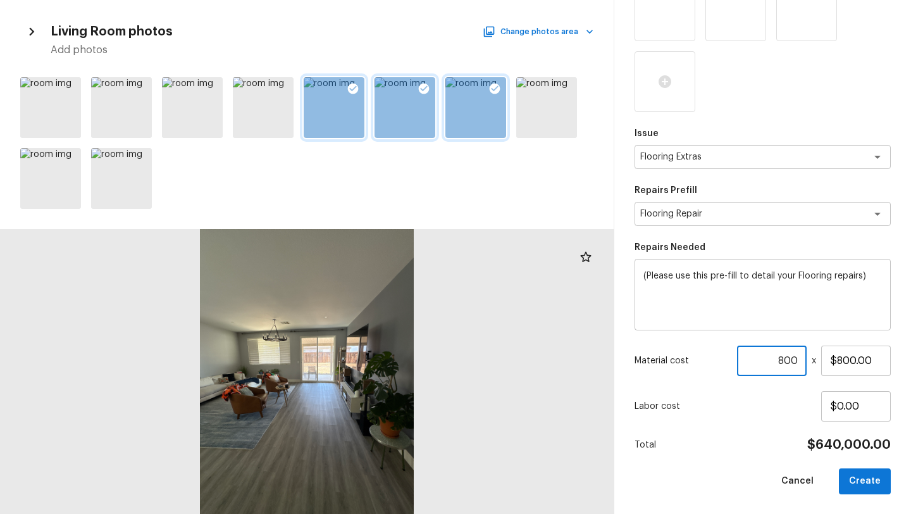
click at [799, 356] on input "800" at bounding box center [772, 360] width 70 height 30
type input "8"
type input "1"
click at [860, 484] on button "Create" at bounding box center [865, 481] width 52 height 26
type input "$0.00"
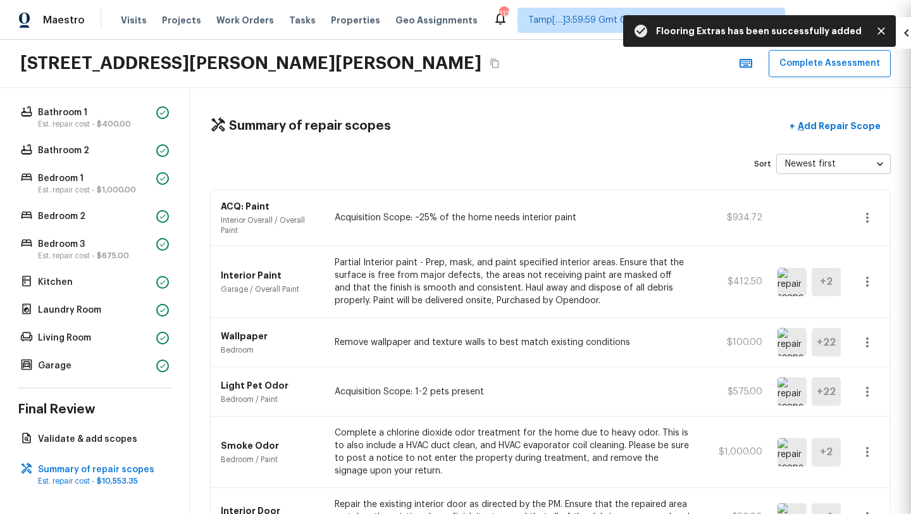
scroll to position [125, 0]
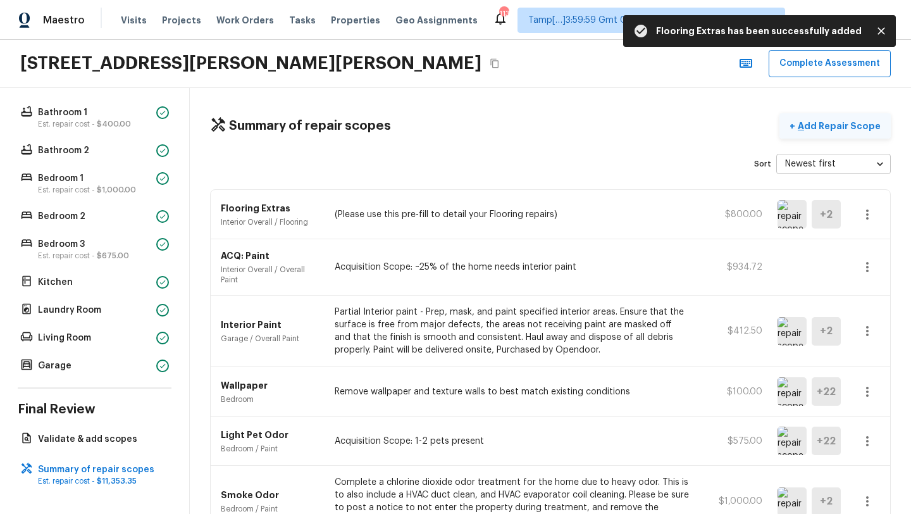
click at [838, 120] on p "Add Repair Scope" at bounding box center [837, 126] width 85 height 13
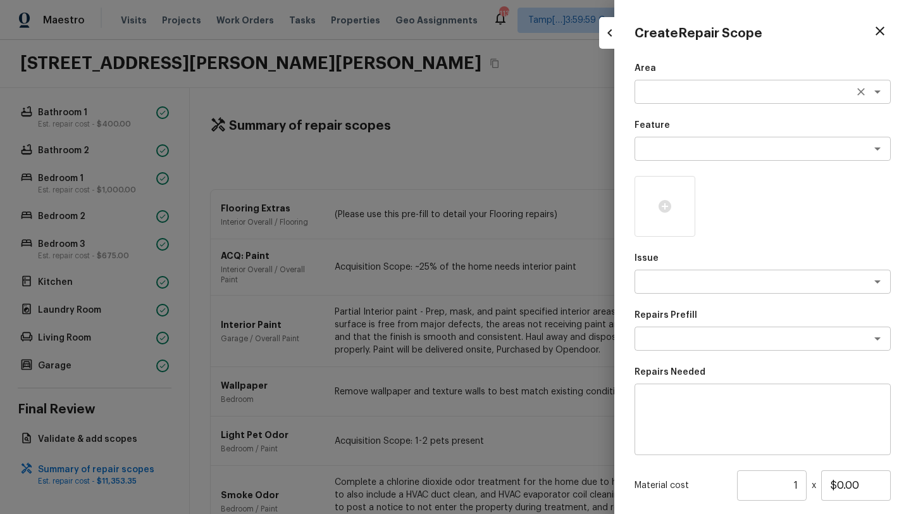
click at [645, 103] on div "Area x ​" at bounding box center [762, 83] width 256 height 42
click at [651, 91] on textarea at bounding box center [744, 91] width 209 height 13
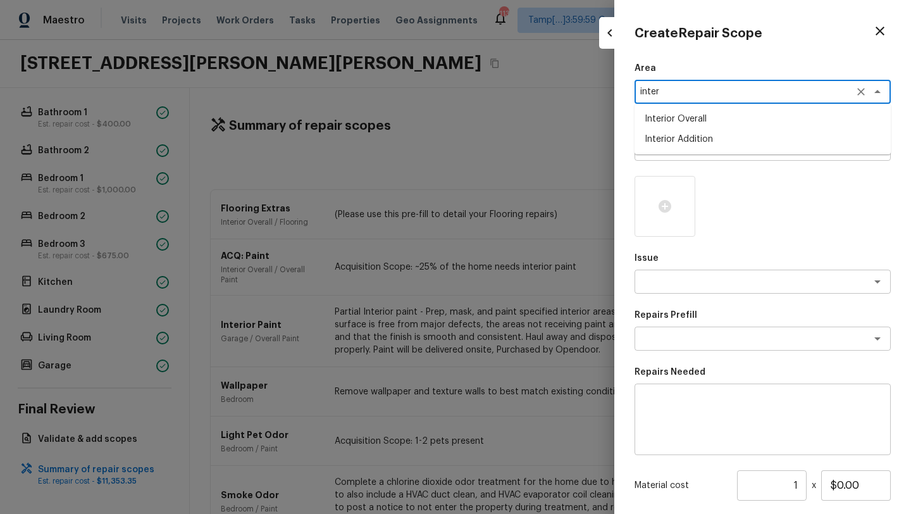
click at [674, 126] on li "Interior Overall" at bounding box center [762, 119] width 256 height 20
type textarea "Interior Overall"
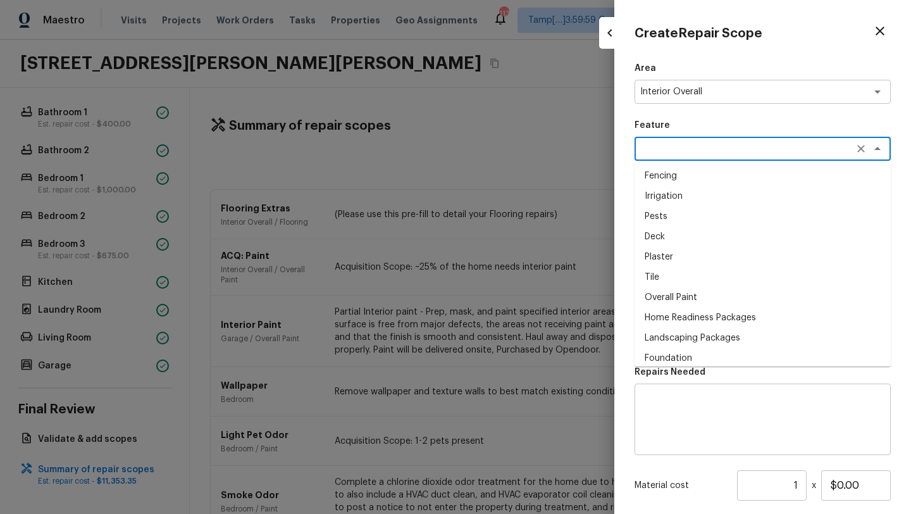
click at [674, 147] on textarea at bounding box center [744, 148] width 209 height 13
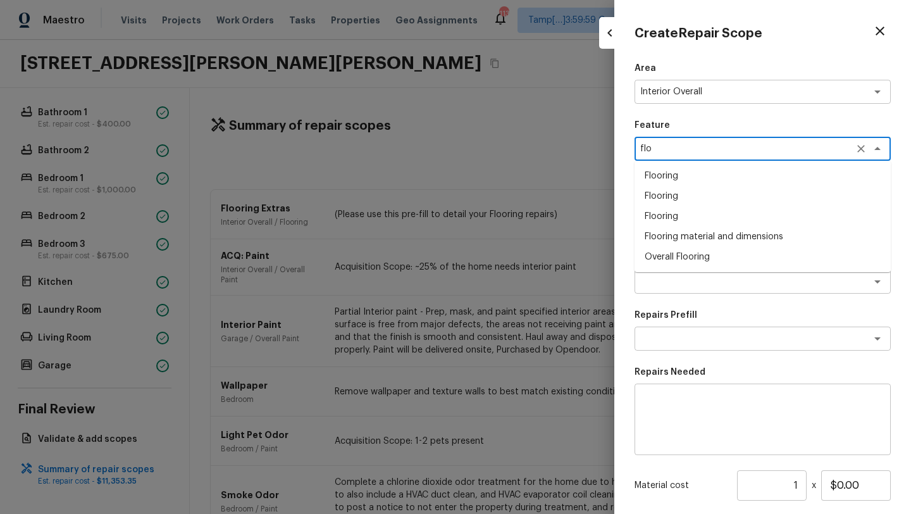
click at [669, 255] on li "Overall Flooring" at bounding box center [762, 257] width 256 height 20
type textarea "Overall Flooring"
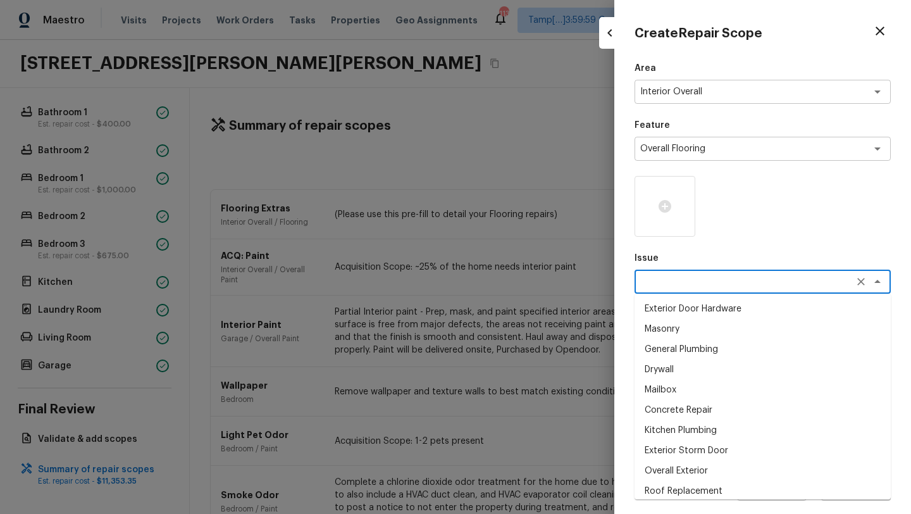
click at [659, 283] on textarea at bounding box center [744, 281] width 209 height 13
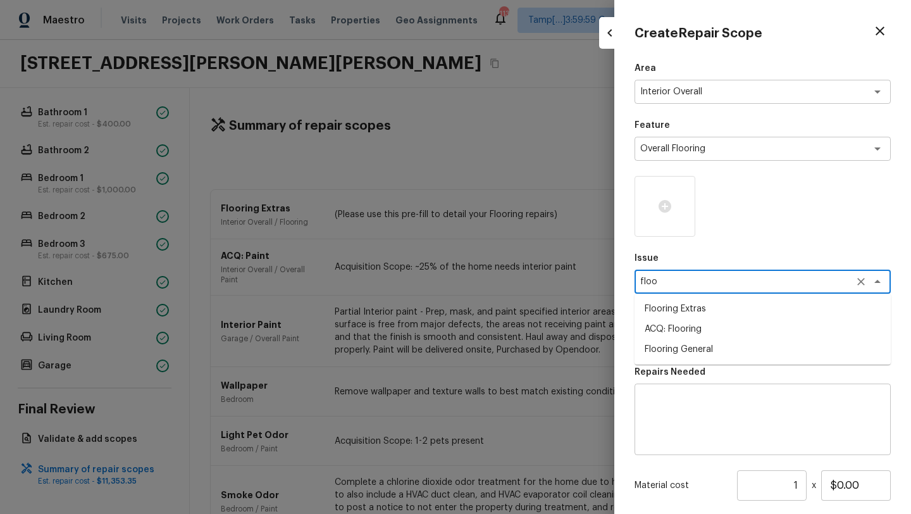
click at [665, 321] on li "ACQ: Flooring" at bounding box center [762, 329] width 256 height 20
click at [665, 348] on div "x ​" at bounding box center [762, 338] width 256 height 24
type textarea "ACQ: Flooring"
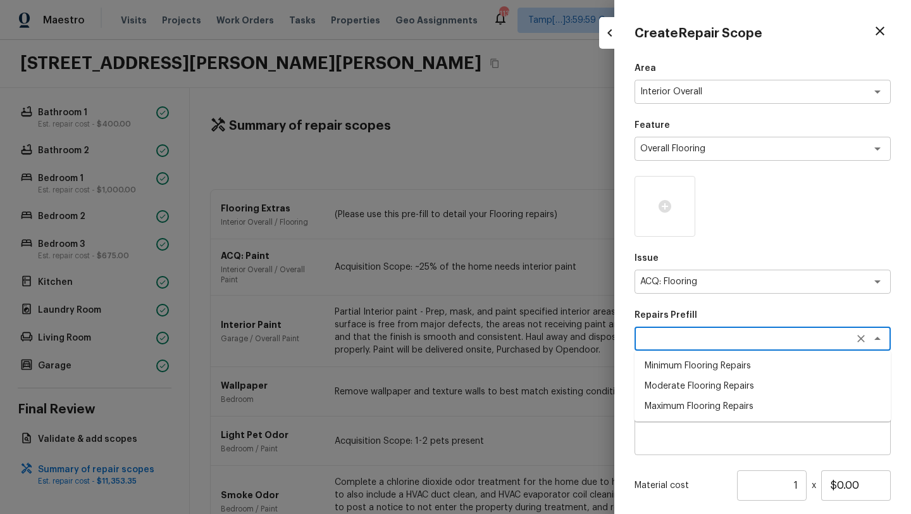
click at [670, 374] on li "Minimum Flooring Repairs" at bounding box center [762, 365] width 256 height 20
type textarea "Minimum Flooring Repairs"
type textarea "Acquisition Scope: Minimum flooring repairs"
type input "$0.20"
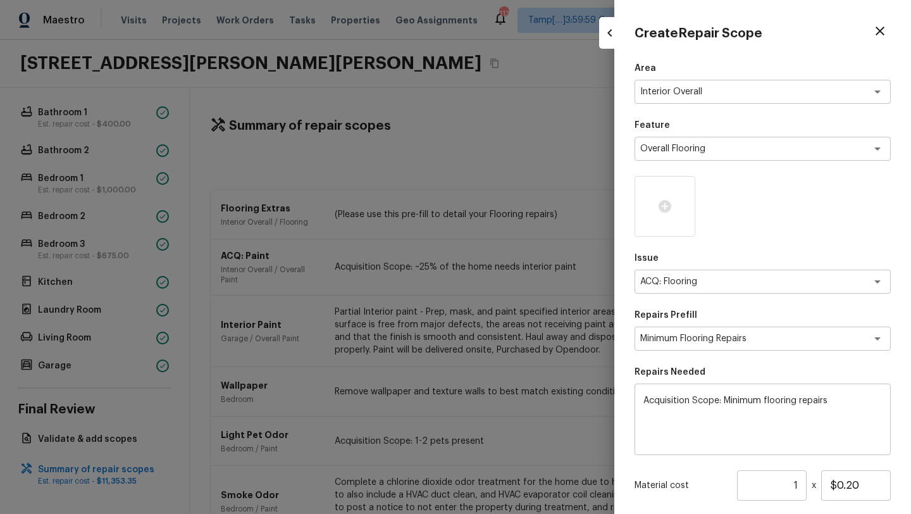
click at [671, 364] on div "Area Interior Overall x ​ Feature Overall Flooring x ​ Issue ACQ: Flooring x ​ …" at bounding box center [762, 340] width 256 height 557
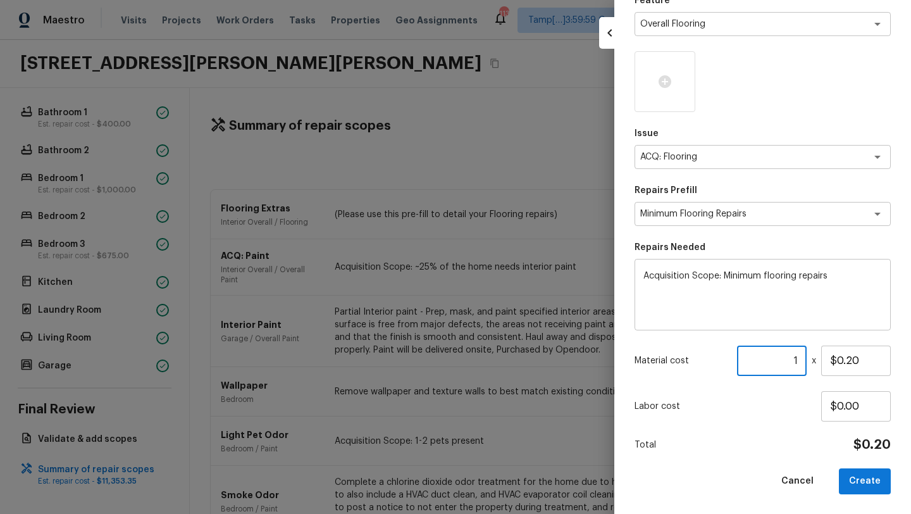
drag, startPoint x: 789, startPoint y: 364, endPoint x: 799, endPoint y: 364, distance: 9.5
click at [799, 364] on input "1" at bounding box center [772, 360] width 70 height 30
type input "1803"
click at [808, 453] on div "Area Interior Overall x ​ Feature Overall Flooring x ​ Issue ACQ: Flooring x ​ …" at bounding box center [762, 215] width 256 height 557
click at [875, 482] on button "Create" at bounding box center [865, 481] width 52 height 26
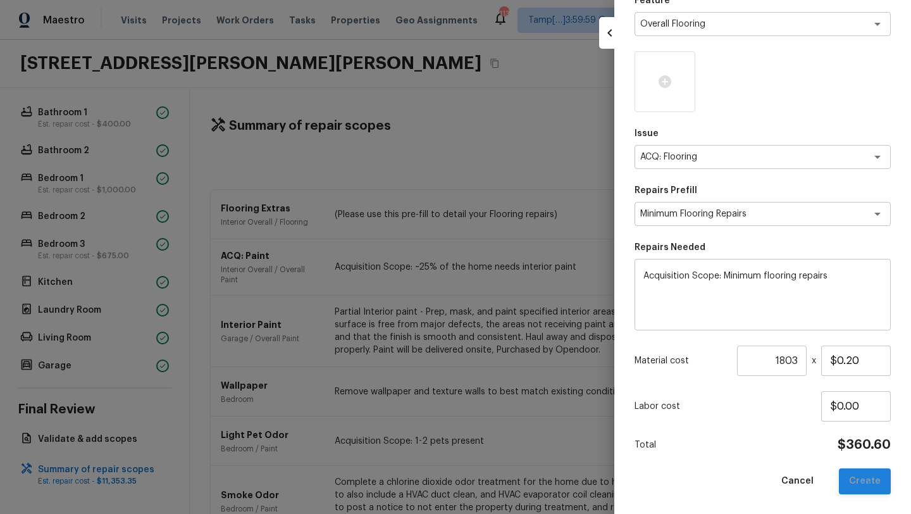
type input "1"
type input "$0.00"
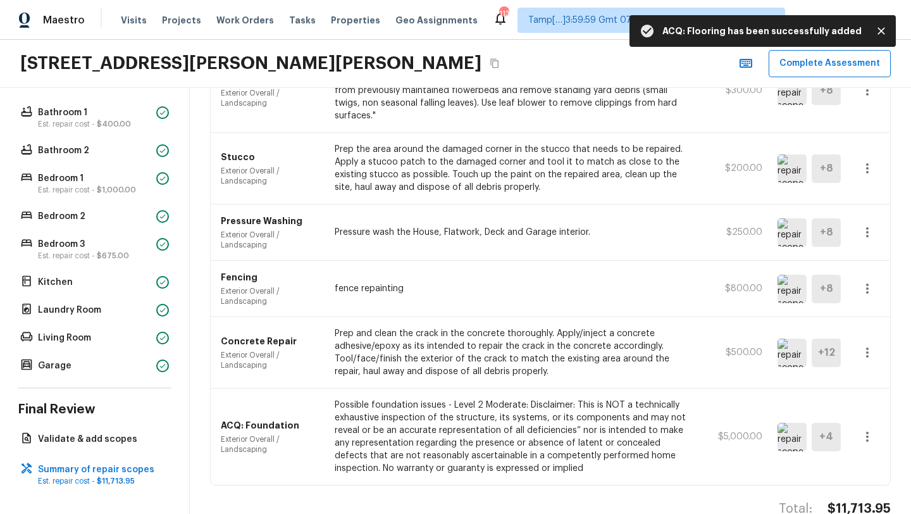
click at [455, 327] on p "Prep and clean the crack in the concrete thoroughly. Apply/inject a concrete ad…" at bounding box center [512, 352] width 355 height 51
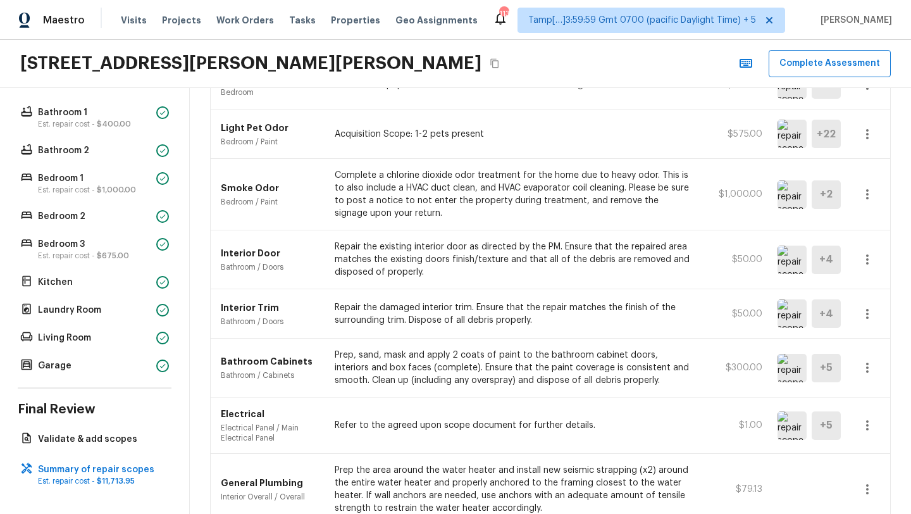
scroll to position [0, 0]
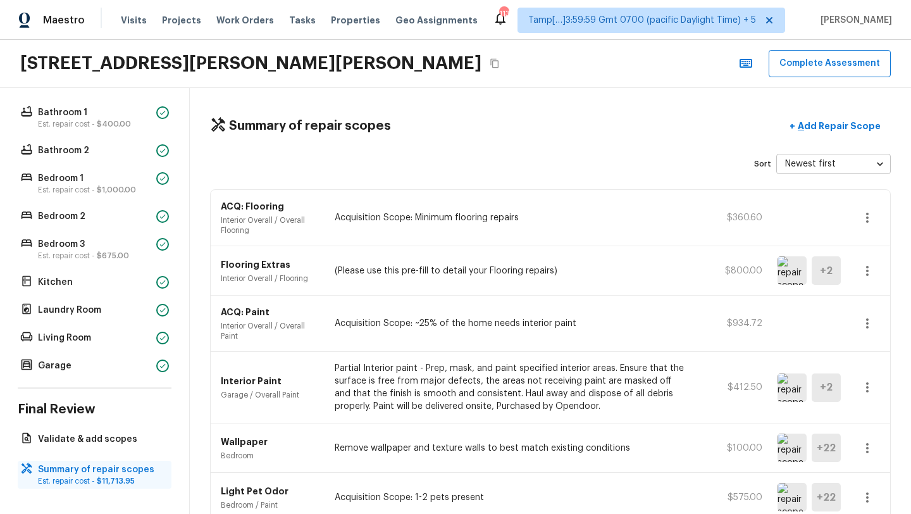
click at [101, 476] on p "Est. repair cost - $11,713.95" at bounding box center [101, 481] width 126 height 10
click at [109, 469] on p "Summary of repair scopes" at bounding box center [101, 469] width 126 height 13
drag, startPoint x: 97, startPoint y: 481, endPoint x: 137, endPoint y: 483, distance: 39.3
click at [137, 483] on p "Est. repair cost - $11,713.95" at bounding box center [101, 481] width 126 height 10
copy span "$11,713.95"
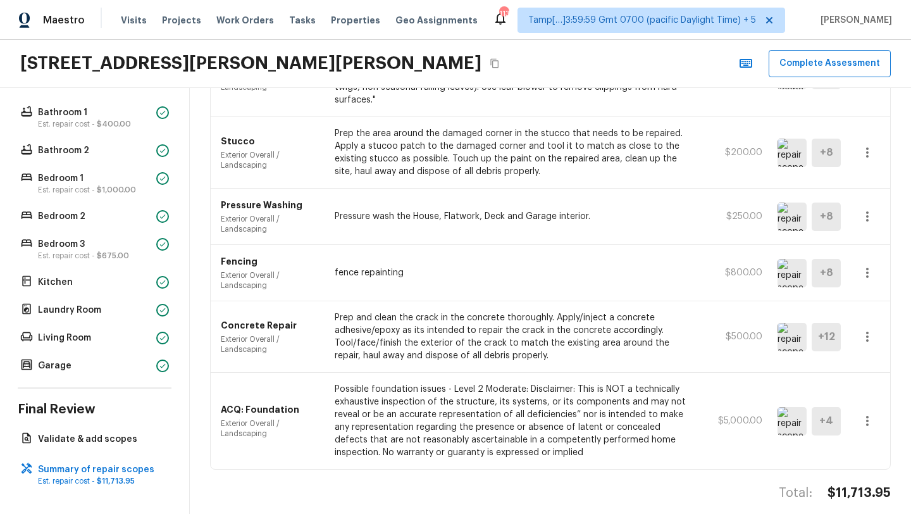
scroll to position [704, 0]
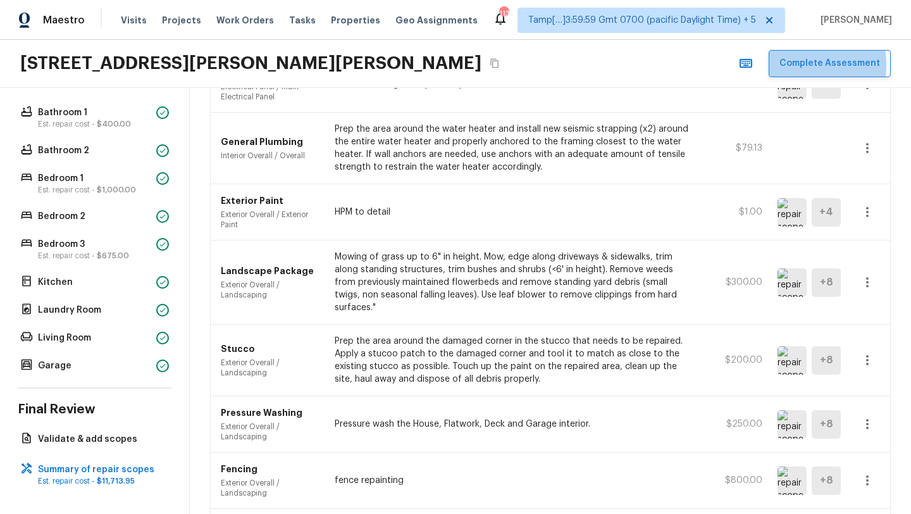
click at [794, 65] on button "Complete Assessment" at bounding box center [829, 63] width 122 height 27
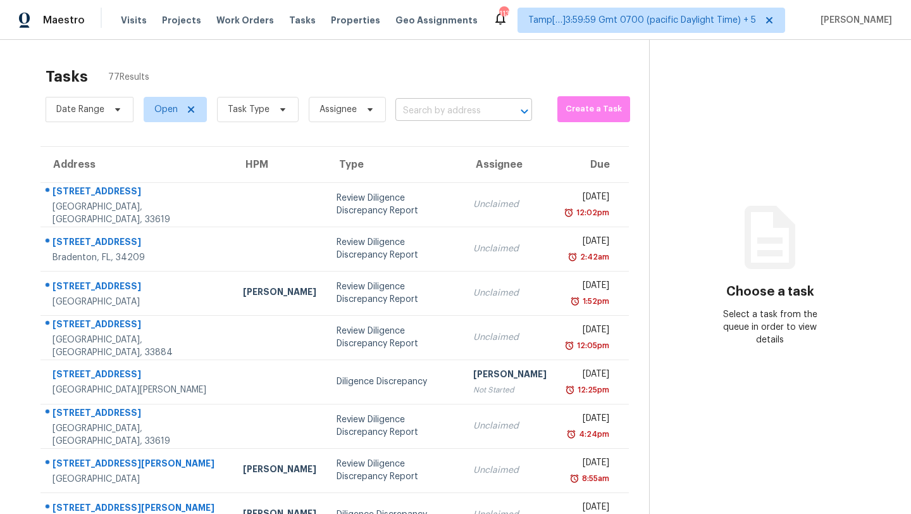
click at [417, 104] on input "text" at bounding box center [445, 111] width 101 height 20
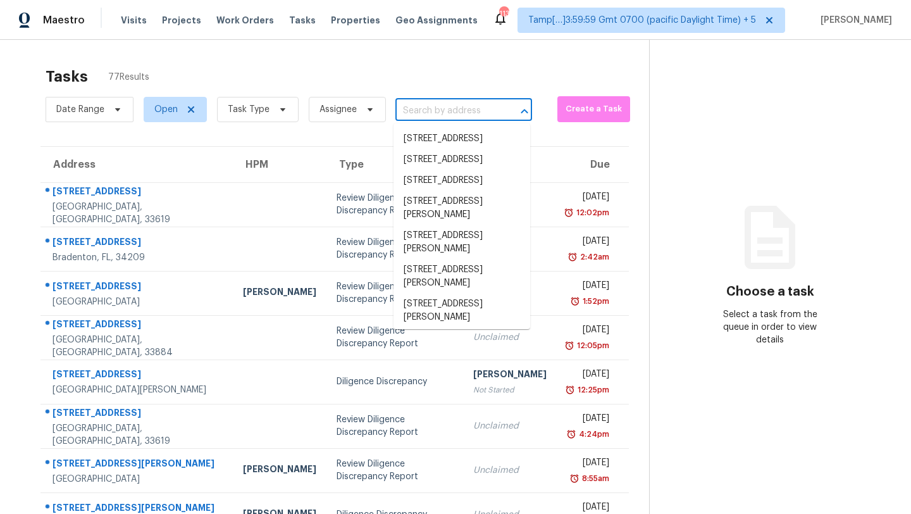
paste input "130 Junaluska Dr, Woodstock, GA, 30188"
type input "130 Junaluska Dr, Woodstock, GA, 30188"
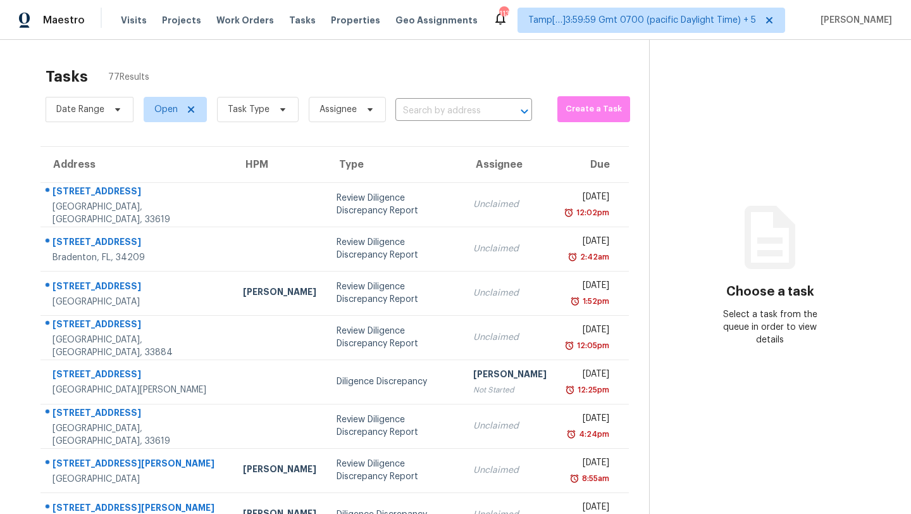
click at [450, 127] on section "Tasks 77 Results Date Range Open Task Type Assignee ​ Create a Task Address HPM…" at bounding box center [334, 359] width 629 height 599
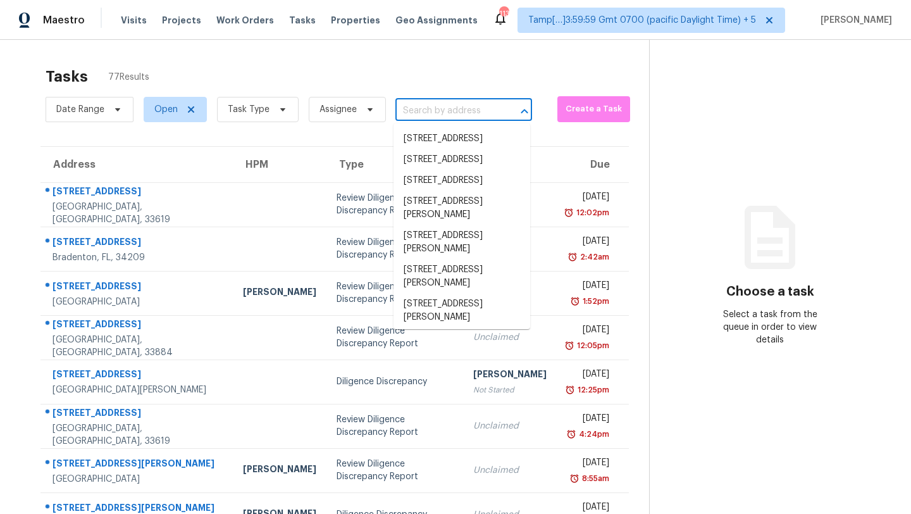
click at [458, 111] on input "text" at bounding box center [445, 111] width 101 height 20
paste input "6212 Trevor Ct, Raleigh, NC, 27613"
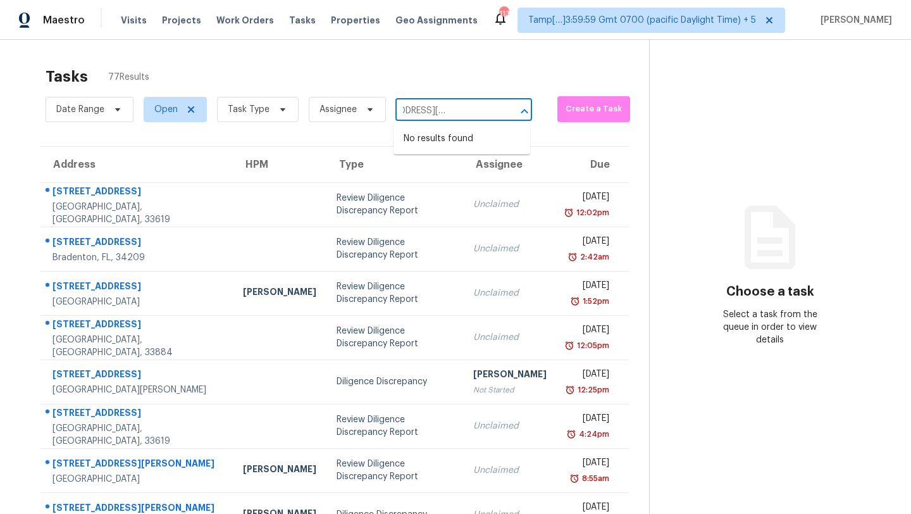
type input "6212 Trevor Ct, Raleigh, NC, 27613"
click at [427, 98] on div "Date Range Open Task Type Assignee ​" at bounding box center [289, 109] width 486 height 33
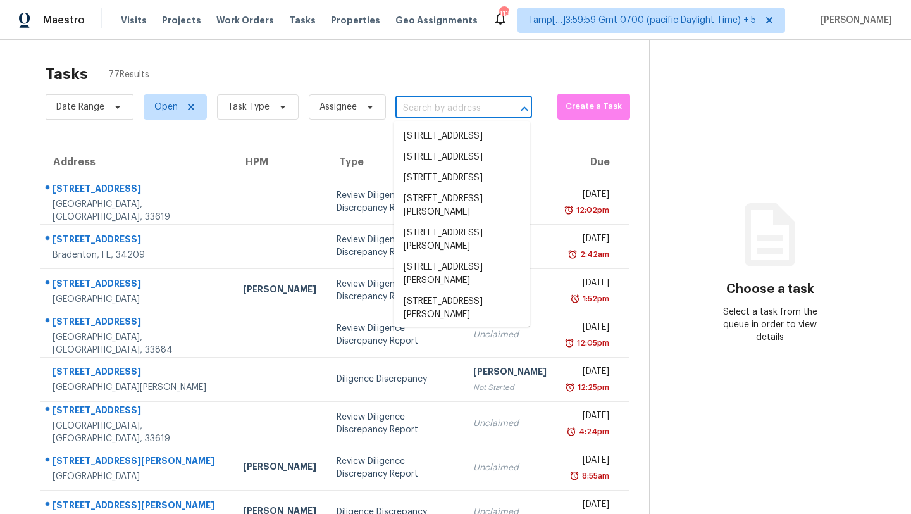
click at [487, 115] on input "text" at bounding box center [445, 109] width 101 height 20
paste input "6212 Trevor Ct, Raleigh, NC, 27613"
type input "6212 Trevor Ct, Raleigh, NC, 27613"
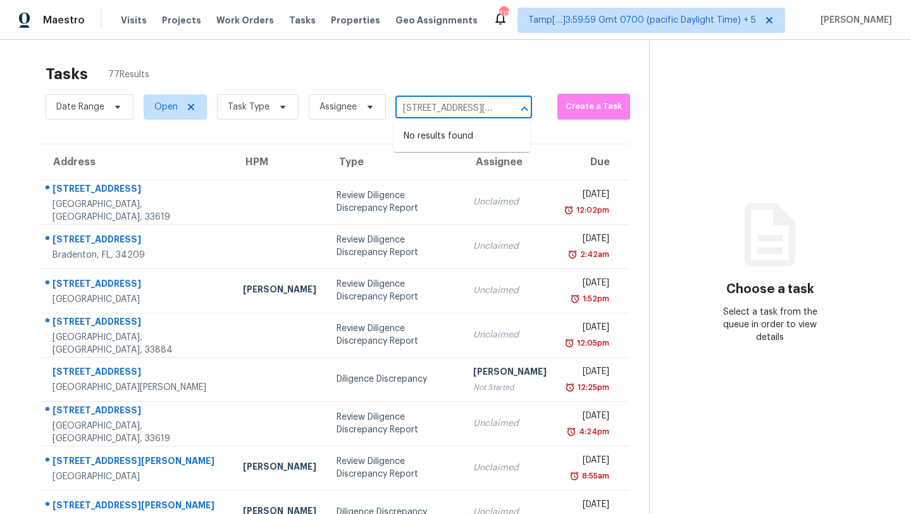
scroll to position [0, 47]
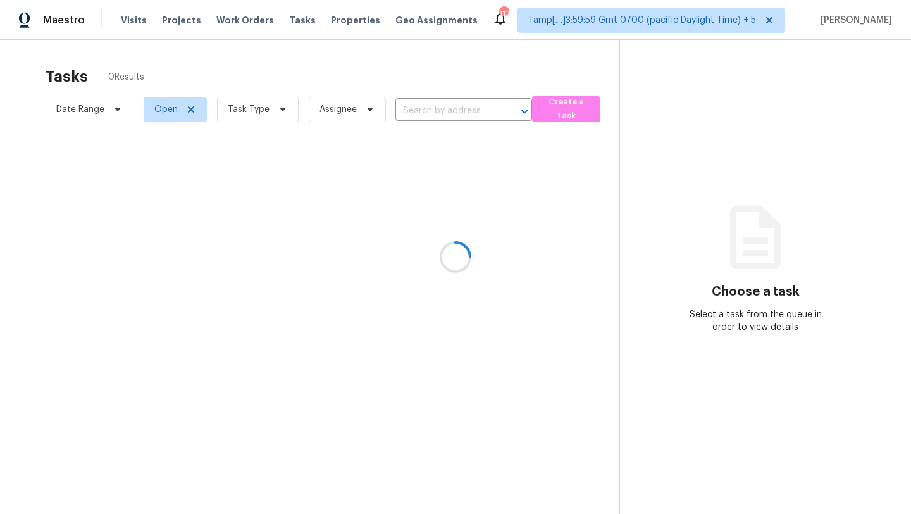
click at [462, 120] on div at bounding box center [455, 257] width 911 height 514
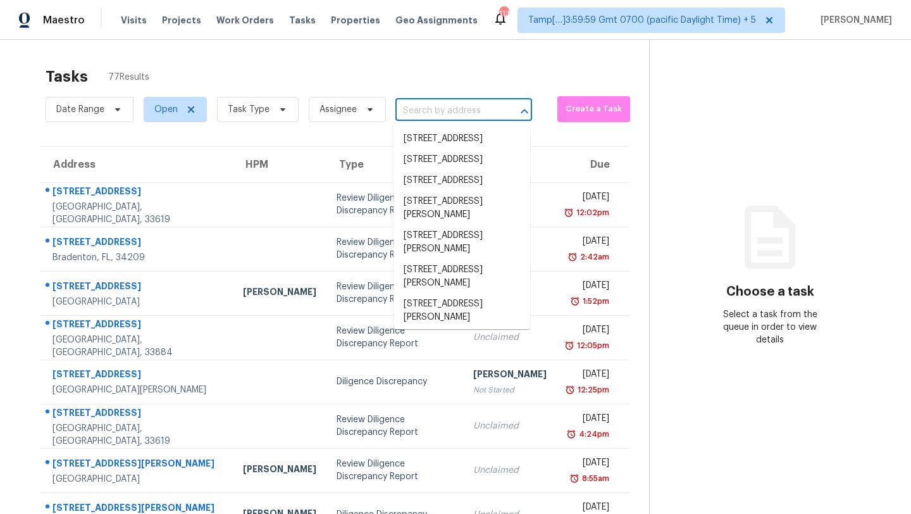
click at [453, 111] on input "text" at bounding box center [445, 111] width 101 height 20
paste input "[STREET_ADDRESS]"
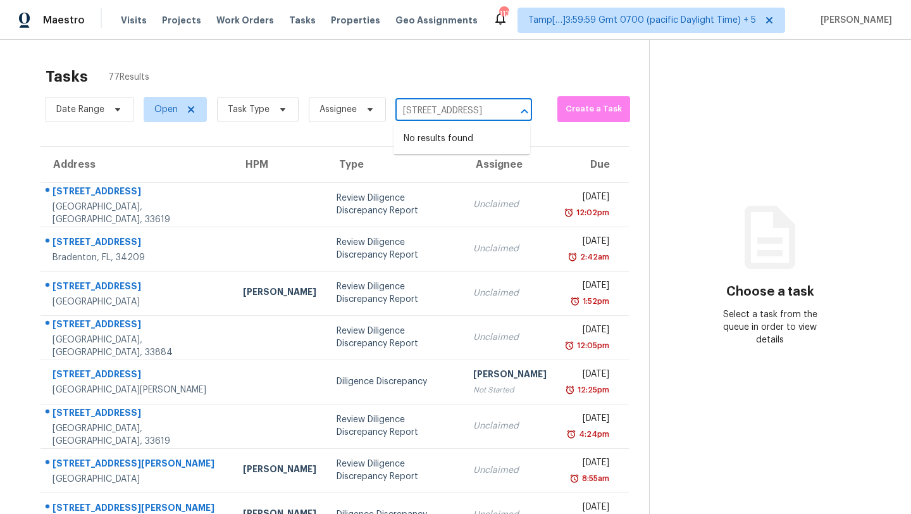
type input "[STREET_ADDRESS]"
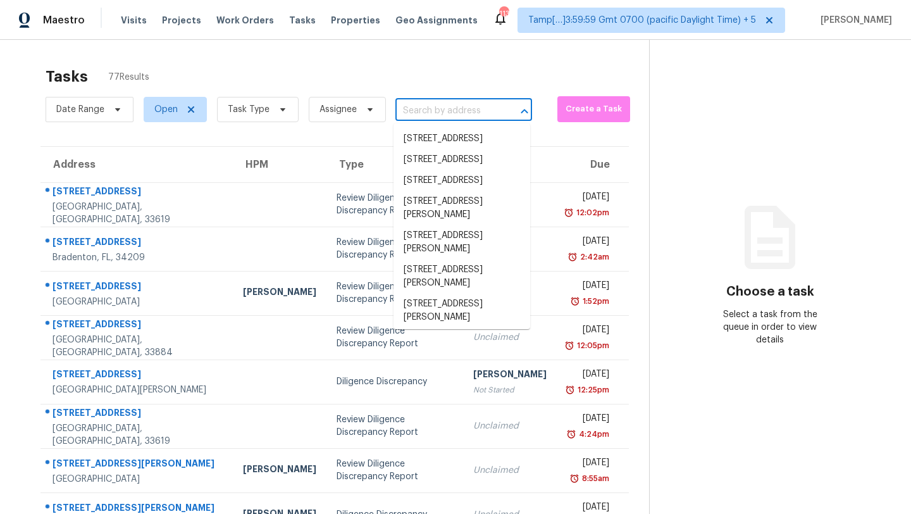
scroll to position [0, 0]
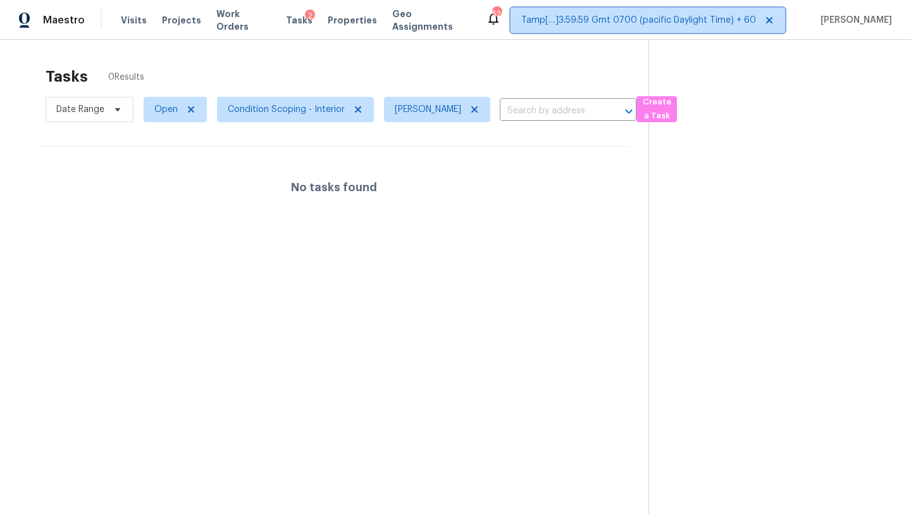
click at [734, 20] on span "Tamp[…]3:59:59 Gmt 0700 (pacific Daylight Time) + 60" at bounding box center [638, 20] width 235 height 13
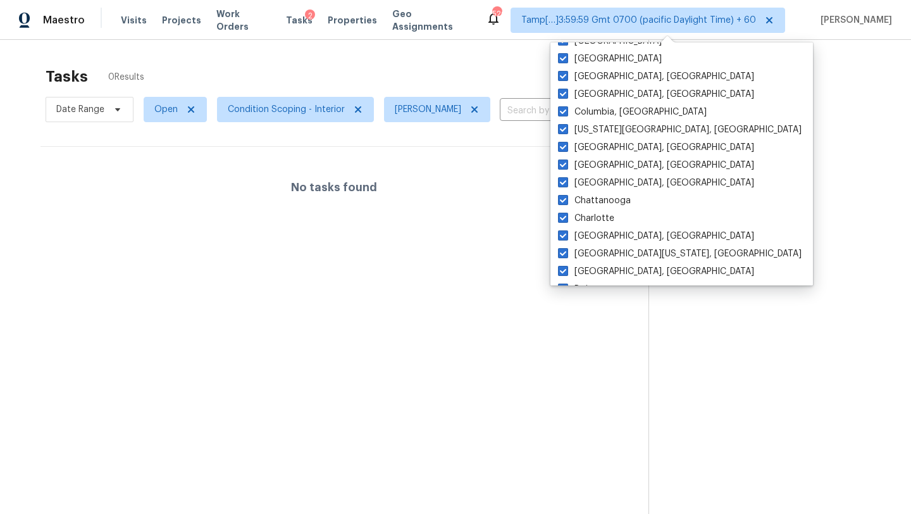
scroll to position [865, 0]
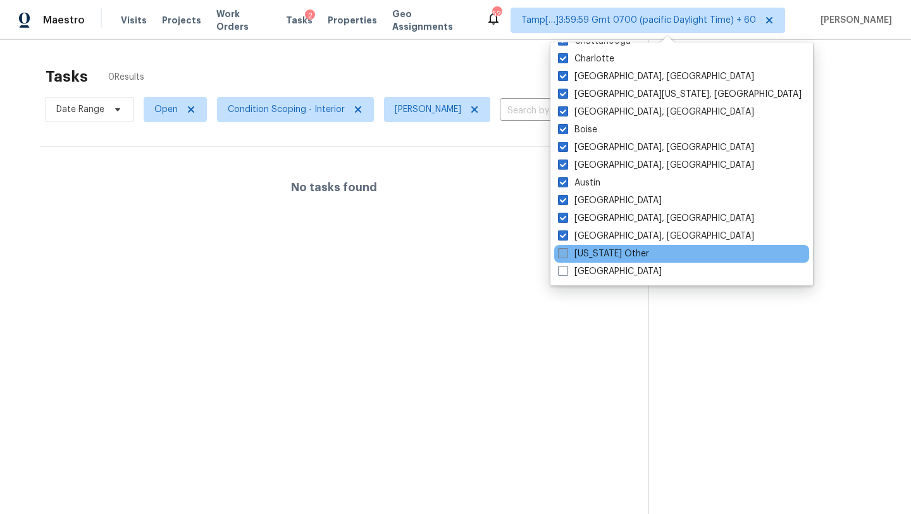
click at [600, 254] on label "Alaska Other" at bounding box center [603, 253] width 91 height 13
click at [566, 254] on input "[US_STATE] Other" at bounding box center [562, 251] width 8 height 8
checkbox input "true"
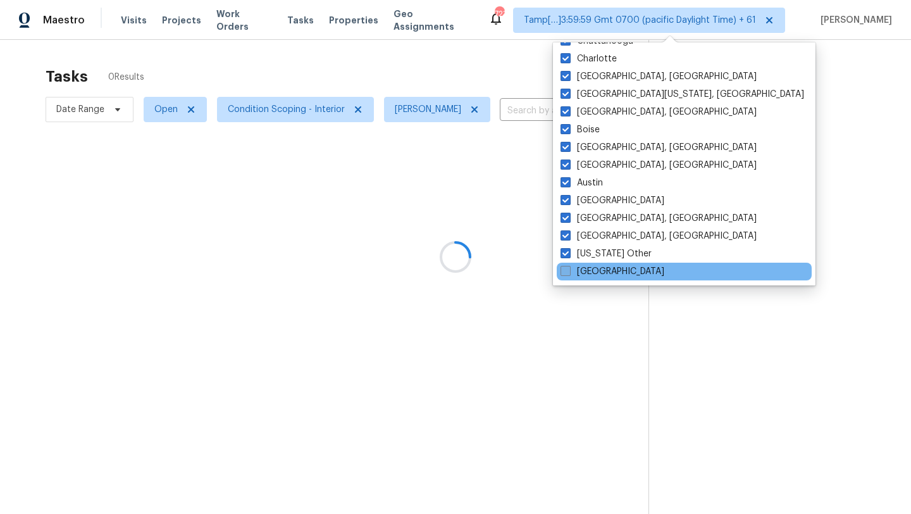
click at [596, 269] on label "St Louis" at bounding box center [612, 271] width 104 height 13
click at [569, 269] on input "St Louis" at bounding box center [564, 269] width 8 height 8
checkbox input "true"
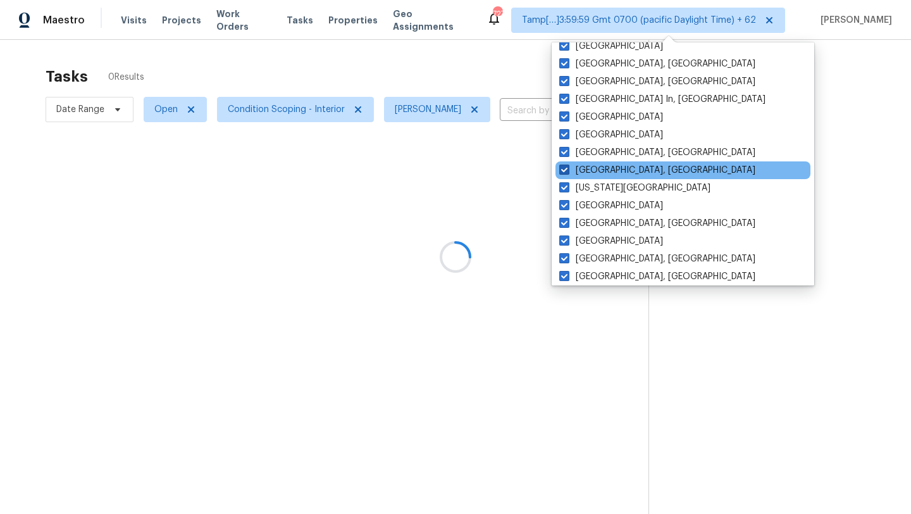
scroll to position [401, 0]
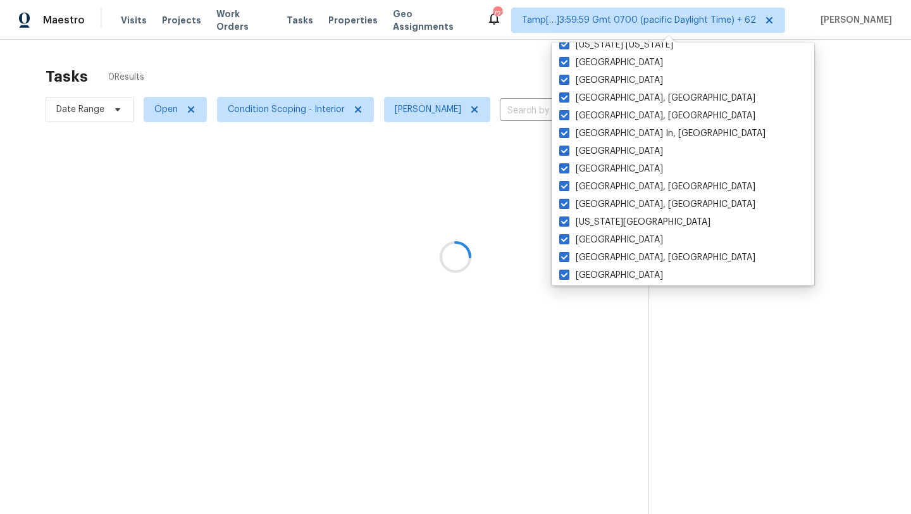
click at [429, 56] on div at bounding box center [455, 257] width 911 height 514
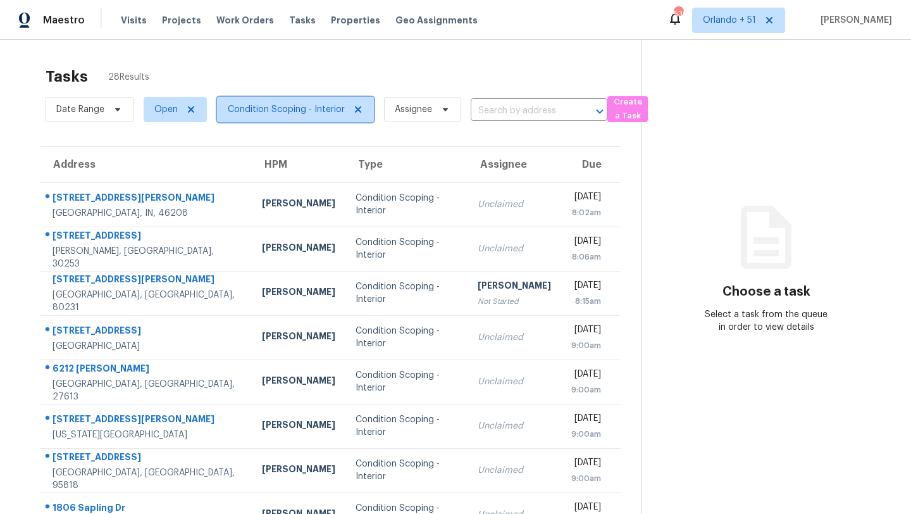
click at [275, 120] on span "Condition Scoping - Interior" at bounding box center [295, 109] width 157 height 25
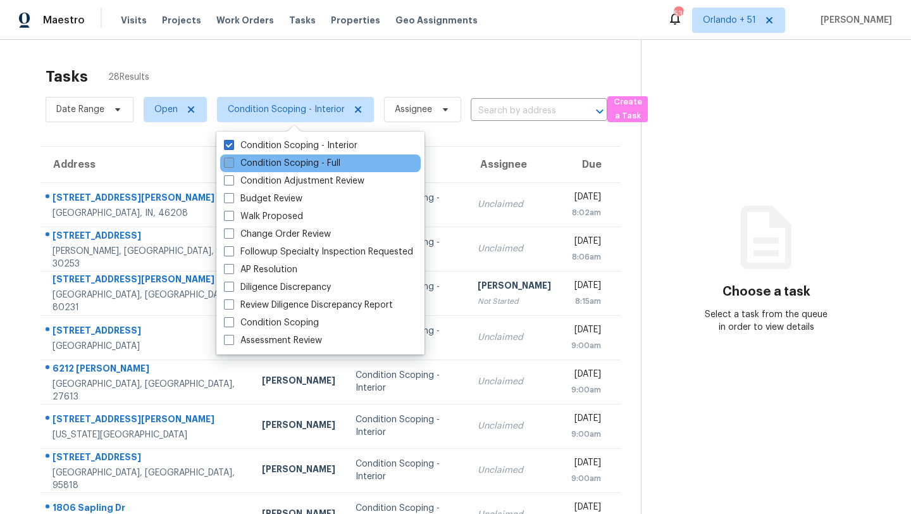
click at [280, 161] on label "Condition Scoping - Full" at bounding box center [282, 163] width 116 height 13
click at [232, 161] on input "Condition Scoping - Full" at bounding box center [228, 161] width 8 height 8
click at [280, 161] on label "Condition Scoping - Full" at bounding box center [282, 163] width 116 height 13
click at [232, 161] on input "Condition Scoping - Full" at bounding box center [228, 161] width 8 height 8
checkbox input "false"
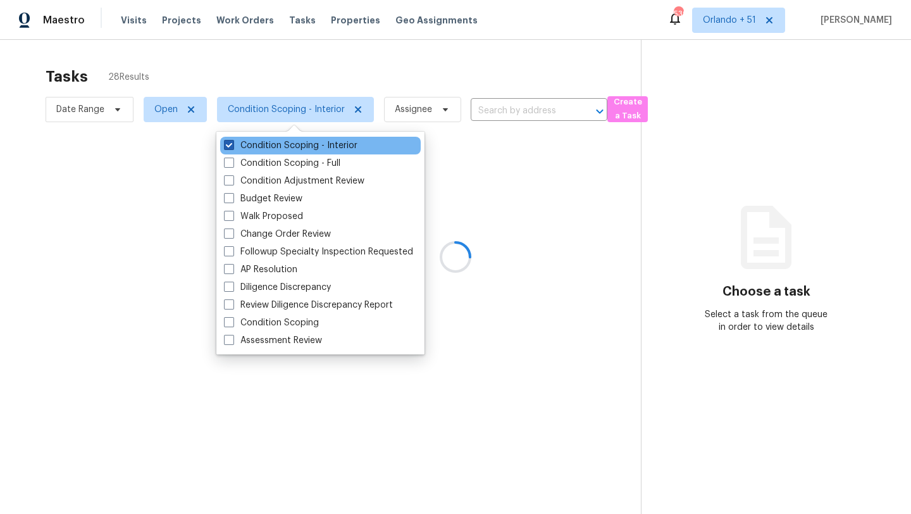
click at [280, 148] on label "Condition Scoping - Interior" at bounding box center [290, 145] width 133 height 13
click at [232, 147] on input "Condition Scoping - Interior" at bounding box center [228, 143] width 8 height 8
checkbox input "false"
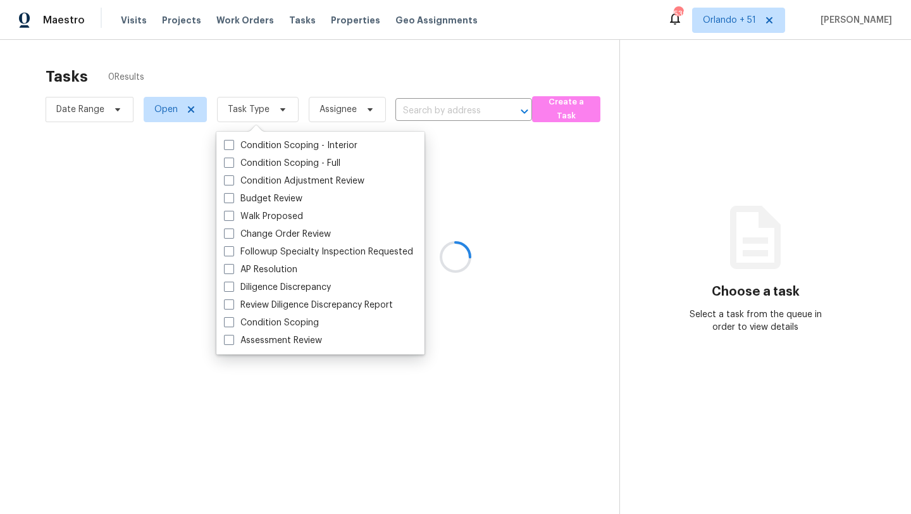
click at [424, 51] on div at bounding box center [455, 257] width 911 height 514
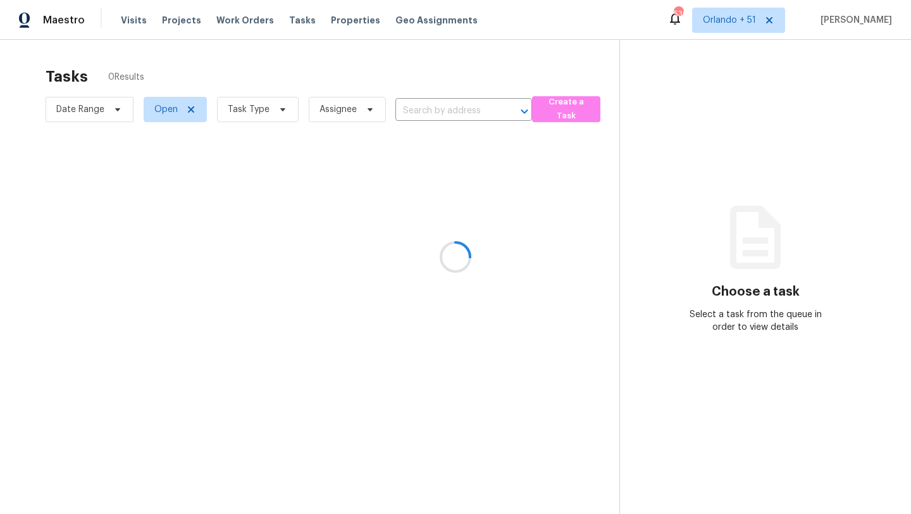
click at [252, 113] on div at bounding box center [455, 257] width 911 height 514
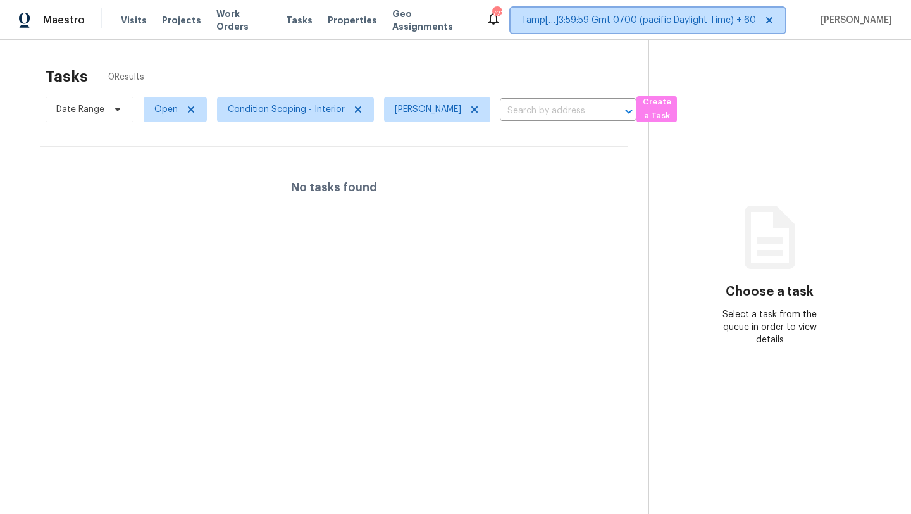
click at [701, 27] on span "Tamp[…]3:59:59 Gmt 0700 (pacific Daylight Time) + 60" at bounding box center [647, 20] width 274 height 25
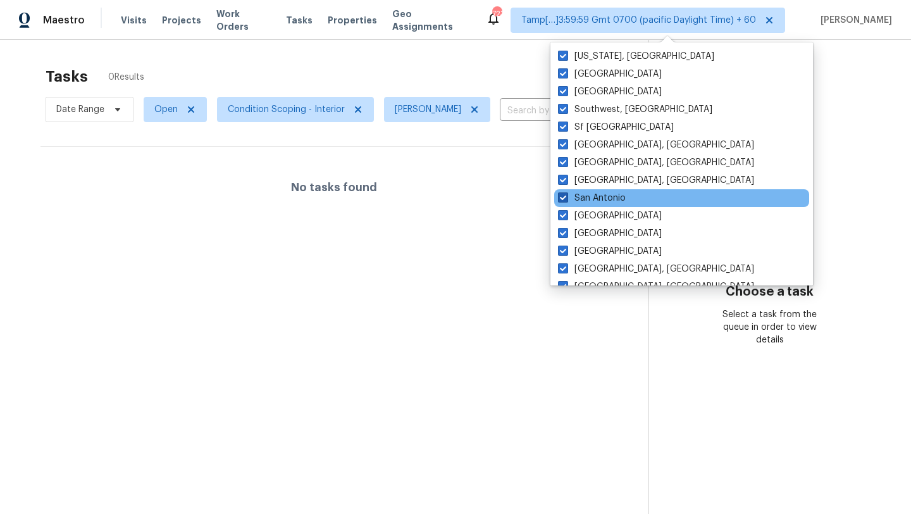
scroll to position [865, 0]
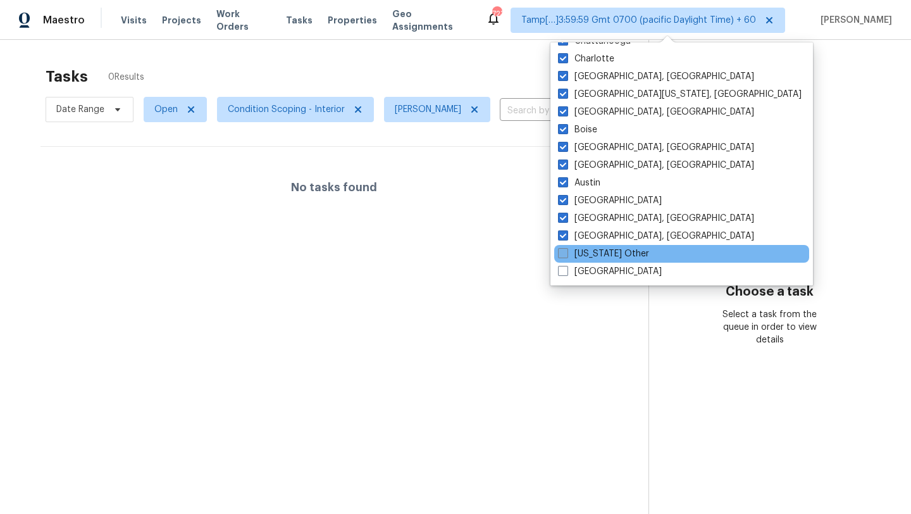
click at [598, 256] on label "[US_STATE] Other" at bounding box center [603, 253] width 91 height 13
click at [566, 256] on input "[US_STATE] Other" at bounding box center [562, 251] width 8 height 8
checkbox input "true"
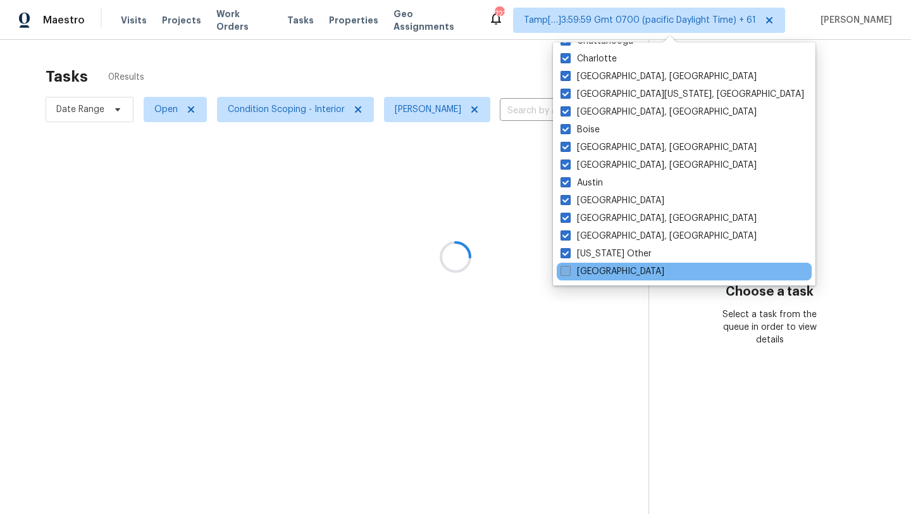
click at [594, 271] on label "[GEOGRAPHIC_DATA]" at bounding box center [612, 271] width 104 height 13
click at [569, 271] on input "[GEOGRAPHIC_DATA]" at bounding box center [564, 269] width 8 height 8
checkbox input "true"
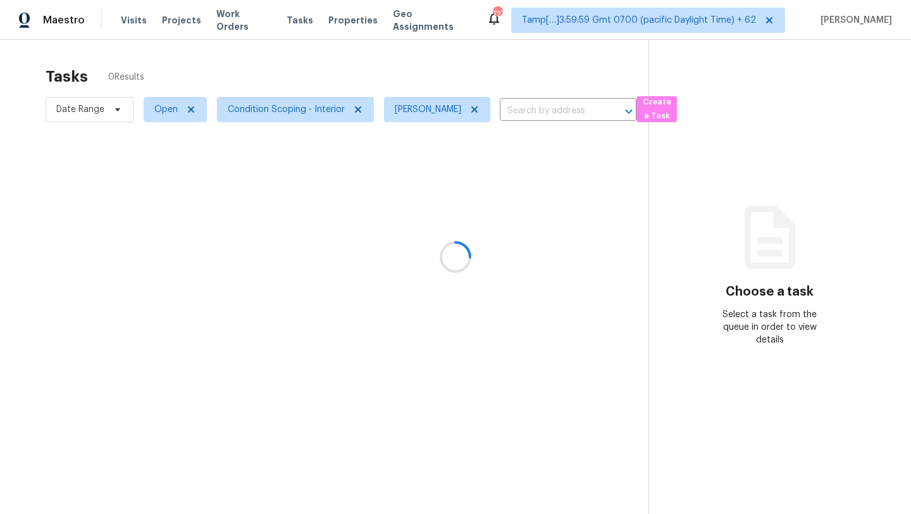
click at [435, 58] on div at bounding box center [455, 257] width 911 height 514
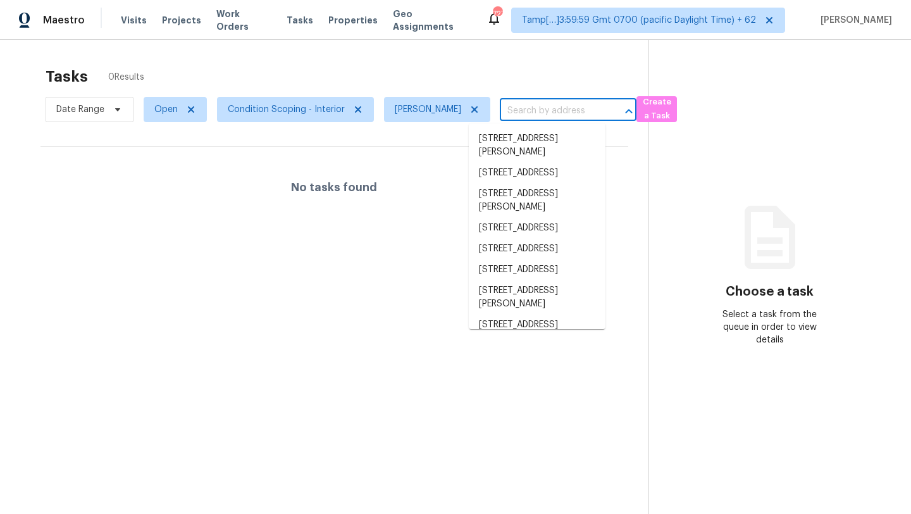
click at [543, 110] on input "text" at bounding box center [550, 111] width 101 height 20
paste input "[URL][DOMAIN_NAME][US_STATE][US_STATE][DATE][US_STATE][US_STATE][US_STATE].."
type input "[URL][DOMAIN_NAME][US_STATE][US_STATE][DATE][US_STATE][US_STATE][US_STATE].."
click at [469, 109] on icon at bounding box center [474, 109] width 10 height 10
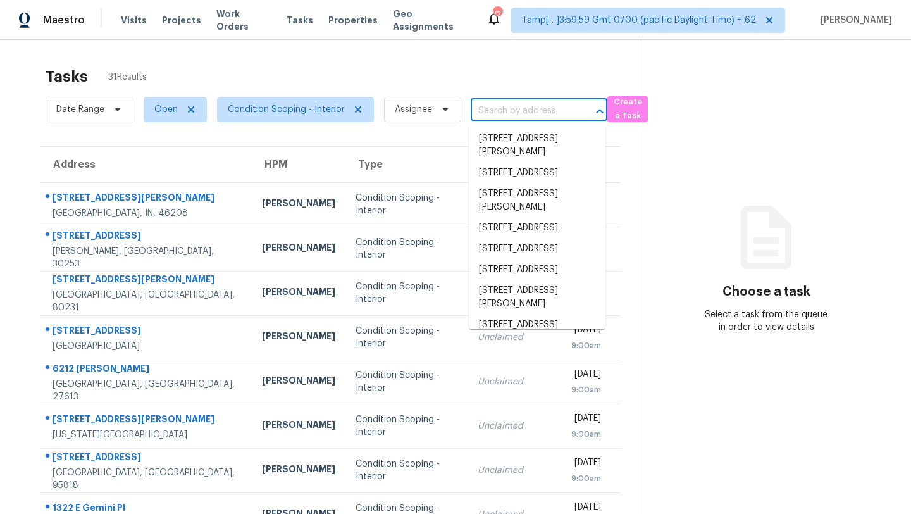
click at [519, 117] on input "text" at bounding box center [521, 111] width 101 height 20
paste input "[STREET_ADDRESS]"
type input "[STREET_ADDRESS]"
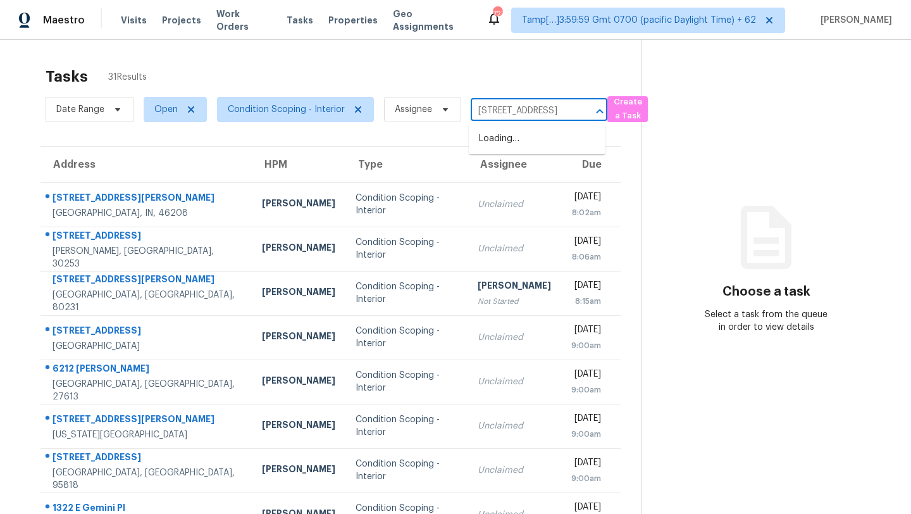
scroll to position [0, 68]
click at [518, 145] on li "[STREET_ADDRESS]" at bounding box center [537, 138] width 137 height 21
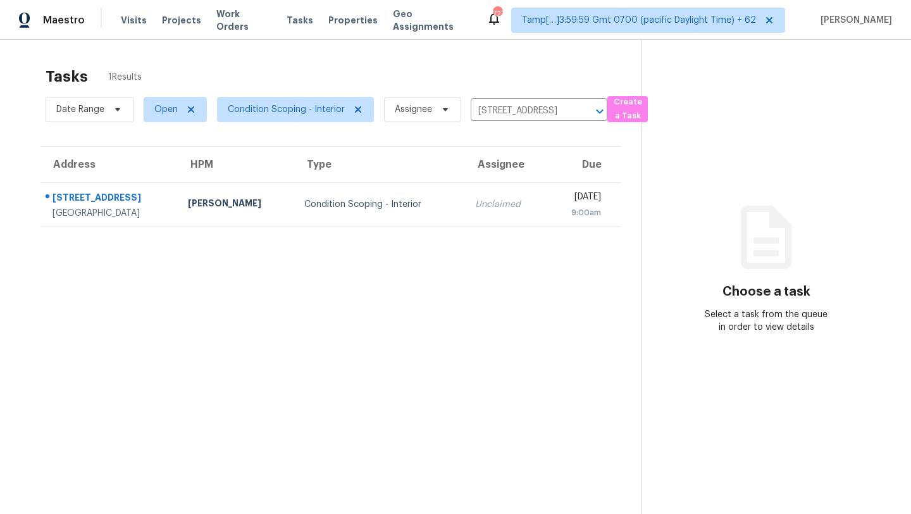
click at [495, 203] on td "Unclaimed" at bounding box center [506, 204] width 82 height 44
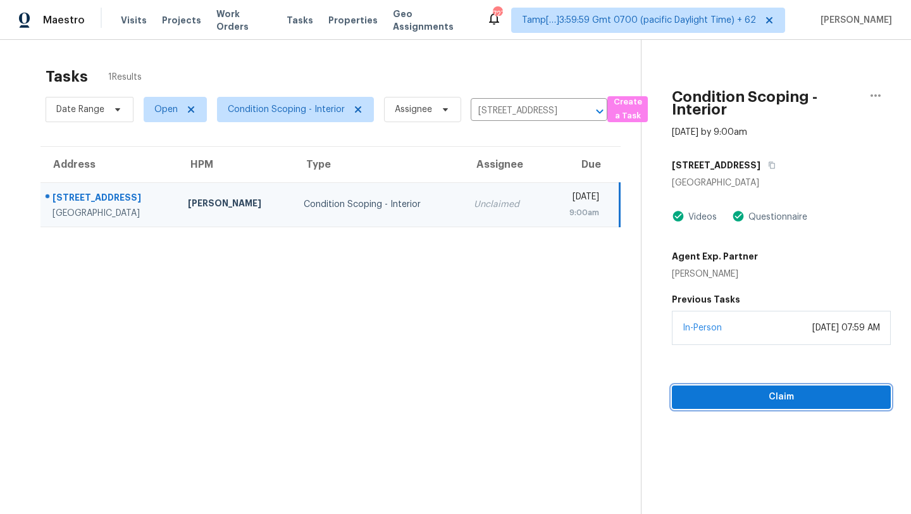
click at [739, 386] on button "Claim" at bounding box center [781, 396] width 219 height 23
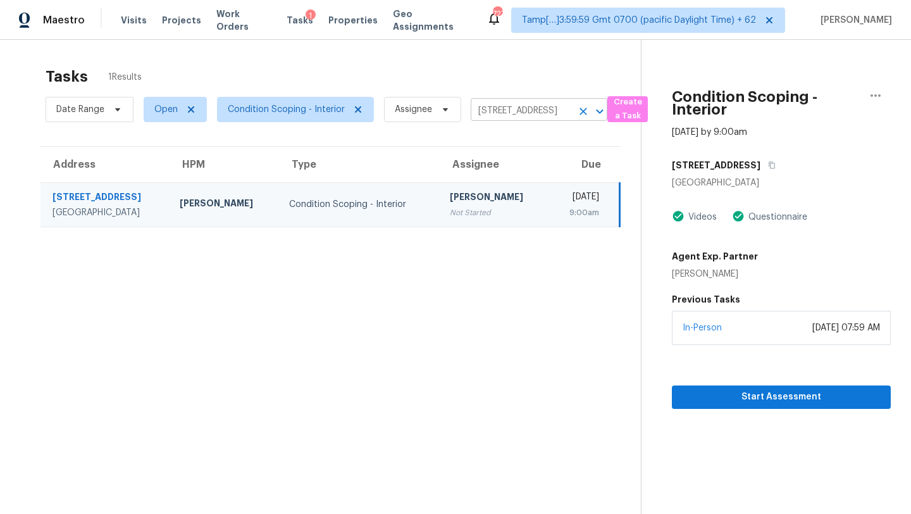
click at [503, 110] on input "[STREET_ADDRESS]" at bounding box center [521, 111] width 101 height 20
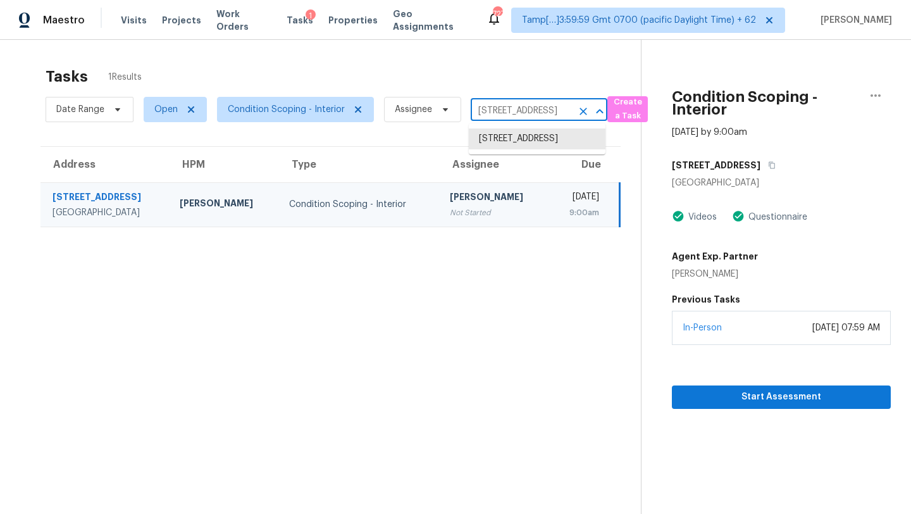
click at [503, 110] on input "[STREET_ADDRESS]" at bounding box center [521, 111] width 101 height 20
paste input "[STREET_ADDRESS][PERSON_NAME]"
type input "[STREET_ADDRESS][PERSON_NAME]"
click at [508, 143] on li "[STREET_ADDRESS][PERSON_NAME]" at bounding box center [537, 145] width 137 height 34
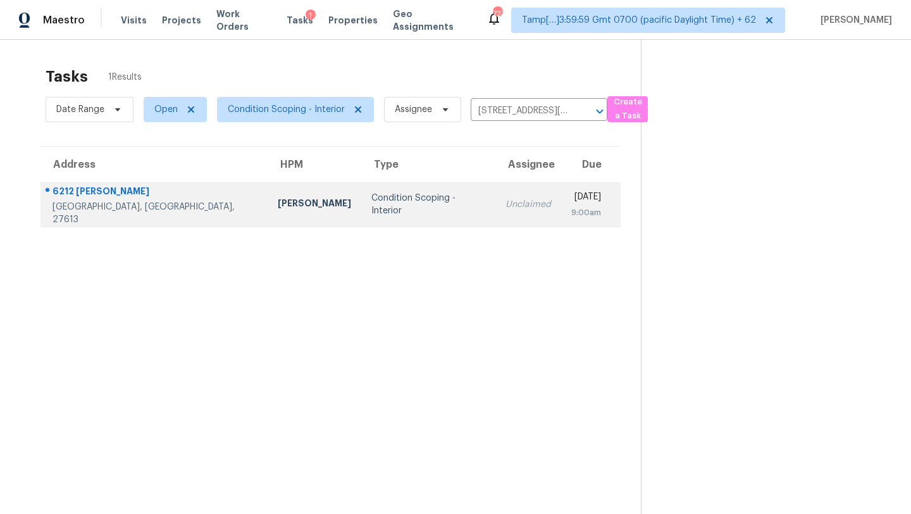
click at [505, 198] on div "Unclaimed" at bounding box center [528, 204] width 46 height 13
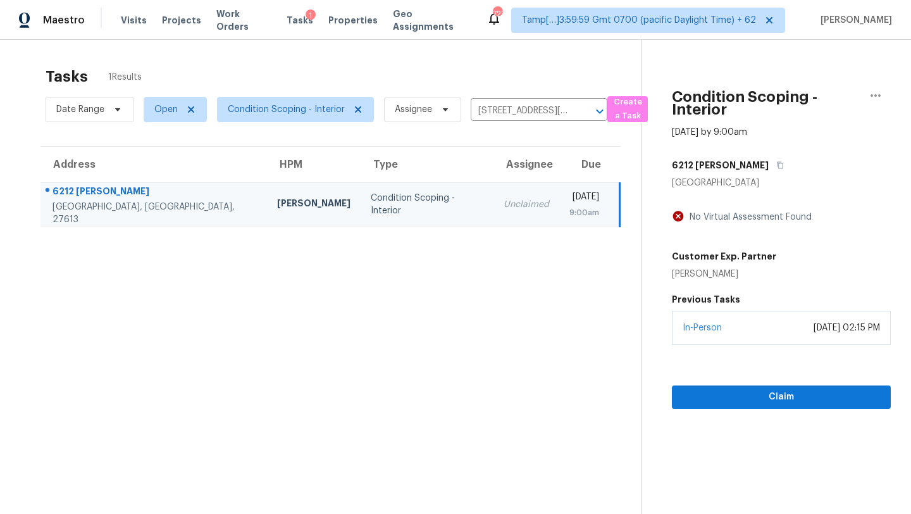
click at [753, 408] on section "Condition Scoping - Interior [DATE] by 9:00am [STREET_ADDRESS][PERSON_NAME] No …" at bounding box center [766, 297] width 250 height 514
click at [780, 388] on button "Claim" at bounding box center [781, 396] width 219 height 23
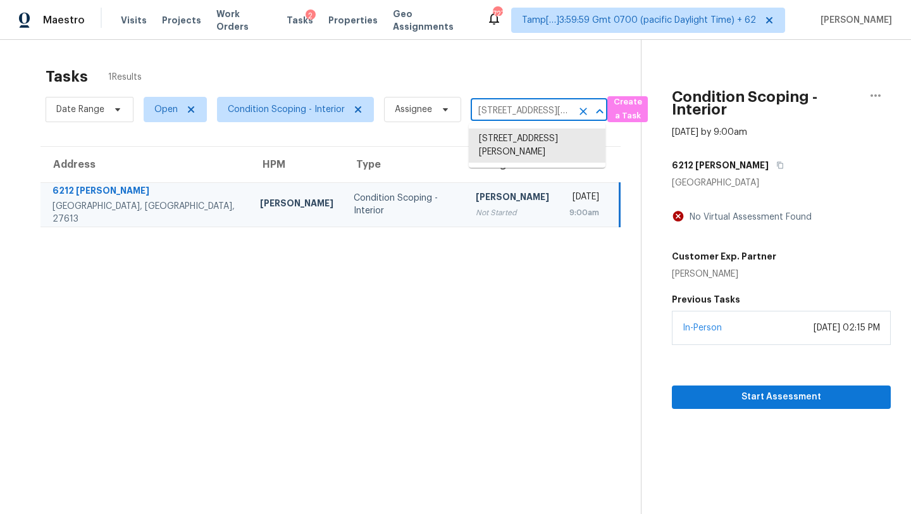
click at [522, 108] on input "[STREET_ADDRESS][PERSON_NAME]" at bounding box center [521, 111] width 101 height 20
paste input "[STREET_ADDRESS][PERSON_NAME]"
type input "[STREET_ADDRESS][PERSON_NAME]"
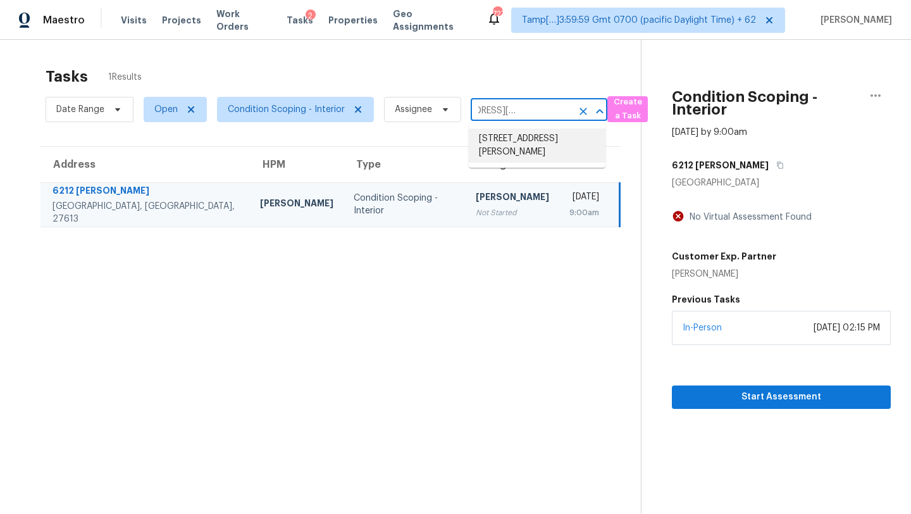
click at [515, 143] on li "[STREET_ADDRESS][PERSON_NAME]" at bounding box center [537, 145] width 137 height 34
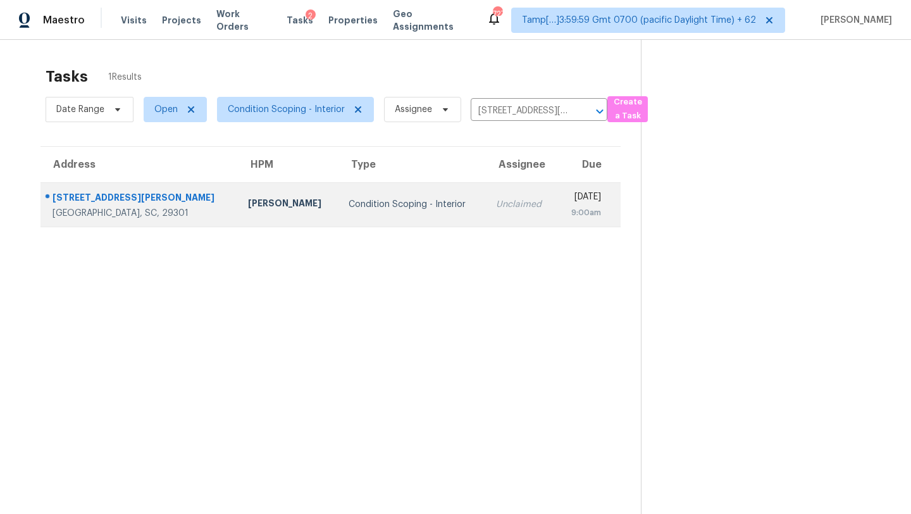
click at [486, 217] on td "Unclaimed" at bounding box center [521, 204] width 71 height 44
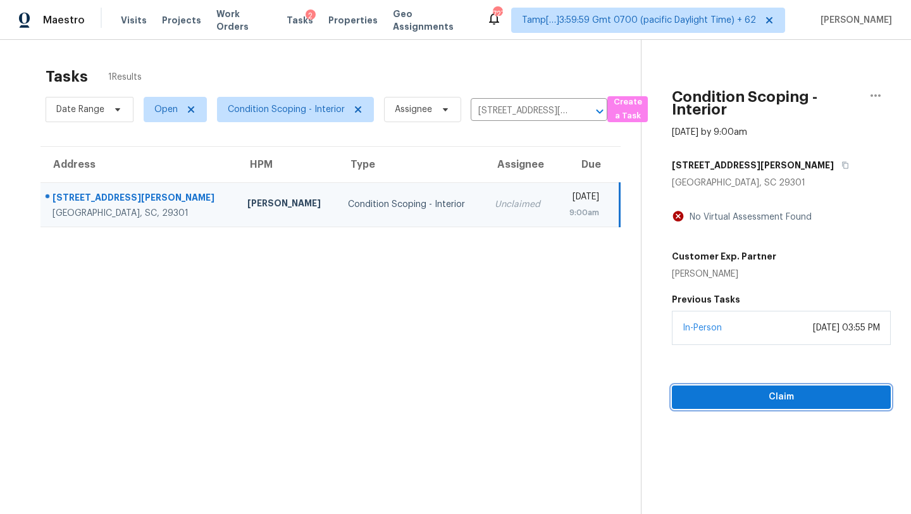
click at [727, 391] on span "Claim" at bounding box center [781, 397] width 199 height 16
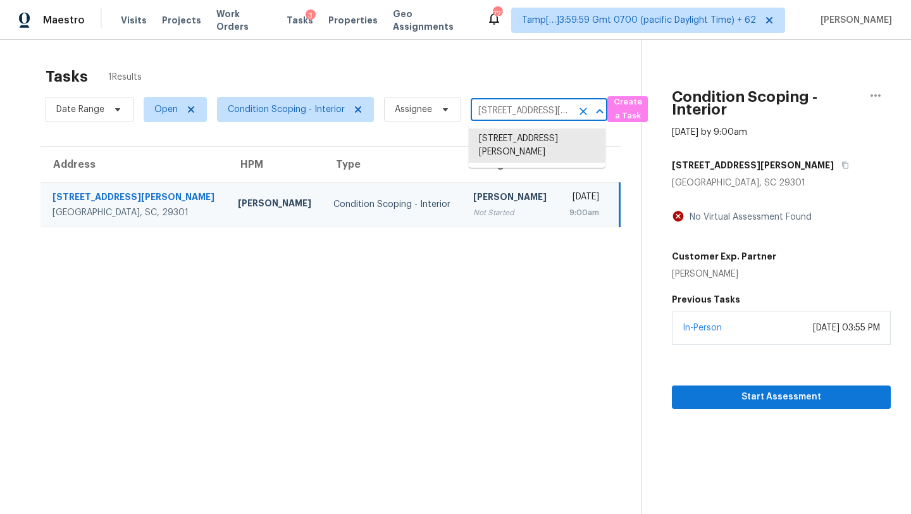
click at [495, 118] on input "[STREET_ADDRESS][PERSON_NAME]" at bounding box center [521, 111] width 101 height 20
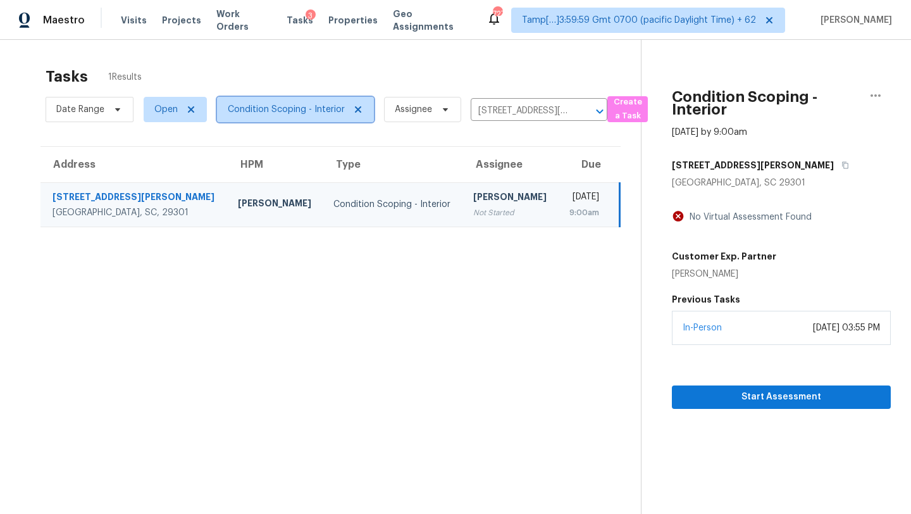
click at [274, 104] on span "Condition Scoping - Interior" at bounding box center [286, 109] width 117 height 13
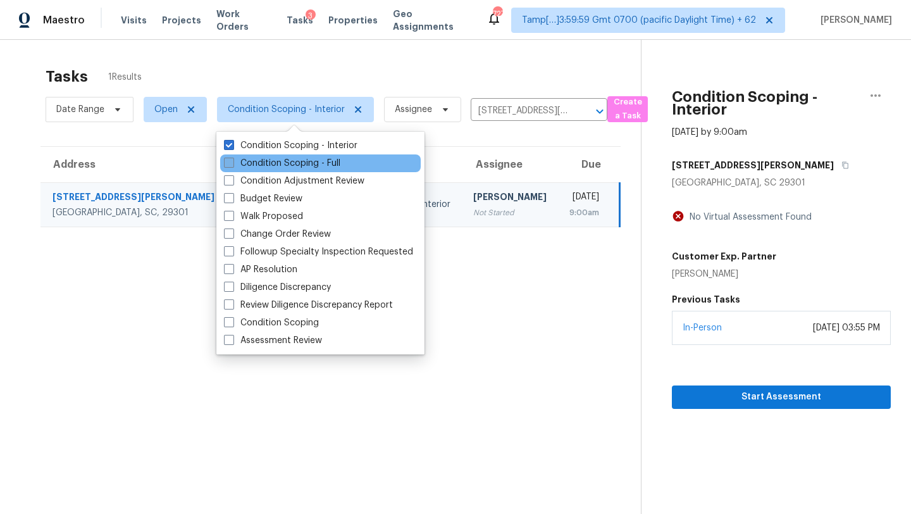
click at [274, 157] on label "Condition Scoping - Full" at bounding box center [282, 163] width 116 height 13
click at [232, 157] on input "Condition Scoping - Full" at bounding box center [228, 161] width 8 height 8
checkbox input "true"
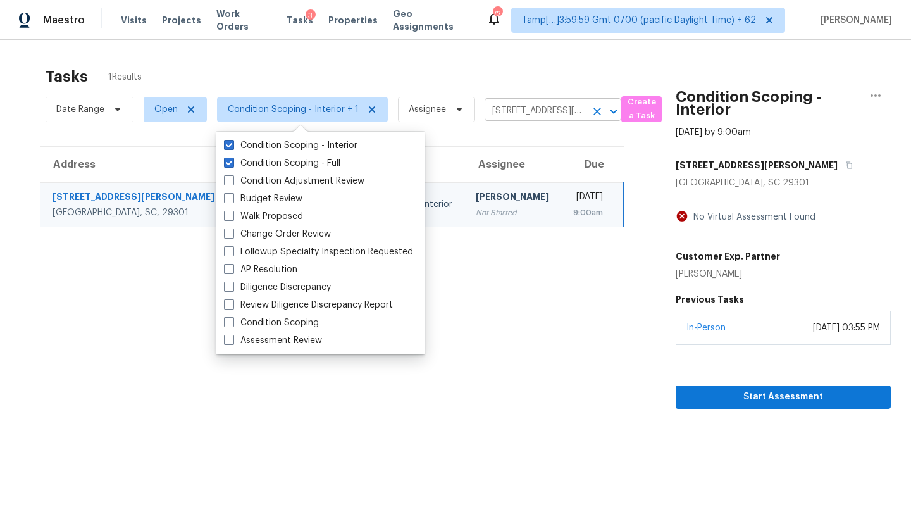
click at [504, 113] on input "[STREET_ADDRESS][PERSON_NAME]" at bounding box center [534, 111] width 101 height 20
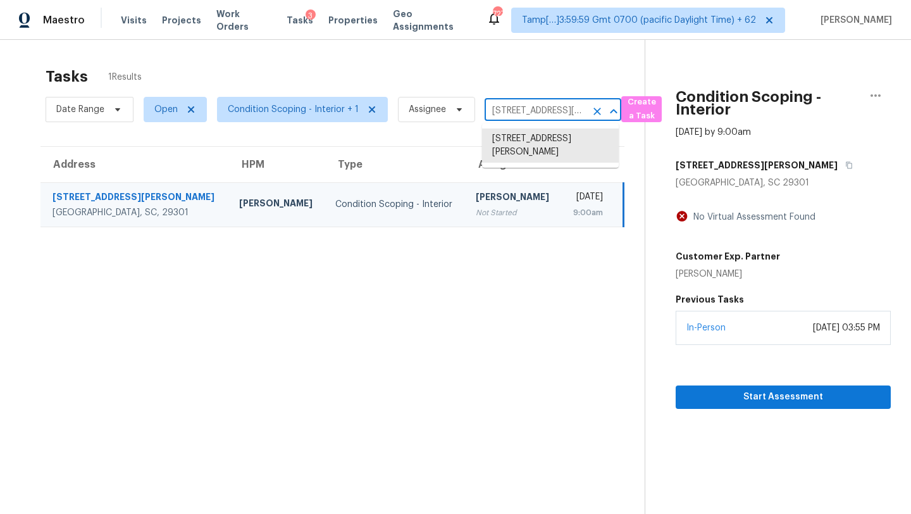
click at [504, 113] on input "[STREET_ADDRESS][PERSON_NAME]" at bounding box center [534, 111] width 101 height 20
paste input "[STREET_ADDRESS]"
type input "[STREET_ADDRESS]"
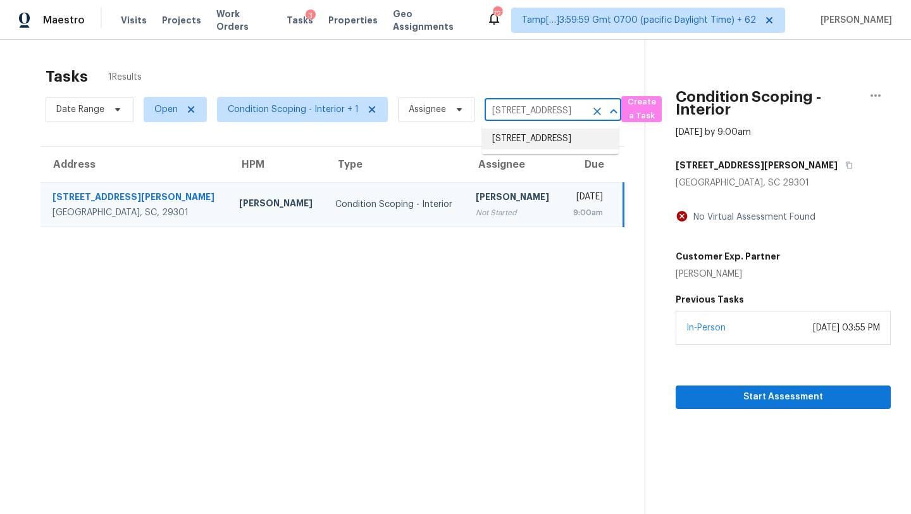
click at [508, 140] on li "[STREET_ADDRESS]" at bounding box center [550, 138] width 137 height 21
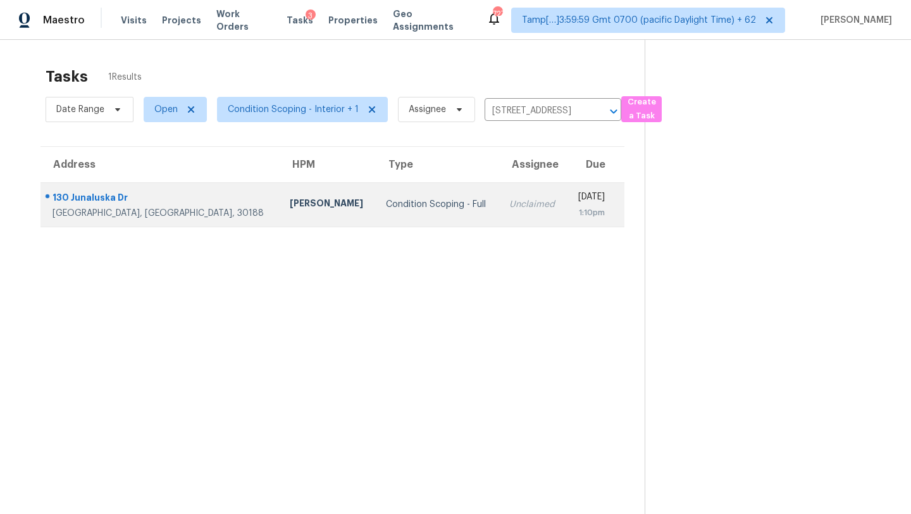
click at [499, 222] on td "Unclaimed" at bounding box center [533, 204] width 68 height 44
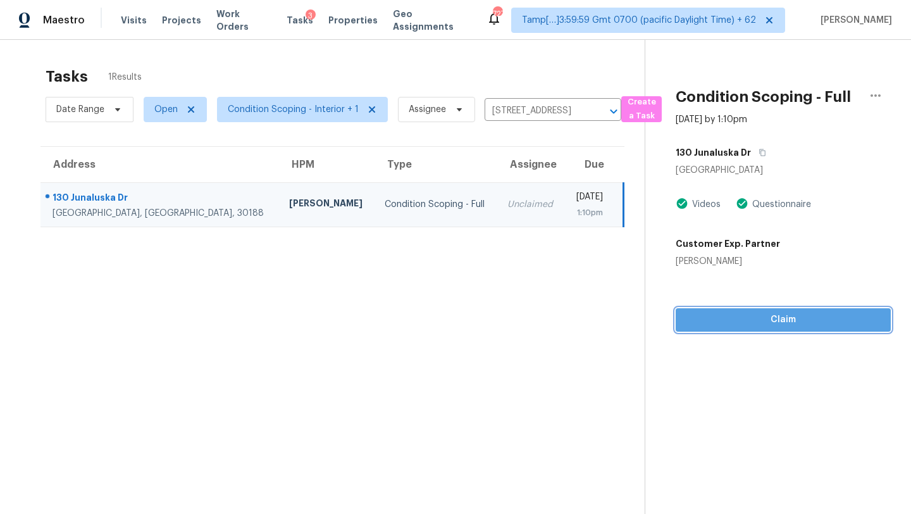
click at [741, 324] on span "Claim" at bounding box center [783, 320] width 195 height 16
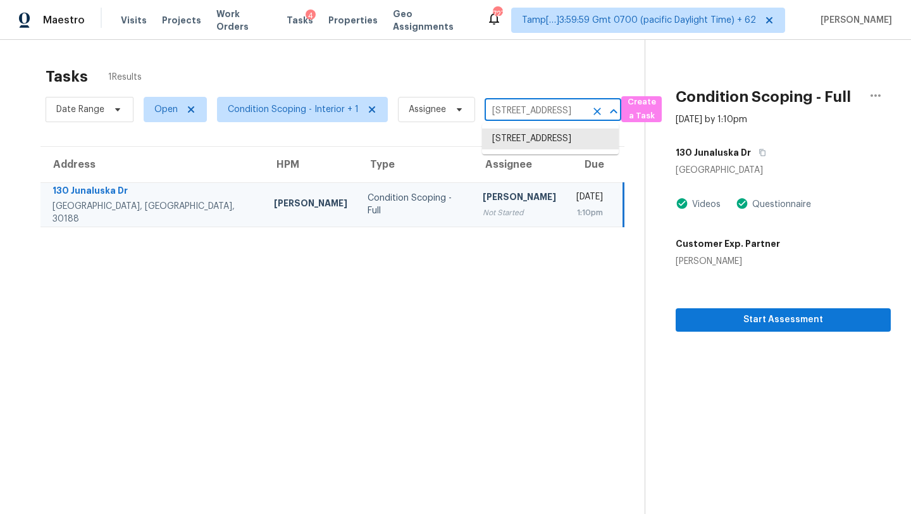
click at [516, 116] on input "[STREET_ADDRESS]" at bounding box center [534, 111] width 101 height 20
paste input "[STREET_ADDRESS]"
type input "[STREET_ADDRESS]"
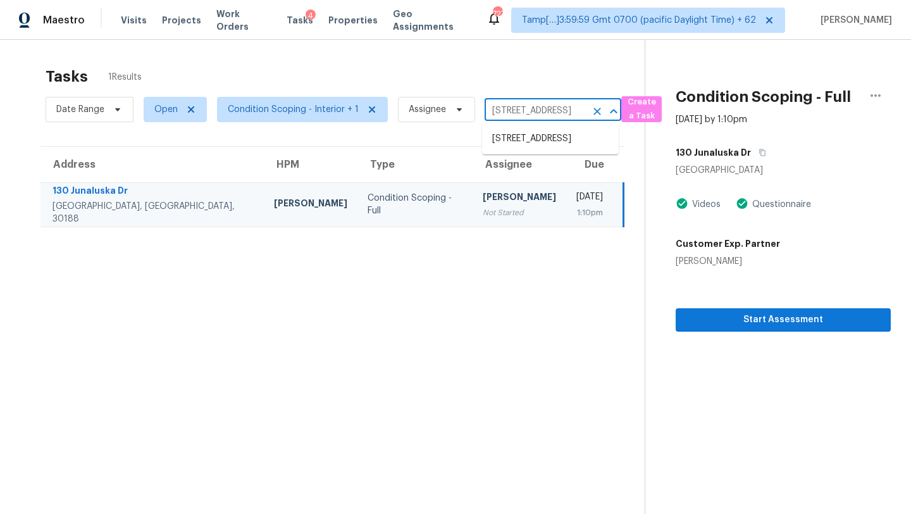
click at [519, 125] on ul "[STREET_ADDRESS]" at bounding box center [550, 138] width 137 height 31
click at [519, 137] on li "[STREET_ADDRESS]" at bounding box center [550, 138] width 137 height 21
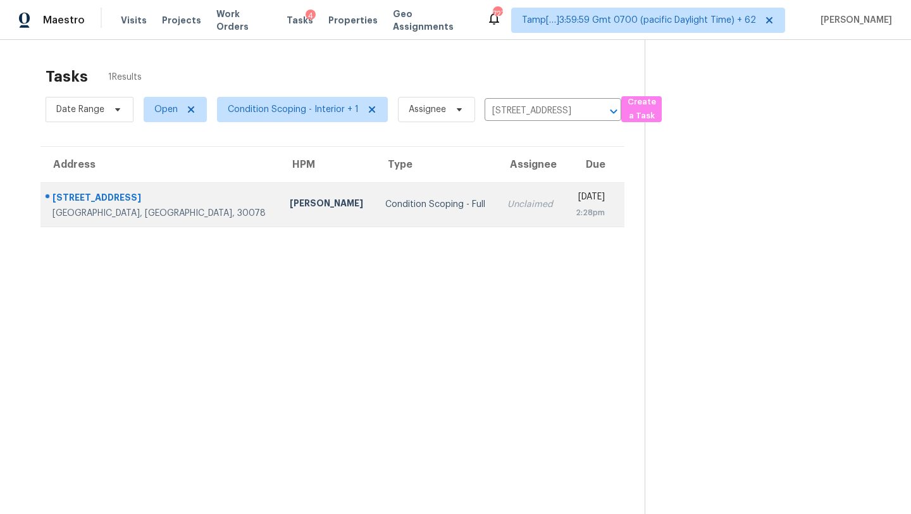
click at [497, 200] on td "Unclaimed" at bounding box center [530, 204] width 67 height 44
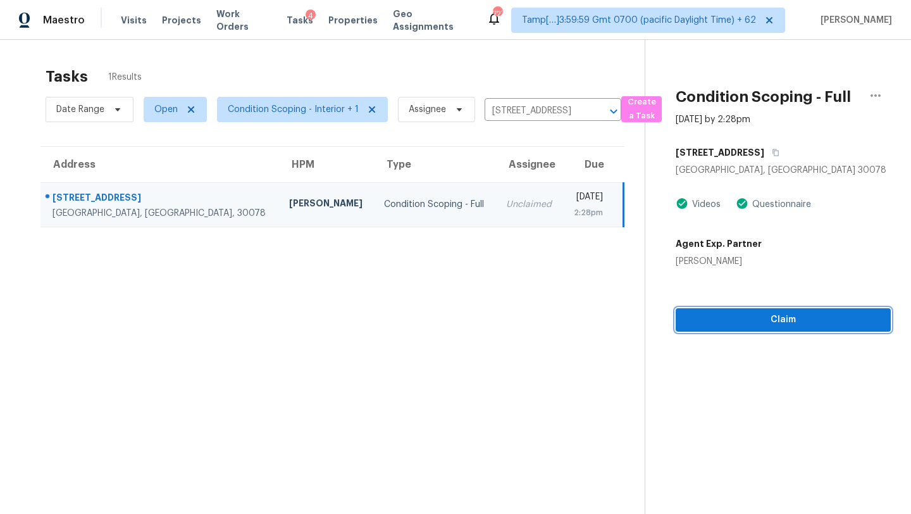
click at [750, 321] on span "Claim" at bounding box center [783, 320] width 195 height 16
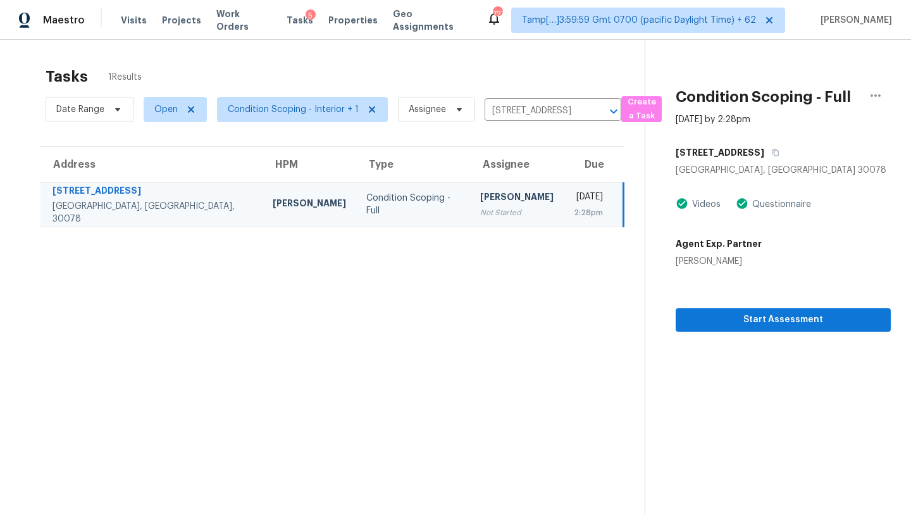
click at [520, 122] on div "Date Range Open Condition Scoping - Interior + 1 Assignee [STREET_ADDRESS] ​" at bounding box center [334, 109] width 576 height 33
click at [521, 118] on input "[STREET_ADDRESS]" at bounding box center [534, 111] width 101 height 20
paste input "[STREET_ADDRESS]"
type input "[STREET_ADDRESS]"
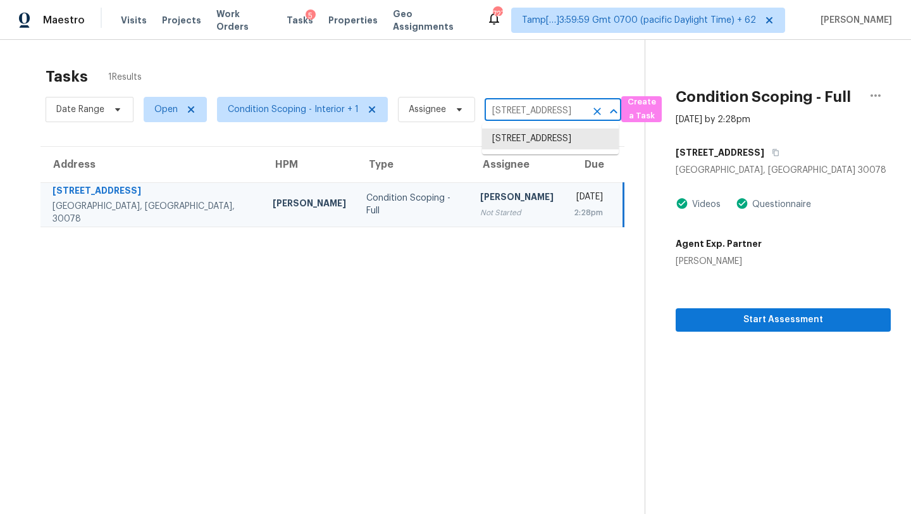
scroll to position [0, 85]
click at [527, 144] on li "[STREET_ADDRESS]" at bounding box center [550, 138] width 137 height 21
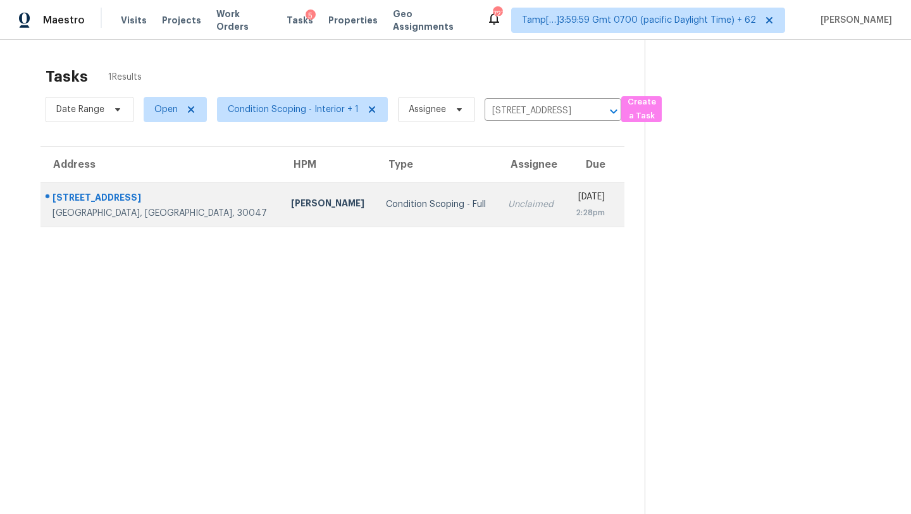
click at [564, 188] on td "[DATE] 2:28pm" at bounding box center [593, 204] width 59 height 44
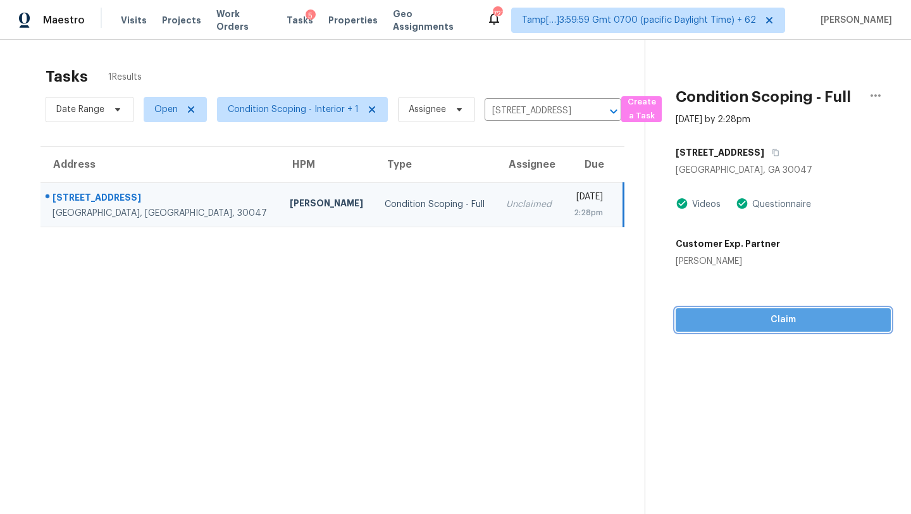
click at [755, 316] on span "Claim" at bounding box center [783, 320] width 195 height 16
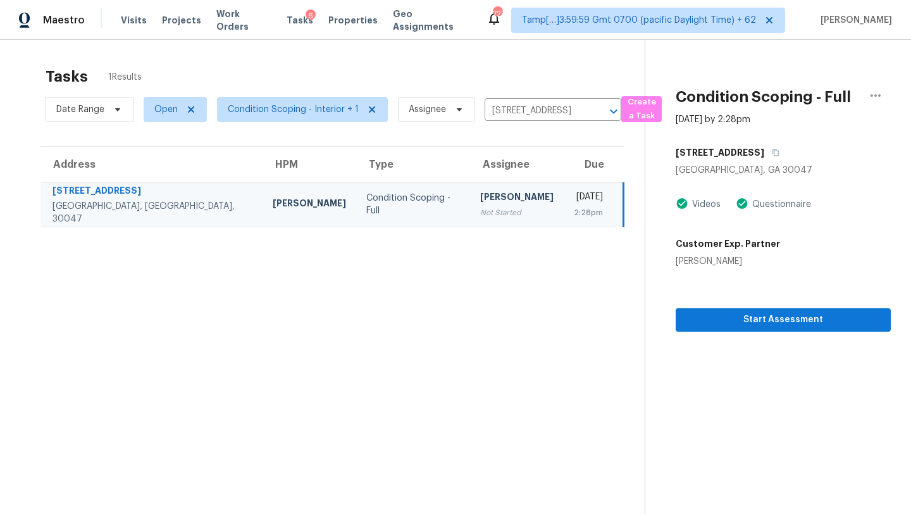
click at [514, 98] on div "Date Range Open Condition Scoping - Interior + 1 Assignee [STREET_ADDRESS] ​" at bounding box center [334, 109] width 576 height 33
click at [514, 113] on input "[STREET_ADDRESS]" at bounding box center [534, 111] width 101 height 20
paste input "[STREET_ADDRESS]"
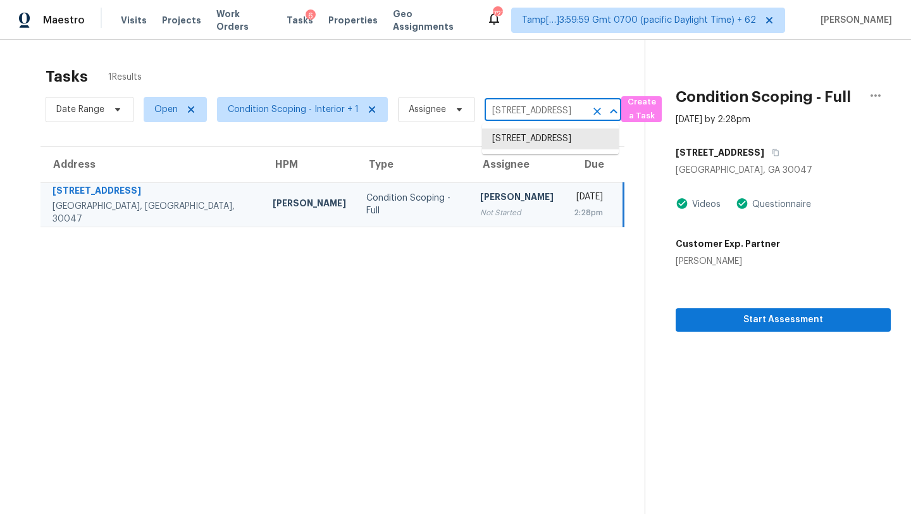
type input "[STREET_ADDRESS]"
click at [512, 134] on li "[STREET_ADDRESS]" at bounding box center [550, 138] width 137 height 21
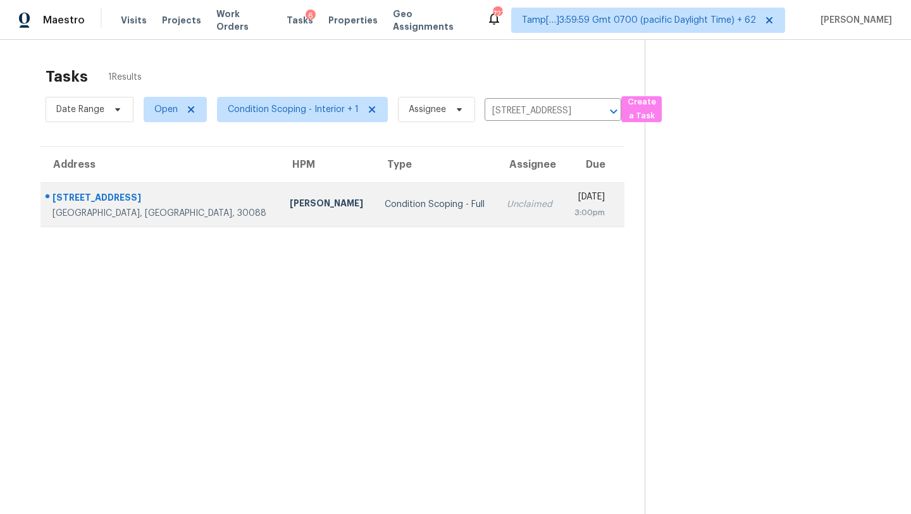
click at [496, 211] on td "Unclaimed" at bounding box center [529, 204] width 66 height 44
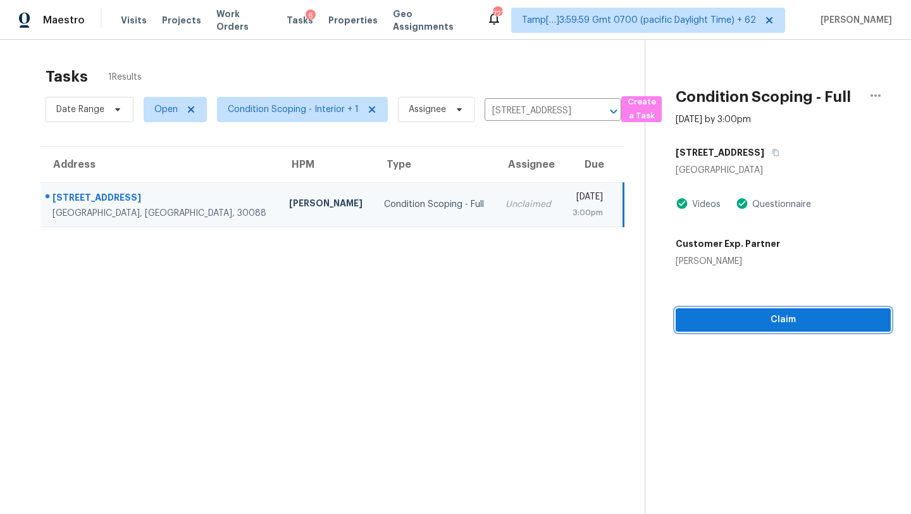
click at [774, 325] on span "Claim" at bounding box center [783, 320] width 195 height 16
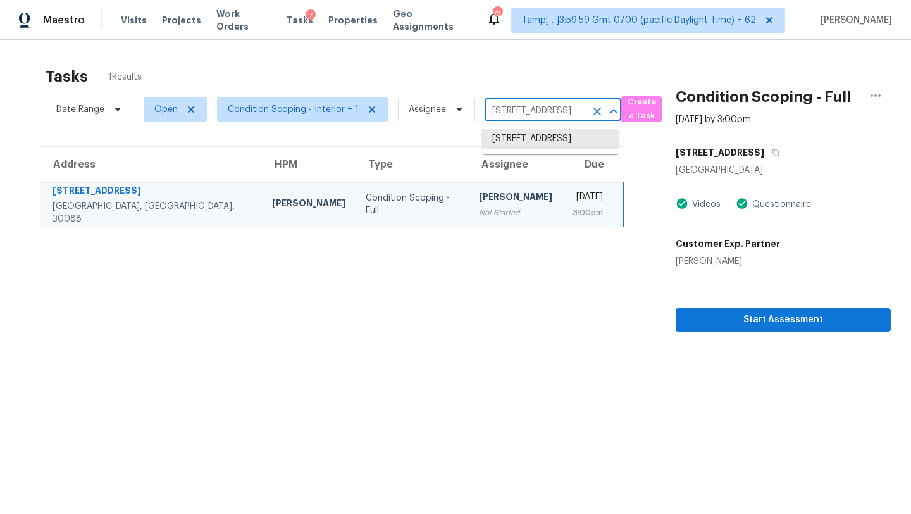
click at [527, 106] on input "[STREET_ADDRESS]" at bounding box center [534, 111] width 101 height 20
paste input "[STREET_ADDRESS]"
type input "[STREET_ADDRESS]"
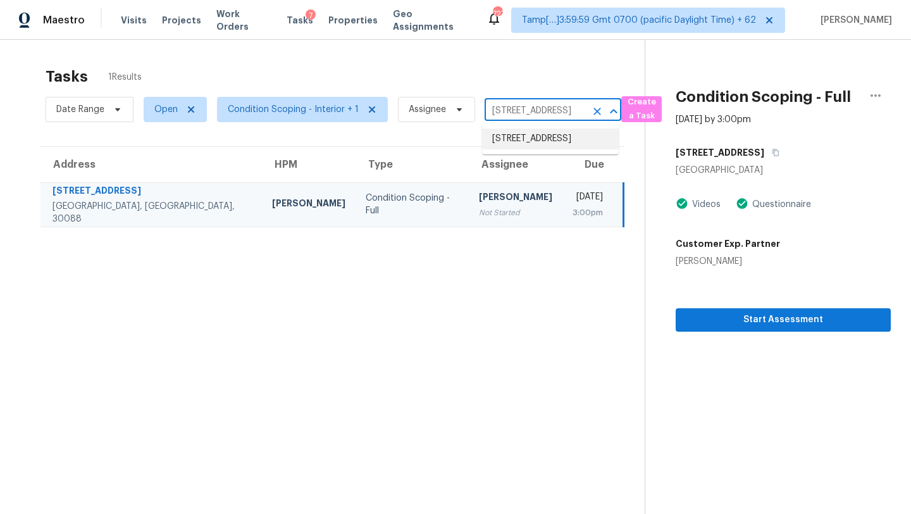
click at [508, 145] on li "[STREET_ADDRESS]" at bounding box center [550, 138] width 137 height 21
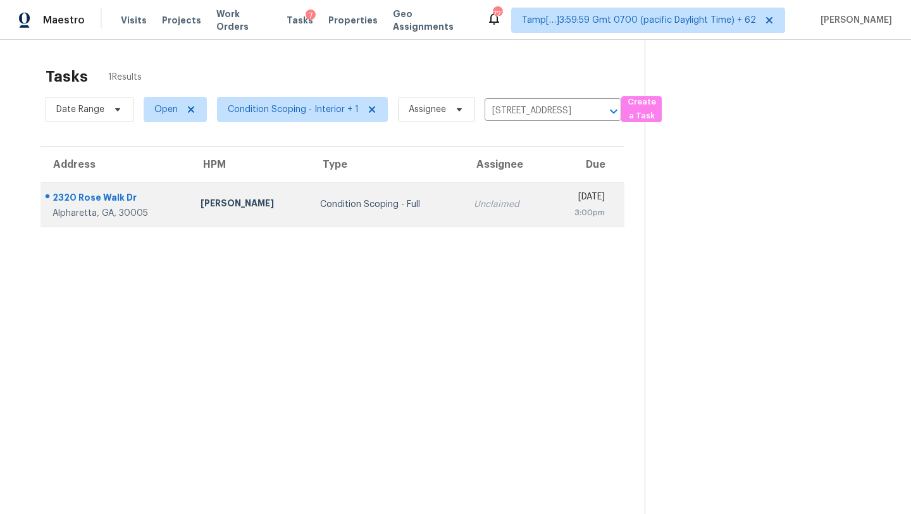
click at [557, 194] on div "[DATE]" at bounding box center [580, 198] width 47 height 16
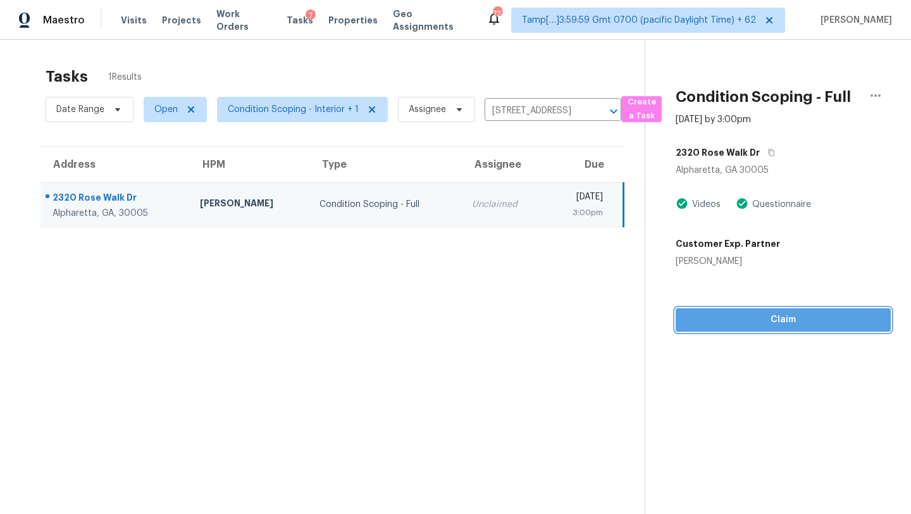
click at [755, 322] on span "Claim" at bounding box center [783, 320] width 195 height 16
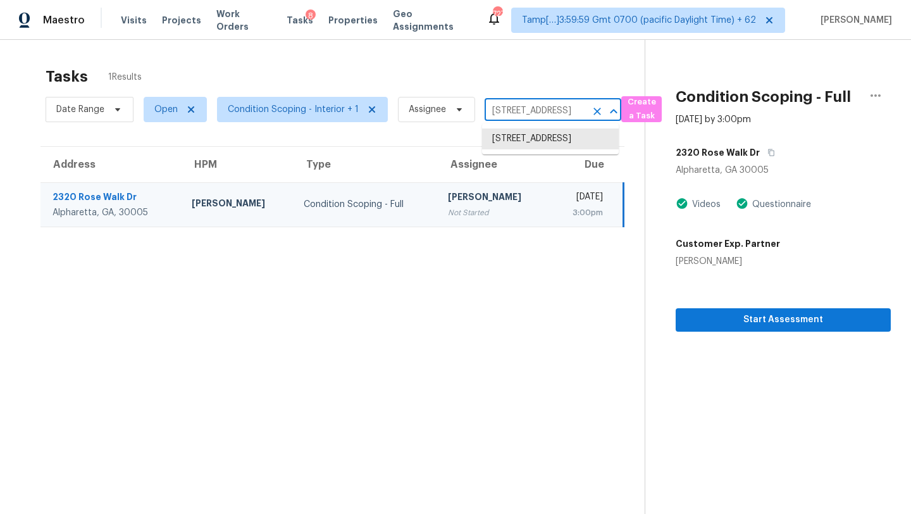
click at [514, 113] on input "[STREET_ADDRESS]" at bounding box center [534, 111] width 101 height 20
paste input "[STREET_ADDRESS]"
type input "[STREET_ADDRESS]"
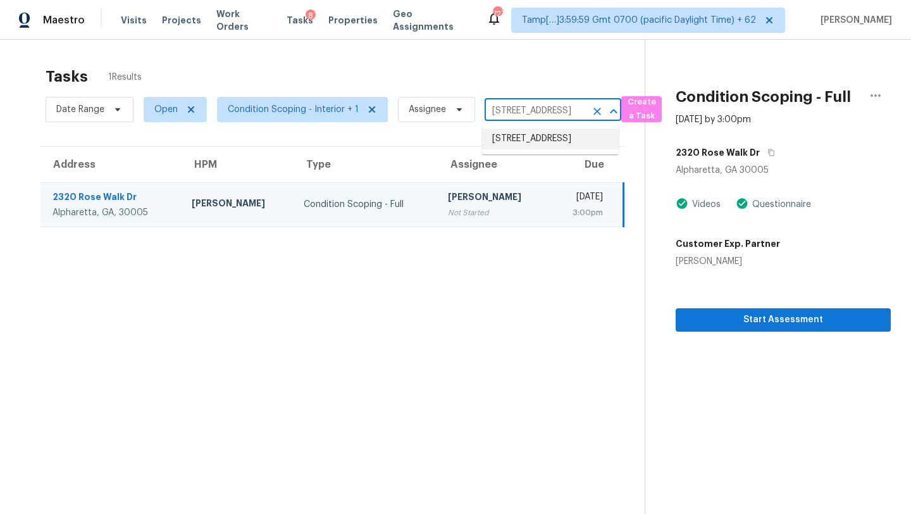
click at [518, 141] on li "[STREET_ADDRESS]" at bounding box center [550, 138] width 137 height 21
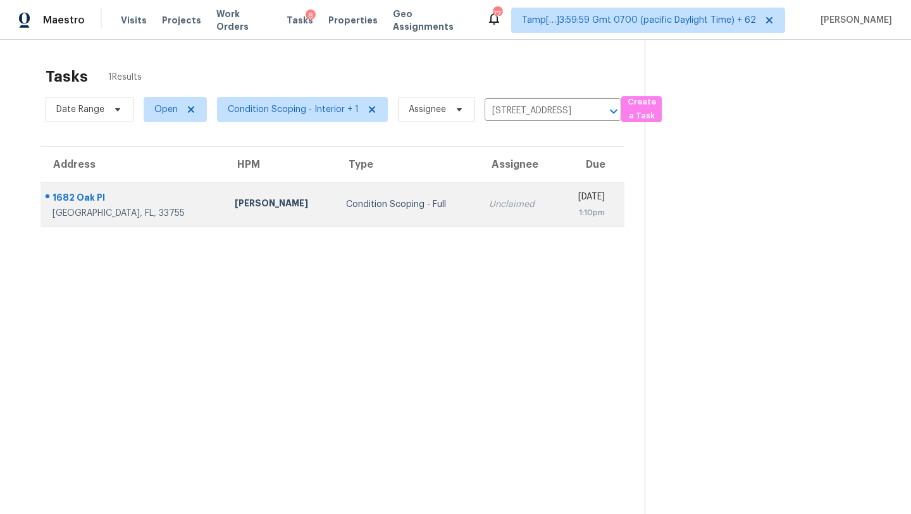
click at [479, 216] on td "Unclaimed" at bounding box center [518, 204] width 78 height 44
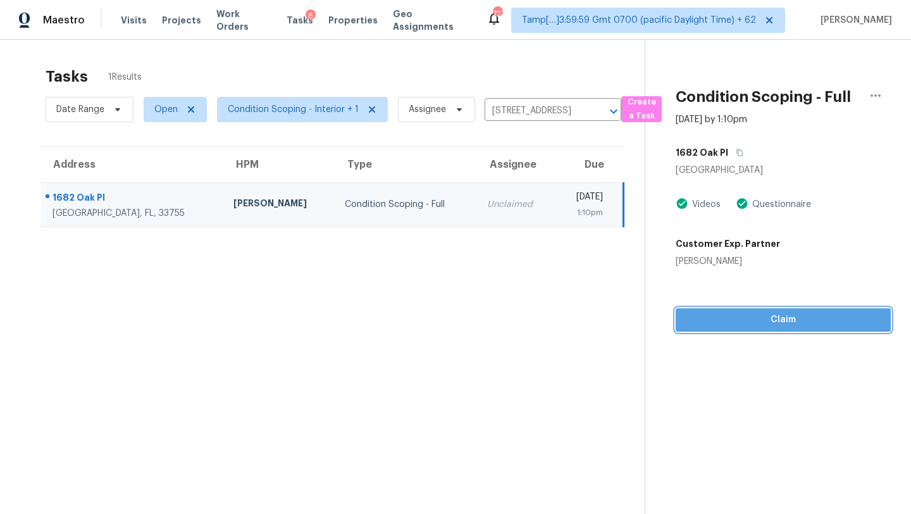
click at [785, 330] on button "Claim" at bounding box center [782, 319] width 215 height 23
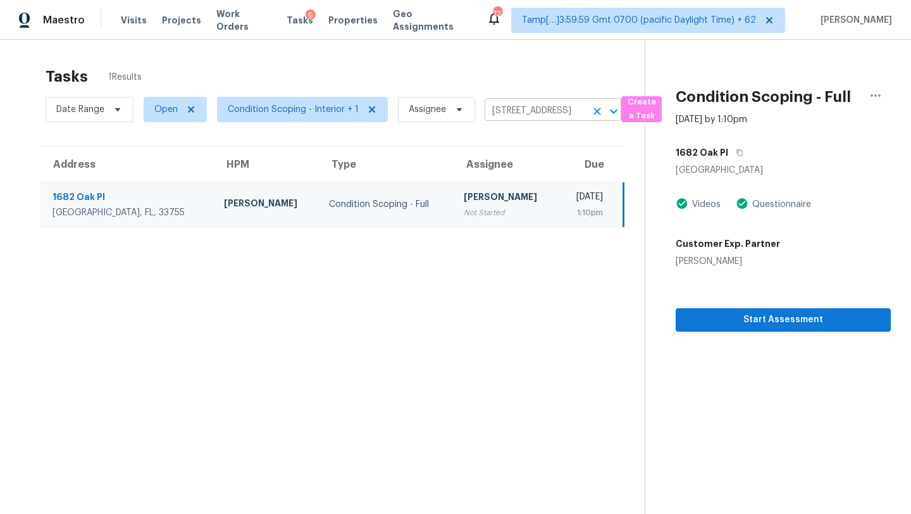
click at [522, 110] on input "[STREET_ADDRESS]" at bounding box center [534, 111] width 101 height 20
paste input "[STREET_ADDRESS]"
type input "[STREET_ADDRESS]"
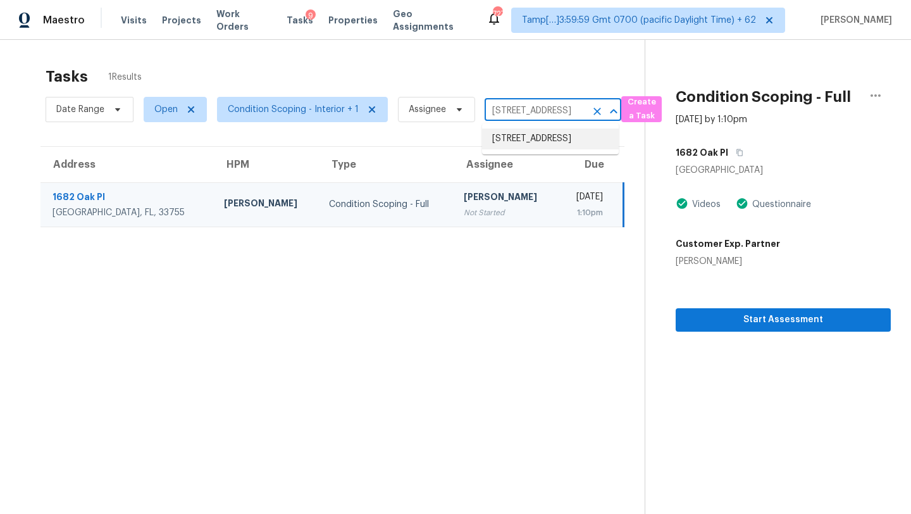
click at [524, 136] on li "[STREET_ADDRESS]" at bounding box center [550, 138] width 137 height 21
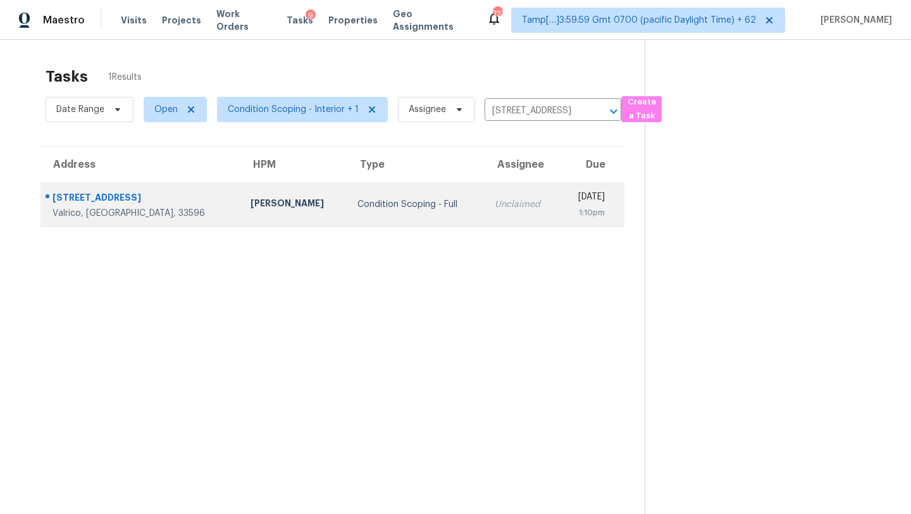
click at [570, 213] on div "1:10pm" at bounding box center [587, 212] width 35 height 13
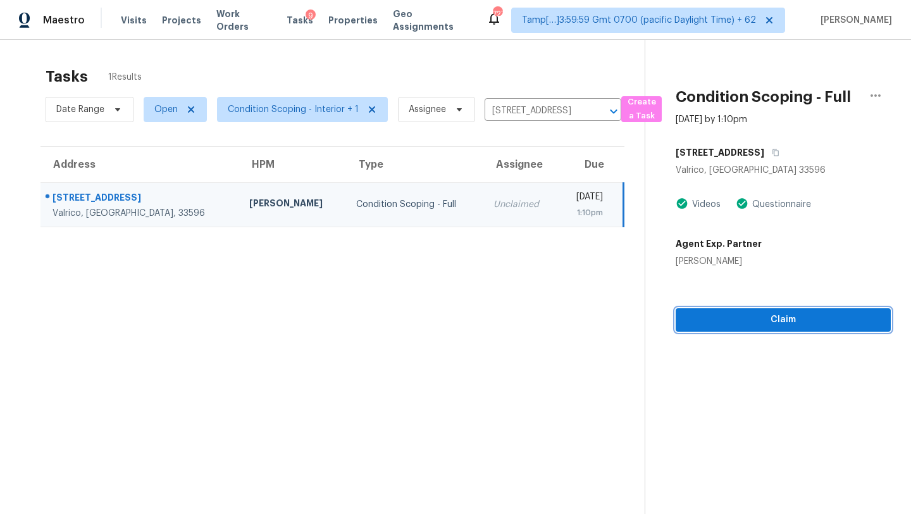
click at [752, 328] on button "Claim" at bounding box center [782, 319] width 215 height 23
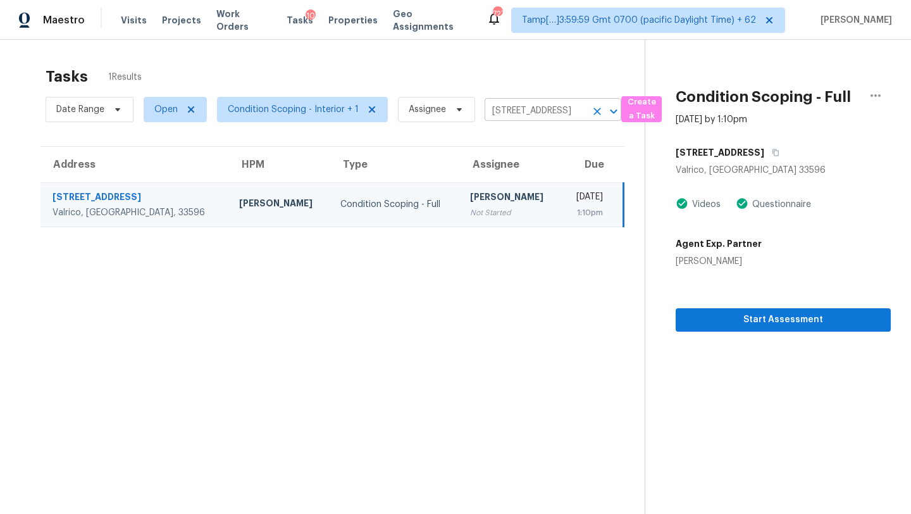
click at [500, 113] on input "[STREET_ADDRESS]" at bounding box center [534, 111] width 101 height 20
paste input "[STREET_ADDRESS][PERSON_NAME][PERSON_NAME]"
type input "[STREET_ADDRESS][PERSON_NAME][PERSON_NAME]"
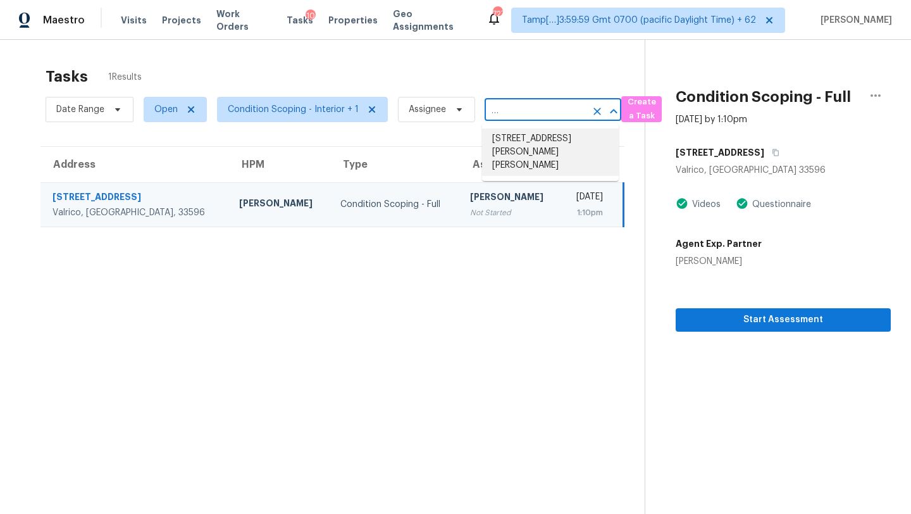
click at [530, 142] on li "[STREET_ADDRESS][PERSON_NAME][PERSON_NAME]" at bounding box center [550, 151] width 137 height 47
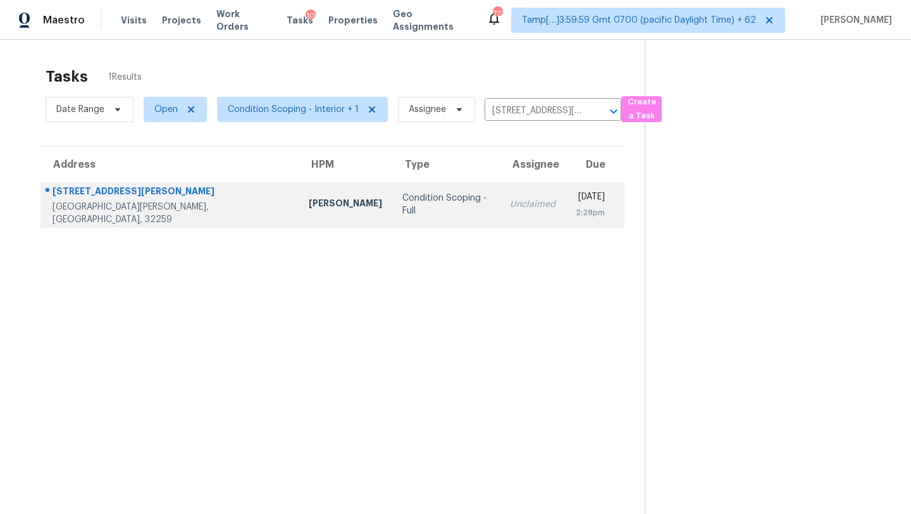
click at [565, 213] on td "[DATE] 2:28pm" at bounding box center [594, 204] width 59 height 44
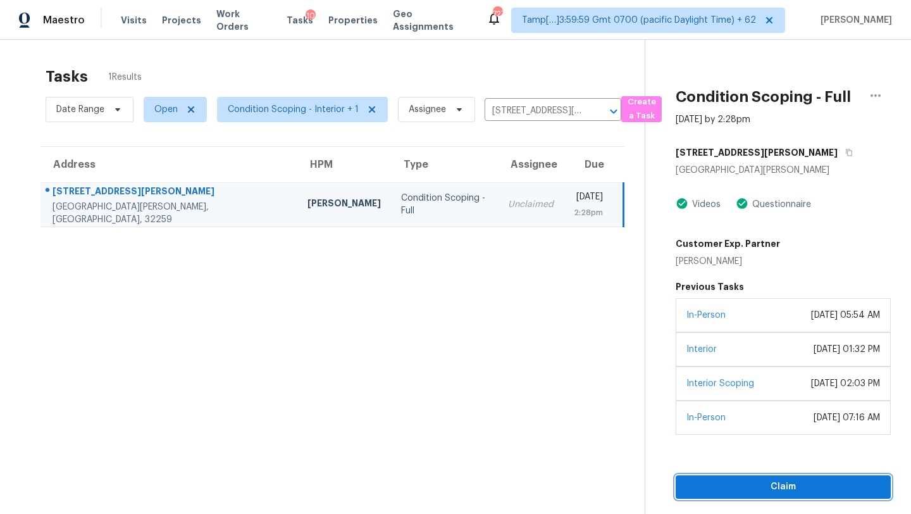
click at [751, 488] on span "Claim" at bounding box center [783, 487] width 195 height 16
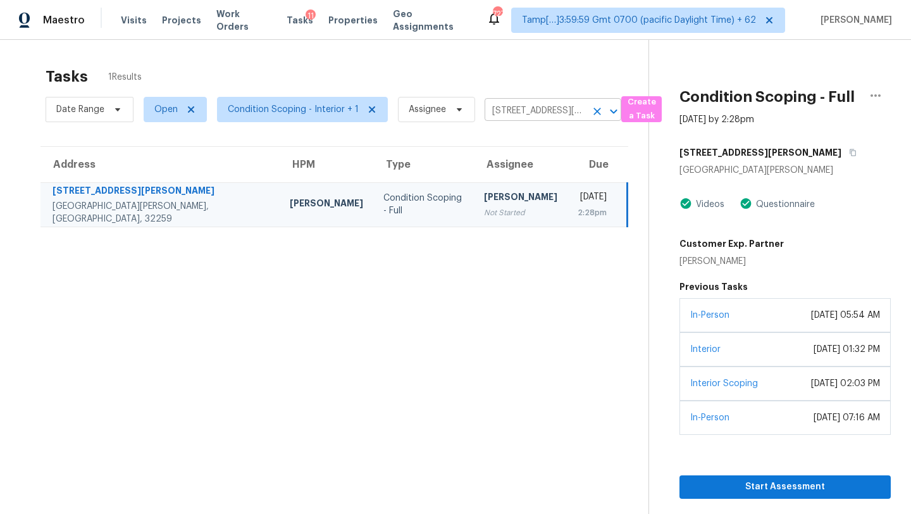
click at [538, 115] on input "[STREET_ADDRESS][PERSON_NAME][PERSON_NAME]" at bounding box center [534, 111] width 101 height 20
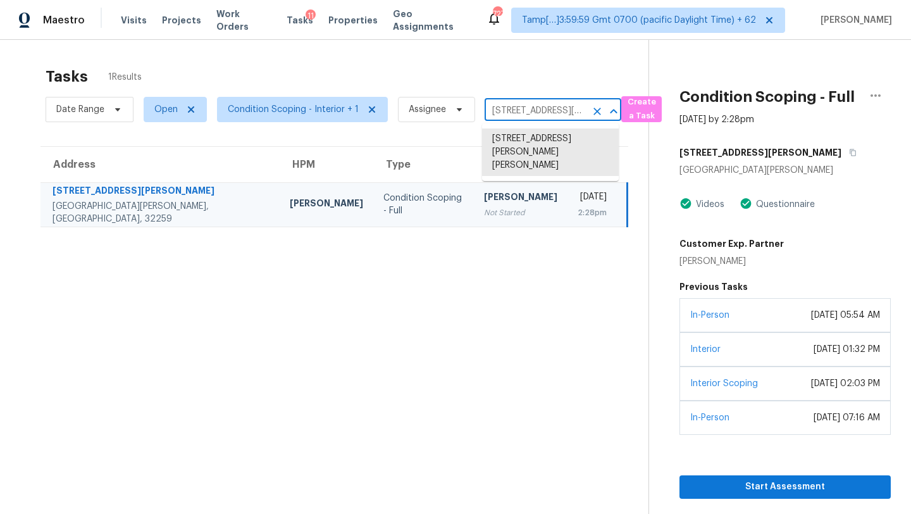
click at [538, 115] on input "[STREET_ADDRESS][PERSON_NAME][PERSON_NAME]" at bounding box center [534, 111] width 101 height 20
paste input "[STREET_ADDRESS]"
type input "[STREET_ADDRESS]"
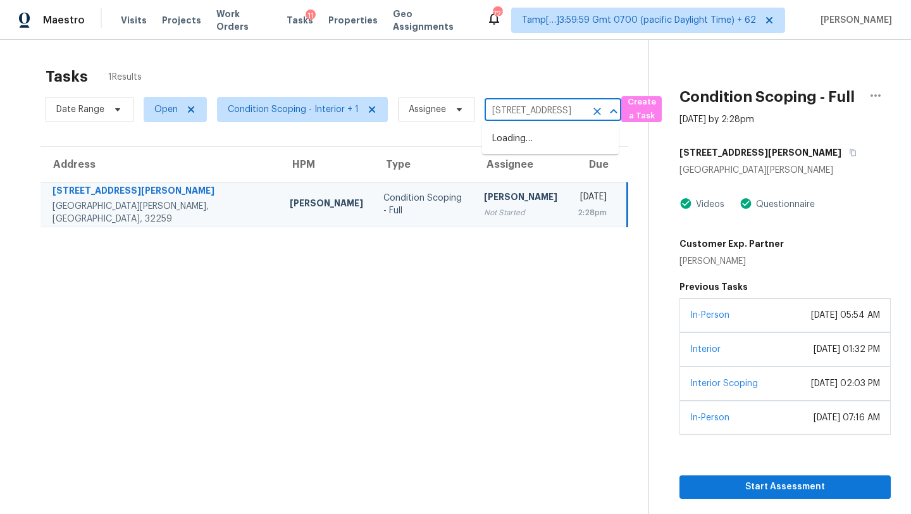
scroll to position [0, 56]
click at [536, 137] on li "[STREET_ADDRESS]" at bounding box center [550, 138] width 137 height 21
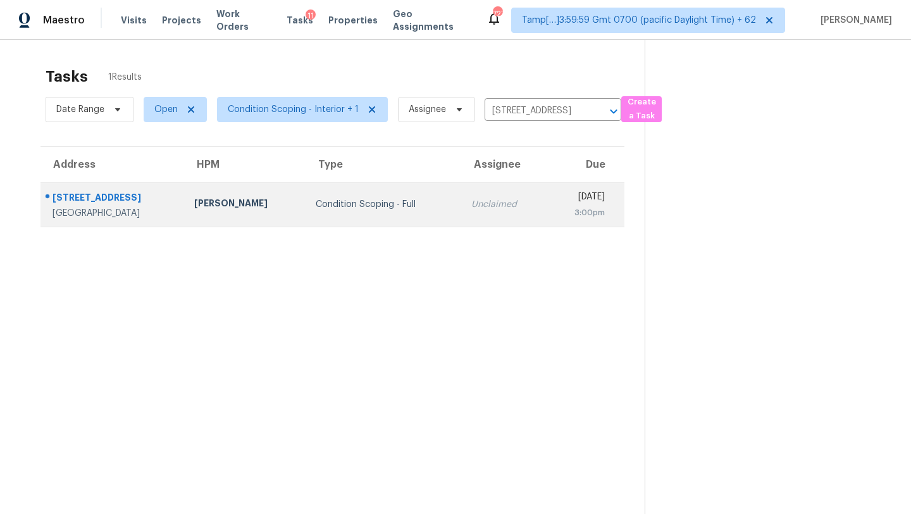
click at [546, 185] on td "[DATE] 3:00pm" at bounding box center [585, 204] width 78 height 44
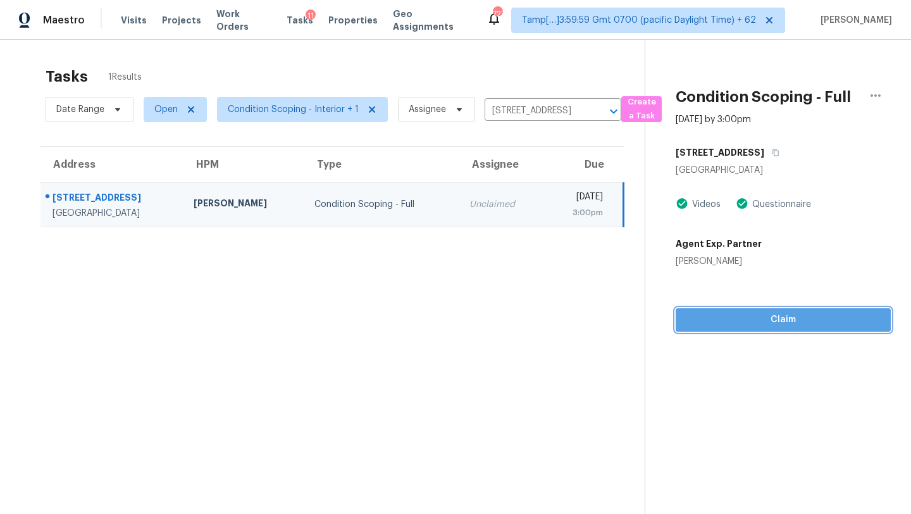
click at [782, 327] on span "Claim" at bounding box center [783, 320] width 195 height 16
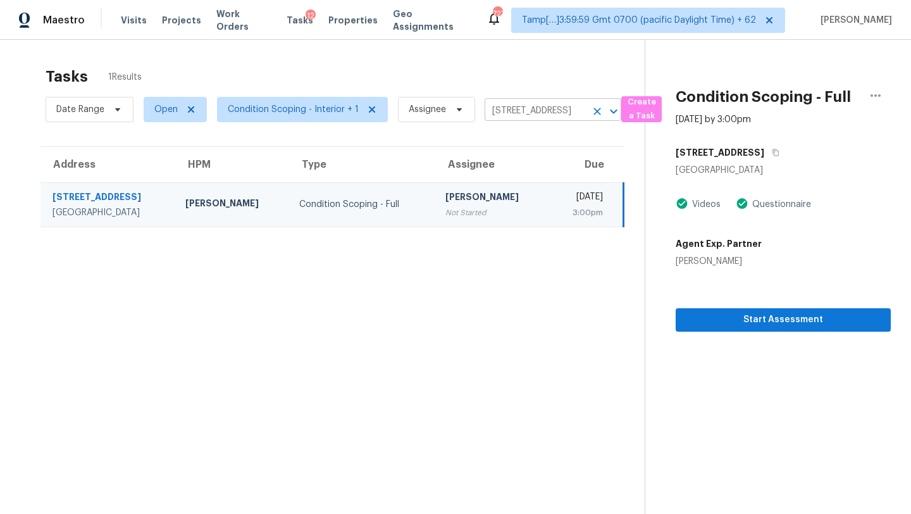
click at [514, 111] on input "[STREET_ADDRESS]" at bounding box center [534, 111] width 101 height 20
paste input "[STREET_ADDRESS][PERSON_NAME]"
type input "[STREET_ADDRESS][PERSON_NAME]"
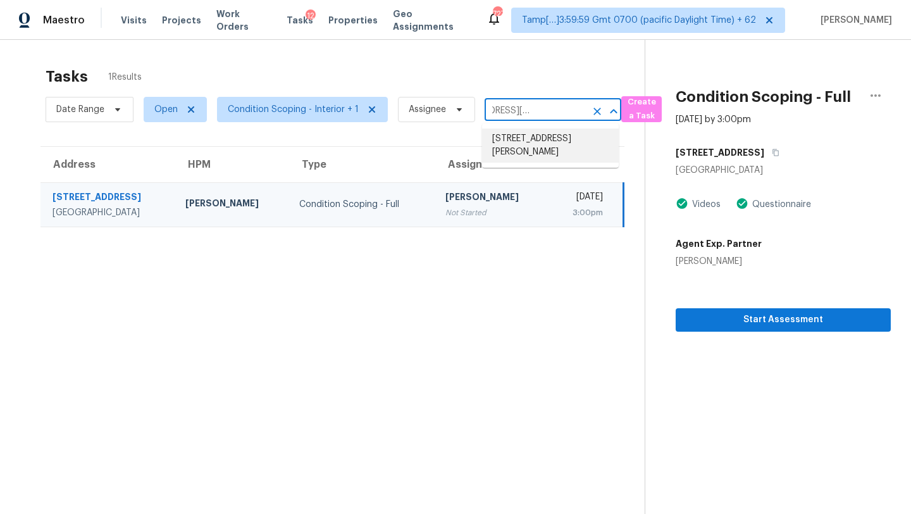
click at [526, 139] on li "[STREET_ADDRESS][PERSON_NAME]" at bounding box center [550, 145] width 137 height 34
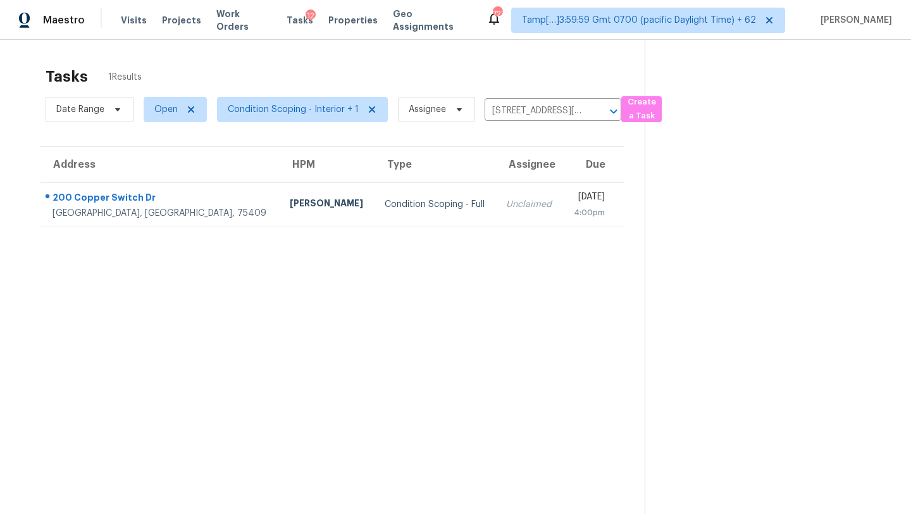
click at [473, 245] on section "Tasks 1 Results Date Range Open Condition Scoping - Interior + 1 Assignee [STRE…" at bounding box center [332, 306] width 624 height 493
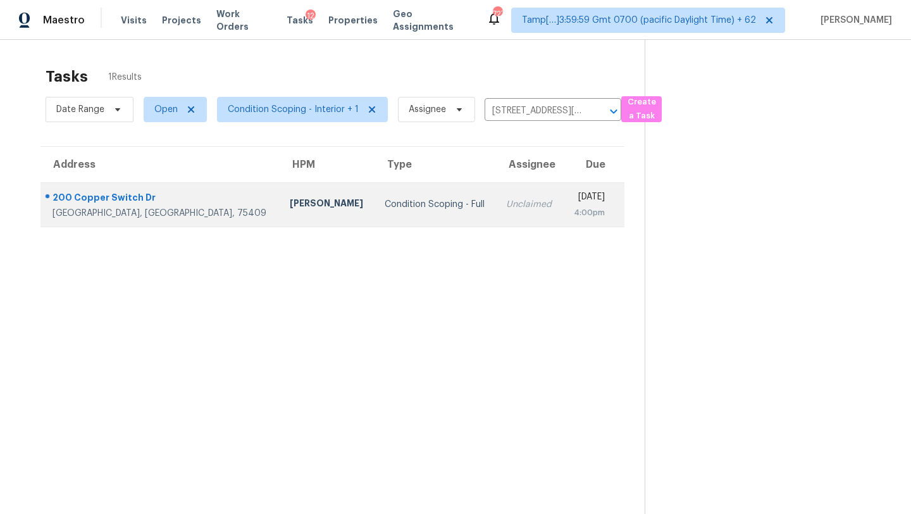
click at [572, 214] on div "4:00pm" at bounding box center [588, 212] width 32 height 13
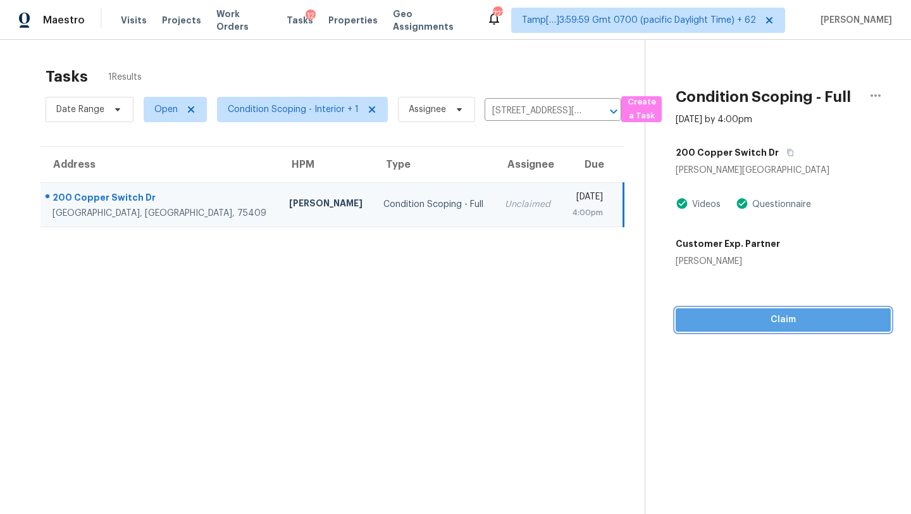
click at [758, 324] on span "Claim" at bounding box center [783, 320] width 195 height 16
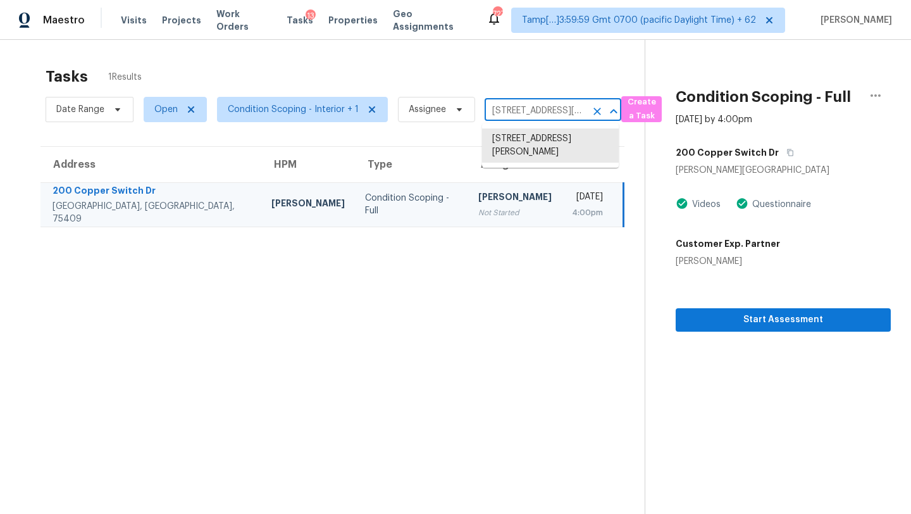
click at [508, 120] on input "[STREET_ADDRESS][PERSON_NAME]" at bounding box center [534, 111] width 101 height 20
paste input "[STREET_ADDRESS][PERSON_NAME]"
type input "[STREET_ADDRESS][PERSON_NAME]"
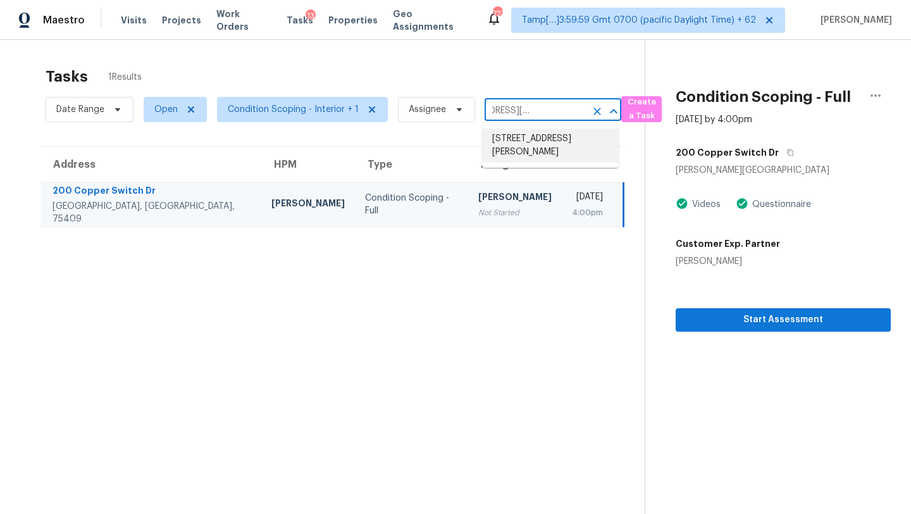
click at [529, 135] on li "[STREET_ADDRESS][PERSON_NAME]" at bounding box center [550, 145] width 137 height 34
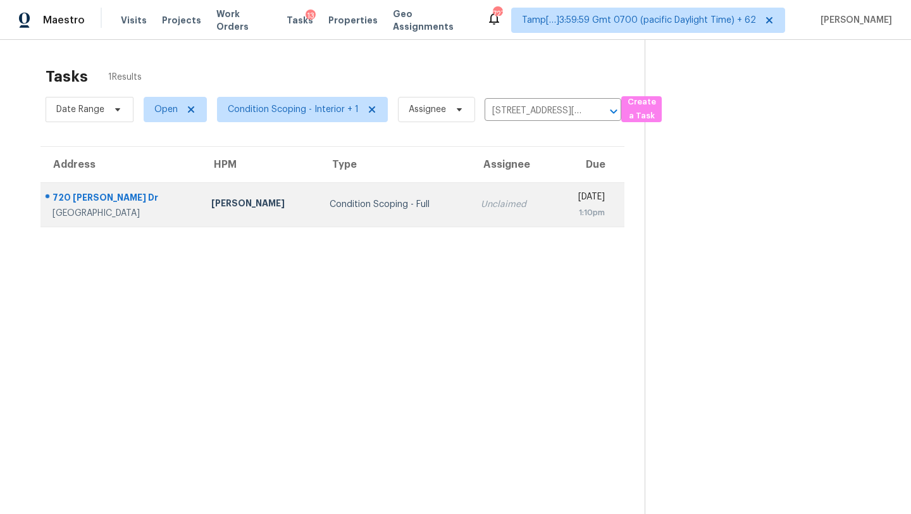
click at [564, 216] on div "1:10pm" at bounding box center [584, 212] width 41 height 13
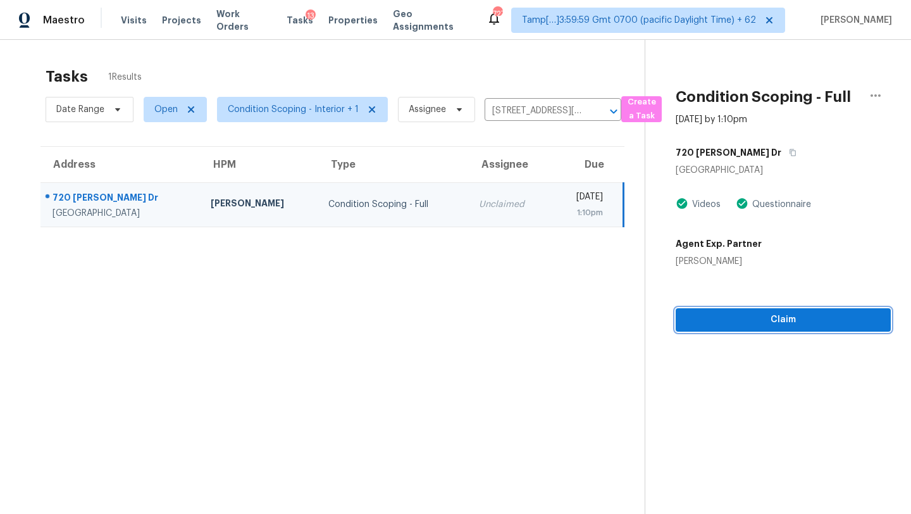
click at [770, 321] on span "Claim" at bounding box center [783, 320] width 195 height 16
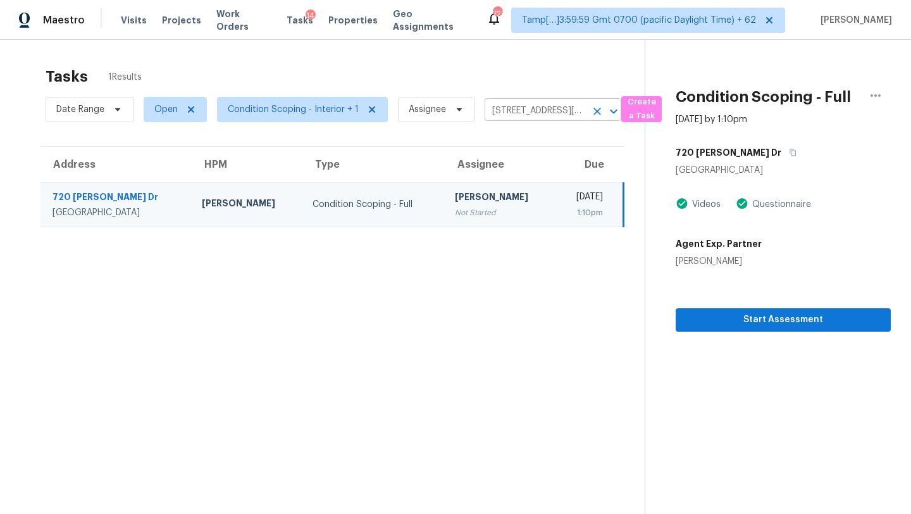
click at [538, 109] on input "[STREET_ADDRESS][PERSON_NAME]" at bounding box center [534, 111] width 101 height 20
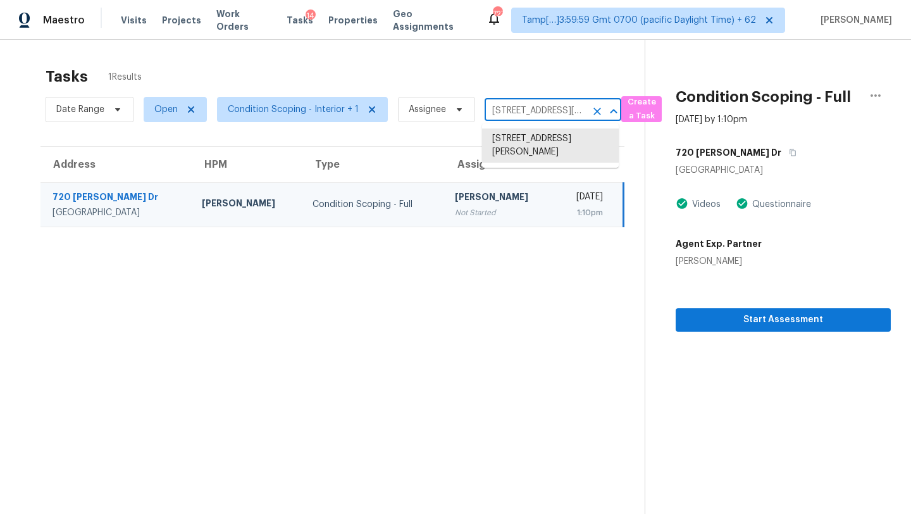
click at [538, 109] on input "[STREET_ADDRESS][PERSON_NAME]" at bounding box center [534, 111] width 101 height 20
paste input "[STREET_ADDRESS]"
type input "[STREET_ADDRESS]"
click at [534, 130] on li "[STREET_ADDRESS]" at bounding box center [550, 138] width 137 height 21
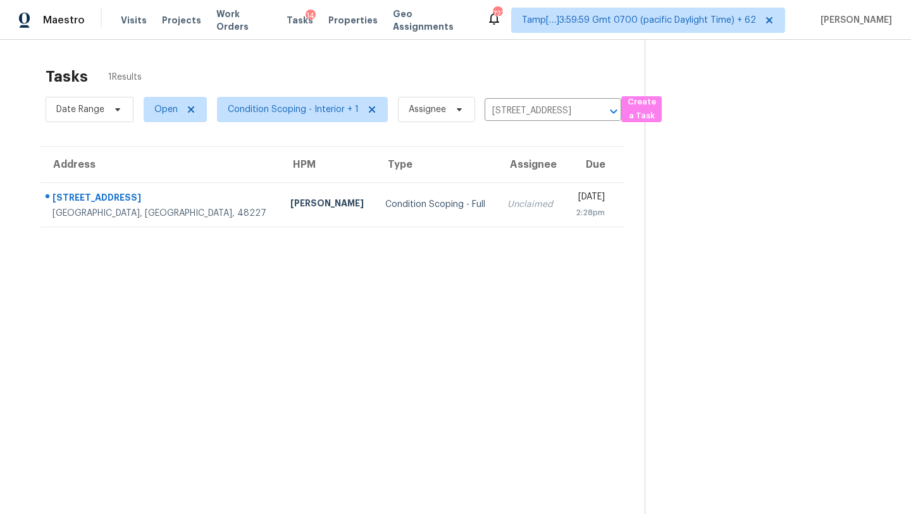
click at [574, 196] on div "[DATE]" at bounding box center [589, 198] width 30 height 16
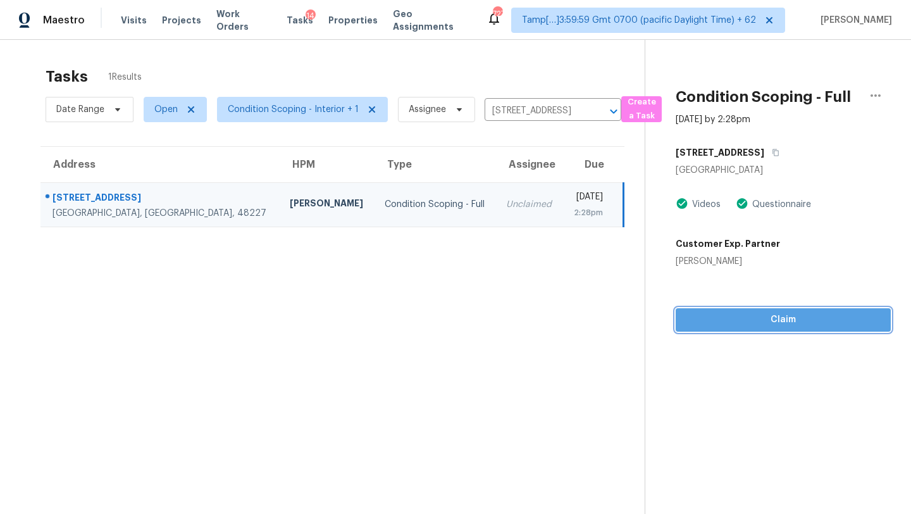
click at [798, 329] on button "Claim" at bounding box center [782, 319] width 215 height 23
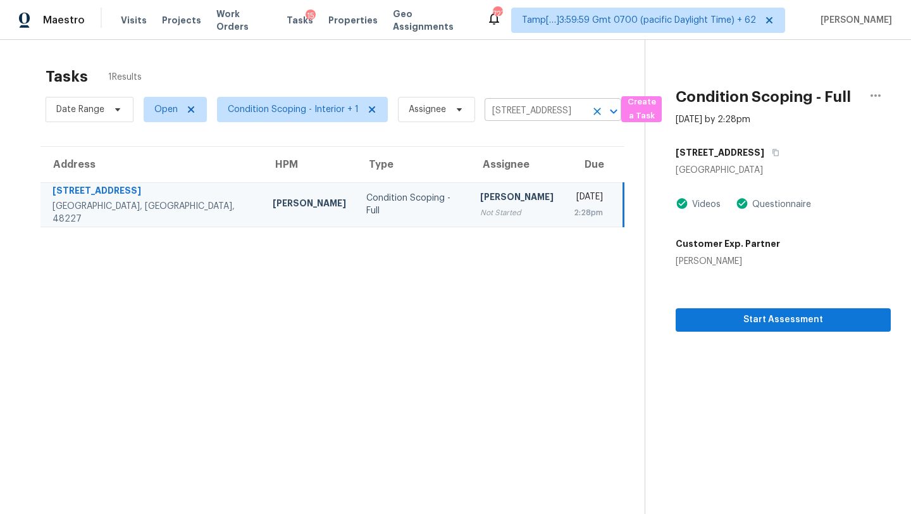
click at [550, 109] on input "[STREET_ADDRESS]" at bounding box center [534, 111] width 101 height 20
paste input "[STREET_ADDRESS]"
type input "[STREET_ADDRESS]"
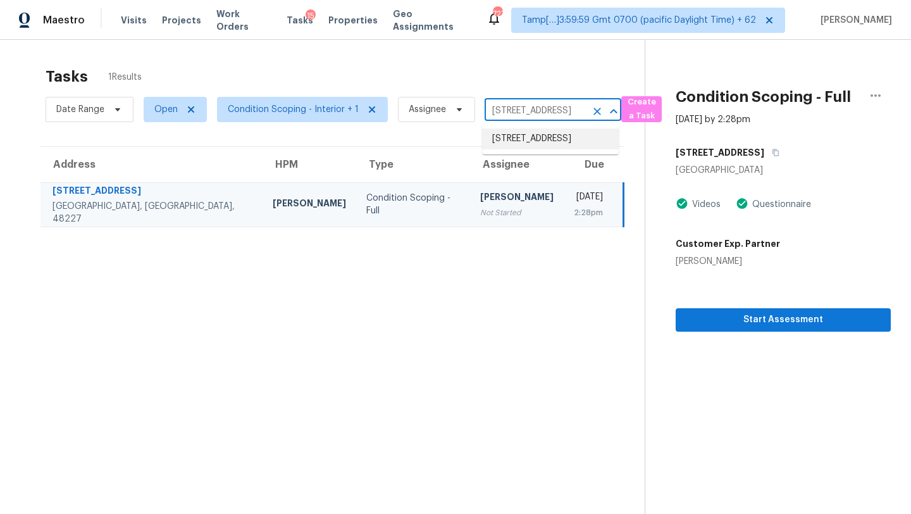
click at [539, 133] on li "[STREET_ADDRESS]" at bounding box center [550, 138] width 137 height 21
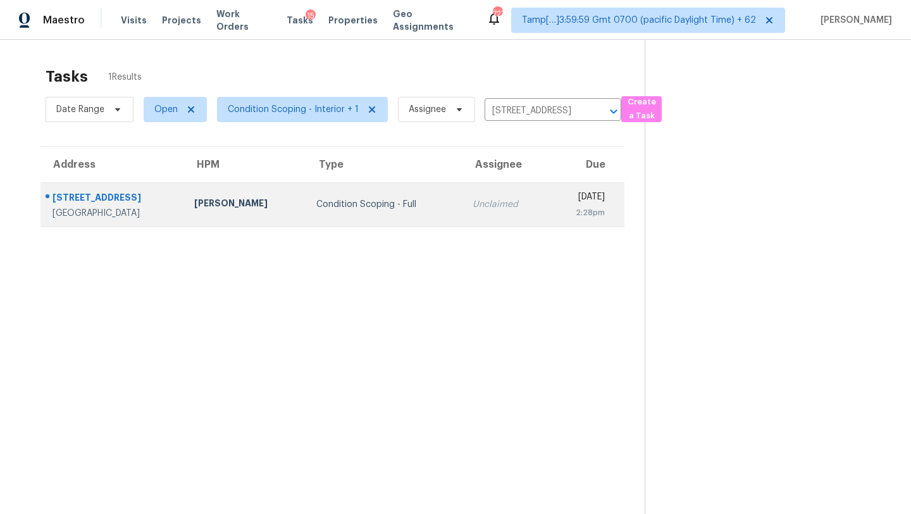
click at [558, 205] on div "[DATE]" at bounding box center [581, 198] width 47 height 16
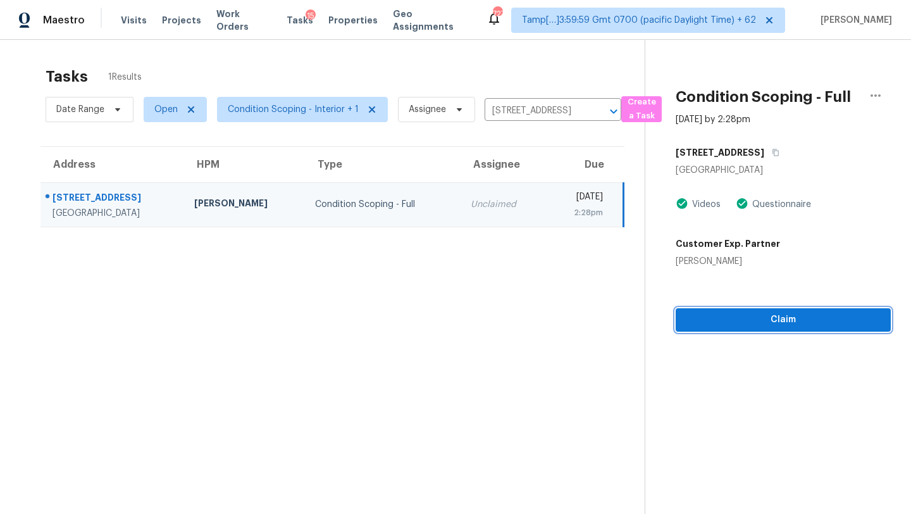
click at [777, 319] on span "Claim" at bounding box center [783, 320] width 195 height 16
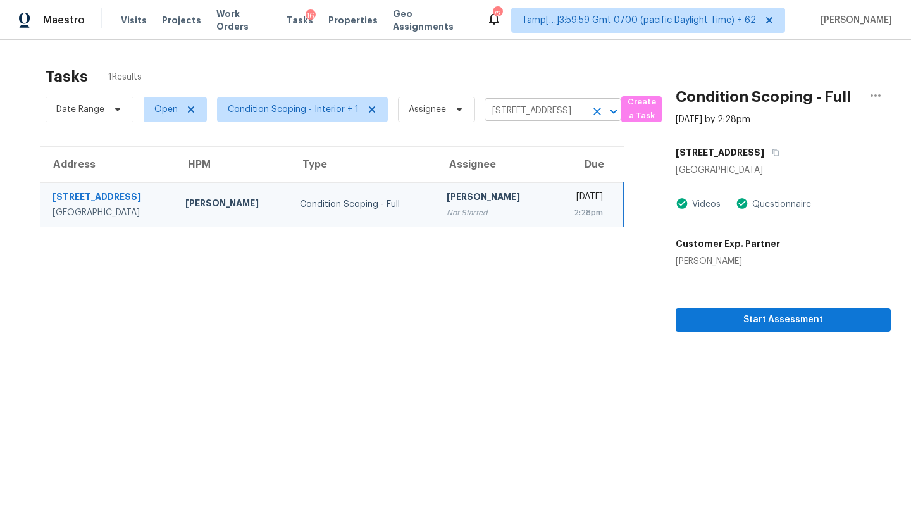
click at [517, 110] on input "[STREET_ADDRESS]" at bounding box center [534, 111] width 101 height 20
paste input "[STREET_ADDRESS]"
type input "[STREET_ADDRESS]"
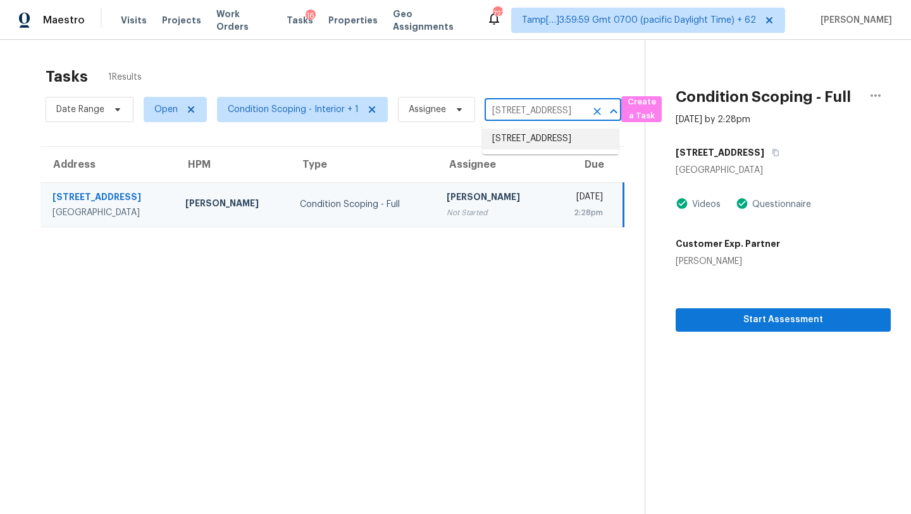
click at [517, 142] on li "[STREET_ADDRESS]" at bounding box center [550, 138] width 137 height 21
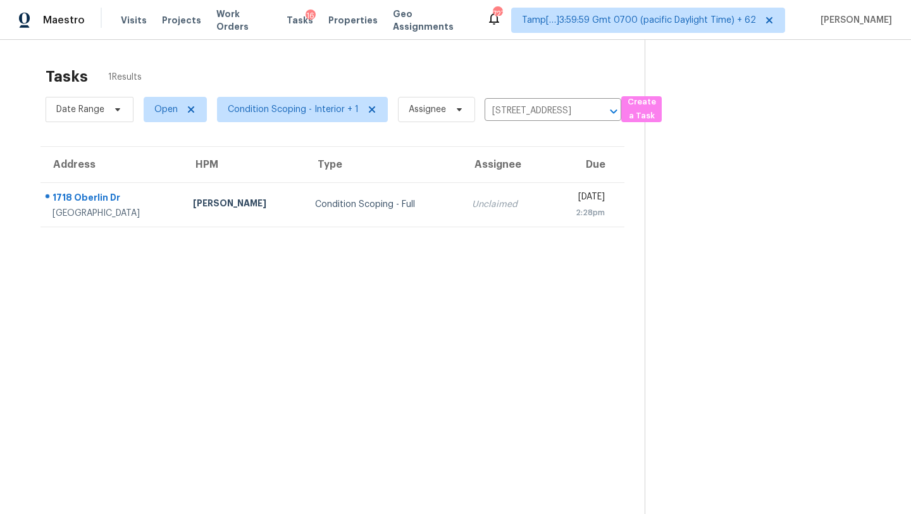
click at [547, 213] on td "[DATE] 2:28pm" at bounding box center [585, 204] width 77 height 44
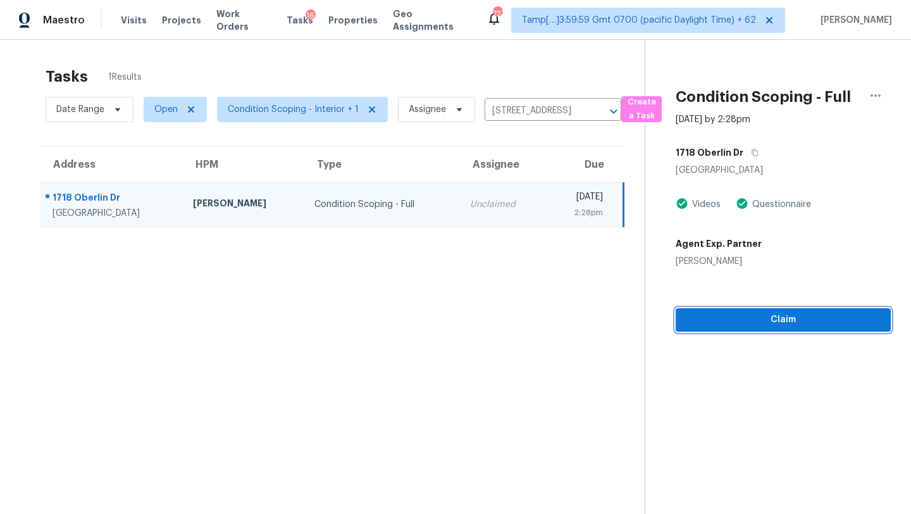
click at [806, 325] on span "Claim" at bounding box center [783, 320] width 195 height 16
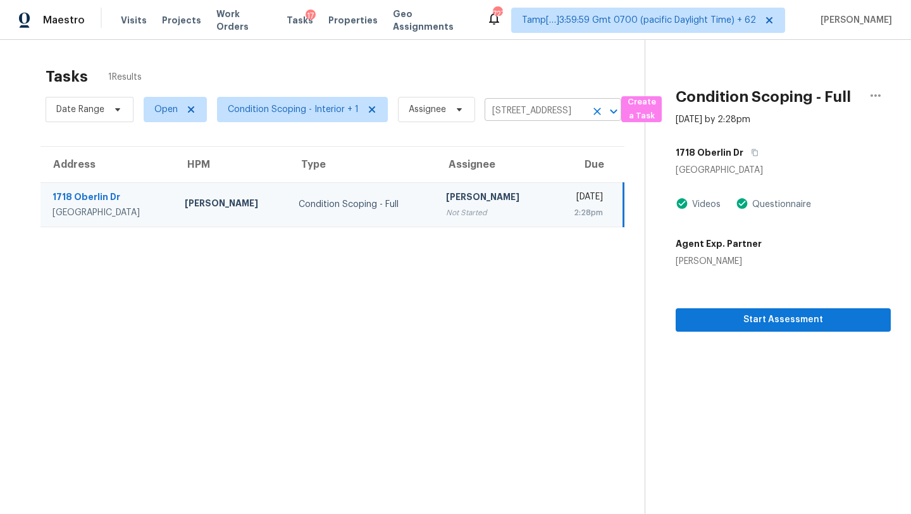
click at [538, 109] on input "[STREET_ADDRESS]" at bounding box center [534, 111] width 101 height 20
paste input "[STREET_ADDRESS]"
type input "[STREET_ADDRESS]"
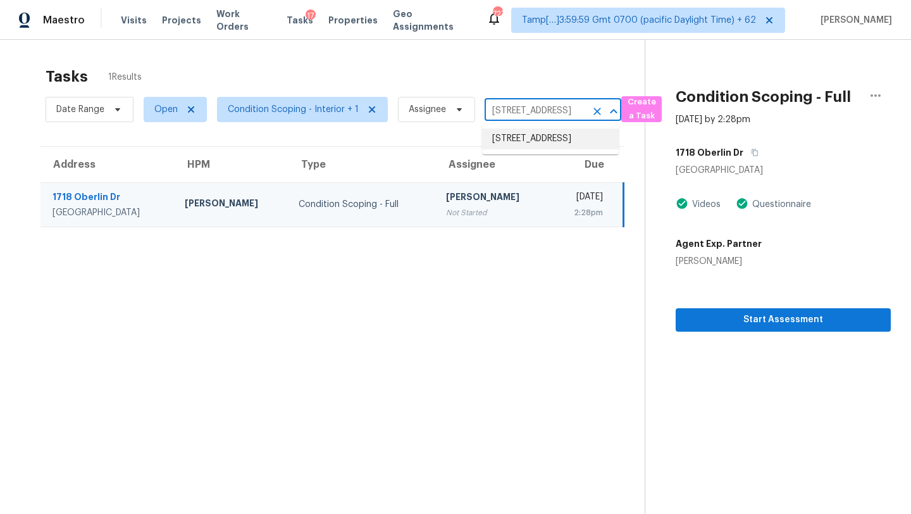
click at [539, 147] on li "[STREET_ADDRESS]" at bounding box center [550, 138] width 137 height 21
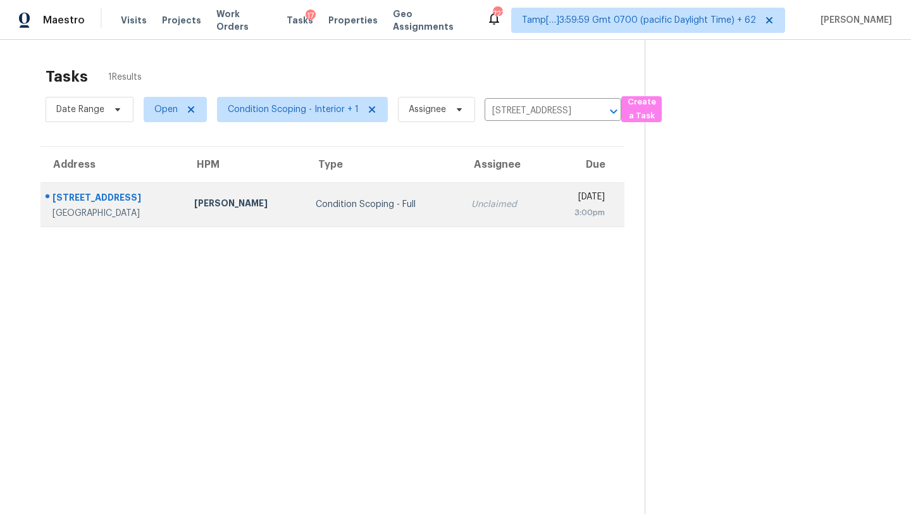
click at [557, 204] on div "[DATE]" at bounding box center [581, 198] width 48 height 16
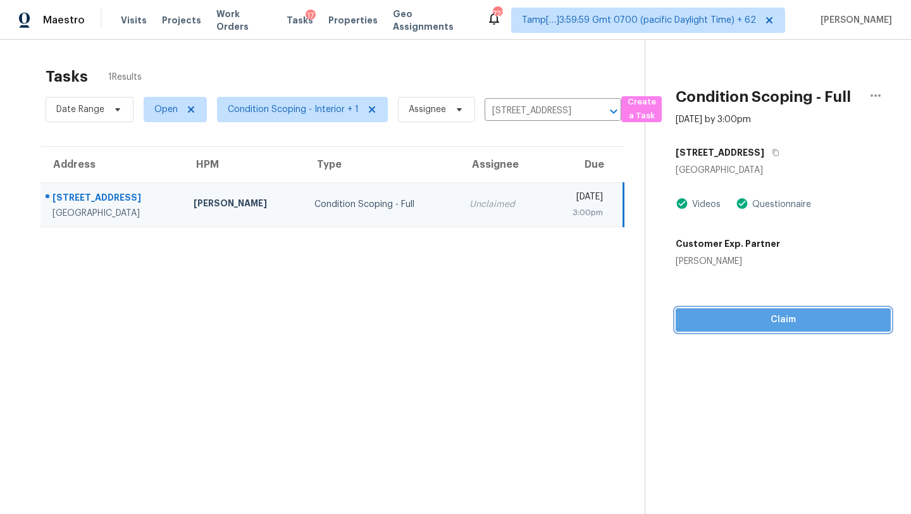
click at [791, 327] on span "Claim" at bounding box center [783, 320] width 195 height 16
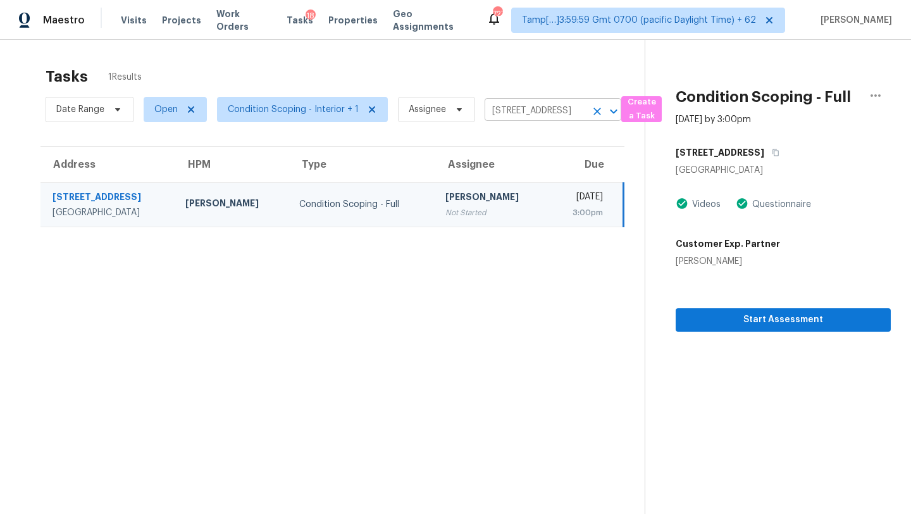
click at [527, 107] on input "[STREET_ADDRESS]" at bounding box center [534, 111] width 101 height 20
paste input "[STREET_ADDRESS][PERSON_NAME]"
type input "[STREET_ADDRESS][PERSON_NAME]"
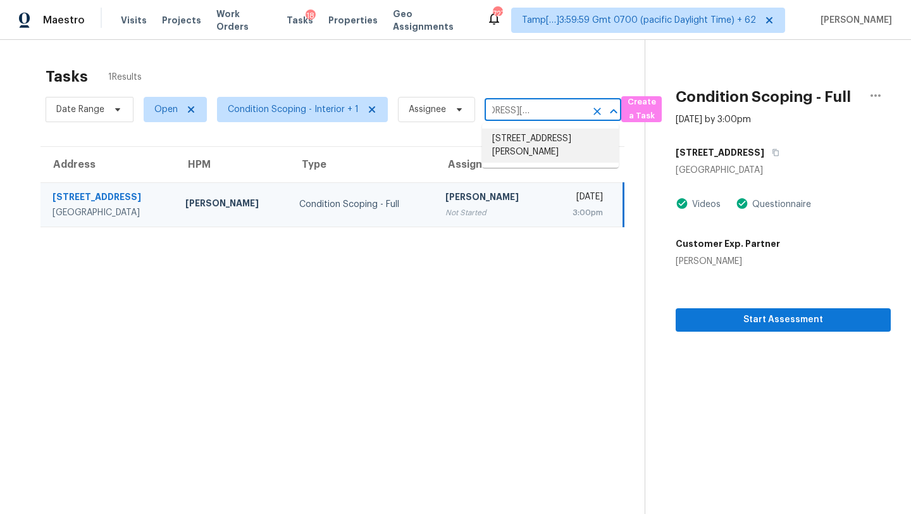
click at [517, 151] on li "[STREET_ADDRESS][PERSON_NAME]" at bounding box center [550, 145] width 137 height 34
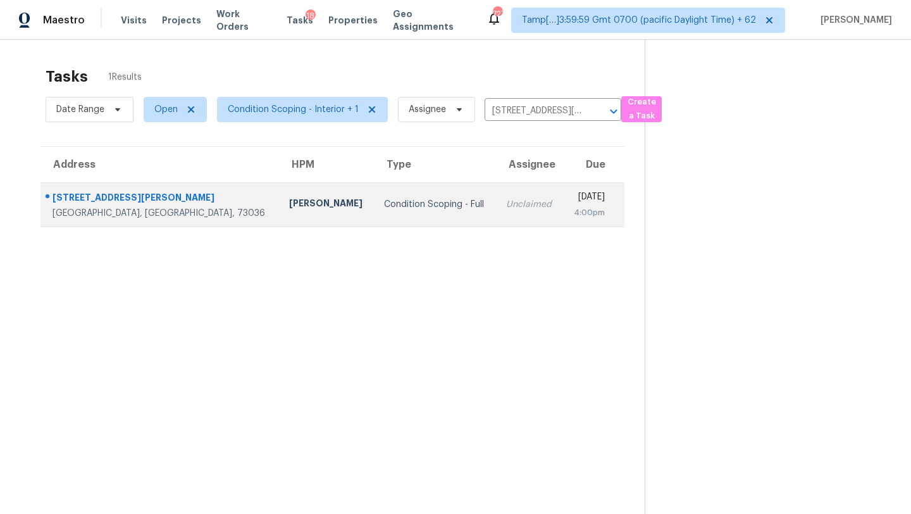
click at [572, 206] on div "4:00pm" at bounding box center [588, 212] width 32 height 13
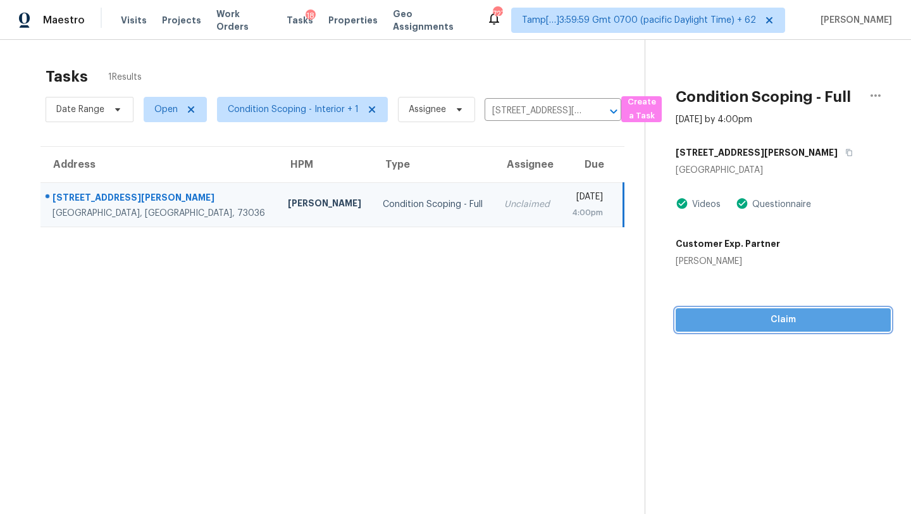
click at [739, 329] on button "Claim" at bounding box center [782, 319] width 215 height 23
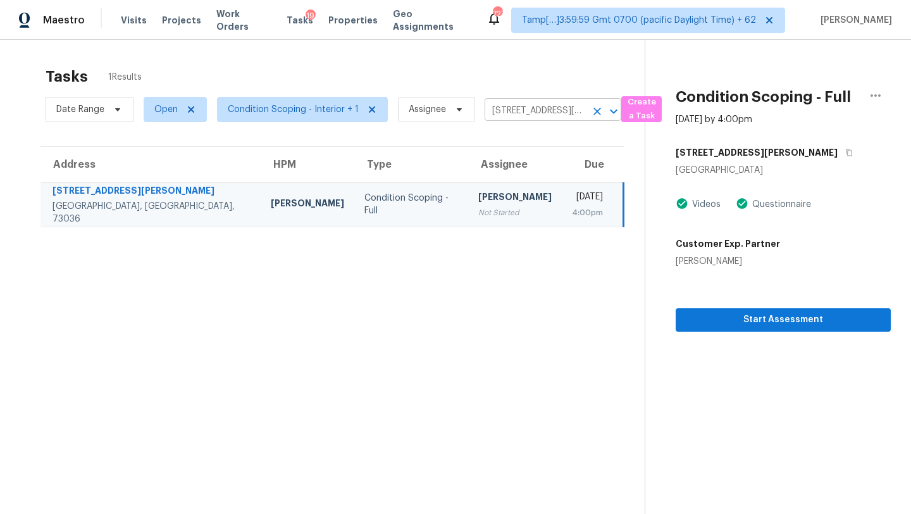
click at [598, 110] on icon "Clear" at bounding box center [597, 111] width 13 height 13
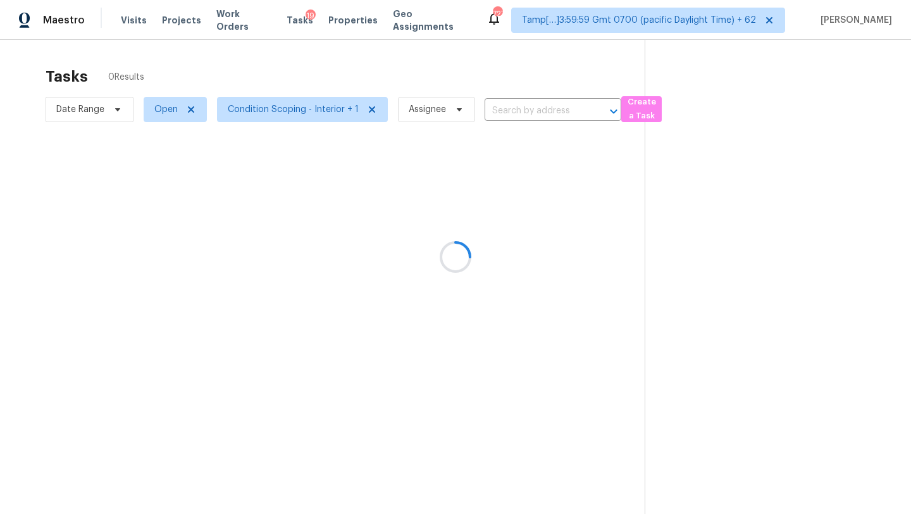
click at [522, 85] on div at bounding box center [455, 257] width 911 height 514
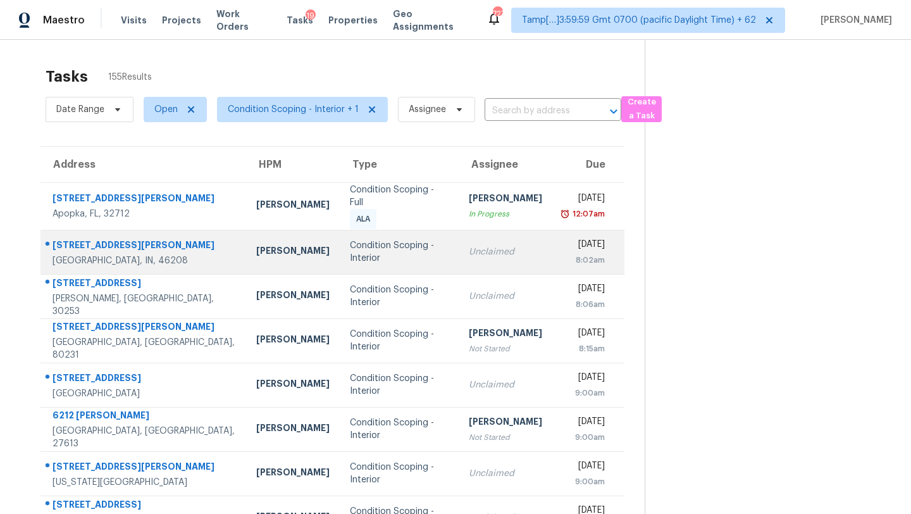
scroll to position [145, 0]
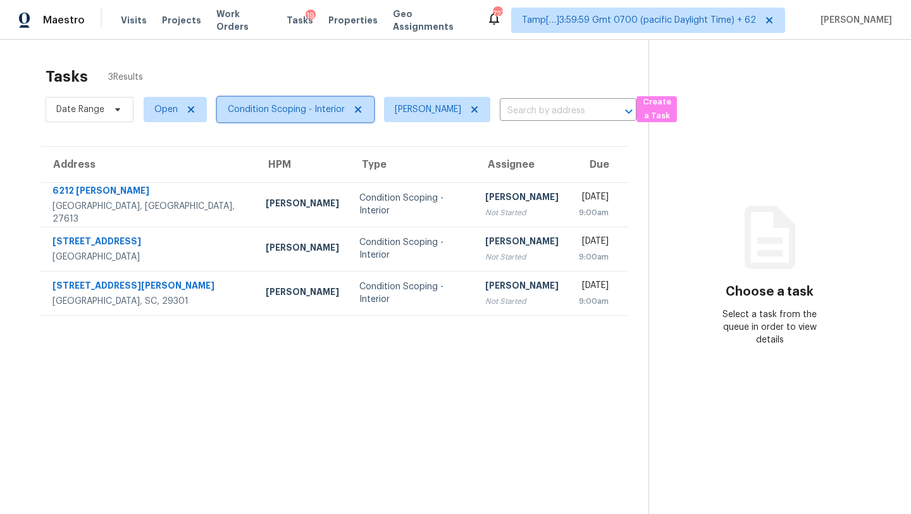
click at [334, 109] on span "Condition Scoping - Interior" at bounding box center [286, 109] width 117 height 13
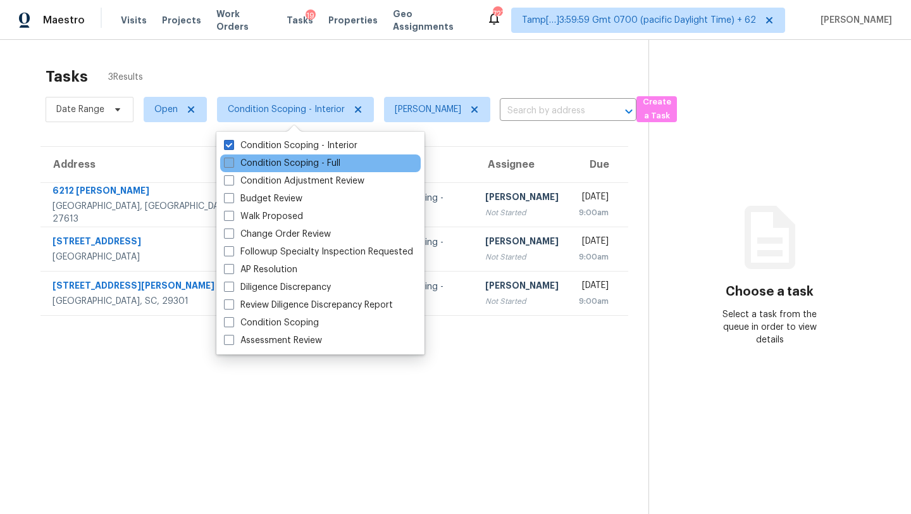
click at [301, 162] on label "Condition Scoping - Full" at bounding box center [282, 163] width 116 height 13
click at [232, 162] on input "Condition Scoping - Full" at bounding box center [228, 161] width 8 height 8
checkbox input "true"
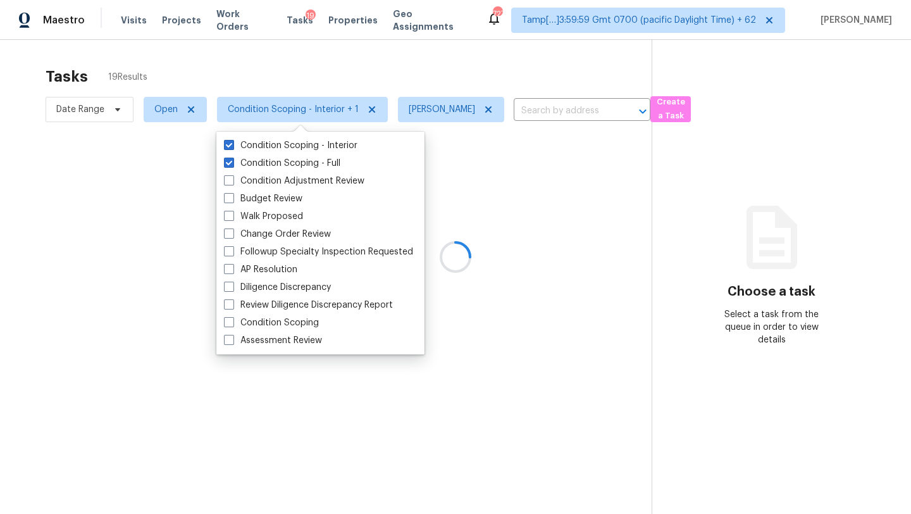
click at [225, 70] on div at bounding box center [455, 257] width 911 height 514
